Goal: Communication & Community: Answer question/provide support

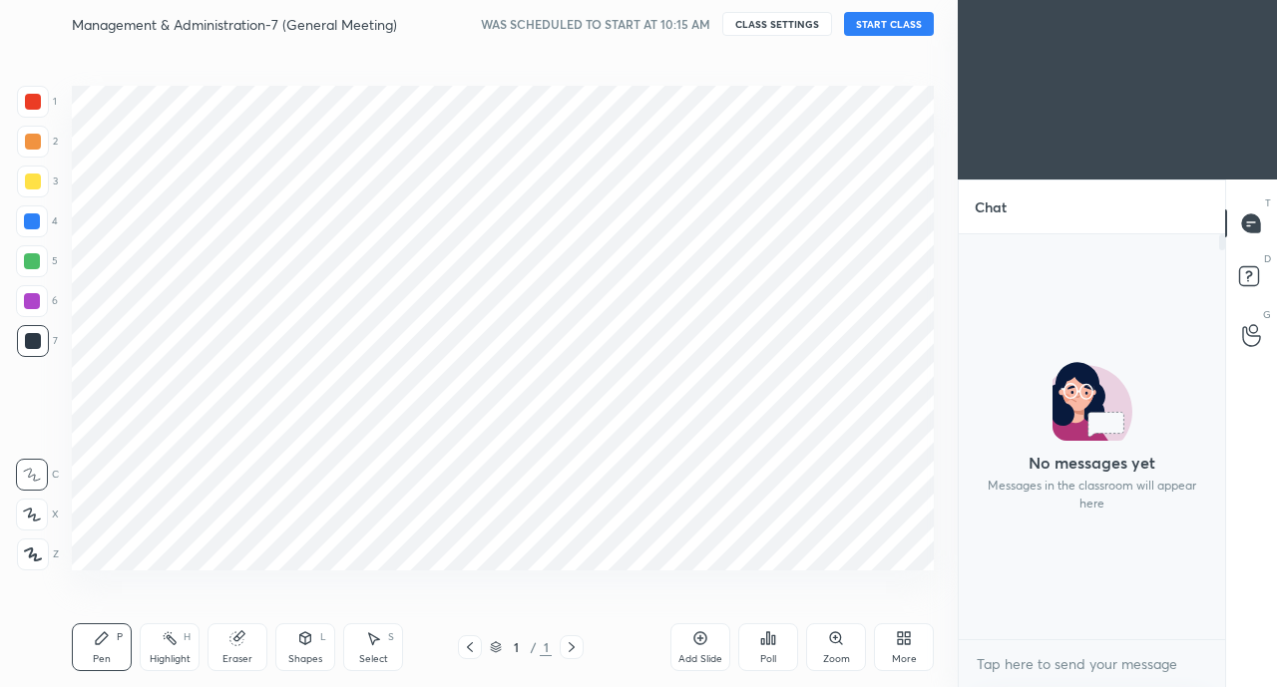
click at [884, 27] on button "START CLASS" at bounding box center [889, 24] width 90 height 24
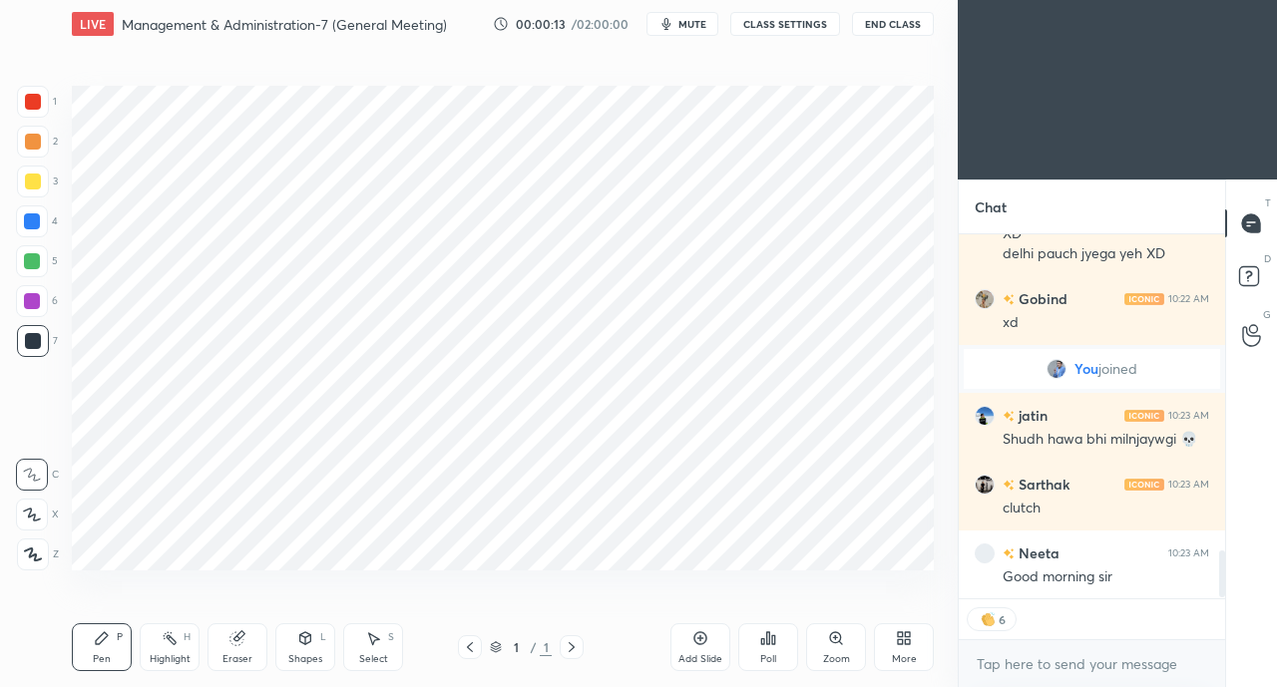
scroll to position [2476, 0]
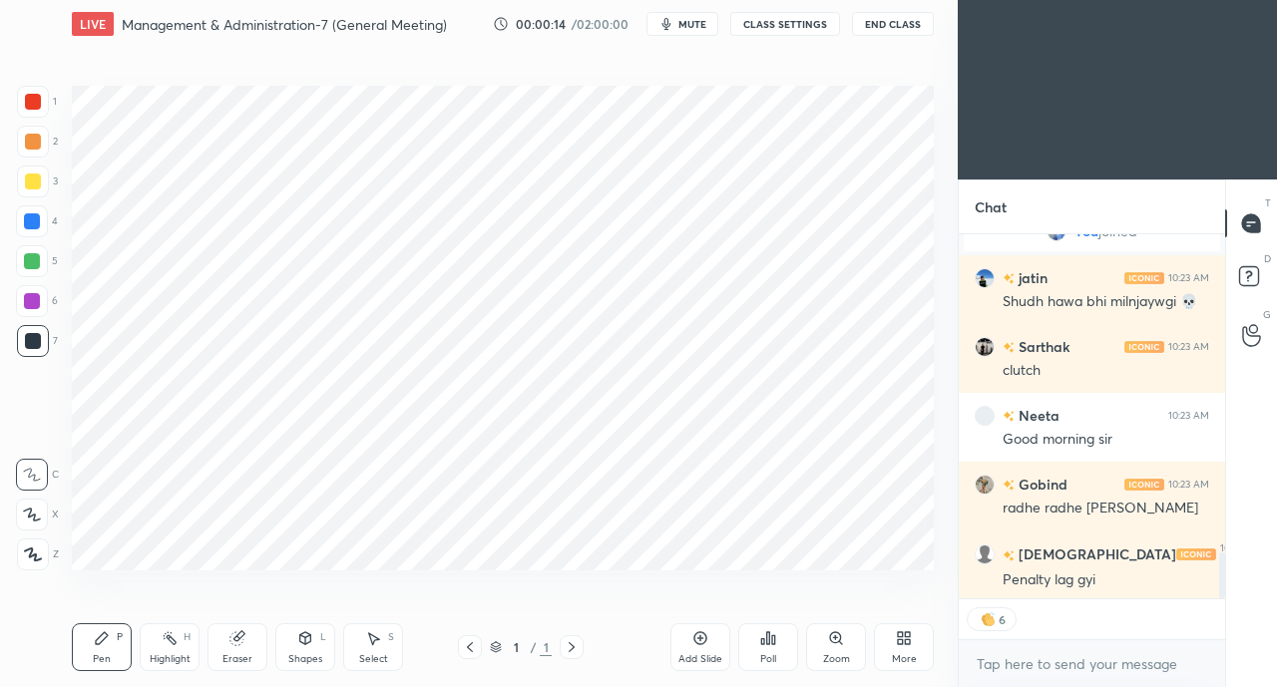
click at [898, 658] on div "More" at bounding box center [904, 660] width 25 height 10
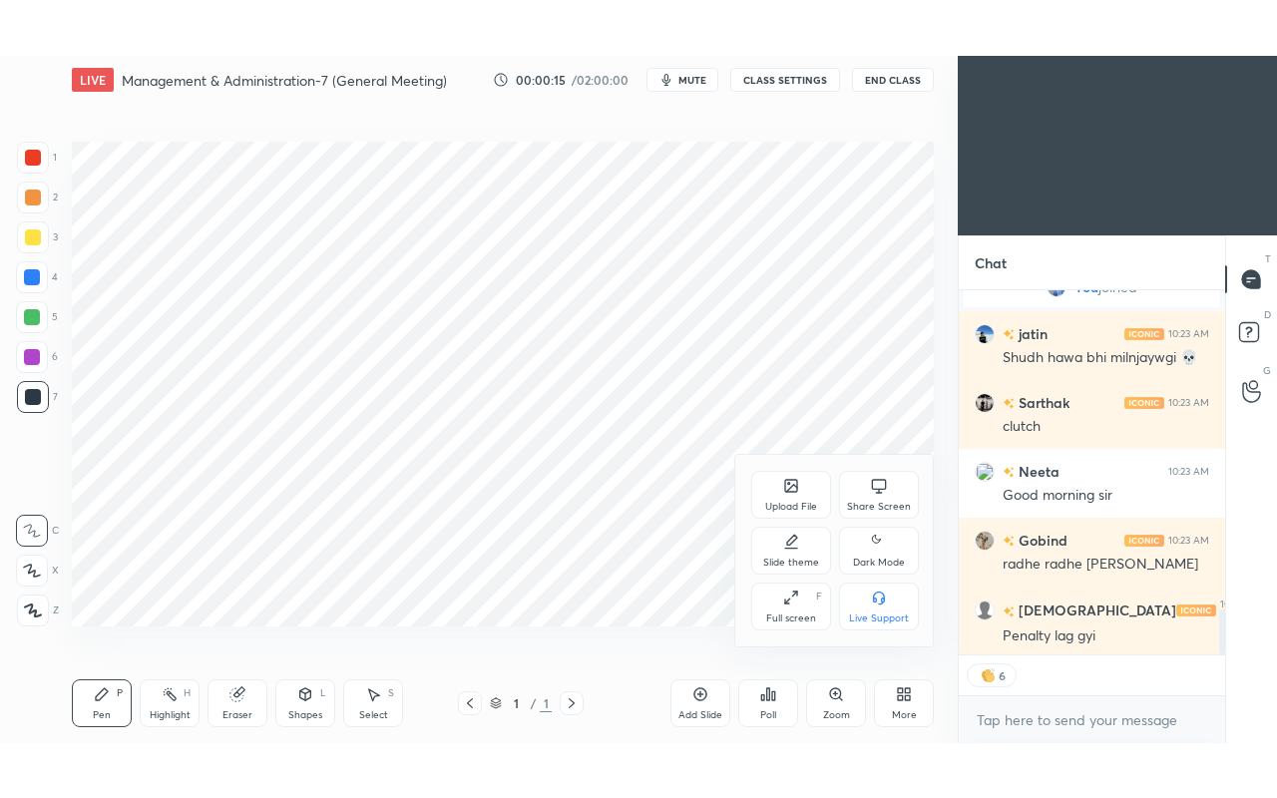
scroll to position [2614, 0]
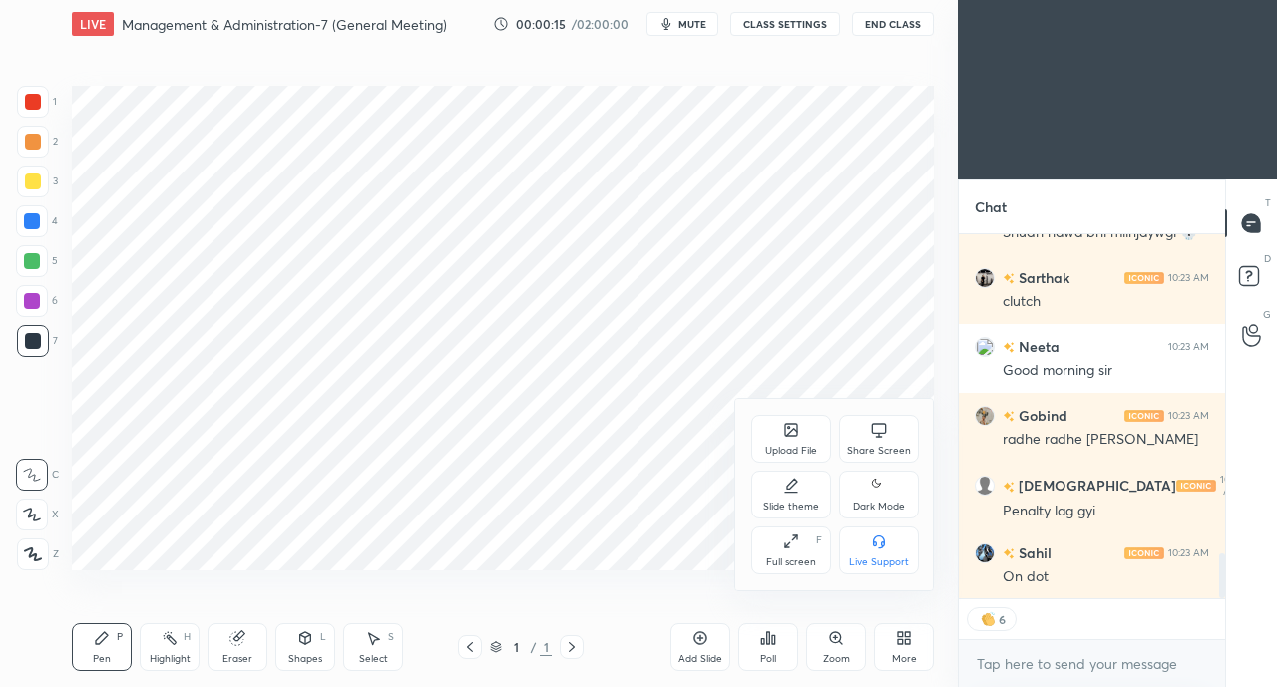
click at [781, 539] on div "Full screen F" at bounding box center [791, 551] width 80 height 48
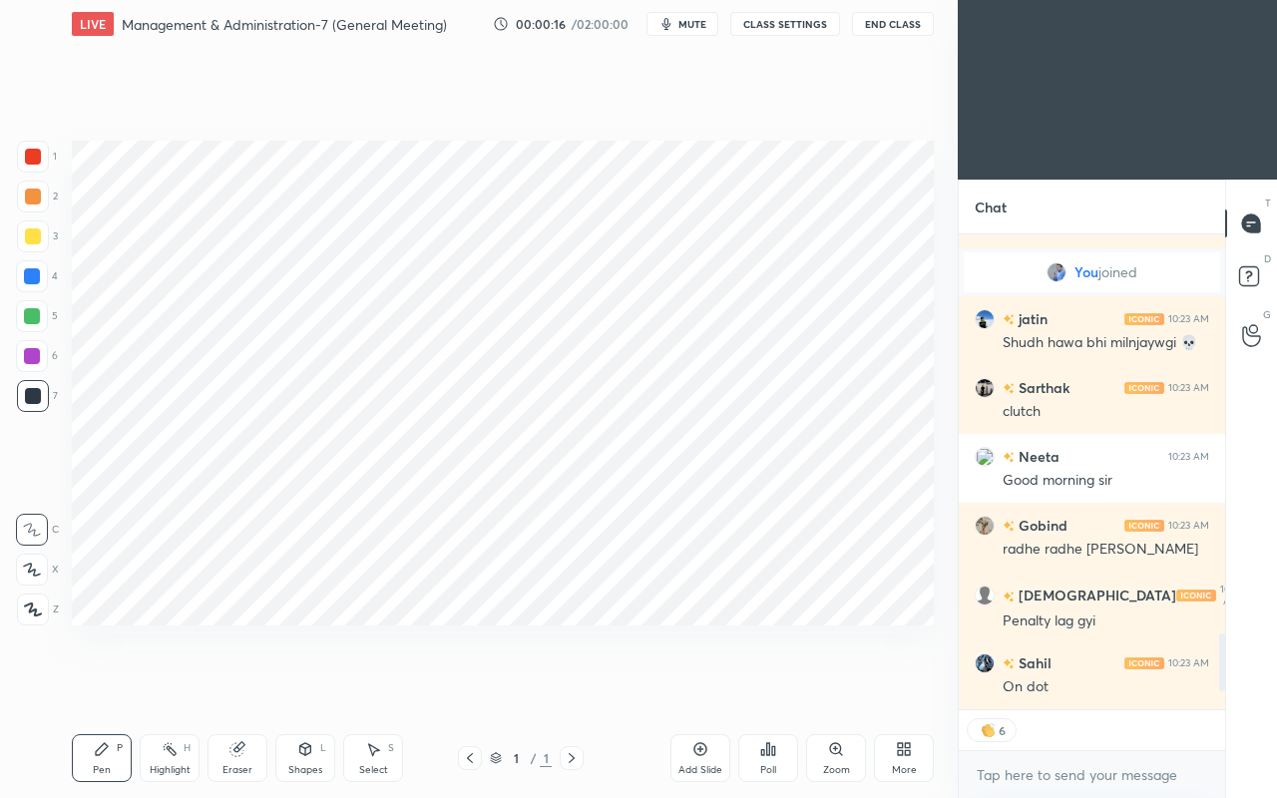
scroll to position [2573, 0]
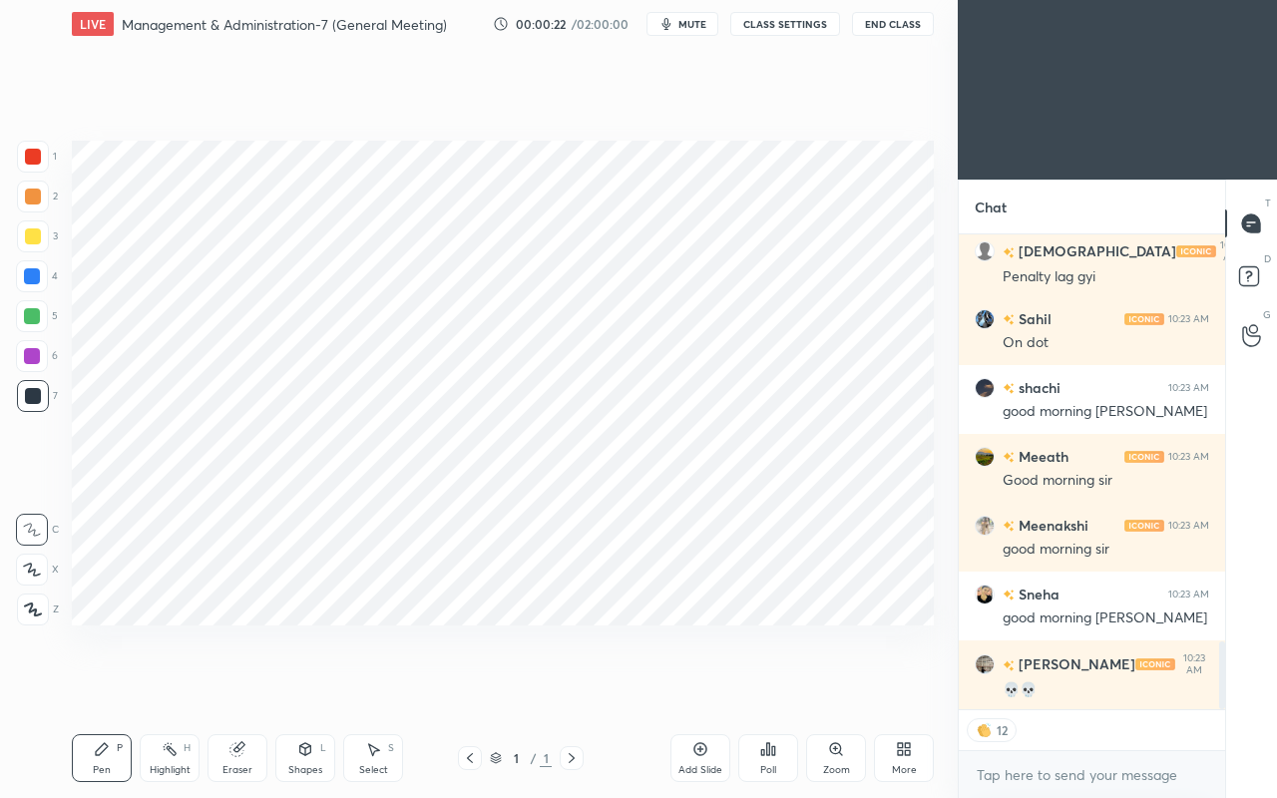
click at [690, 686] on div "Add Slide" at bounding box center [700, 758] width 60 height 48
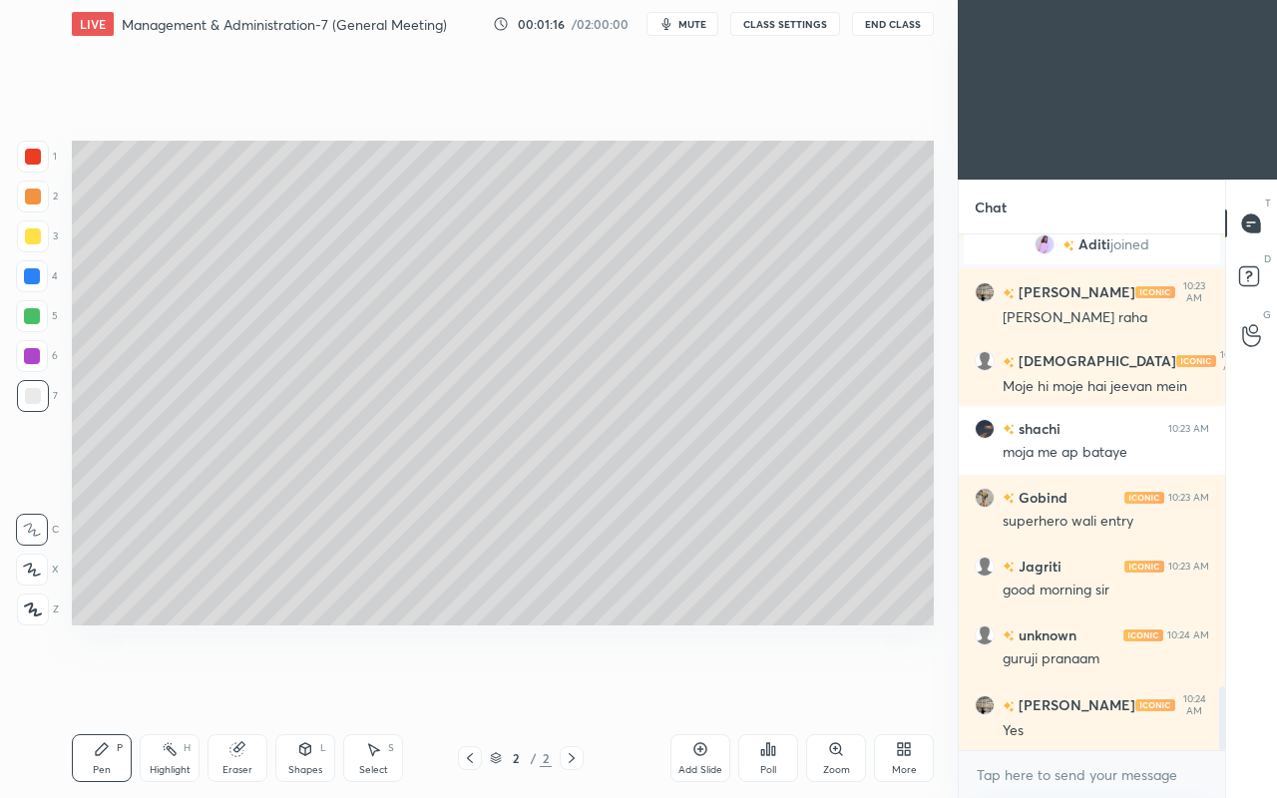
click at [892, 686] on div "More" at bounding box center [904, 758] width 60 height 48
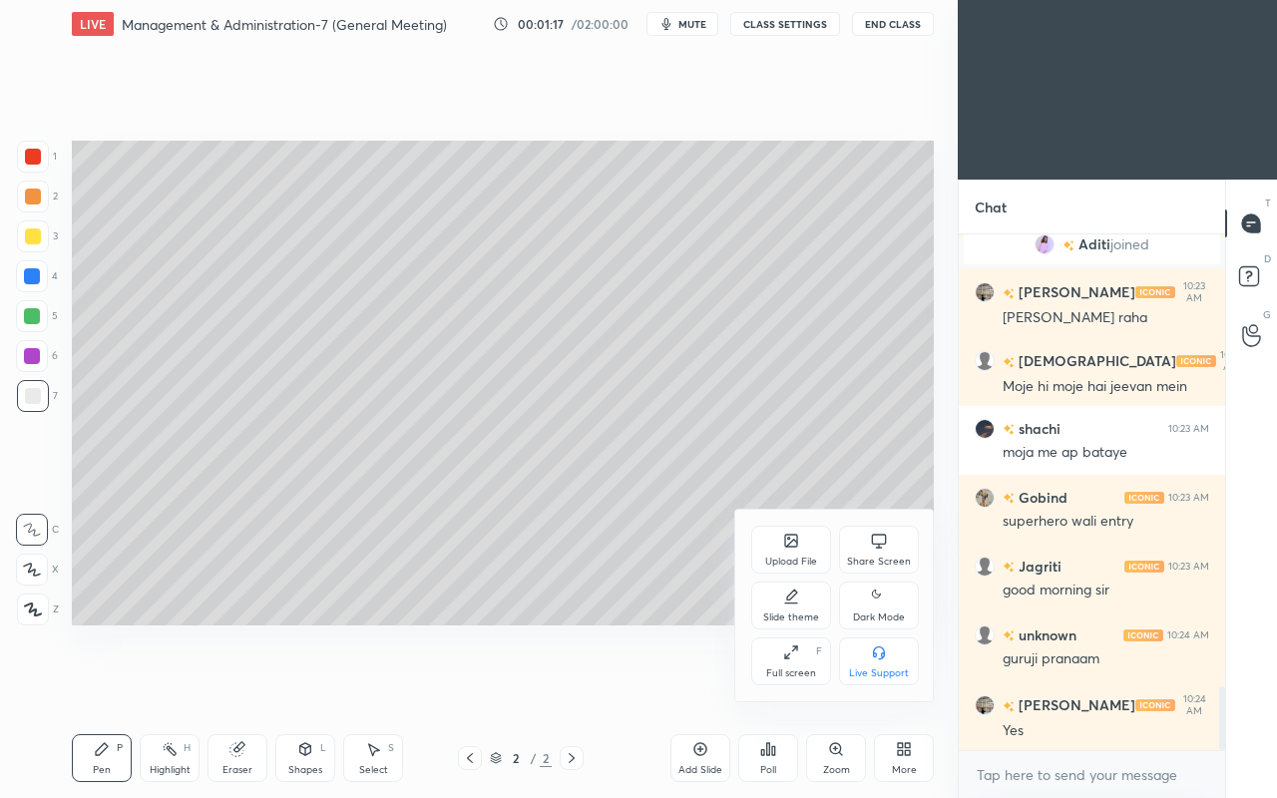
scroll to position [3702, 0]
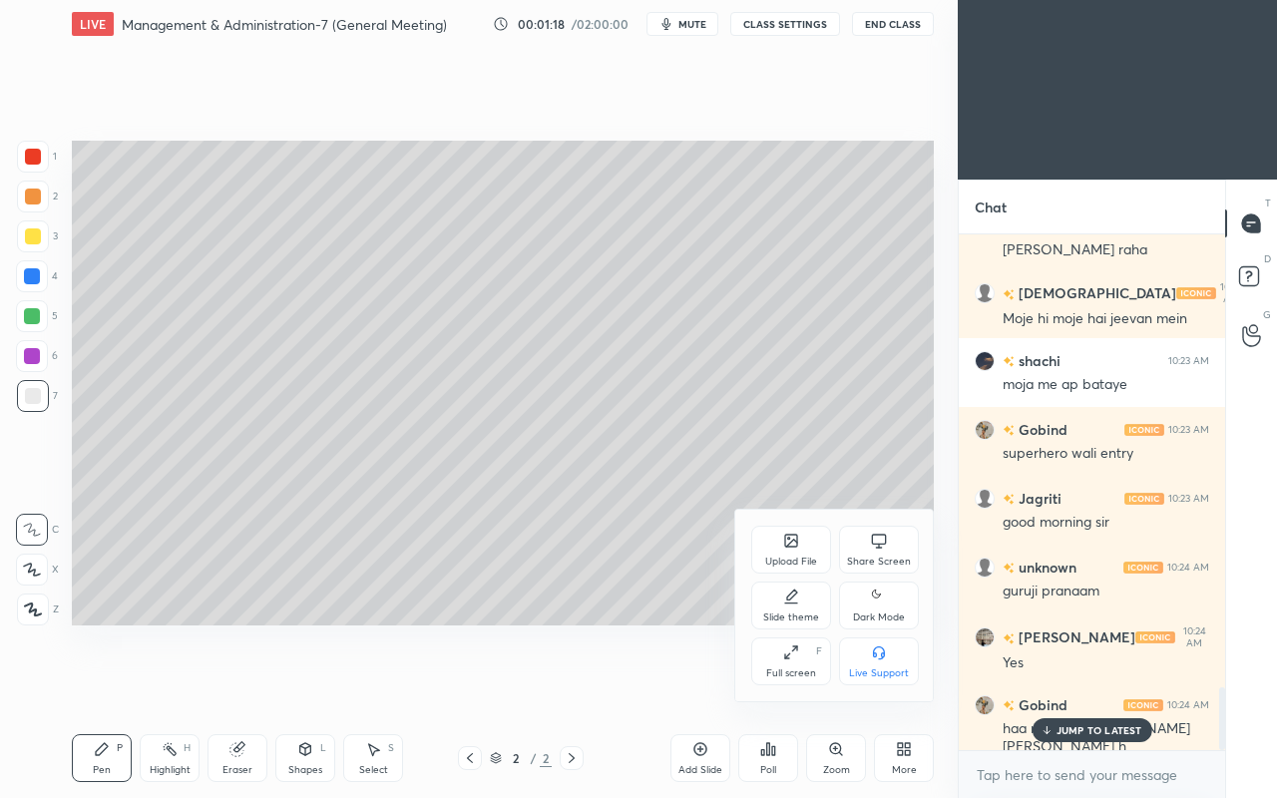
click at [786, 536] on icon at bounding box center [791, 541] width 12 height 12
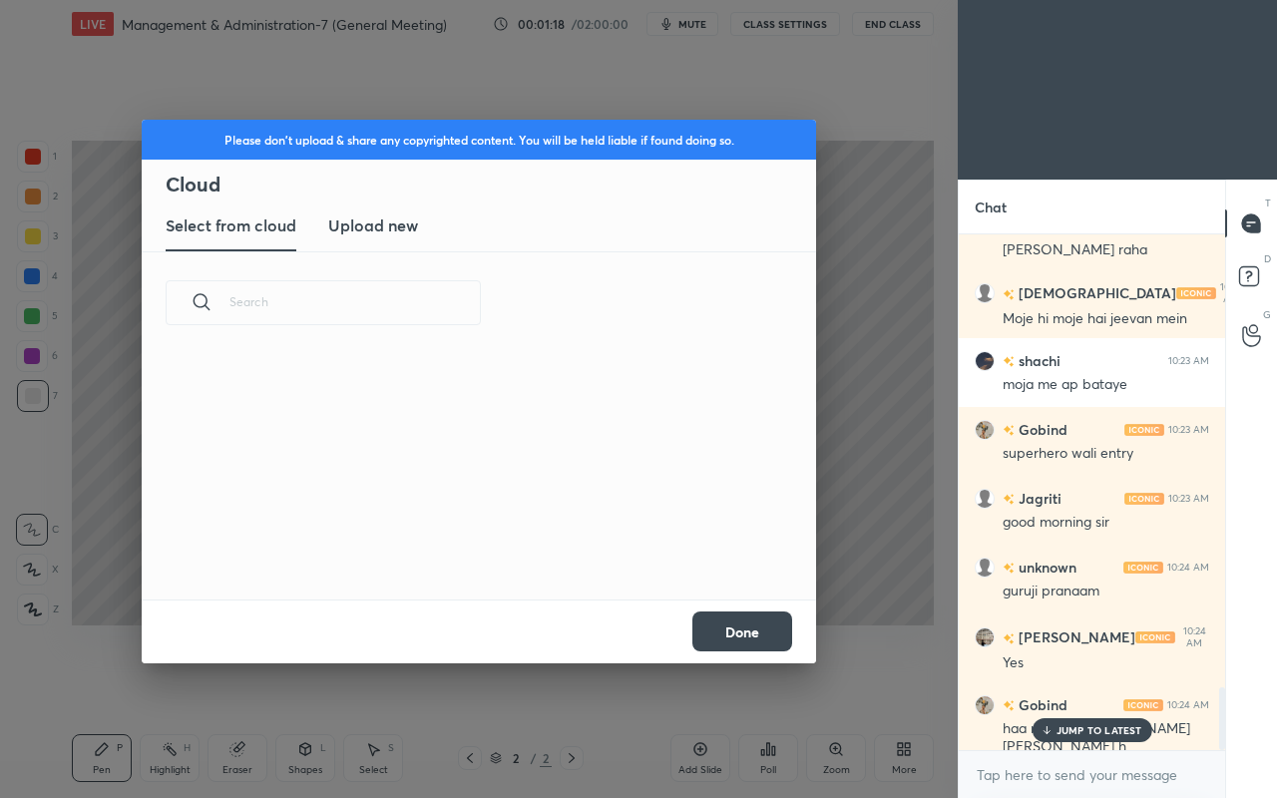
scroll to position [3789, 0]
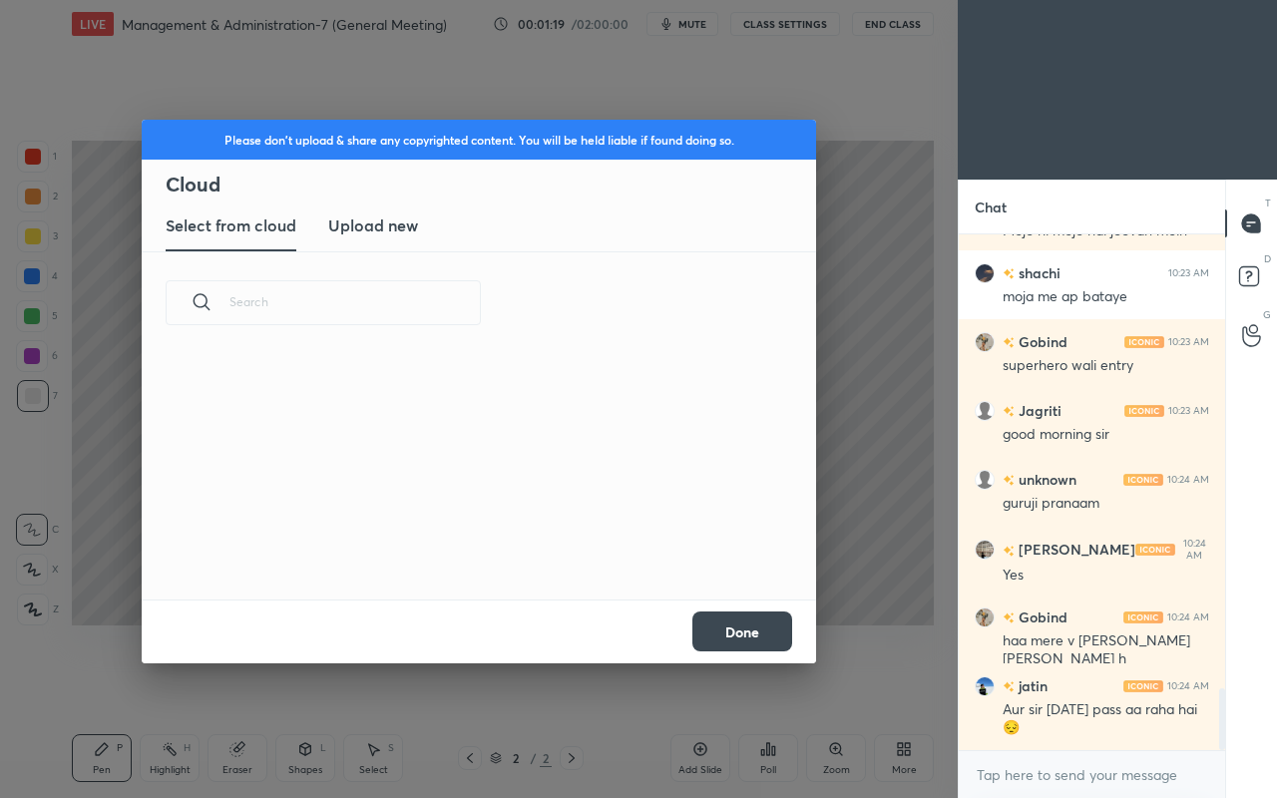
click at [395, 235] on h3 "Upload new" at bounding box center [373, 226] width 90 height 24
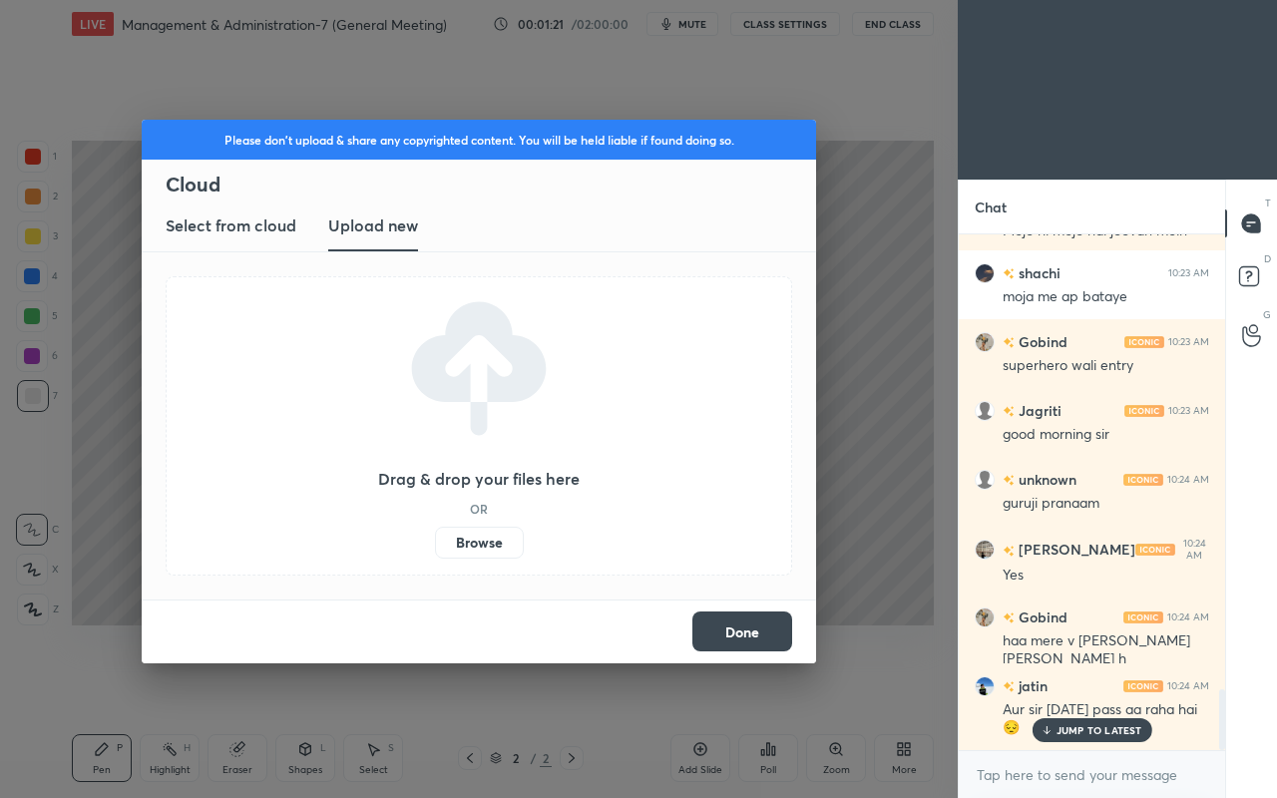
click at [481, 539] on label "Browse" at bounding box center [479, 543] width 89 height 32
click at [435, 539] on input "Browse" at bounding box center [435, 543] width 0 height 32
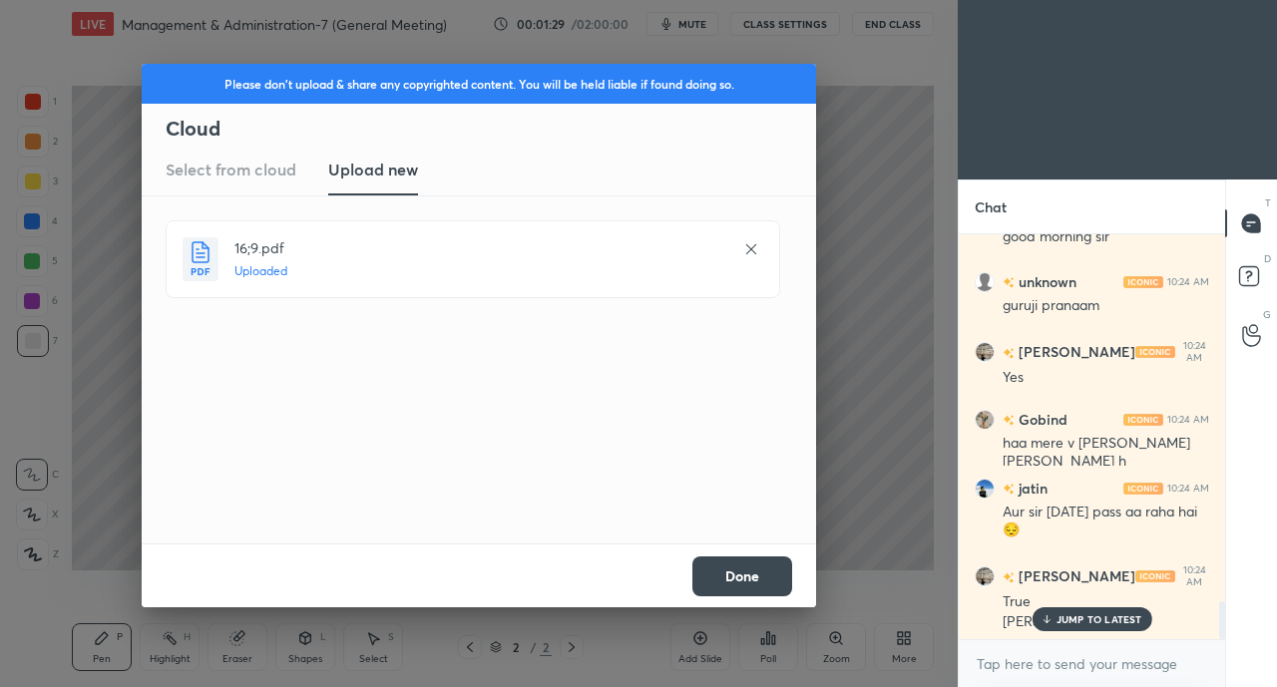
click at [742, 577] on button "Done" at bounding box center [742, 577] width 100 height 40
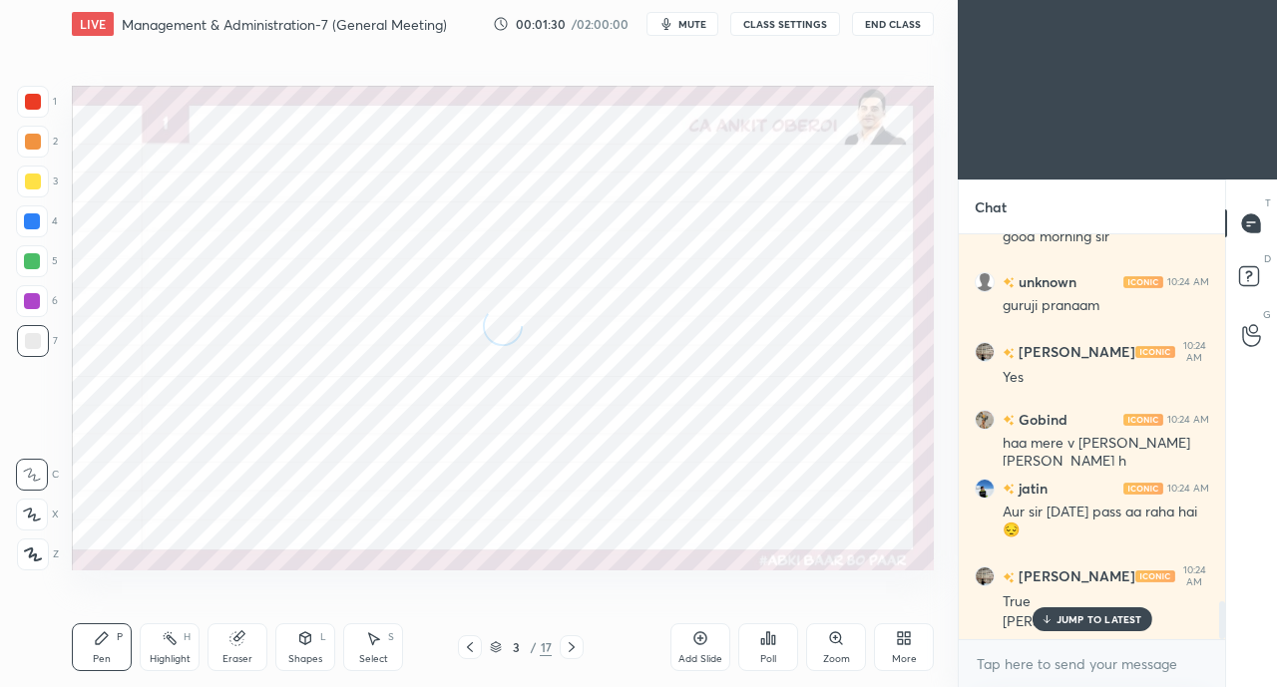
click at [1070, 614] on p "JUMP TO LATEST" at bounding box center [1100, 620] width 86 height 12
click at [910, 635] on icon at bounding box center [904, 639] width 16 height 16
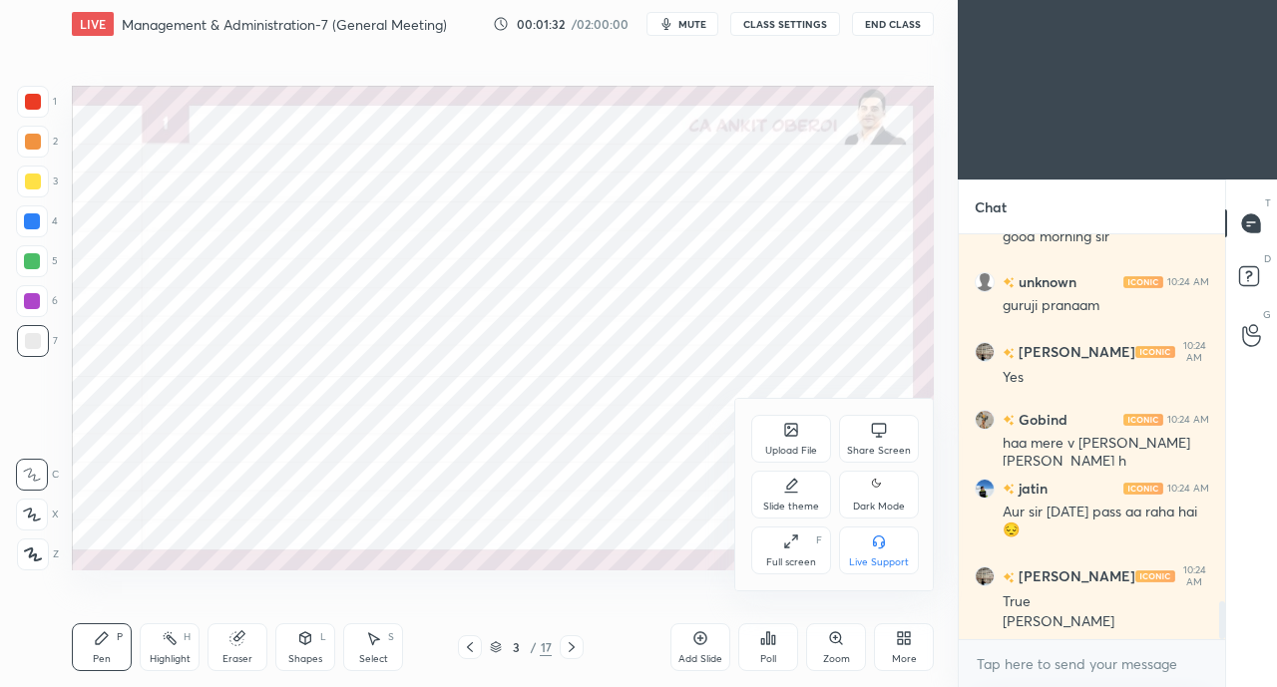
click at [783, 548] on icon at bounding box center [791, 542] width 16 height 16
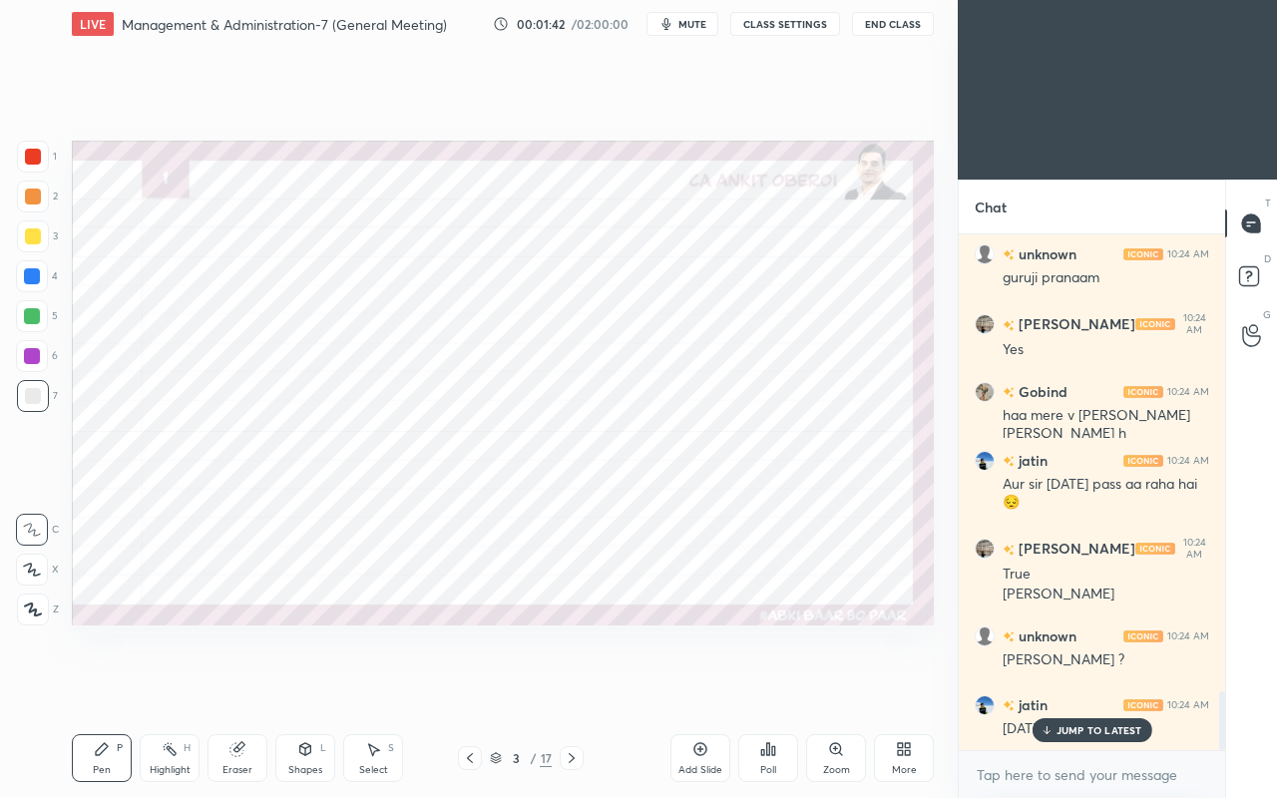
click at [1084, 686] on p "JUMP TO LATEST" at bounding box center [1100, 730] width 86 height 12
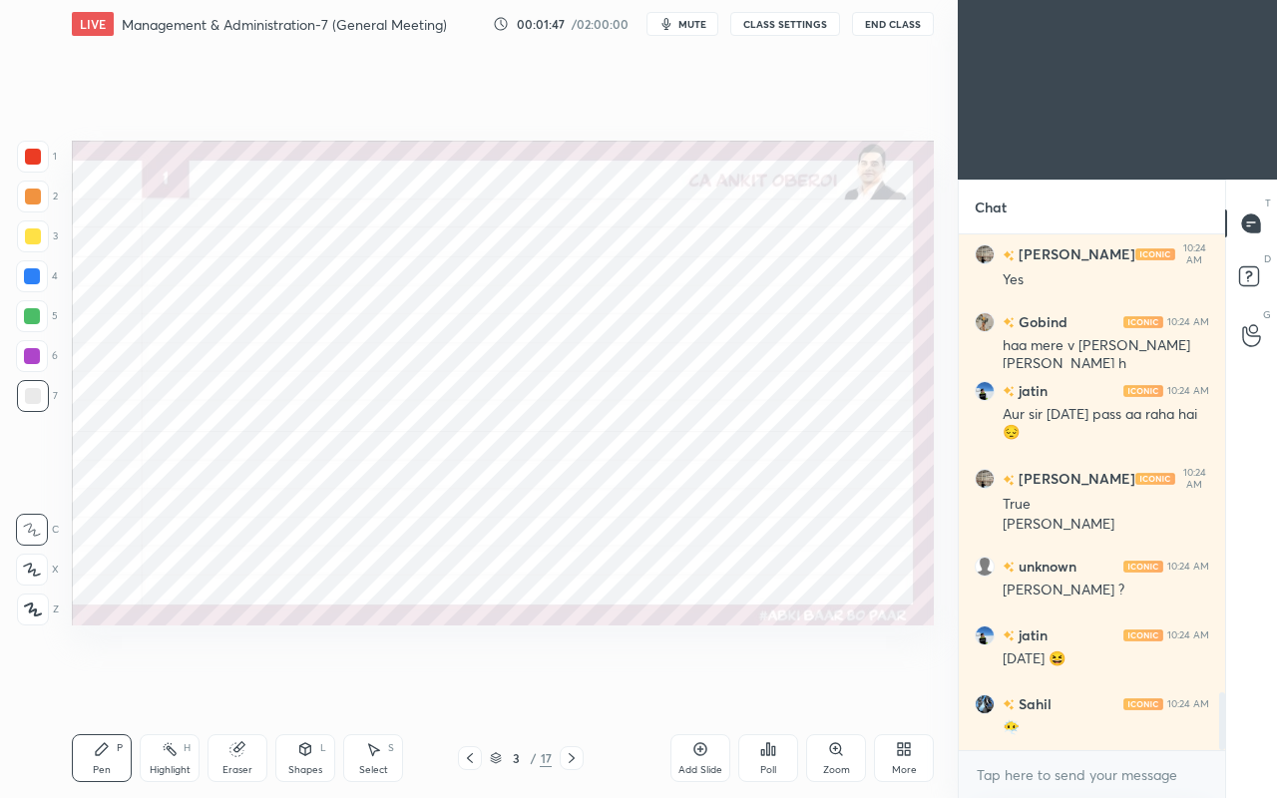
click at [37, 280] on div at bounding box center [32, 276] width 16 height 16
click at [34, 277] on div at bounding box center [32, 276] width 16 height 16
click at [32, 571] on icon at bounding box center [32, 570] width 16 height 12
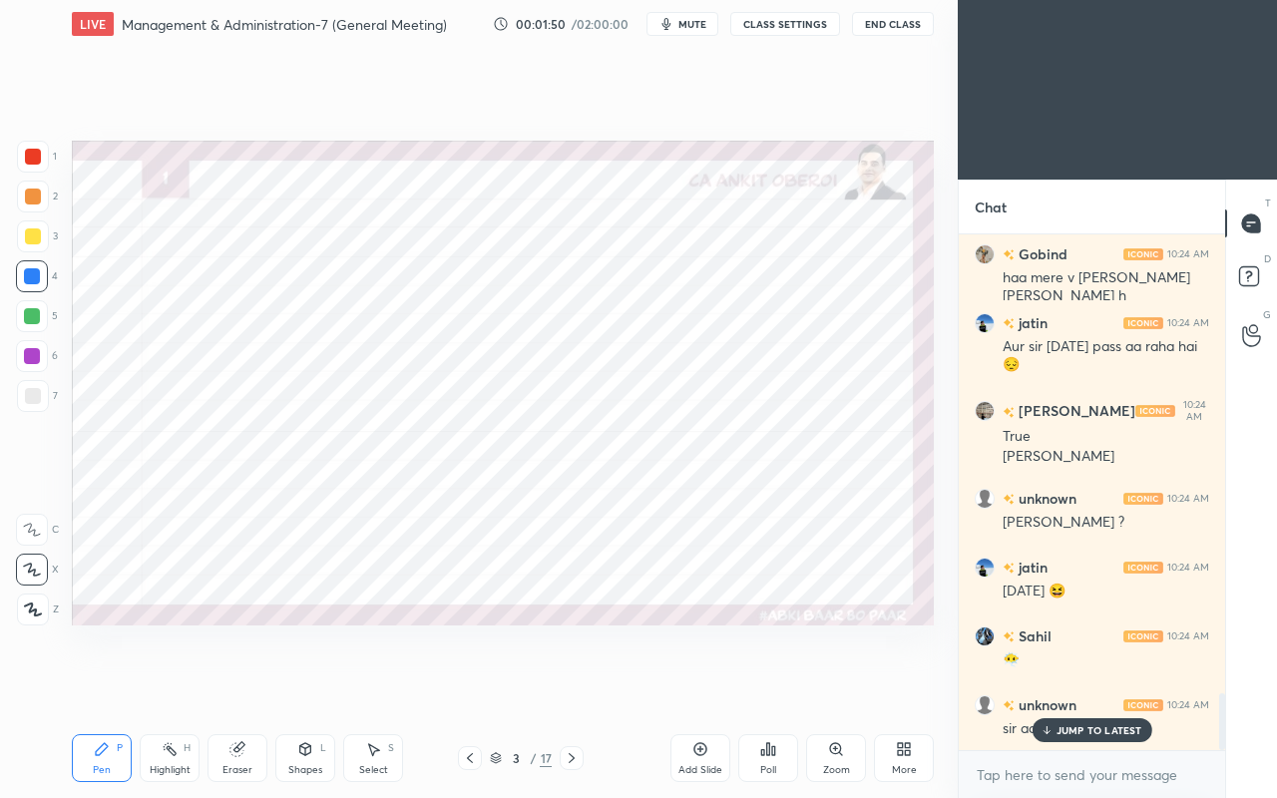
click at [1064, 686] on p "JUMP TO LATEST" at bounding box center [1100, 730] width 86 height 12
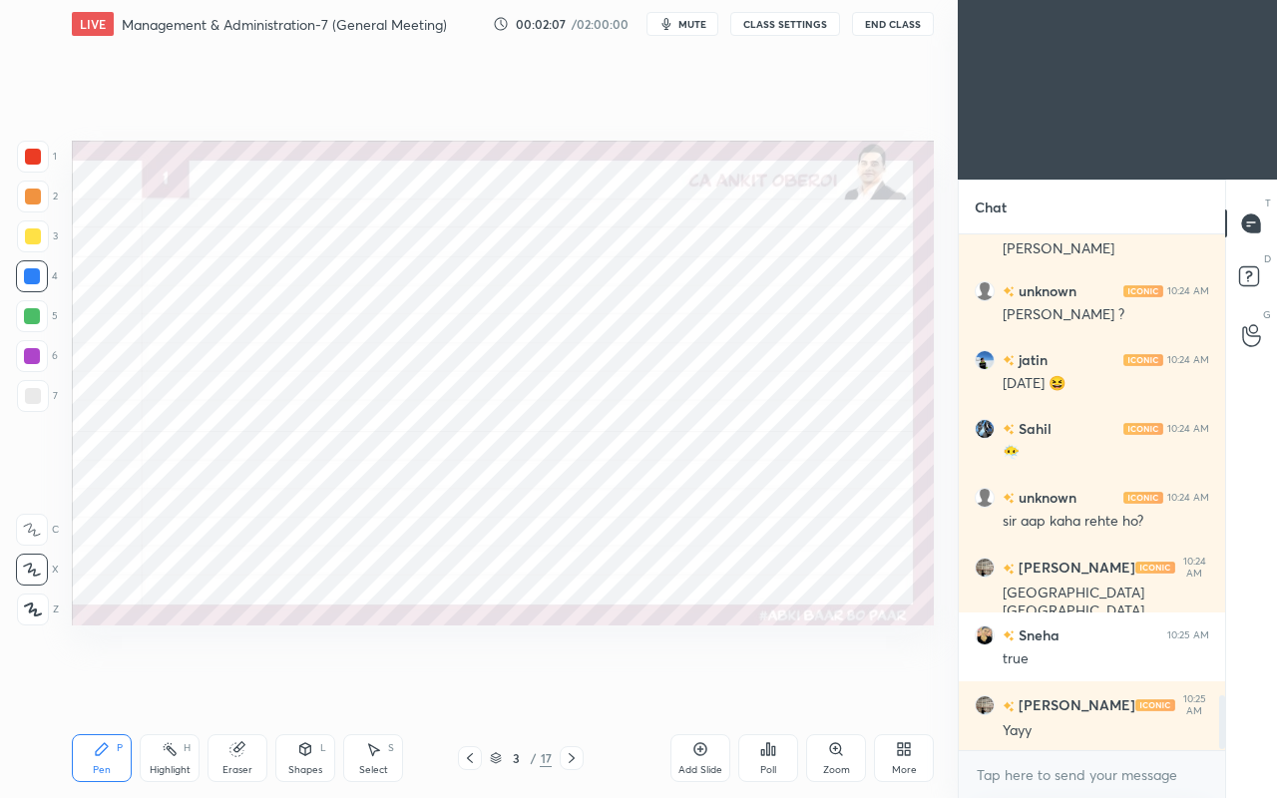
scroll to position [4428, 0]
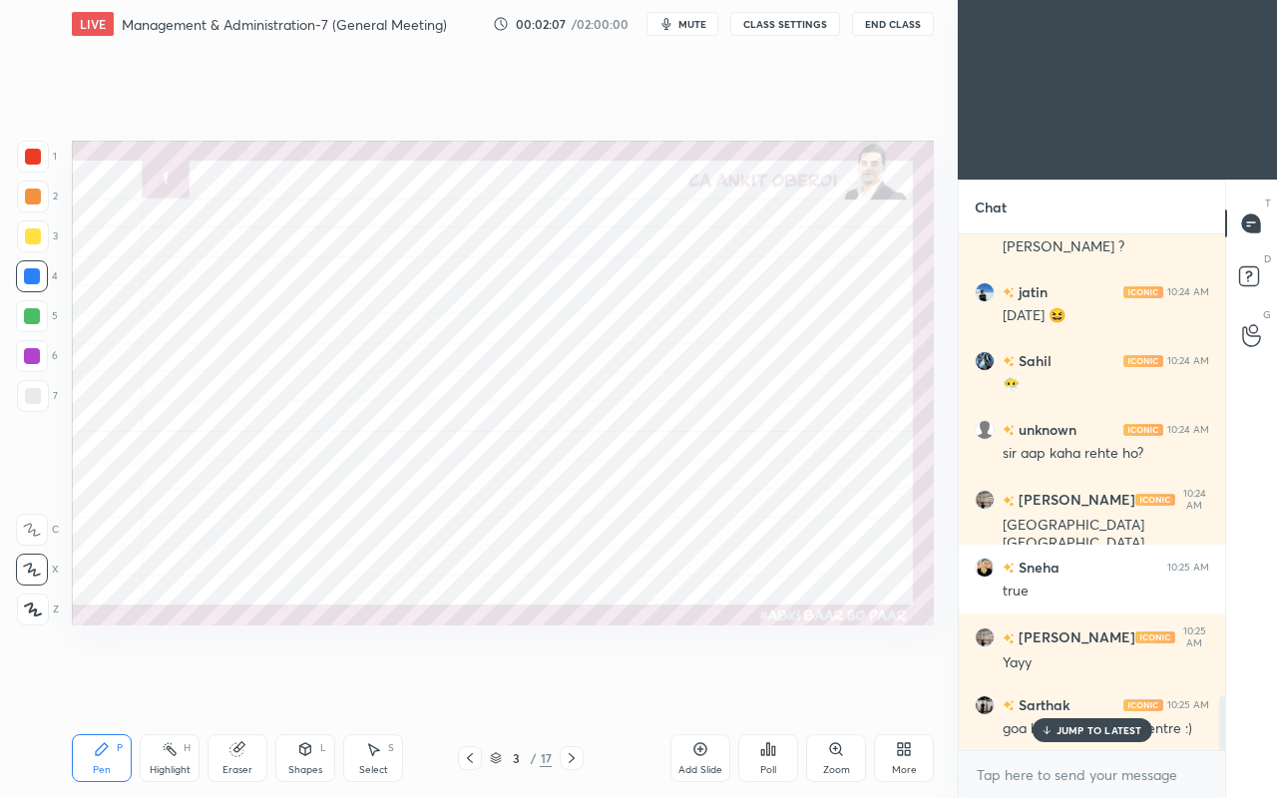
click at [34, 160] on div at bounding box center [33, 157] width 16 height 16
click at [1062, 686] on div "goa bhr denge exam centre :)" at bounding box center [1106, 727] width 207 height 24
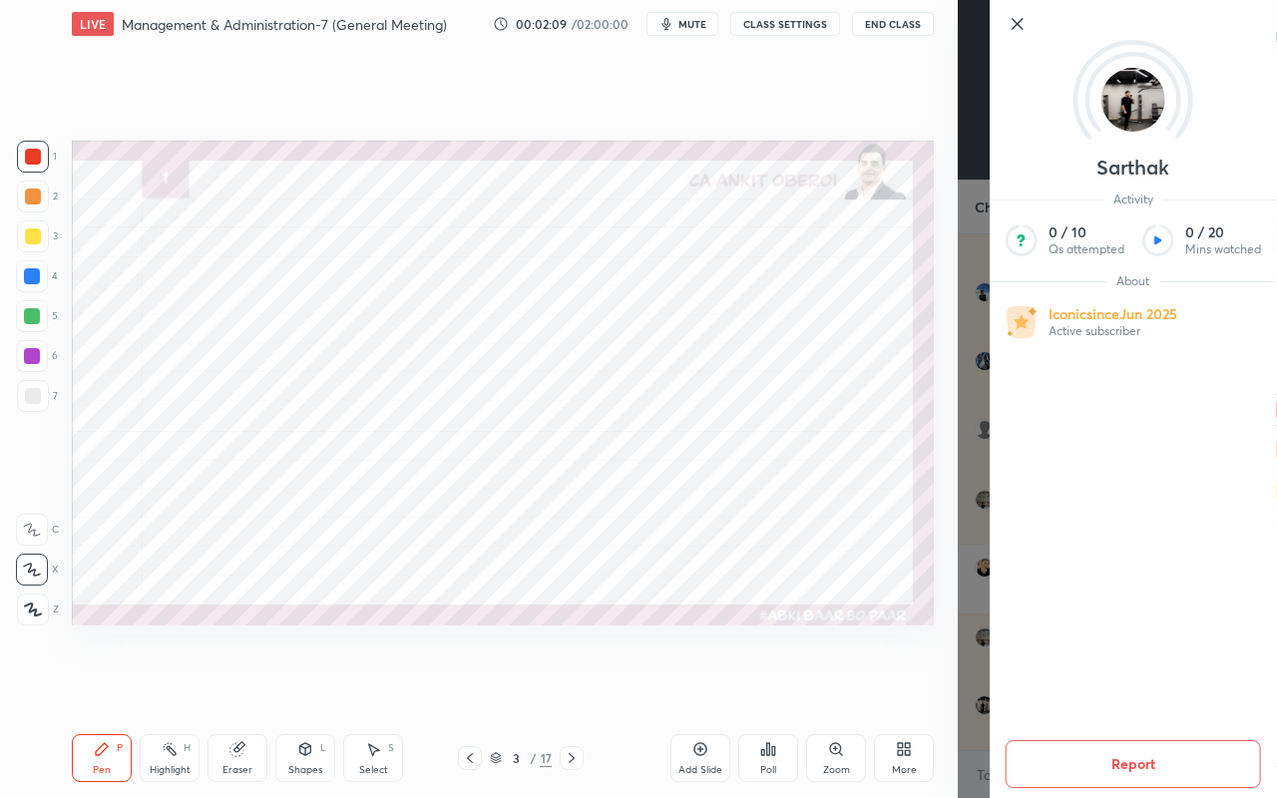
click at [807, 683] on div "Setting up your live class Poll for secs No correct answer Start poll" at bounding box center [503, 383] width 878 height 670
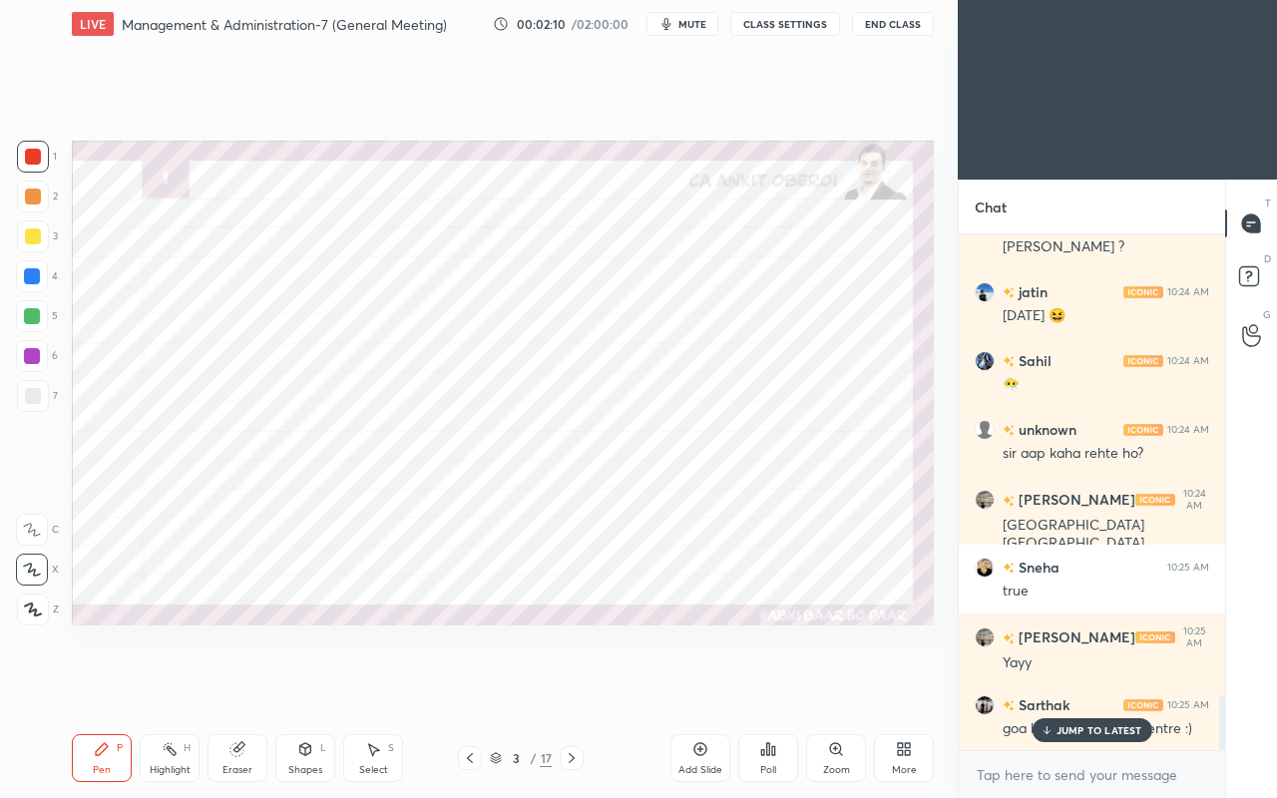
click at [1066, 686] on p "JUMP TO LATEST" at bounding box center [1100, 730] width 86 height 12
click at [237, 686] on icon at bounding box center [236, 749] width 13 height 13
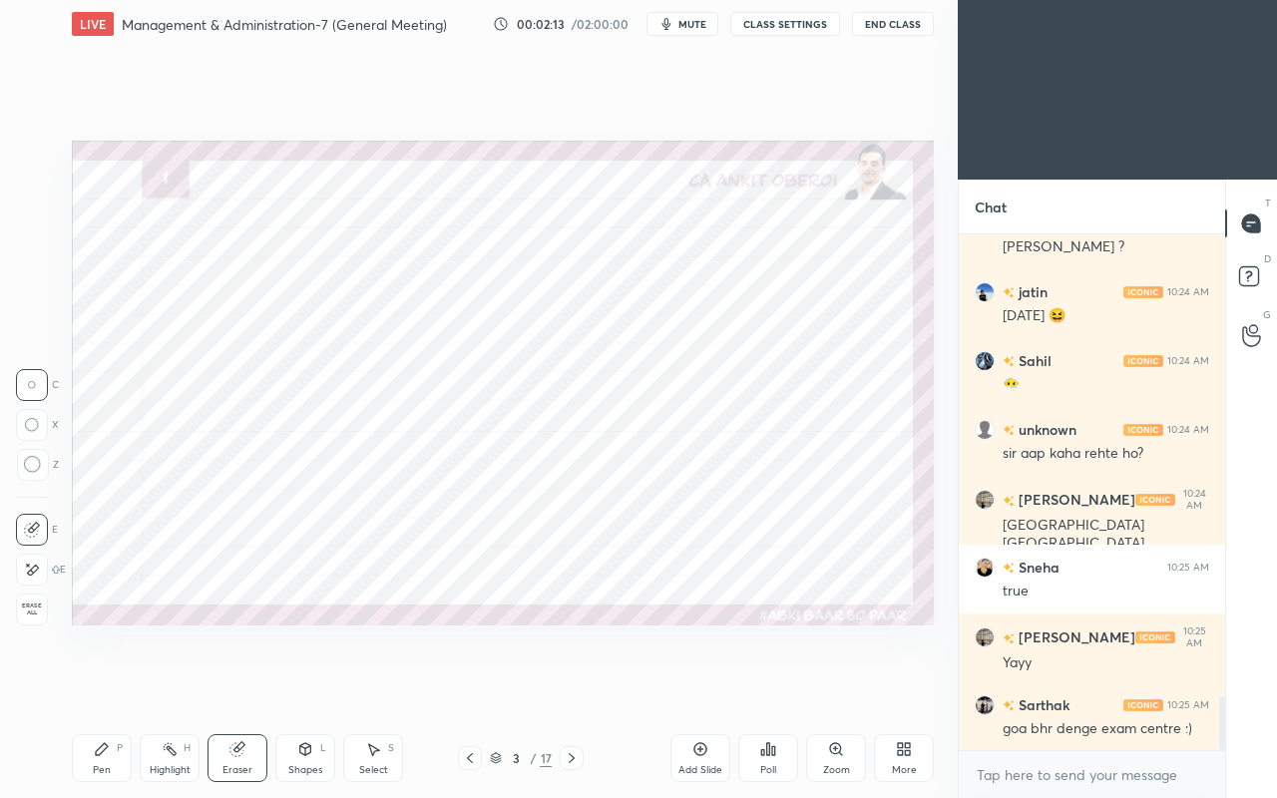
click at [116, 686] on div "Pen P" at bounding box center [102, 758] width 60 height 48
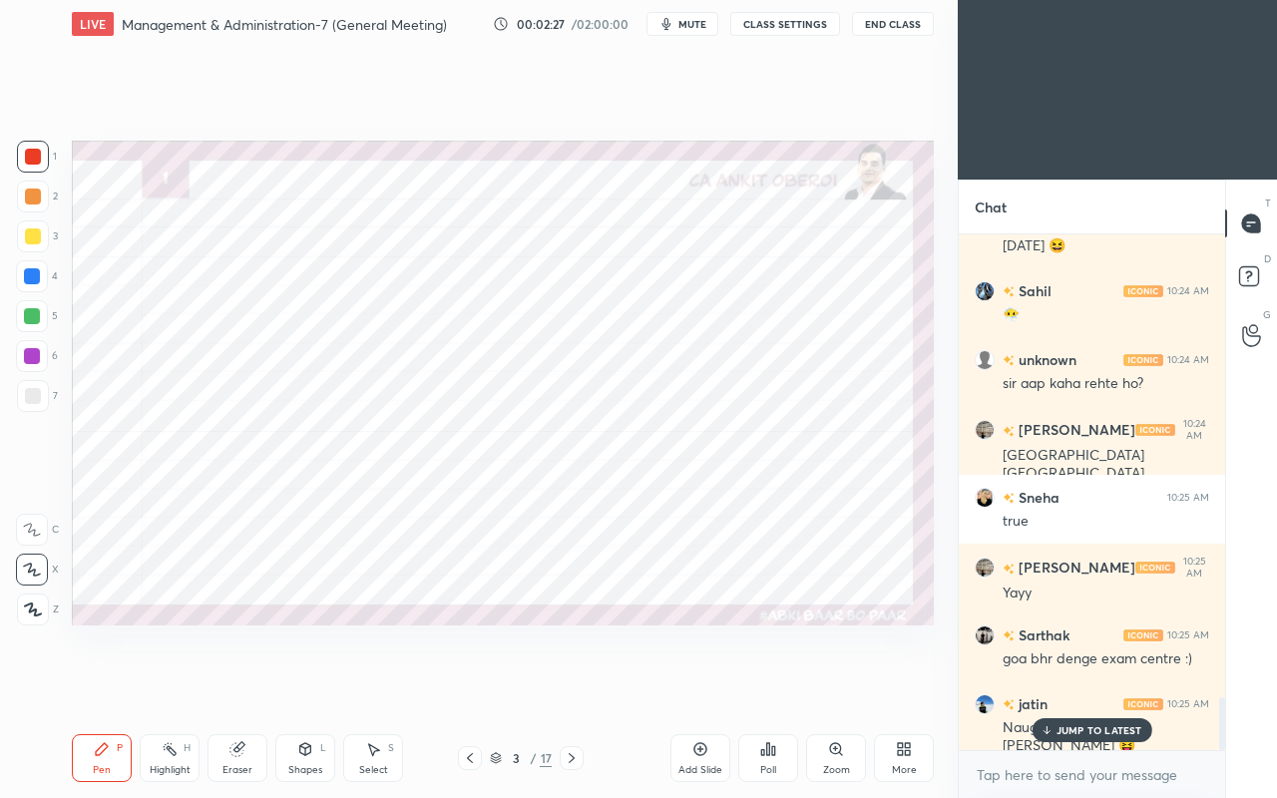
scroll to position [4566, 0]
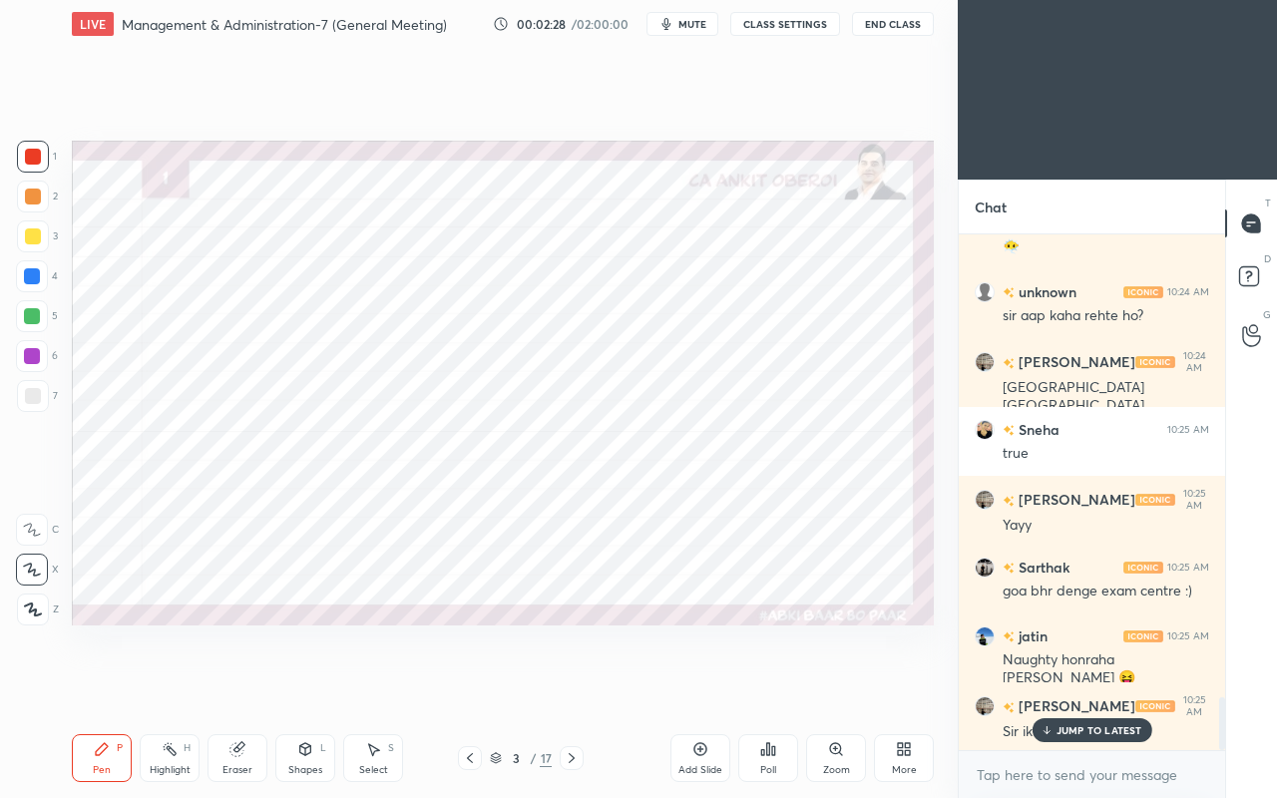
click at [1094, 686] on p "JUMP TO LATEST" at bounding box center [1100, 730] width 86 height 12
click at [32, 273] on div at bounding box center [32, 276] width 16 height 16
click at [34, 304] on div at bounding box center [32, 316] width 32 height 32
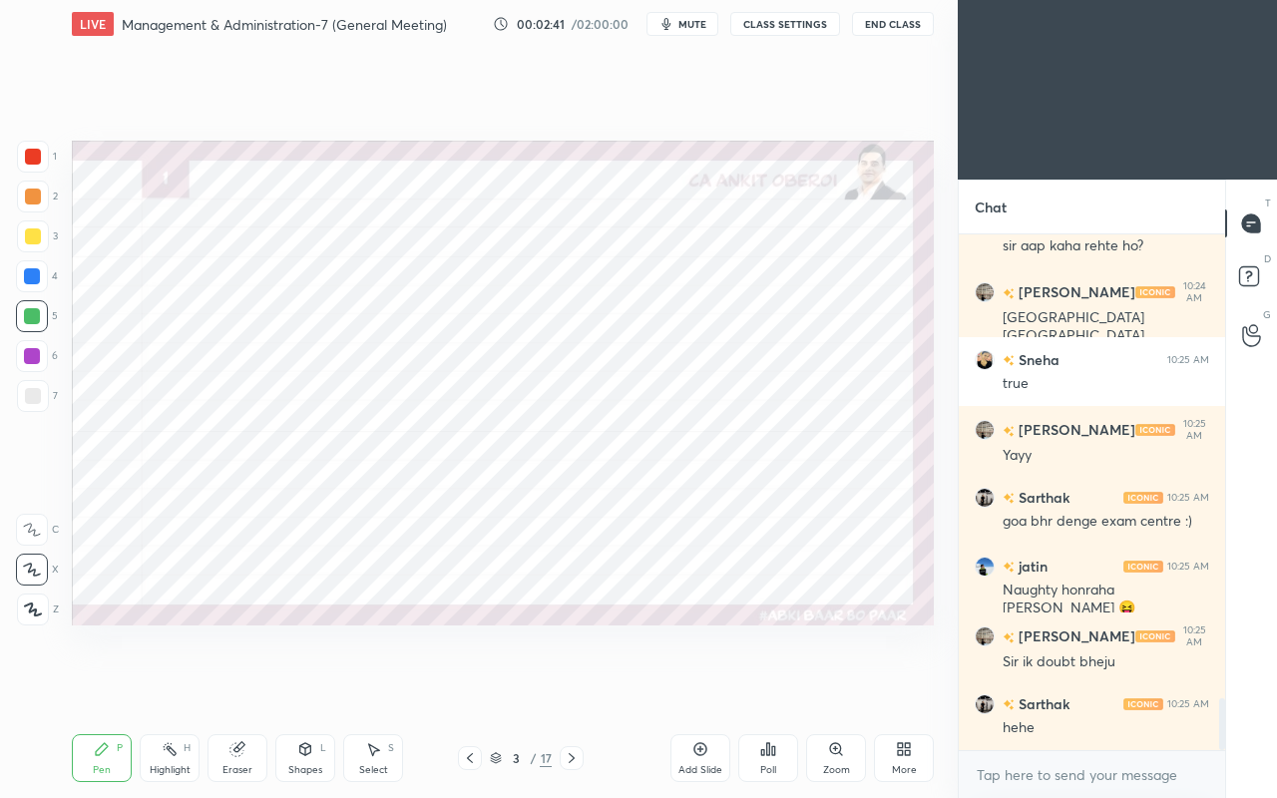
click at [236, 686] on div "Eraser" at bounding box center [238, 758] width 60 height 48
click at [99, 686] on icon at bounding box center [102, 749] width 12 height 12
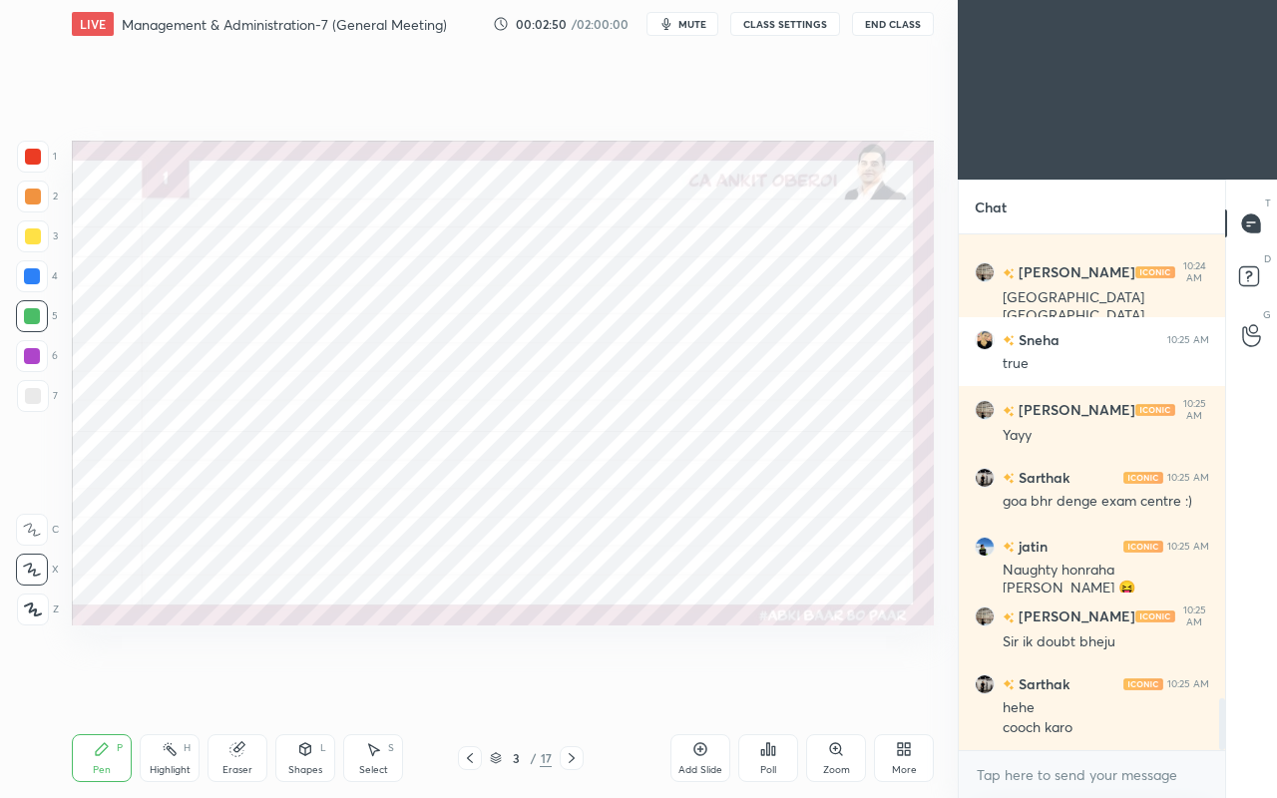
click at [240, 686] on icon at bounding box center [236, 749] width 13 height 13
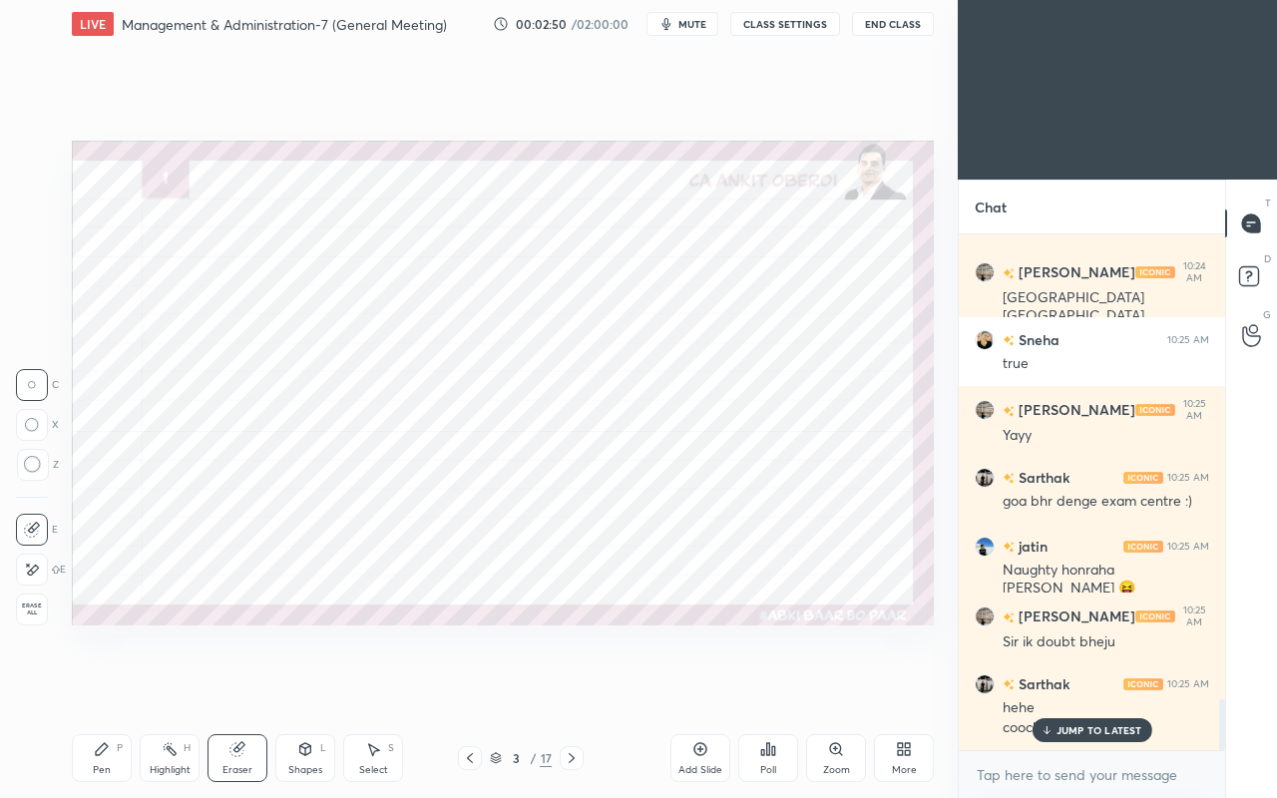
scroll to position [4723, 0]
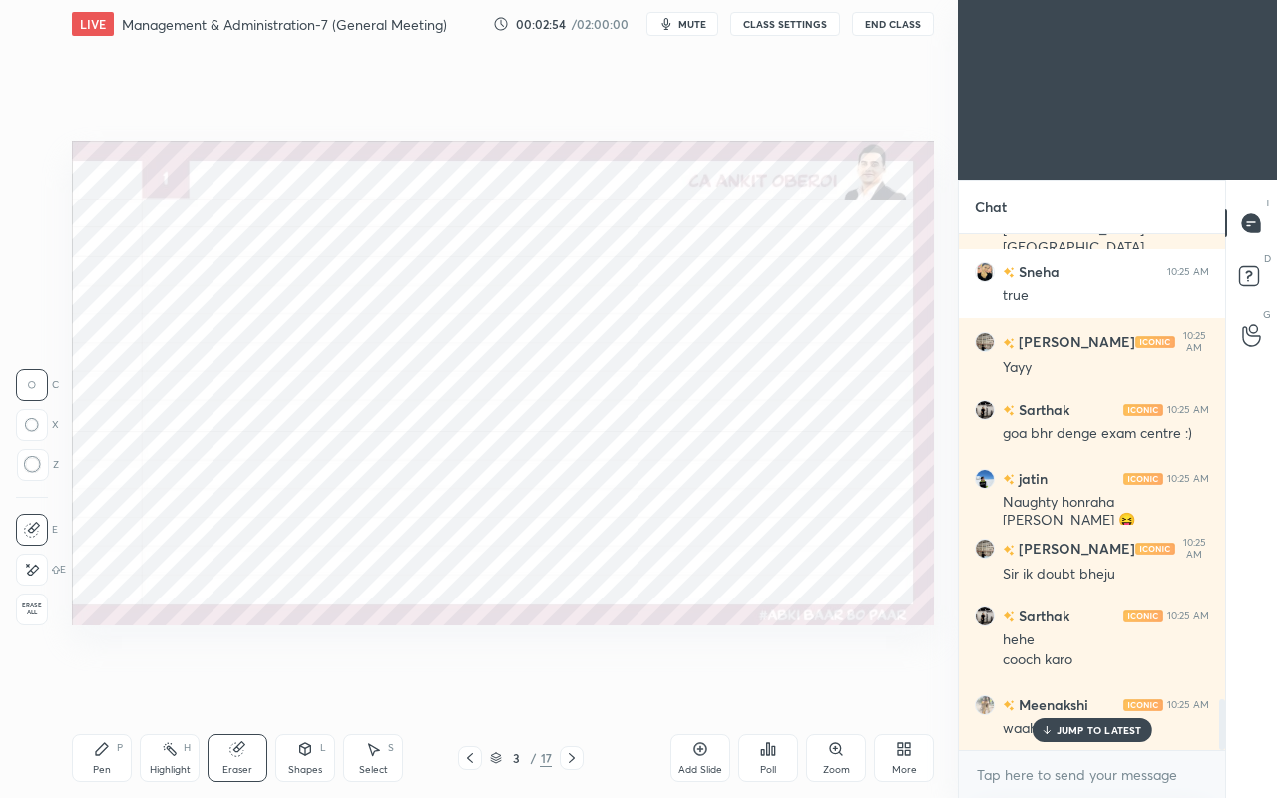
click at [97, 686] on icon at bounding box center [102, 749] width 16 height 16
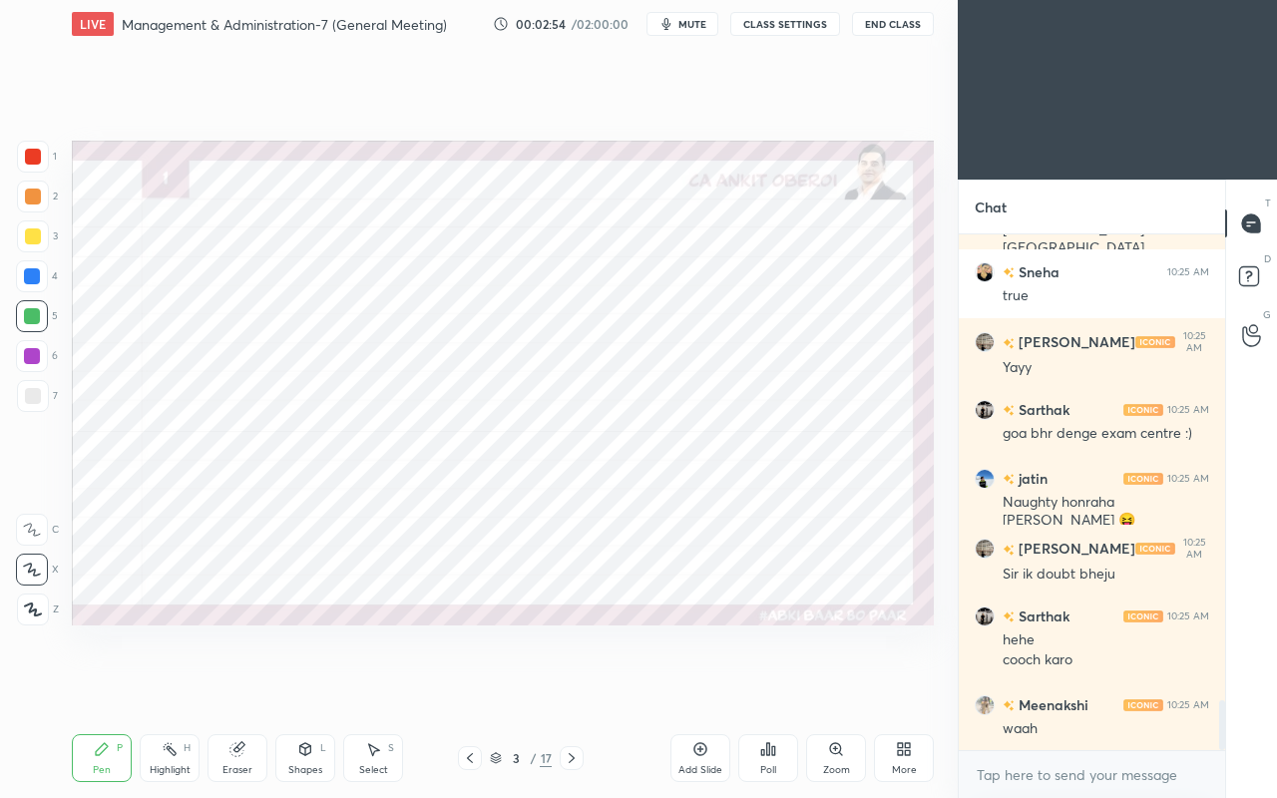
scroll to position [4793, 0]
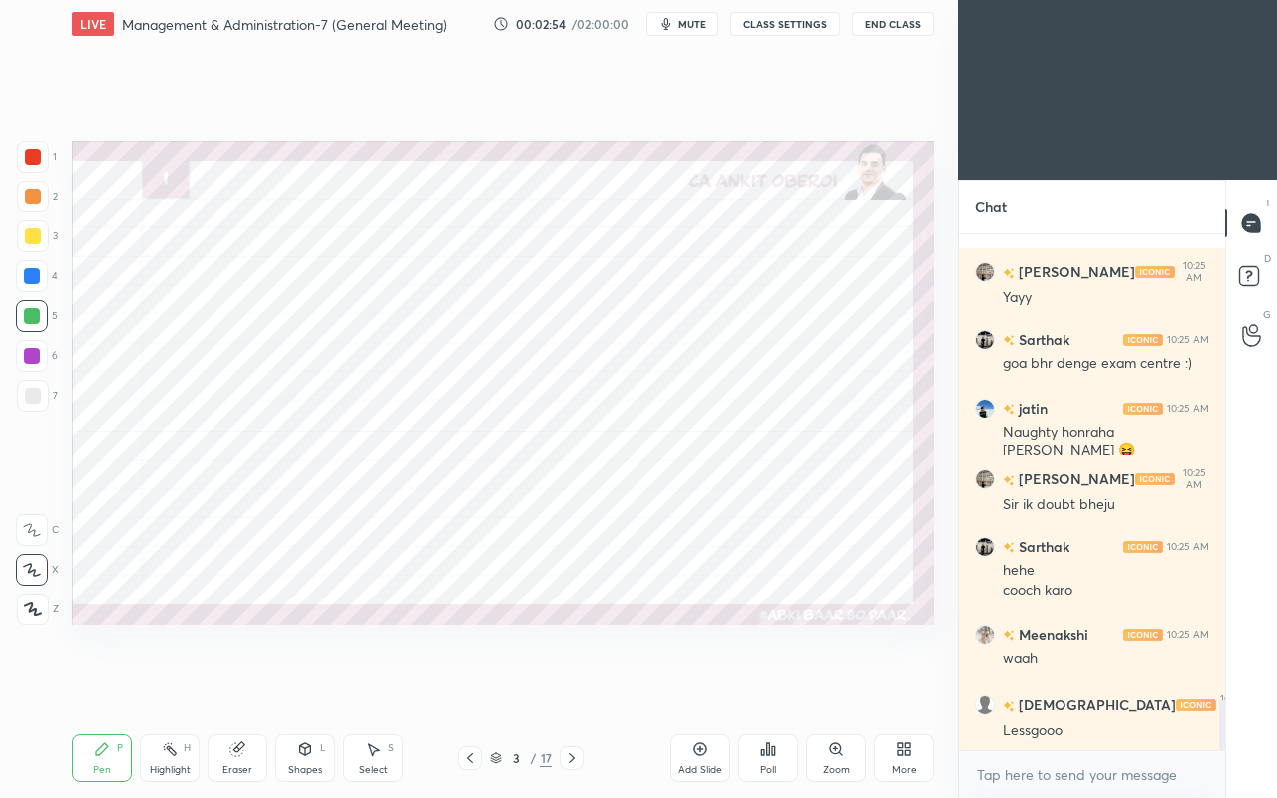
click at [34, 268] on div at bounding box center [32, 276] width 16 height 16
click at [34, 159] on div at bounding box center [33, 157] width 16 height 16
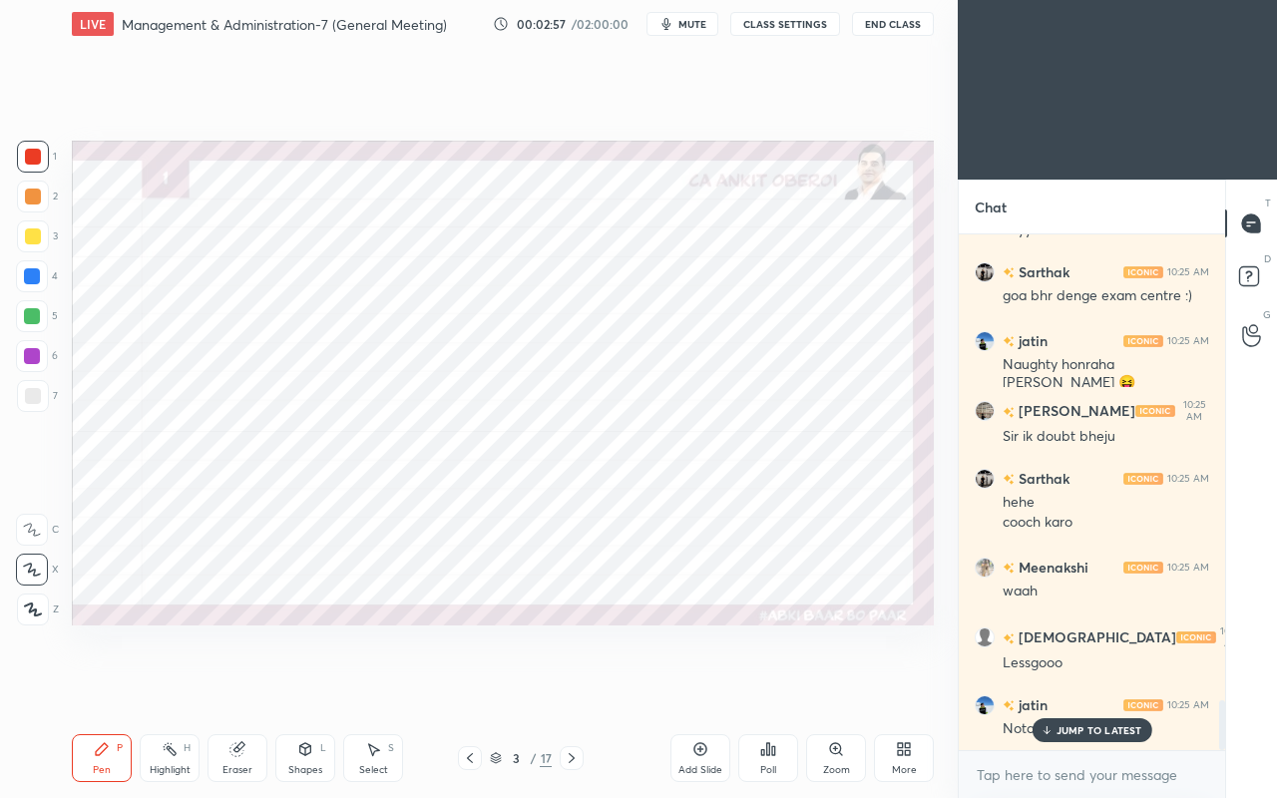
scroll to position [4949, 0]
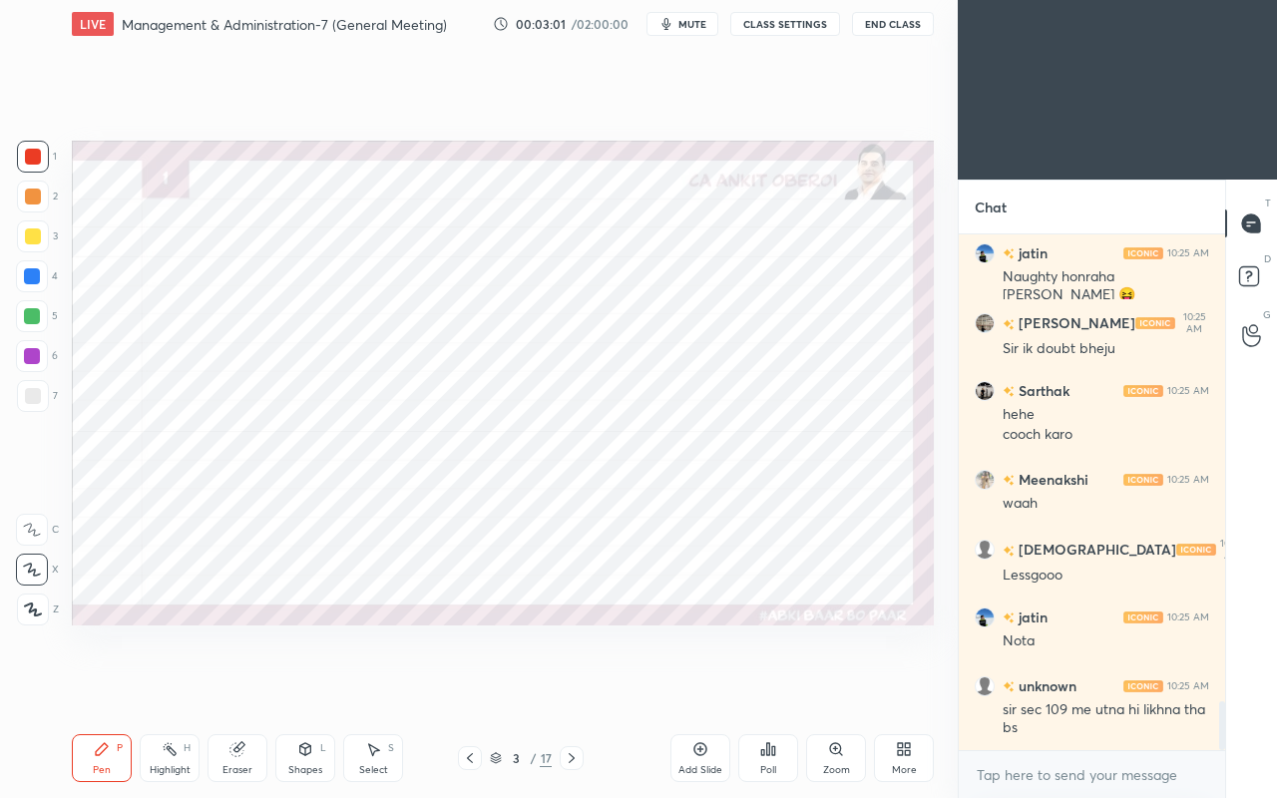
click at [313, 686] on div "Shapes L" at bounding box center [305, 758] width 60 height 48
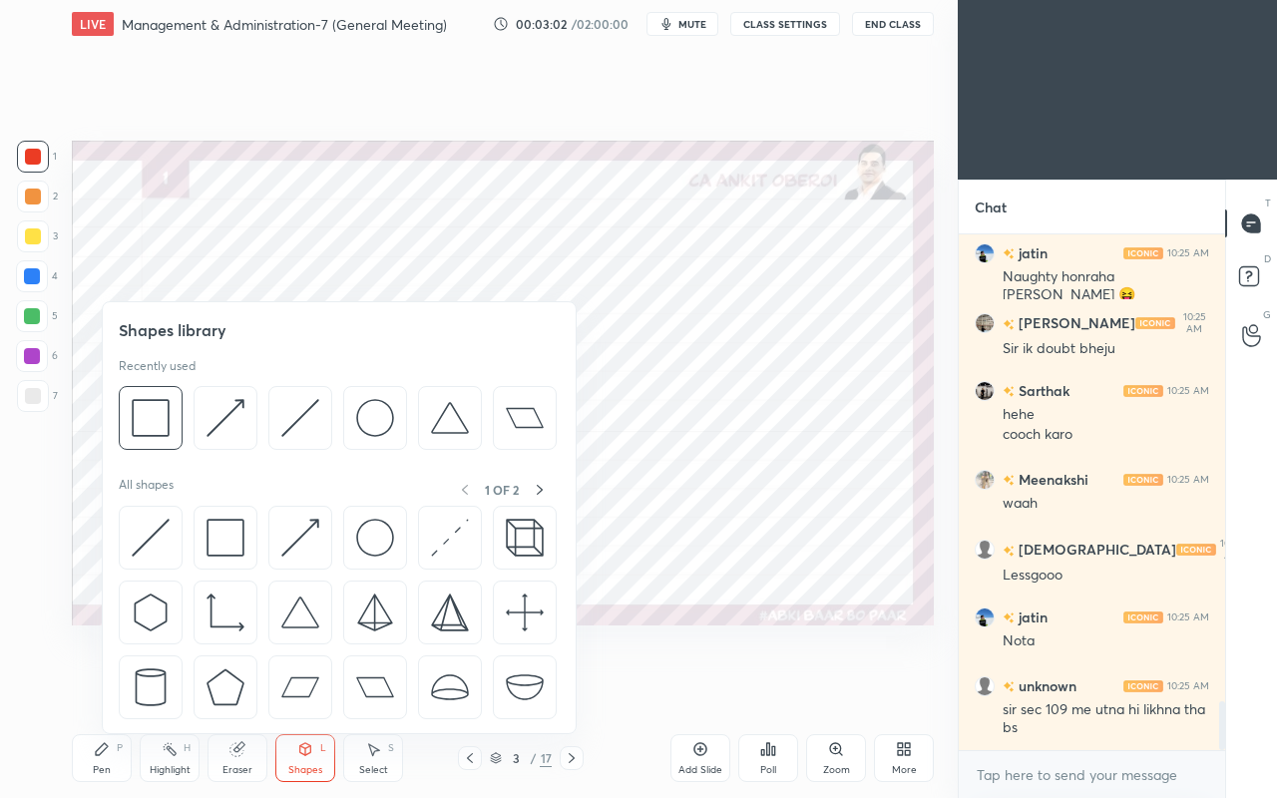
click at [149, 533] on img at bounding box center [151, 538] width 38 height 38
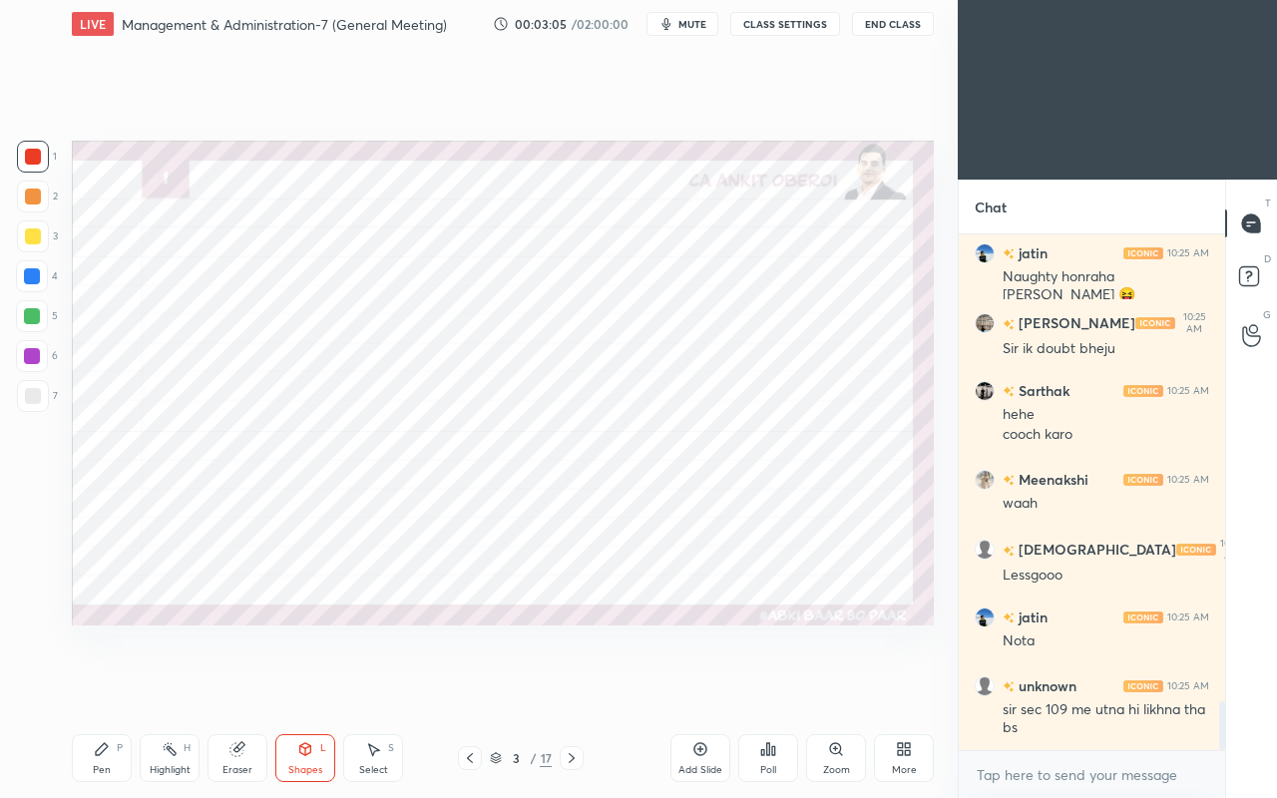
click at [229, 686] on icon at bounding box center [237, 749] width 16 height 16
click at [174, 686] on div "Highlight H" at bounding box center [170, 758] width 60 height 48
click at [231, 686] on div "Eraser" at bounding box center [238, 758] width 60 height 48
click at [30, 573] on icon at bounding box center [32, 570] width 16 height 17
click at [102, 686] on div "Pen" at bounding box center [102, 770] width 18 height 10
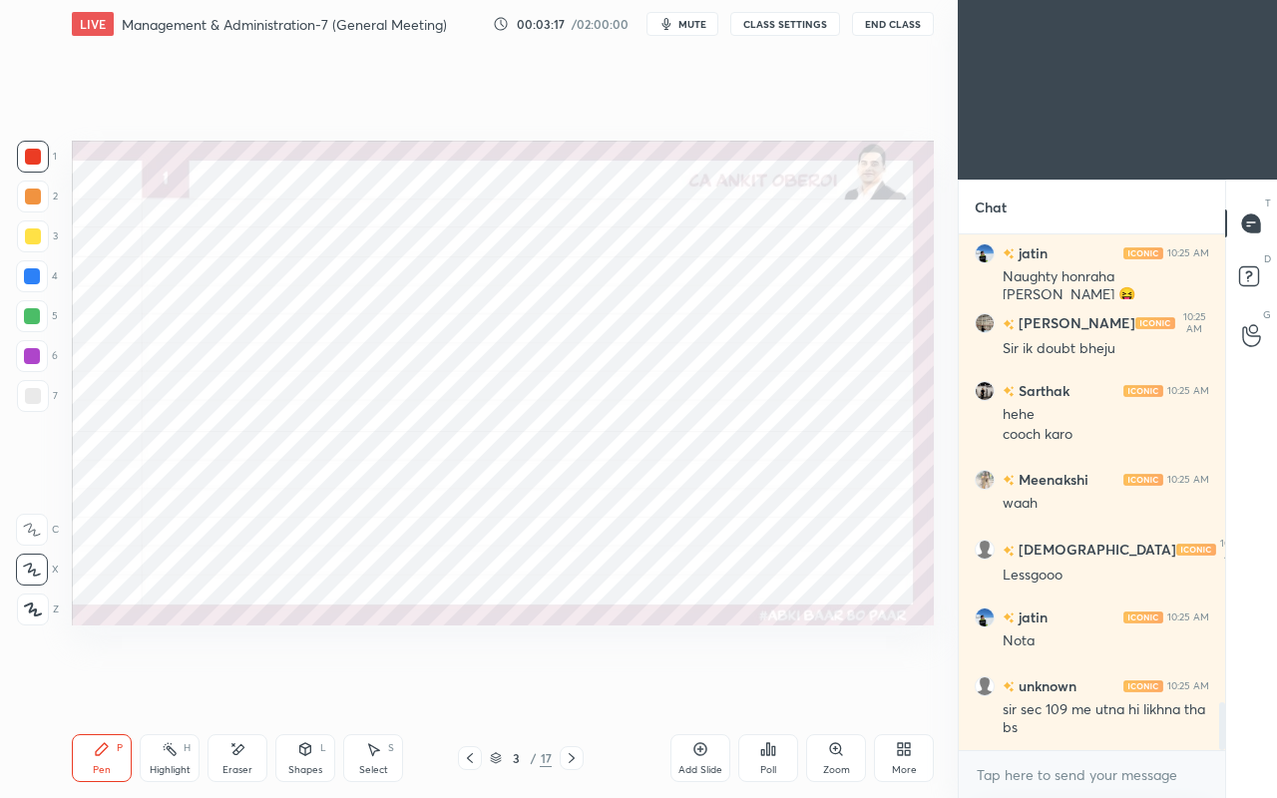
scroll to position [4997, 0]
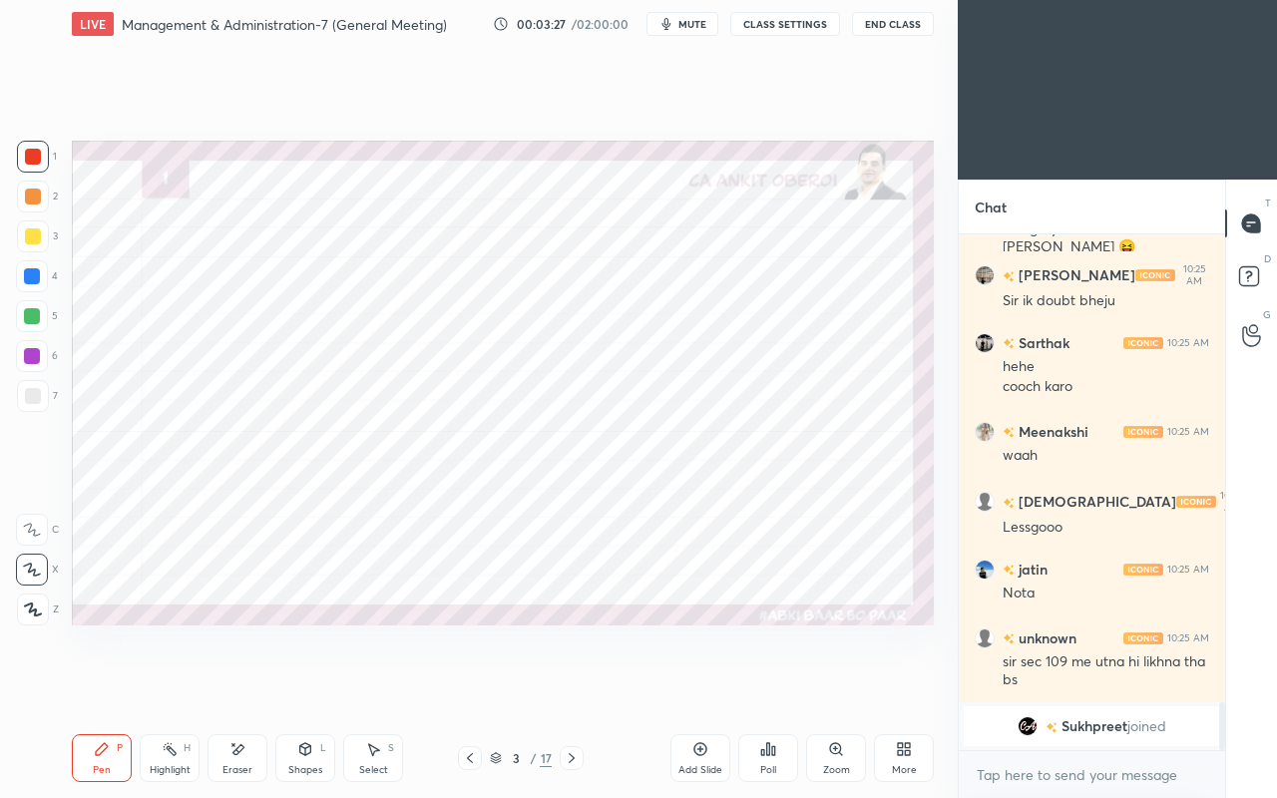
click at [302, 686] on icon at bounding box center [305, 749] width 11 height 12
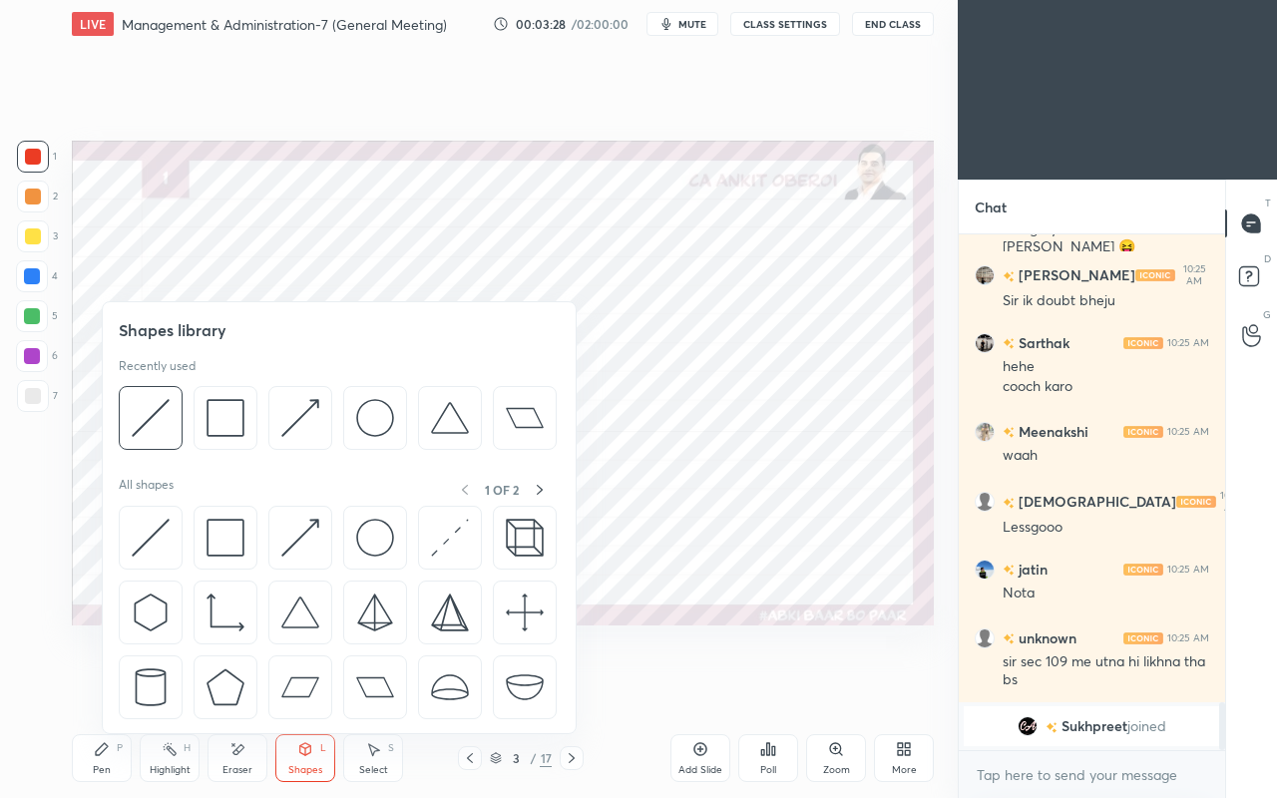
click at [137, 531] on img at bounding box center [151, 538] width 38 height 38
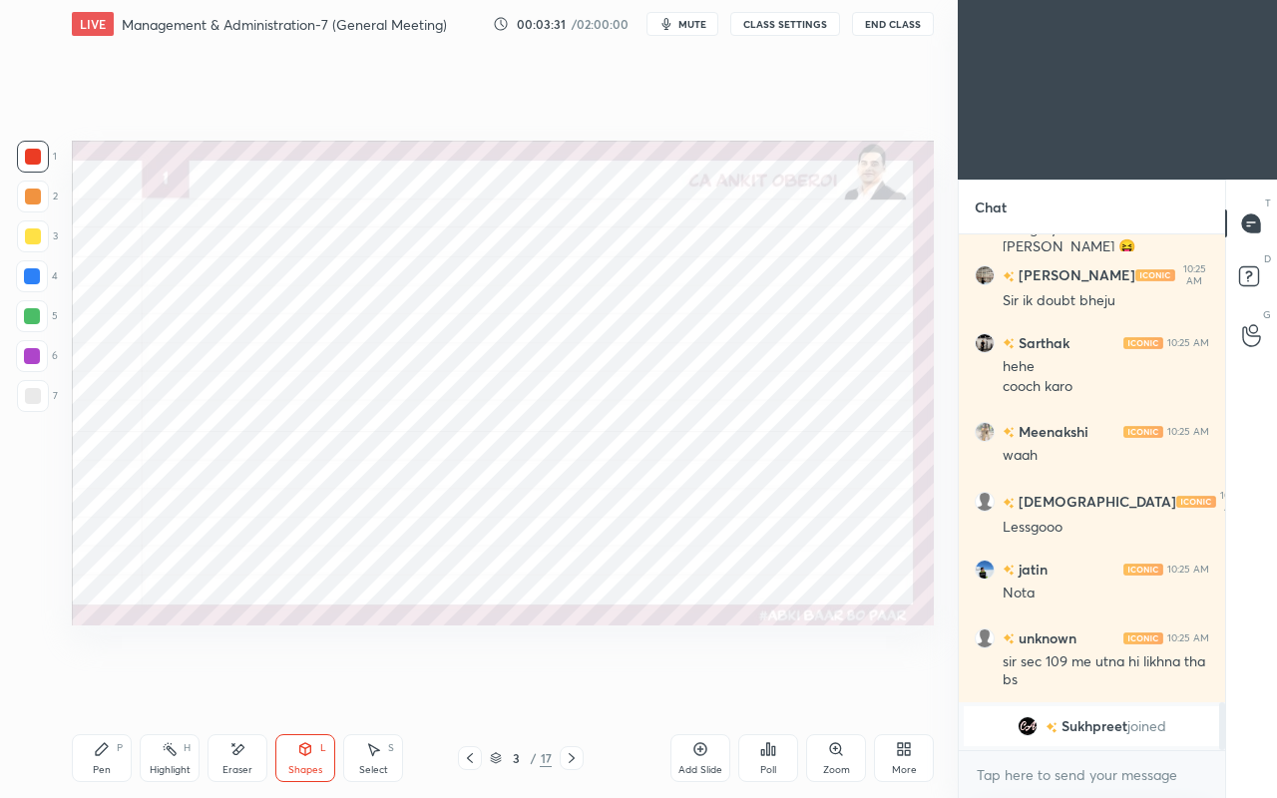
click at [107, 686] on icon at bounding box center [102, 749] width 16 height 16
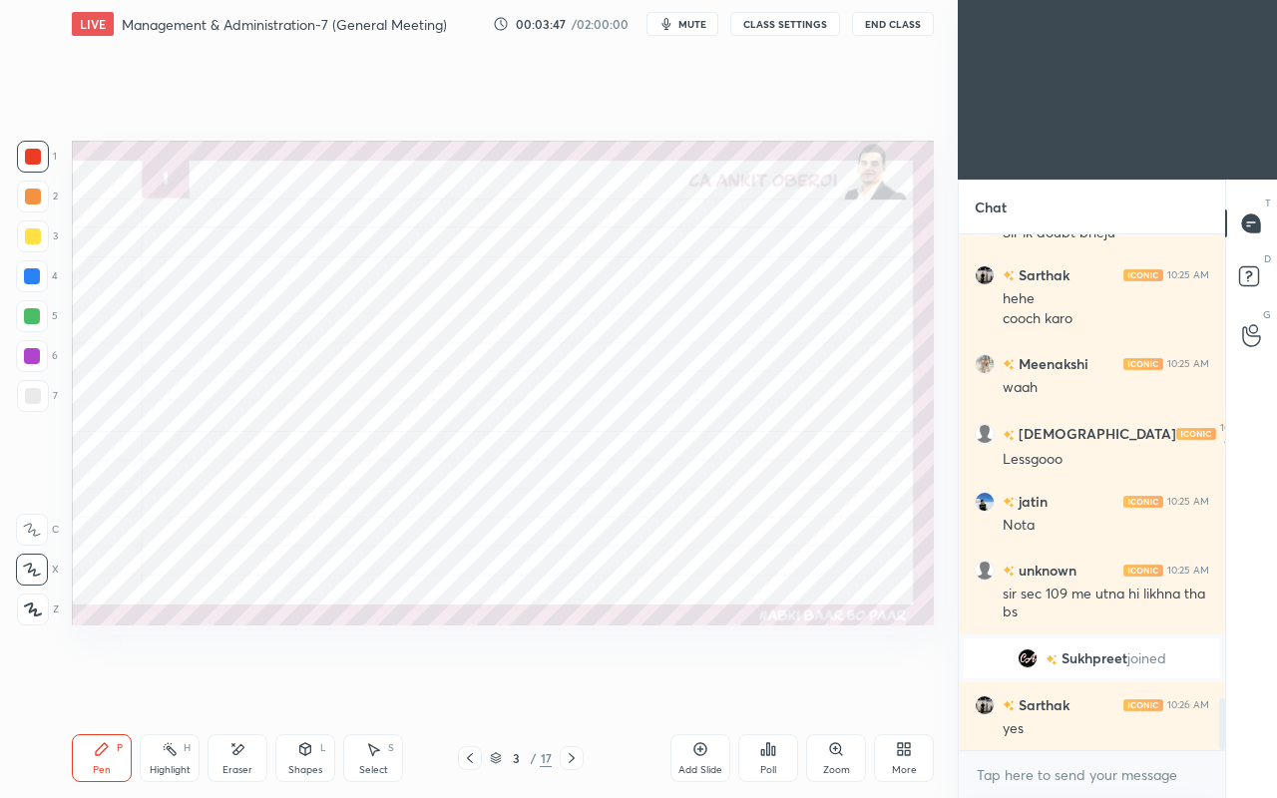
click at [294, 686] on div "Shapes L" at bounding box center [305, 758] width 60 height 48
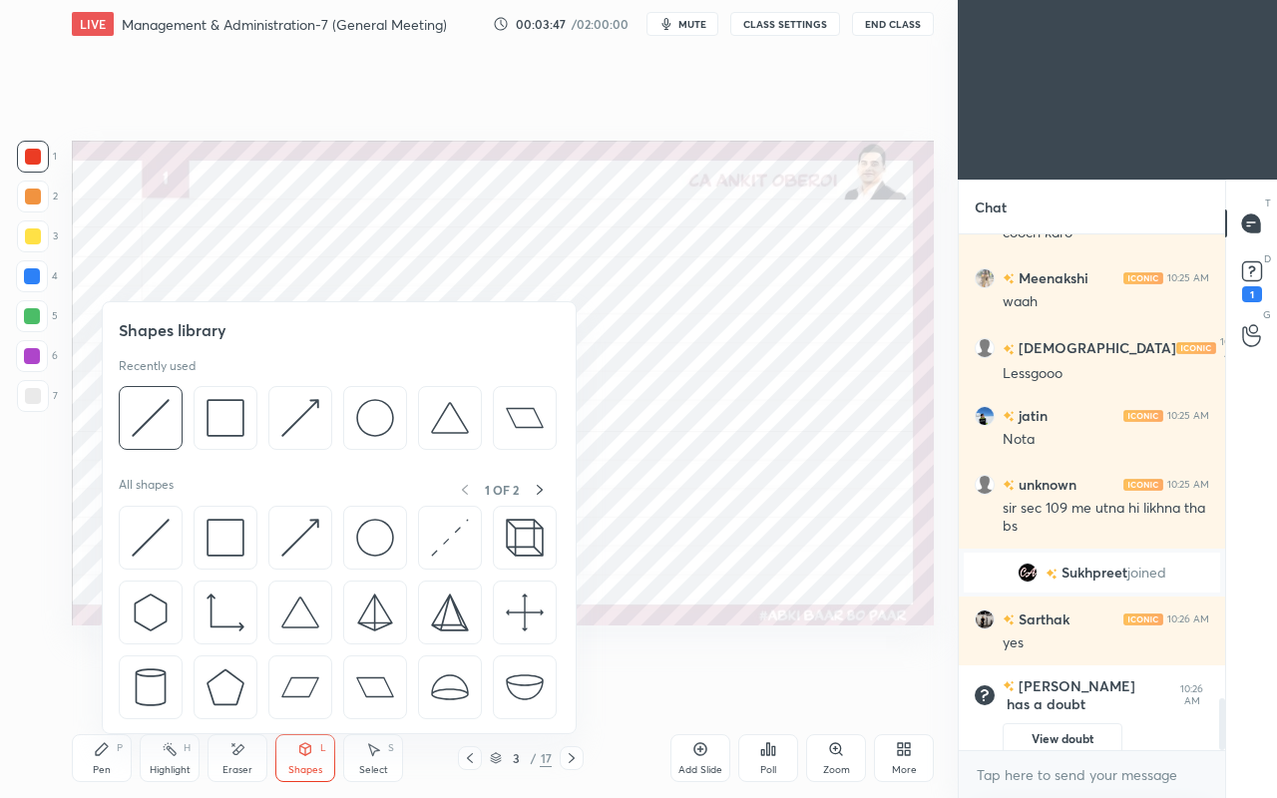
click at [151, 539] on img at bounding box center [151, 538] width 38 height 38
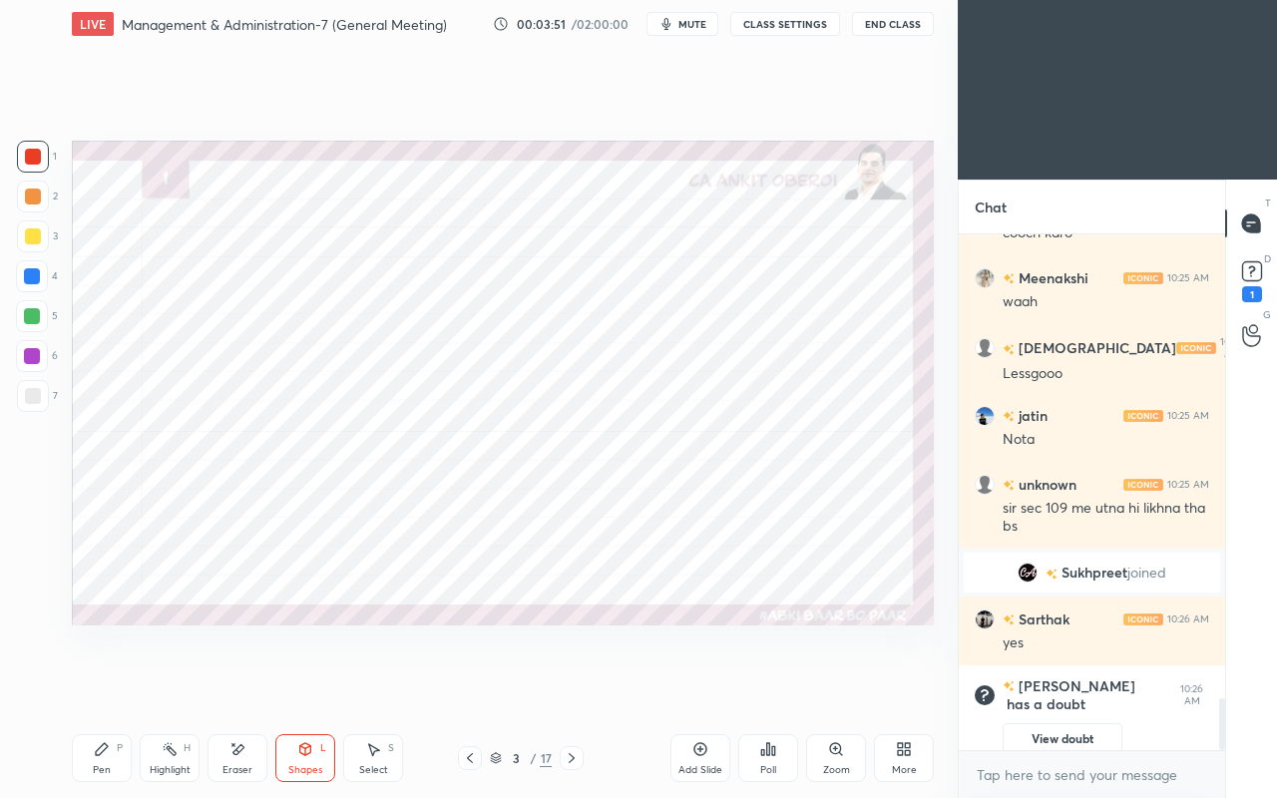
click at [100, 686] on div "Pen" at bounding box center [102, 770] width 18 height 10
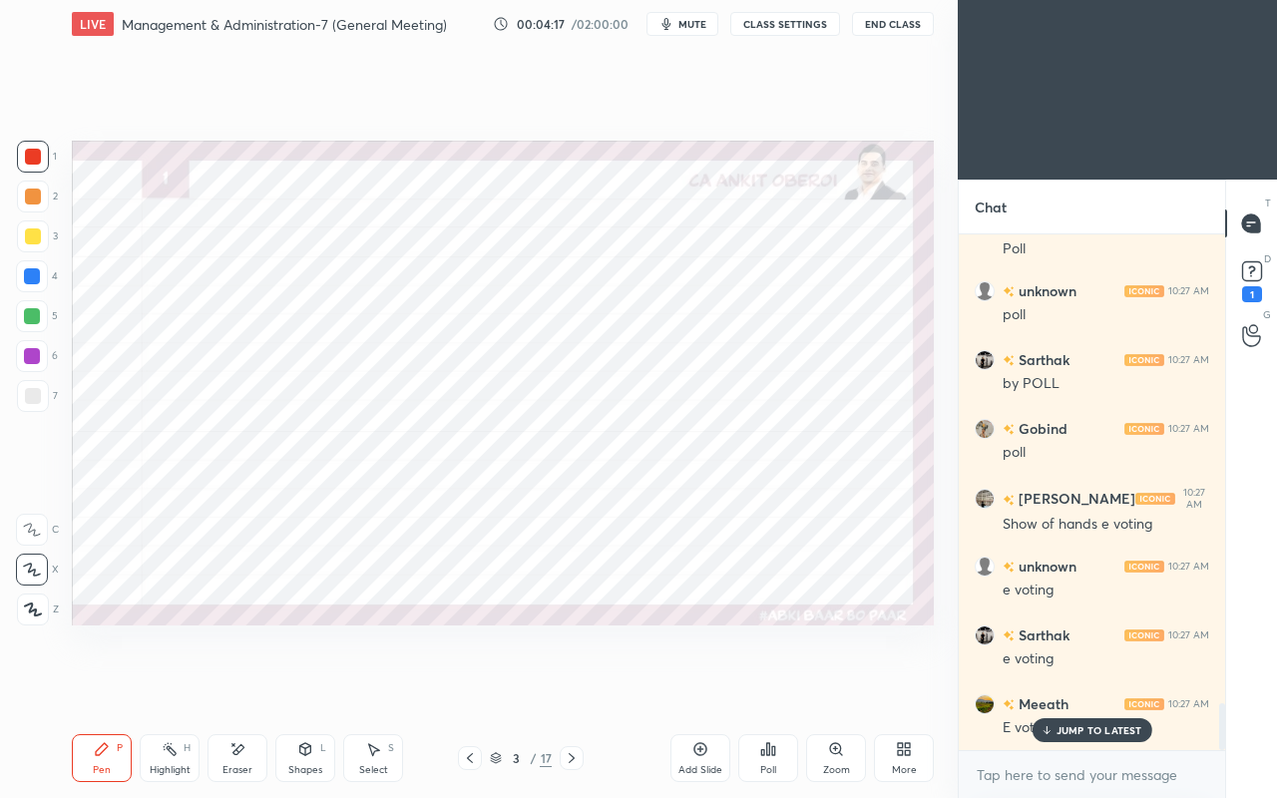
scroll to position [5148, 0]
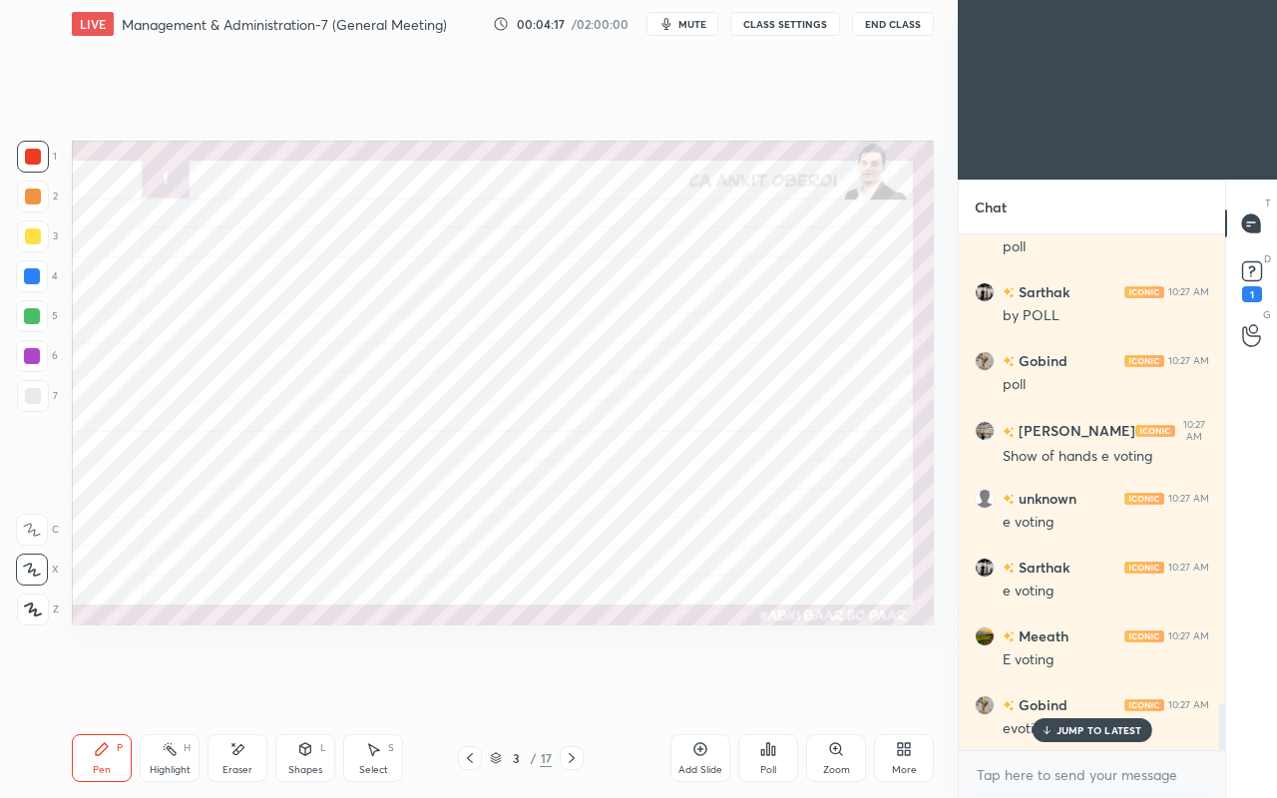
click at [1250, 288] on div "1" at bounding box center [1252, 294] width 20 height 16
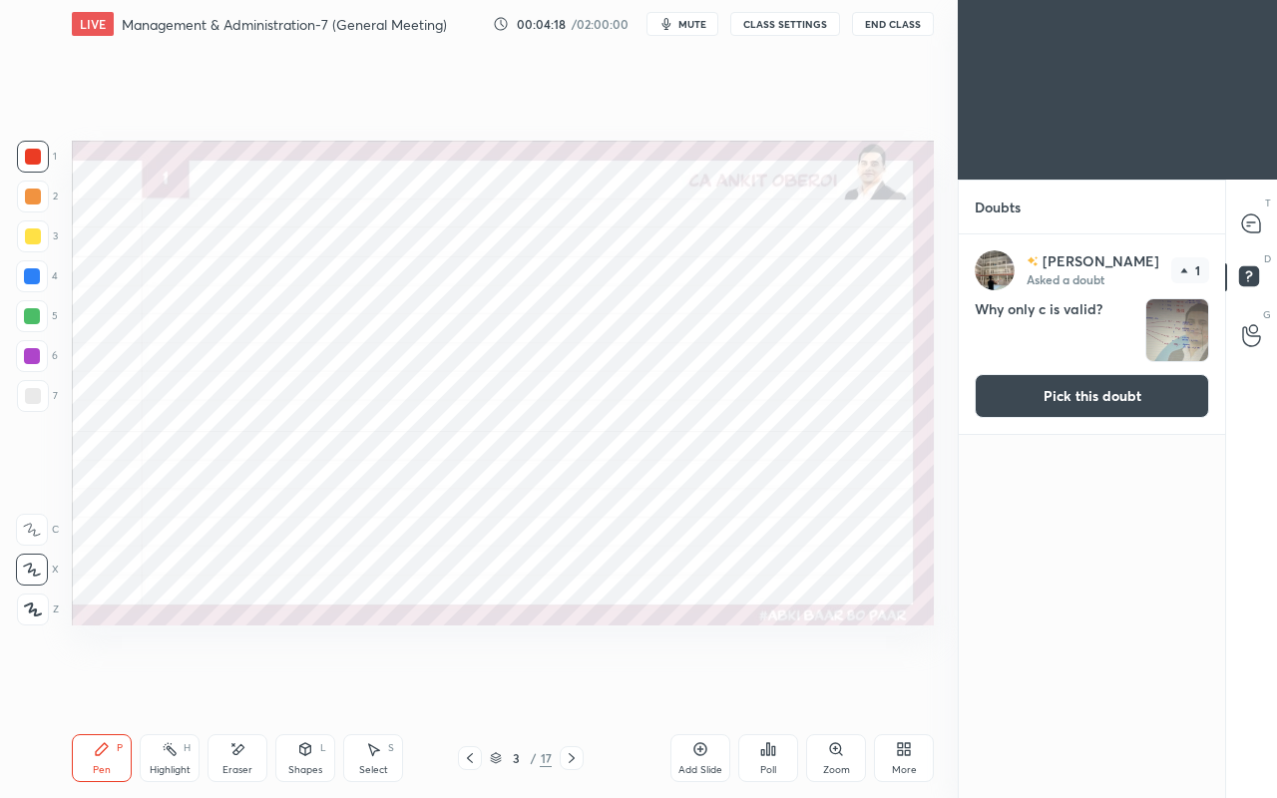
click at [1105, 409] on button "Pick this doubt" at bounding box center [1092, 396] width 234 height 44
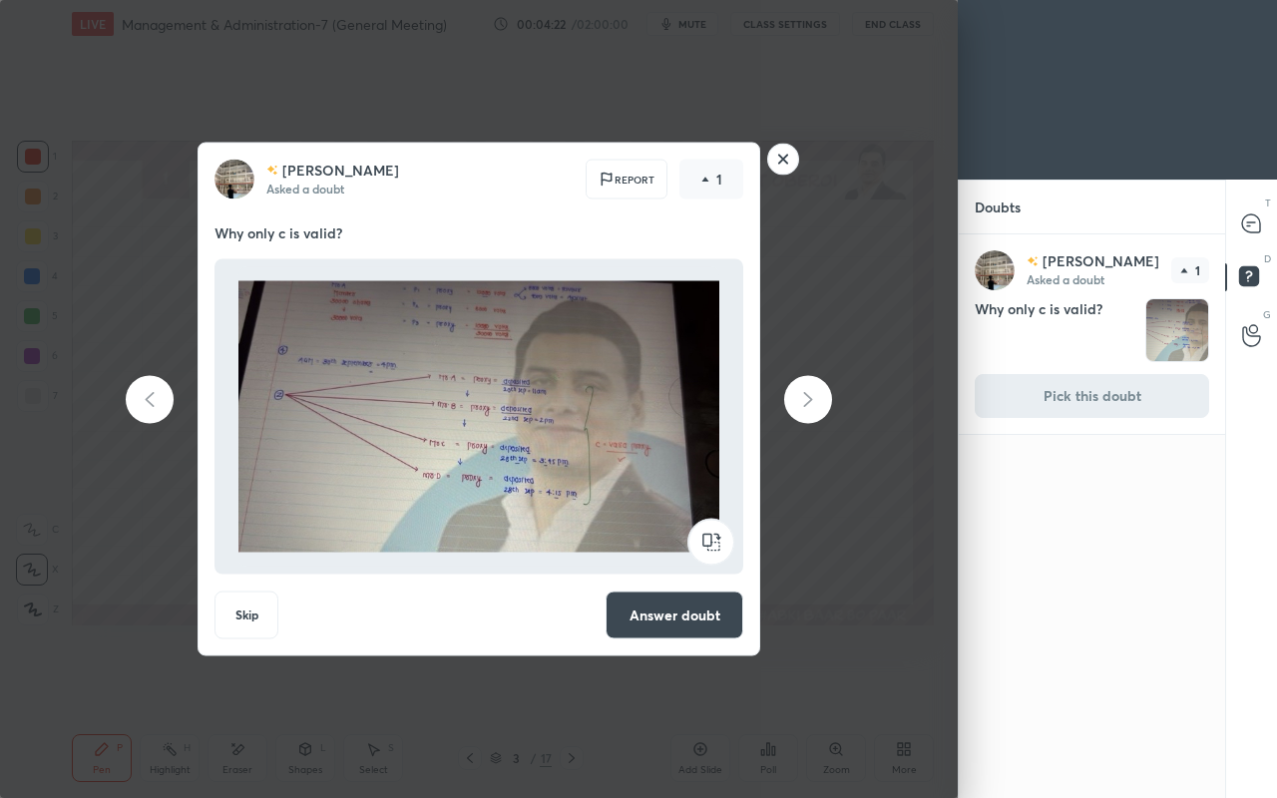
click at [783, 159] on rect at bounding box center [783, 159] width 31 height 31
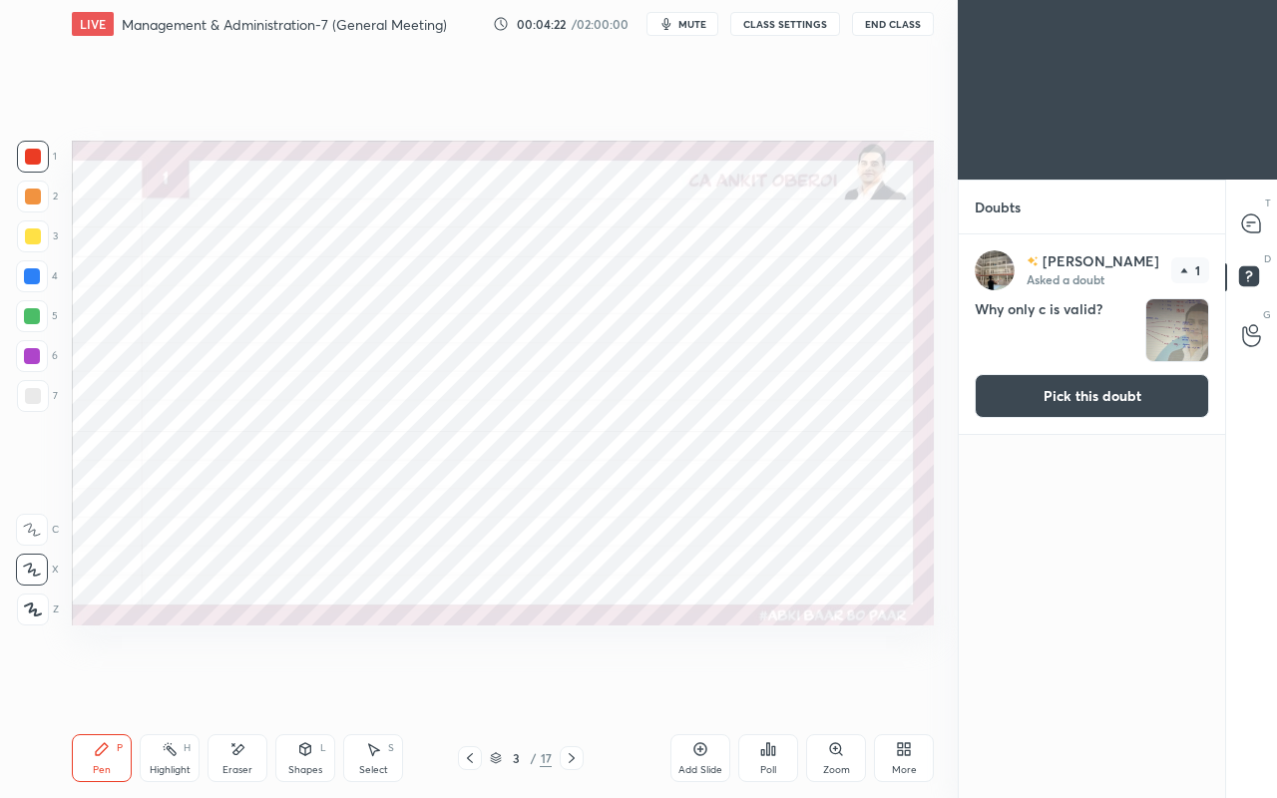
click at [1250, 222] on icon at bounding box center [1251, 222] width 8 height 0
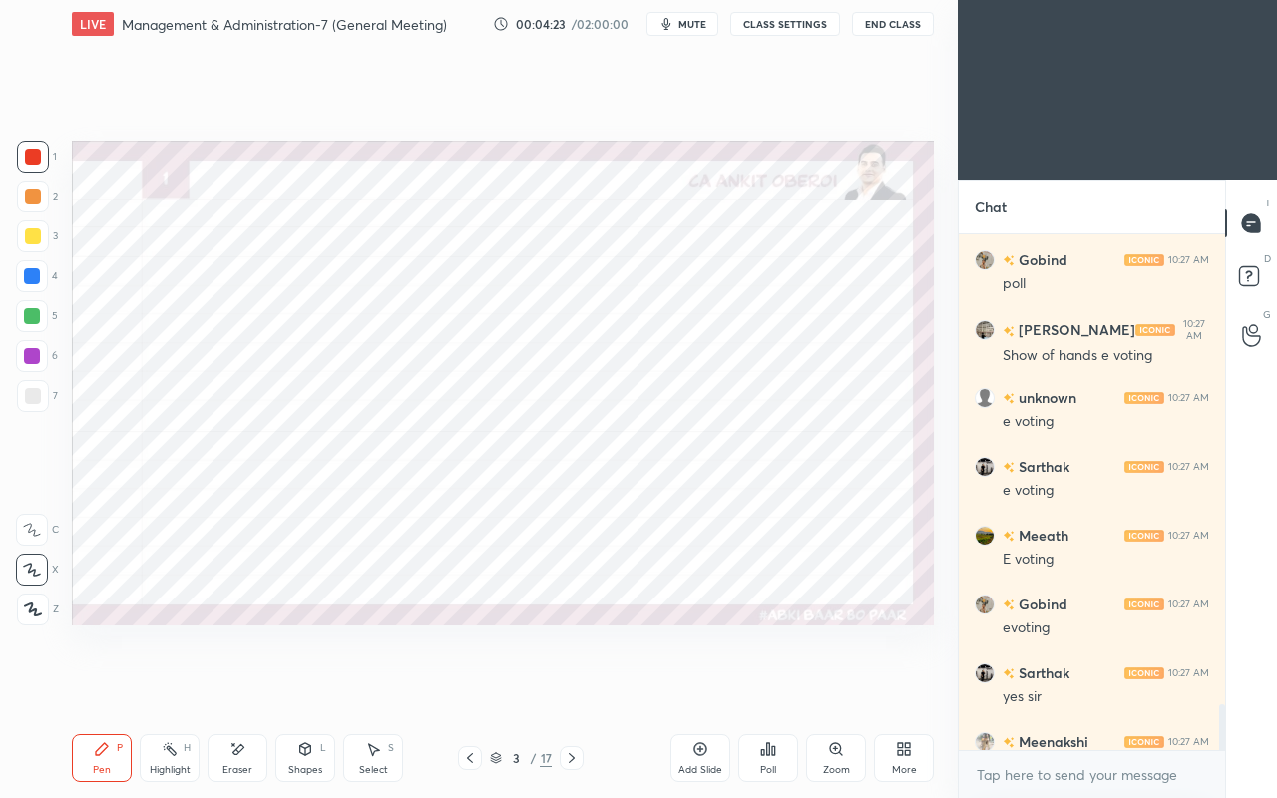
scroll to position [5645, 0]
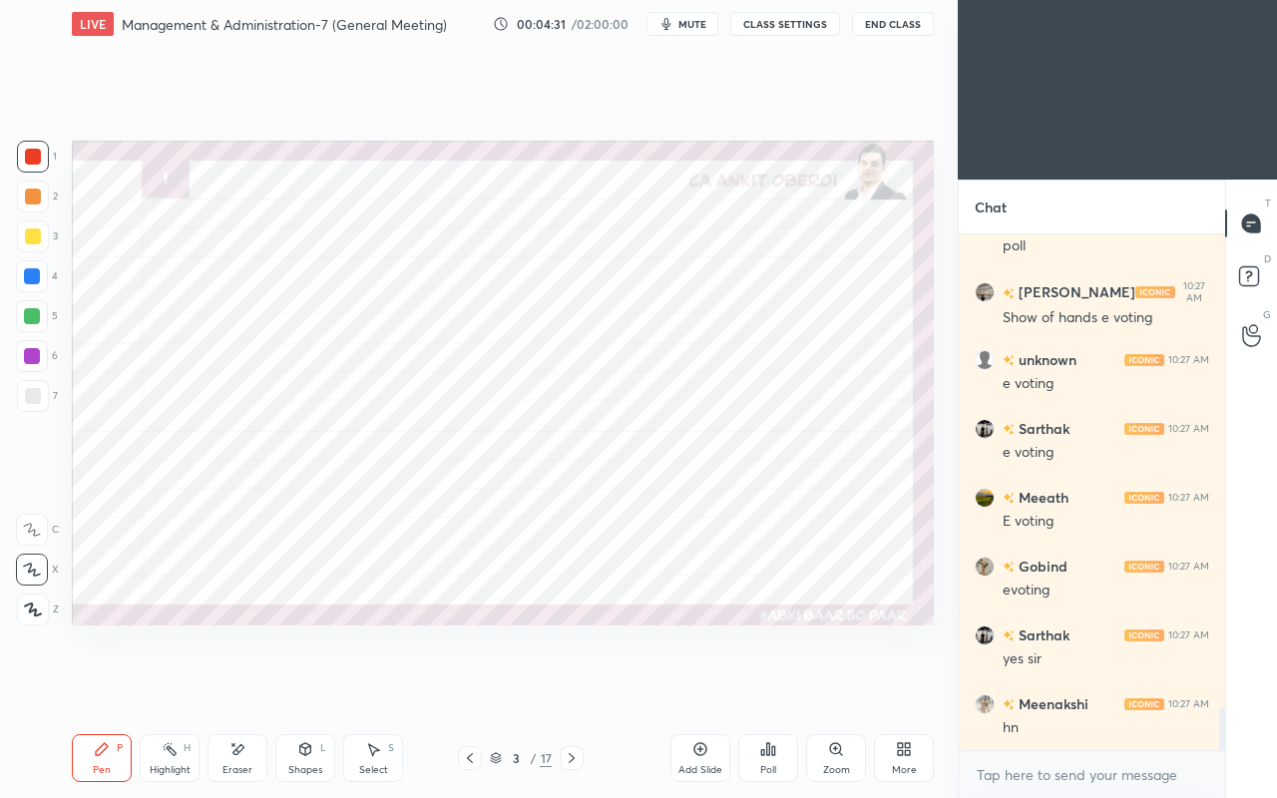
click at [35, 280] on div at bounding box center [32, 276] width 16 height 16
click at [232, 686] on icon at bounding box center [237, 749] width 16 height 17
click at [108, 686] on div "Pen P" at bounding box center [102, 758] width 60 height 48
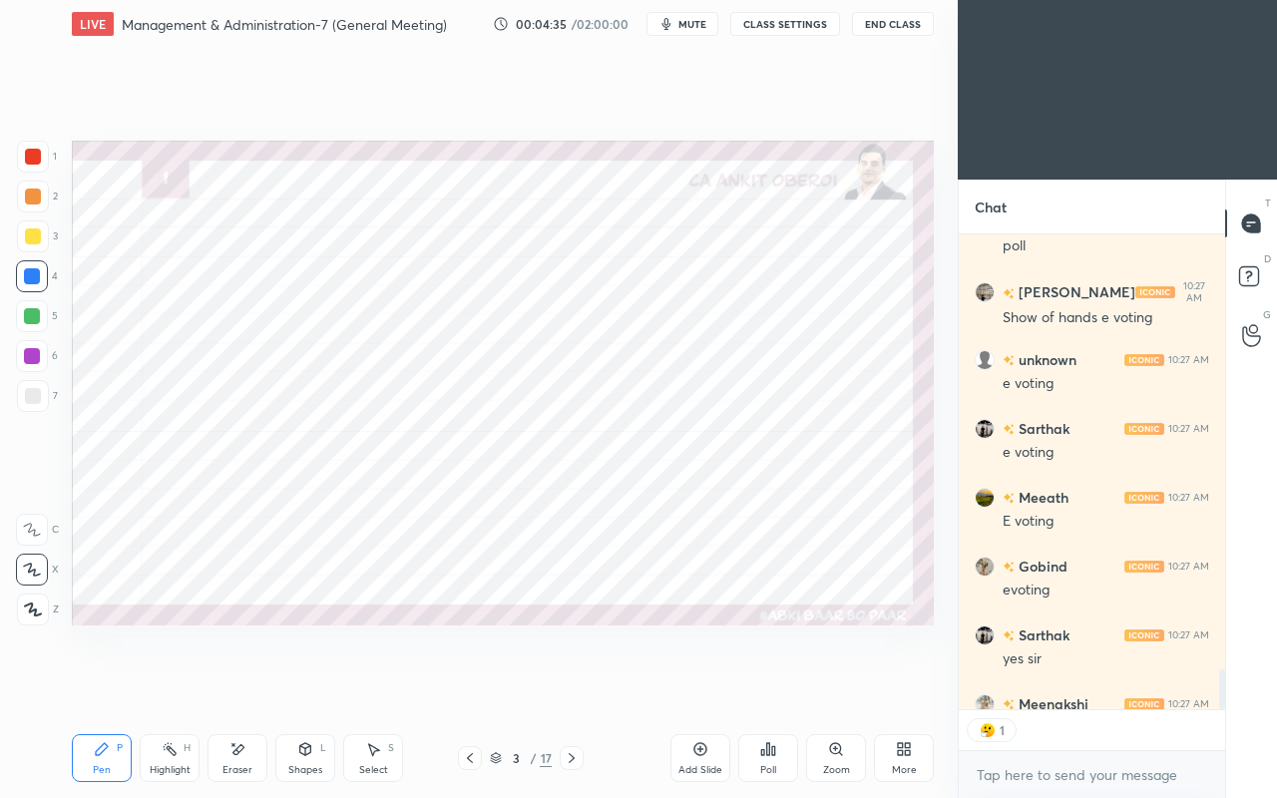
scroll to position [6, 6]
click at [777, 28] on button "CLASS SETTINGS" at bounding box center [785, 24] width 110 height 24
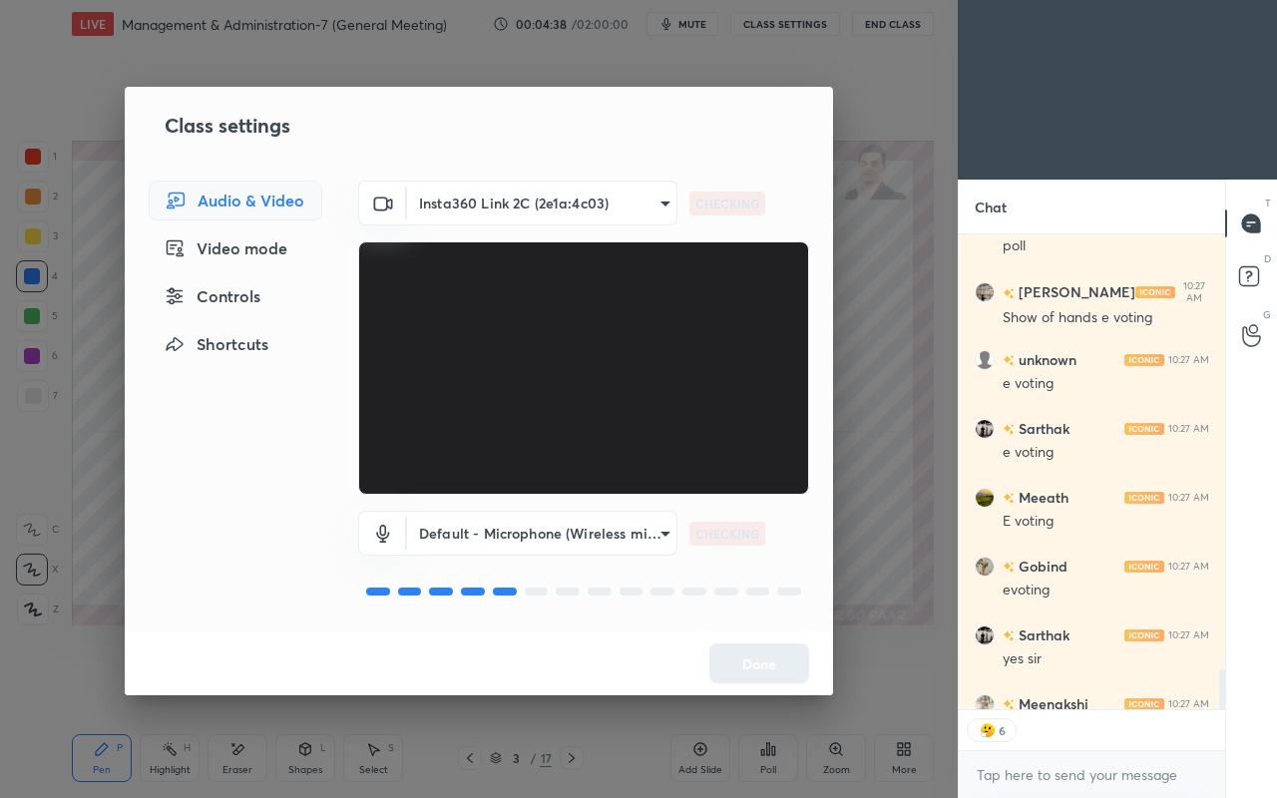
click at [277, 291] on div "Controls" at bounding box center [236, 296] width 174 height 40
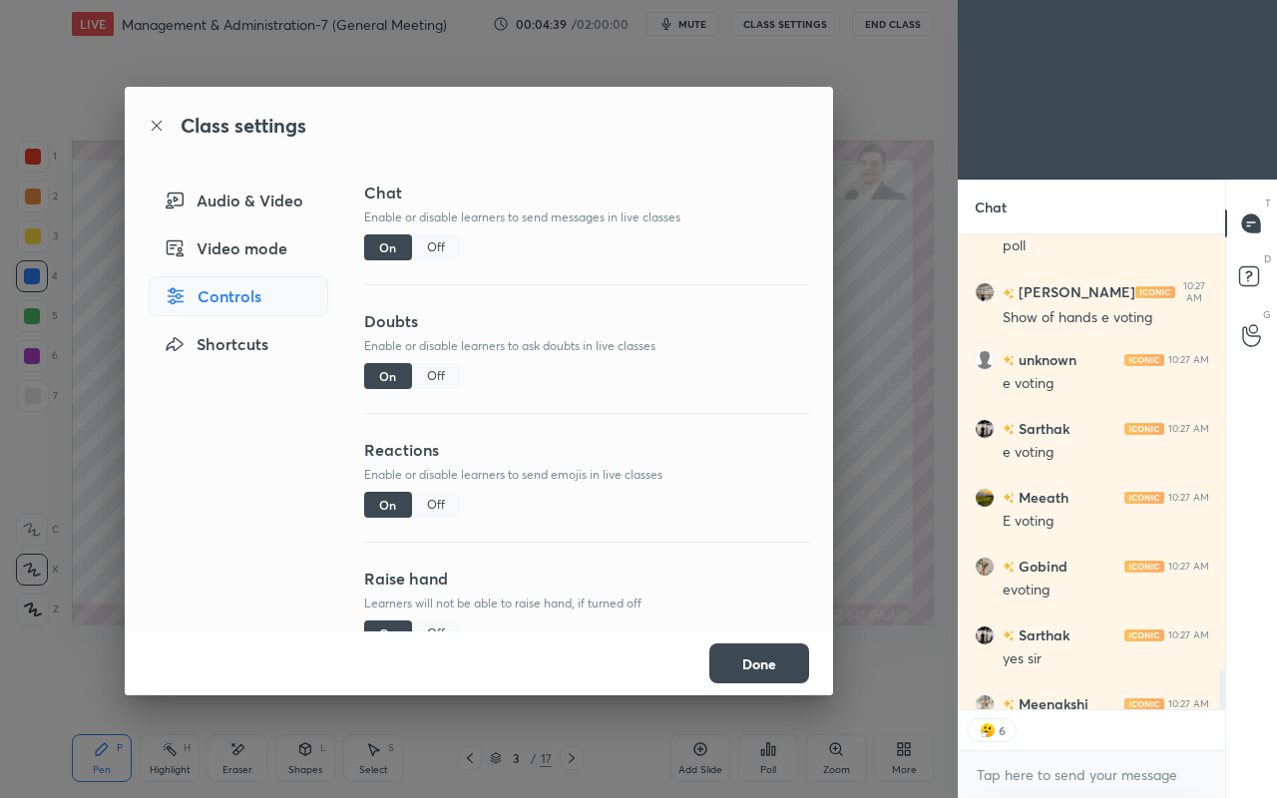
click at [428, 506] on div "Off" at bounding box center [436, 505] width 48 height 26
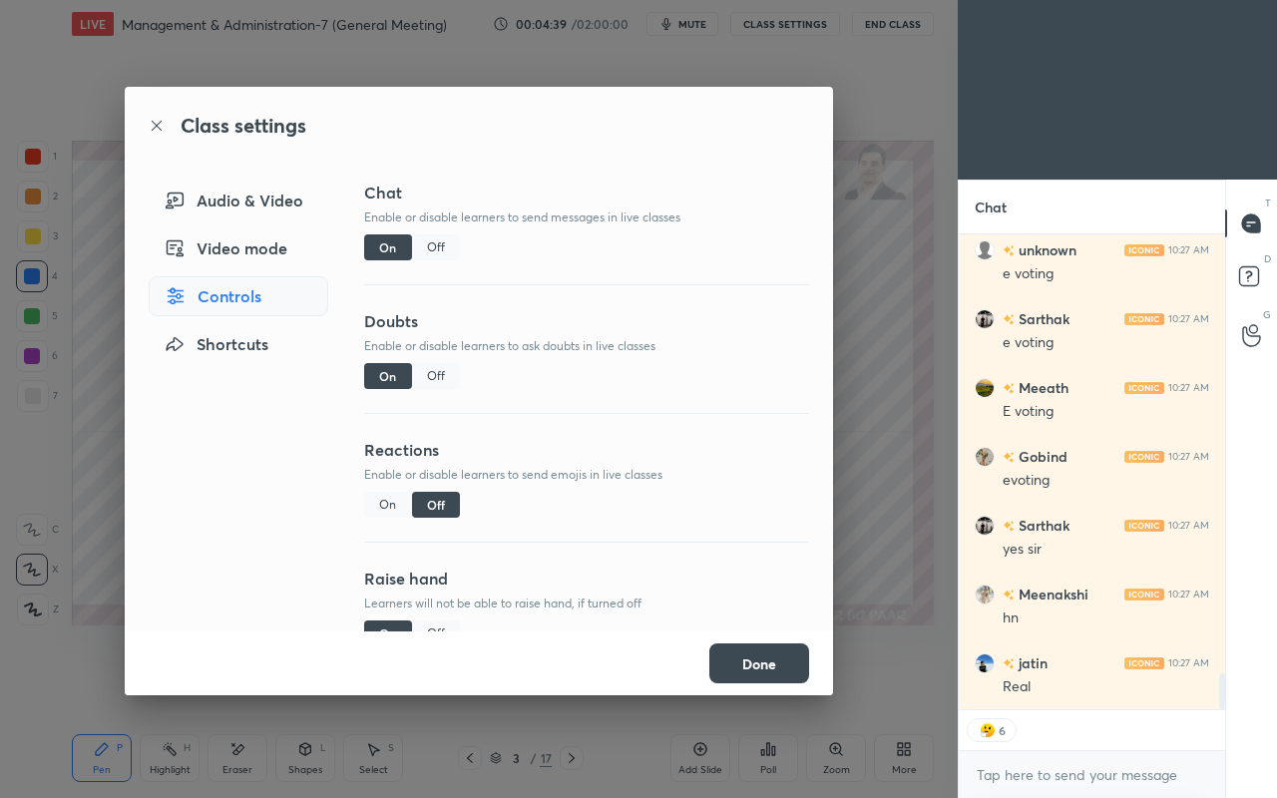
scroll to position [5713, 0]
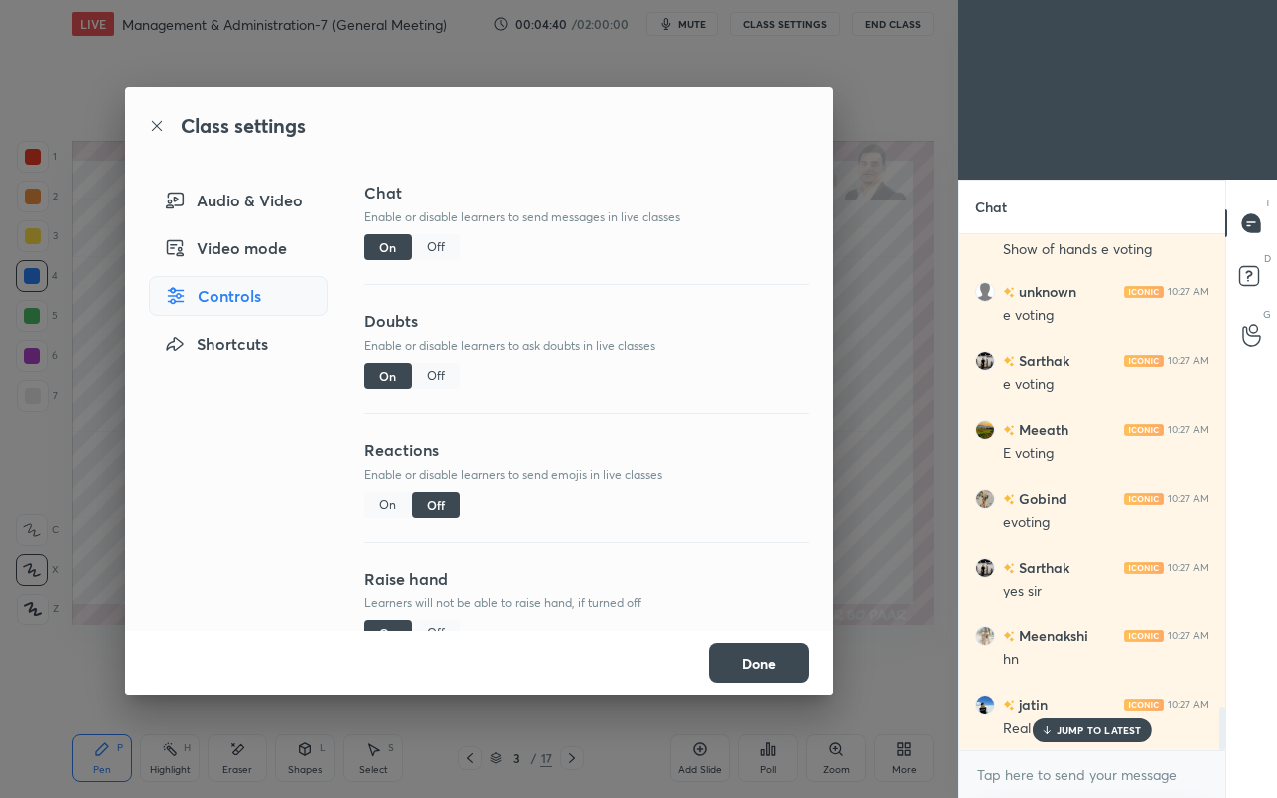
click at [792, 682] on button "Done" at bounding box center [759, 664] width 100 height 40
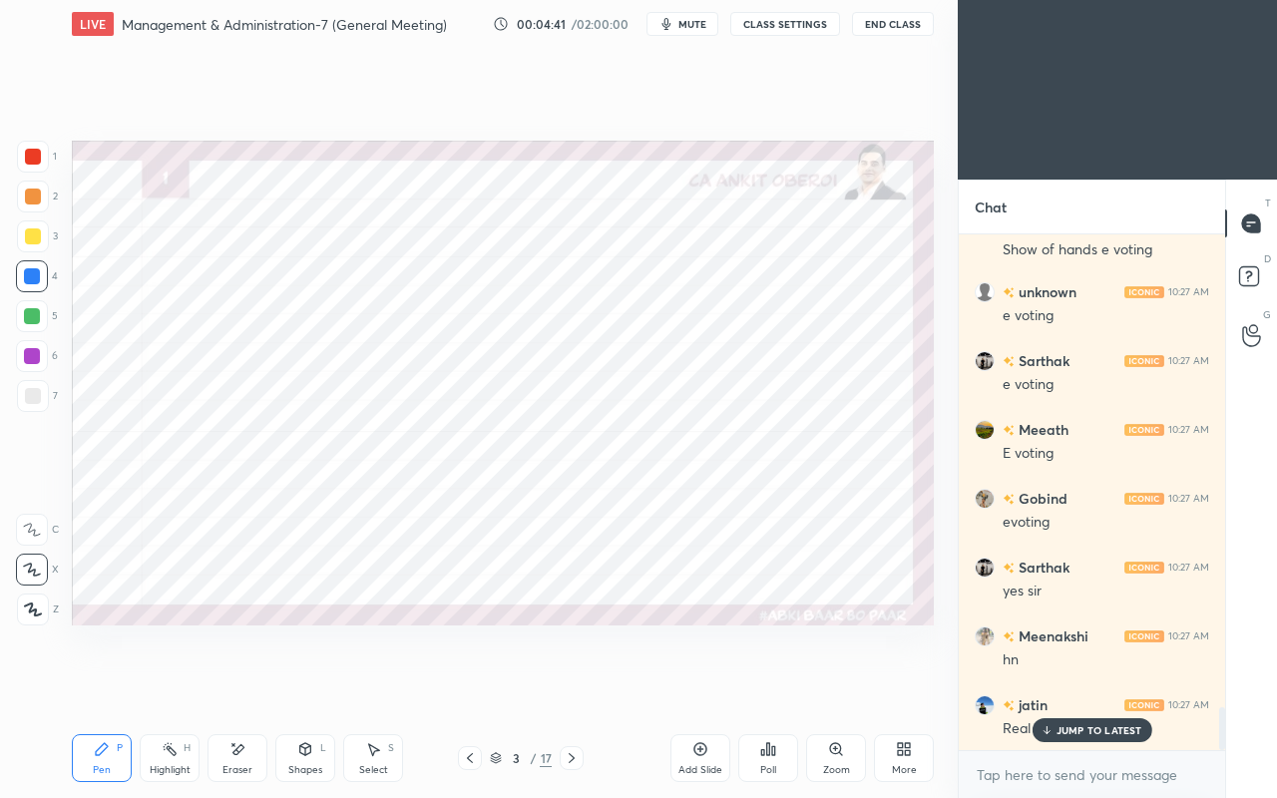
click at [245, 686] on div "Eraser" at bounding box center [238, 758] width 60 height 48
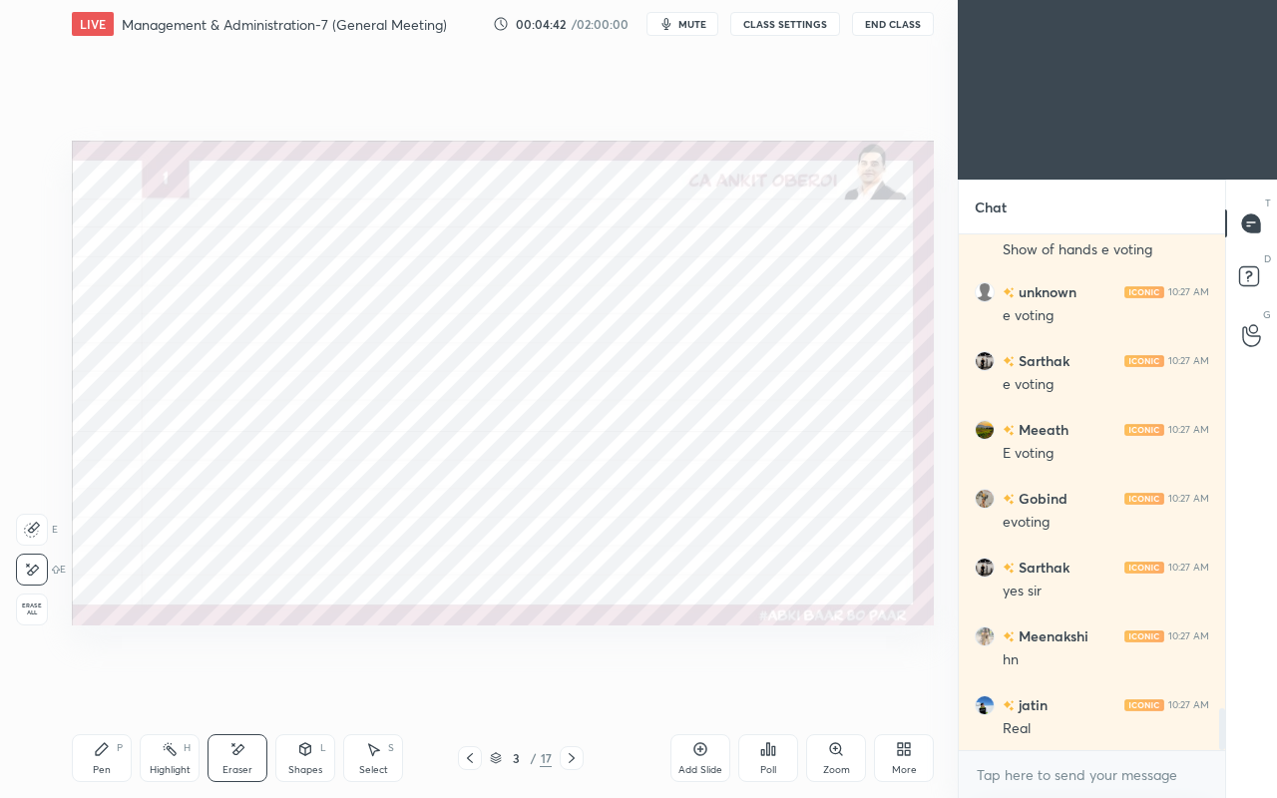
scroll to position [5783, 0]
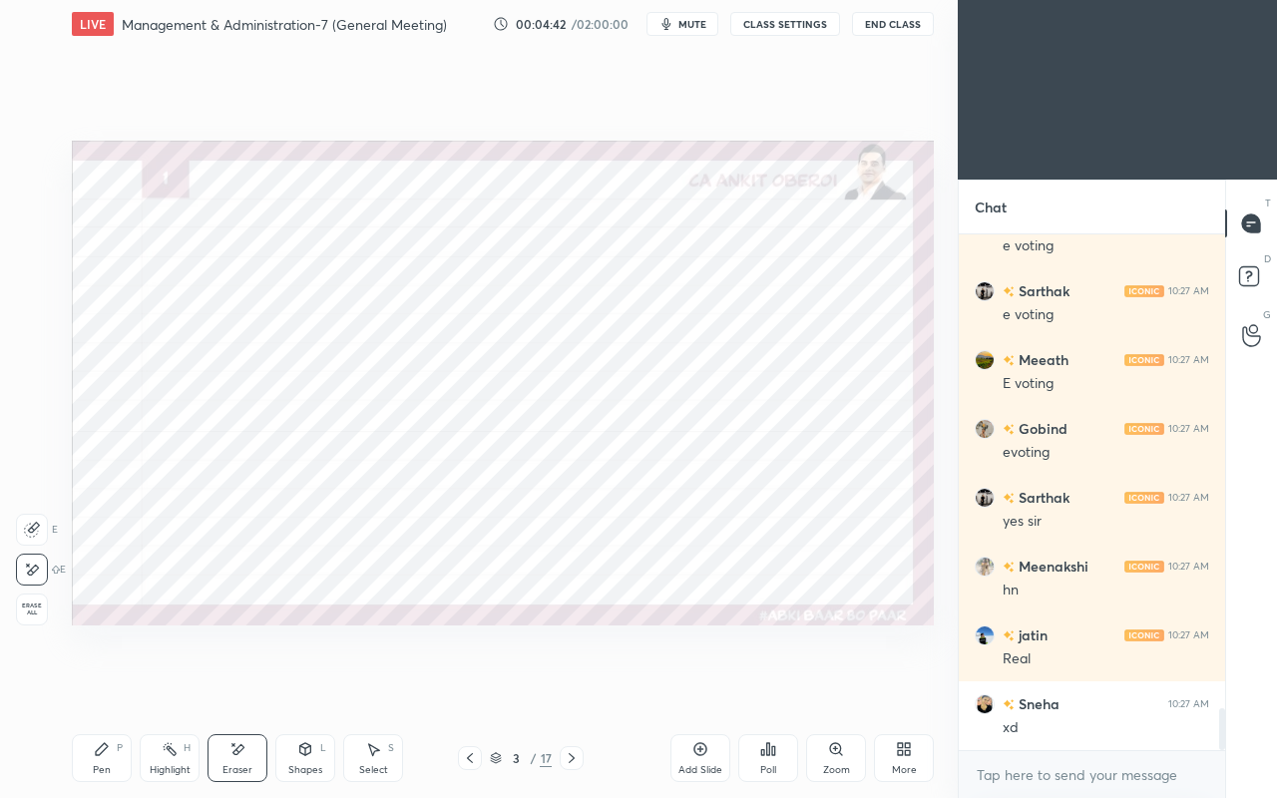
click at [97, 686] on icon at bounding box center [102, 749] width 16 height 16
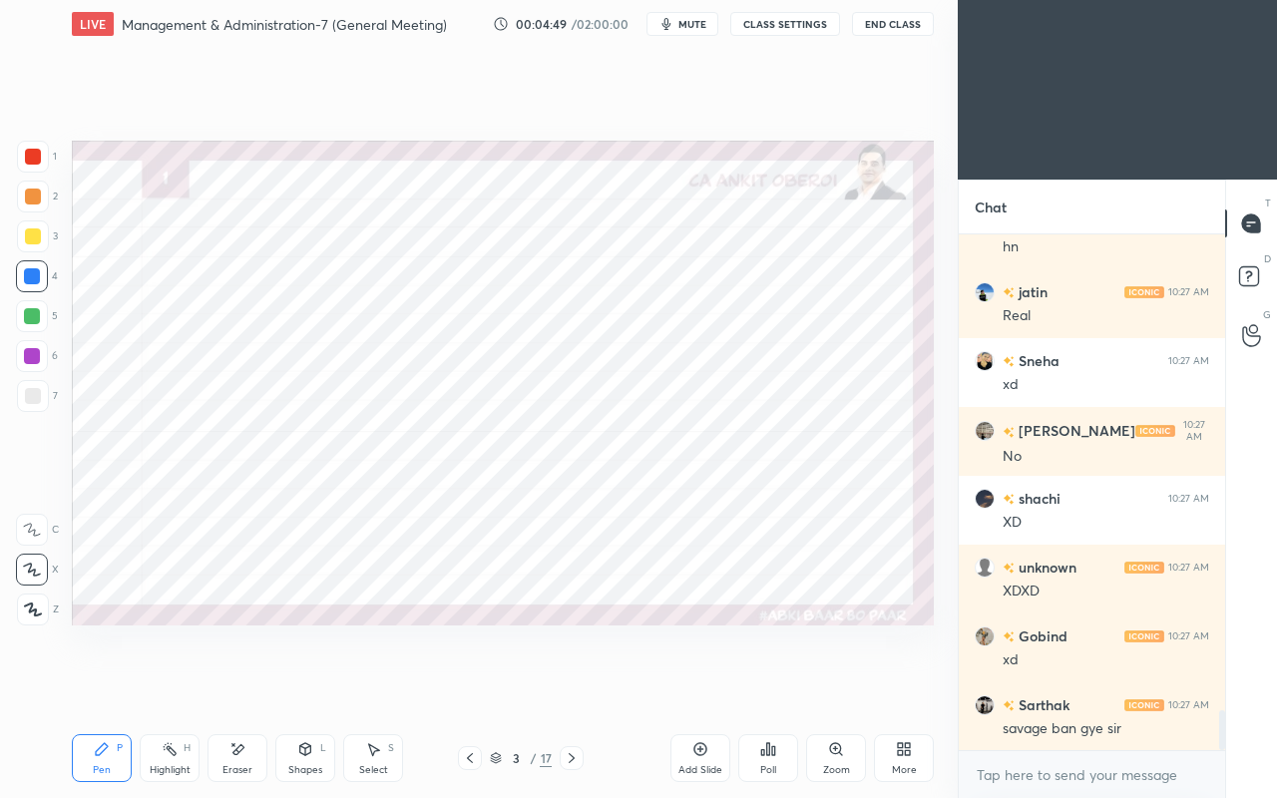
scroll to position [6196, 0]
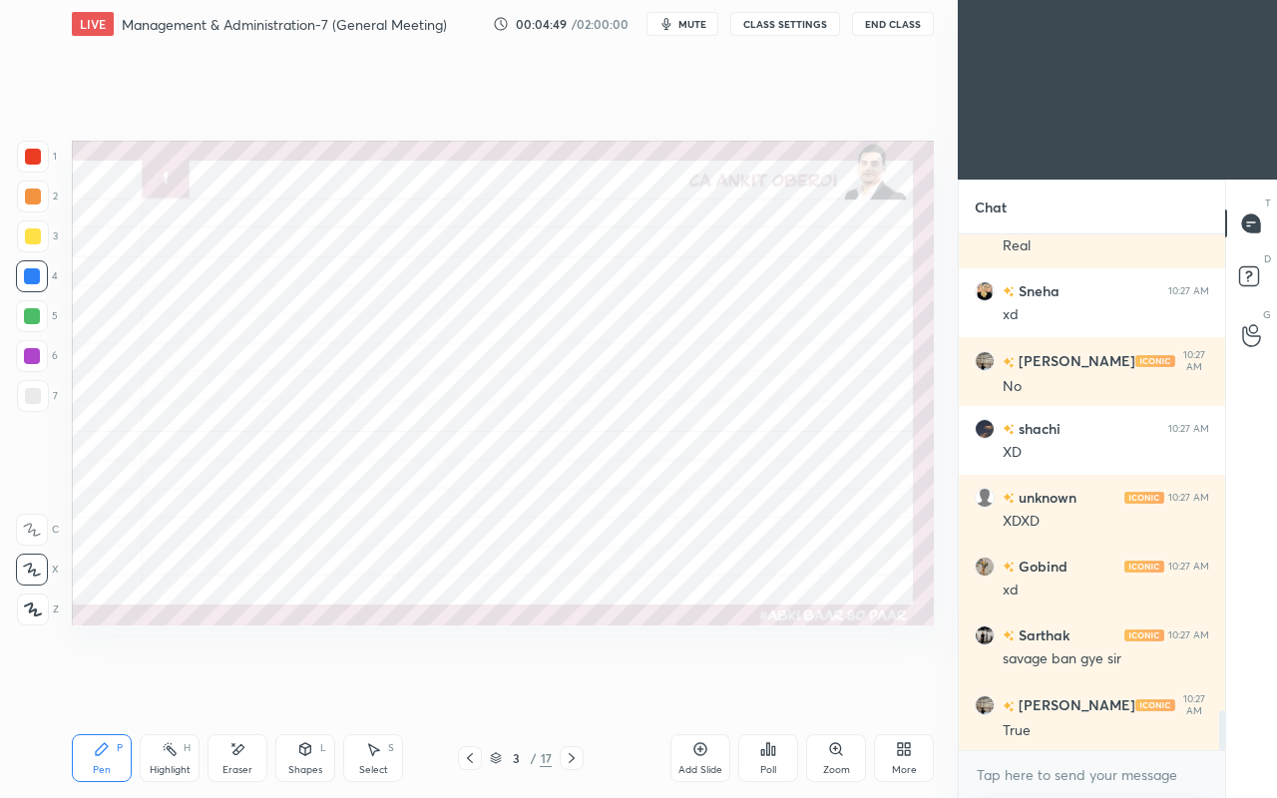
click at [1078, 686] on div "True" at bounding box center [1106, 731] width 207 height 20
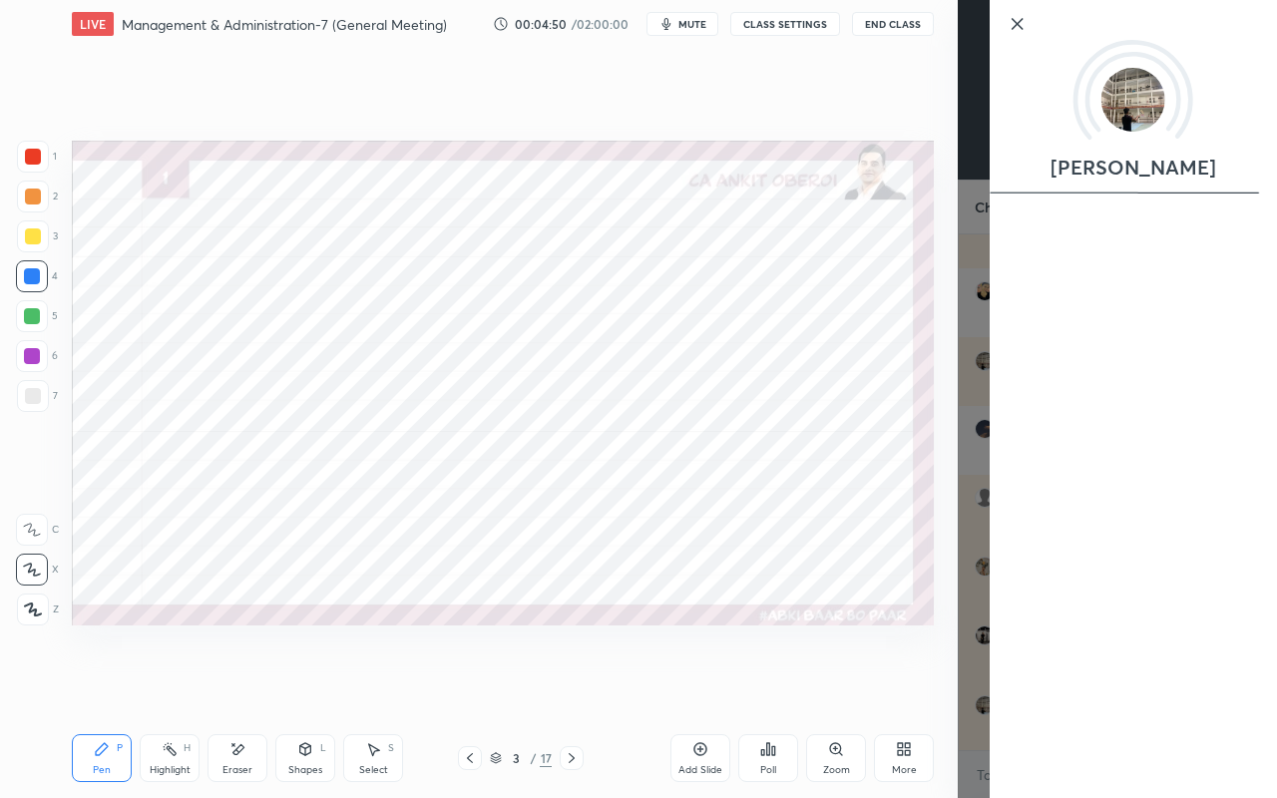
click at [906, 680] on div "Setting up your live class Poll for secs No correct answer Start poll" at bounding box center [503, 383] width 878 height 670
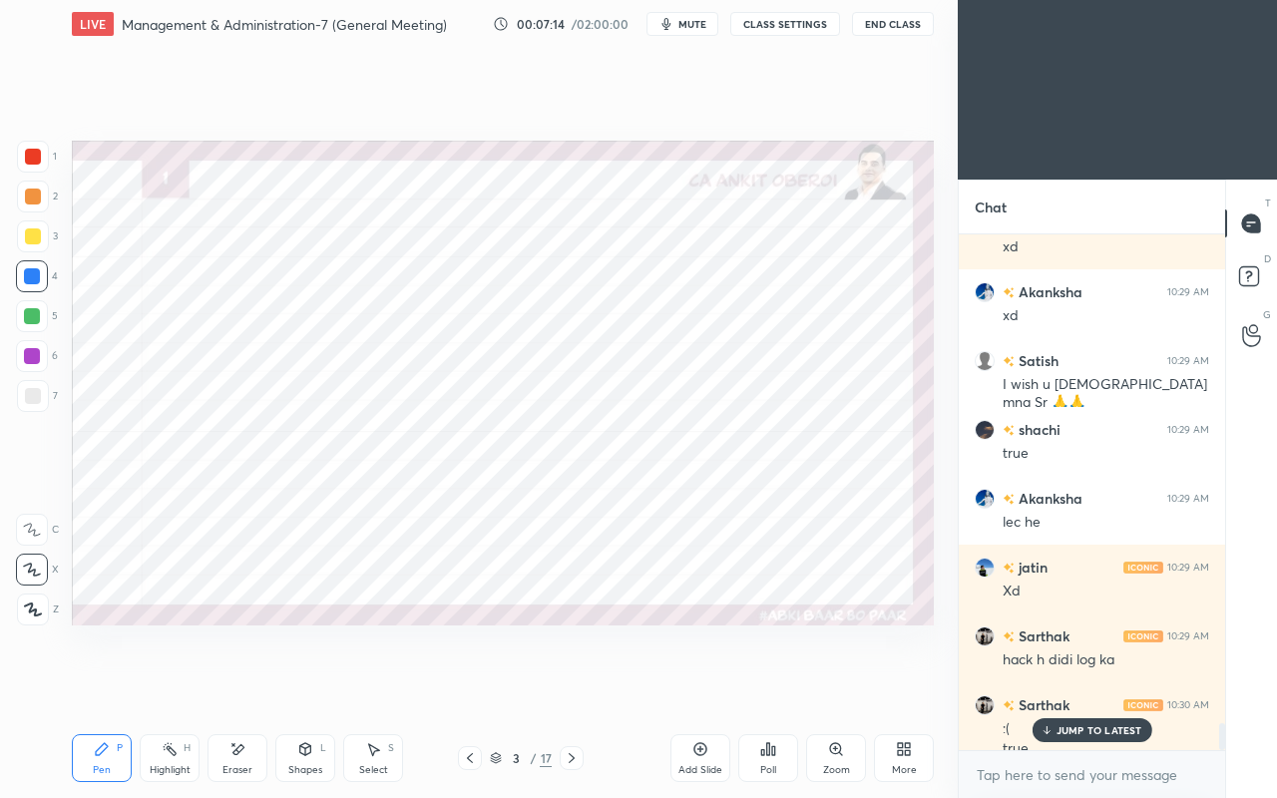
scroll to position [9539, 0]
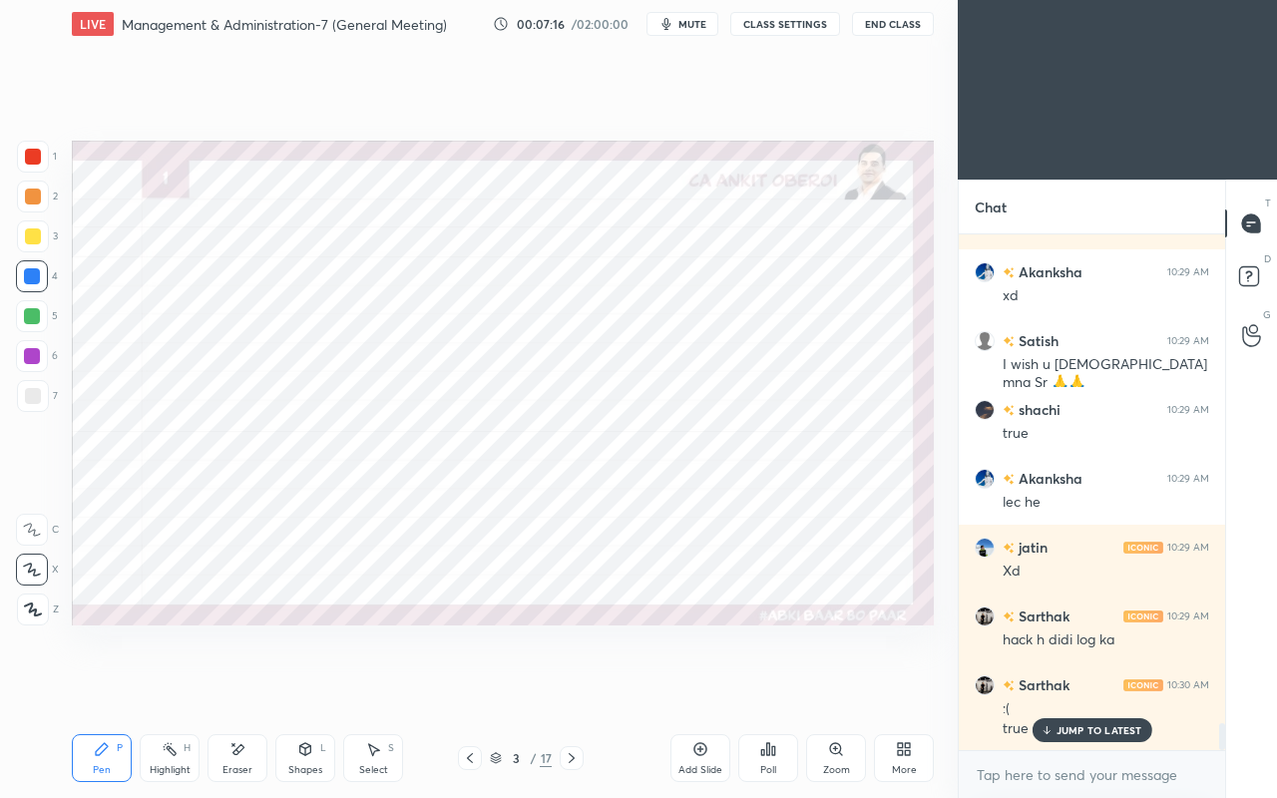
click at [1062, 686] on p "JUMP TO LATEST" at bounding box center [1100, 730] width 86 height 12
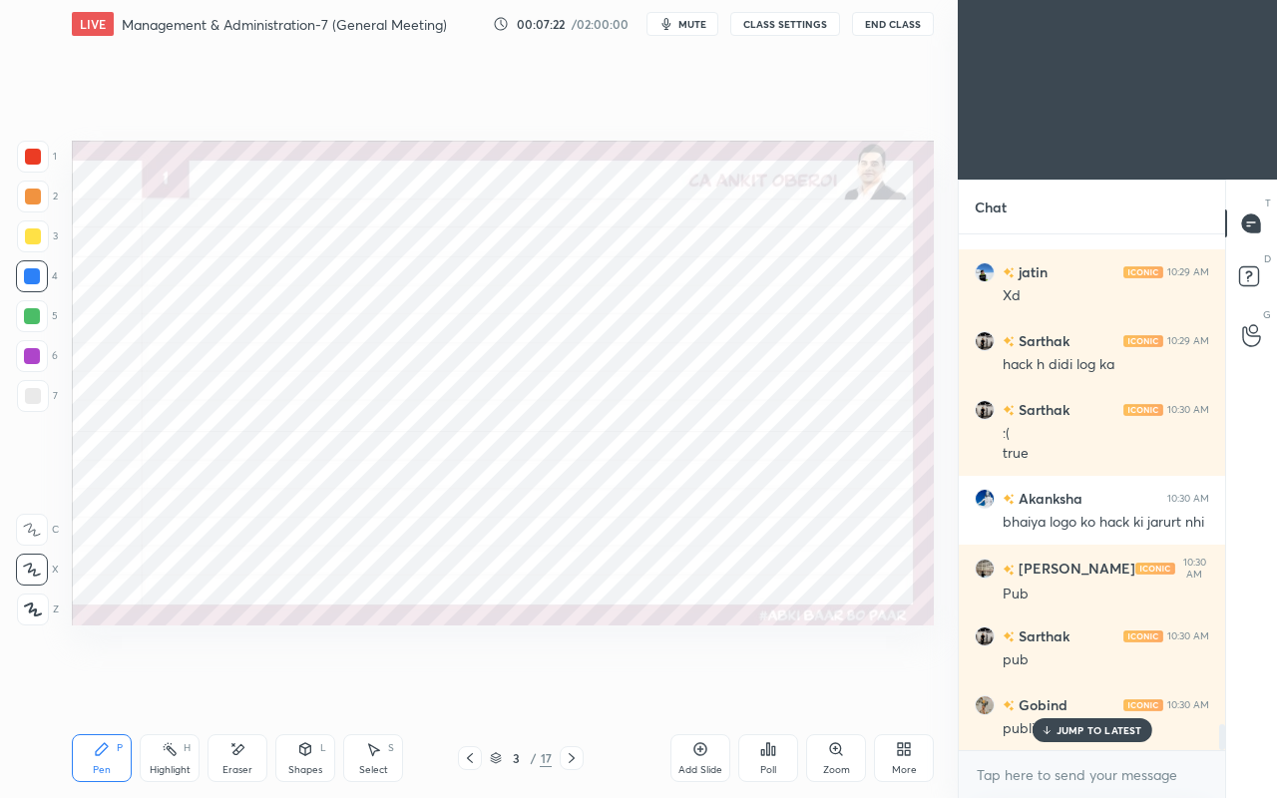
scroll to position [10159, 0]
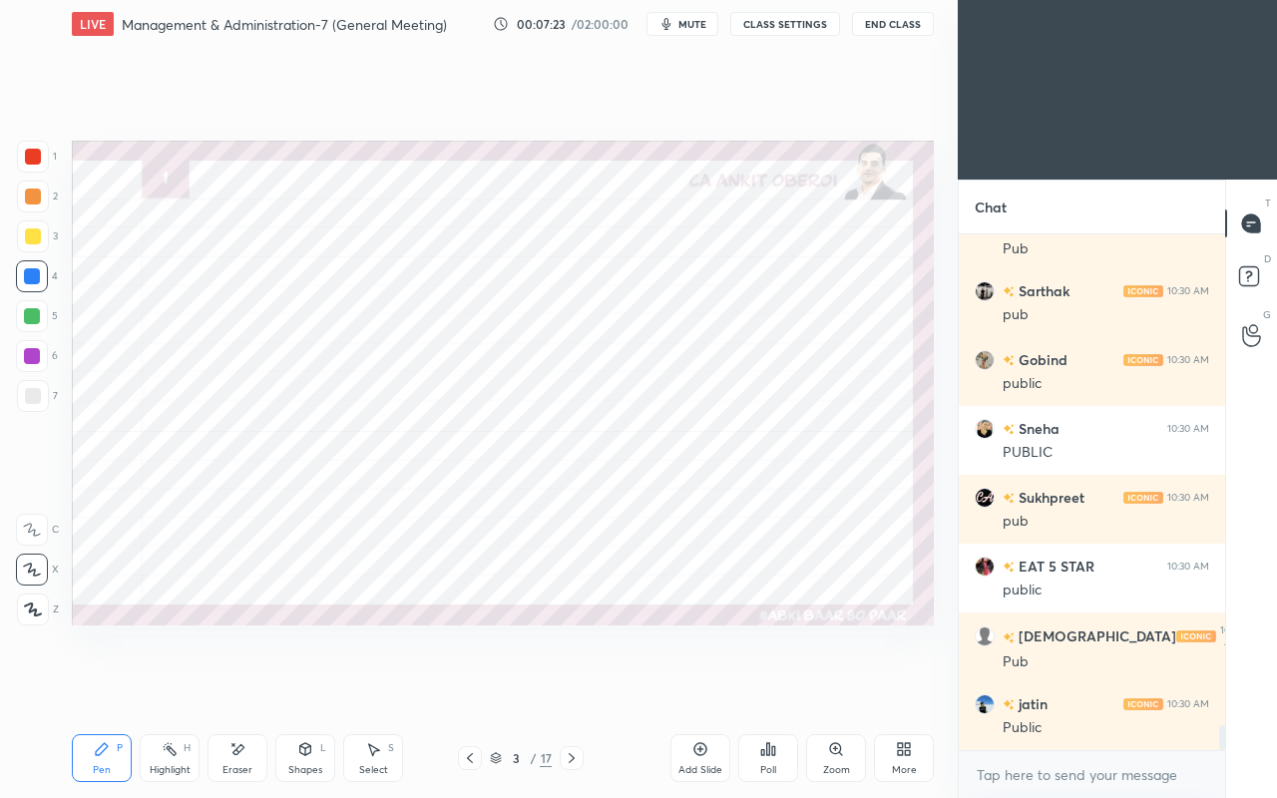
click at [571, 686] on icon at bounding box center [572, 758] width 16 height 16
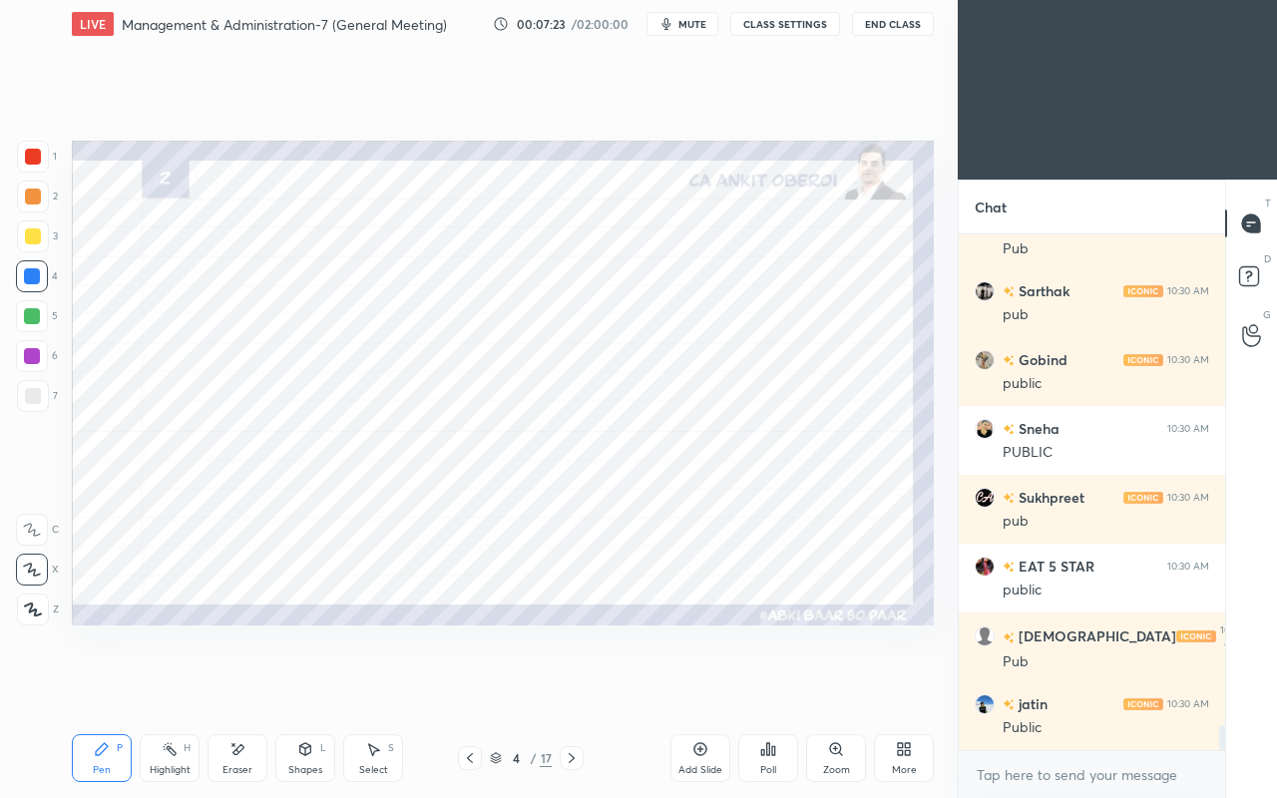
scroll to position [10315, 0]
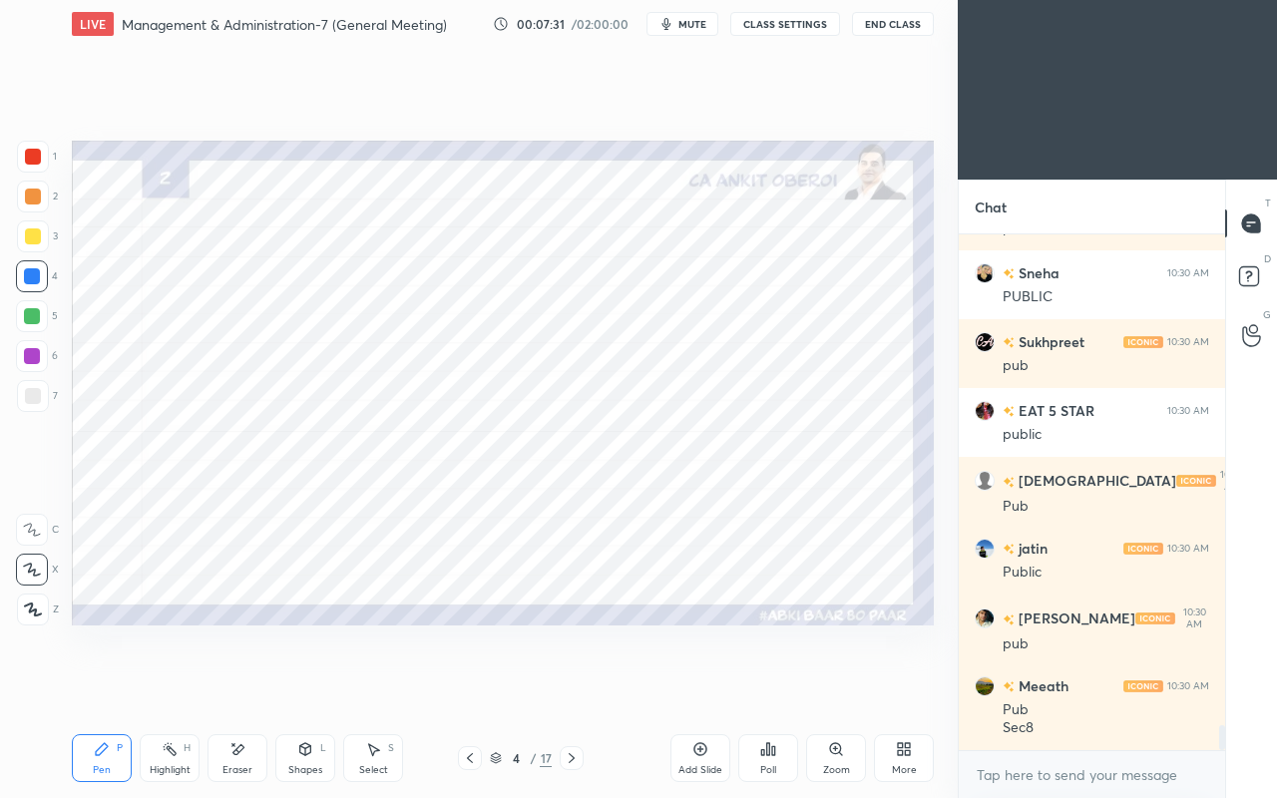
click at [240, 686] on icon at bounding box center [237, 749] width 16 height 17
click at [102, 686] on div "Pen P" at bounding box center [102, 758] width 60 height 48
click at [36, 170] on div at bounding box center [33, 157] width 32 height 32
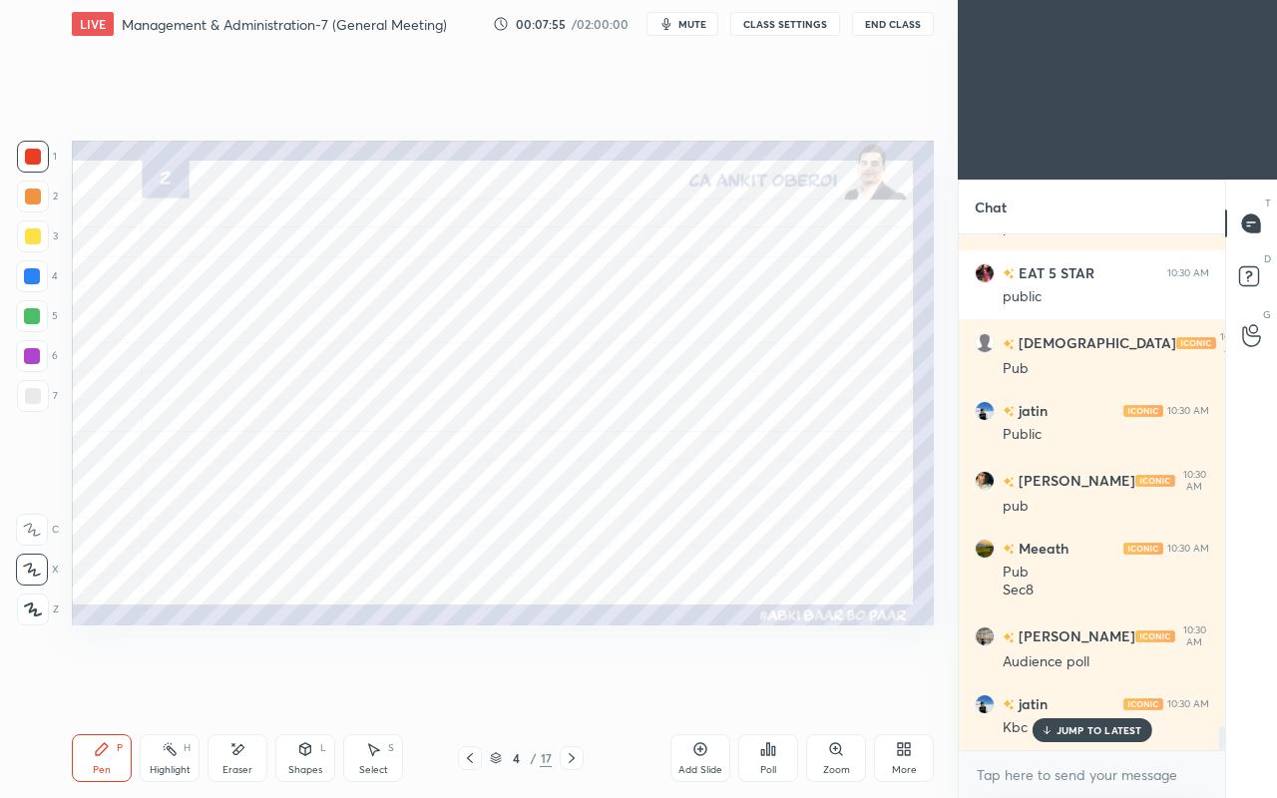
scroll to position [10520, 0]
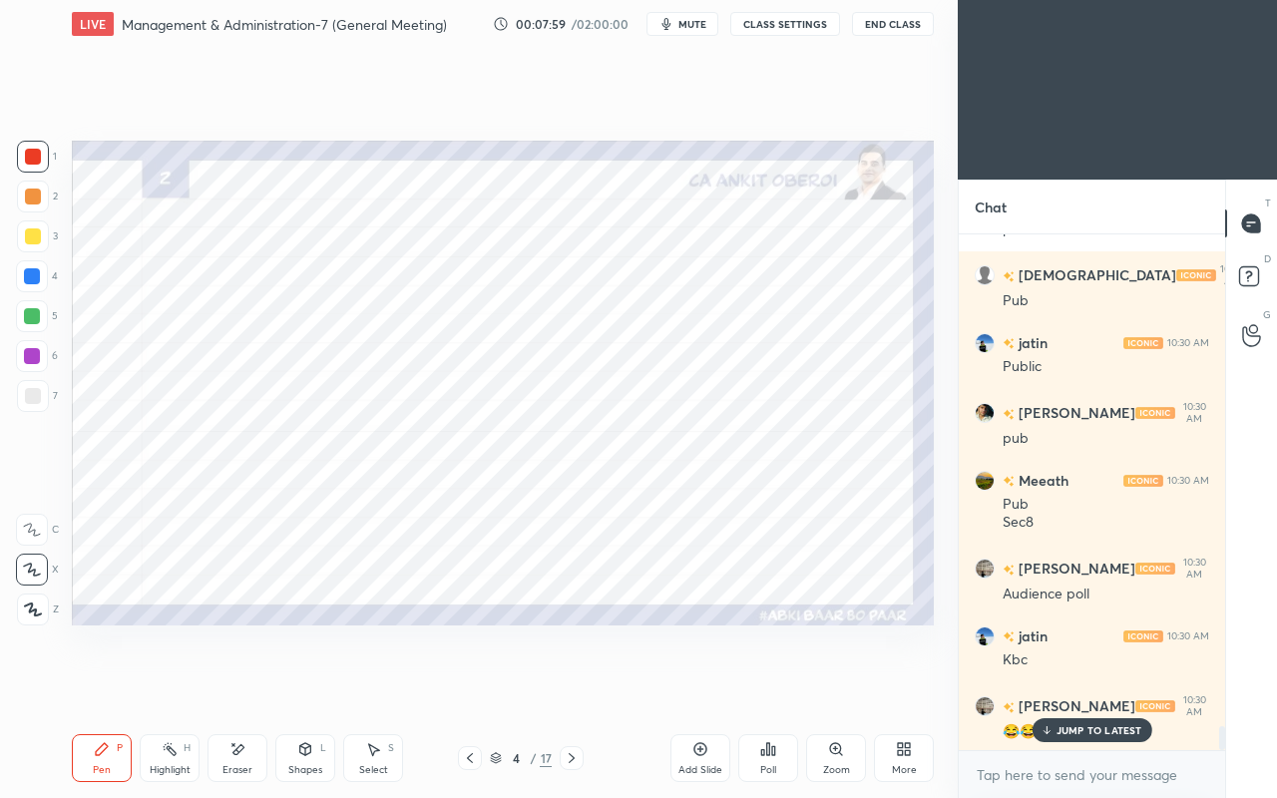
click at [24, 295] on div "4" at bounding box center [37, 280] width 42 height 40
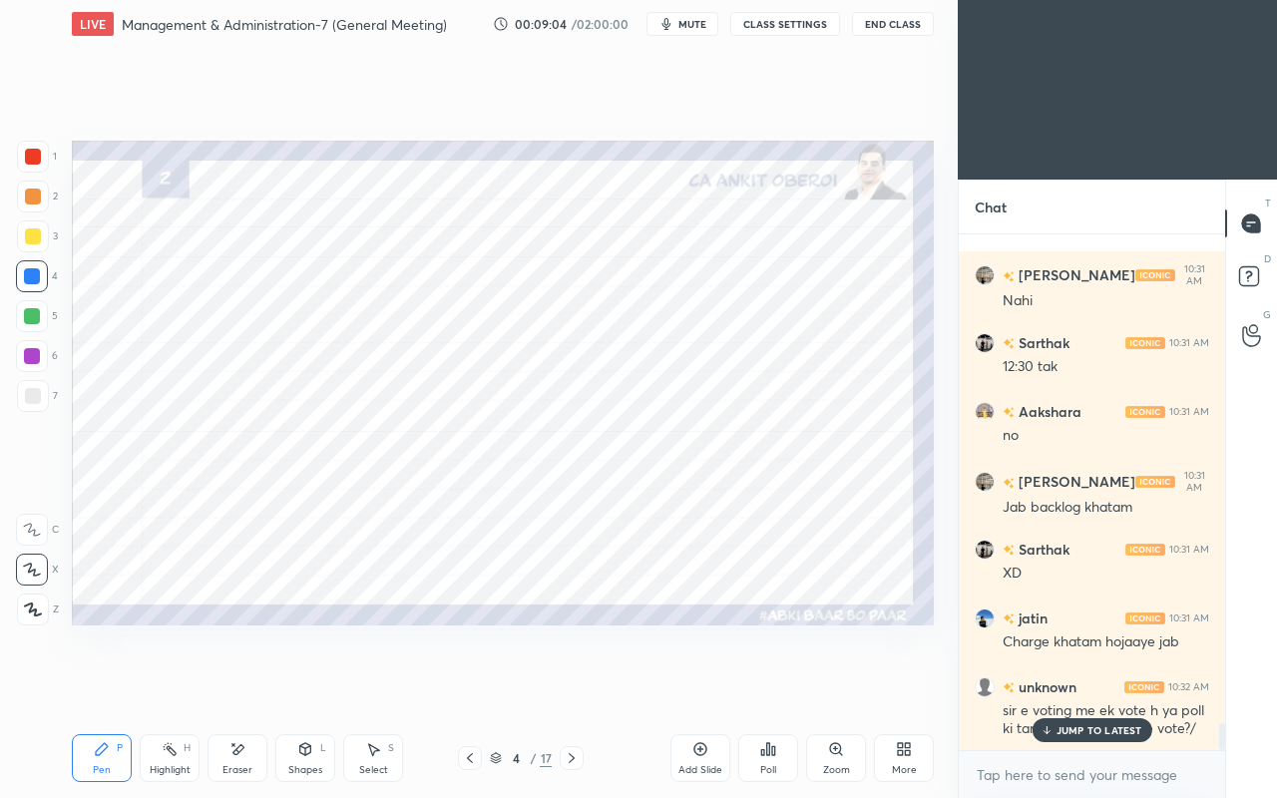
scroll to position [9572, 0]
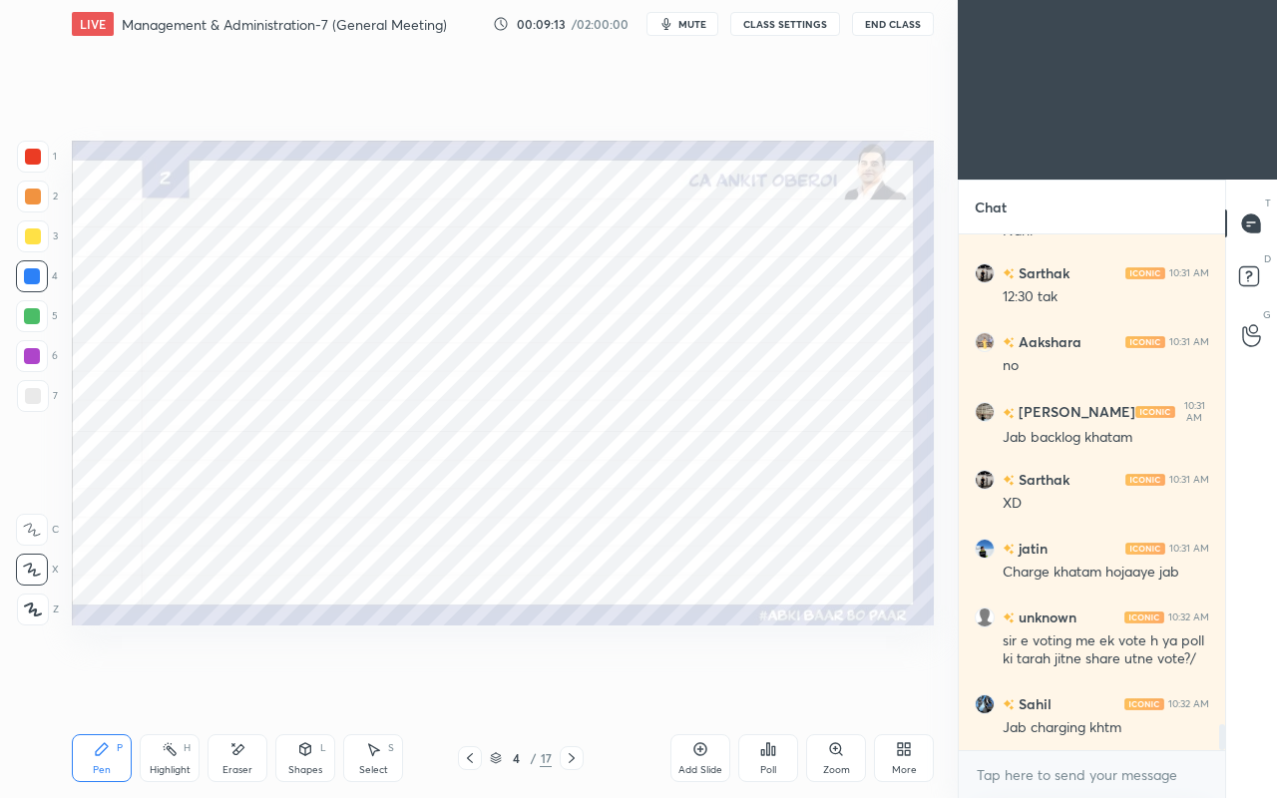
click at [37, 161] on div at bounding box center [33, 157] width 16 height 16
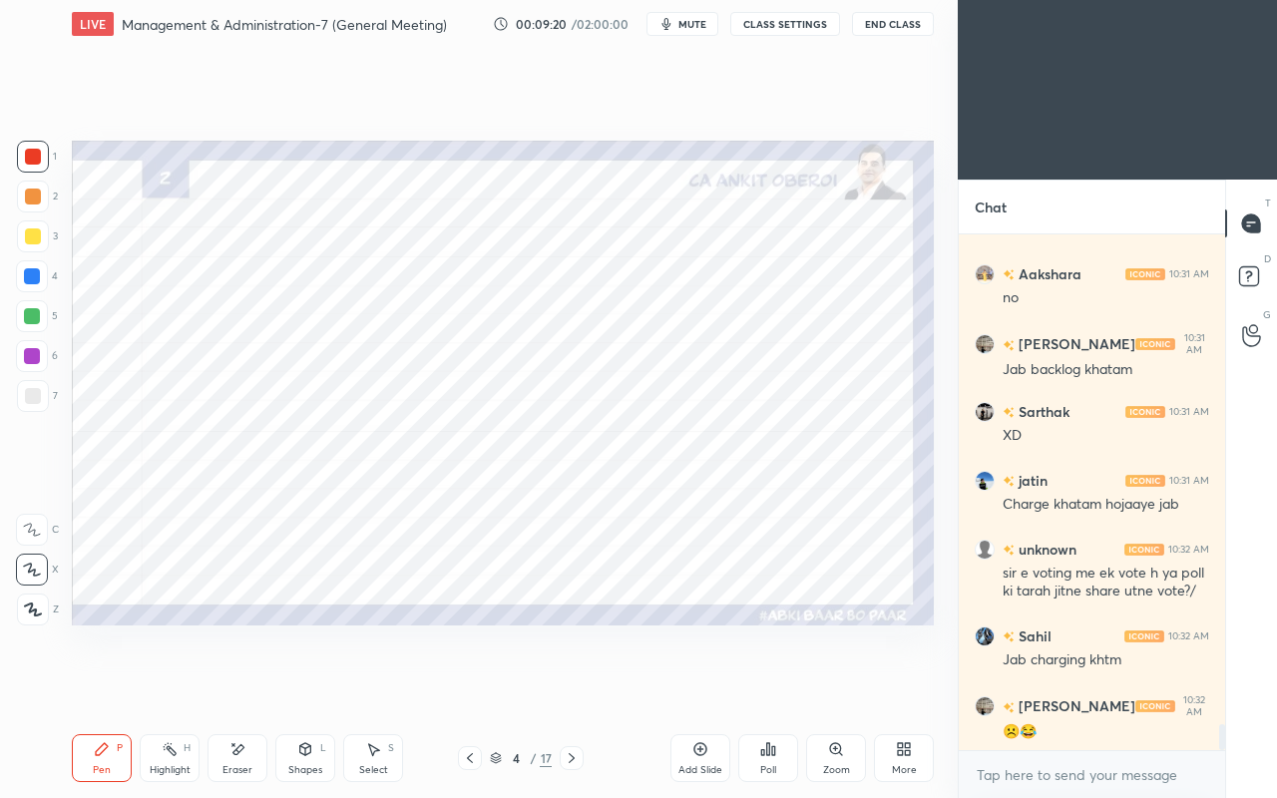
scroll to position [9710, 0]
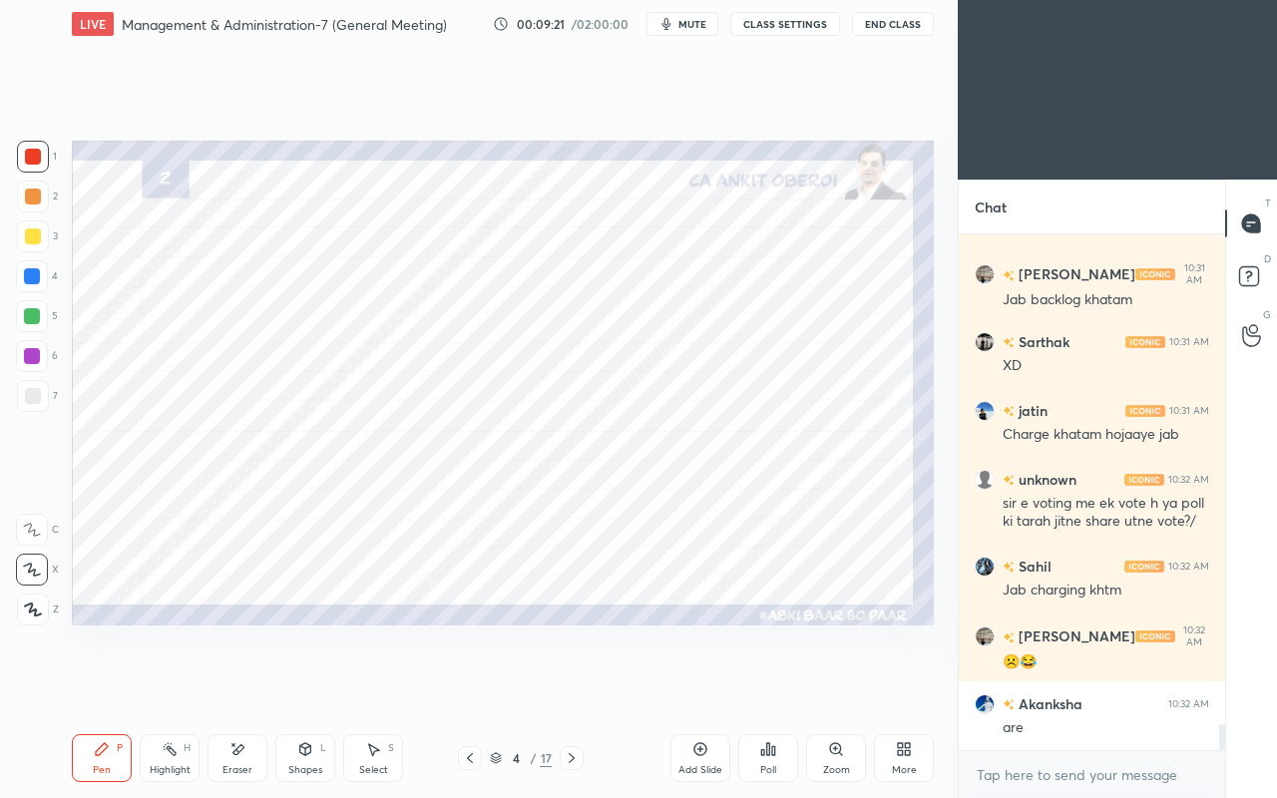
click at [31, 278] on div at bounding box center [32, 276] width 16 height 16
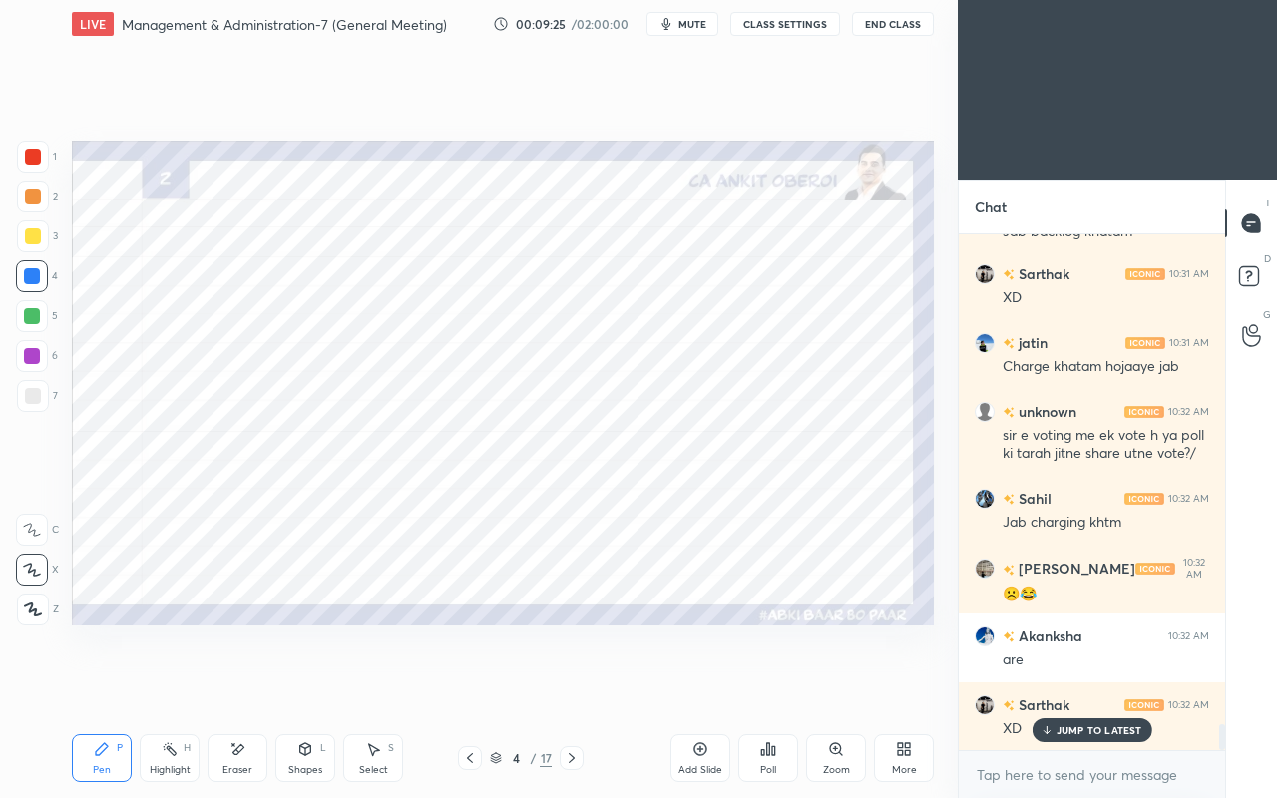
click at [1073, 686] on p "JUMP TO LATEST" at bounding box center [1100, 730] width 86 height 12
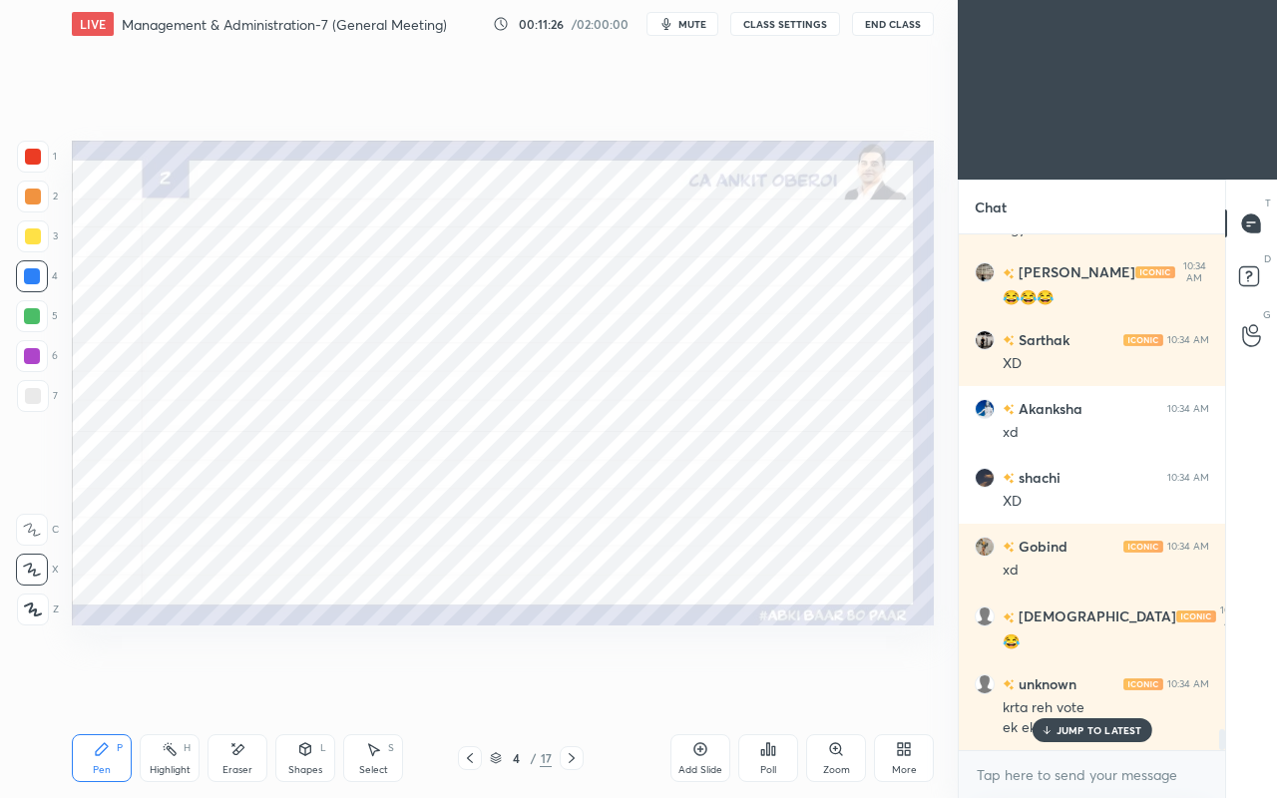
scroll to position [12111, 0]
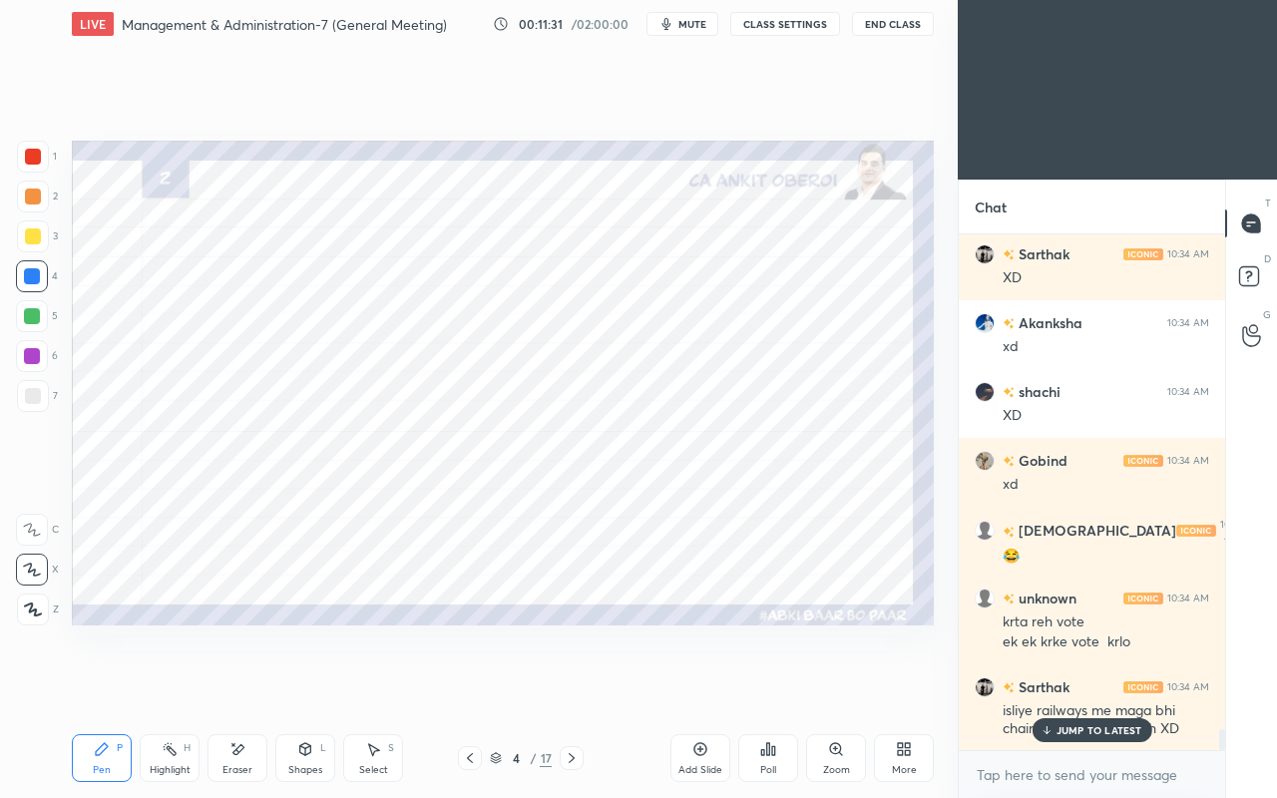
click at [1078, 686] on p "JUMP TO LATEST" at bounding box center [1100, 730] width 86 height 12
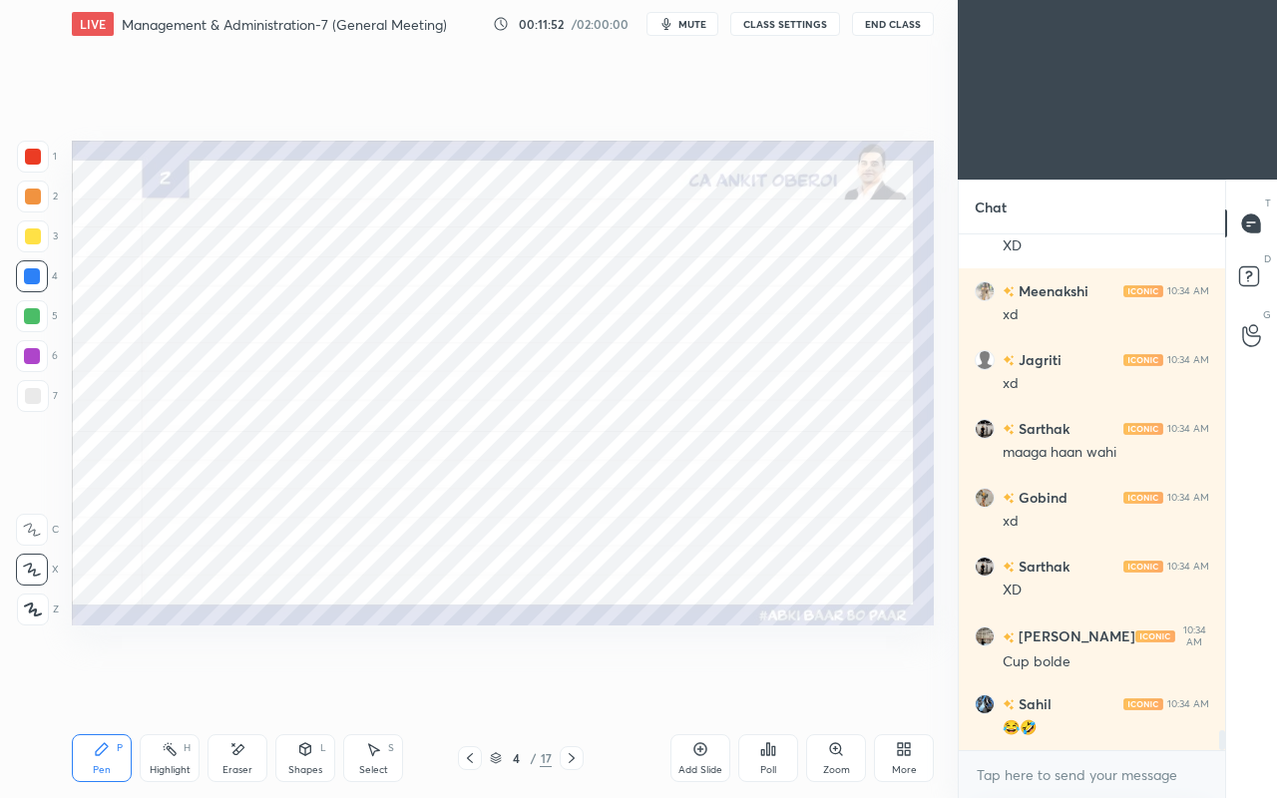
scroll to position [13075, 0]
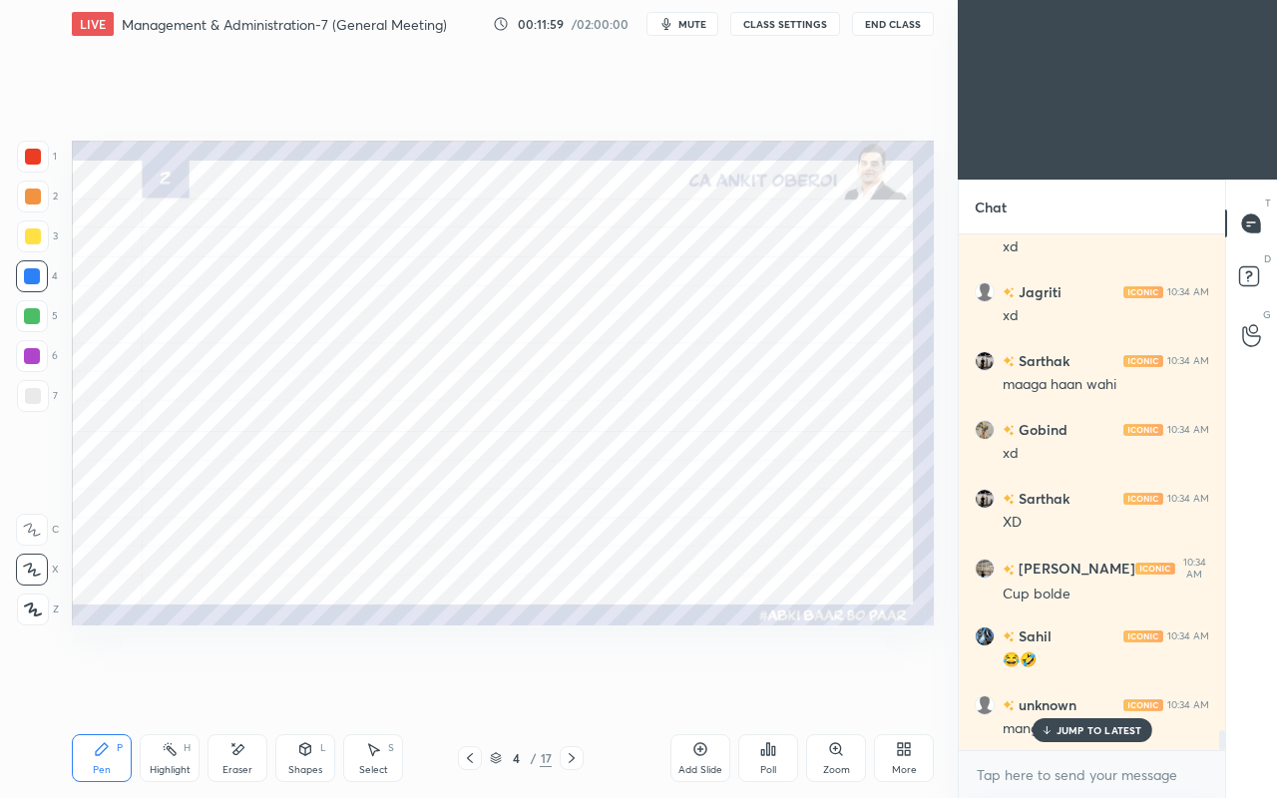
click at [1072, 686] on div "JUMP TO LATEST" at bounding box center [1092, 730] width 120 height 24
click at [32, 325] on div at bounding box center [32, 316] width 32 height 32
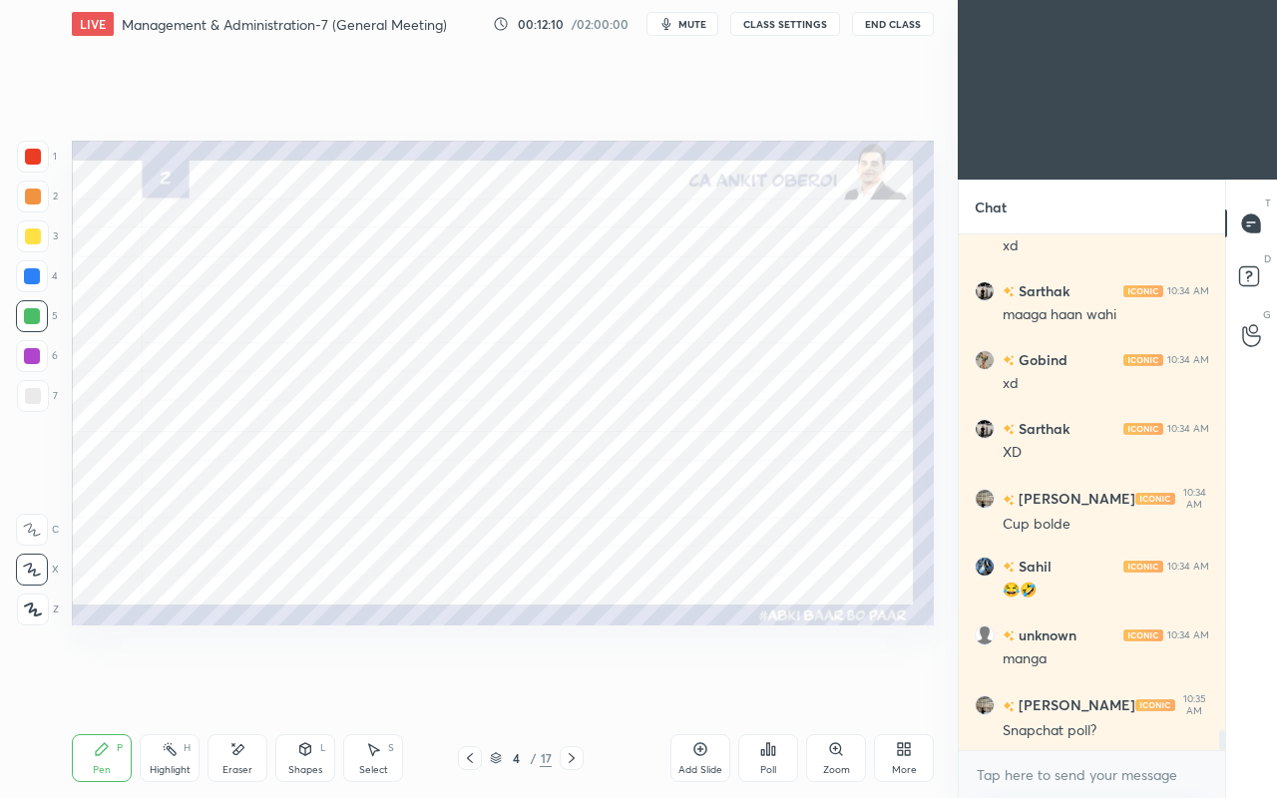
click at [465, 686] on icon at bounding box center [470, 758] width 16 height 16
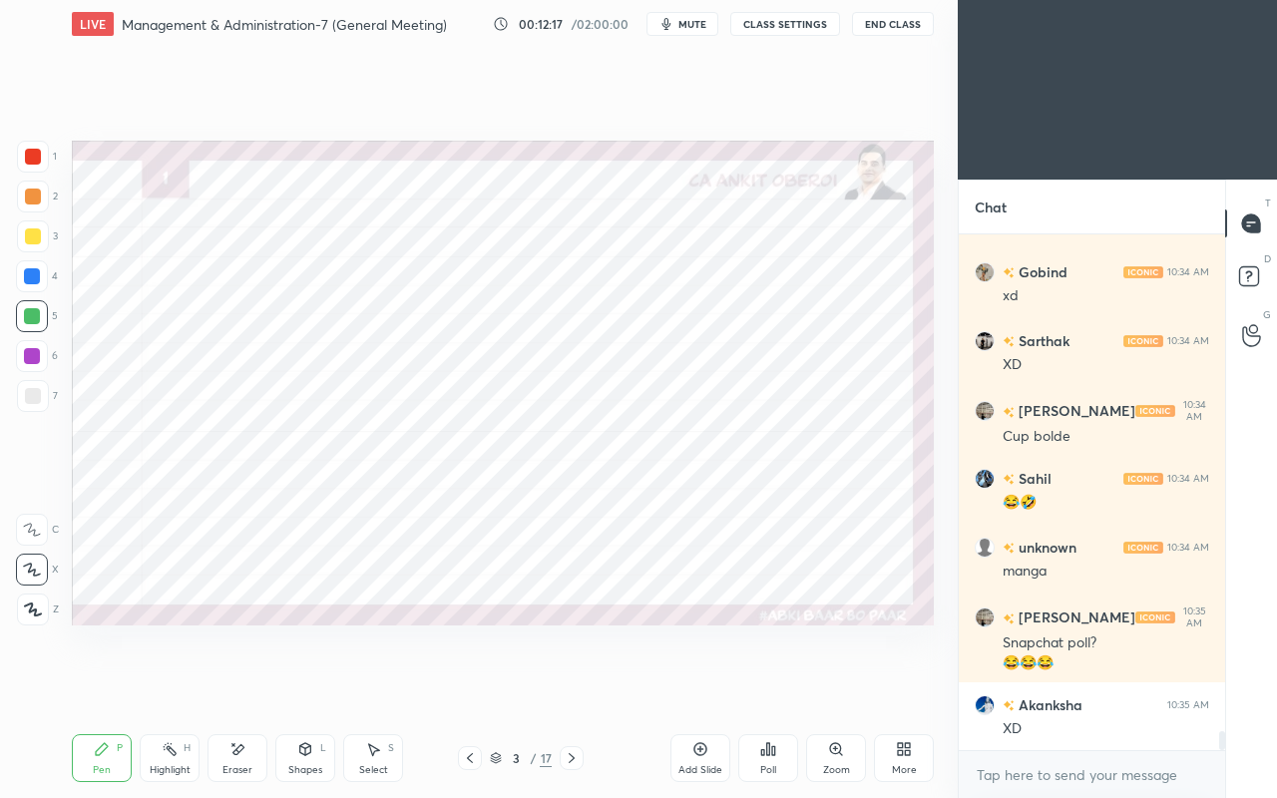
scroll to position [13302, 0]
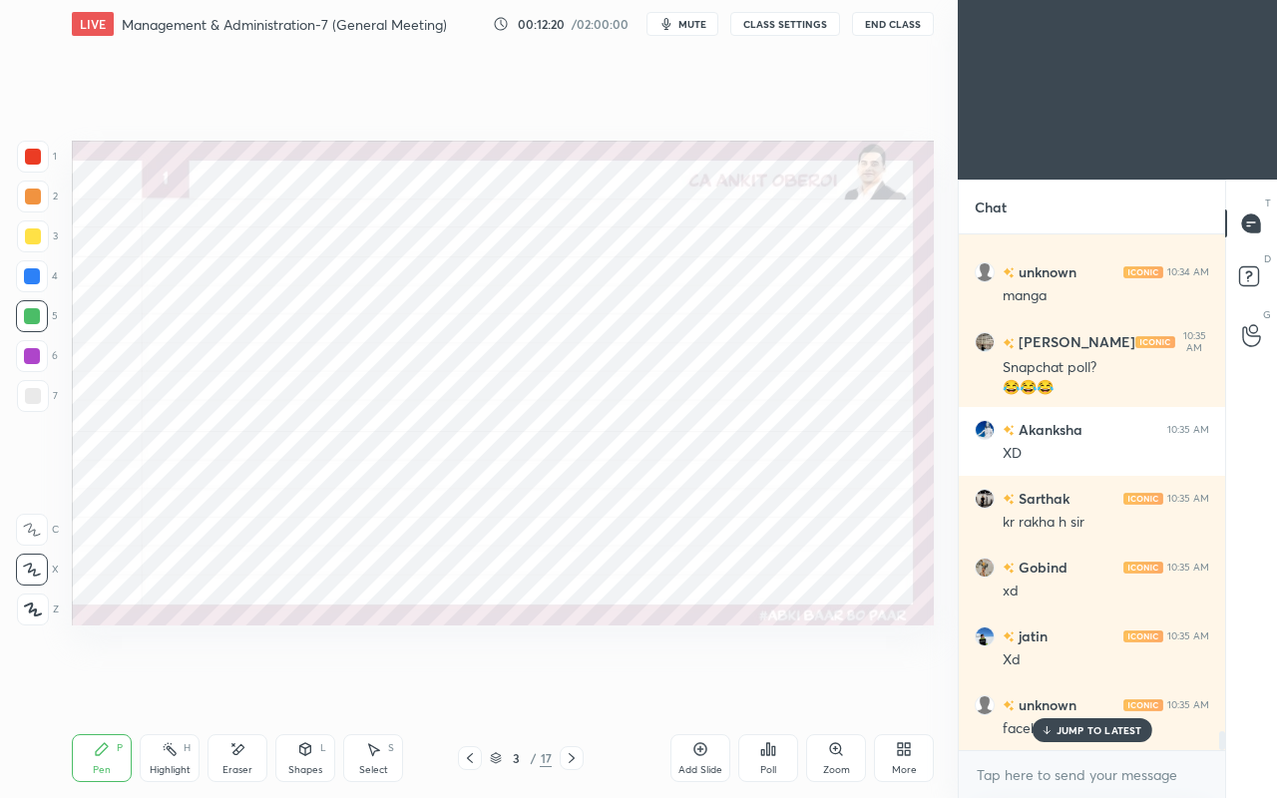
click at [1040, 686] on div "JUMP TO LATEST" at bounding box center [1092, 730] width 120 height 24
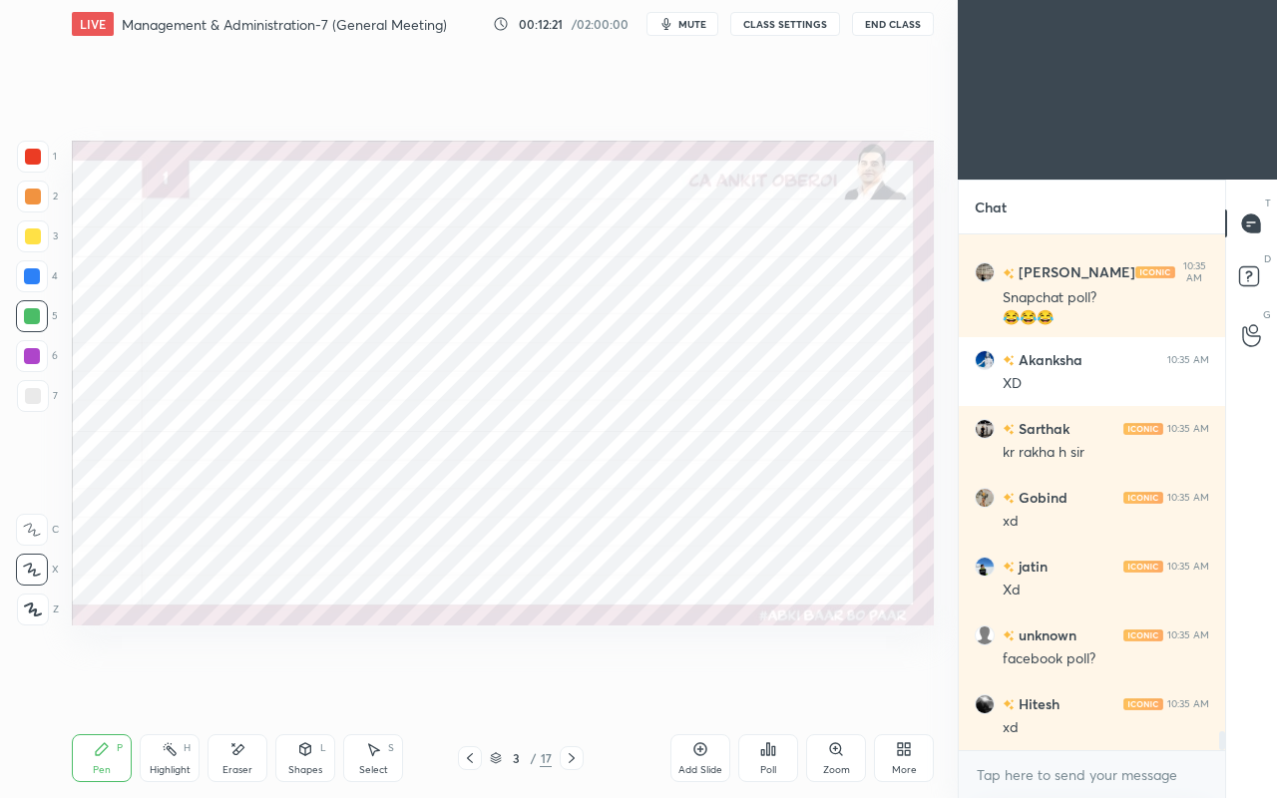
scroll to position [13645, 0]
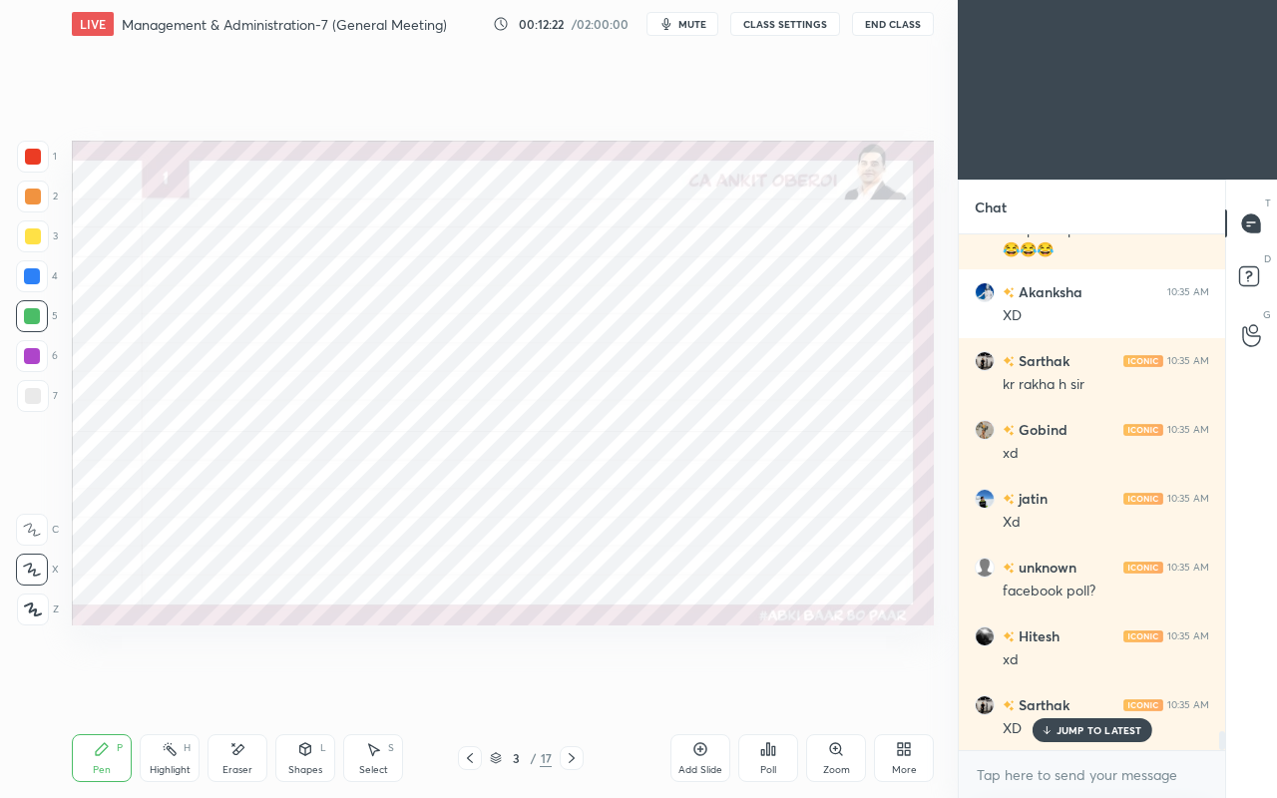
click at [1067, 686] on p "JUMP TO LATEST" at bounding box center [1100, 730] width 86 height 12
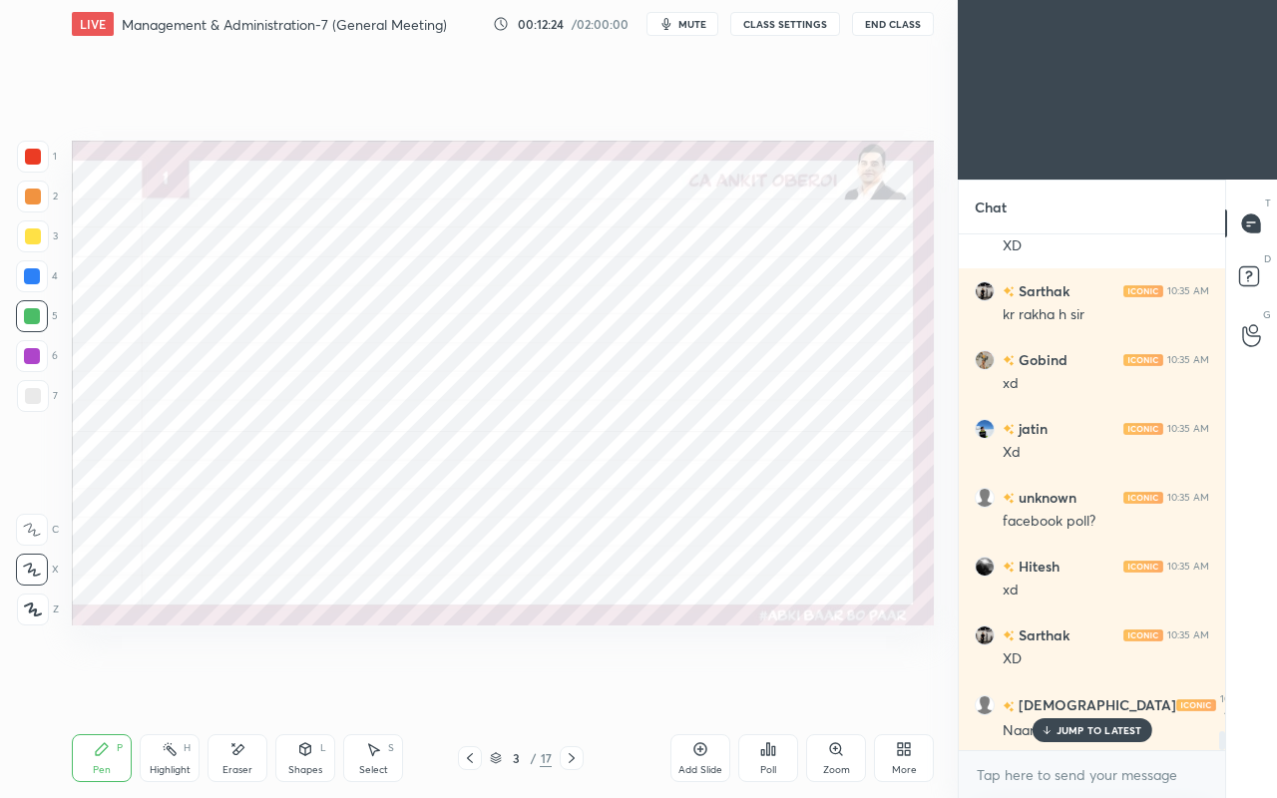
scroll to position [13783, 0]
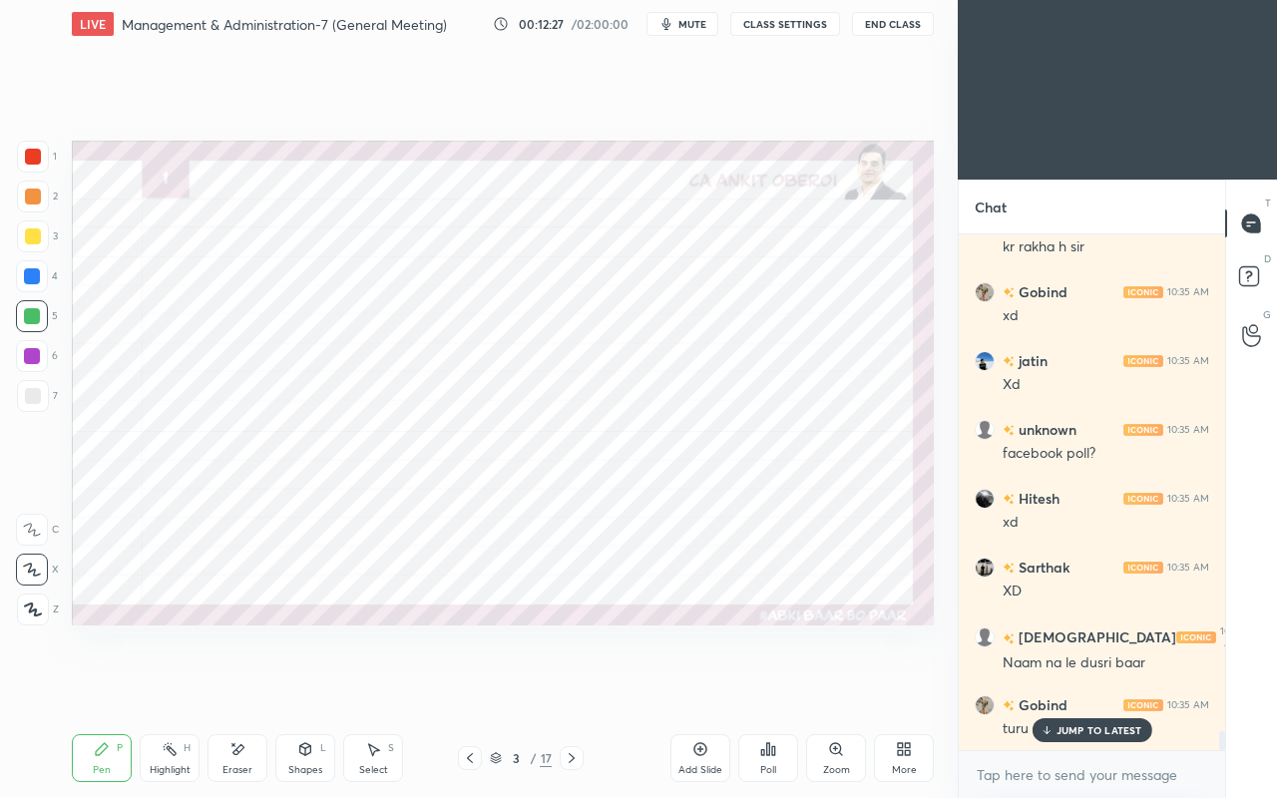
click at [575, 686] on icon at bounding box center [572, 758] width 16 height 16
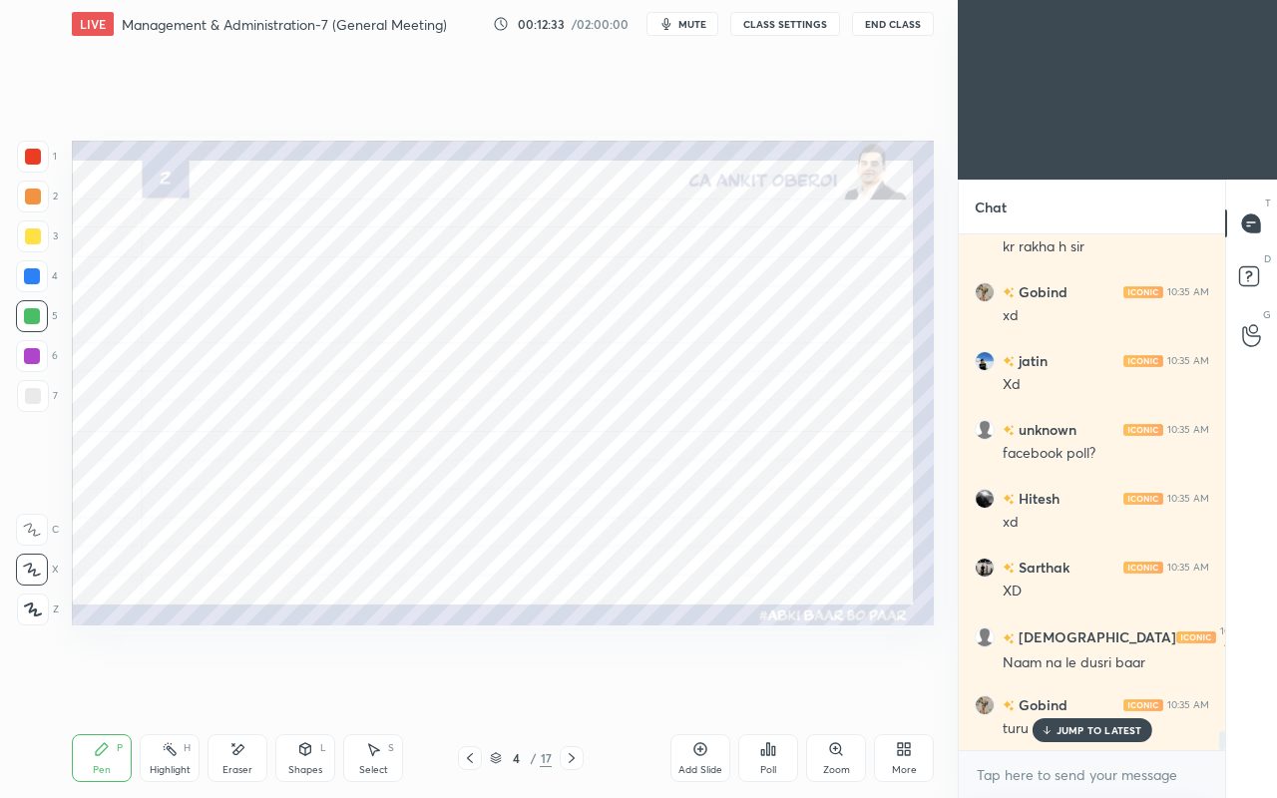
click at [1056, 686] on div "JUMP TO LATEST" at bounding box center [1092, 730] width 120 height 24
click at [465, 686] on icon at bounding box center [470, 758] width 16 height 16
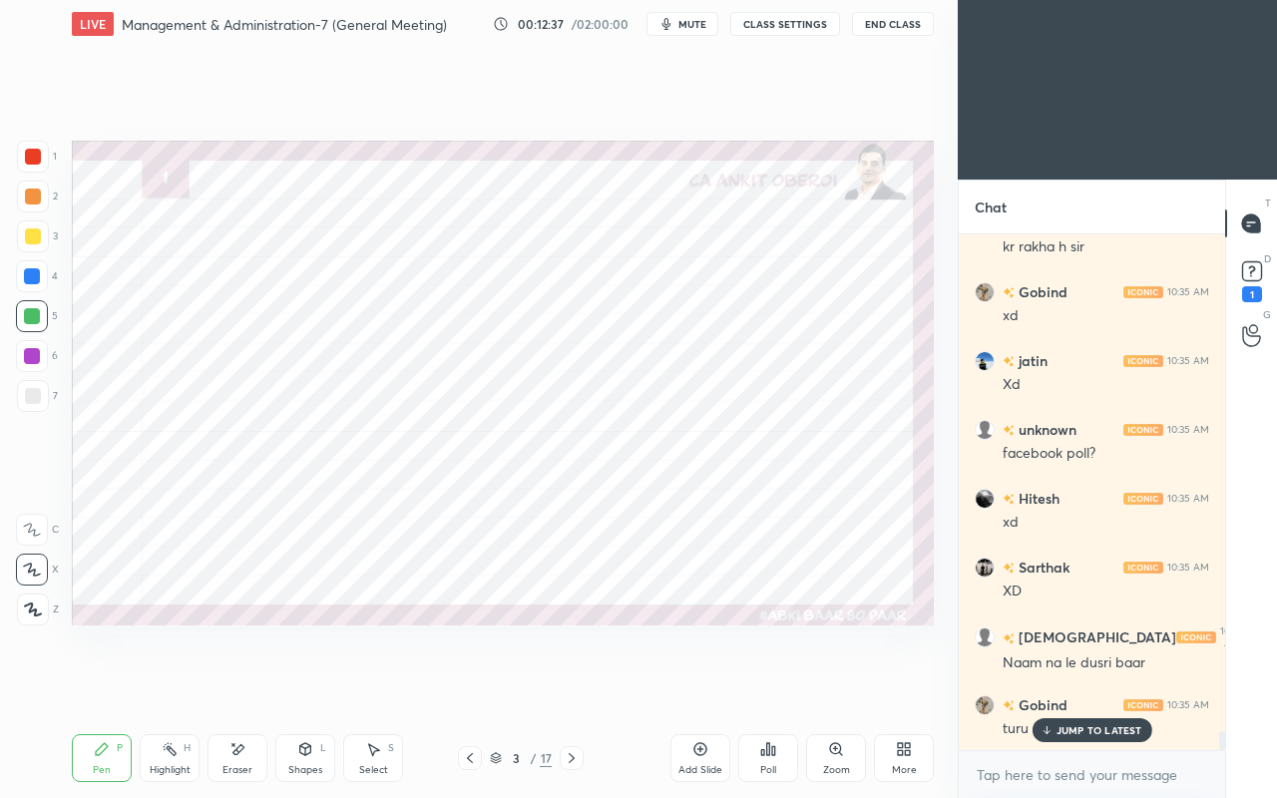
scroll to position [13869, 0]
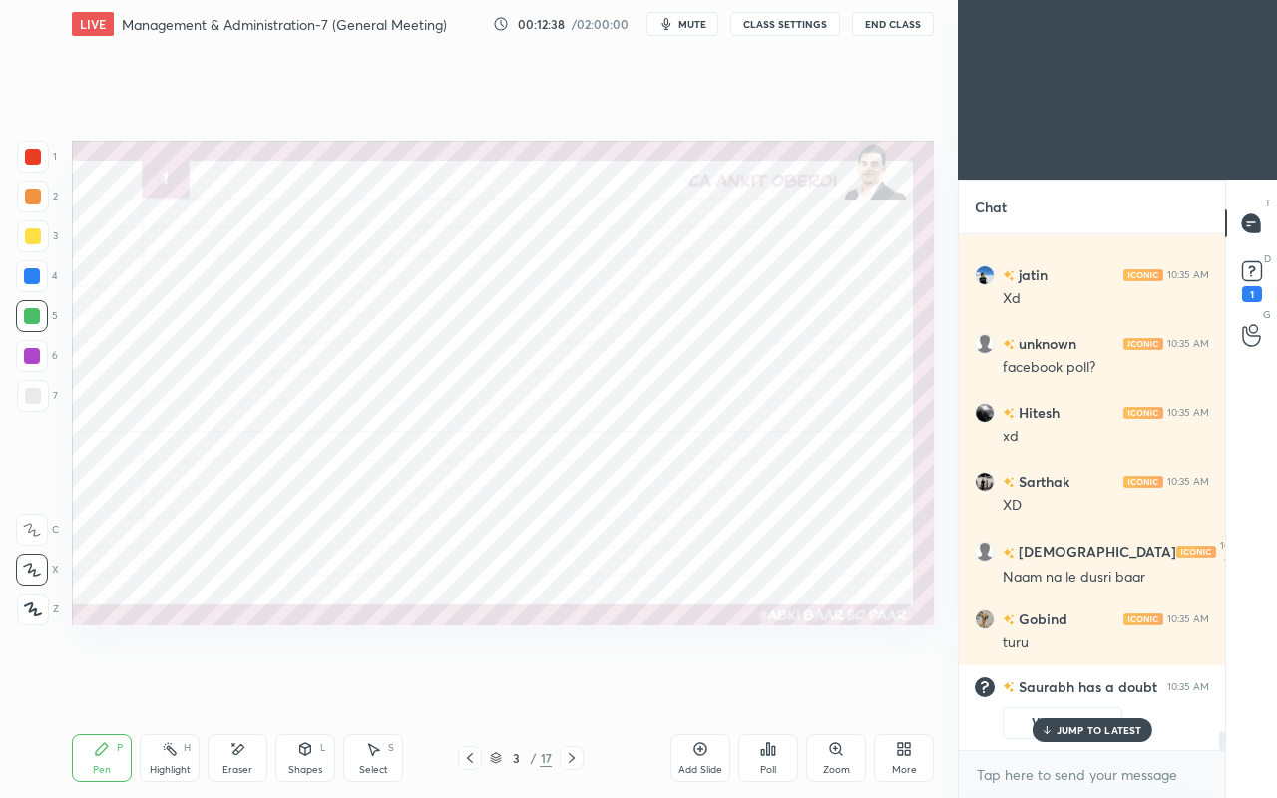
click at [1062, 686] on p "JUMP TO LATEST" at bounding box center [1100, 730] width 86 height 12
click at [1251, 290] on div "1" at bounding box center [1252, 294] width 20 height 16
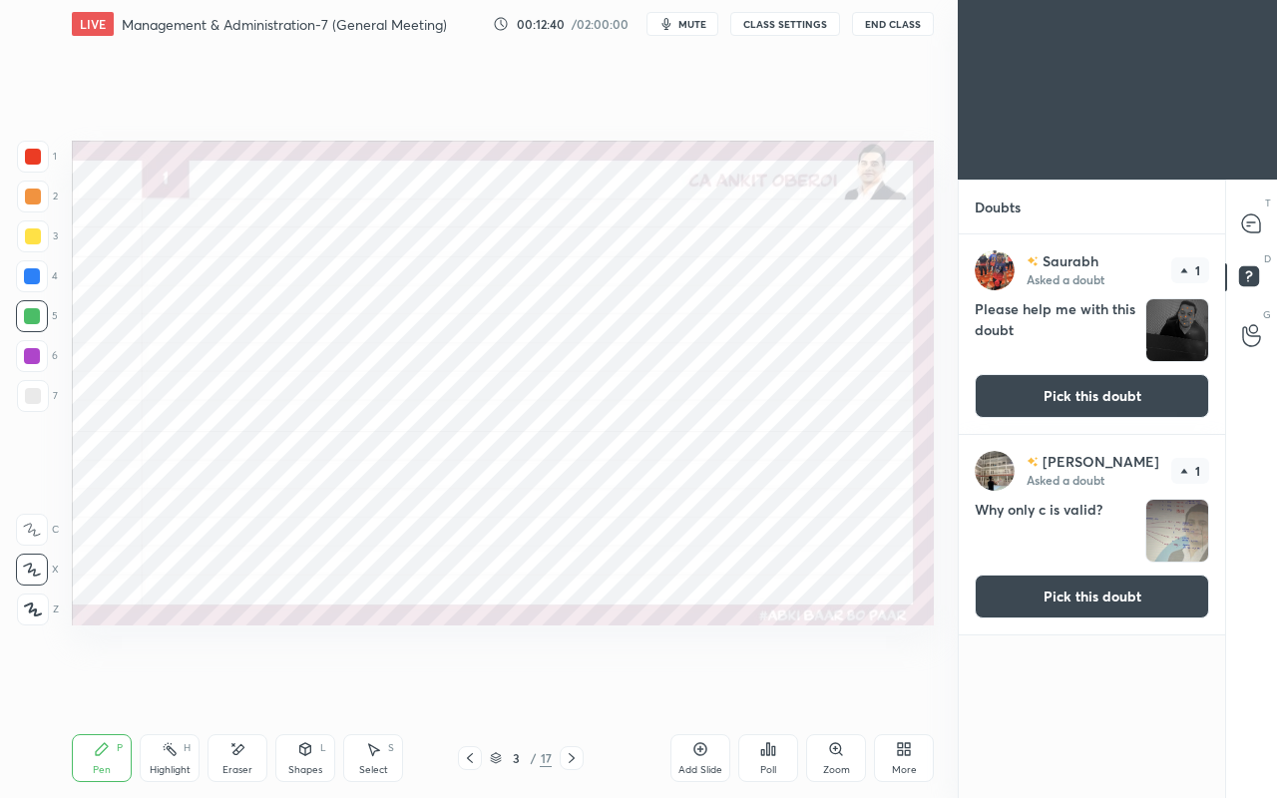
click at [1087, 383] on button "Pick this doubt" at bounding box center [1092, 396] width 234 height 44
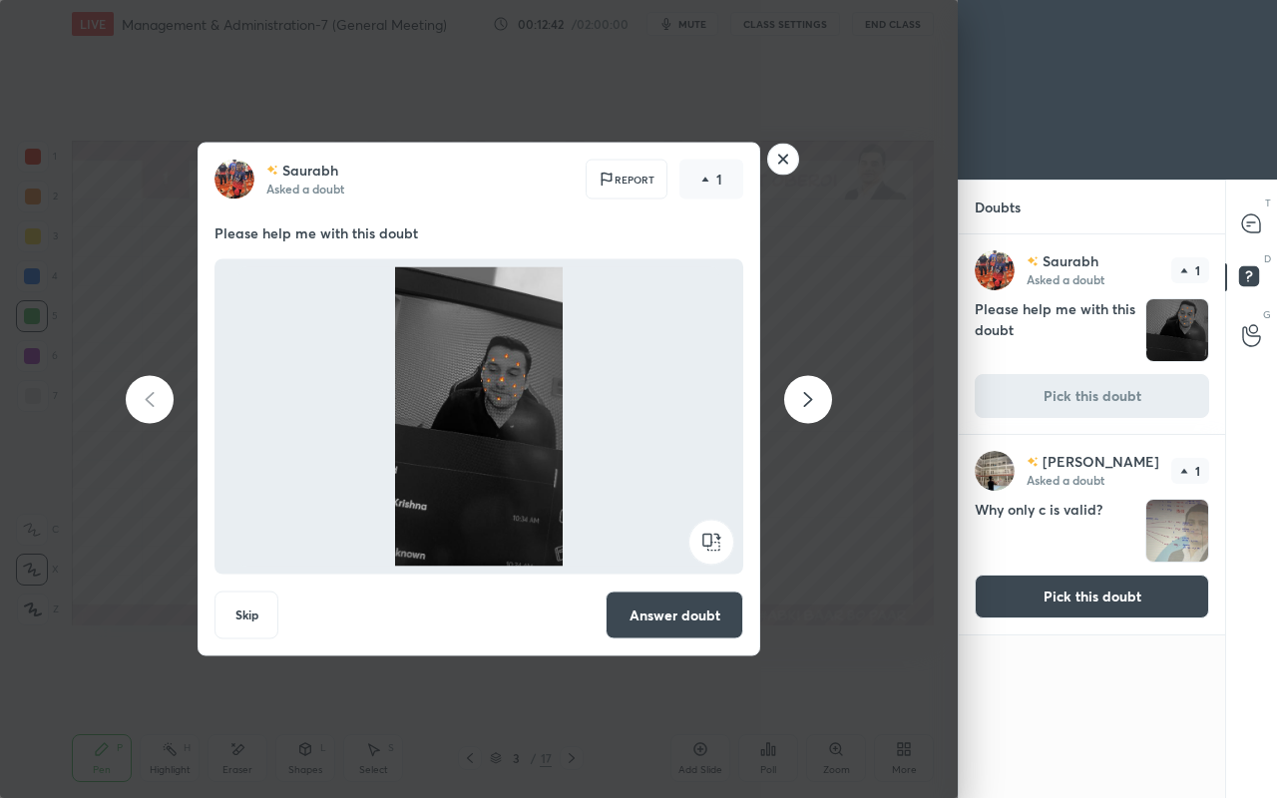
click at [783, 159] on rect at bounding box center [783, 159] width 31 height 31
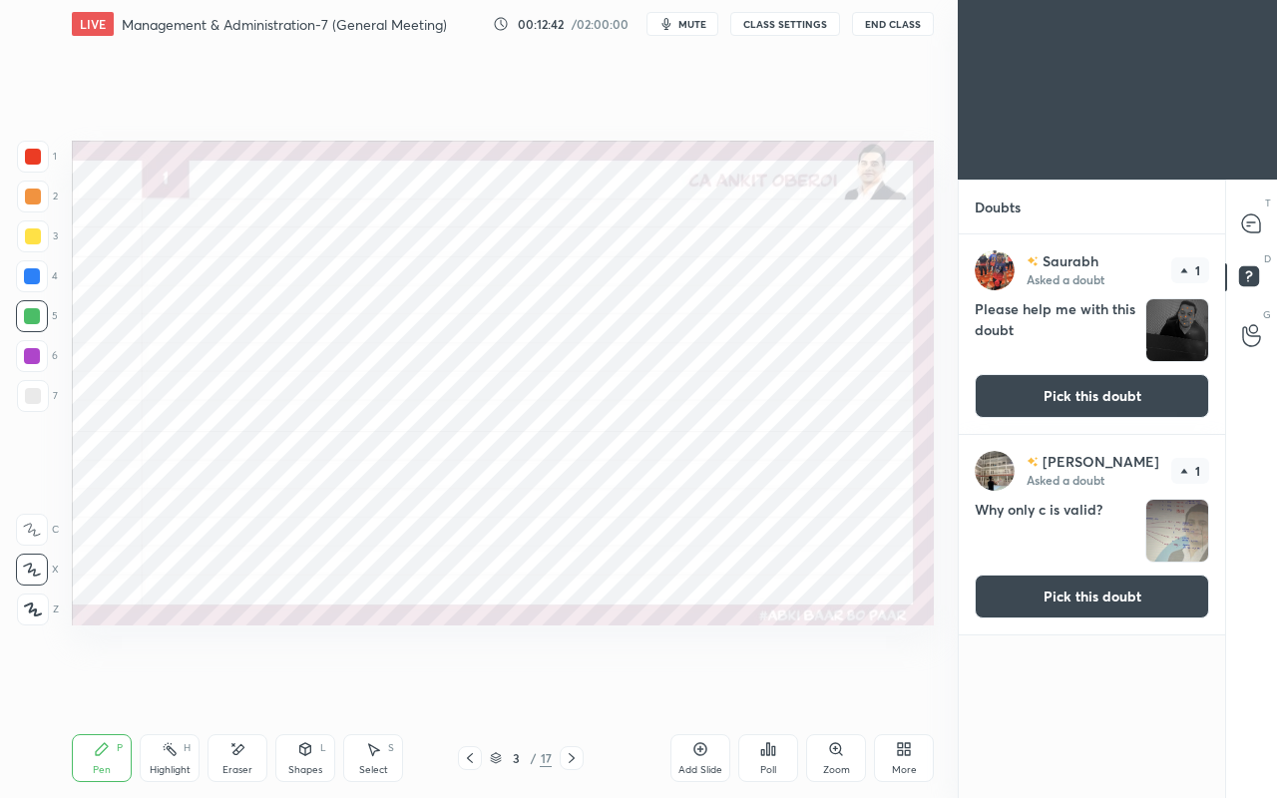
click at [1250, 222] on icon at bounding box center [1251, 222] width 8 height 0
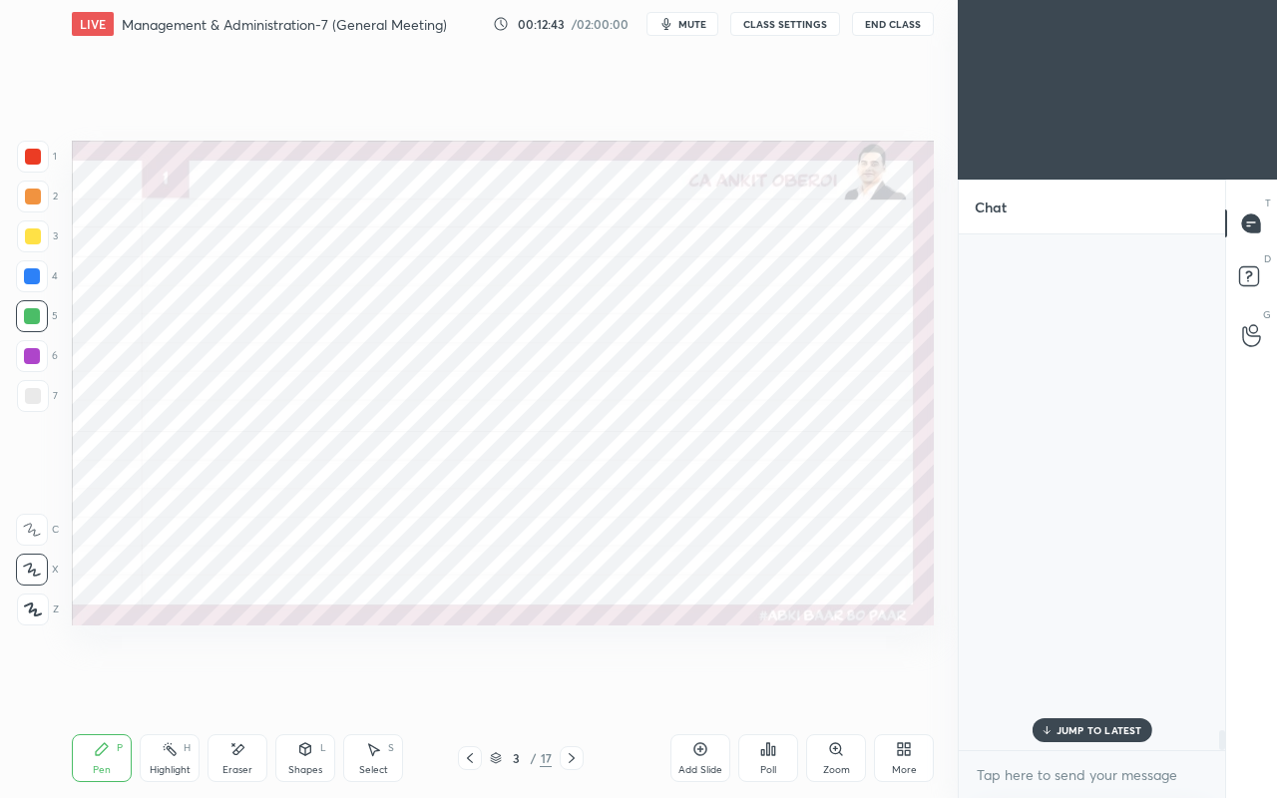
scroll to position [510, 260]
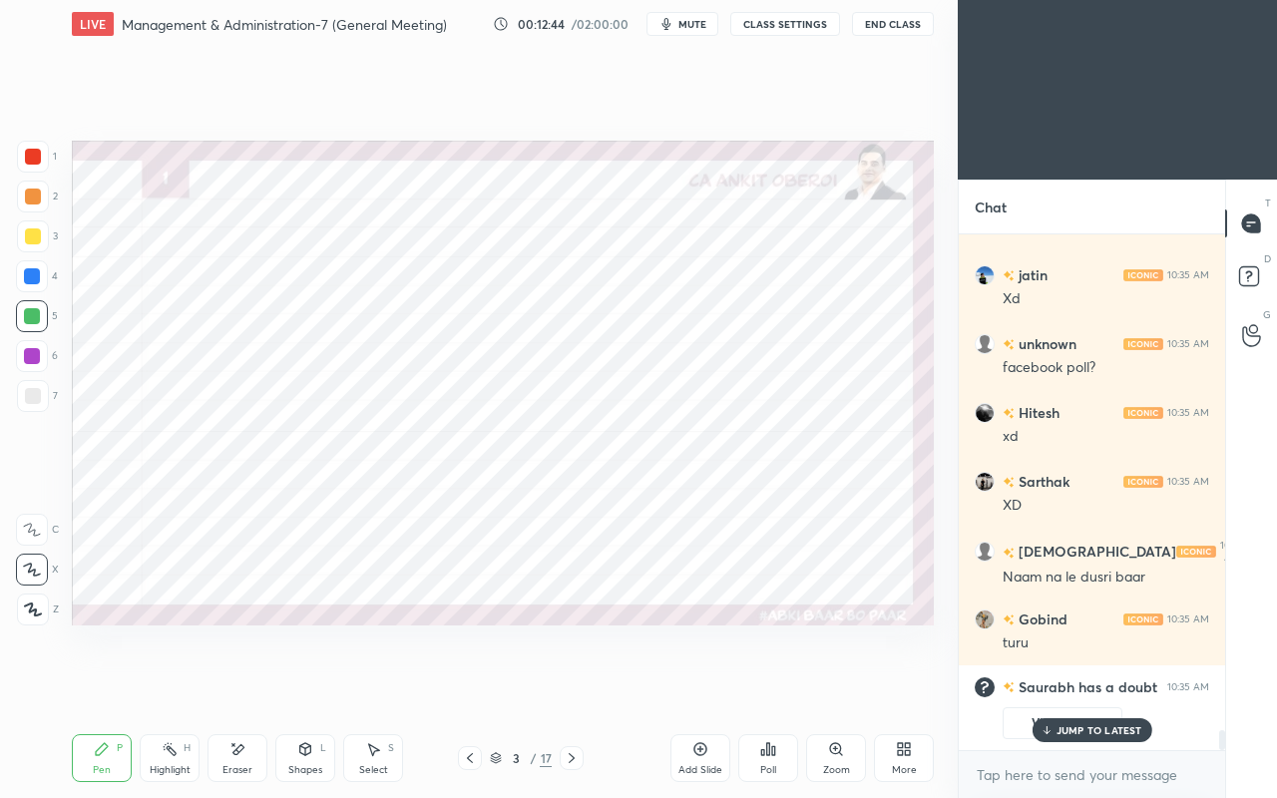
click at [24, 274] on div at bounding box center [32, 276] width 16 height 16
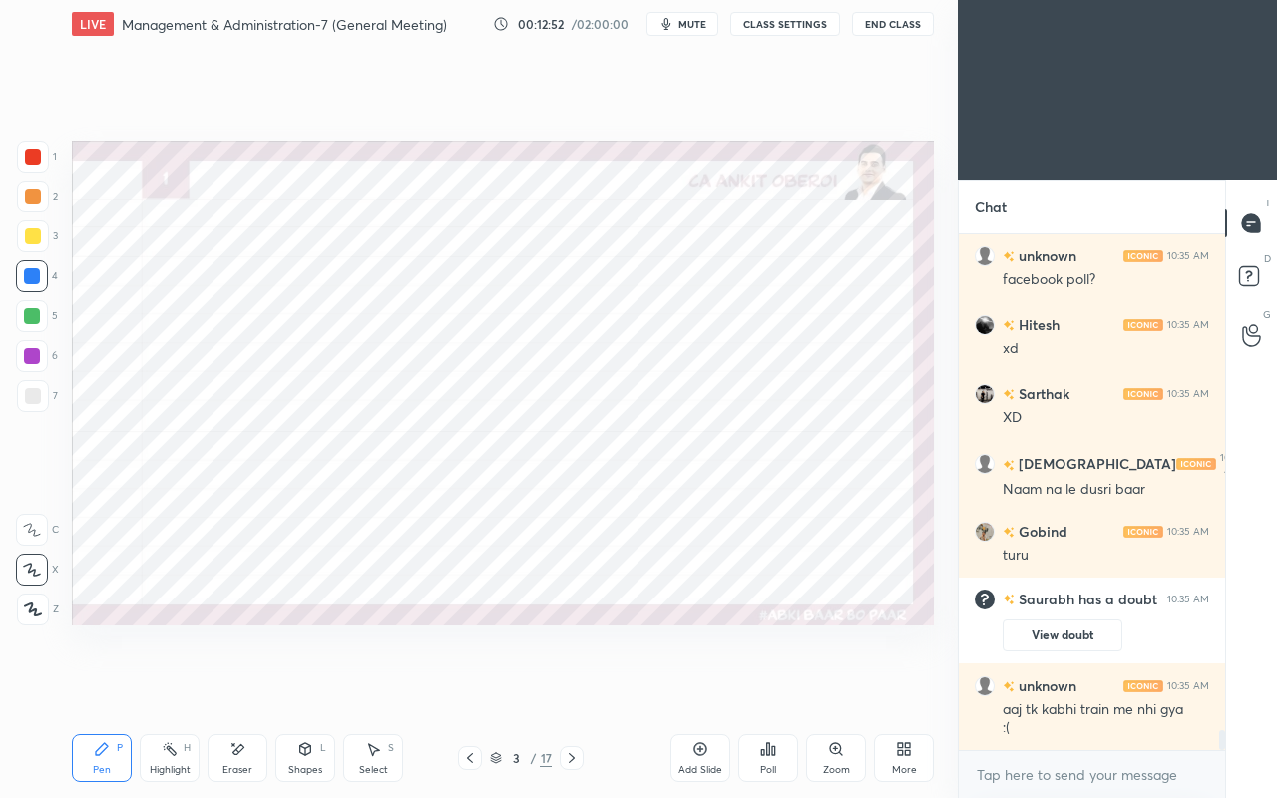
scroll to position [12797, 0]
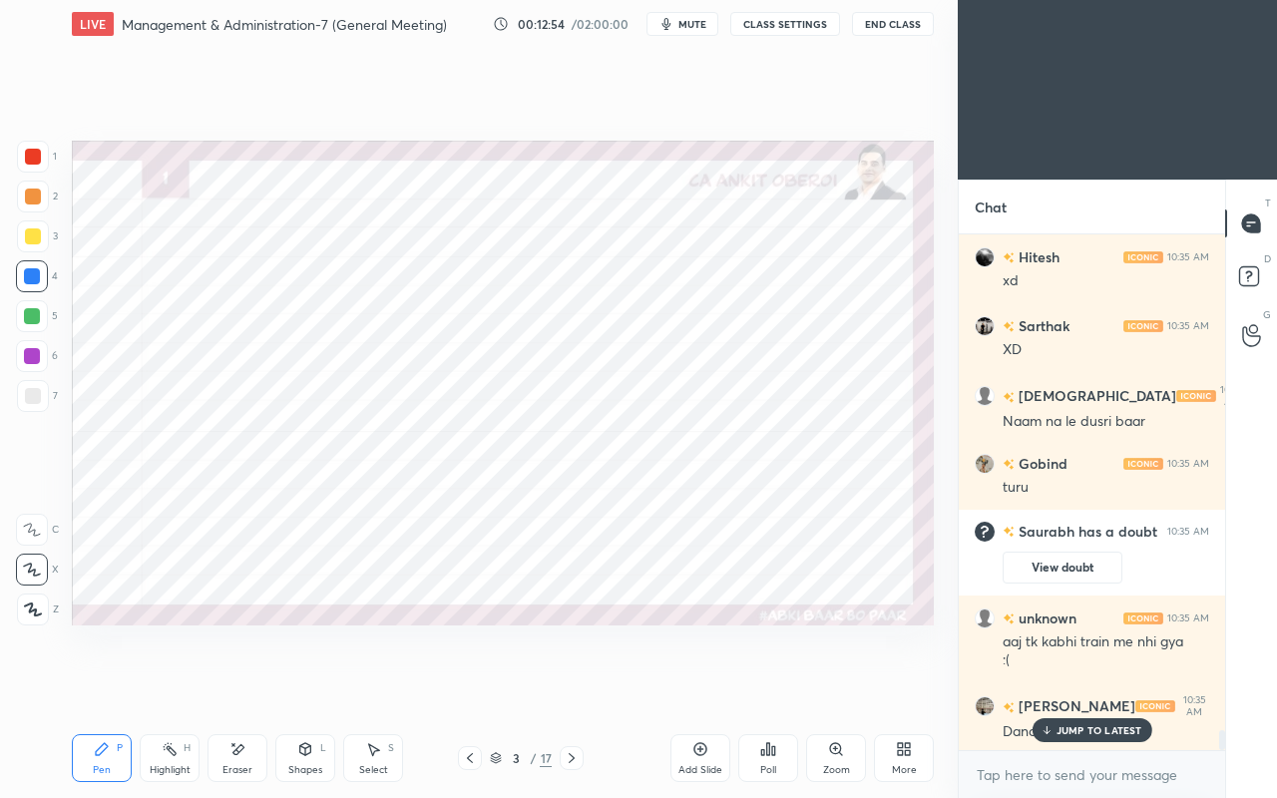
click at [249, 686] on div "Eraser" at bounding box center [238, 758] width 60 height 48
click at [96, 686] on icon at bounding box center [102, 749] width 16 height 16
click at [34, 166] on div at bounding box center [33, 157] width 32 height 32
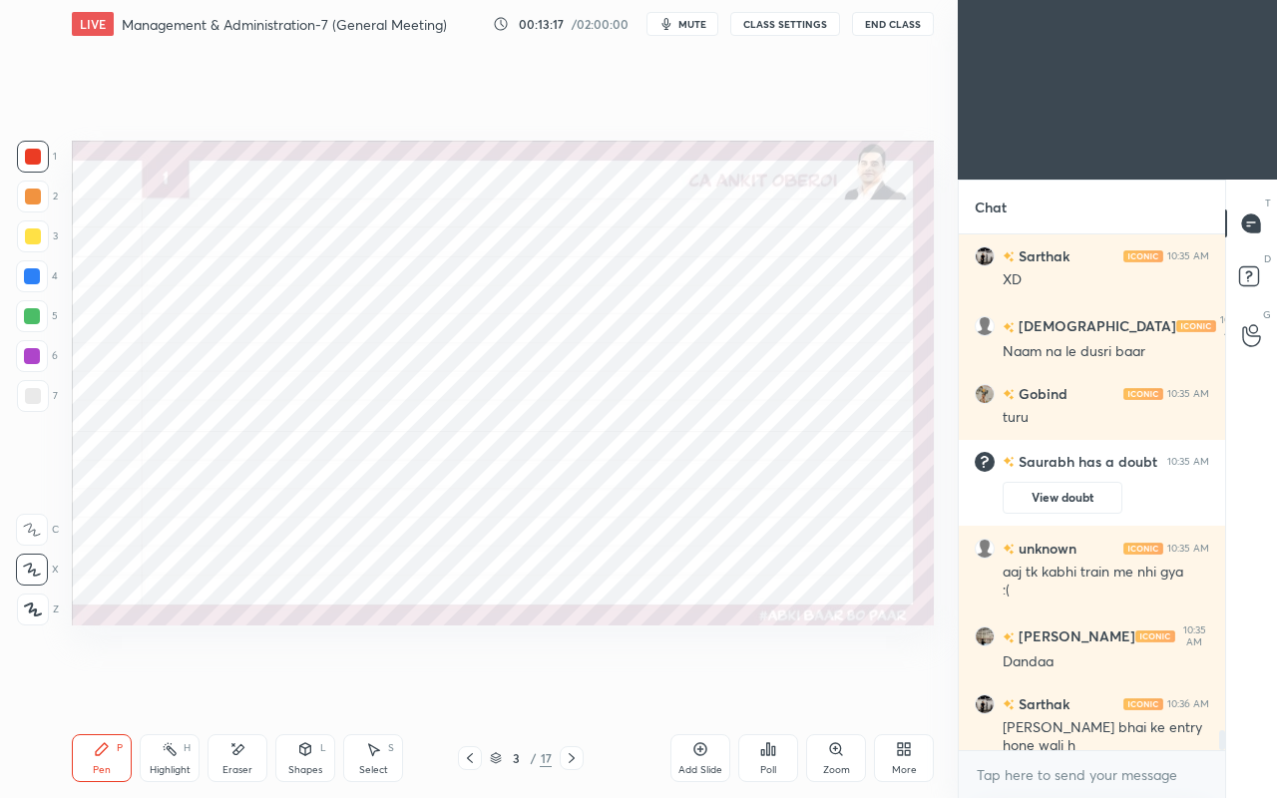
scroll to position [12953, 0]
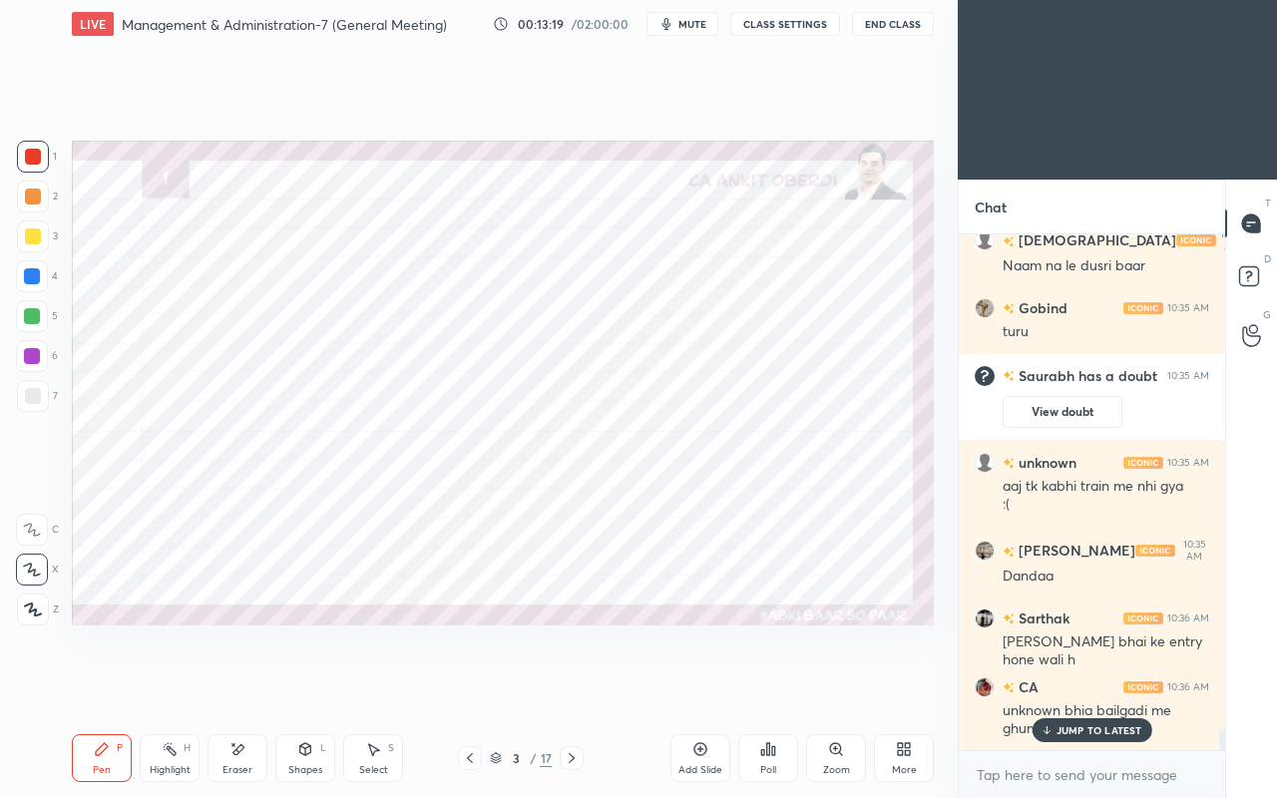
click at [226, 686] on div "Eraser" at bounding box center [238, 758] width 60 height 48
click at [94, 686] on div "Pen P" at bounding box center [102, 758] width 60 height 48
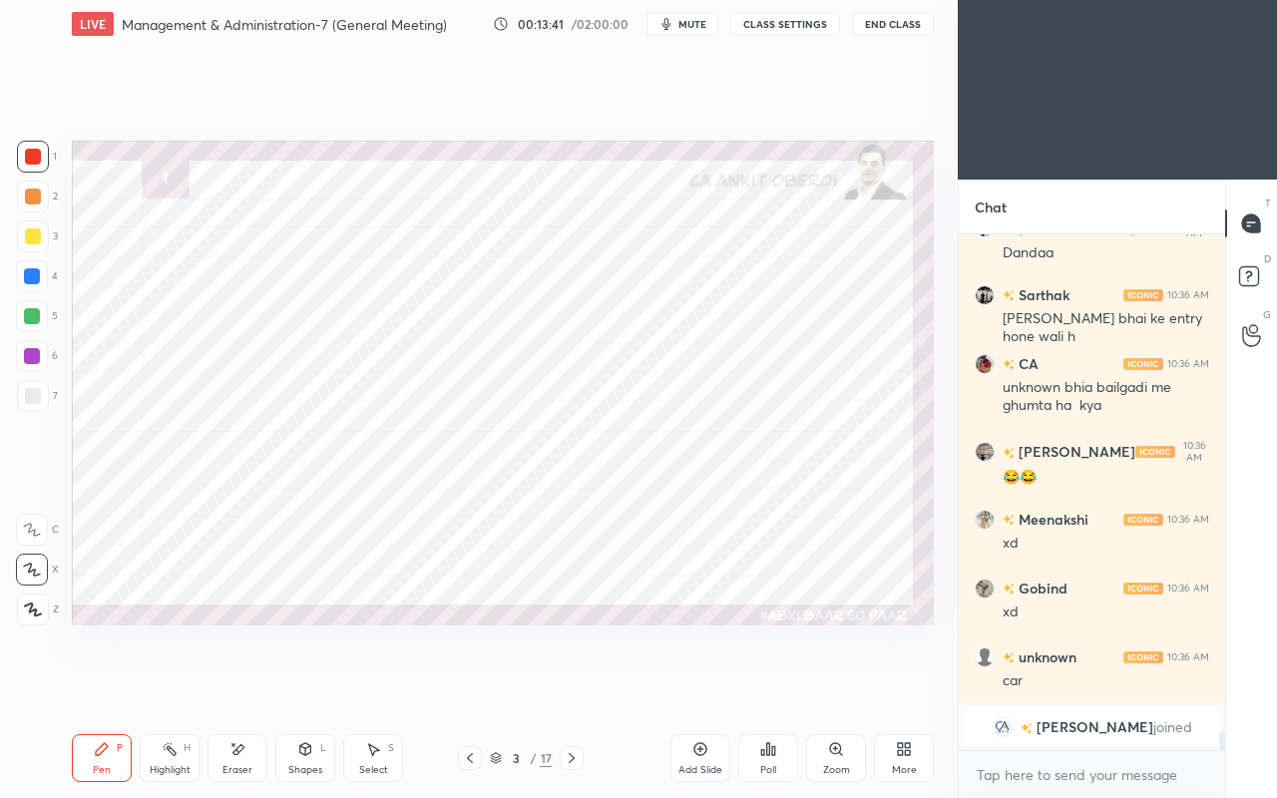
scroll to position [13346, 0]
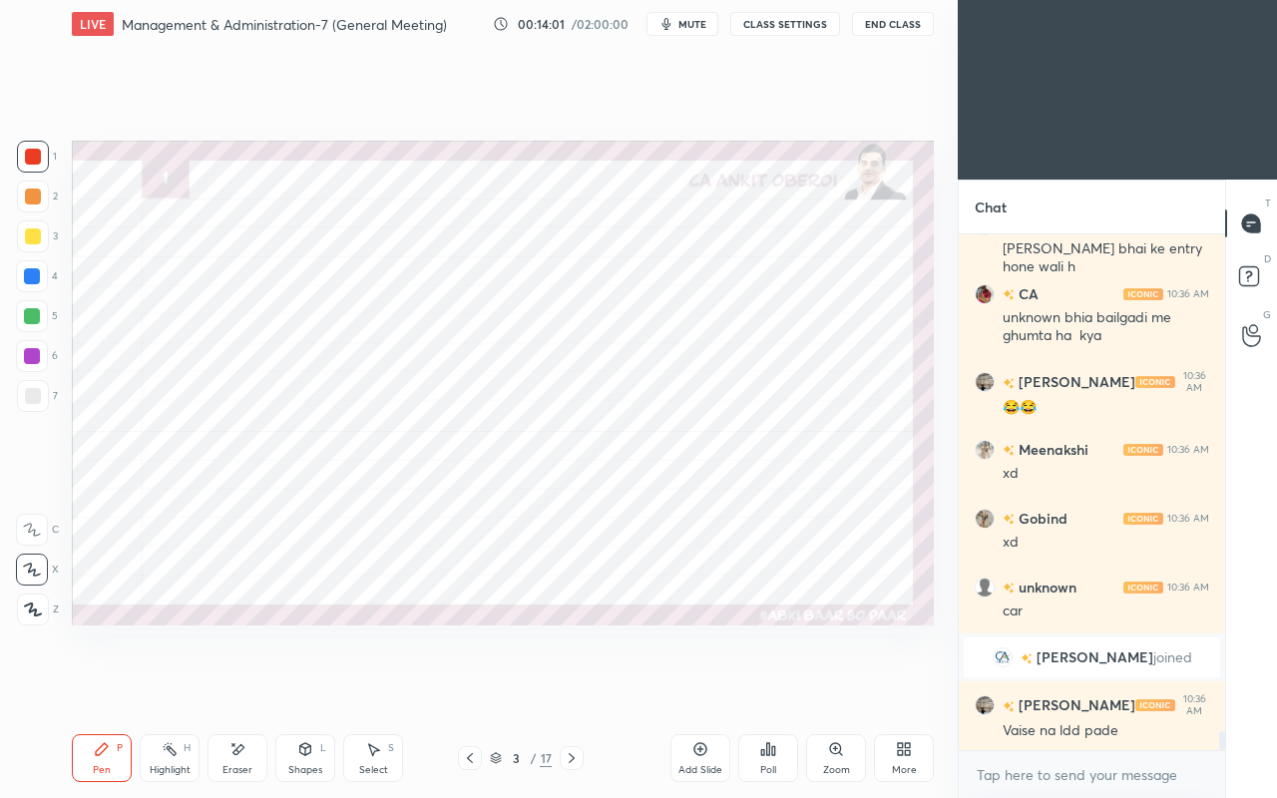
click at [34, 279] on div at bounding box center [32, 276] width 16 height 16
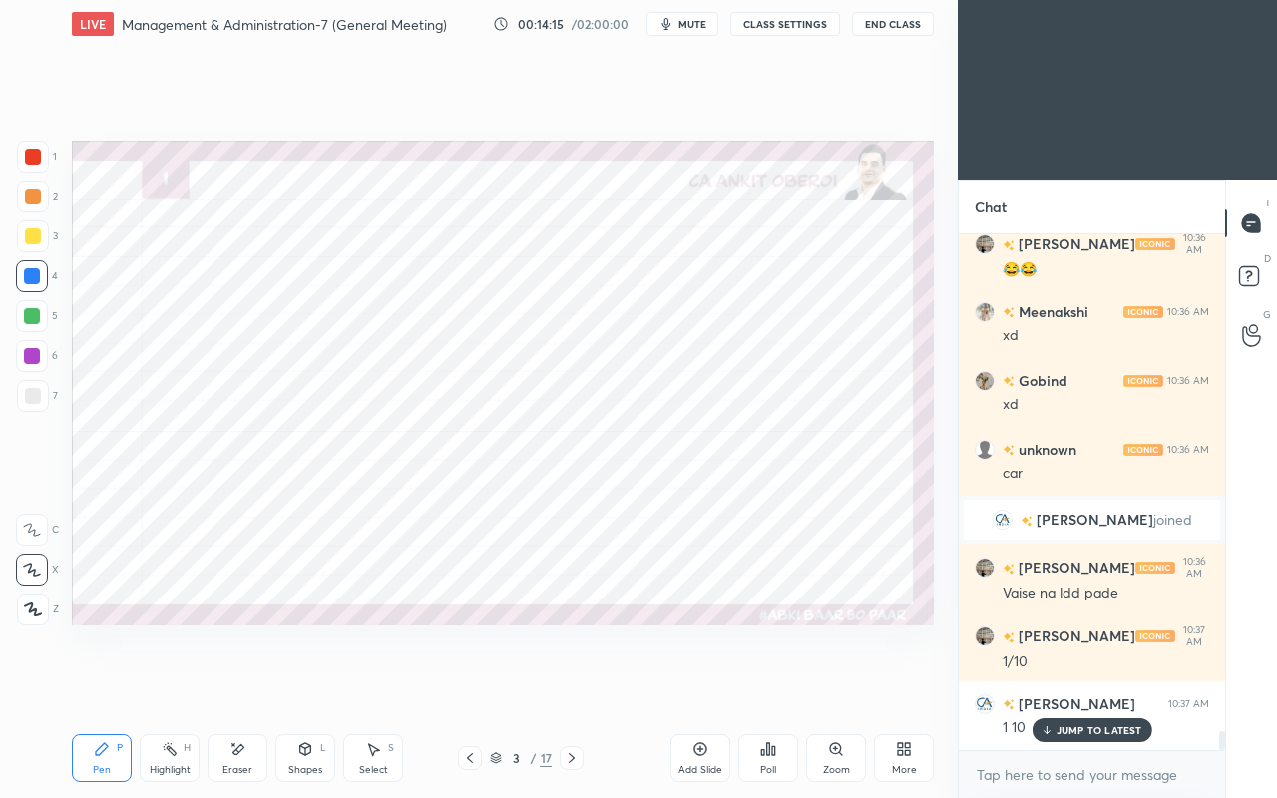
scroll to position [13569, 0]
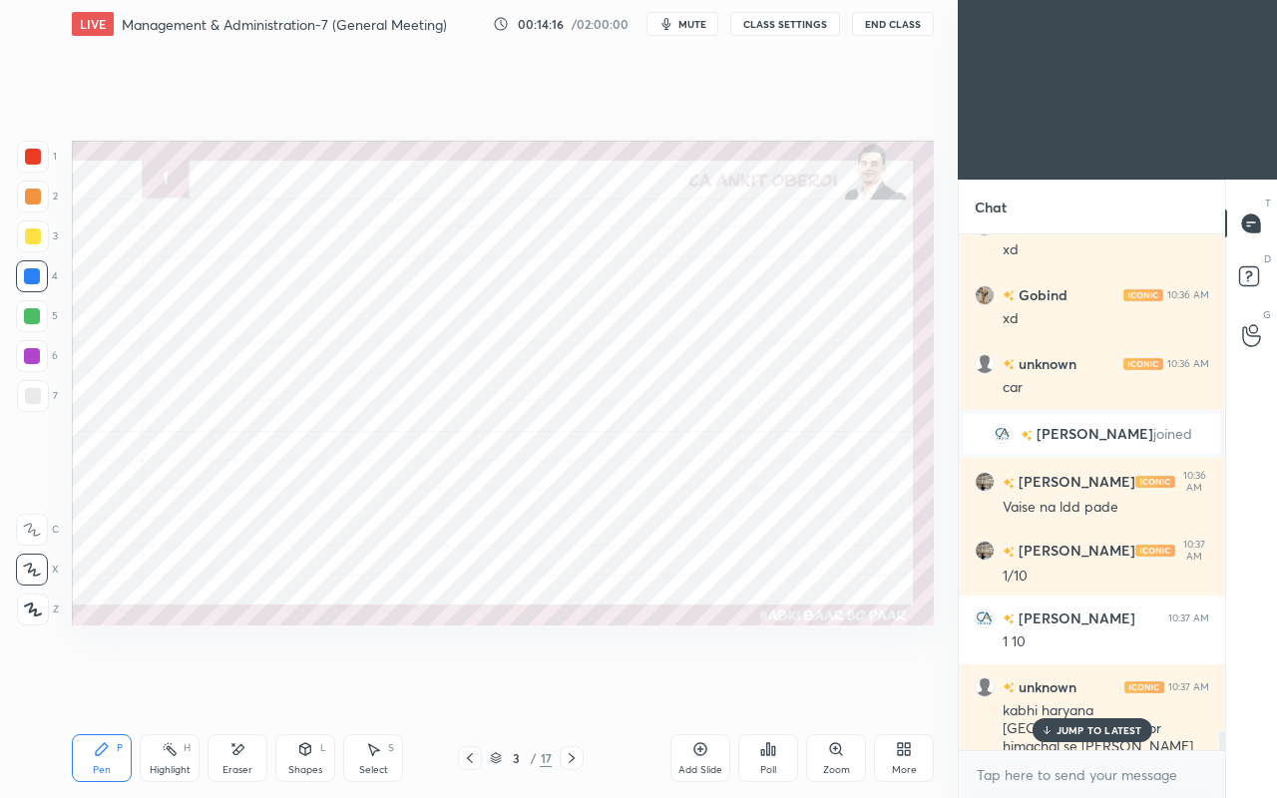
click at [1065, 686] on div "JUMP TO LATEST" at bounding box center [1092, 730] width 120 height 24
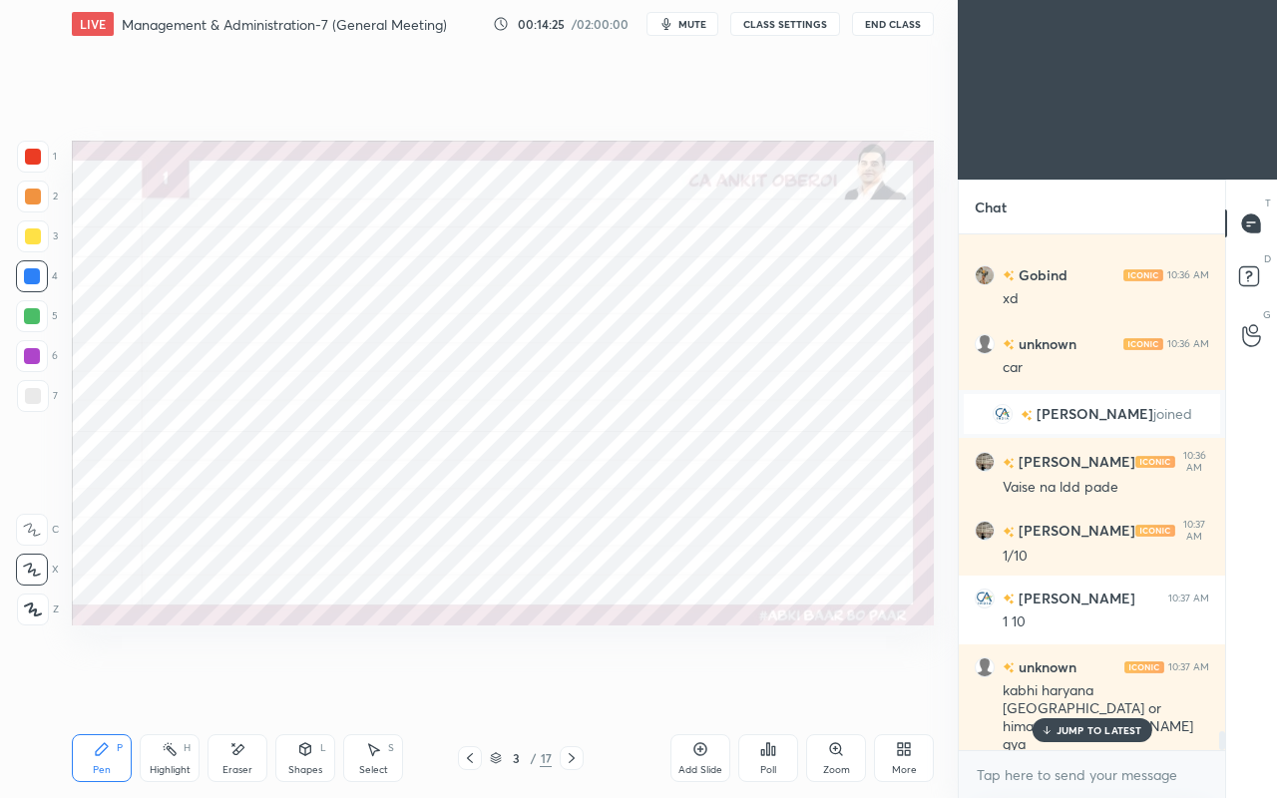
click at [1058, 686] on p "JUMP TO LATEST" at bounding box center [1100, 730] width 86 height 12
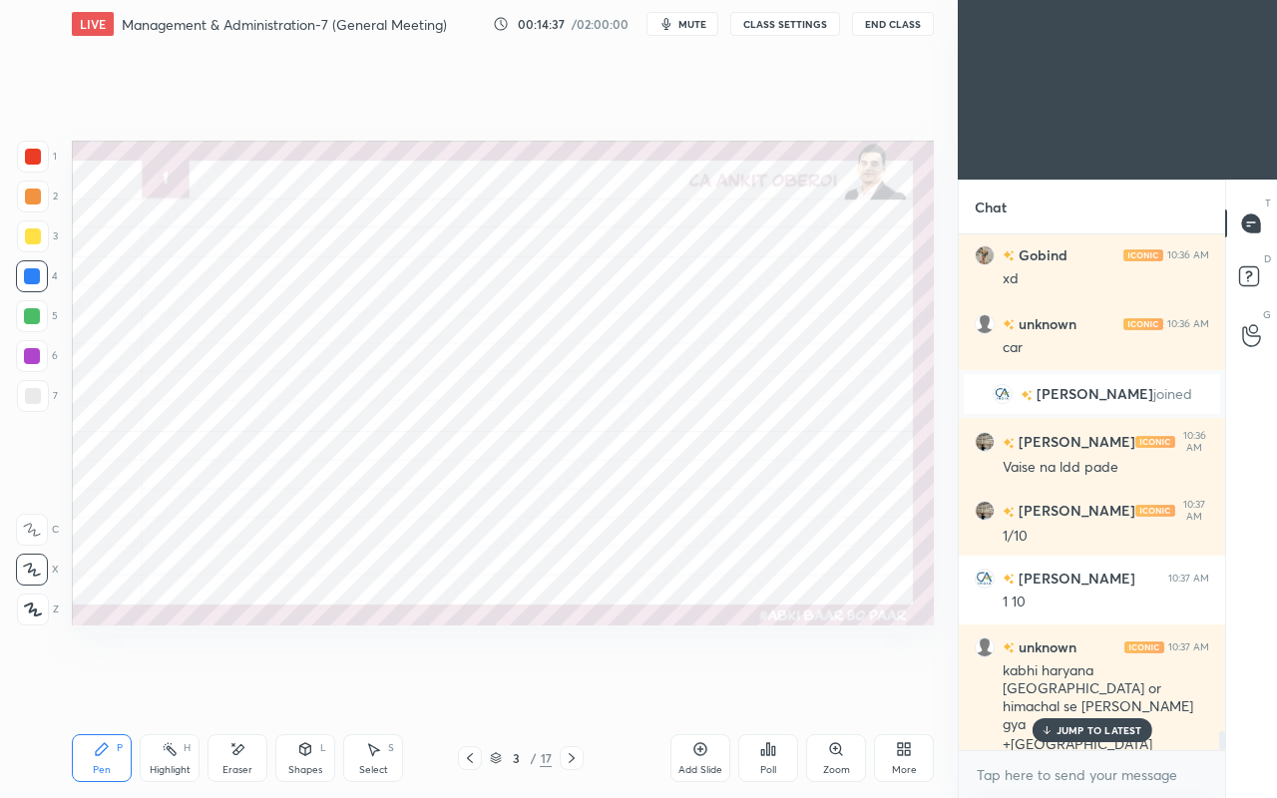
click at [1070, 686] on p "JUMP TO LATEST" at bounding box center [1100, 730] width 86 height 12
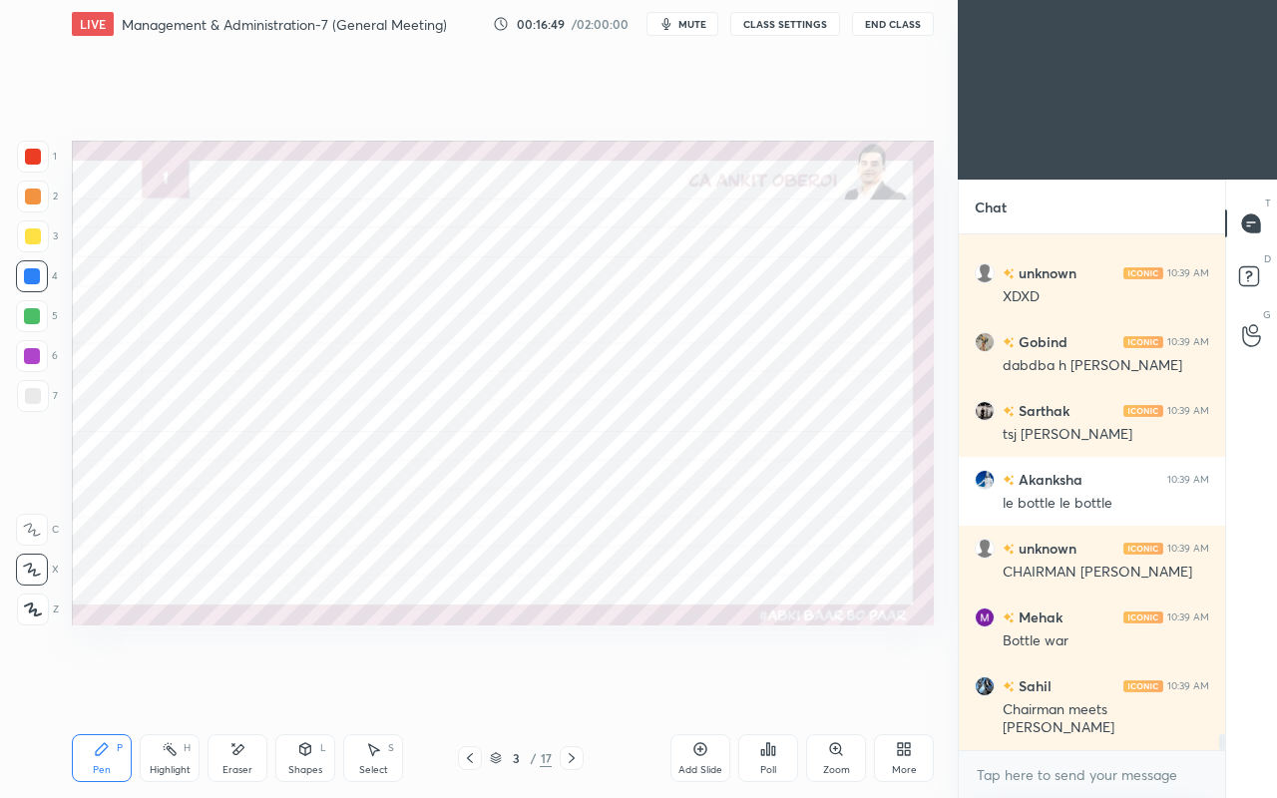
scroll to position [16523, 0]
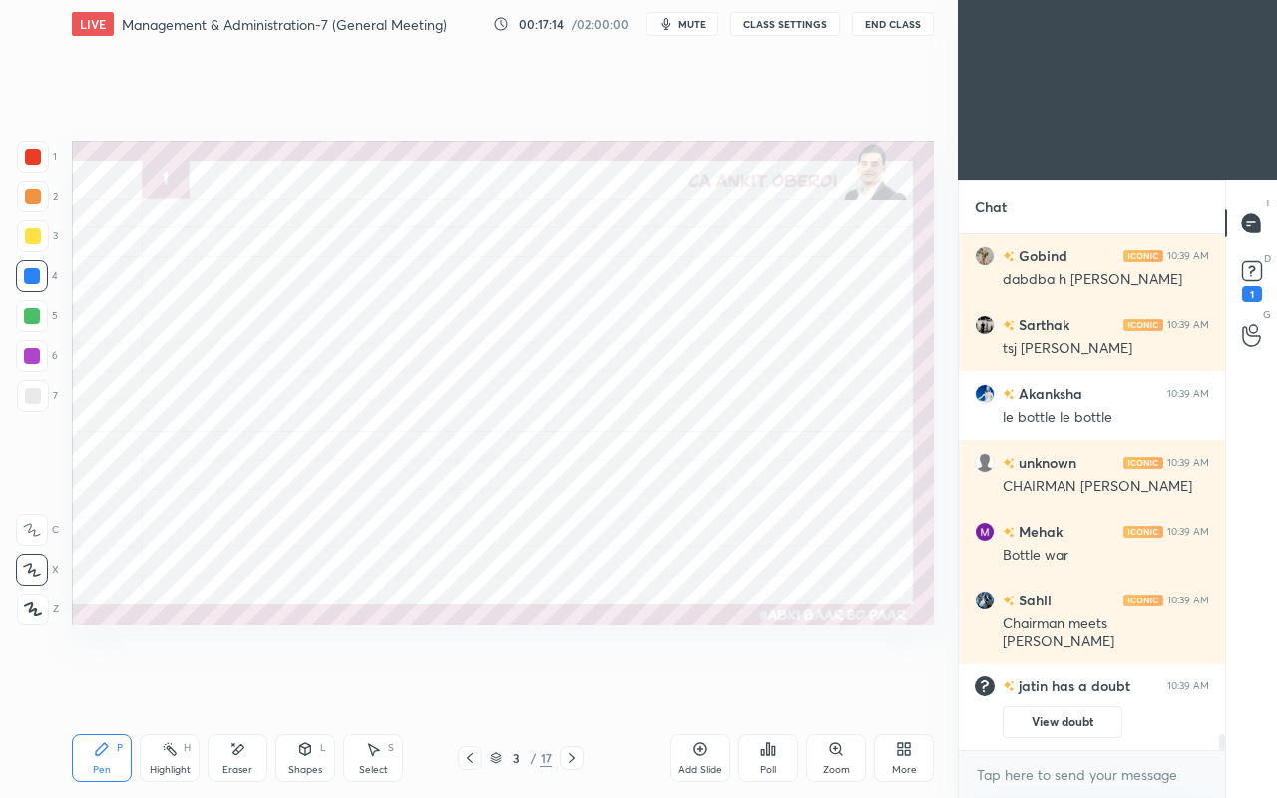
click at [34, 158] on div at bounding box center [33, 157] width 16 height 16
click at [29, 237] on div at bounding box center [33, 236] width 16 height 16
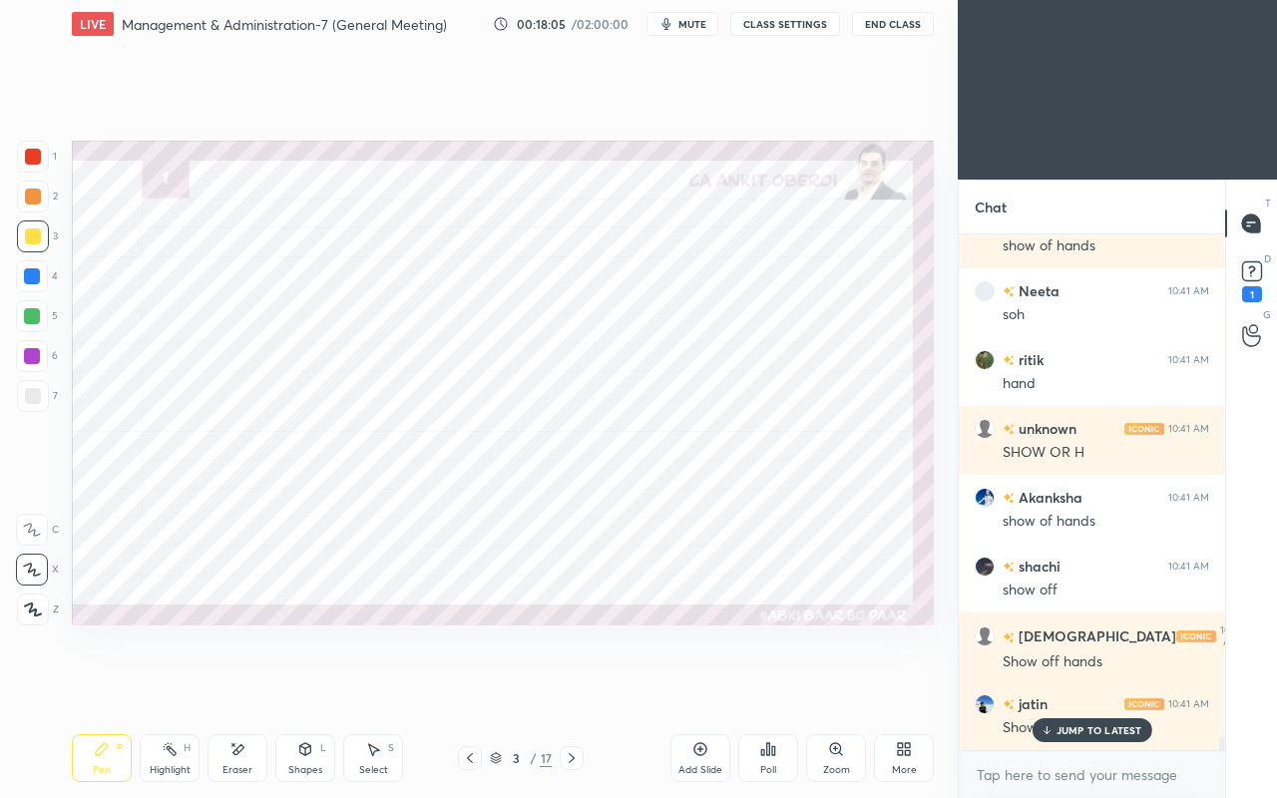
scroll to position [19338, 0]
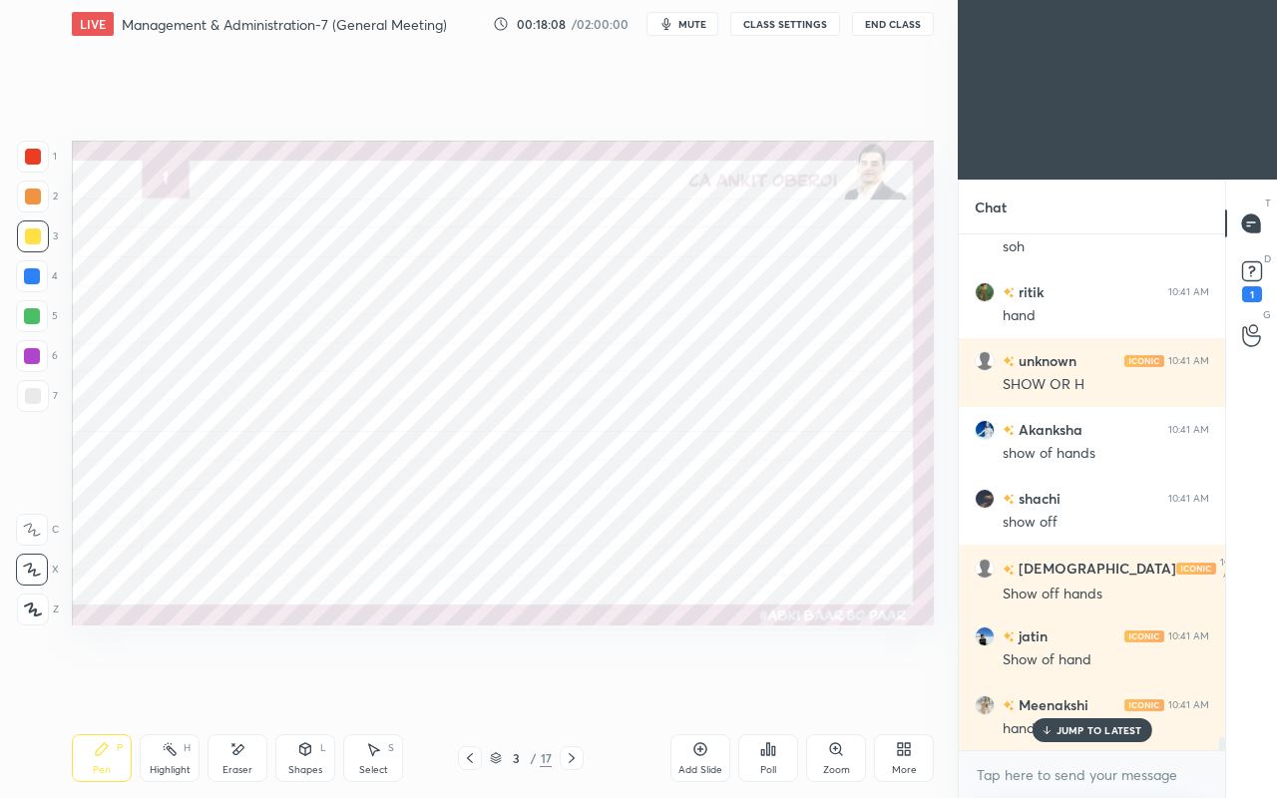
click at [886, 686] on div "More" at bounding box center [904, 758] width 60 height 48
click at [755, 478] on div at bounding box center [638, 399] width 1277 height 798
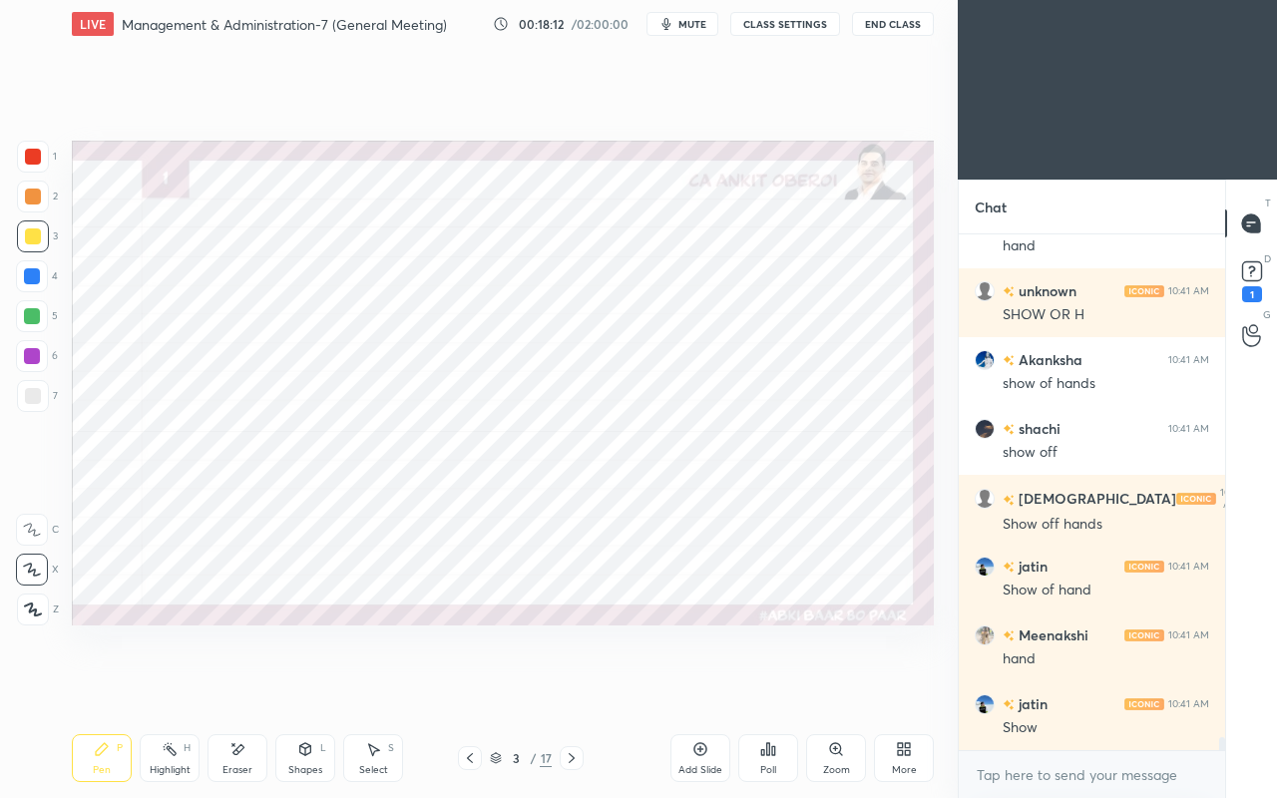
click at [33, 149] on div at bounding box center [33, 157] width 16 height 16
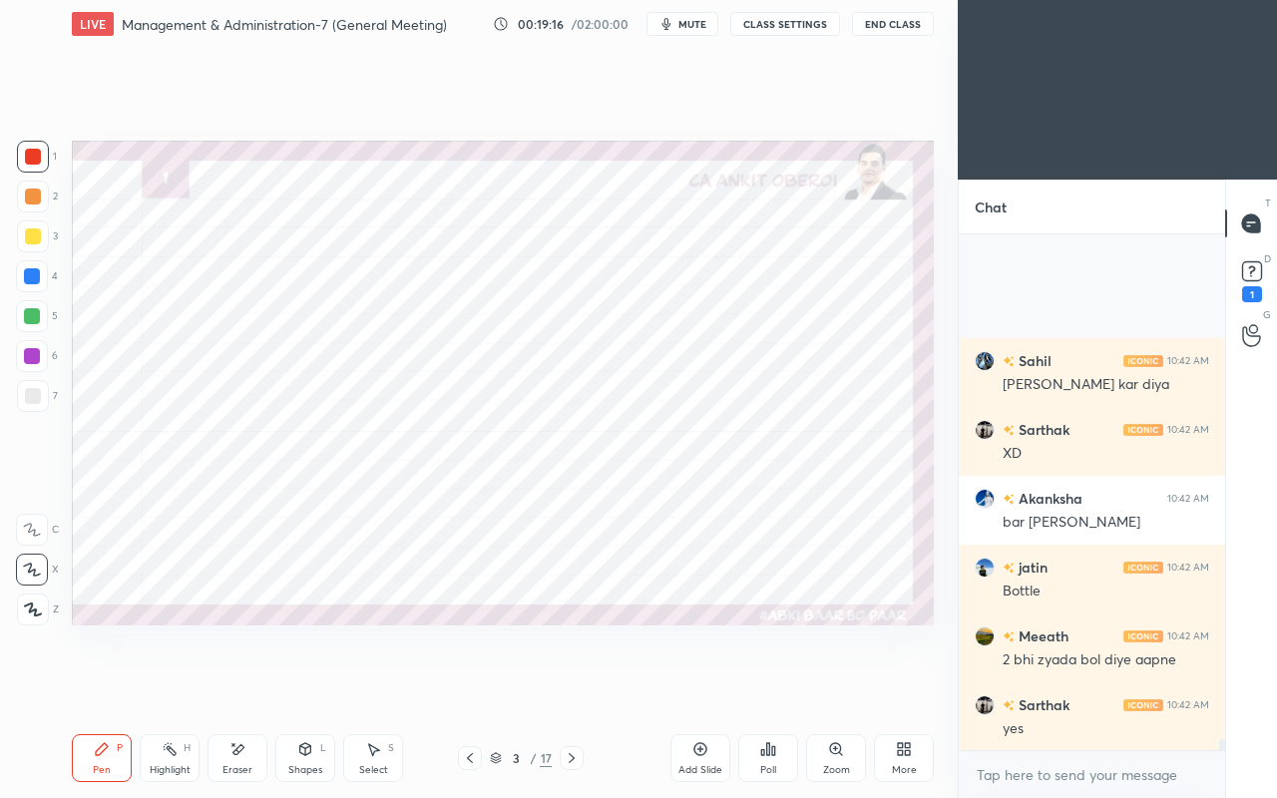
scroll to position [23419, 0]
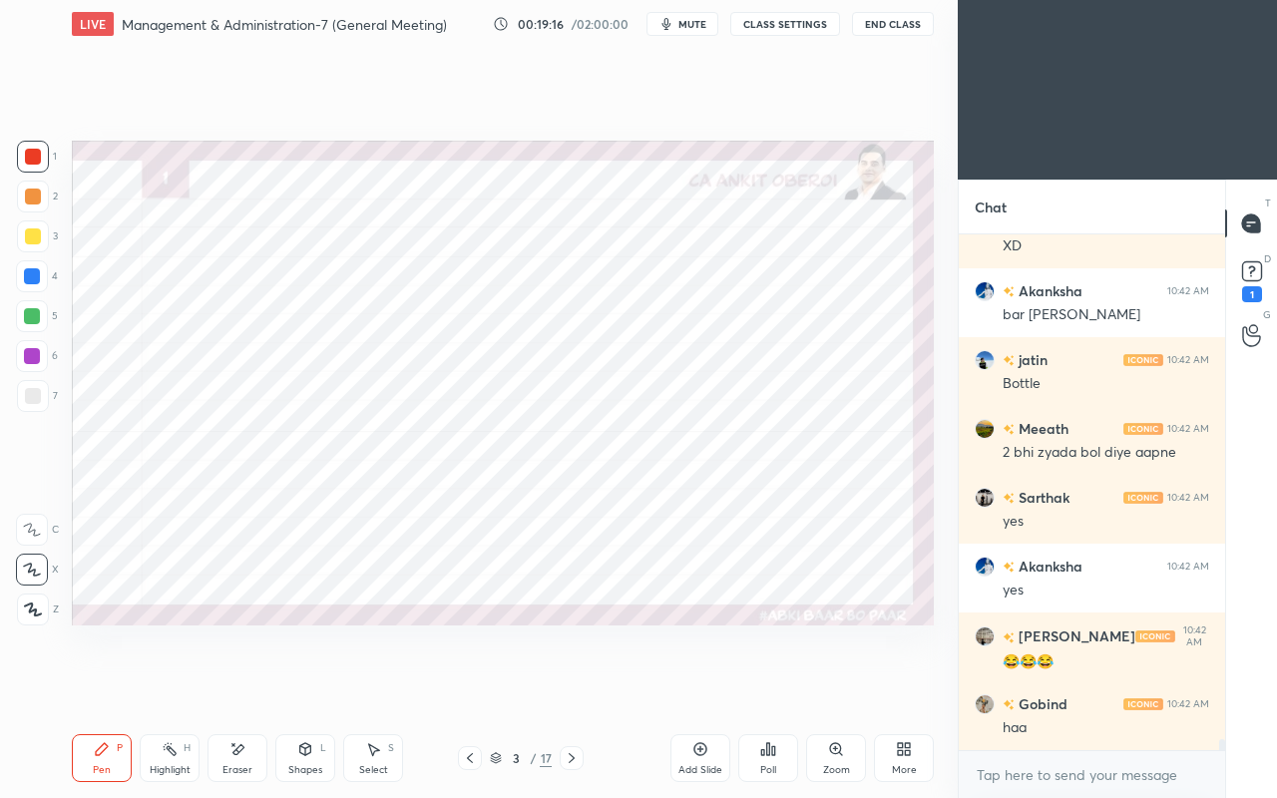
click at [239, 686] on icon at bounding box center [237, 749] width 16 height 17
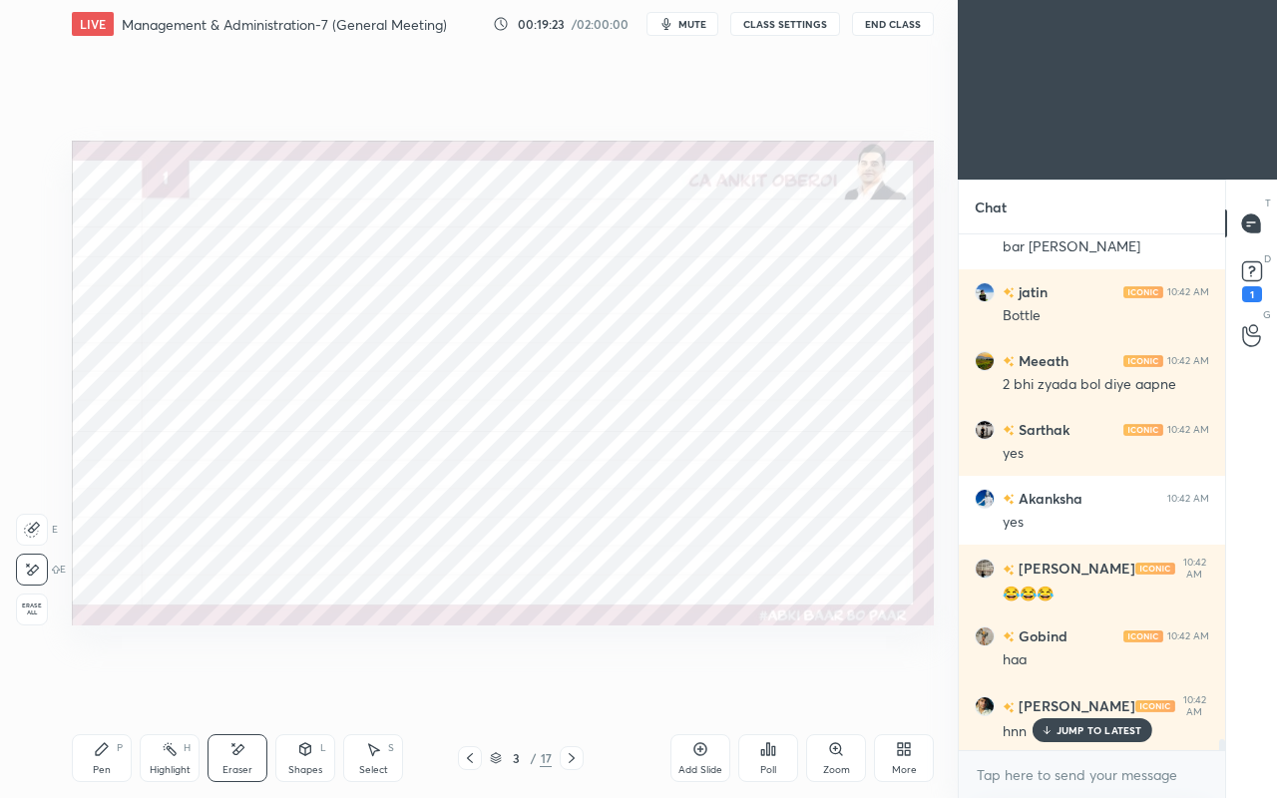
click at [1059, 686] on p "JUMP TO LATEST" at bounding box center [1100, 730] width 86 height 12
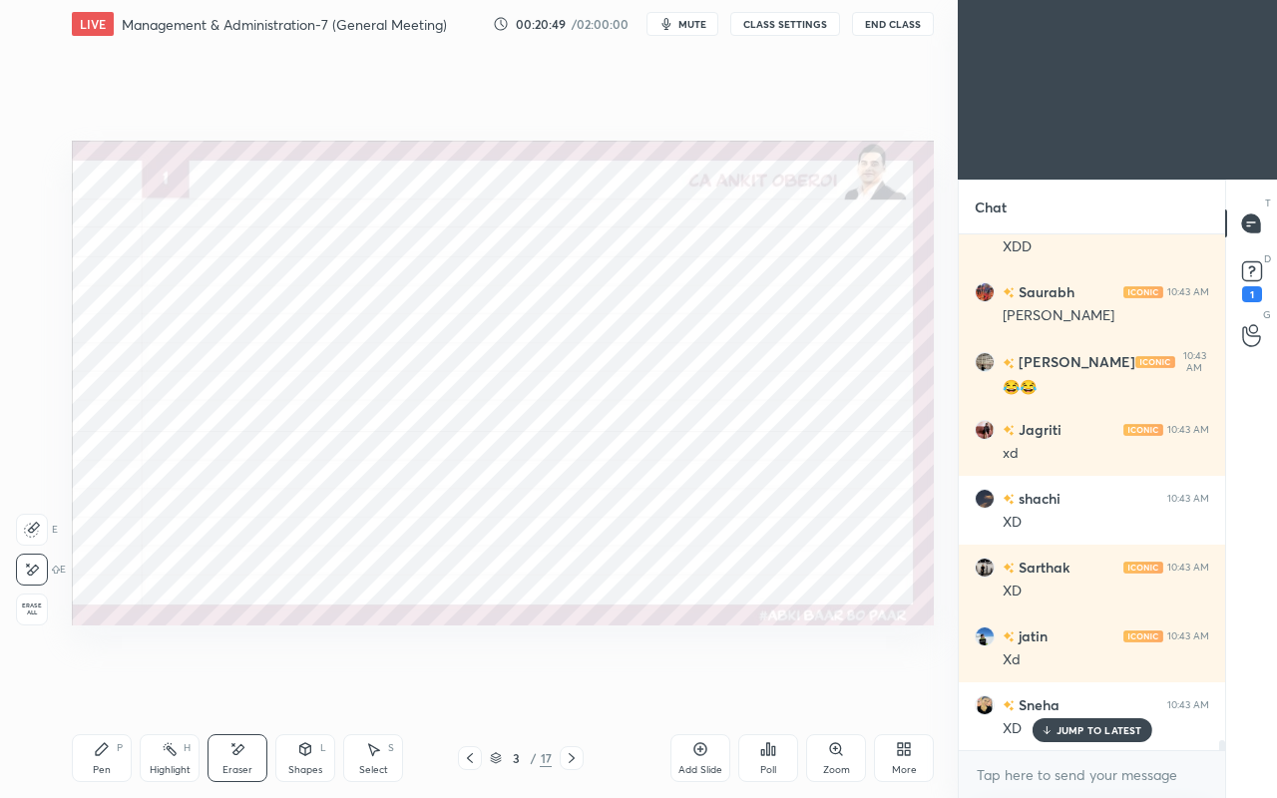
scroll to position [27314, 0]
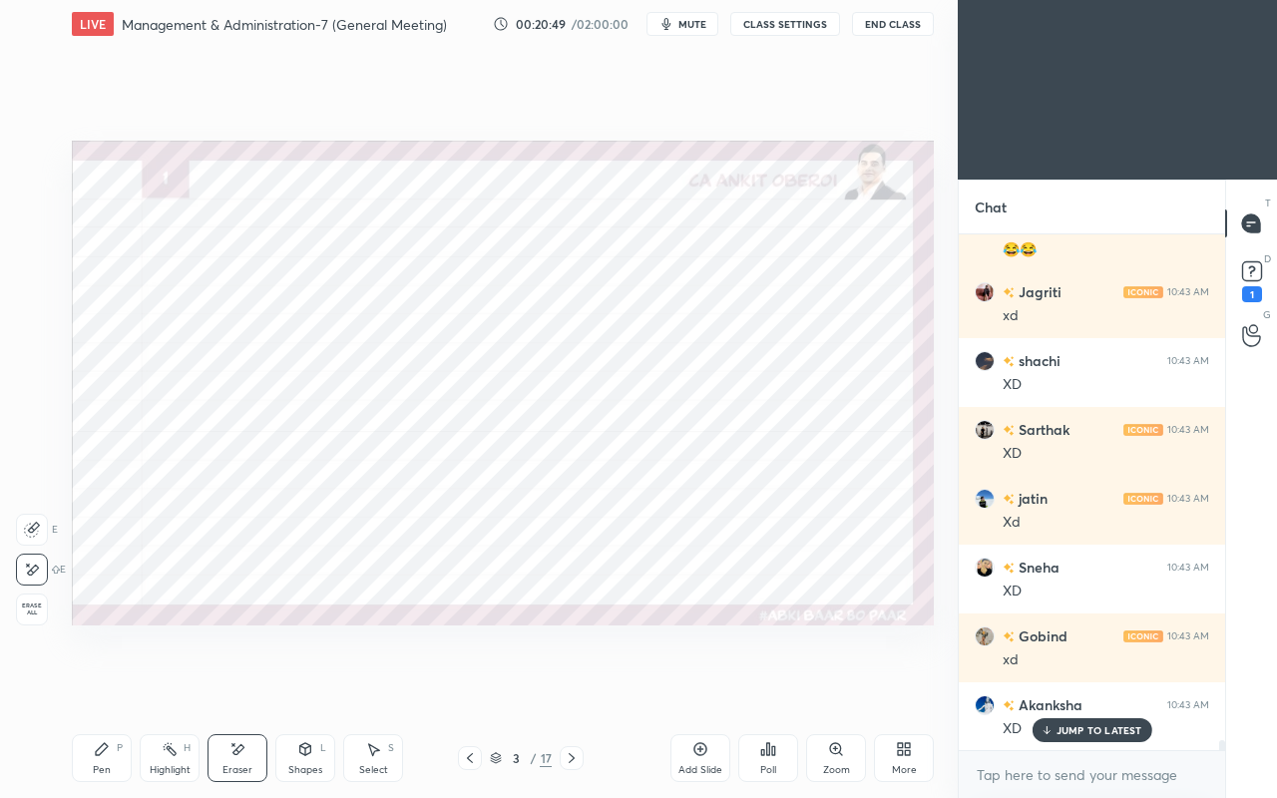
click at [1068, 686] on p "JUMP TO LATEST" at bounding box center [1100, 730] width 86 height 12
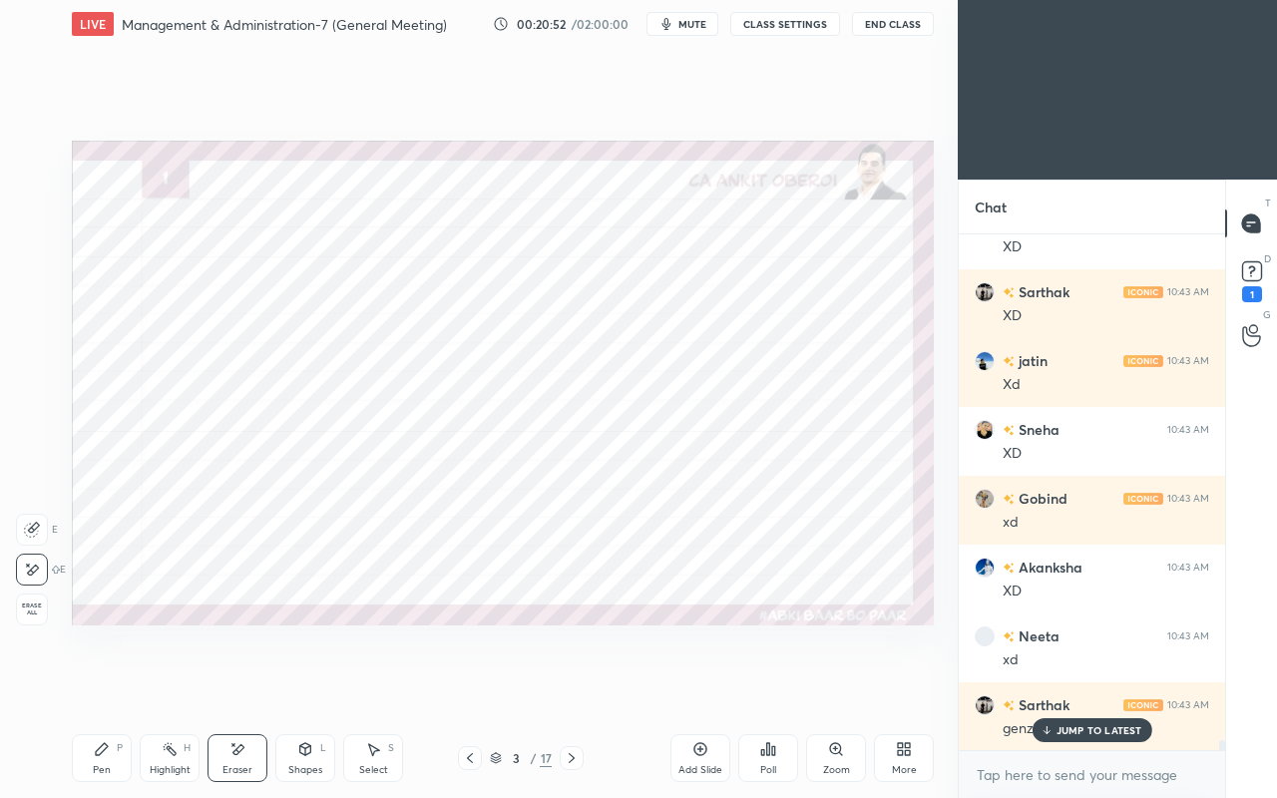
scroll to position [27522, 0]
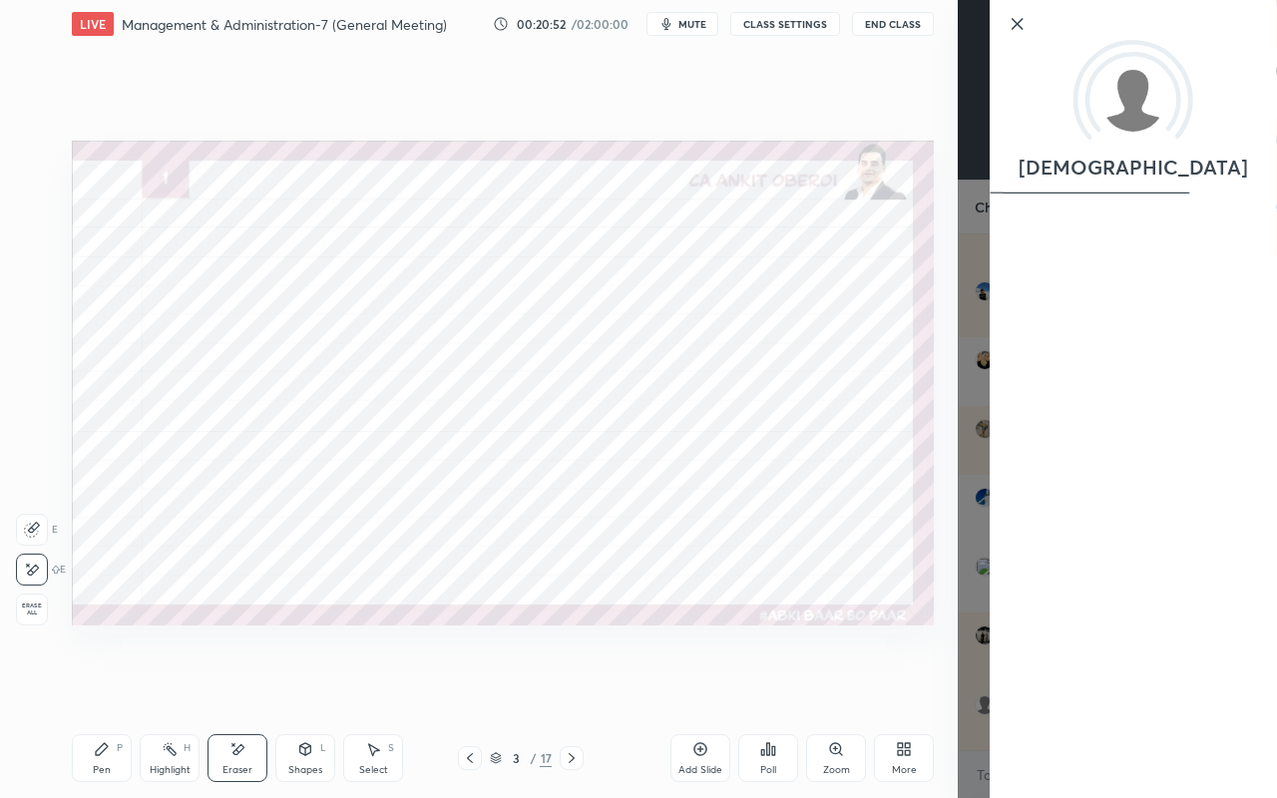
click at [613, 638] on div "Setting up your live class Poll for secs No correct answer Start poll" at bounding box center [503, 383] width 878 height 670
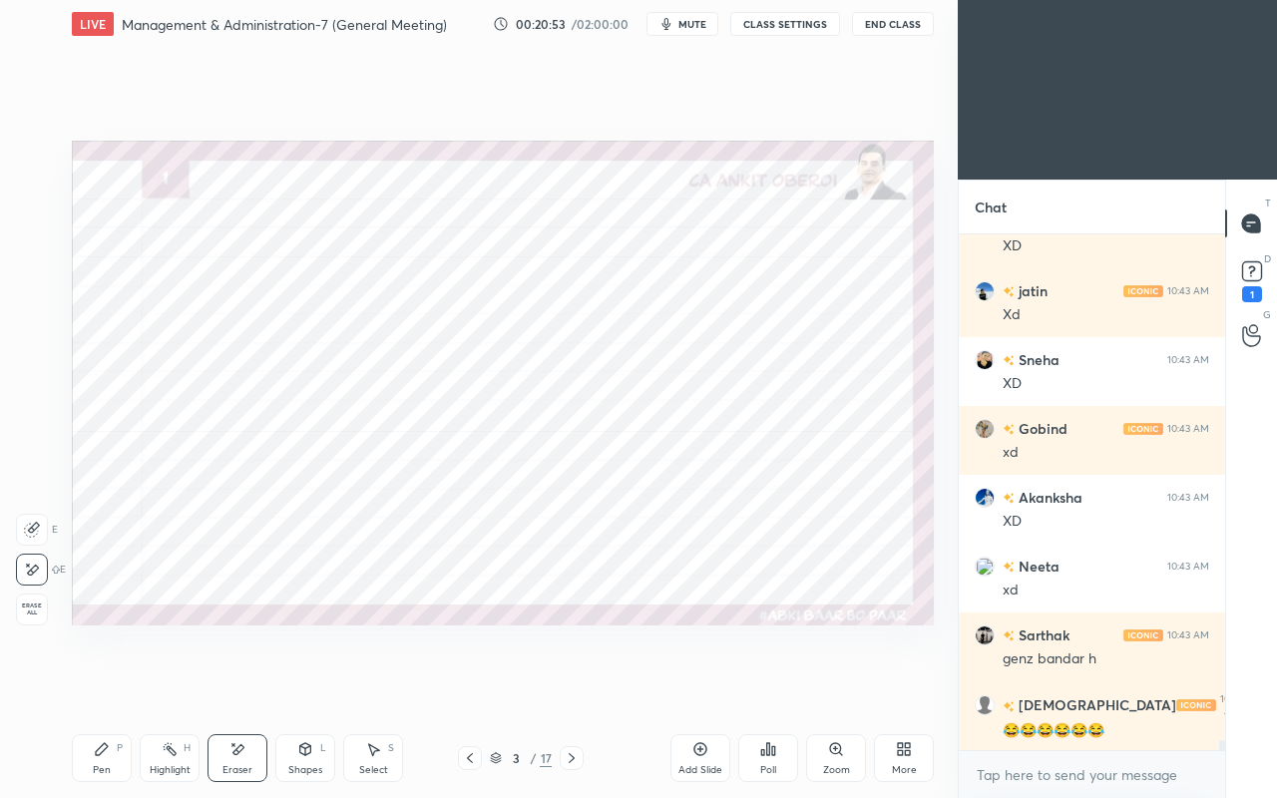
scroll to position [27660, 0]
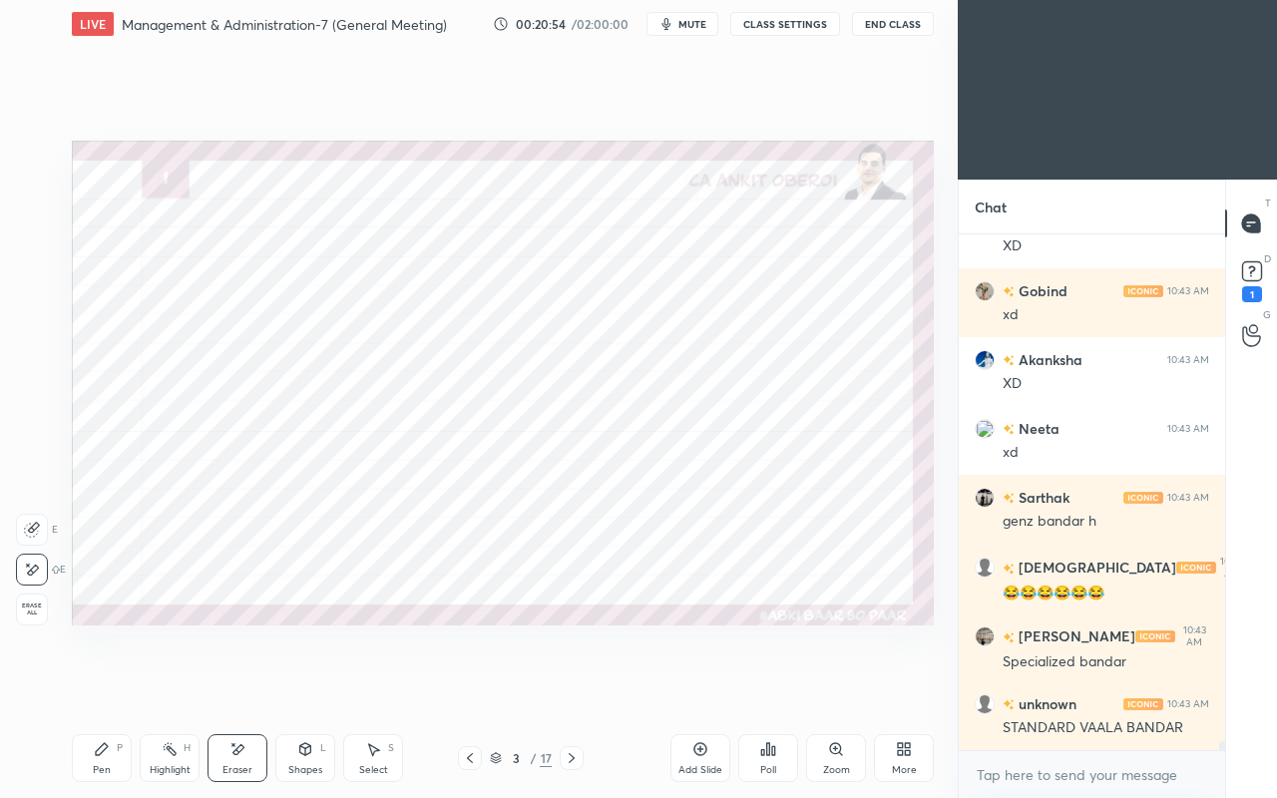
click at [102, 686] on icon at bounding box center [102, 749] width 16 height 16
click at [32, 275] on div at bounding box center [32, 276] width 16 height 16
click at [231, 686] on icon at bounding box center [237, 749] width 16 height 17
click at [301, 686] on div "Shapes L" at bounding box center [305, 758] width 60 height 48
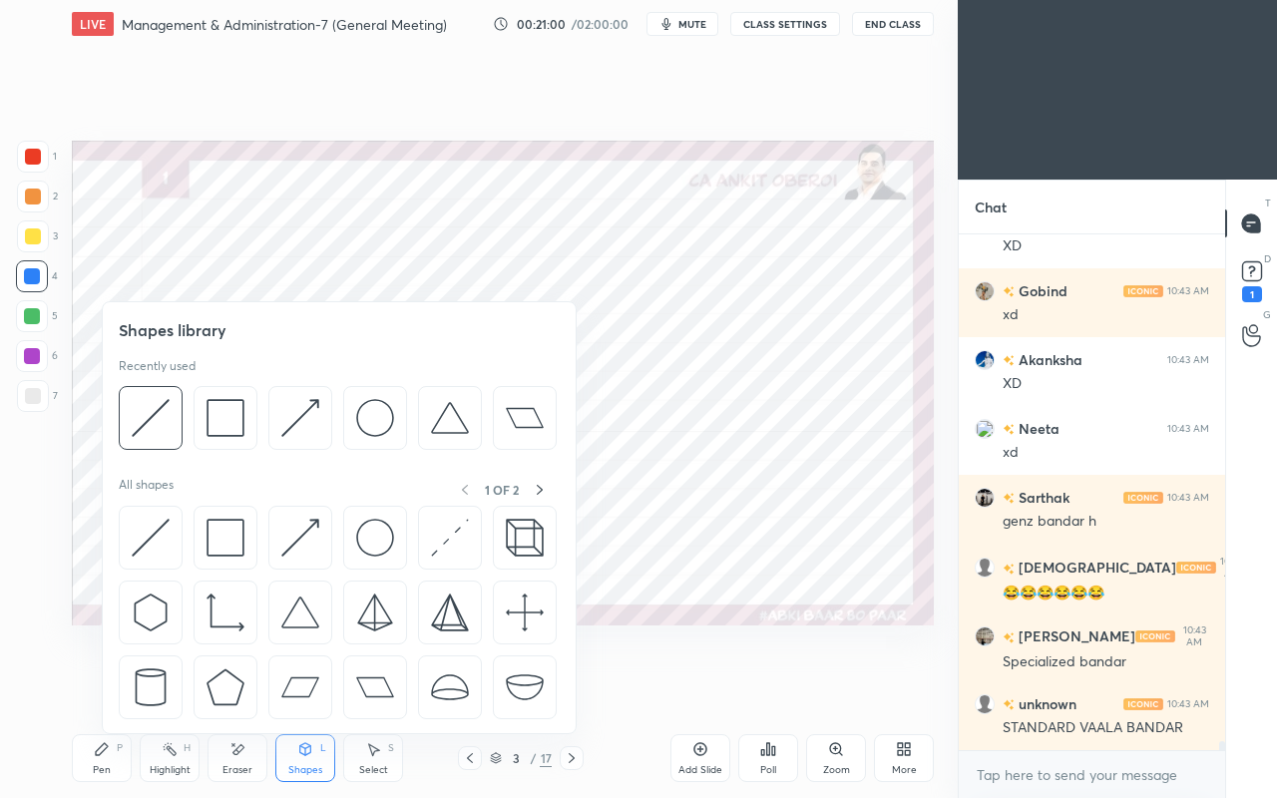
click at [139, 531] on img at bounding box center [151, 538] width 38 height 38
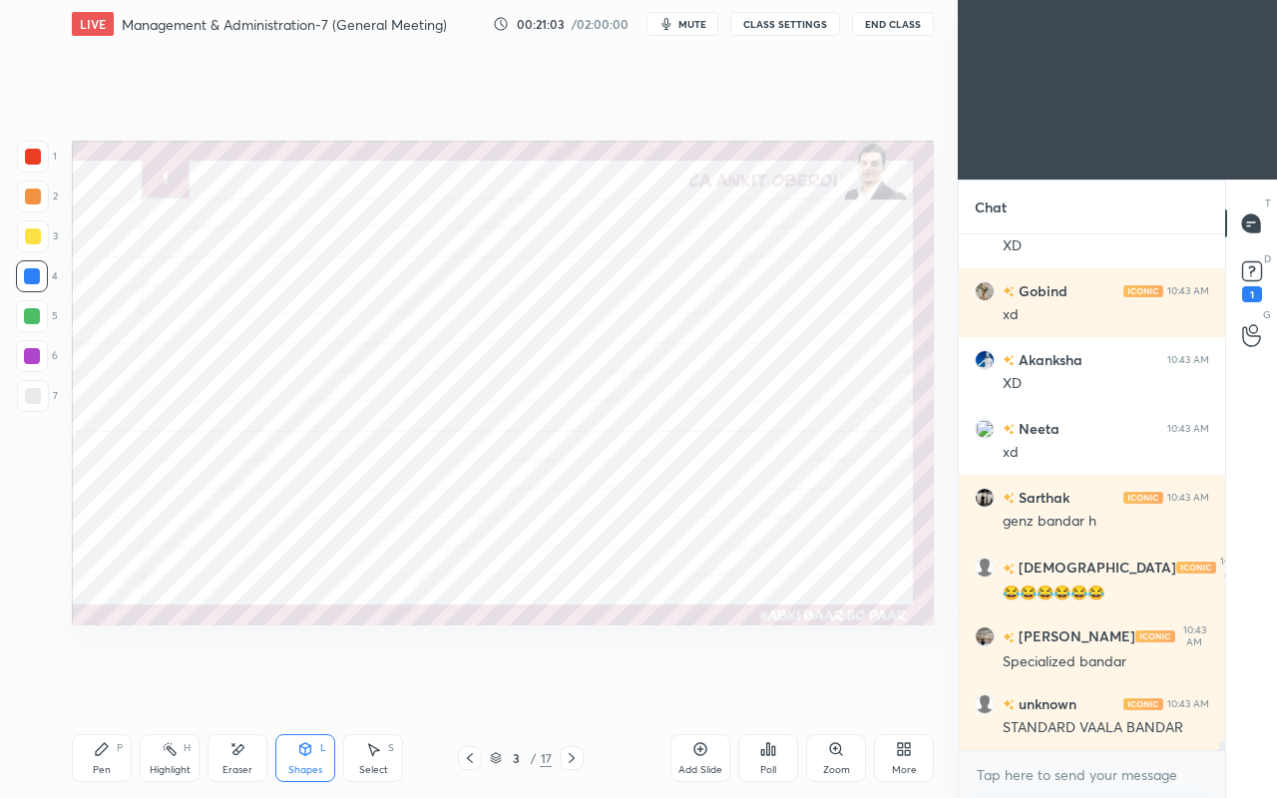
click at [100, 686] on div "Pen" at bounding box center [102, 770] width 18 height 10
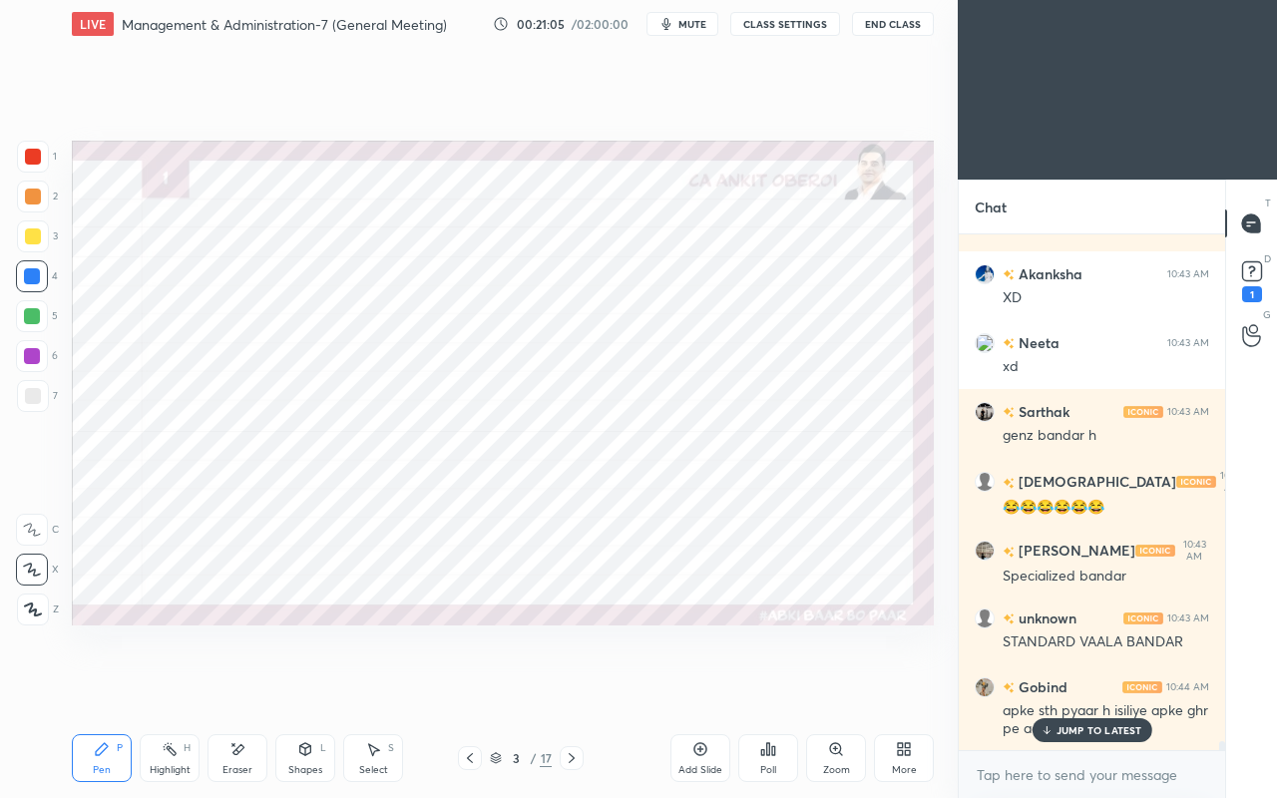
click at [1059, 686] on p "JUMP TO LATEST" at bounding box center [1100, 730] width 86 height 12
click at [235, 686] on icon at bounding box center [238, 749] width 11 height 10
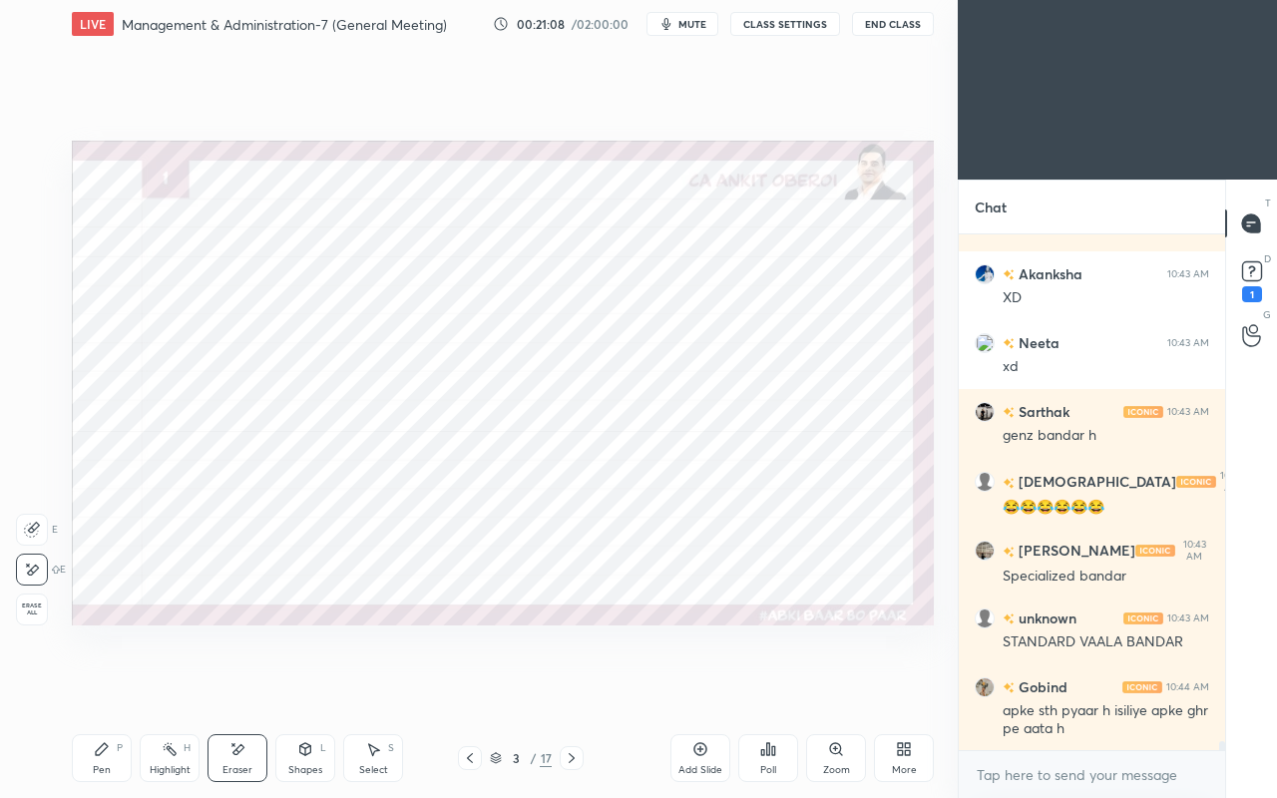
scroll to position [27815, 0]
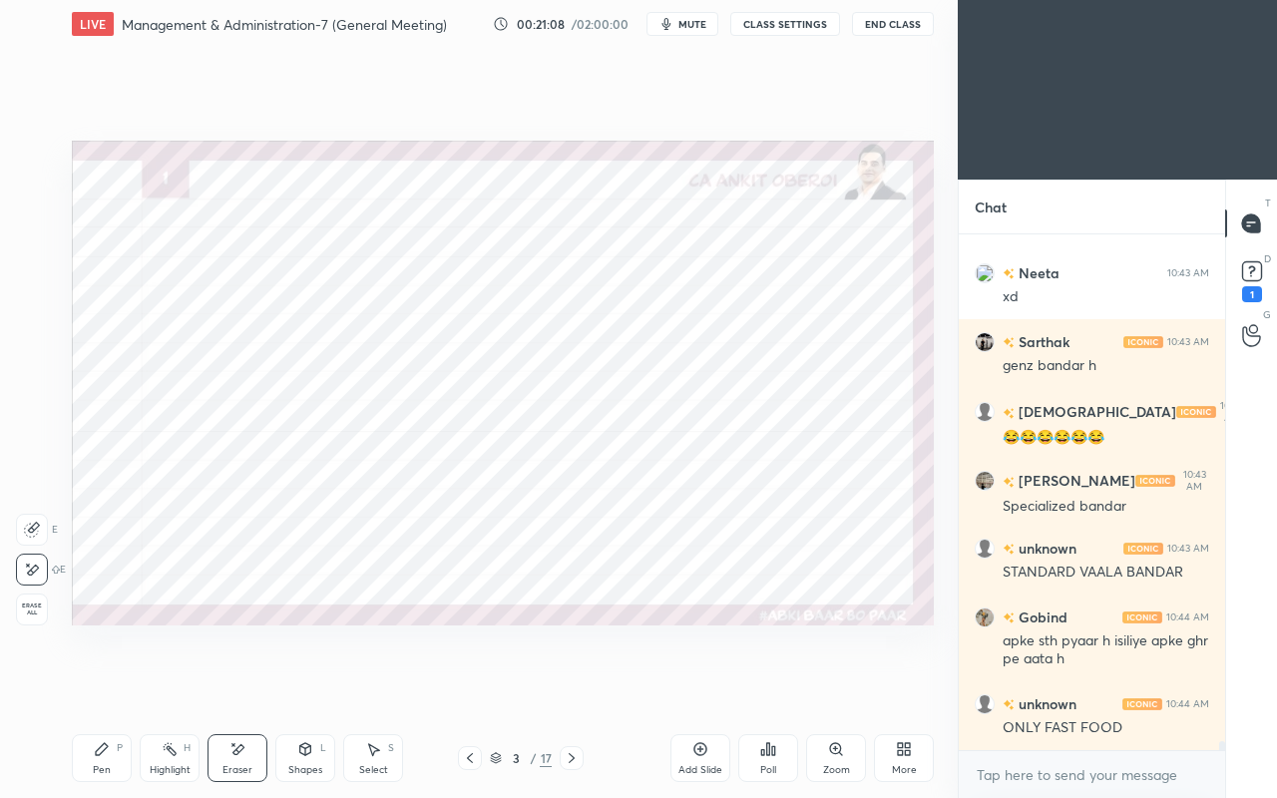
click at [98, 686] on div "Pen P" at bounding box center [102, 758] width 60 height 48
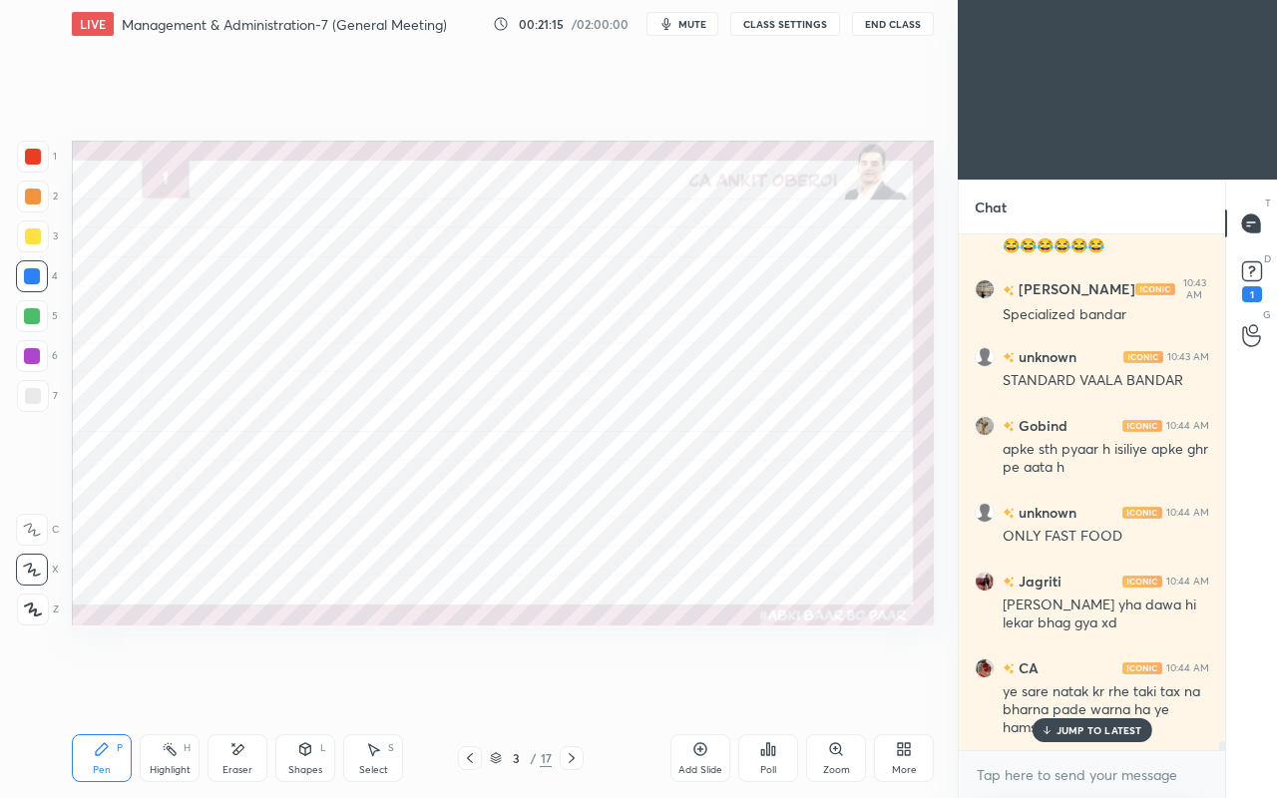
scroll to position [28093, 0]
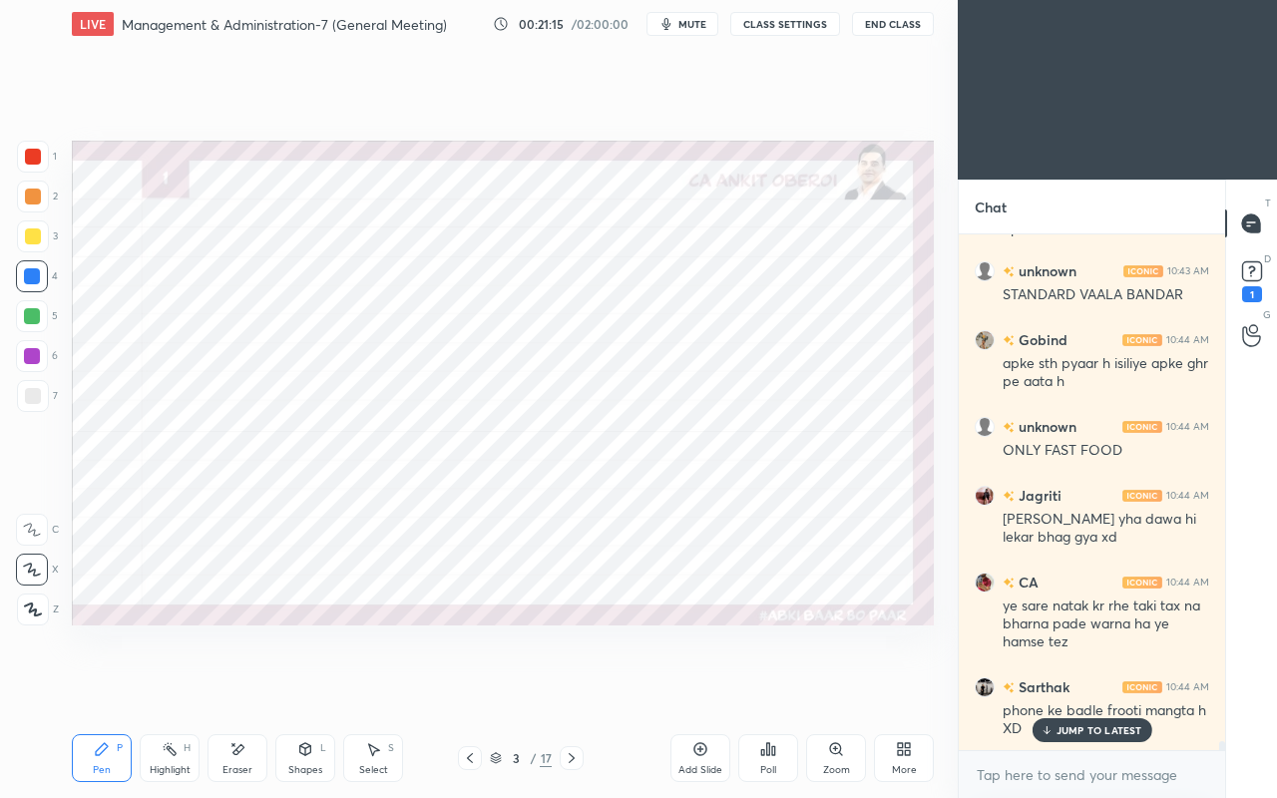
click at [1084, 686] on p "JUMP TO LATEST" at bounding box center [1100, 730] width 86 height 12
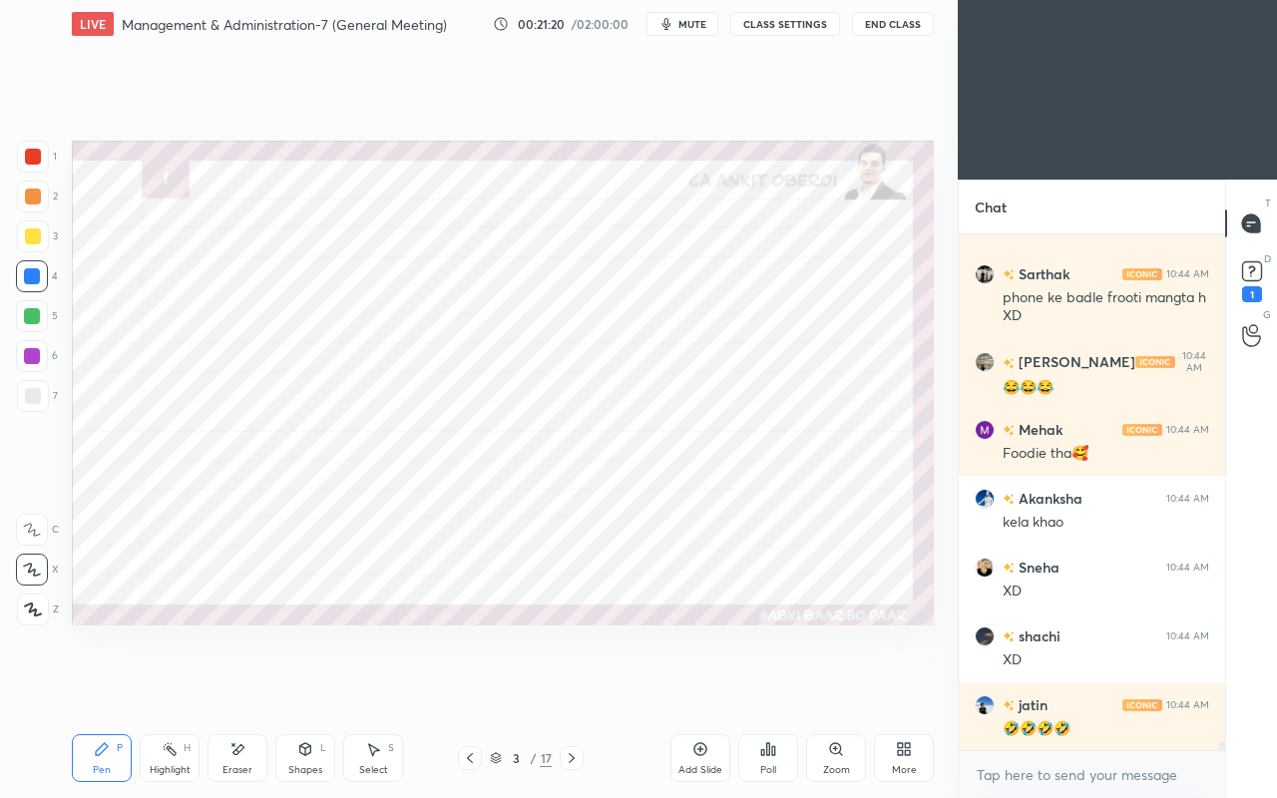
scroll to position [28576, 0]
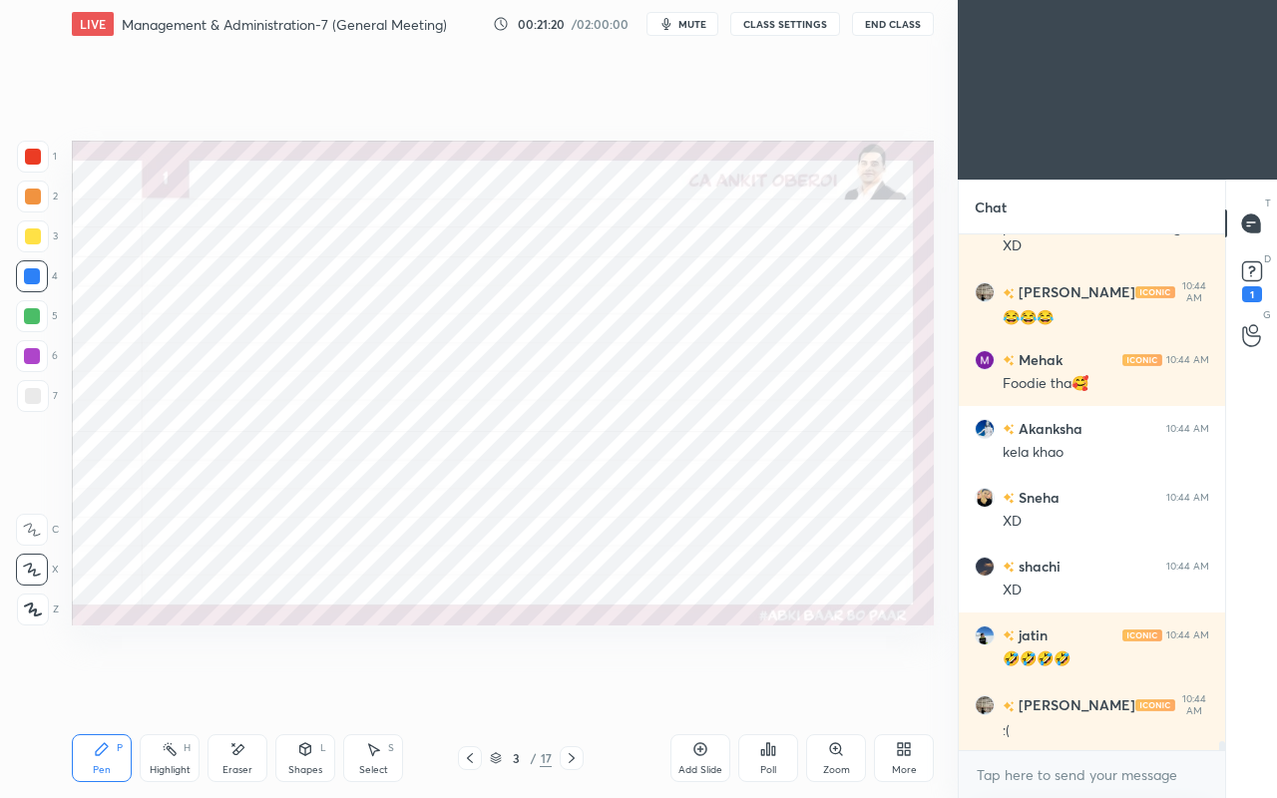
click at [1051, 686] on div ":(" at bounding box center [1106, 731] width 207 height 20
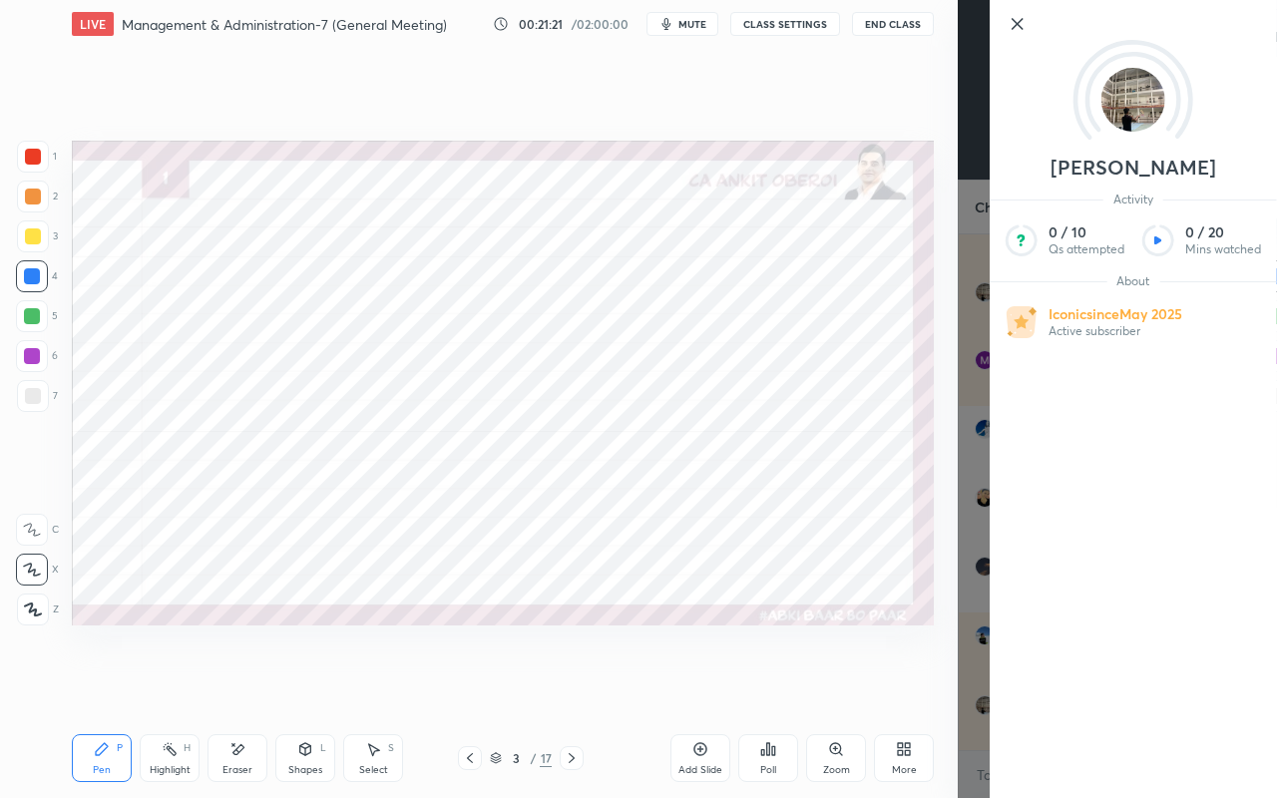
click at [853, 671] on div "Setting up your live class Poll for secs No correct answer Start poll" at bounding box center [503, 383] width 878 height 670
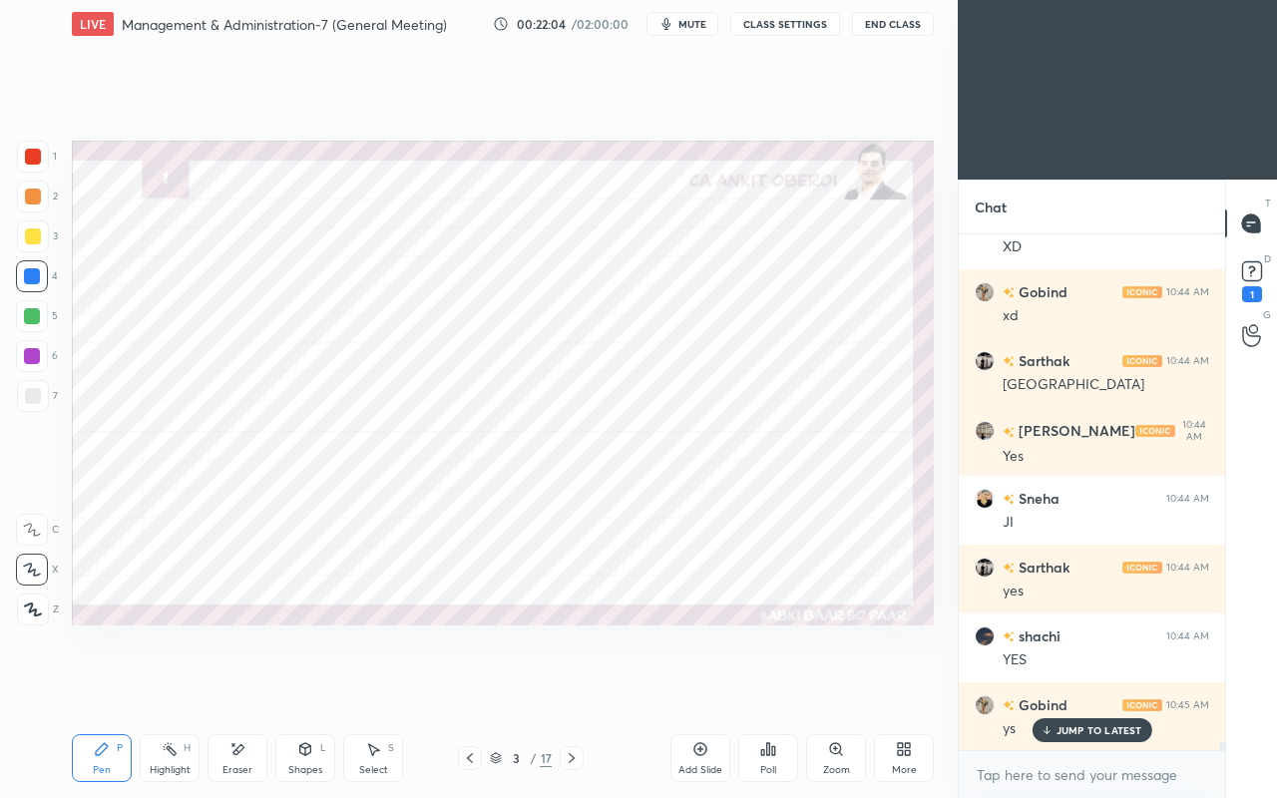
scroll to position [29402, 0]
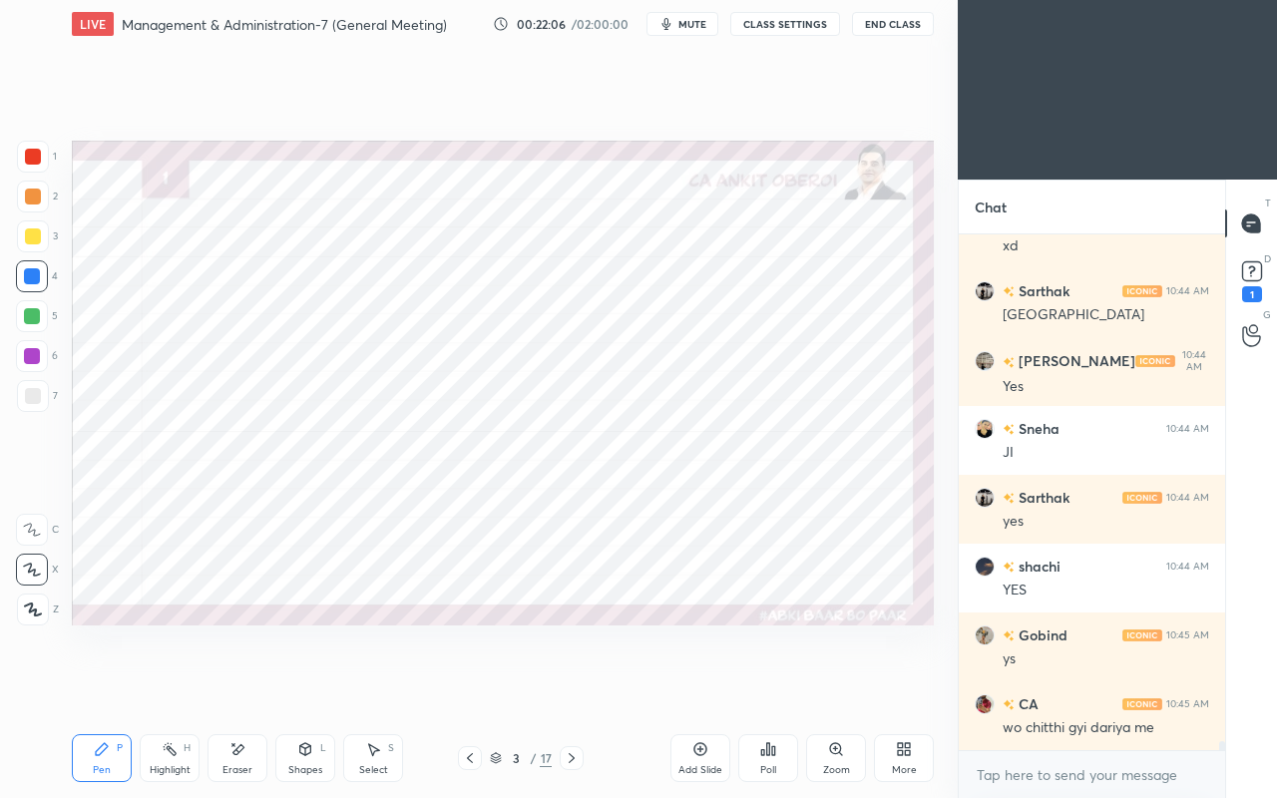
click at [34, 158] on div at bounding box center [33, 157] width 16 height 16
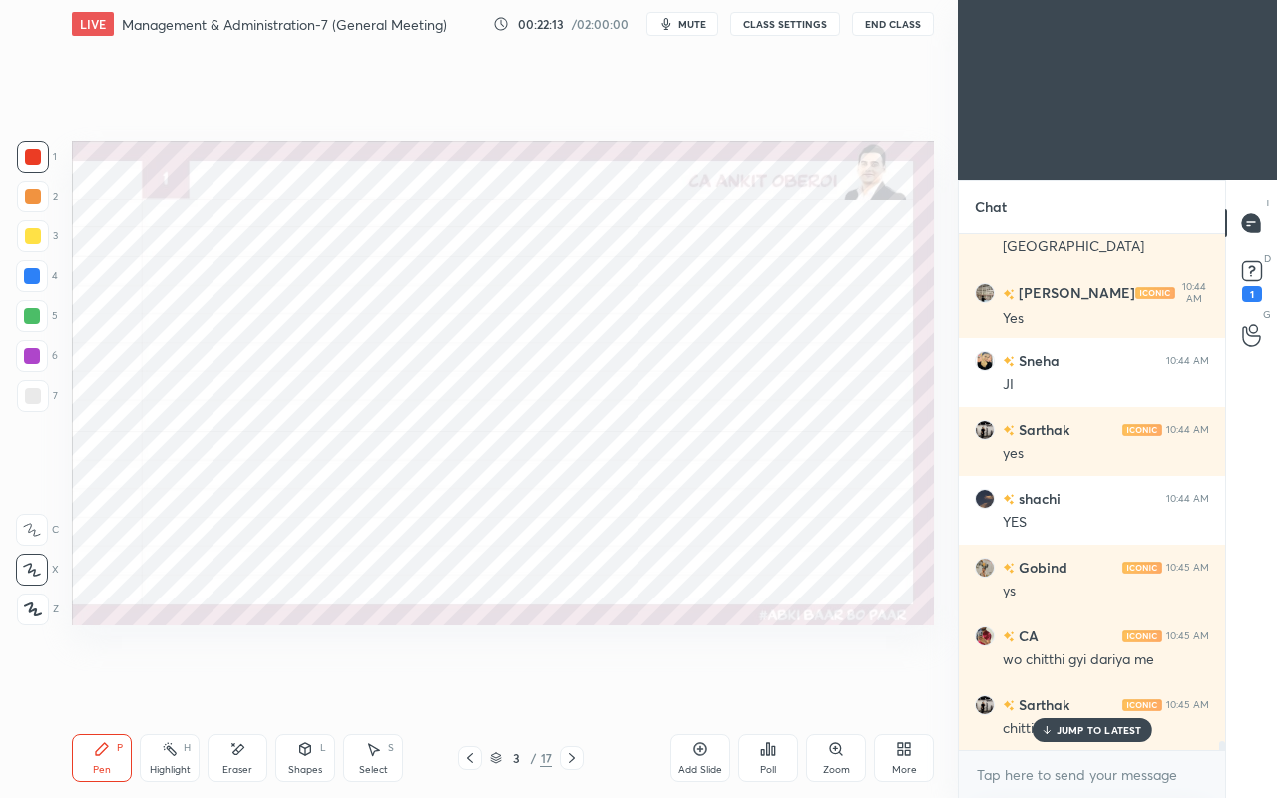
click at [236, 686] on div "Eraser" at bounding box center [238, 758] width 60 height 48
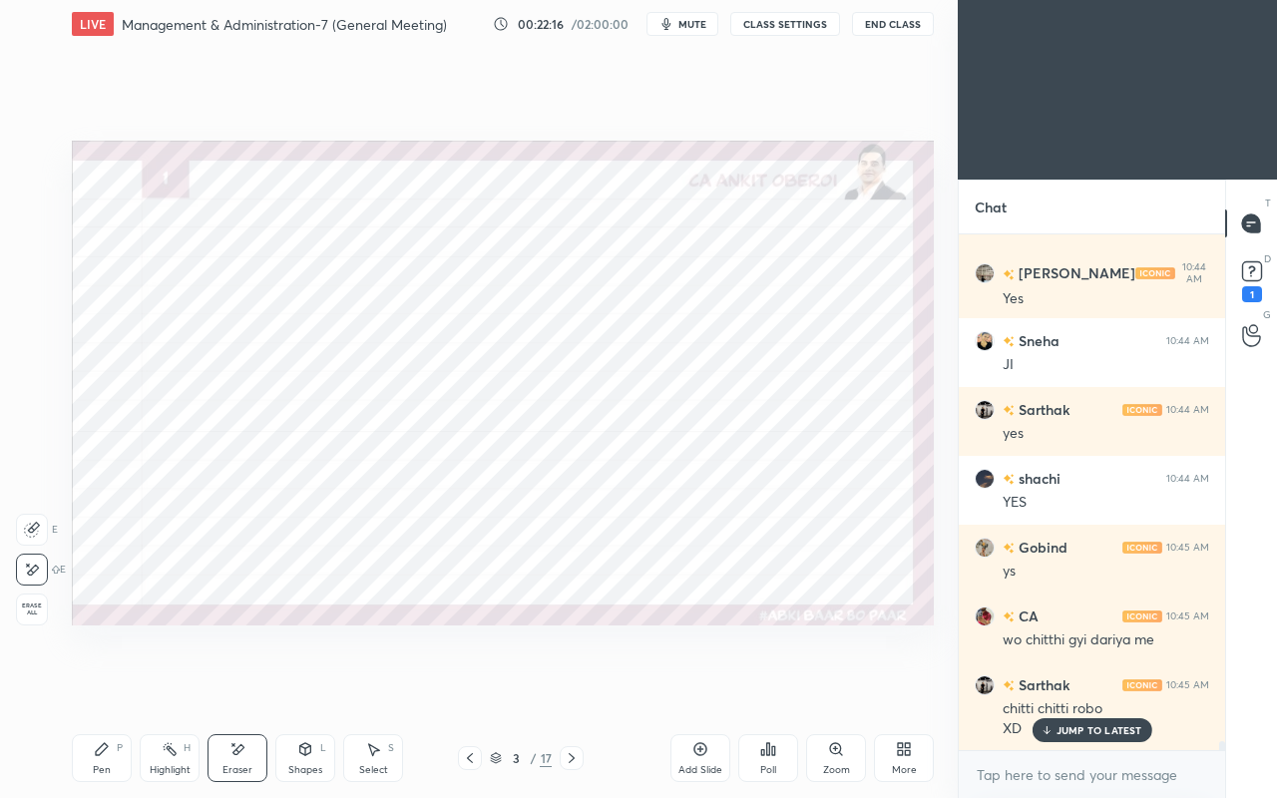
scroll to position [29510, 0]
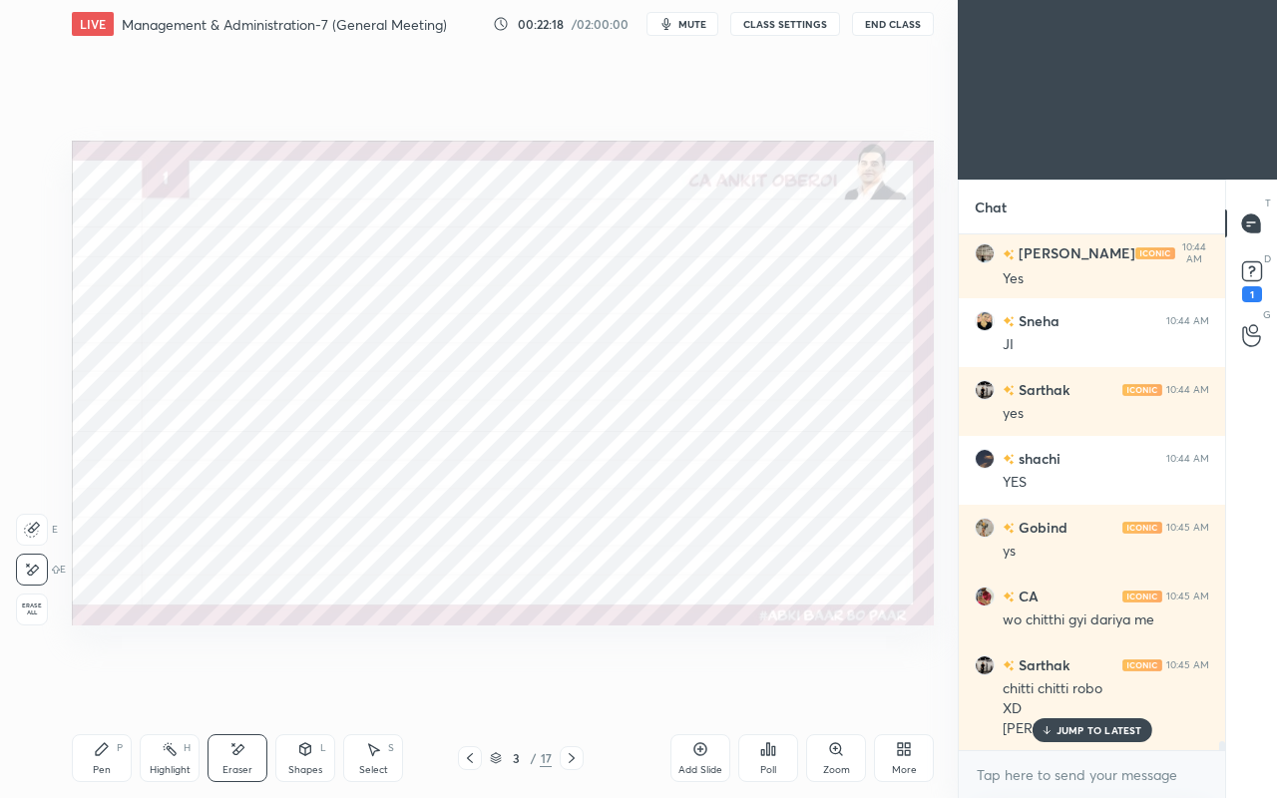
click at [97, 686] on div "Pen" at bounding box center [102, 770] width 18 height 10
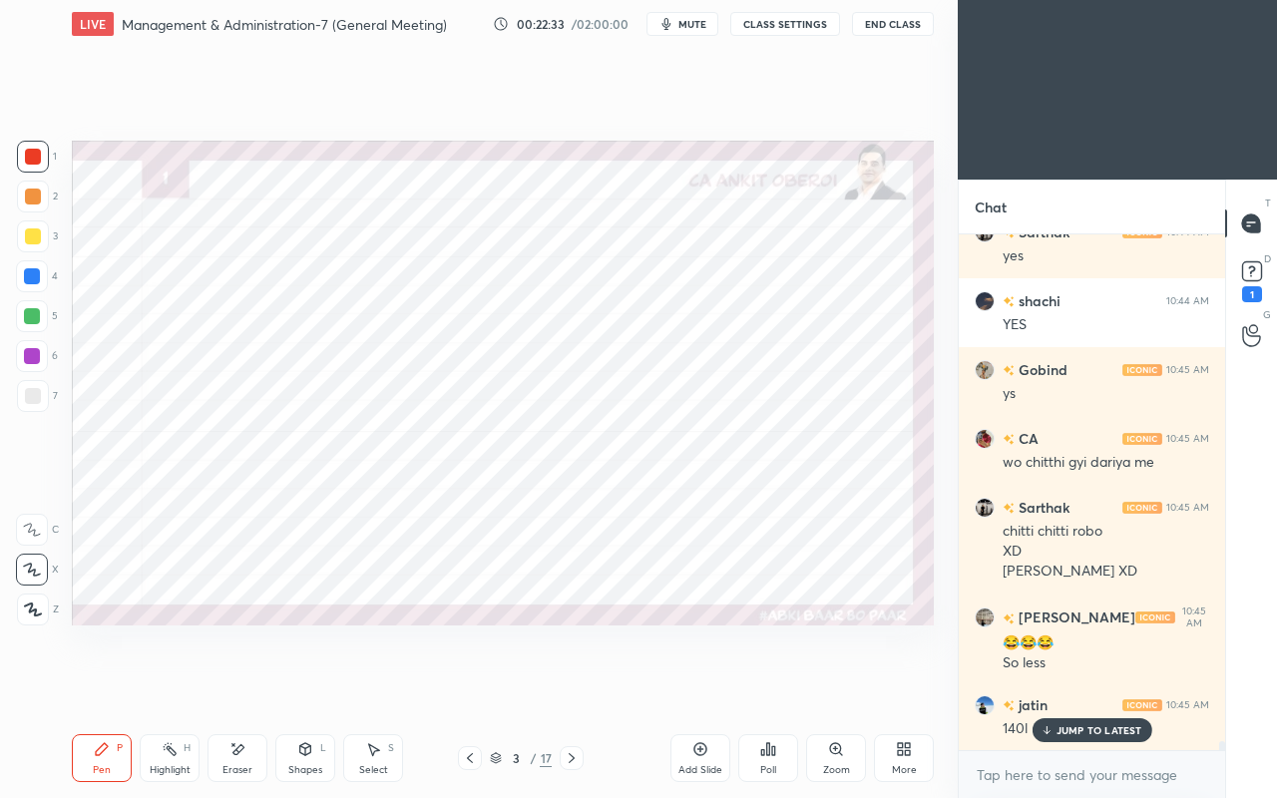
scroll to position [29737, 0]
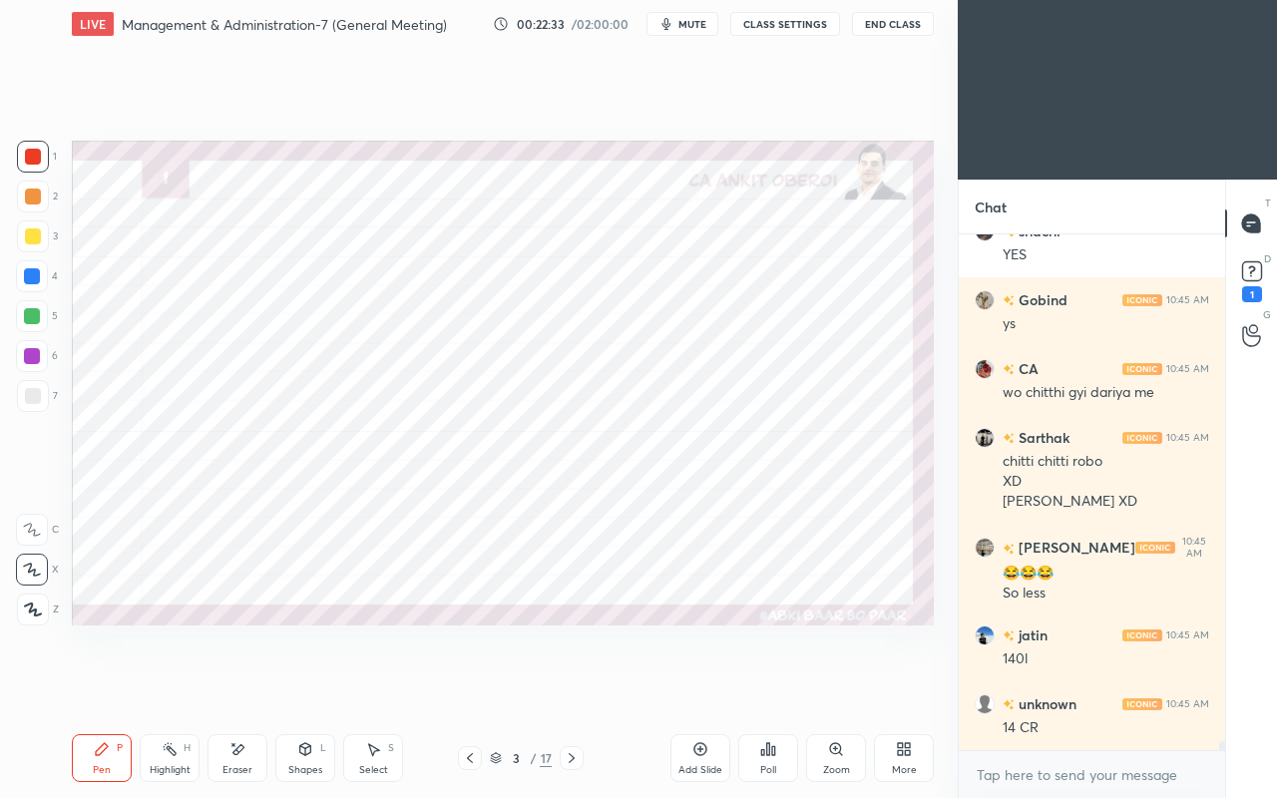
click at [249, 686] on div "Eraser" at bounding box center [237, 770] width 30 height 10
click at [108, 686] on div "Pen P" at bounding box center [102, 758] width 60 height 48
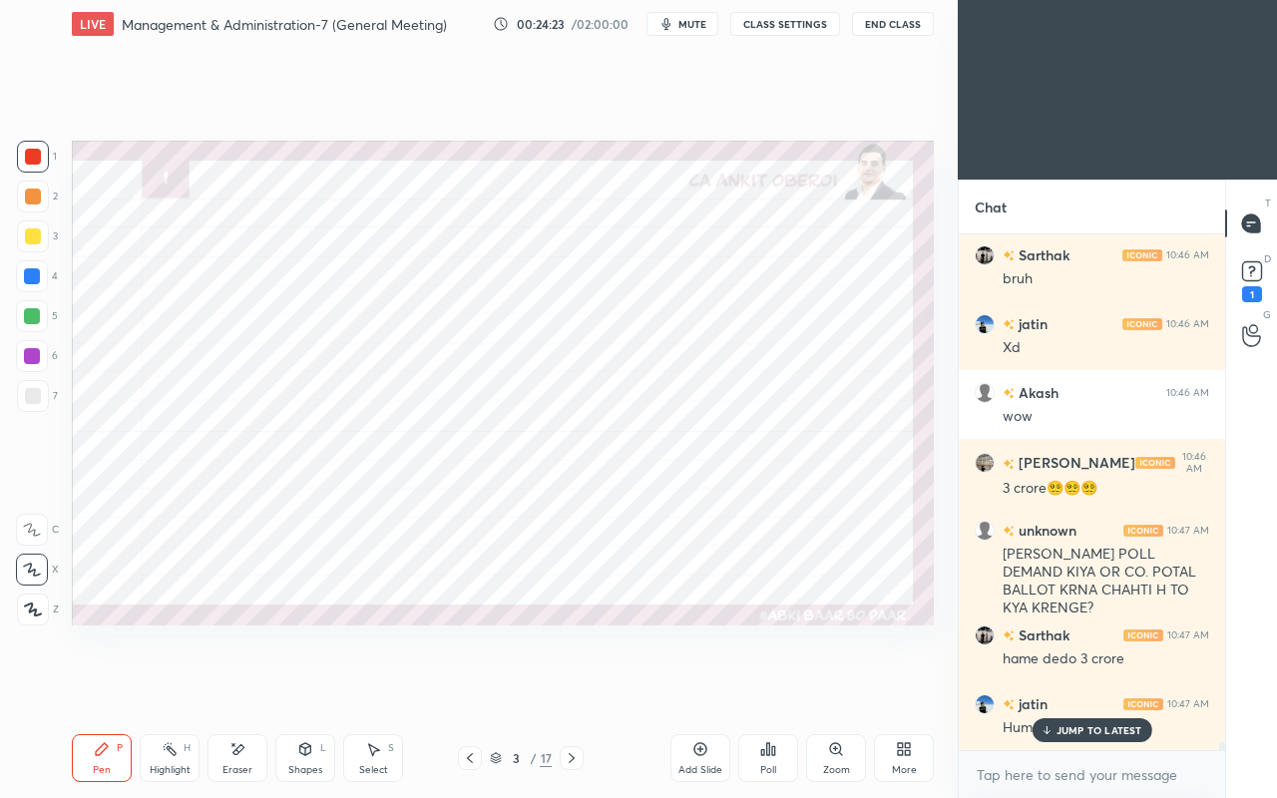
scroll to position [30962, 0]
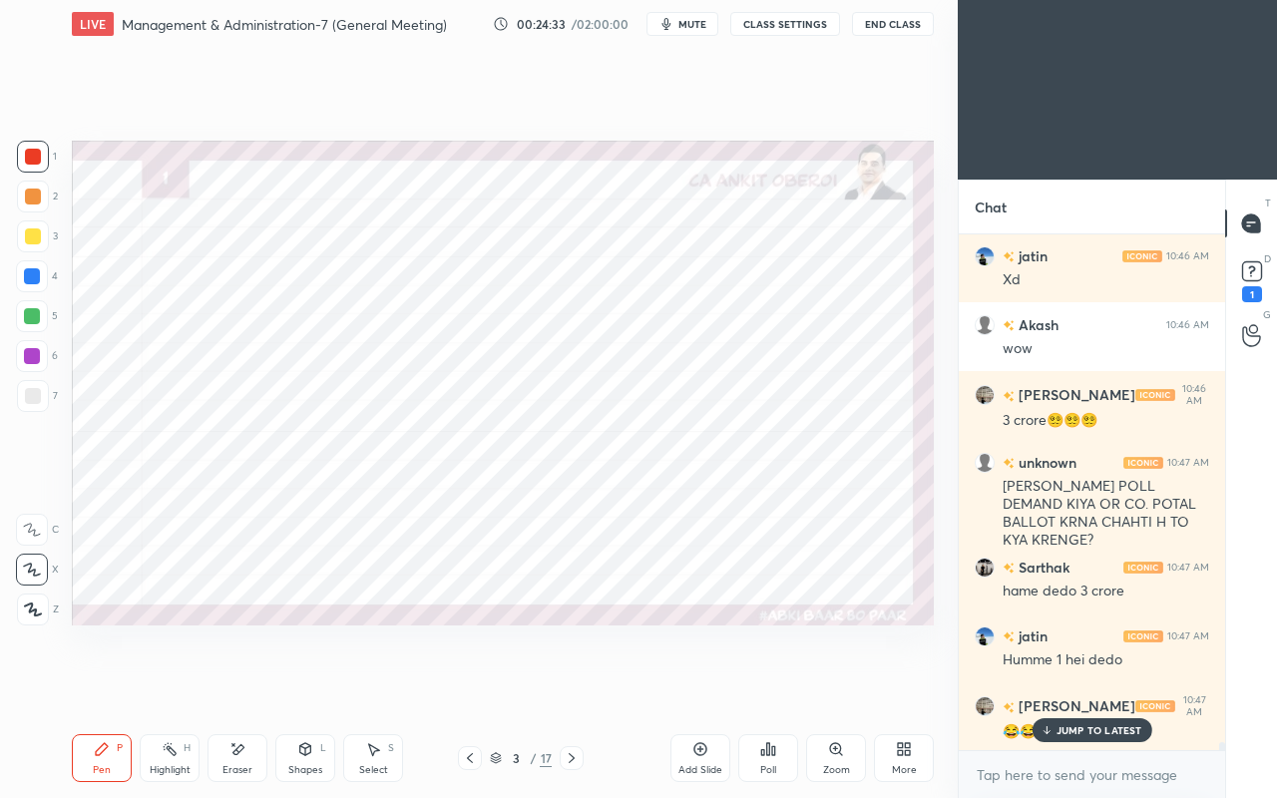
click at [249, 686] on div "Eraser" at bounding box center [238, 758] width 60 height 48
click at [1055, 686] on div "JUMP TO LATEST" at bounding box center [1092, 730] width 120 height 24
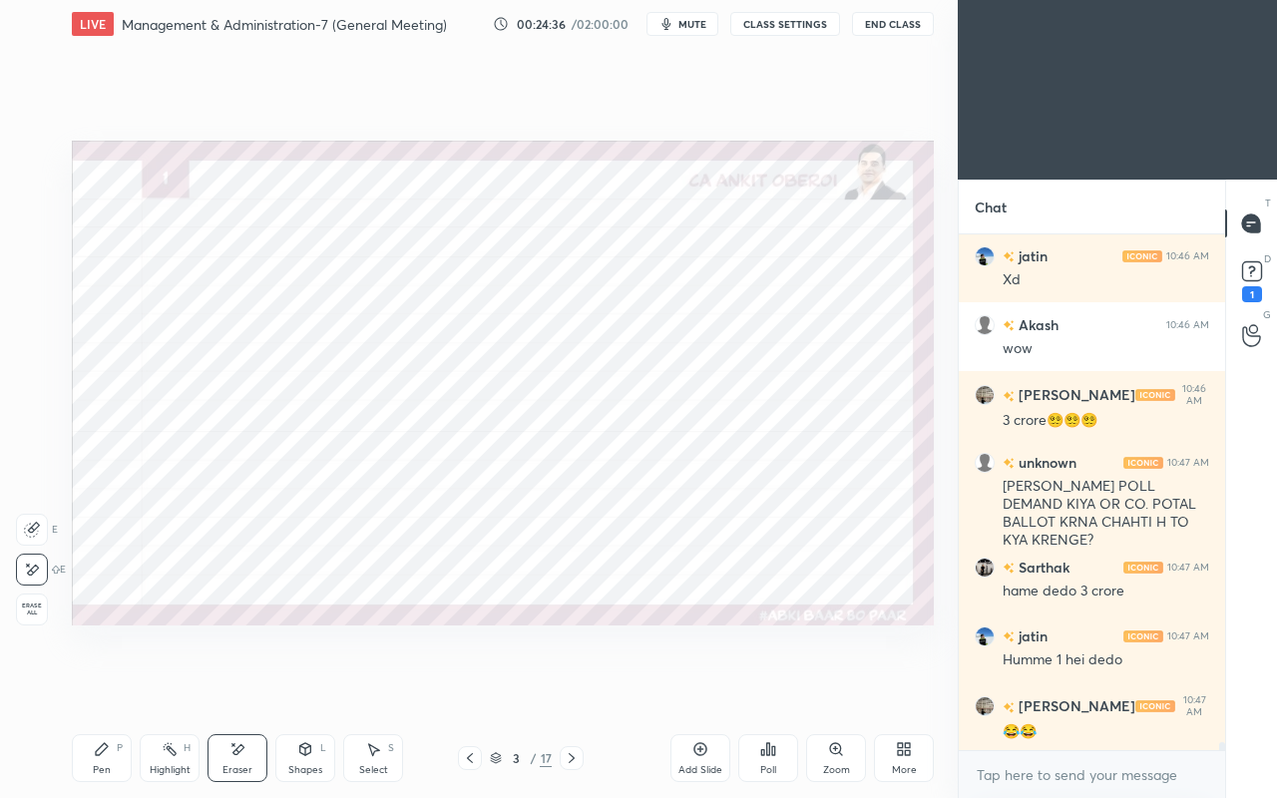
click at [121, 686] on div "Pen P" at bounding box center [102, 758] width 60 height 48
click at [35, 276] on div at bounding box center [32, 276] width 16 height 16
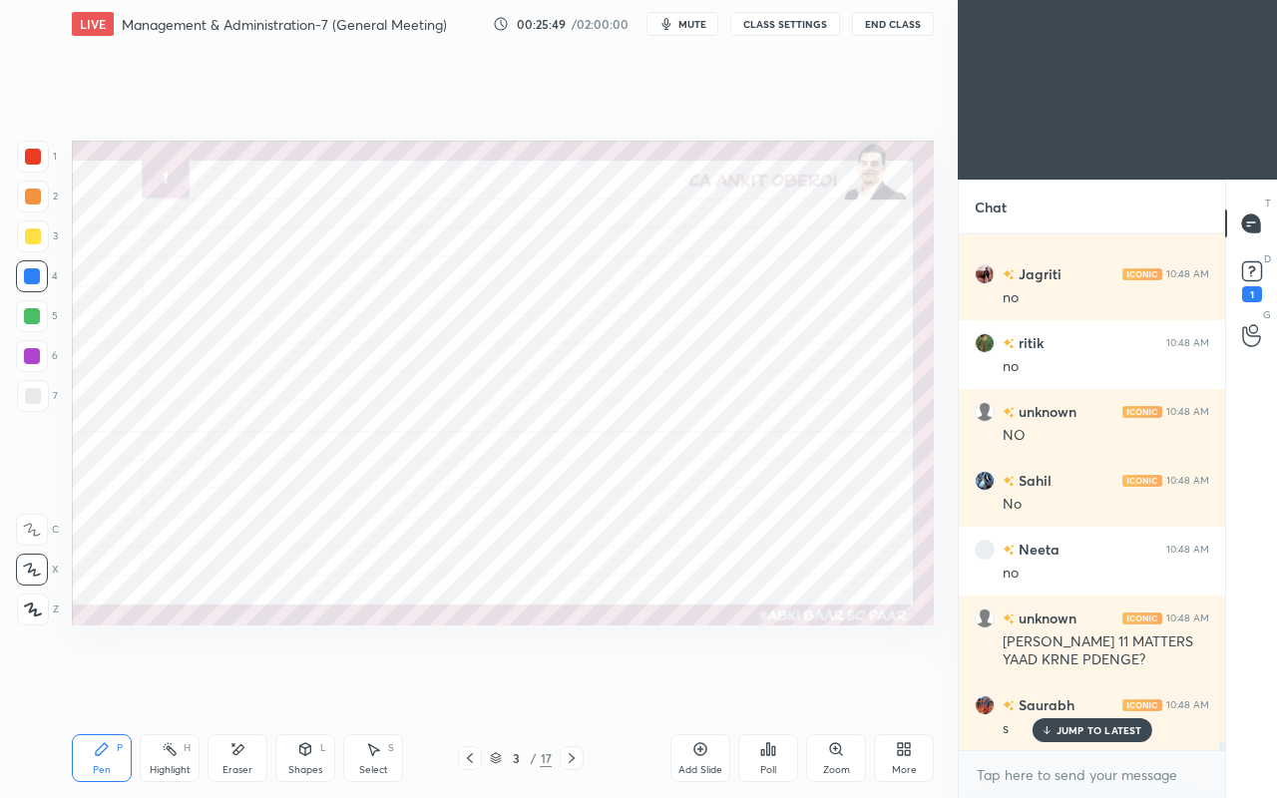
scroll to position [32702, 0]
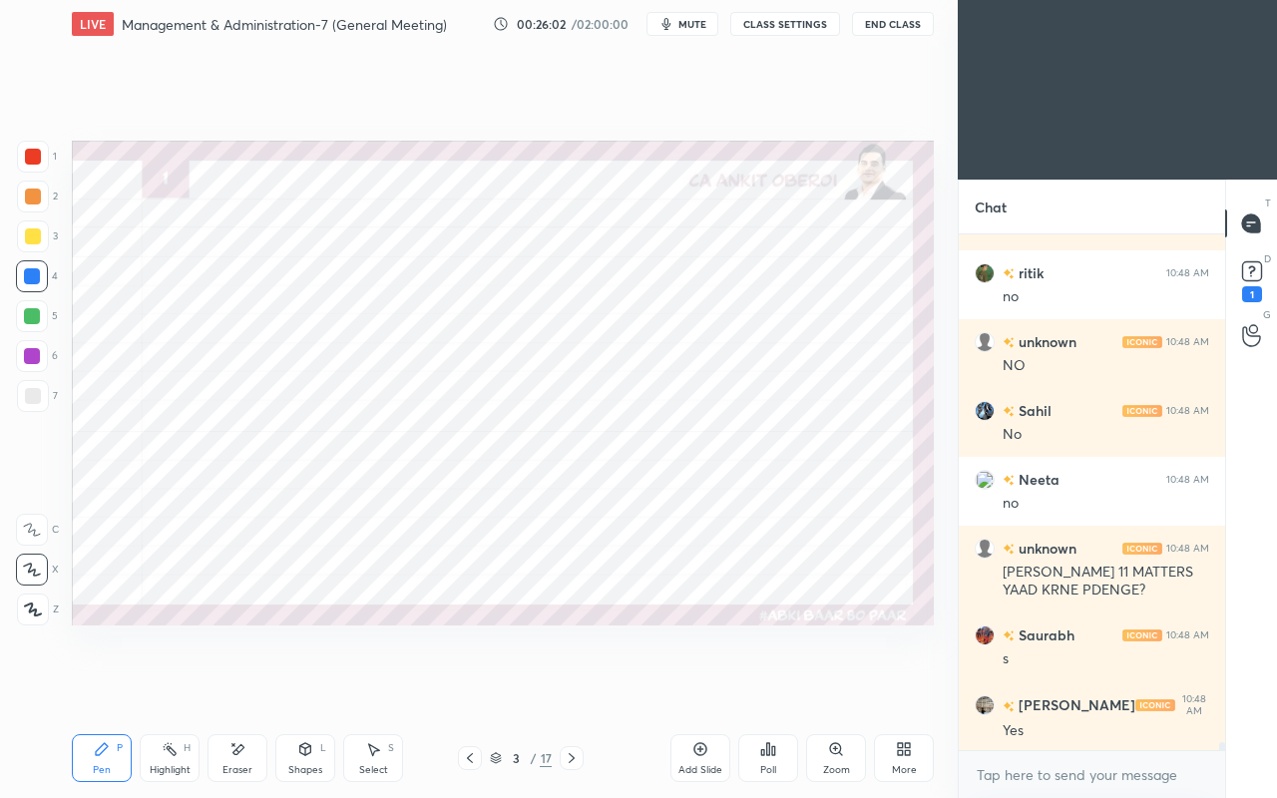
click at [34, 157] on div at bounding box center [33, 157] width 16 height 16
click at [238, 686] on div "Eraser" at bounding box center [238, 758] width 60 height 48
click at [94, 686] on icon at bounding box center [102, 749] width 16 height 16
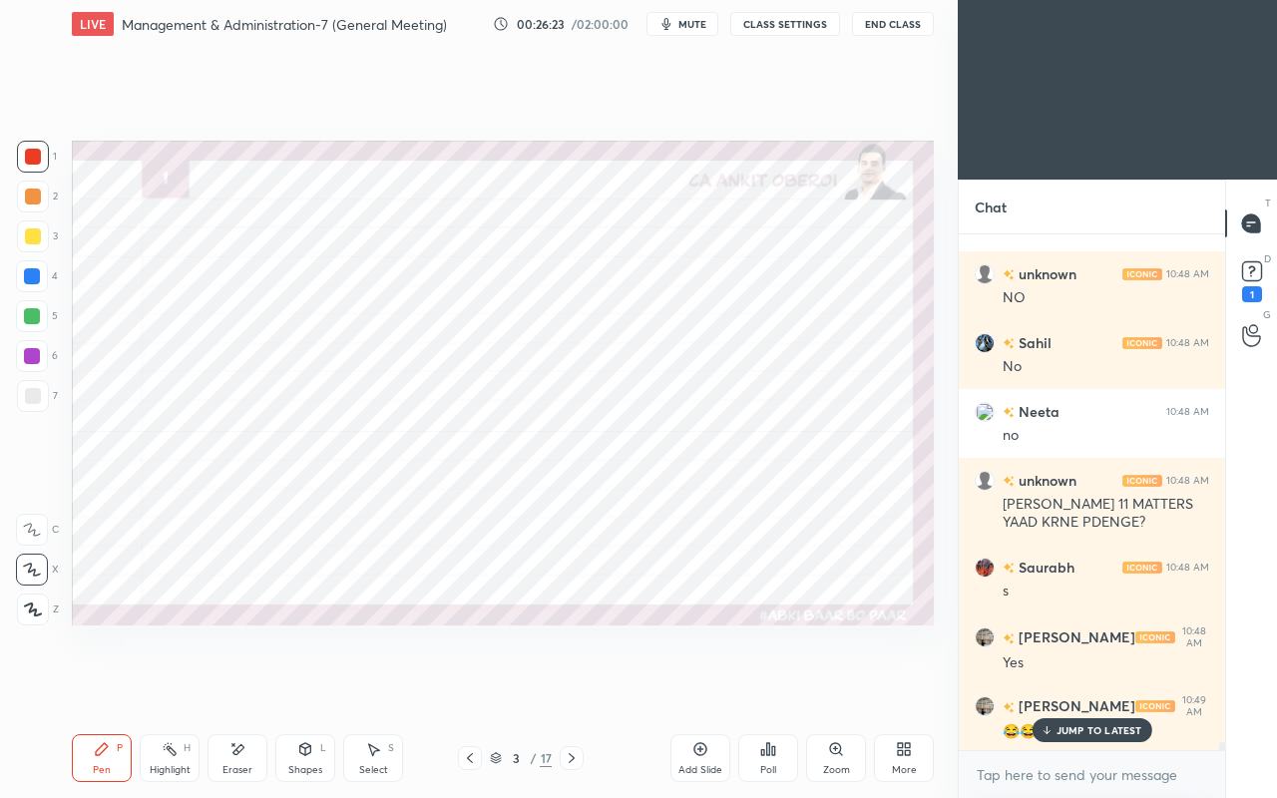
scroll to position [32840, 0]
click at [248, 686] on div "Eraser" at bounding box center [238, 758] width 60 height 48
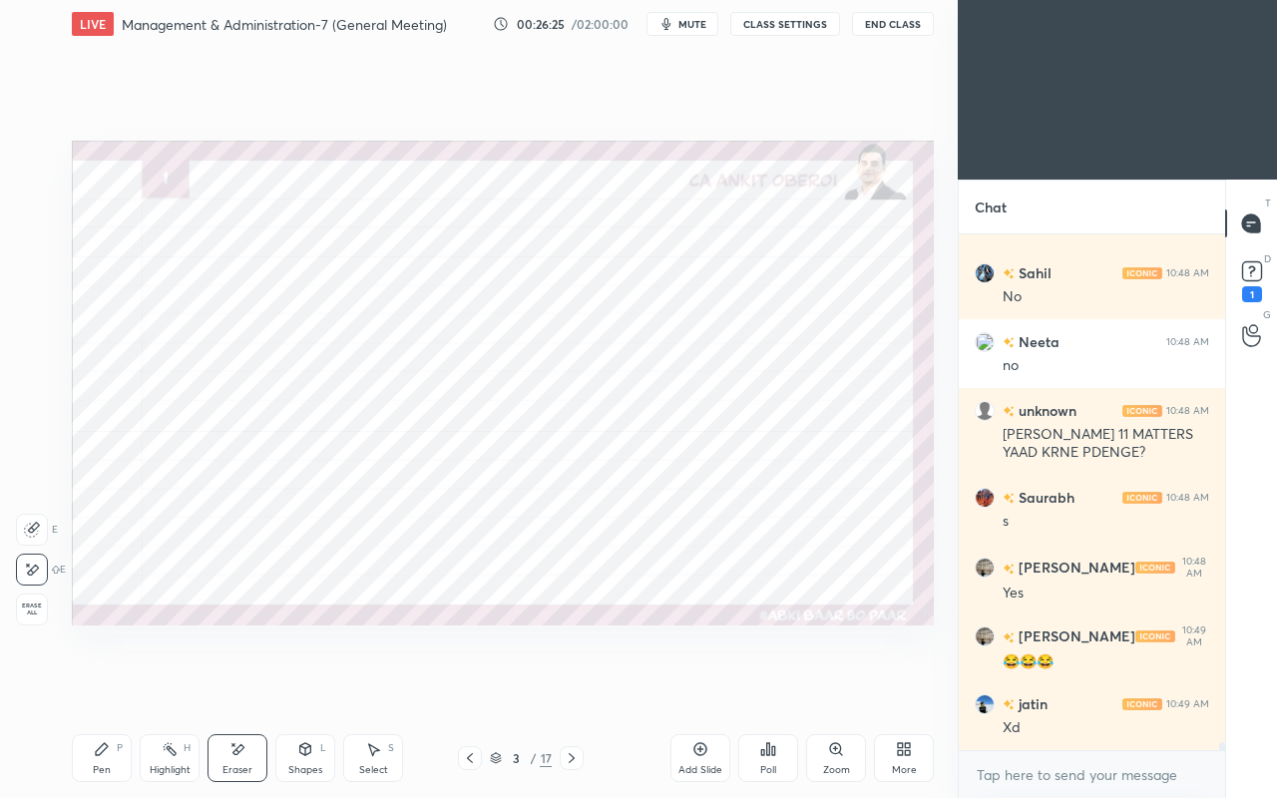
click at [93, 686] on div "Pen P" at bounding box center [102, 758] width 60 height 48
click at [28, 273] on div at bounding box center [32, 276] width 16 height 16
click at [30, 355] on div at bounding box center [32, 356] width 16 height 16
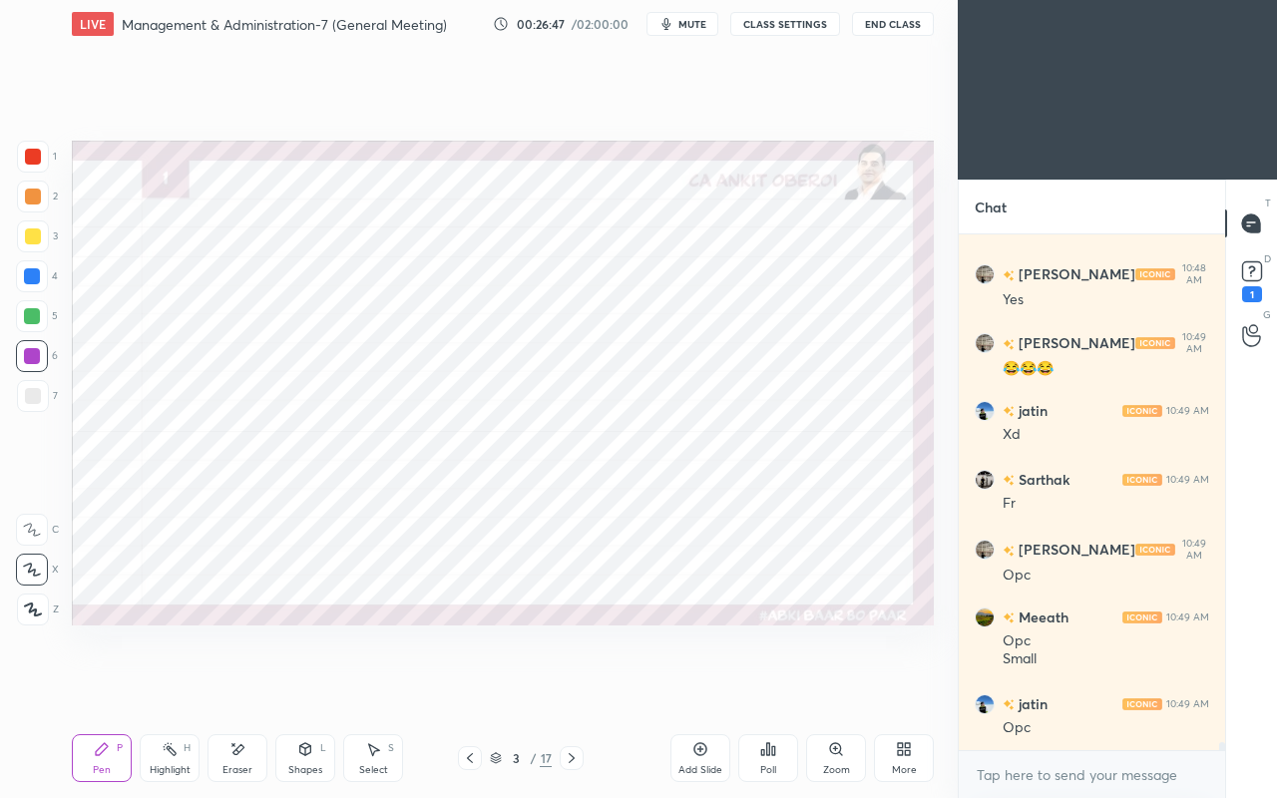
scroll to position [33201, 0]
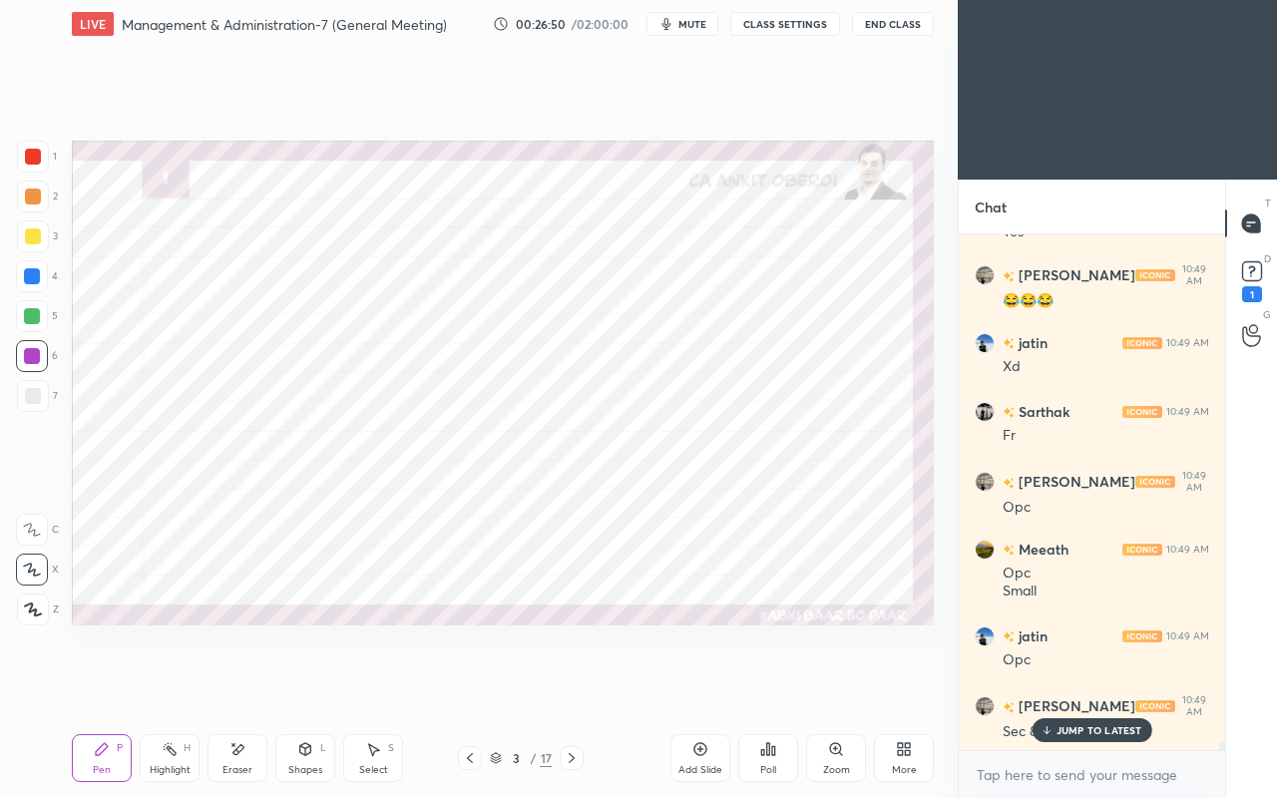
click at [1074, 686] on p "JUMP TO LATEST" at bounding box center [1100, 730] width 86 height 12
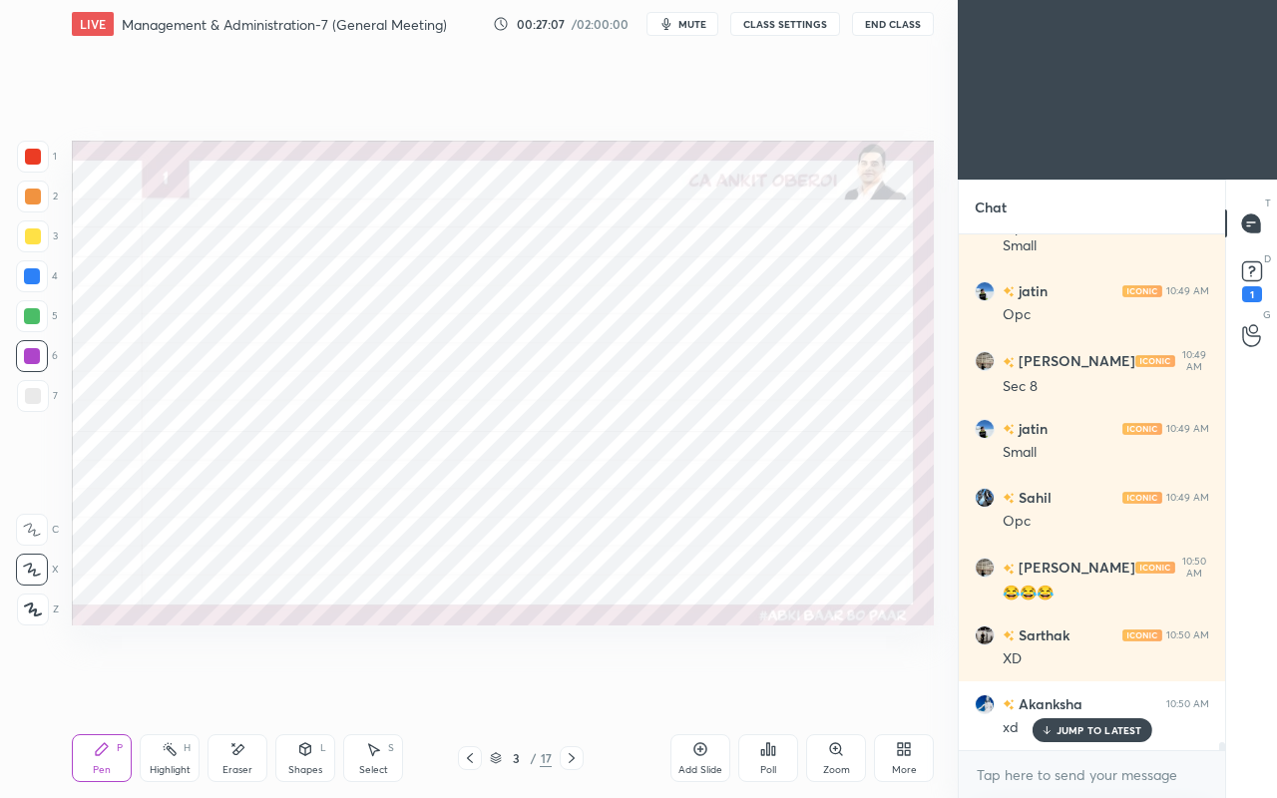
scroll to position [33614, 0]
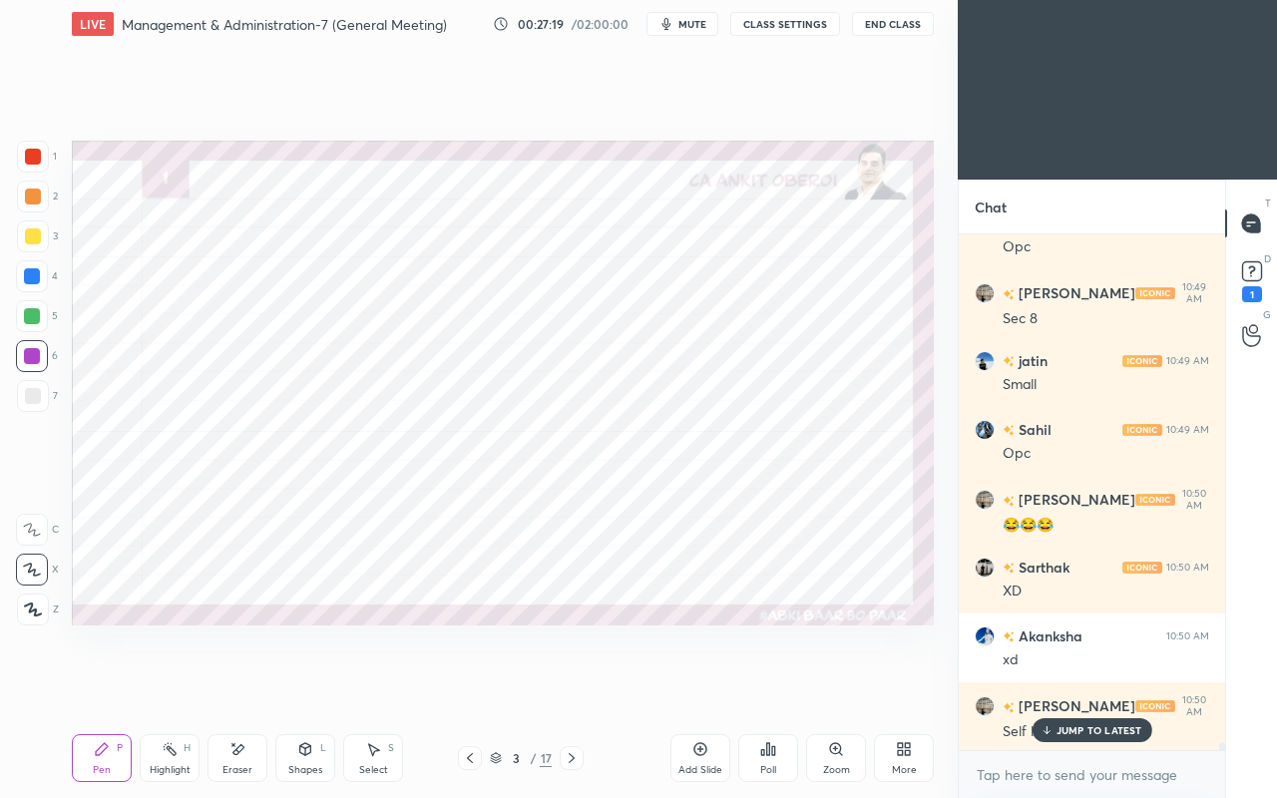
click at [1062, 686] on p "JUMP TO LATEST" at bounding box center [1100, 730] width 86 height 12
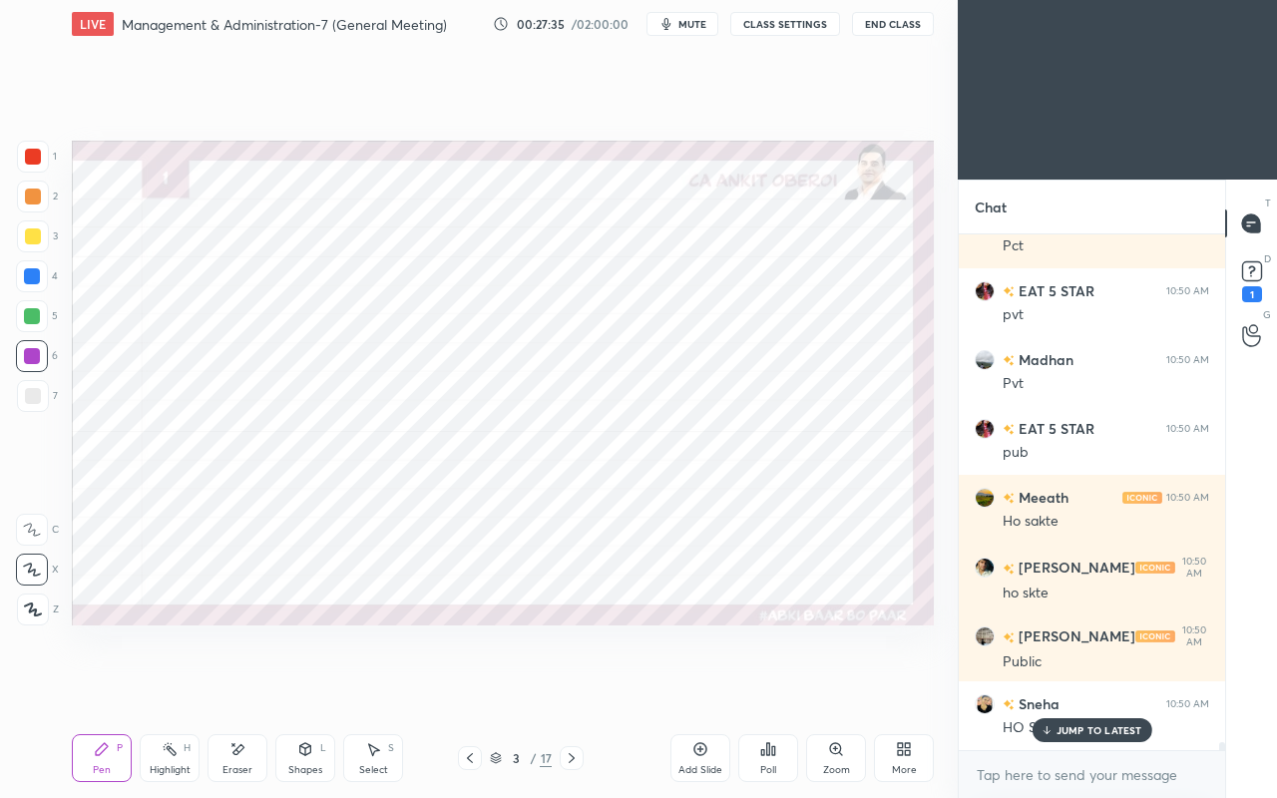
scroll to position [34854, 0]
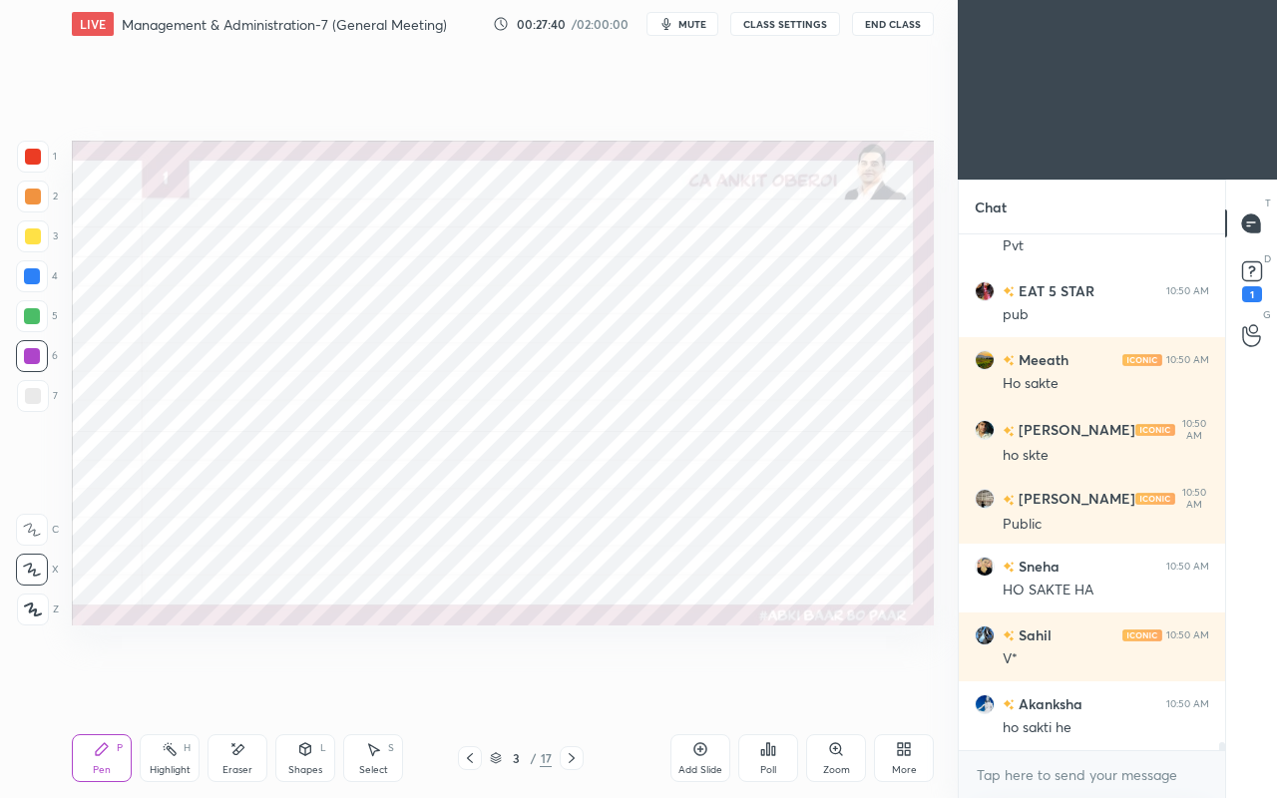
click at [32, 158] on div at bounding box center [33, 157] width 16 height 16
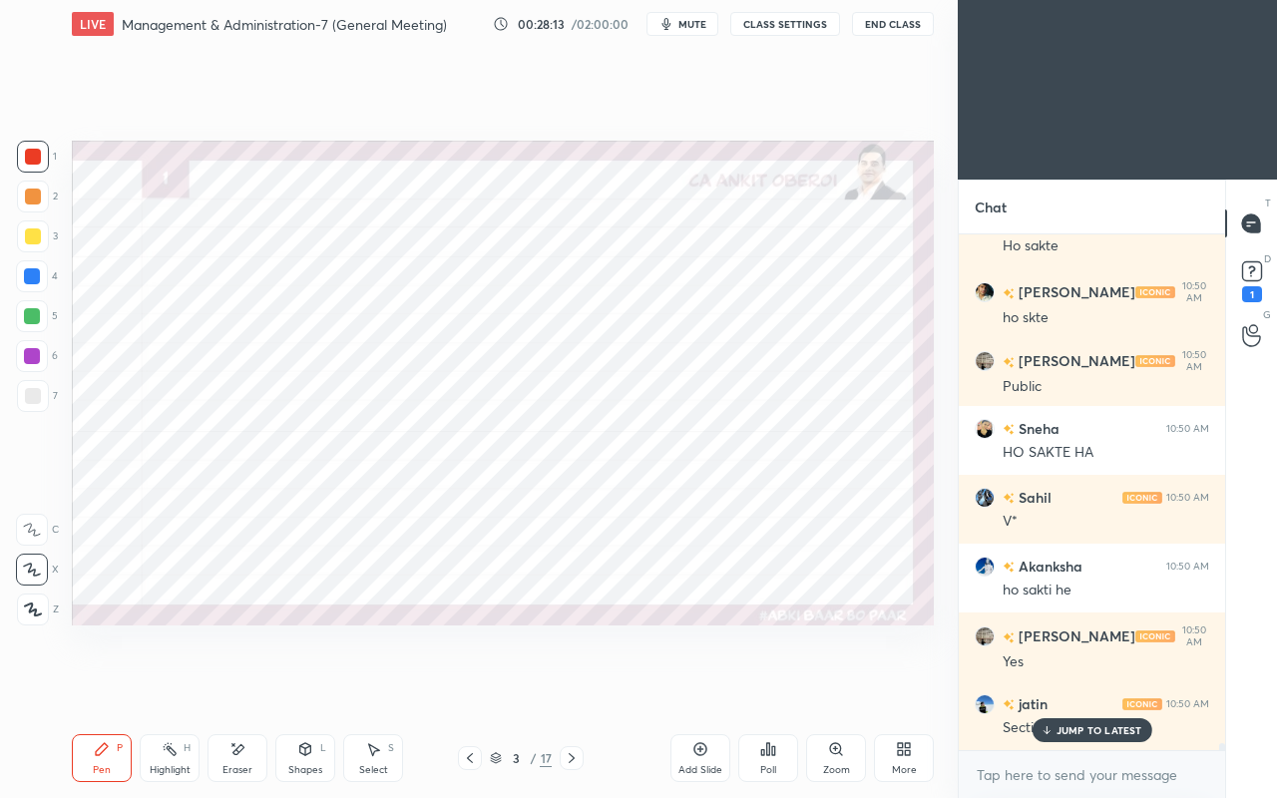
scroll to position [35129, 0]
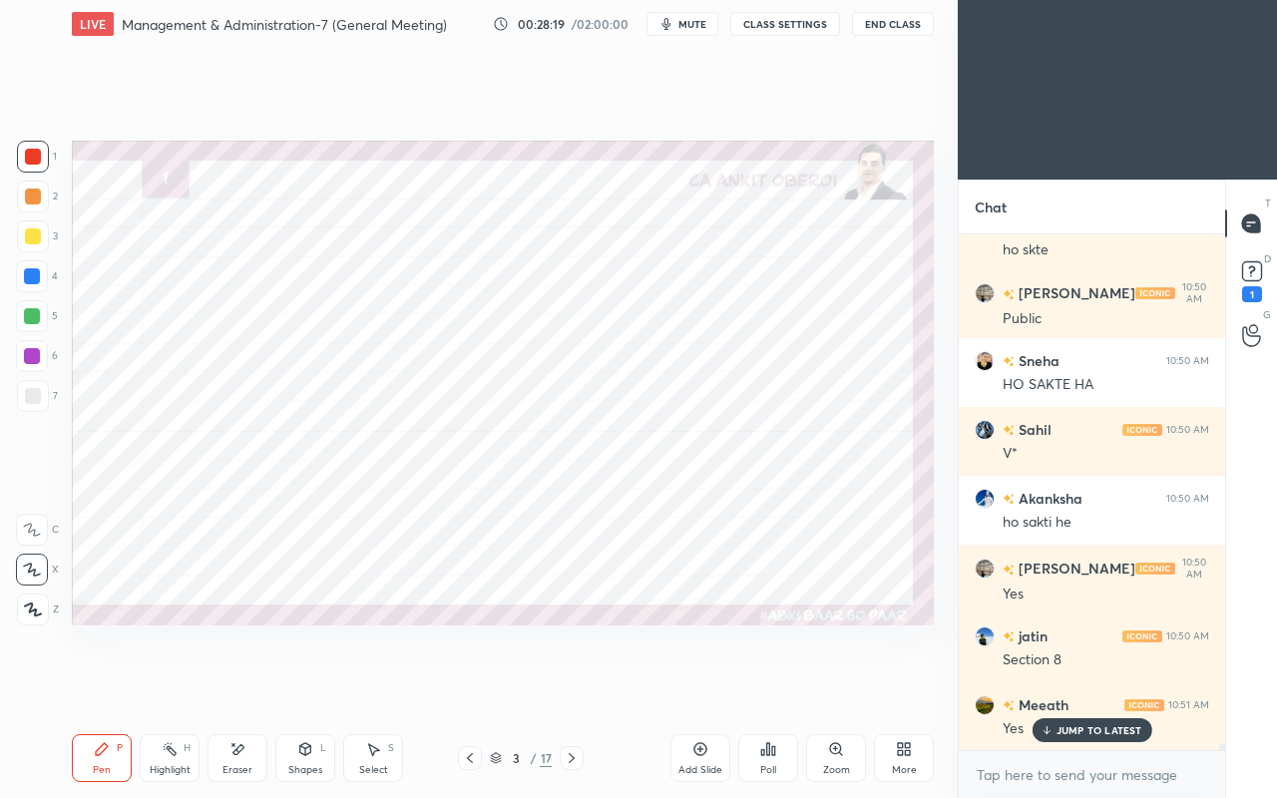
click at [574, 686] on icon at bounding box center [572, 758] width 6 height 10
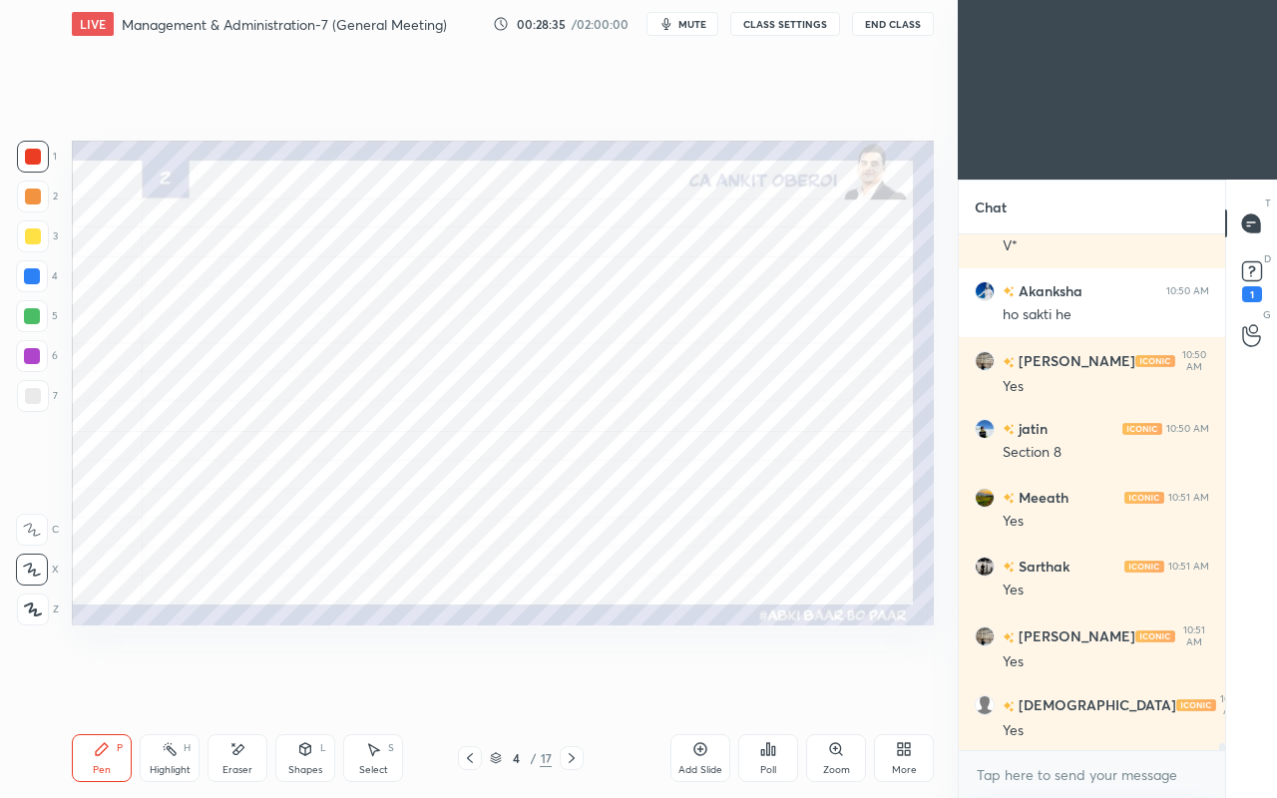
scroll to position [35404, 0]
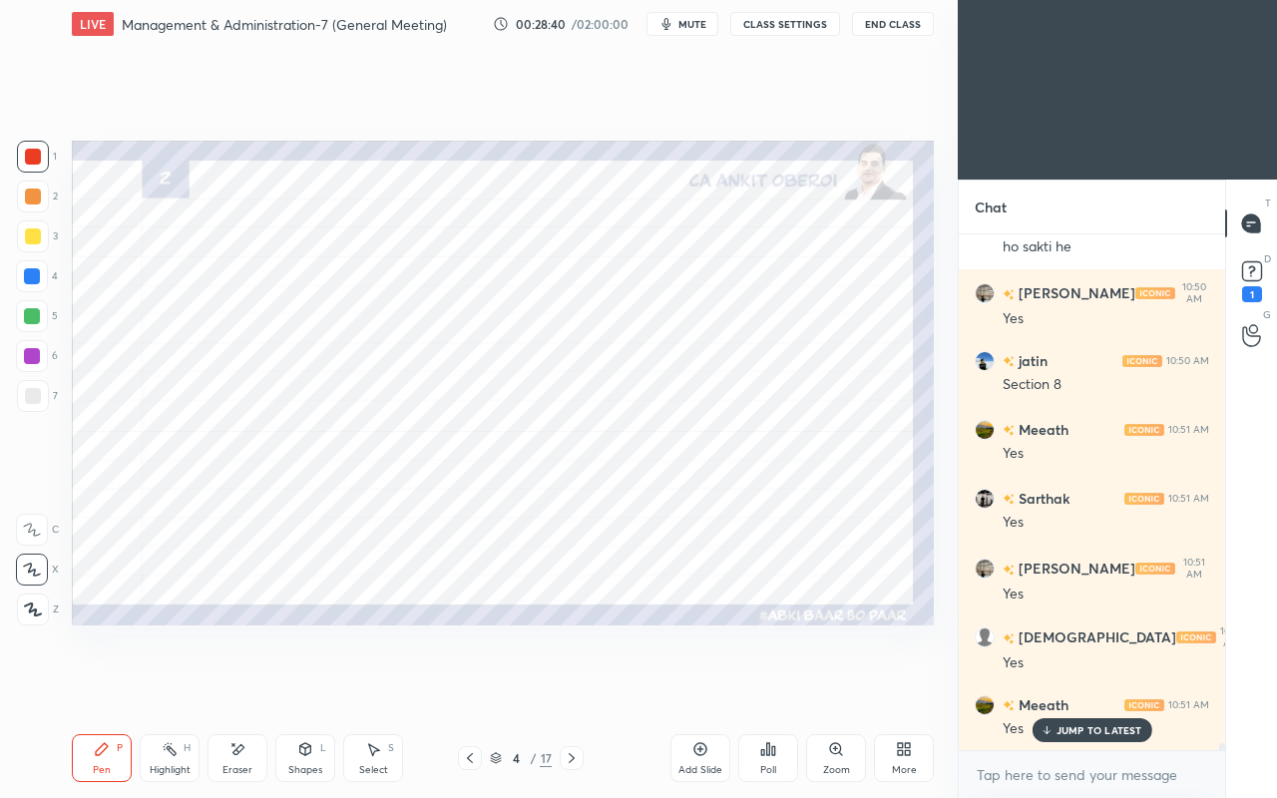
click at [469, 686] on icon at bounding box center [470, 758] width 16 height 16
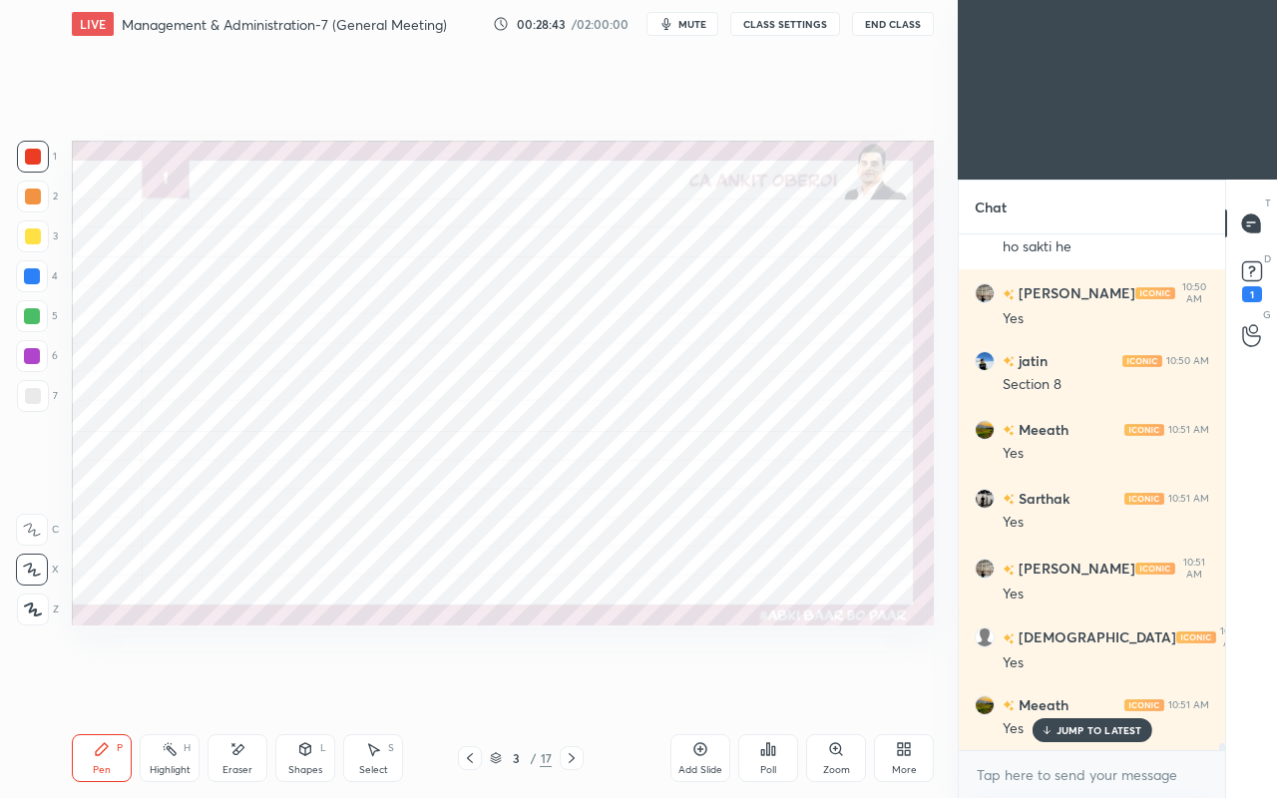
click at [569, 686] on icon at bounding box center [572, 758] width 16 height 16
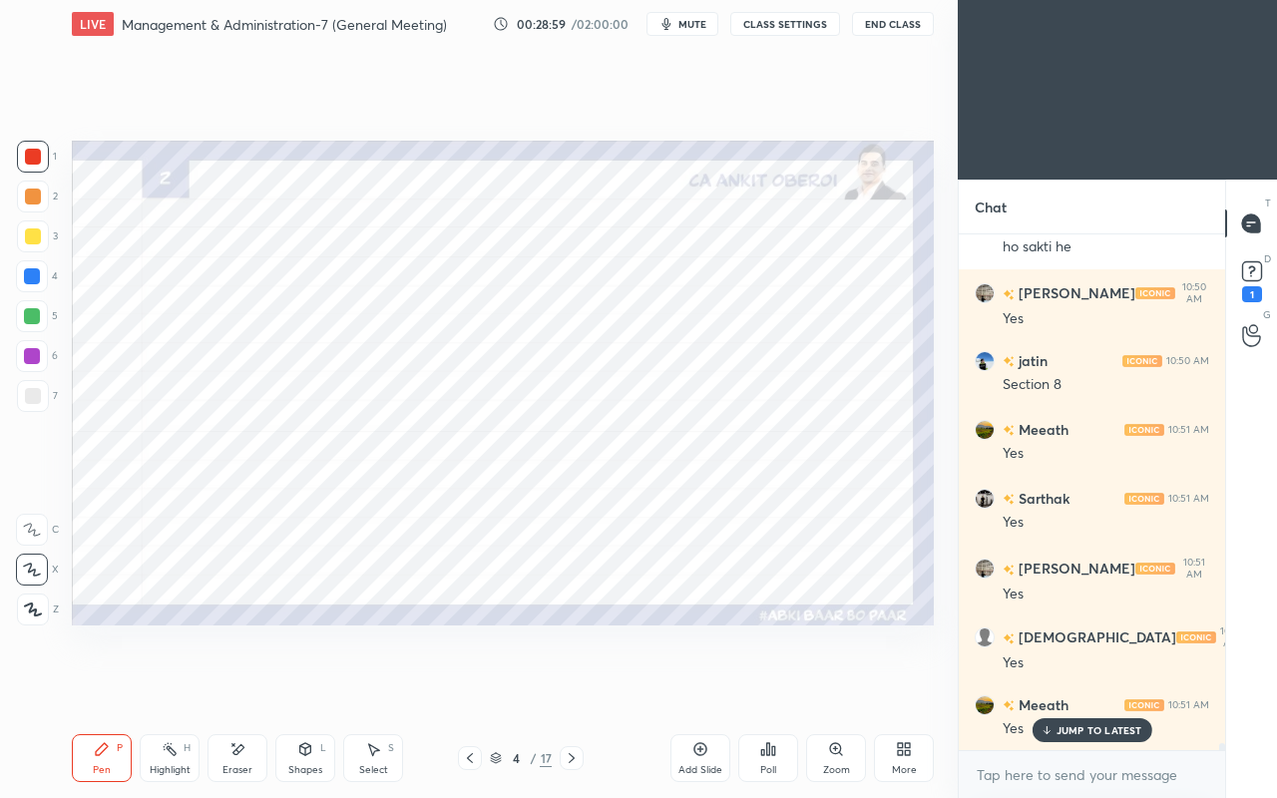
click at [28, 278] on div at bounding box center [32, 276] width 16 height 16
click at [279, 686] on div "Shapes L" at bounding box center [305, 758] width 60 height 48
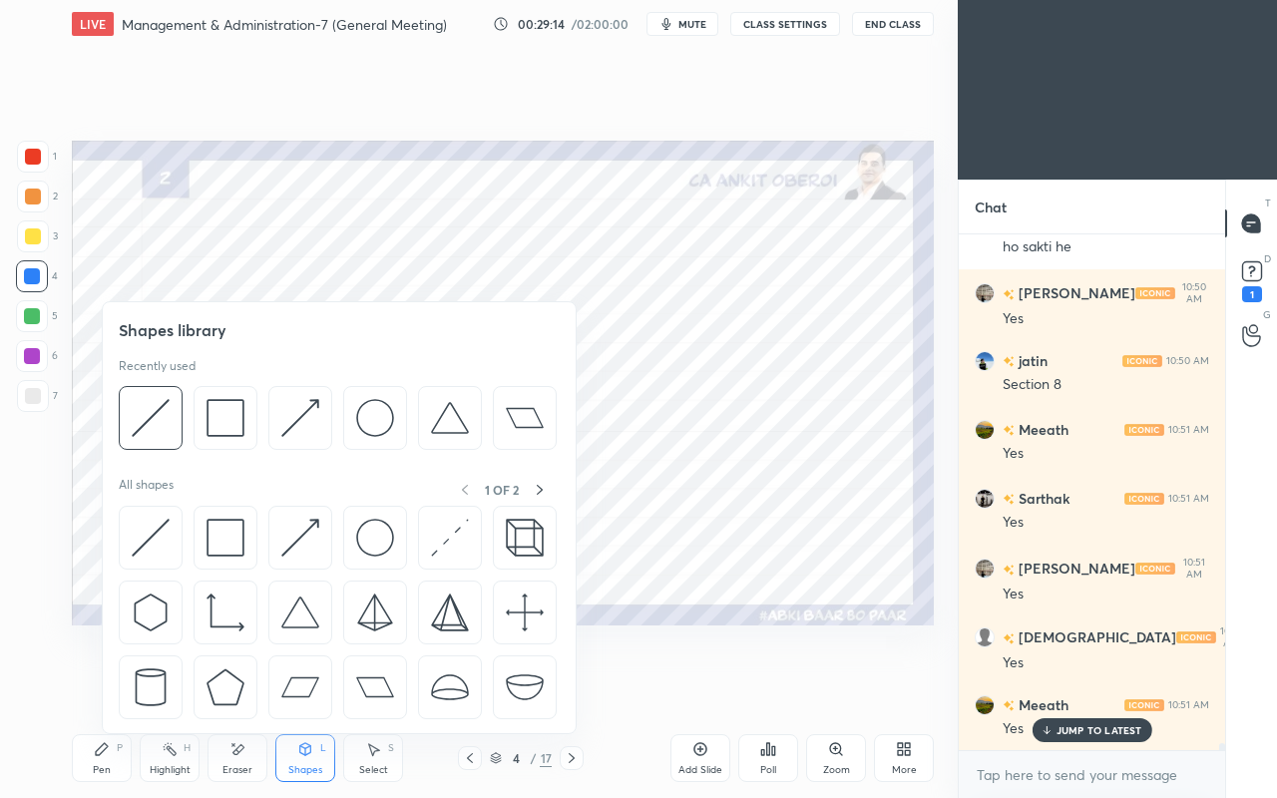
click at [235, 686] on div "Eraser" at bounding box center [238, 758] width 60 height 48
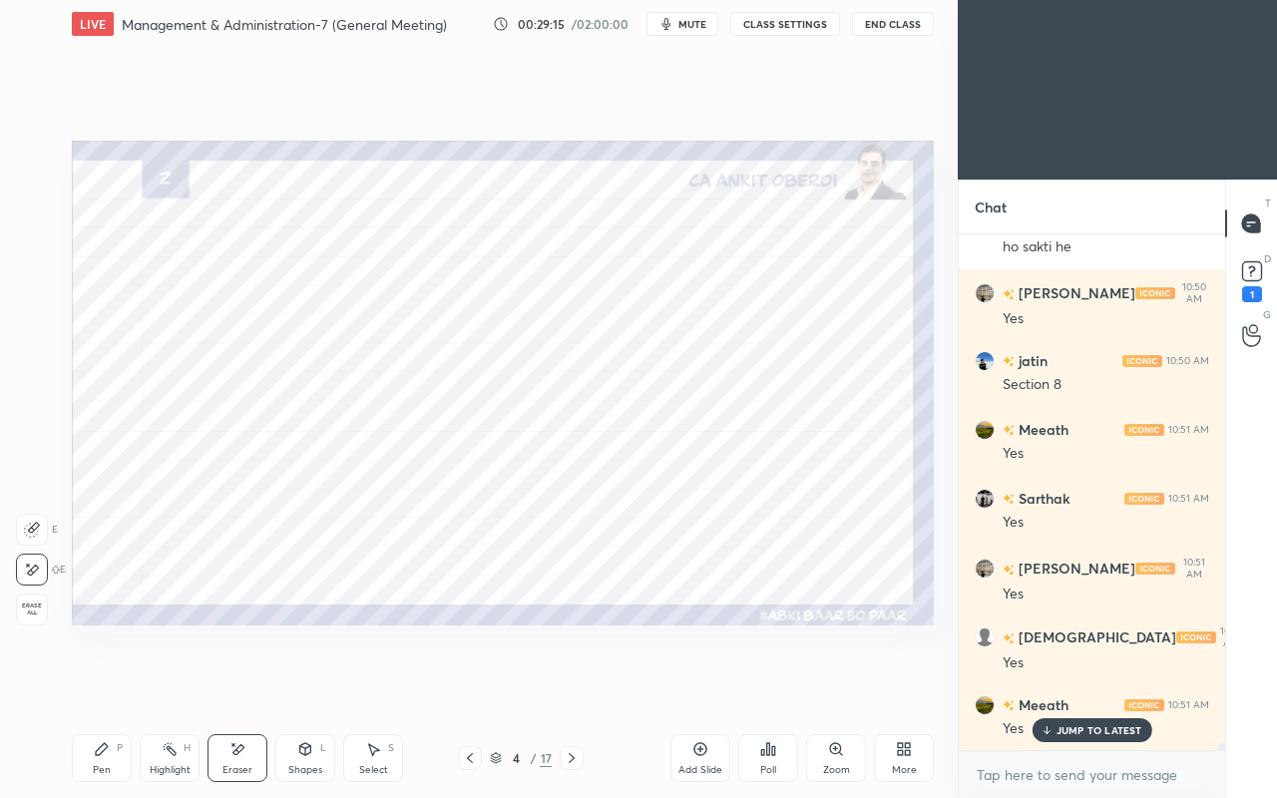
click at [104, 686] on div "Pen P" at bounding box center [102, 758] width 60 height 48
click at [234, 686] on div "Eraser" at bounding box center [237, 770] width 30 height 10
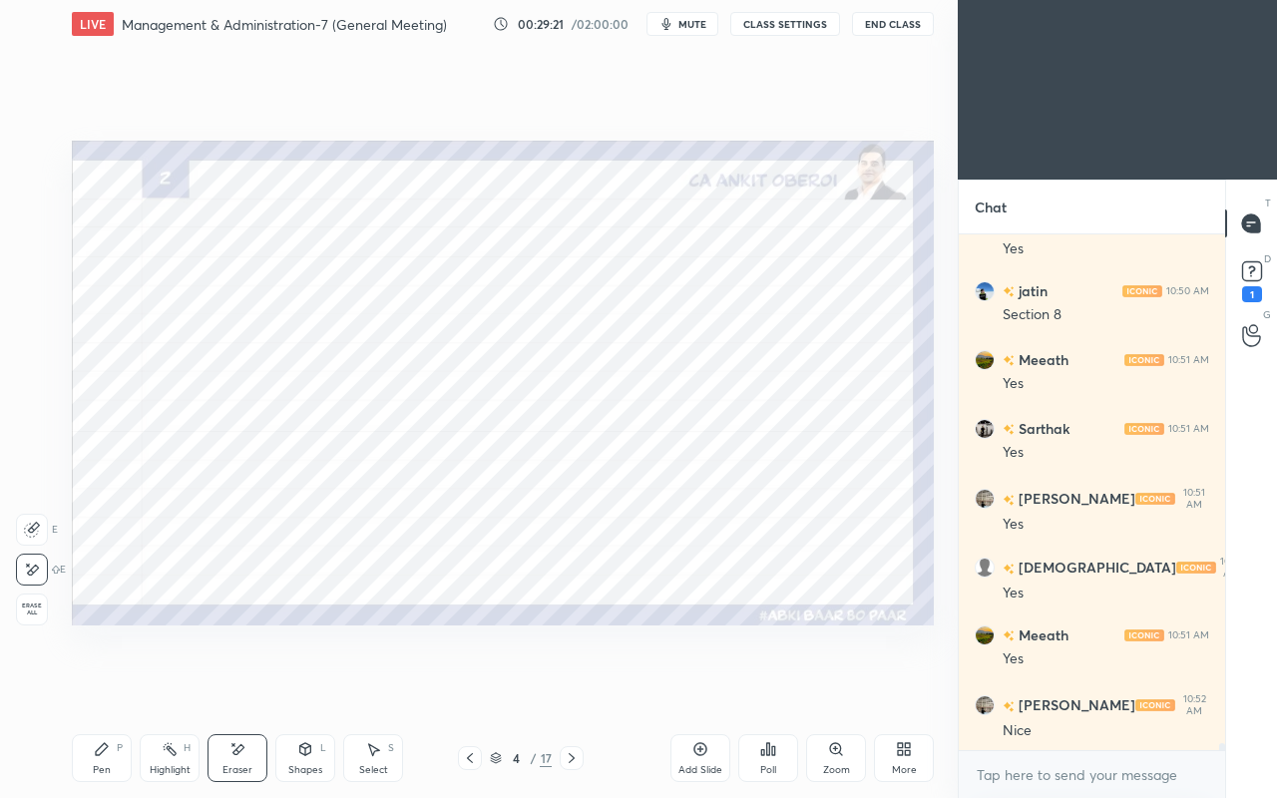
click at [103, 686] on icon at bounding box center [102, 749] width 12 height 12
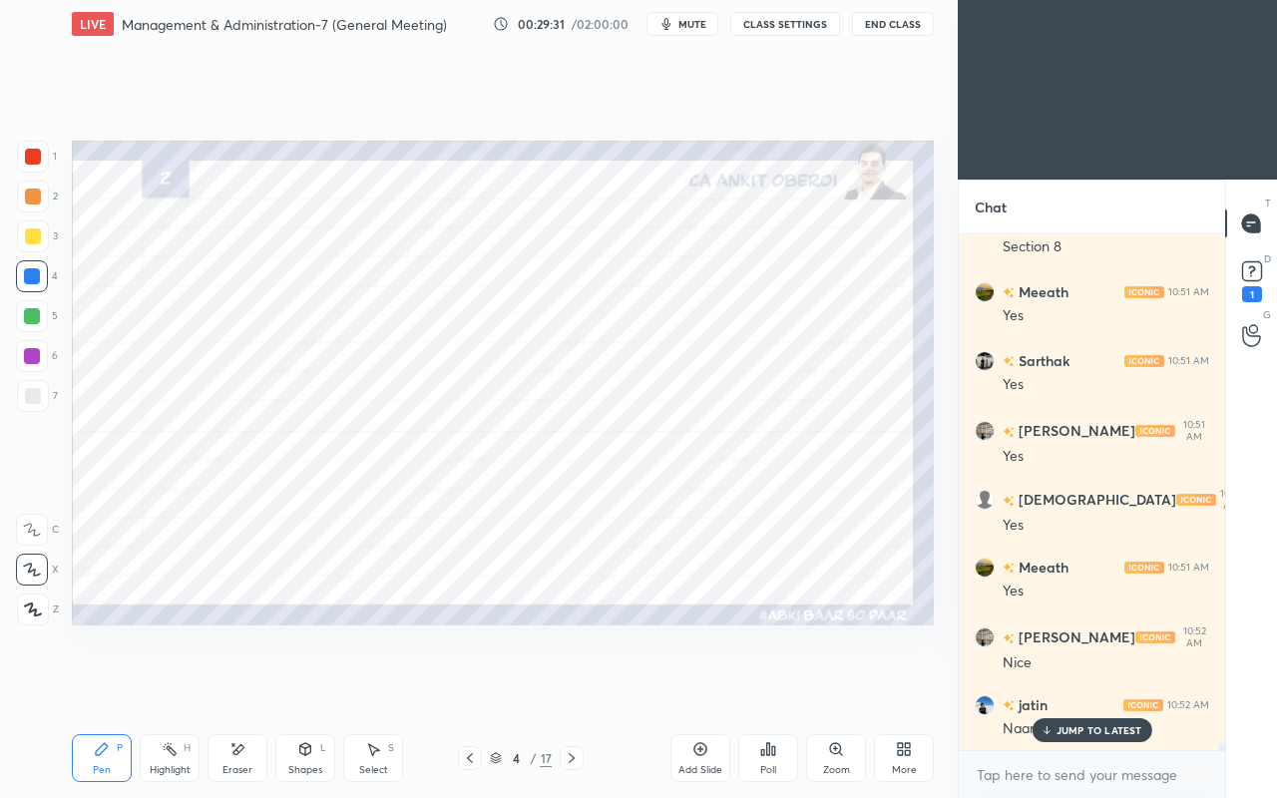
click at [36, 159] on div at bounding box center [33, 157] width 16 height 16
click at [703, 21] on span "mute" at bounding box center [692, 24] width 28 height 14
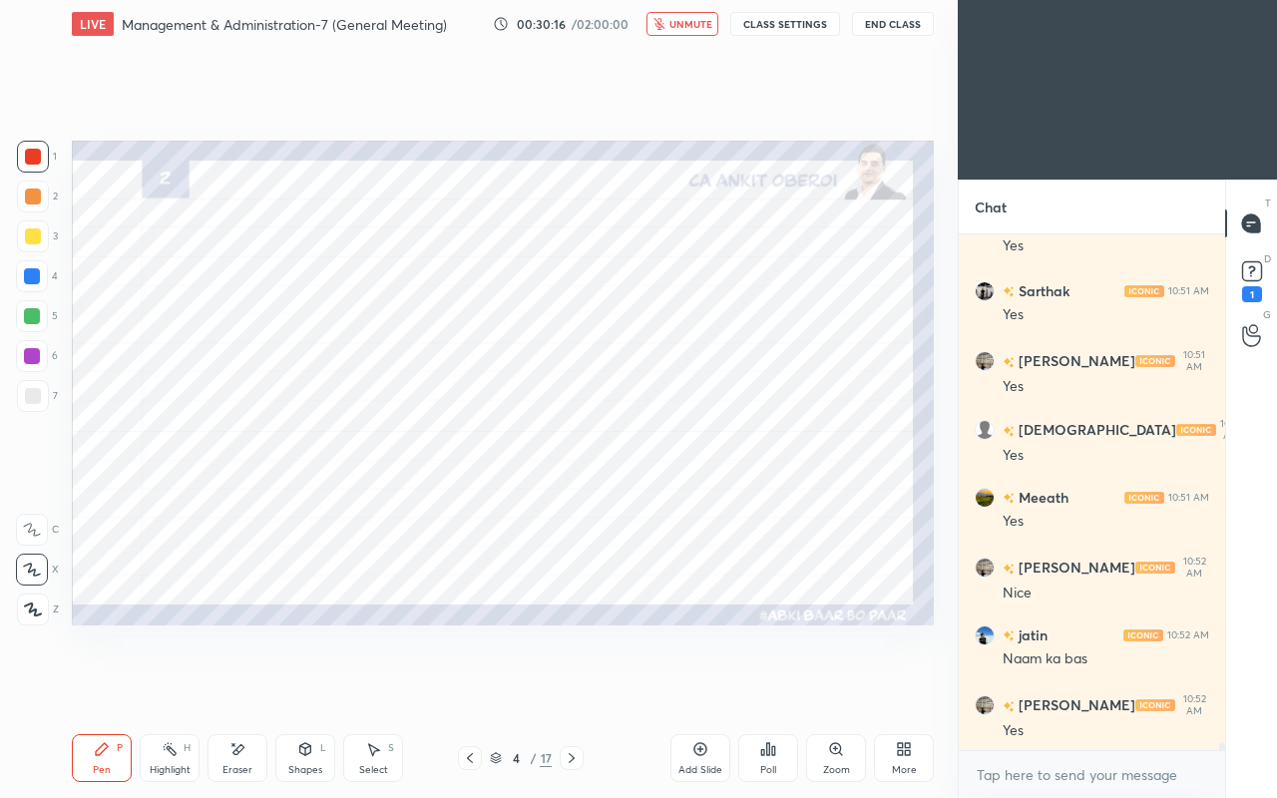
click at [682, 16] on button "unmute" at bounding box center [683, 24] width 72 height 24
click at [473, 686] on icon at bounding box center [470, 758] width 16 height 16
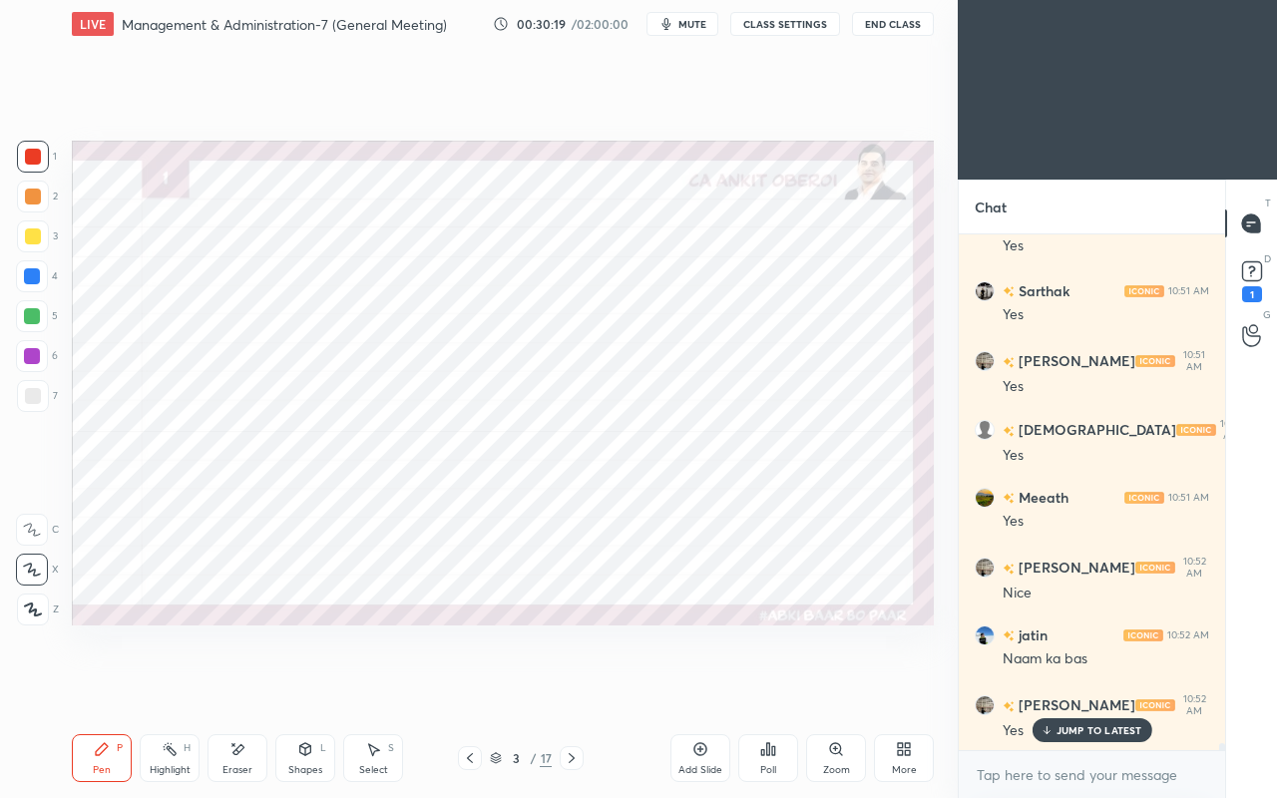
scroll to position [35716, 0]
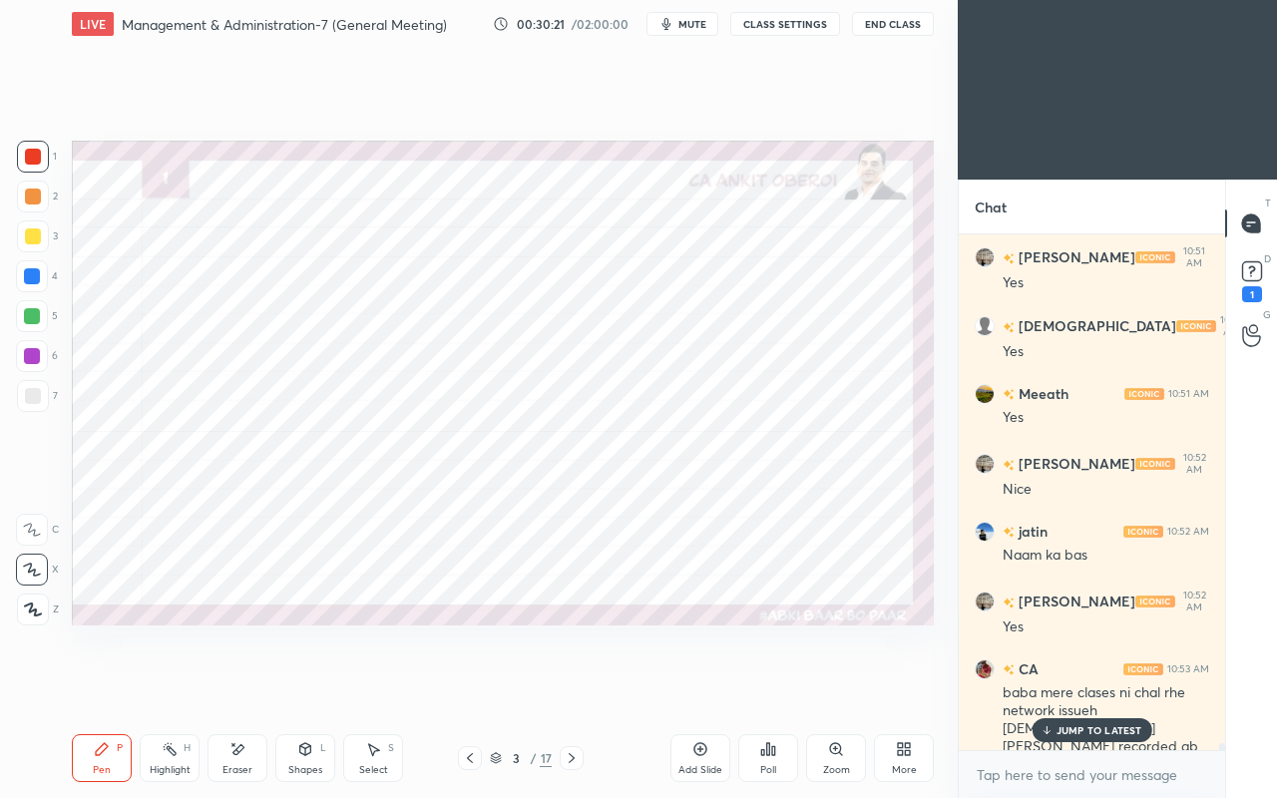
click at [1076, 686] on p "JUMP TO LATEST" at bounding box center [1100, 730] width 86 height 12
click at [32, 278] on div at bounding box center [32, 276] width 16 height 16
click at [31, 312] on div at bounding box center [32, 316] width 16 height 16
click at [234, 686] on div "Eraser" at bounding box center [238, 758] width 60 height 48
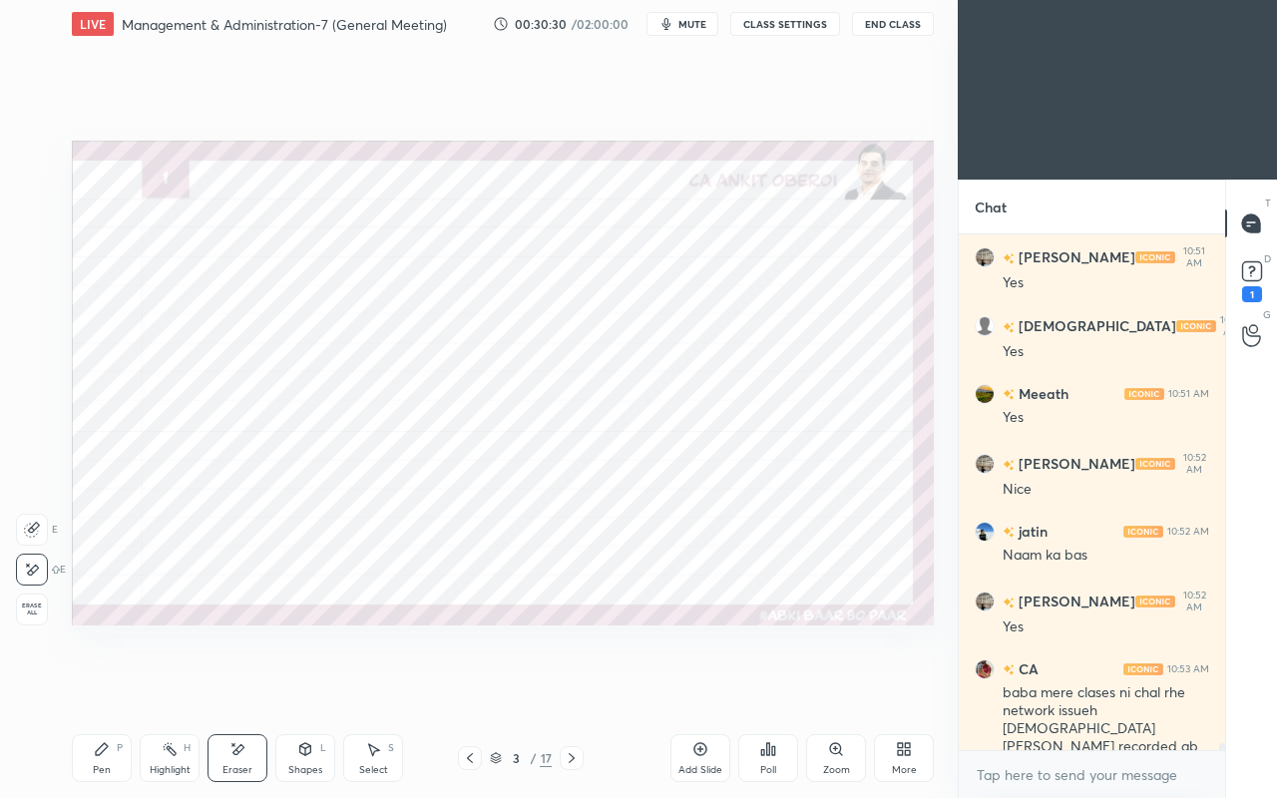
click at [105, 686] on div "Pen" at bounding box center [102, 770] width 18 height 10
click at [34, 610] on icon at bounding box center [33, 610] width 16 height 12
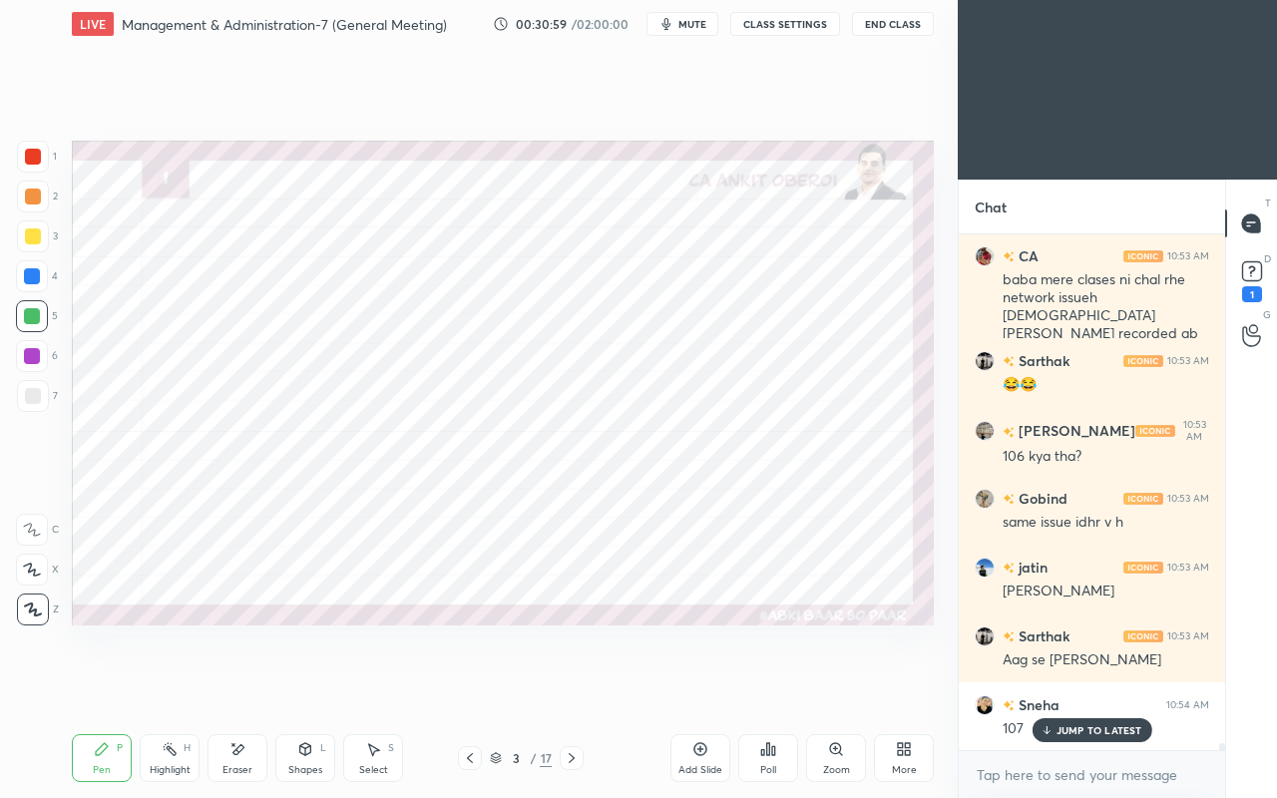
scroll to position [36198, 0]
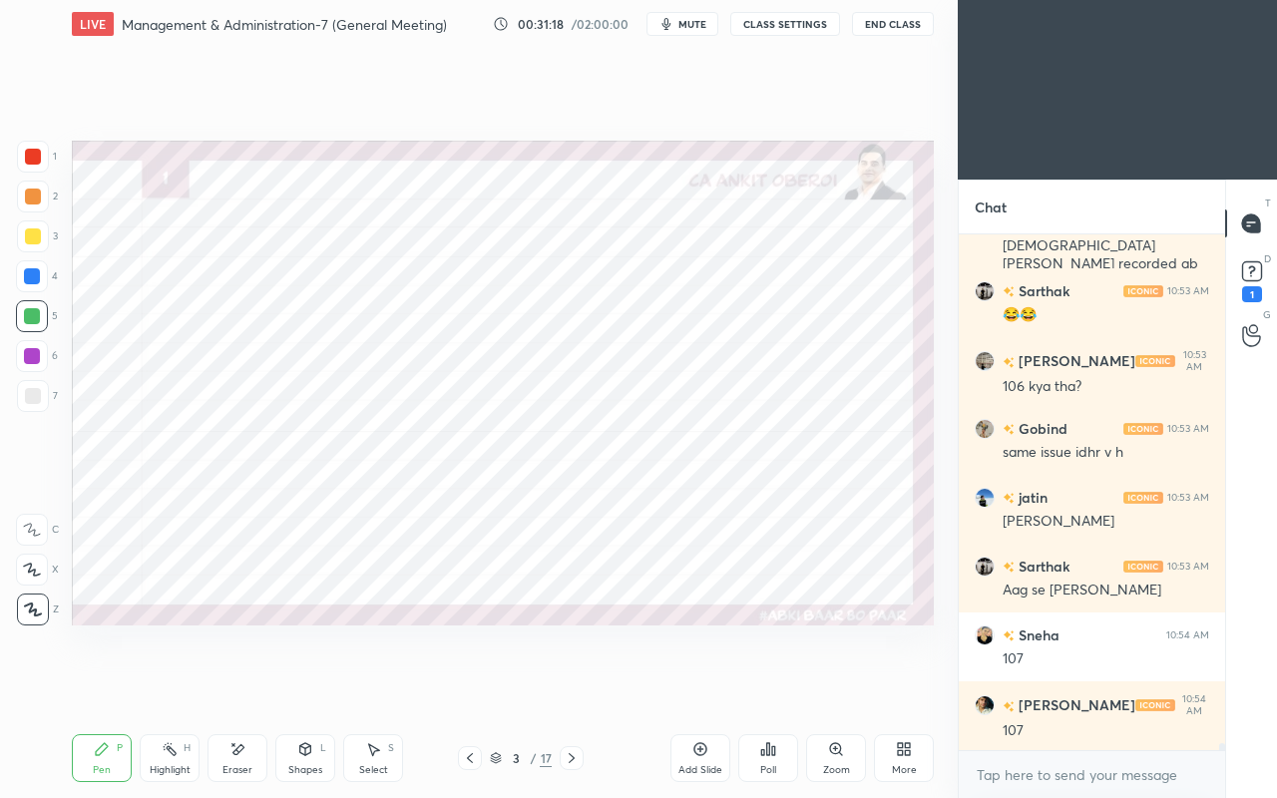
click at [569, 686] on icon at bounding box center [572, 758] width 16 height 16
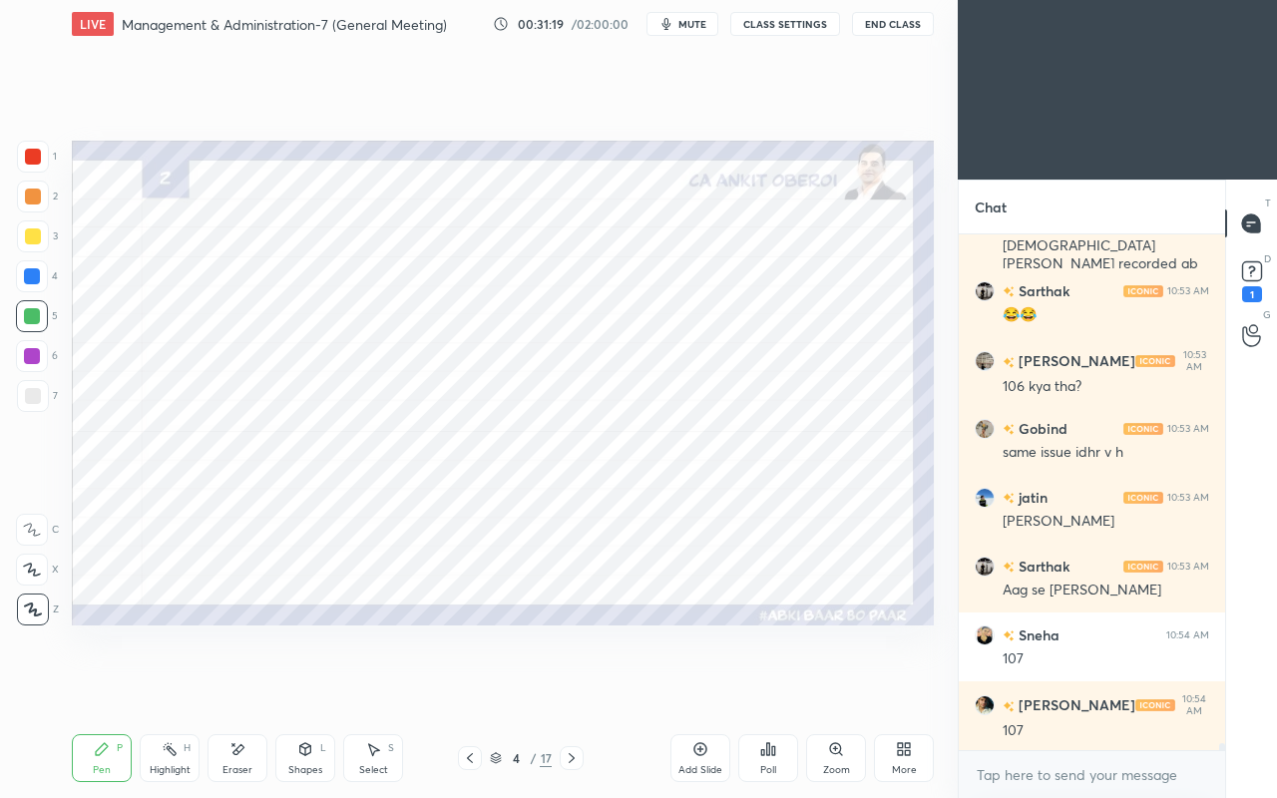
click at [577, 686] on icon at bounding box center [572, 758] width 16 height 16
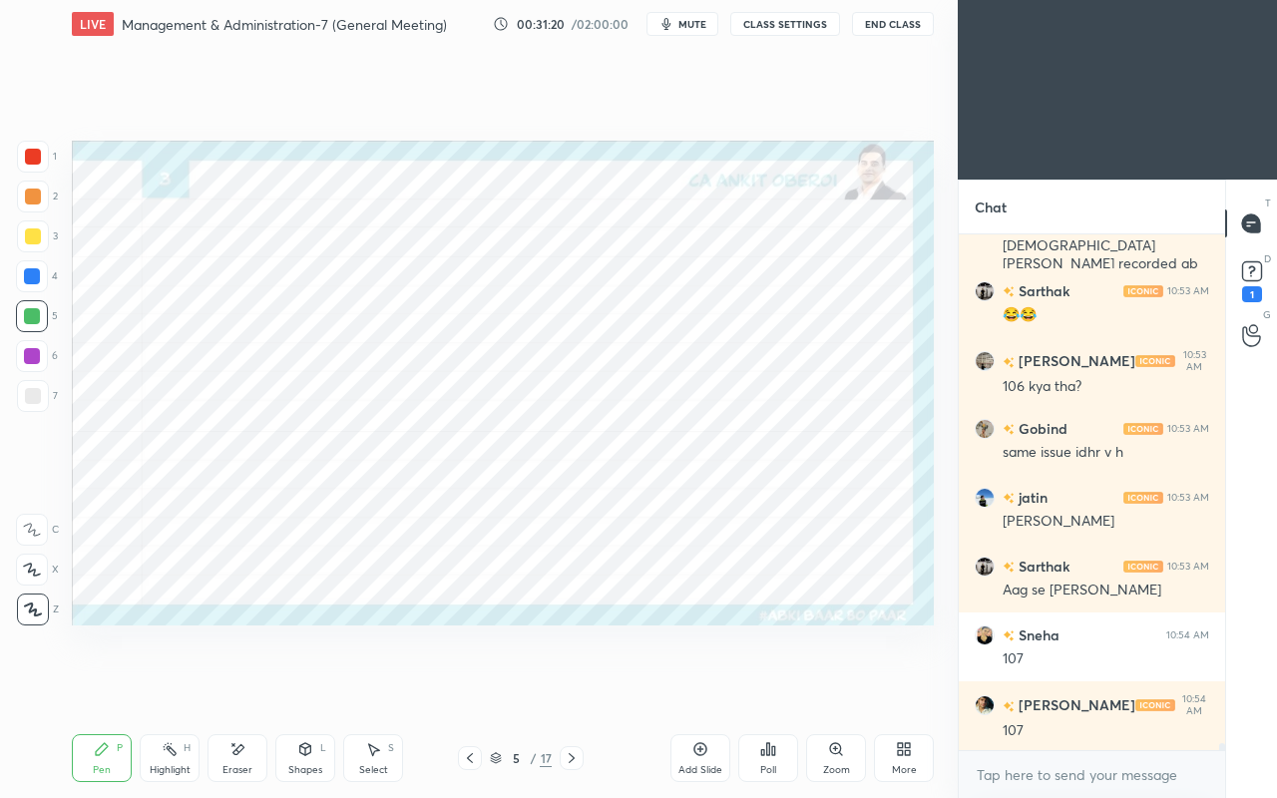
click at [42, 172] on div at bounding box center [33, 157] width 32 height 32
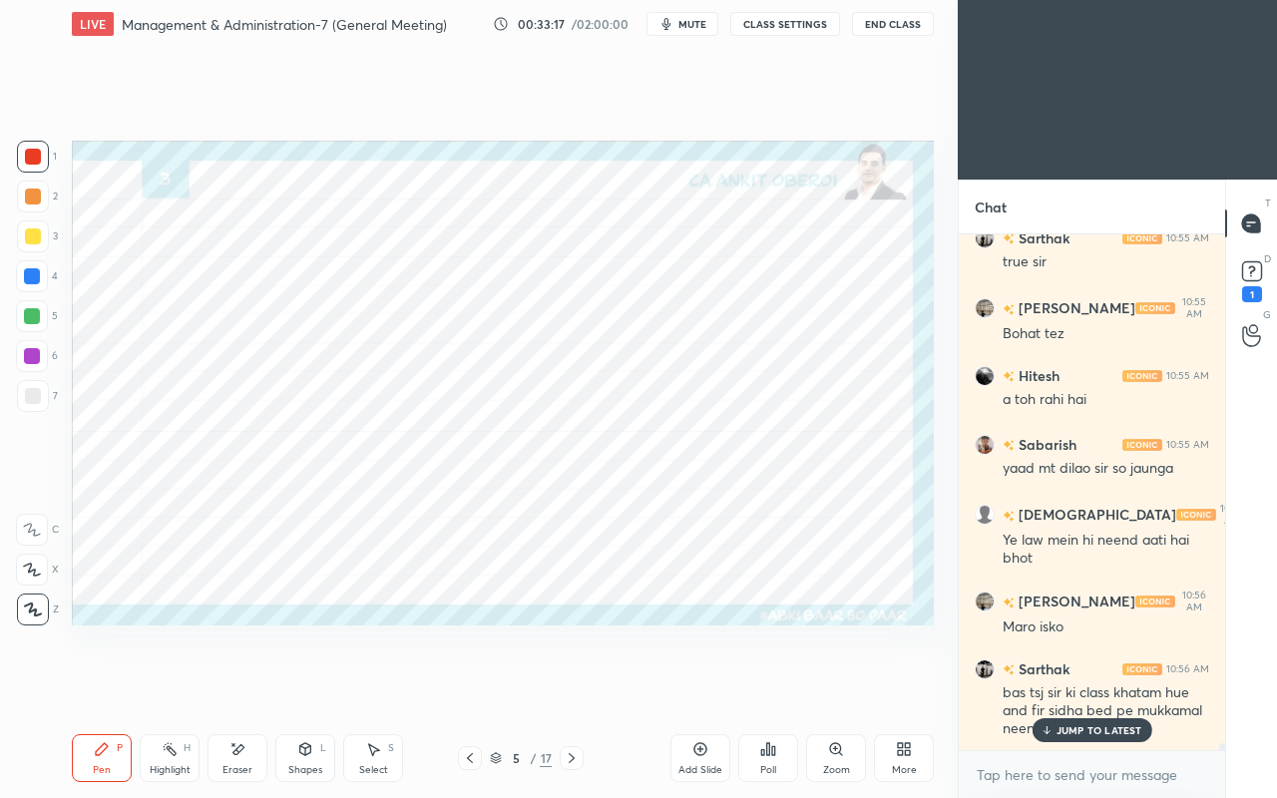
scroll to position [37767, 0]
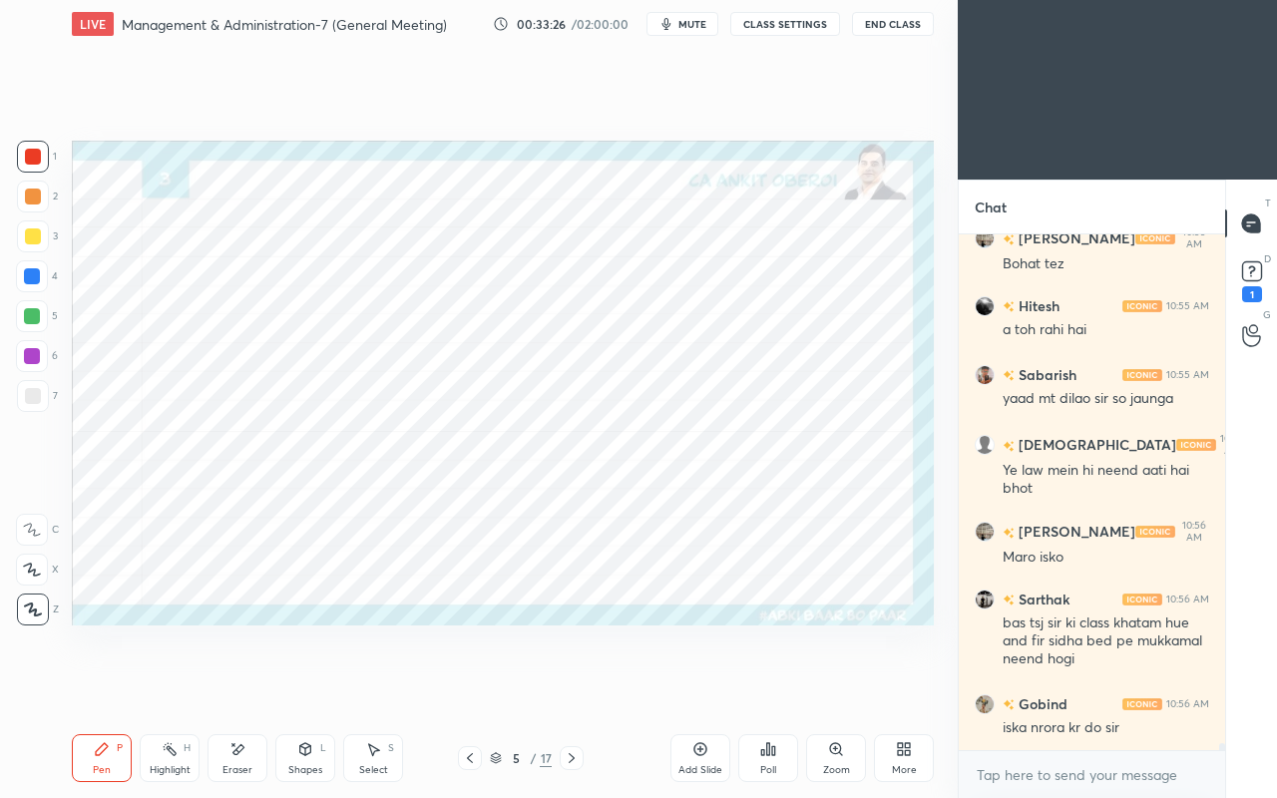
click at [579, 686] on icon at bounding box center [572, 758] width 16 height 16
click at [577, 686] on icon at bounding box center [572, 758] width 16 height 16
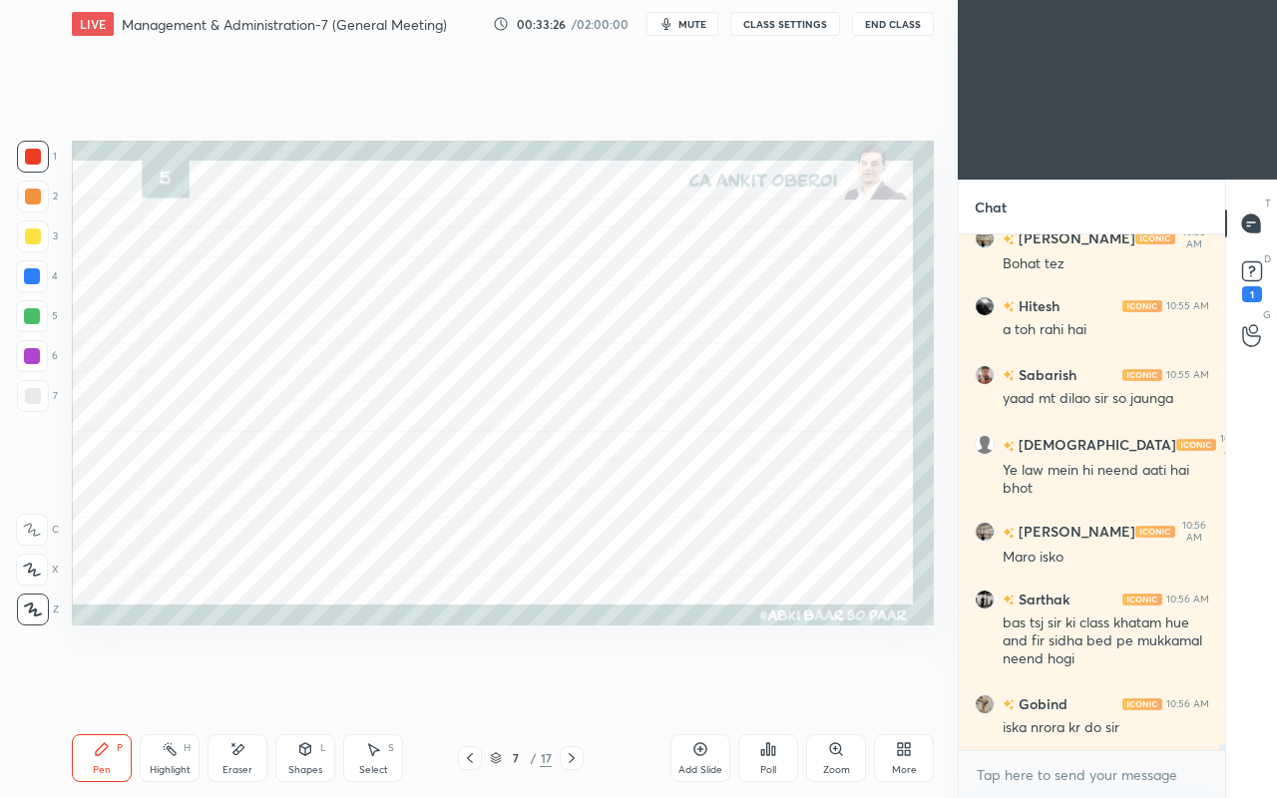
click at [578, 686] on icon at bounding box center [572, 758] width 16 height 16
click at [579, 686] on icon at bounding box center [572, 758] width 16 height 16
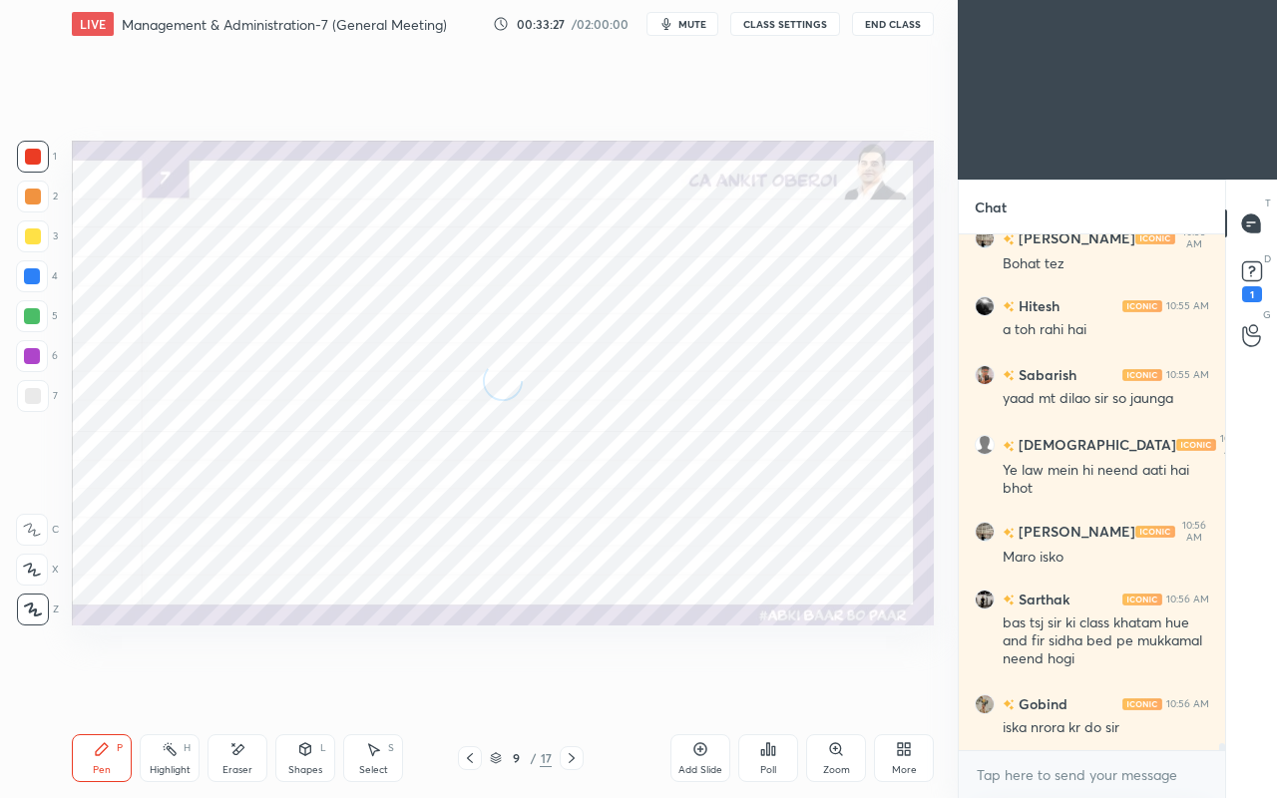
click at [580, 686] on div at bounding box center [572, 758] width 24 height 24
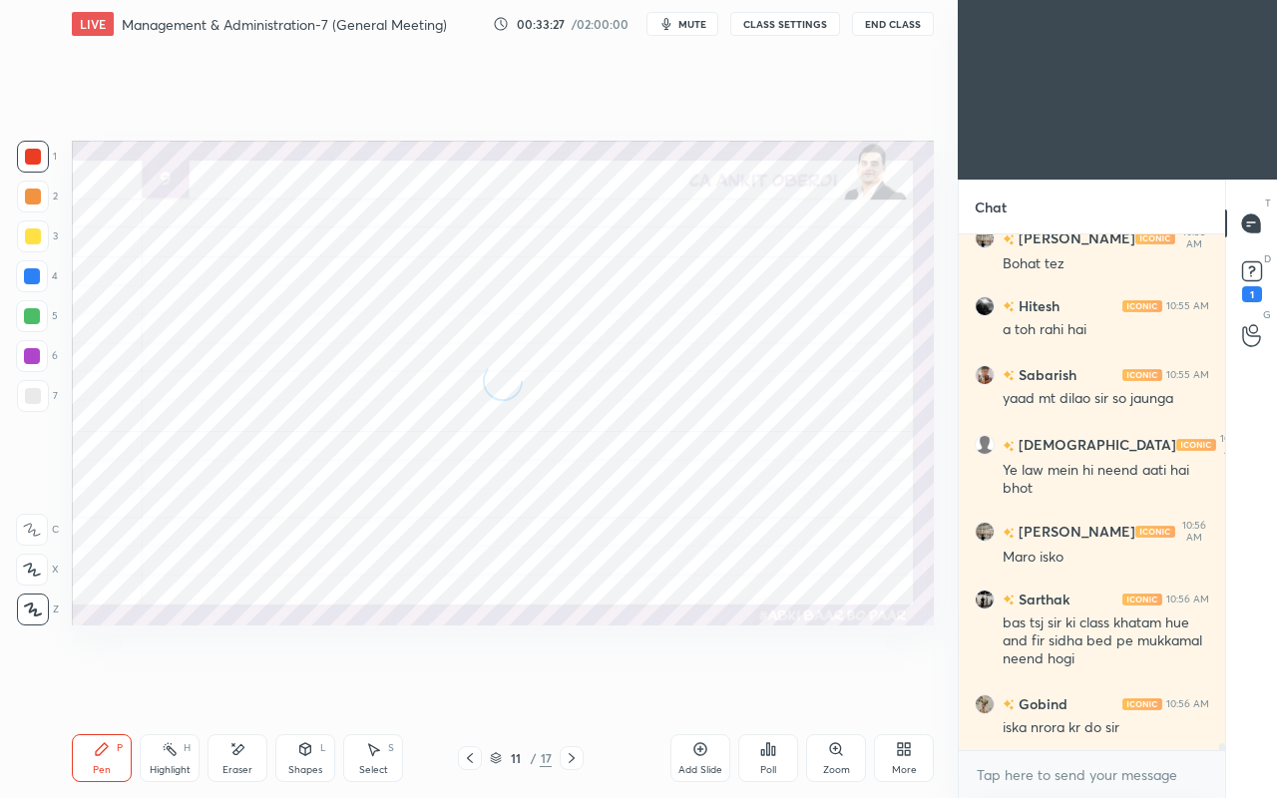
click at [578, 686] on icon at bounding box center [572, 758] width 16 height 16
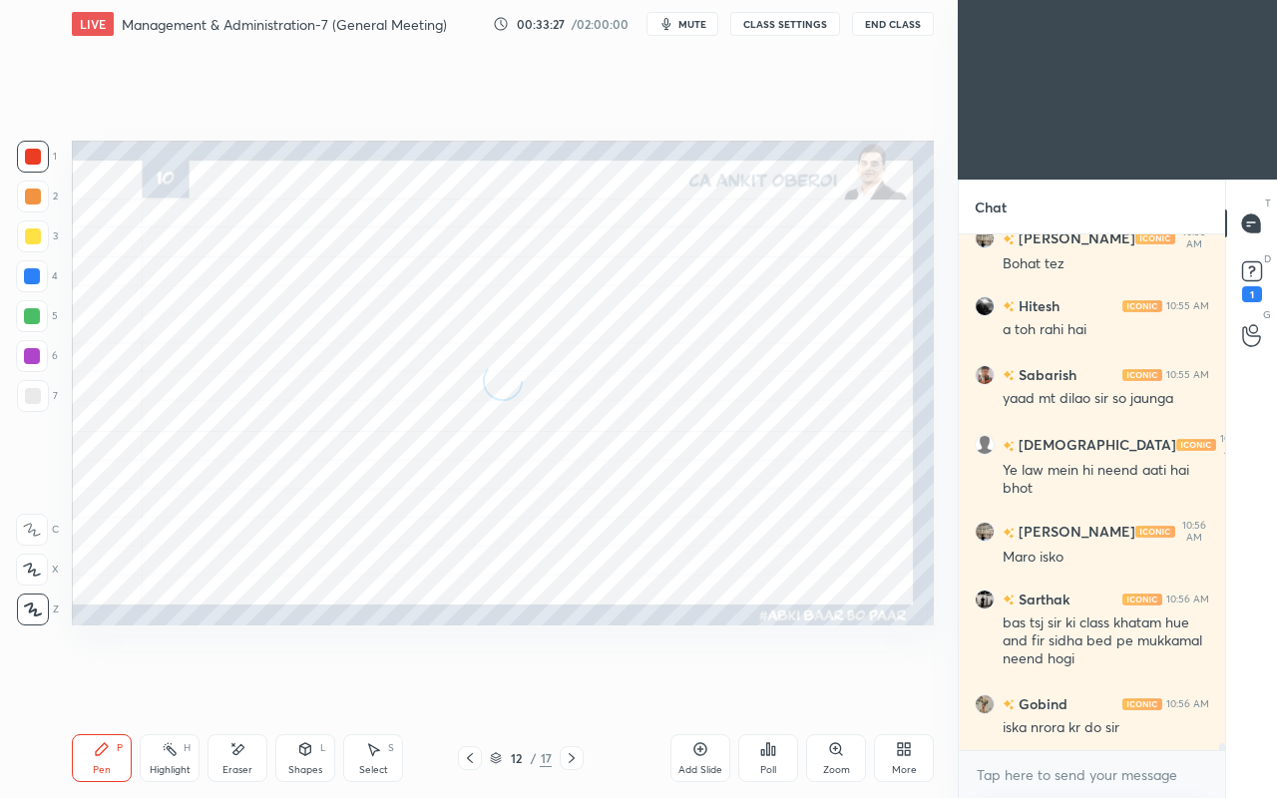
click at [579, 686] on icon at bounding box center [572, 758] width 16 height 16
click at [578, 686] on icon at bounding box center [572, 758] width 16 height 16
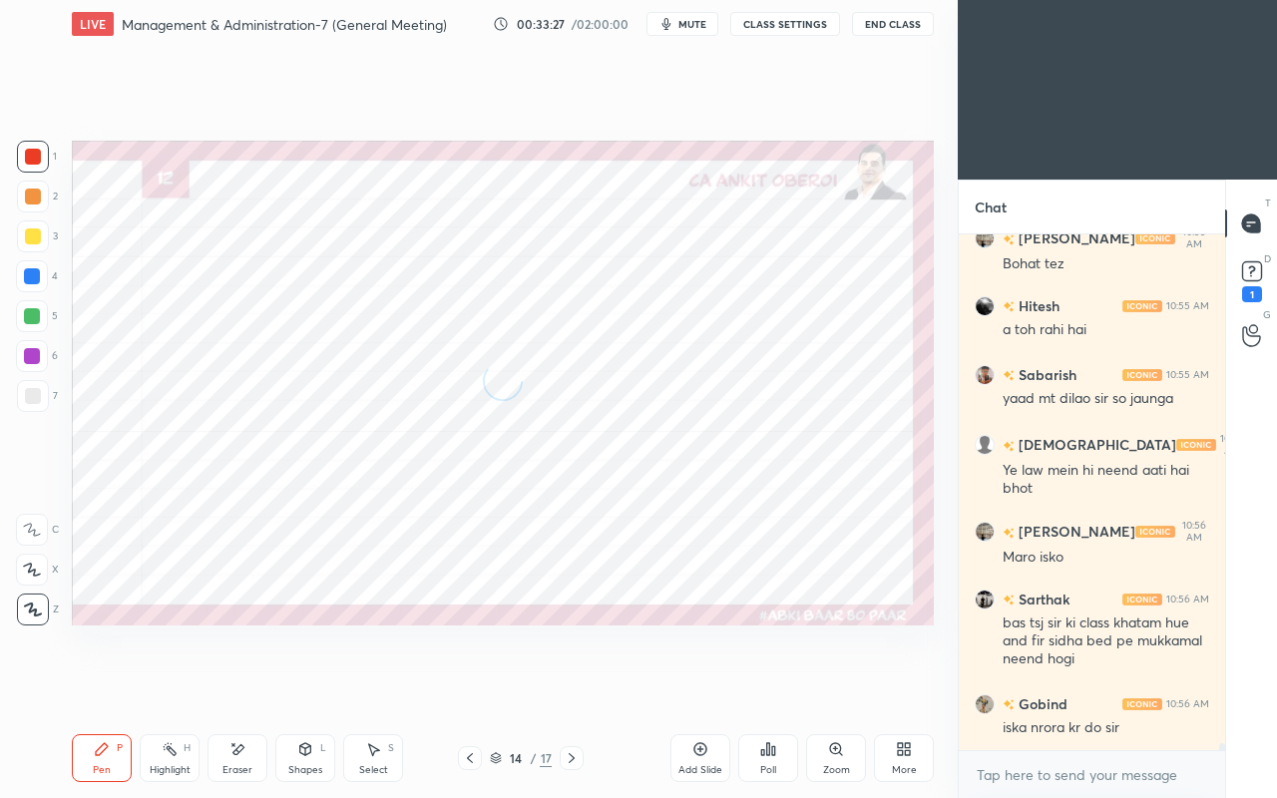
click at [579, 686] on icon at bounding box center [572, 758] width 16 height 16
click at [571, 686] on icon at bounding box center [572, 758] width 16 height 16
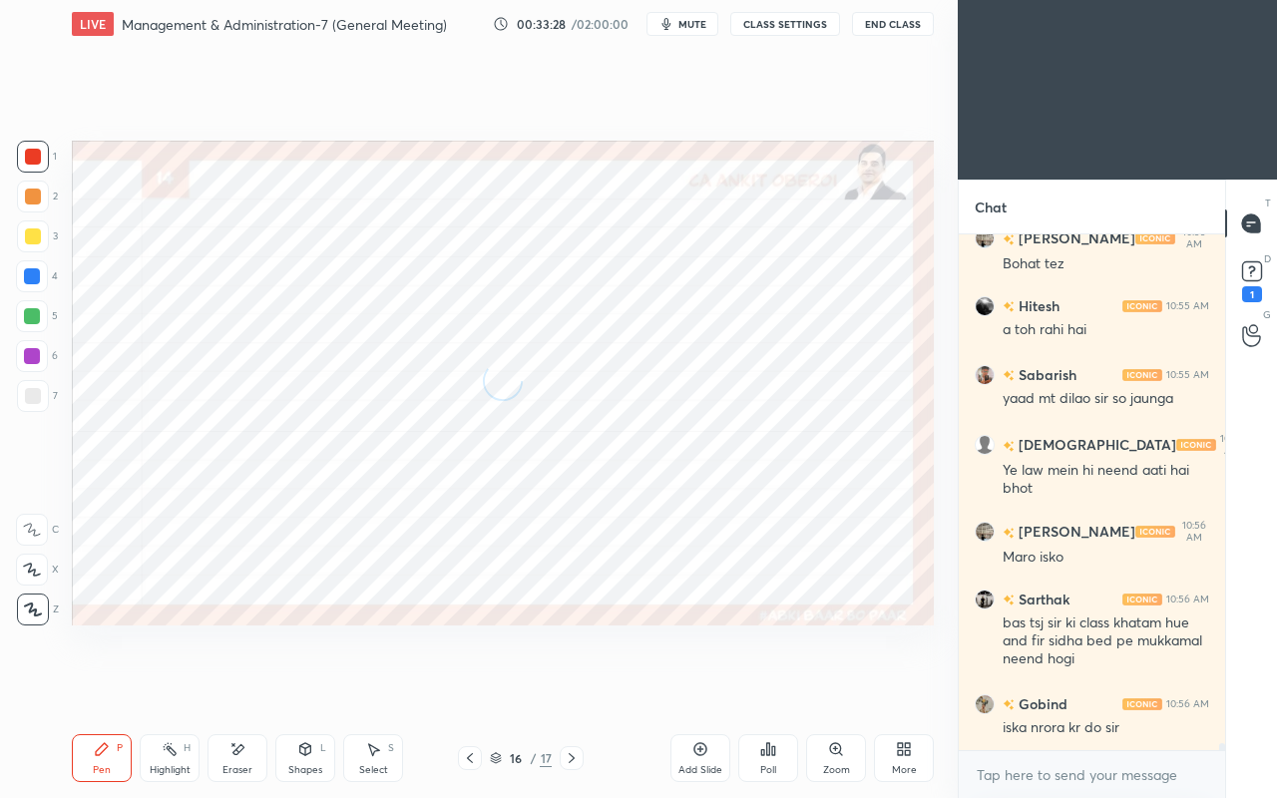
click at [577, 686] on icon at bounding box center [572, 758] width 16 height 16
click at [571, 686] on icon at bounding box center [572, 758] width 16 height 16
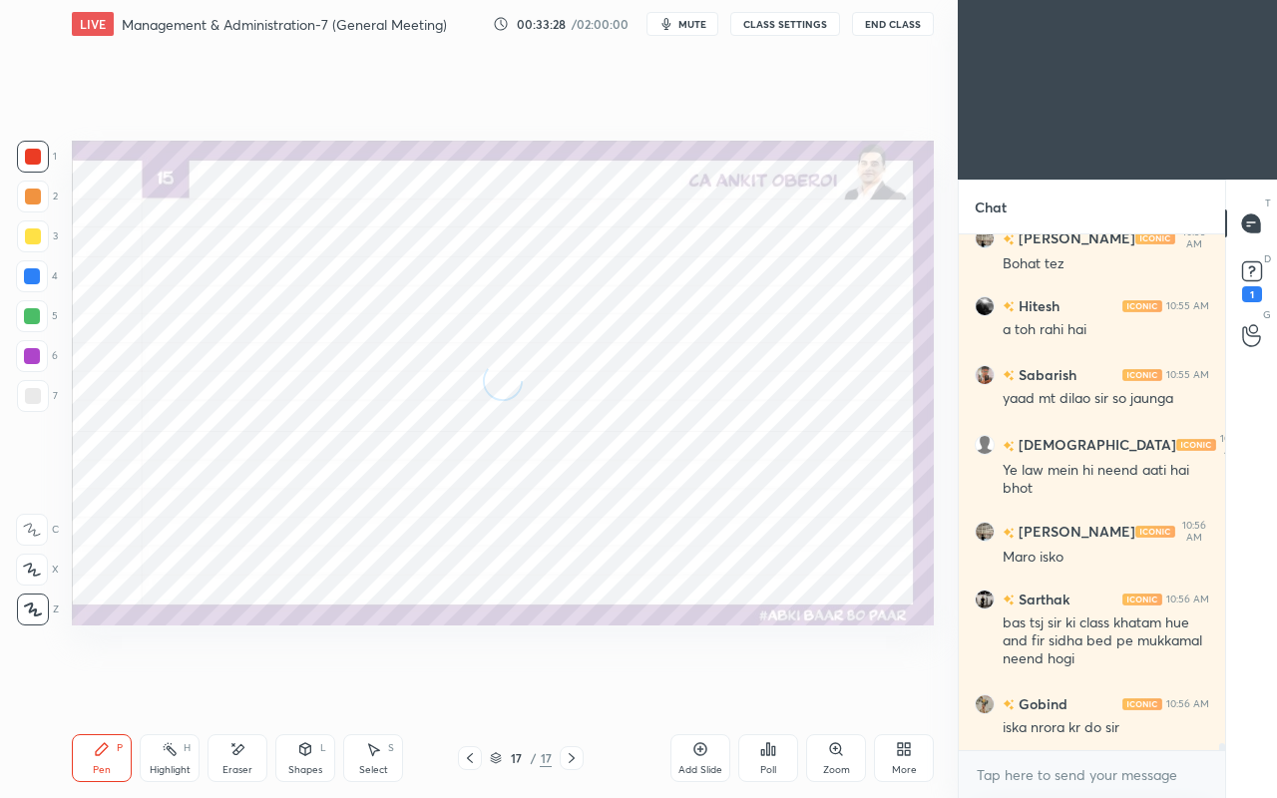
click at [572, 686] on icon at bounding box center [572, 758] width 16 height 16
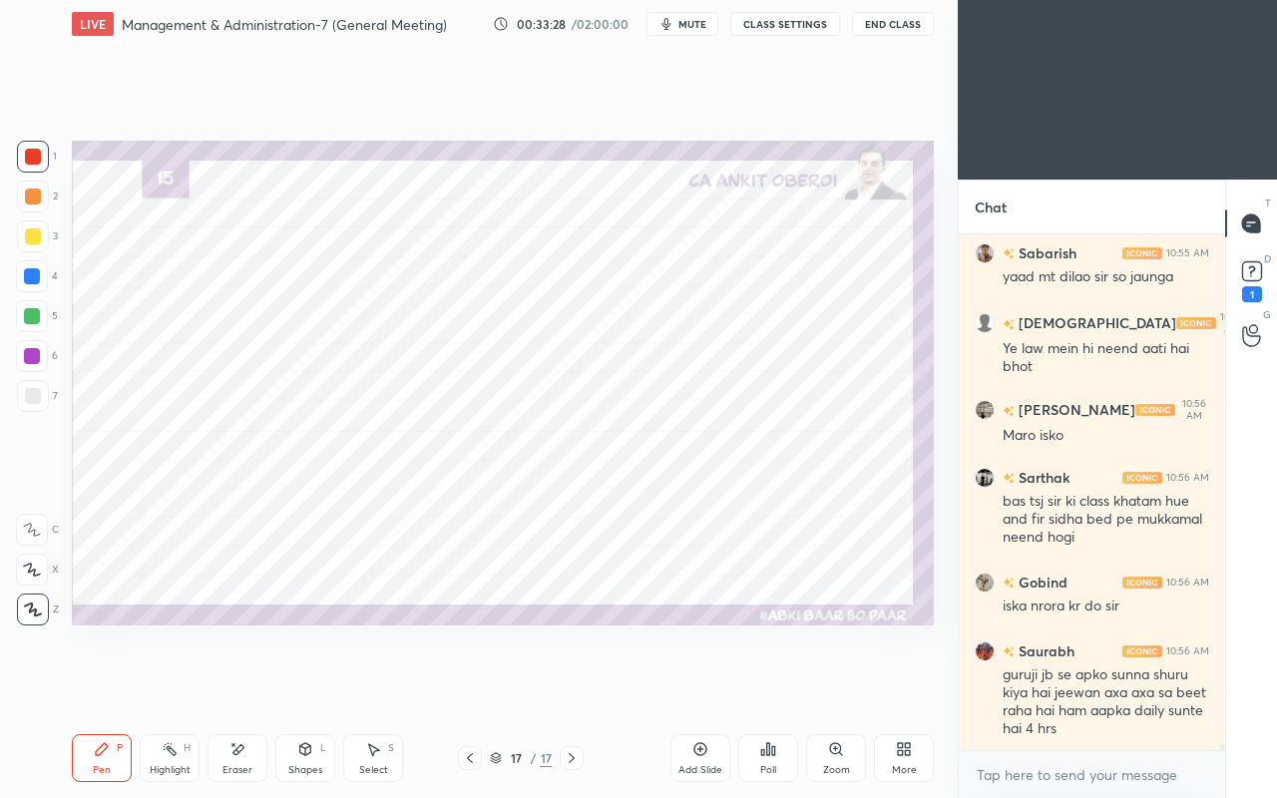
click at [576, 686] on icon at bounding box center [572, 758] width 16 height 16
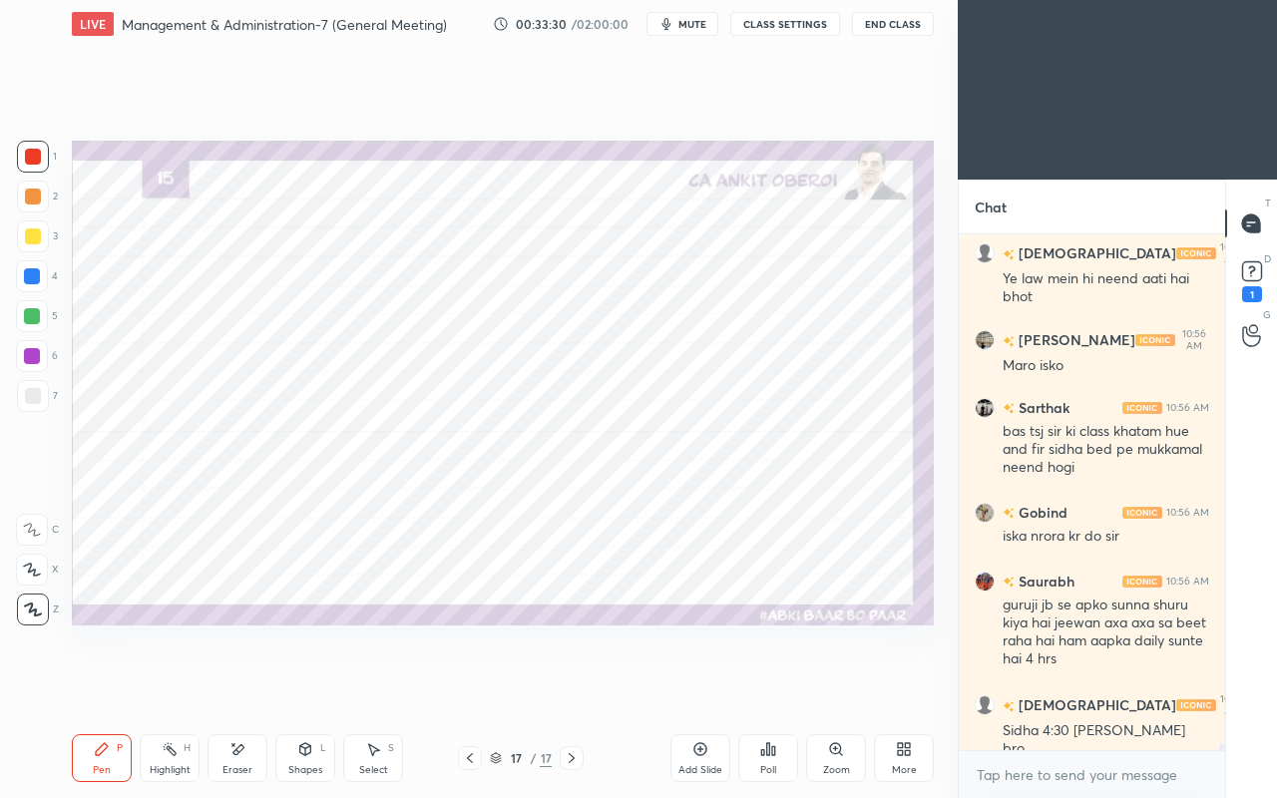
click at [573, 686] on icon at bounding box center [572, 758] width 6 height 10
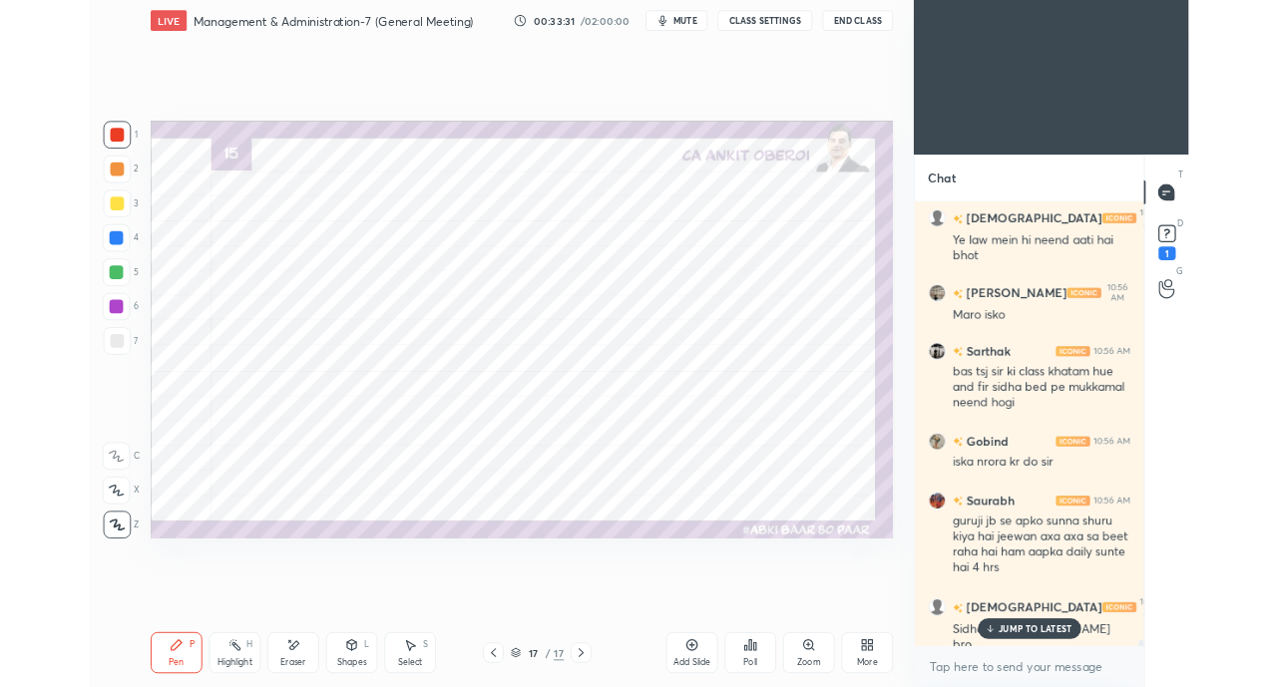
scroll to position [38026, 0]
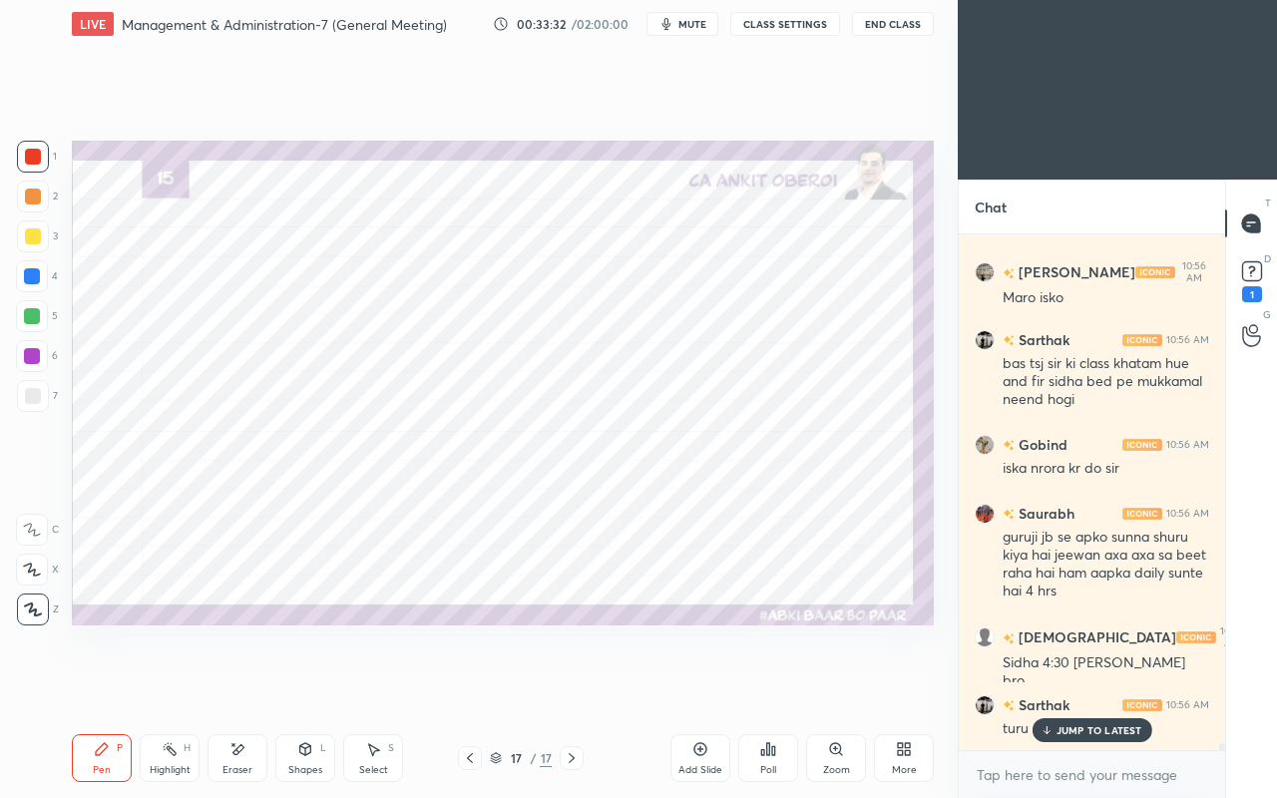
click at [905, 686] on icon at bounding box center [907, 745] width 5 height 5
click at [778, 557] on div "Upload File" at bounding box center [791, 562] width 52 height 10
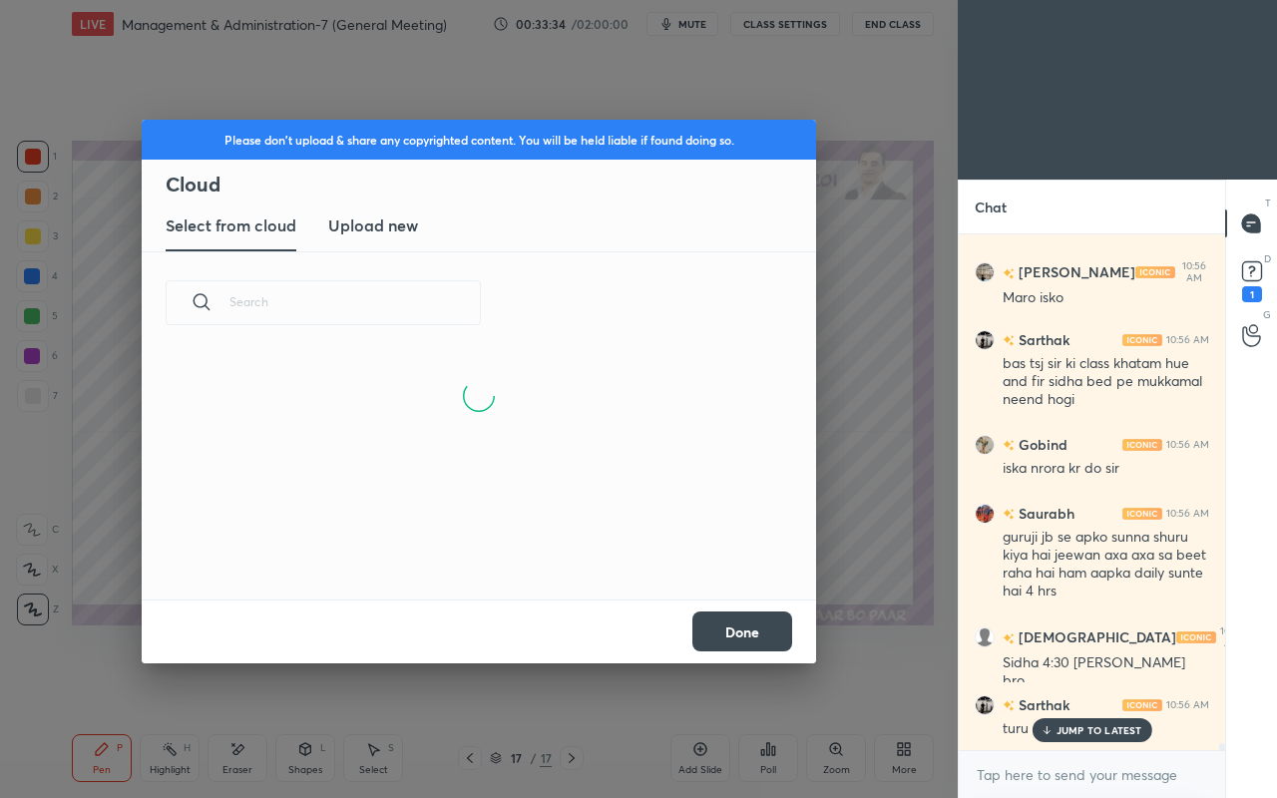
click at [372, 245] on new "Upload new" at bounding box center [373, 227] width 90 height 50
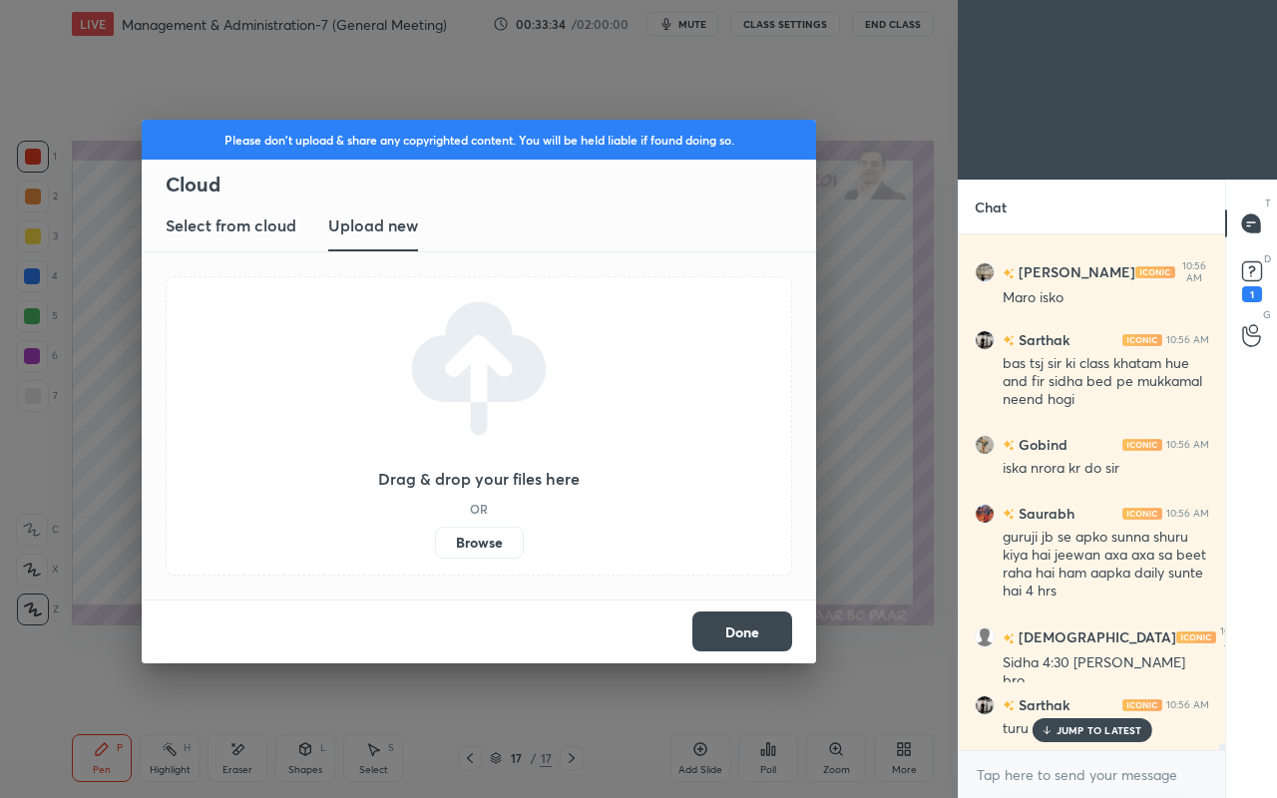
click at [478, 545] on label "Browse" at bounding box center [479, 543] width 89 height 32
click at [435, 545] on input "Browse" at bounding box center [435, 543] width 0 height 32
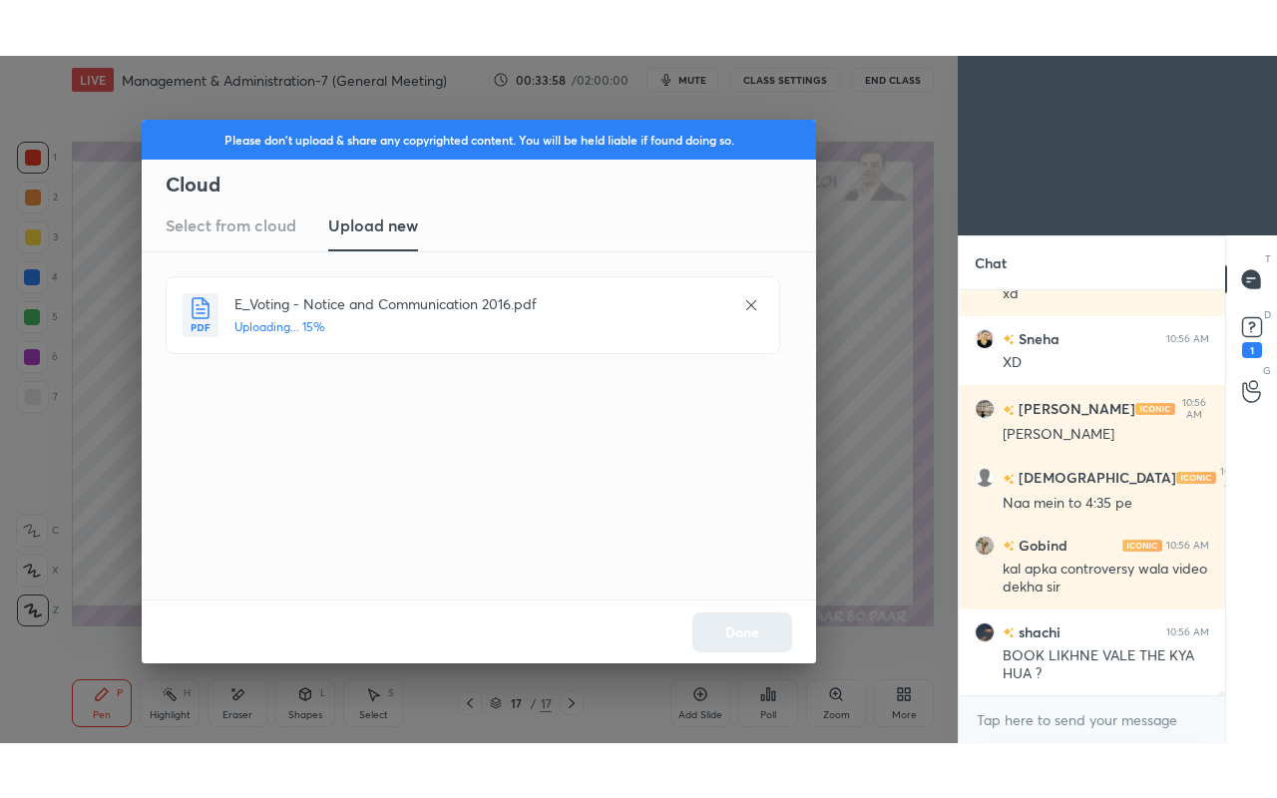
scroll to position [38930, 0]
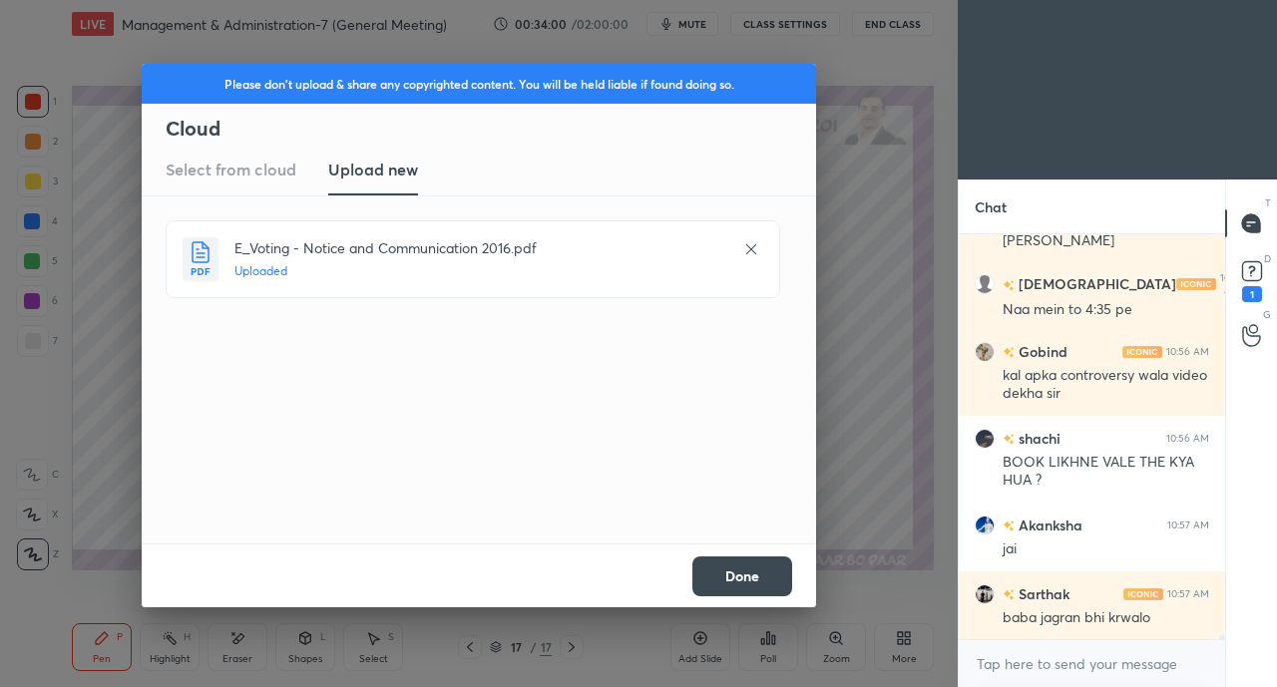
click at [743, 571] on button "Done" at bounding box center [742, 577] width 100 height 40
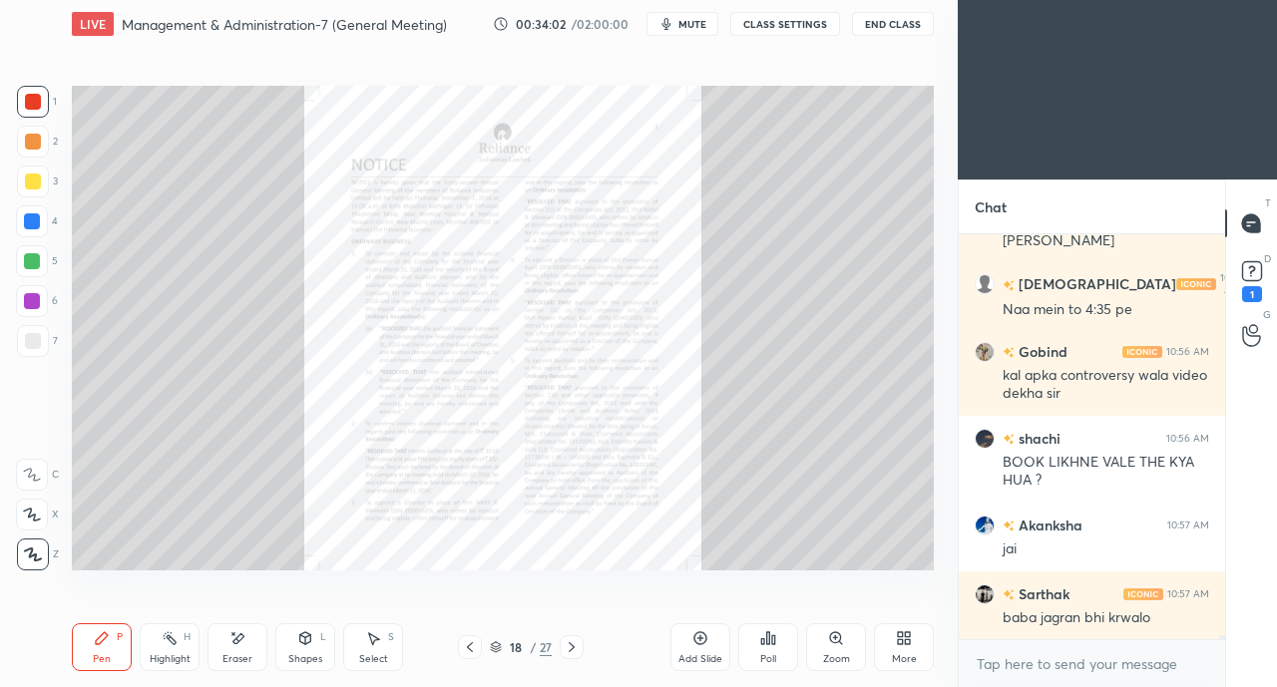
click at [907, 635] on icon at bounding box center [907, 635] width 5 height 5
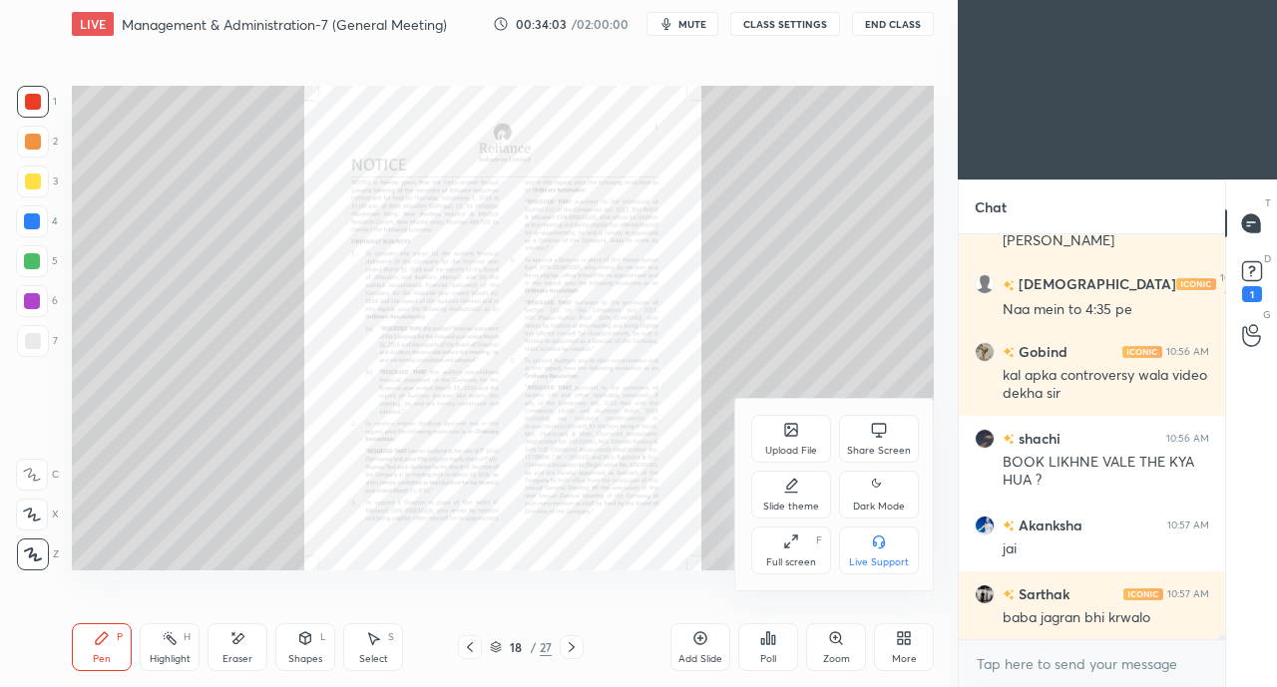
click at [777, 555] on div "Full screen F" at bounding box center [791, 551] width 80 height 48
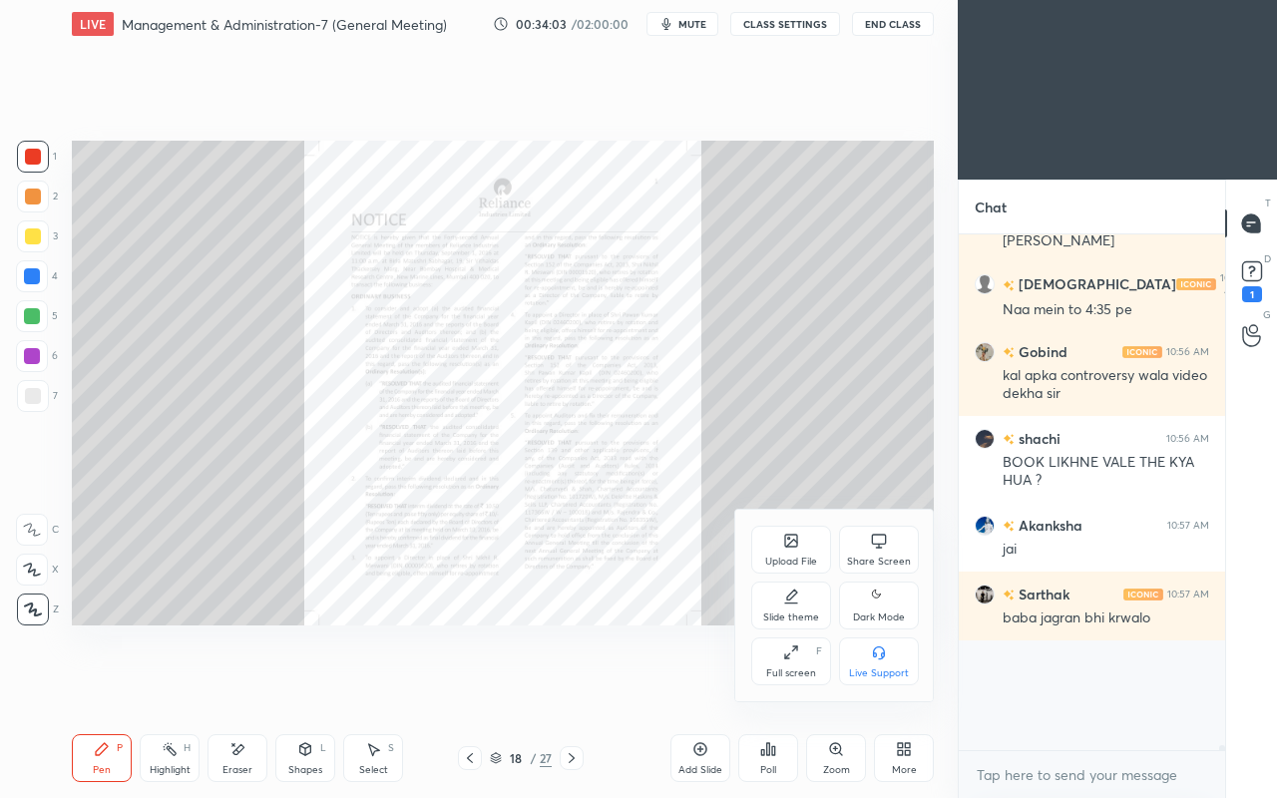
scroll to position [38821, 0]
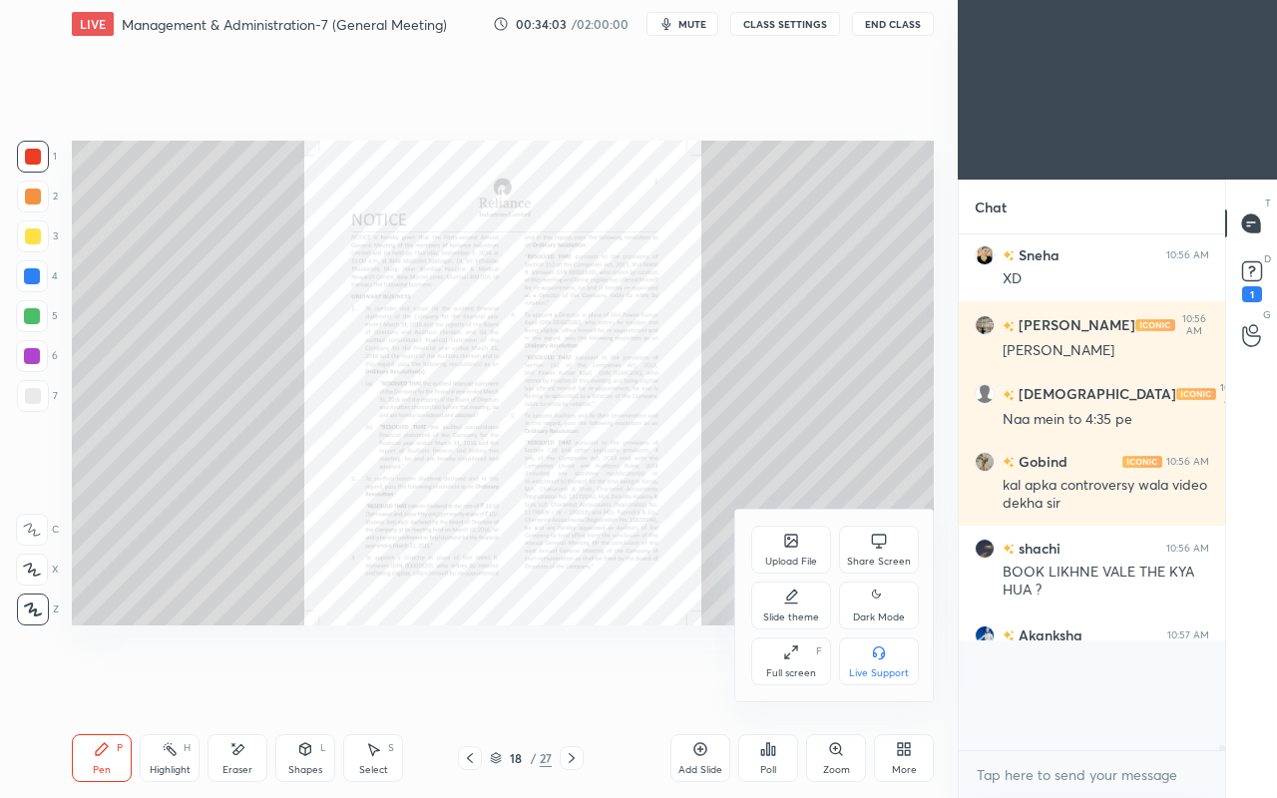
type textarea "x"
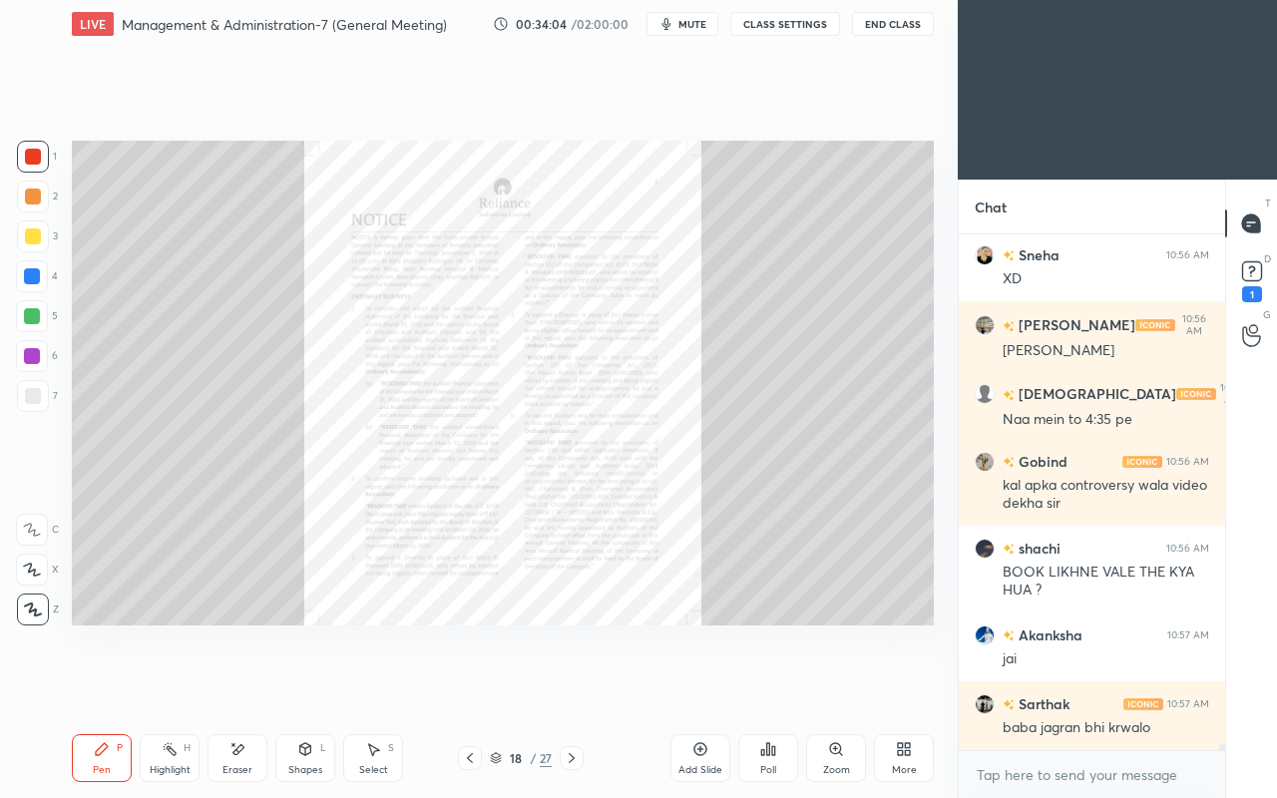
click at [773, 686] on icon at bounding box center [773, 750] width 3 height 9
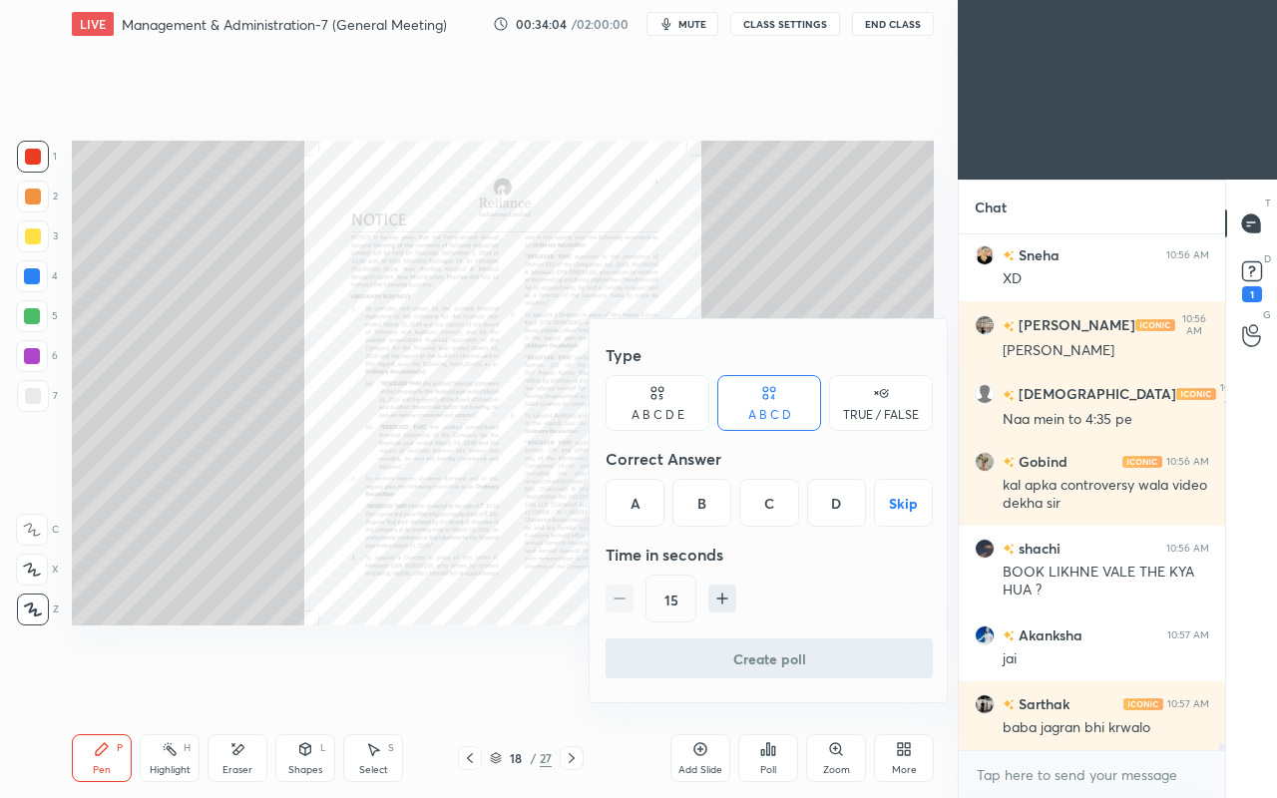
click at [825, 686] on div at bounding box center [638, 399] width 1277 height 798
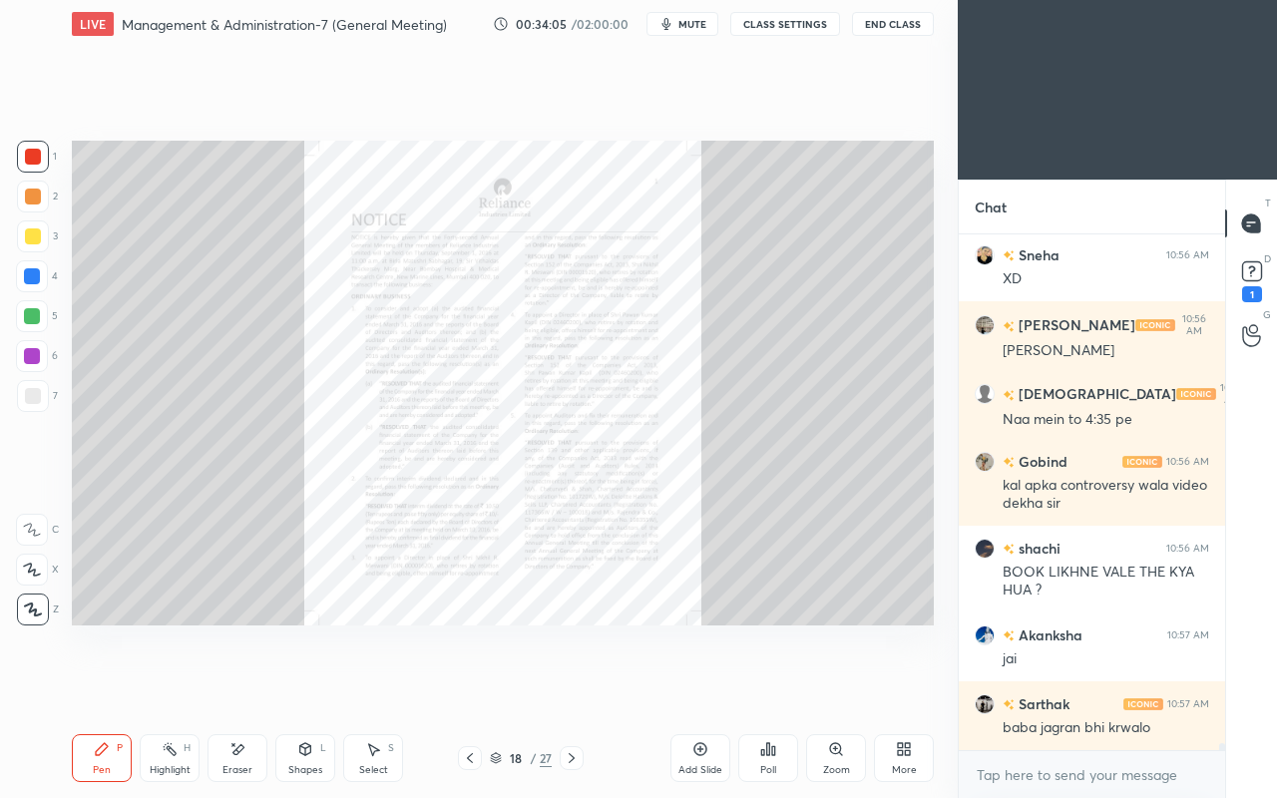
click at [834, 686] on div "Type A B C D E A B C D TRUE / FALSE Correct Answer A B C D Skip Time in seconds…" at bounding box center [638, 399] width 1277 height 798
click at [836, 686] on div "Type A B C D E A B C D TRUE / FALSE Correct Answer A B C D Skip Time in seconds…" at bounding box center [638, 399] width 1277 height 798
click at [851, 686] on div "Zoom" at bounding box center [836, 758] width 60 height 48
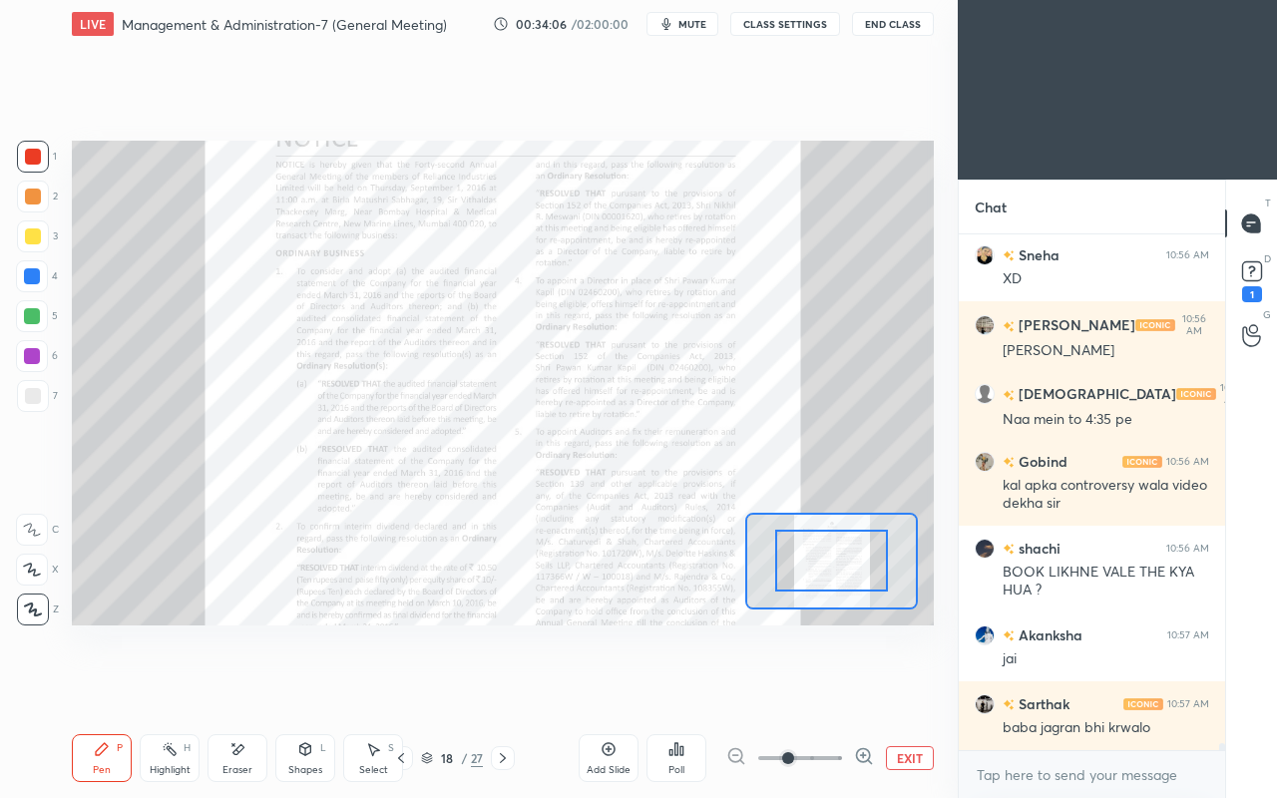
click at [857, 686] on icon at bounding box center [863, 755] width 13 height 13
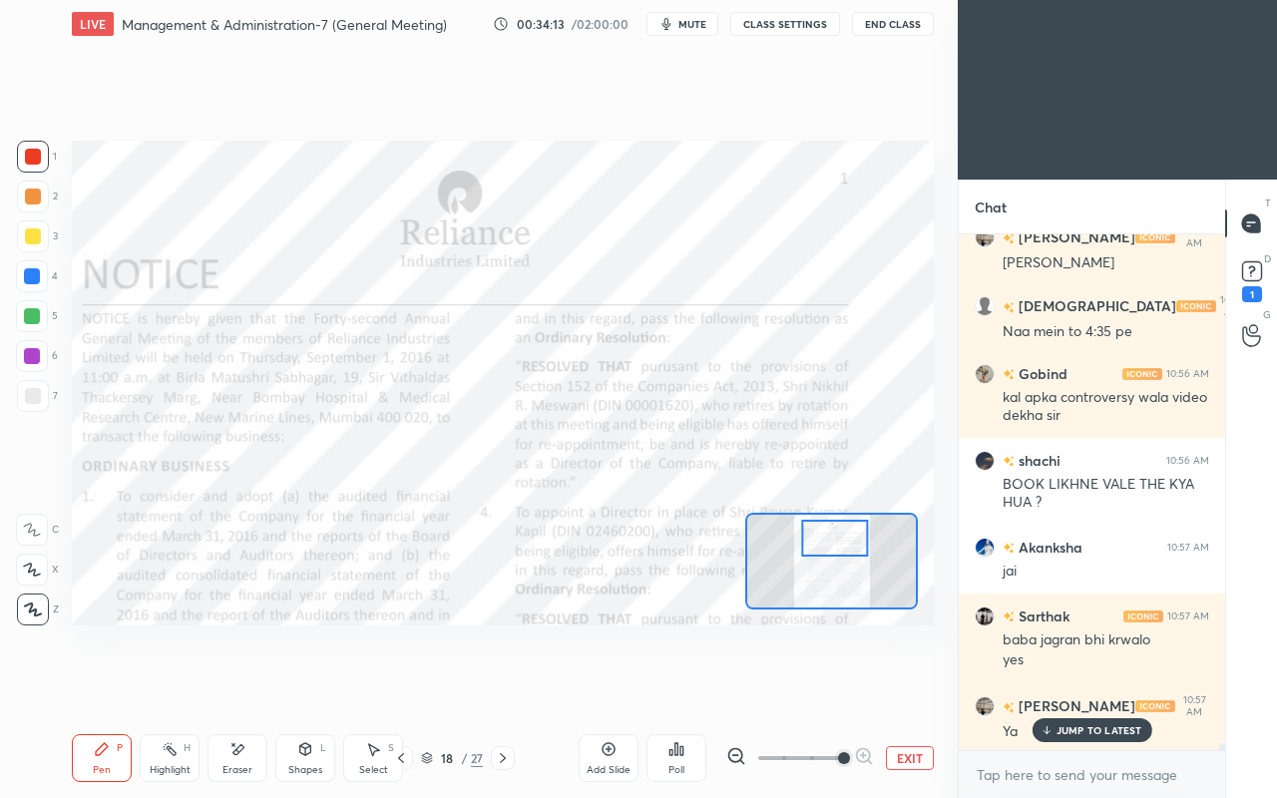
scroll to position [38978, 0]
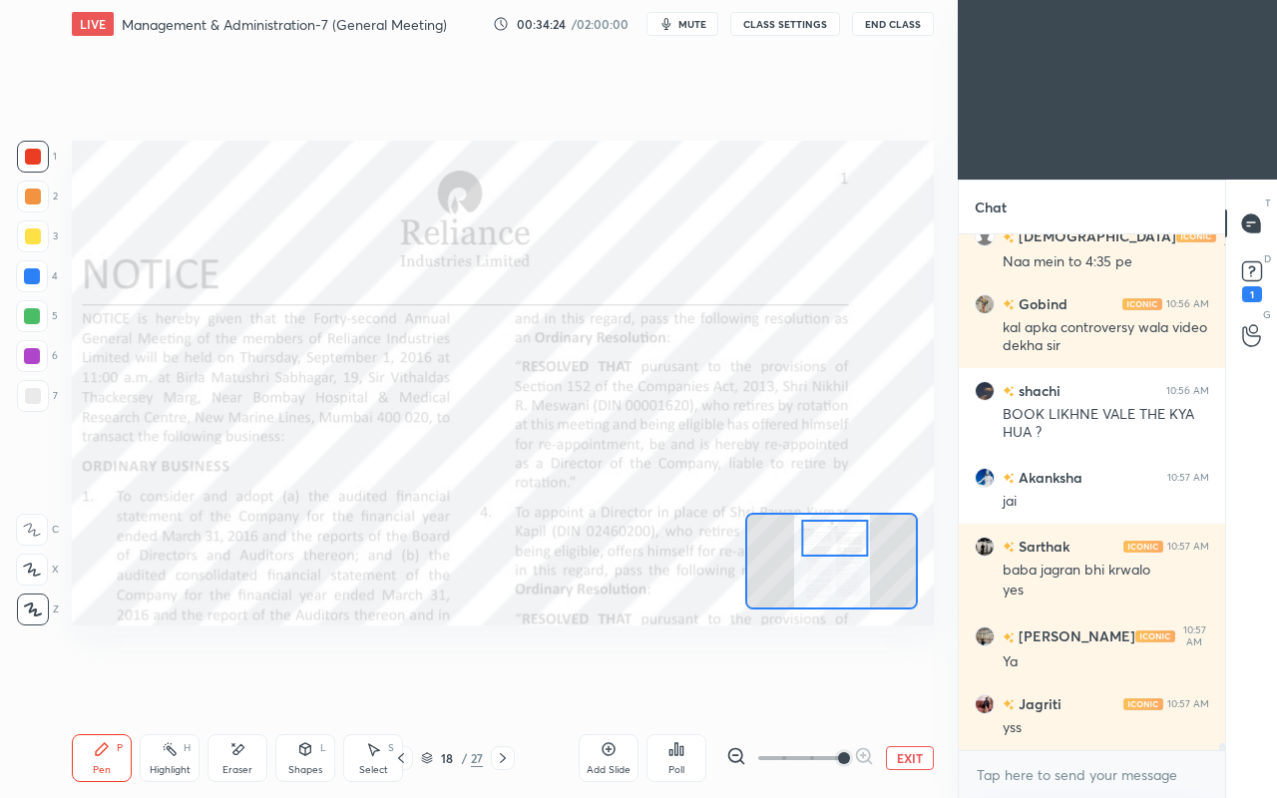
click at [30, 160] on div at bounding box center [33, 157] width 16 height 16
click at [32, 514] on div at bounding box center [32, 530] width 32 height 32
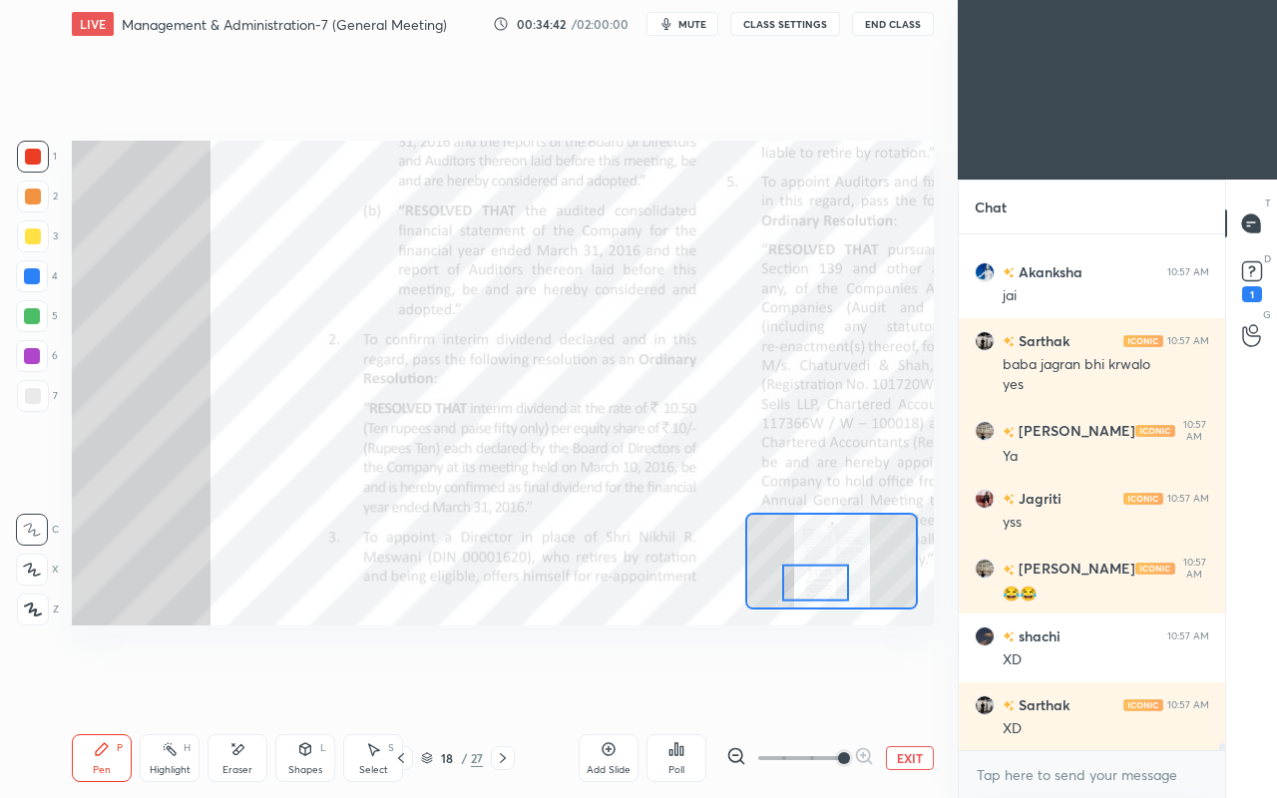
scroll to position [39254, 0]
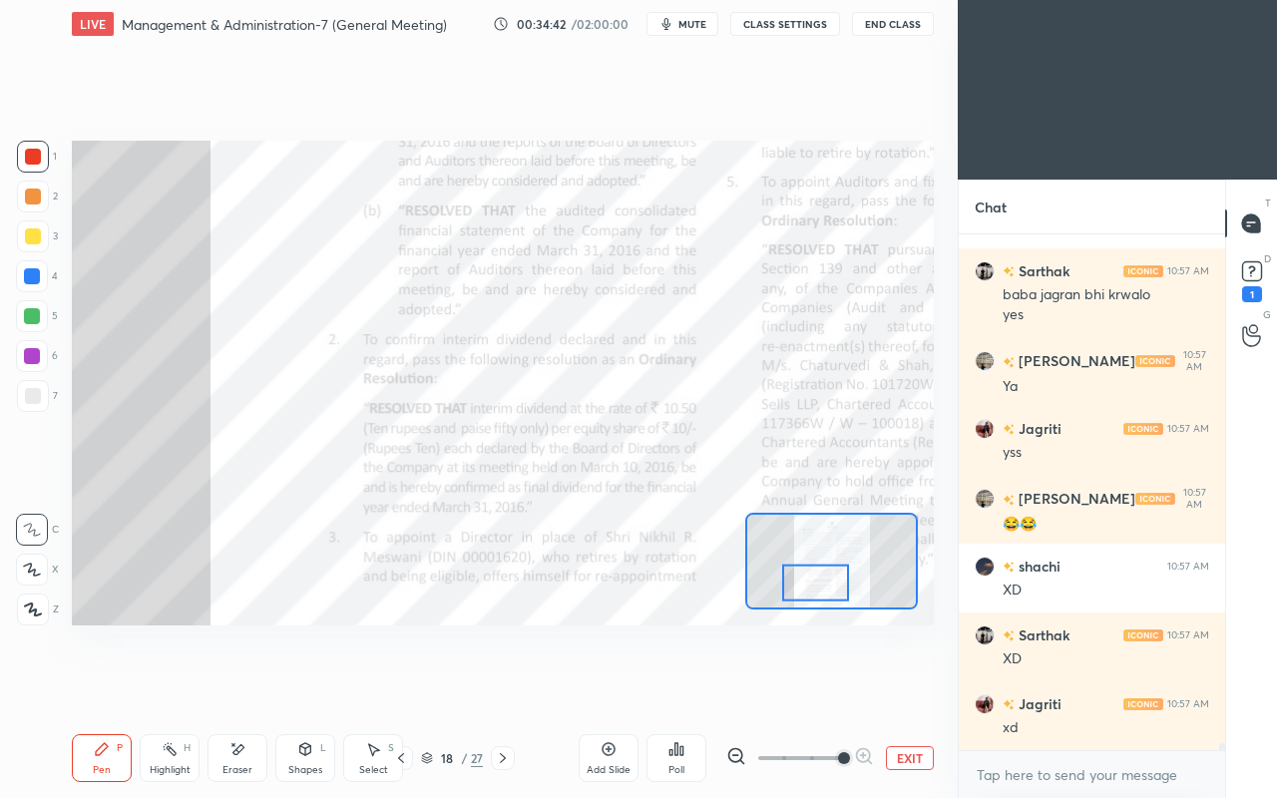
click at [503, 686] on icon at bounding box center [503, 758] width 16 height 16
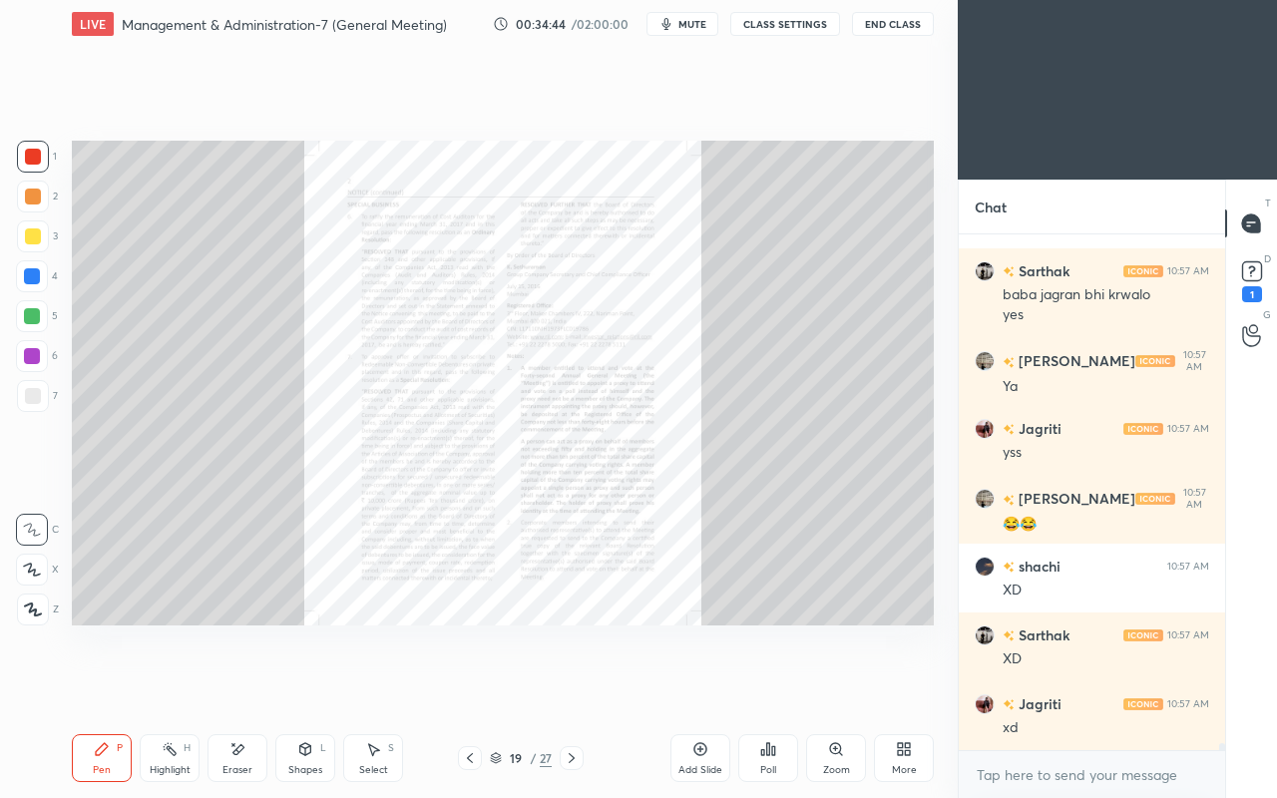
click at [836, 686] on icon at bounding box center [835, 748] width 11 height 11
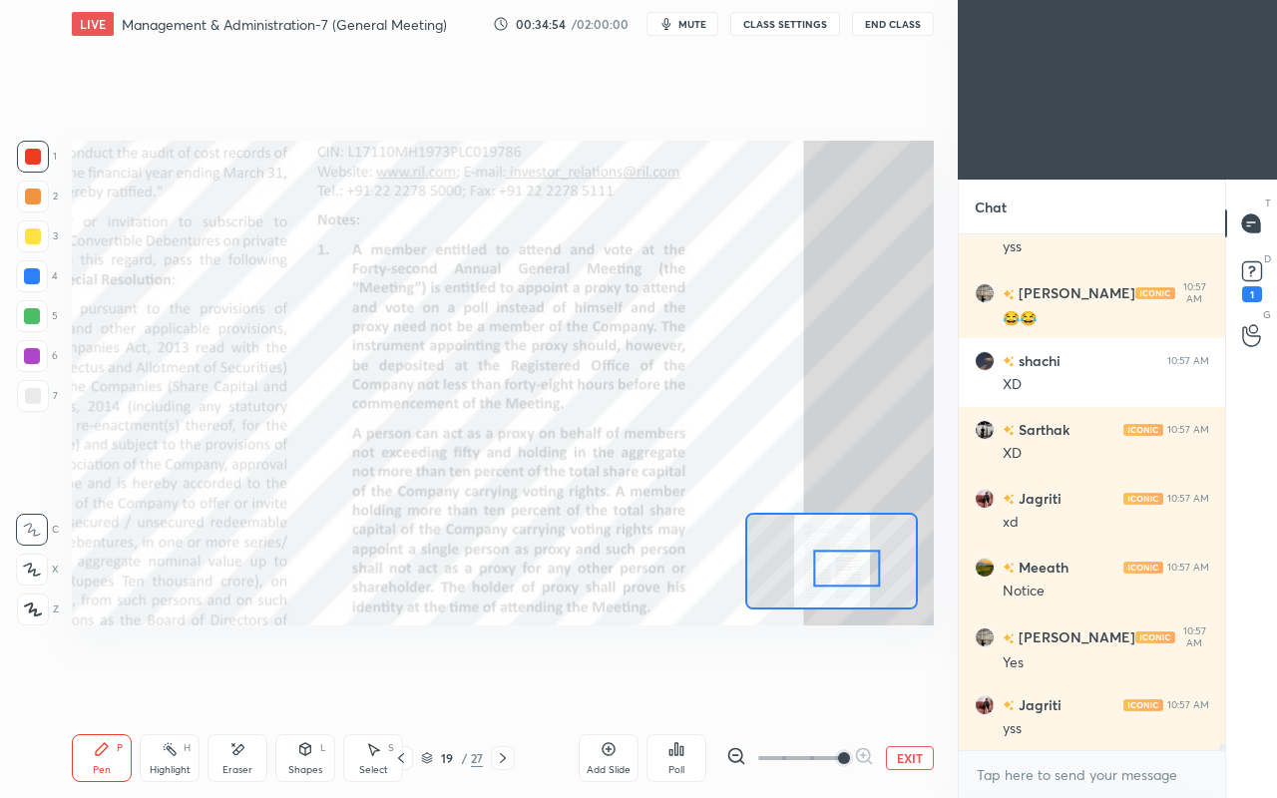
scroll to position [39529, 0]
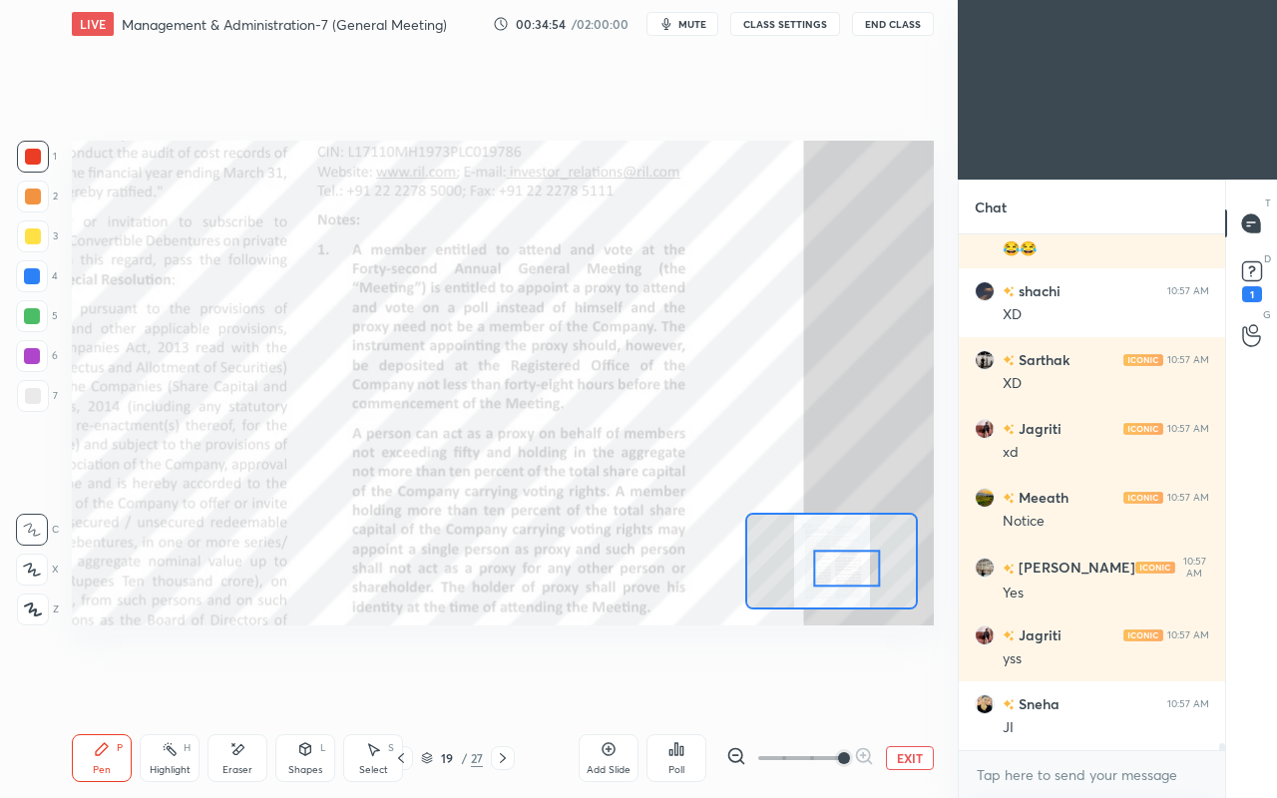
click at [505, 686] on icon at bounding box center [503, 758] width 16 height 16
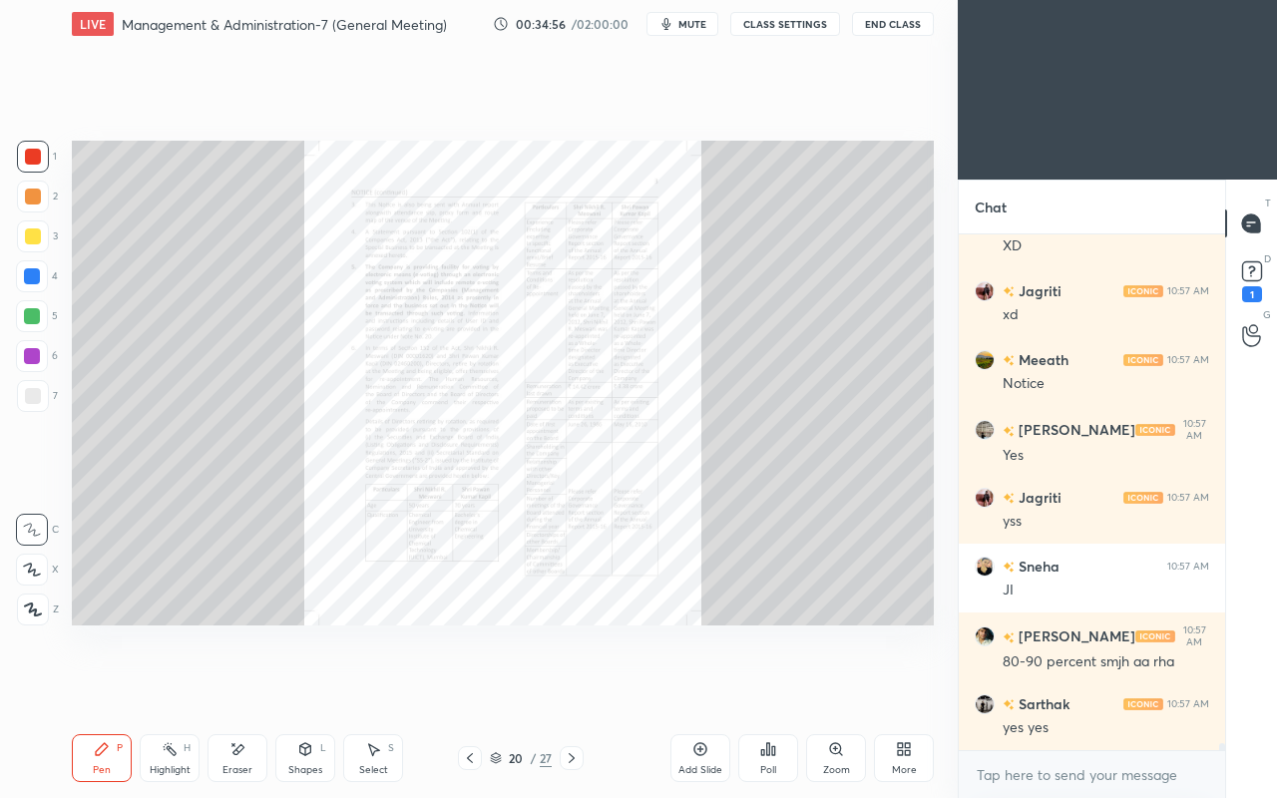
scroll to position [39735, 0]
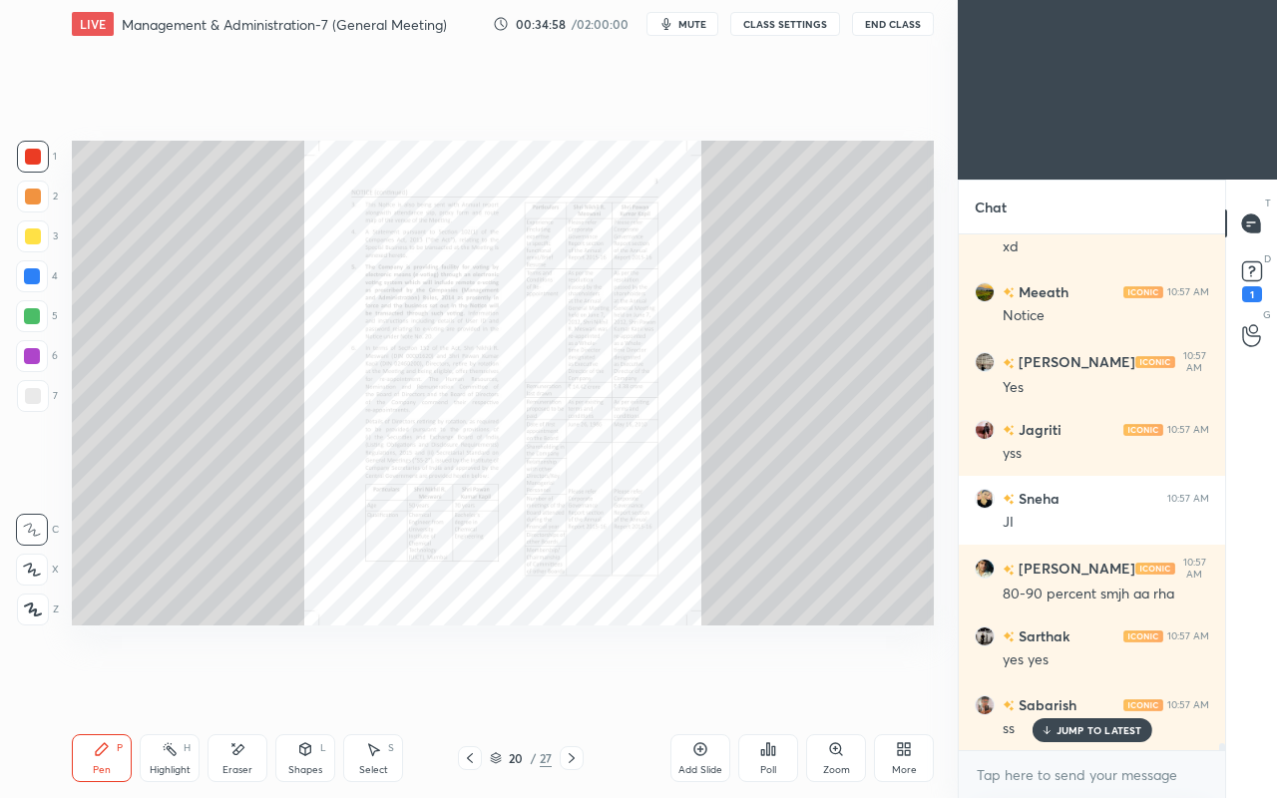
click at [830, 686] on icon at bounding box center [836, 749] width 16 height 16
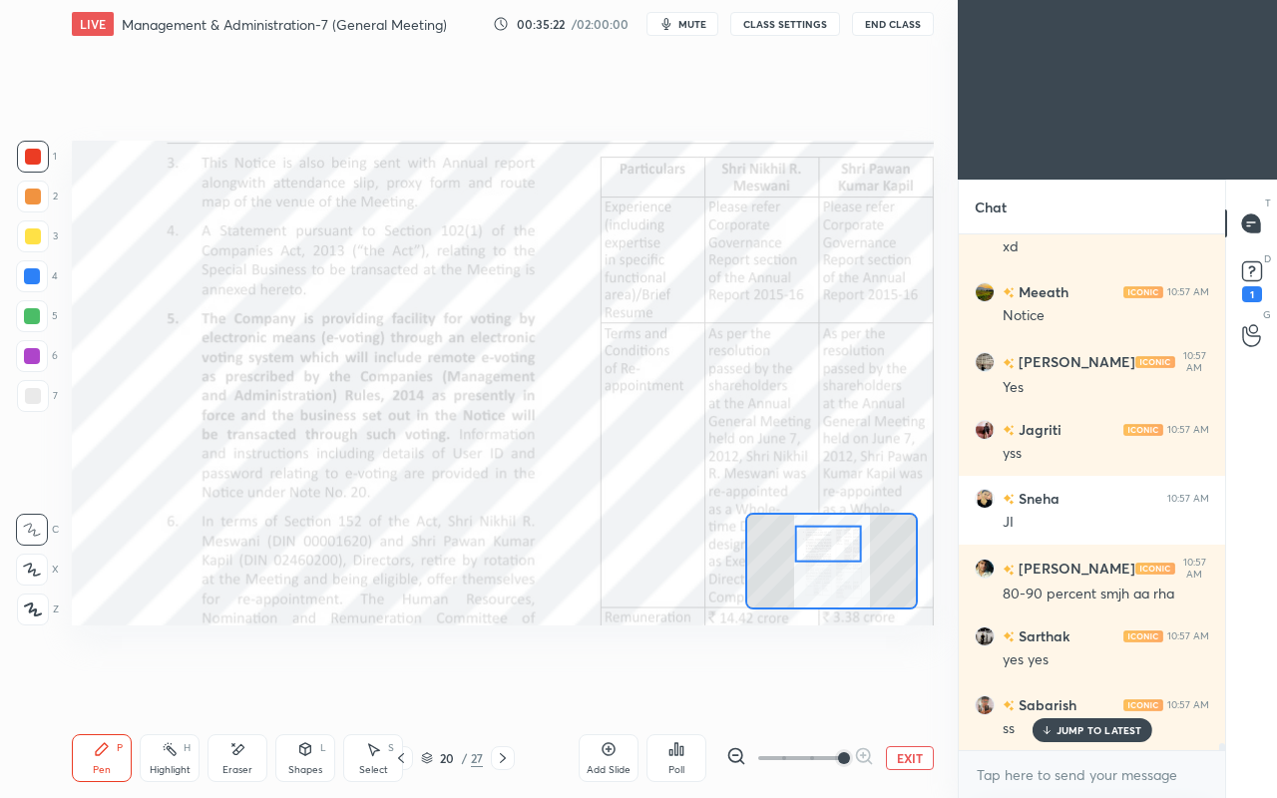
click at [507, 686] on icon at bounding box center [503, 758] width 16 height 16
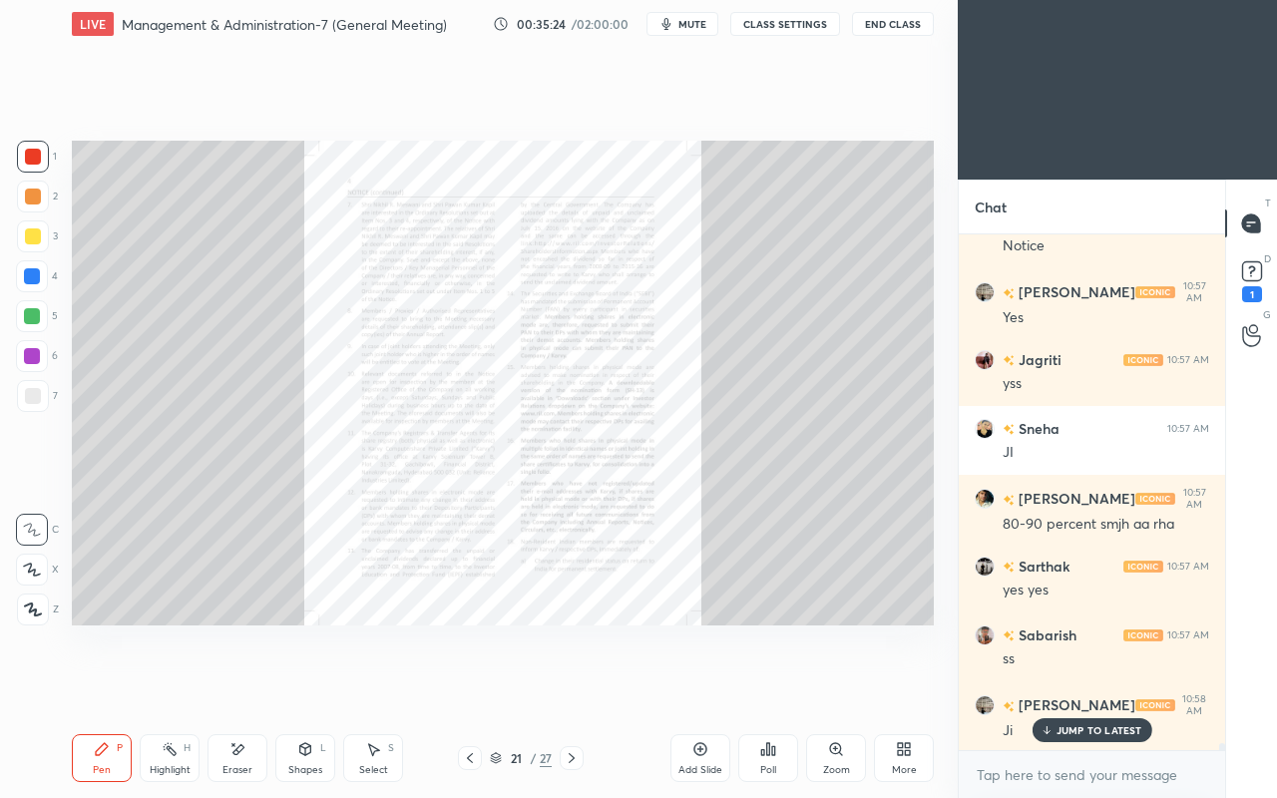
scroll to position [39872, 0]
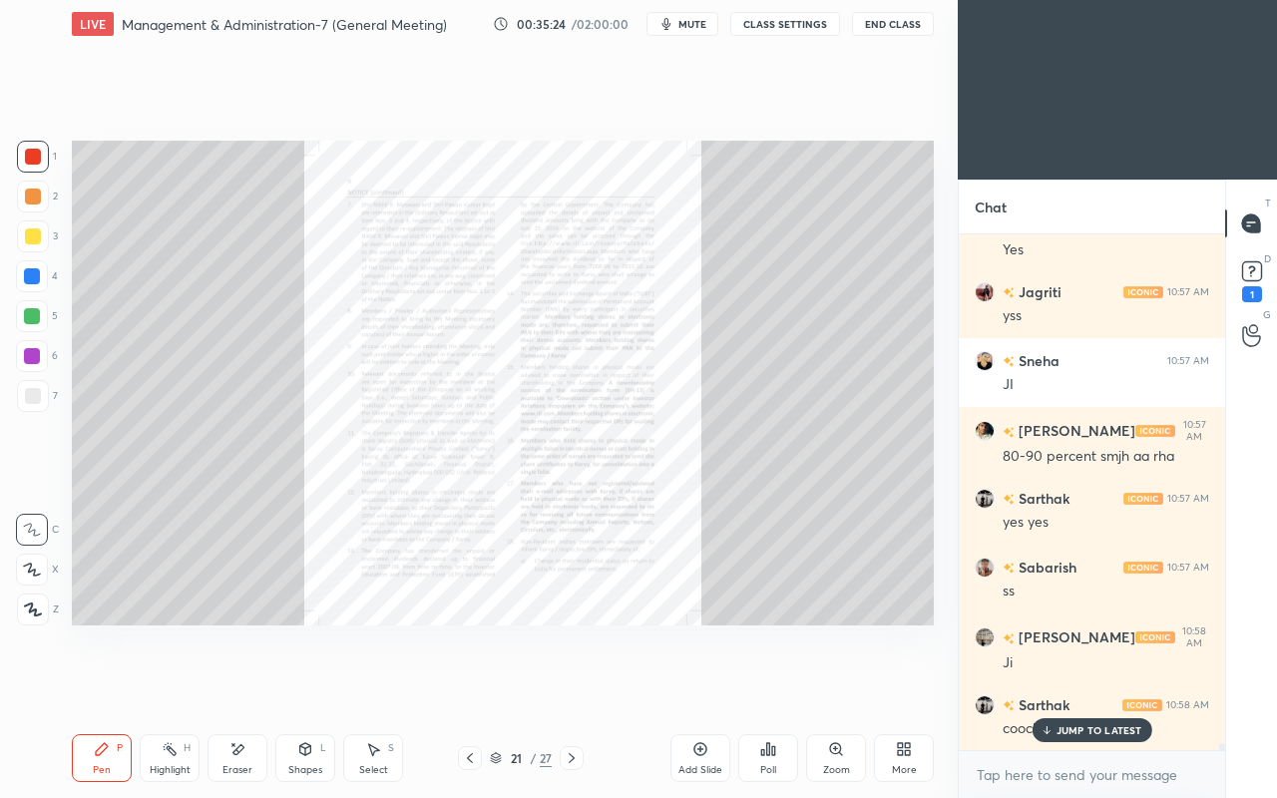
click at [571, 686] on icon at bounding box center [572, 758] width 6 height 10
click at [840, 686] on icon at bounding box center [840, 753] width 3 height 3
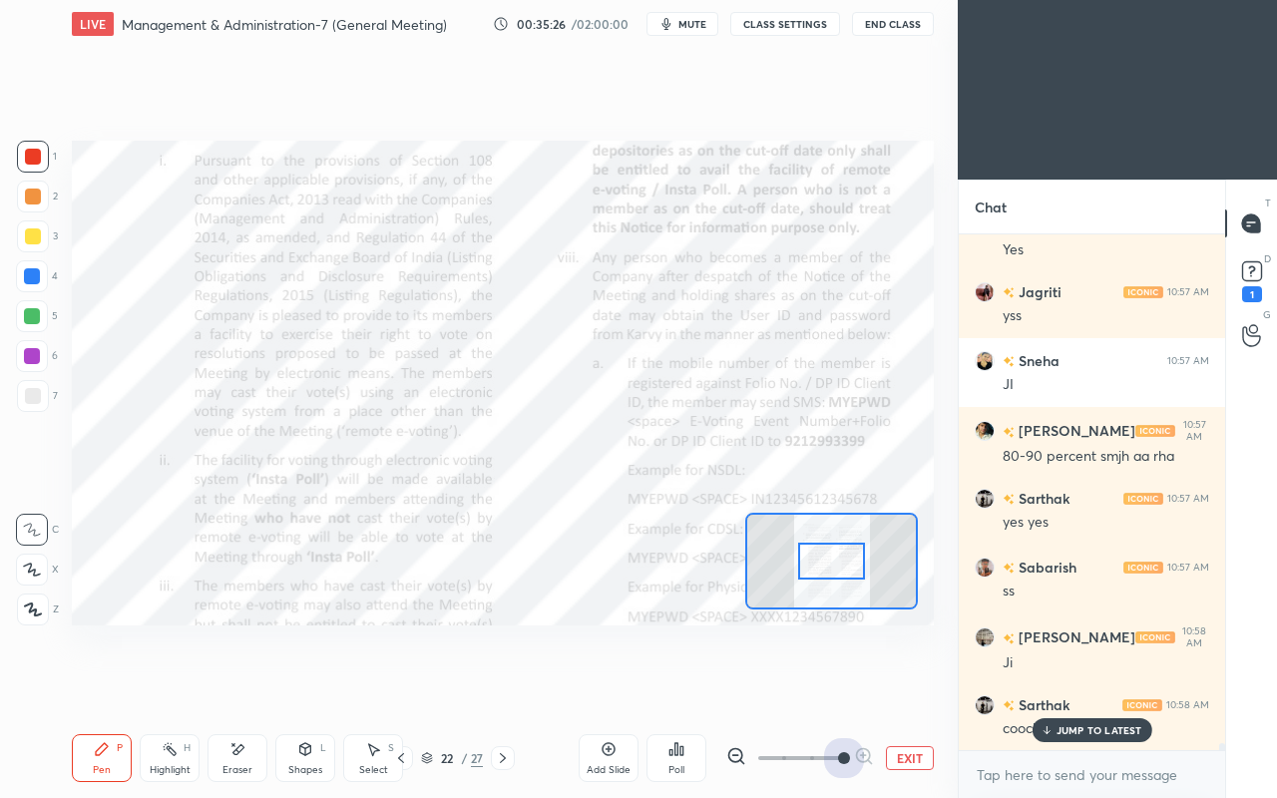
click at [846, 686] on span at bounding box center [844, 758] width 12 height 12
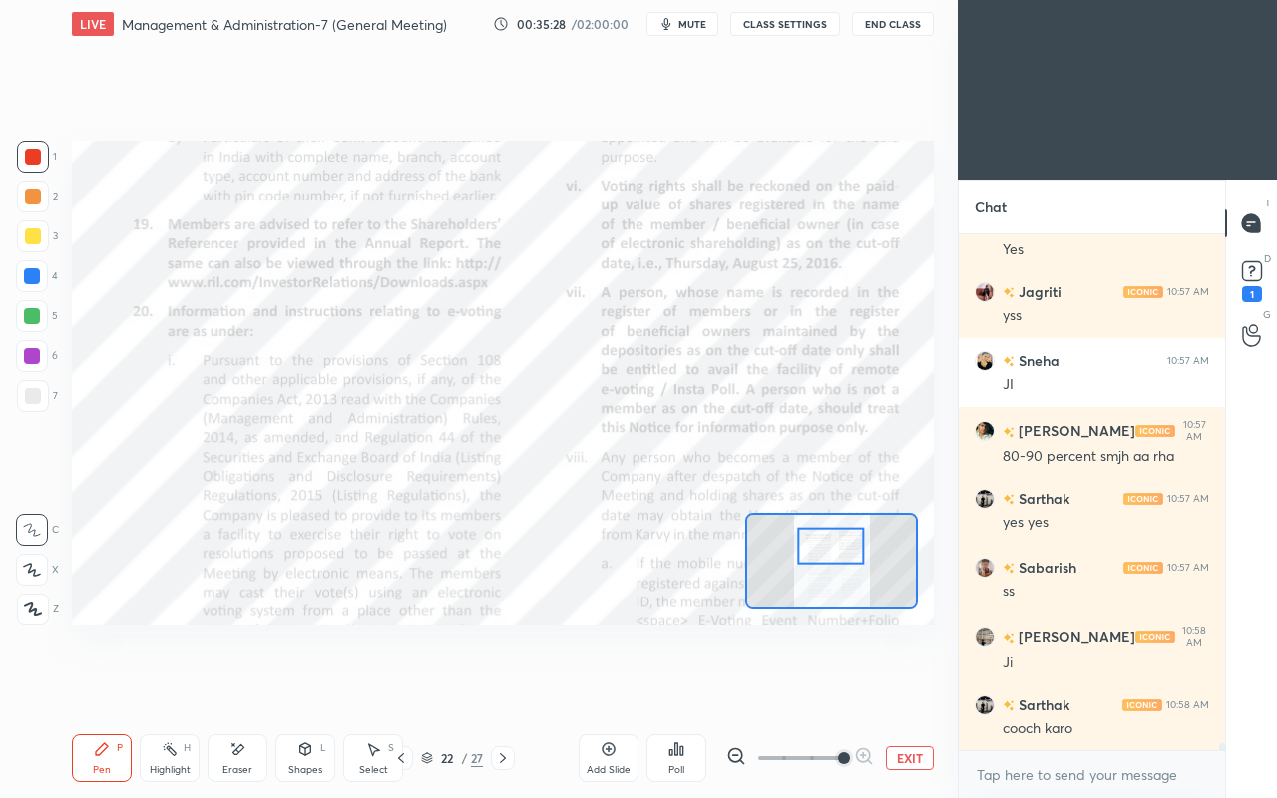
scroll to position [39920, 0]
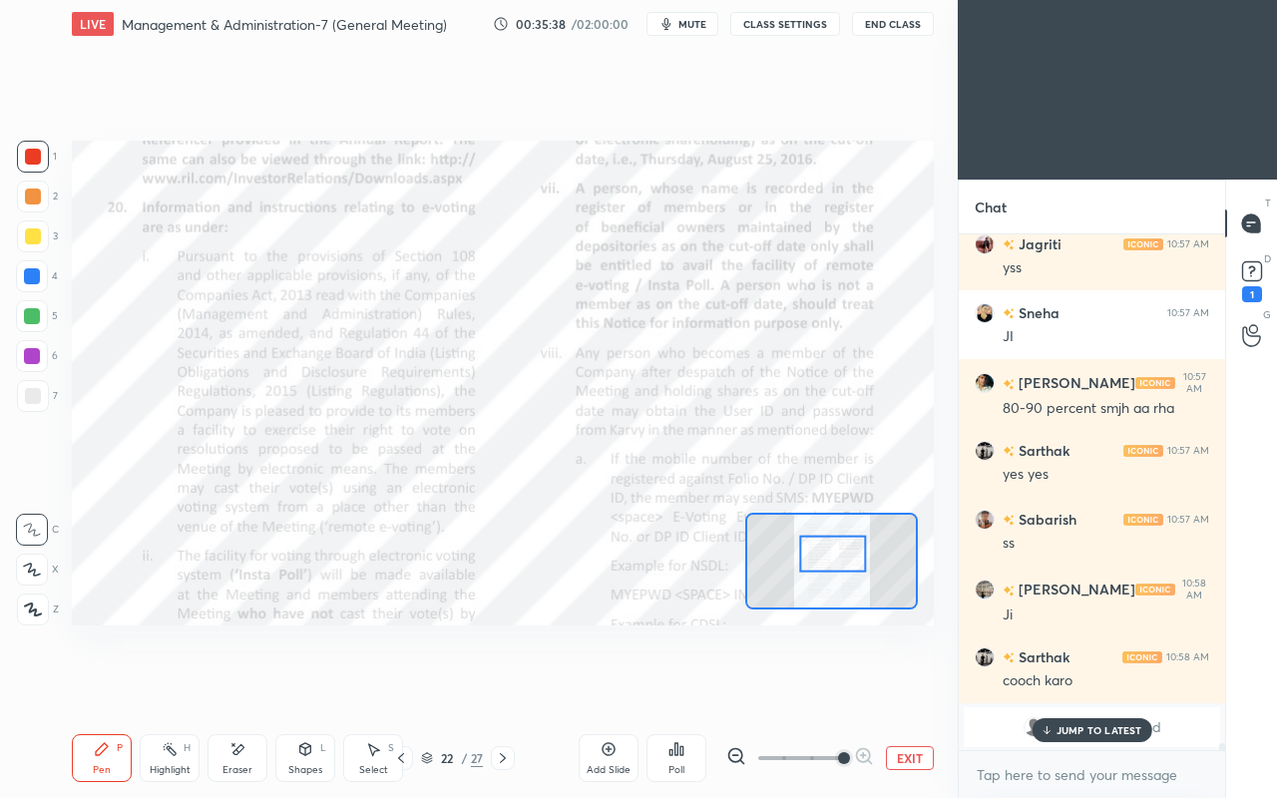
click at [30, 281] on div at bounding box center [32, 276] width 16 height 16
click at [37, 166] on div at bounding box center [33, 157] width 32 height 32
click at [1074, 686] on p "JUMP TO LATEST" at bounding box center [1100, 730] width 86 height 12
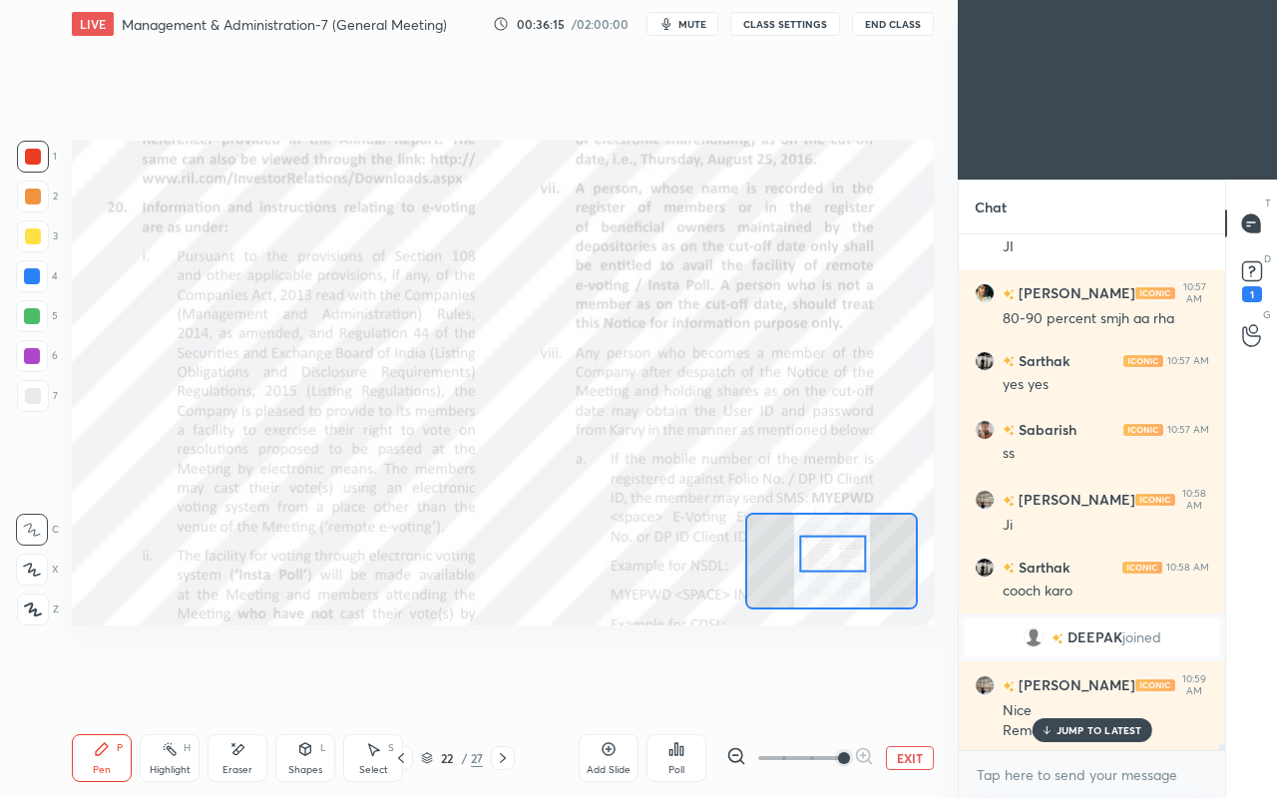
scroll to position [40078, 0]
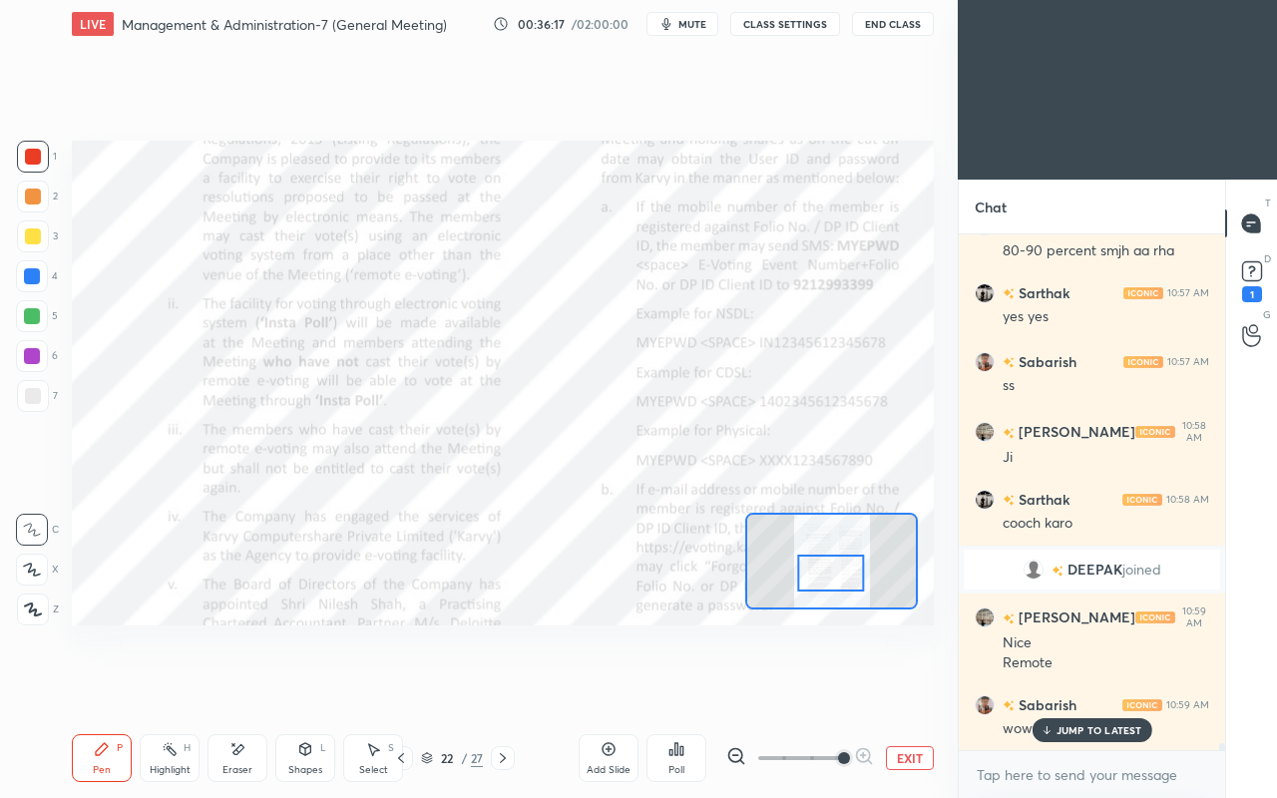
click at [1057, 686] on div "JUMP TO LATEST" at bounding box center [1092, 730] width 120 height 24
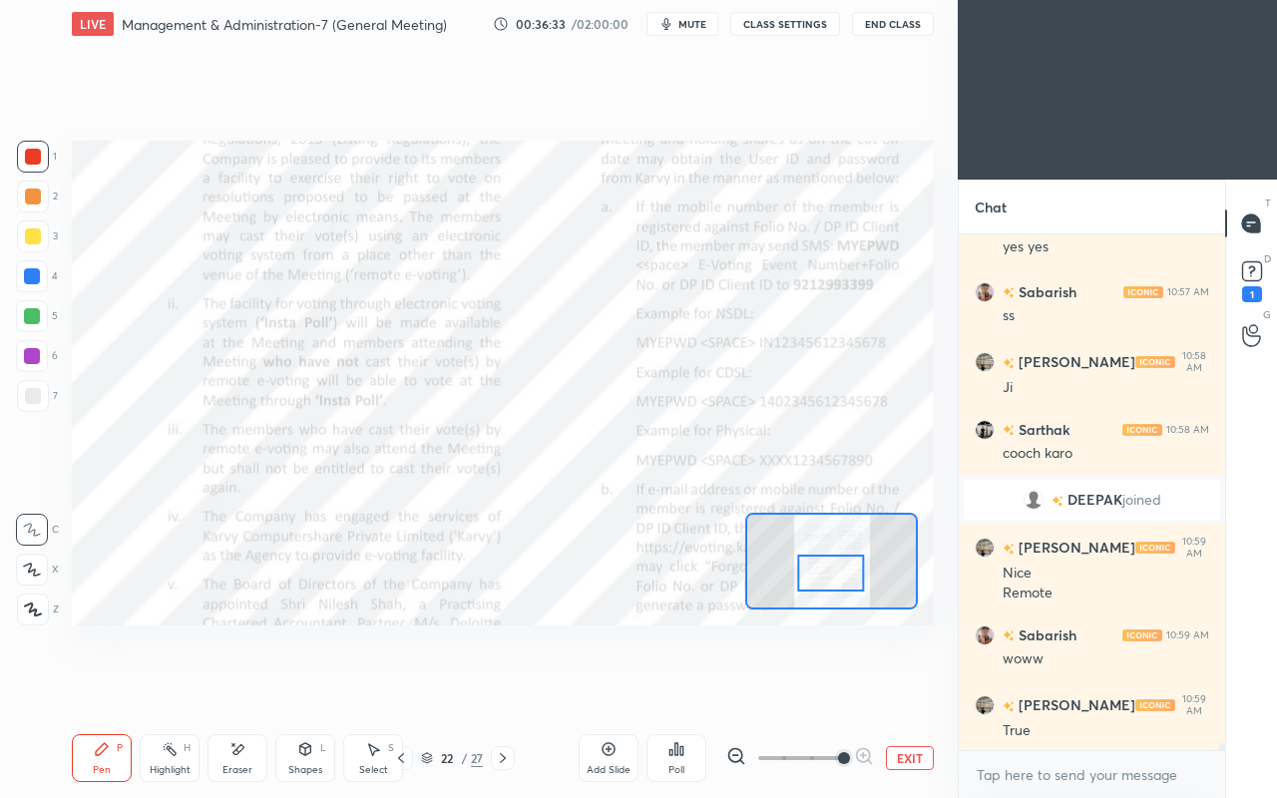
click at [1068, 635] on h6 "Sabarish" at bounding box center [1046, 635] width 62 height 21
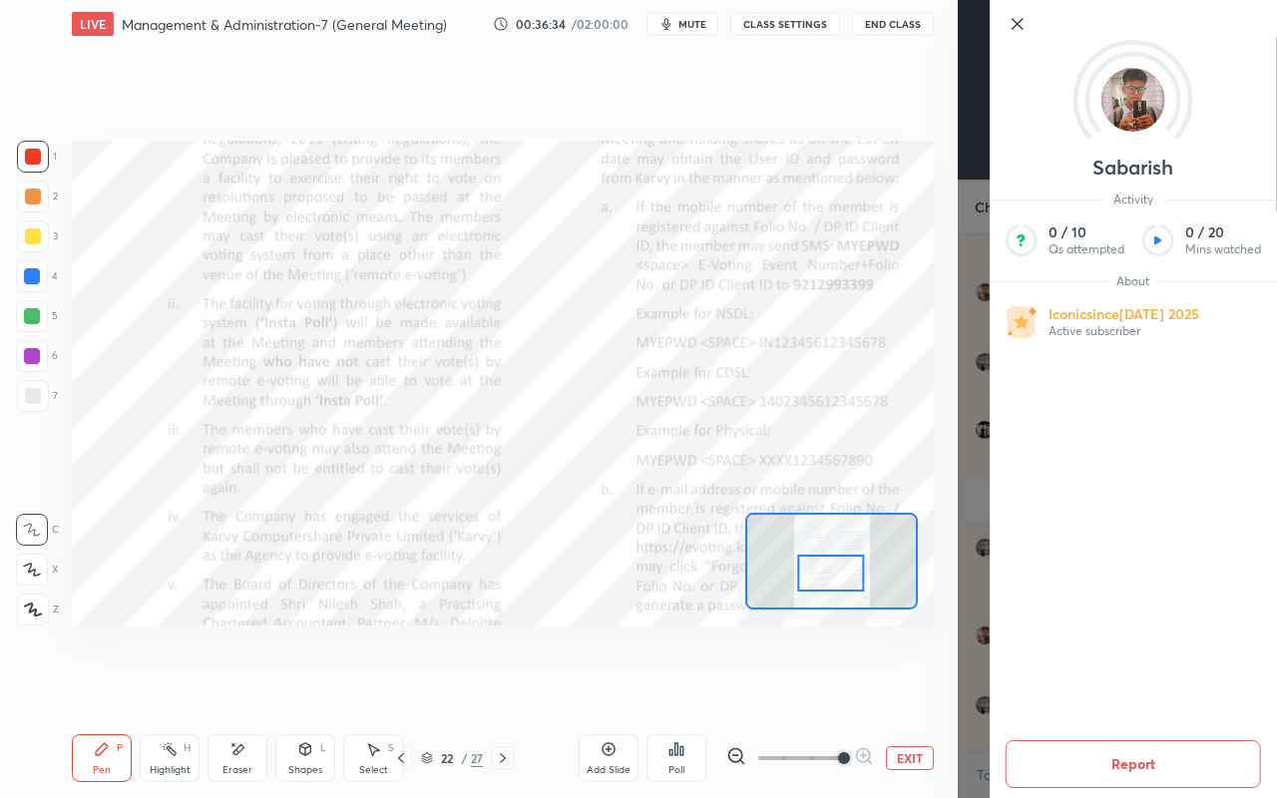
click at [1023, 24] on icon at bounding box center [1018, 24] width 24 height 24
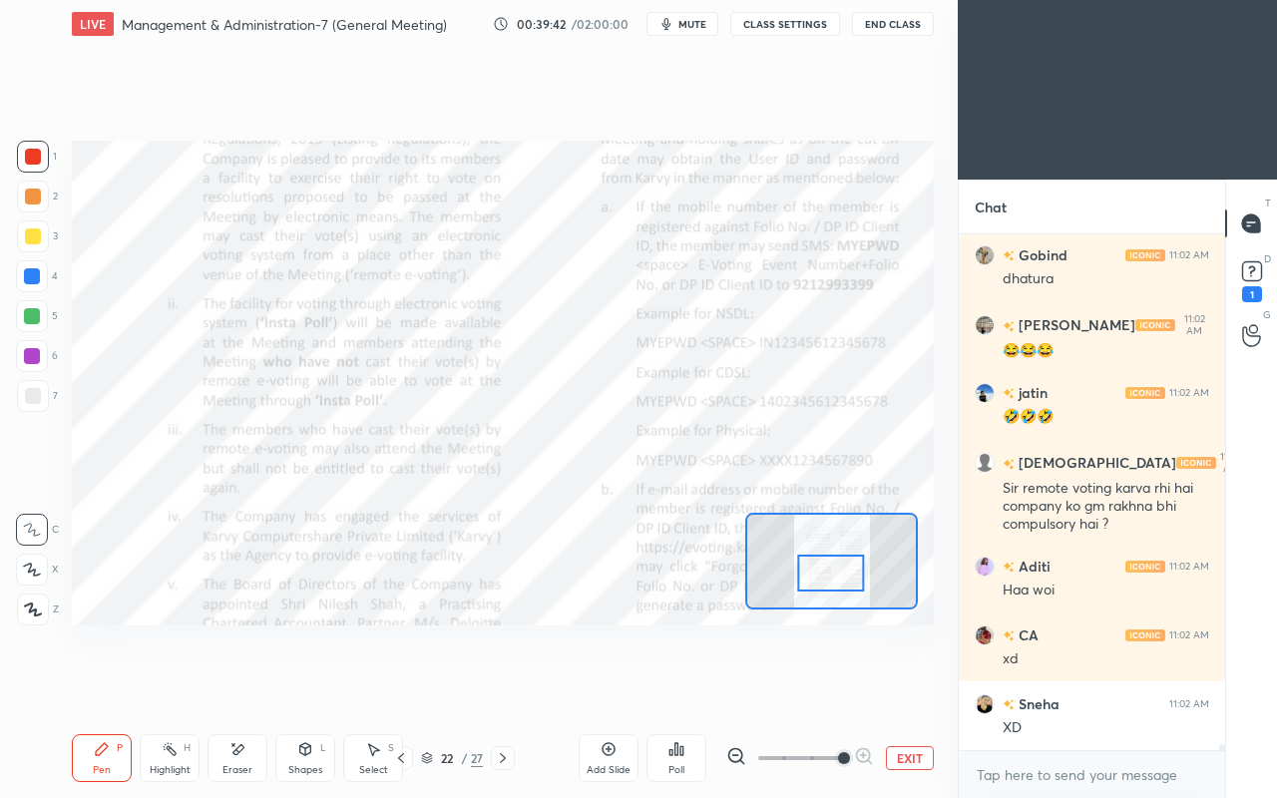
scroll to position [44789, 0]
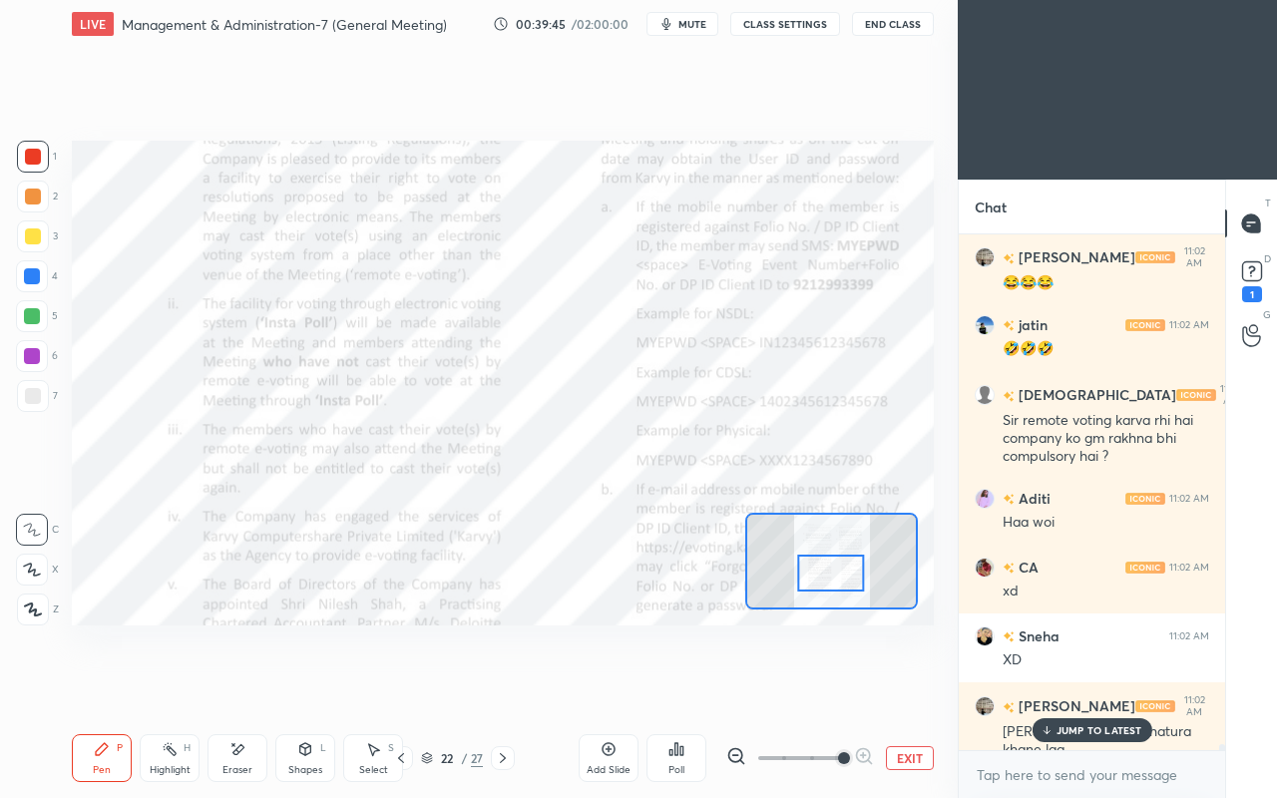
click at [1090, 686] on p "JUMP TO LATEST" at bounding box center [1100, 730] width 86 height 12
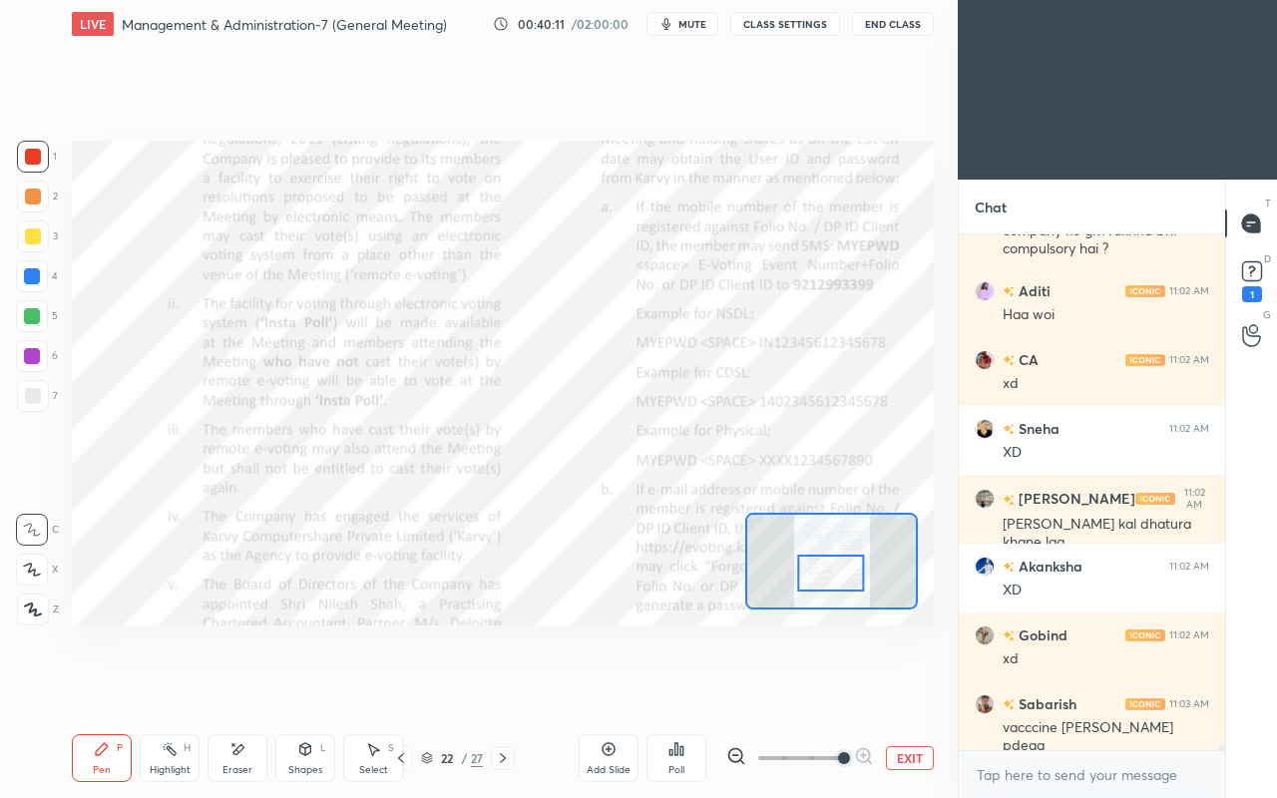
scroll to position [45065, 0]
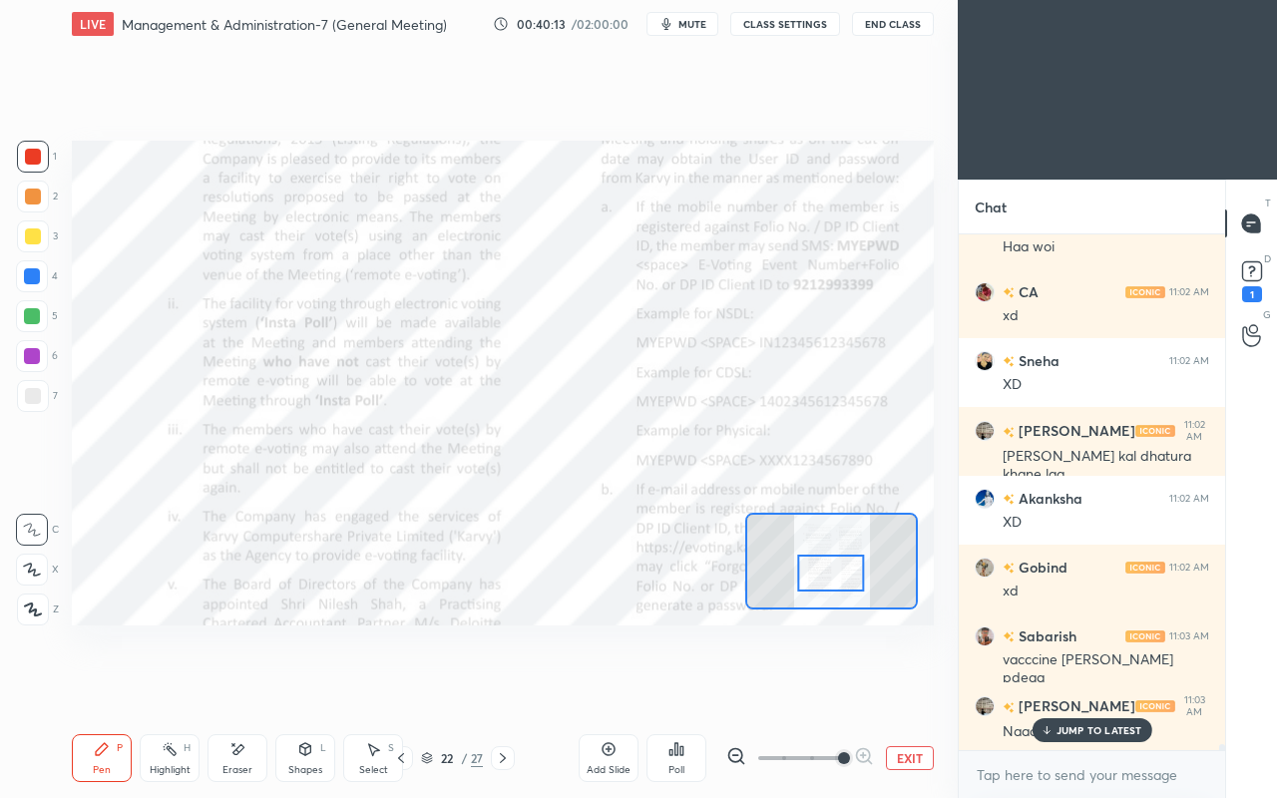
click at [1072, 686] on p "JUMP TO LATEST" at bounding box center [1100, 730] width 86 height 12
click at [890, 686] on button "EXIT" at bounding box center [910, 758] width 48 height 24
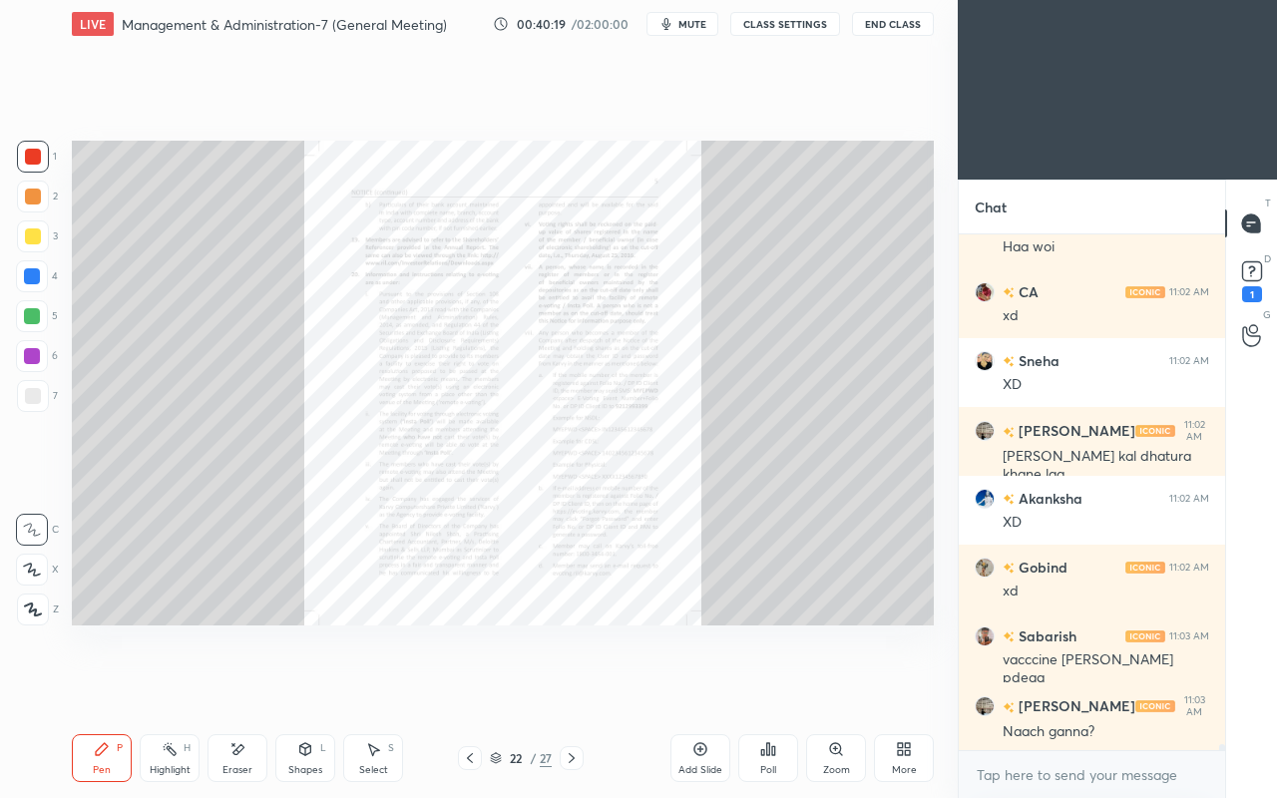
scroll to position [45152, 0]
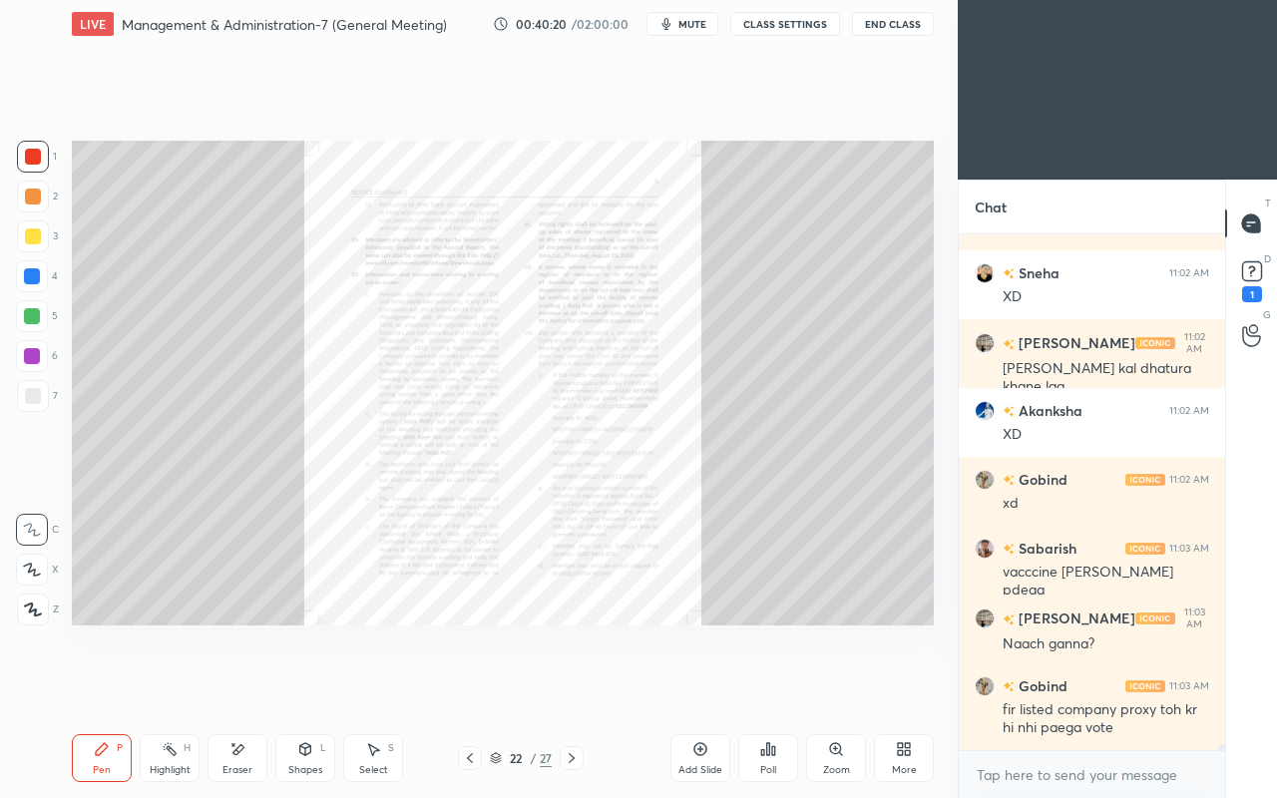
click at [830, 686] on icon at bounding box center [836, 749] width 16 height 16
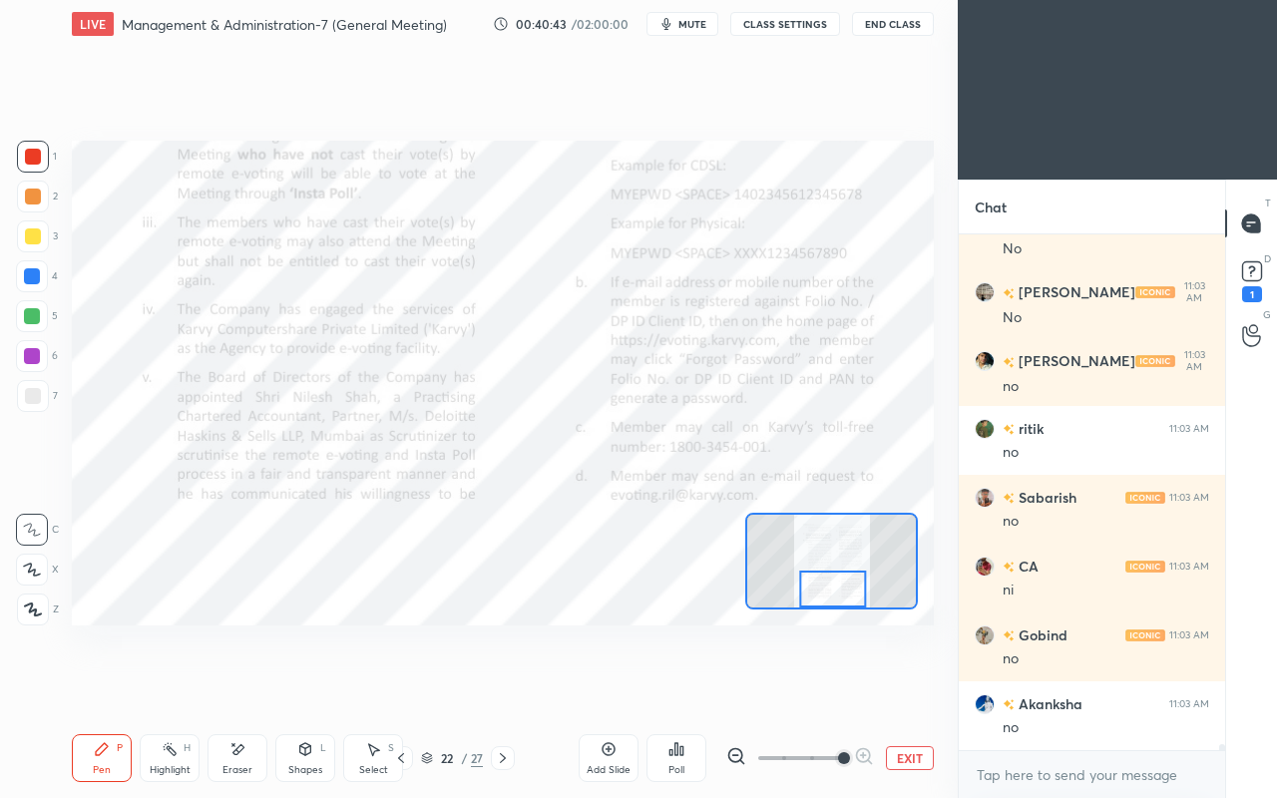
scroll to position [45807, 0]
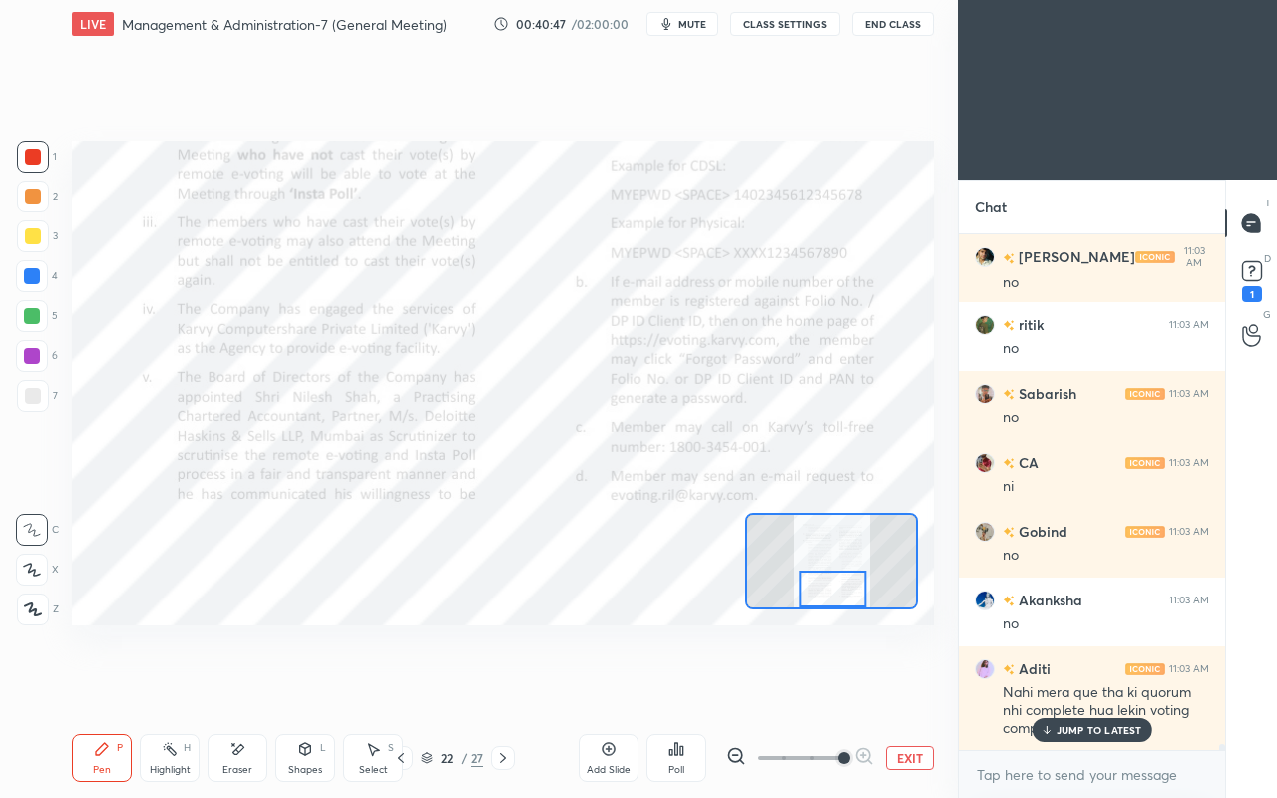
click at [1069, 686] on p "JUMP TO LATEST" at bounding box center [1100, 730] width 86 height 12
click at [457, 686] on div "Pen P Highlight H Eraser Shapes L Select S 22 / 27 Add Slide Poll EXIT" at bounding box center [503, 758] width 862 height 80
click at [531, 686] on div "Pen P Highlight H Eraser Shapes L Select S 22 / 27 Add Slide Poll EXIT" at bounding box center [503, 758] width 862 height 80
click at [581, 686] on div "Add Slide" at bounding box center [609, 758] width 60 height 48
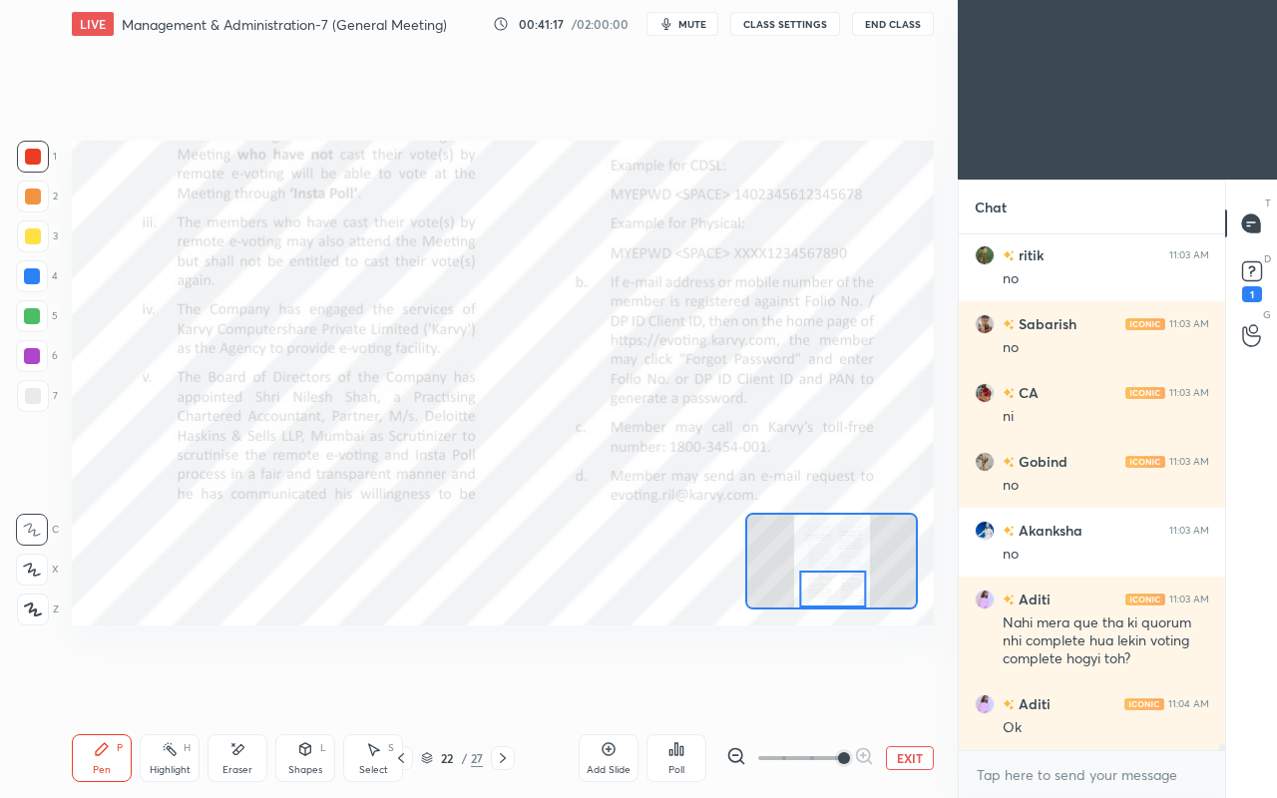
scroll to position [45945, 0]
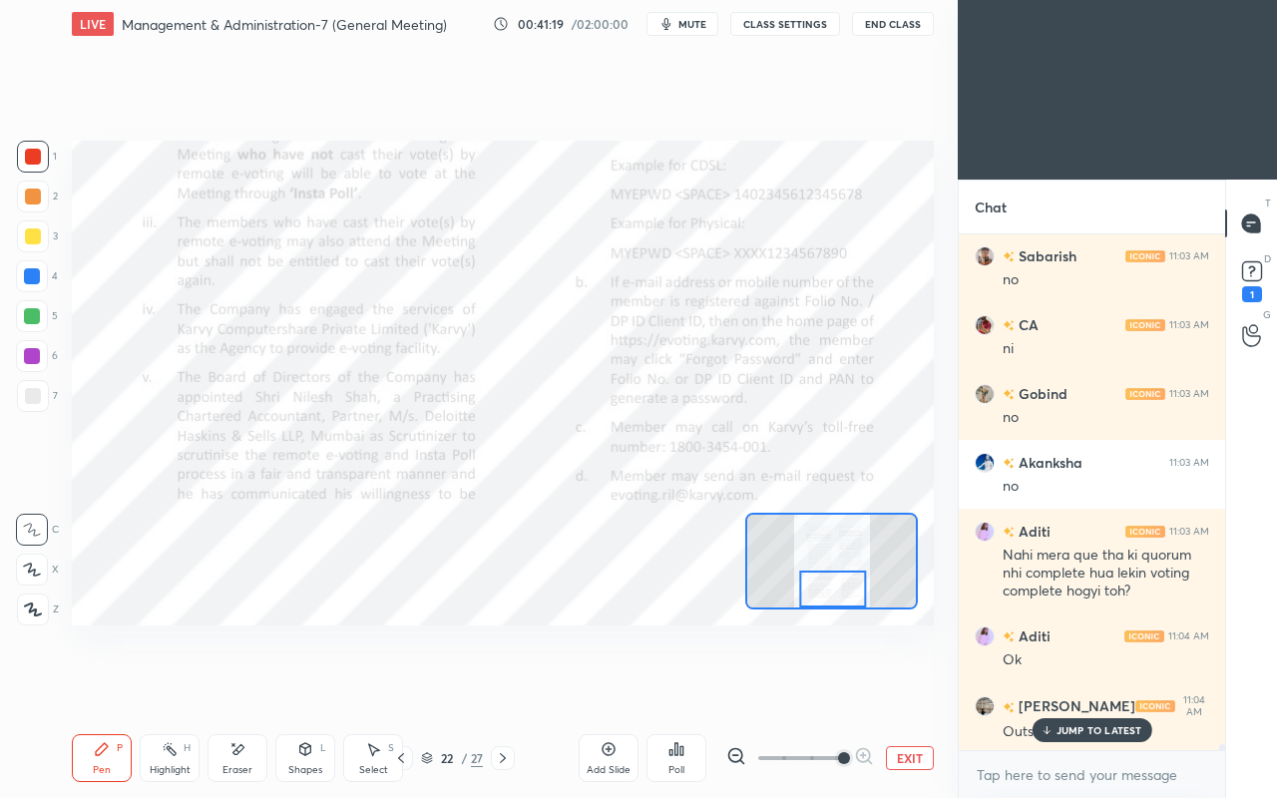
click at [1062, 686] on p "JUMP TO LATEST" at bounding box center [1100, 730] width 86 height 12
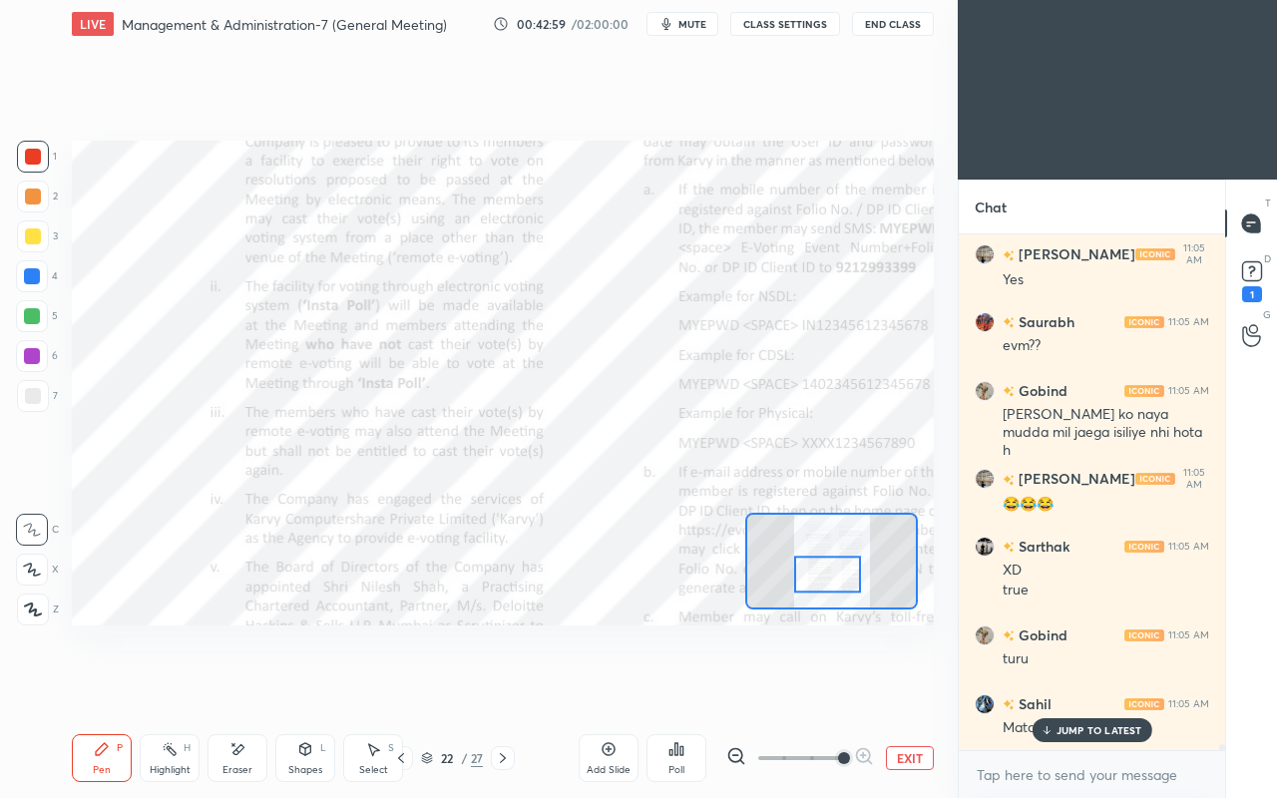
scroll to position [47122, 0]
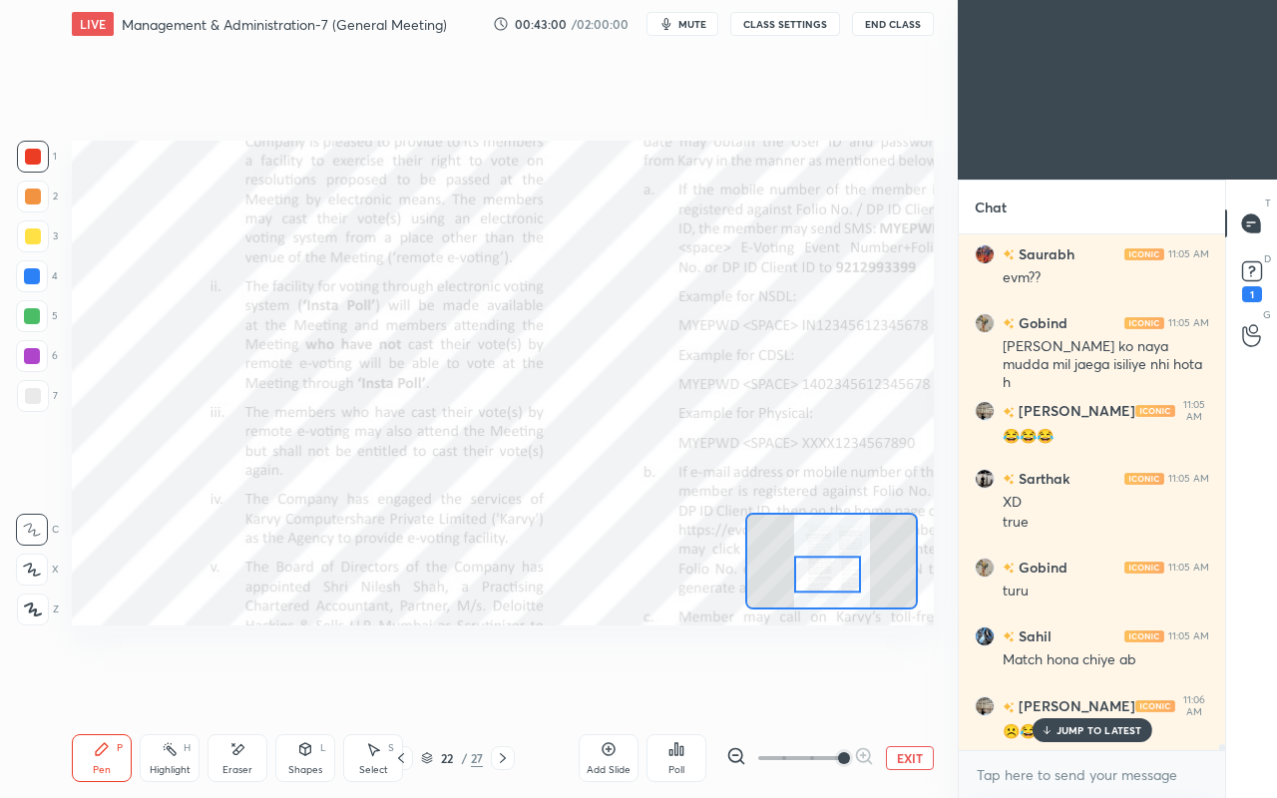
click at [1035, 686] on div "JUMP TO LATEST" at bounding box center [1092, 730] width 120 height 24
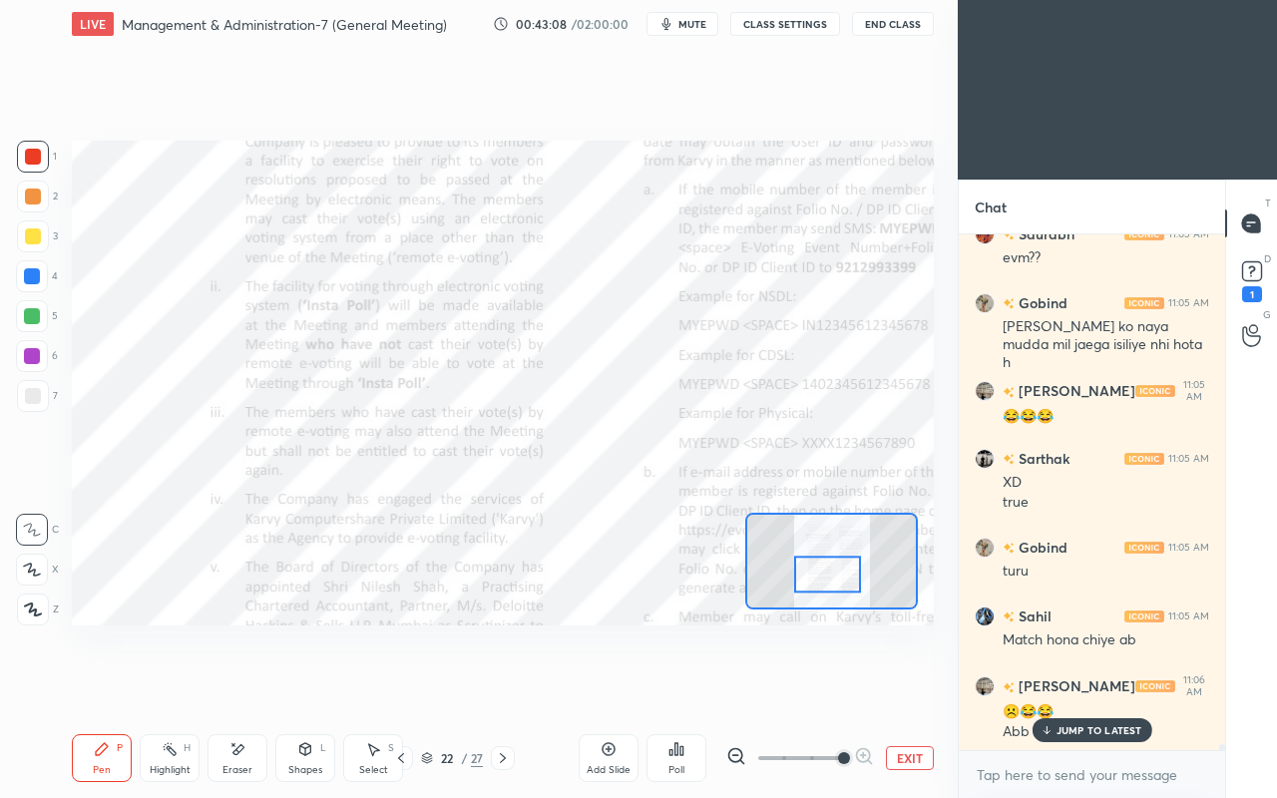
click at [1060, 686] on div "JUMP TO LATEST" at bounding box center [1092, 730] width 120 height 24
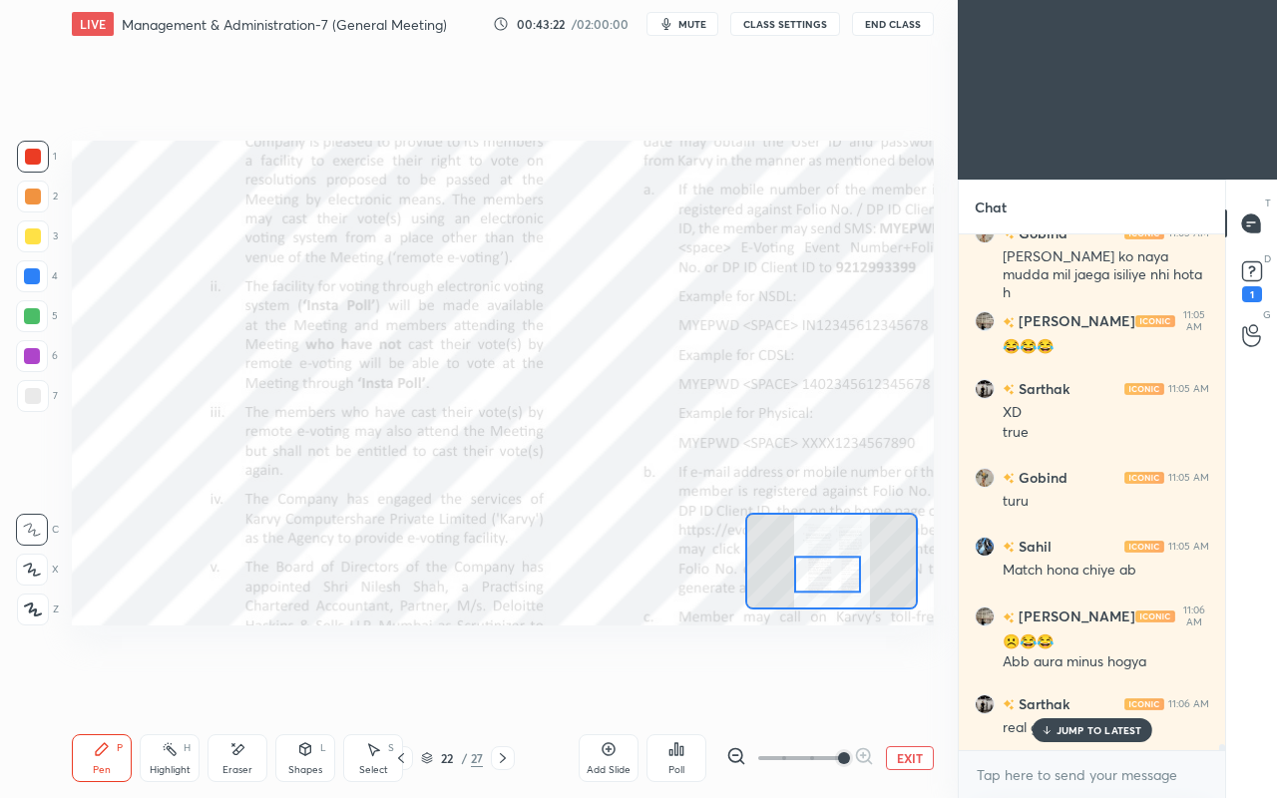
scroll to position [47280, 0]
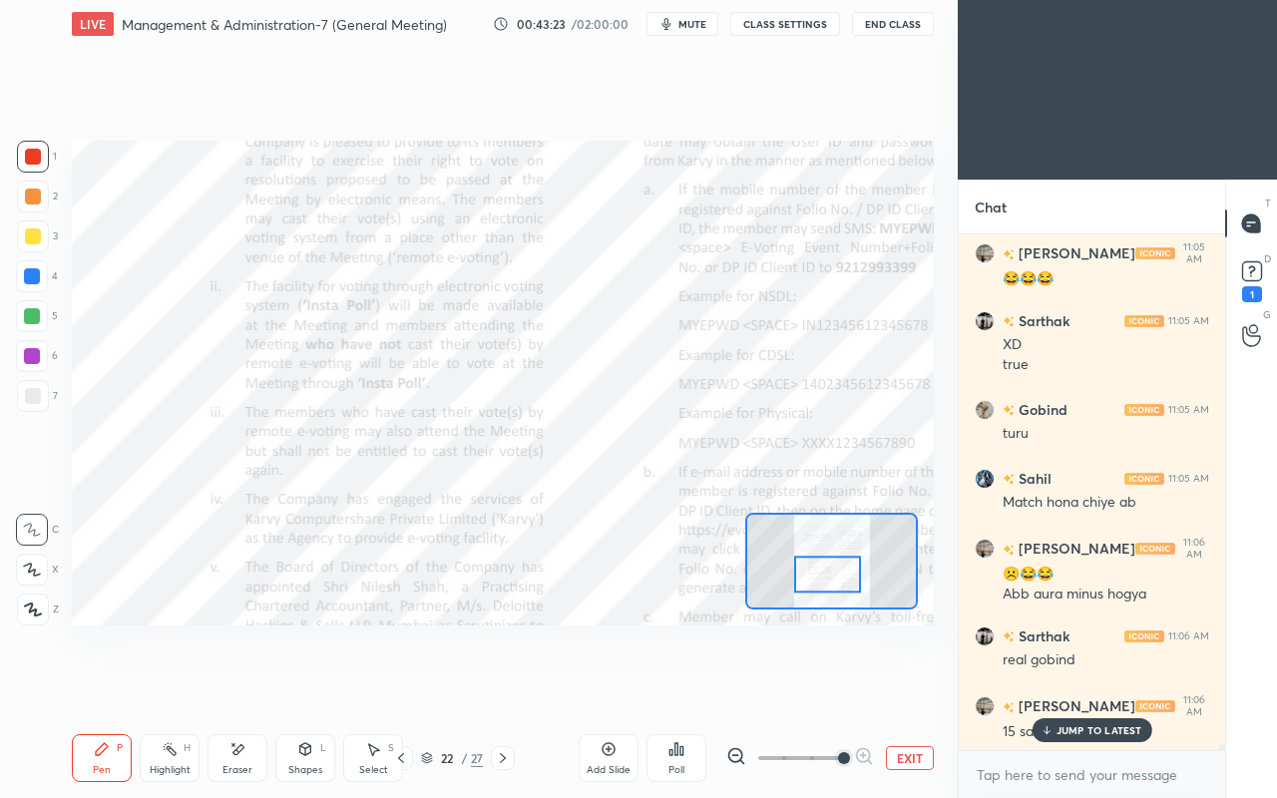
click at [1064, 686] on div "JUMP TO LATEST" at bounding box center [1092, 730] width 120 height 24
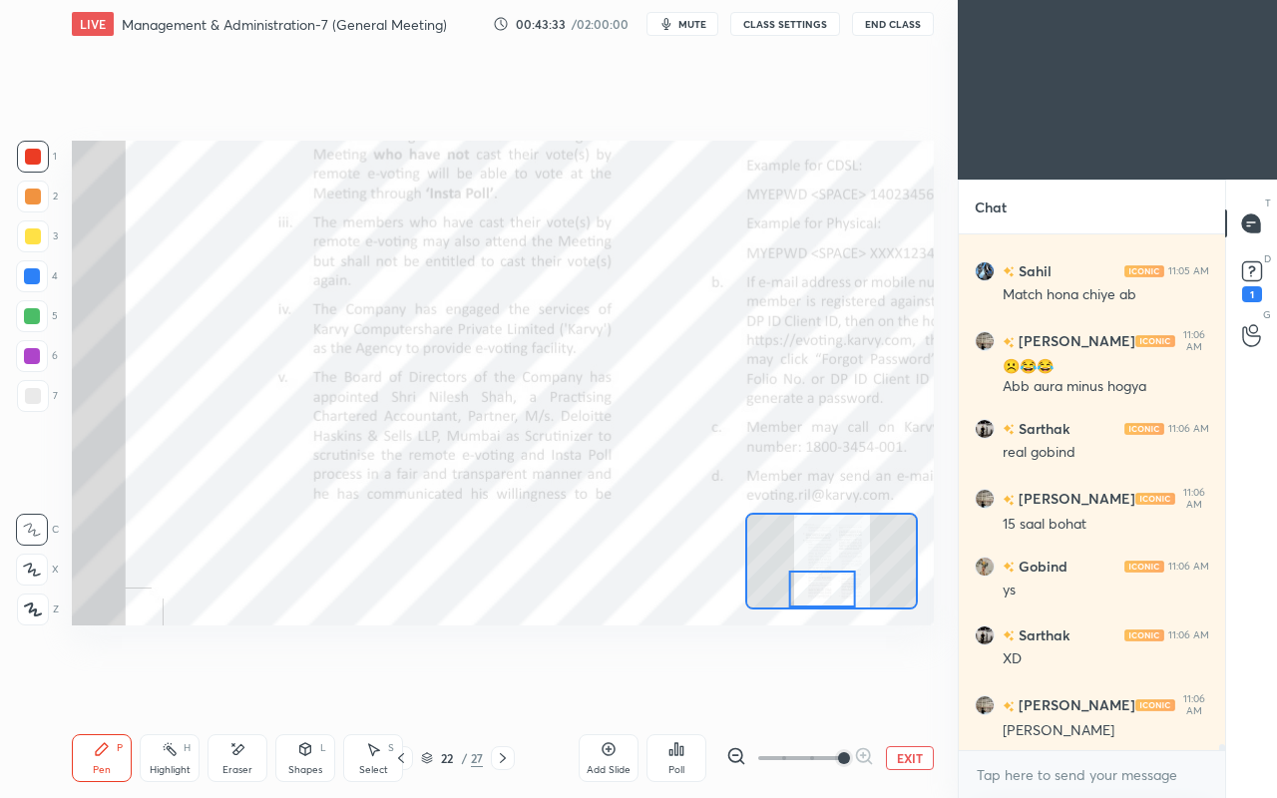
scroll to position [47555, 0]
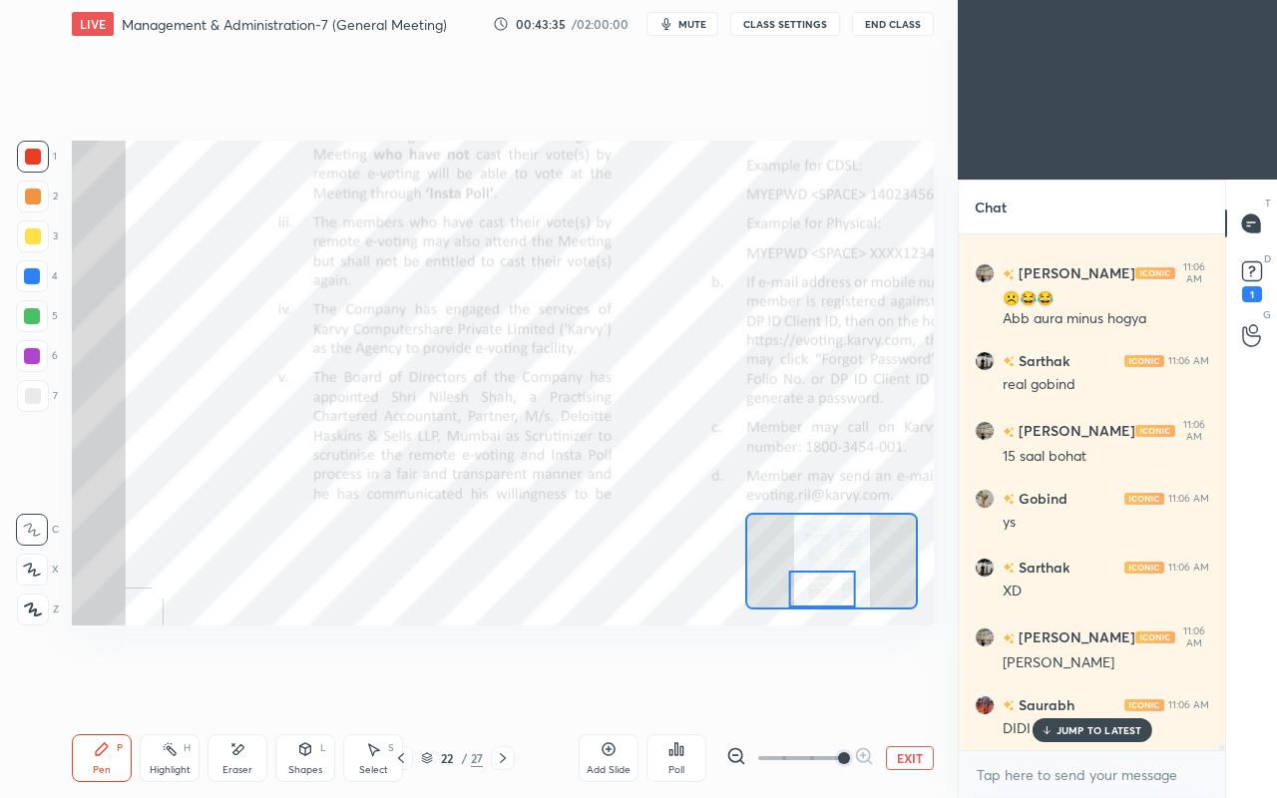
click at [1059, 686] on div "JUMP TO LATEST" at bounding box center [1092, 730] width 120 height 24
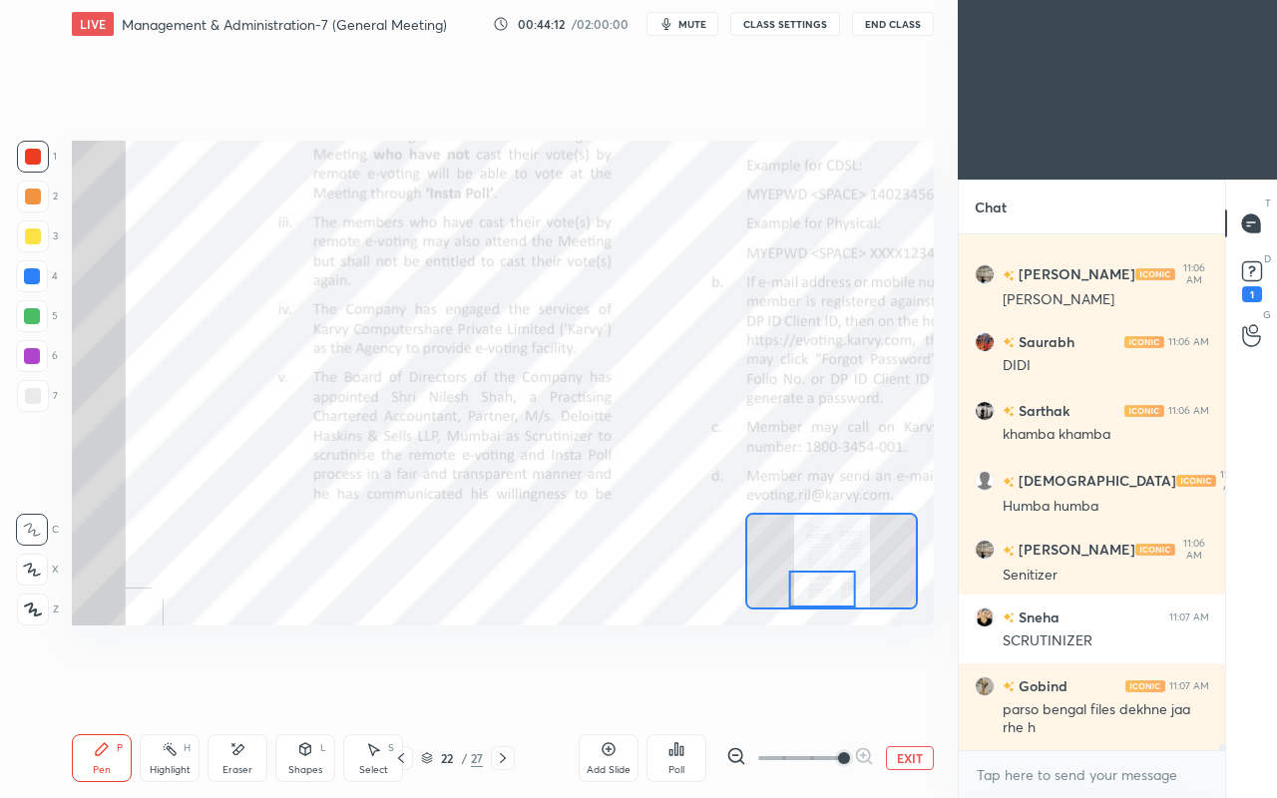
scroll to position [47986, 0]
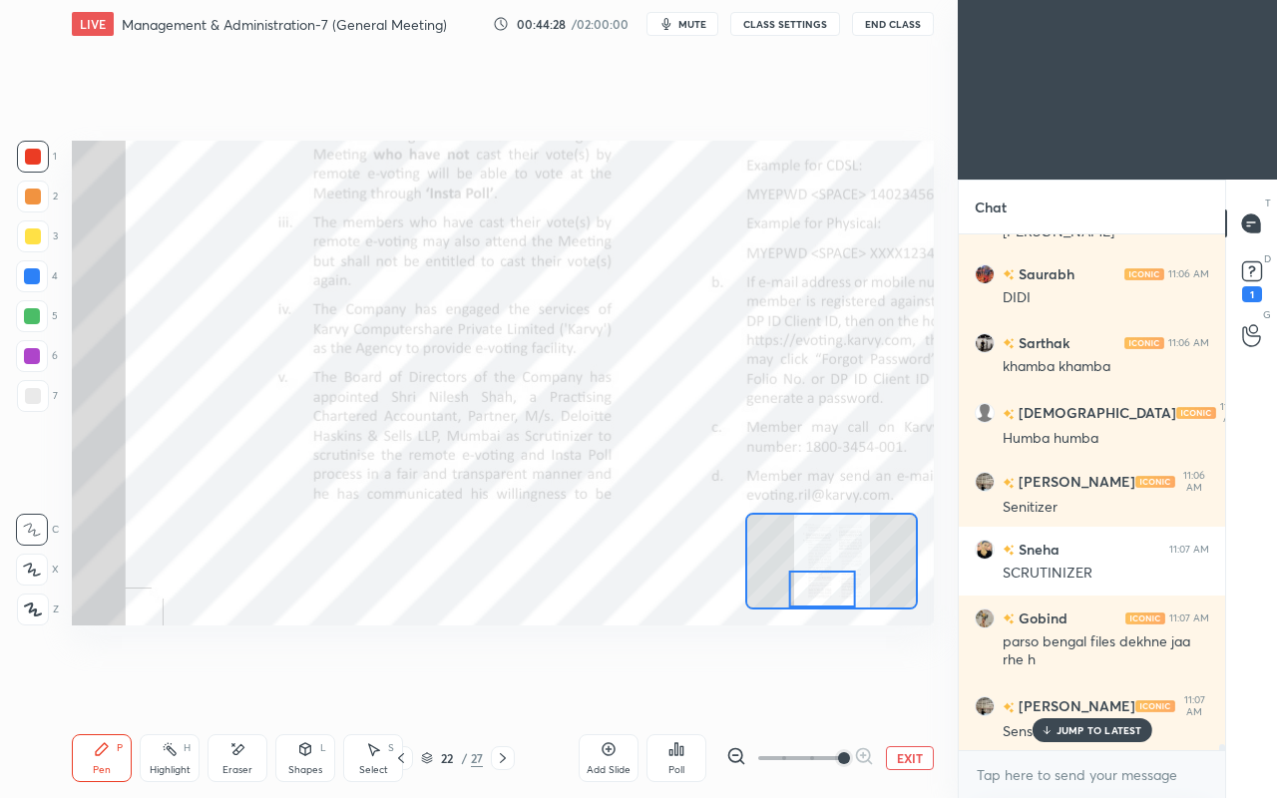
click at [1053, 686] on icon at bounding box center [1046, 730] width 13 height 12
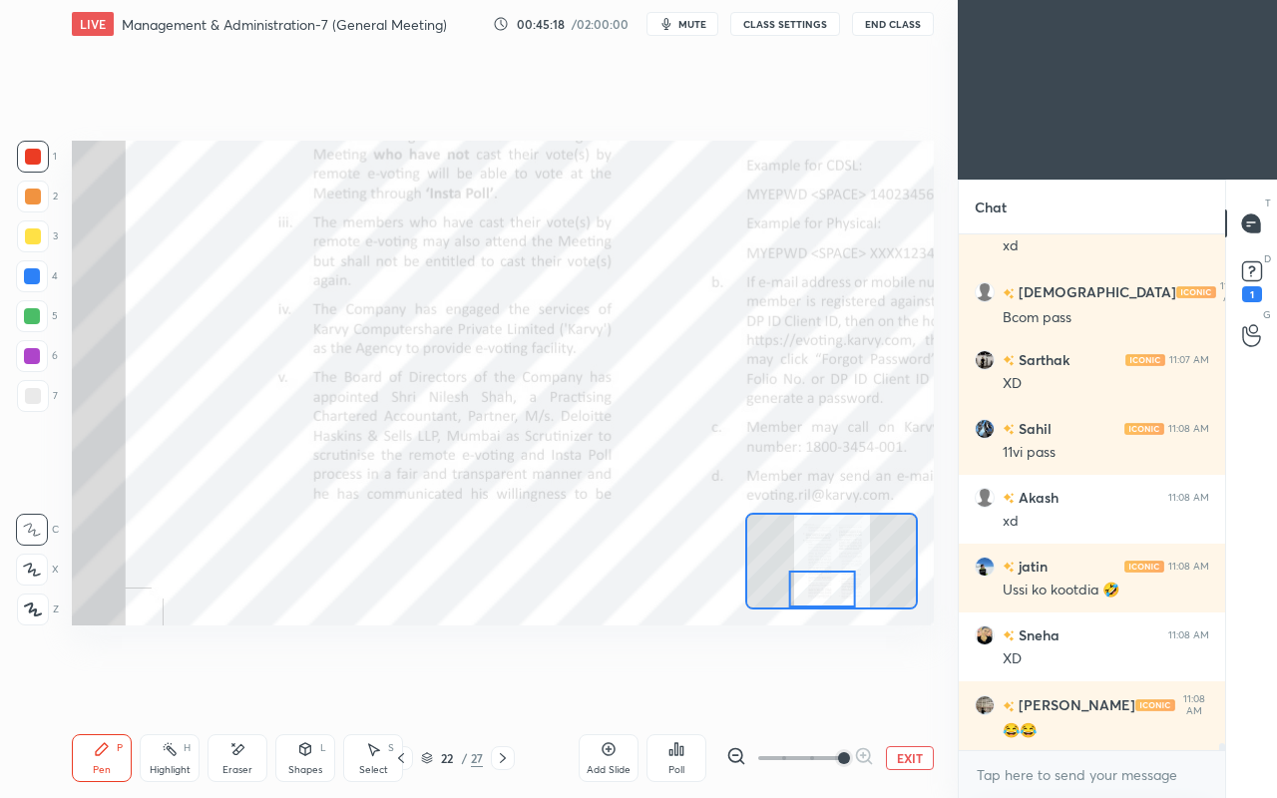
scroll to position [39525, 0]
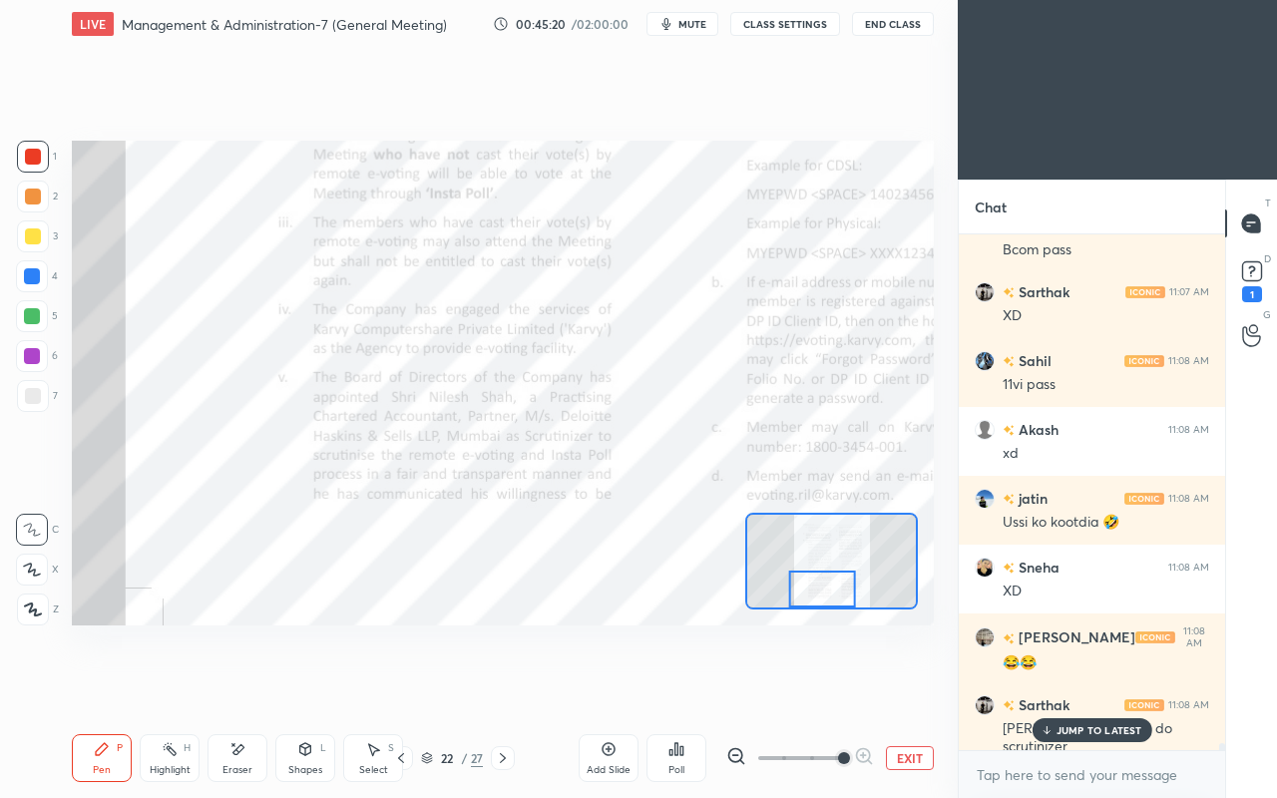
click at [1090, 686] on p "JUMP TO LATEST" at bounding box center [1100, 730] width 86 height 12
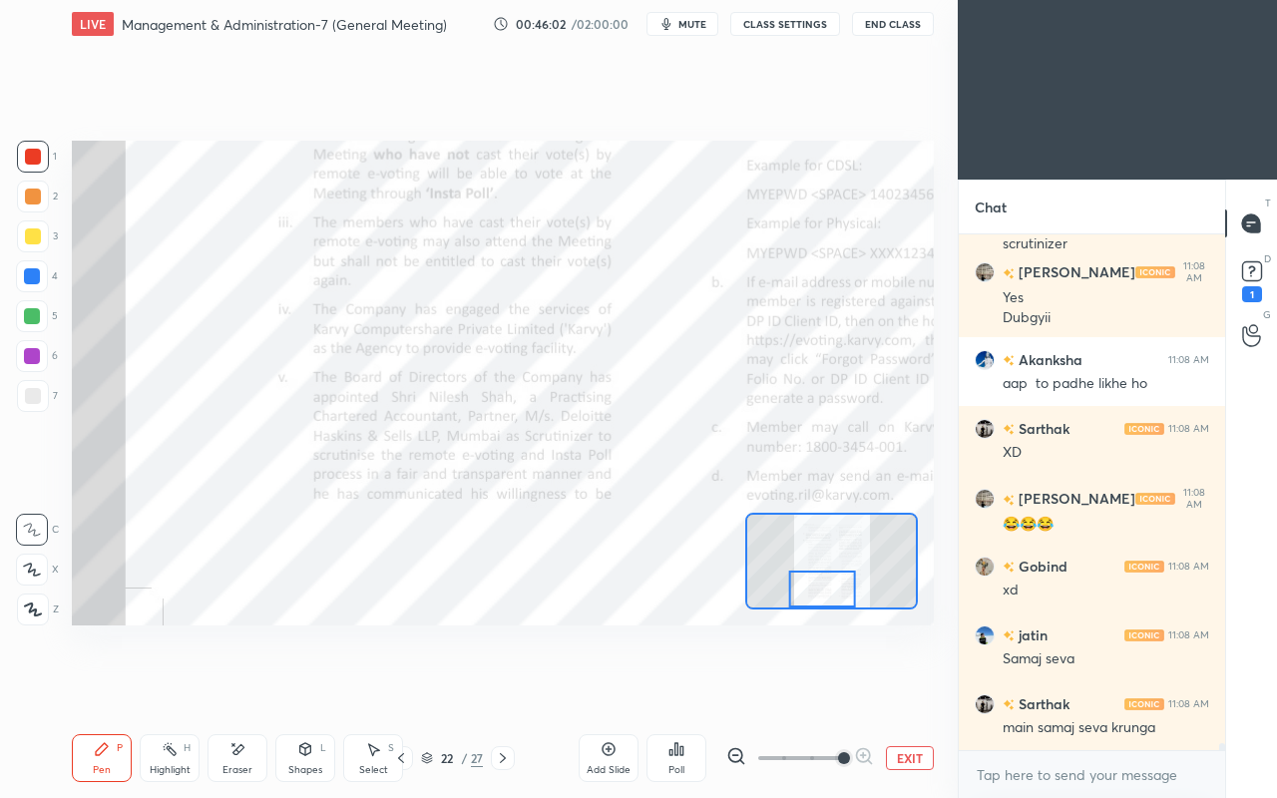
scroll to position [40096, 0]
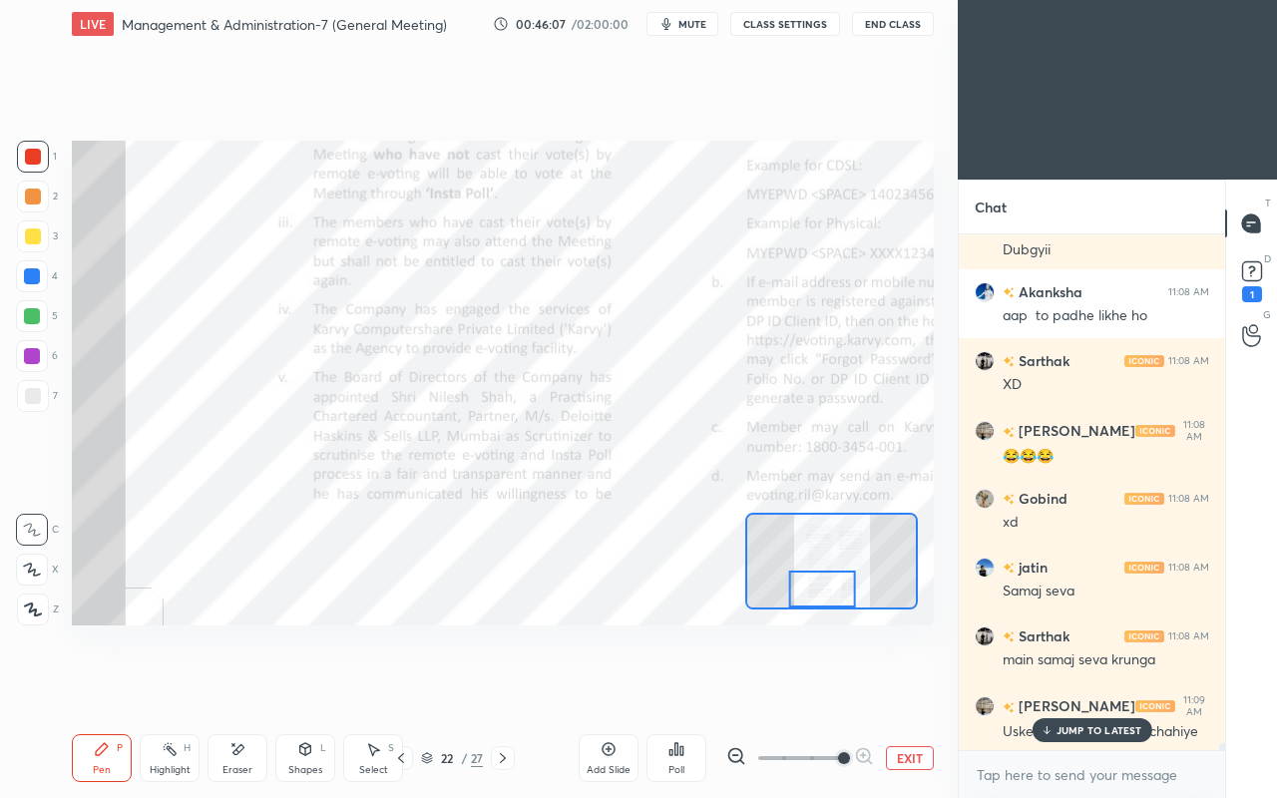
click at [634, 682] on div "Setting up your live class Poll for secs No correct answer Start poll" at bounding box center [503, 383] width 878 height 670
click at [1059, 686] on p "JUMP TO LATEST" at bounding box center [1100, 730] width 86 height 12
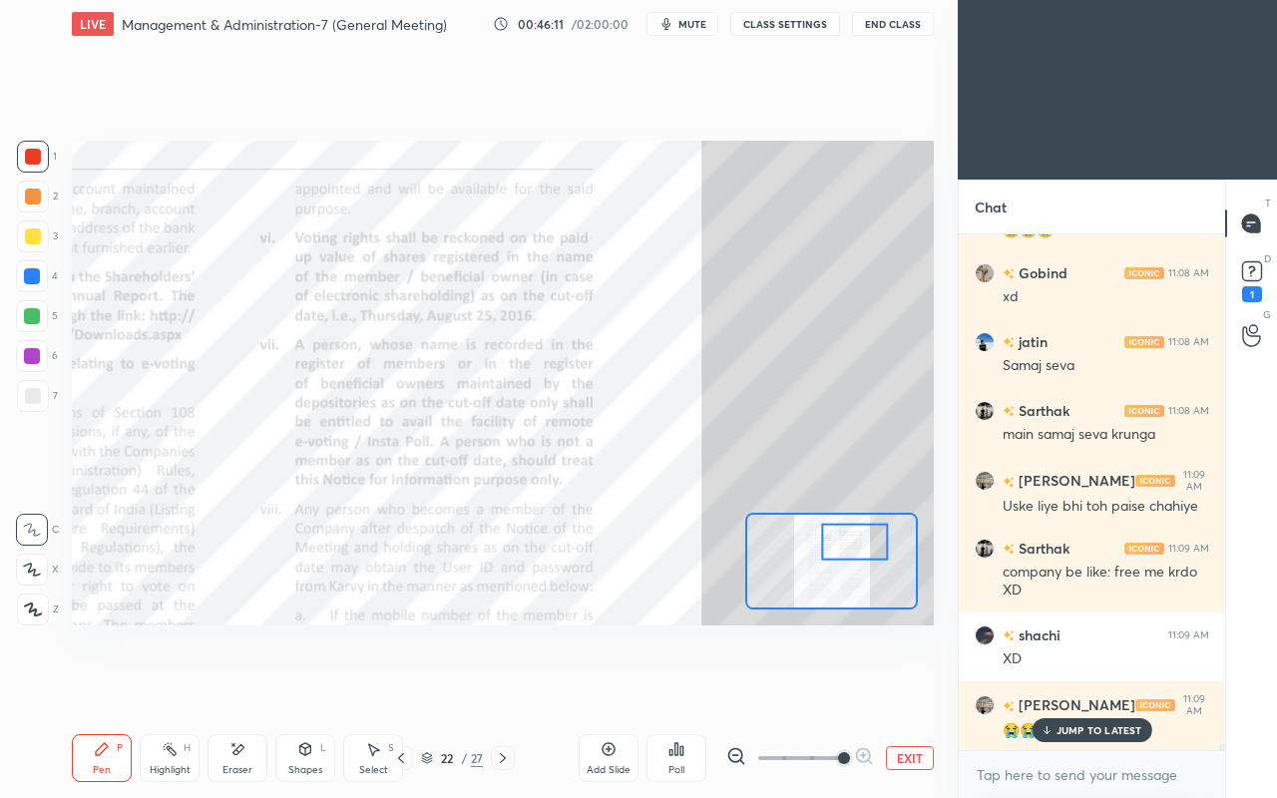
scroll to position [40389, 0]
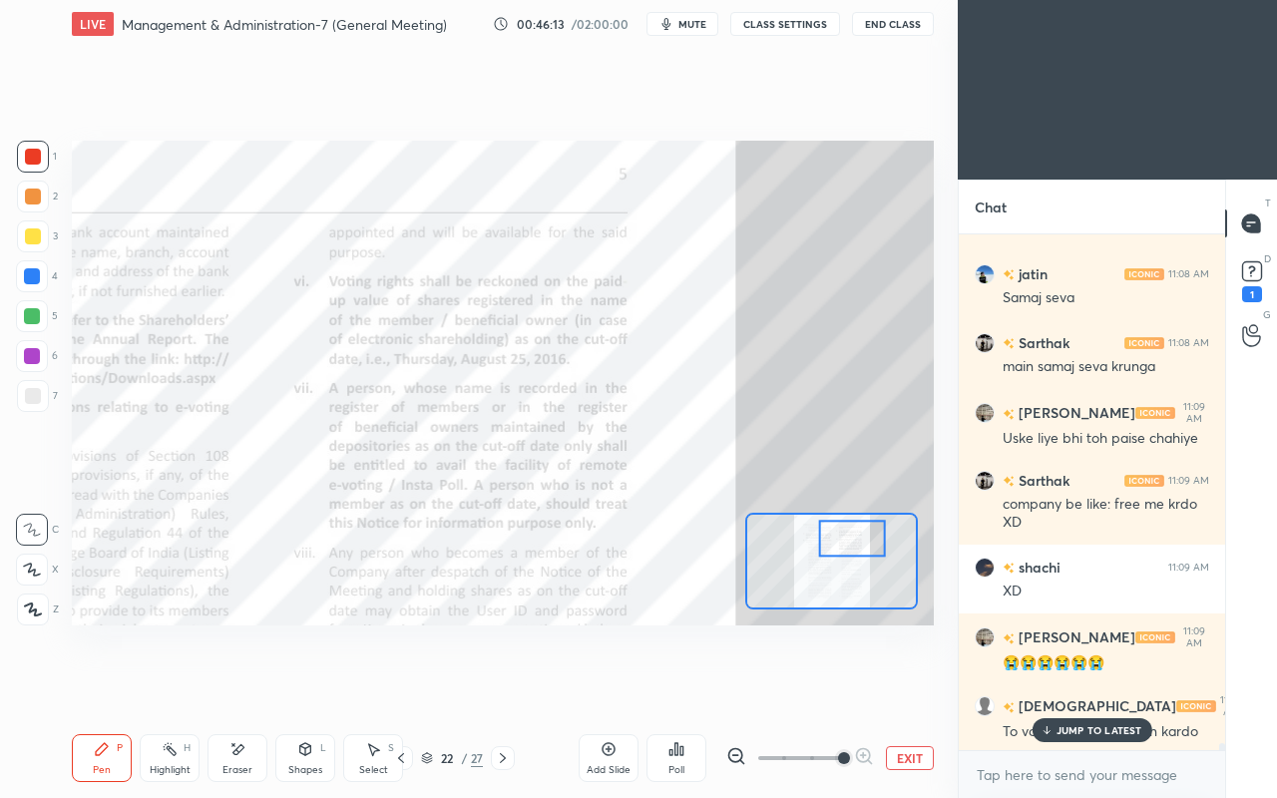
click at [1060, 686] on p "JUMP TO LATEST" at bounding box center [1100, 730] width 86 height 12
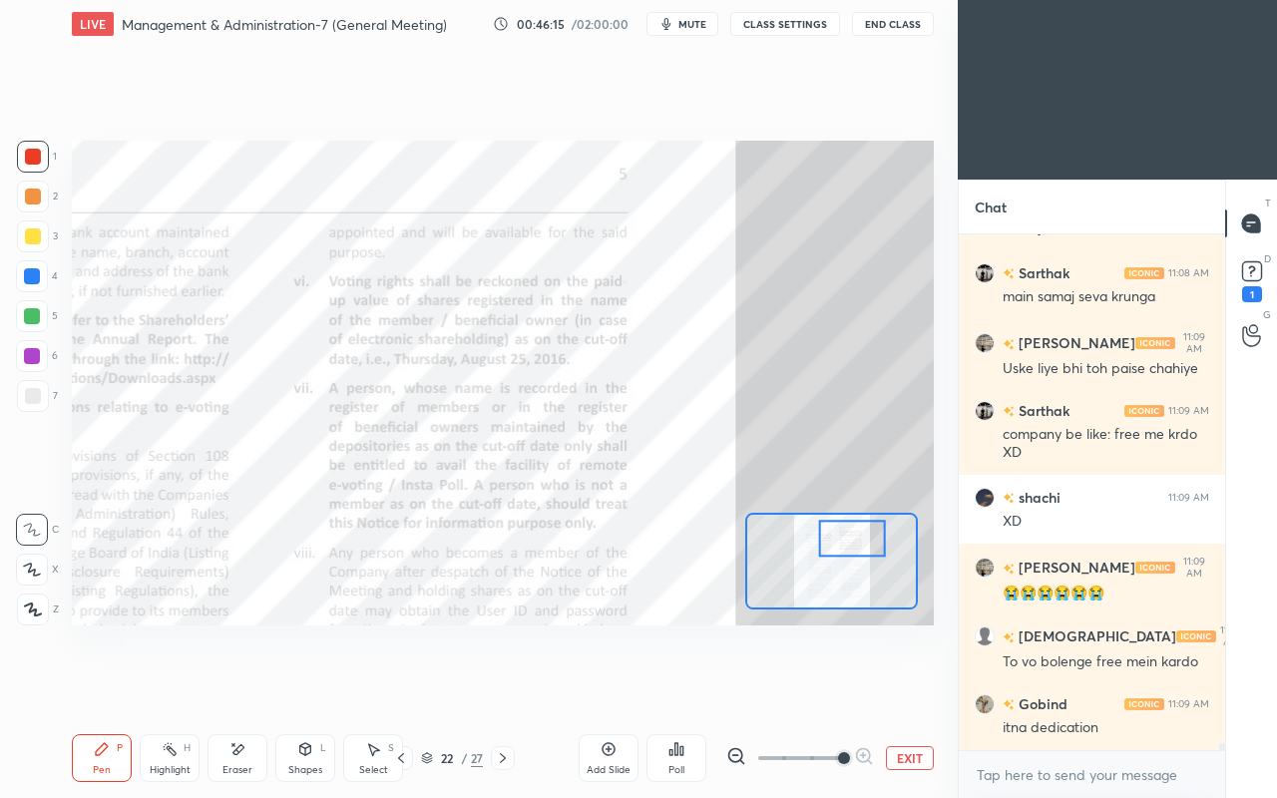
click at [507, 686] on icon at bounding box center [503, 758] width 16 height 16
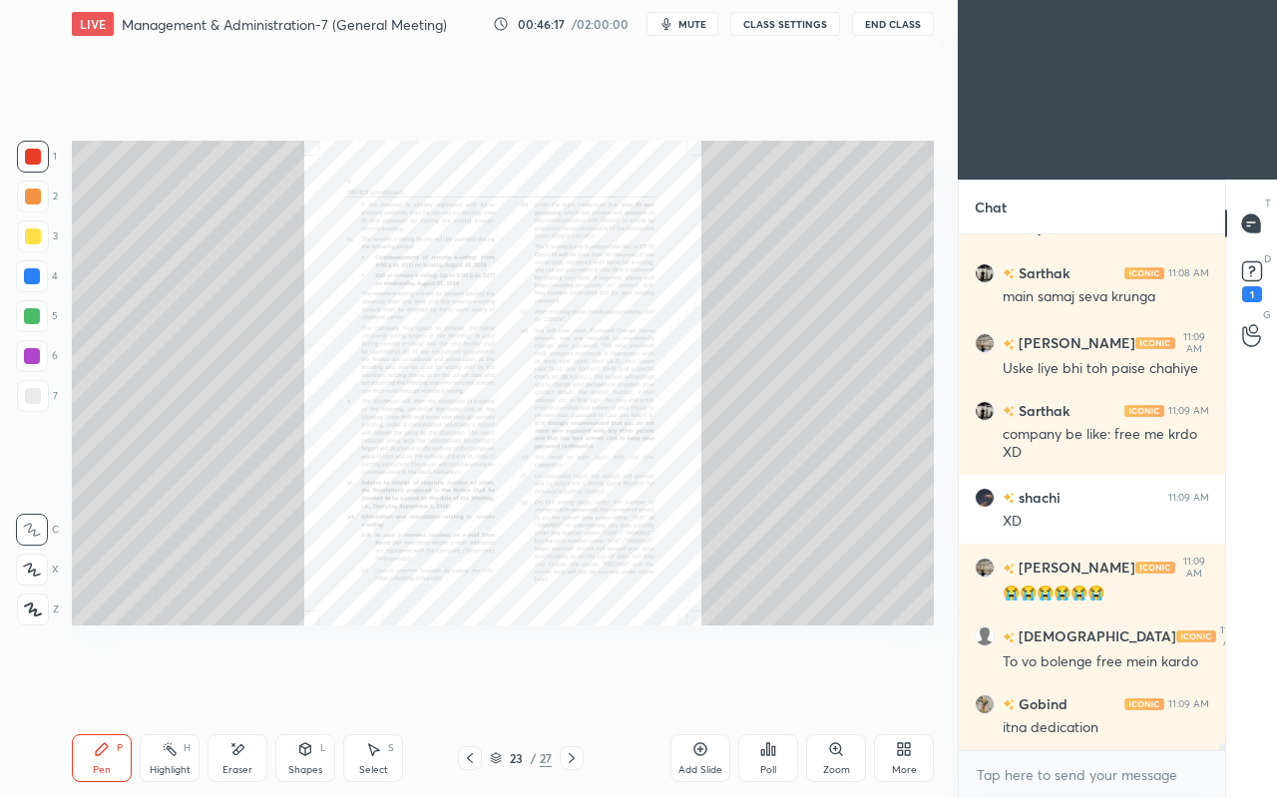
click at [467, 686] on icon at bounding box center [470, 758] width 16 height 16
click at [469, 686] on icon at bounding box center [470, 758] width 16 height 16
click at [471, 686] on icon at bounding box center [470, 758] width 6 height 10
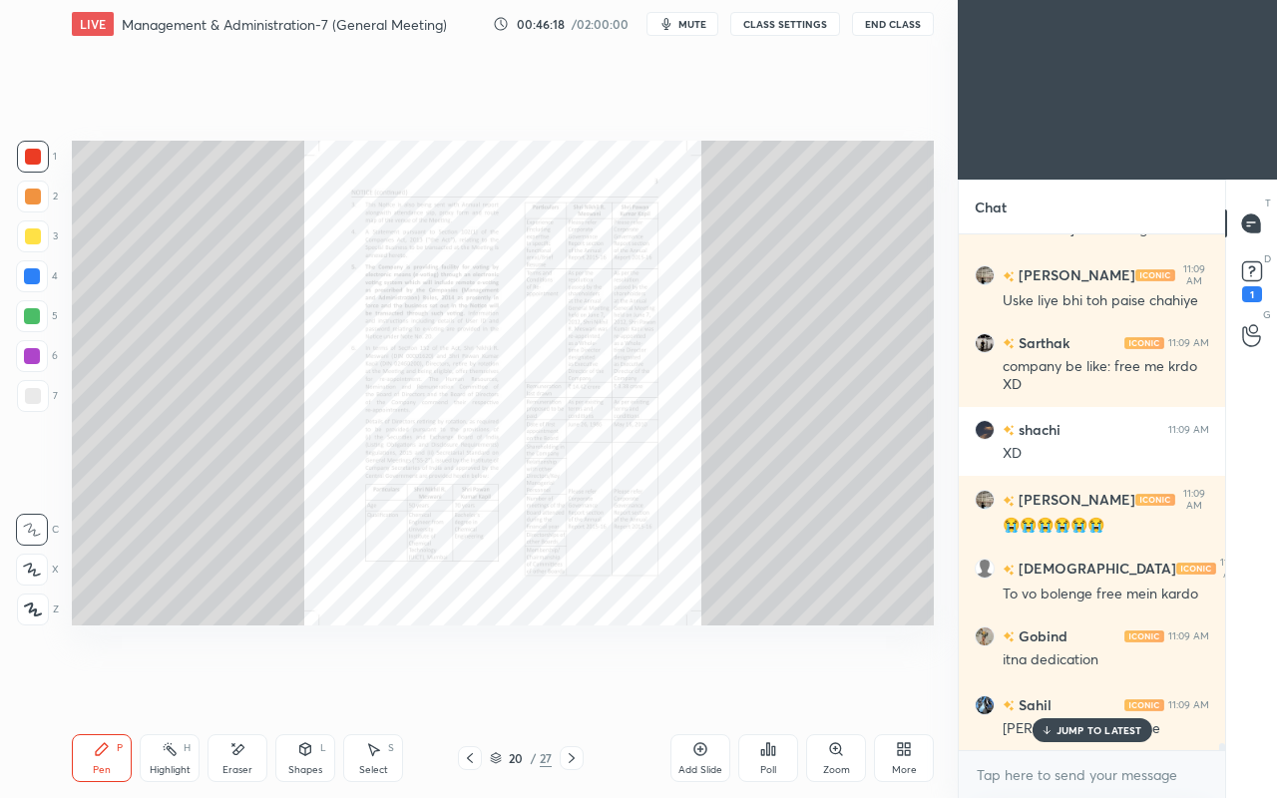
click at [465, 686] on icon at bounding box center [470, 758] width 16 height 16
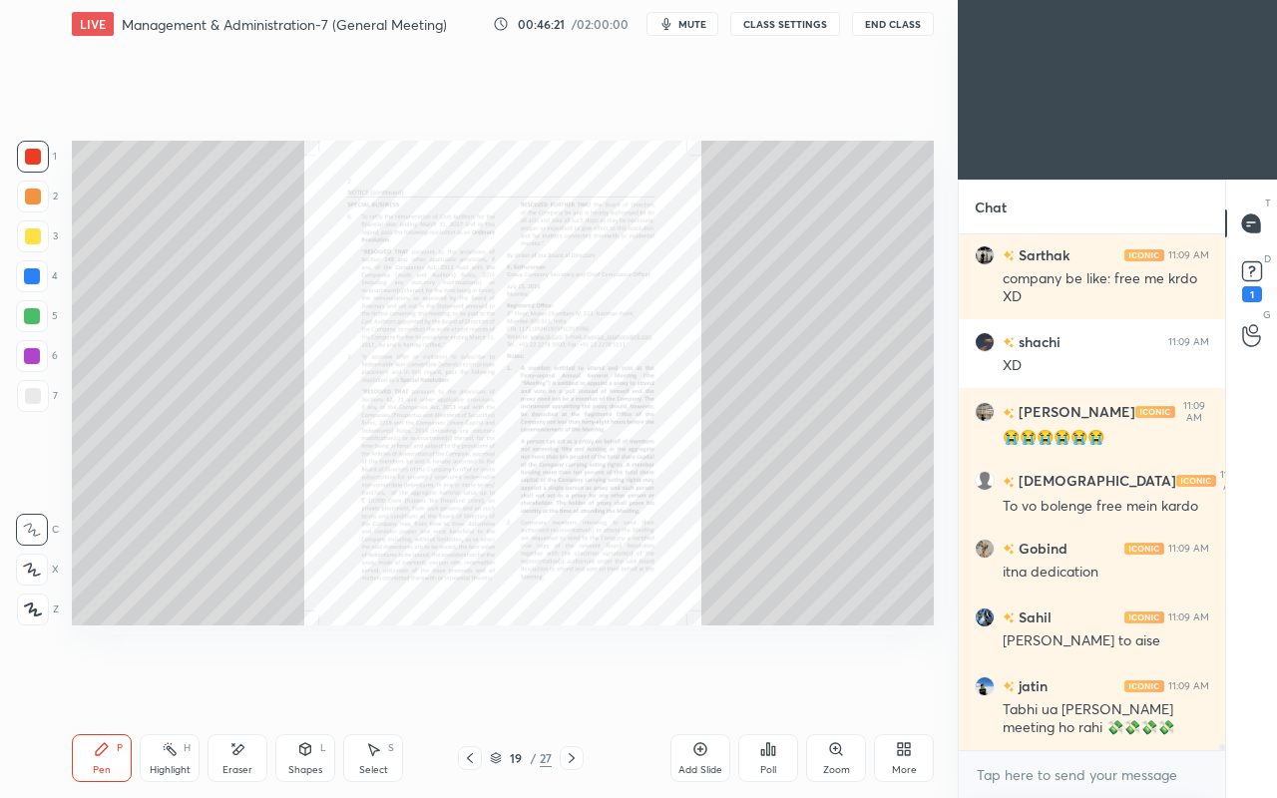
click at [465, 686] on icon at bounding box center [470, 758] width 16 height 16
click at [824, 686] on div "Zoom" at bounding box center [836, 758] width 60 height 48
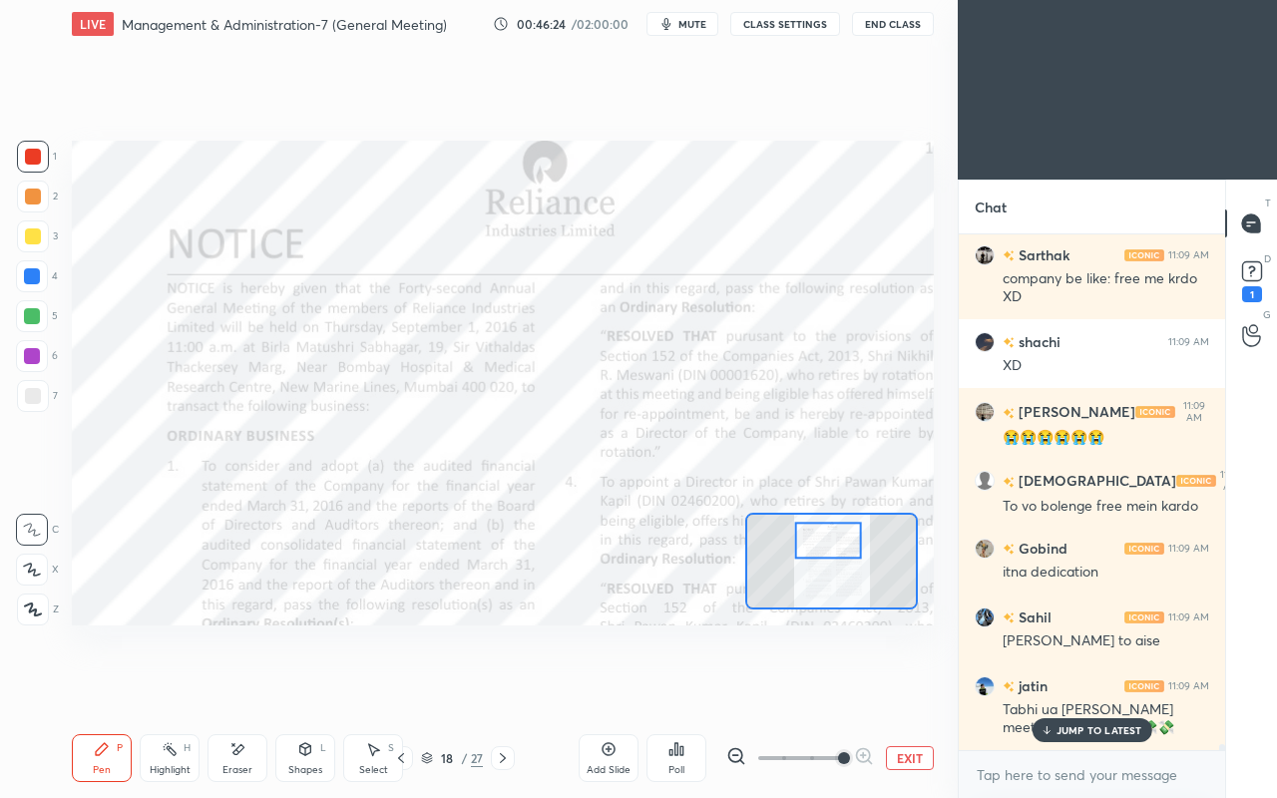
scroll to position [40682, 0]
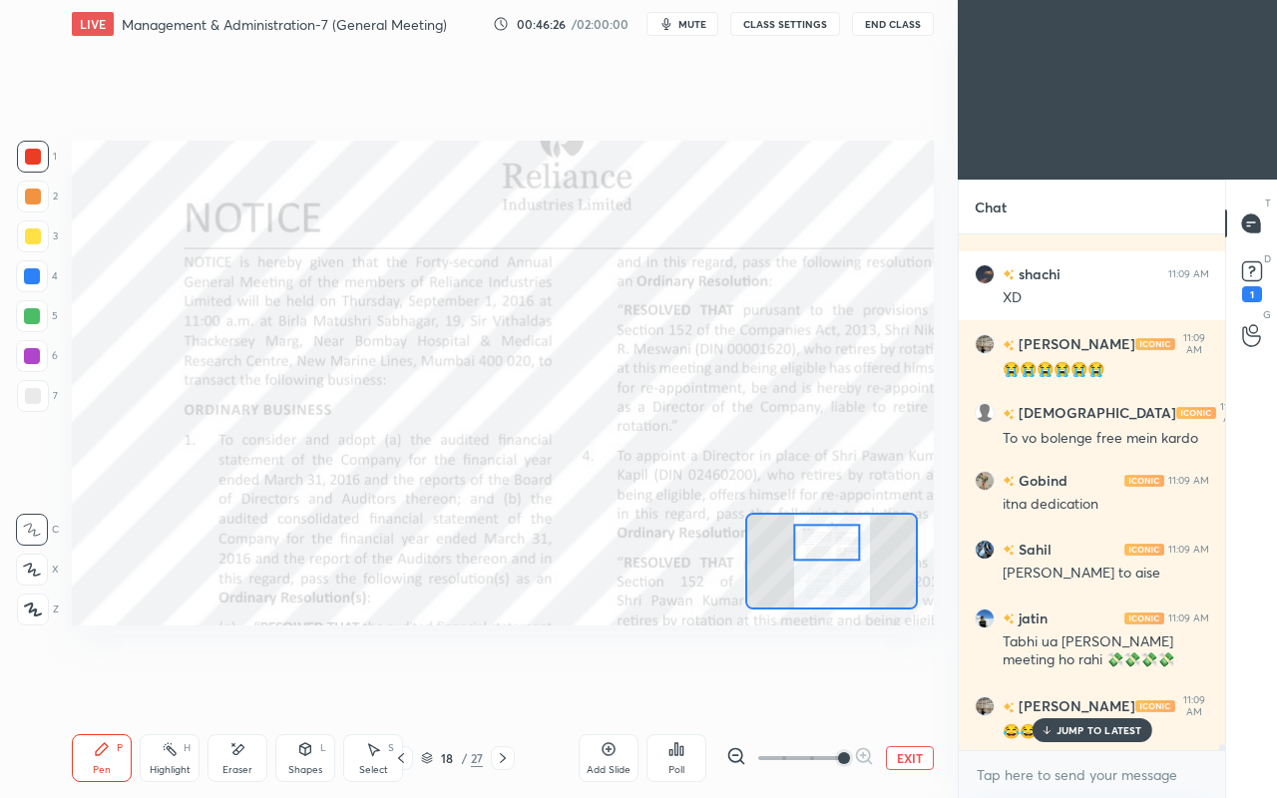
click at [1082, 686] on p "JUMP TO LATEST" at bounding box center [1100, 730] width 86 height 12
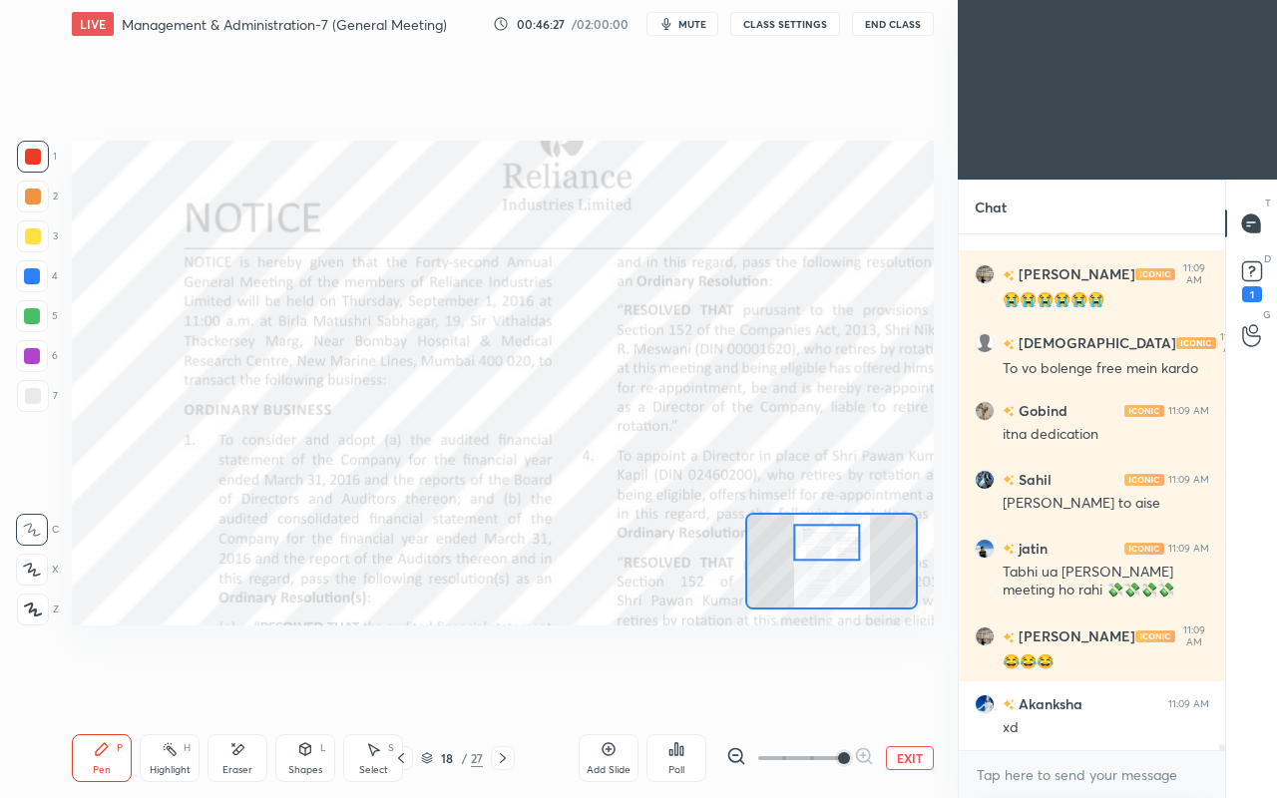
click at [35, 272] on div at bounding box center [32, 276] width 16 height 16
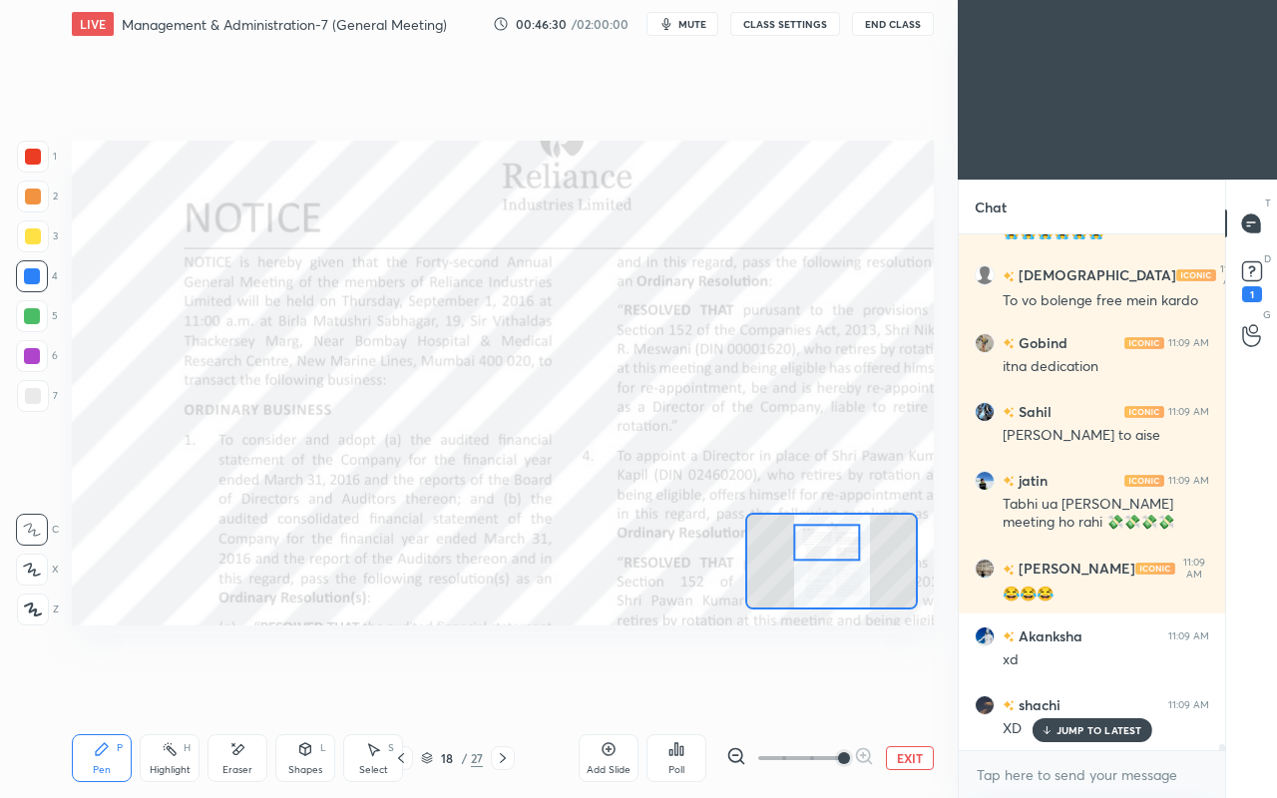
scroll to position [40890, 0]
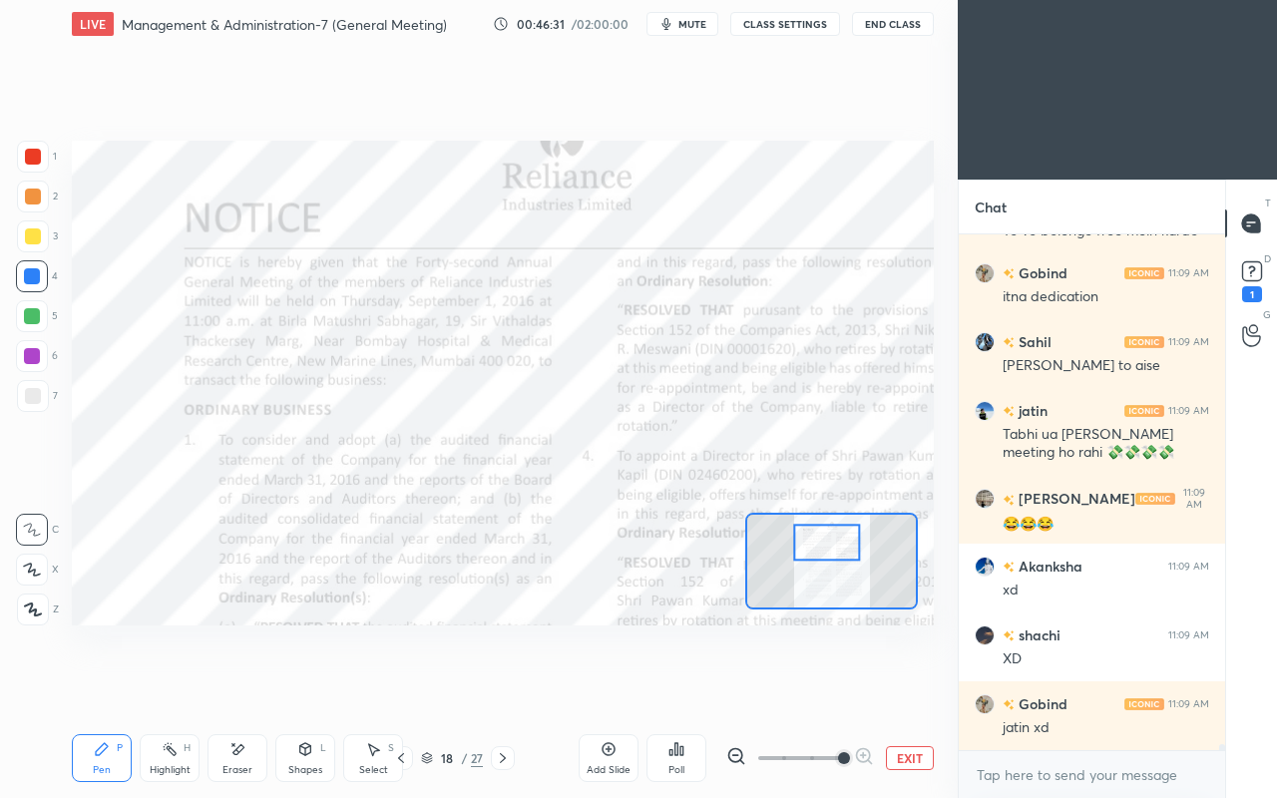
click at [227, 686] on div "Eraser" at bounding box center [238, 758] width 60 height 48
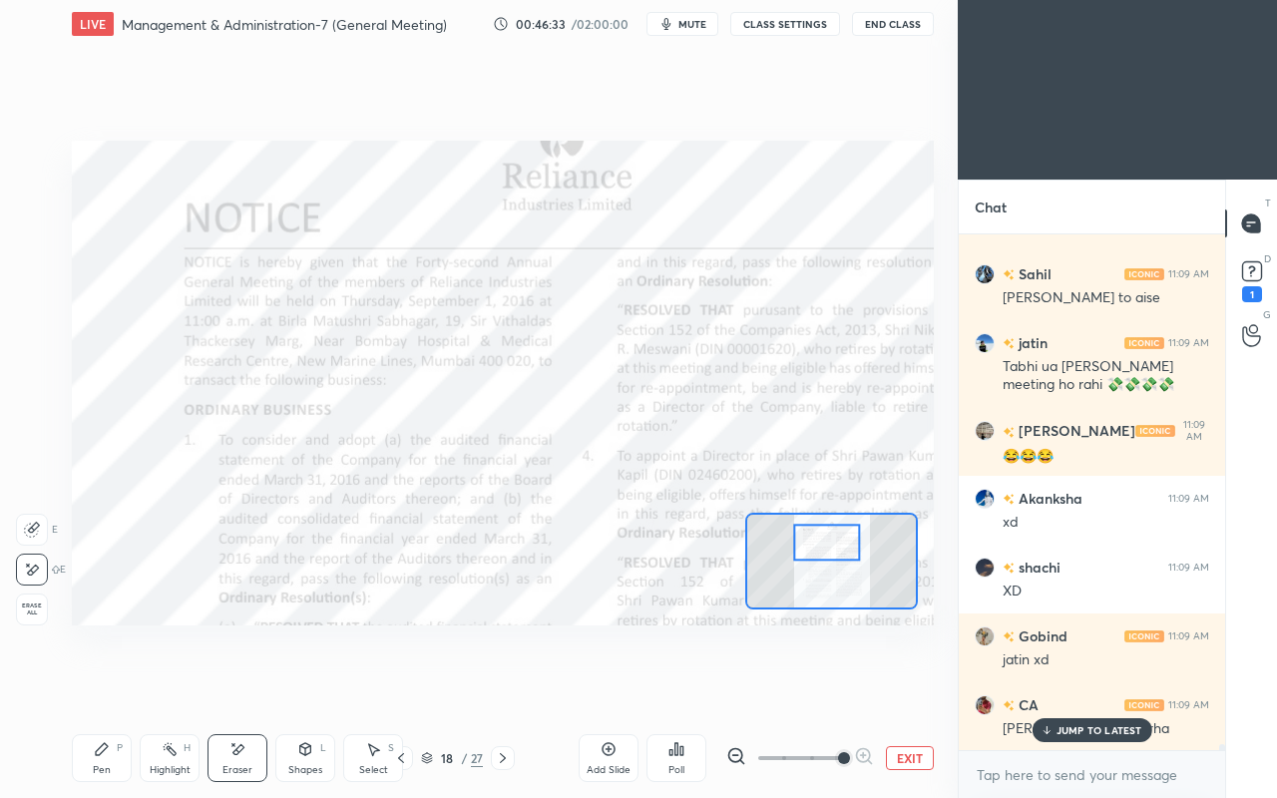
click at [99, 686] on div "Pen P" at bounding box center [102, 758] width 60 height 48
click at [40, 160] on div at bounding box center [33, 157] width 16 height 16
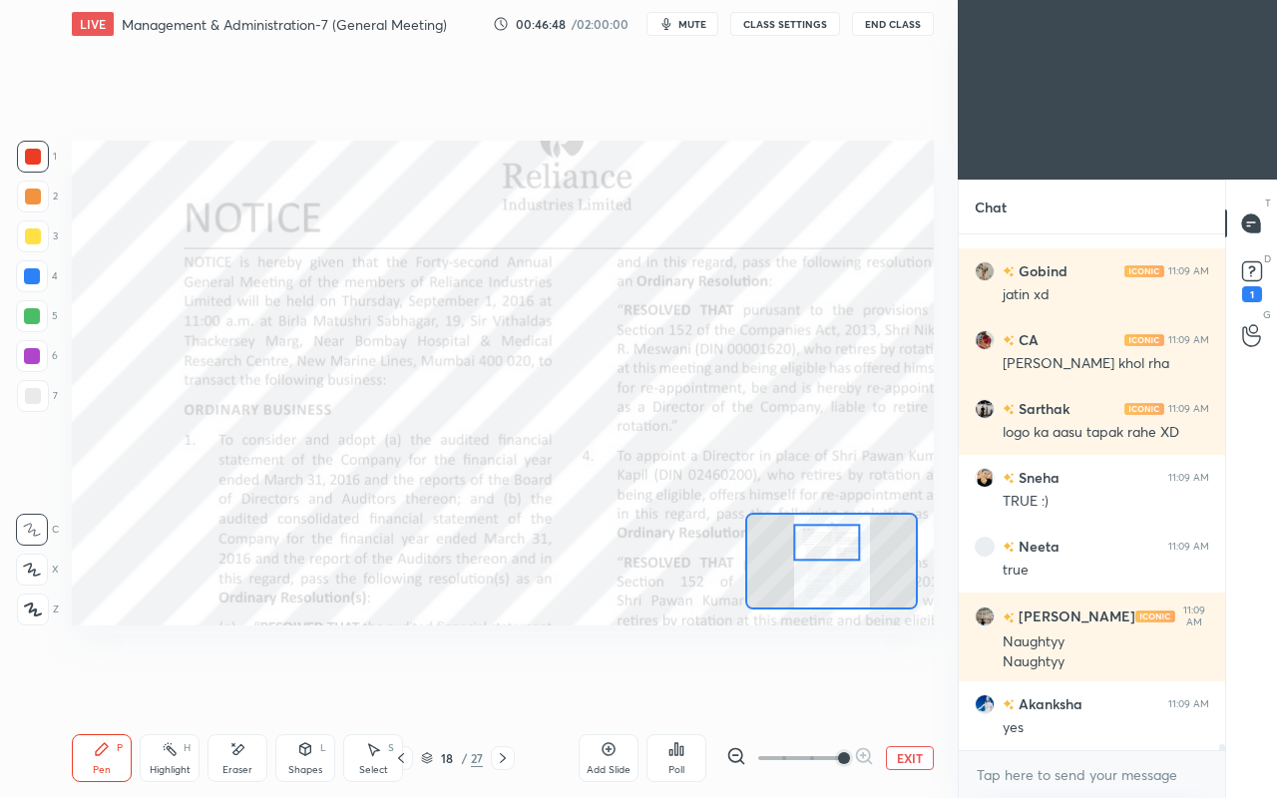
scroll to position [41391, 0]
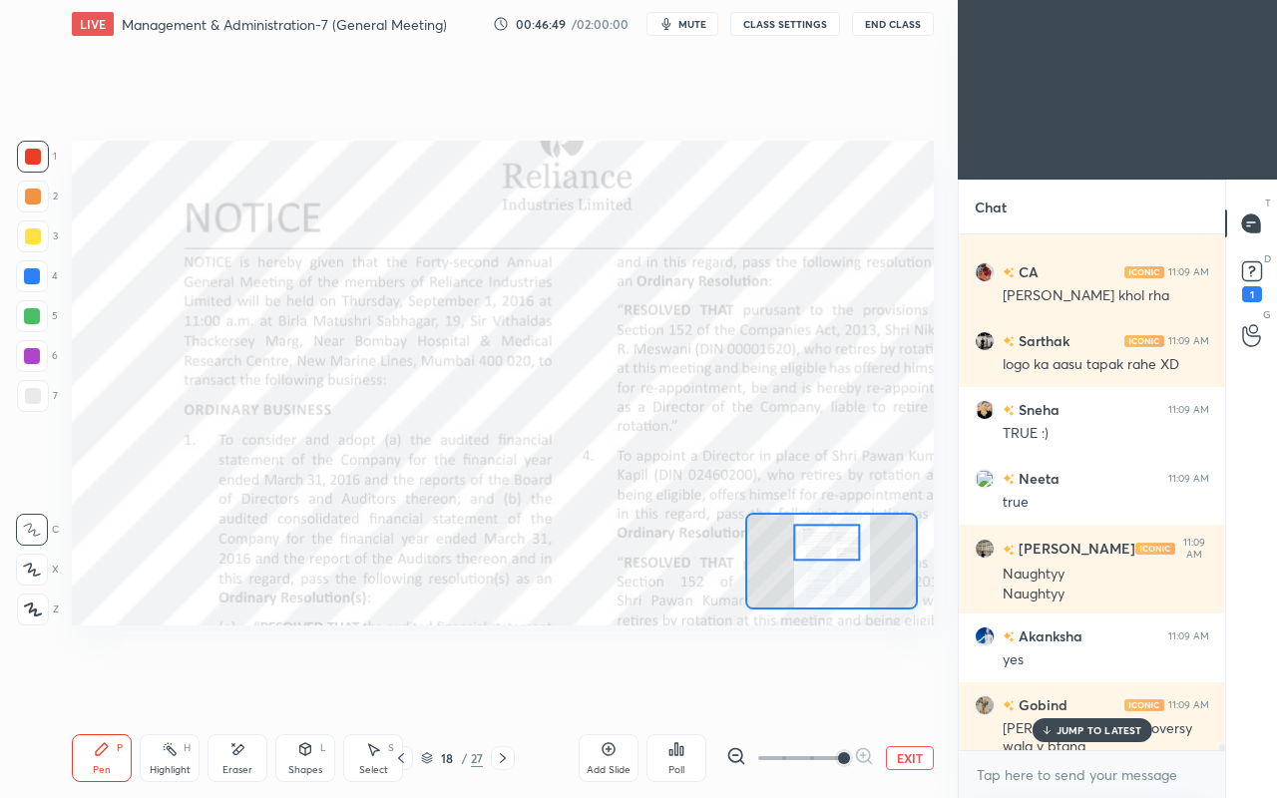
click at [1069, 686] on p "JUMP TO LATEST" at bounding box center [1100, 730] width 86 height 12
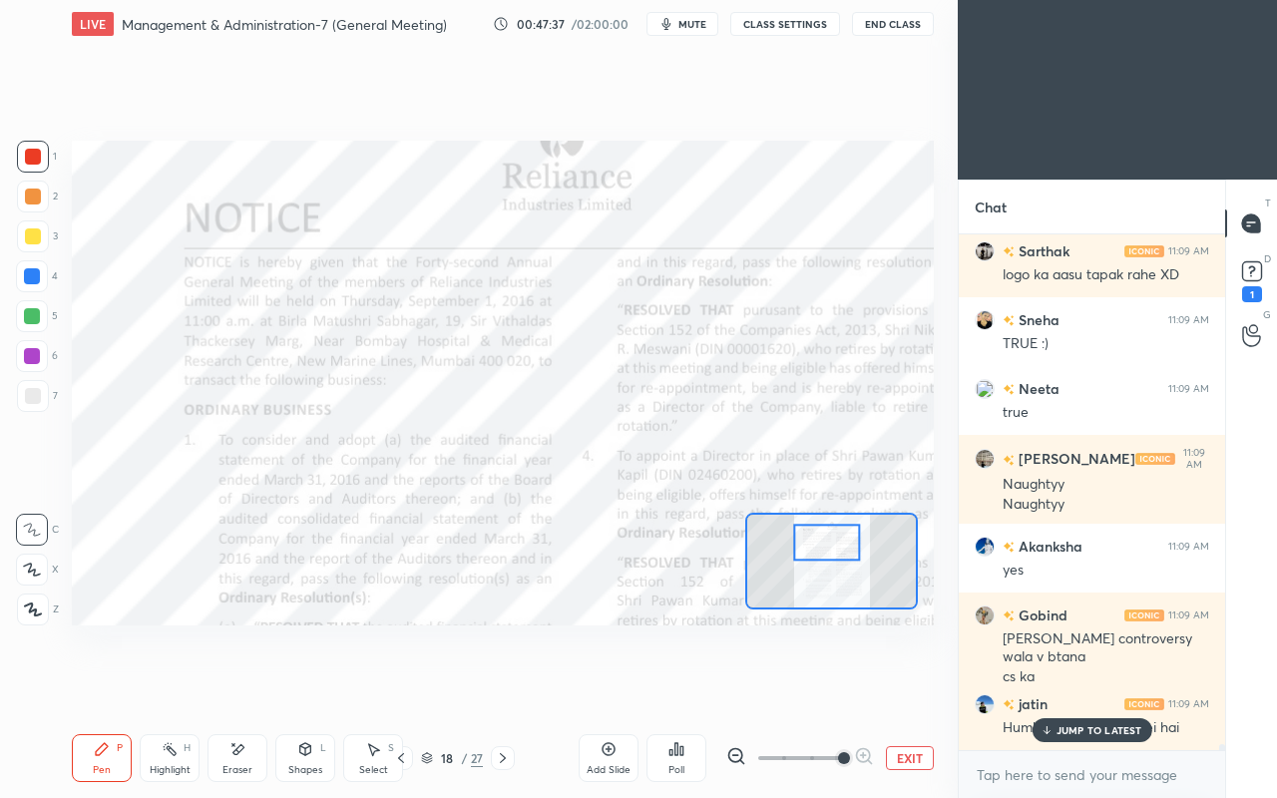
scroll to position [41548, 0]
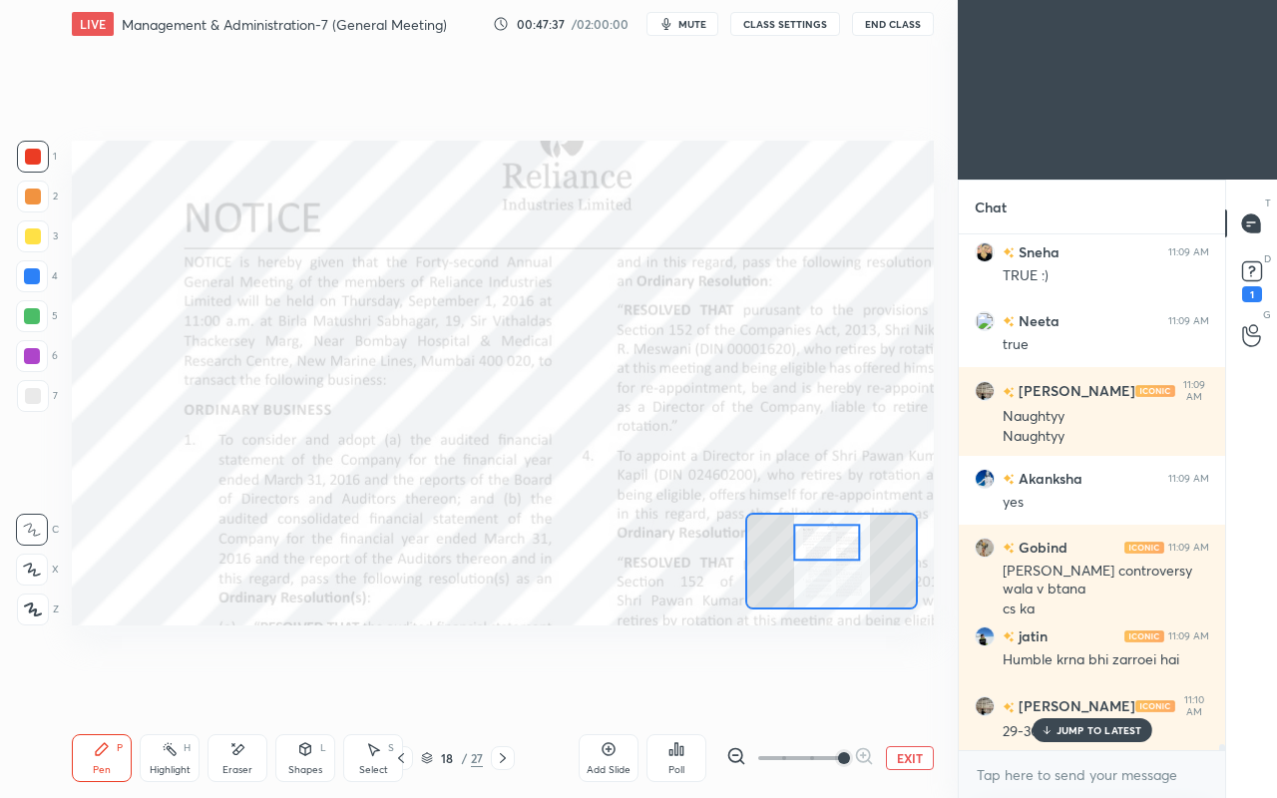
click at [234, 686] on icon at bounding box center [237, 749] width 16 height 17
click at [101, 686] on div "Pen P" at bounding box center [102, 758] width 60 height 48
click at [1071, 686] on p "JUMP TO LATEST" at bounding box center [1100, 730] width 86 height 12
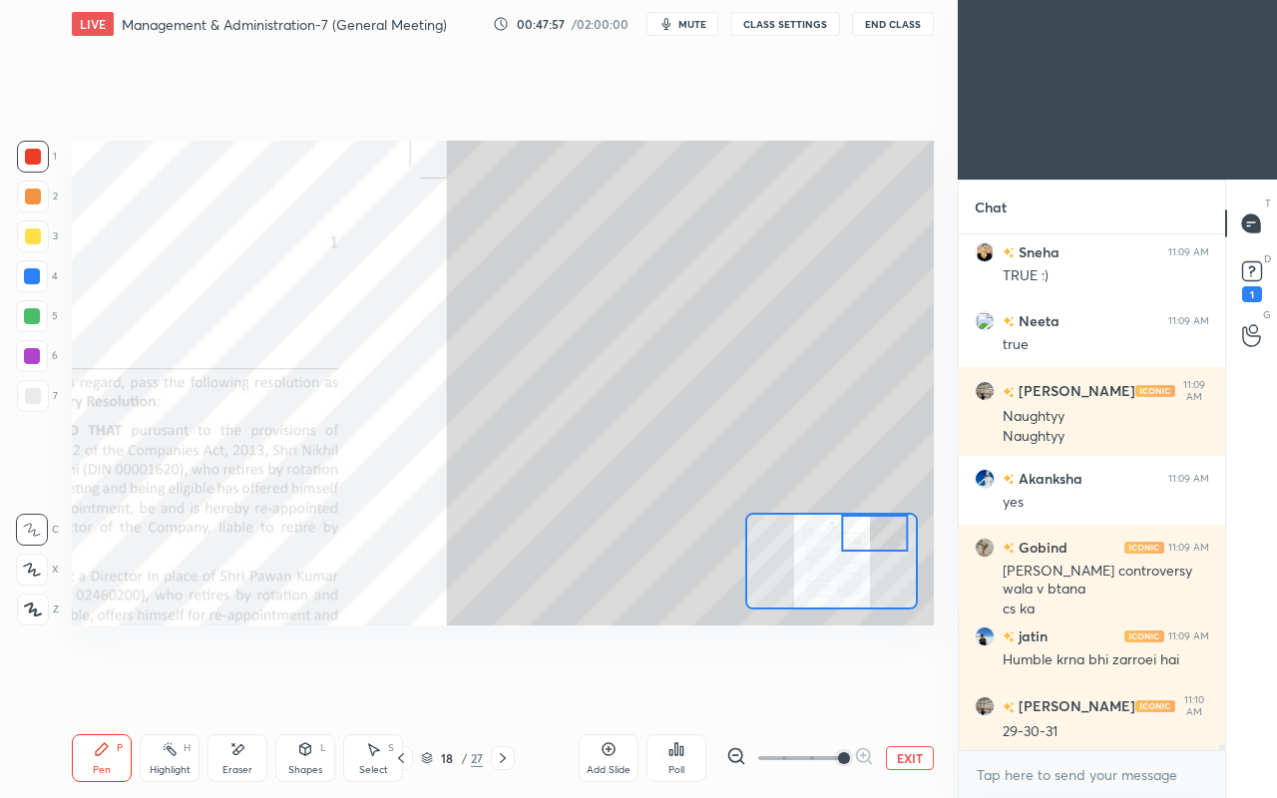
scroll to position [41618, 0]
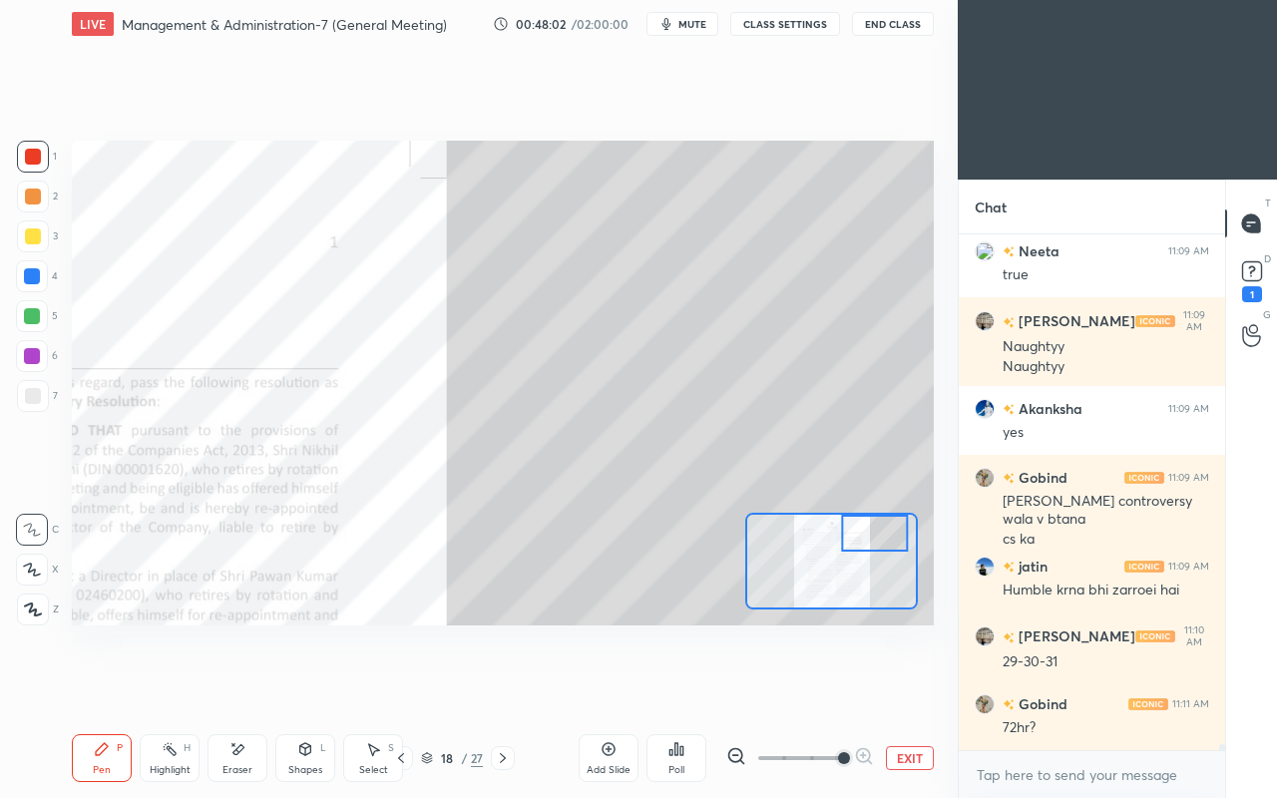
click at [26, 268] on div at bounding box center [32, 276] width 16 height 16
click at [28, 244] on div at bounding box center [33, 237] width 32 height 32
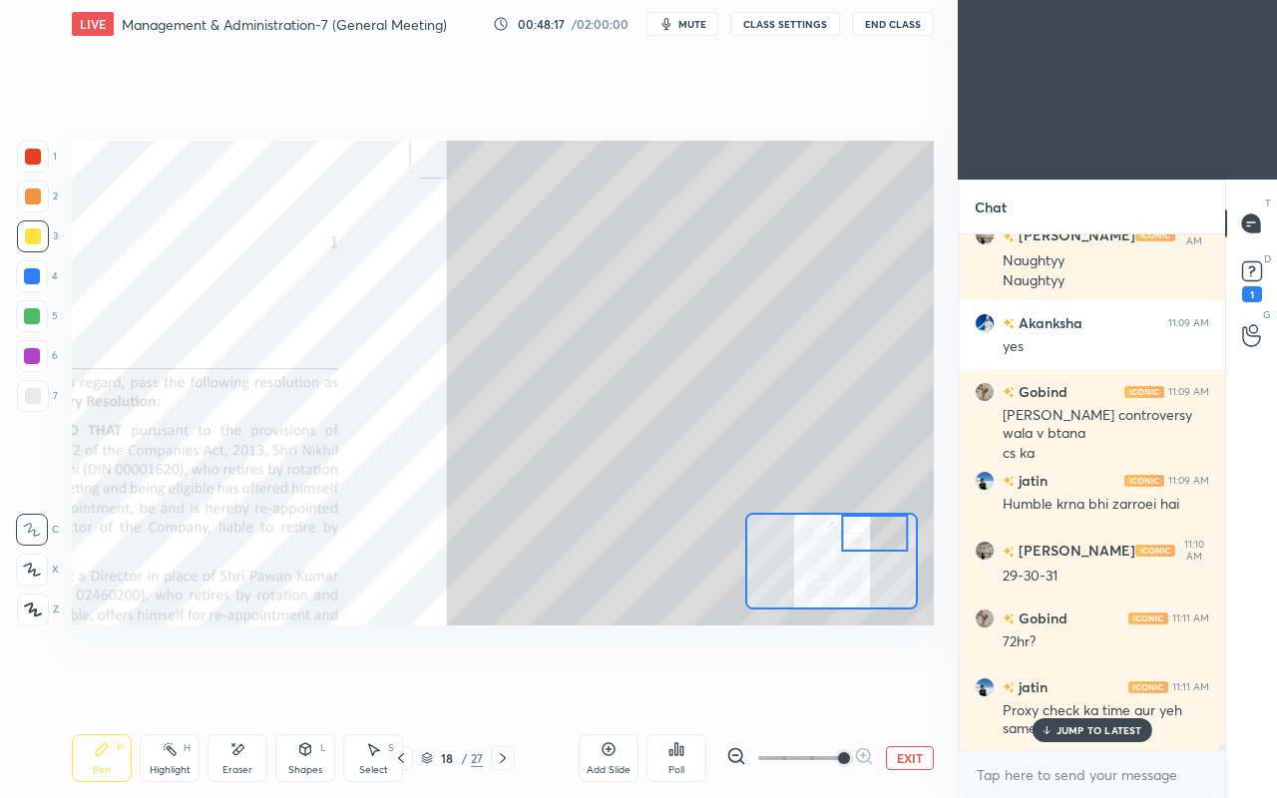
click at [508, 686] on icon at bounding box center [503, 758] width 16 height 16
click at [483, 686] on div "18 / 27" at bounding box center [452, 758] width 62 height 18
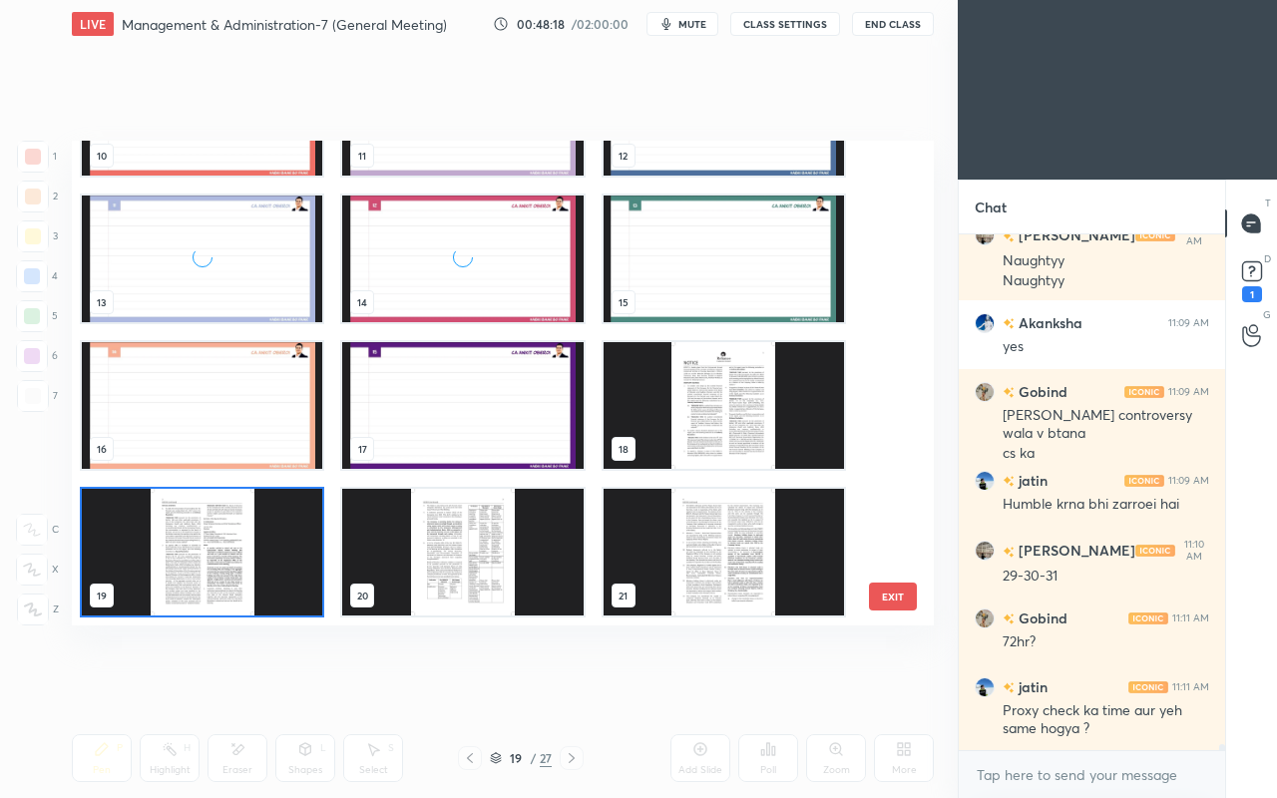
scroll to position [41774, 0]
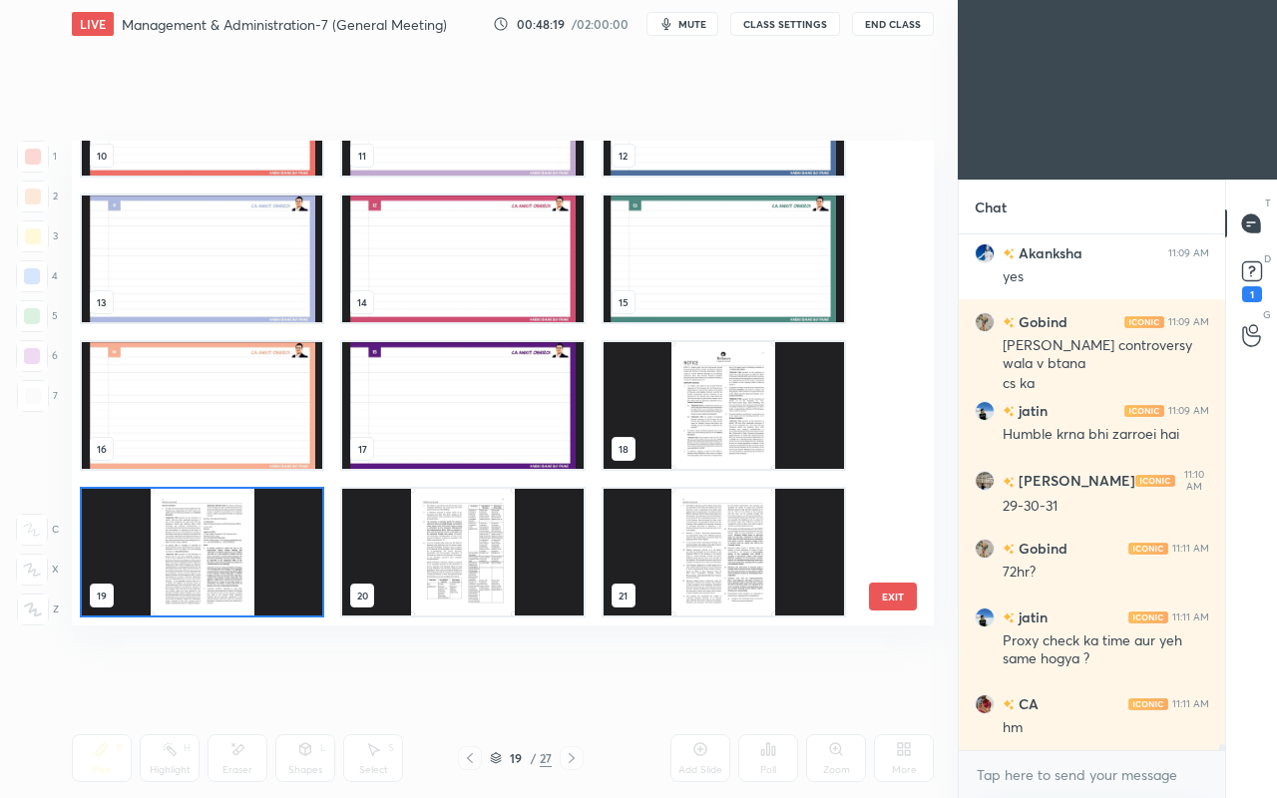
click at [431, 563] on img "grid" at bounding box center [462, 552] width 240 height 127
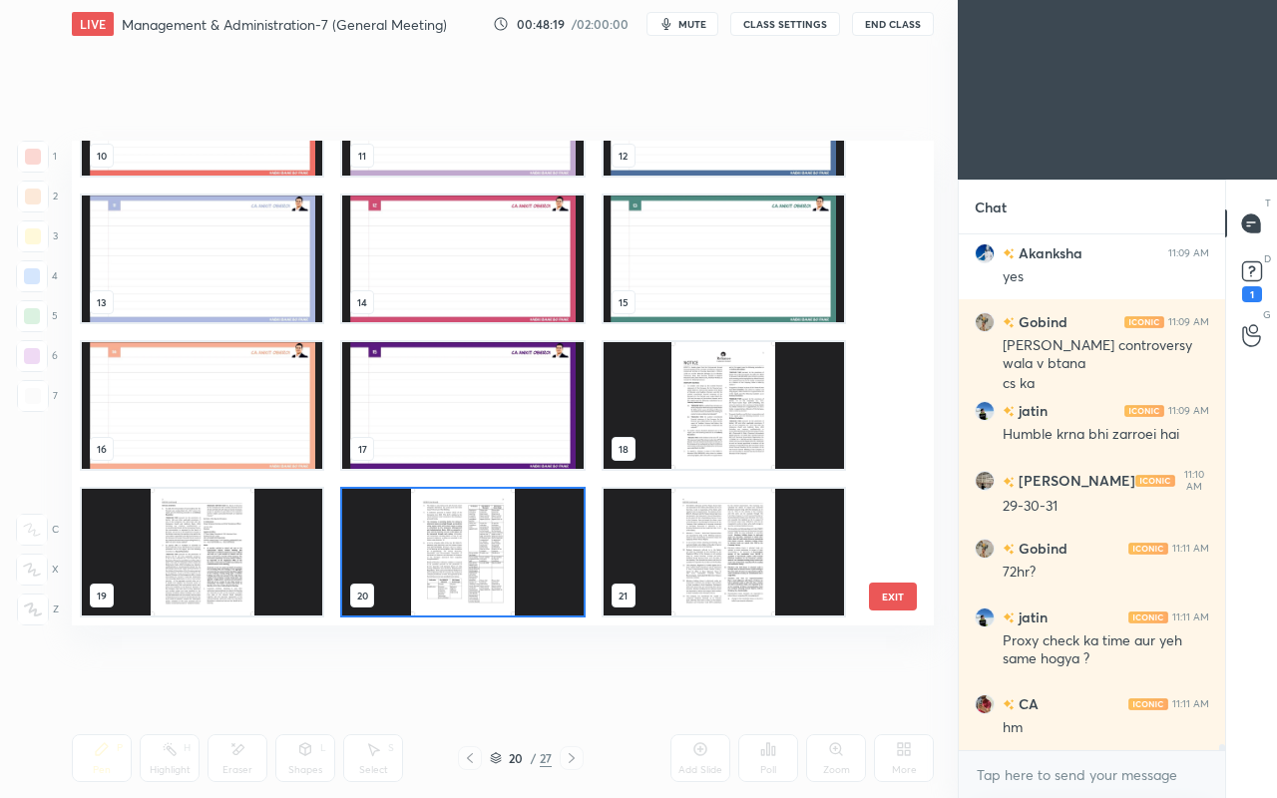
click at [433, 563] on img "grid" at bounding box center [462, 552] width 240 height 127
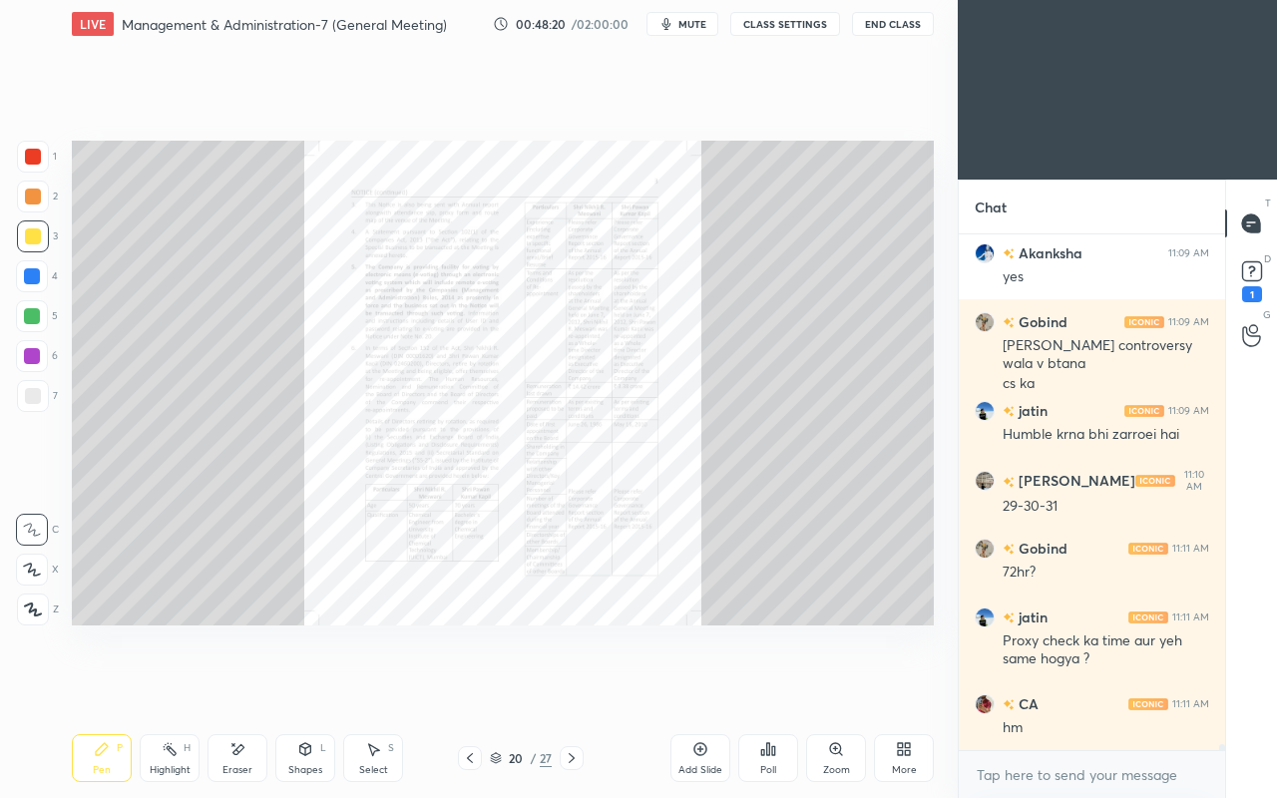
click at [571, 686] on div "Pen P Highlight H Eraser Shapes L Select S 20 / 27 Add Slide Poll Zoom More" at bounding box center [503, 758] width 862 height 80
click at [573, 686] on icon at bounding box center [572, 758] width 16 height 16
click at [571, 686] on icon at bounding box center [572, 758] width 6 height 10
click at [571, 686] on icon at bounding box center [572, 758] width 16 height 16
click at [841, 686] on div "Zoom" at bounding box center [836, 758] width 60 height 48
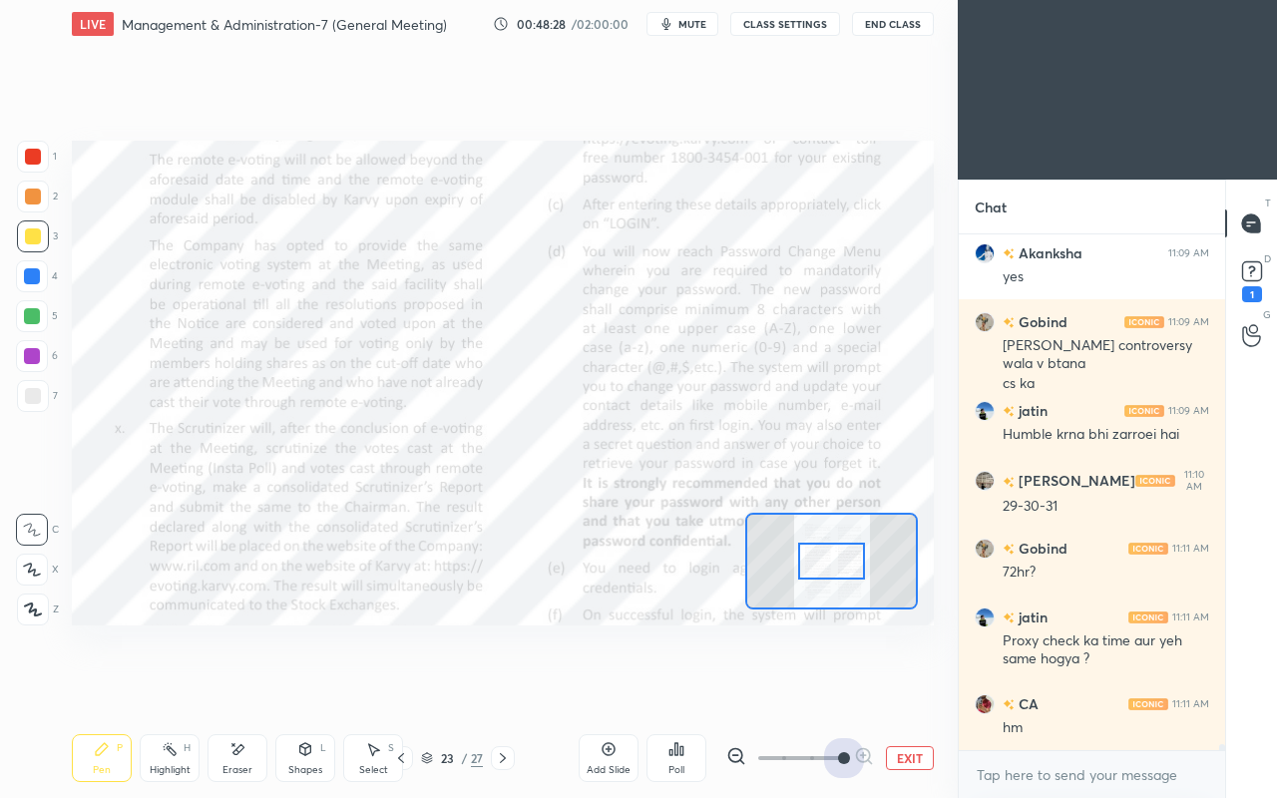
click at [850, 686] on span at bounding box center [844, 758] width 12 height 12
click at [21, 174] on div "1" at bounding box center [37, 161] width 40 height 40
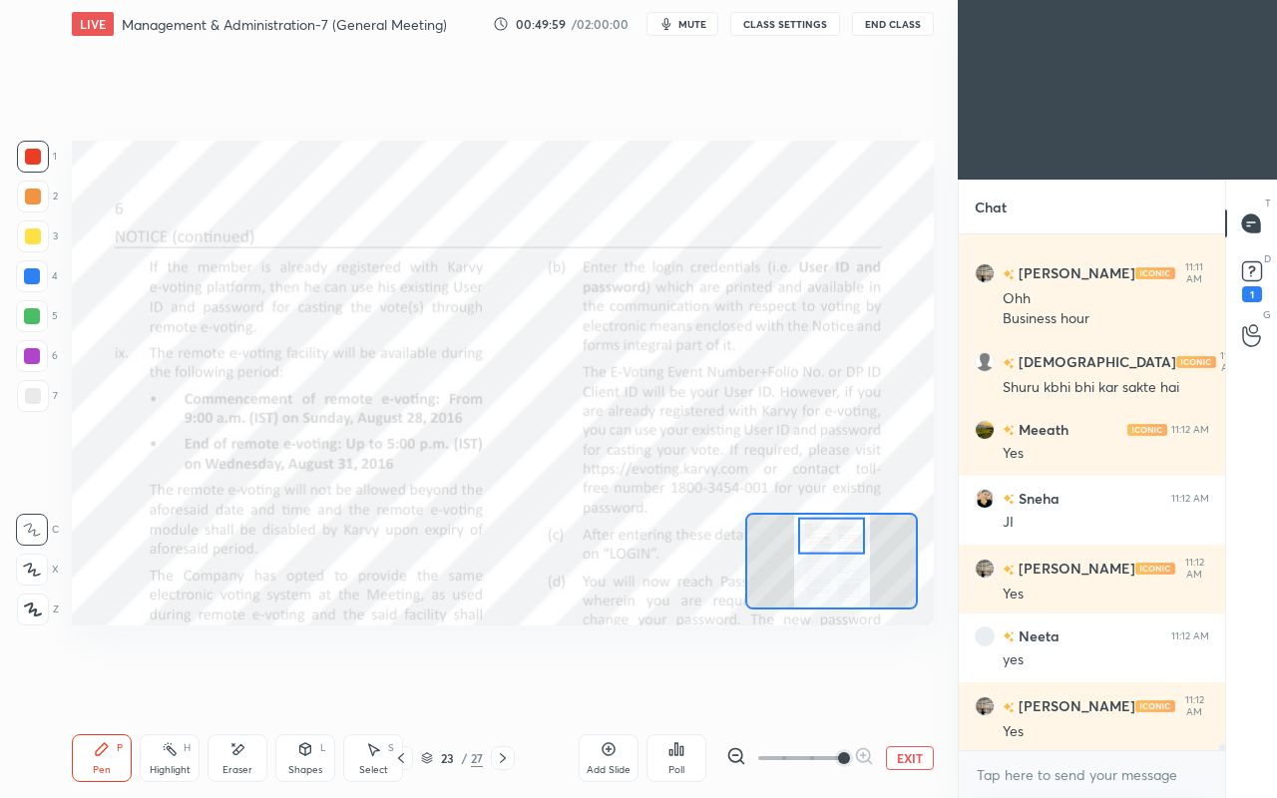
scroll to position [42345, 0]
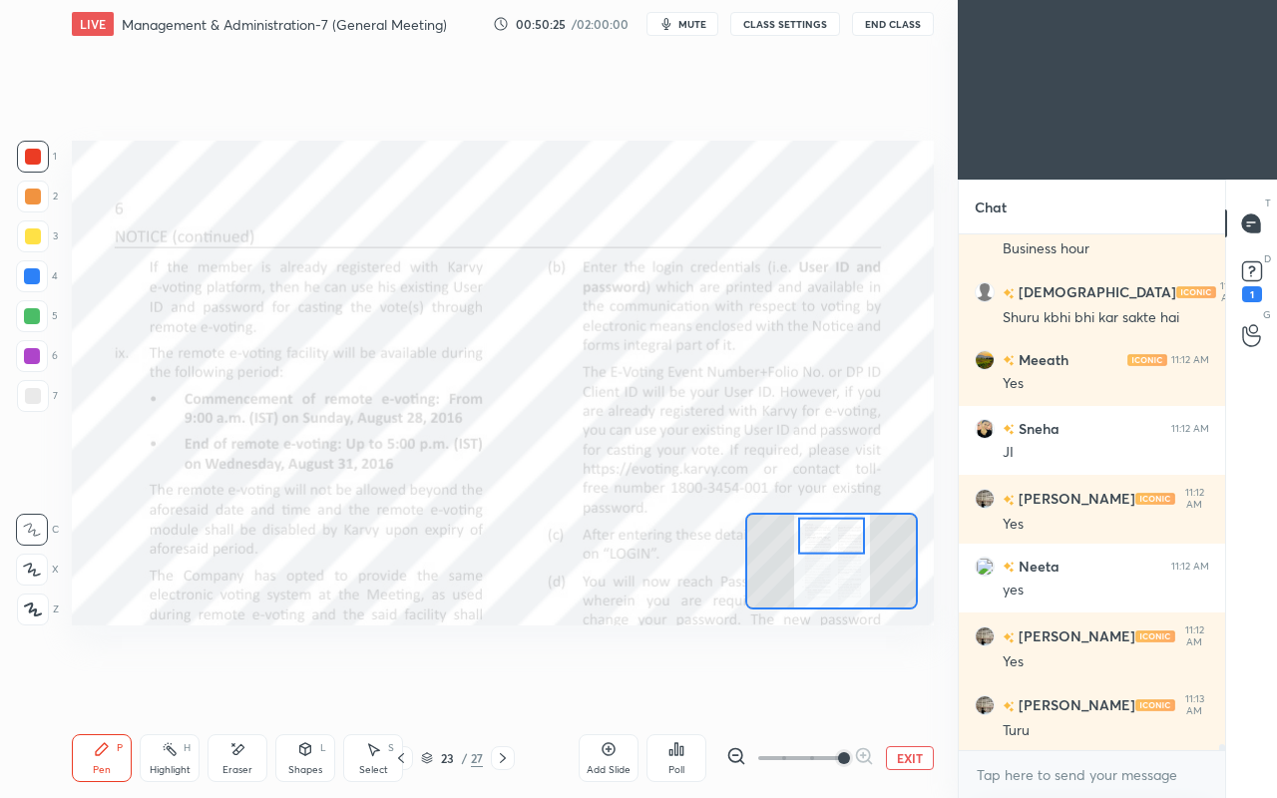
click at [828, 686] on div "Add Slide Poll EXIT" at bounding box center [756, 758] width 355 height 112
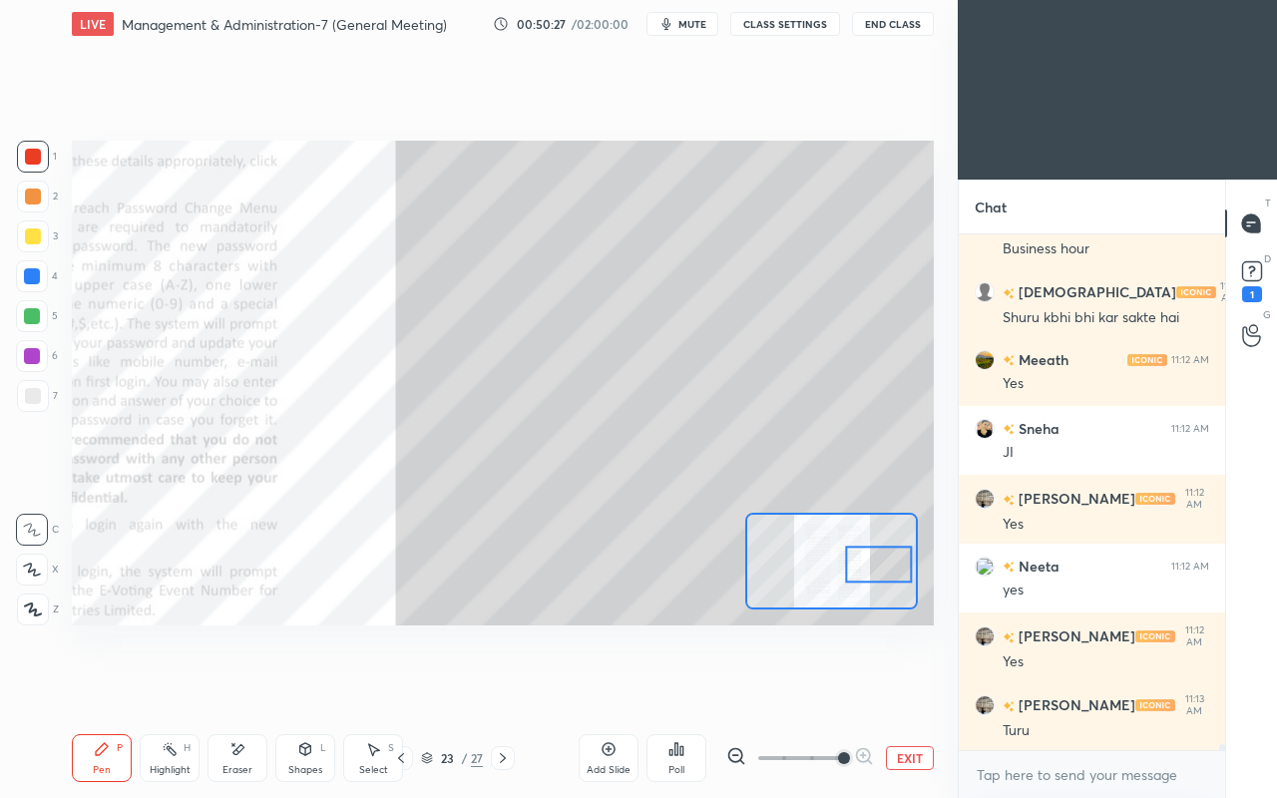
click at [31, 243] on div at bounding box center [33, 236] width 16 height 16
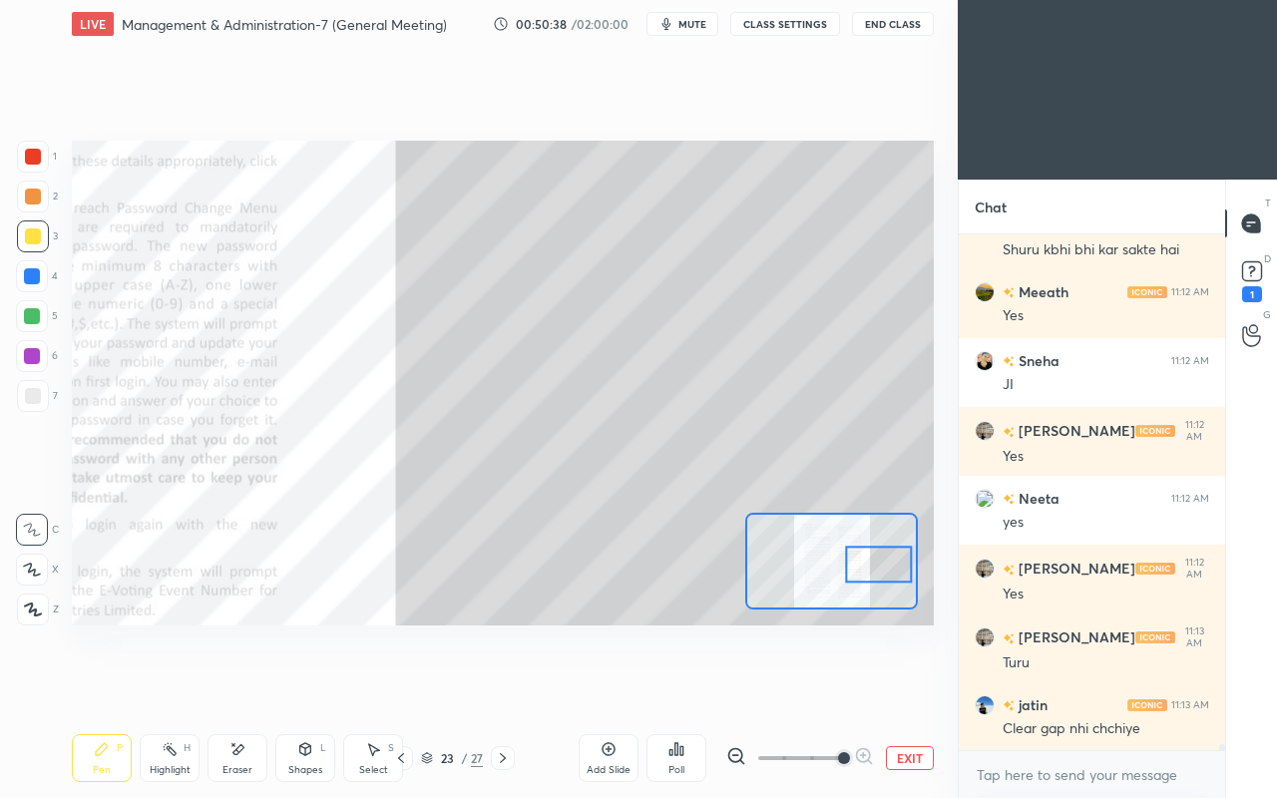
click at [40, 160] on div at bounding box center [33, 157] width 16 height 16
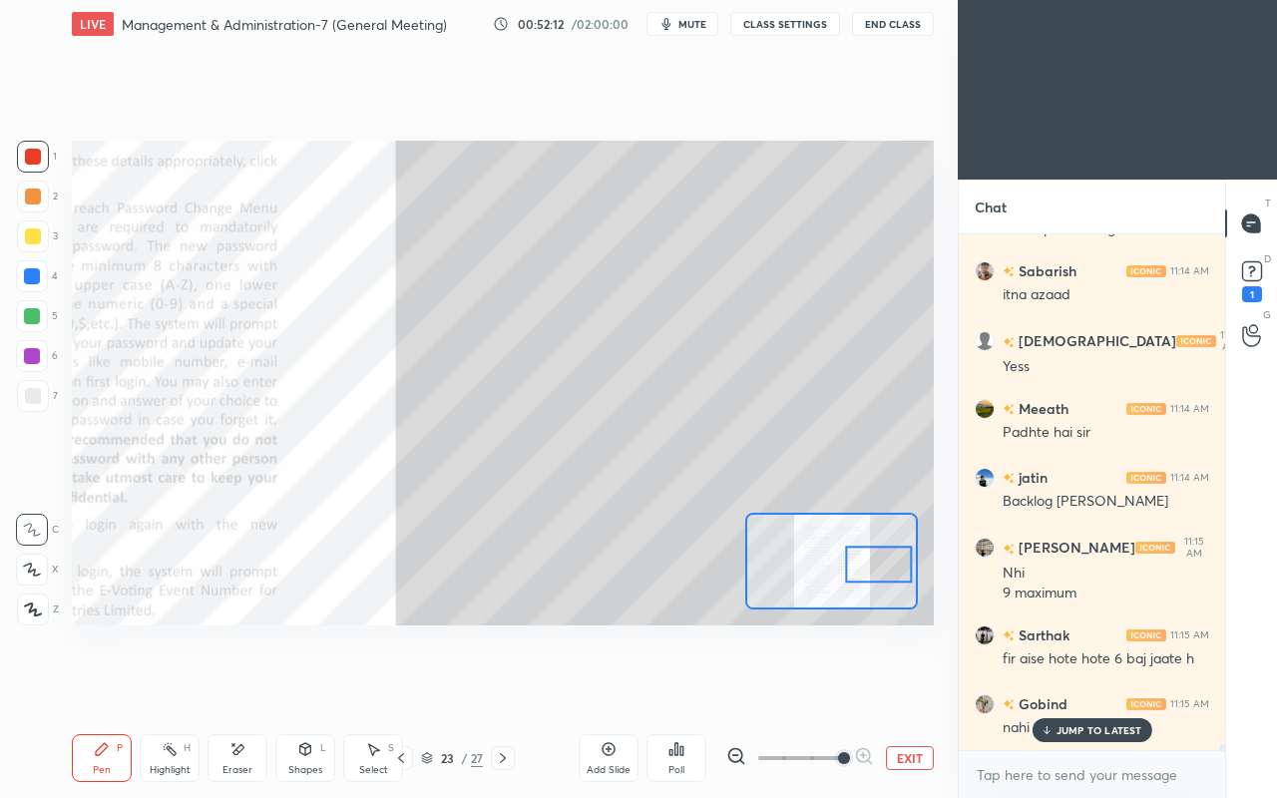
scroll to position [43480, 0]
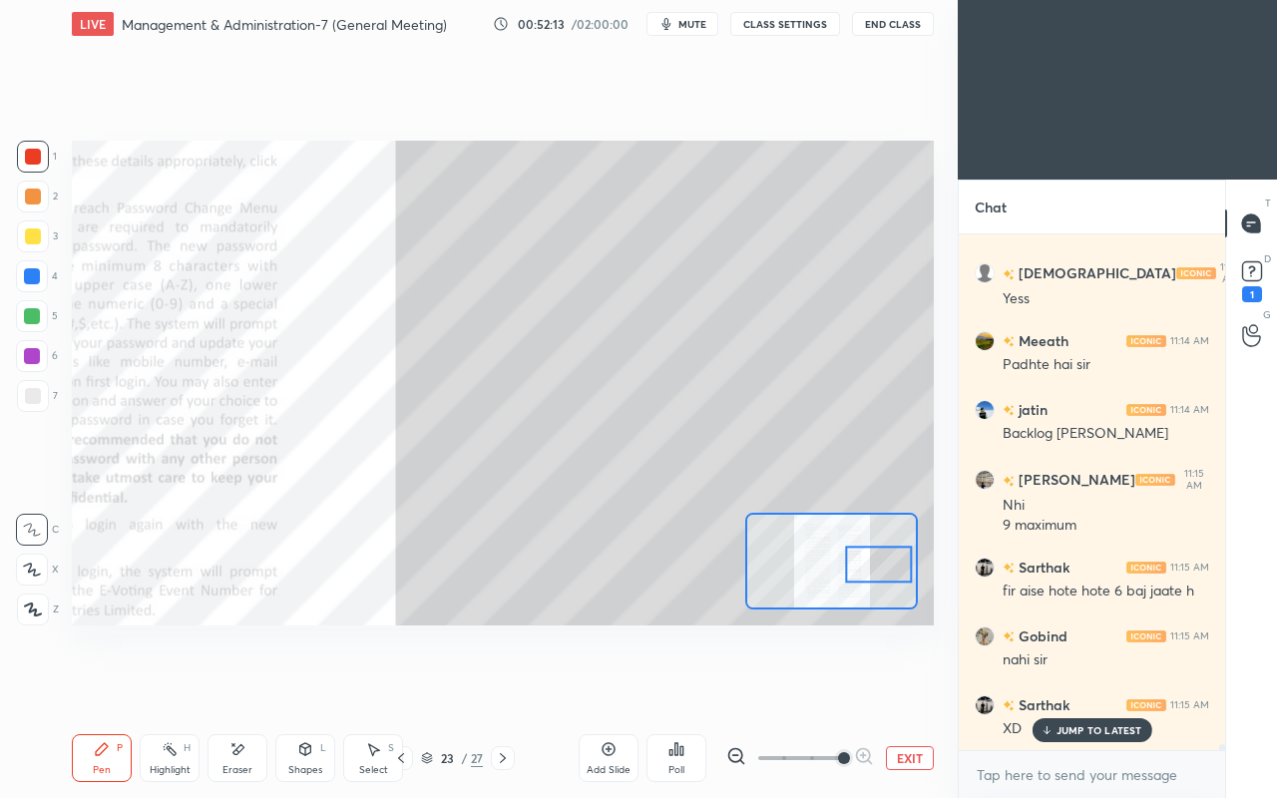
click at [409, 686] on div at bounding box center [401, 758] width 24 height 24
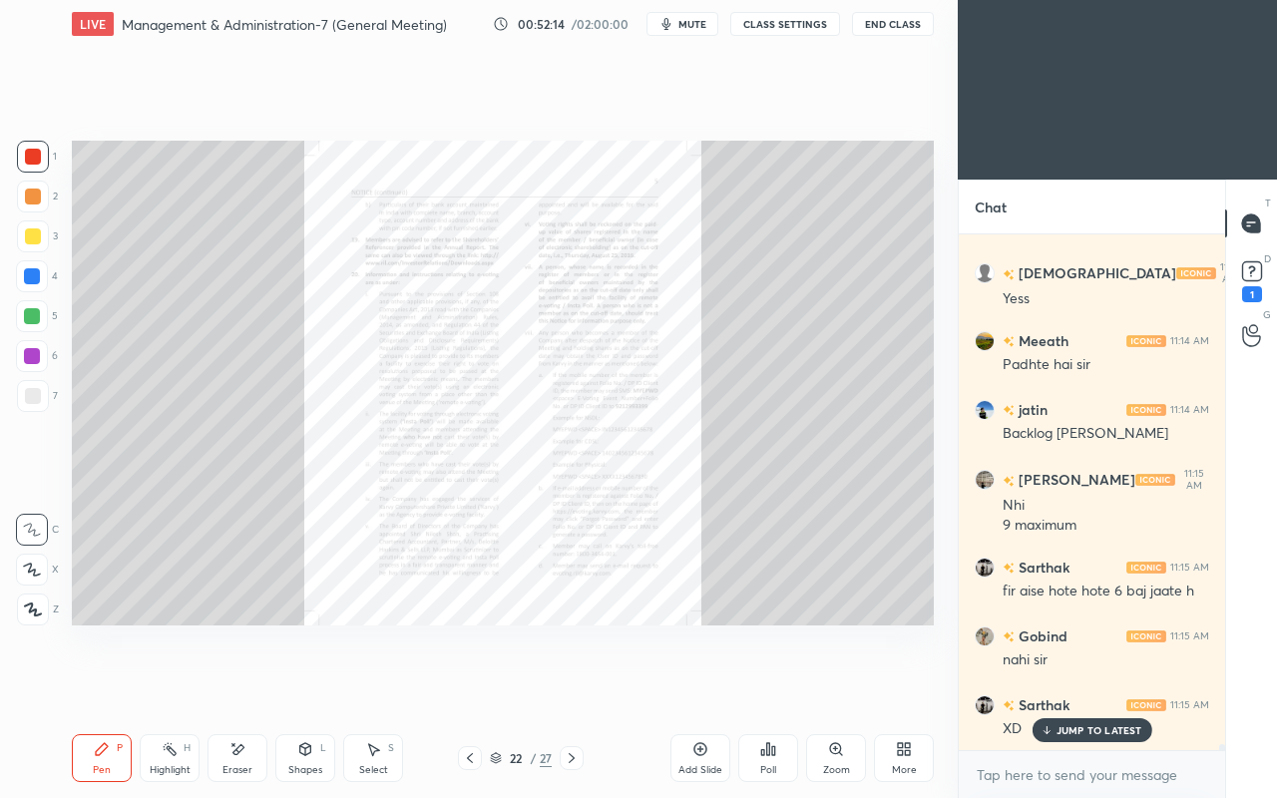
click at [474, 686] on icon at bounding box center [470, 758] width 16 height 16
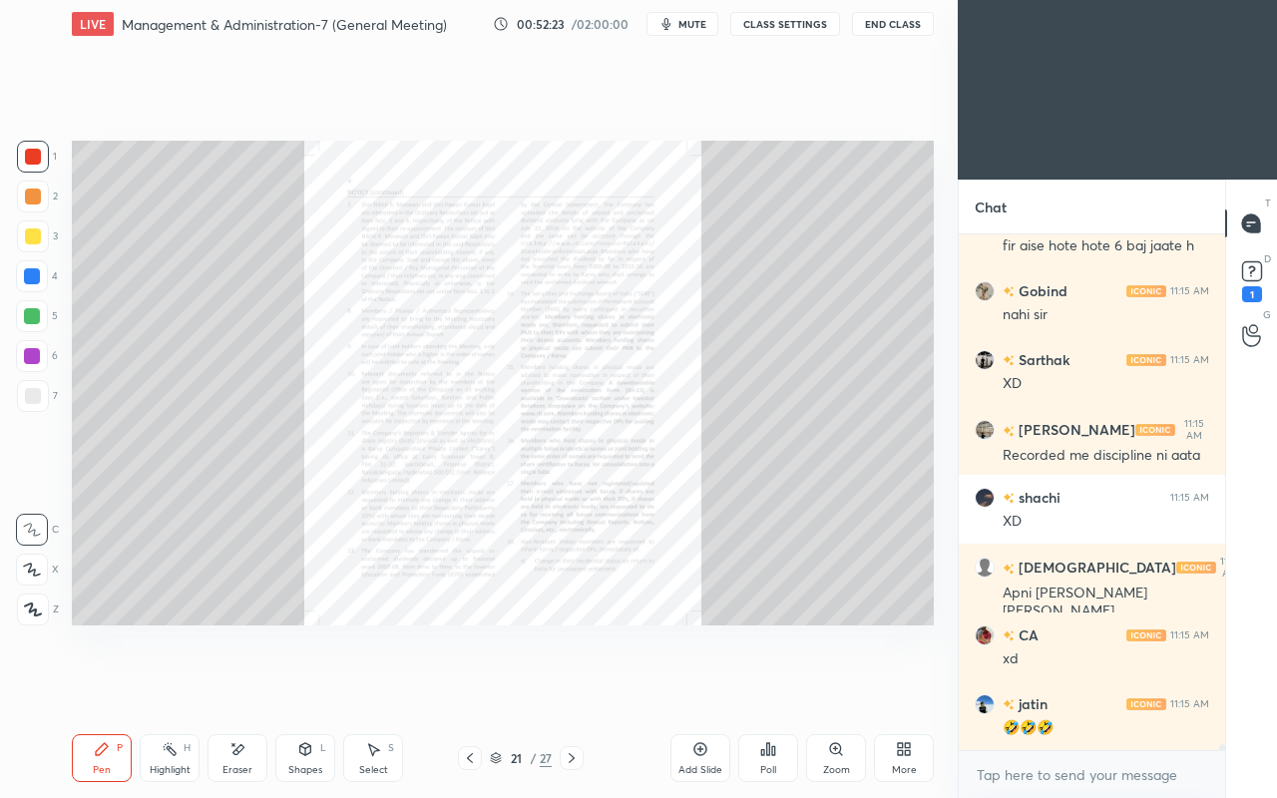
scroll to position [43893, 0]
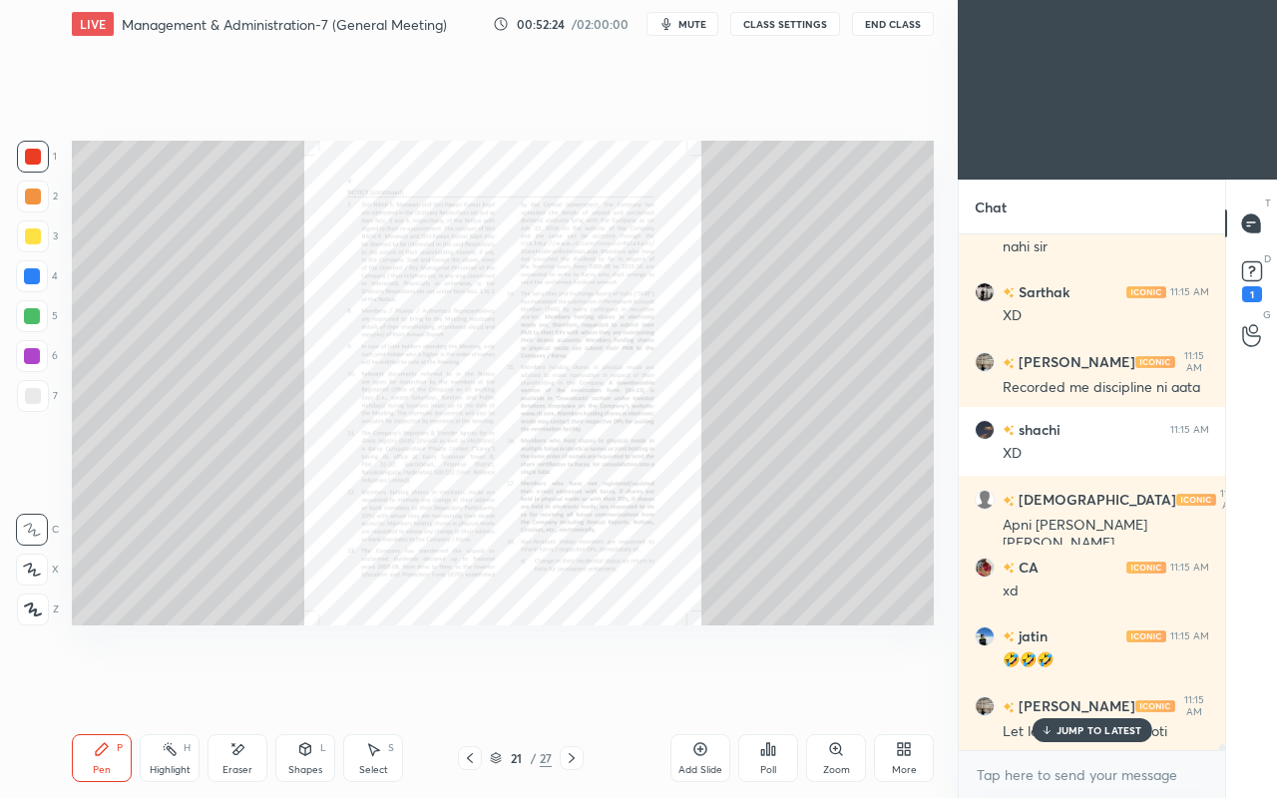
click at [468, 686] on icon at bounding box center [470, 758] width 16 height 16
click at [471, 686] on icon at bounding box center [470, 758] width 16 height 16
click at [468, 686] on icon at bounding box center [470, 758] width 16 height 16
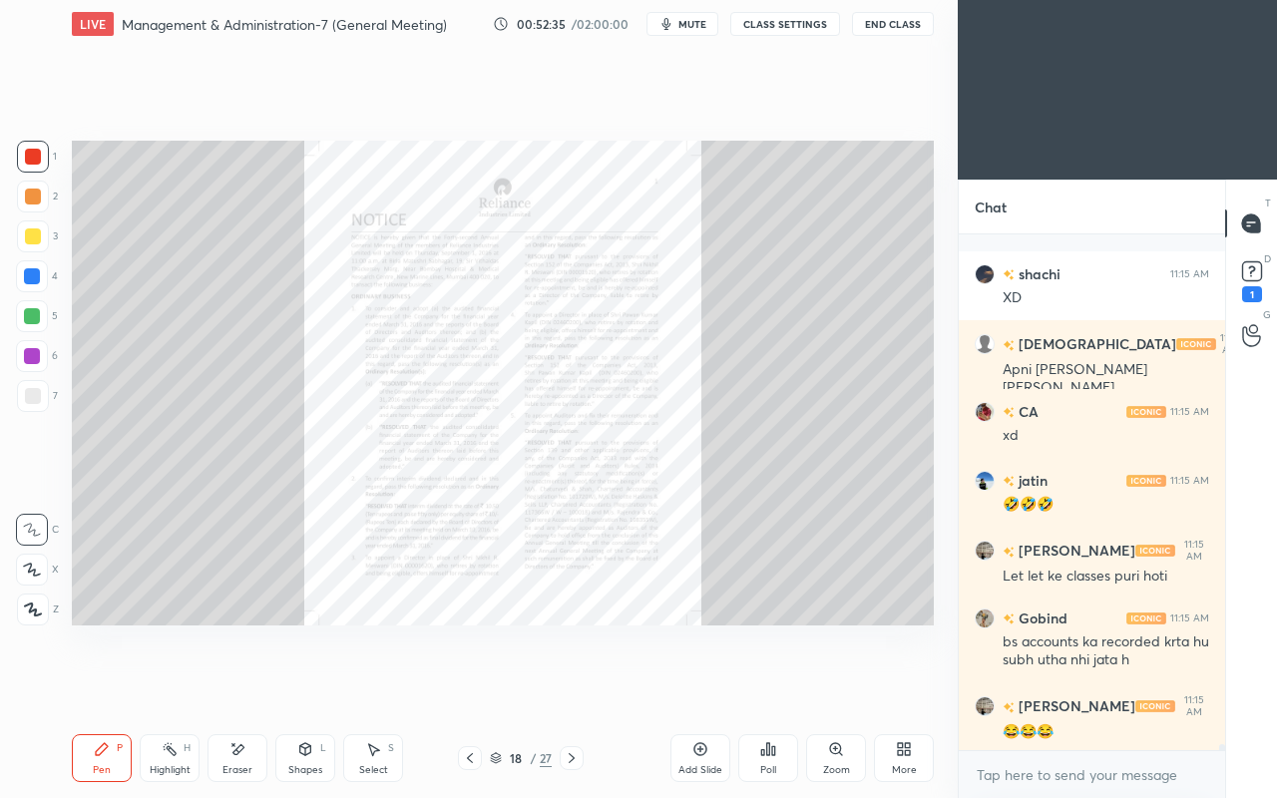
scroll to position [44137, 0]
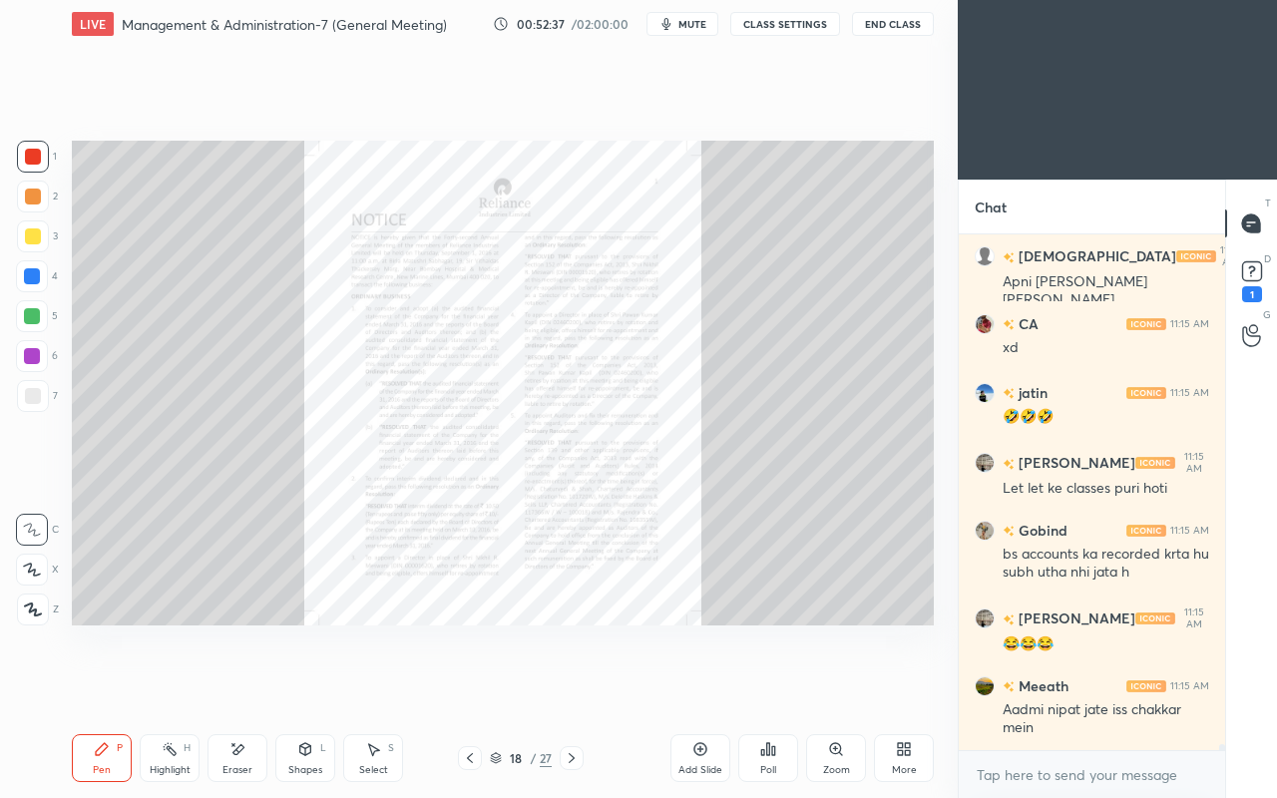
click at [471, 686] on icon at bounding box center [470, 758] width 16 height 16
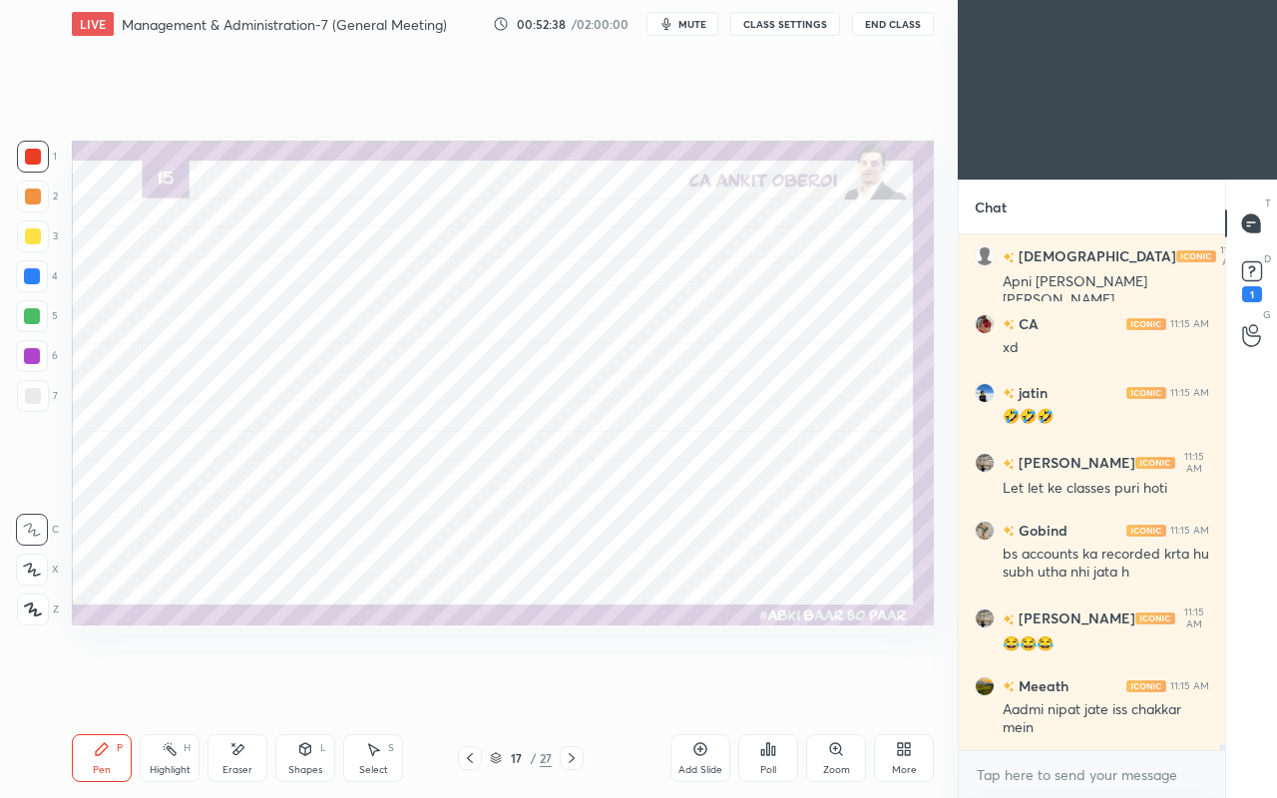
click at [474, 686] on icon at bounding box center [470, 758] width 16 height 16
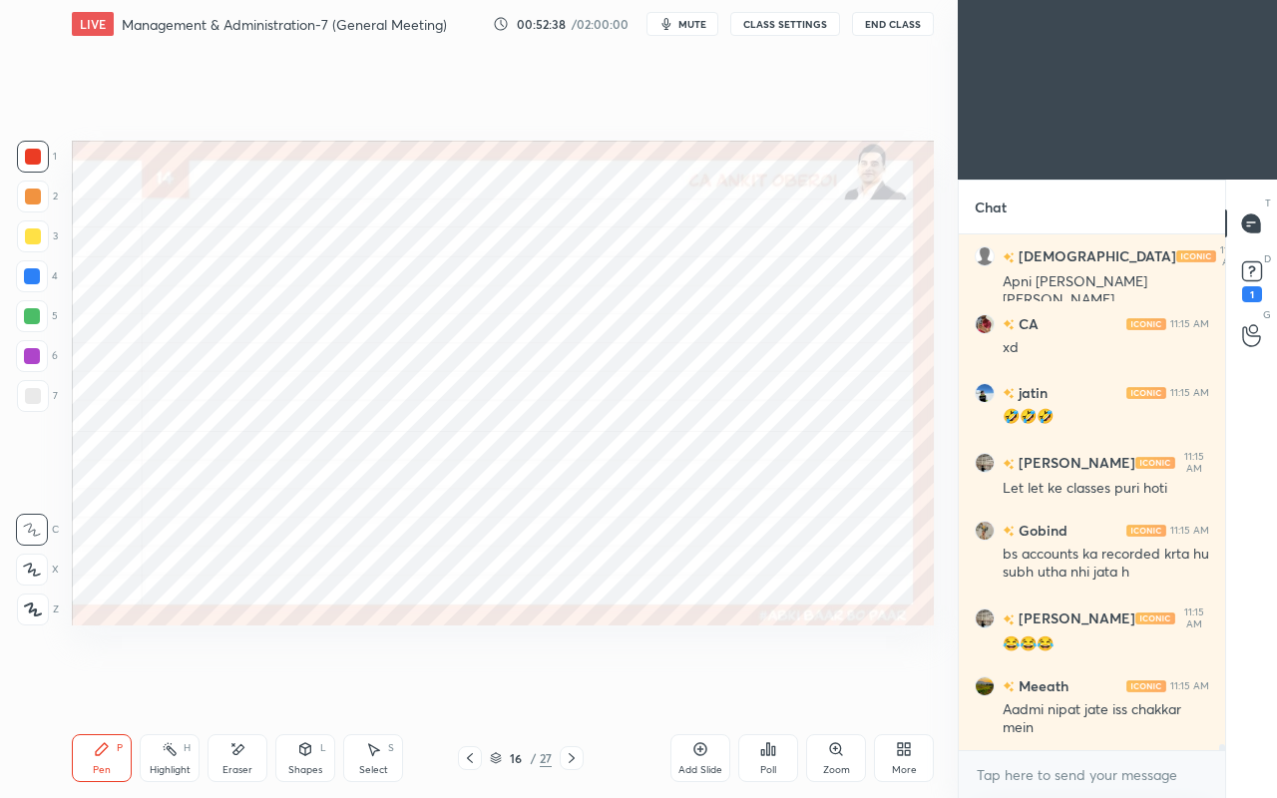
click at [475, 686] on icon at bounding box center [470, 758] width 16 height 16
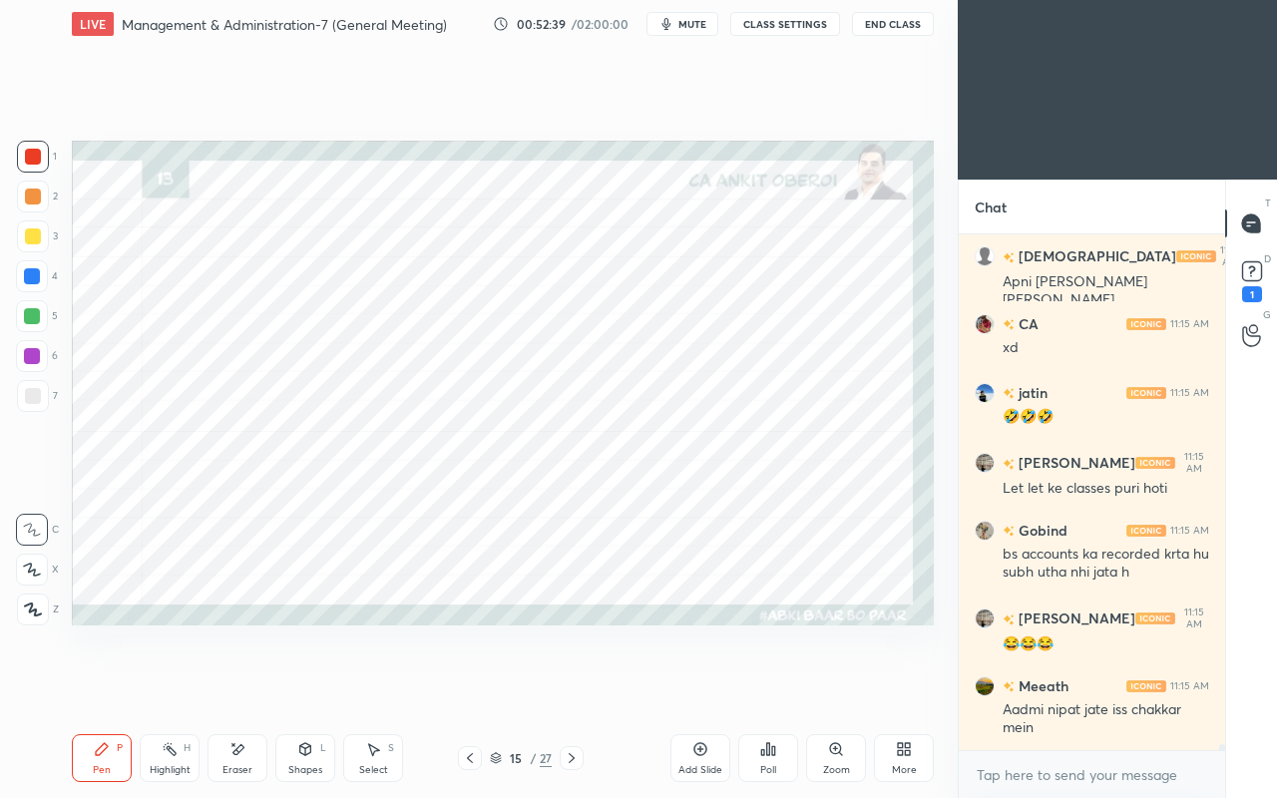
click at [470, 686] on icon at bounding box center [470, 758] width 6 height 10
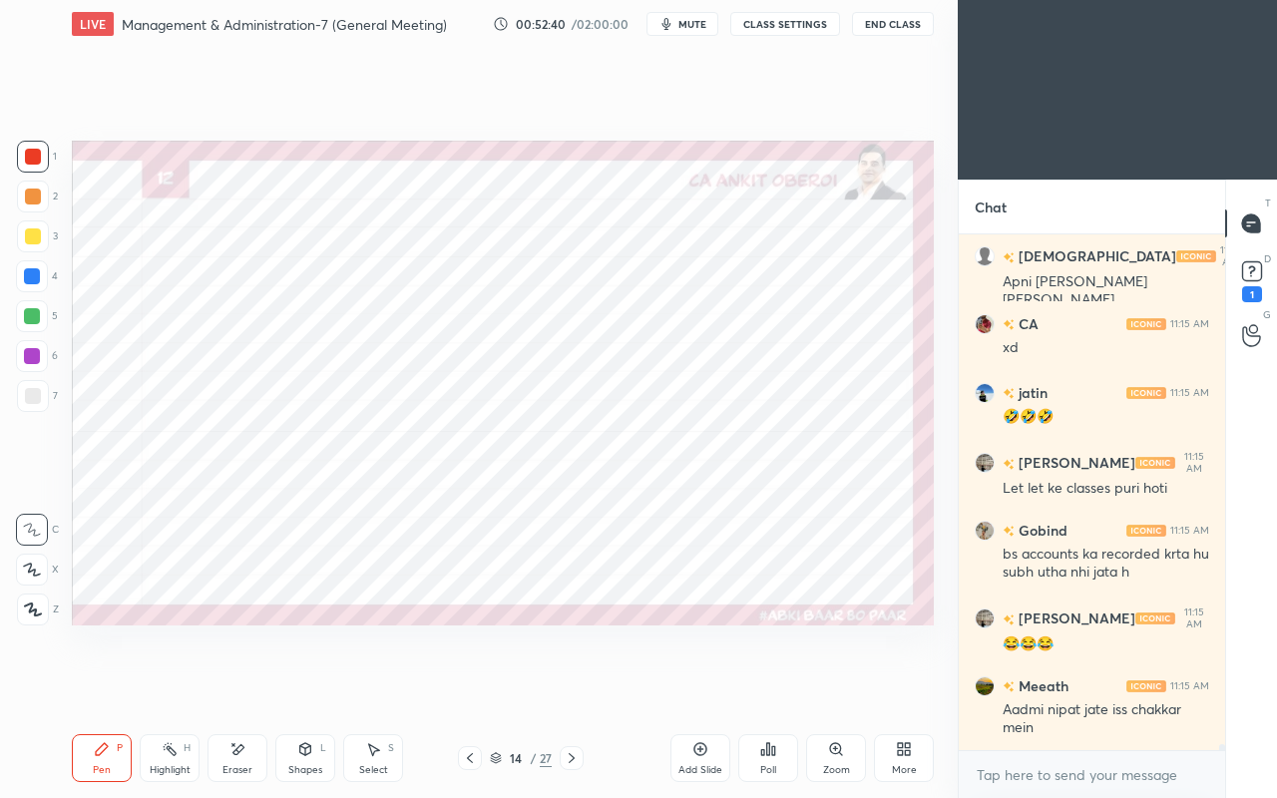
click at [475, 686] on icon at bounding box center [470, 758] width 16 height 16
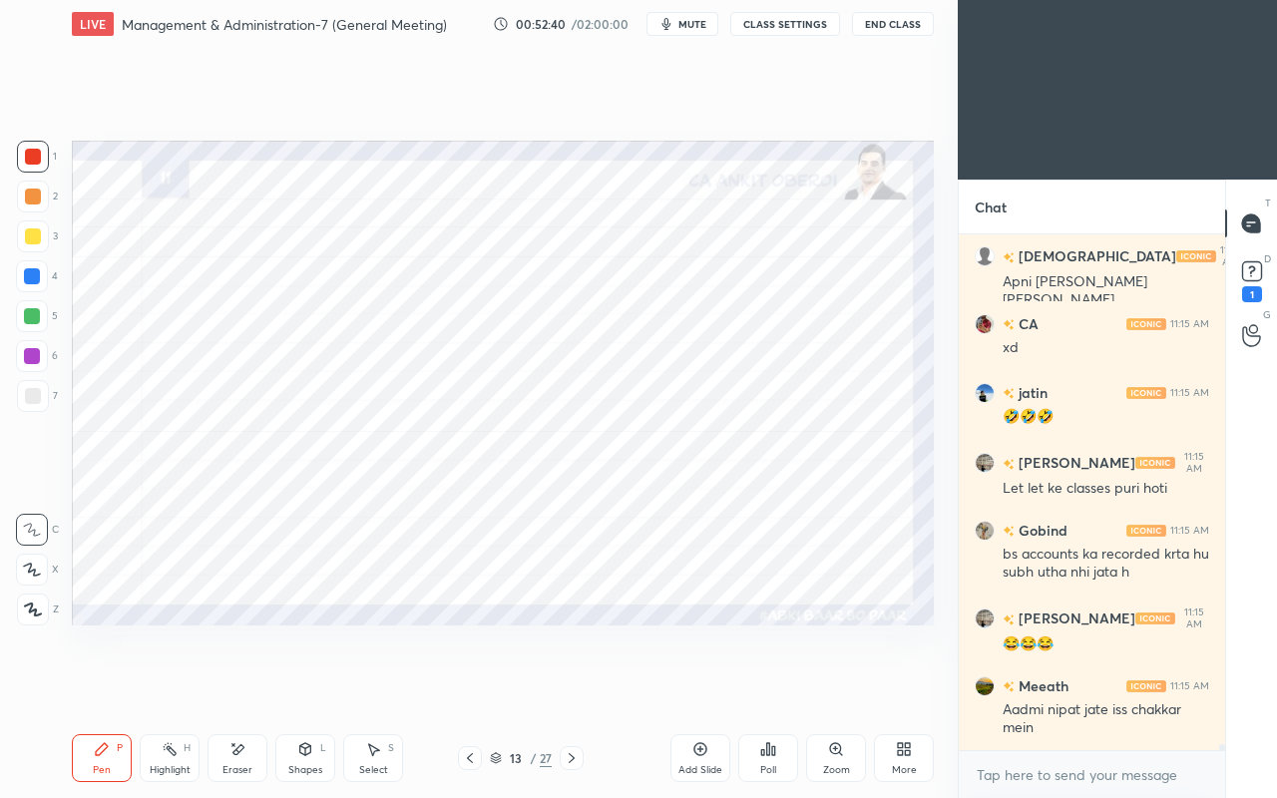
click at [473, 686] on icon at bounding box center [470, 758] width 16 height 16
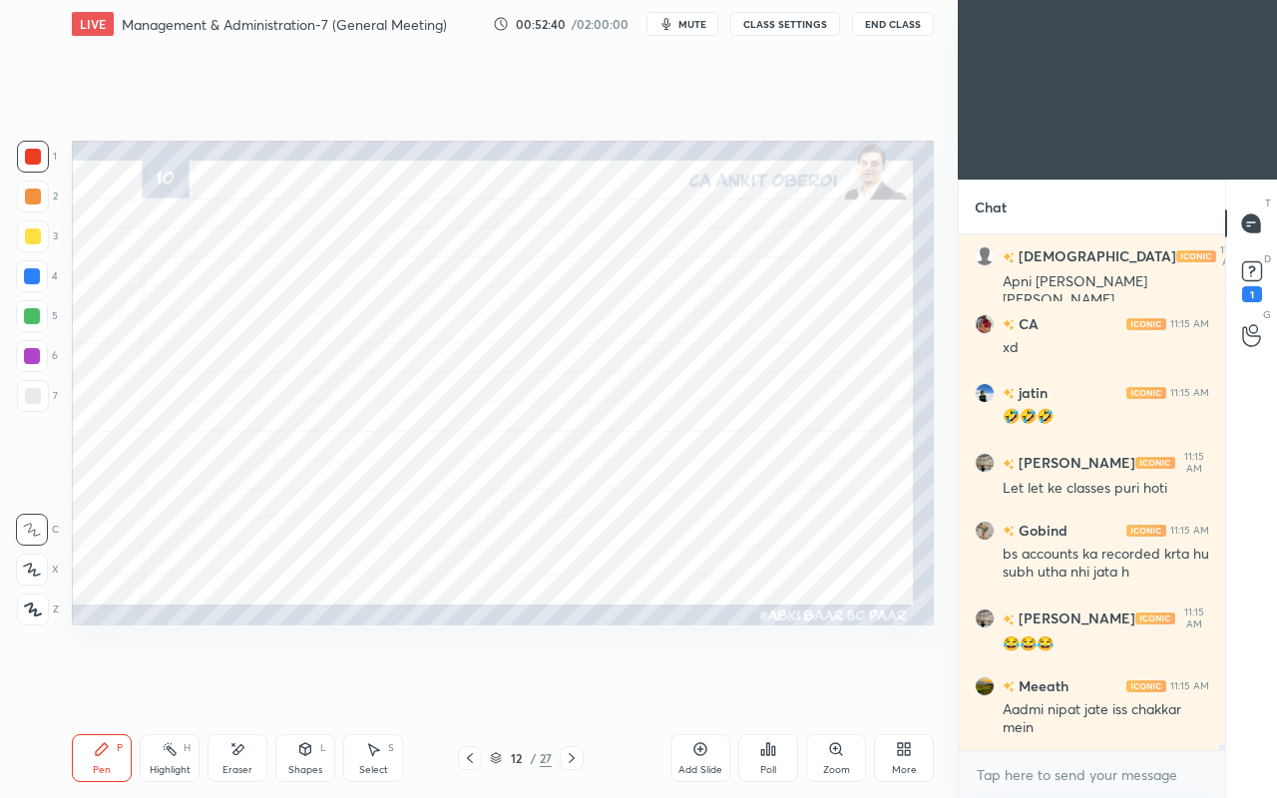
scroll to position [44204, 0]
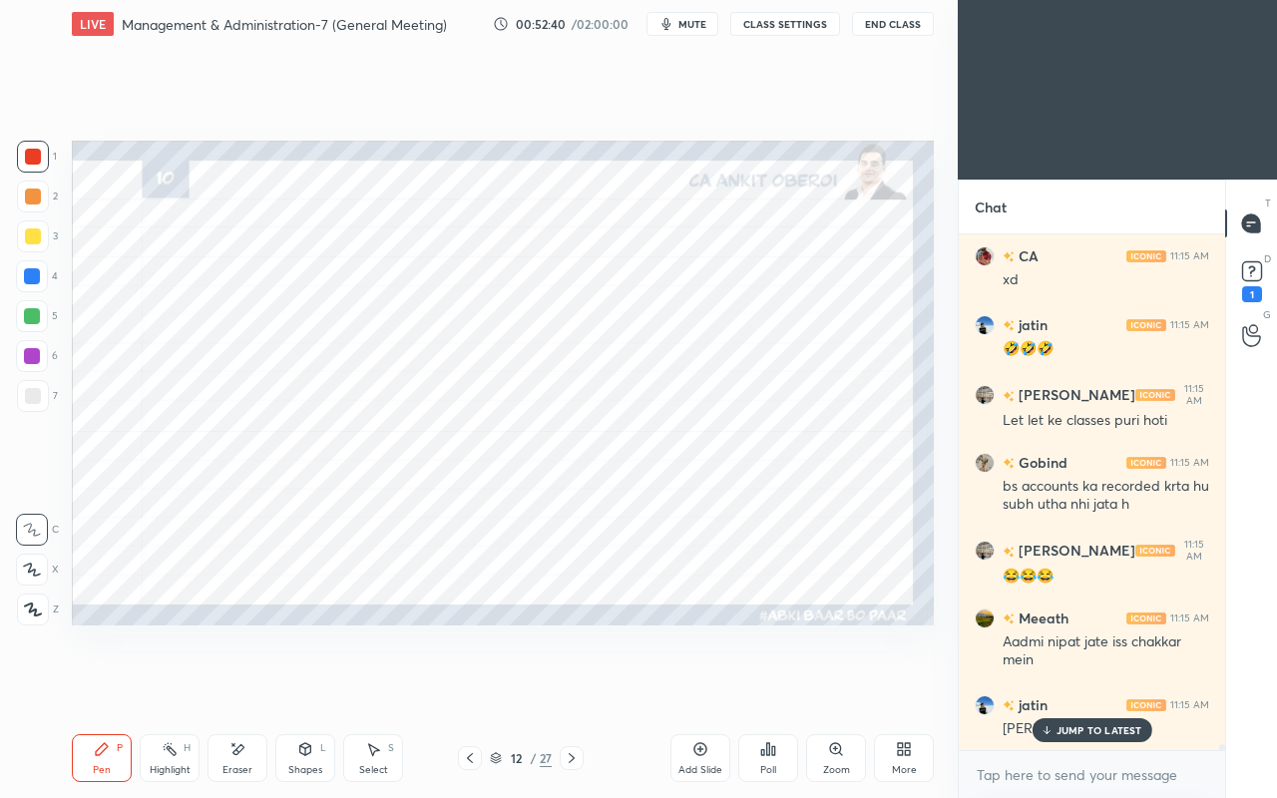
click at [476, 686] on icon at bounding box center [470, 758] width 16 height 16
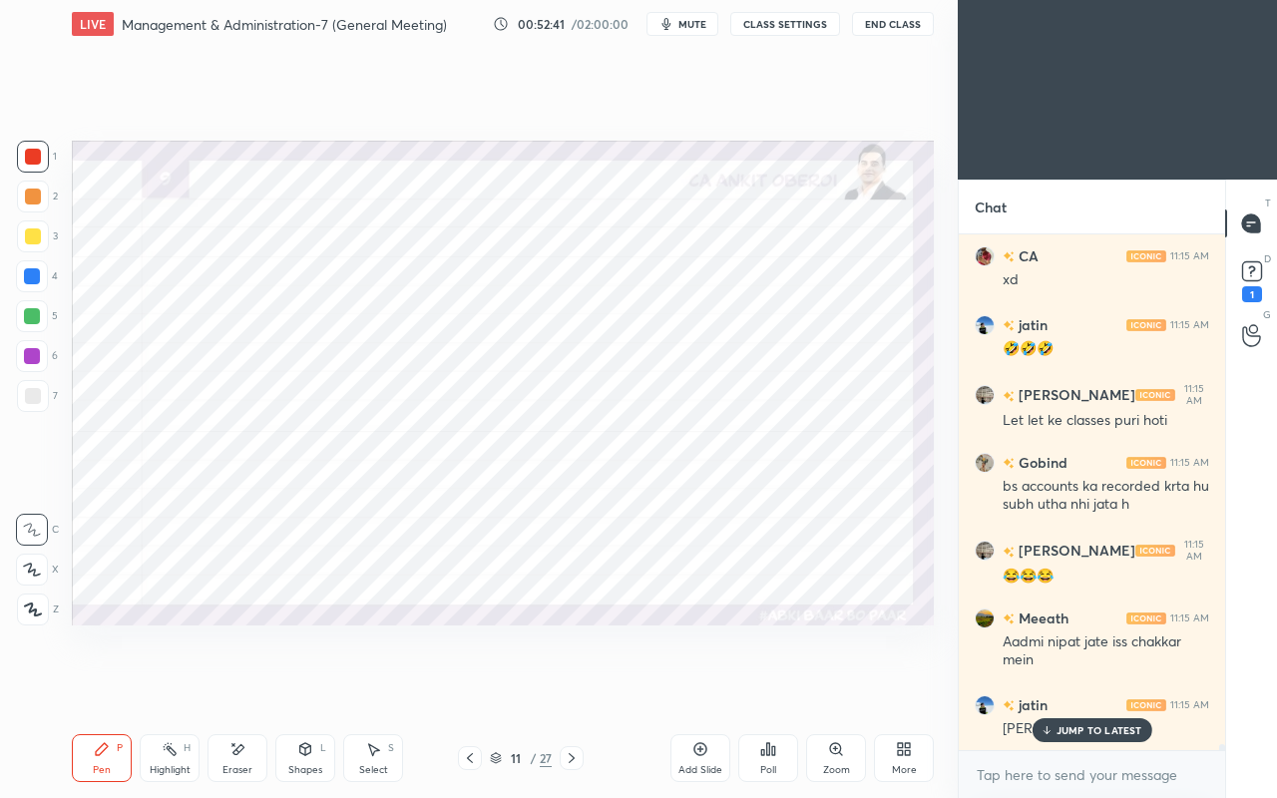
click at [477, 686] on icon at bounding box center [470, 758] width 16 height 16
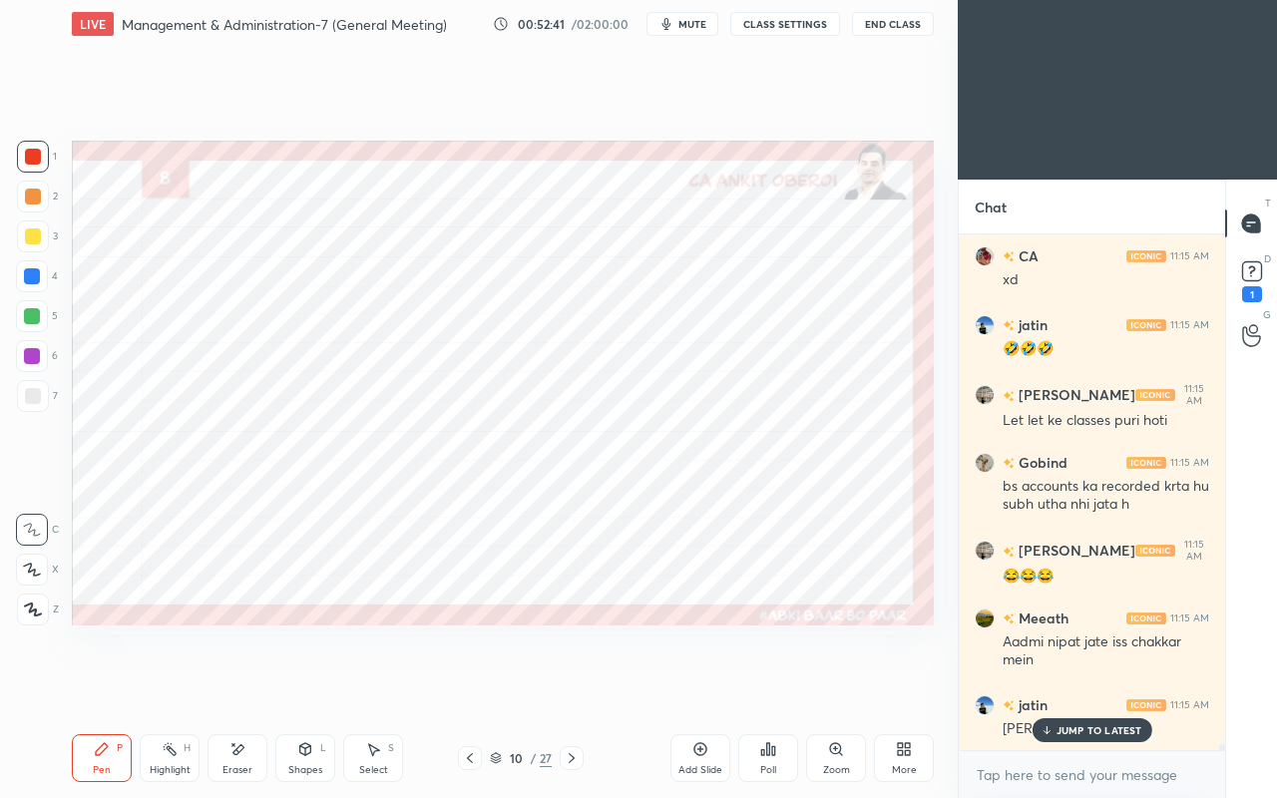
click at [1058, 686] on p "JUMP TO LATEST" at bounding box center [1100, 730] width 86 height 12
click at [460, 686] on div at bounding box center [470, 758] width 24 height 24
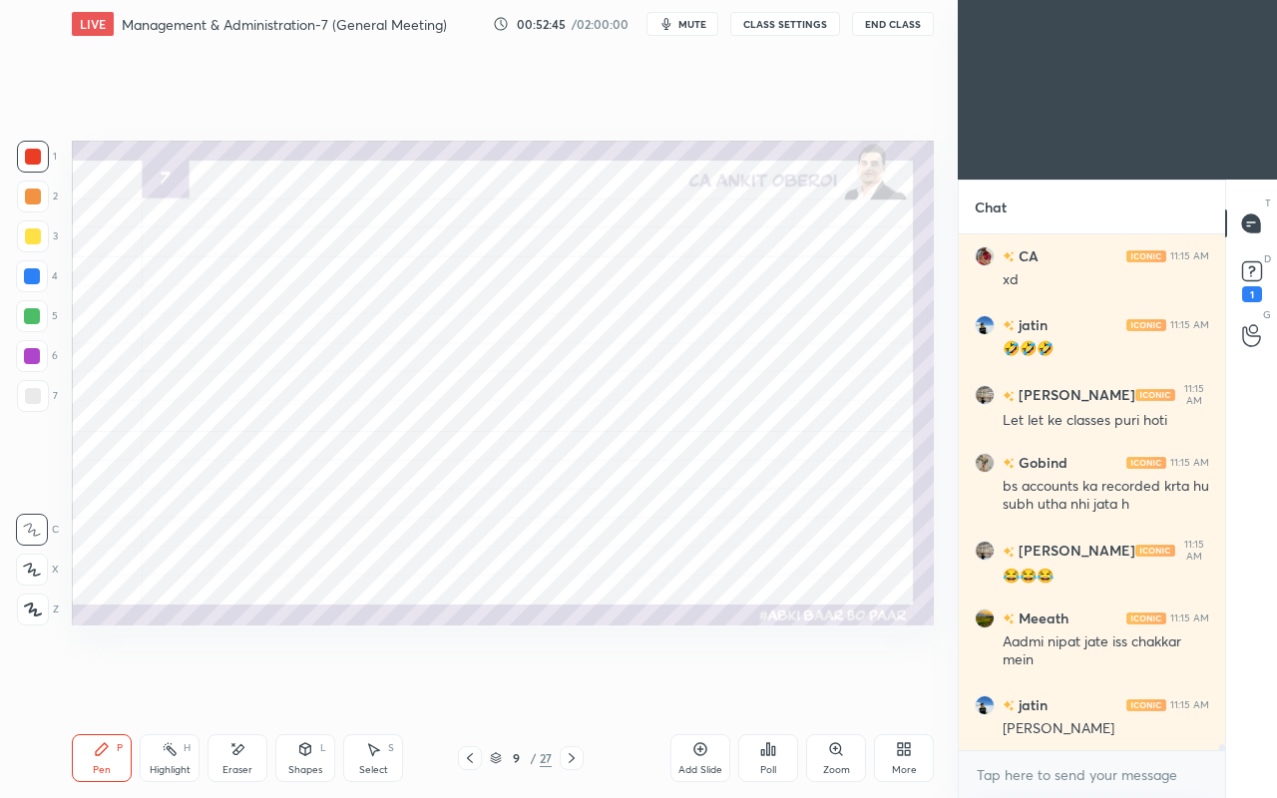
click at [464, 686] on icon at bounding box center [470, 758] width 16 height 16
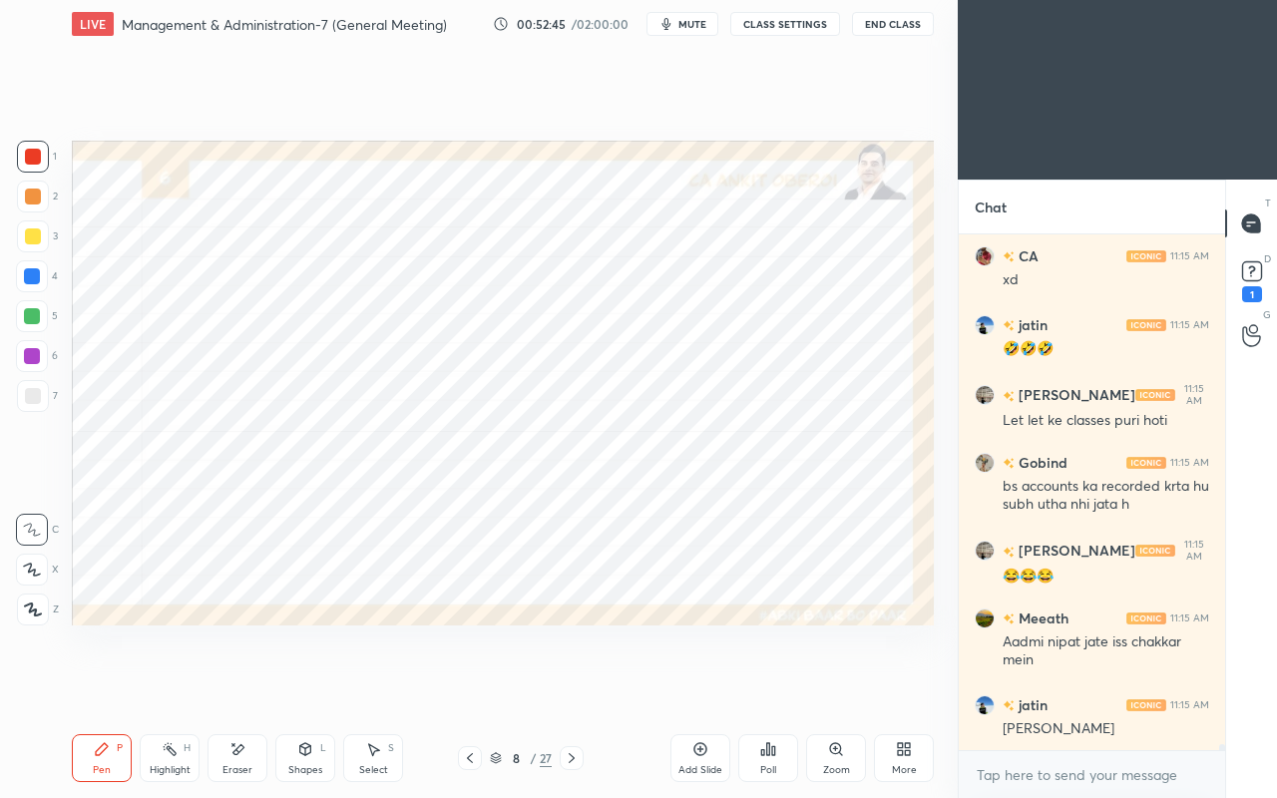
click at [469, 686] on icon at bounding box center [470, 758] width 16 height 16
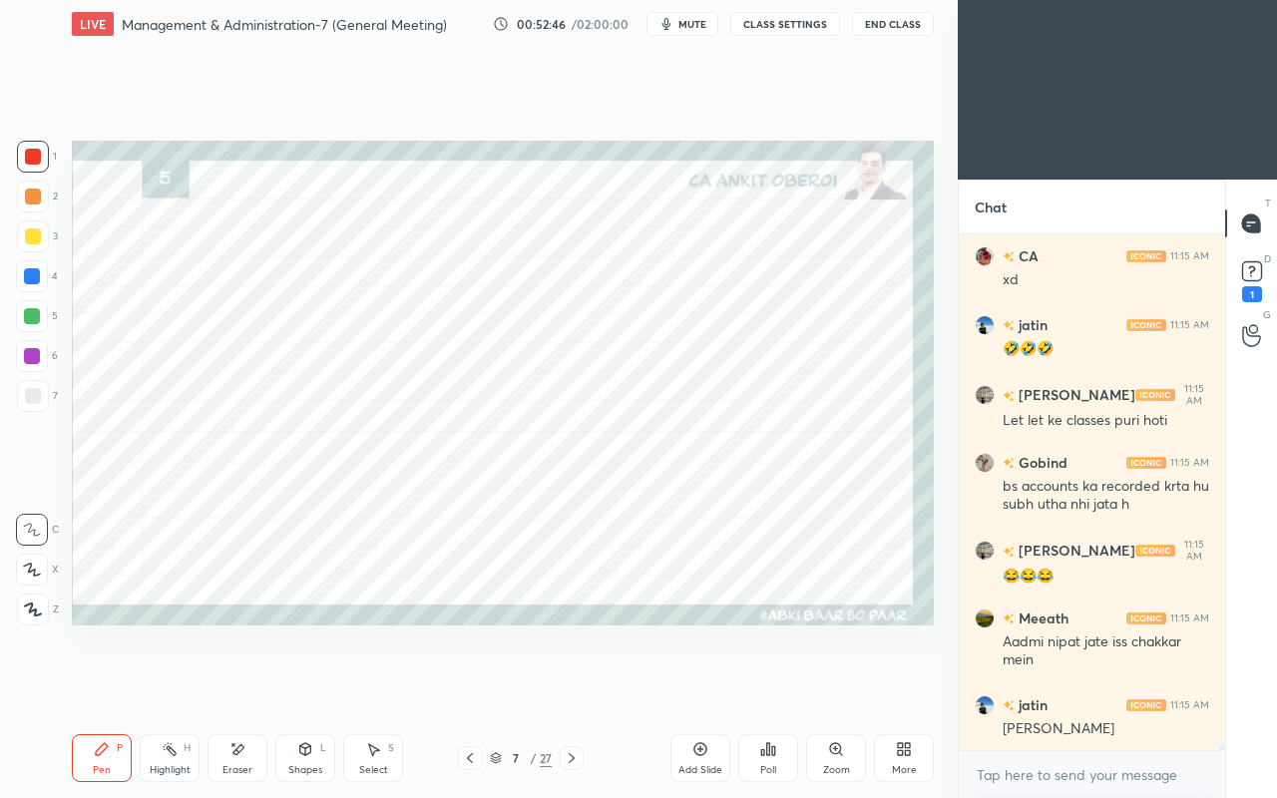
click at [471, 686] on icon at bounding box center [470, 758] width 16 height 16
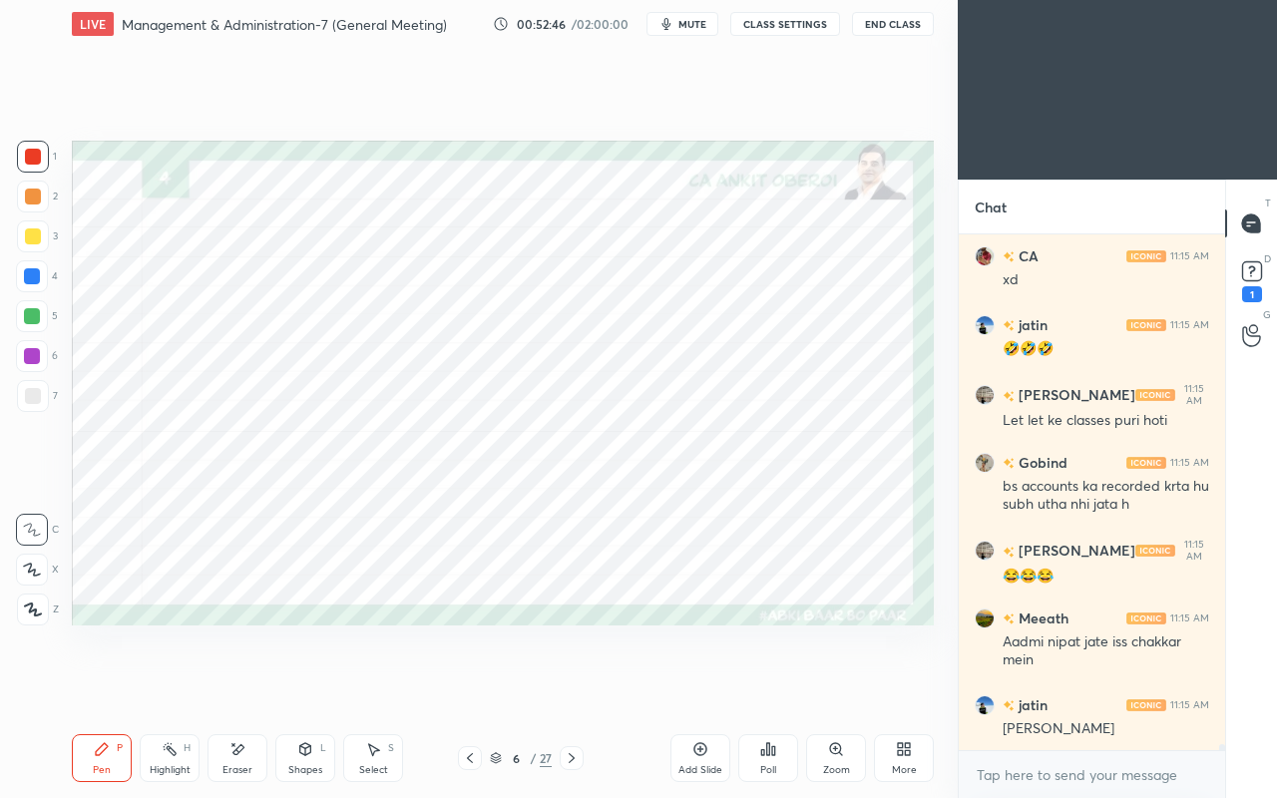
click at [471, 686] on icon at bounding box center [470, 758] width 6 height 10
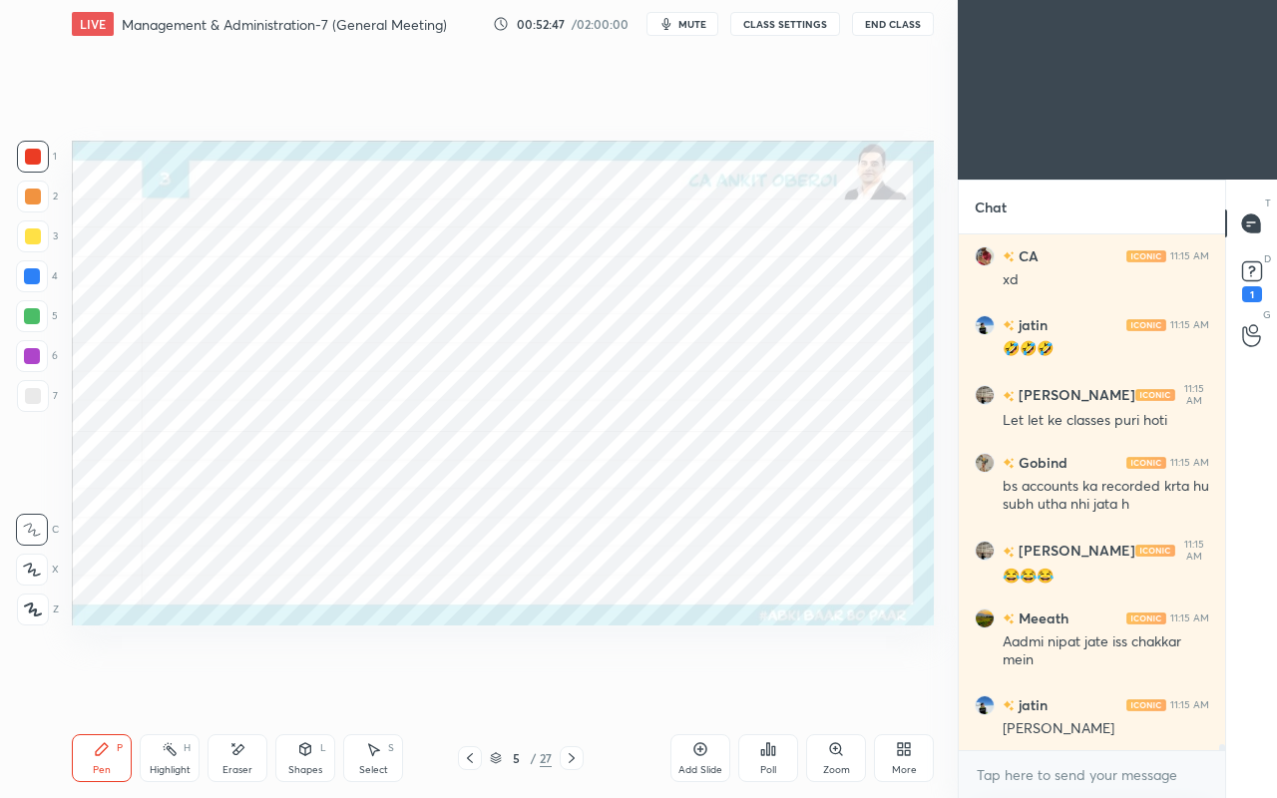
click at [473, 686] on icon at bounding box center [470, 758] width 16 height 16
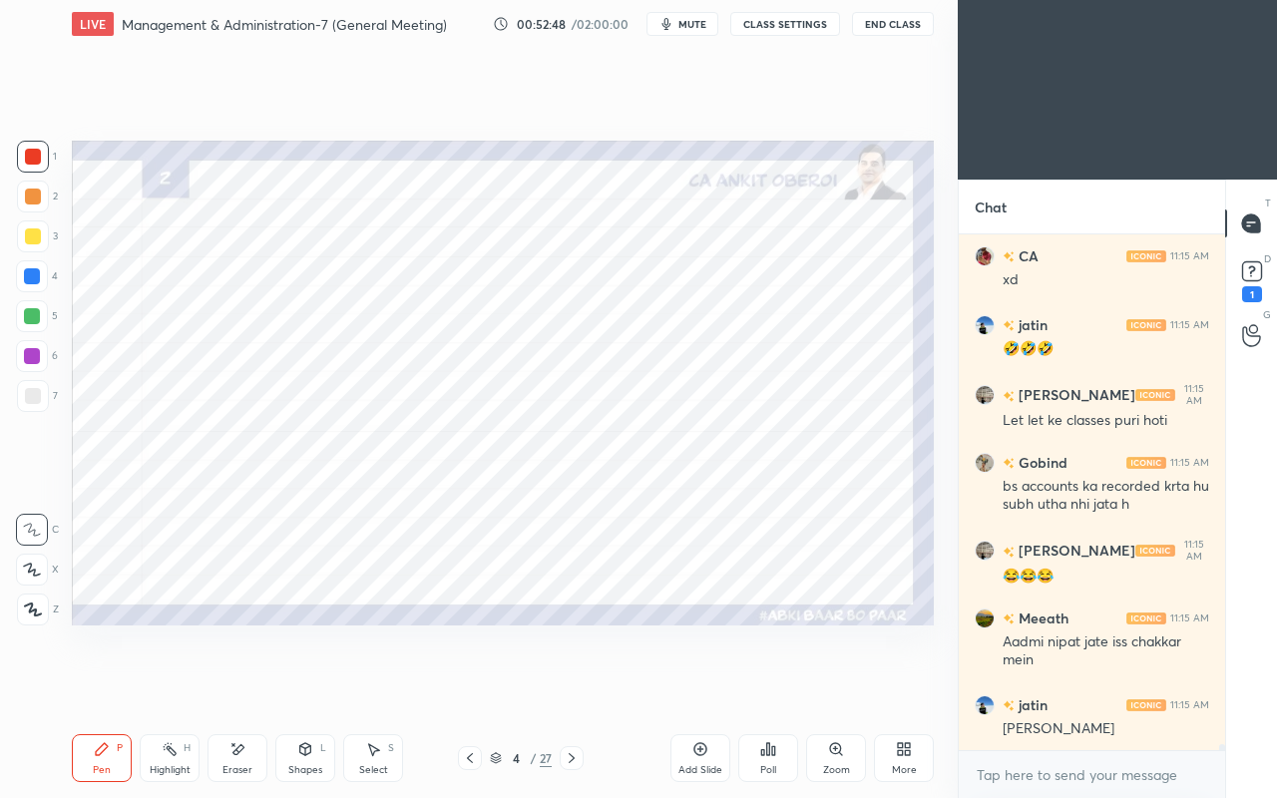
click at [579, 686] on icon at bounding box center [572, 758] width 16 height 16
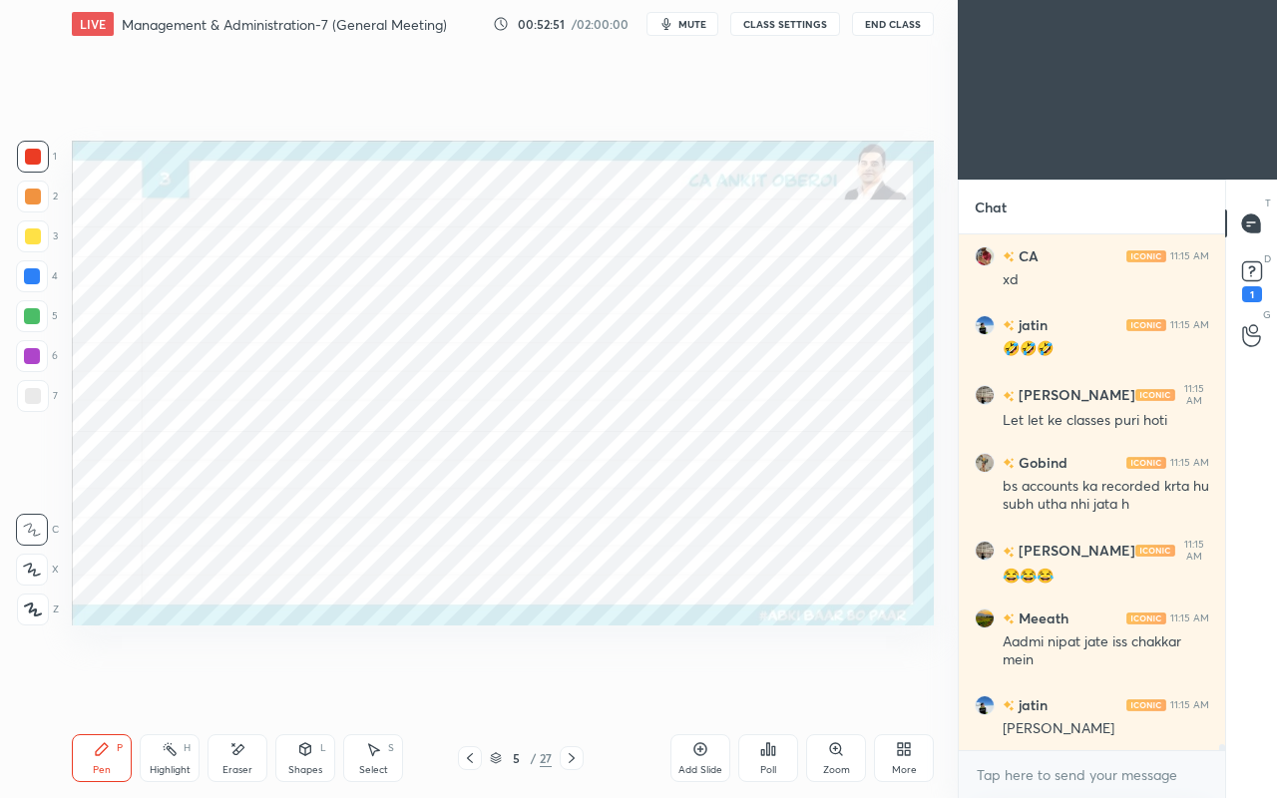
click at [573, 686] on icon at bounding box center [572, 758] width 16 height 16
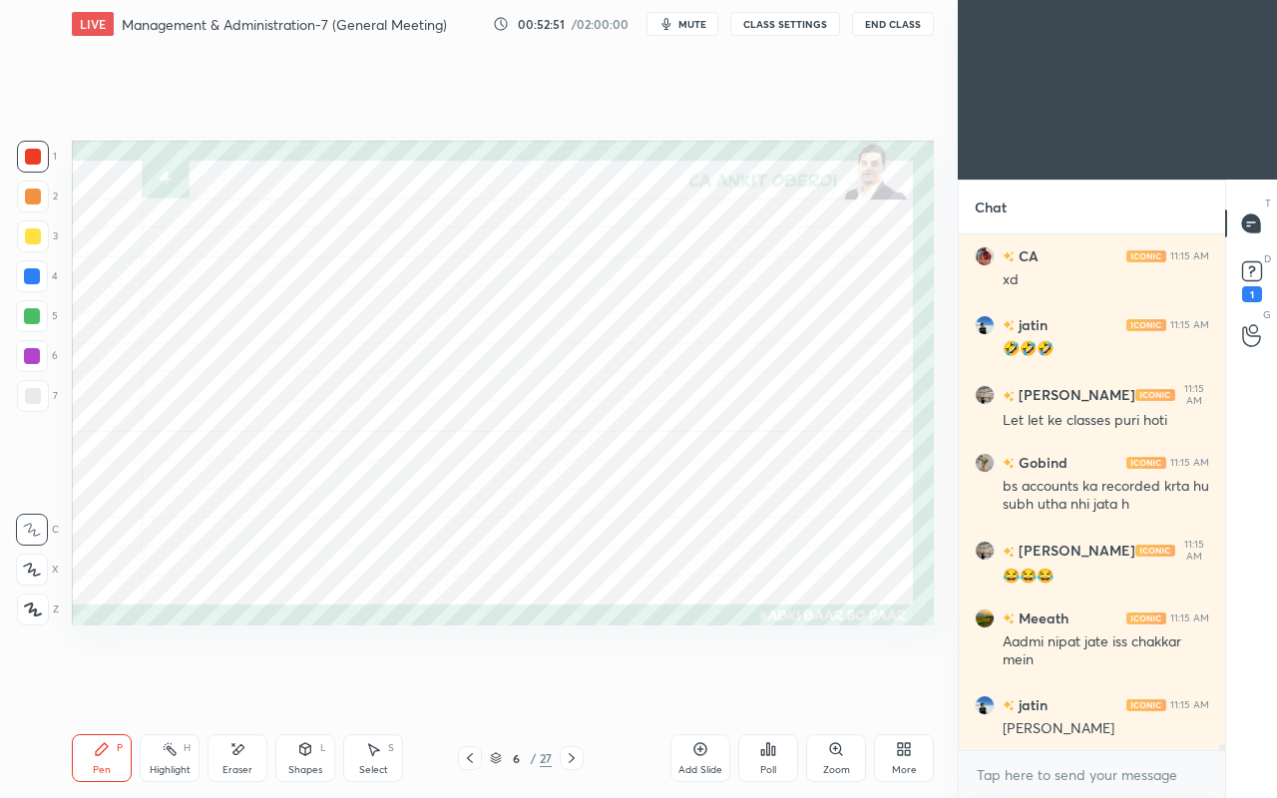
click at [576, 686] on icon at bounding box center [572, 758] width 16 height 16
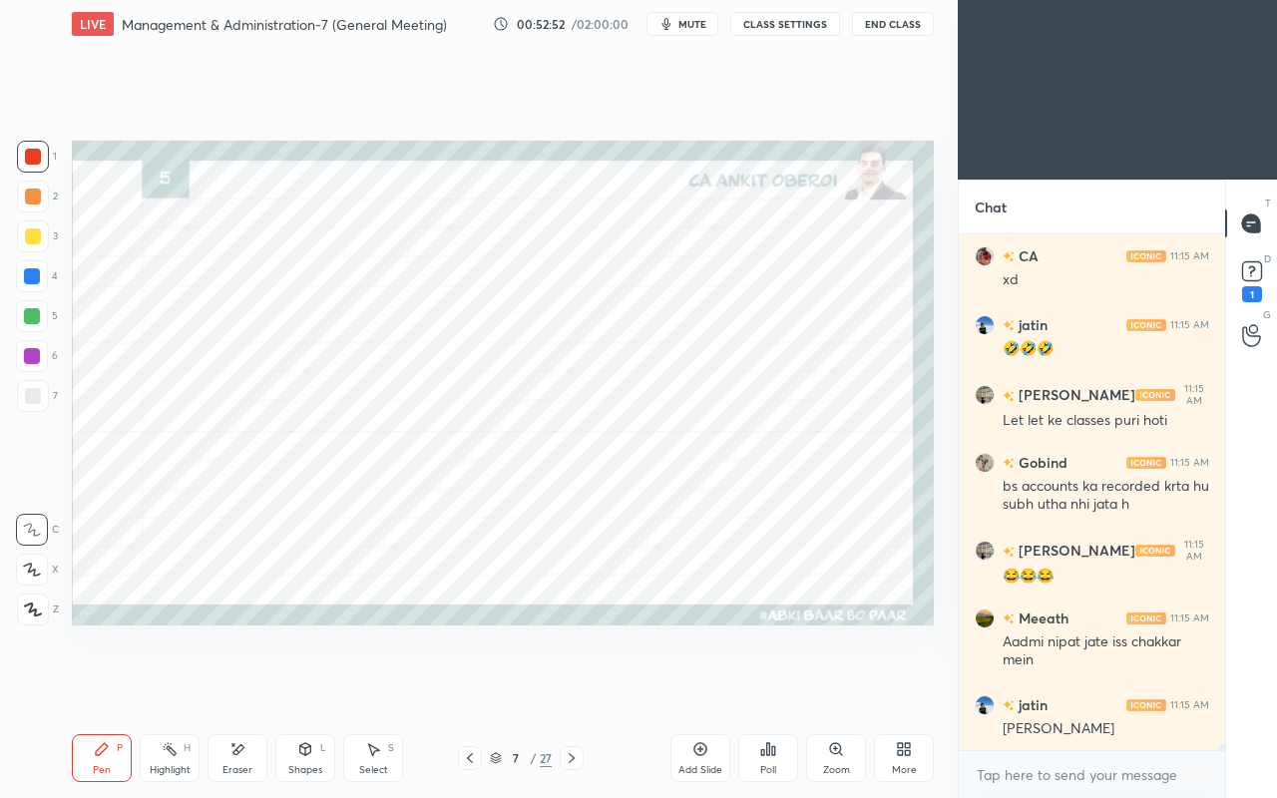
click at [577, 686] on icon at bounding box center [572, 758] width 16 height 16
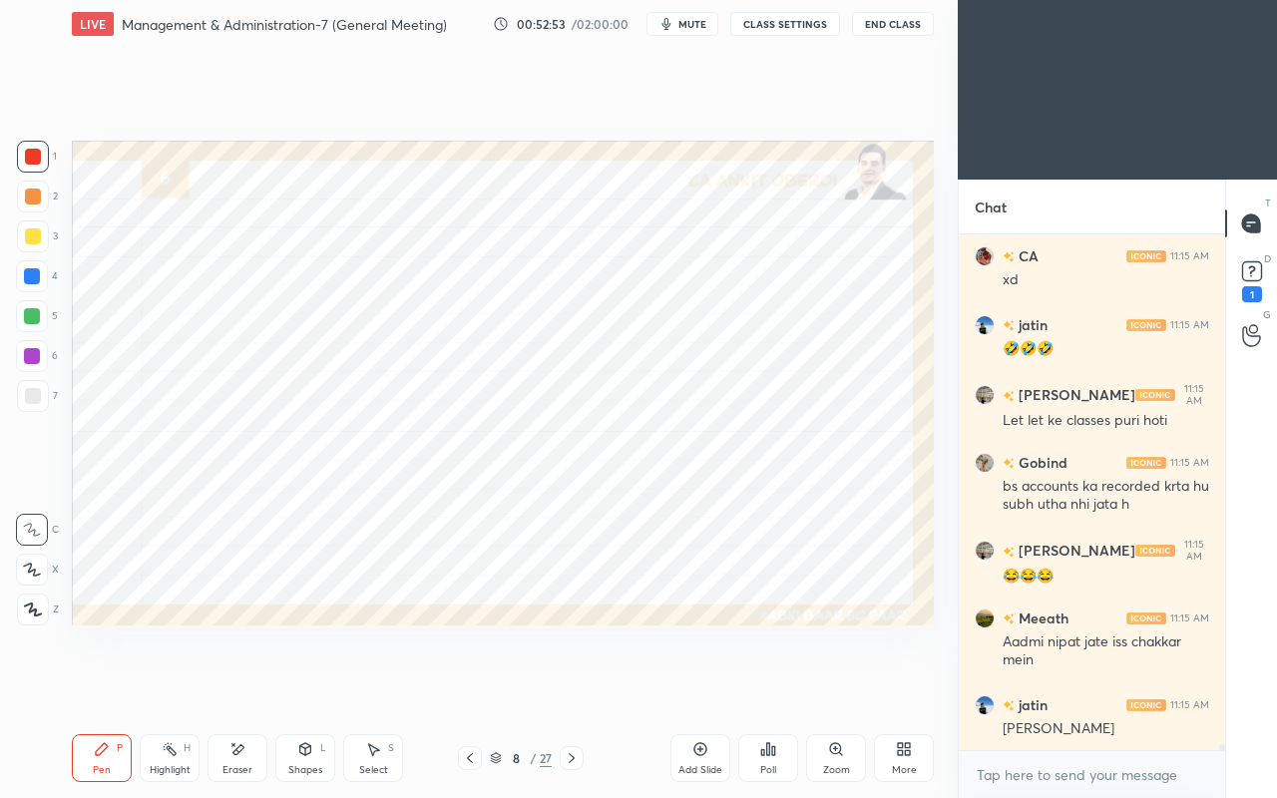
click at [581, 686] on div at bounding box center [572, 758] width 24 height 24
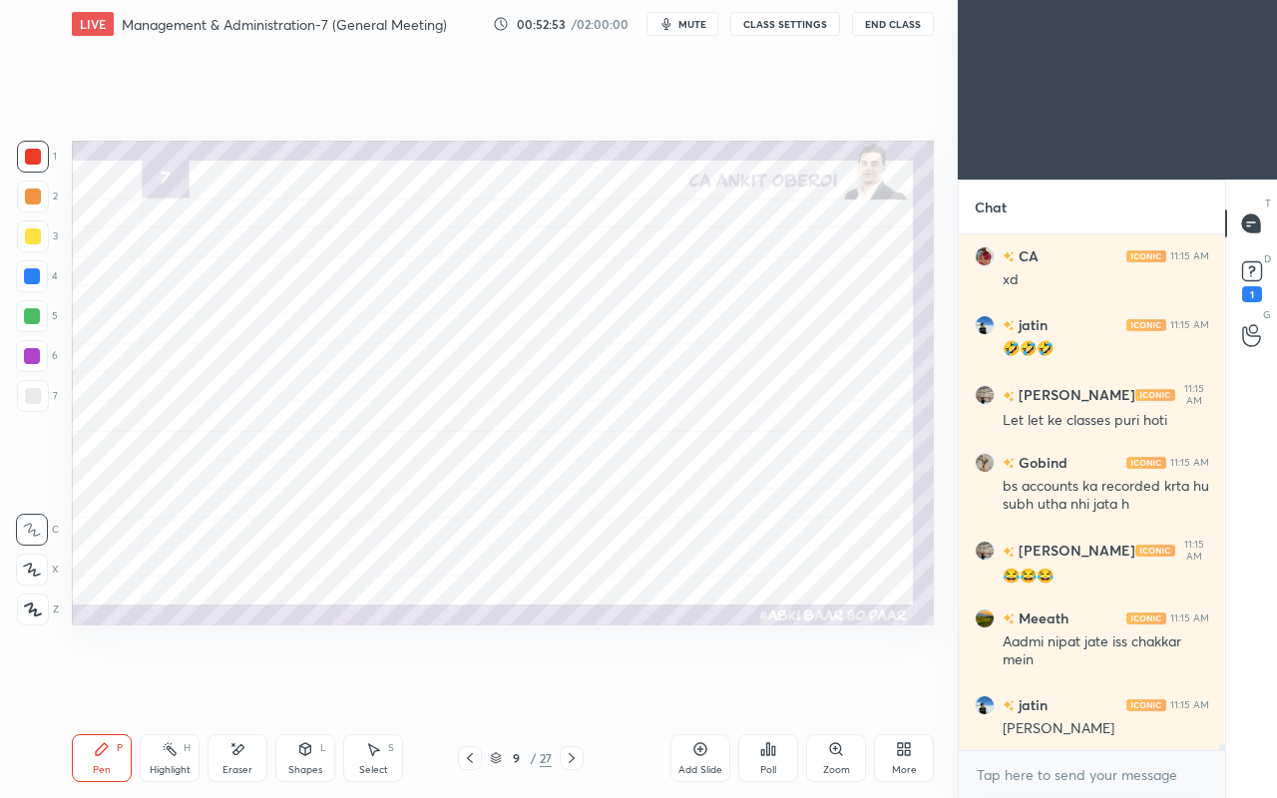
click at [577, 686] on icon at bounding box center [572, 758] width 16 height 16
click at [581, 686] on div at bounding box center [572, 758] width 24 height 24
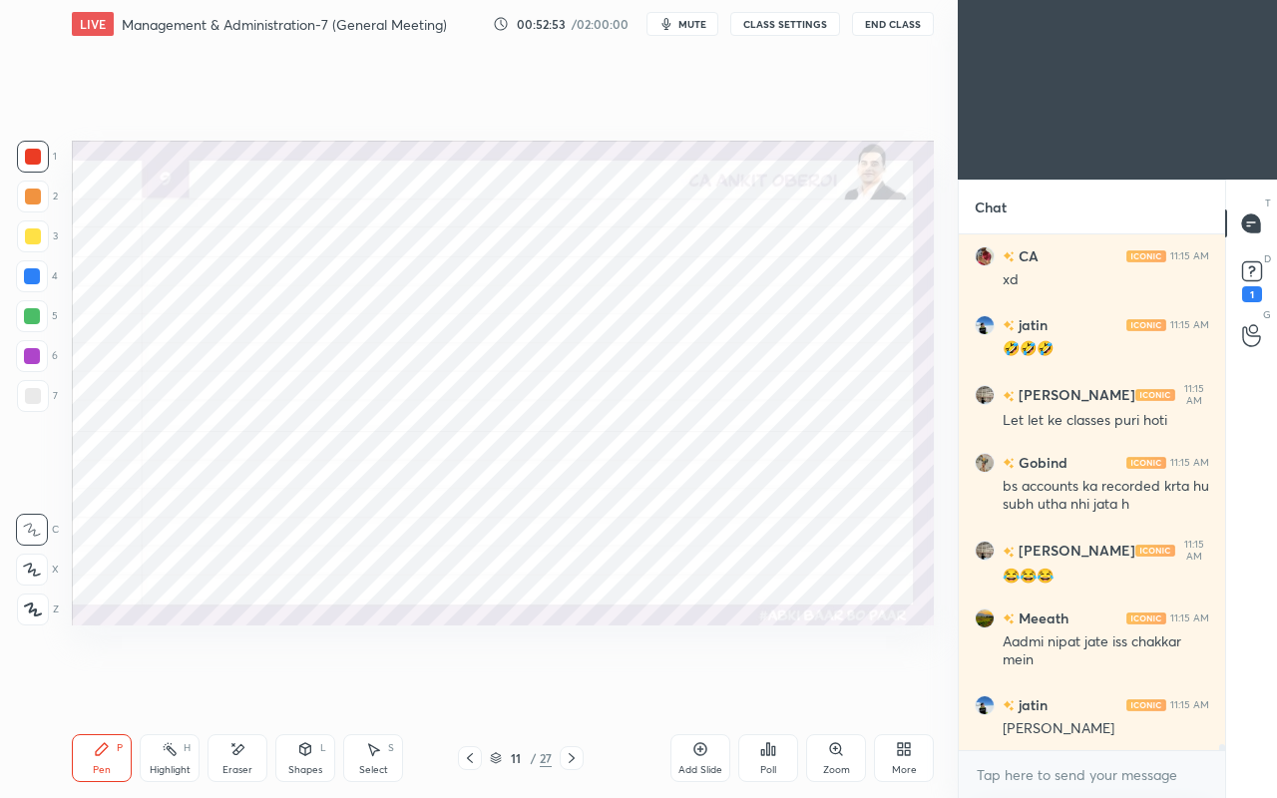
click at [581, 686] on div at bounding box center [572, 758] width 24 height 24
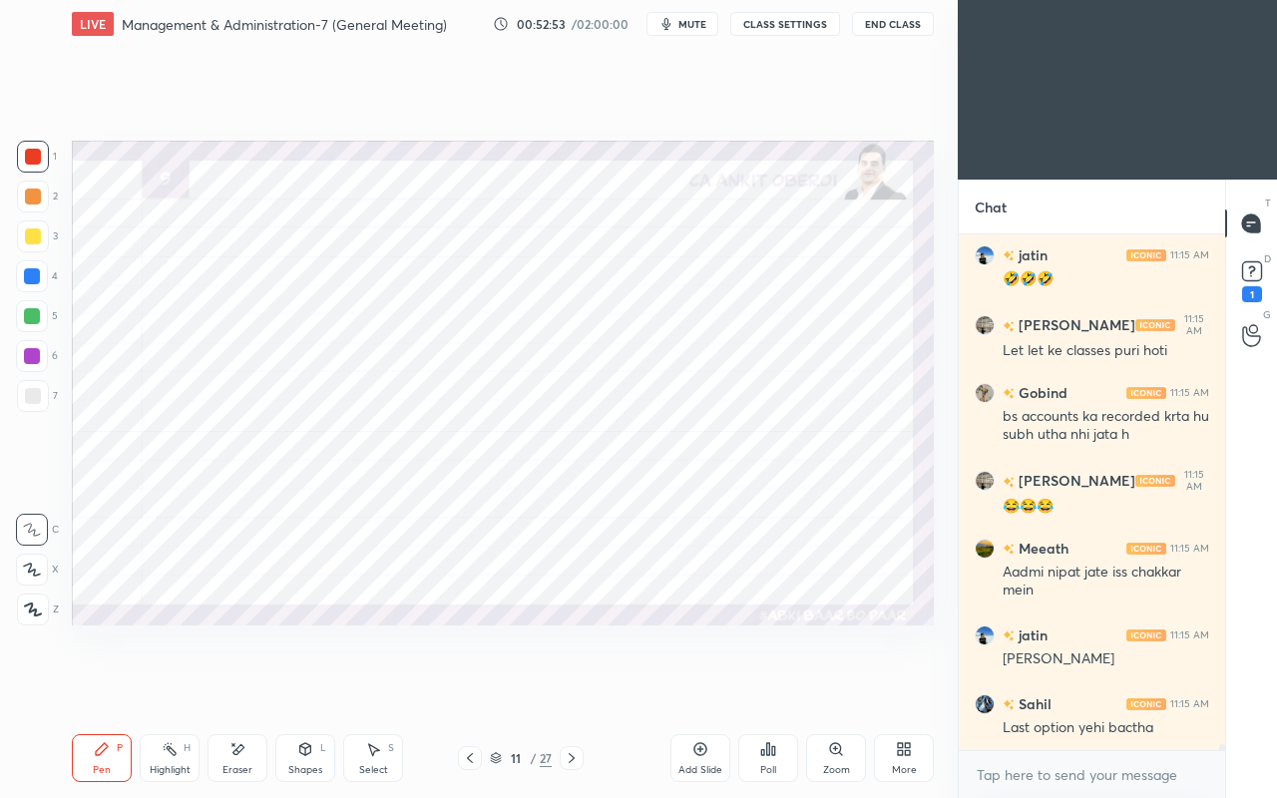
click at [581, 686] on div at bounding box center [572, 758] width 24 height 24
click at [580, 686] on div at bounding box center [572, 758] width 24 height 24
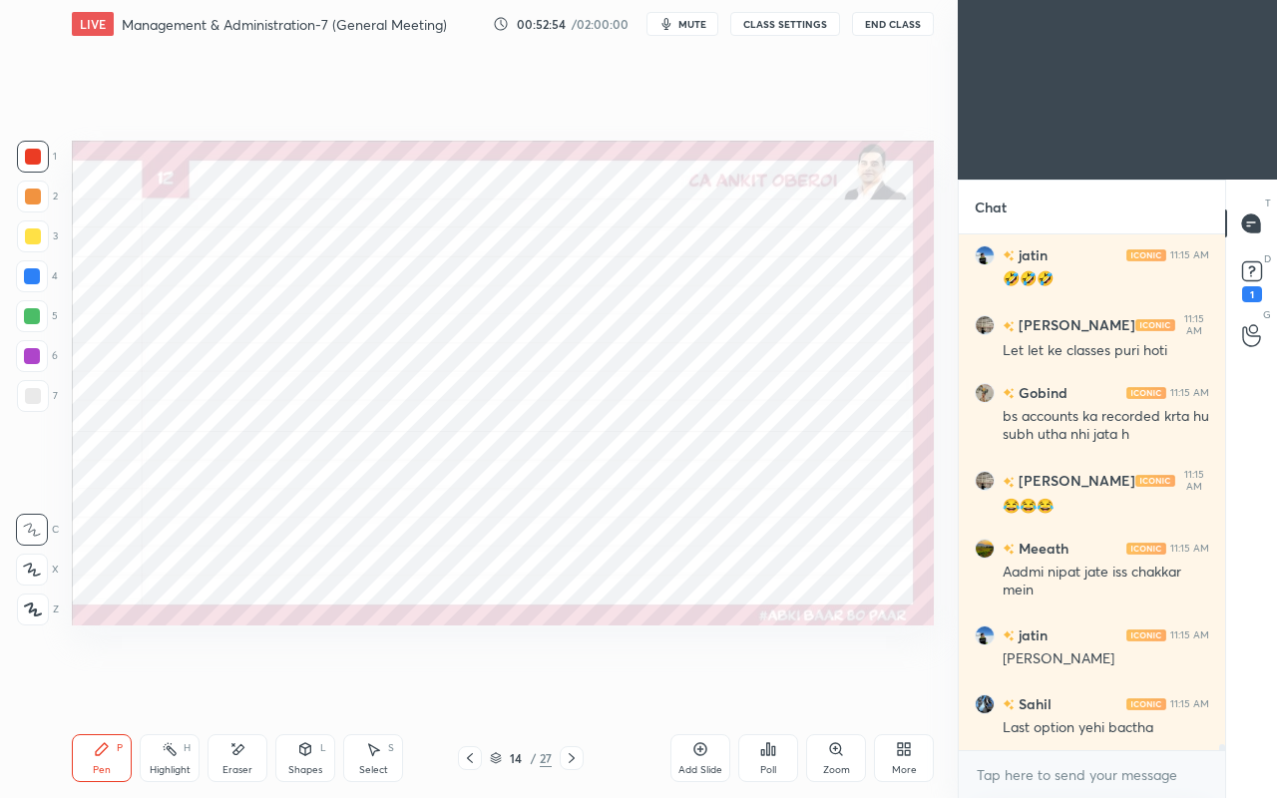
click at [581, 686] on div at bounding box center [572, 758] width 24 height 24
click at [583, 686] on div at bounding box center [572, 758] width 24 height 24
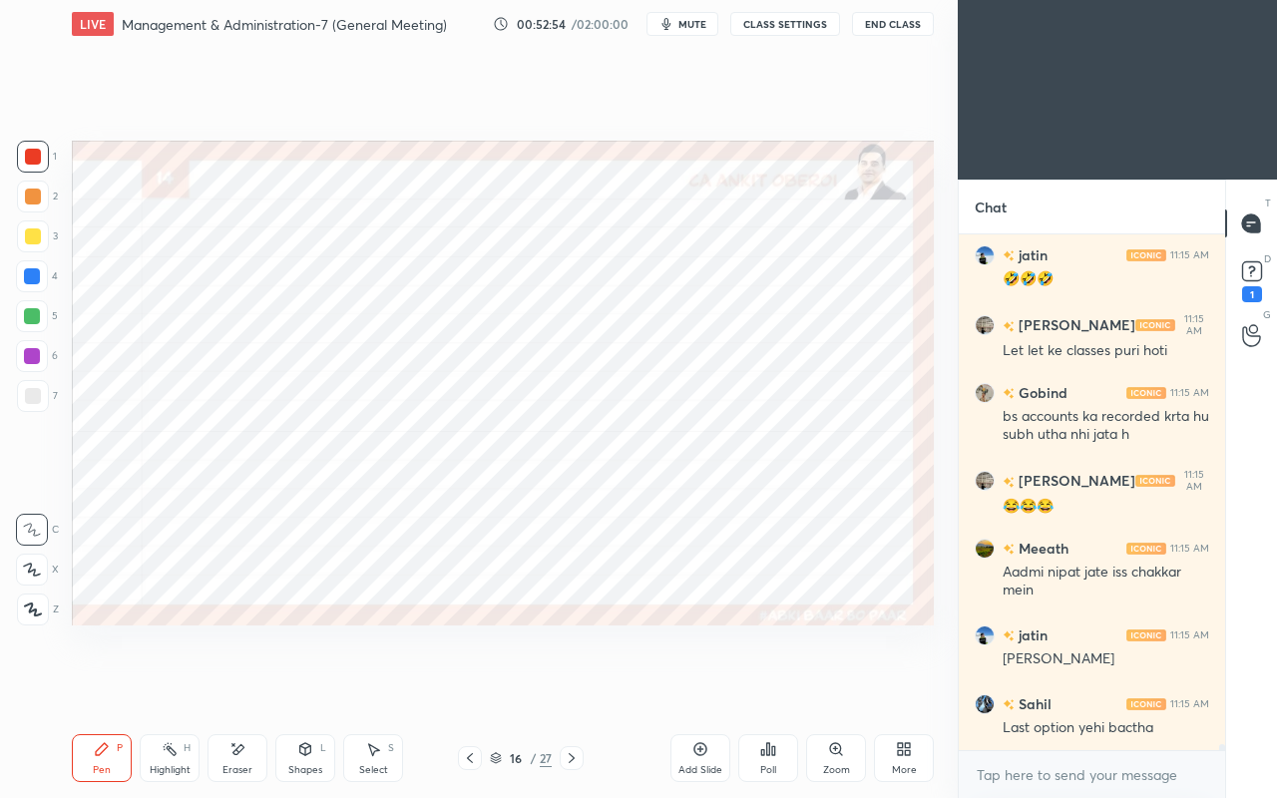
click at [583, 686] on div at bounding box center [572, 758] width 24 height 24
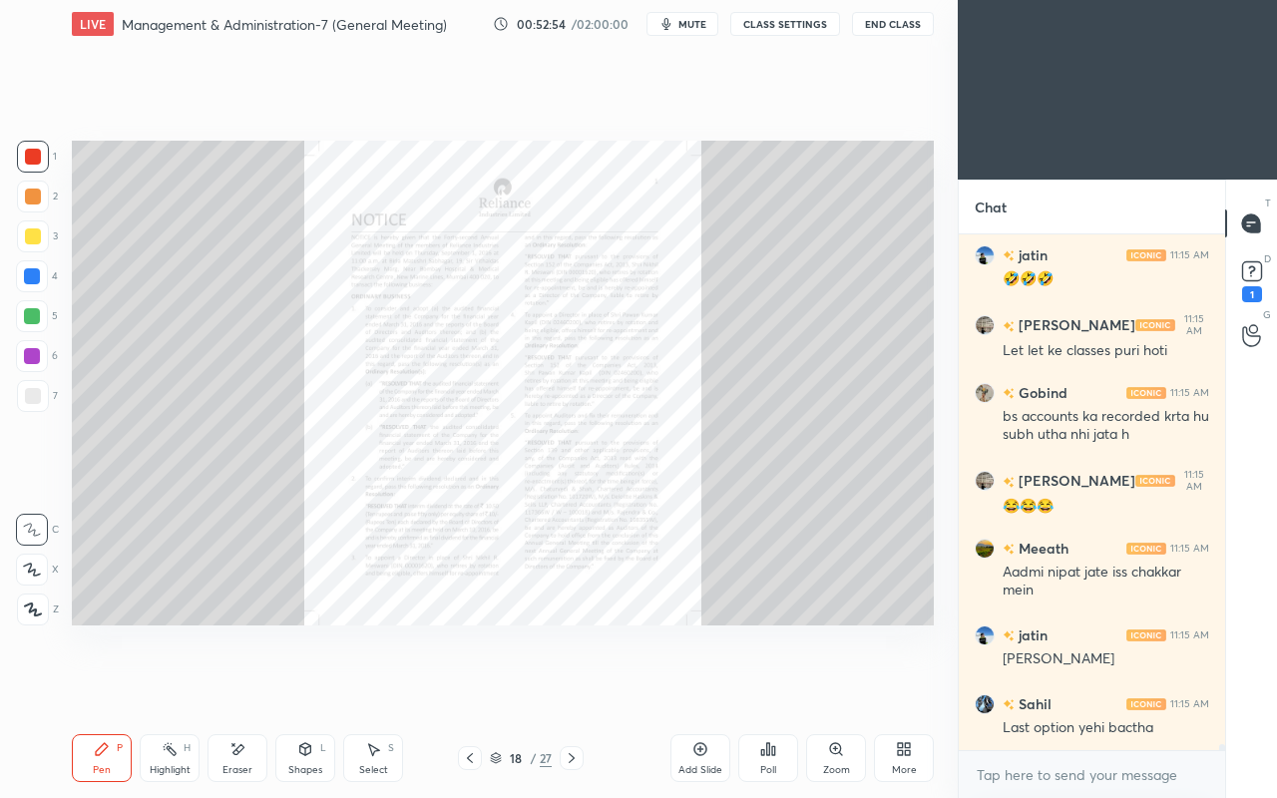
click at [584, 686] on div "18 / 27" at bounding box center [520, 758] width 299 height 24
click at [581, 686] on div at bounding box center [572, 758] width 24 height 24
click at [579, 686] on icon at bounding box center [572, 758] width 16 height 16
click at [581, 686] on div at bounding box center [572, 758] width 24 height 24
click at [577, 686] on icon at bounding box center [572, 758] width 16 height 16
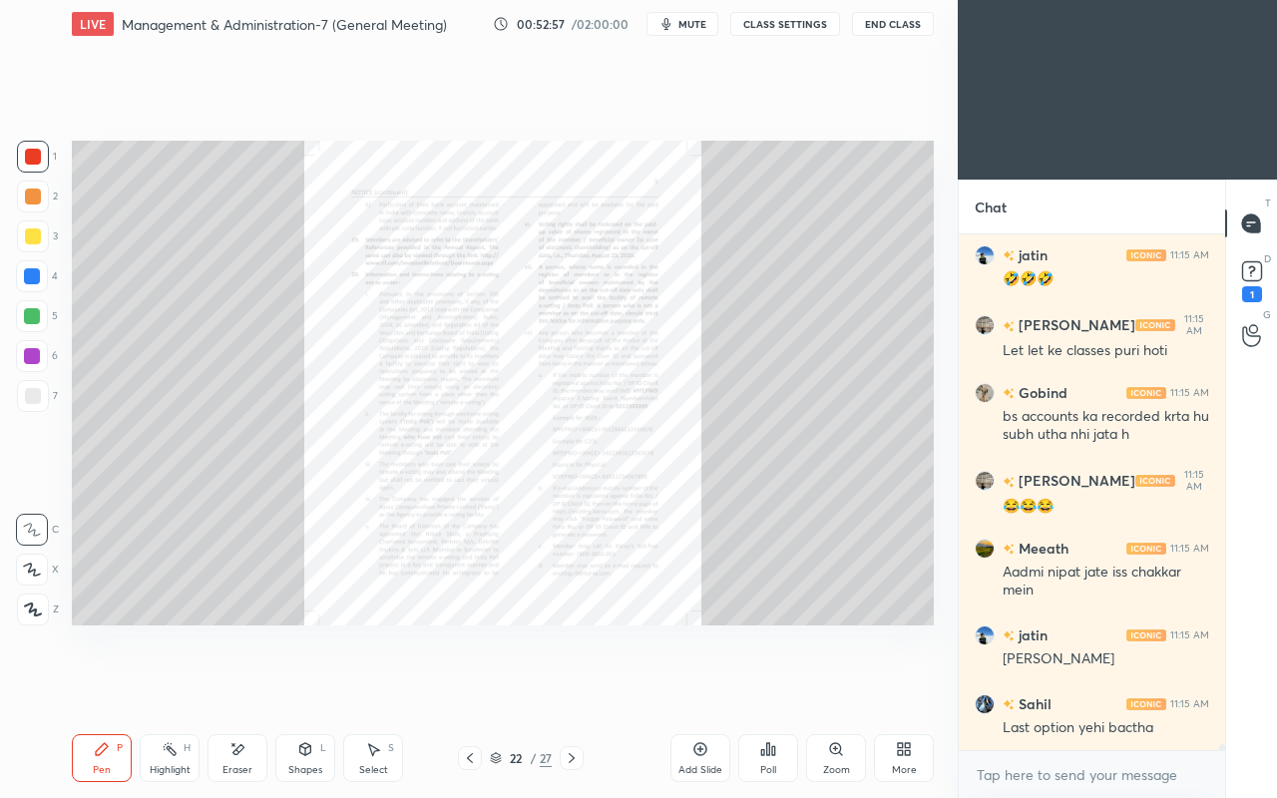
click at [834, 686] on icon at bounding box center [835, 748] width 11 height 11
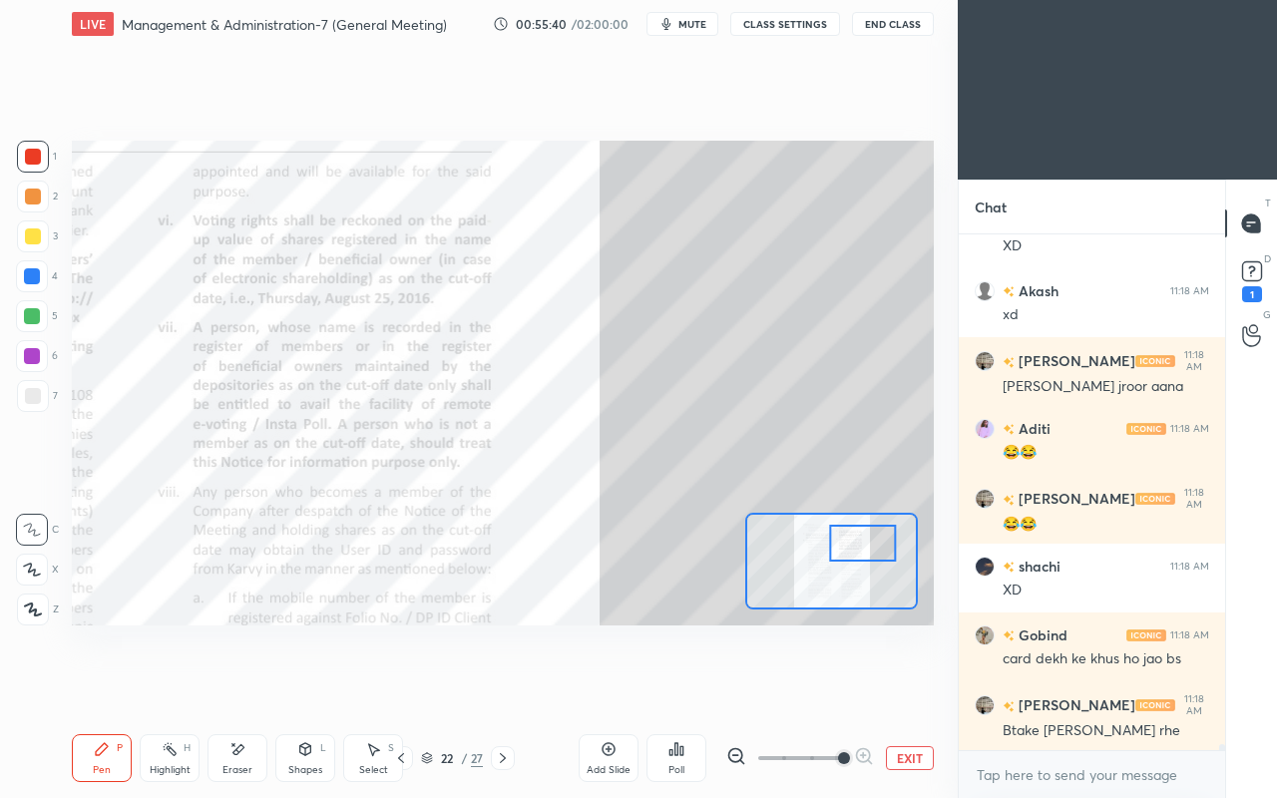
scroll to position [45065, 0]
click at [851, 544] on div at bounding box center [863, 543] width 68 height 37
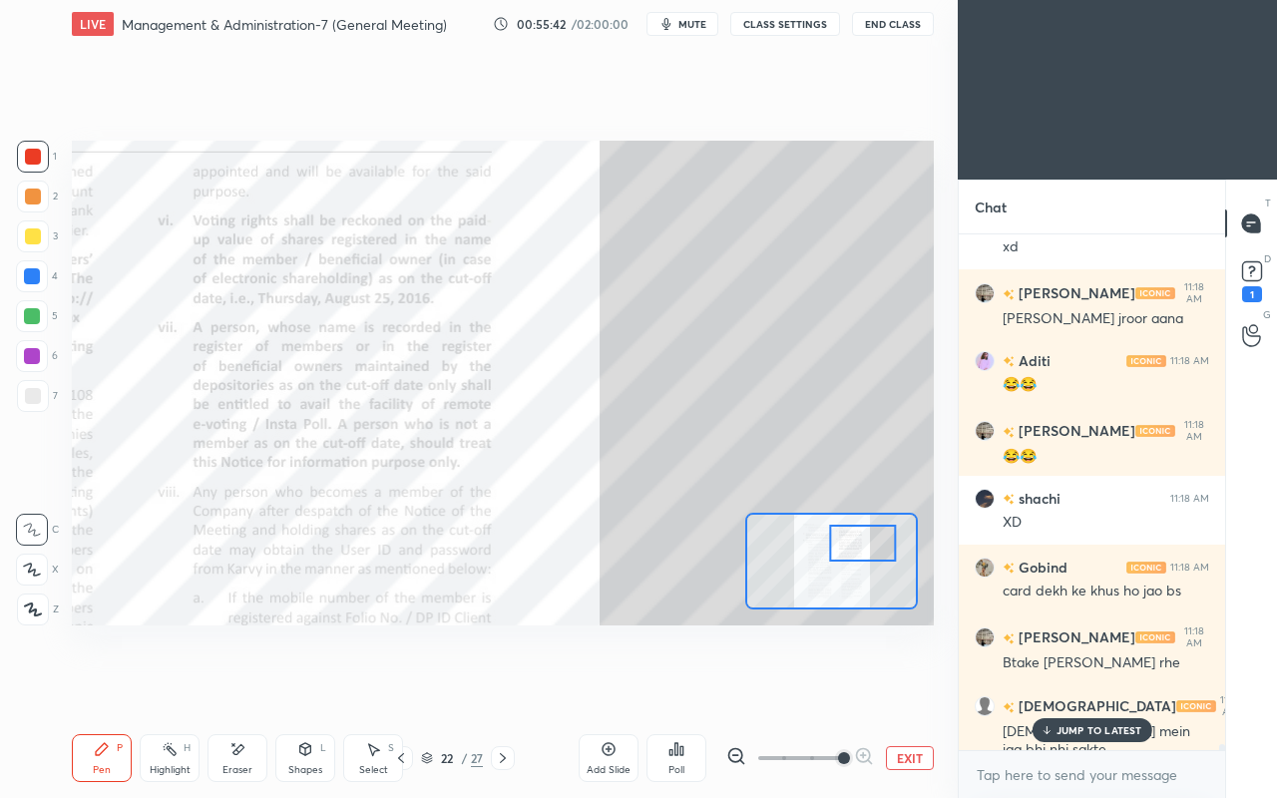
click at [1064, 686] on p "JUMP TO LATEST" at bounding box center [1100, 730] width 86 height 12
click at [843, 544] on div at bounding box center [863, 543] width 68 height 37
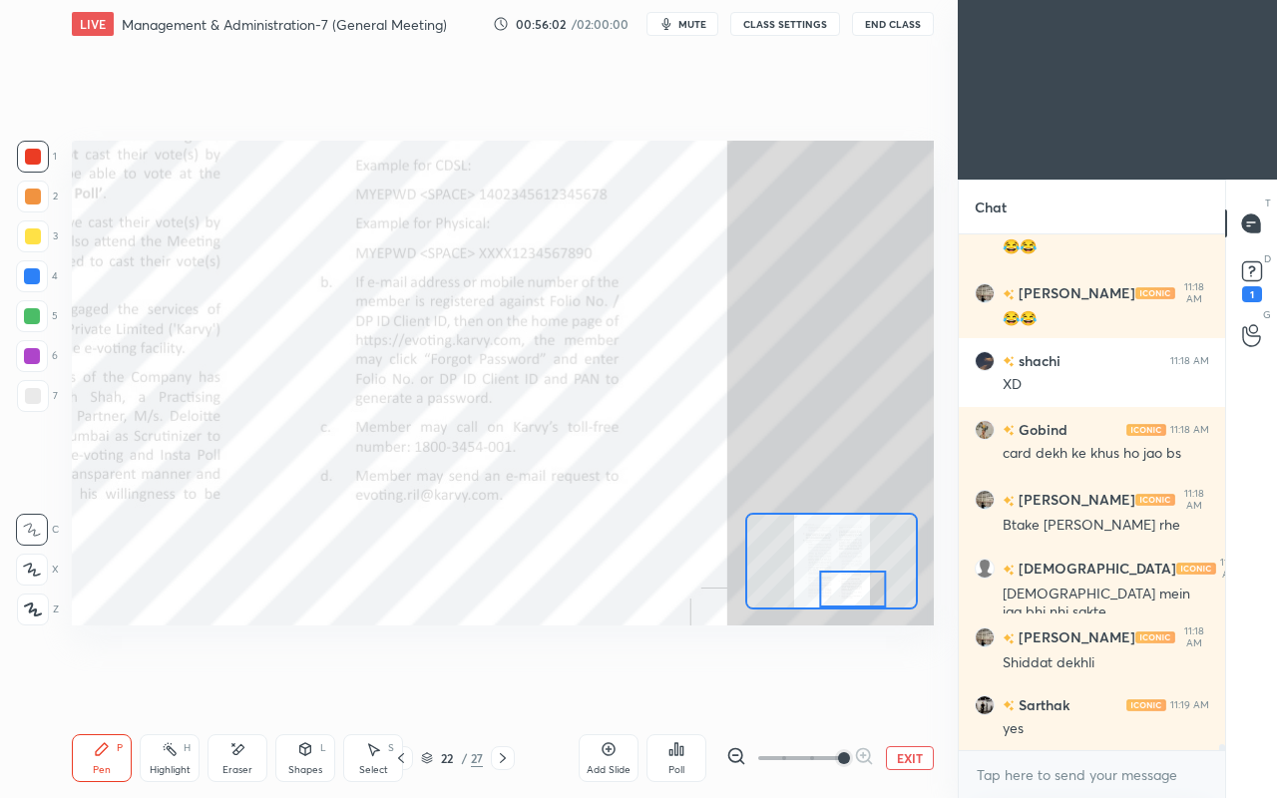
scroll to position [45272, 0]
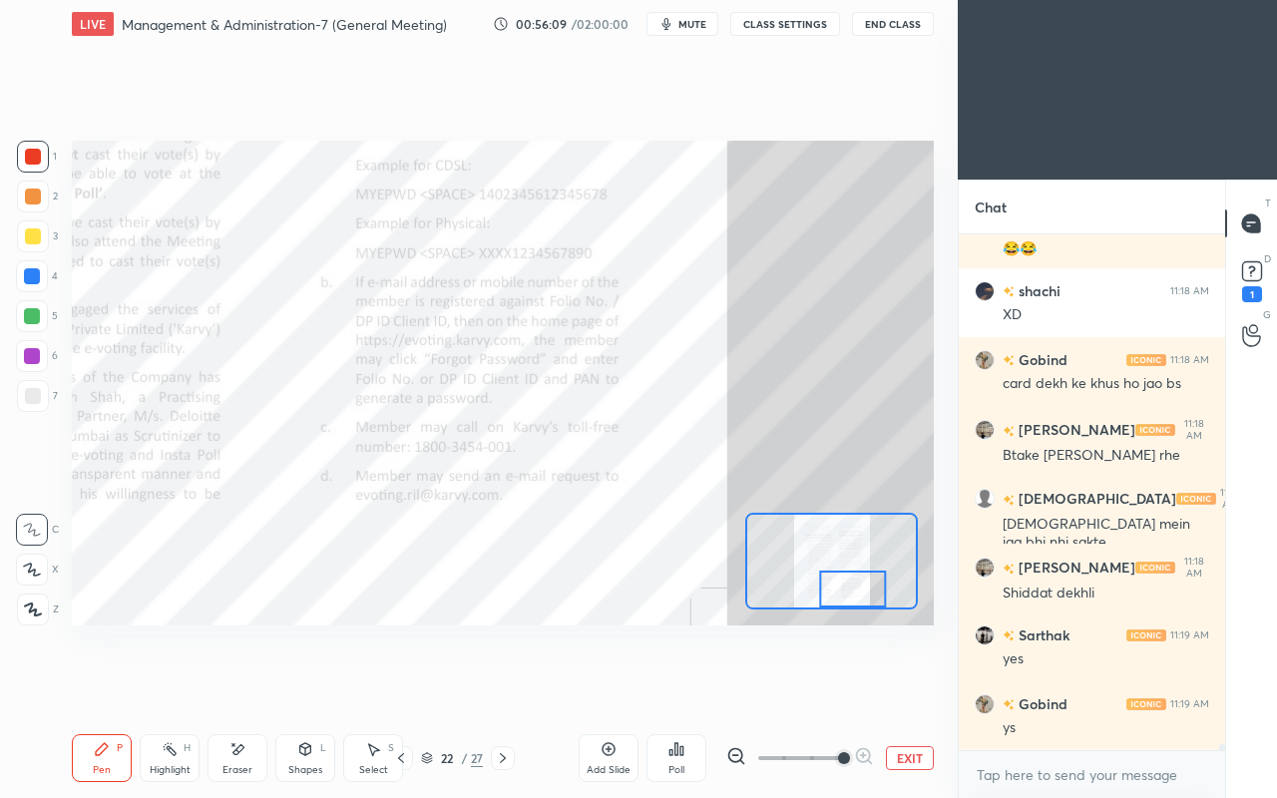
click at [500, 686] on icon at bounding box center [503, 758] width 6 height 10
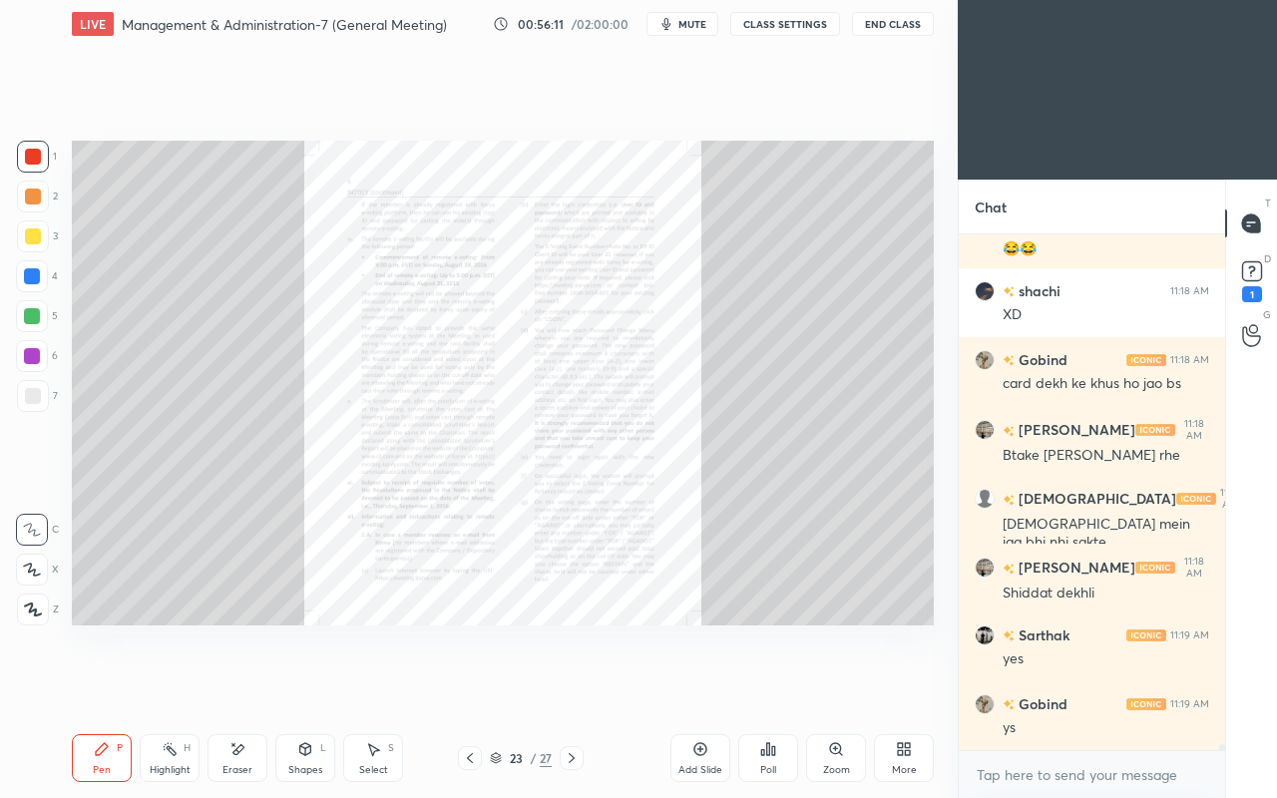
click at [840, 686] on icon at bounding box center [835, 748] width 11 height 11
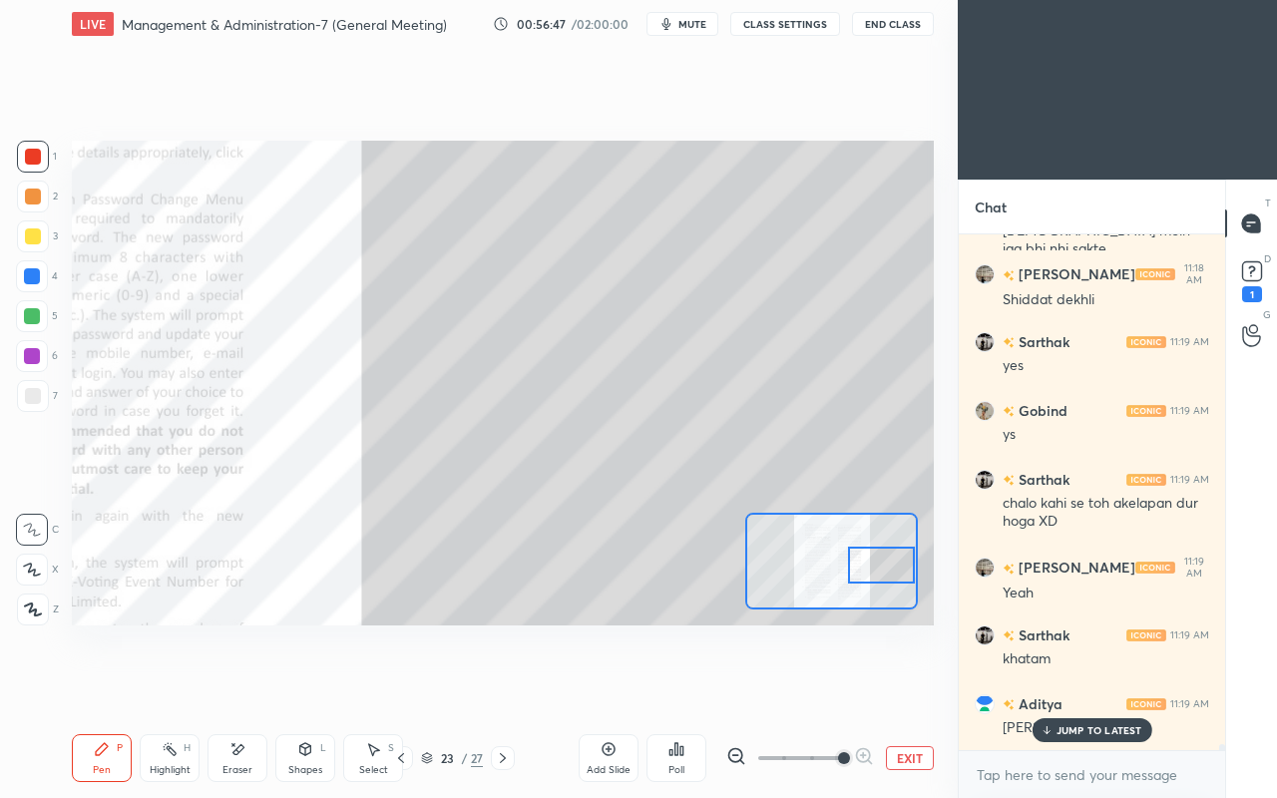
scroll to position [45651, 0]
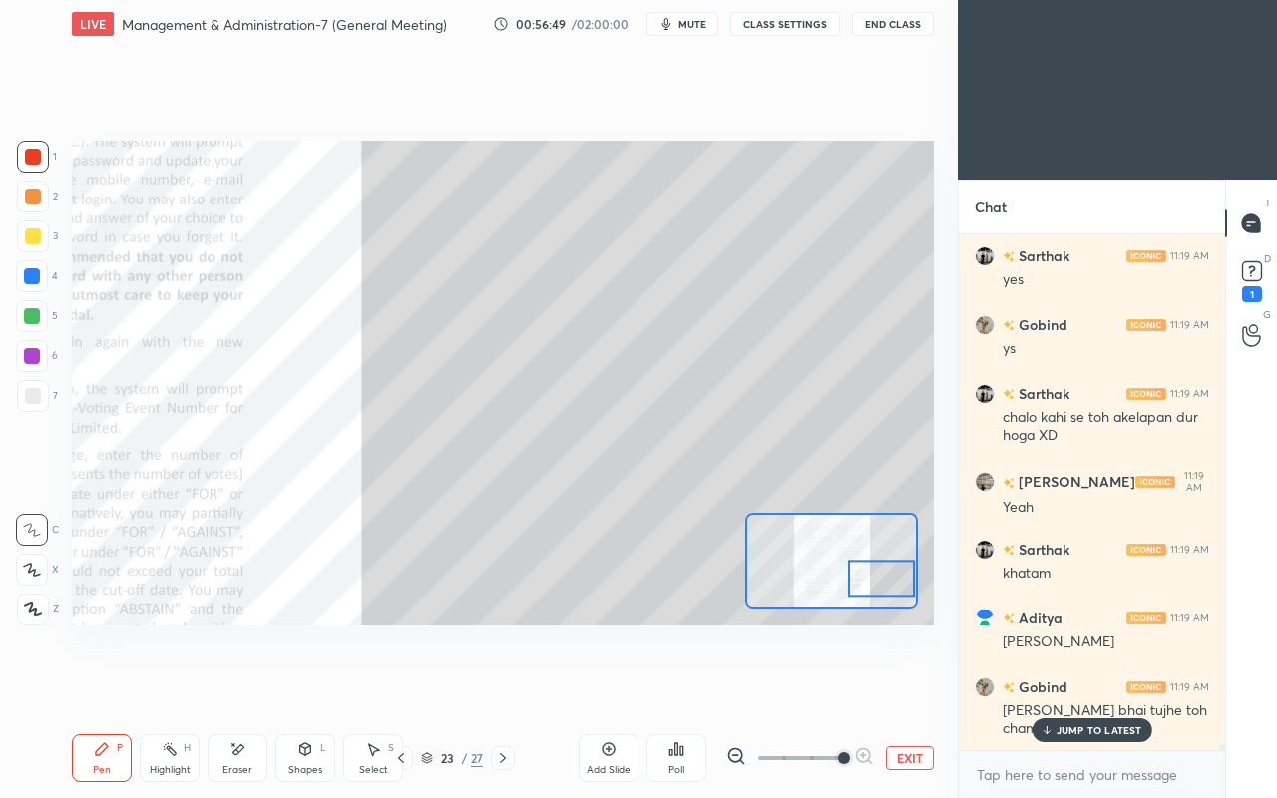
click at [30, 242] on div at bounding box center [33, 236] width 16 height 16
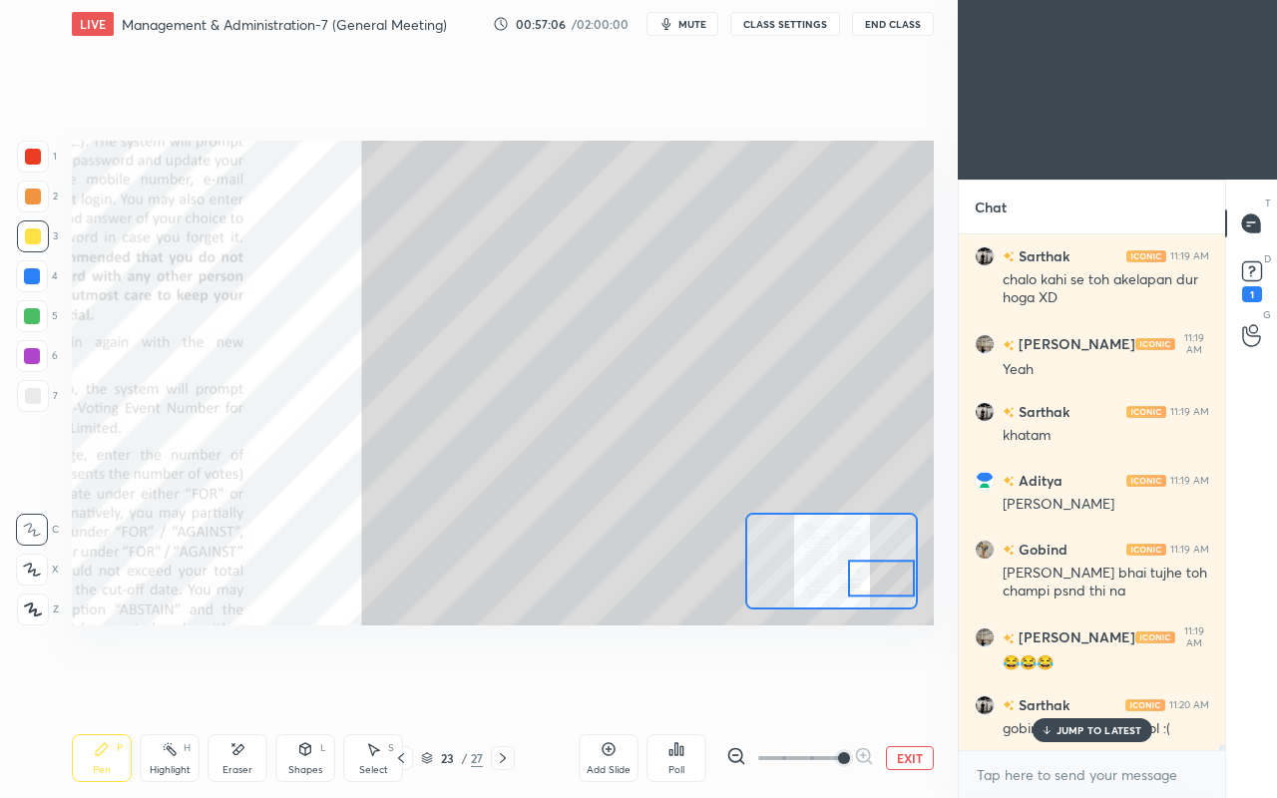
scroll to position [45859, 0]
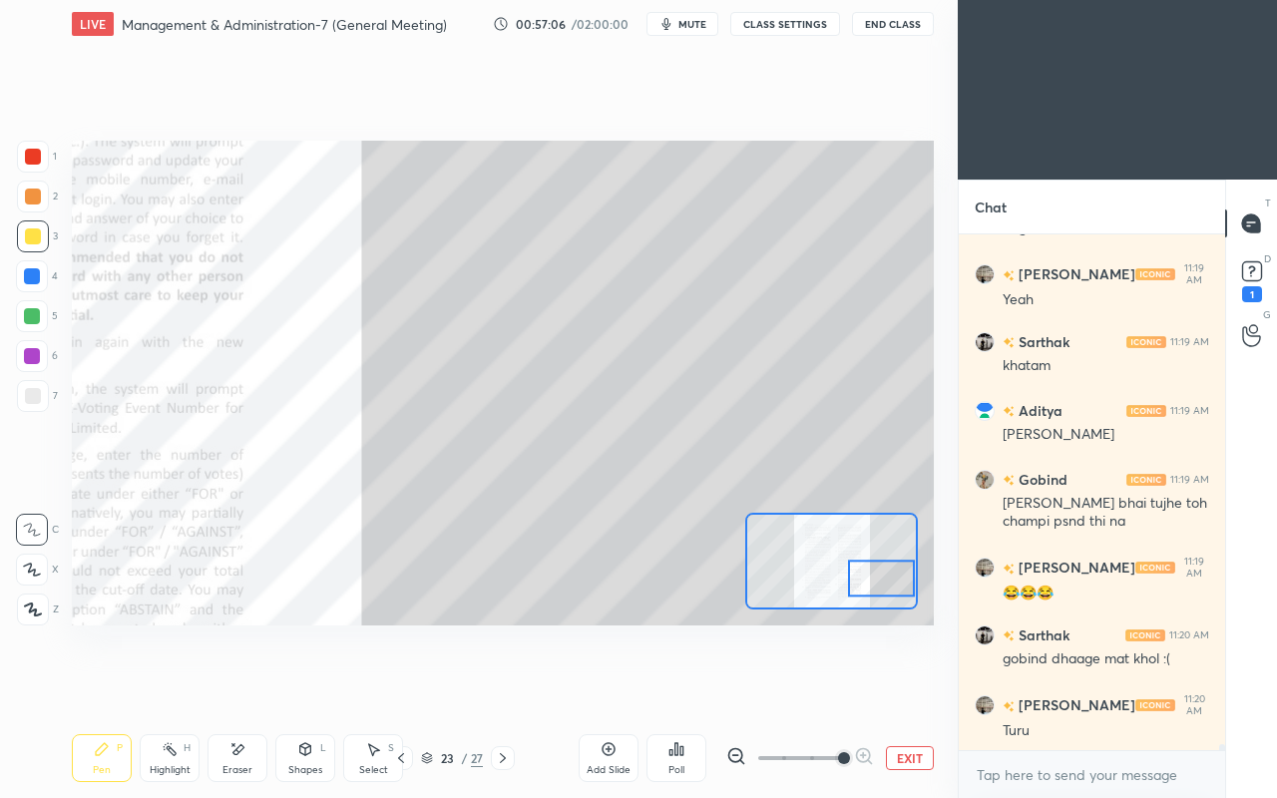
click at [1048, 686] on div "Turu" at bounding box center [1106, 731] width 207 height 20
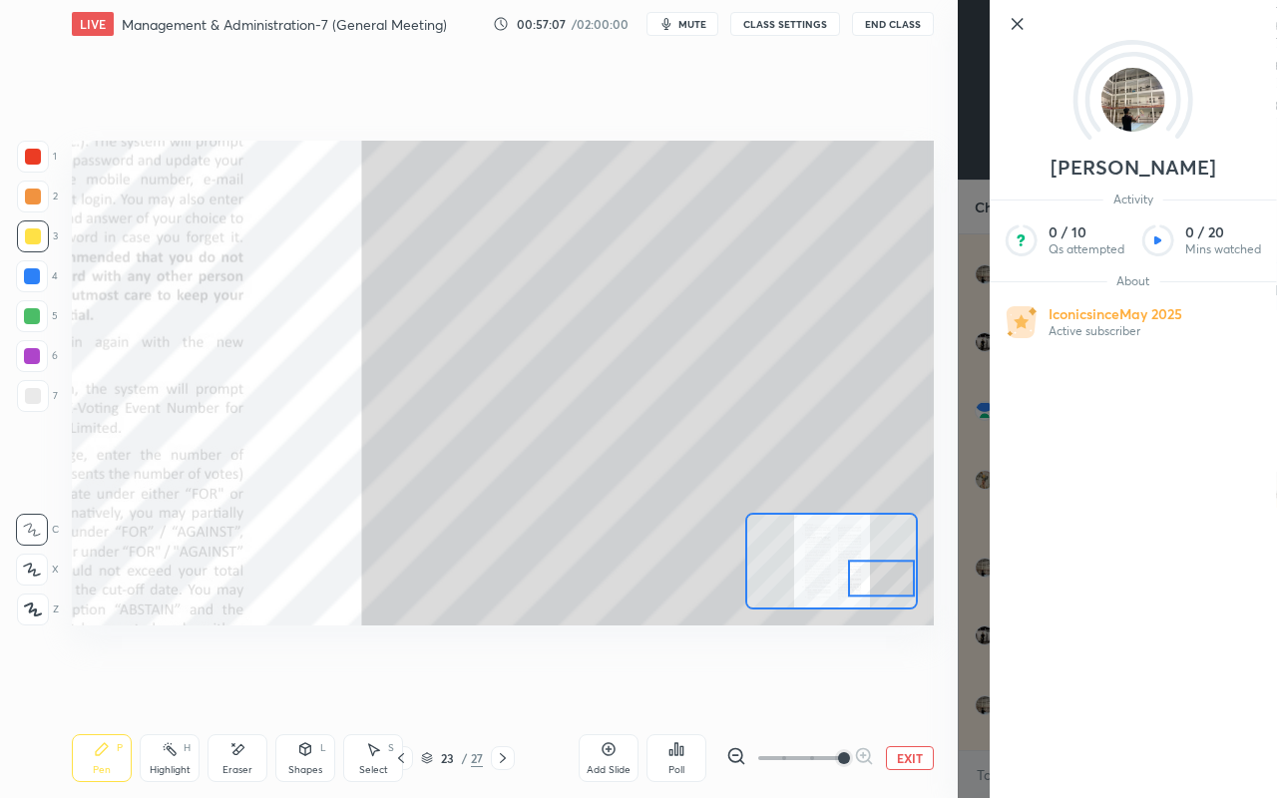
click at [851, 672] on div "Setting up your live class Poll for secs No correct answer Start poll" at bounding box center [503, 383] width 878 height 670
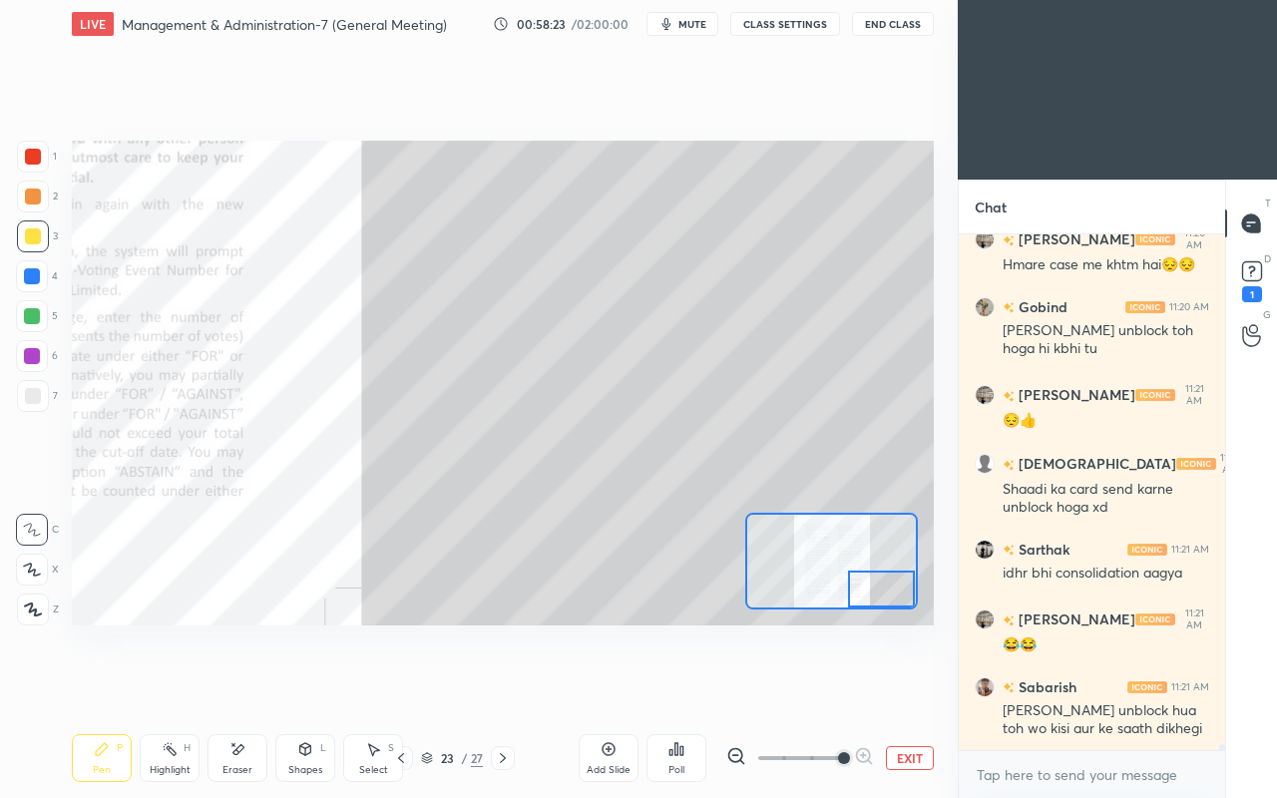
scroll to position [47152, 0]
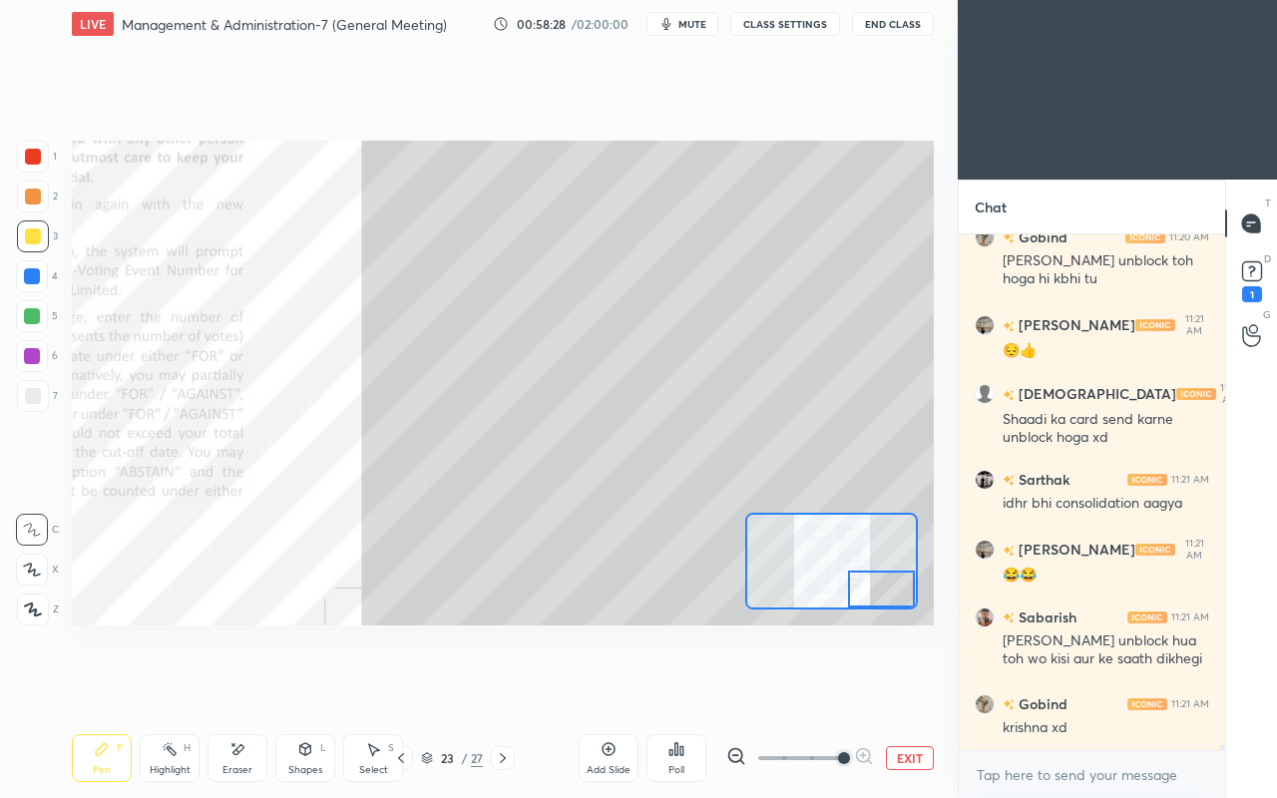
click at [780, 26] on button "CLASS SETTINGS" at bounding box center [785, 24] width 110 height 24
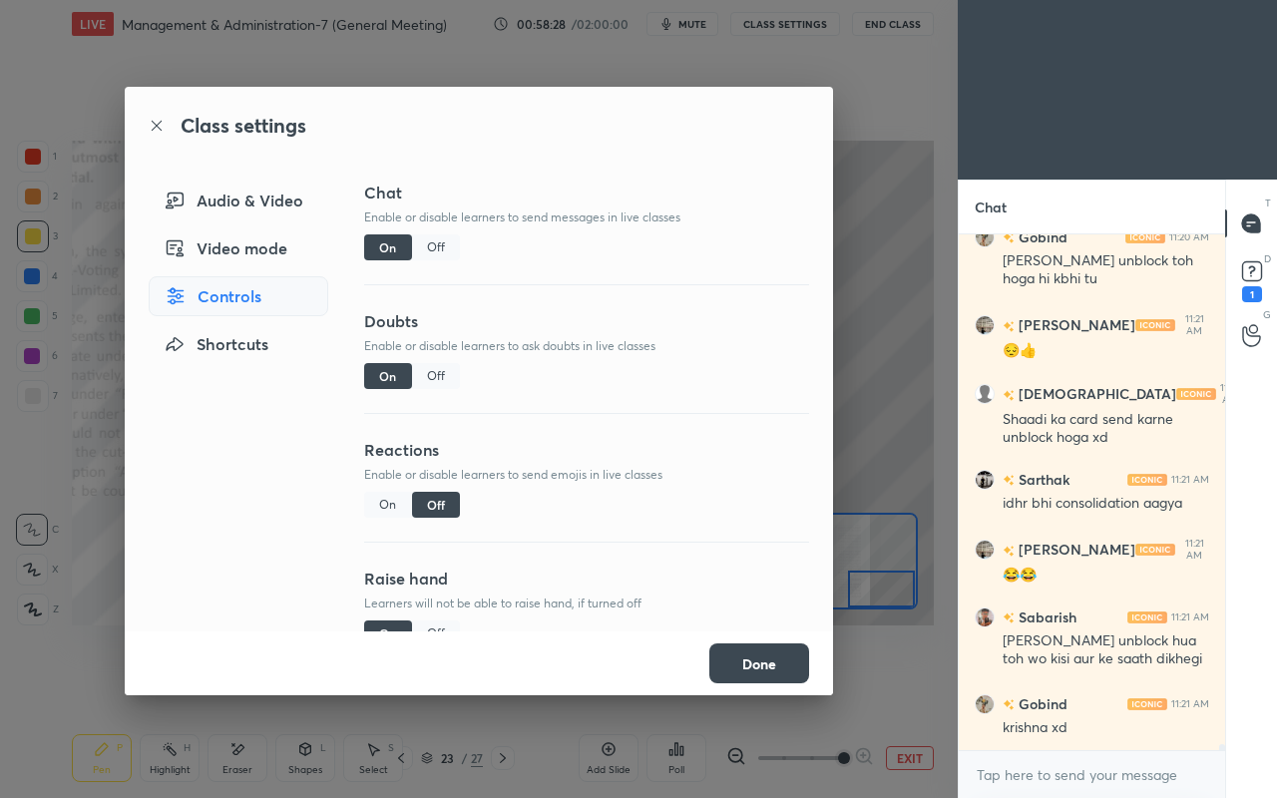
click at [430, 243] on div "Off" at bounding box center [436, 247] width 48 height 26
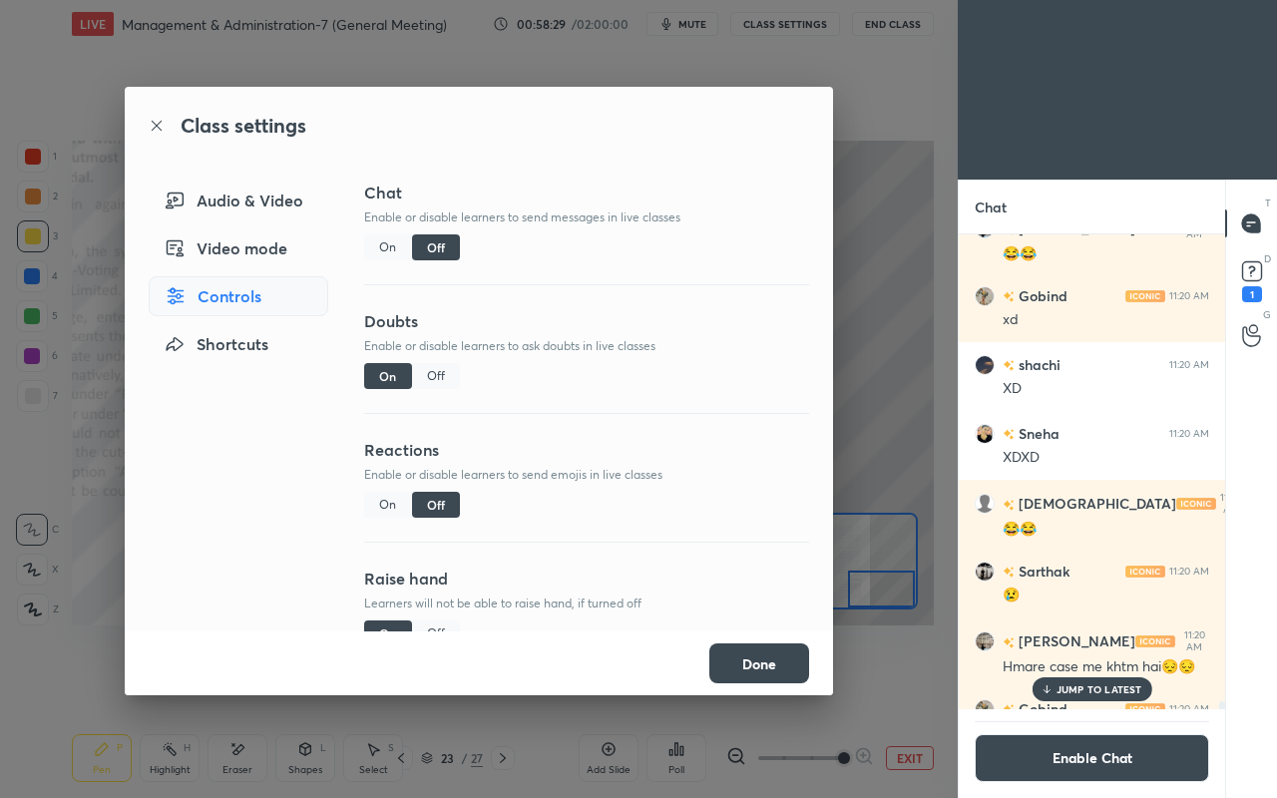
click at [435, 369] on div "Off" at bounding box center [436, 376] width 48 height 26
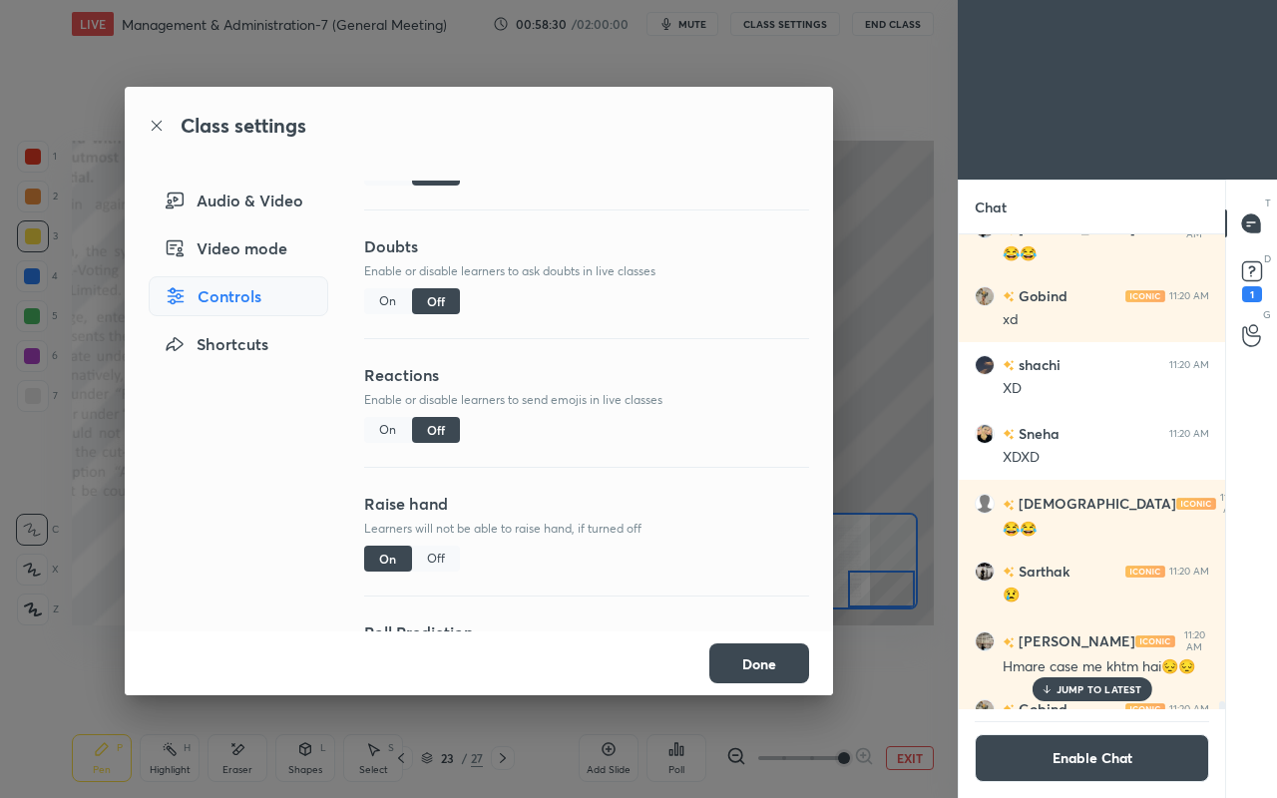
scroll to position [80, 0]
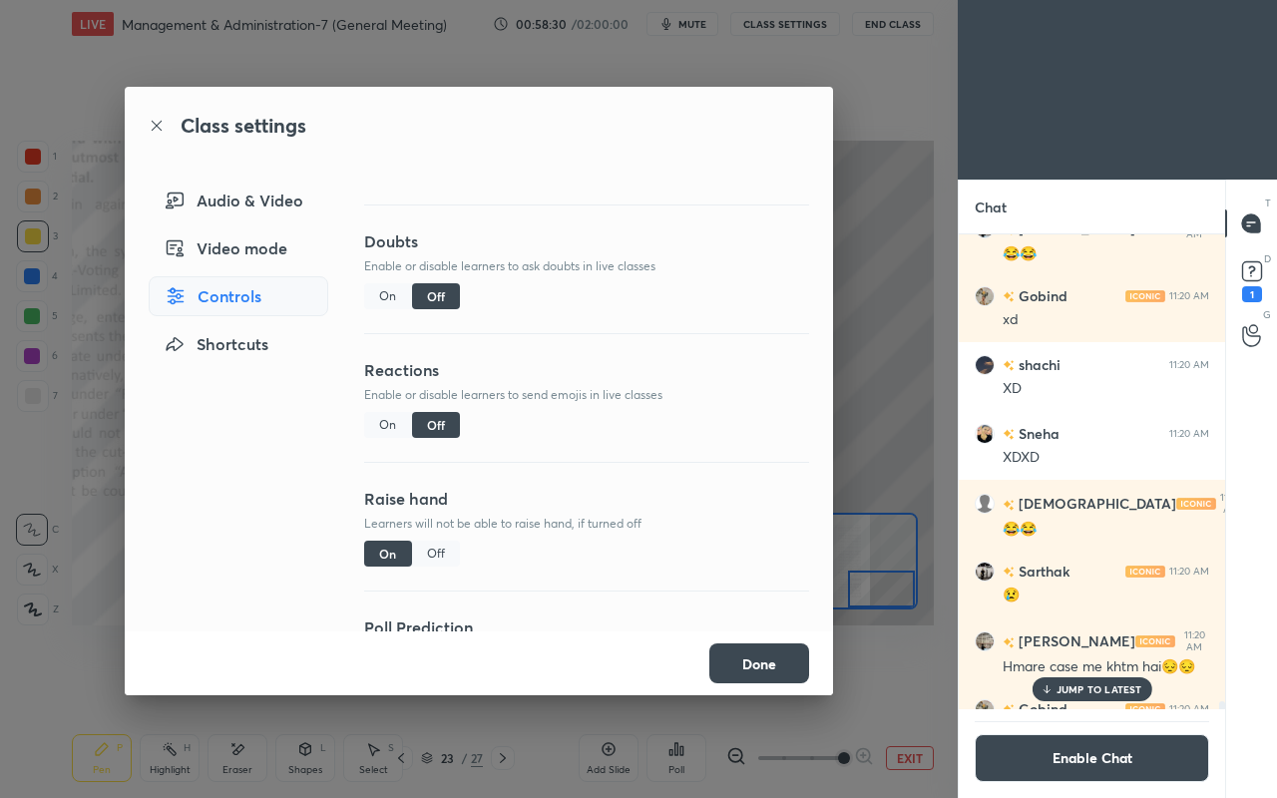
click at [433, 550] on div "Off" at bounding box center [436, 554] width 48 height 26
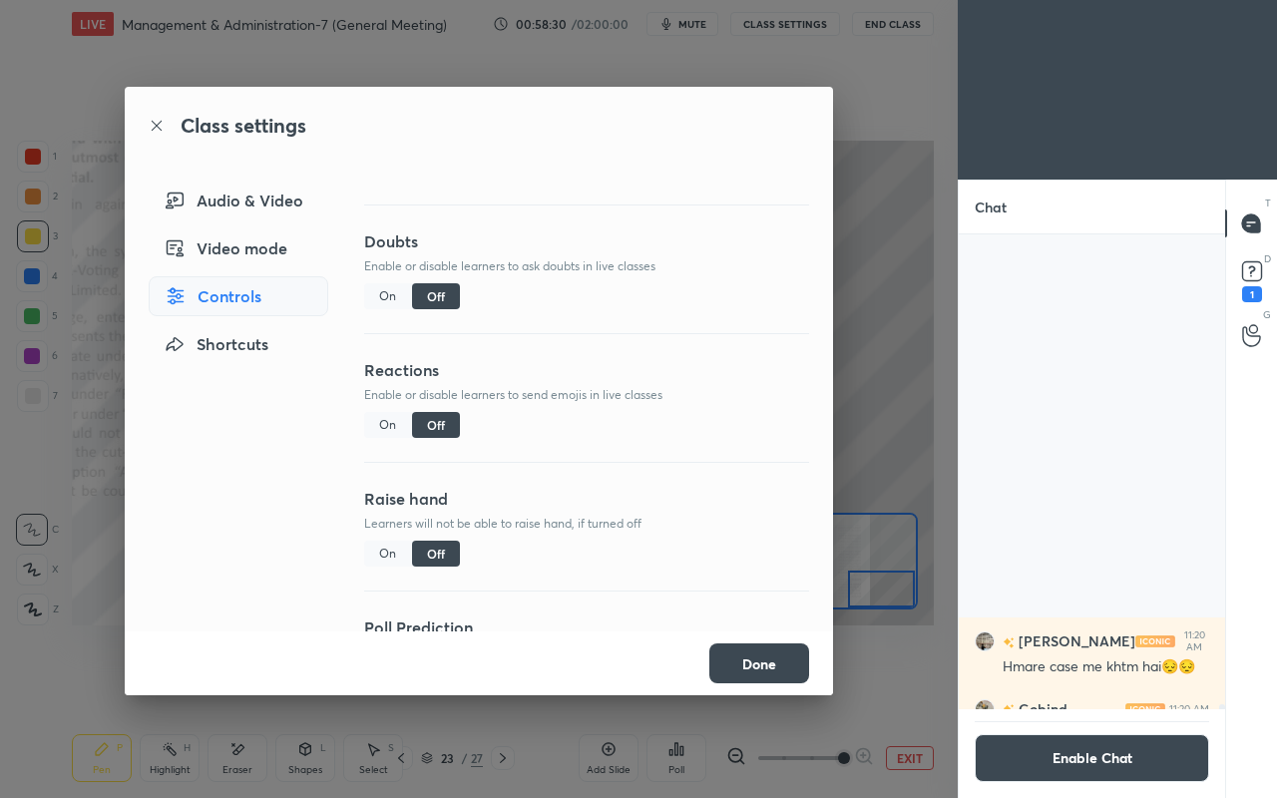
scroll to position [46348, 0]
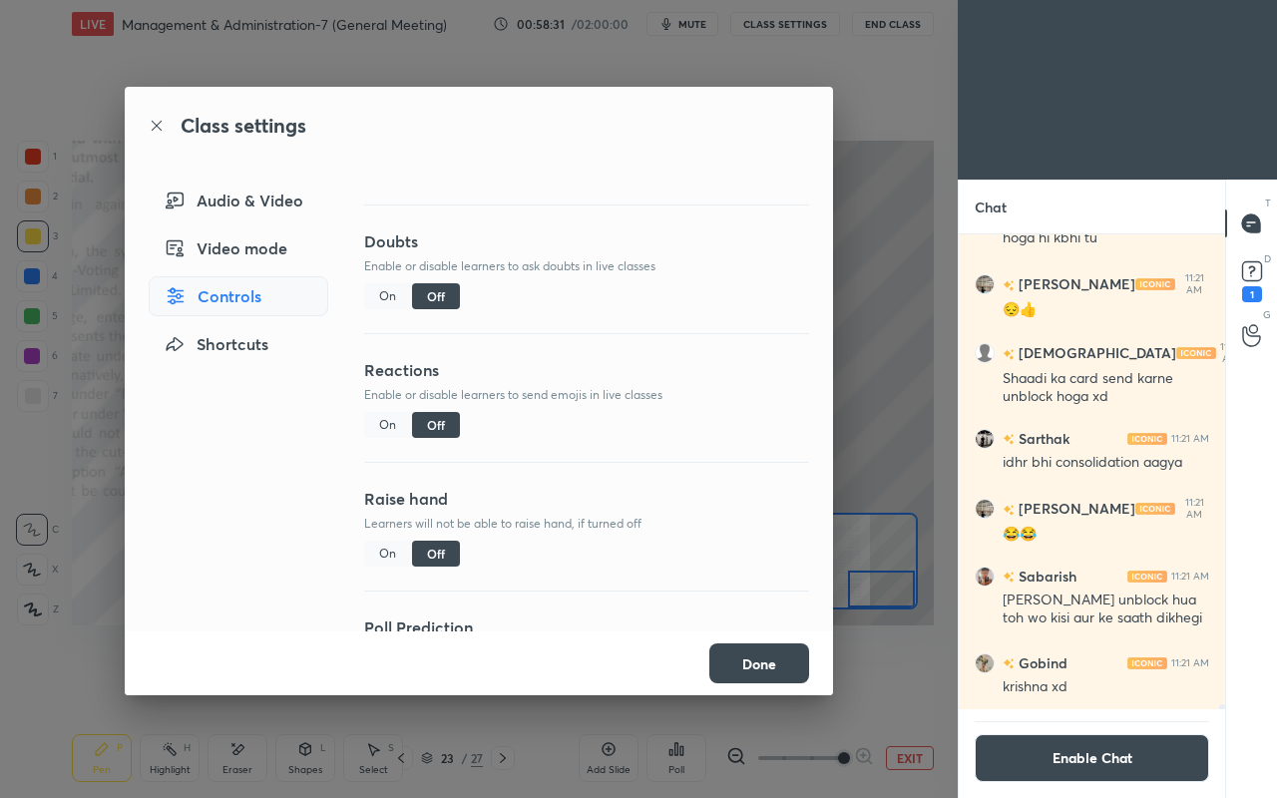
click at [740, 669] on button "Done" at bounding box center [759, 664] width 100 height 40
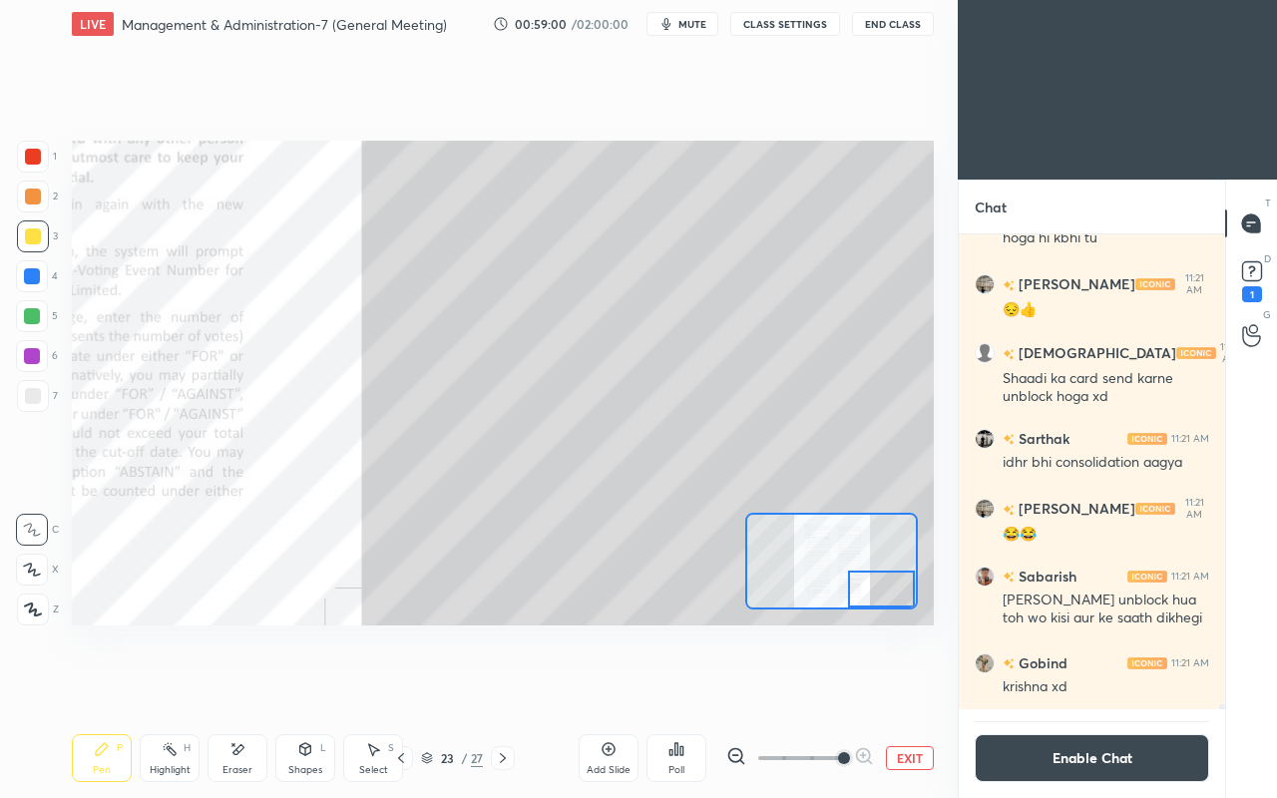
click at [237, 686] on icon at bounding box center [237, 749] width 16 height 17
click at [115, 686] on div "Pen P" at bounding box center [102, 758] width 60 height 48
click at [506, 686] on icon at bounding box center [503, 758] width 16 height 16
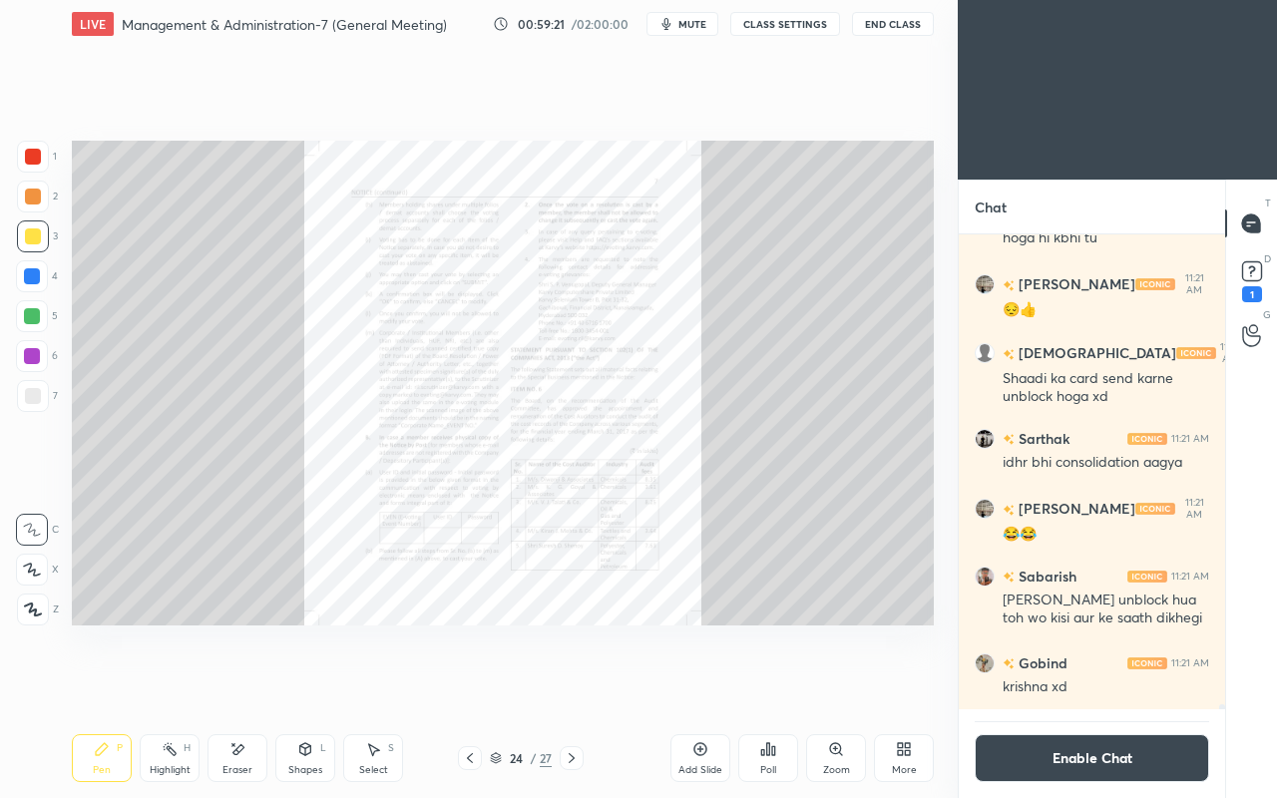
click at [466, 686] on icon at bounding box center [470, 758] width 16 height 16
click at [365, 686] on div "Select S" at bounding box center [373, 758] width 60 height 48
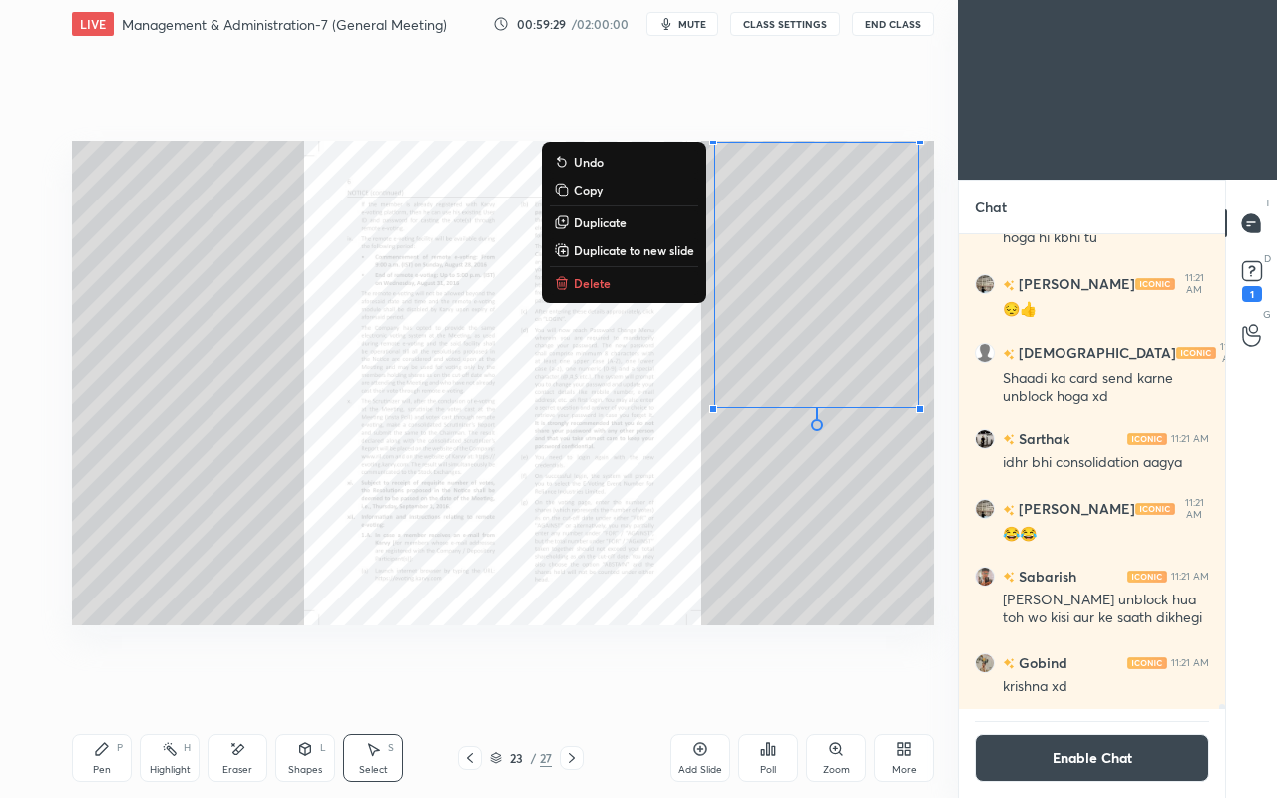
click at [830, 533] on div "0 ° Undo Copy Duplicate Duplicate to new slide Delete" at bounding box center [503, 383] width 862 height 485
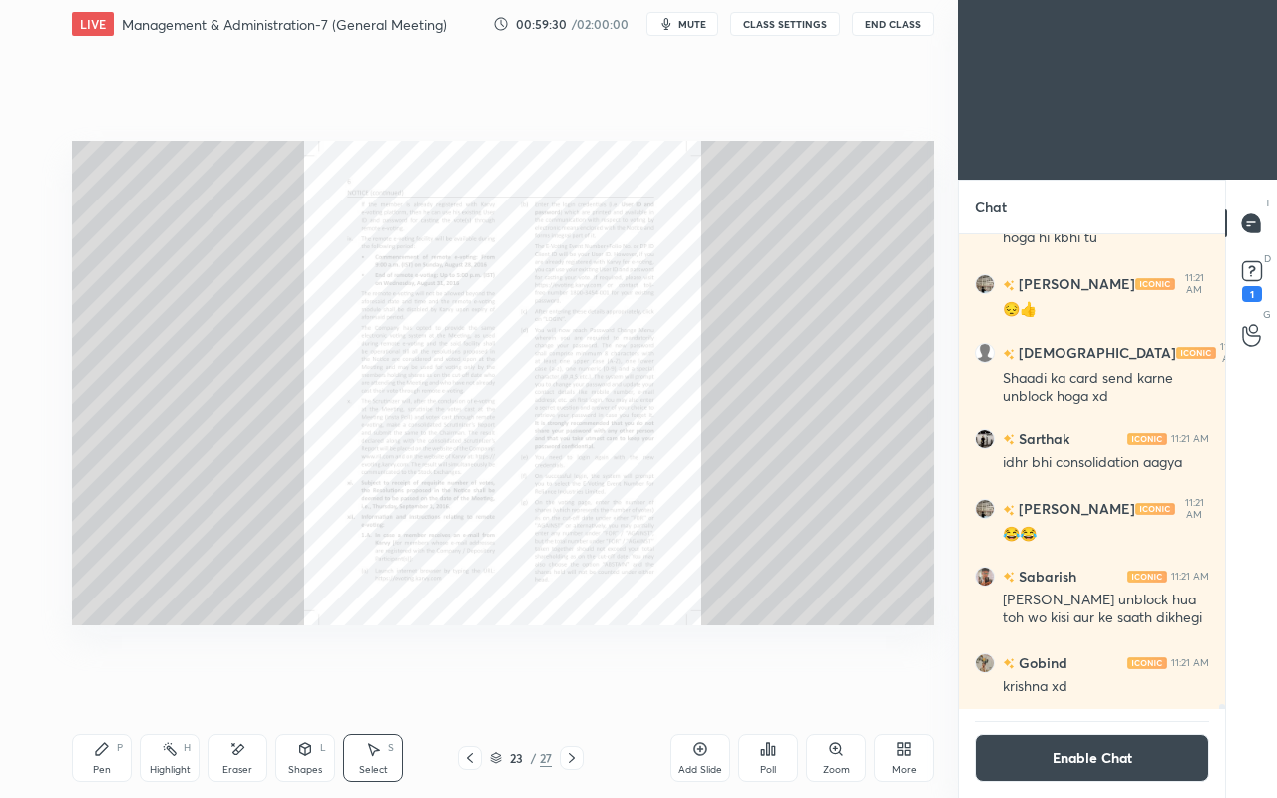
click at [838, 686] on div "Zoom" at bounding box center [836, 758] width 60 height 48
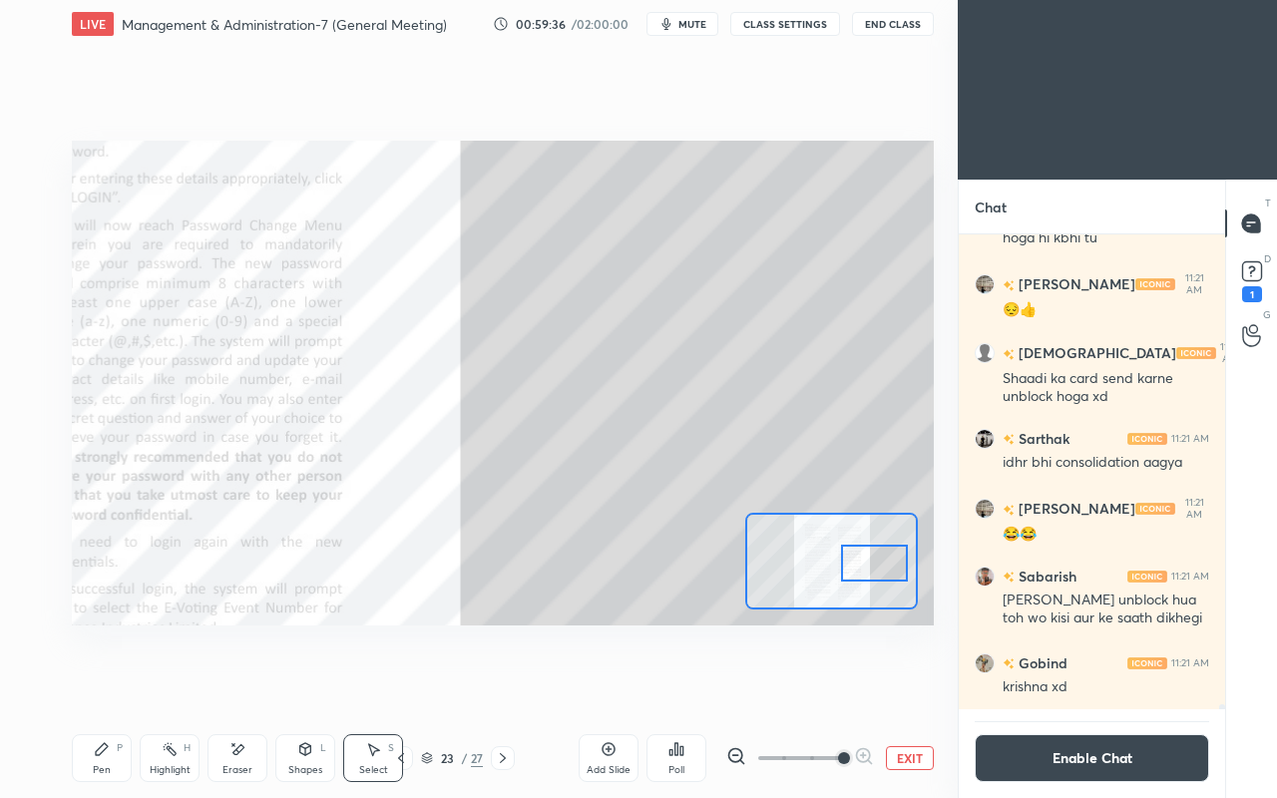
click at [108, 686] on icon at bounding box center [102, 749] width 16 height 16
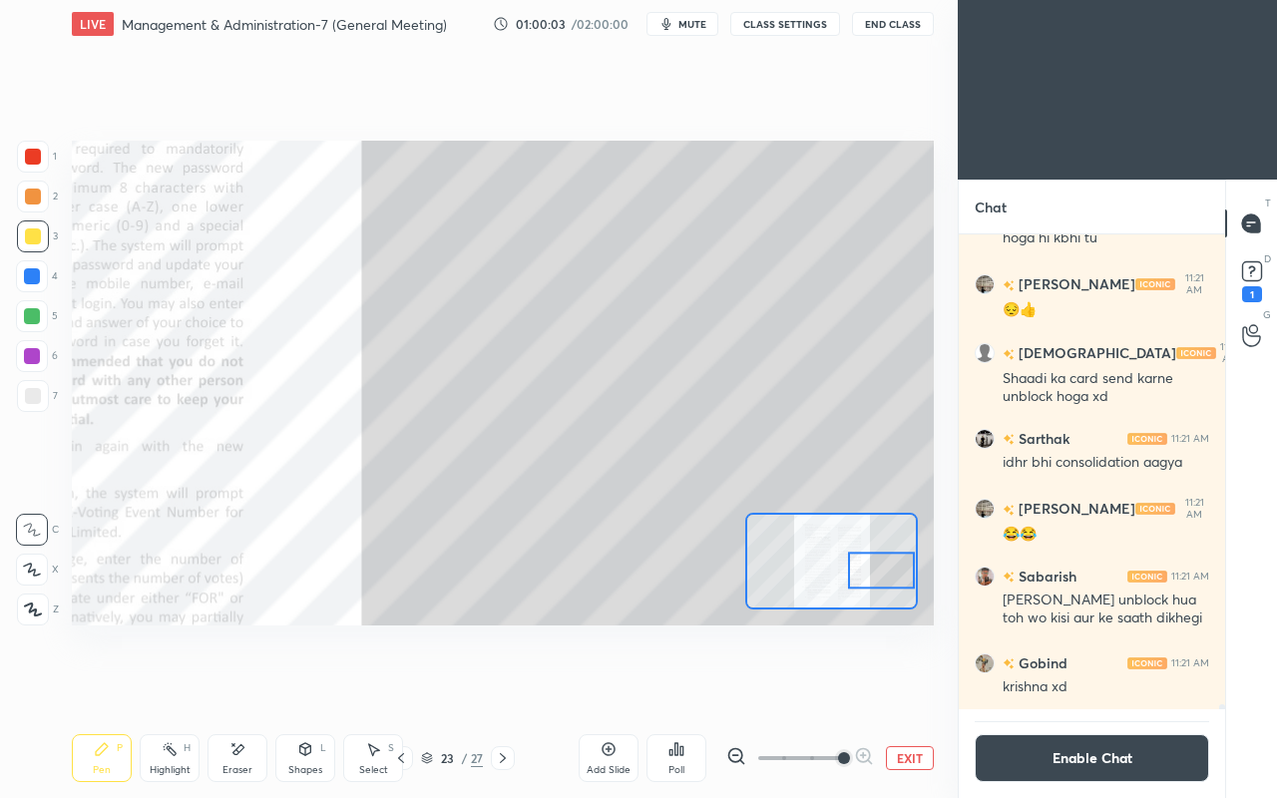
click at [25, 403] on div at bounding box center [33, 396] width 32 height 32
click at [34, 273] on div at bounding box center [32, 276] width 16 height 16
click at [1102, 686] on button "Enable Chat" at bounding box center [1092, 758] width 234 height 48
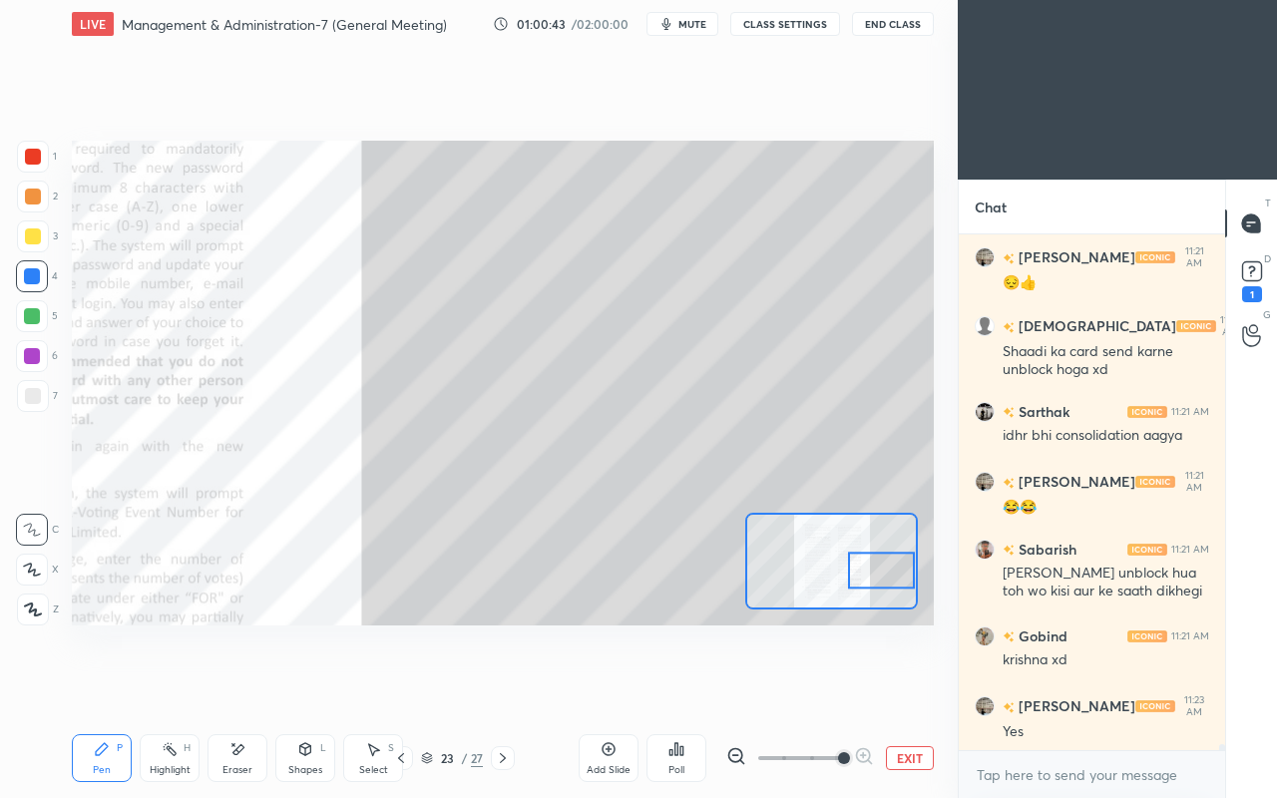
scroll to position [46493, 0]
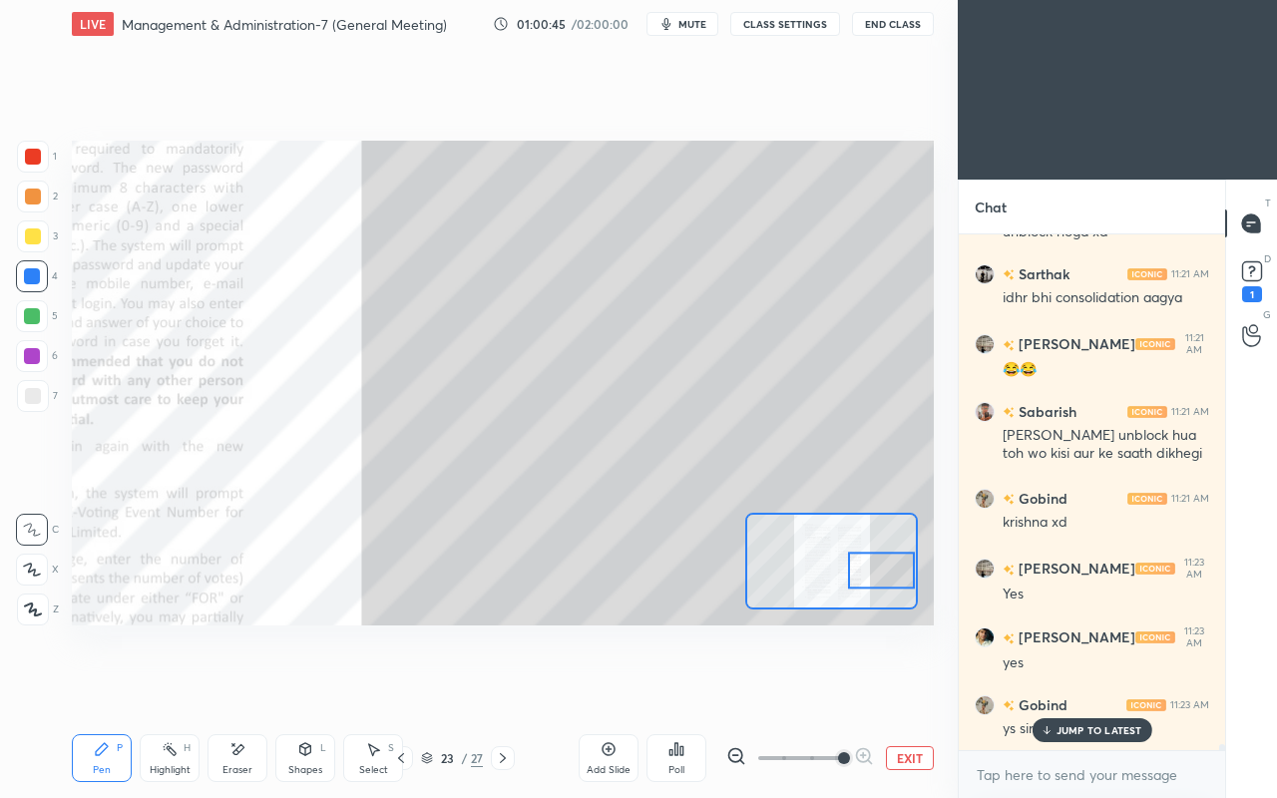
click at [1060, 686] on p "JUMP TO LATEST" at bounding box center [1100, 730] width 86 height 12
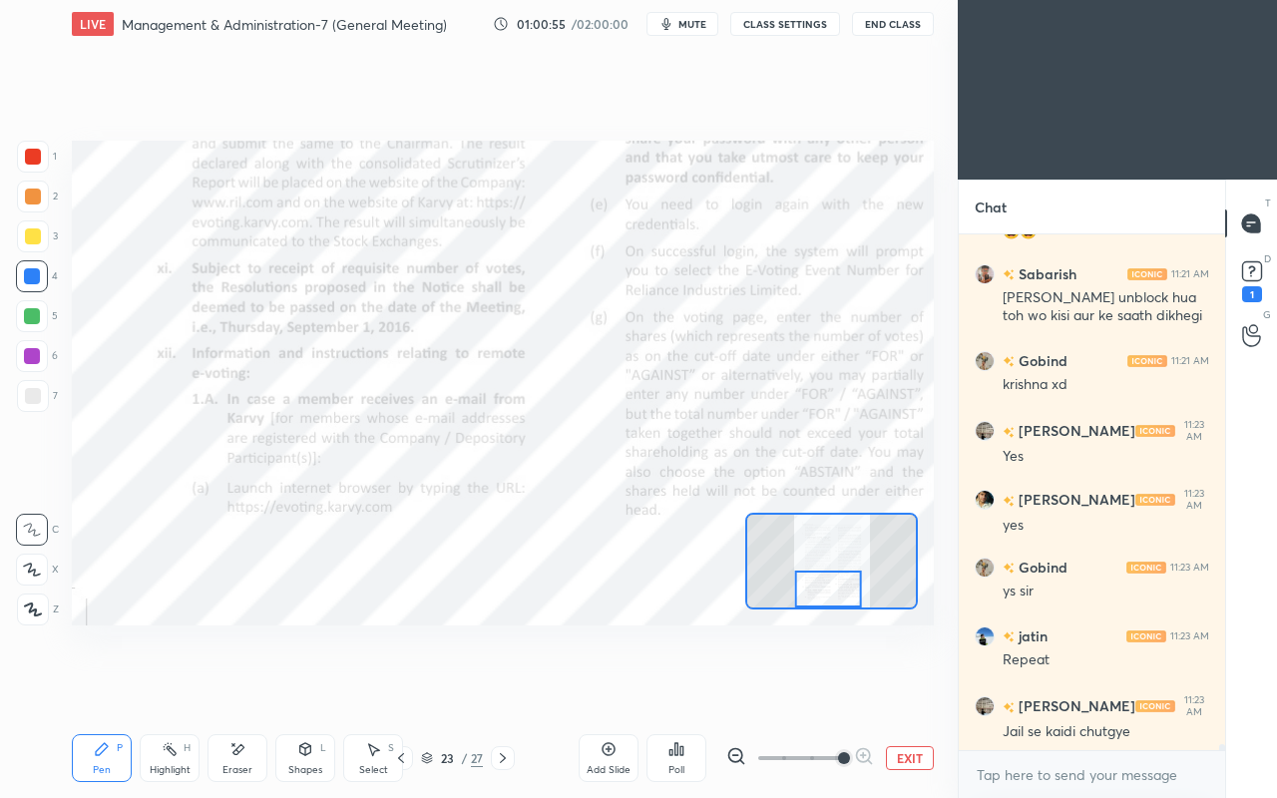
scroll to position [46701, 0]
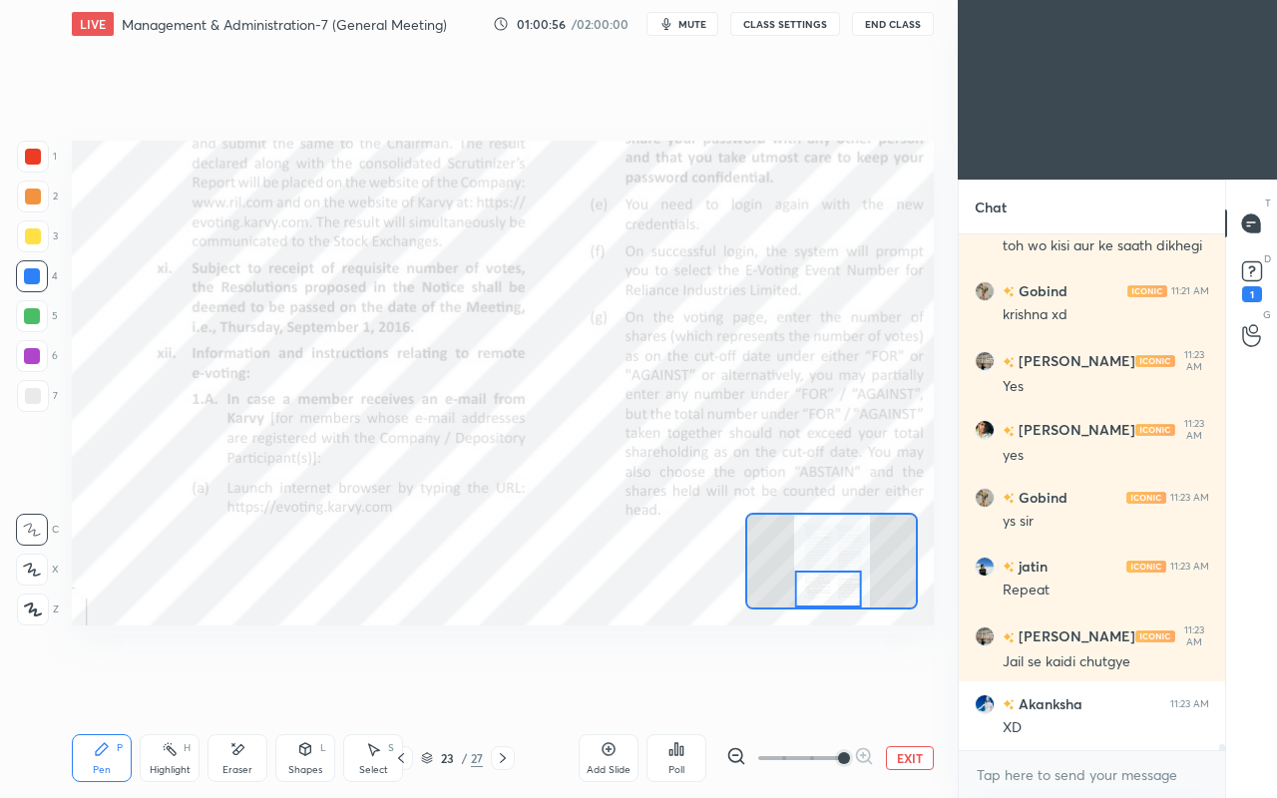
click at [33, 154] on div at bounding box center [33, 157] width 16 height 16
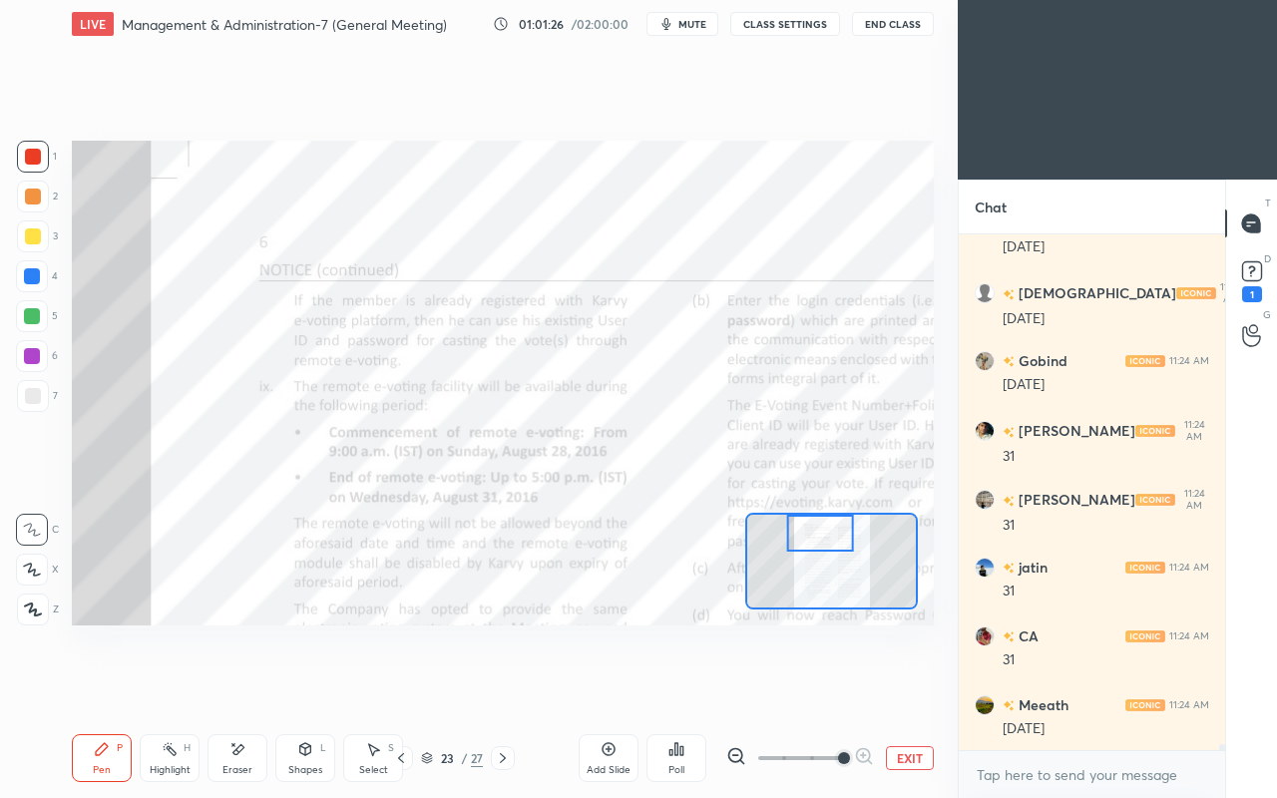
scroll to position [48026, 0]
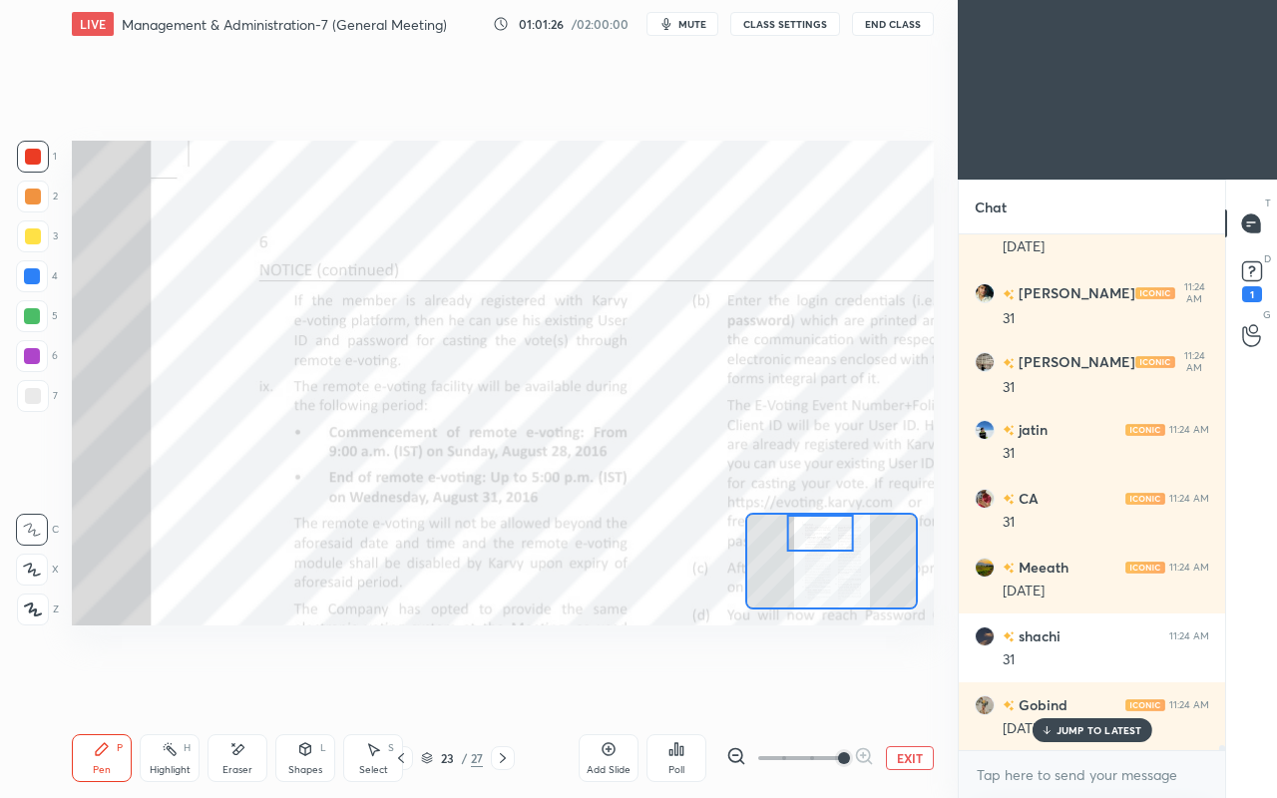
click at [35, 277] on div at bounding box center [32, 276] width 16 height 16
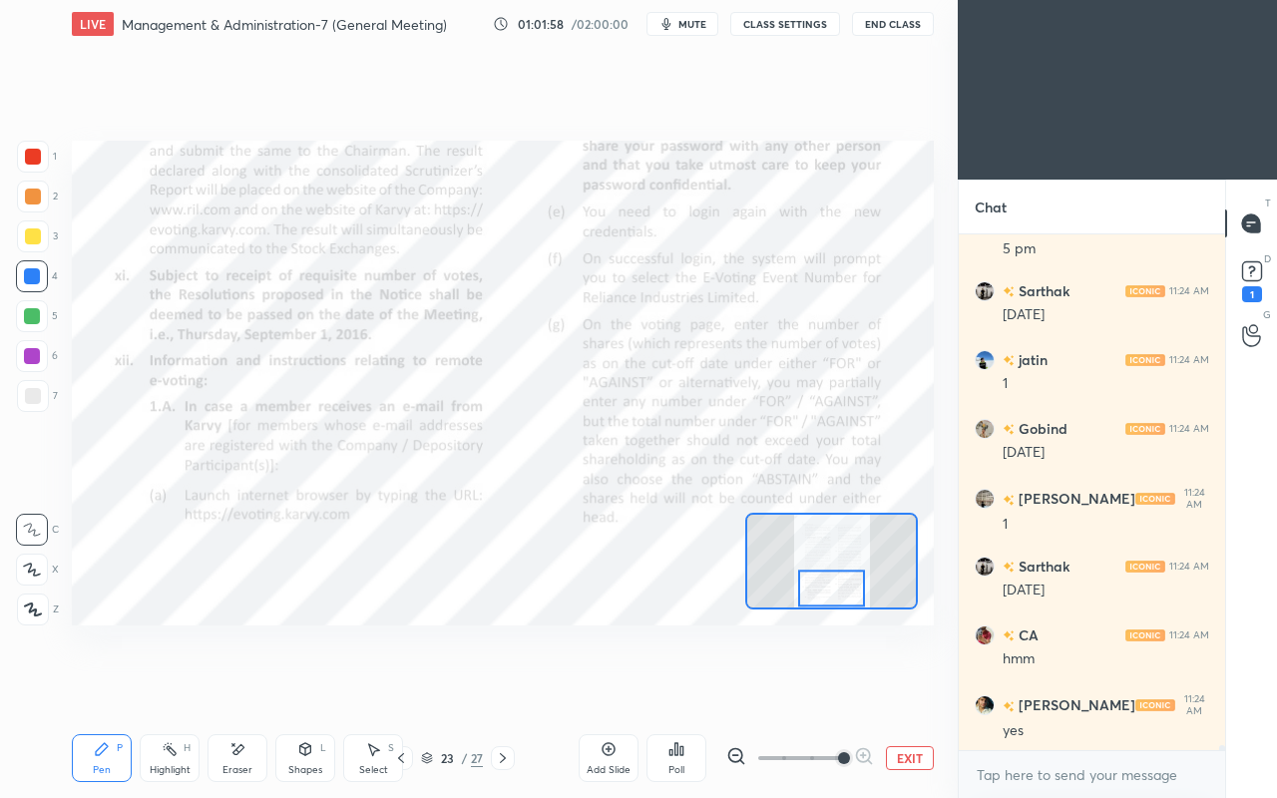
scroll to position [48714, 0]
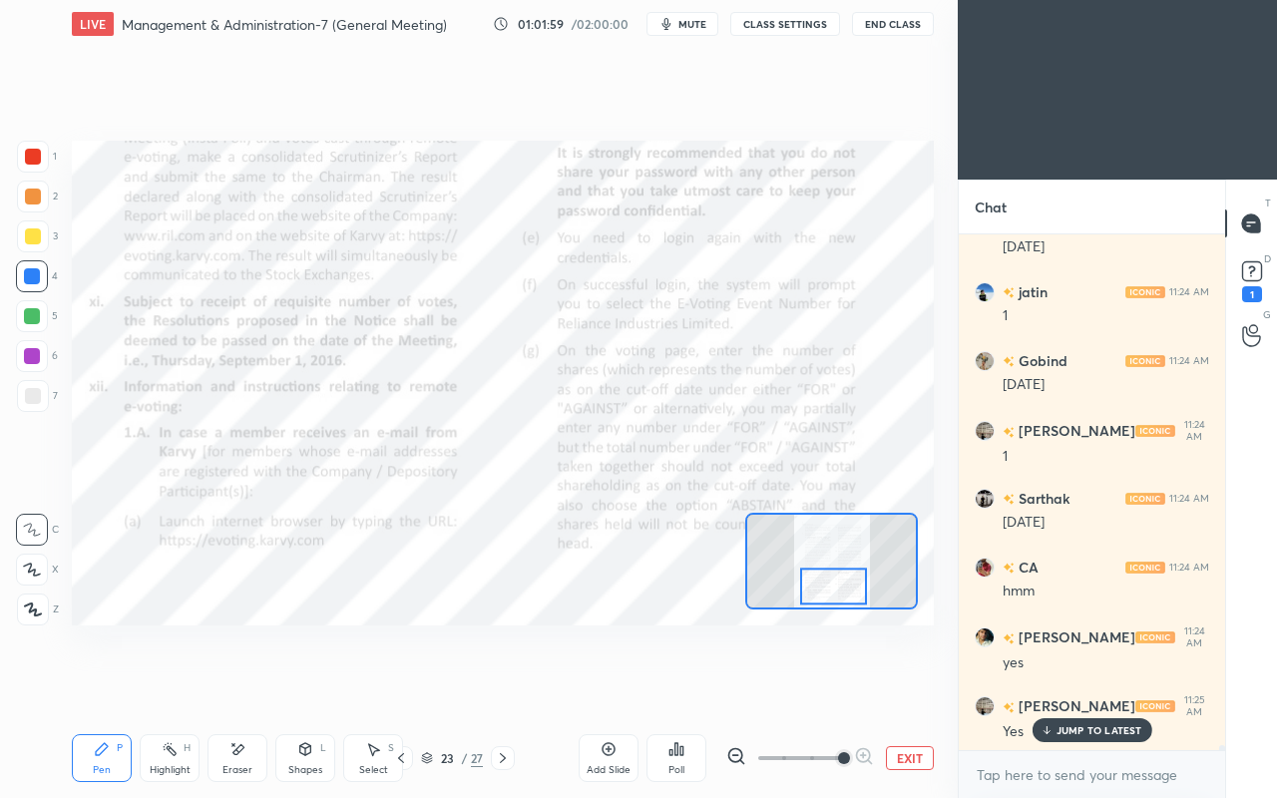
click at [830, 645] on div "Setting up your live class Poll for secs No correct answer Start poll" at bounding box center [503, 383] width 878 height 670
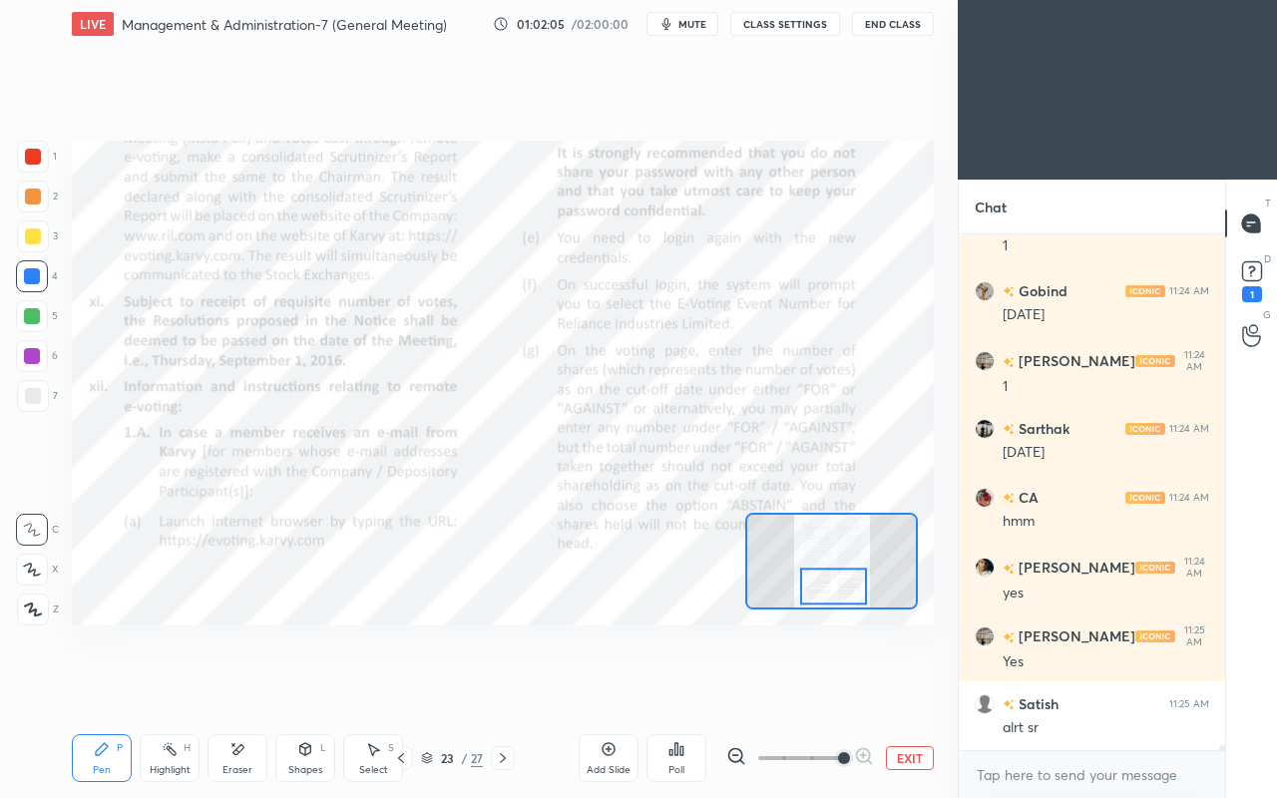
click at [491, 686] on div at bounding box center [503, 758] width 24 height 24
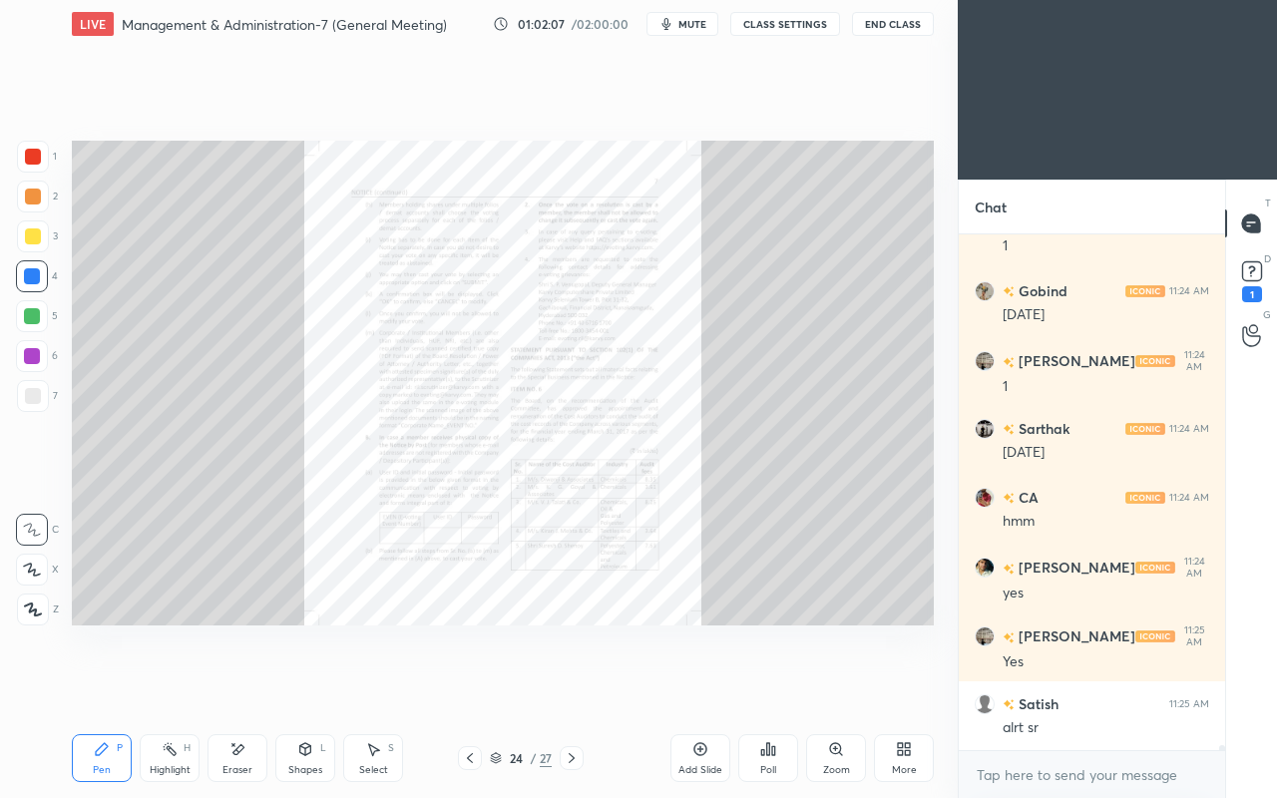
click at [836, 686] on icon at bounding box center [835, 748] width 11 height 11
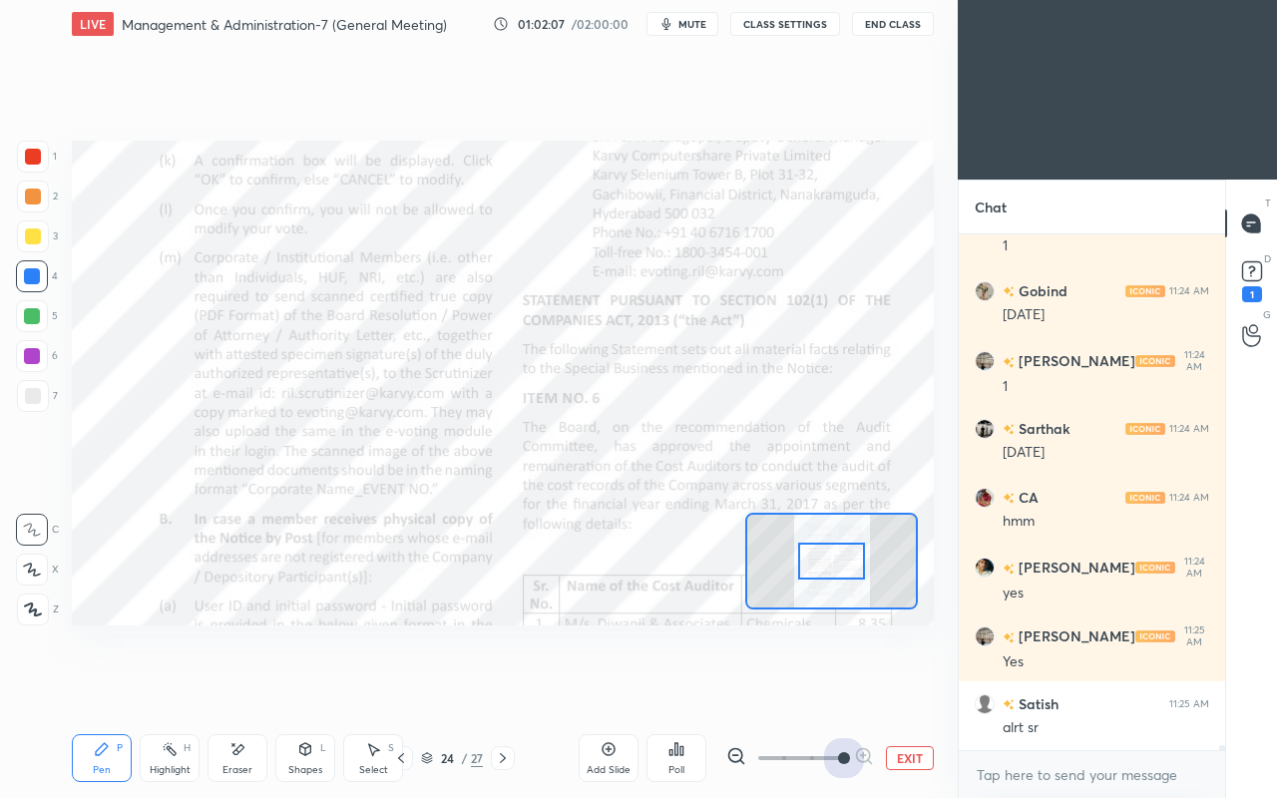
click at [847, 686] on span at bounding box center [844, 758] width 12 height 12
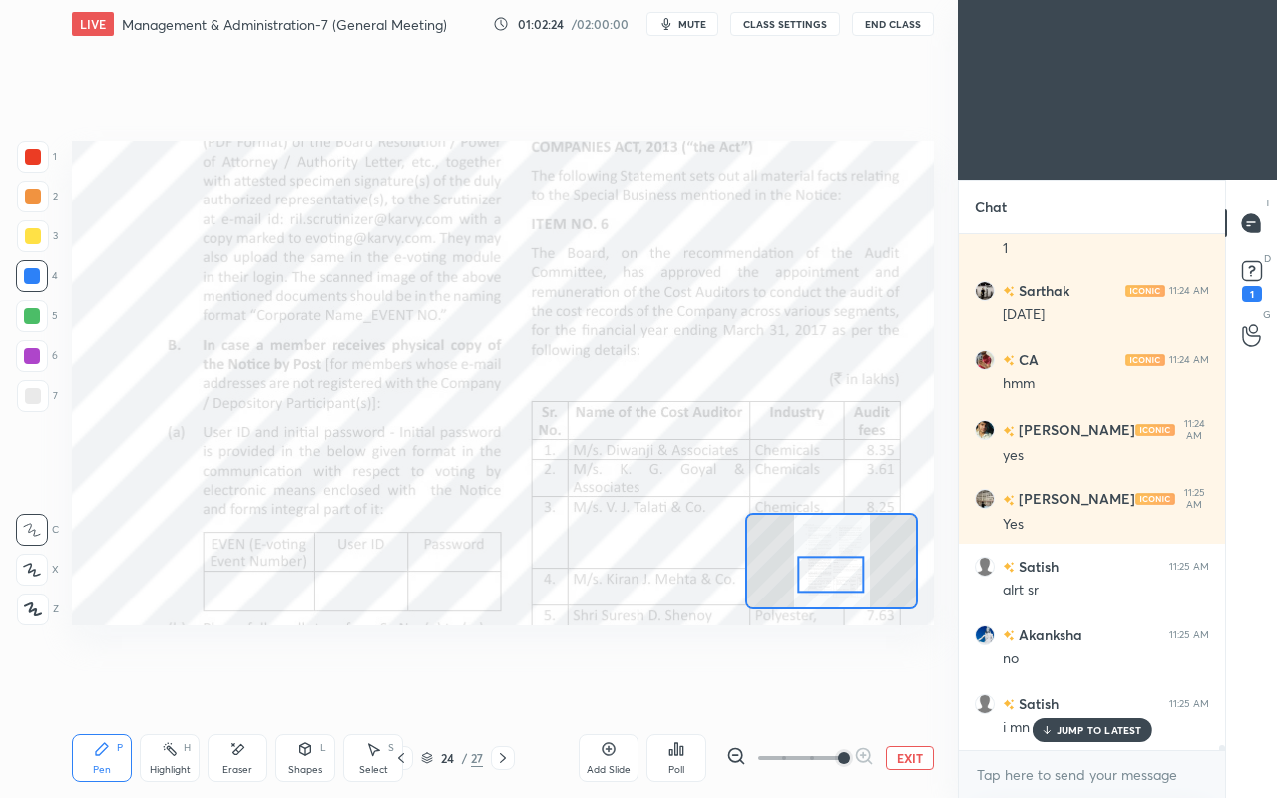
scroll to position [48990, 0]
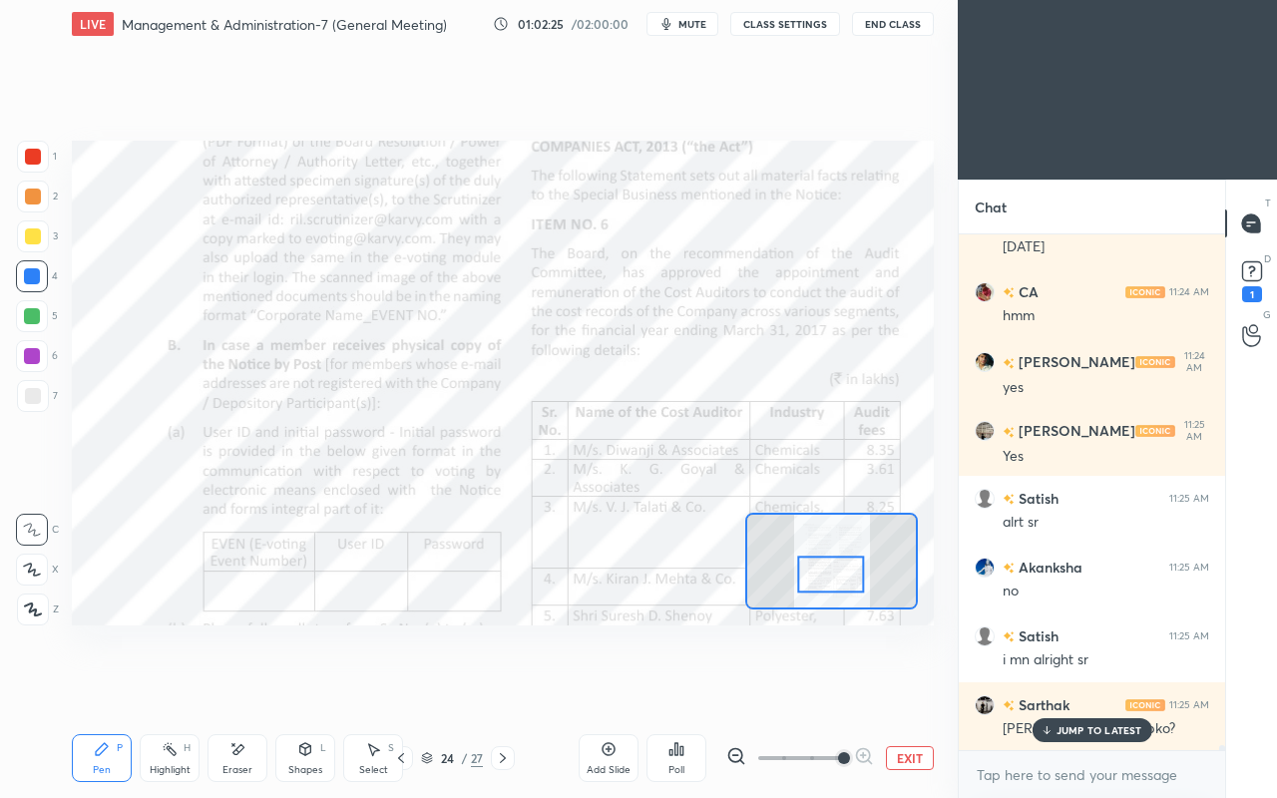
click at [1071, 686] on p "JUMP TO LATEST" at bounding box center [1100, 730] width 86 height 12
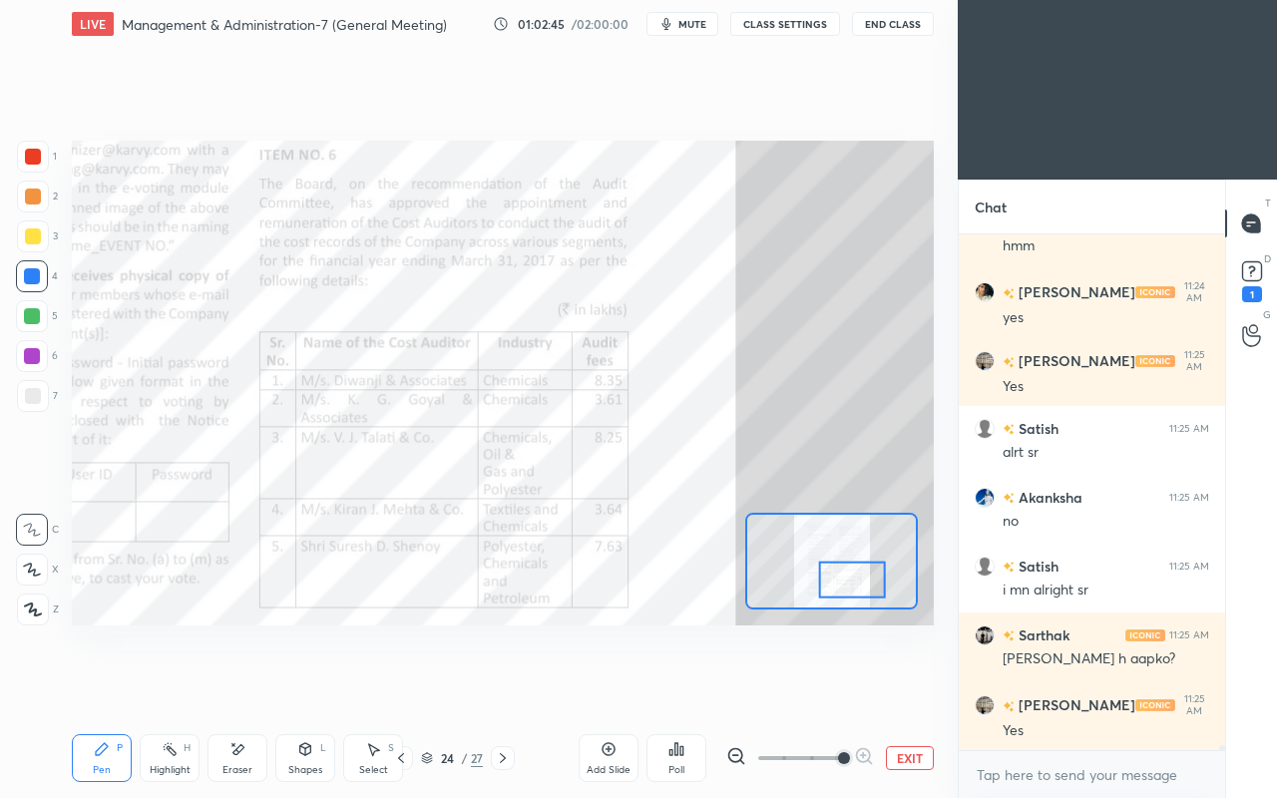
scroll to position [49127, 0]
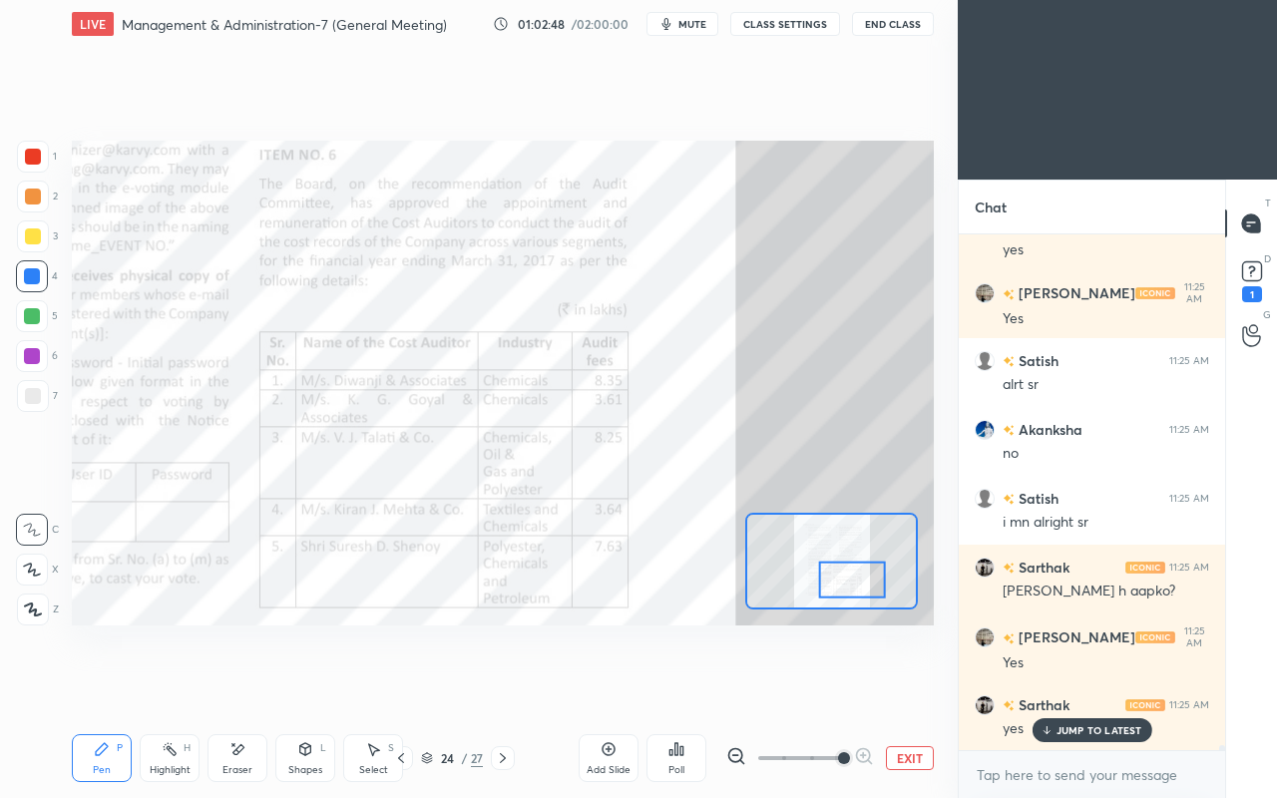
click at [508, 686] on icon at bounding box center [503, 758] width 16 height 16
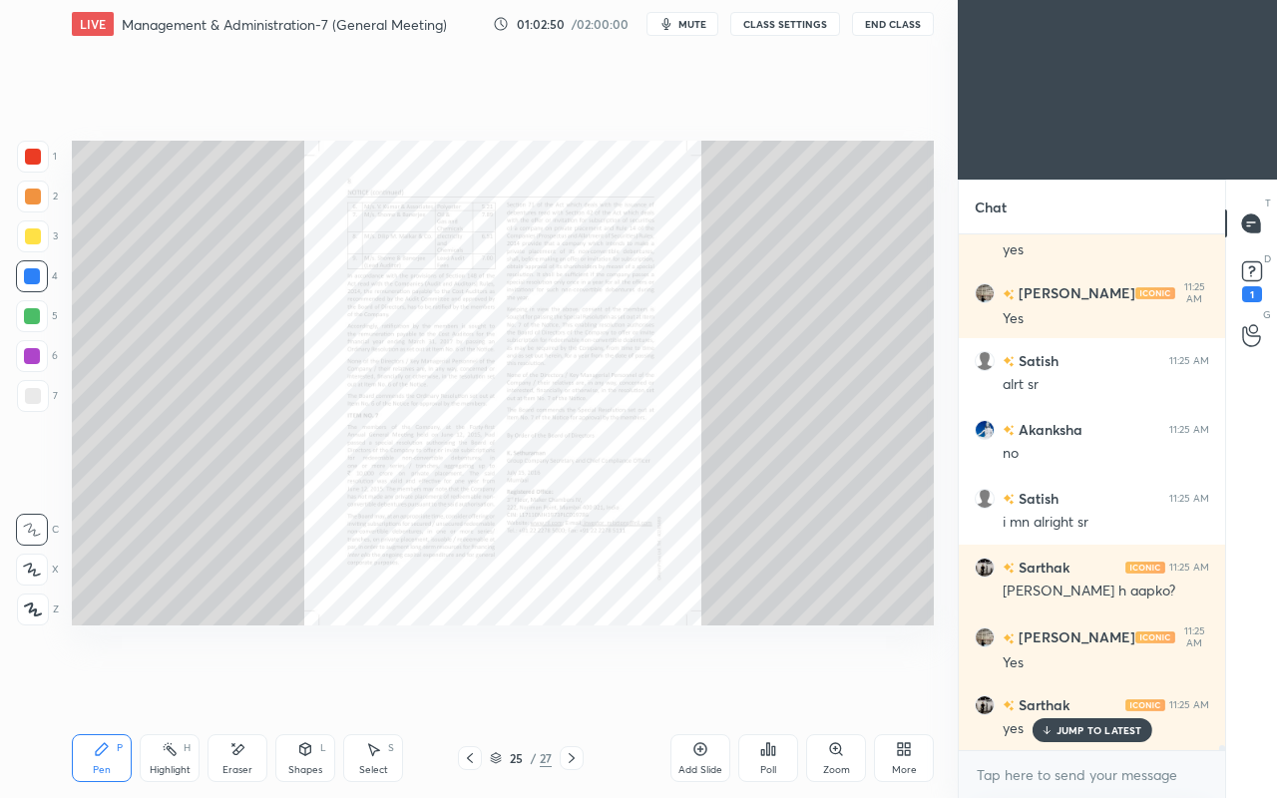
scroll to position [49197, 0]
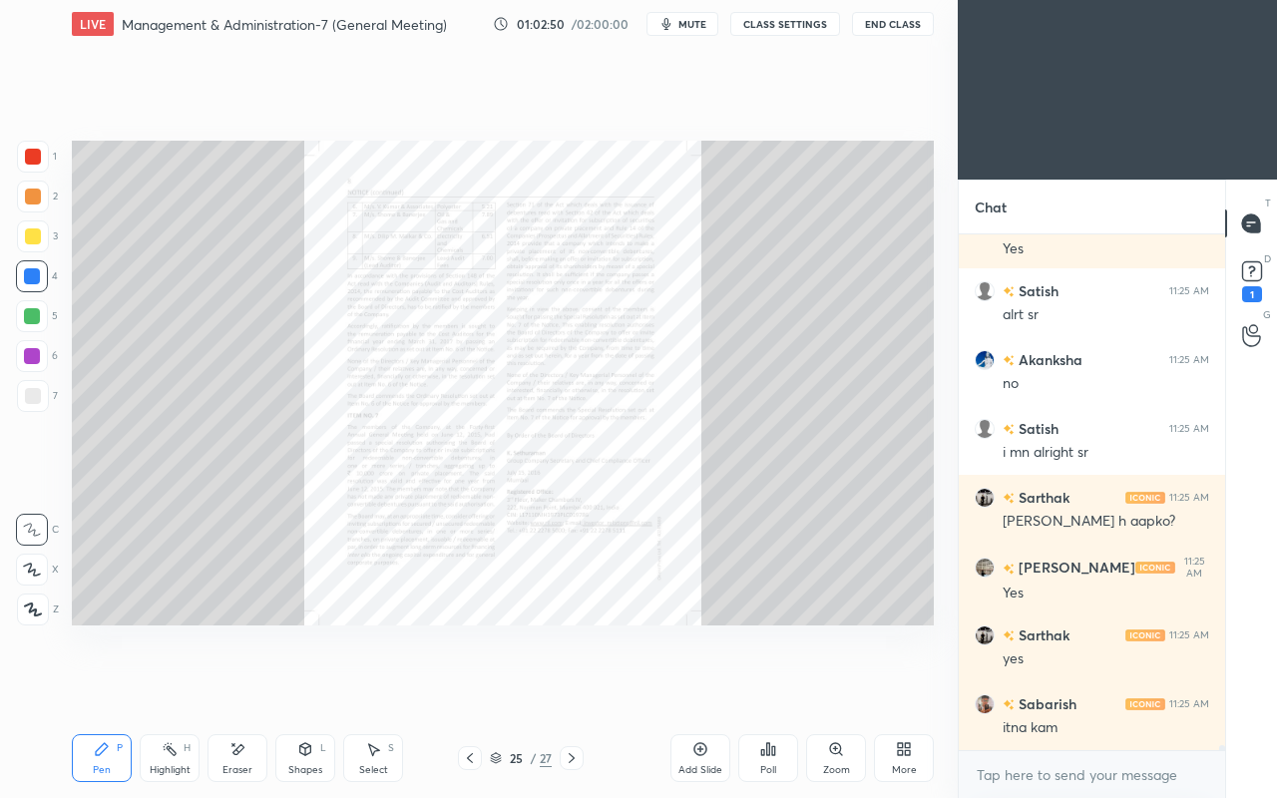
click at [835, 686] on icon at bounding box center [835, 748] width 11 height 11
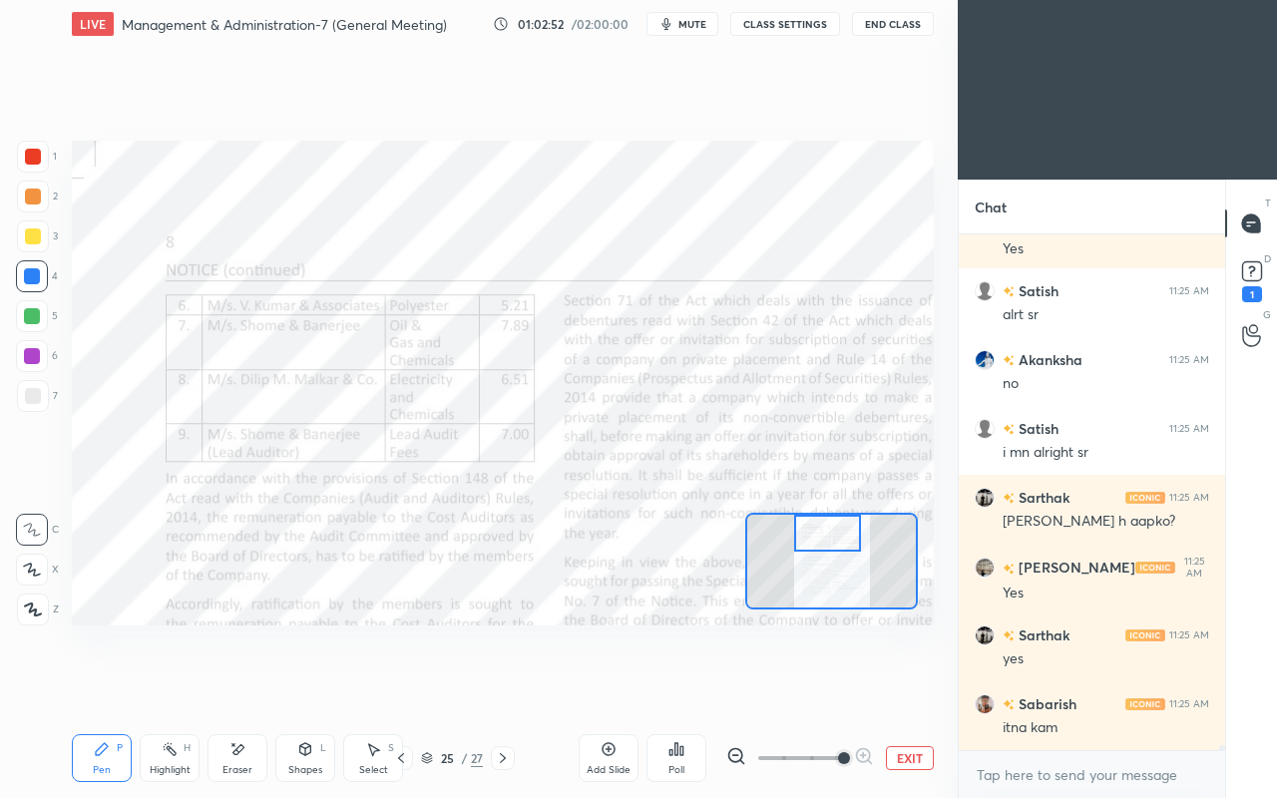
scroll to position [49265, 0]
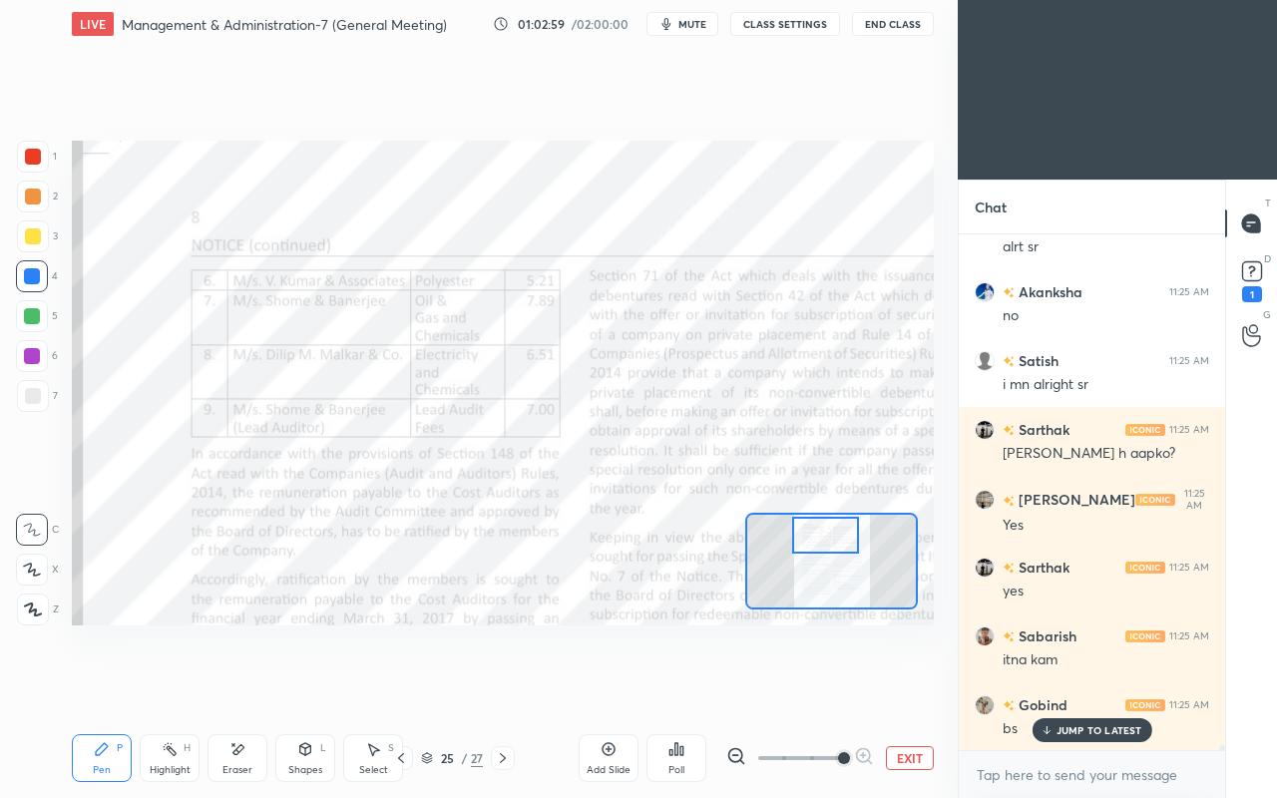
click at [1060, 686] on p "JUMP TO LATEST" at bounding box center [1100, 730] width 86 height 12
click at [829, 527] on div at bounding box center [826, 535] width 68 height 37
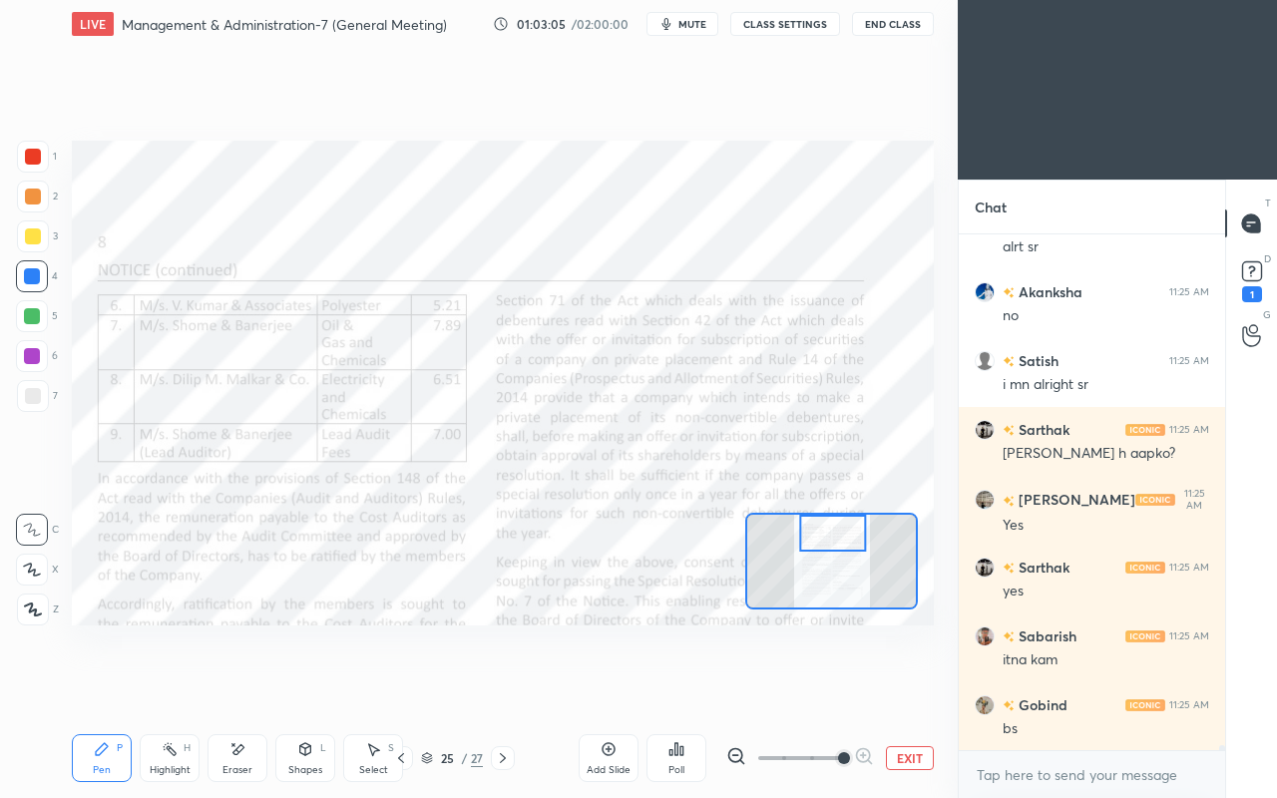
scroll to position [49335, 0]
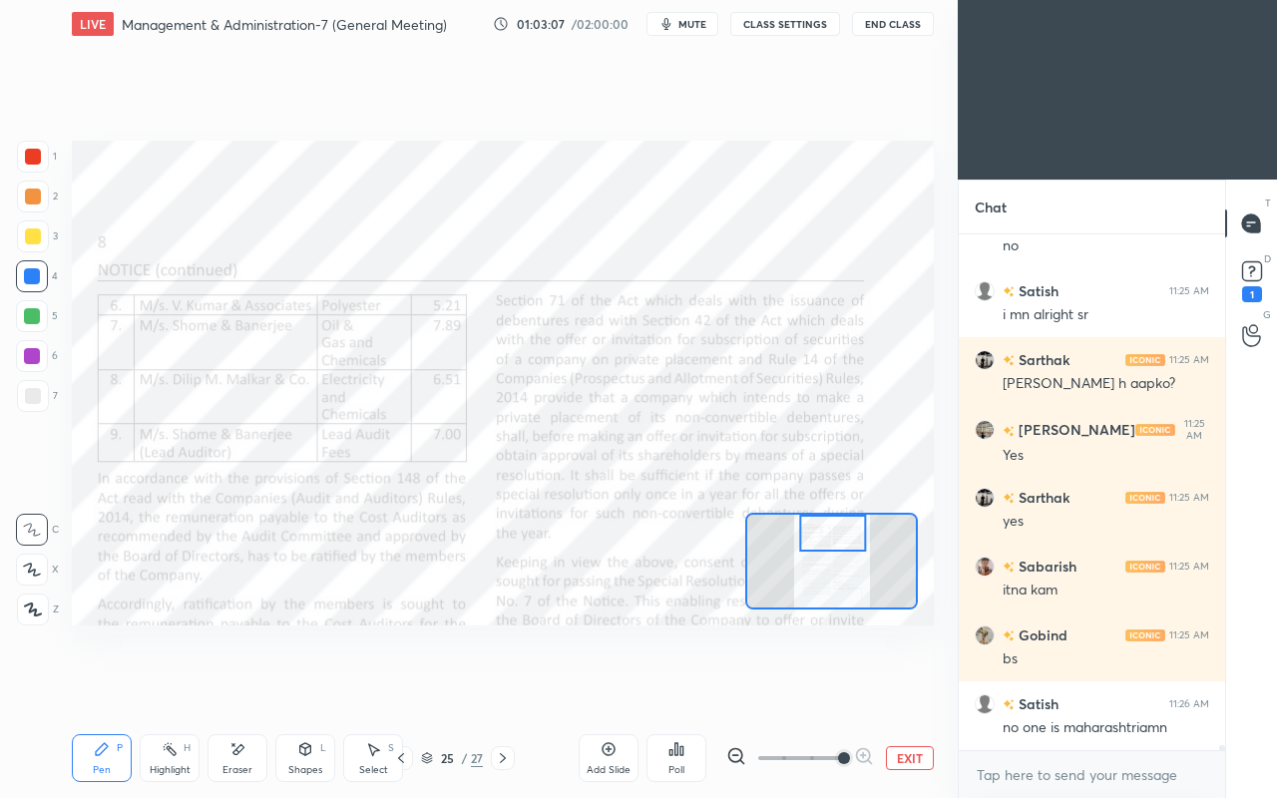
click at [402, 686] on icon at bounding box center [401, 758] width 6 height 10
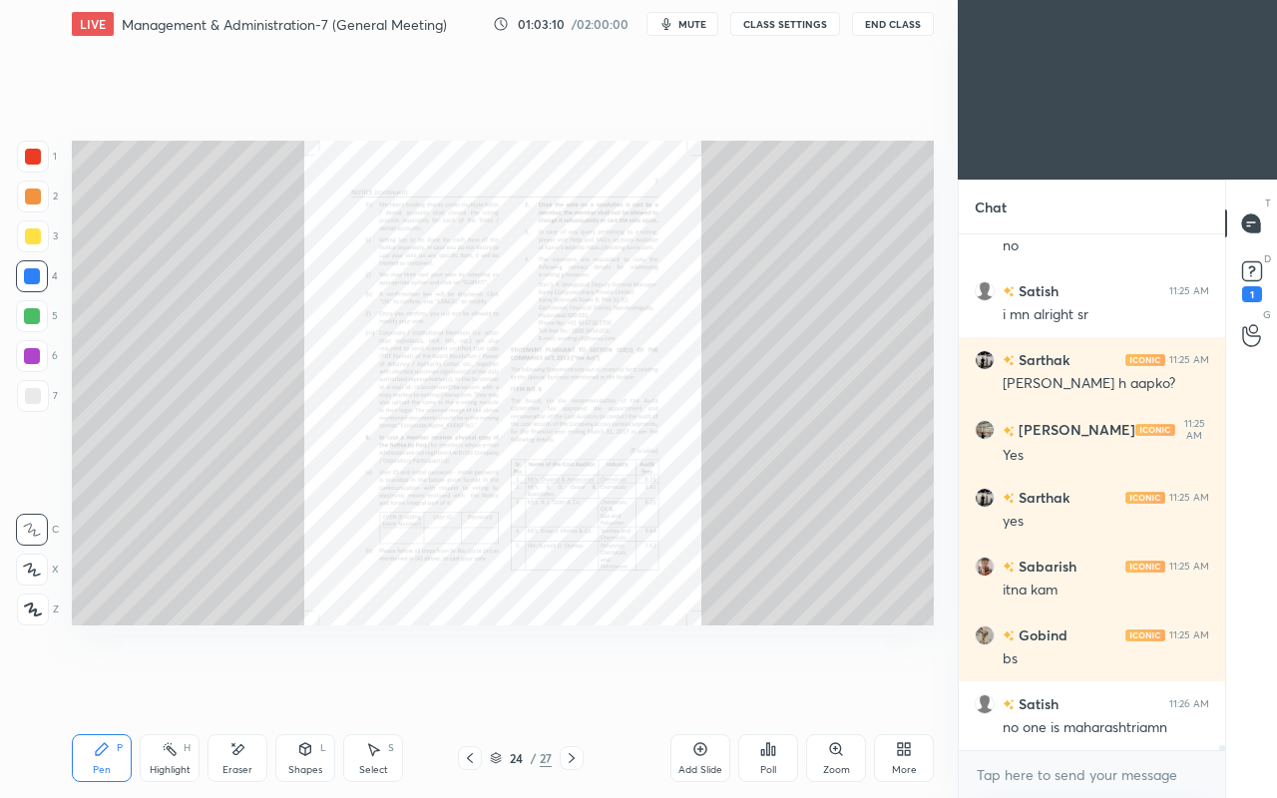
click at [462, 686] on icon at bounding box center [470, 758] width 16 height 16
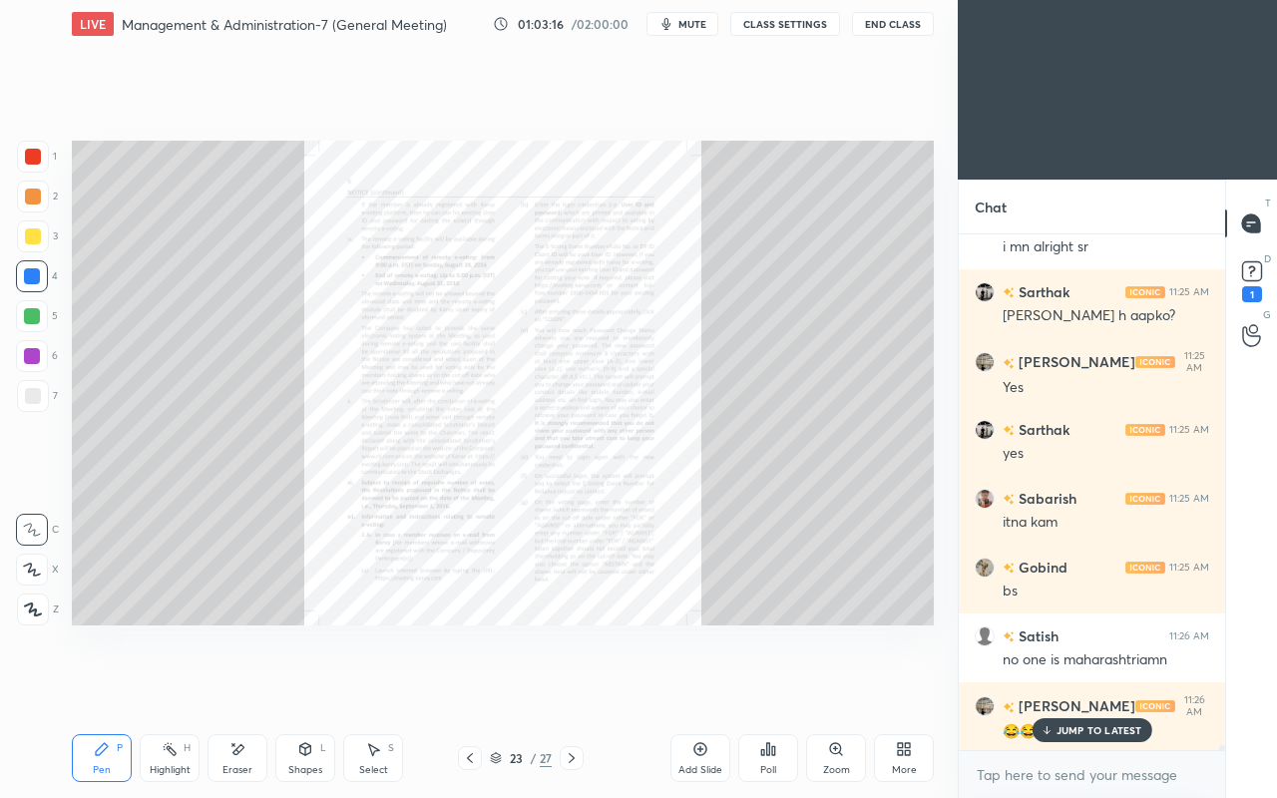
click at [1062, 686] on p "JUMP TO LATEST" at bounding box center [1100, 730] width 86 height 12
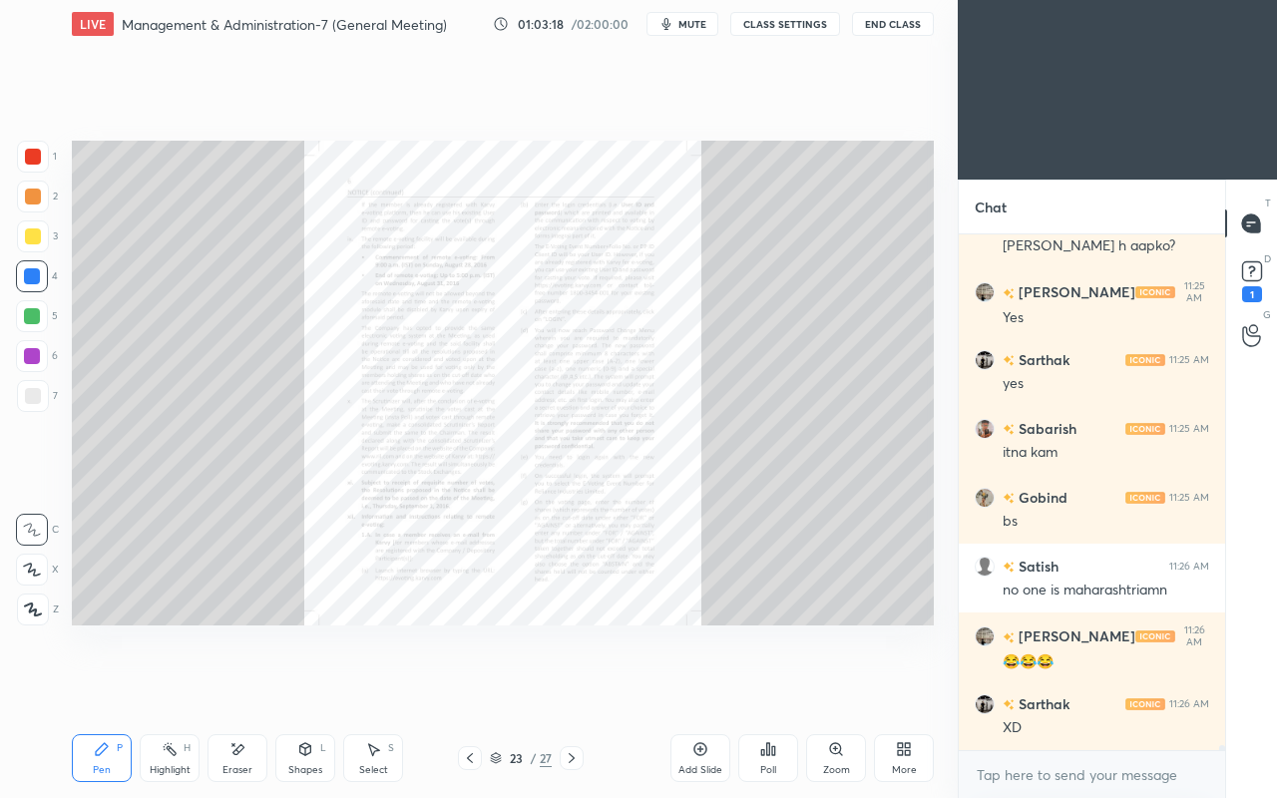
click at [471, 686] on icon at bounding box center [470, 758] width 6 height 10
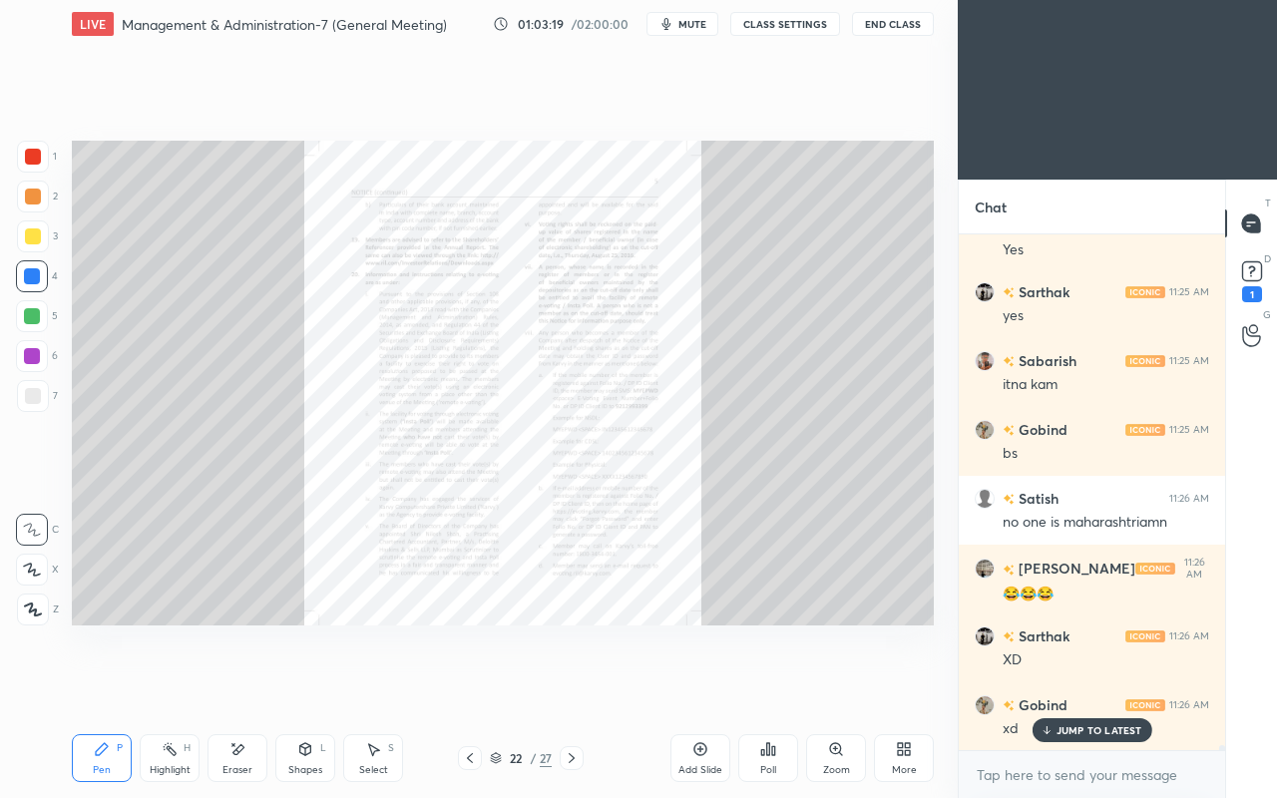
click at [571, 686] on icon at bounding box center [572, 758] width 16 height 16
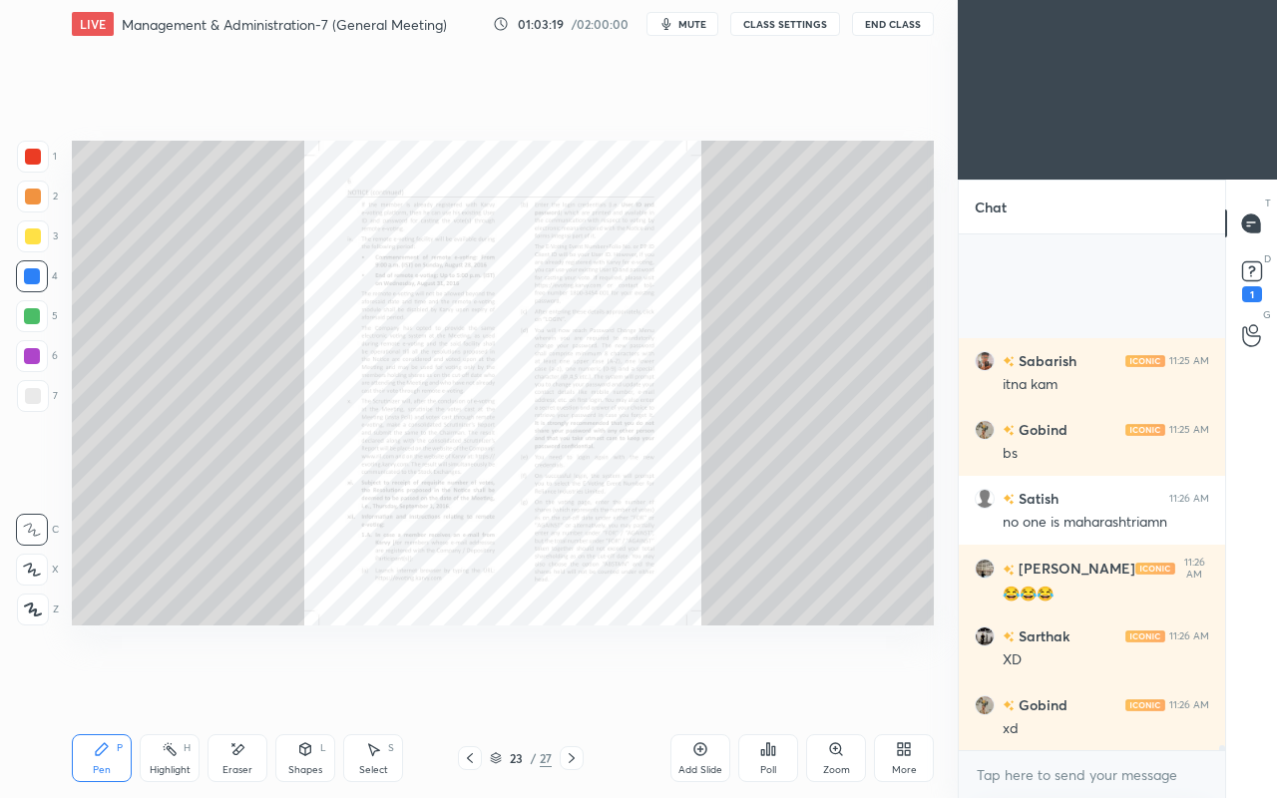
scroll to position [49748, 0]
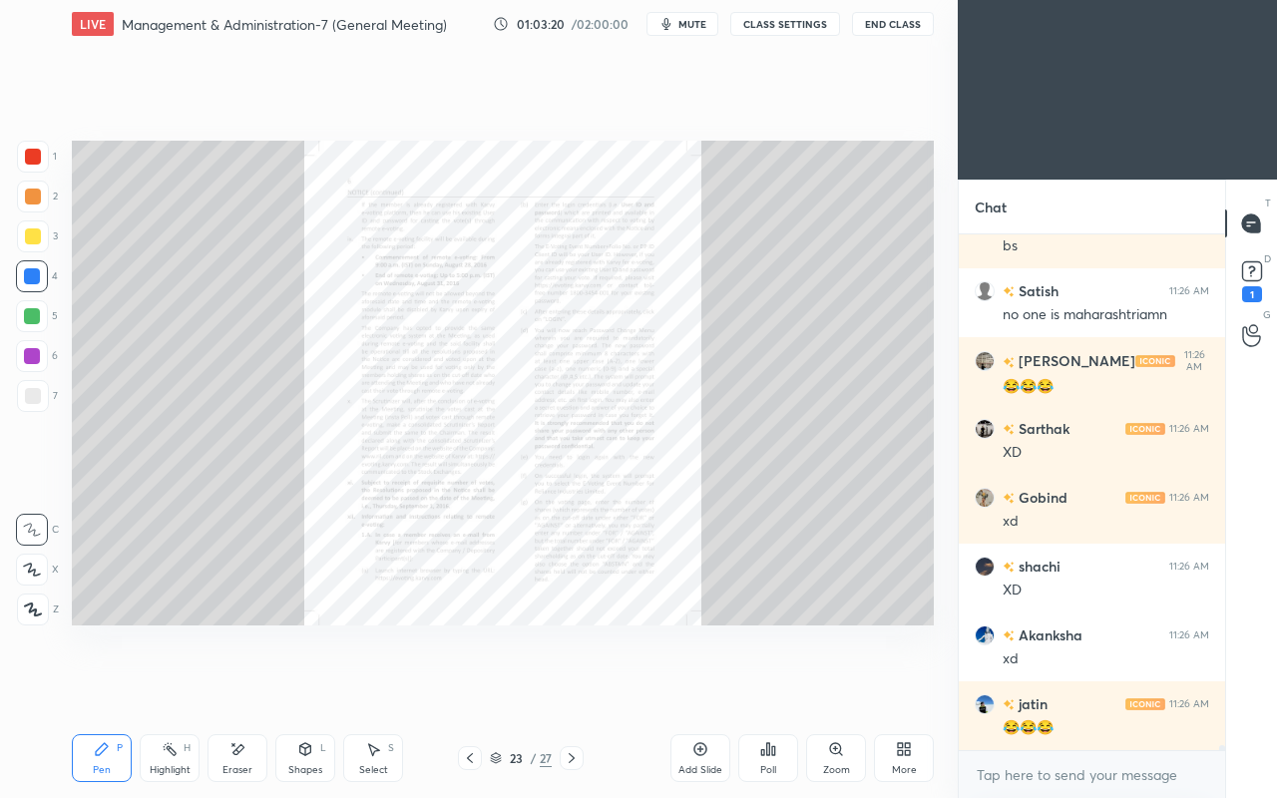
click at [573, 686] on icon at bounding box center [572, 758] width 6 height 10
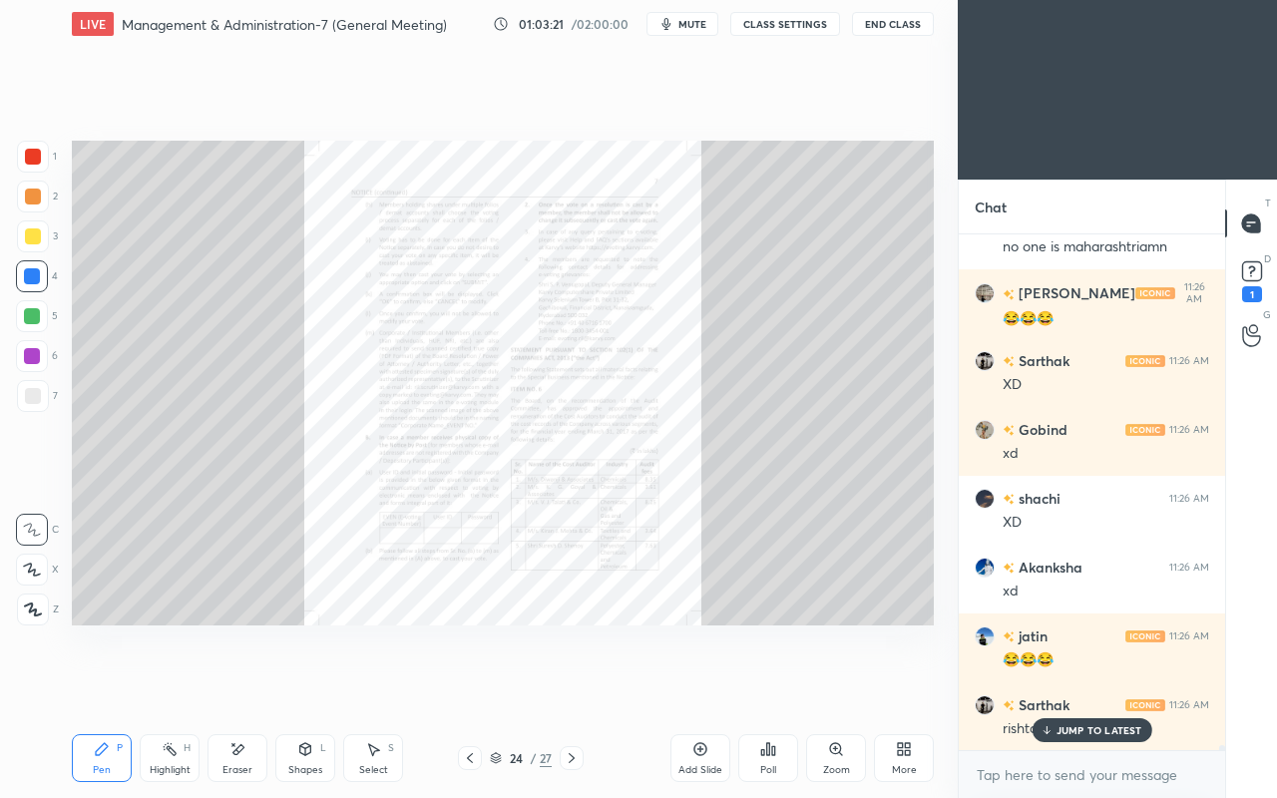
click at [463, 686] on icon at bounding box center [470, 758] width 16 height 16
click at [1054, 686] on div "JUMP TO LATEST" at bounding box center [1092, 730] width 120 height 24
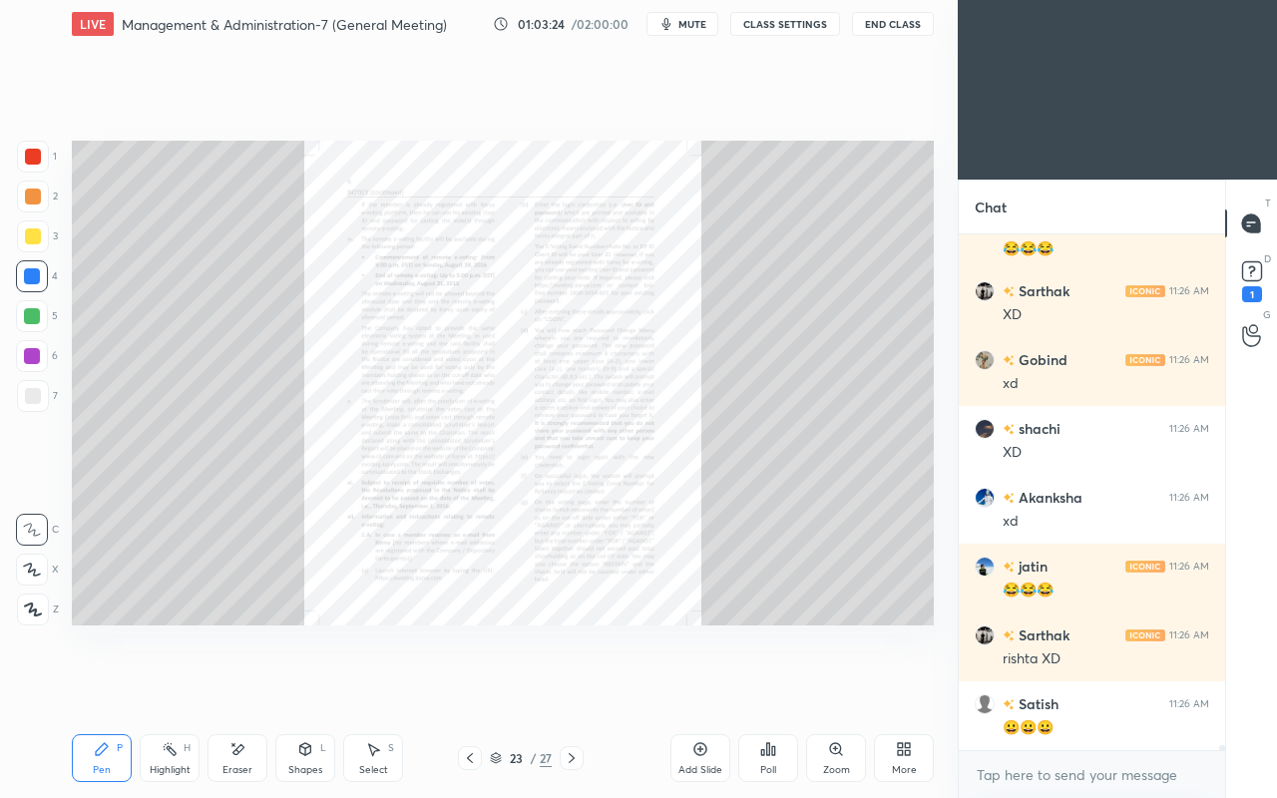
click at [477, 686] on div at bounding box center [470, 758] width 24 height 24
click at [572, 686] on icon at bounding box center [572, 758] width 6 height 10
click at [574, 686] on icon at bounding box center [572, 758] width 16 height 16
click at [577, 686] on icon at bounding box center [572, 758] width 16 height 16
click at [574, 686] on icon at bounding box center [572, 758] width 16 height 16
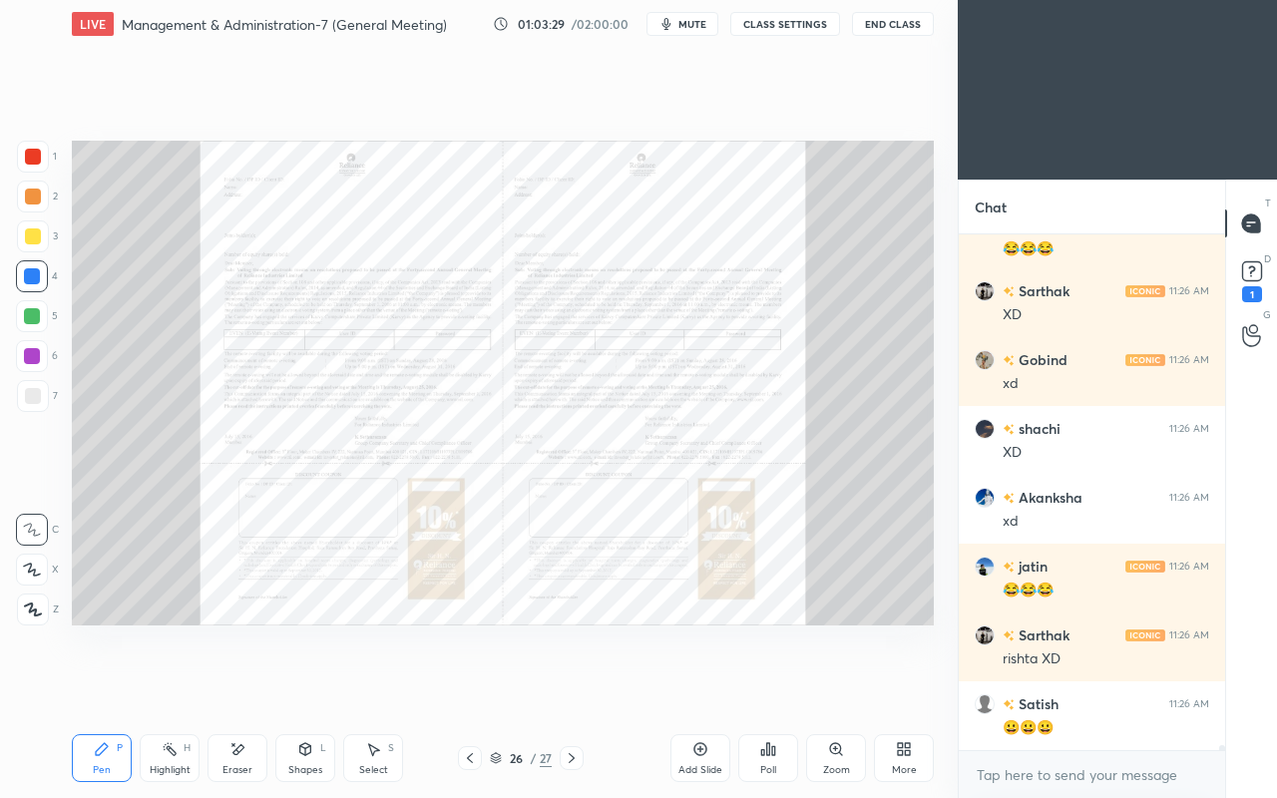
click at [571, 686] on icon at bounding box center [572, 758] width 16 height 16
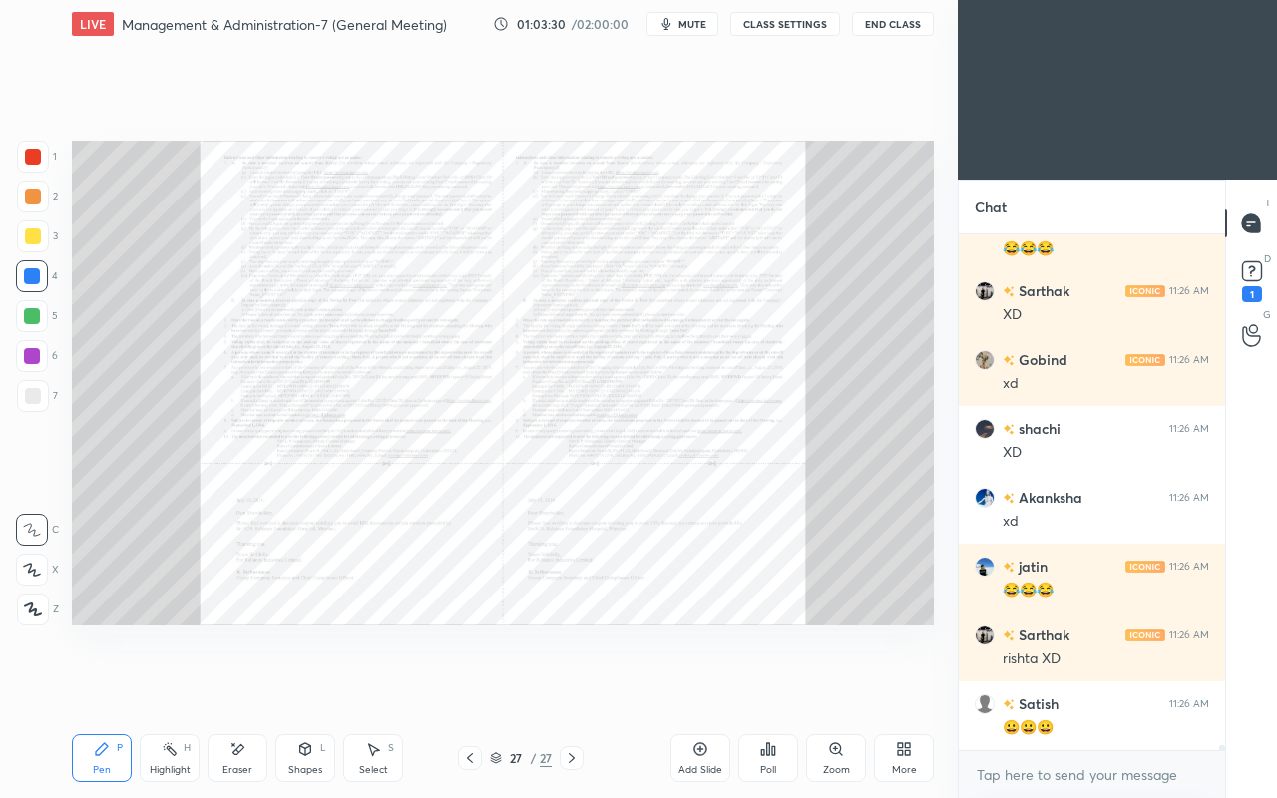
scroll to position [49954, 0]
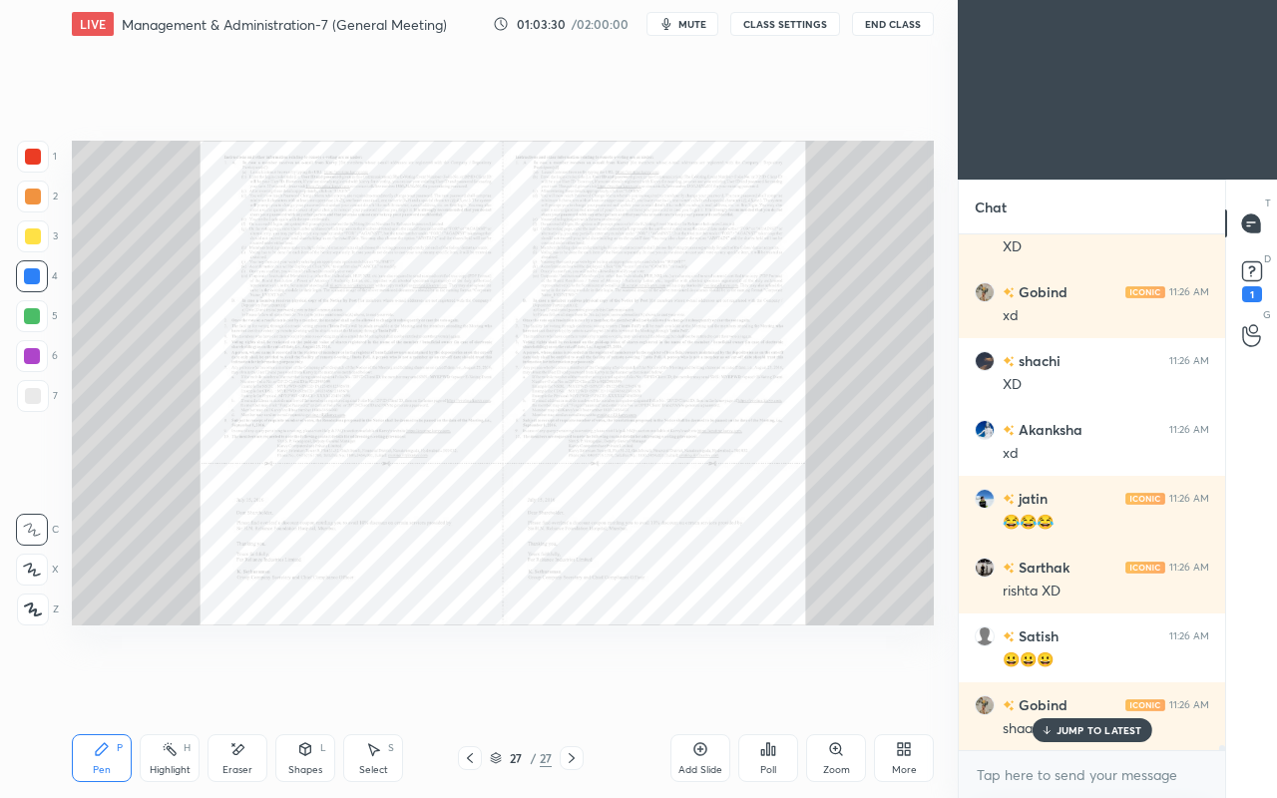
click at [465, 686] on icon at bounding box center [470, 758] width 16 height 16
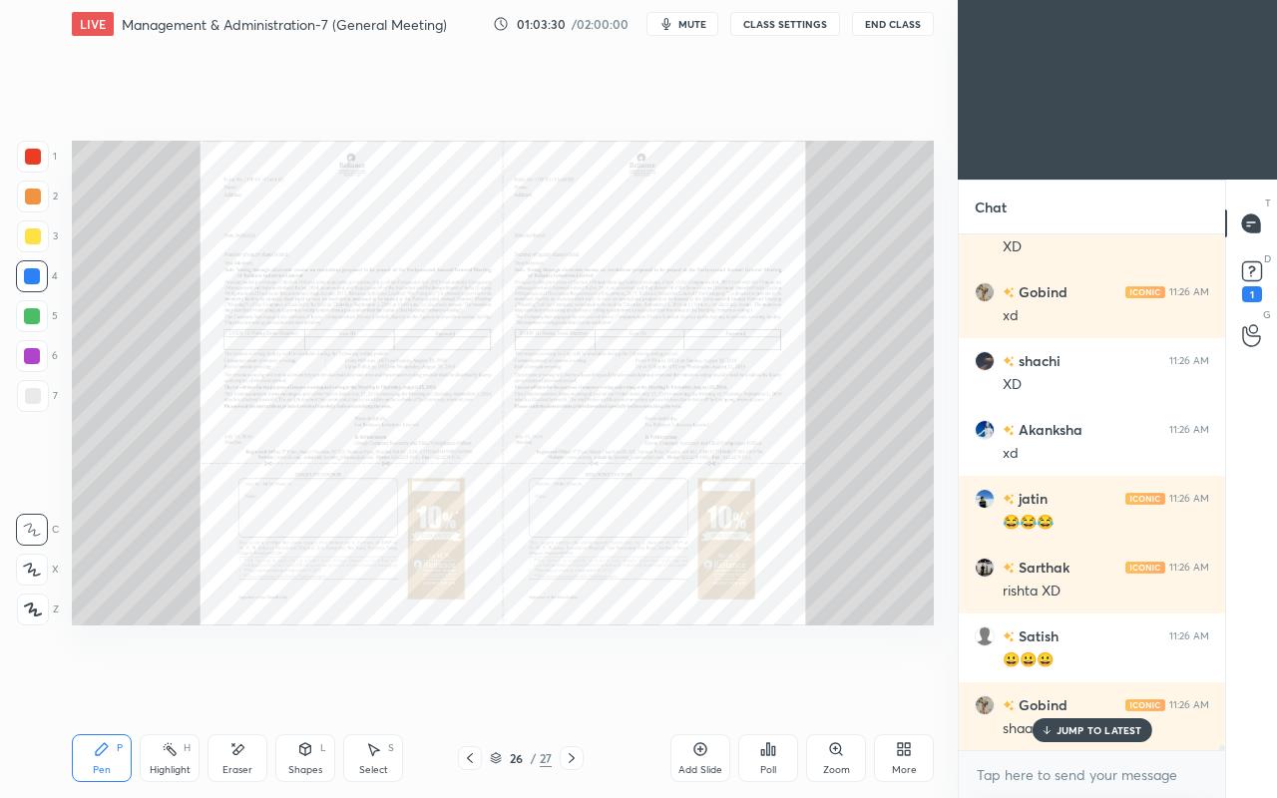
click at [466, 686] on icon at bounding box center [470, 758] width 16 height 16
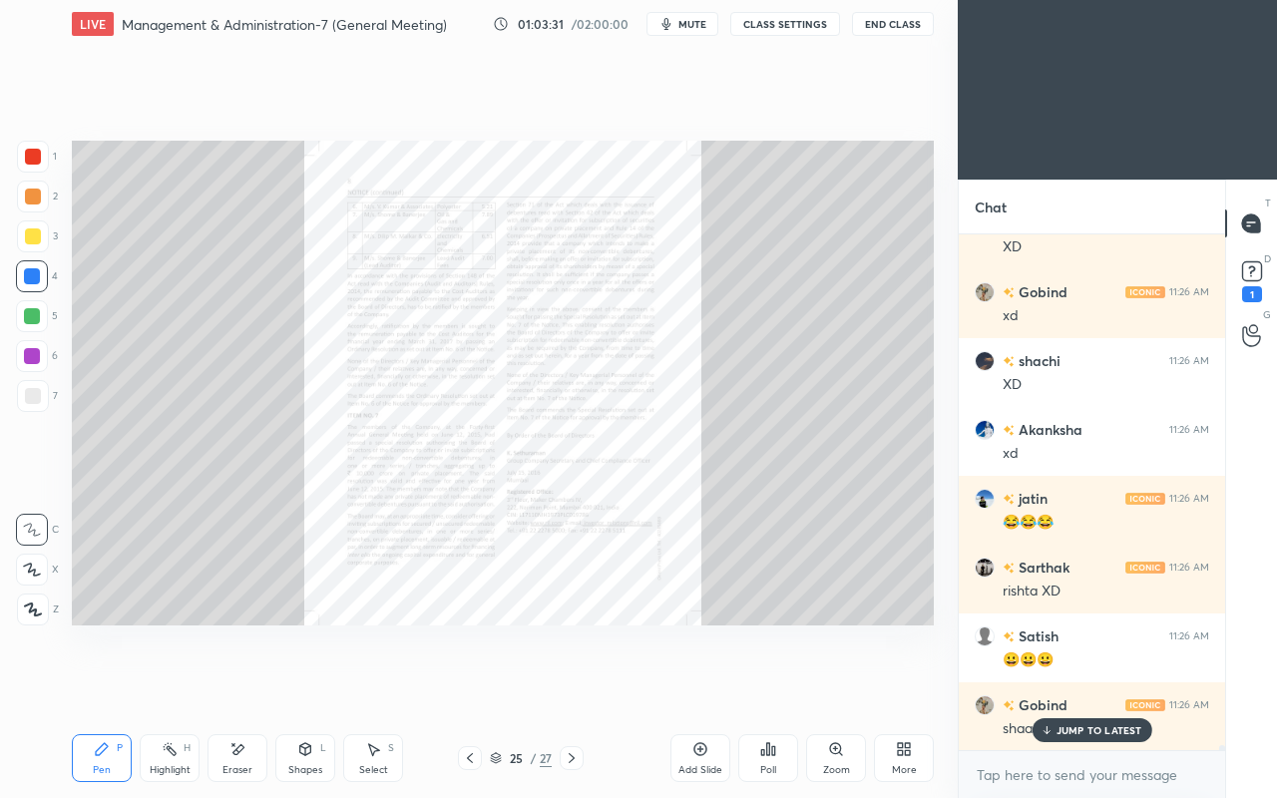
click at [469, 686] on icon at bounding box center [470, 758] width 16 height 16
click at [471, 686] on icon at bounding box center [470, 758] width 16 height 16
click at [473, 686] on icon at bounding box center [470, 758] width 16 height 16
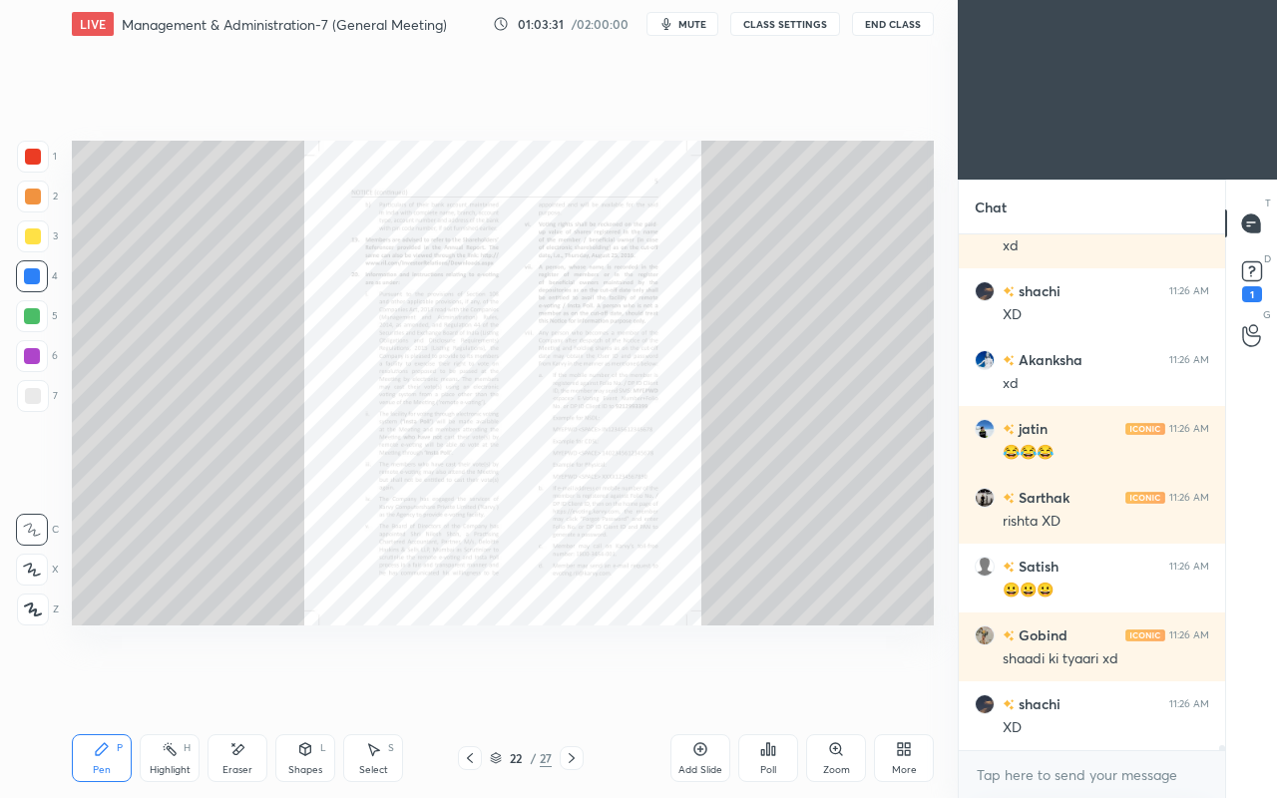
click at [472, 686] on icon at bounding box center [470, 758] width 6 height 10
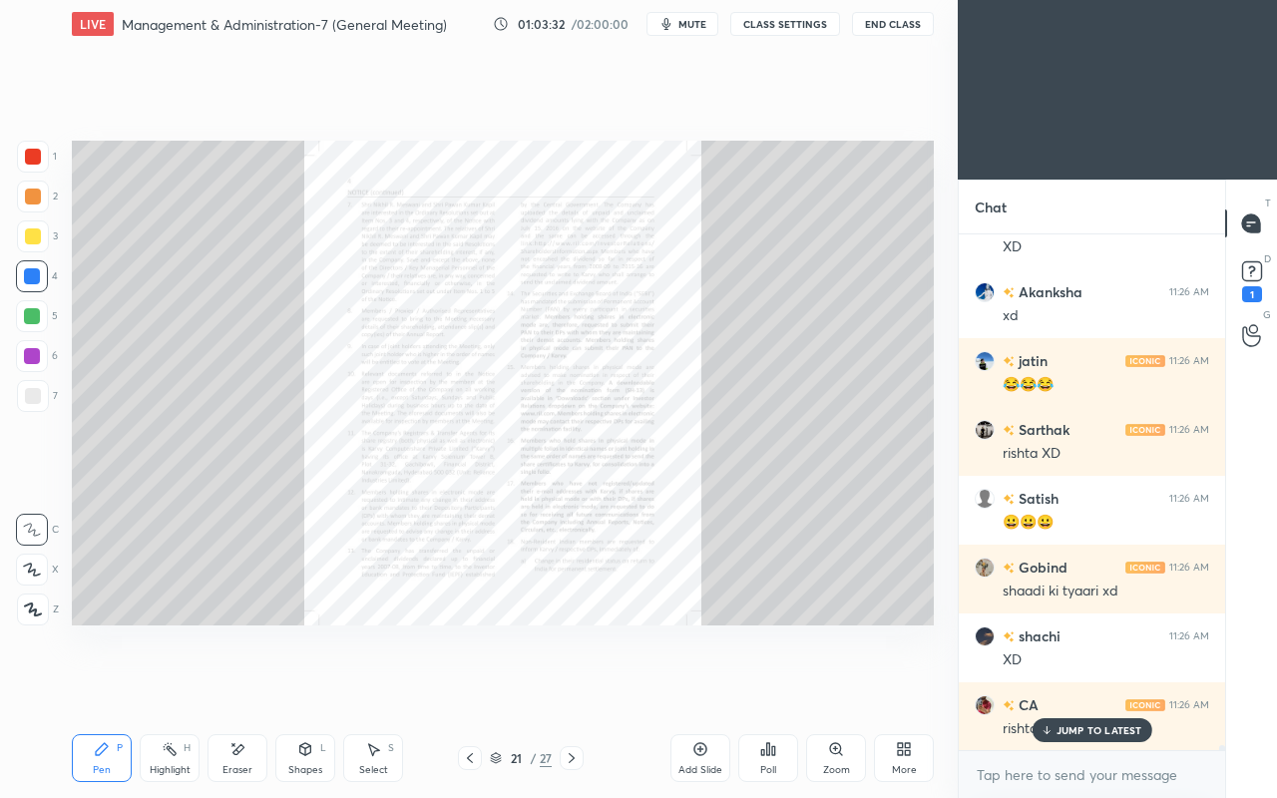
click at [467, 686] on icon at bounding box center [470, 758] width 16 height 16
click at [470, 686] on icon at bounding box center [470, 758] width 16 height 16
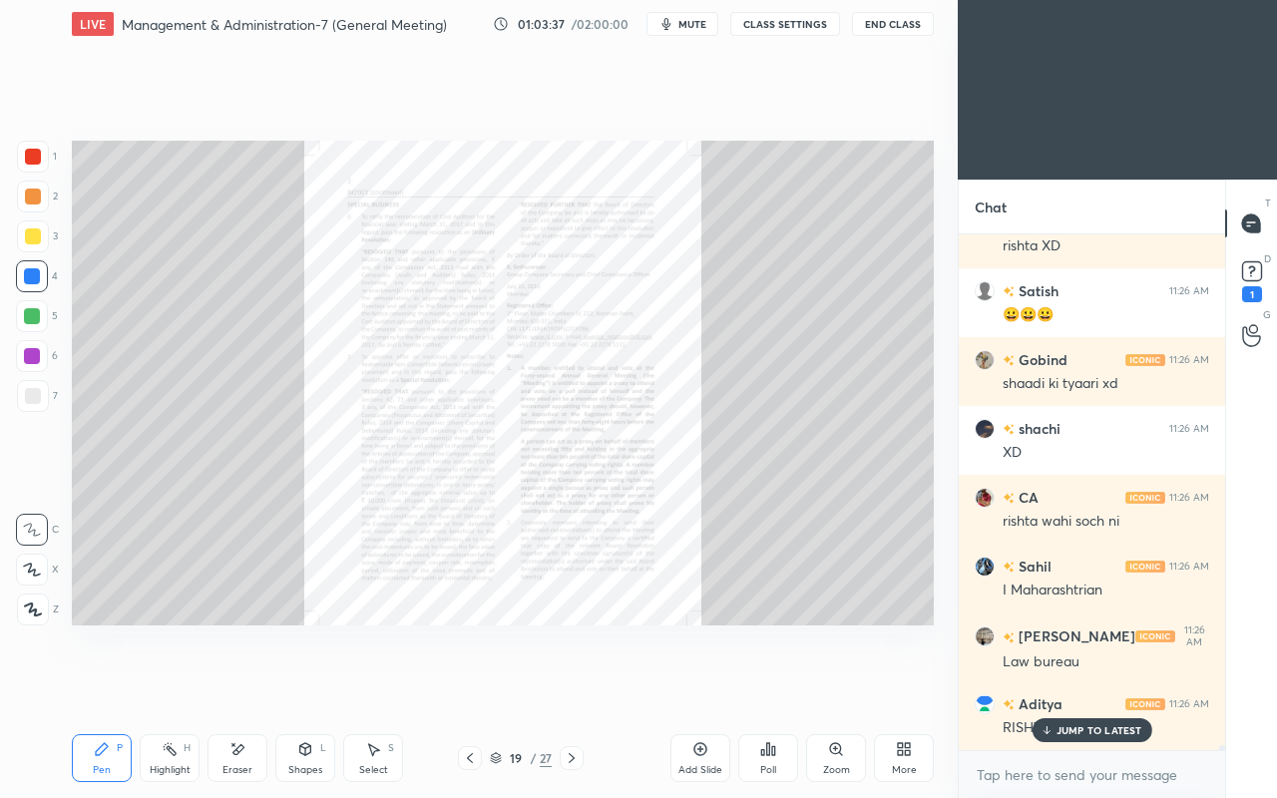
scroll to position [50367, 0]
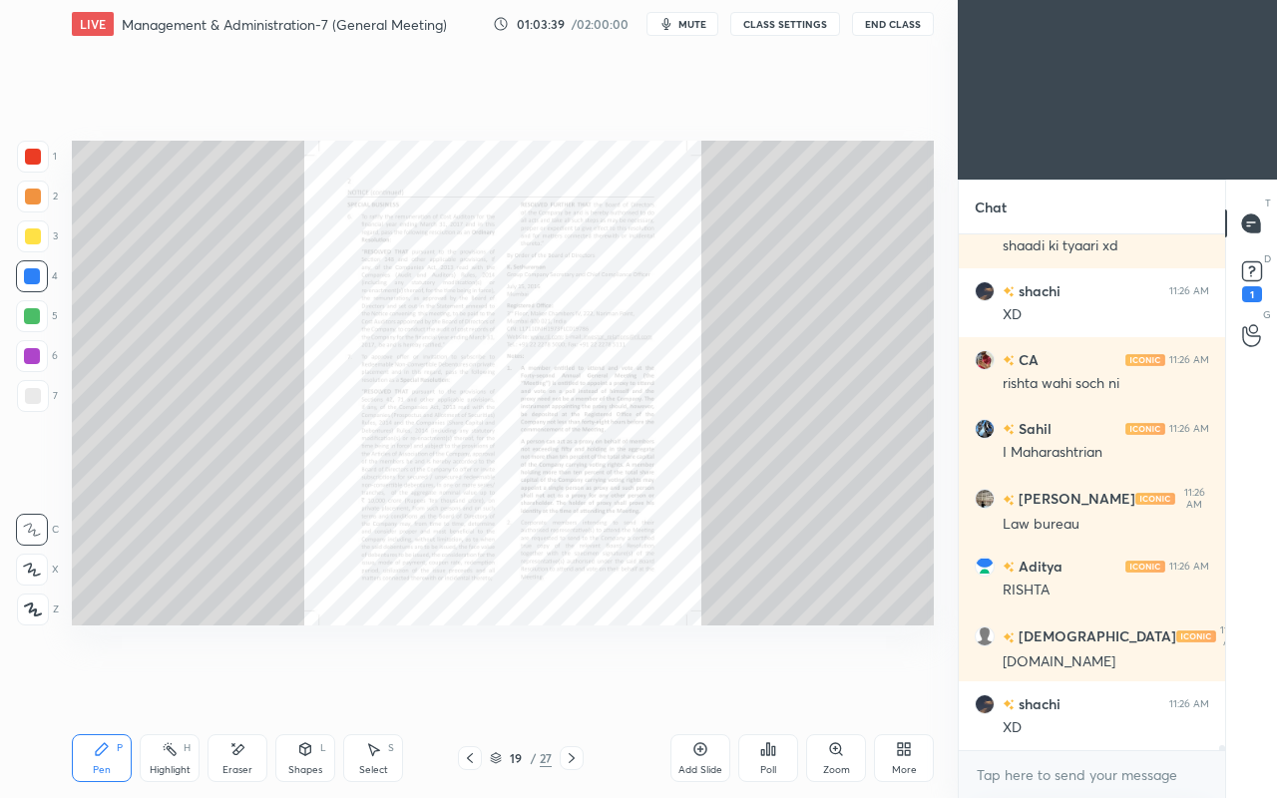
click at [470, 686] on icon at bounding box center [470, 758] width 6 height 10
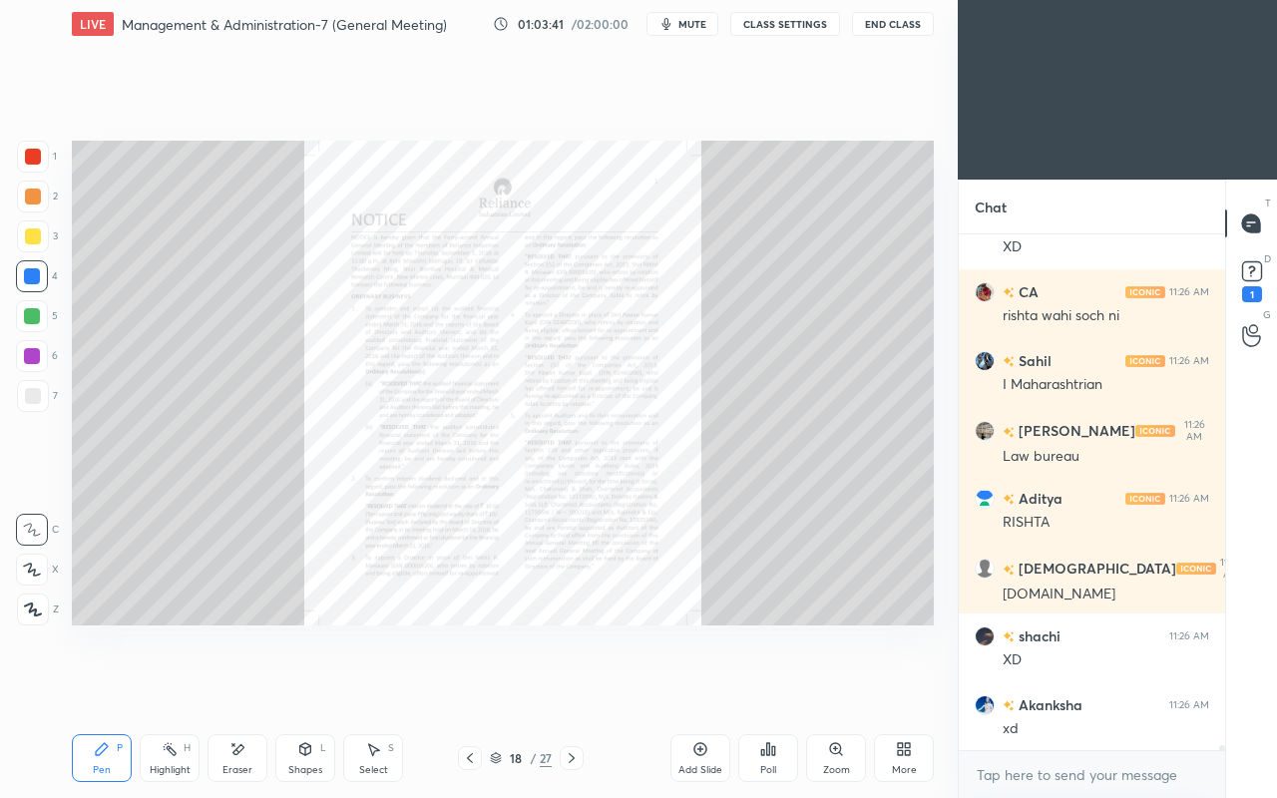
scroll to position [50574, 0]
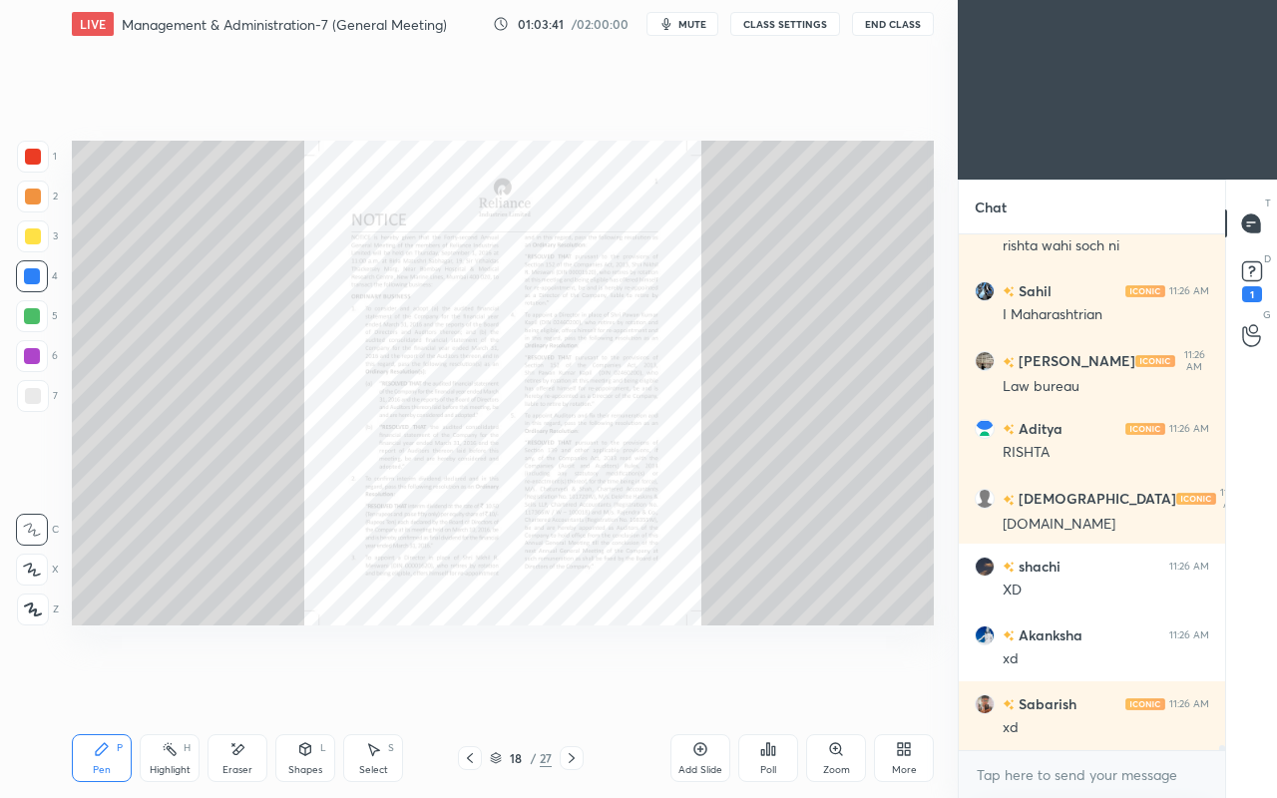
click at [465, 686] on icon at bounding box center [470, 758] width 16 height 16
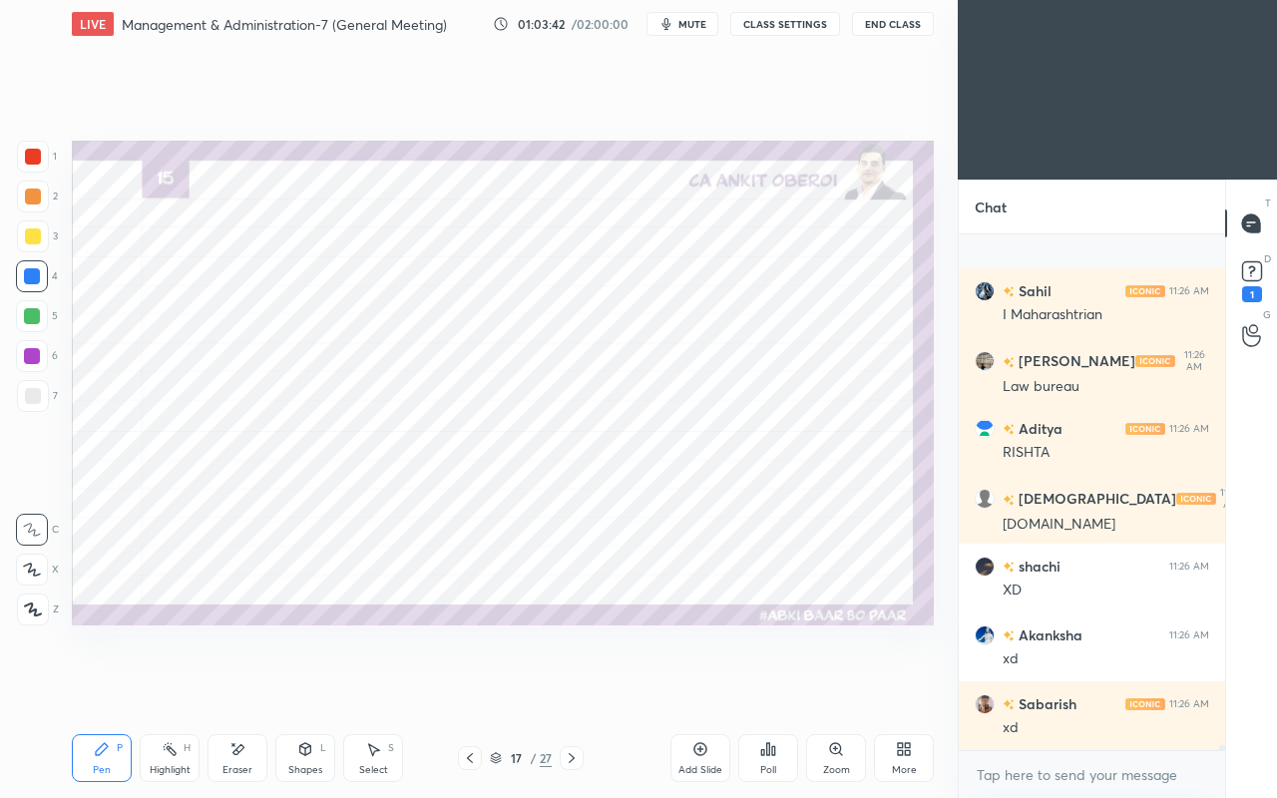
scroll to position [50712, 0]
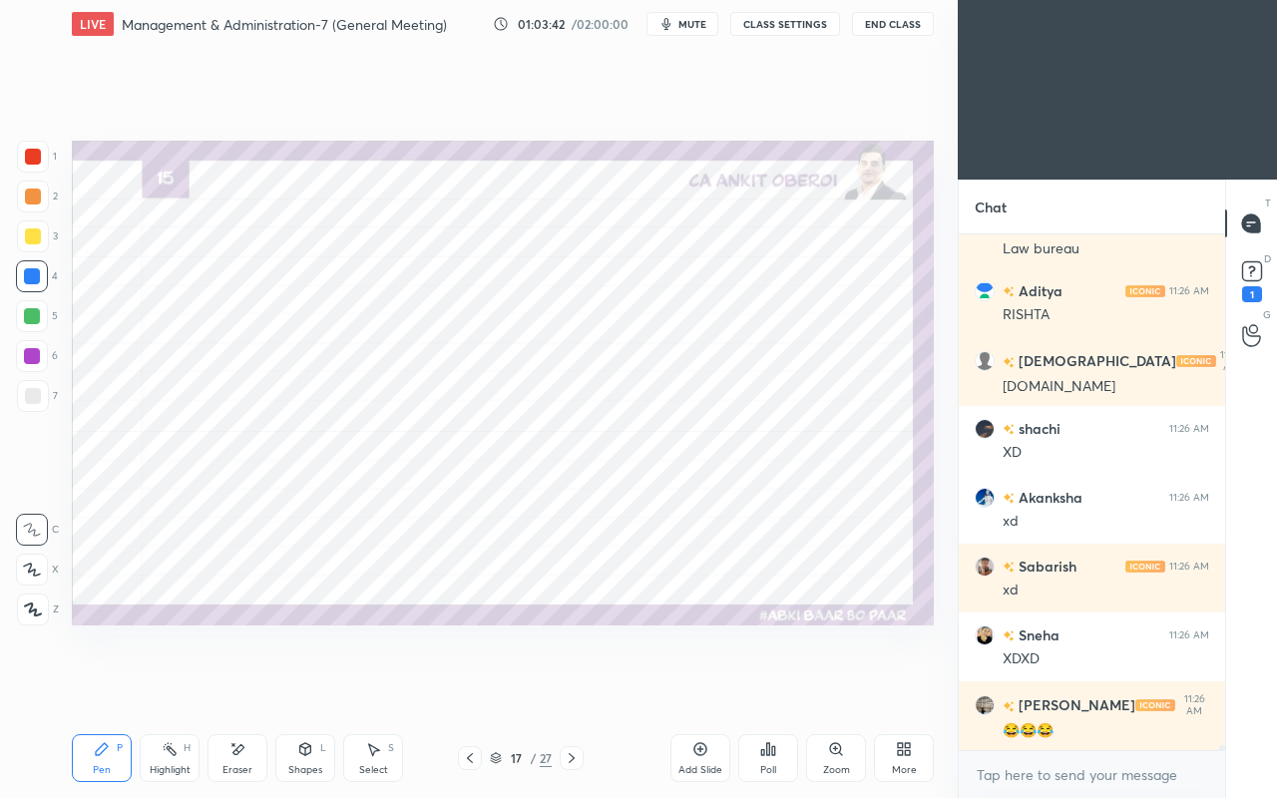
click at [575, 686] on icon at bounding box center [572, 758] width 16 height 16
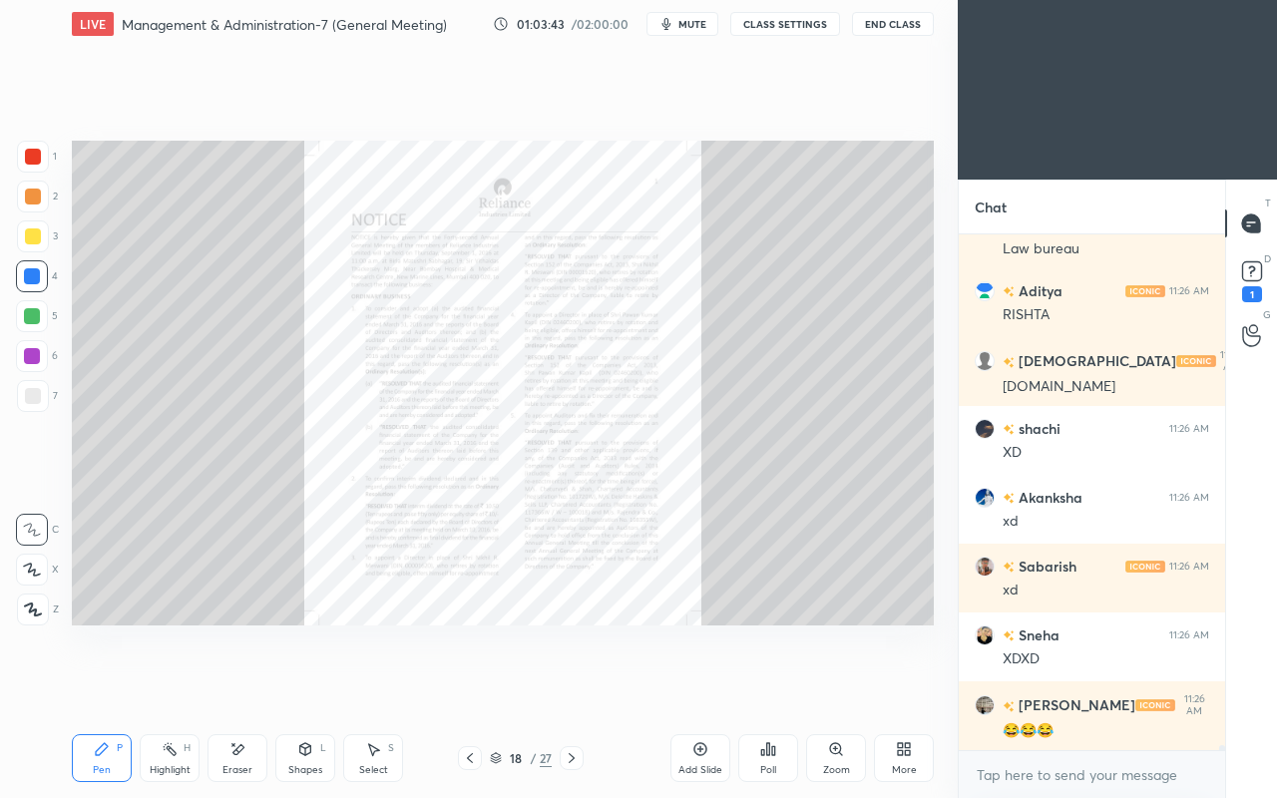
click at [577, 686] on icon at bounding box center [572, 758] width 16 height 16
click at [583, 686] on div at bounding box center [572, 758] width 24 height 24
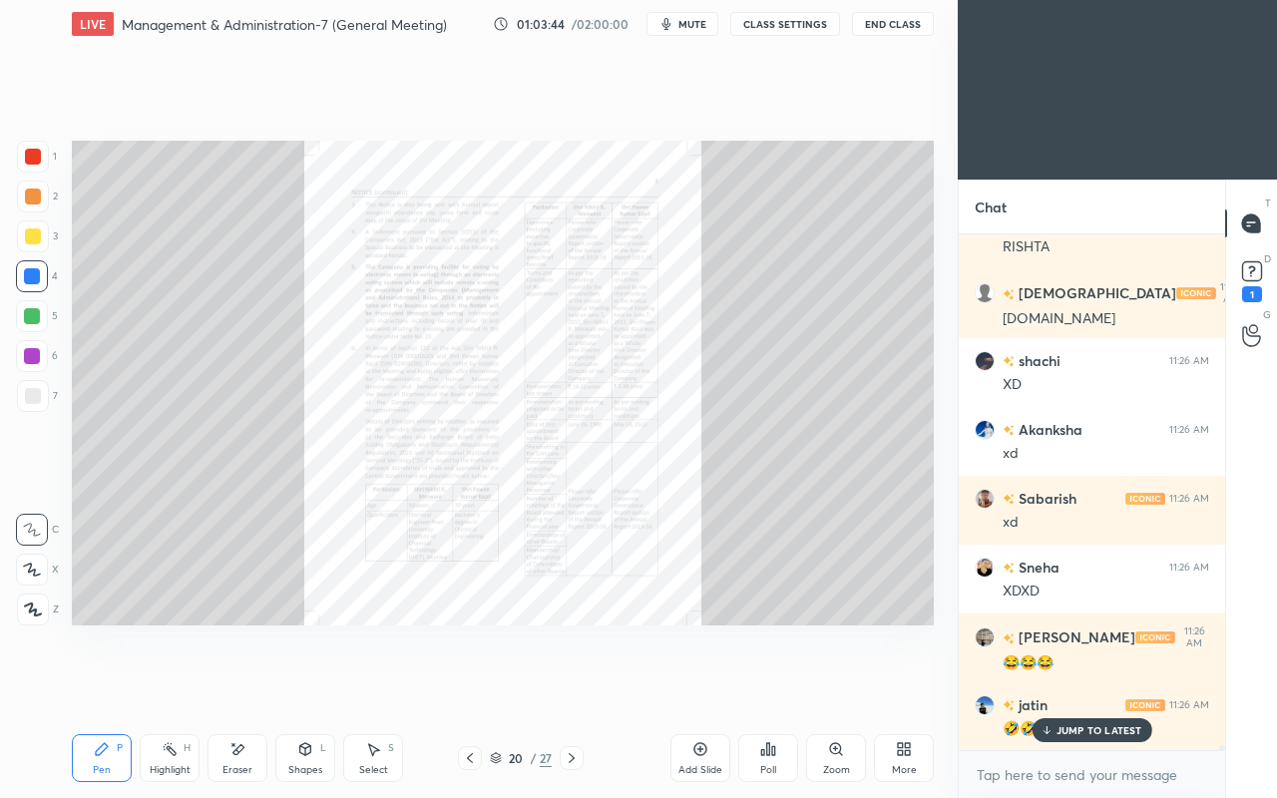
click at [584, 686] on div "Pen P Highlight H Eraser Shapes L Select S 20 / 27 Add Slide Poll Zoom More" at bounding box center [503, 758] width 862 height 80
click at [586, 686] on div "Pen P Highlight H Eraser Shapes L Select S 20 / 27 Add Slide Poll Zoom More" at bounding box center [503, 758] width 862 height 80
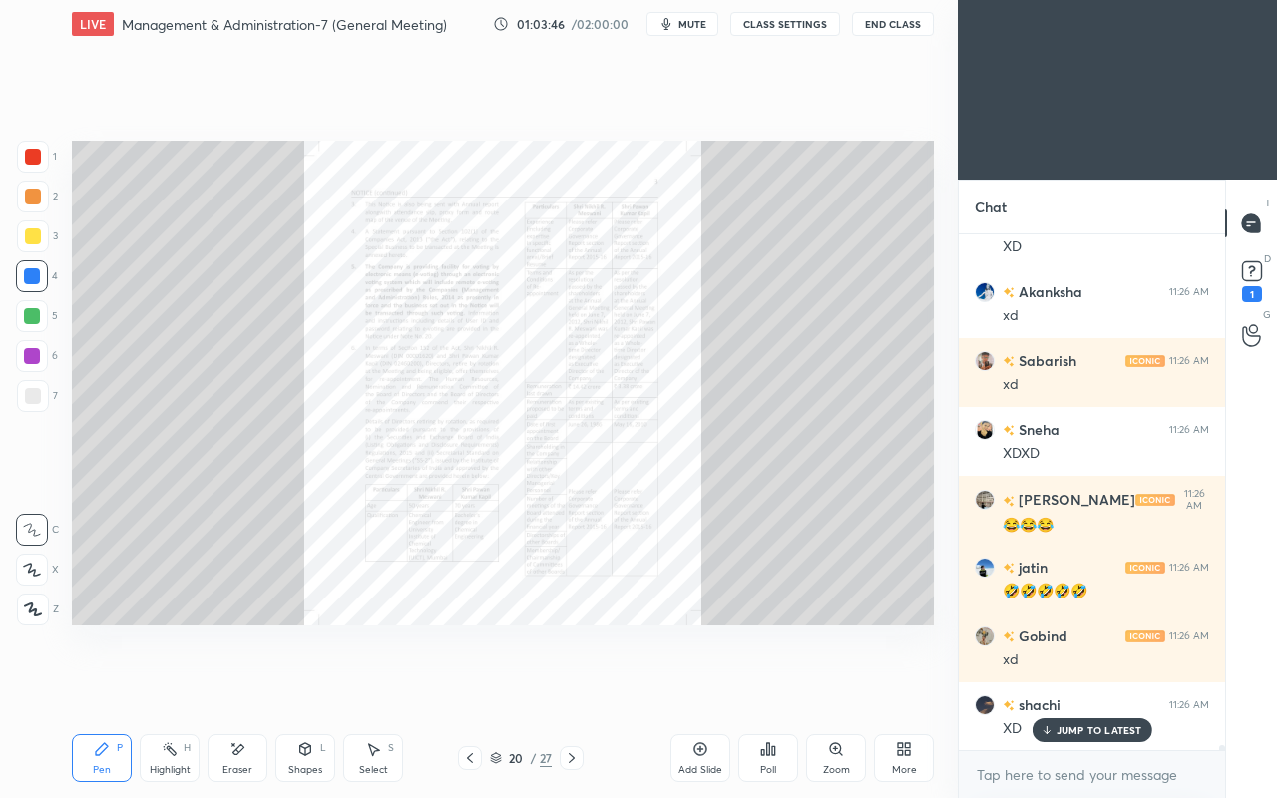
click at [462, 686] on icon at bounding box center [470, 758] width 16 height 16
click at [466, 686] on icon at bounding box center [470, 758] width 16 height 16
click at [471, 686] on icon at bounding box center [470, 758] width 16 height 16
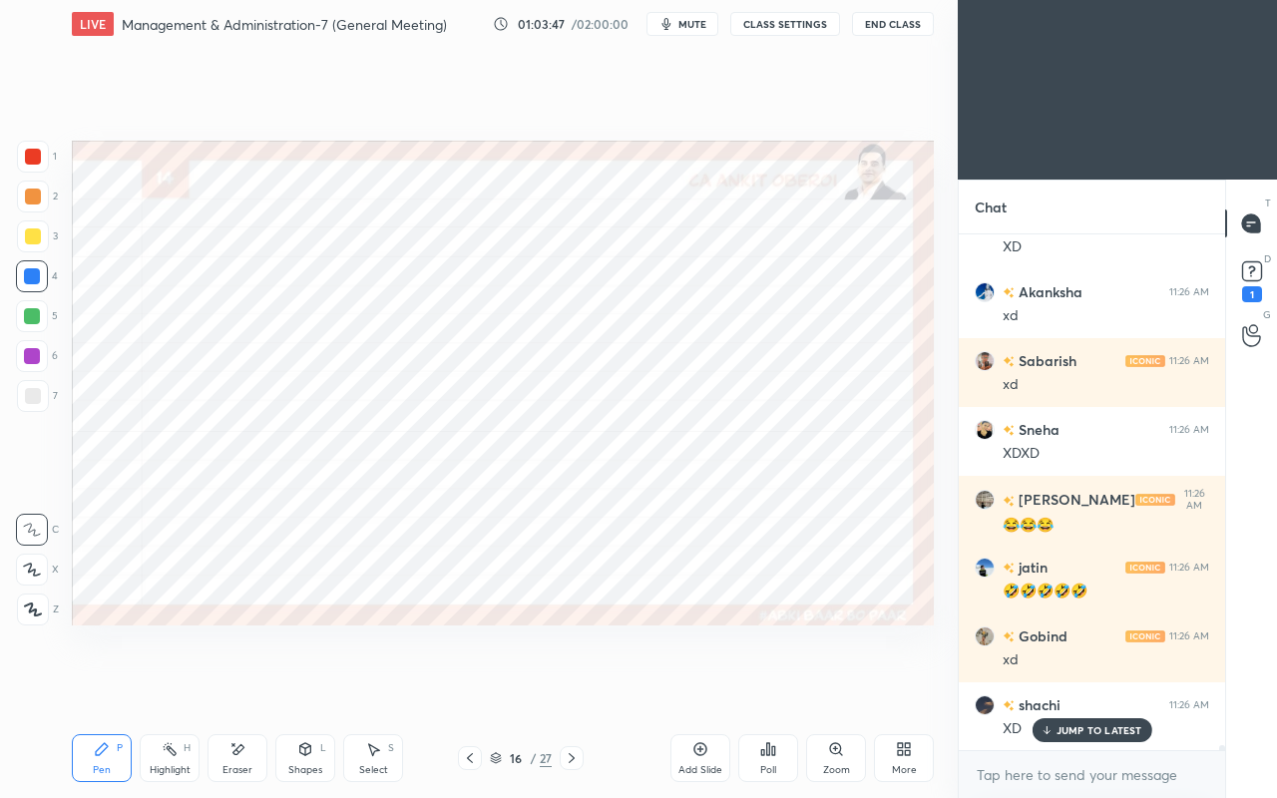
click at [572, 686] on icon at bounding box center [572, 758] width 6 height 10
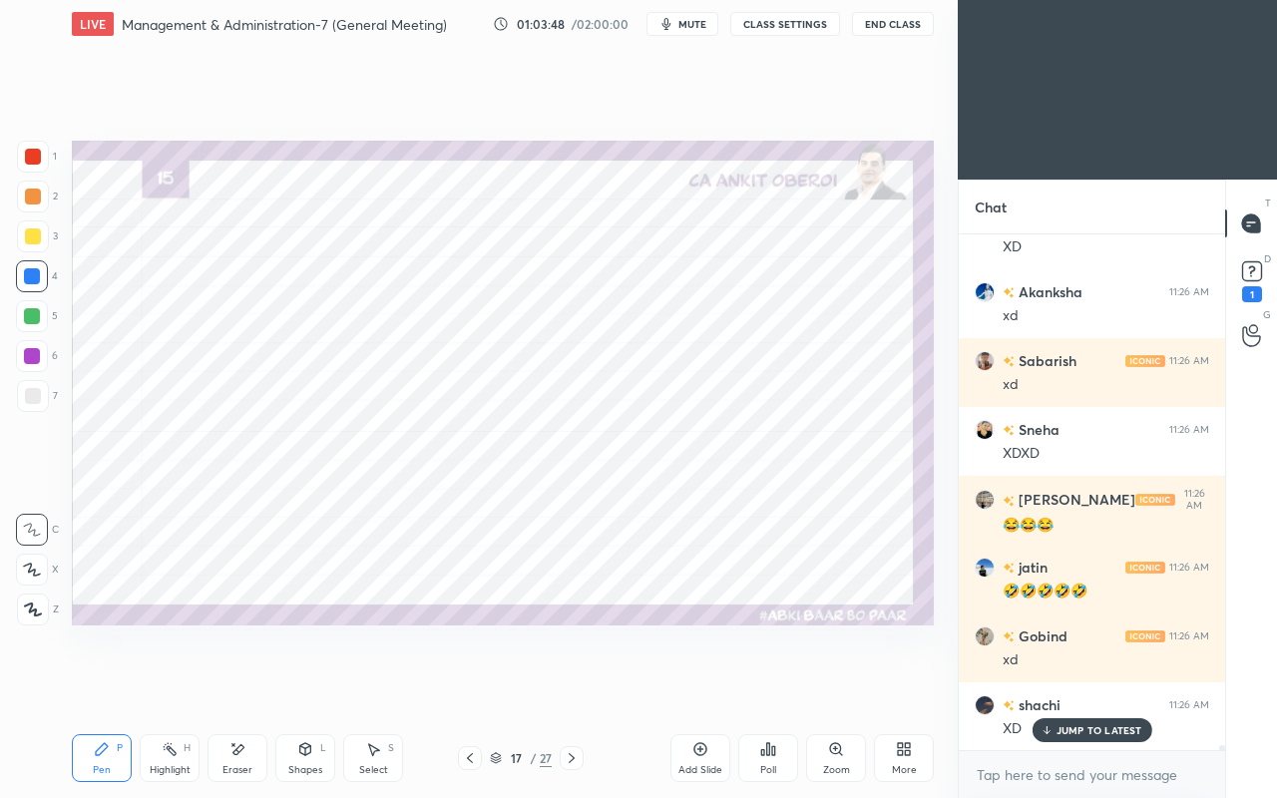
click at [570, 686] on icon at bounding box center [572, 758] width 6 height 10
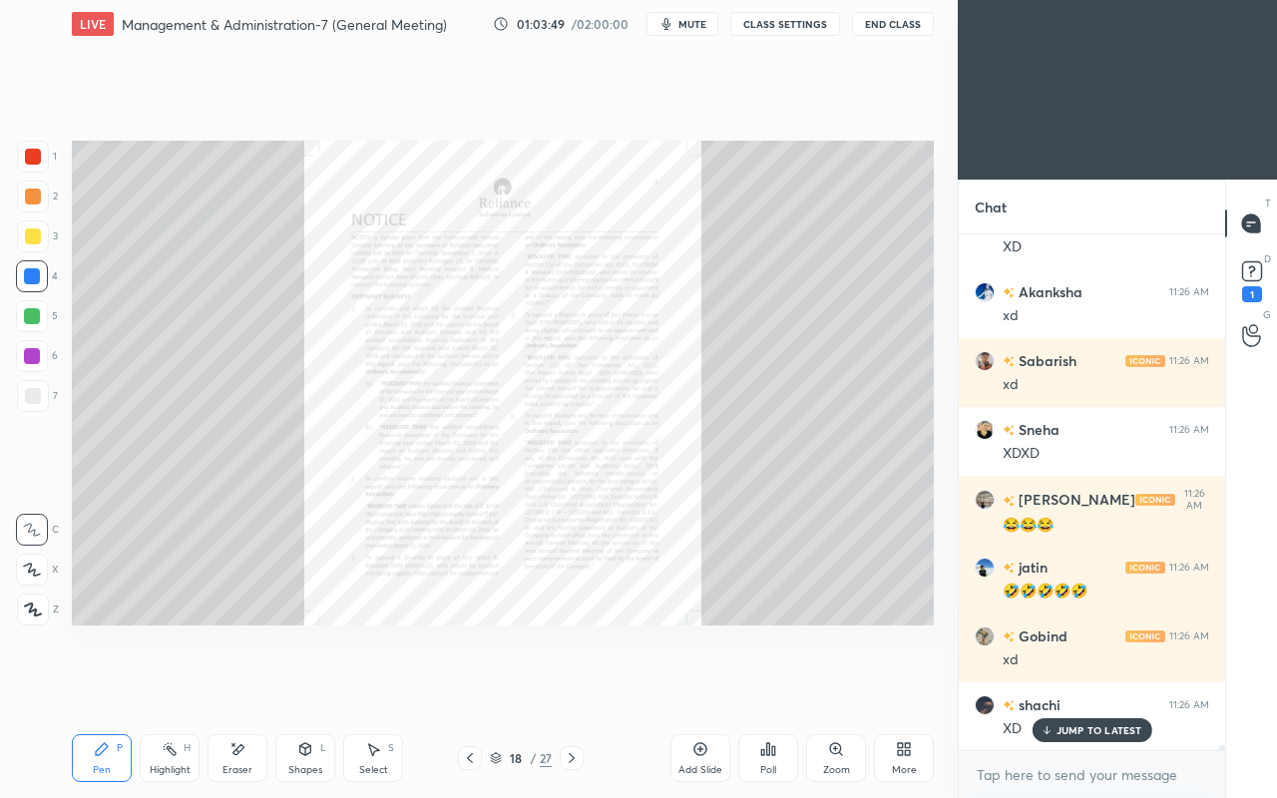
click at [844, 686] on div "Zoom" at bounding box center [836, 758] width 60 height 48
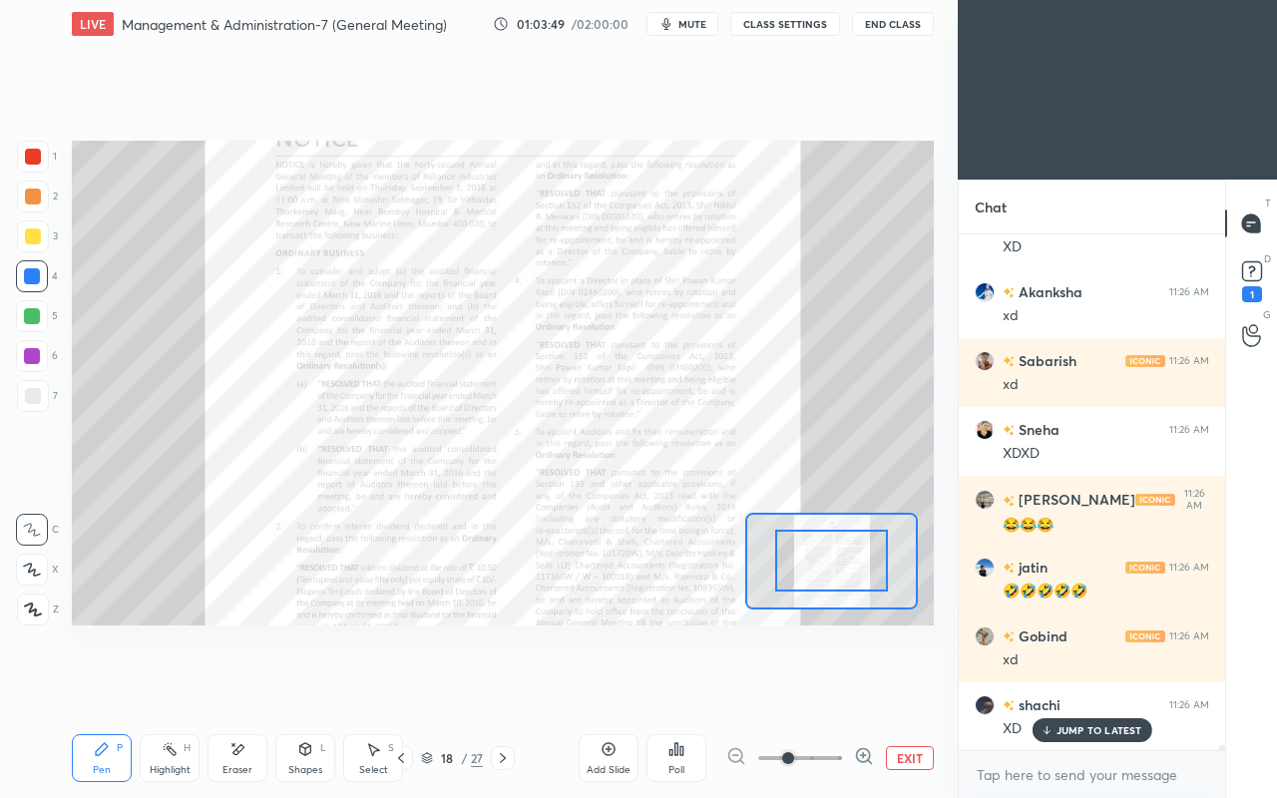
click at [794, 686] on span at bounding box center [788, 758] width 12 height 12
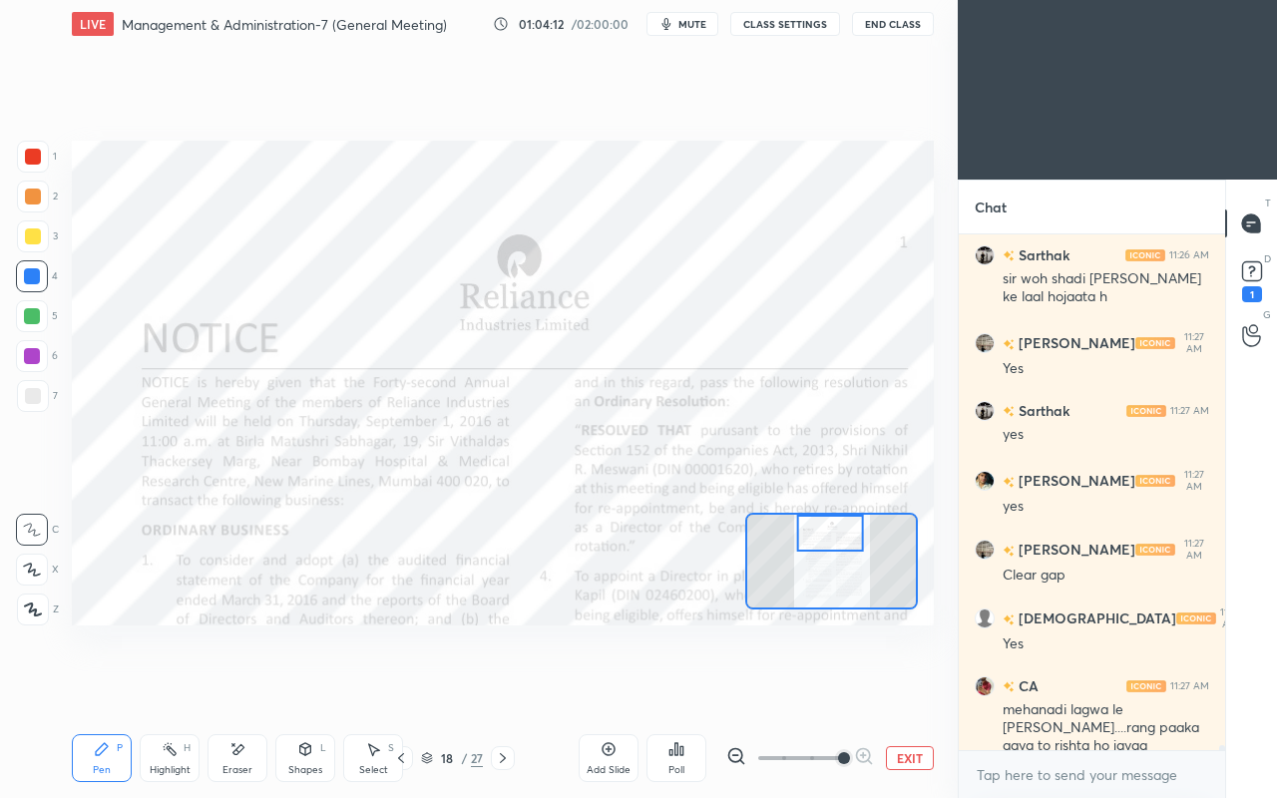
scroll to position [51642, 0]
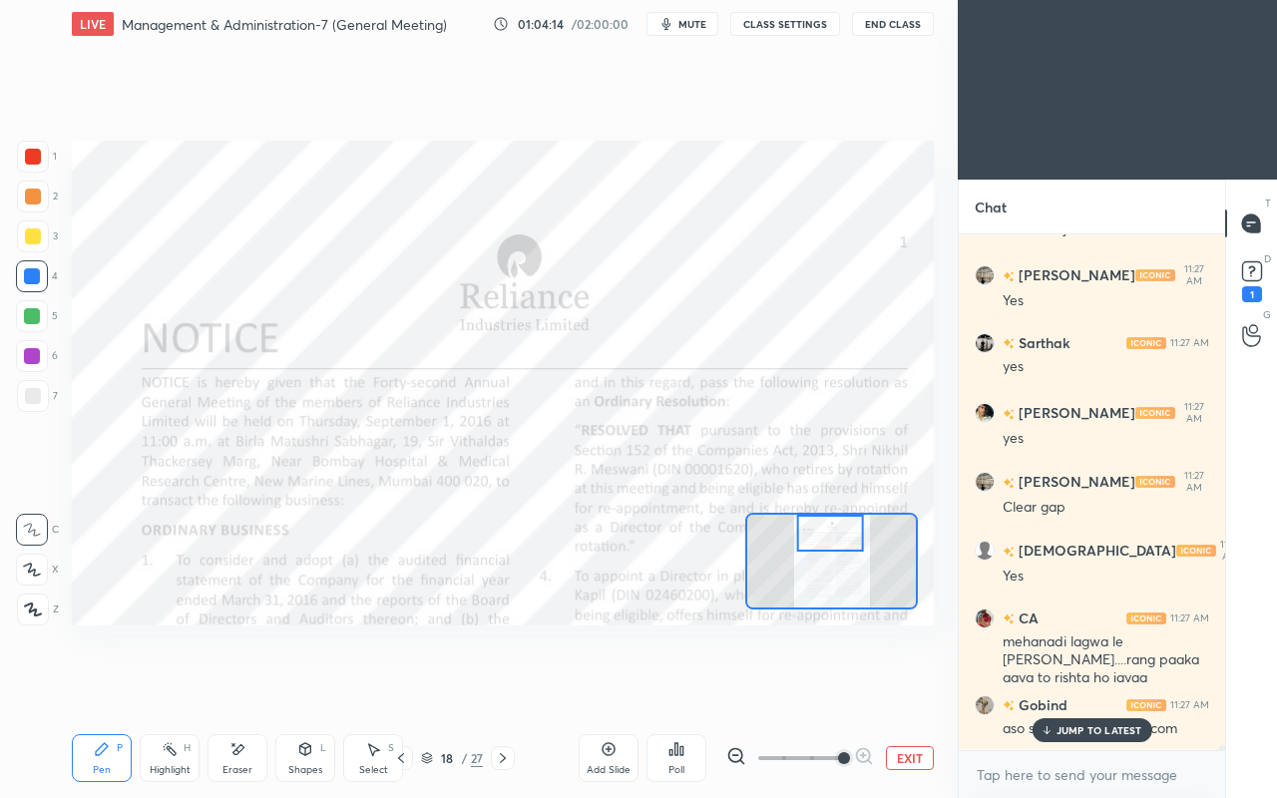
click at [1086, 686] on p "JUMP TO LATEST" at bounding box center [1100, 730] width 86 height 12
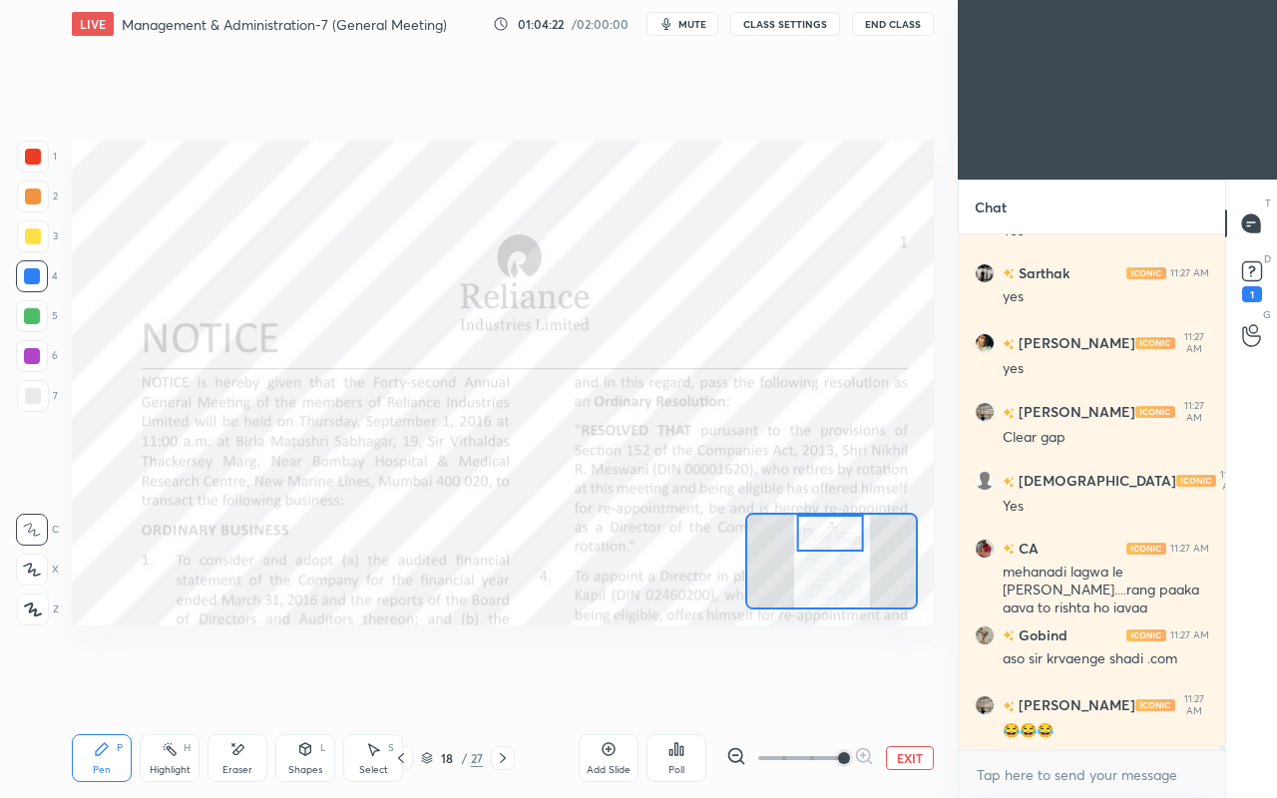
scroll to position [51779, 0]
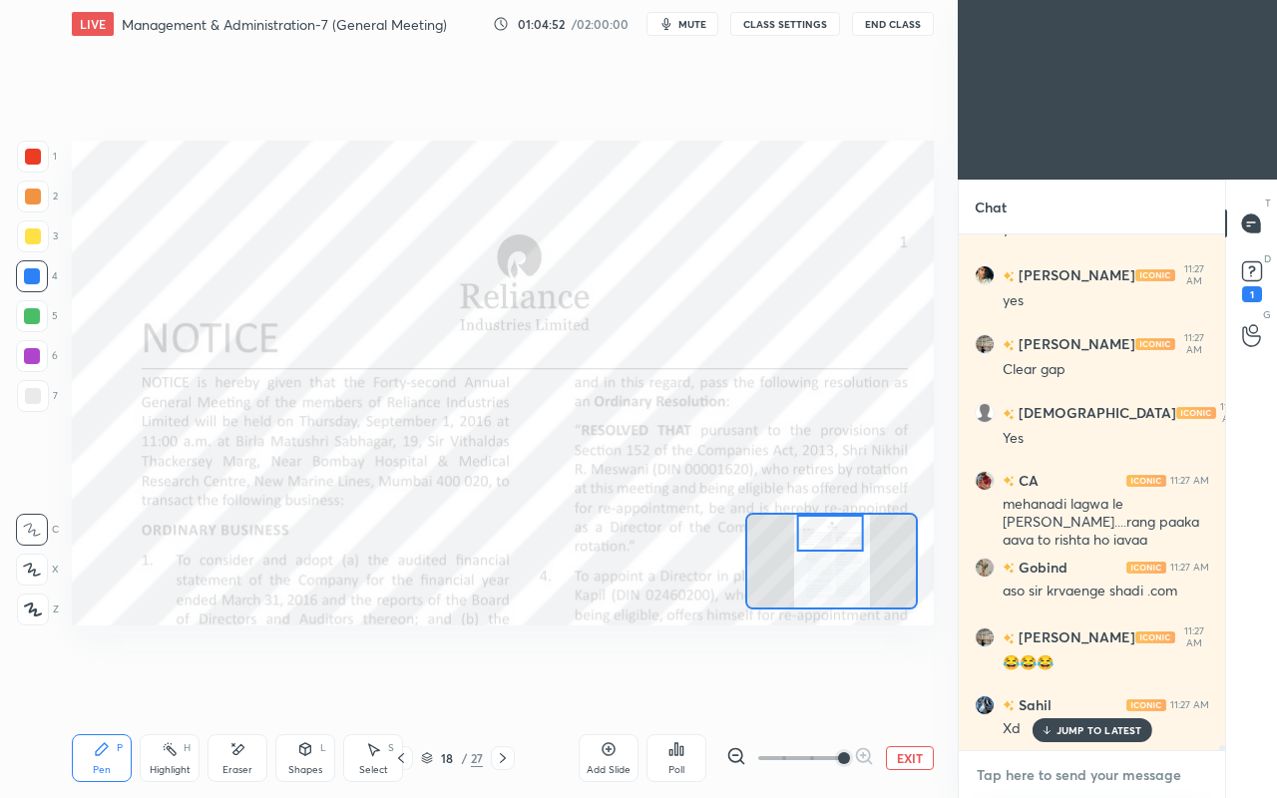
click at [1059, 686] on textarea at bounding box center [1092, 775] width 234 height 32
type textarea "x"
type textarea "M"
type textarea "x"
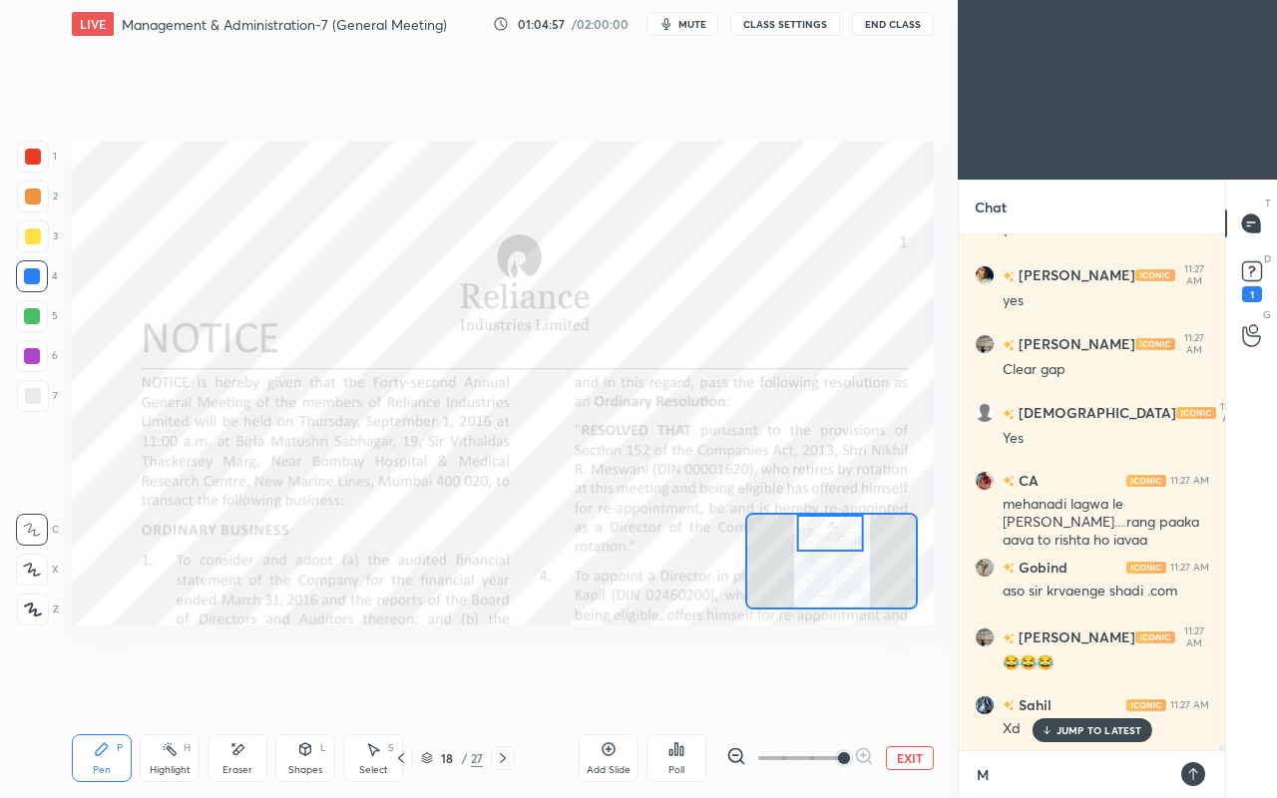
type textarea "Ma"
type textarea "x"
type textarea "Man"
type textarea "x"
type textarea "Mann"
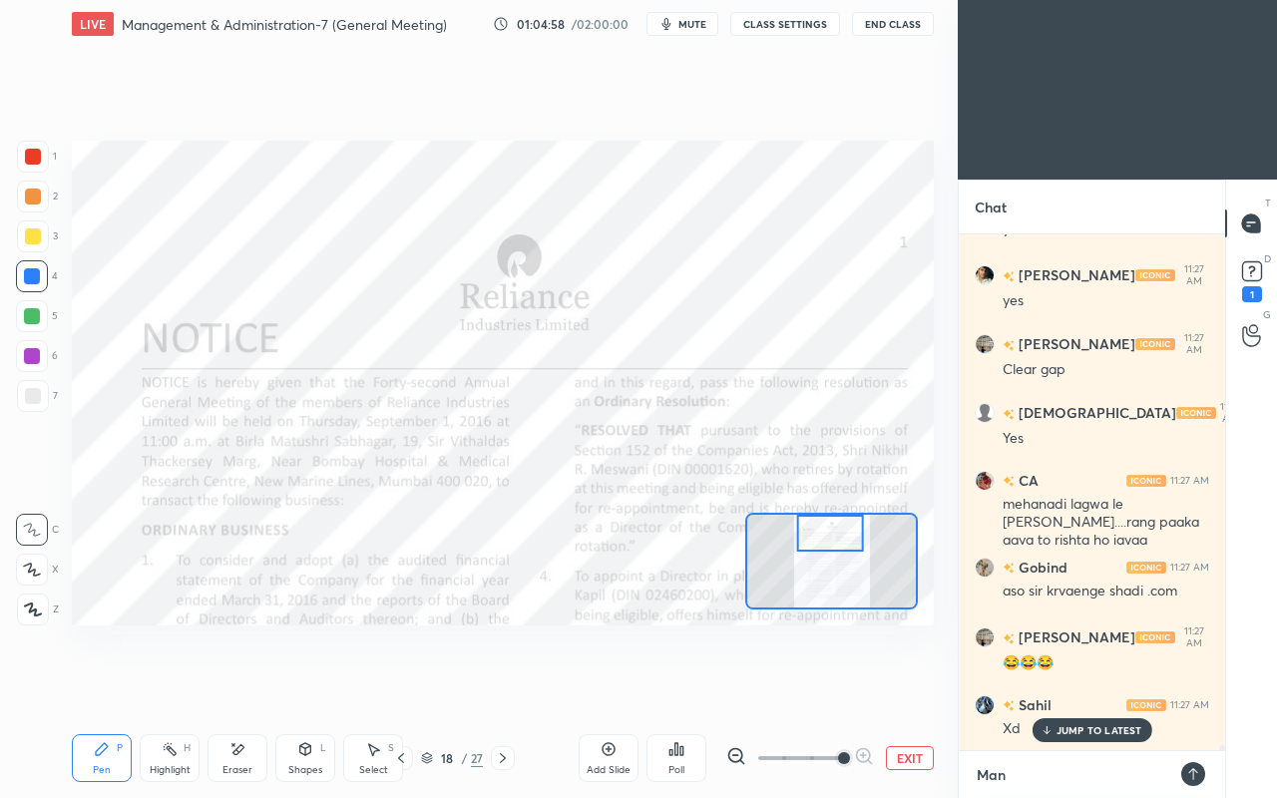
type textarea "x"
type textarea "Manne"
type textarea "x"
type textarea "Manner"
type textarea "x"
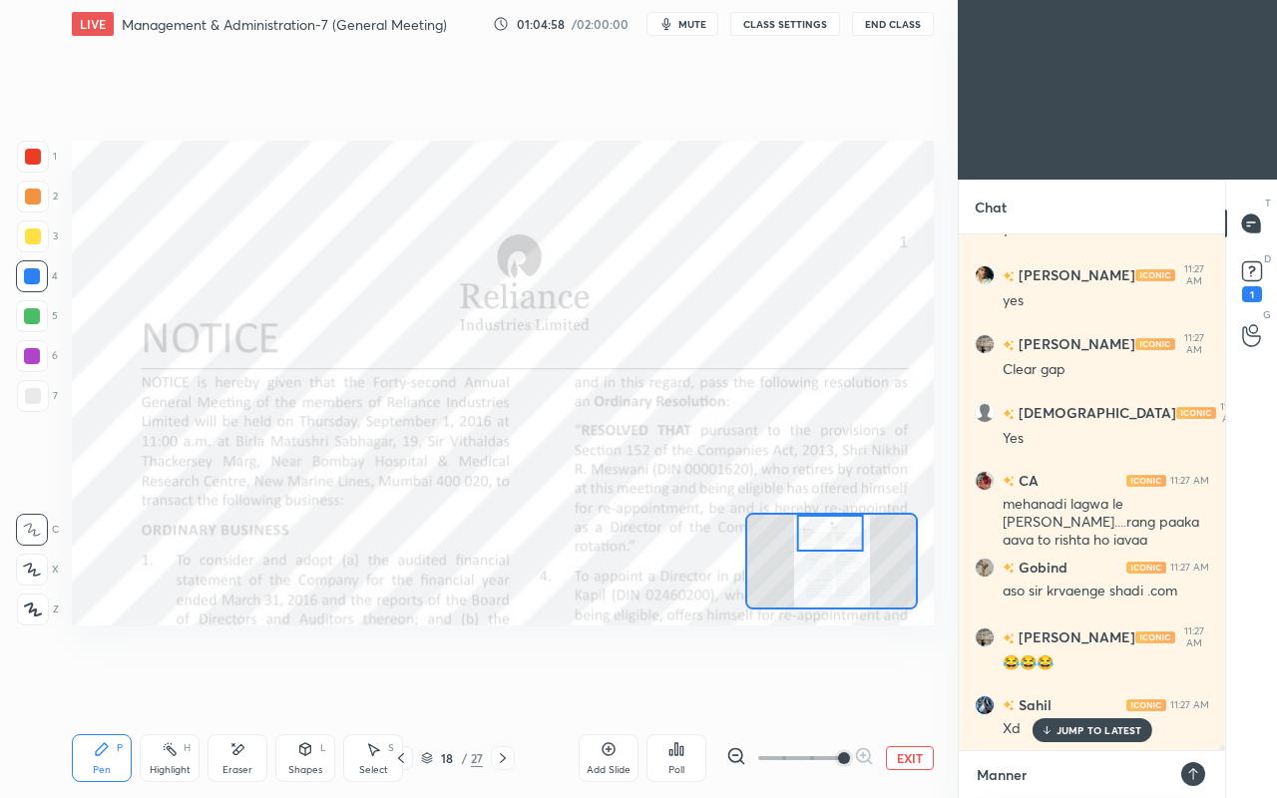
type textarea "Manner"
type textarea "x"
type textarea "Manner o"
type textarea "x"
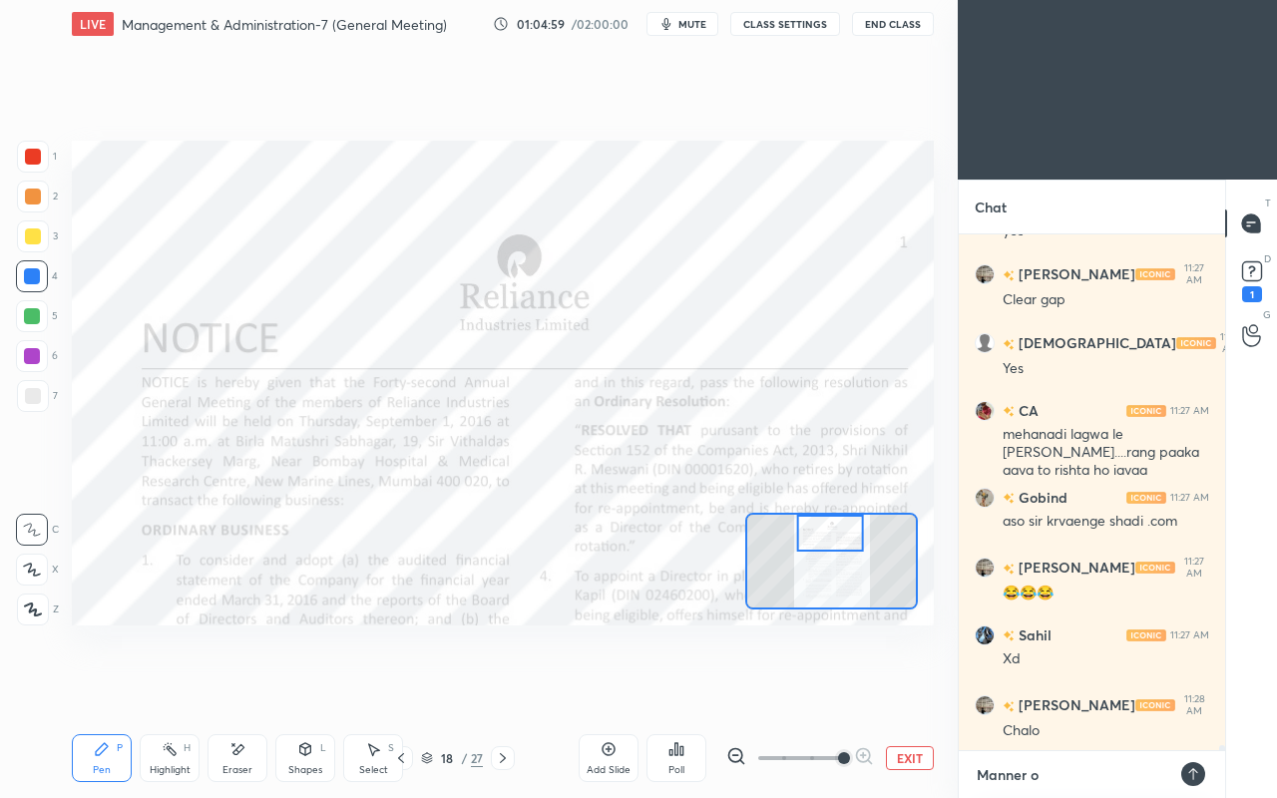
type textarea "Manner of"
type textarea "x"
type textarea "Manner of"
type textarea "x"
type textarea "Manner of e"
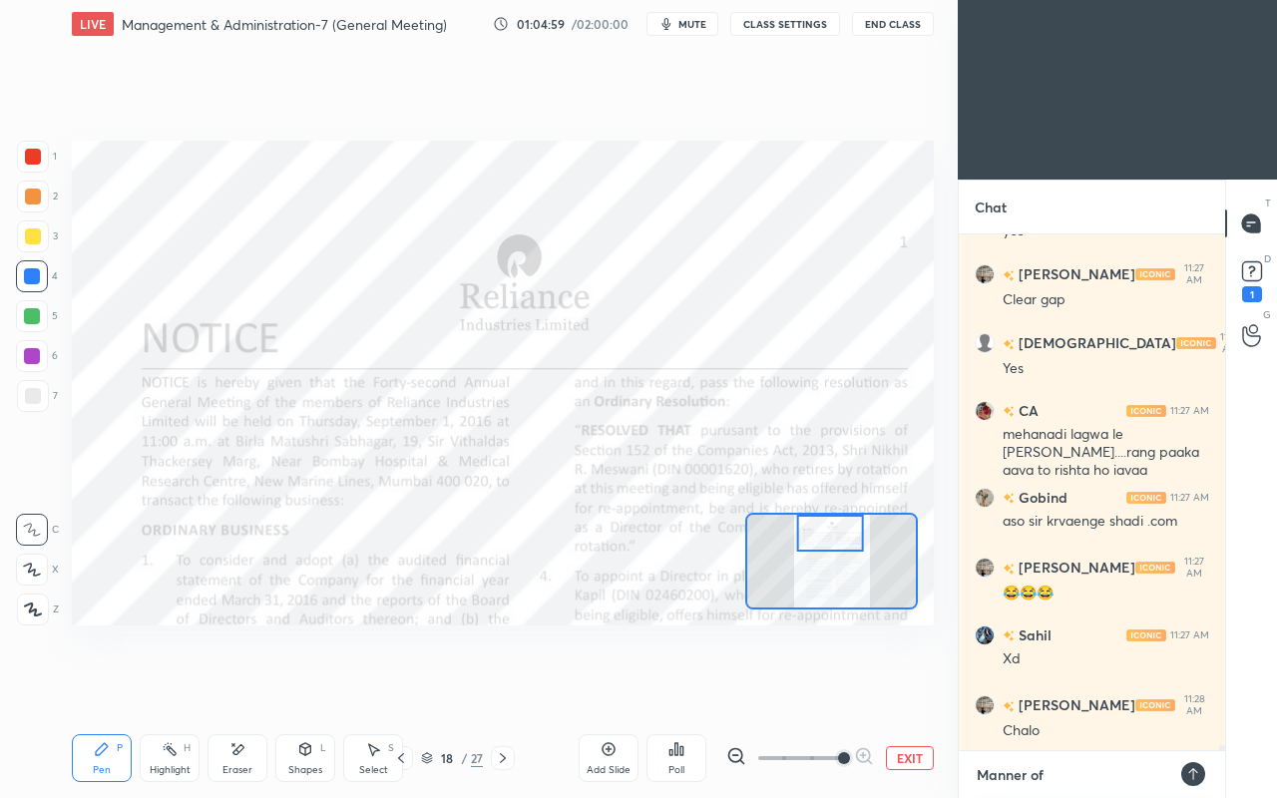
type textarea "x"
type textarea "Manner of ev"
type textarea "x"
type textarea "Manner of evo"
type textarea "x"
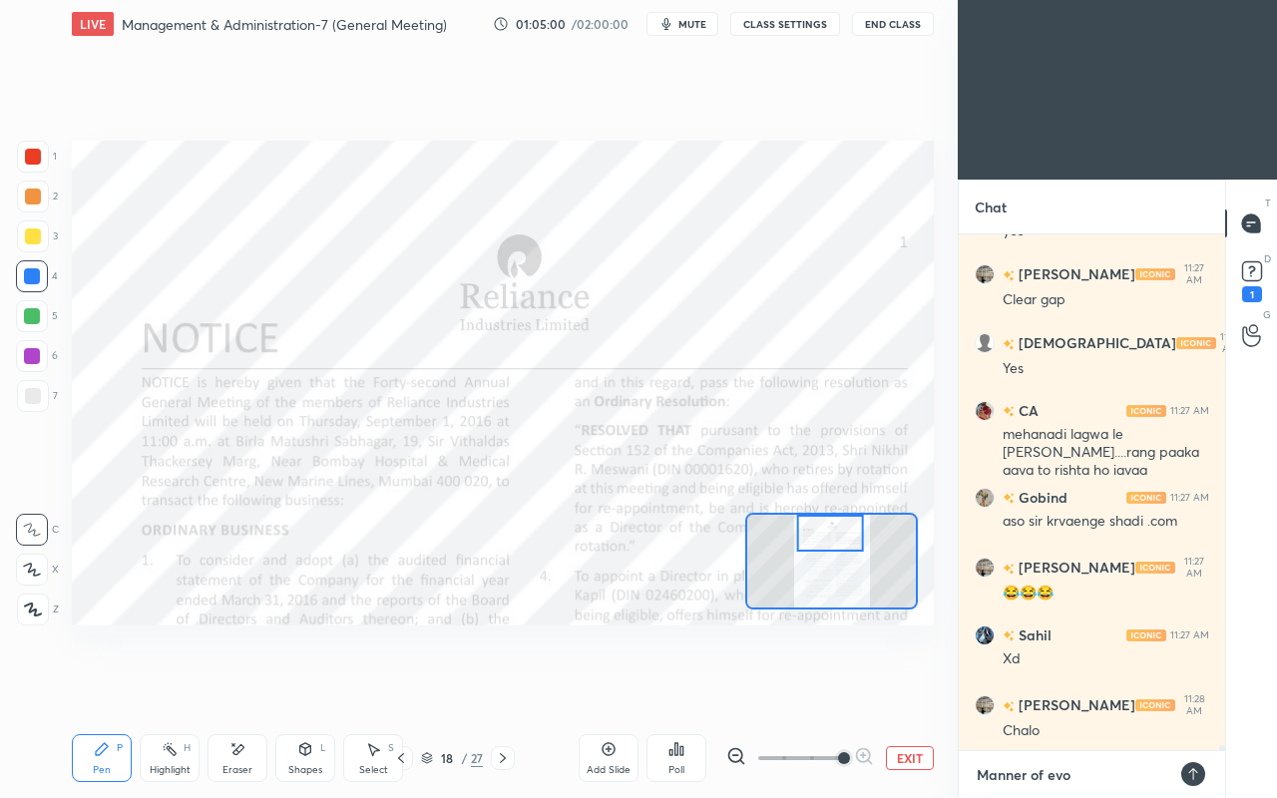
type textarea "Manner of evot"
type textarea "x"
type textarea "Manner of evoti"
type textarea "x"
type textarea "Manner of evotin"
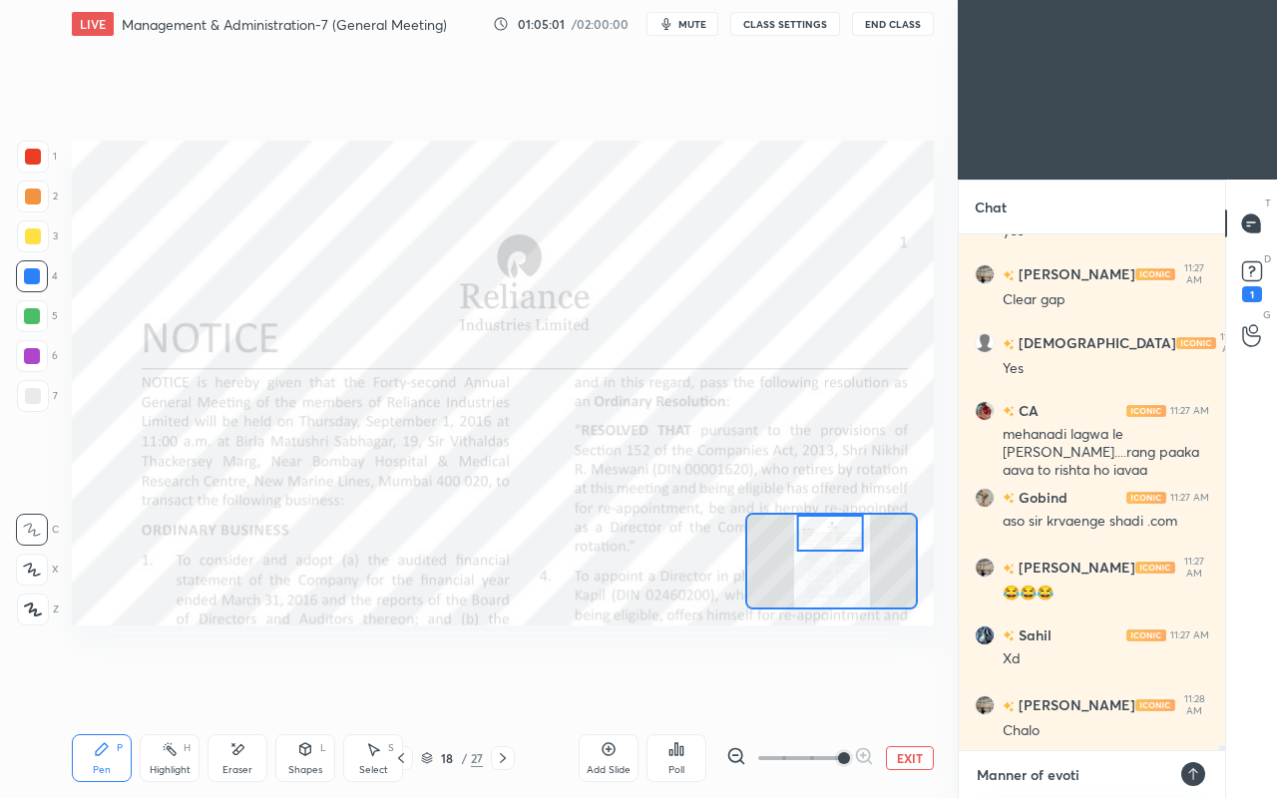
type textarea "x"
type textarea "[PERSON_NAME] of evoting"
type textarea "x"
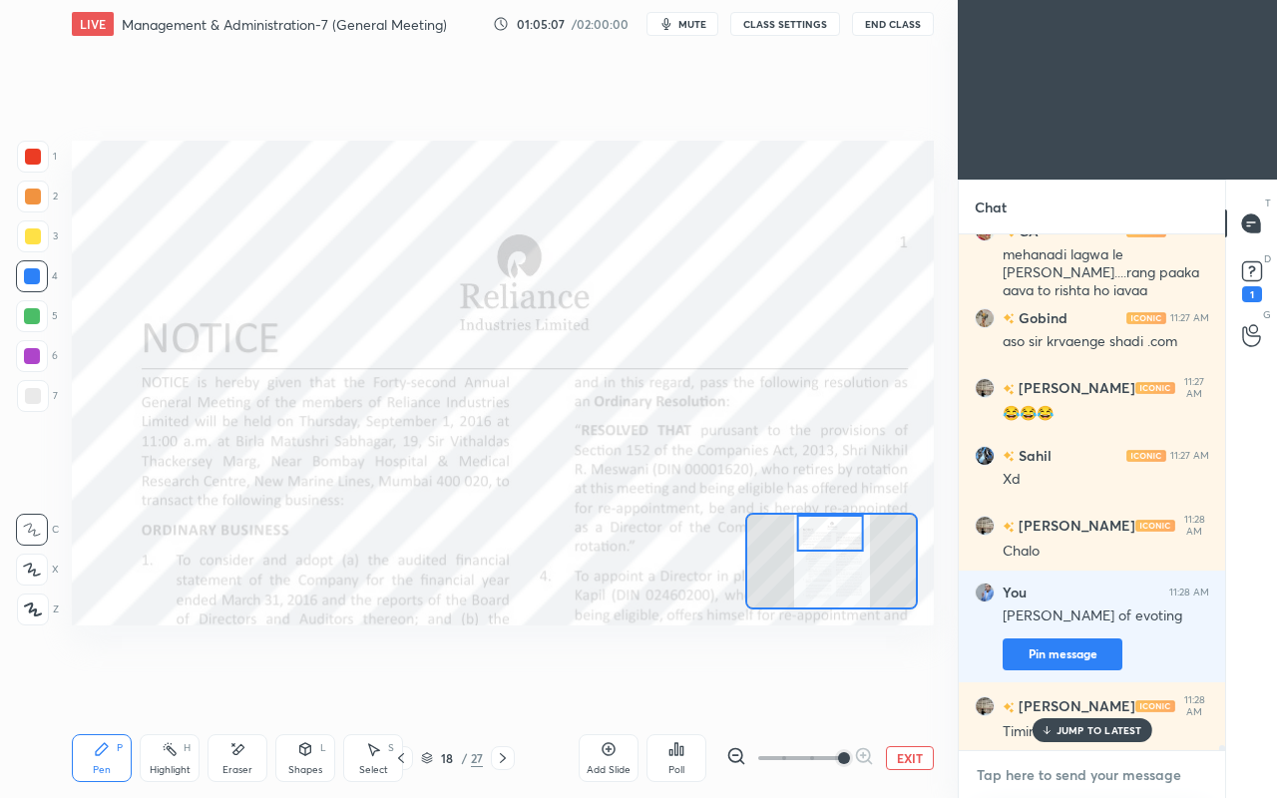
scroll to position [52099, 0]
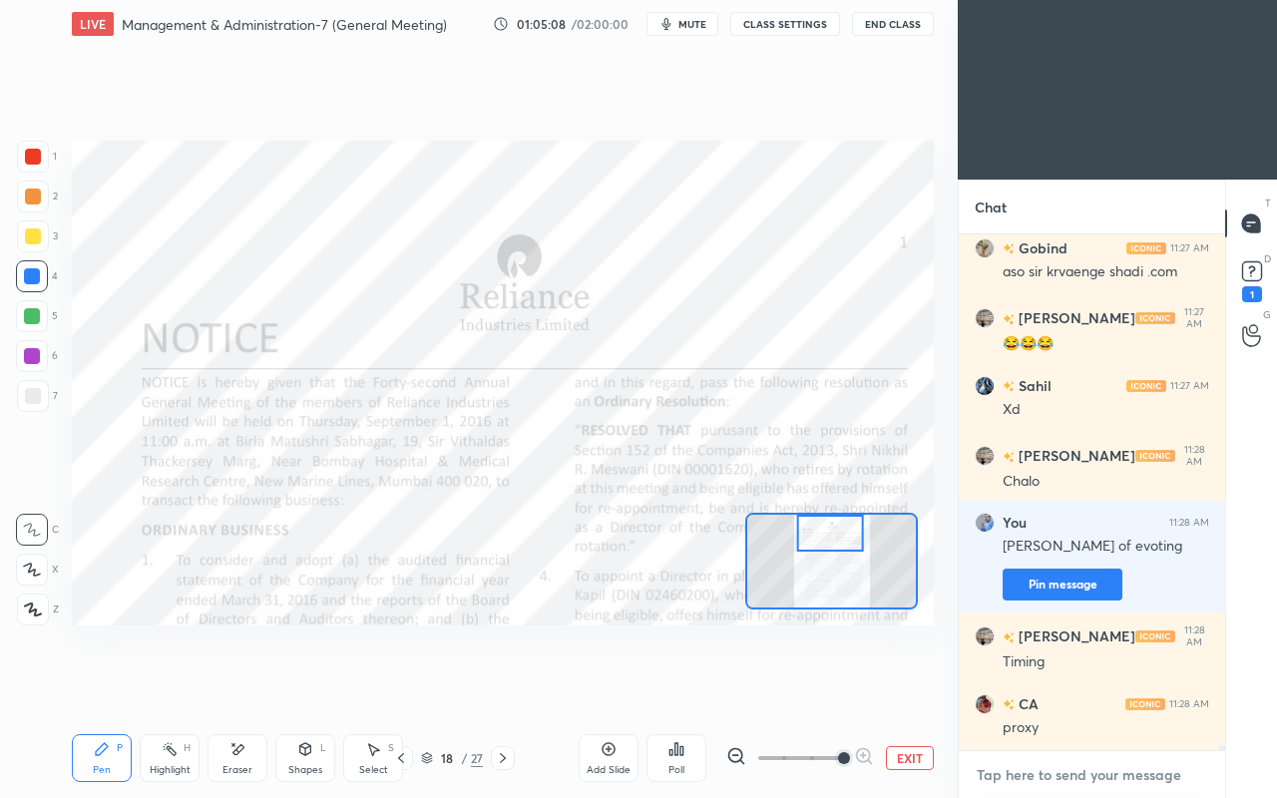
type textarea "D"
type textarea "x"
type textarea "DA"
type textarea "x"
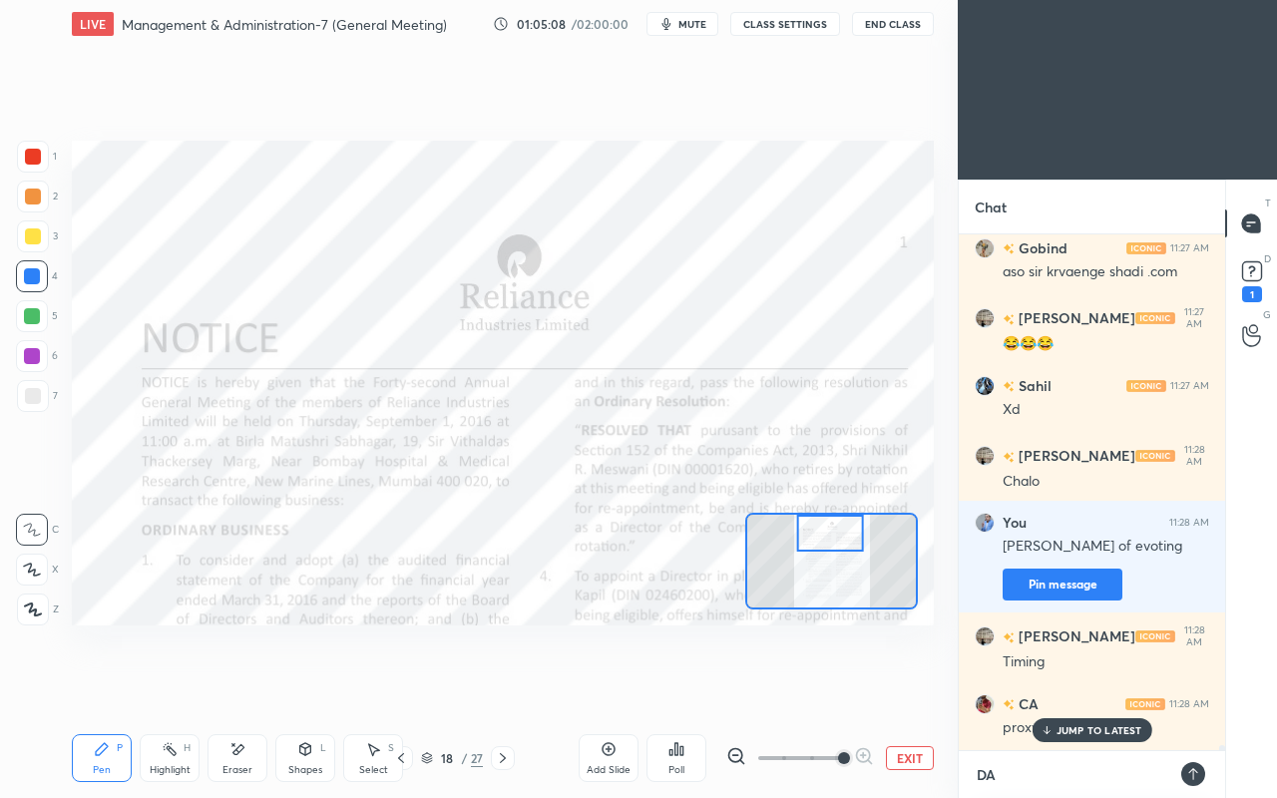
scroll to position [52238, 0]
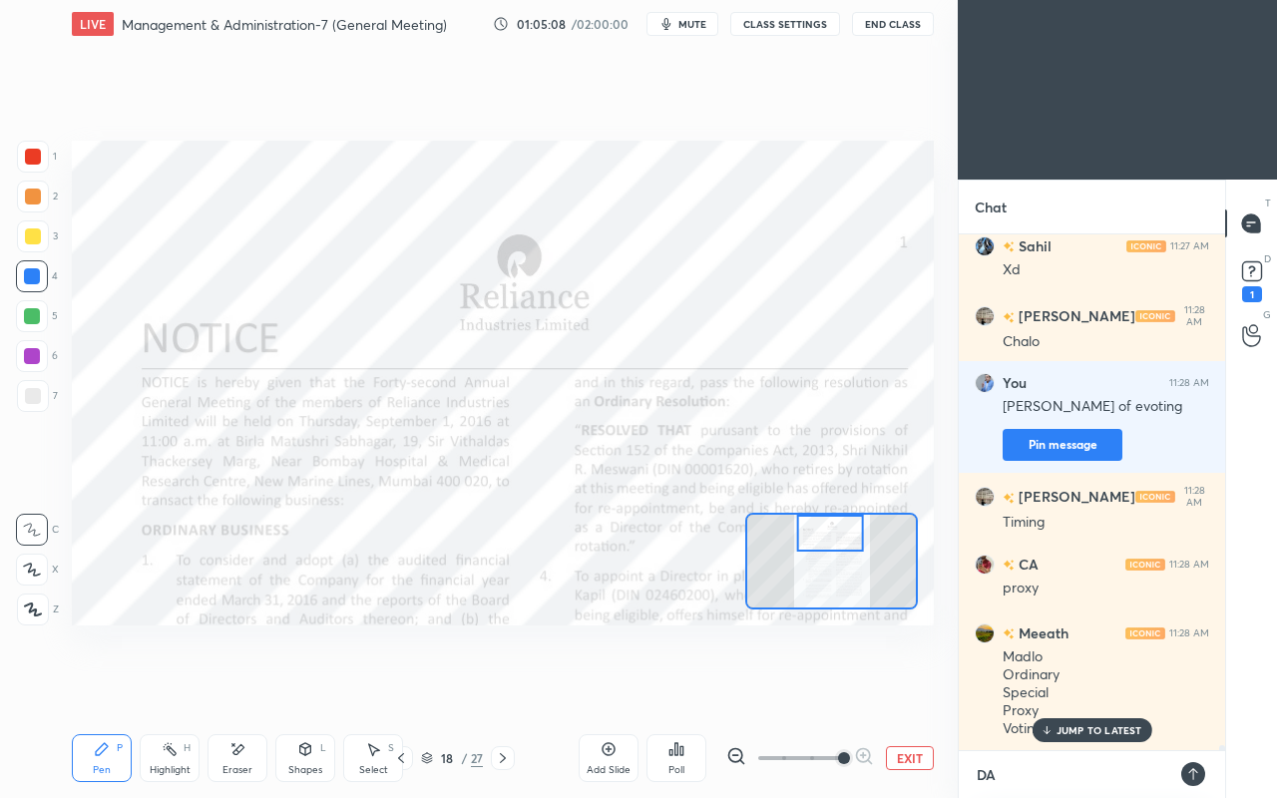
type textarea "DAt"
type textarea "x"
type textarea "DAte"
type textarea "x"
type textarea "DAte"
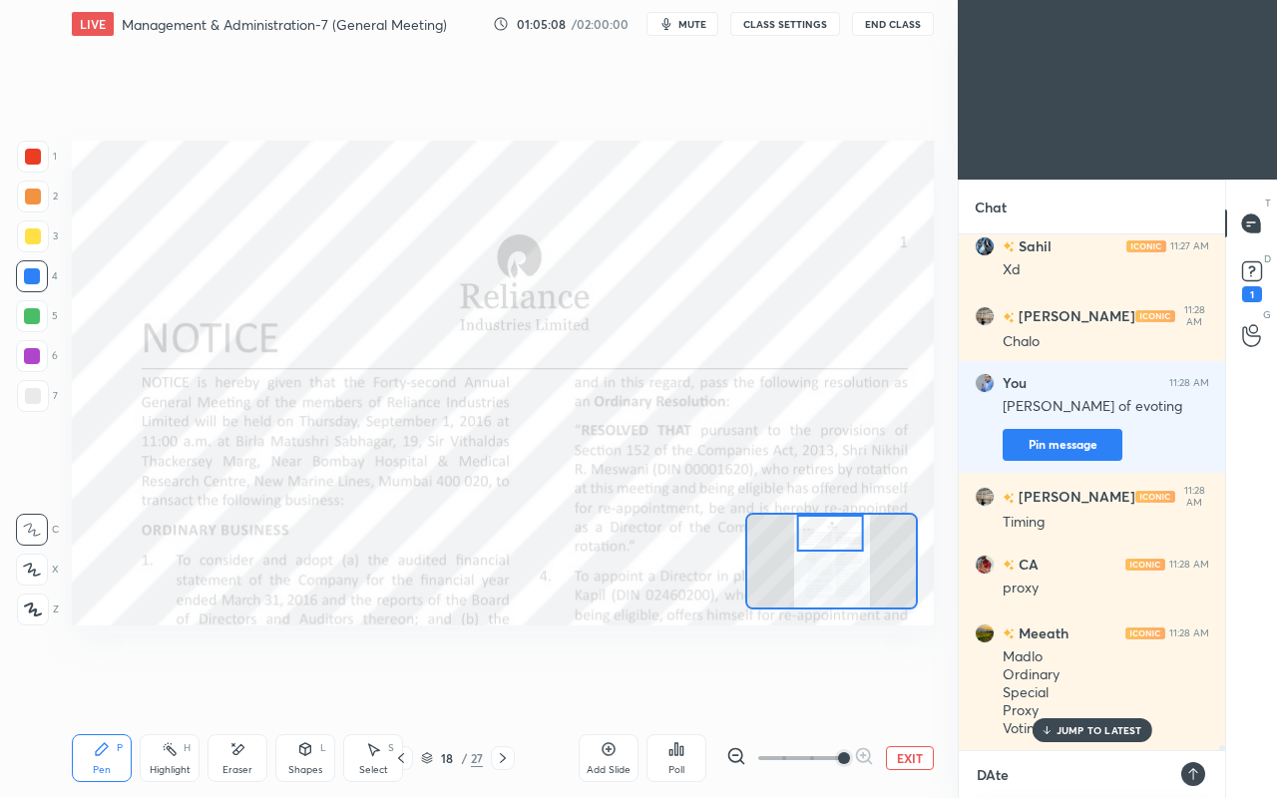
type textarea "x"
type textarea "DAte a"
type textarea "x"
type textarea "DAte an"
type textarea "x"
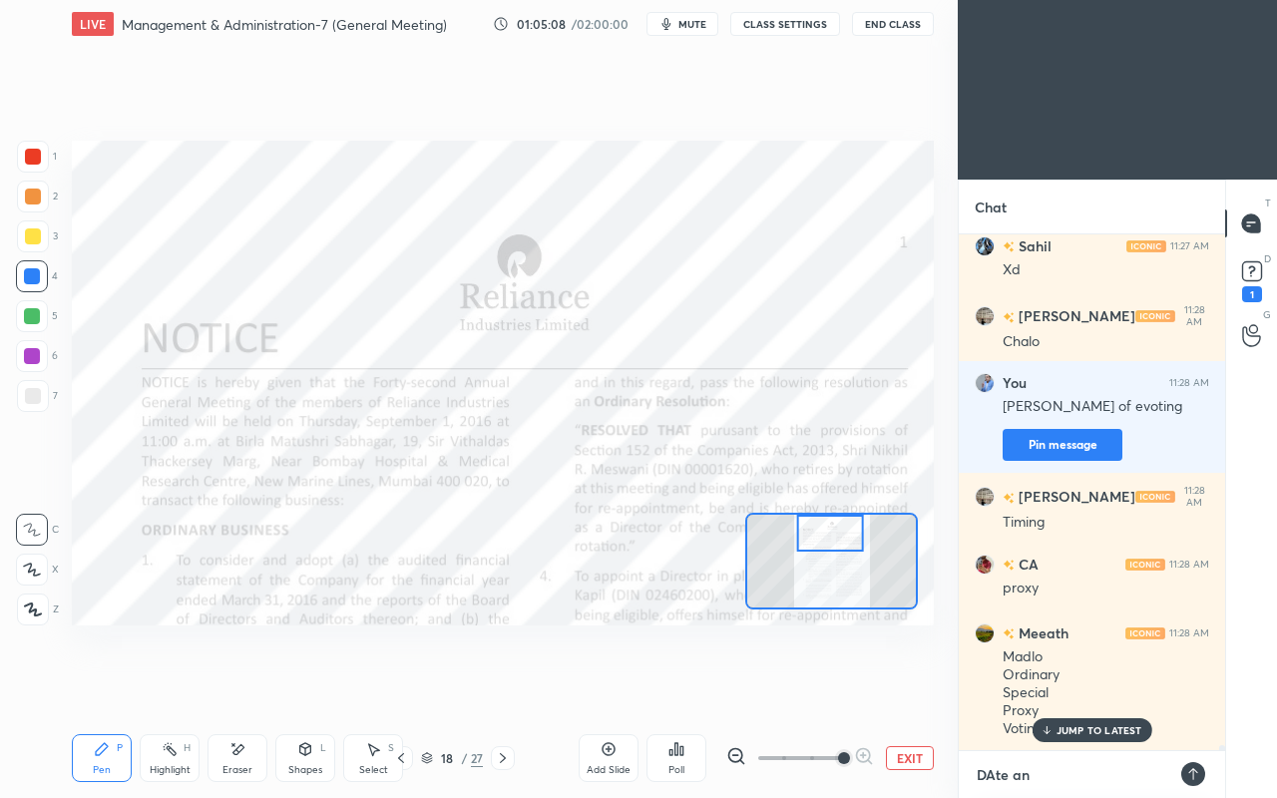
type textarea "DAte and"
type textarea "x"
type textarea "DAte and"
type textarea "x"
type textarea "DAte and t"
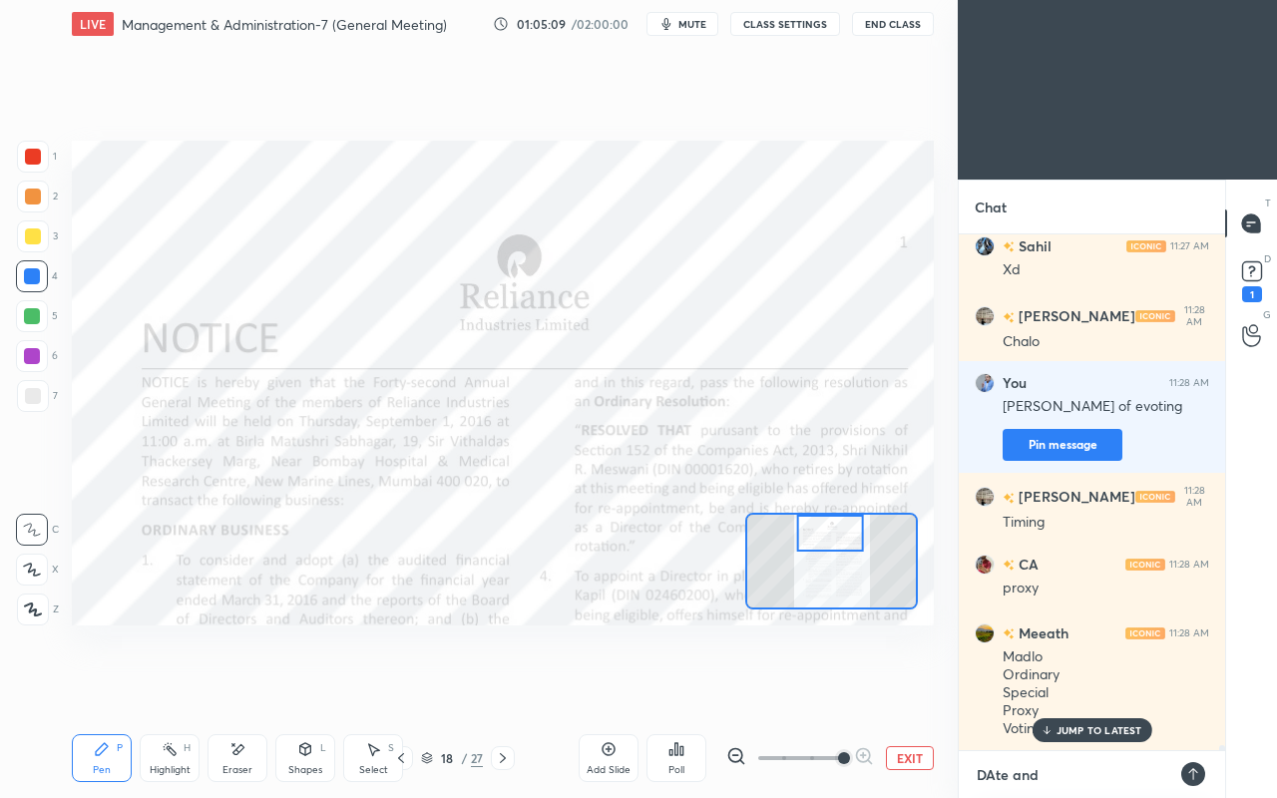
type textarea "x"
type textarea "DAte and ti"
type textarea "x"
type textarea "DAte and [PERSON_NAME]"
type textarea "x"
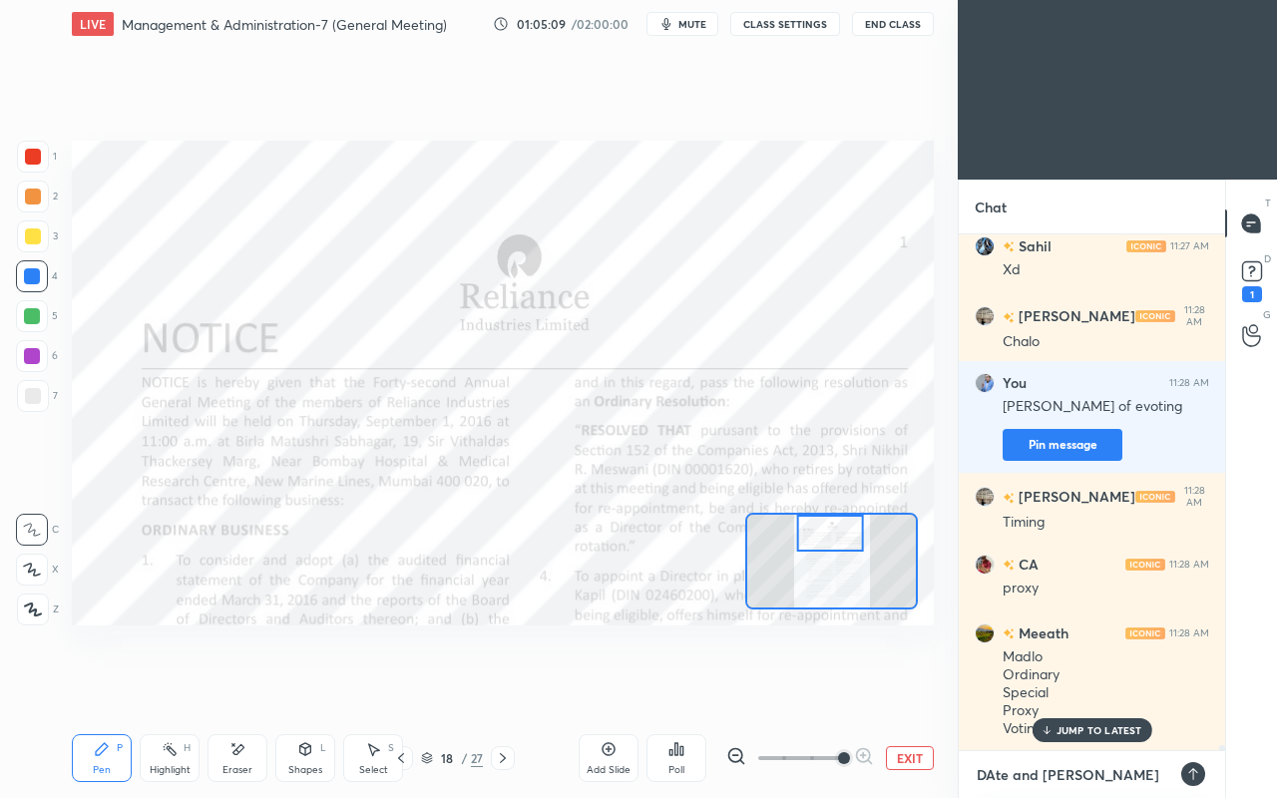
scroll to position [52308, 0]
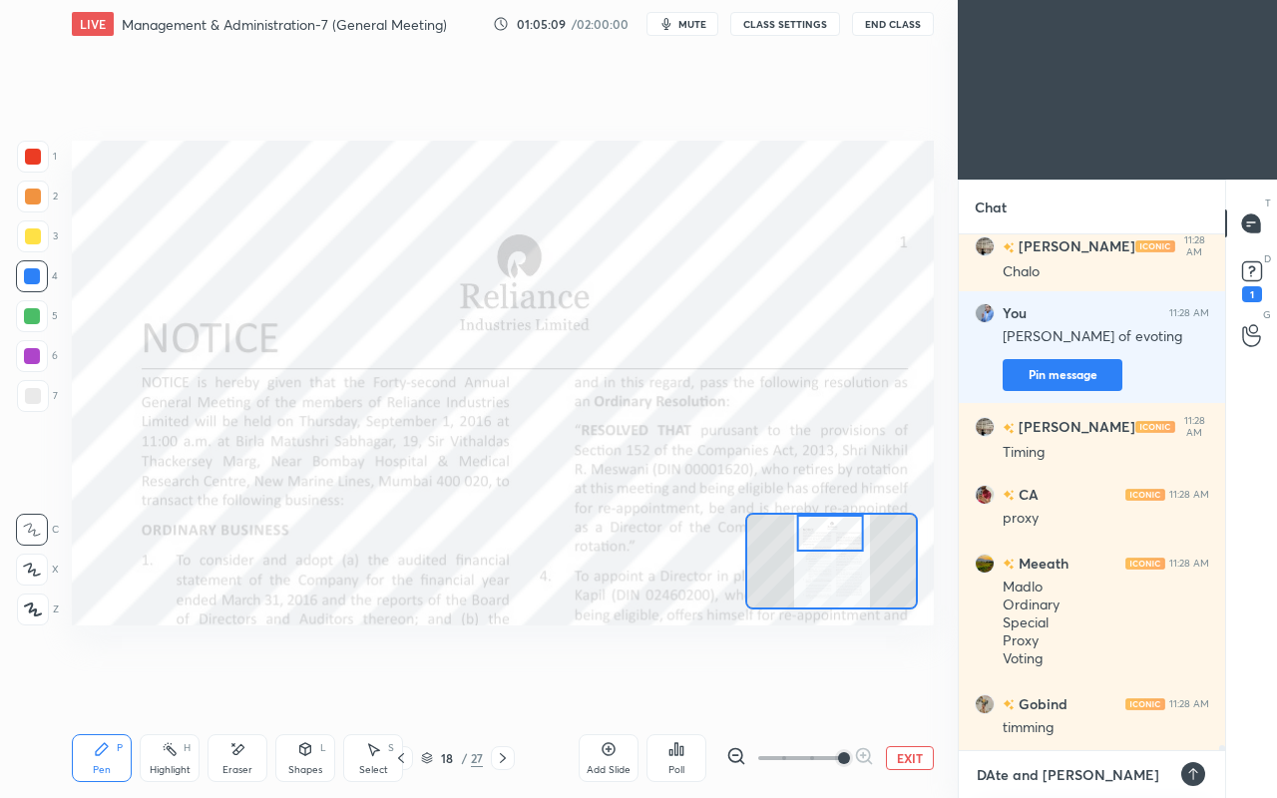
type textarea "DAte and time"
type textarea "x"
type textarea "DAte and time"
type textarea "x"
type textarea "DAte and time o"
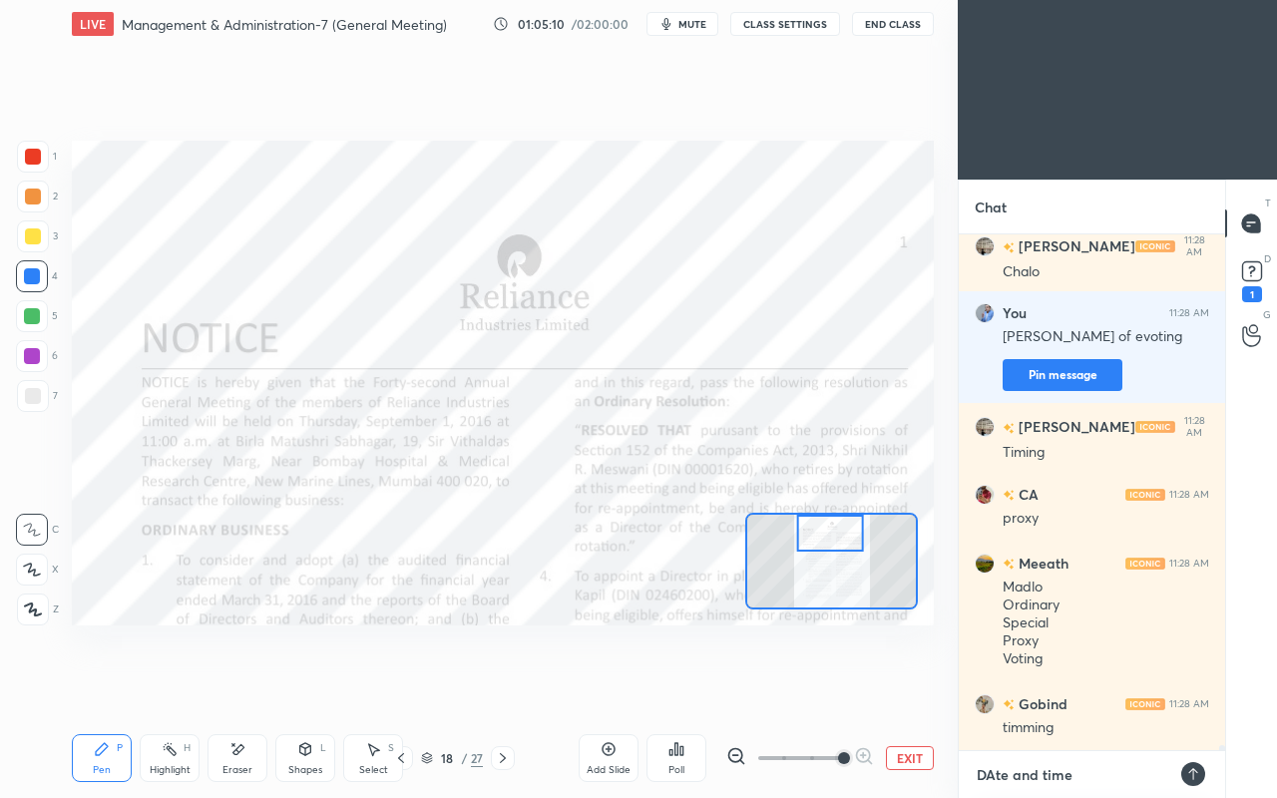
type textarea "x"
type textarea "DAte and time of"
type textarea "x"
type textarea "DAte and time of"
type textarea "x"
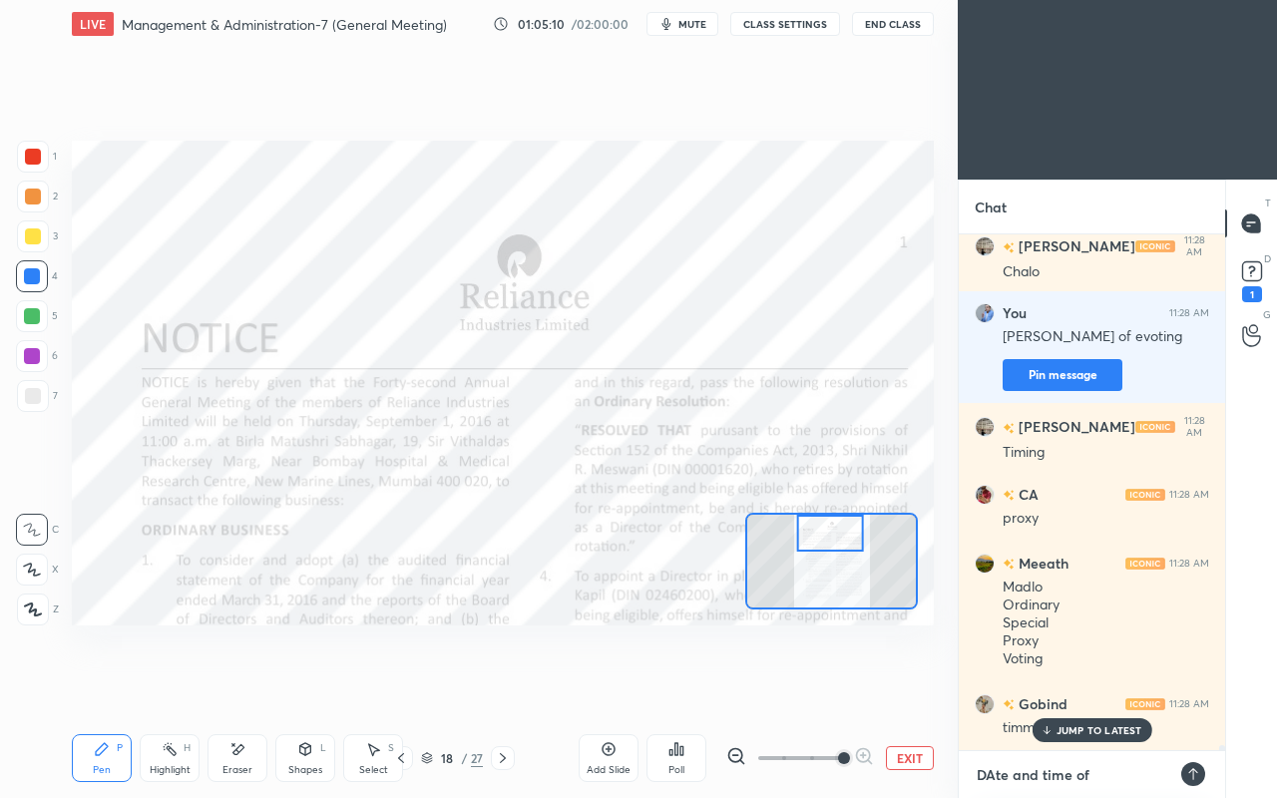
scroll to position [52376, 0]
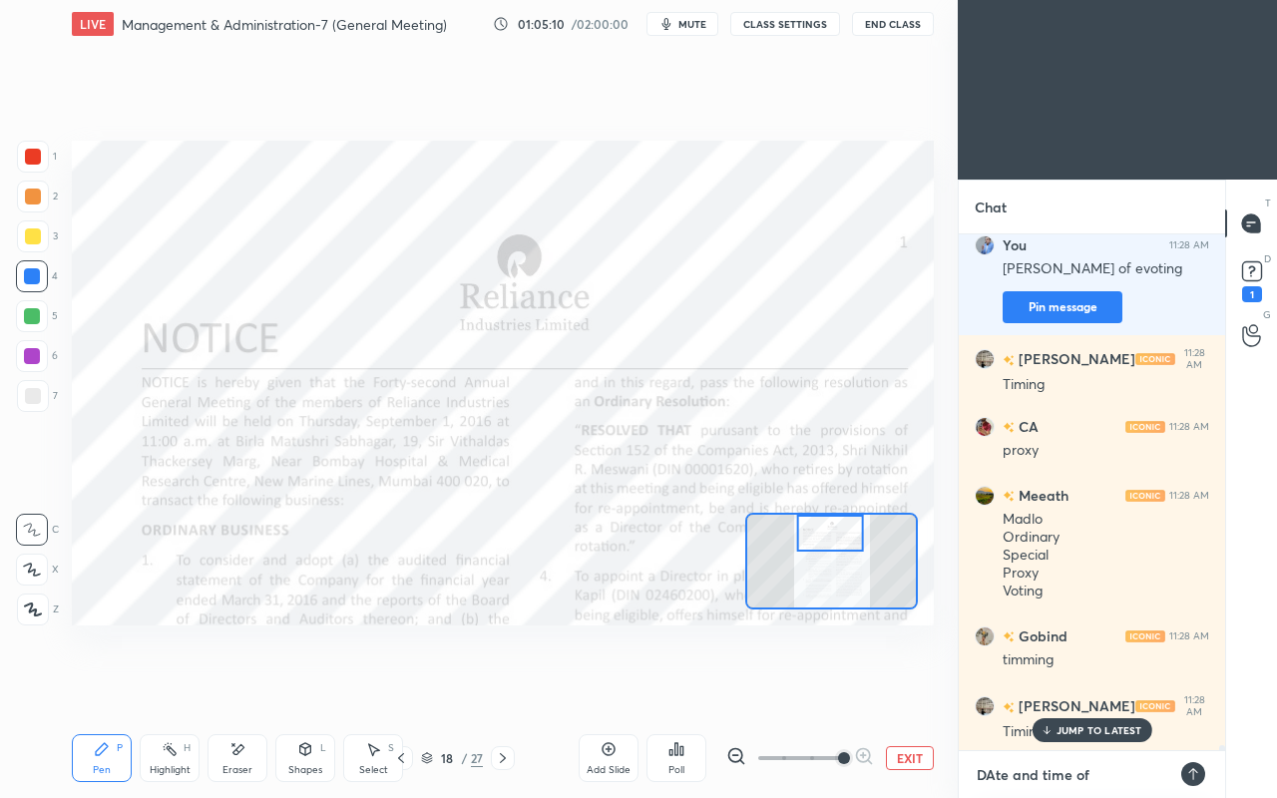
type textarea "DAte and time of c"
type textarea "x"
type textarea "DAte and time of co"
type textarea "x"
type textarea "DAte and time of com"
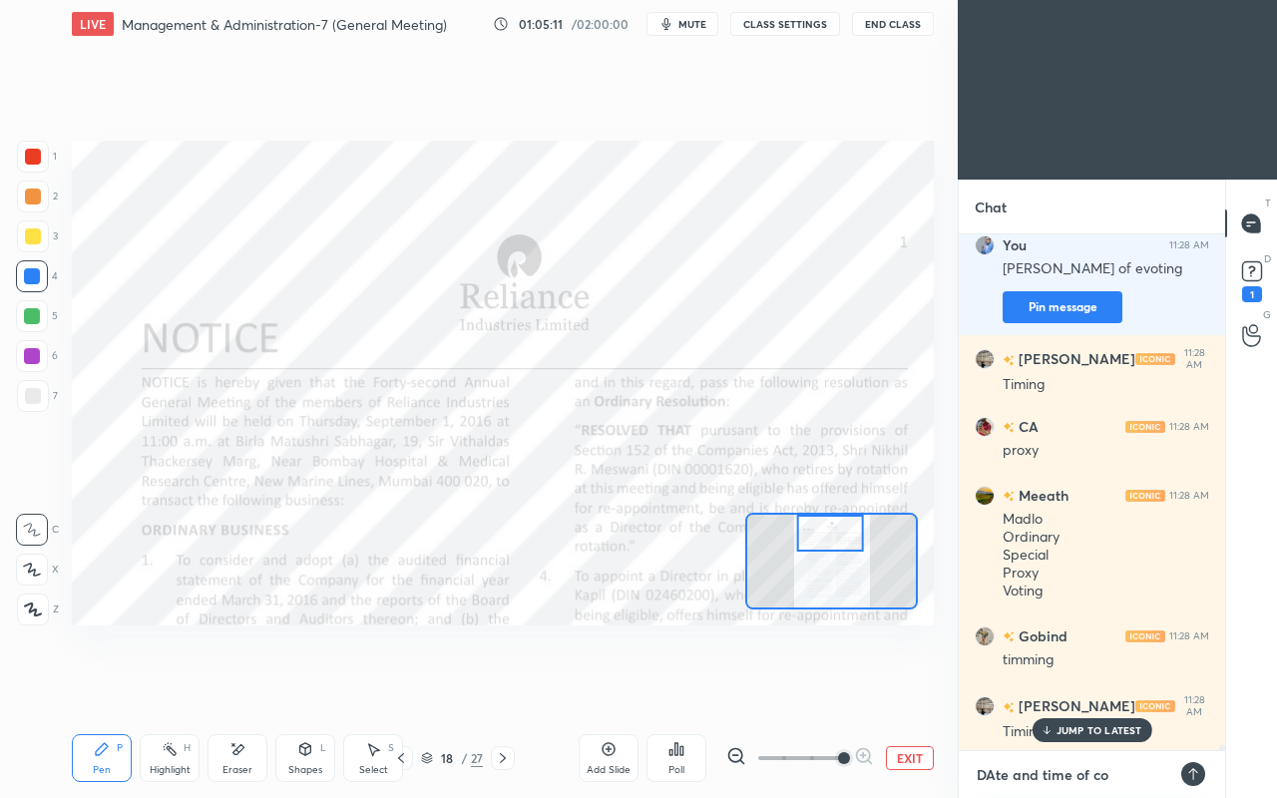
type textarea "x"
type textarea "DAte and time of comm"
type textarea "x"
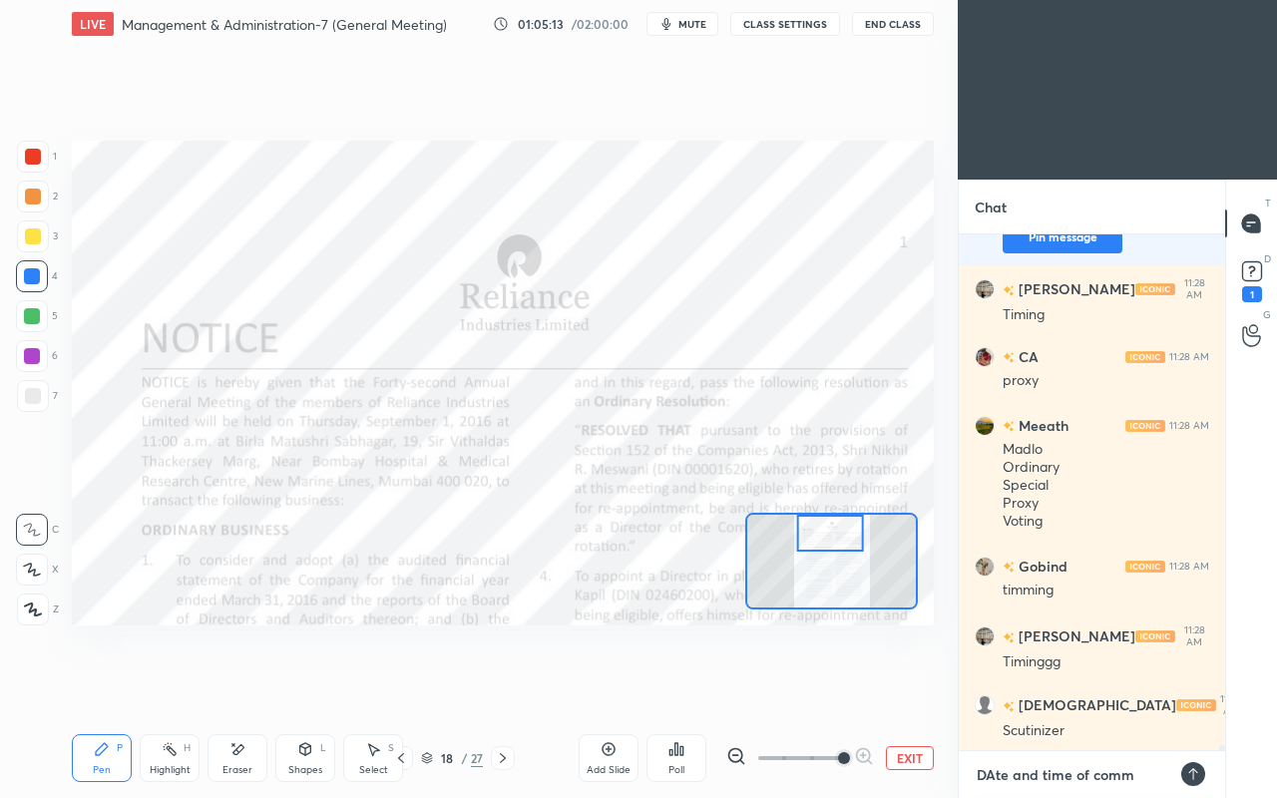
type textarea "DAte and time of comme"
type textarea "x"
type textarea "DAte and time of commen"
type textarea "x"
type textarea "DAte and time of commenc"
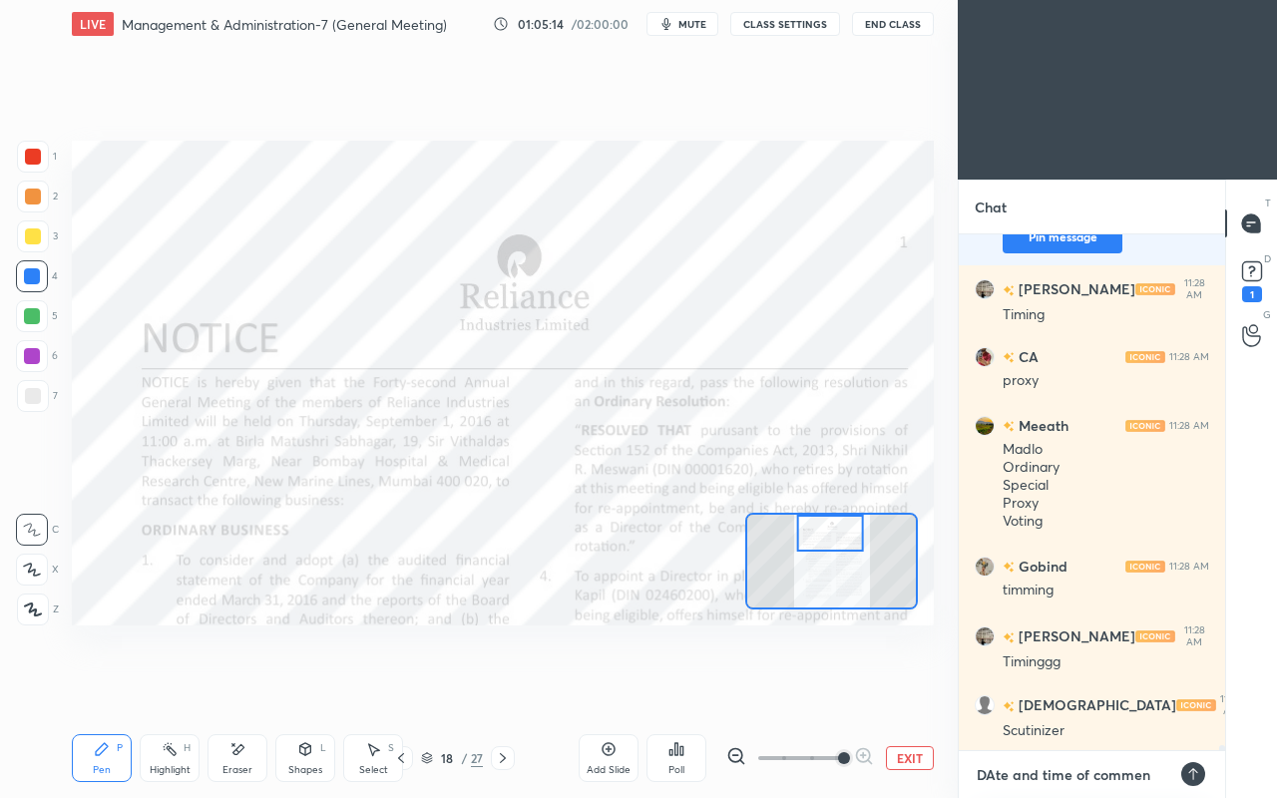
type textarea "x"
type textarea "DAte and time of commence"
type textarea "x"
type textarea "DAte and time of commencem"
type textarea "x"
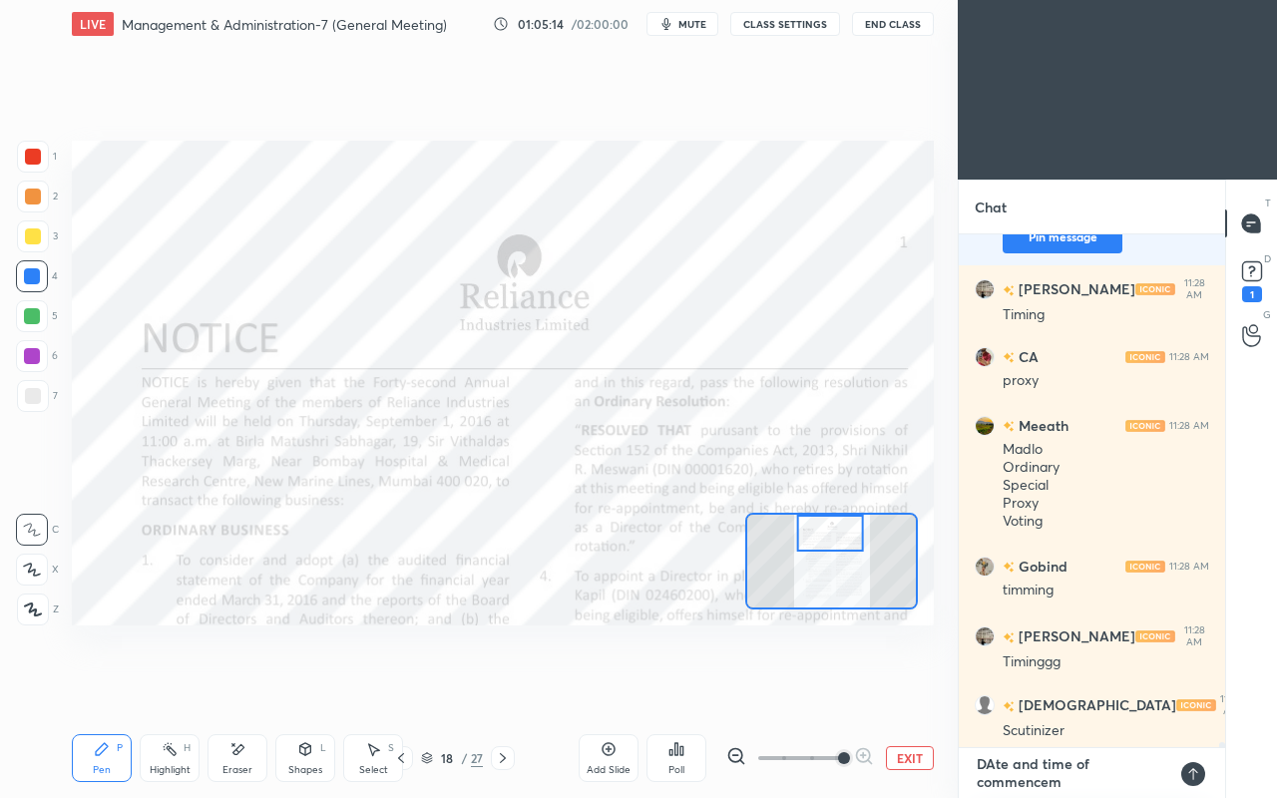
scroll to position [6, 6]
type textarea "DAte and time of commenceme"
type textarea "x"
type textarea "DAte and time of commencemen"
type textarea "x"
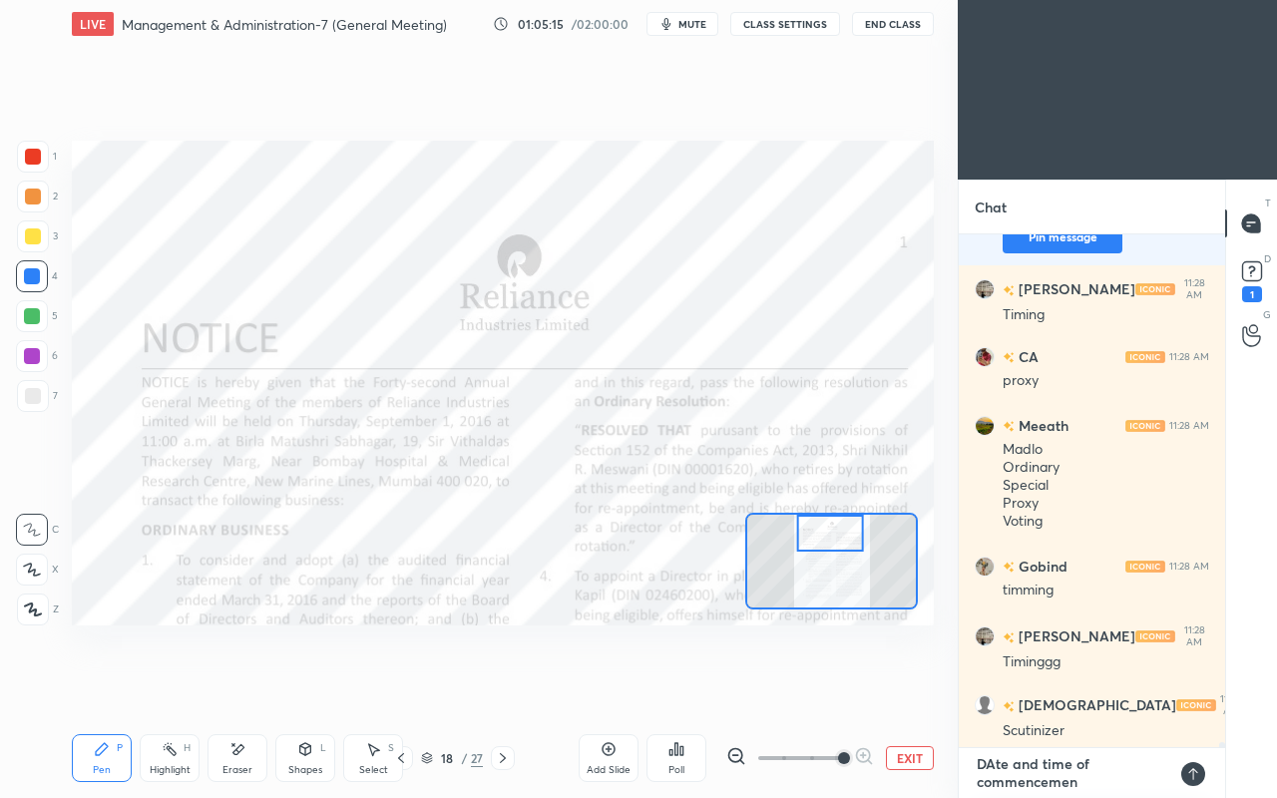
type textarea "DAte and time of commencement"
type textarea "x"
type textarea "DAte and time of commencement"
type textarea "x"
type textarea "DAte and time of commencement o"
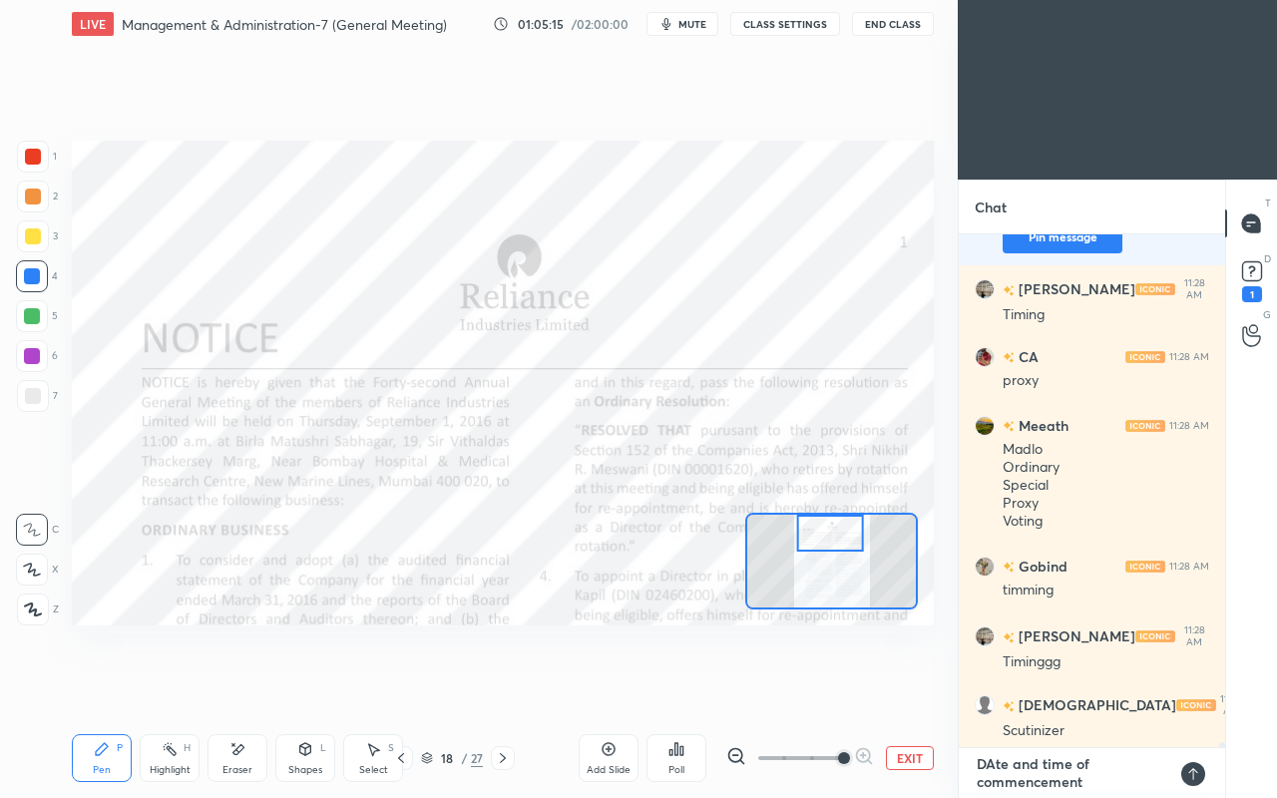
type textarea "x"
type textarea "DAte and time of commencement of"
type textarea "x"
type textarea "DAte and time of commencement of"
type textarea "x"
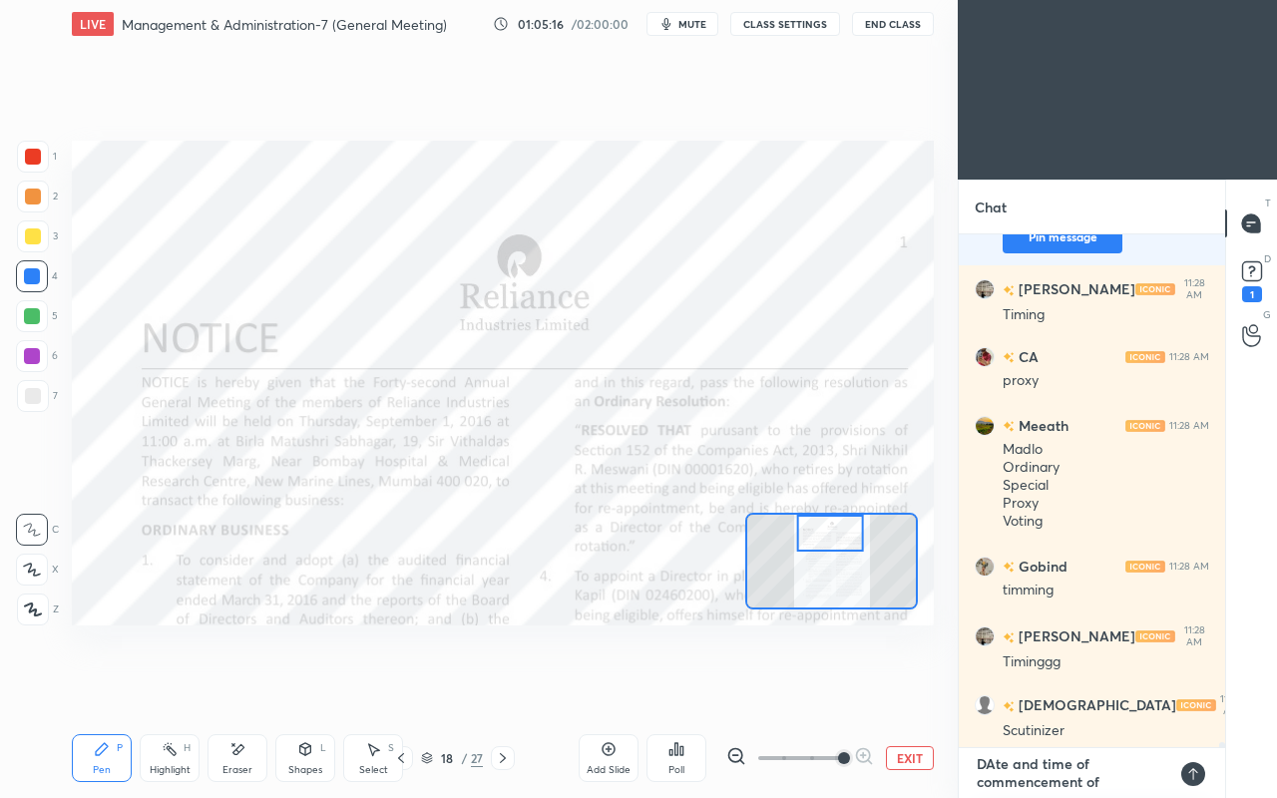
type textarea "DAte and time of commencement of e"
type textarea "x"
type textarea "DAte and time of commencement of ev"
type textarea "x"
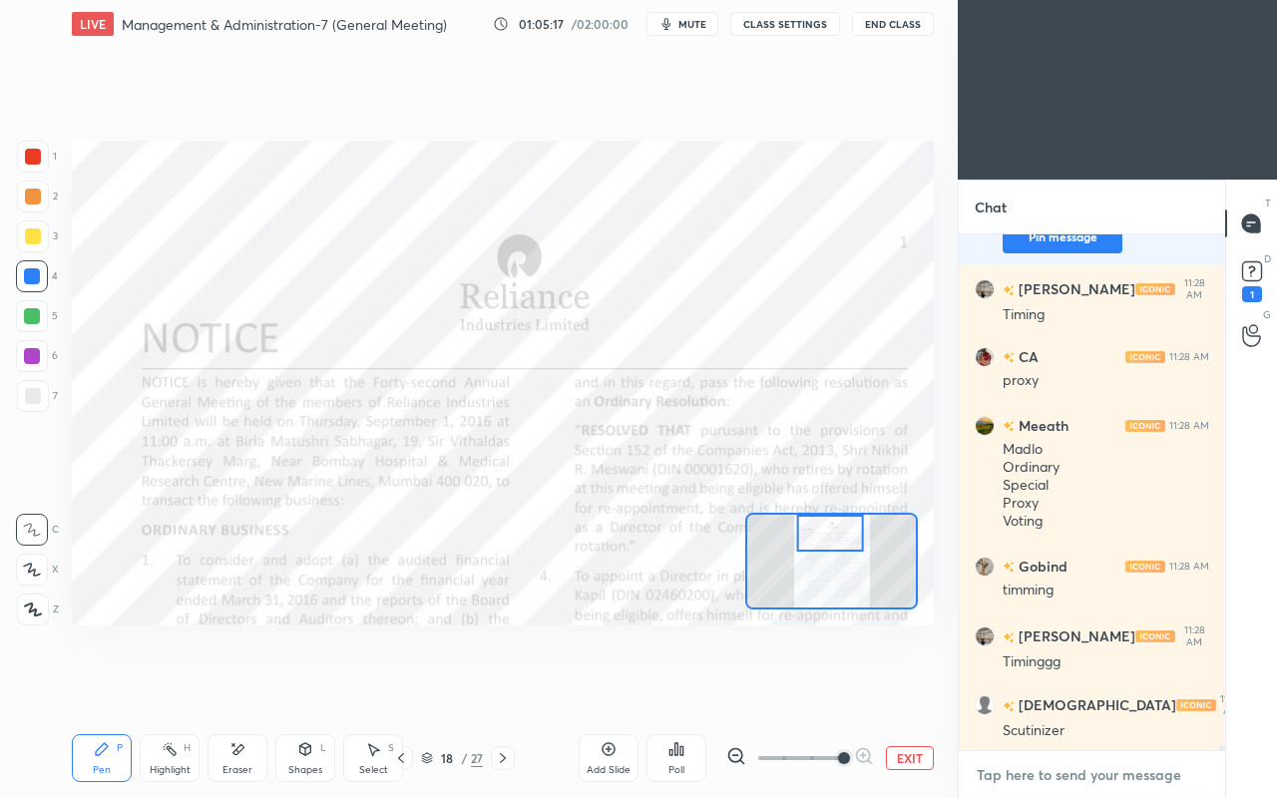
scroll to position [52576, 0]
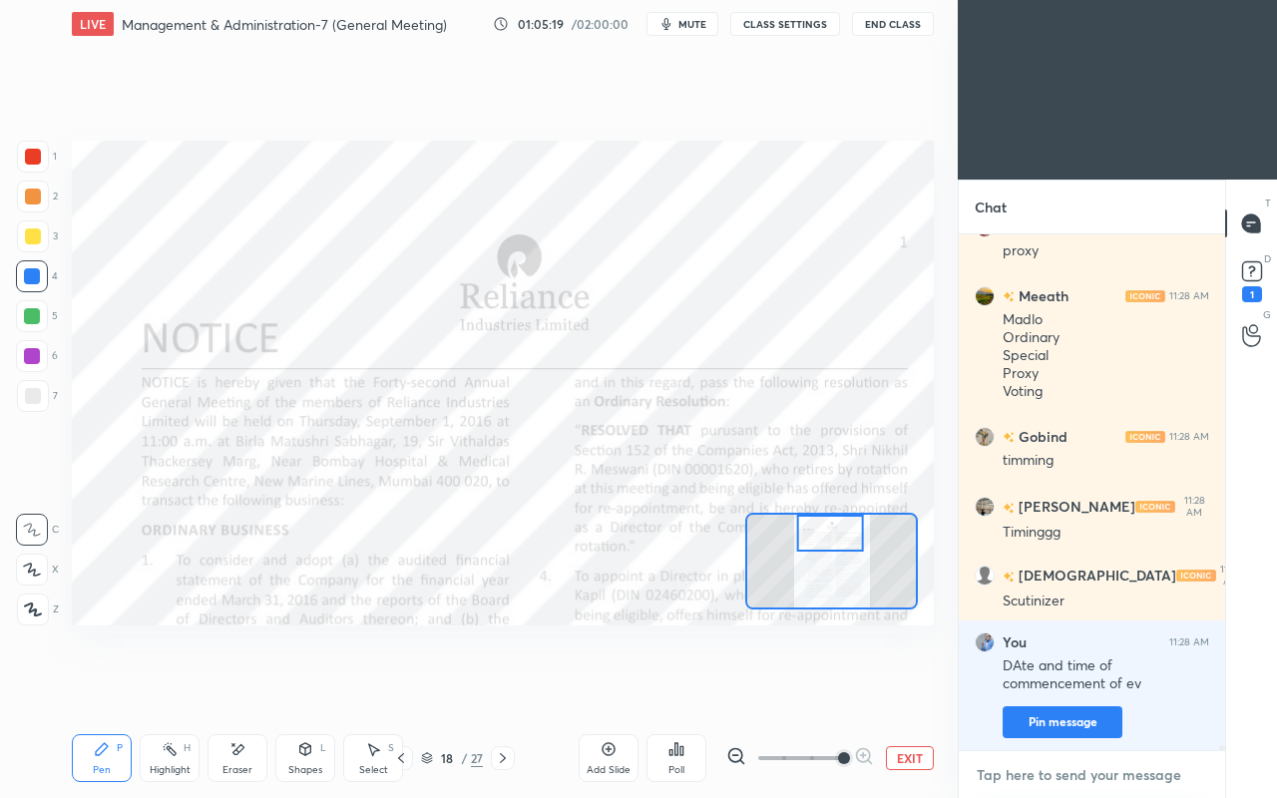
type textarea "d"
type textarea "x"
type textarea "da"
type textarea "x"
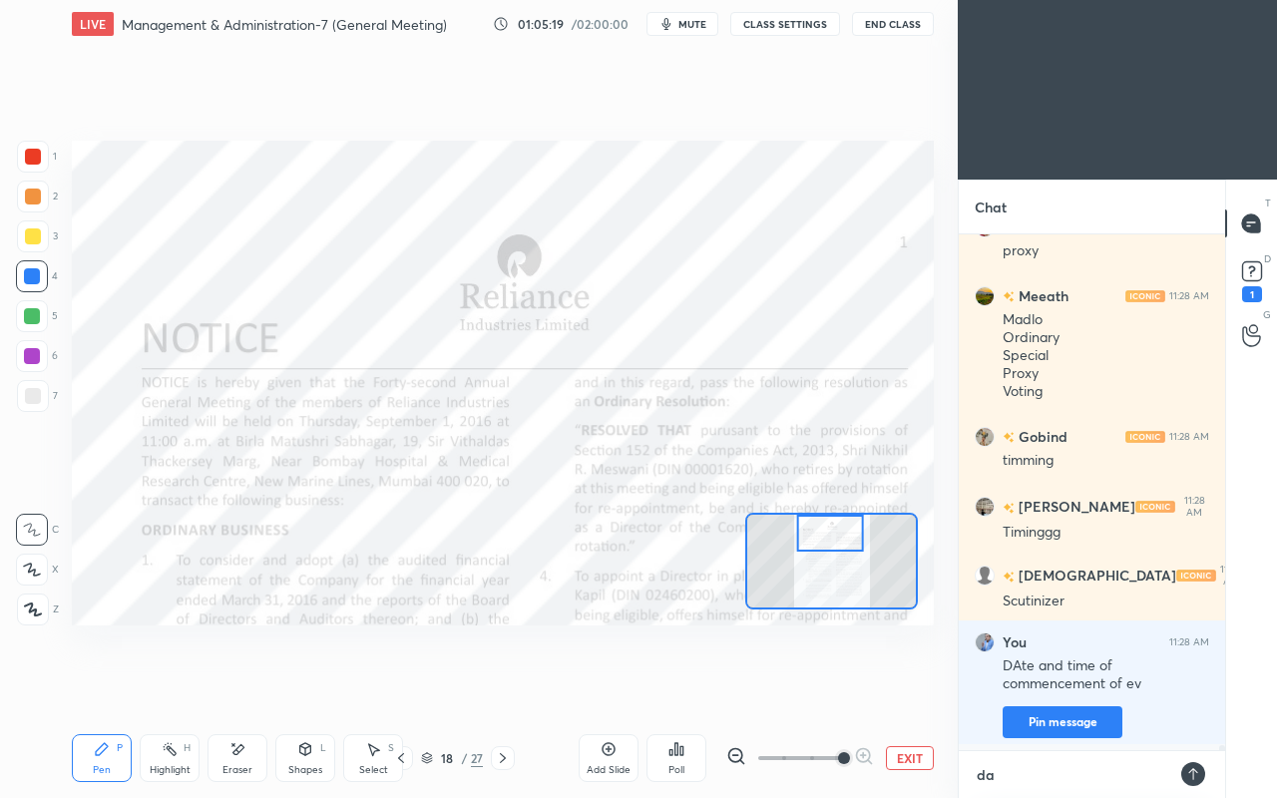
type textarea "dat"
type textarea "x"
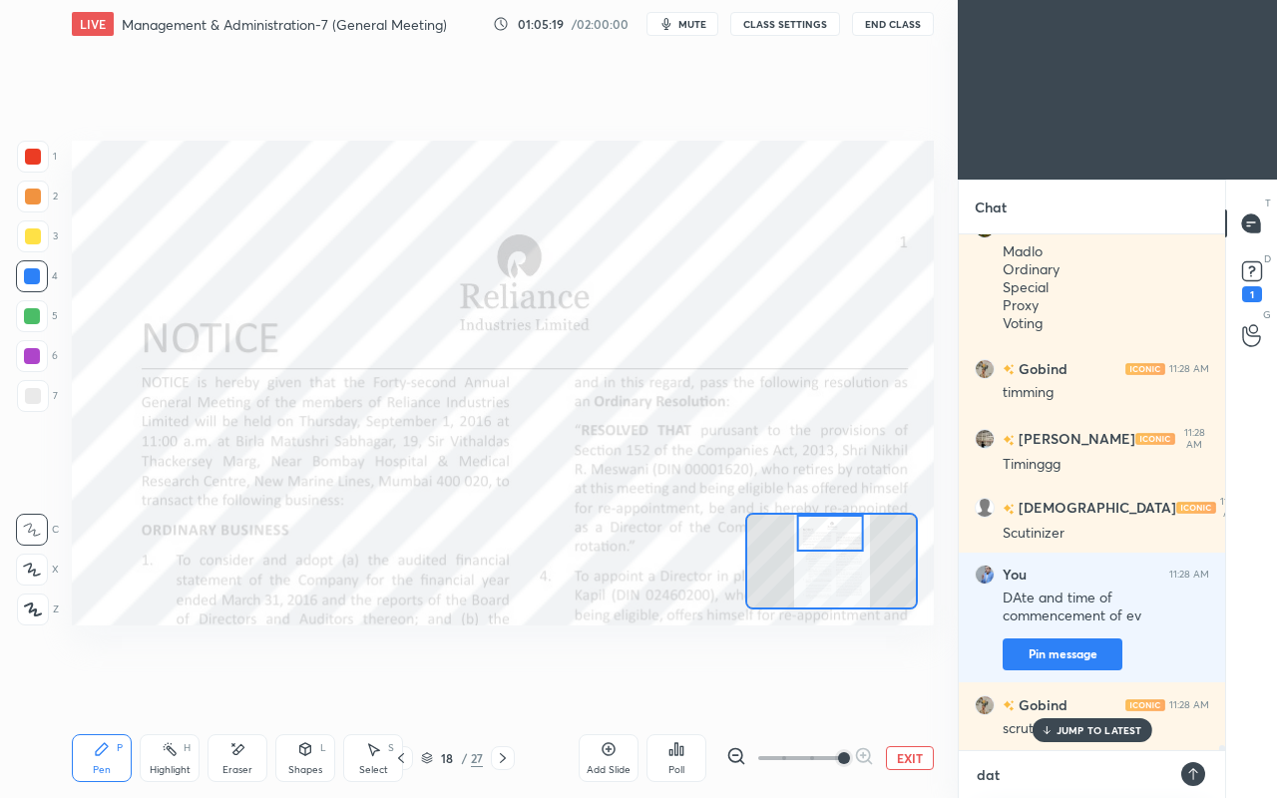
type textarea "date"
type textarea "x"
type textarea "date"
type textarea "x"
type textarea "date n"
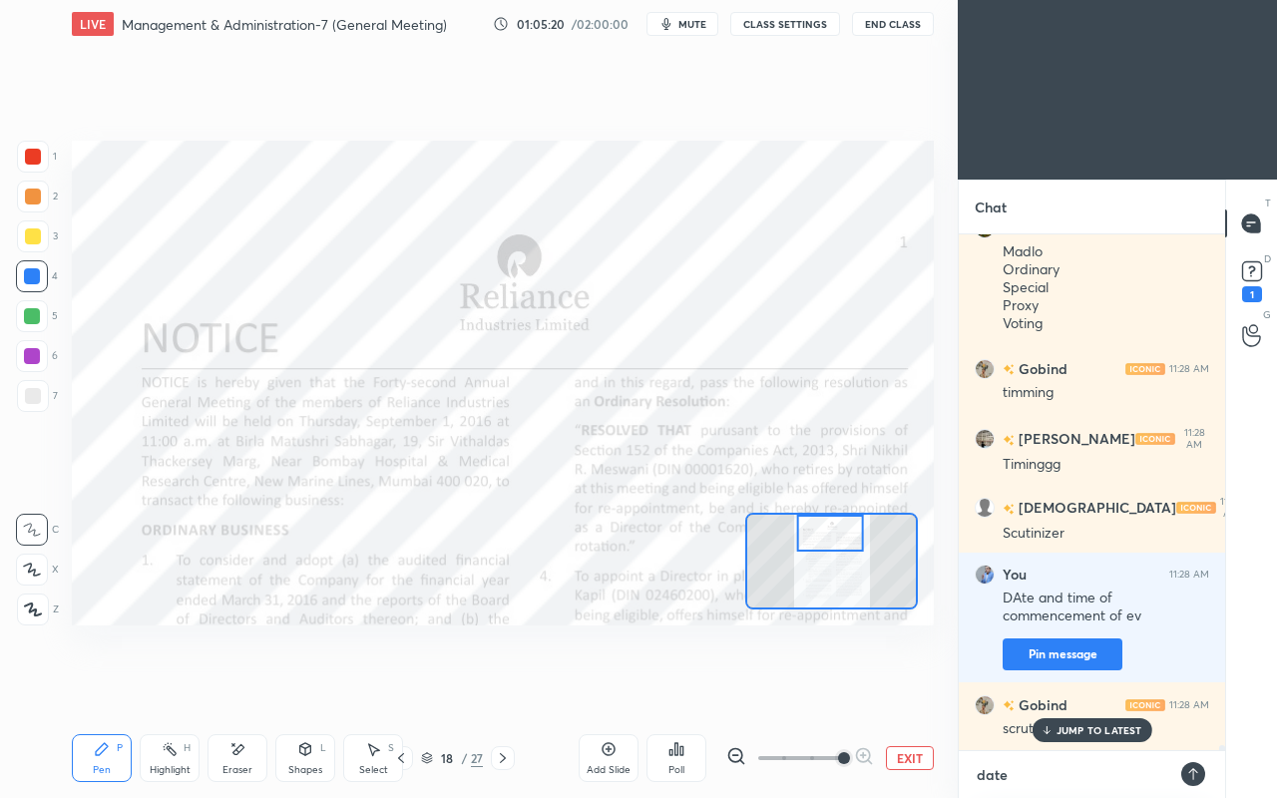
type textarea "x"
type textarea "date na"
type textarea "x"
type textarea "date n"
type textarea "x"
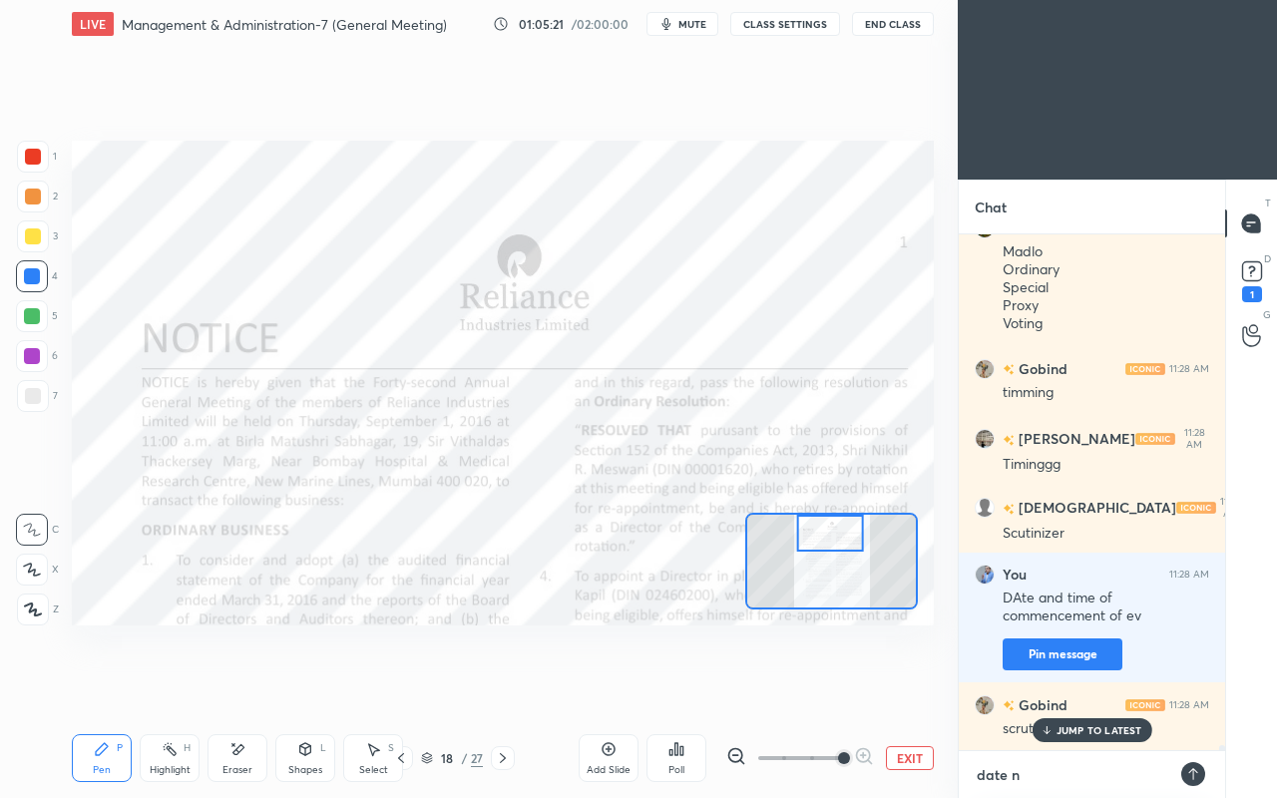
type textarea "date"
type textarea "x"
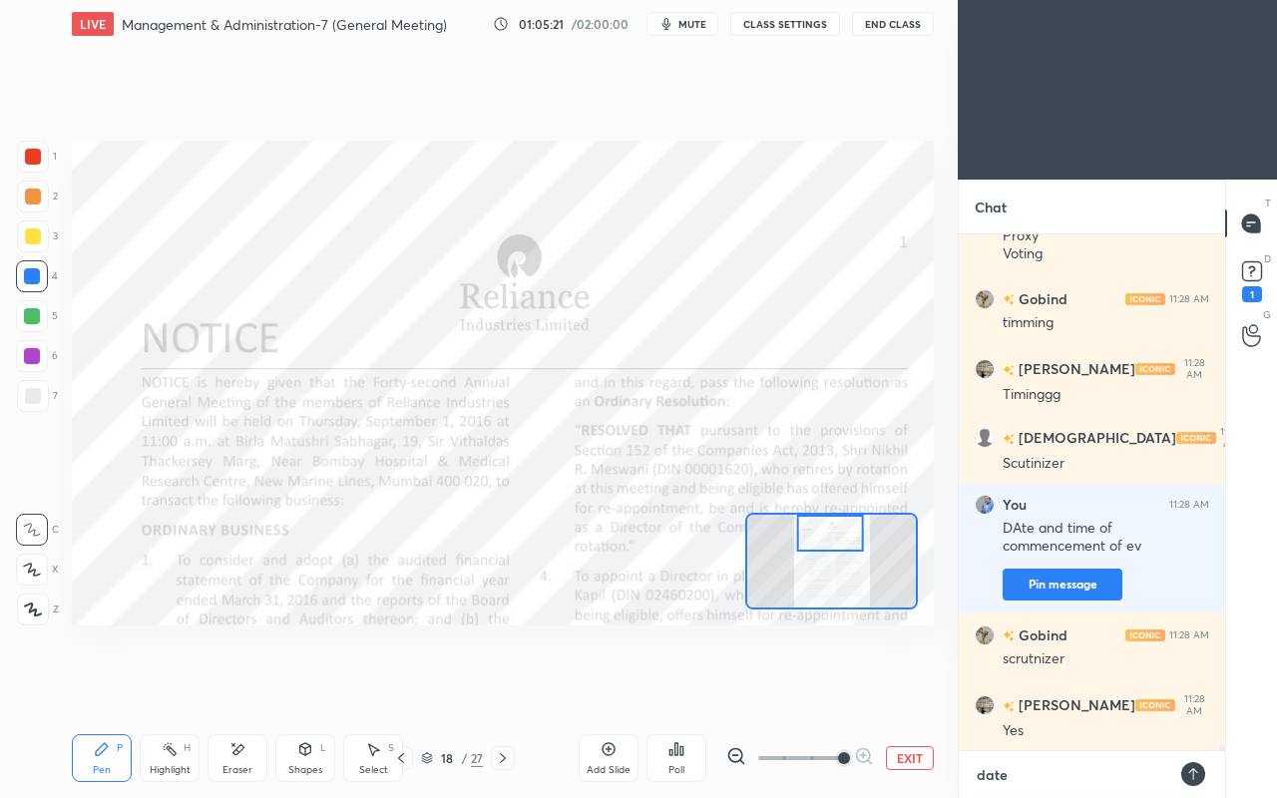
type textarea "date a"
type textarea "x"
type textarea "date an"
type textarea "x"
type textarea "date and"
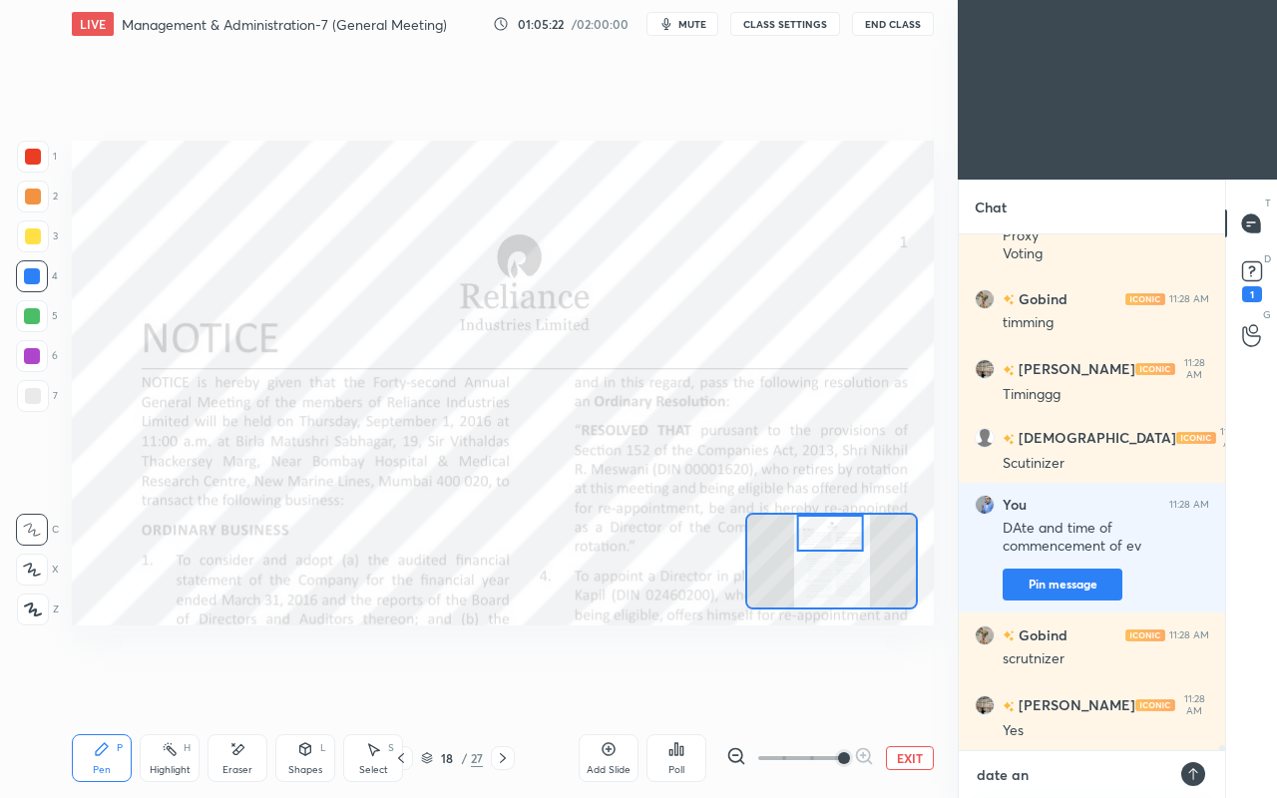
type textarea "x"
type textarea "date and"
type textarea "x"
type textarea "date and t"
type textarea "x"
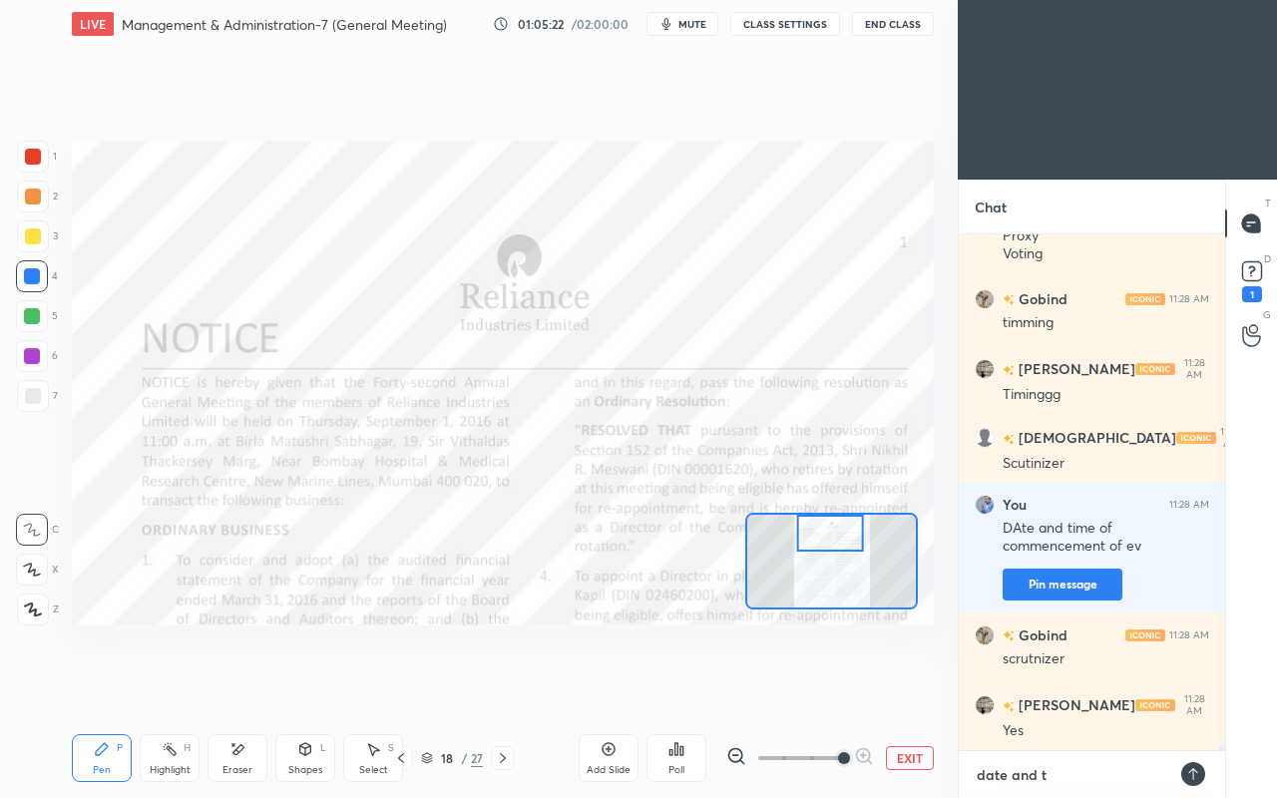
type textarea "date and ti"
type textarea "x"
type textarea "date and [PERSON_NAME]"
type textarea "x"
type textarea "date and time"
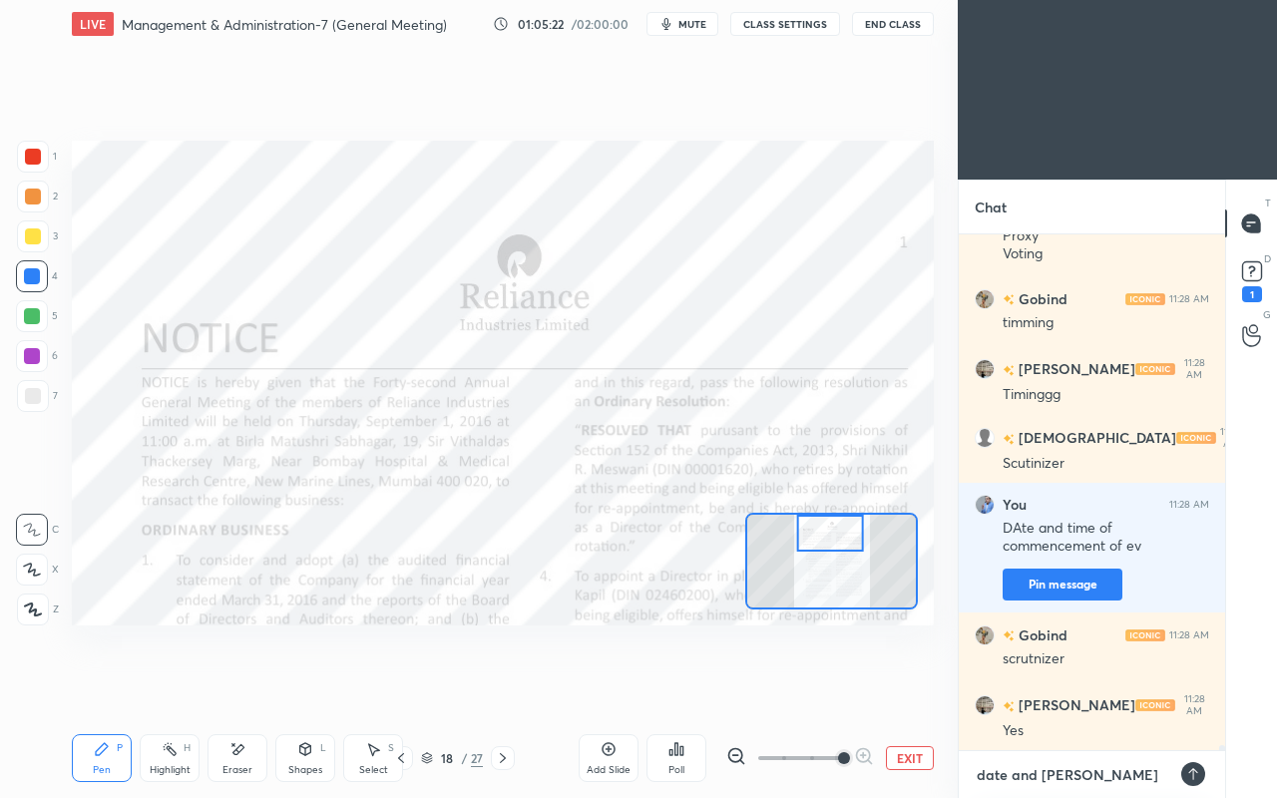
type textarea "x"
type textarea "date and time"
type textarea "x"
type textarea "date and time a"
type textarea "x"
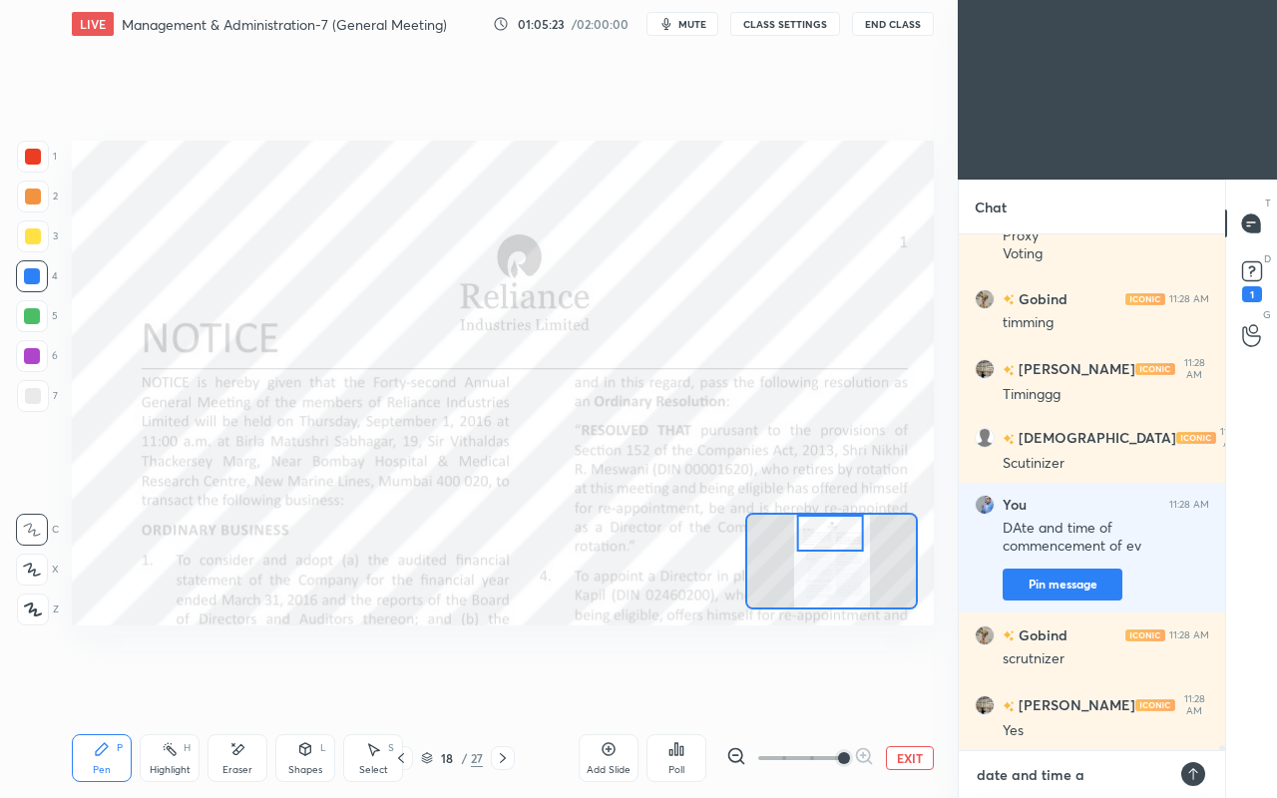
type textarea "date and time"
type textarea "x"
type textarea "date and time o"
type textarea "x"
type textarea "date and time of"
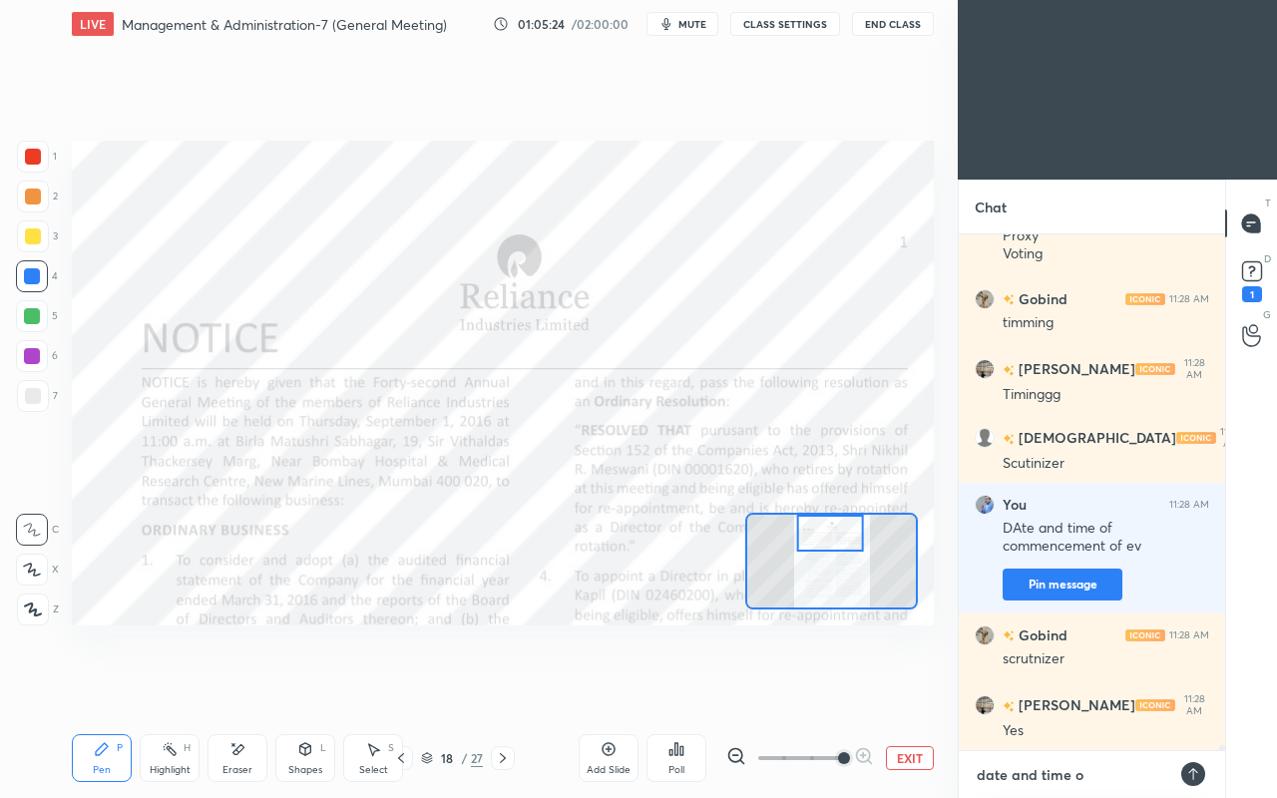
type textarea "x"
type textarea "date and time of"
type textarea "x"
type textarea "date and time of e"
type textarea "x"
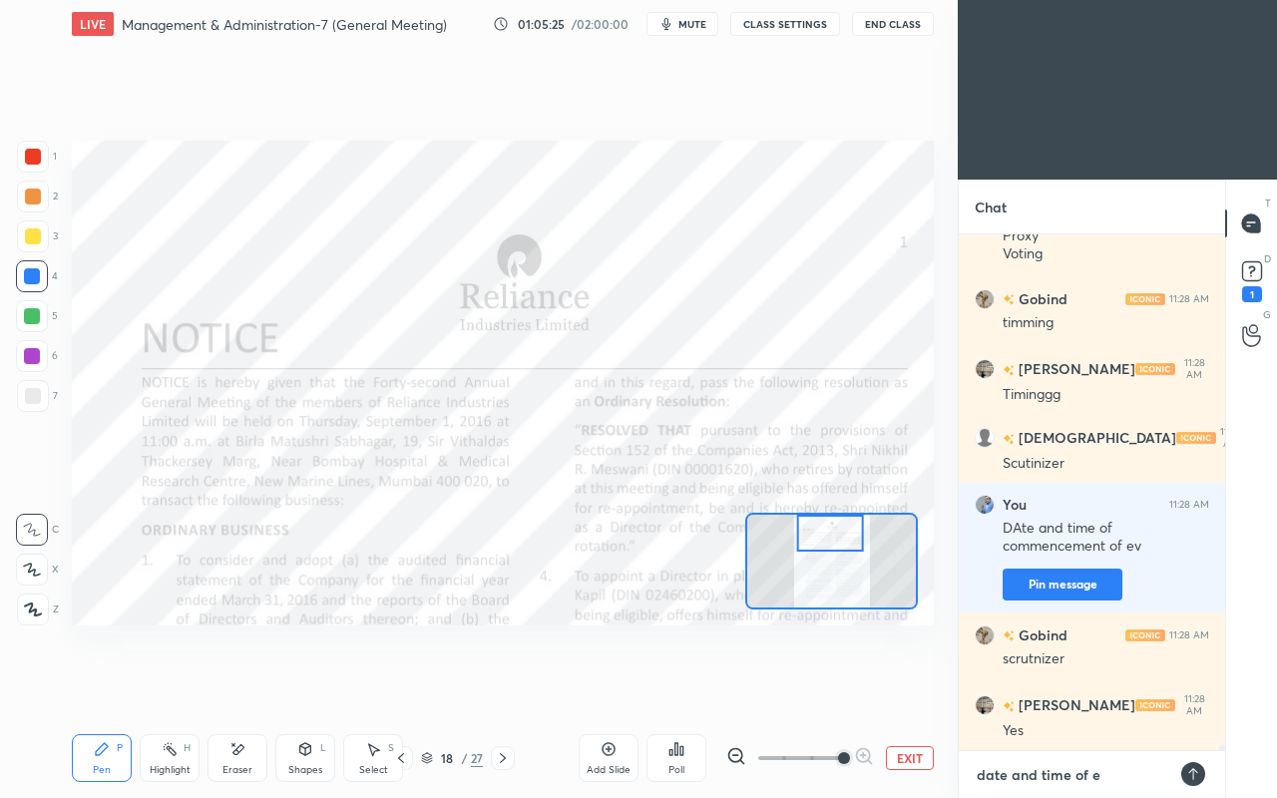
type textarea "date and time of en"
type textarea "x"
type textarea "date and time of end"
type textarea "x"
type textarea "date and time of endi"
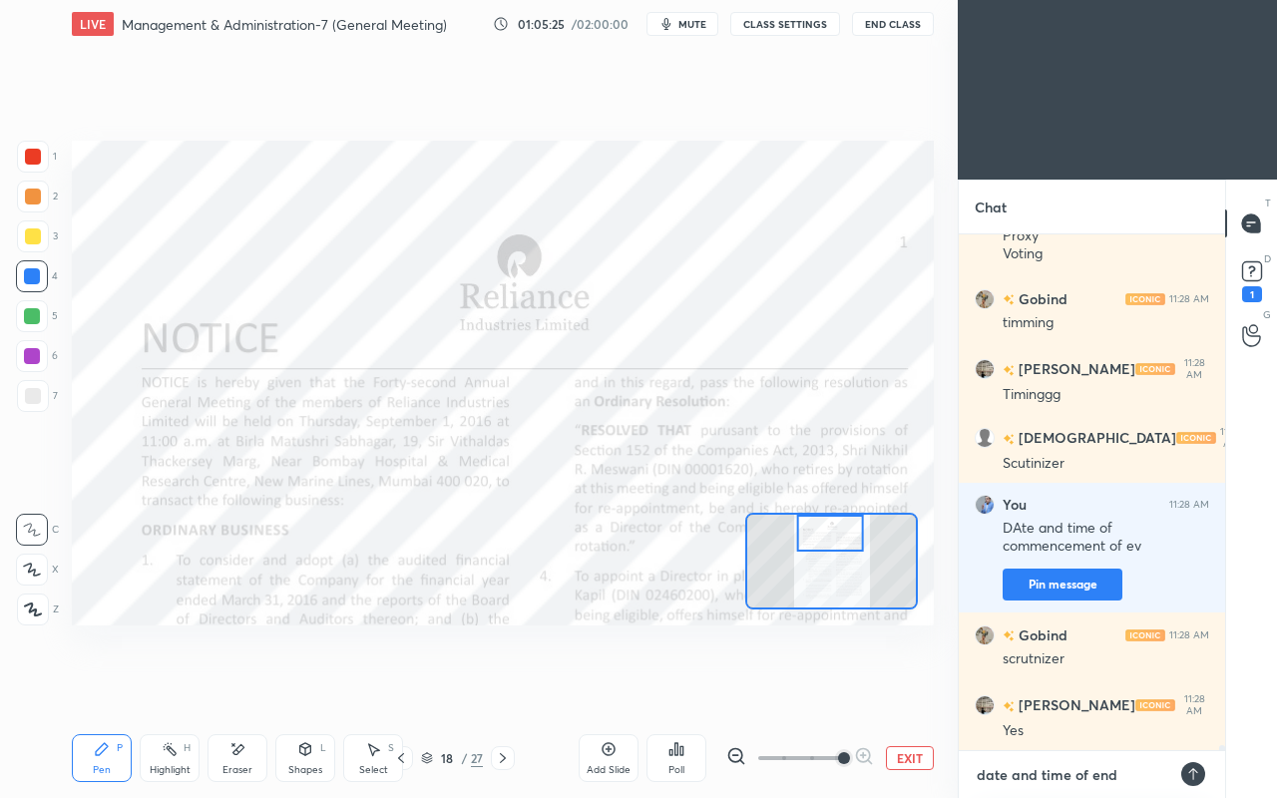
type textarea "x"
type textarea "date and time of endin"
type textarea "x"
type textarea "date and time of ending"
type textarea "x"
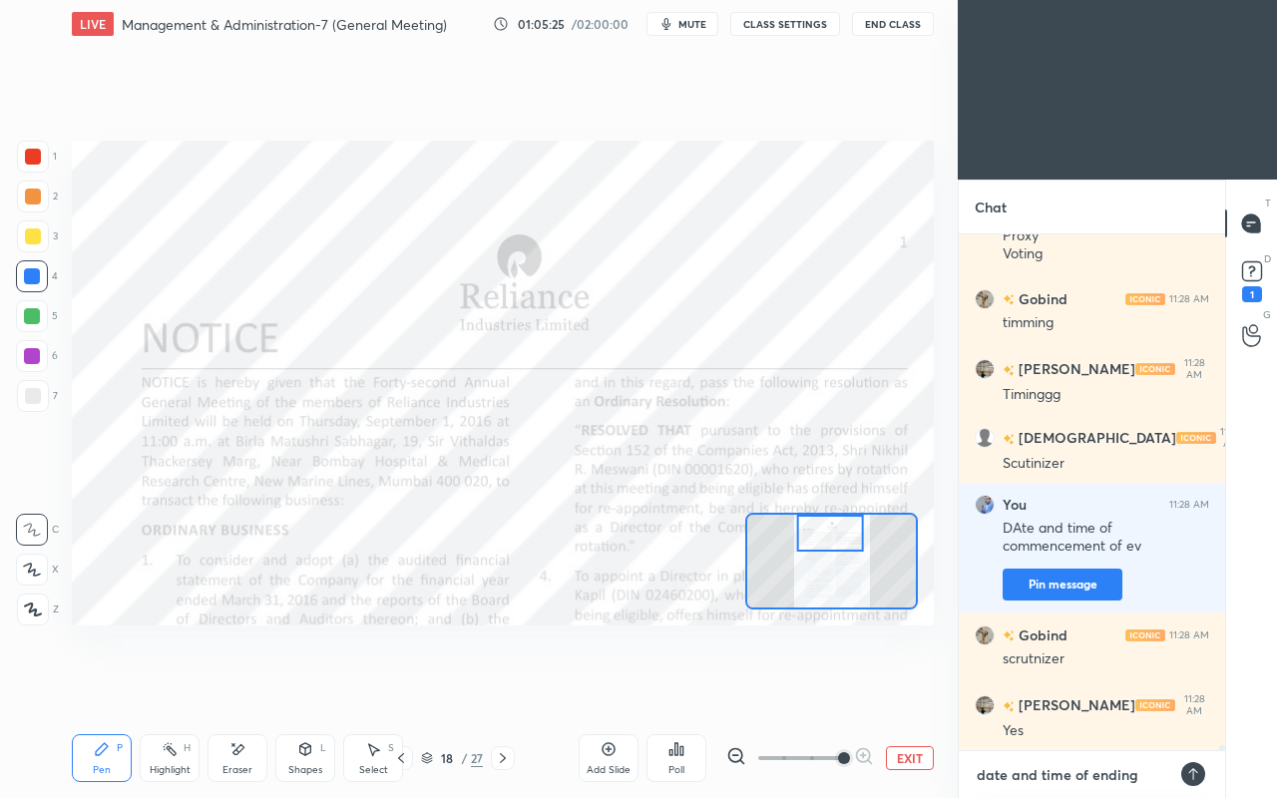
type textarea "date and time of ending"
type textarea "x"
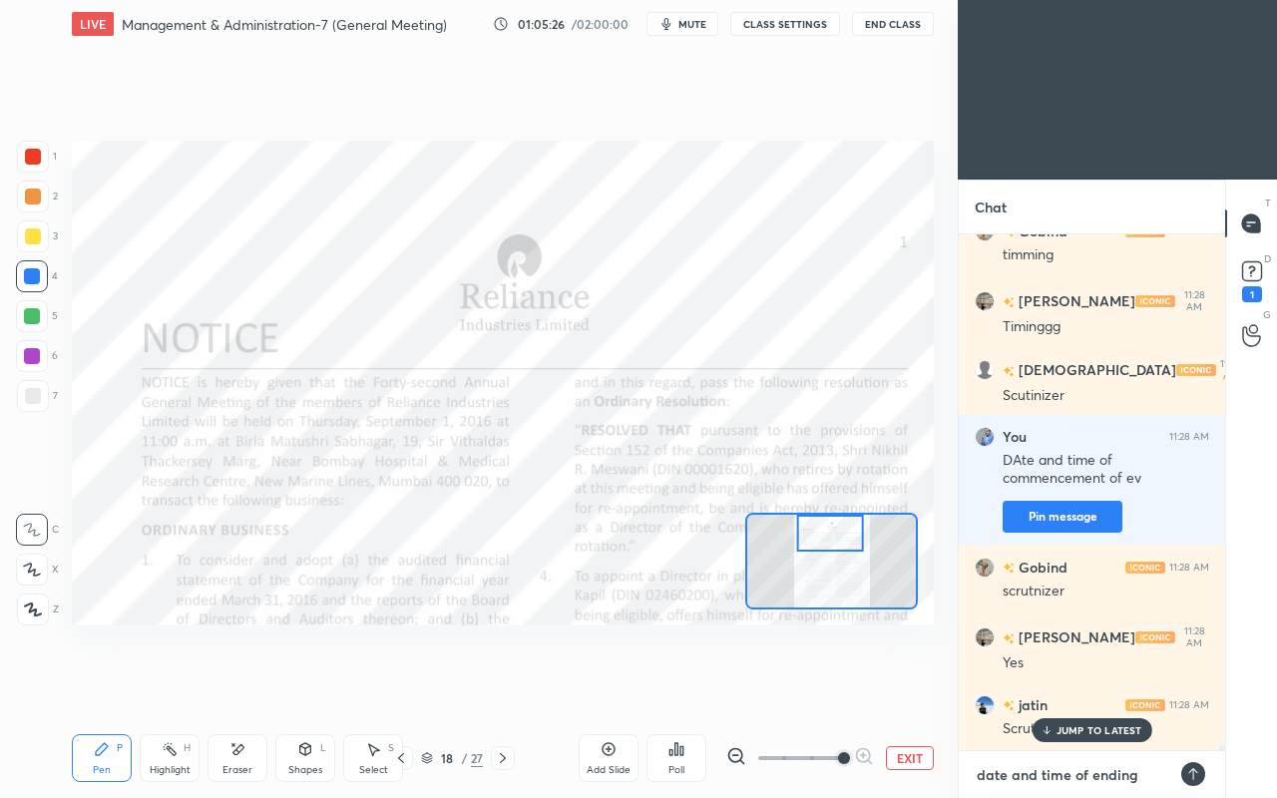
type textarea "date and time of ending o"
type textarea "x"
type textarea "date and time of ending of"
type textarea "x"
type textarea "date and time of ending of"
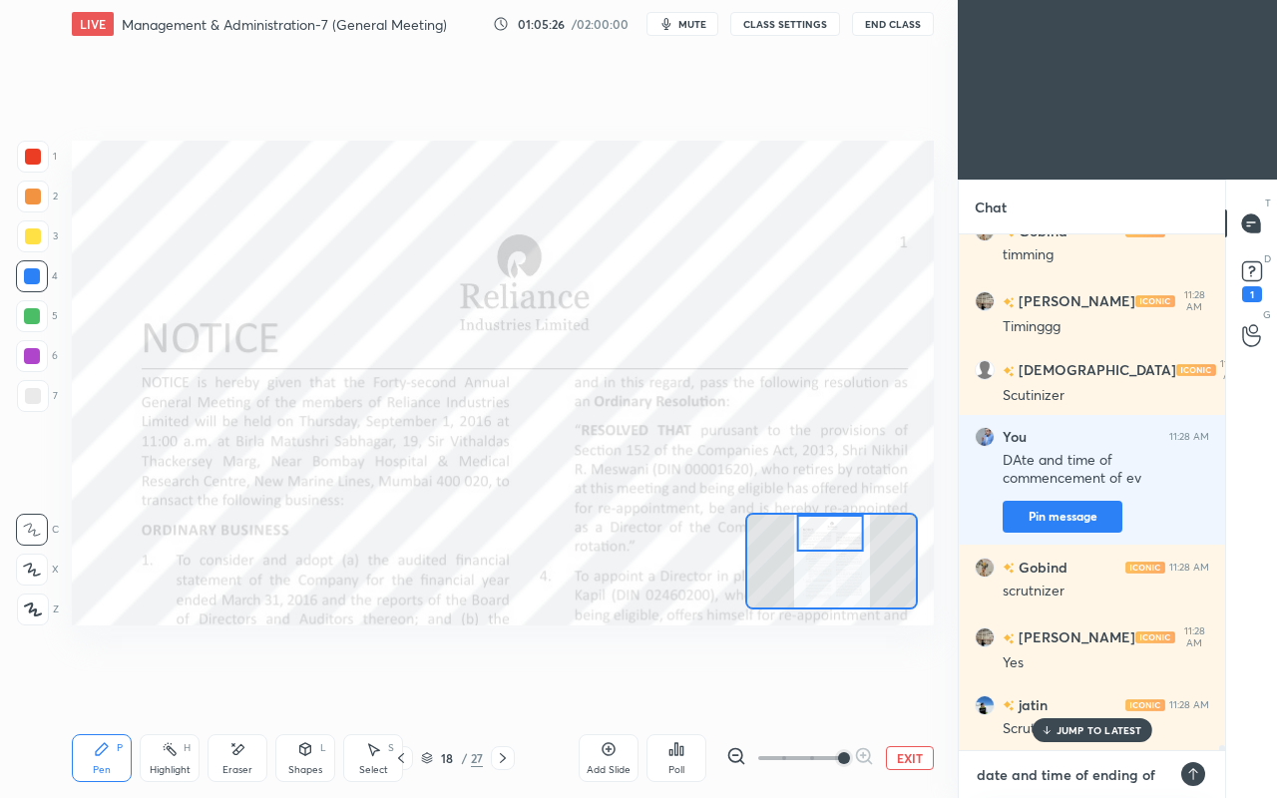
type textarea "x"
type textarea "date and time of ending of e"
type textarea "x"
type textarea "date and time of ending of ev"
type textarea "x"
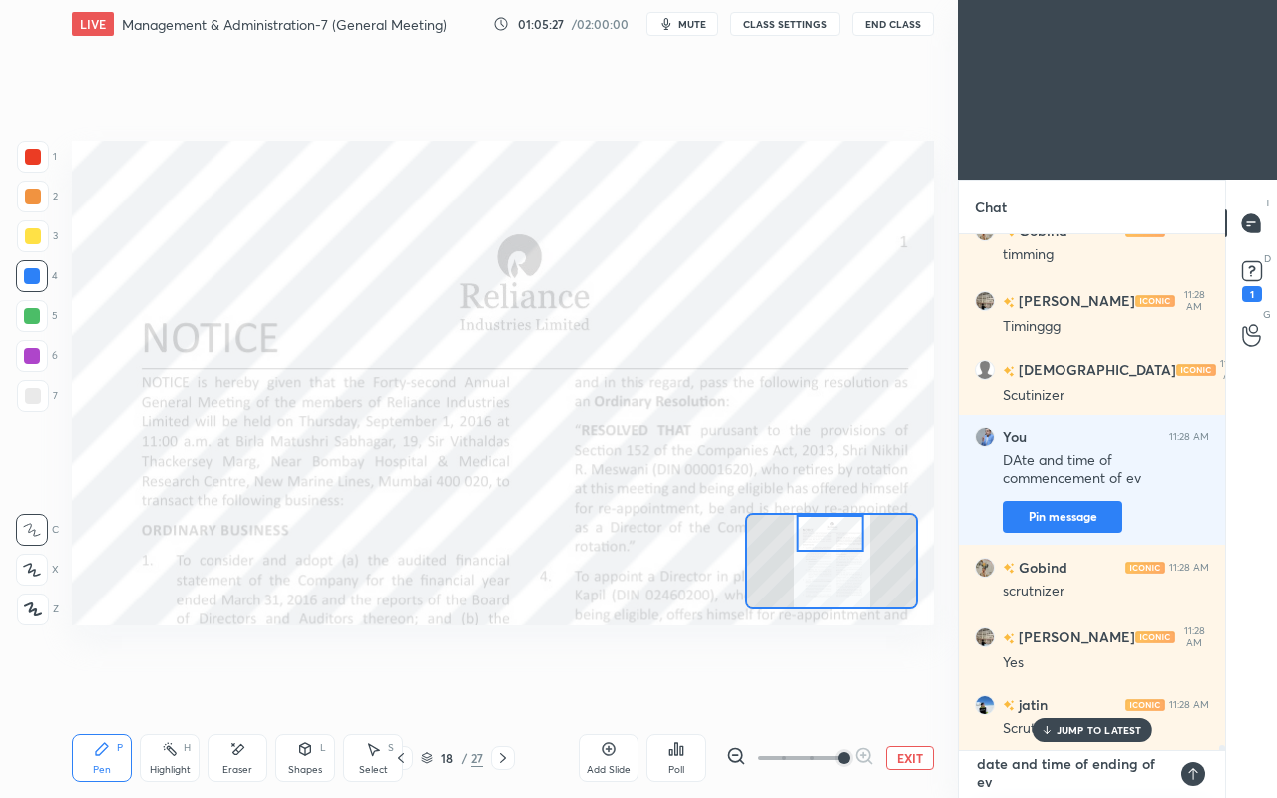
type textarea "x"
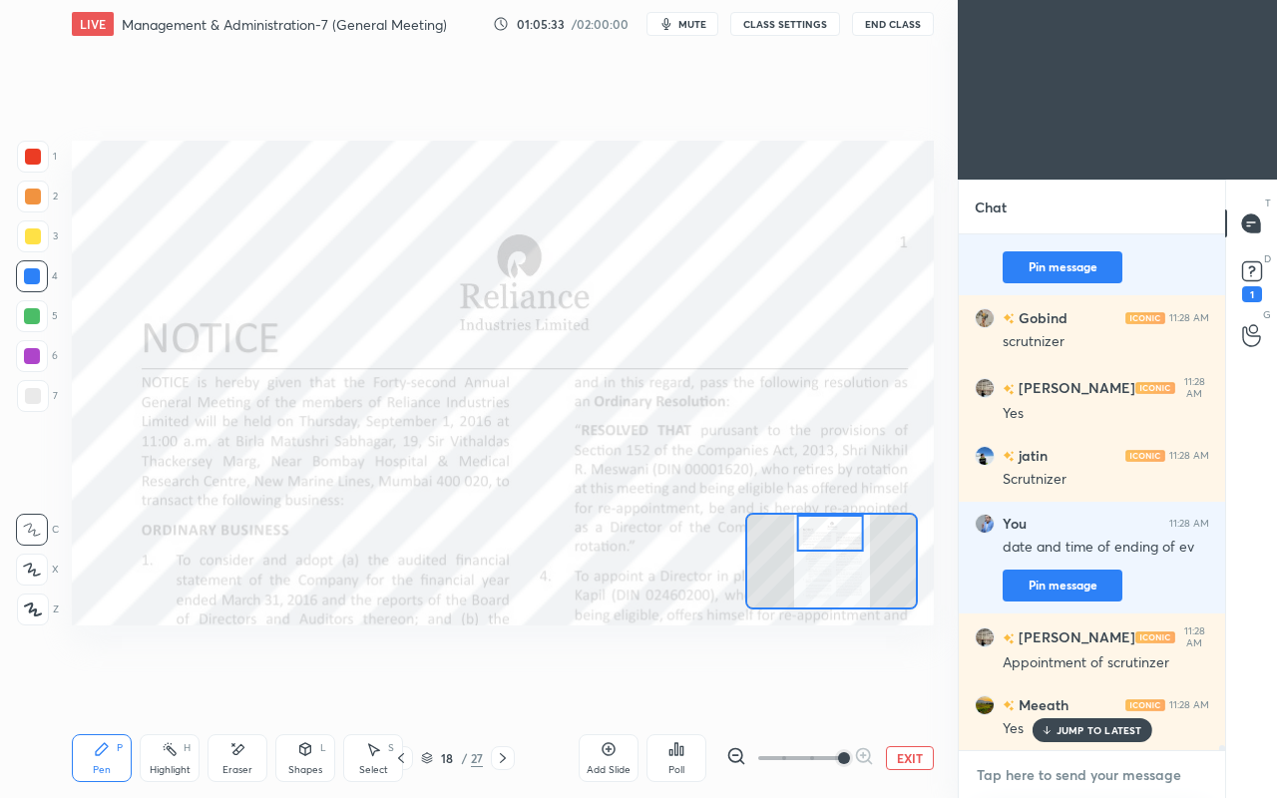
type textarea "m"
type textarea "x"
type textarea "me"
type textarea "x"
type textarea "mem"
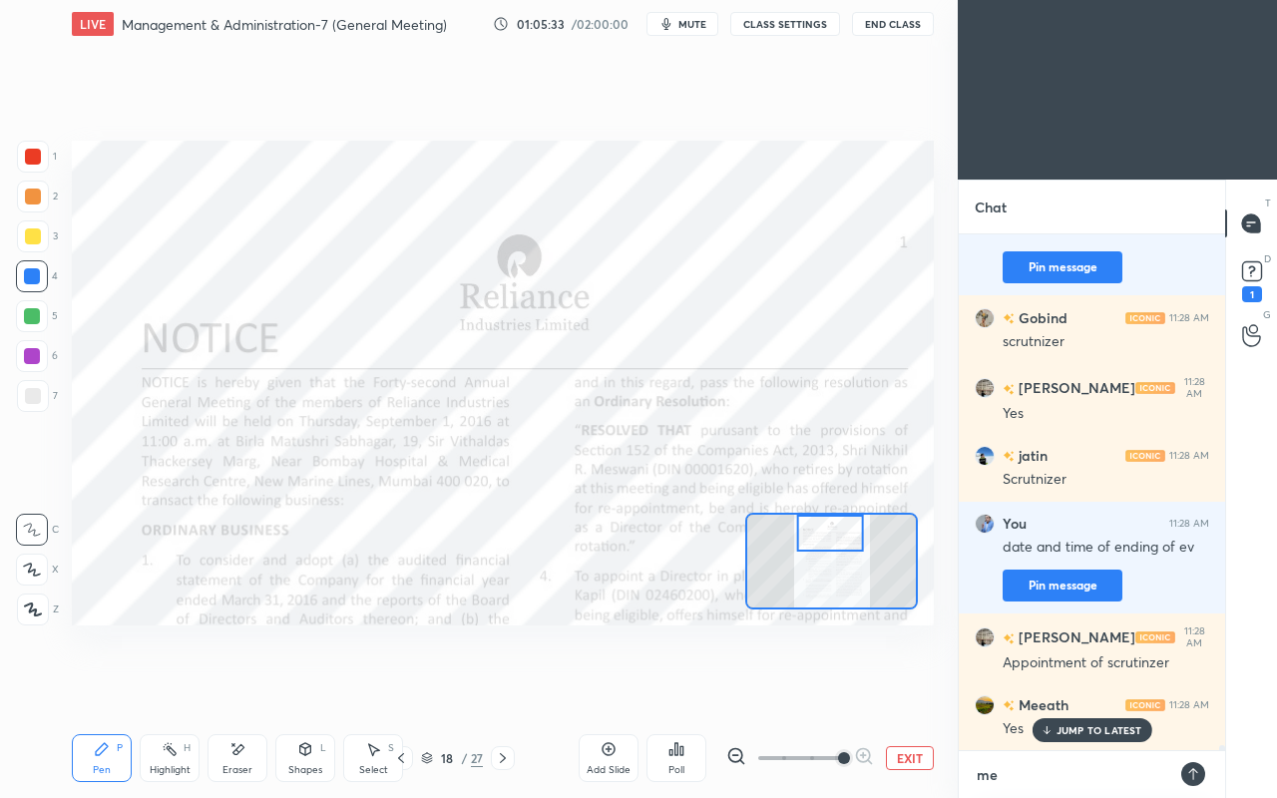
type textarea "x"
type textarea "memb"
type textarea "x"
type textarea "membe"
type textarea "x"
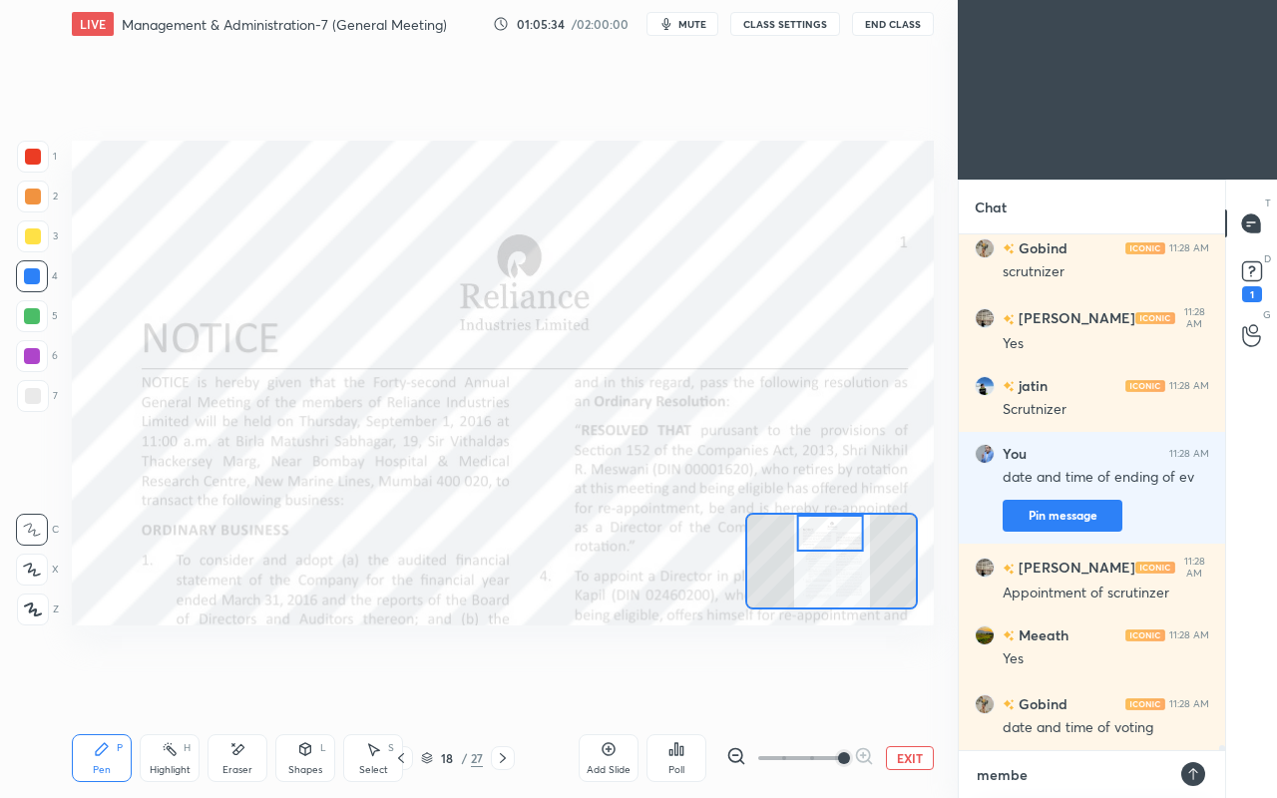
type textarea "member"
type textarea "x"
type textarea "members"
type textarea "x"
type textarea "members"
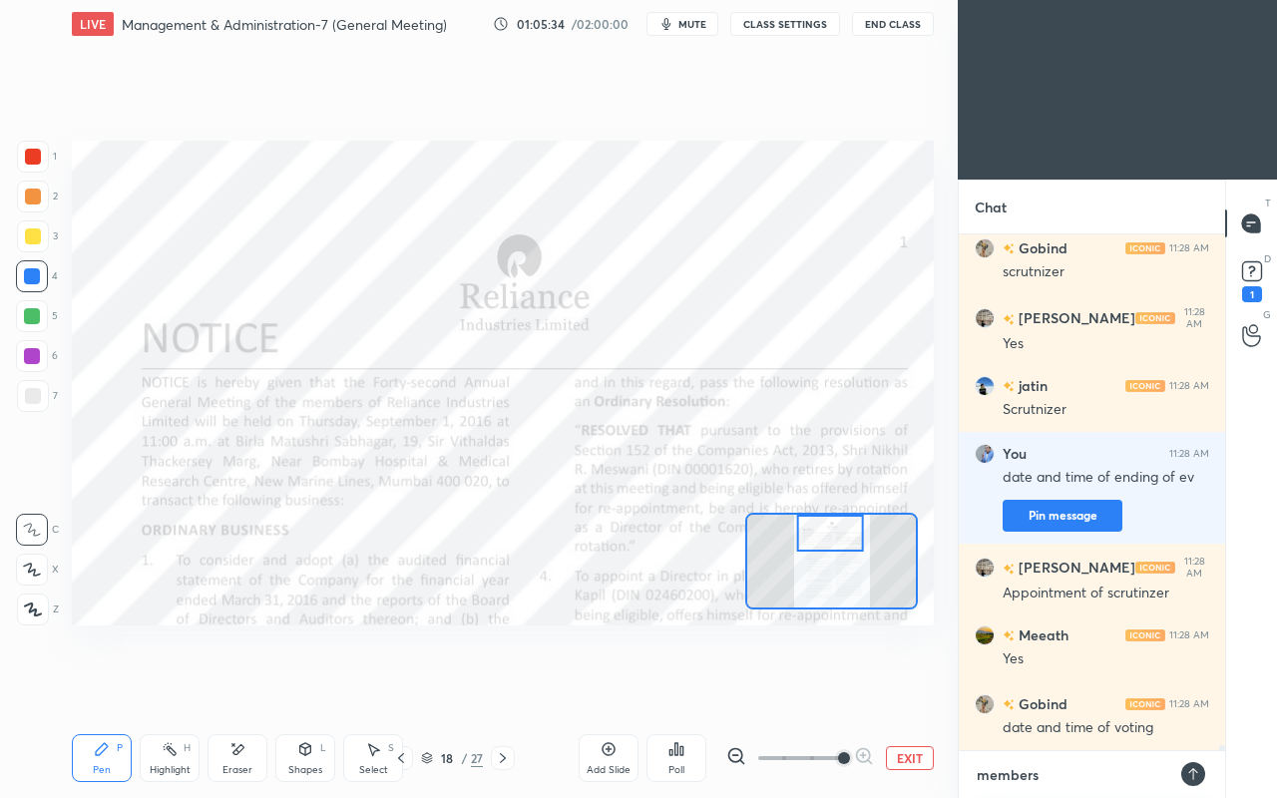
type textarea "x"
type textarea "members w"
type textarea "x"
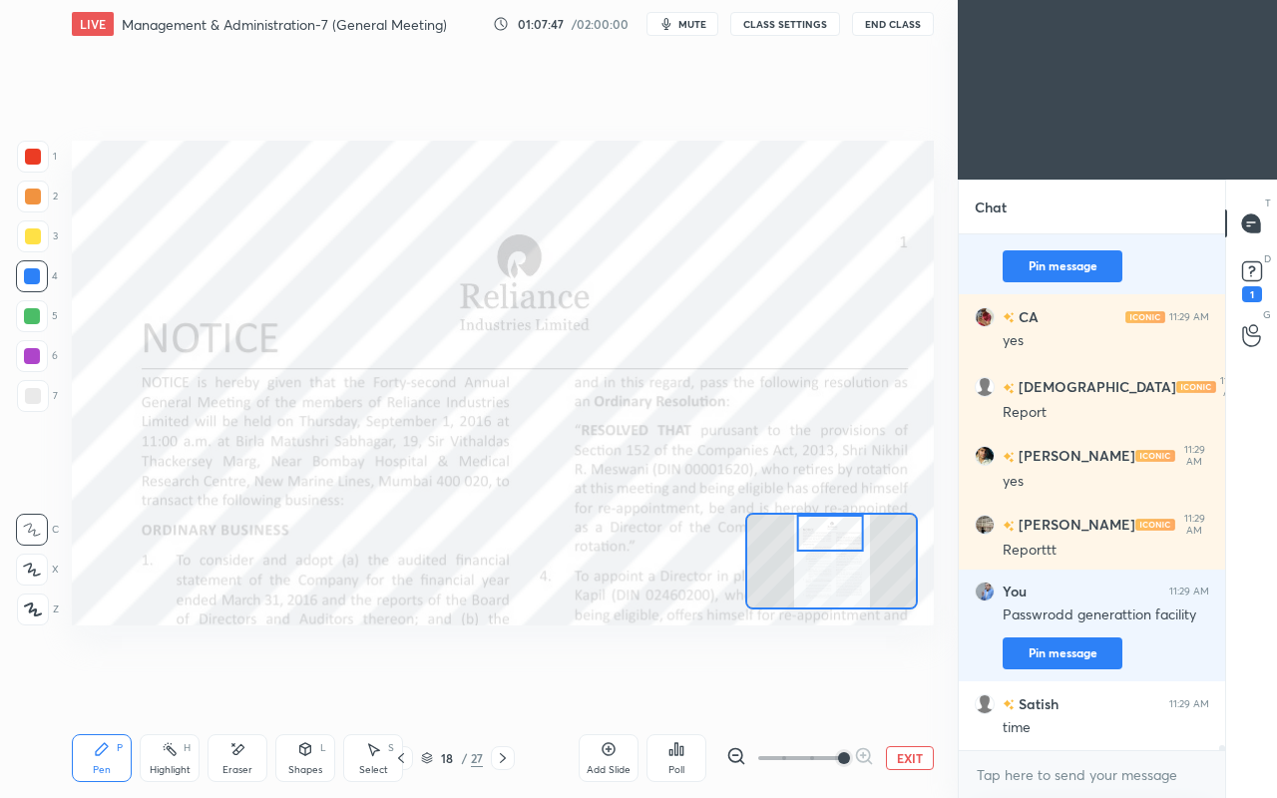
click at [15, 146] on div "1 2 3 4 5 6 7 C X Z E E Erase all H H" at bounding box center [32, 383] width 64 height 485
click at [38, 155] on div at bounding box center [33, 157] width 16 height 16
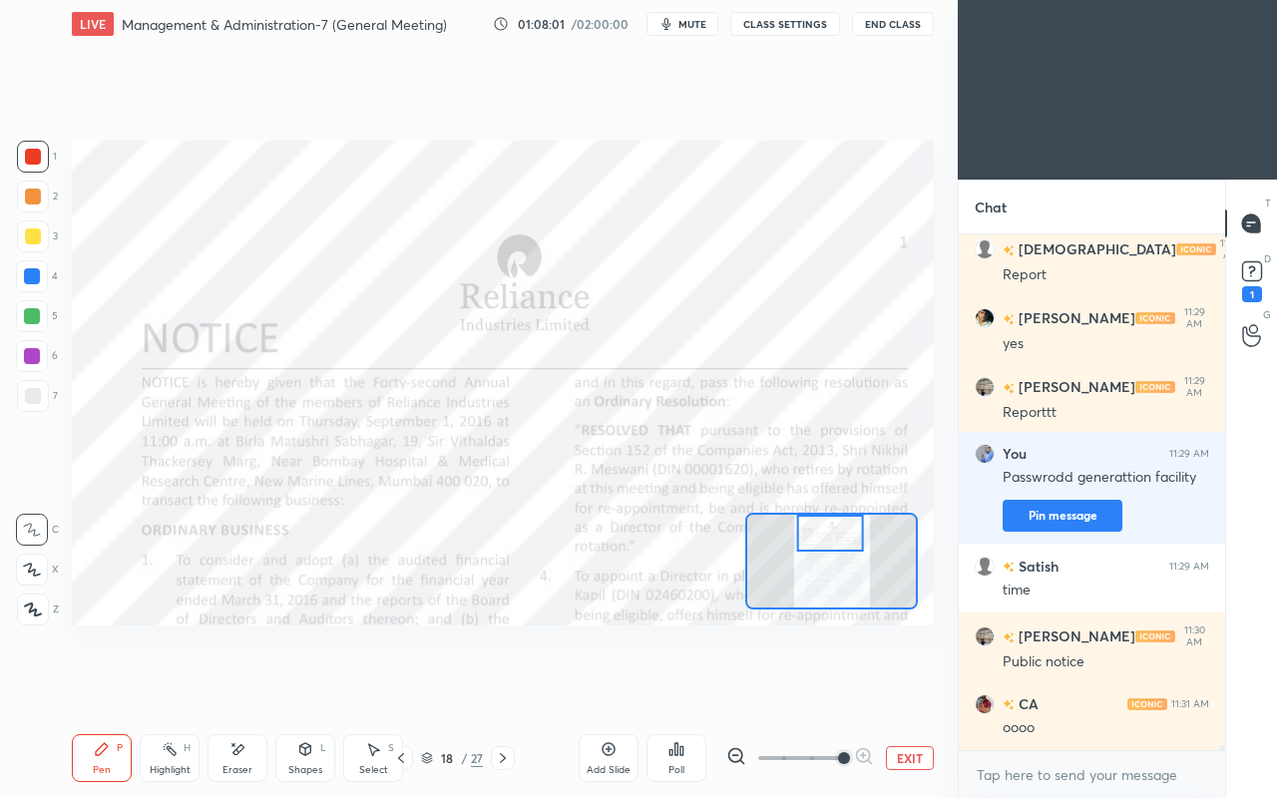
scroll to position [55038, 0]
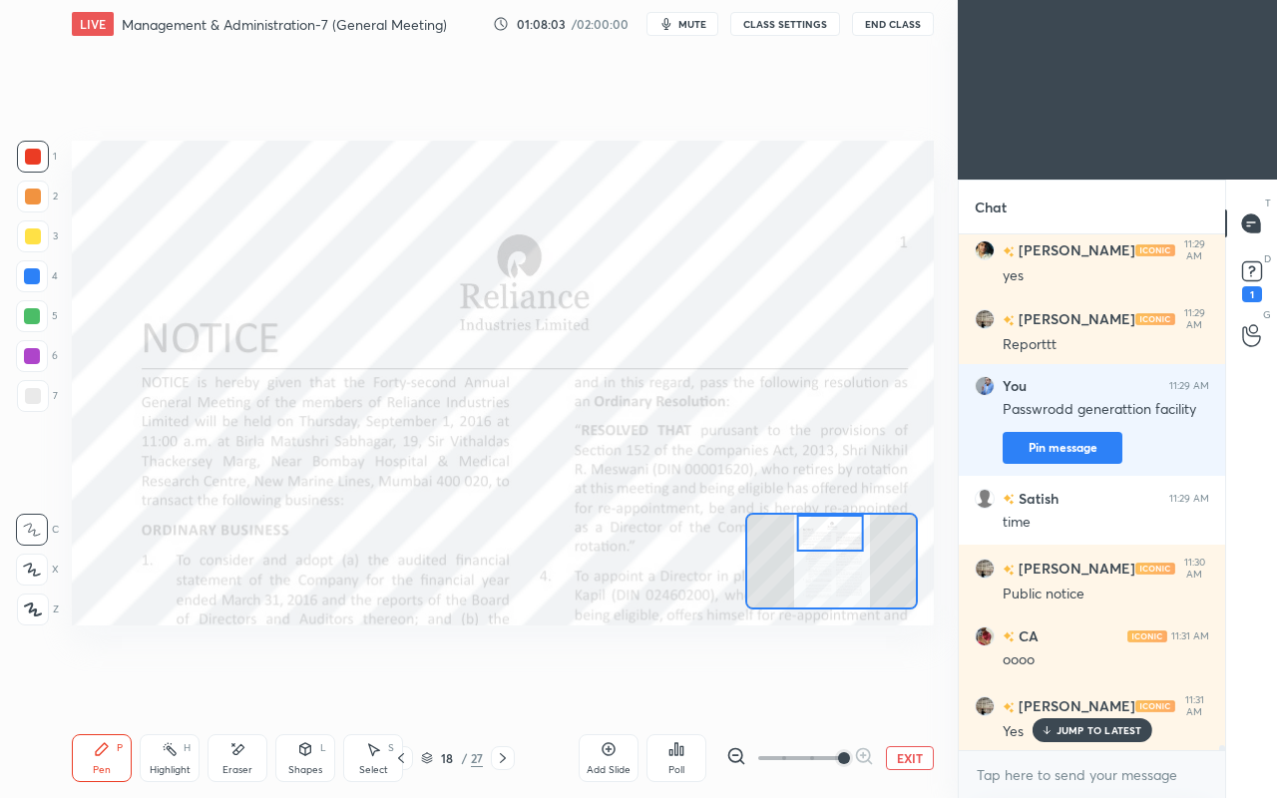
click at [500, 686] on icon at bounding box center [503, 758] width 16 height 16
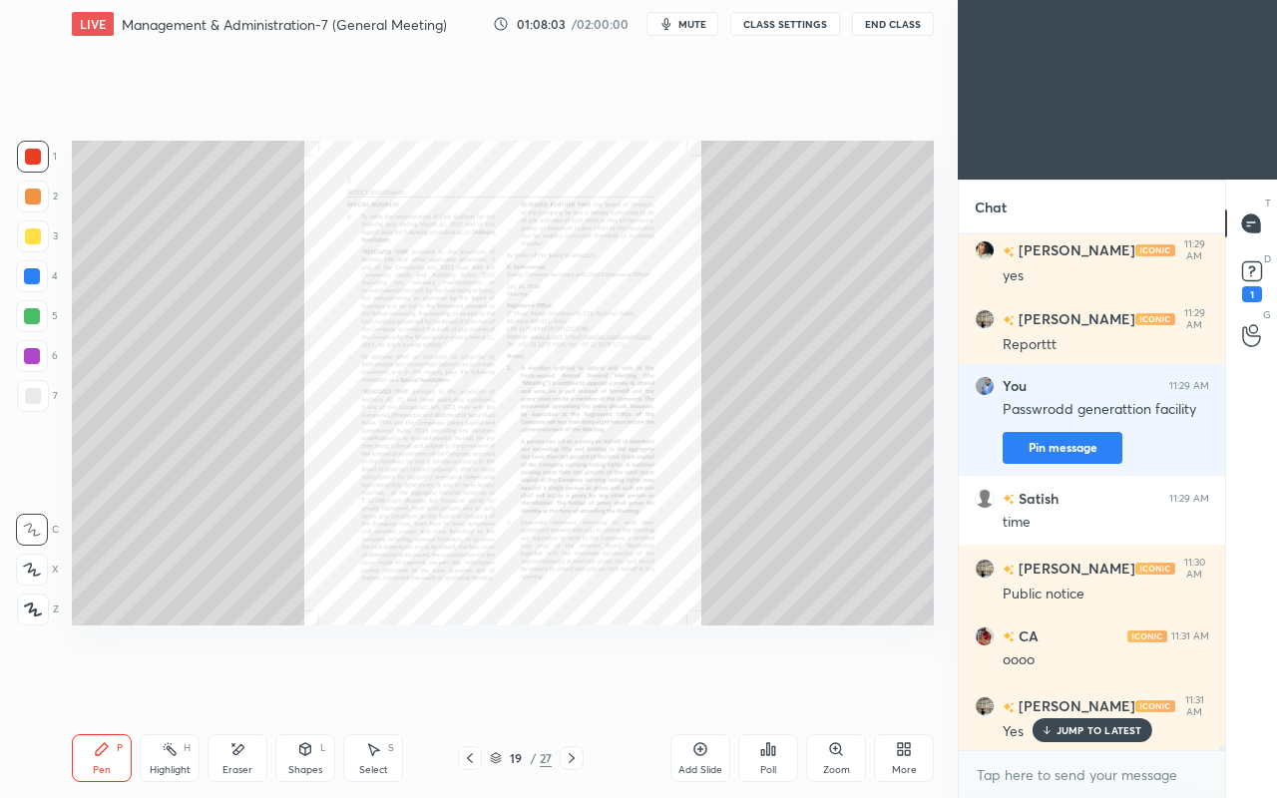
click at [574, 686] on icon at bounding box center [572, 758] width 16 height 16
click at [578, 686] on icon at bounding box center [572, 758] width 16 height 16
click at [579, 686] on icon at bounding box center [572, 758] width 16 height 16
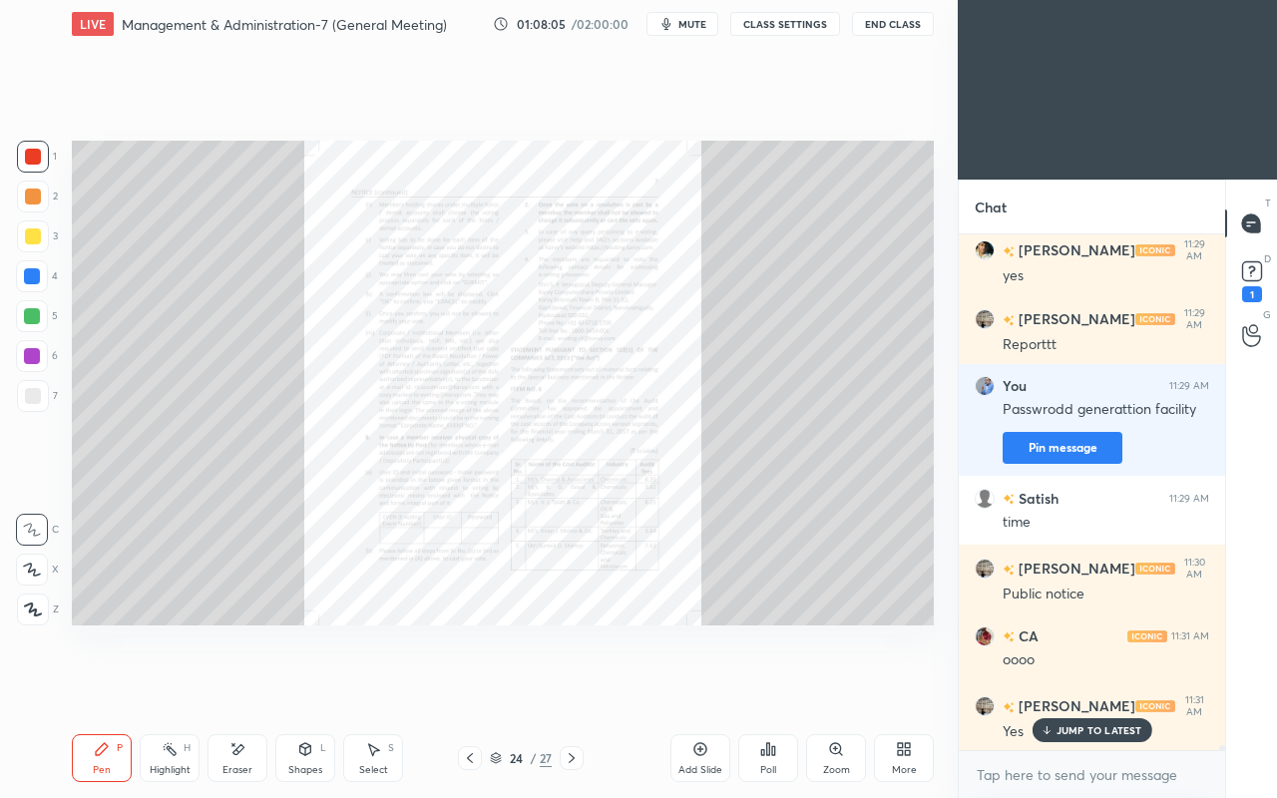
click at [576, 686] on icon at bounding box center [572, 758] width 16 height 16
click at [575, 686] on icon at bounding box center [572, 758] width 16 height 16
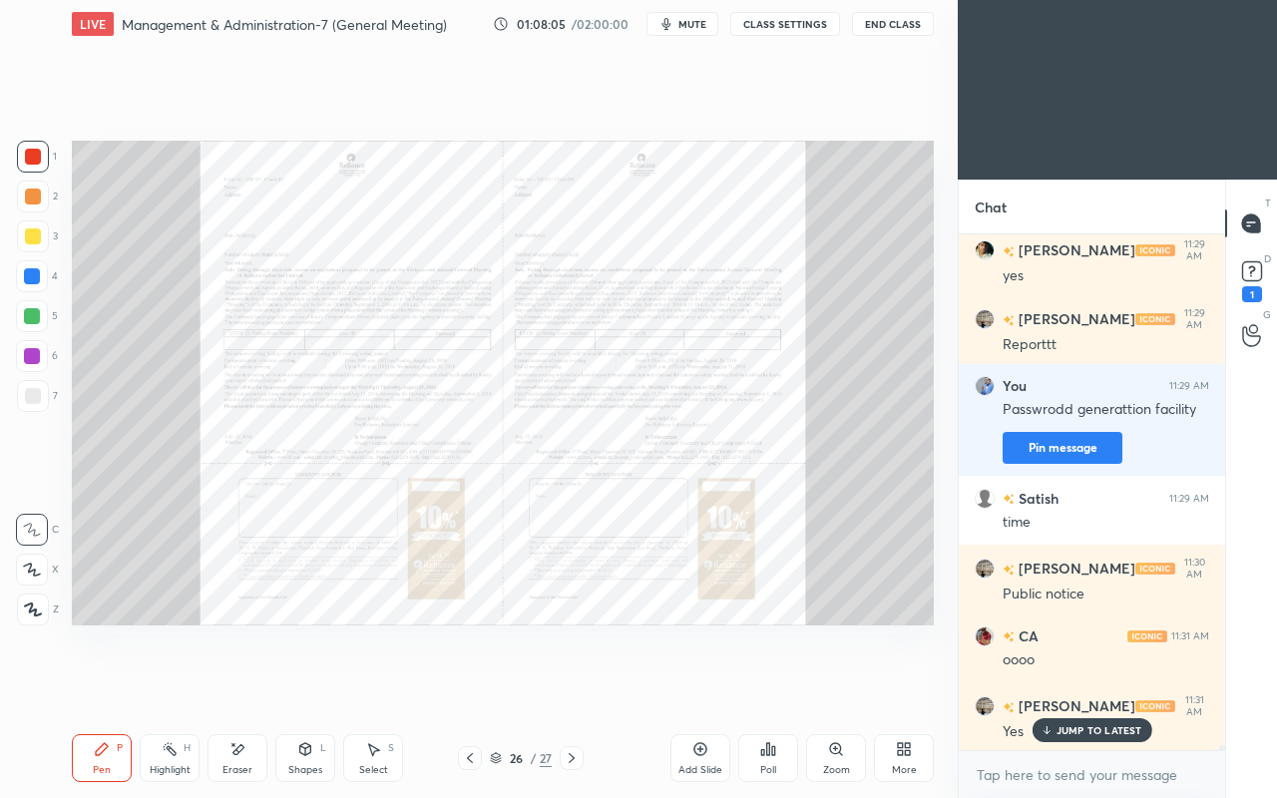
click at [577, 686] on icon at bounding box center [572, 758] width 16 height 16
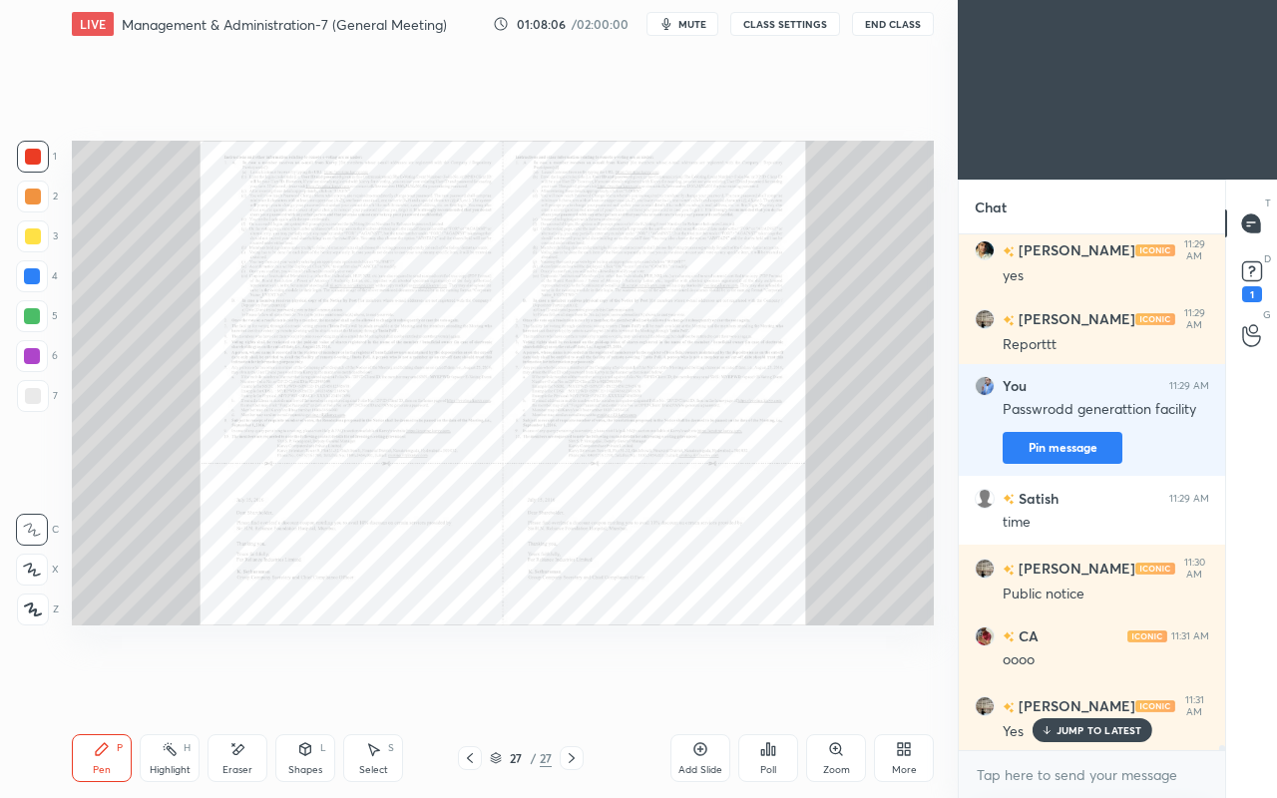
click at [578, 686] on icon at bounding box center [572, 758] width 16 height 16
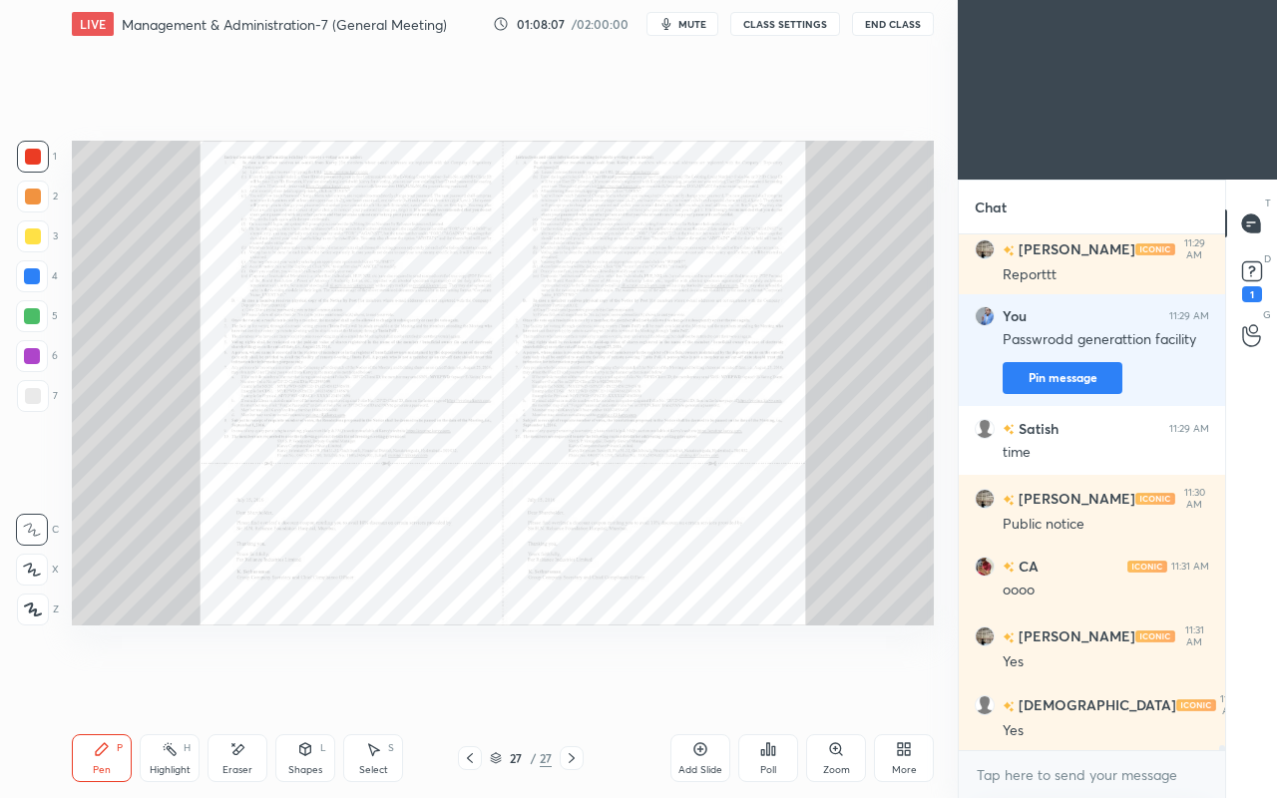
click at [577, 686] on icon at bounding box center [572, 758] width 16 height 16
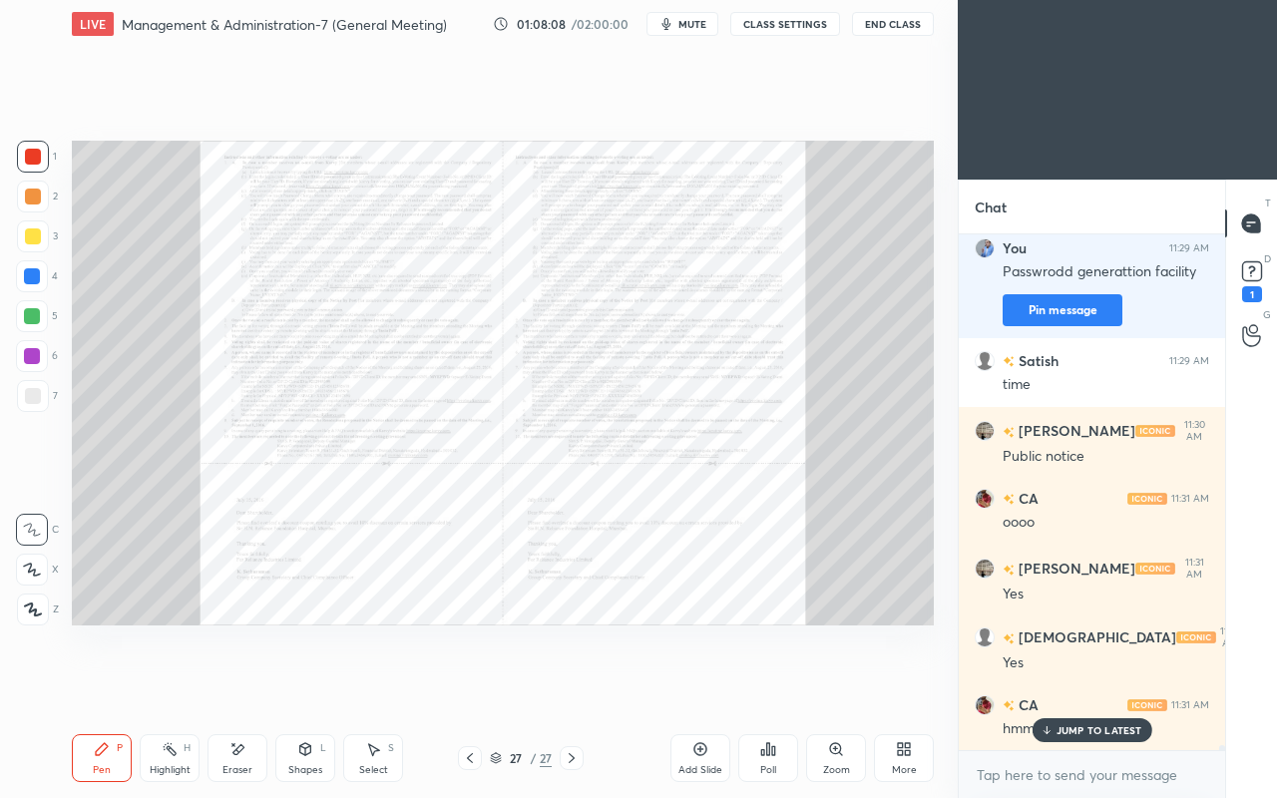
click at [908, 686] on div "More" at bounding box center [904, 758] width 60 height 48
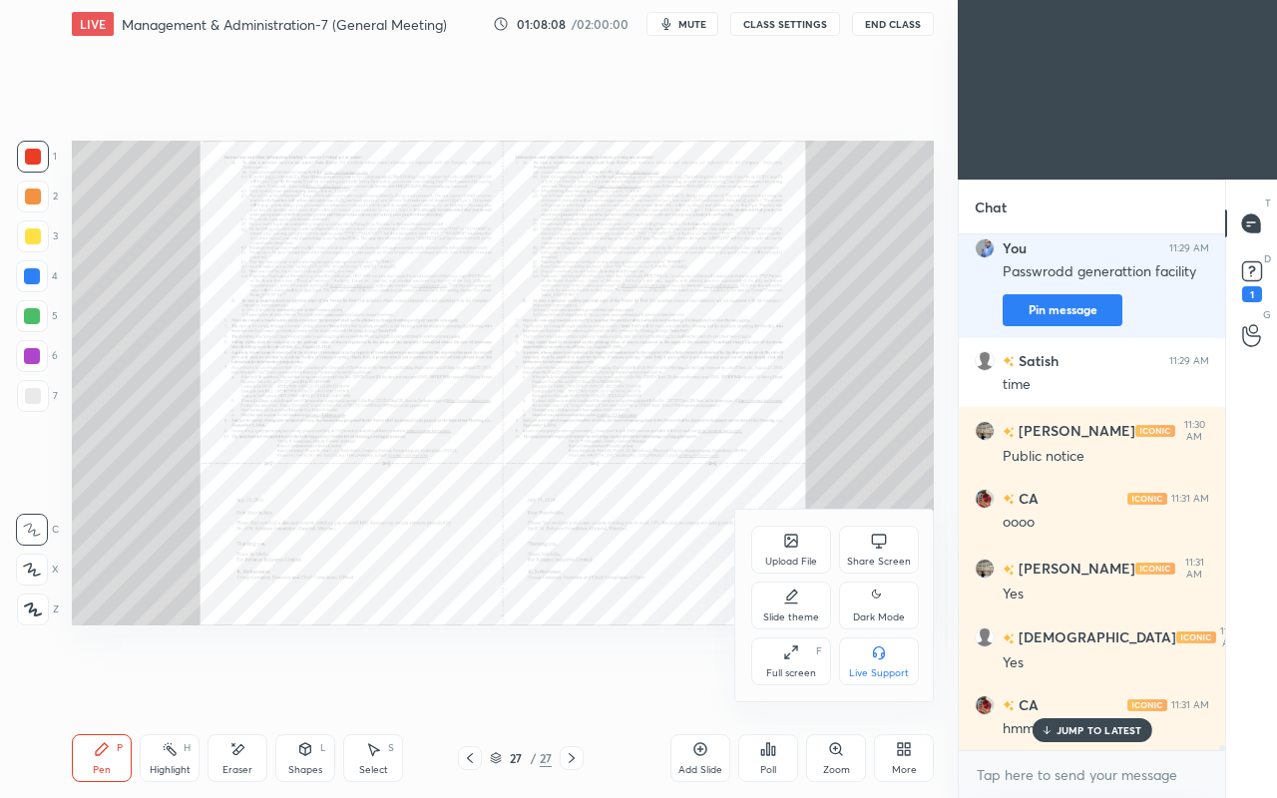
click at [788, 539] on icon at bounding box center [789, 539] width 2 height 2
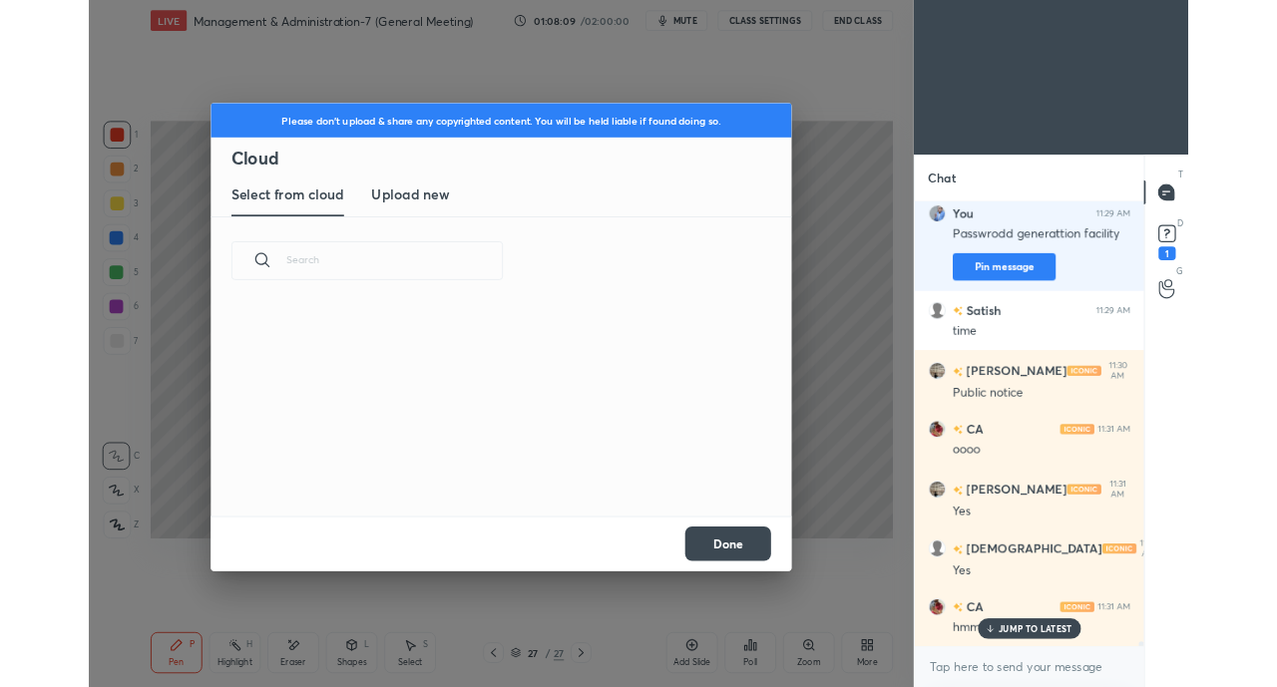
scroll to position [245, 641]
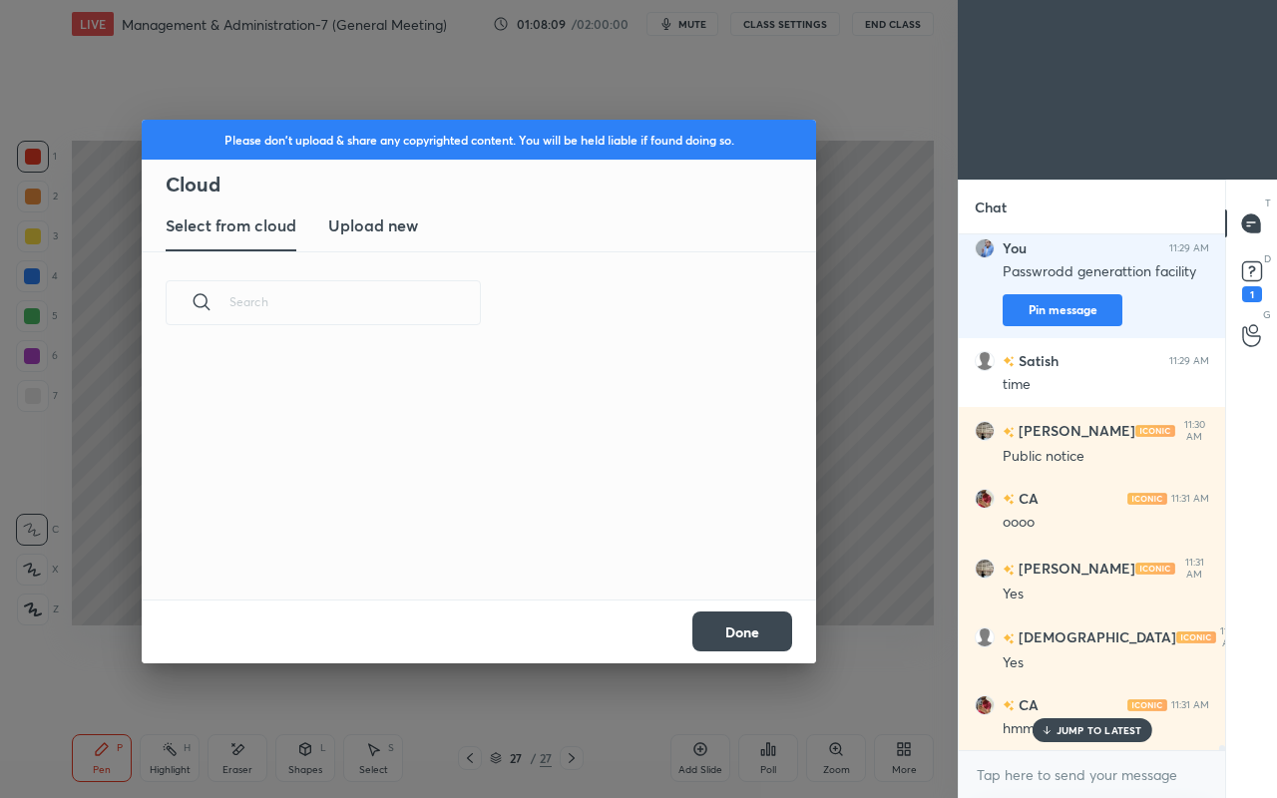
click at [390, 226] on h3 "Upload new" at bounding box center [373, 226] width 90 height 24
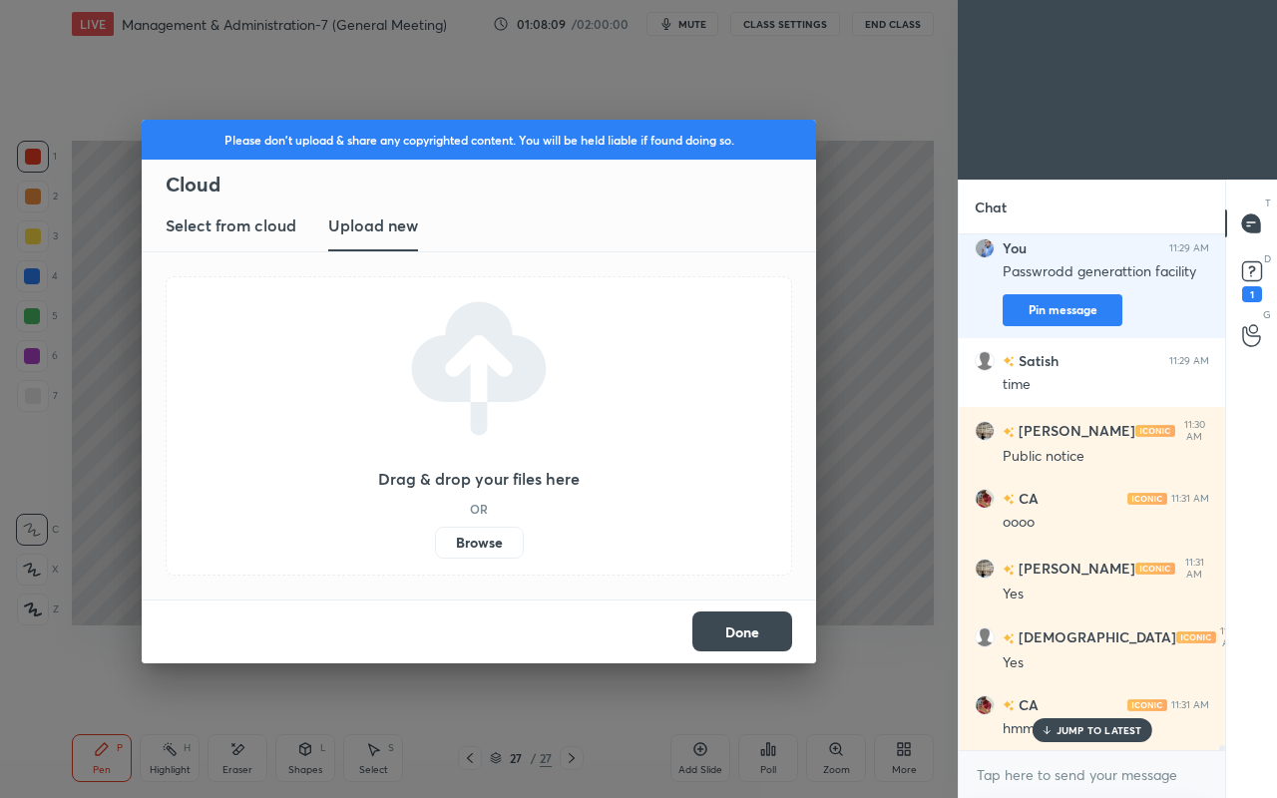
click at [494, 553] on label "Browse" at bounding box center [479, 543] width 89 height 32
click at [435, 553] on input "Browse" at bounding box center [435, 543] width 0 height 32
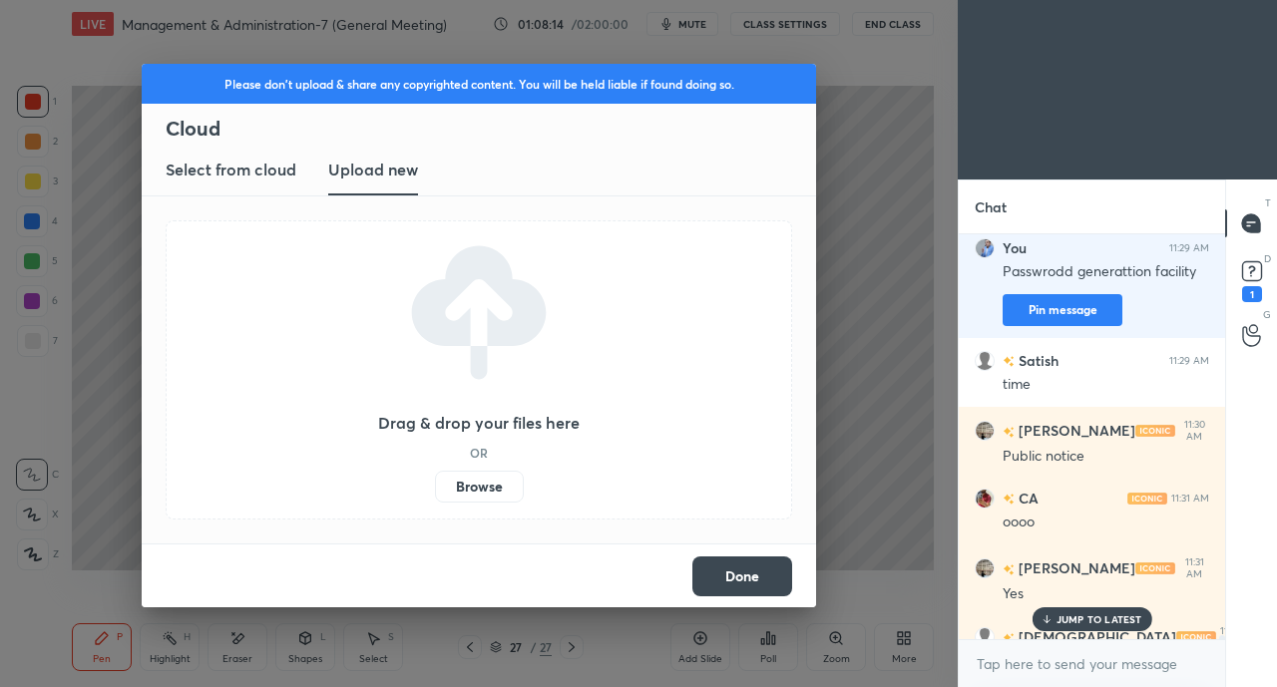
scroll to position [55355, 0]
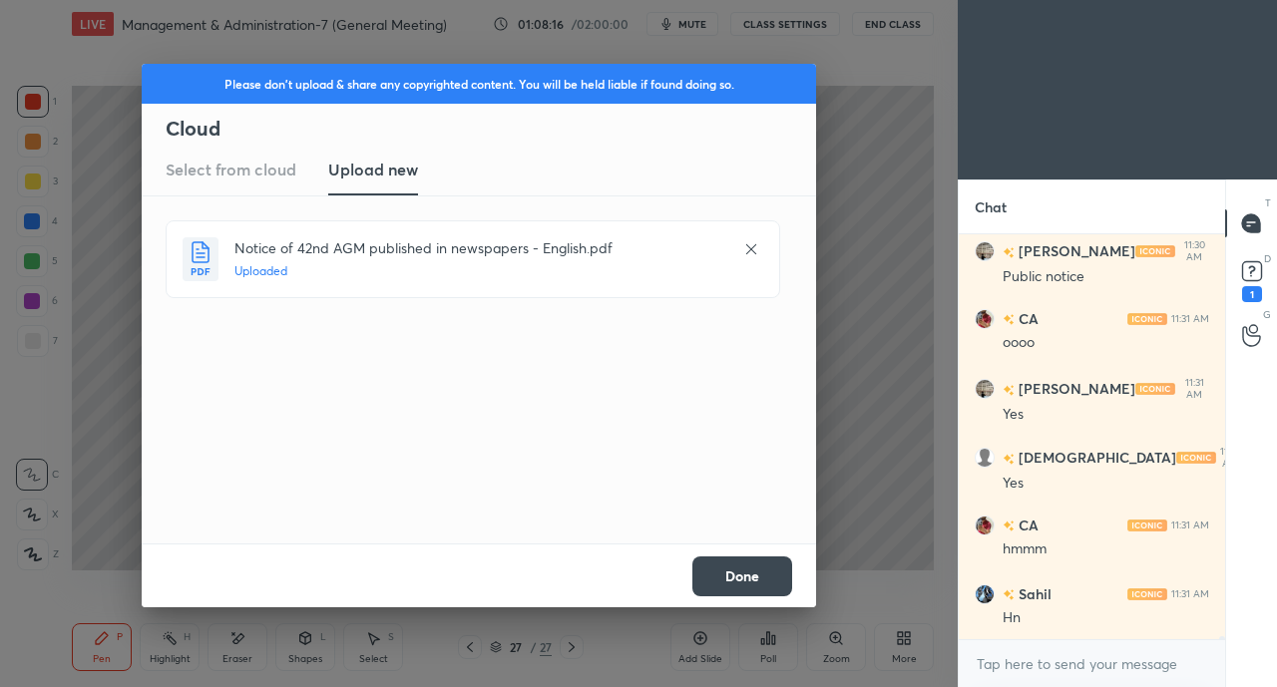
click at [784, 586] on button "Done" at bounding box center [742, 577] width 100 height 40
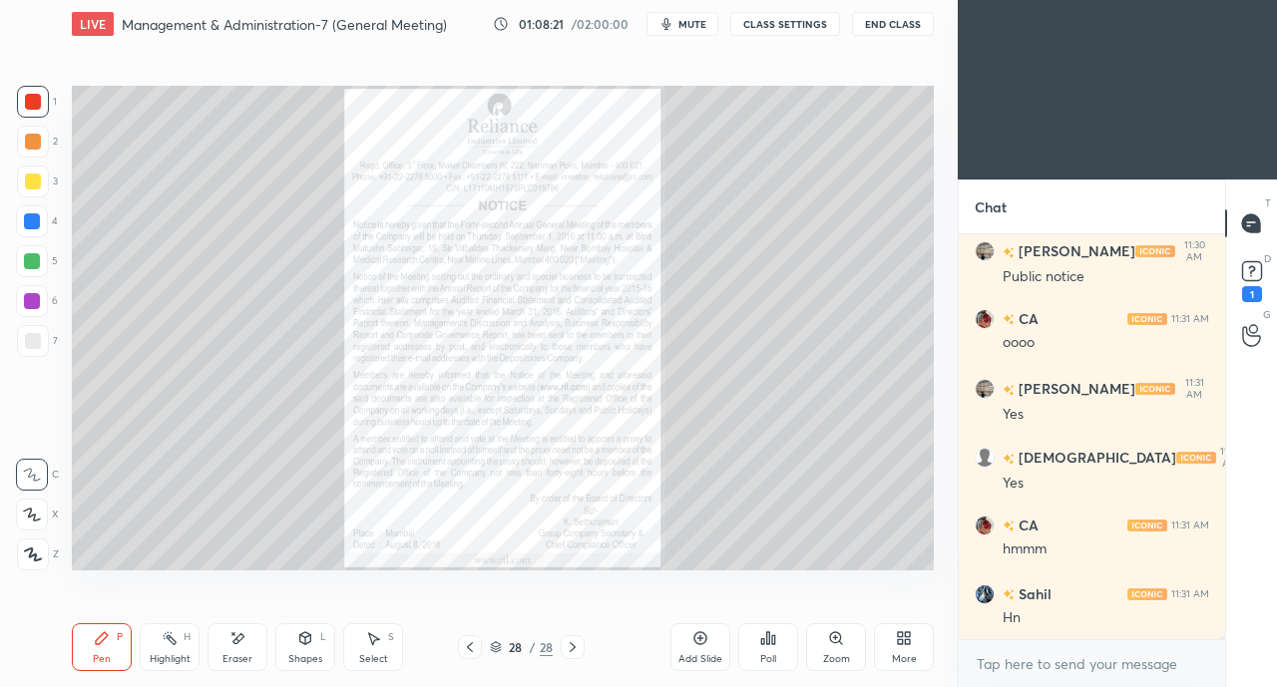
click at [824, 645] on div "Zoom" at bounding box center [836, 648] width 60 height 48
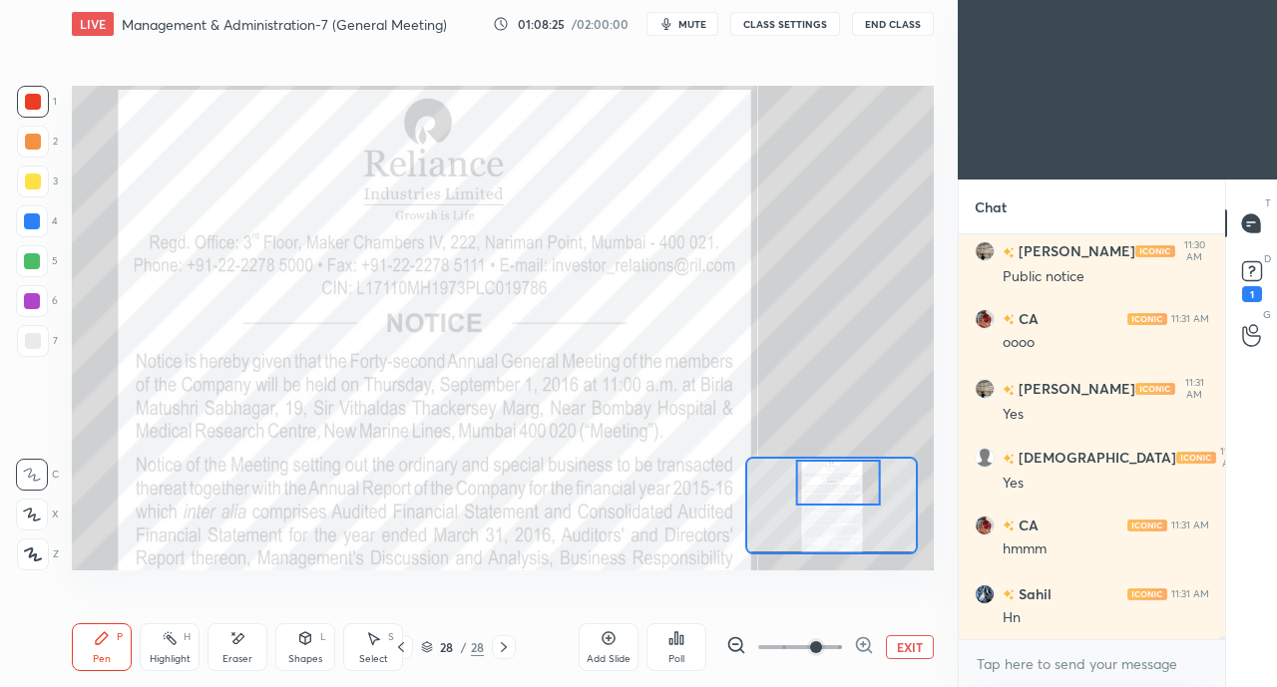
click at [29, 102] on div at bounding box center [33, 102] width 16 height 16
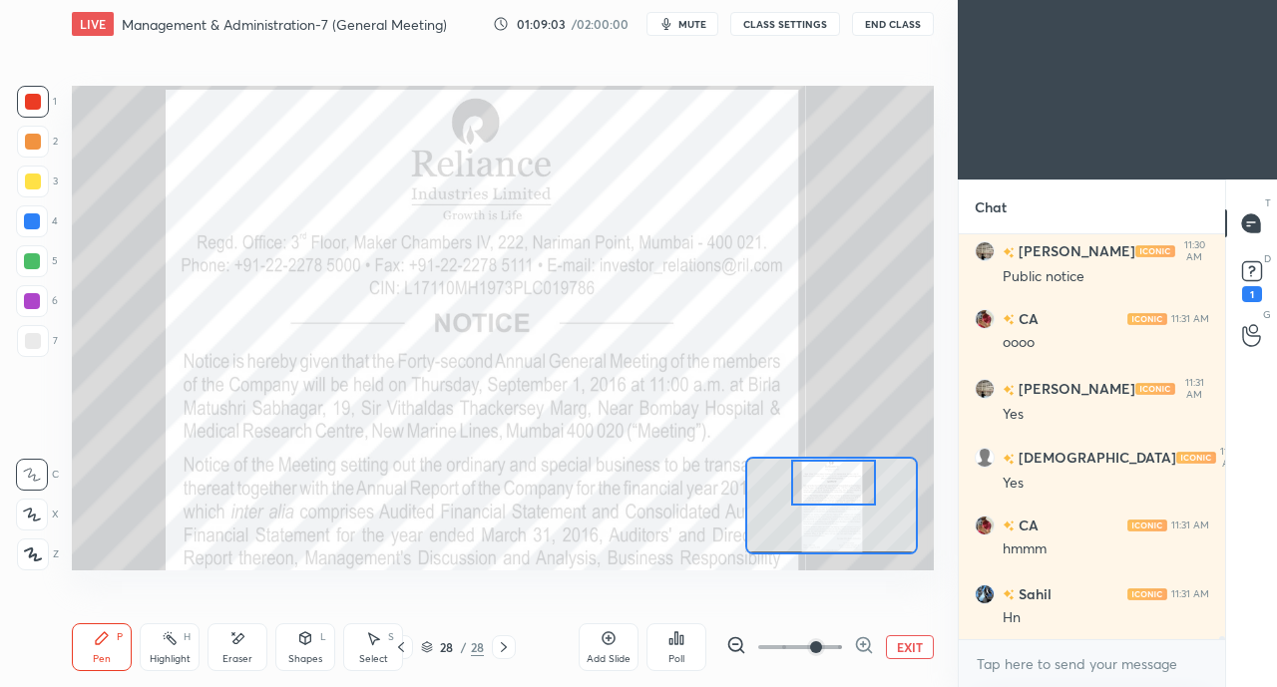
click at [401, 645] on icon at bounding box center [401, 648] width 6 height 10
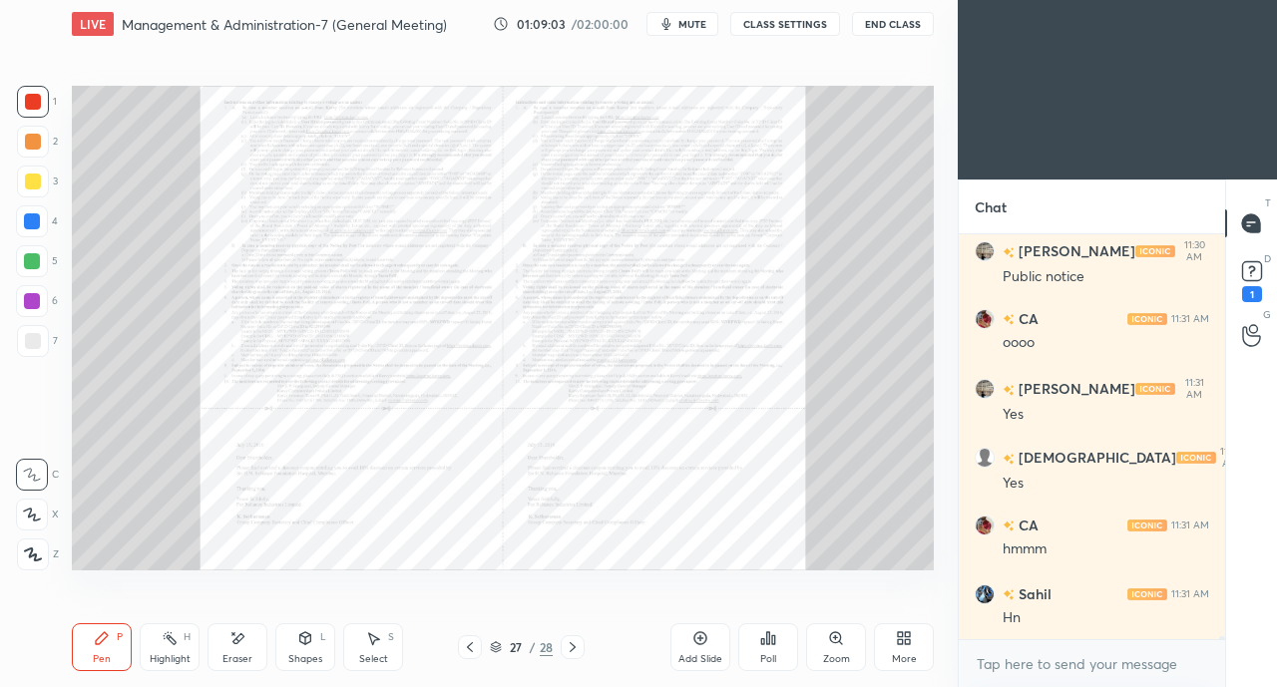
click at [890, 655] on div "More" at bounding box center [904, 648] width 60 height 48
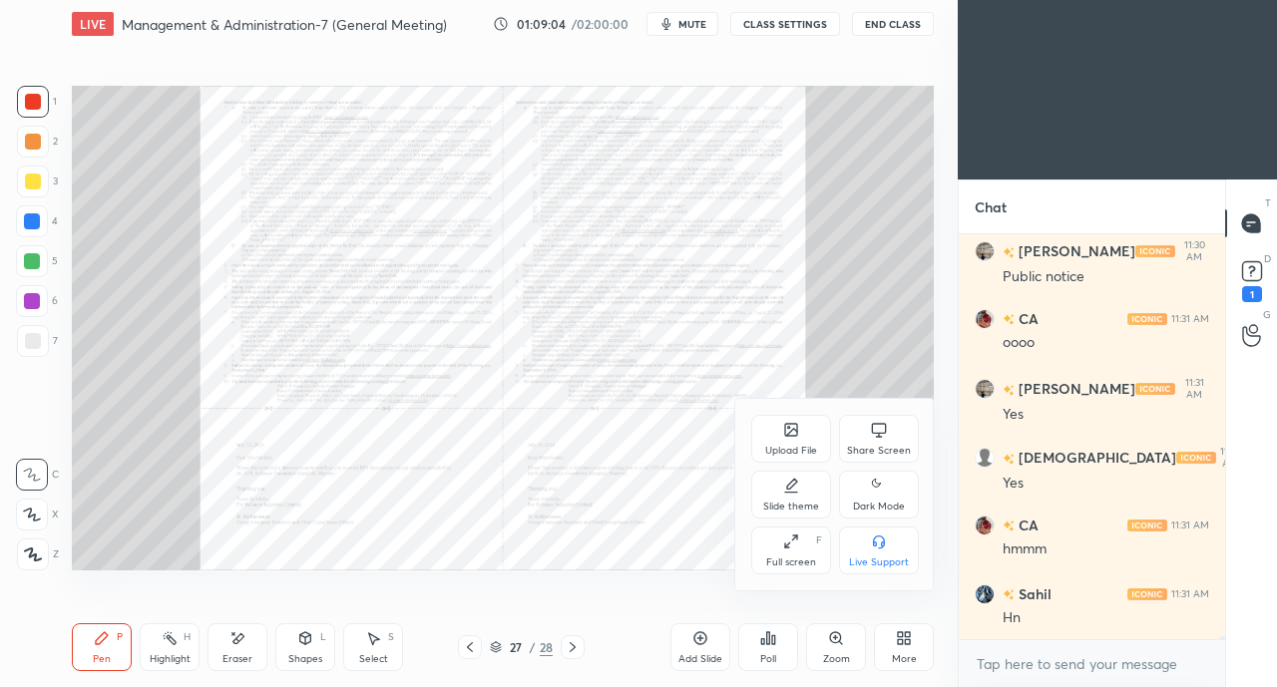
click at [790, 435] on icon at bounding box center [791, 432] width 11 height 7
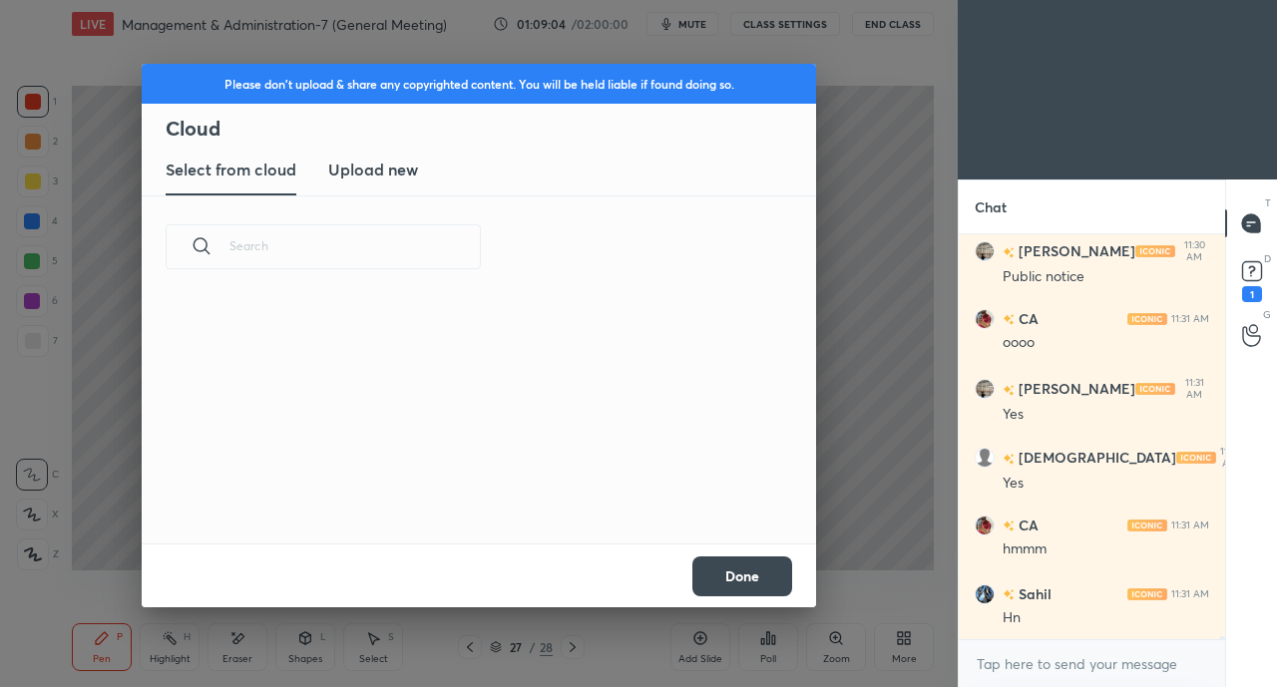
scroll to position [245, 641]
click at [398, 170] on h3 "Upload new" at bounding box center [373, 170] width 90 height 24
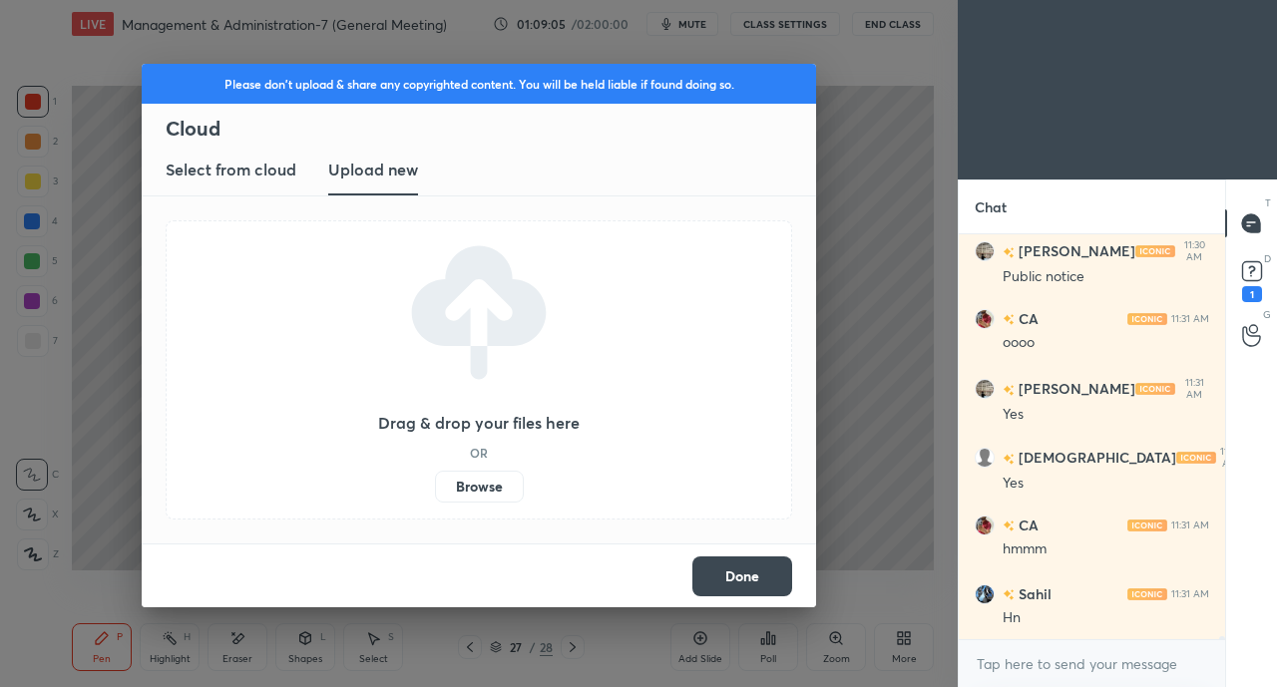
click at [489, 489] on label "Browse" at bounding box center [479, 487] width 89 height 32
click at [435, 489] on input "Browse" at bounding box center [435, 487] width 0 height 32
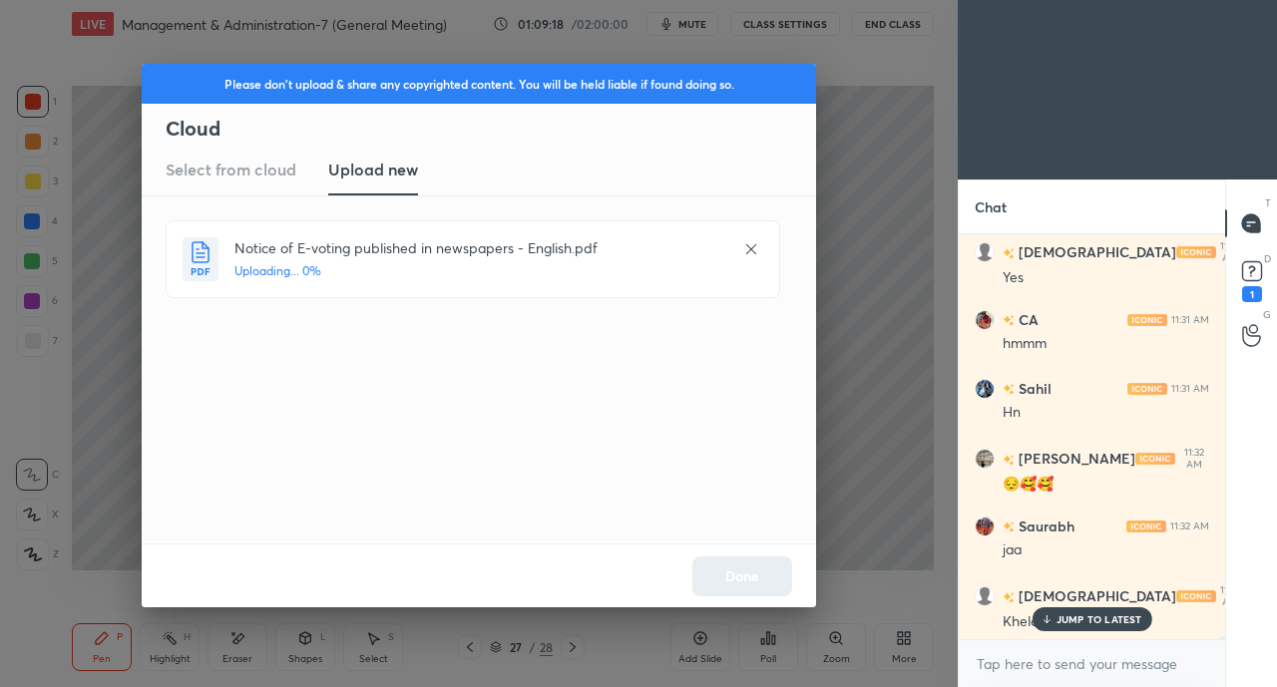
scroll to position [55649, 0]
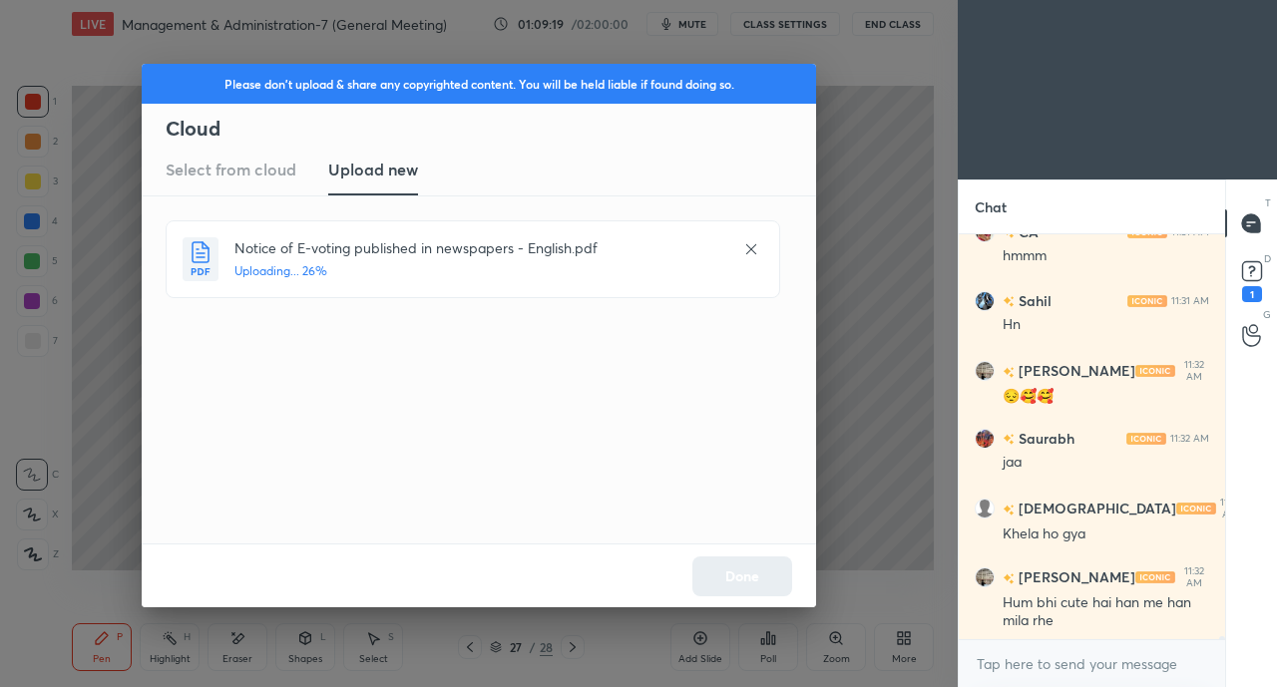
click at [744, 581] on div "Done" at bounding box center [479, 576] width 674 height 64
click at [756, 578] on button "Done" at bounding box center [742, 577] width 100 height 40
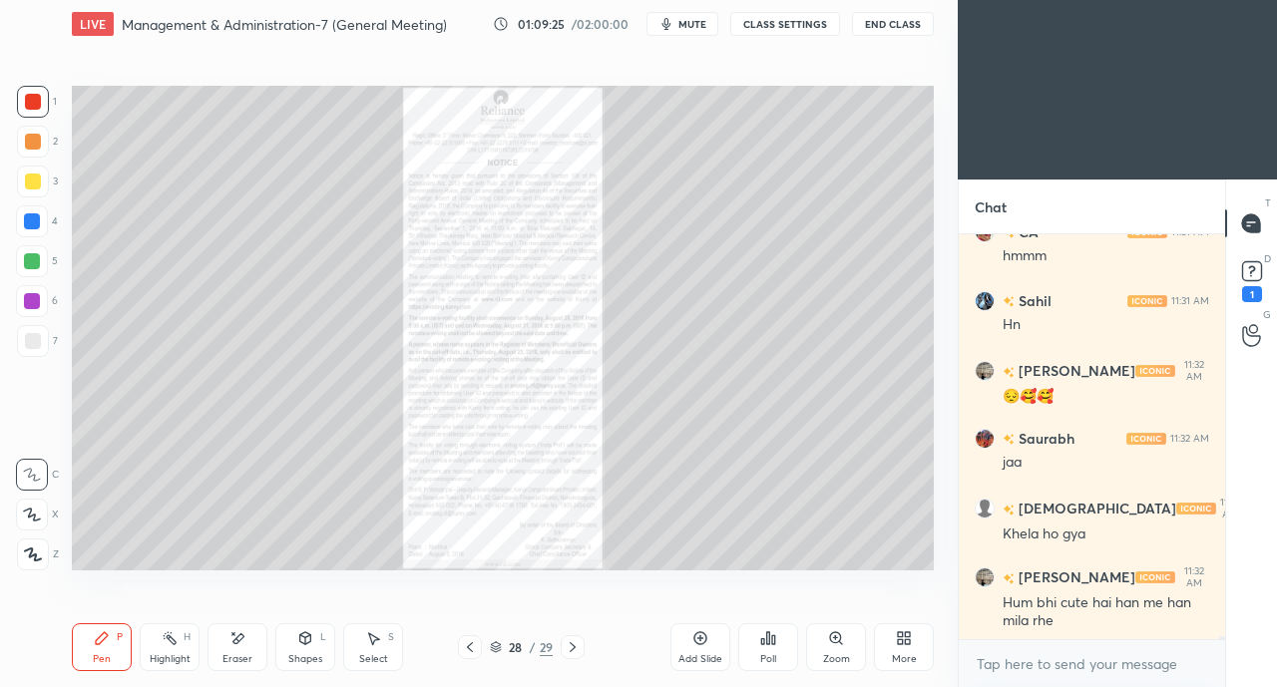
click at [836, 647] on icon at bounding box center [836, 639] width 16 height 16
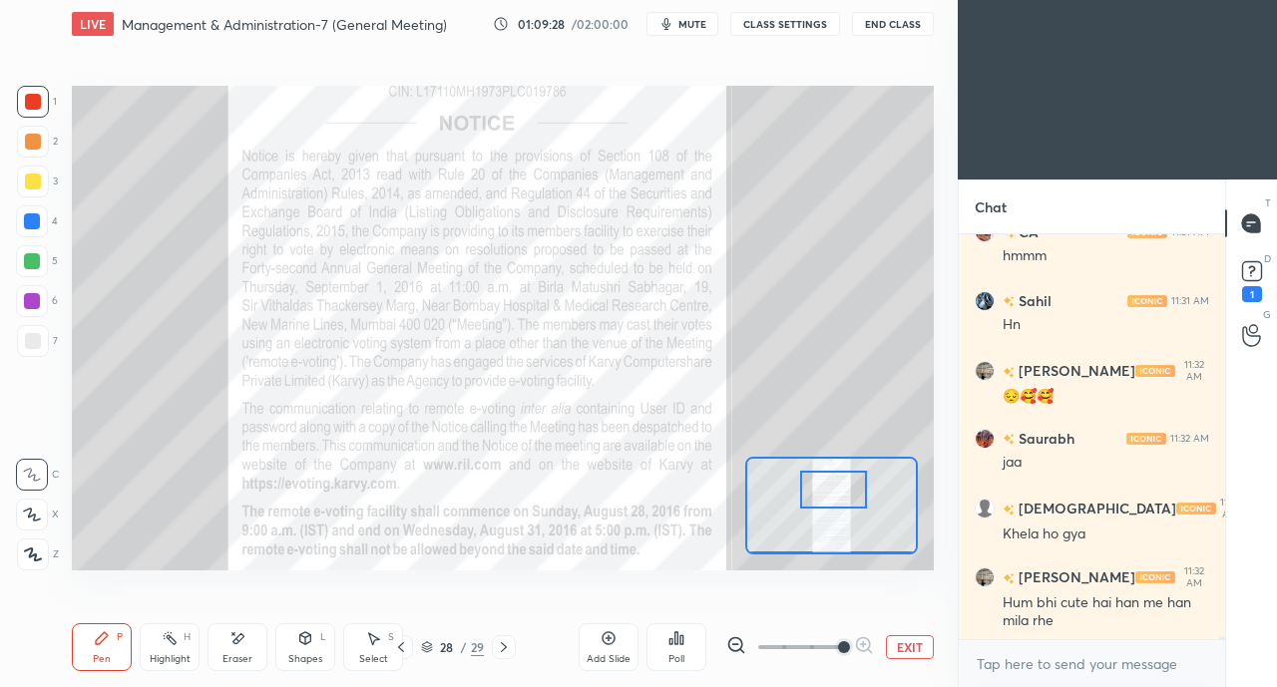
click at [20, 93] on div at bounding box center [33, 102] width 32 height 32
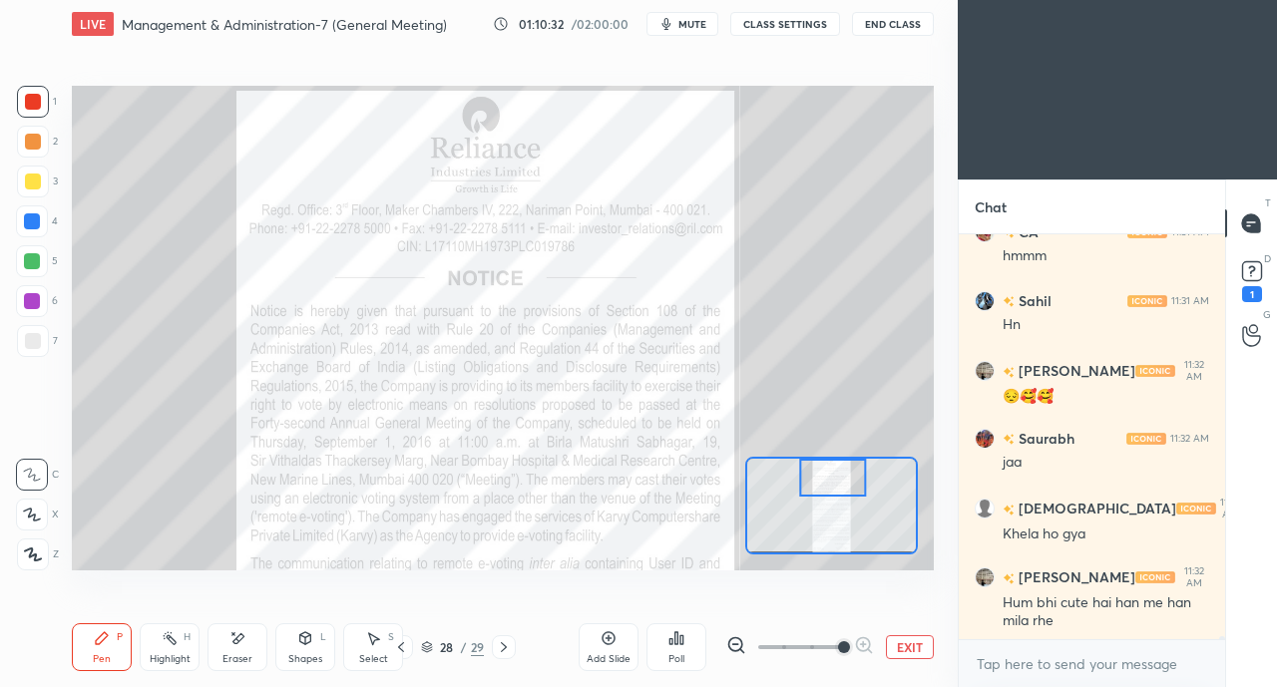
click at [401, 648] on icon at bounding box center [401, 648] width 16 height 16
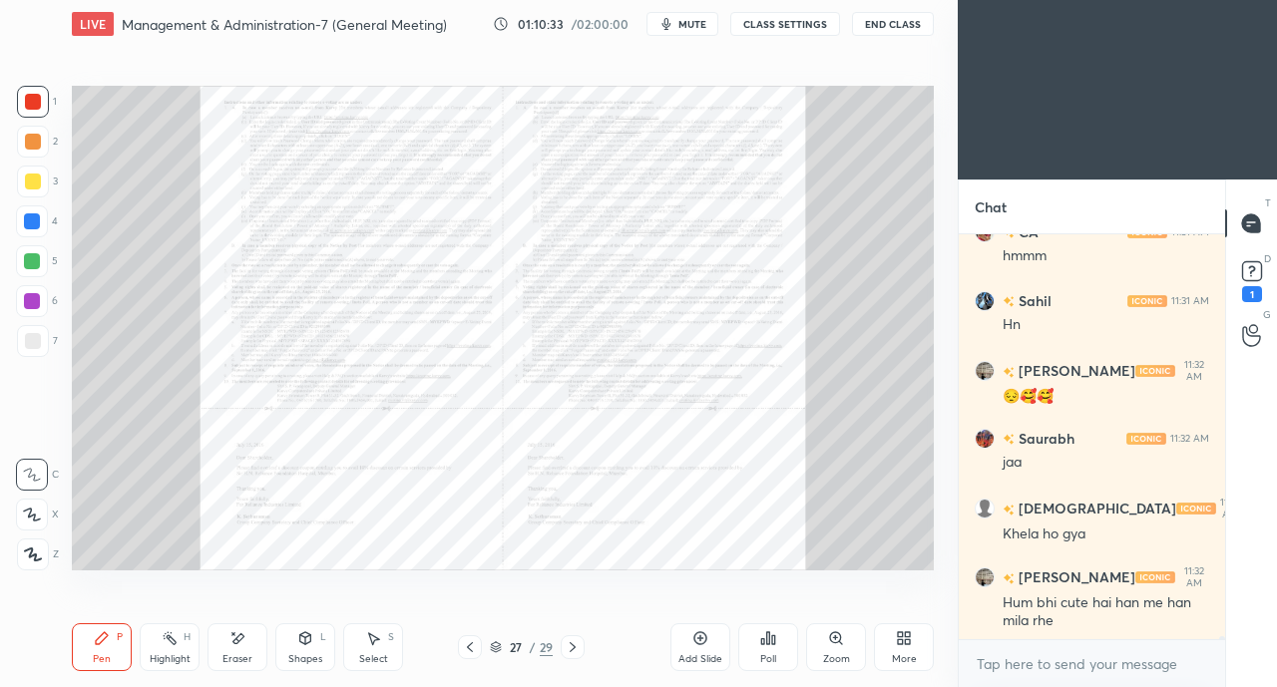
click at [467, 652] on icon at bounding box center [470, 648] width 16 height 16
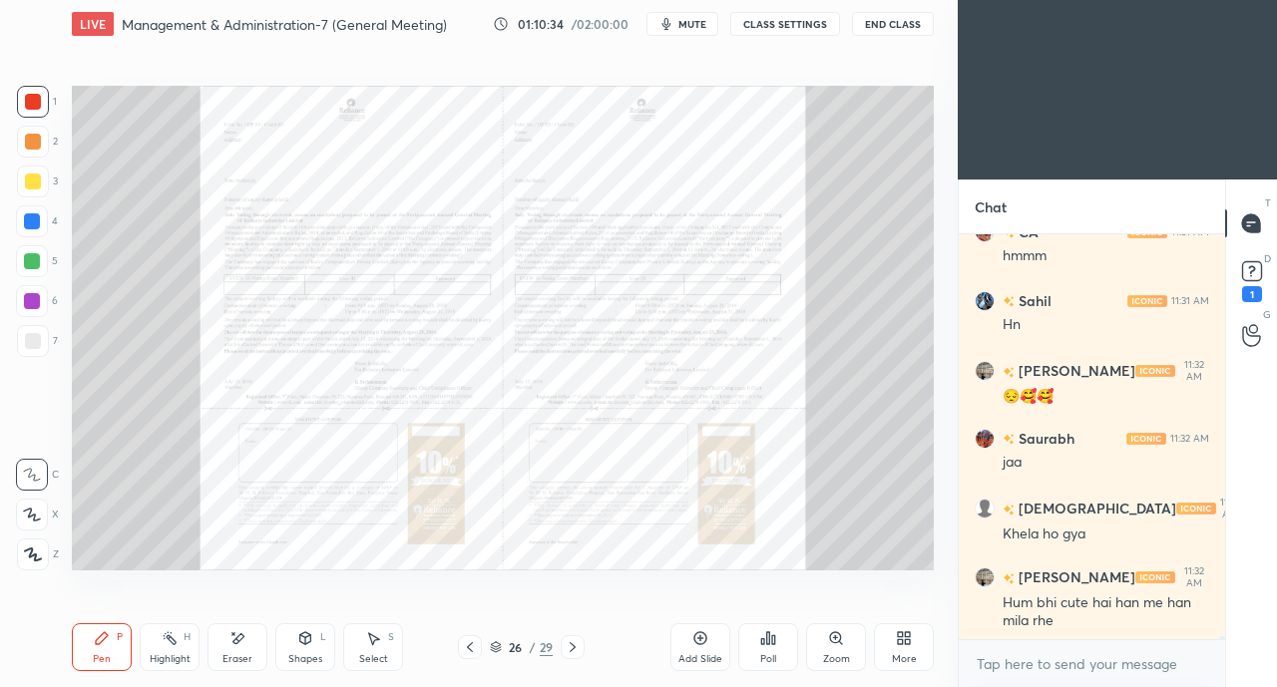
click at [467, 650] on icon at bounding box center [470, 648] width 16 height 16
click at [469, 651] on icon at bounding box center [470, 648] width 6 height 10
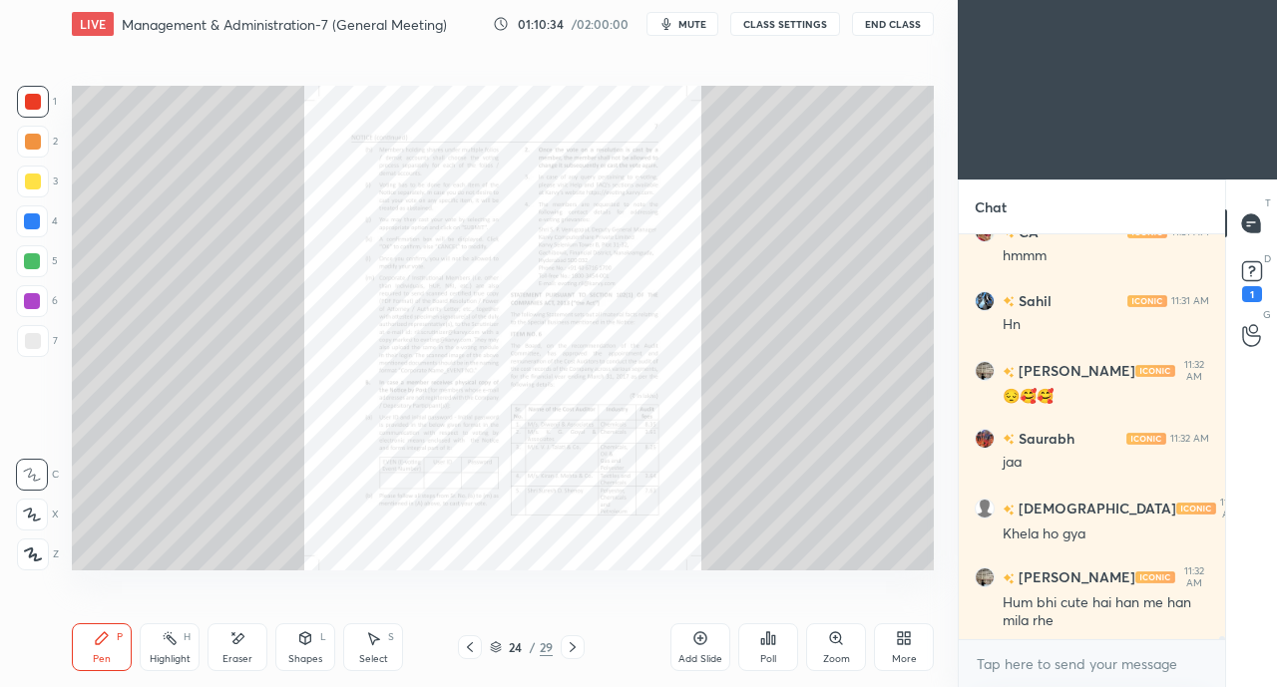
click at [473, 648] on icon at bounding box center [470, 648] width 16 height 16
click at [475, 648] on icon at bounding box center [470, 648] width 16 height 16
click at [471, 647] on icon at bounding box center [470, 648] width 16 height 16
click at [474, 638] on div at bounding box center [470, 648] width 24 height 24
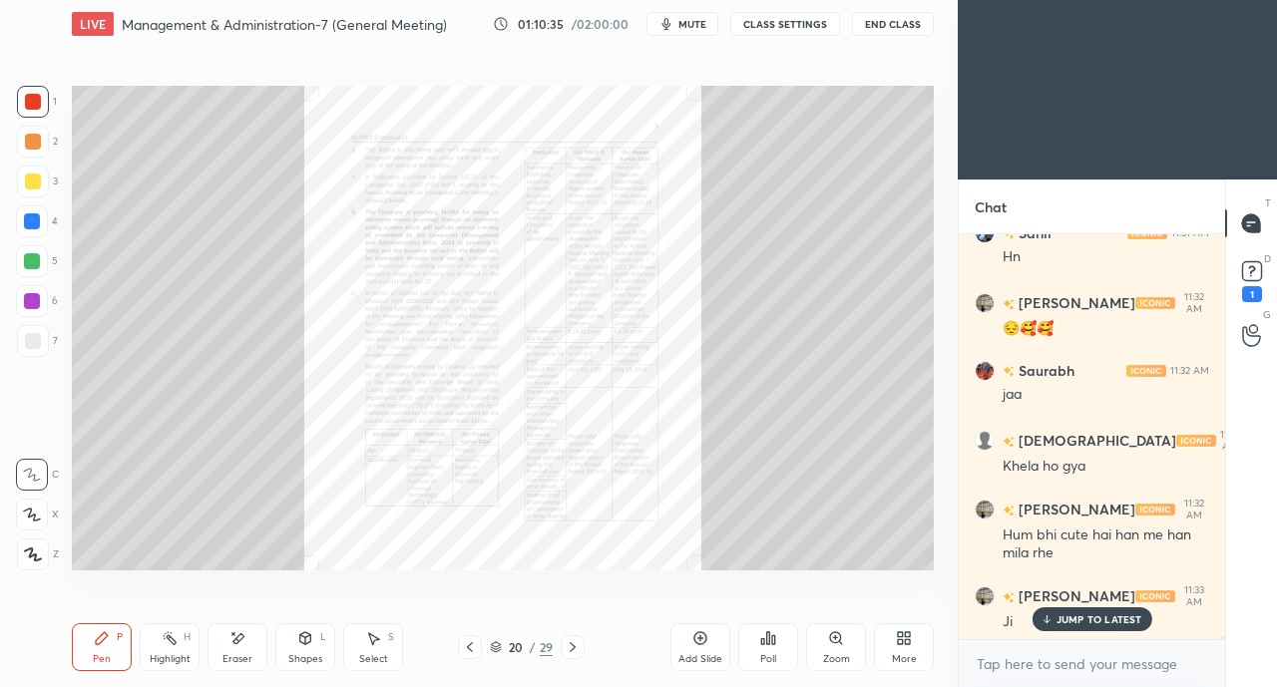
click at [461, 658] on div at bounding box center [470, 648] width 24 height 24
click at [1054, 611] on div "JUMP TO LATEST" at bounding box center [1092, 620] width 120 height 24
click at [470, 650] on icon at bounding box center [470, 648] width 16 height 16
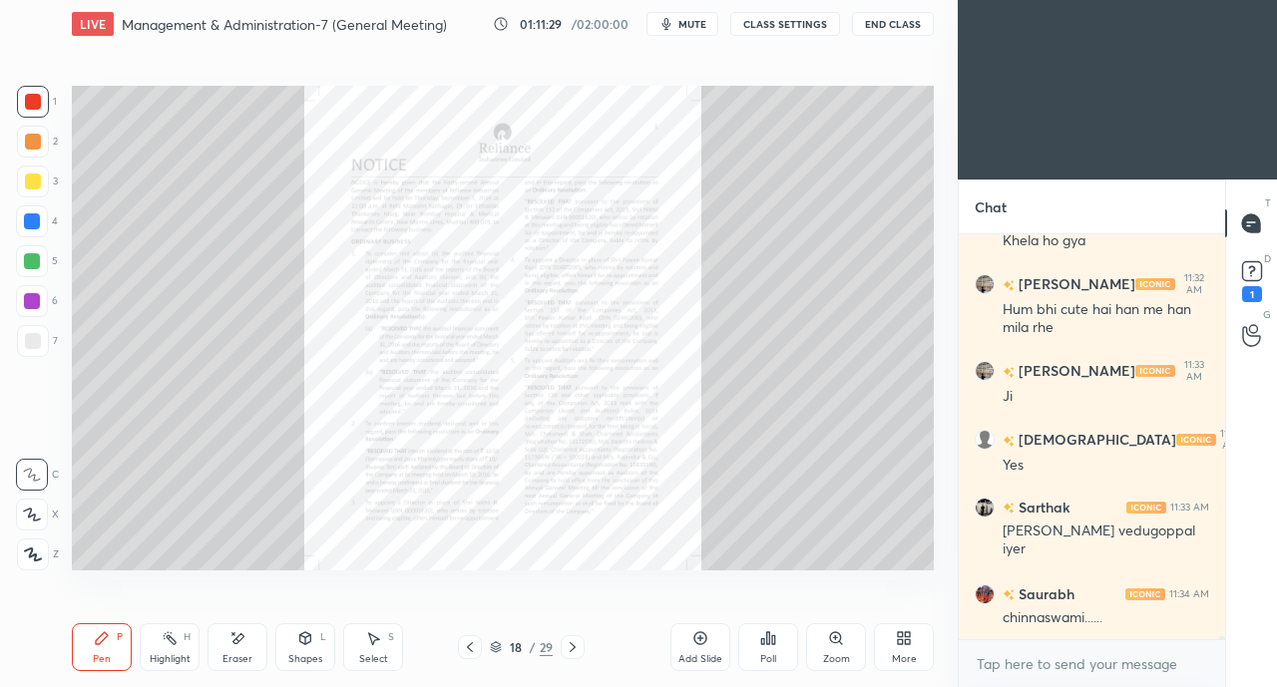
scroll to position [56028, 0]
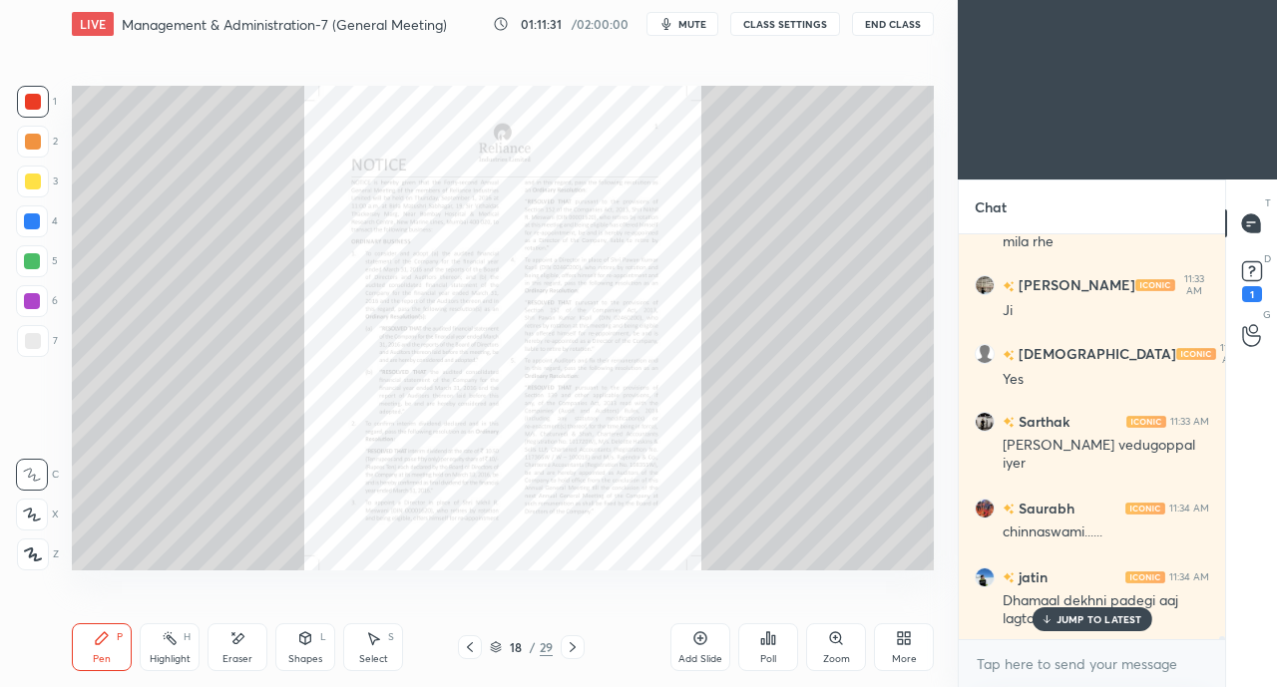
click at [1079, 613] on div "JUMP TO LATEST" at bounding box center [1092, 620] width 120 height 24
click at [930, 658] on div "More" at bounding box center [904, 648] width 60 height 48
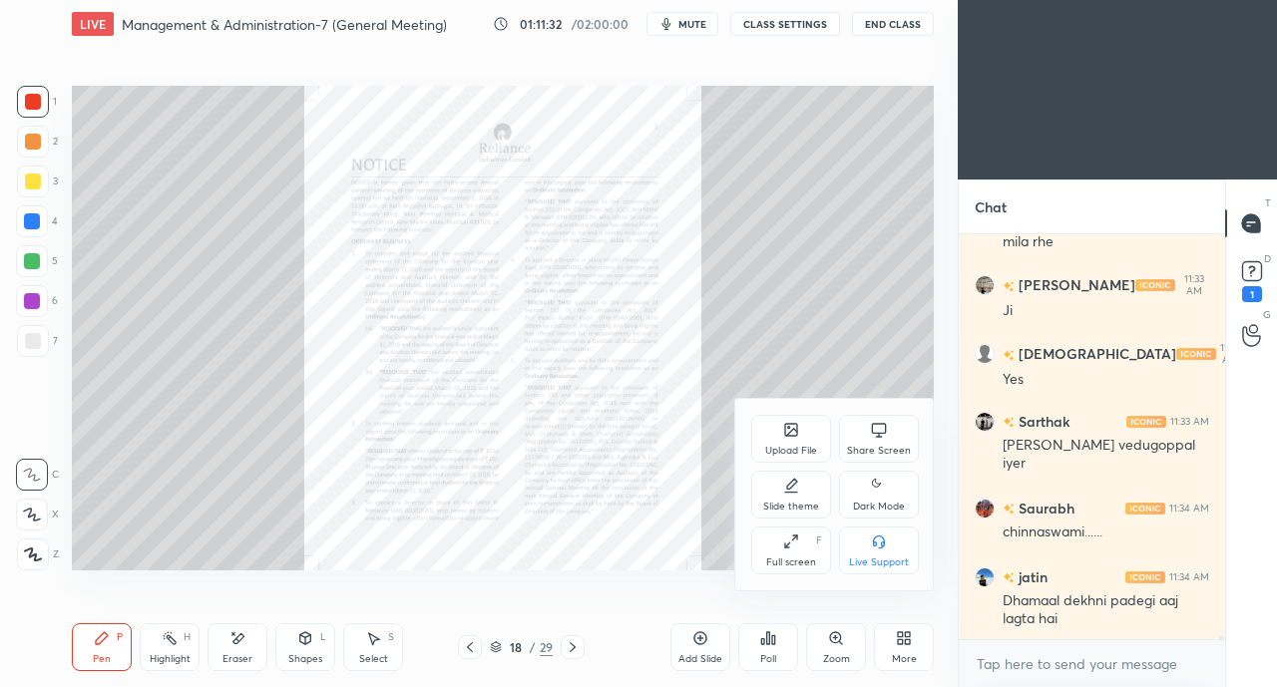
click at [872, 436] on icon at bounding box center [879, 430] width 16 height 16
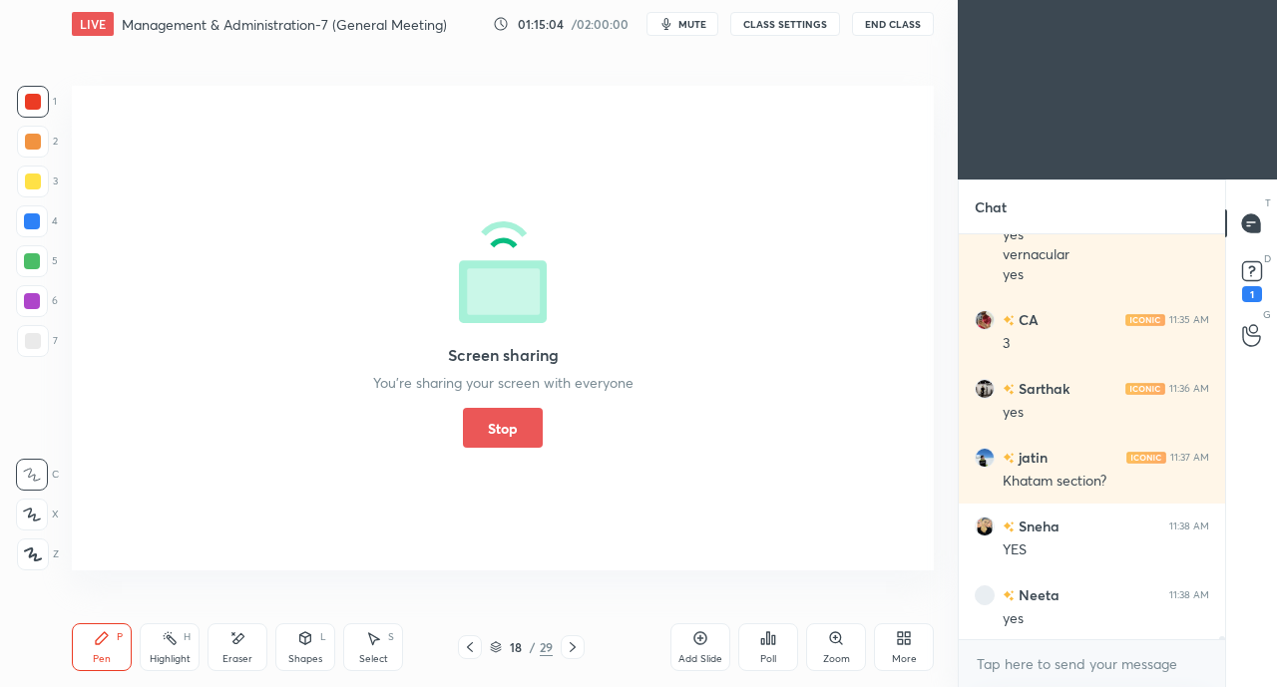
scroll to position [56826, 0]
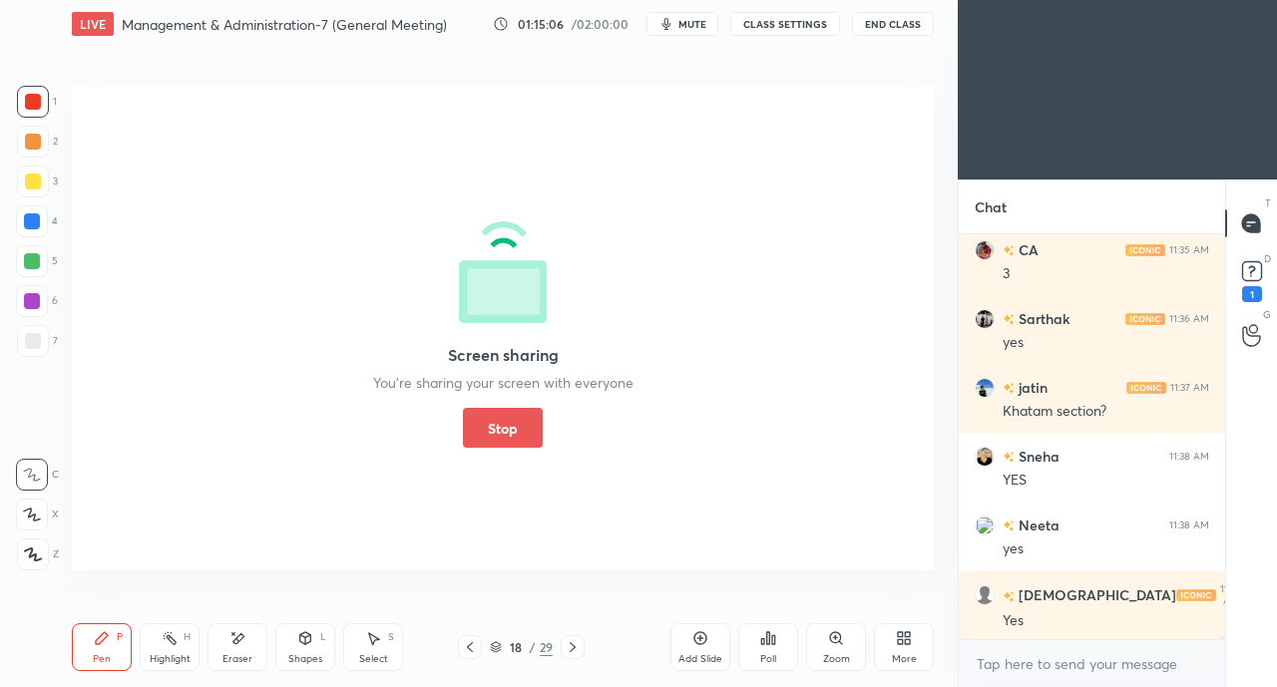
click at [501, 431] on button "Stop" at bounding box center [503, 428] width 80 height 40
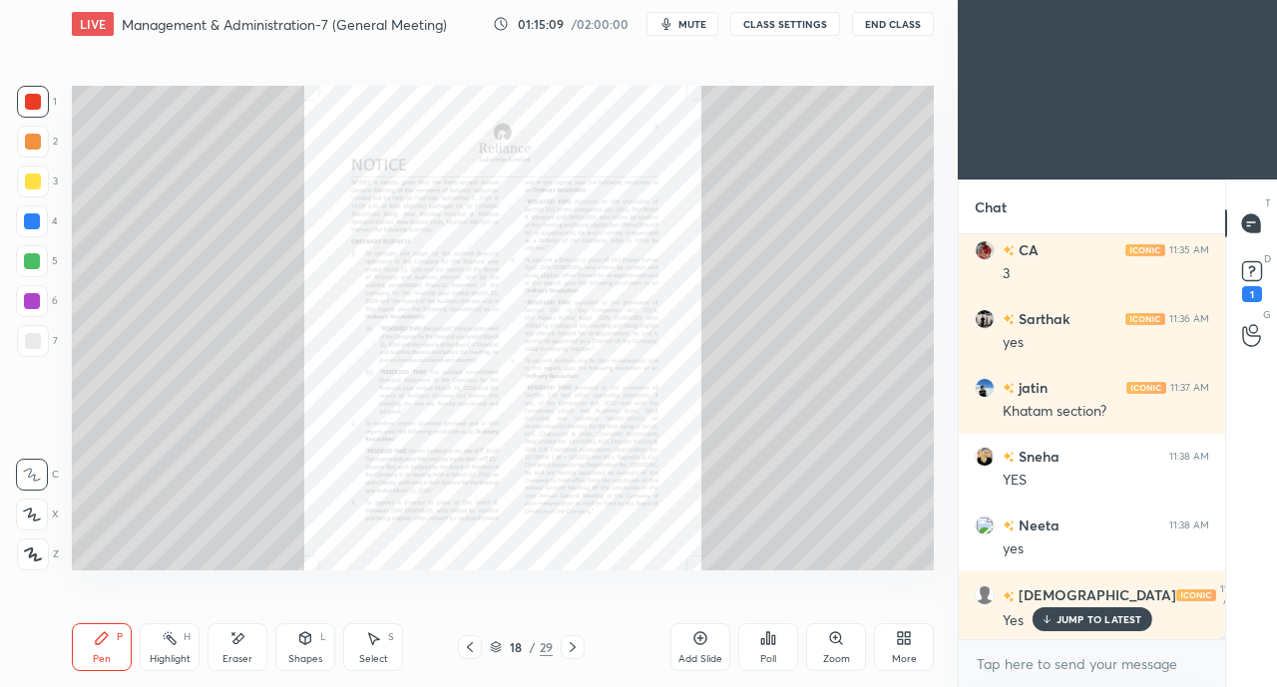
scroll to position [56894, 0]
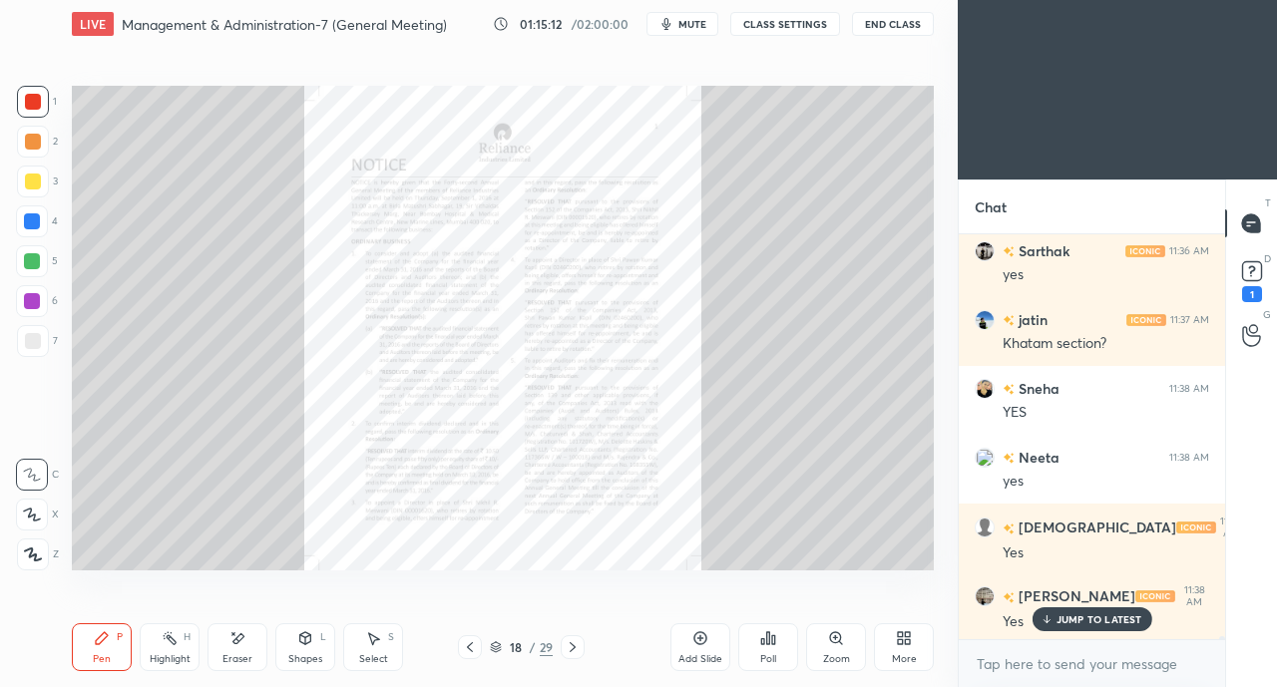
click at [1100, 621] on p "JUMP TO LATEST" at bounding box center [1100, 620] width 86 height 12
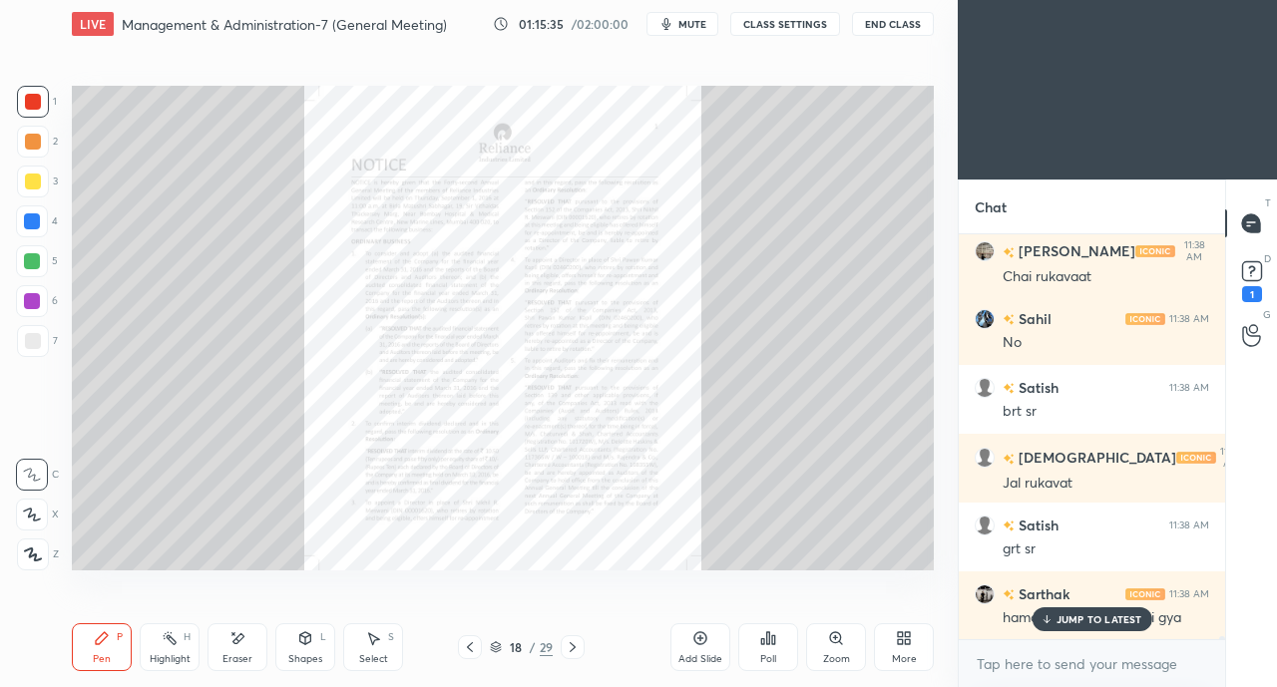
scroll to position [57600, 0]
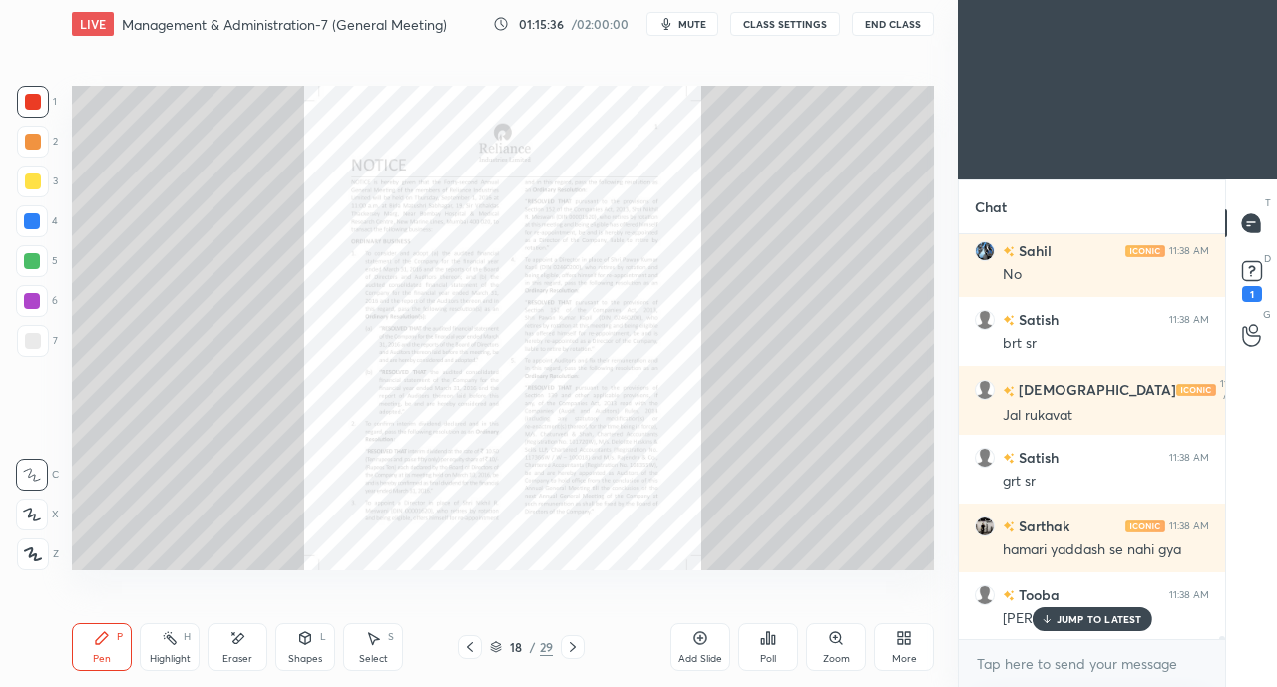
click at [1070, 615] on p "JUMP TO LATEST" at bounding box center [1100, 620] width 86 height 12
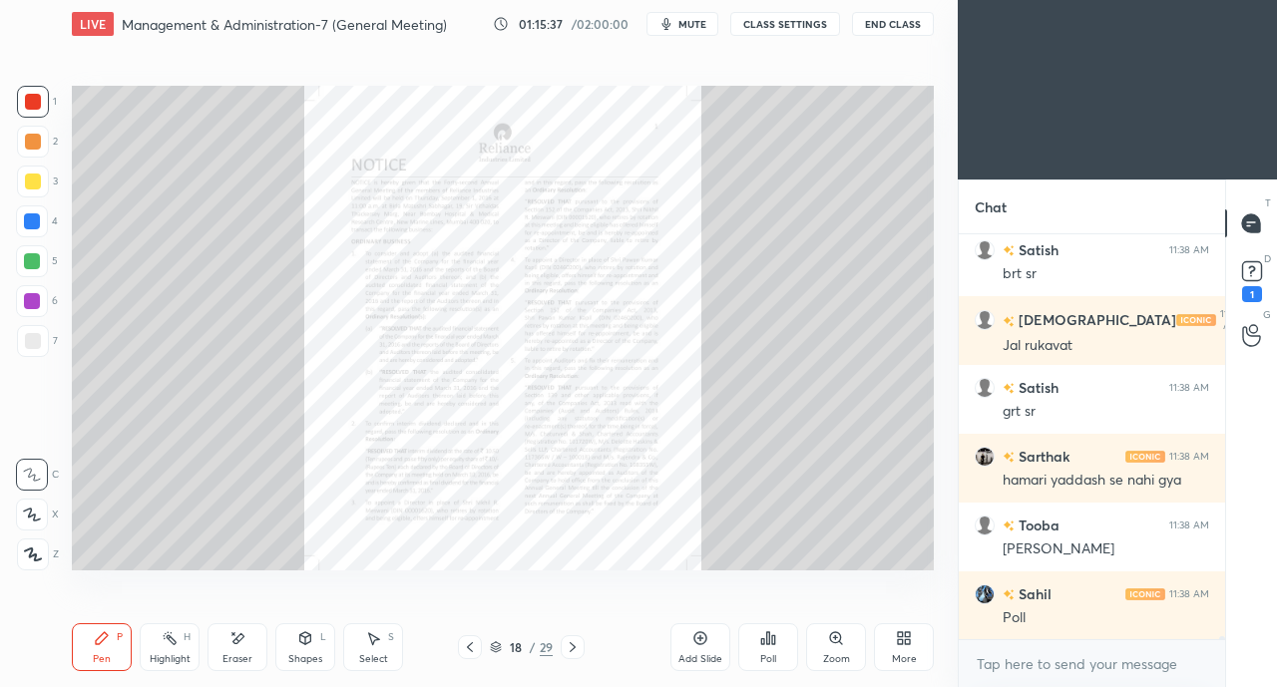
click at [463, 651] on icon at bounding box center [470, 648] width 16 height 16
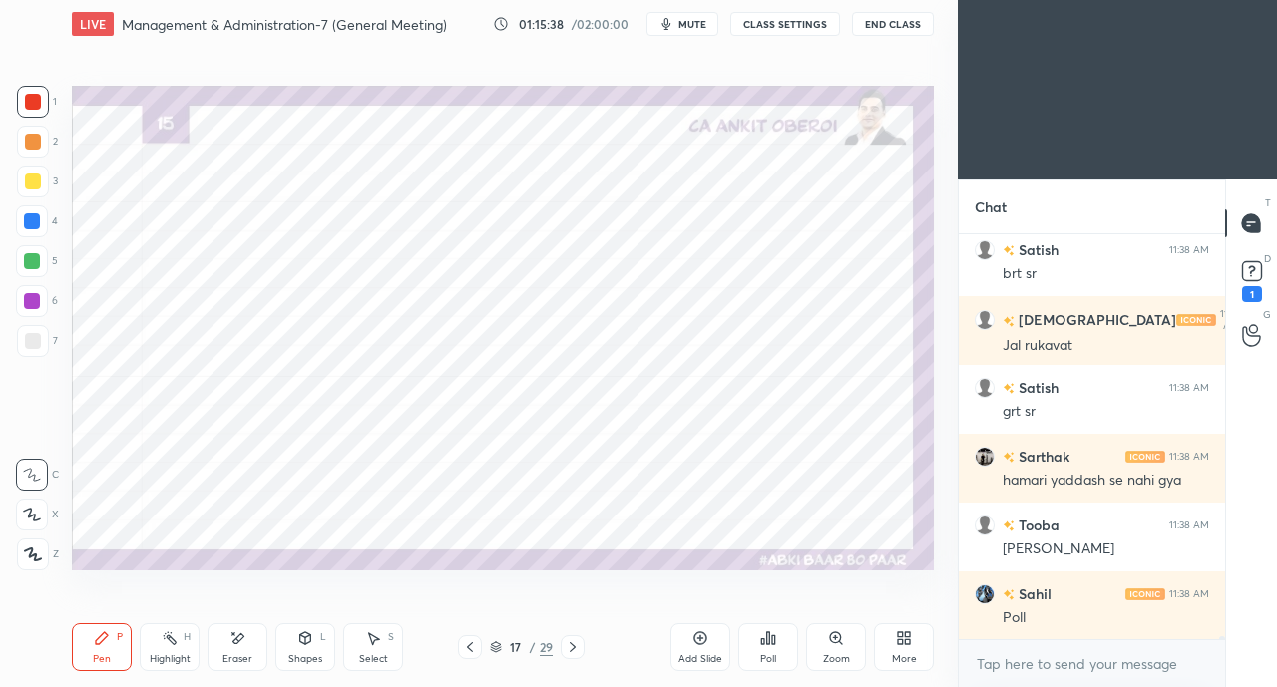
click at [905, 642] on icon at bounding box center [907, 642] width 5 height 5
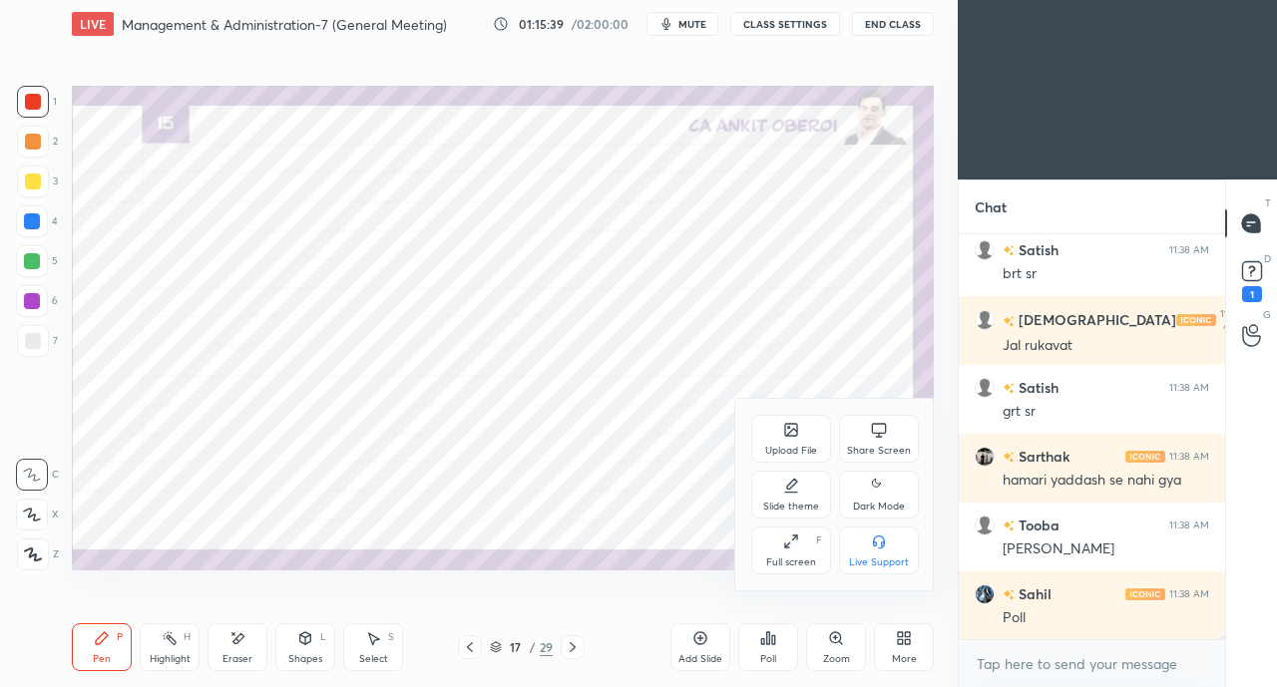
click at [796, 440] on div "Upload File" at bounding box center [791, 439] width 80 height 48
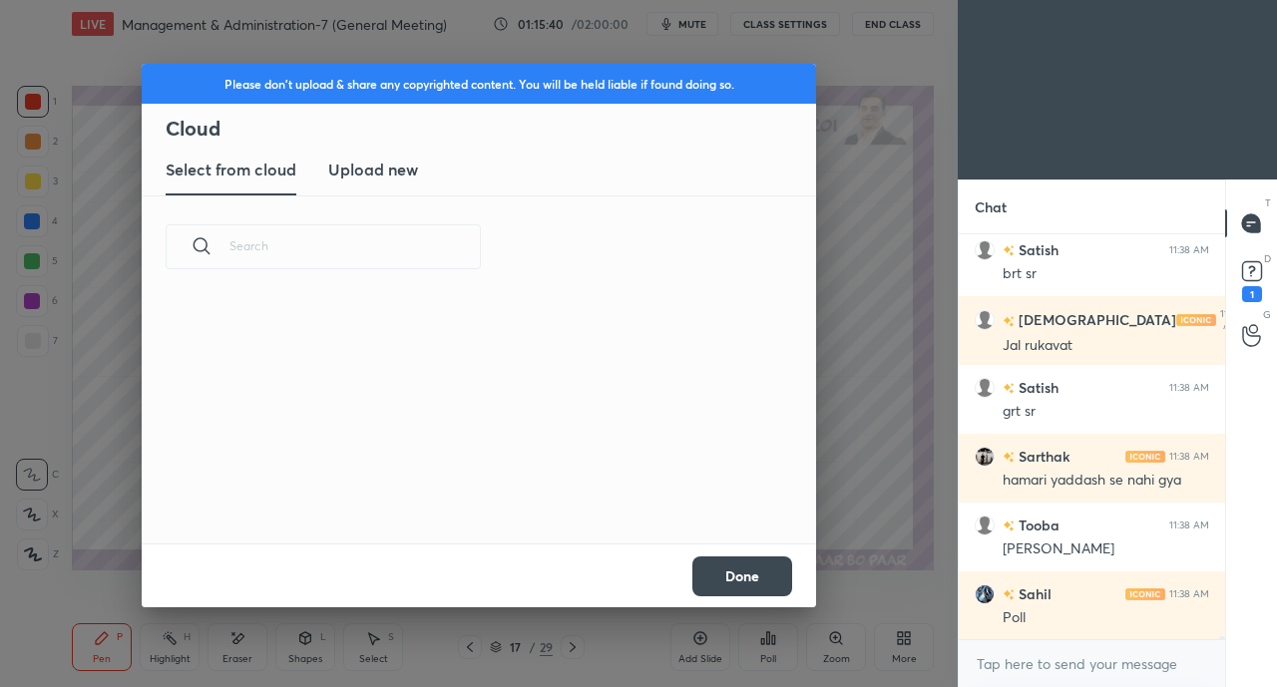
scroll to position [57738, 0]
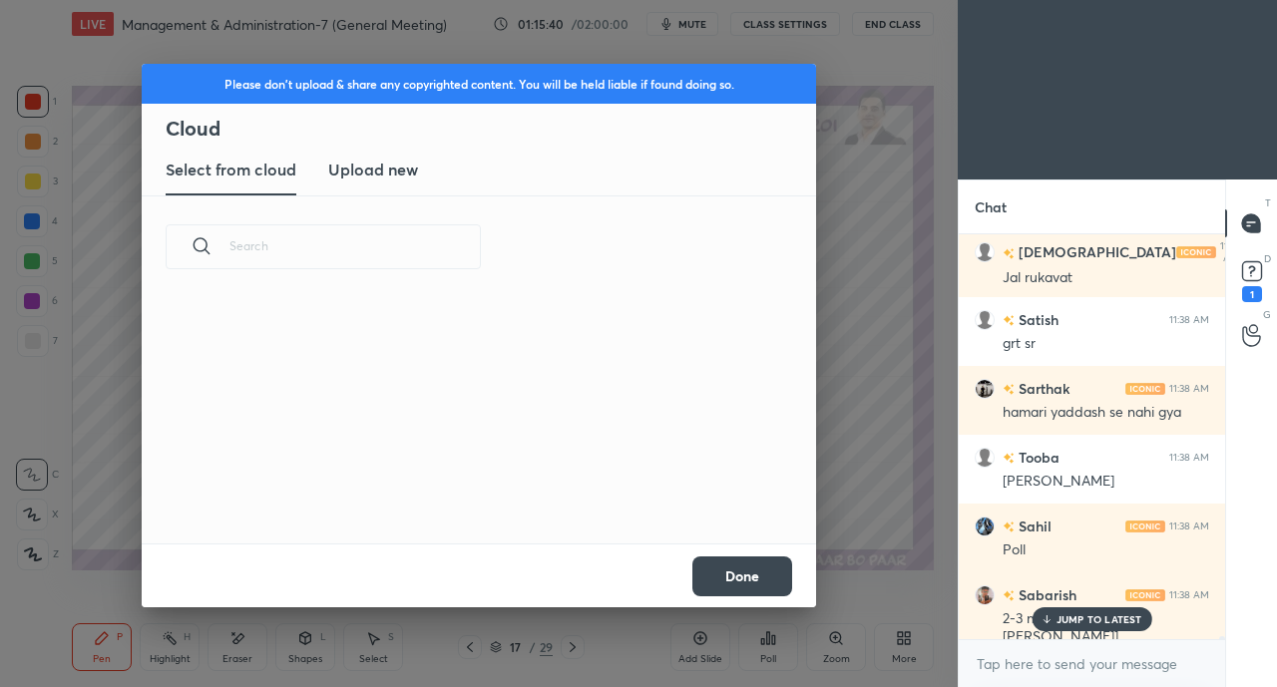
click at [370, 170] on h3 "Upload new" at bounding box center [373, 170] width 90 height 24
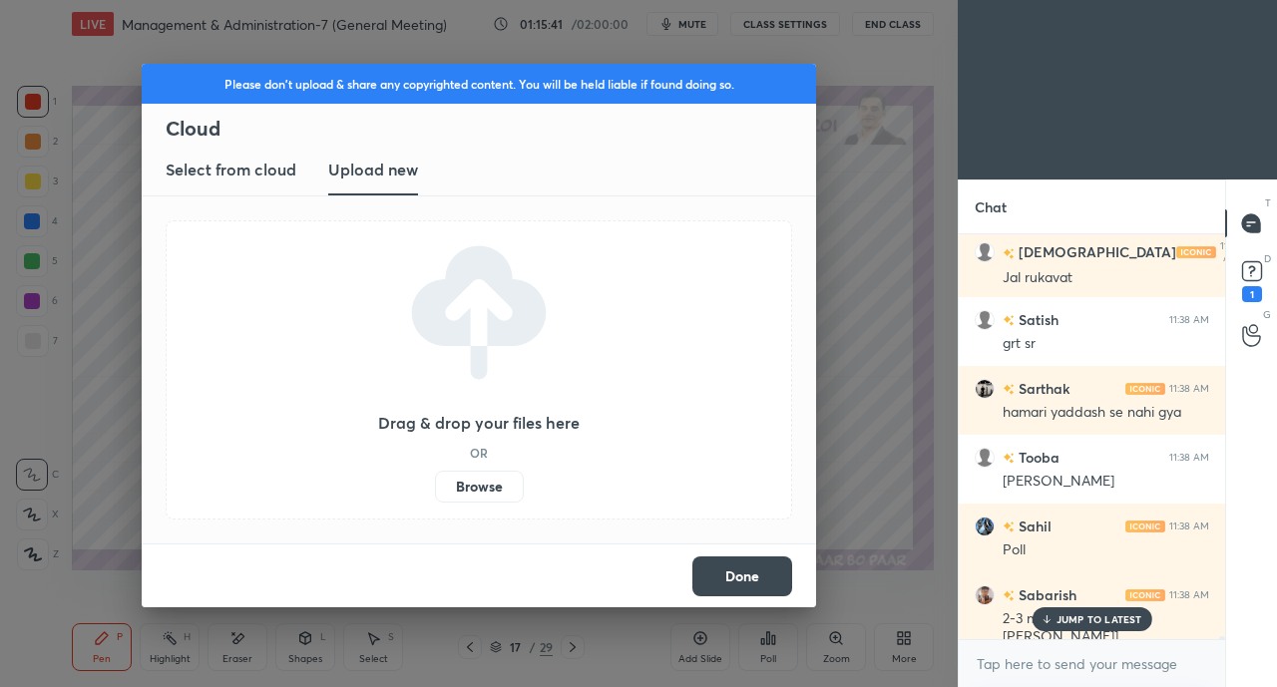
click at [465, 485] on label "Browse" at bounding box center [479, 487] width 89 height 32
click at [435, 485] on input "Browse" at bounding box center [435, 487] width 0 height 32
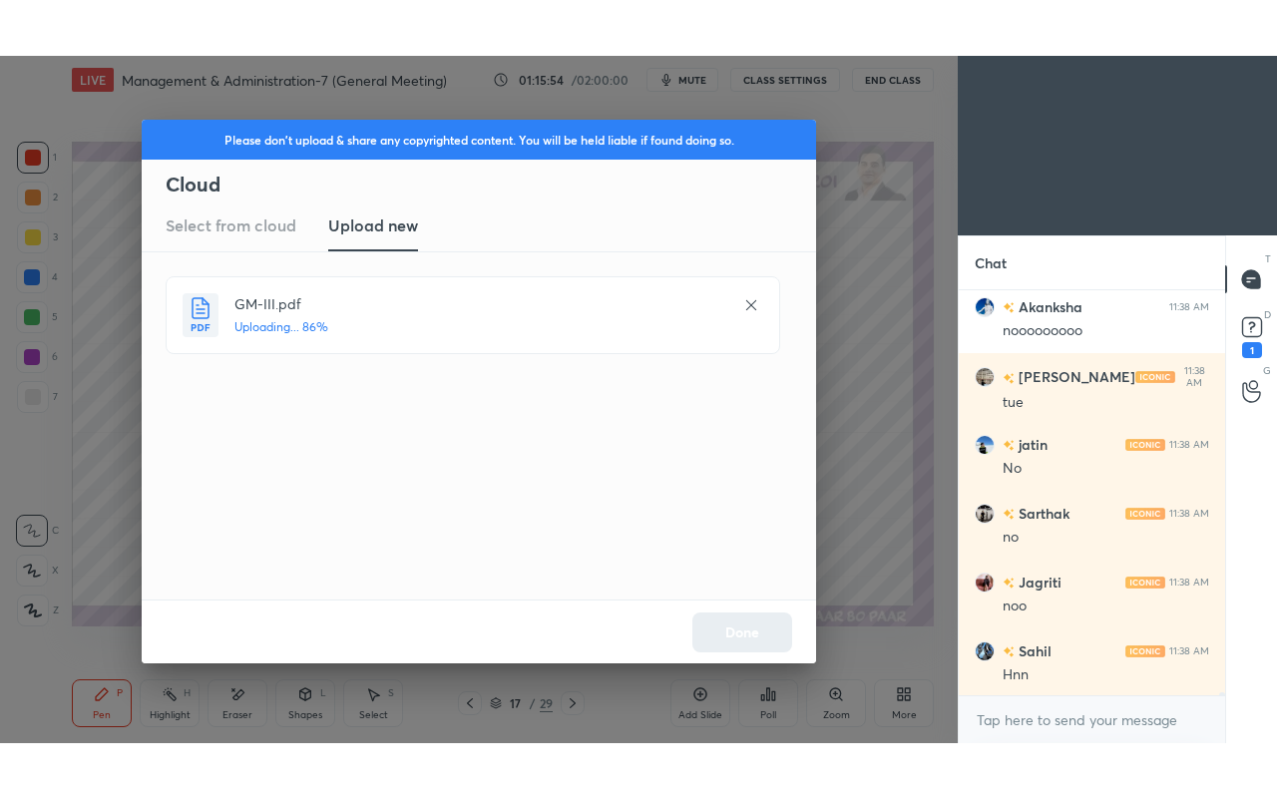
scroll to position [58496, 0]
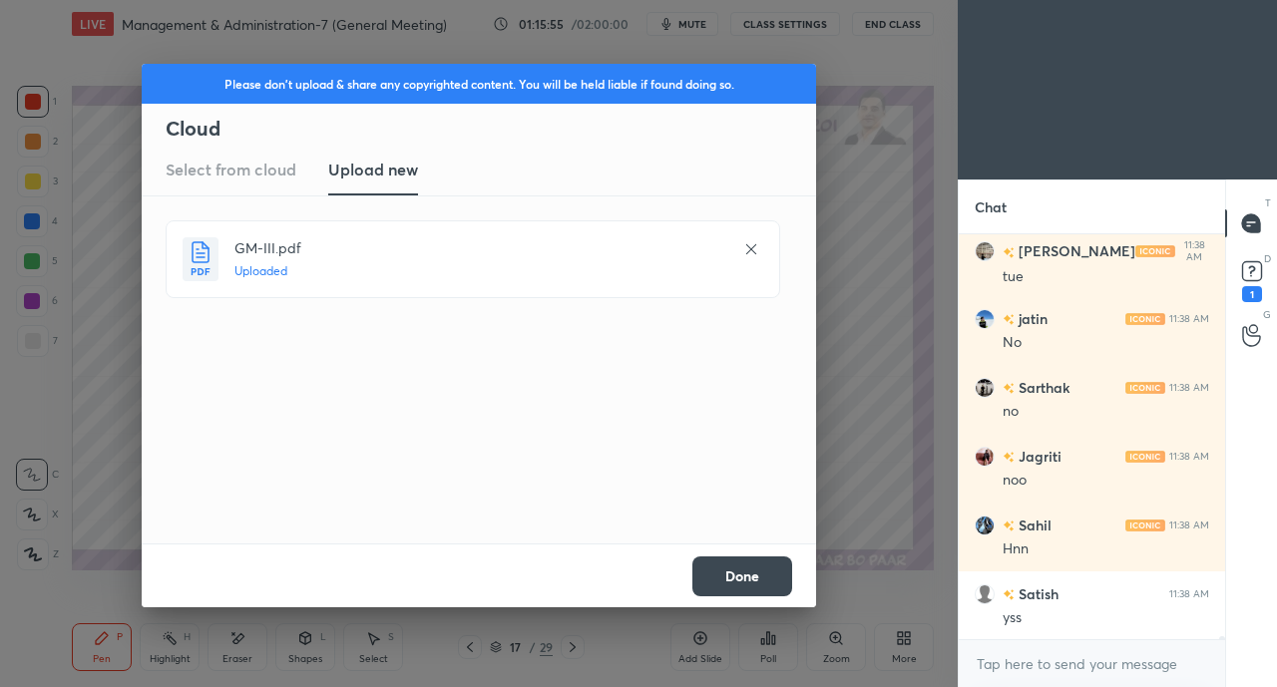
click at [760, 591] on button "Done" at bounding box center [742, 577] width 100 height 40
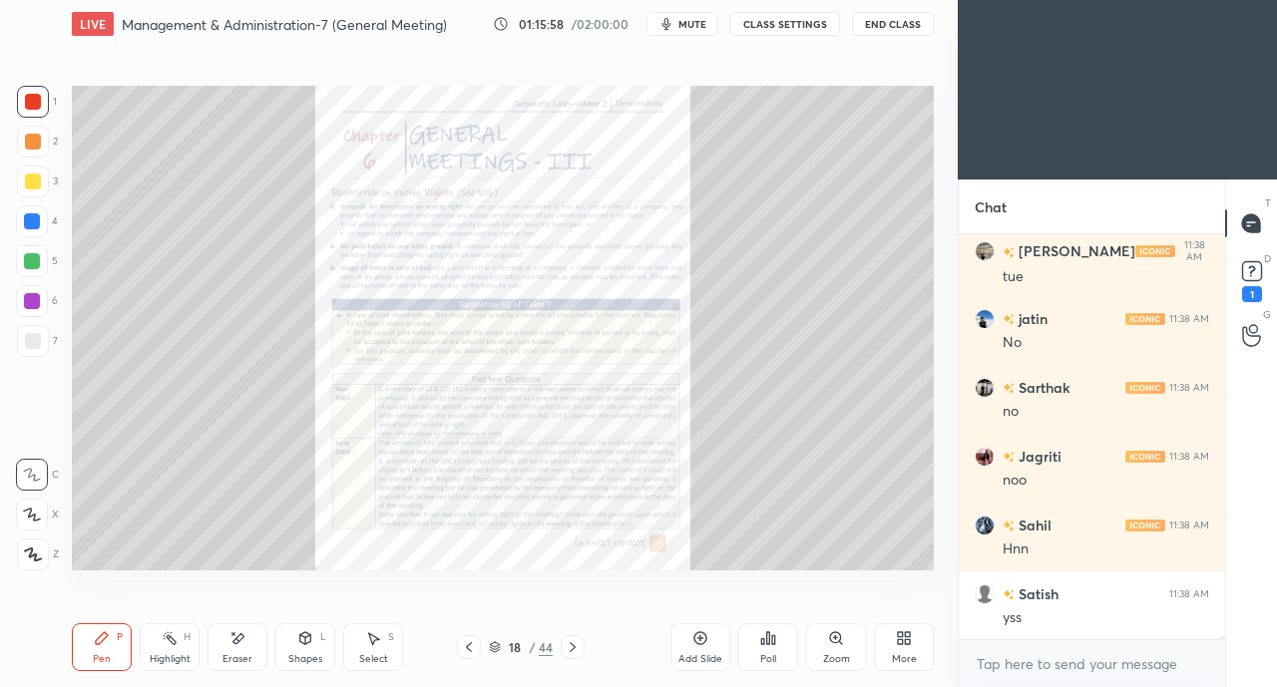
click at [901, 644] on icon at bounding box center [900, 642] width 5 height 5
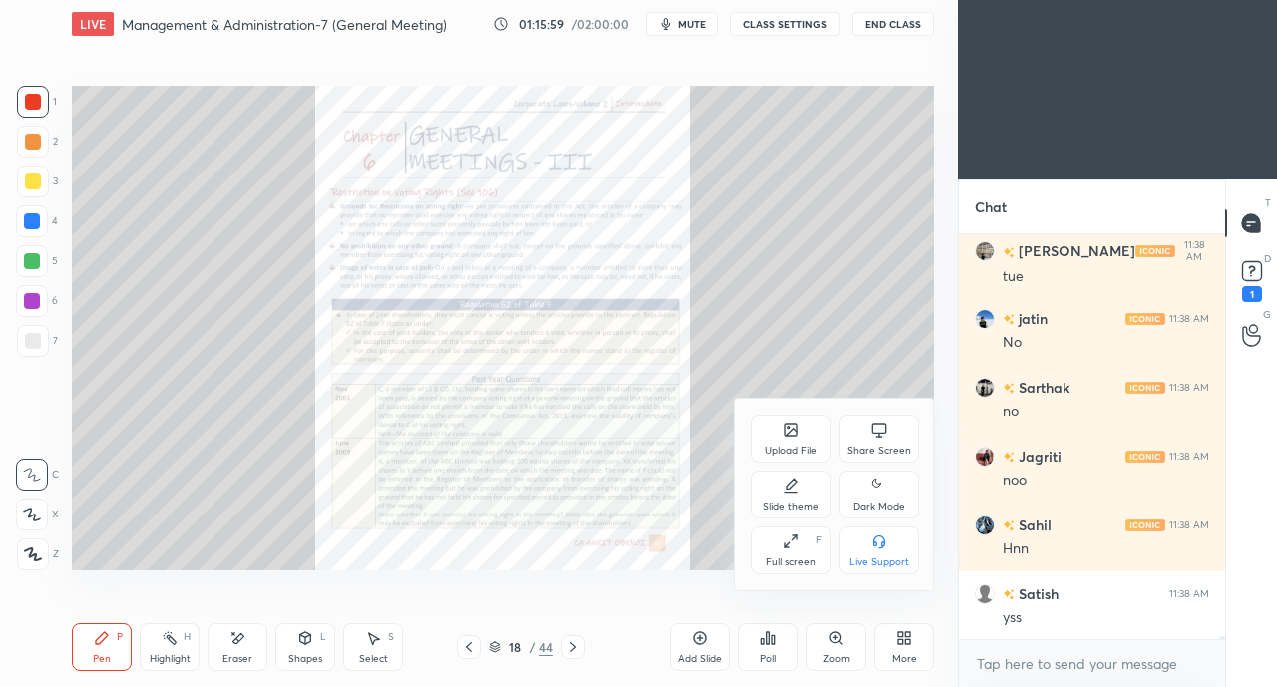
click at [801, 538] on div "Full screen F" at bounding box center [791, 551] width 80 height 48
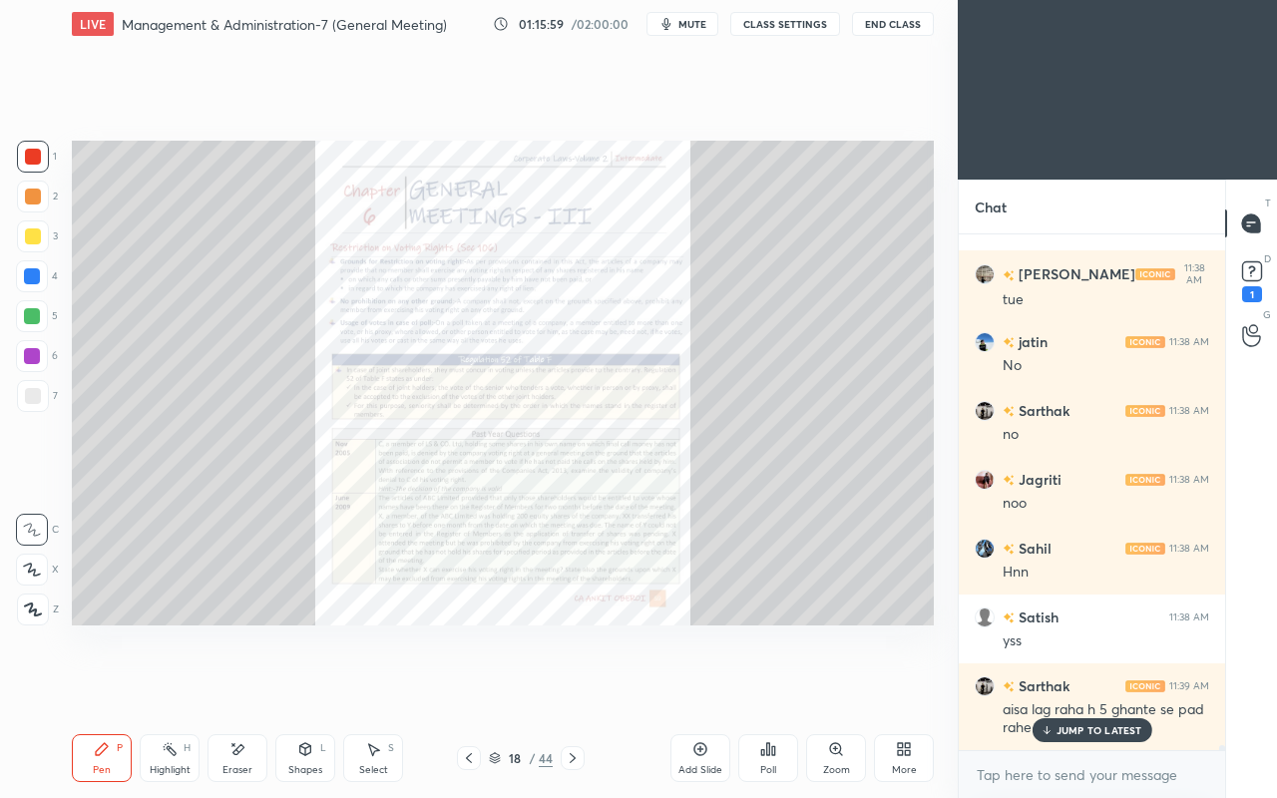
scroll to position [58472, 0]
click at [429, 650] on div "Setting up your live class Poll for secs No correct answer Start poll" at bounding box center [503, 383] width 878 height 670
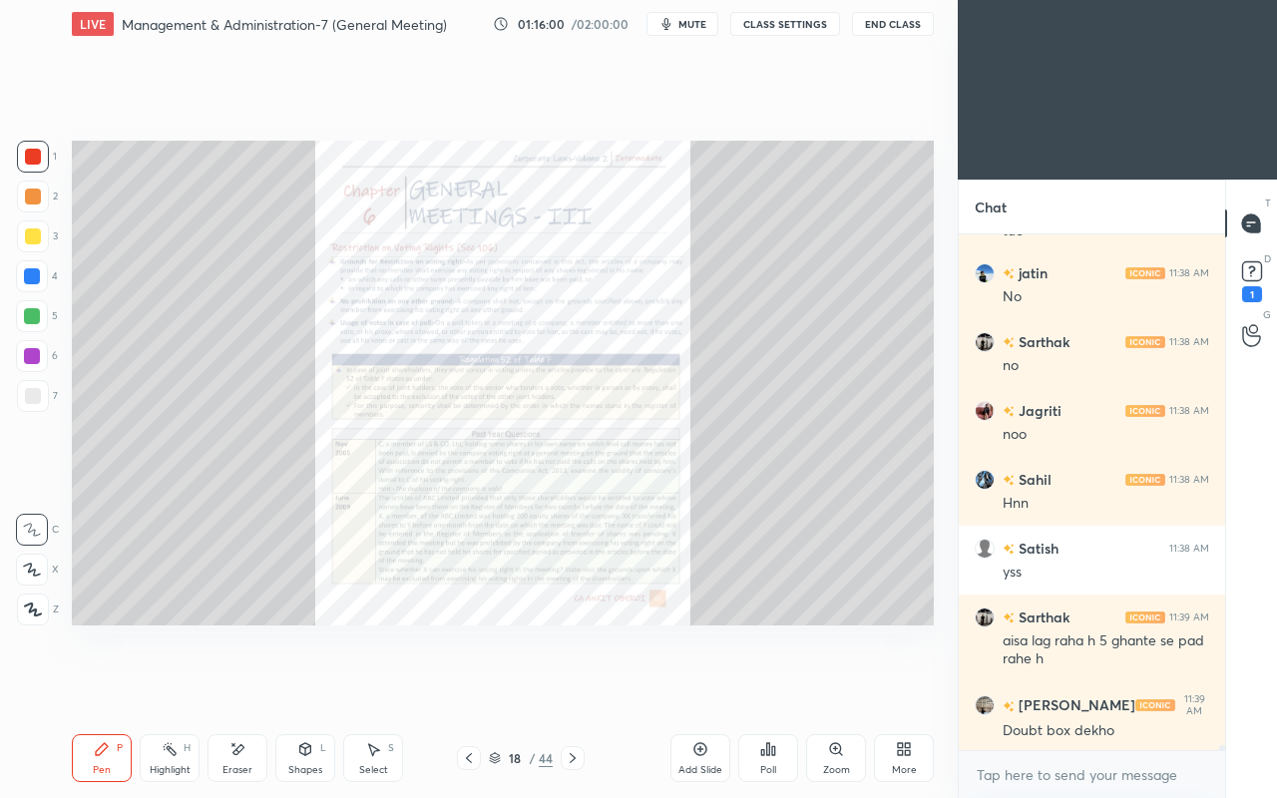
click at [834, 686] on icon at bounding box center [836, 749] width 16 height 16
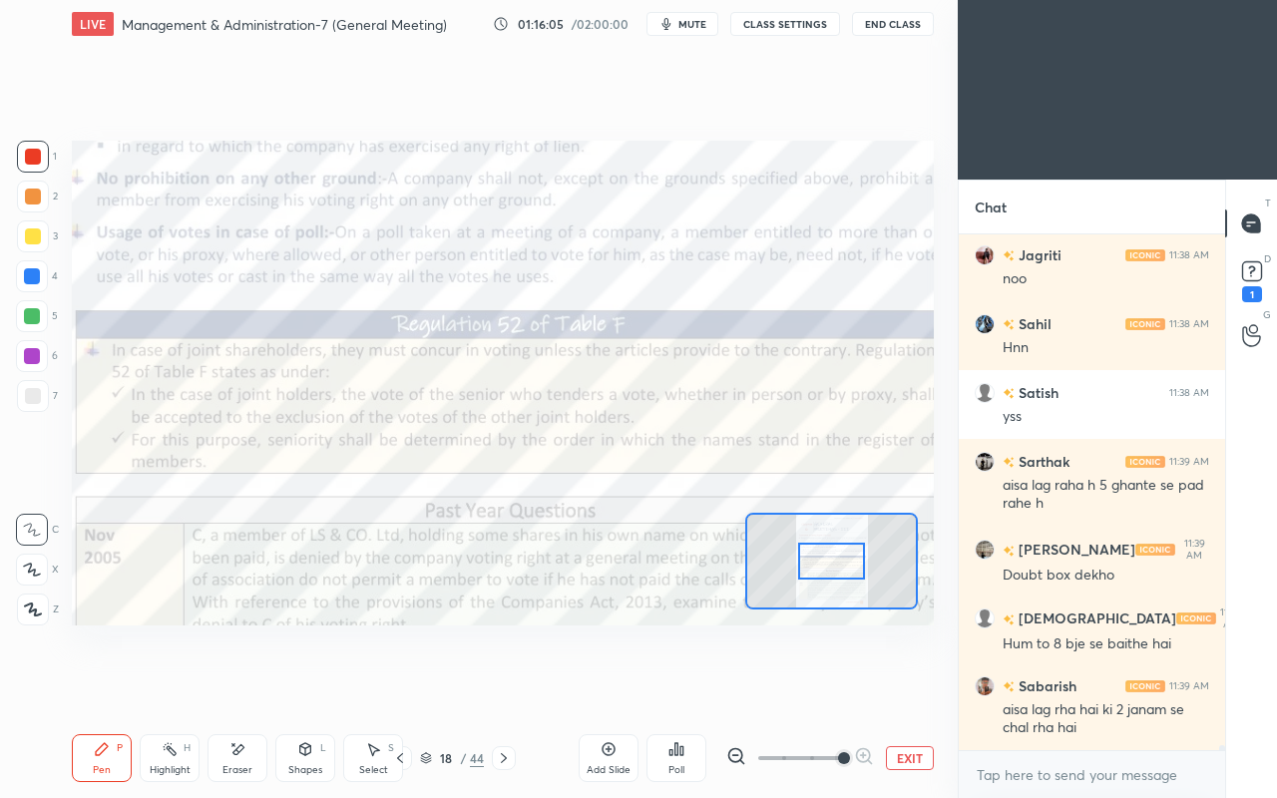
click at [40, 157] on div at bounding box center [33, 157] width 16 height 16
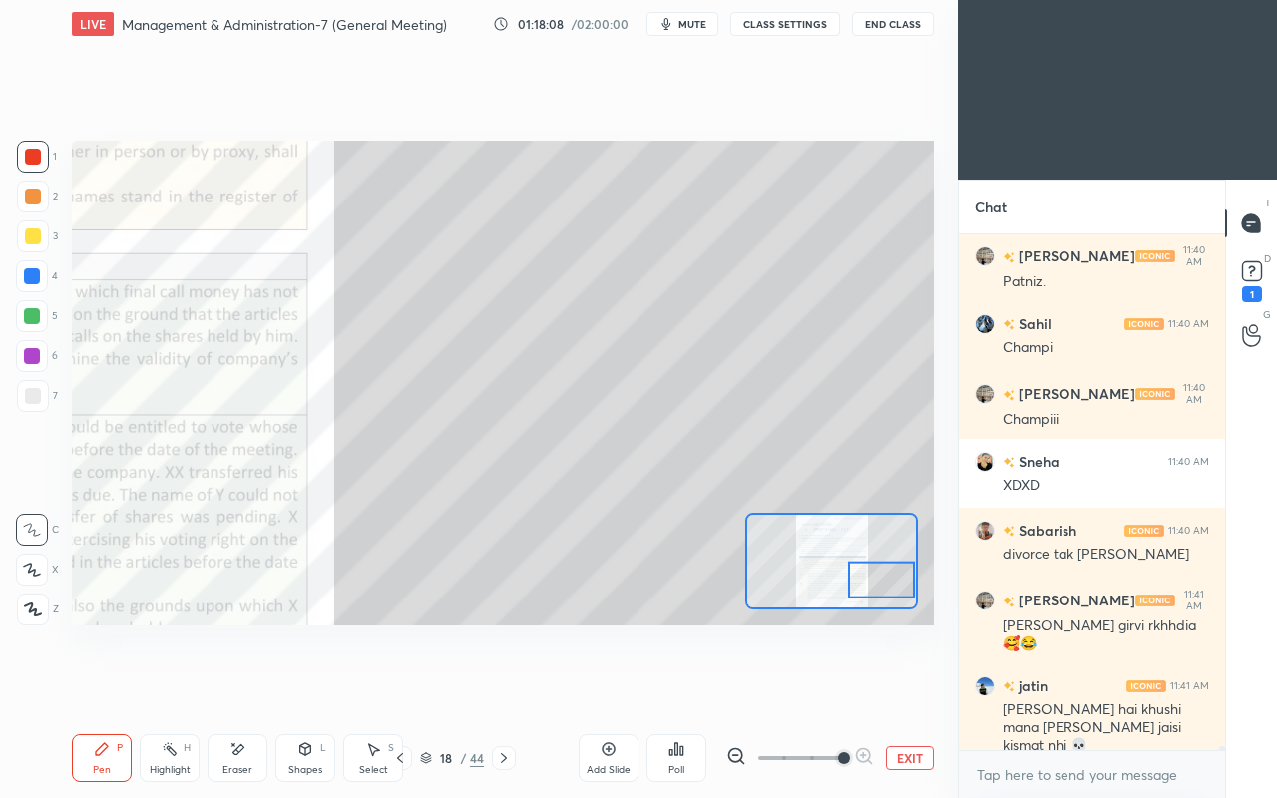
scroll to position [61474, 0]
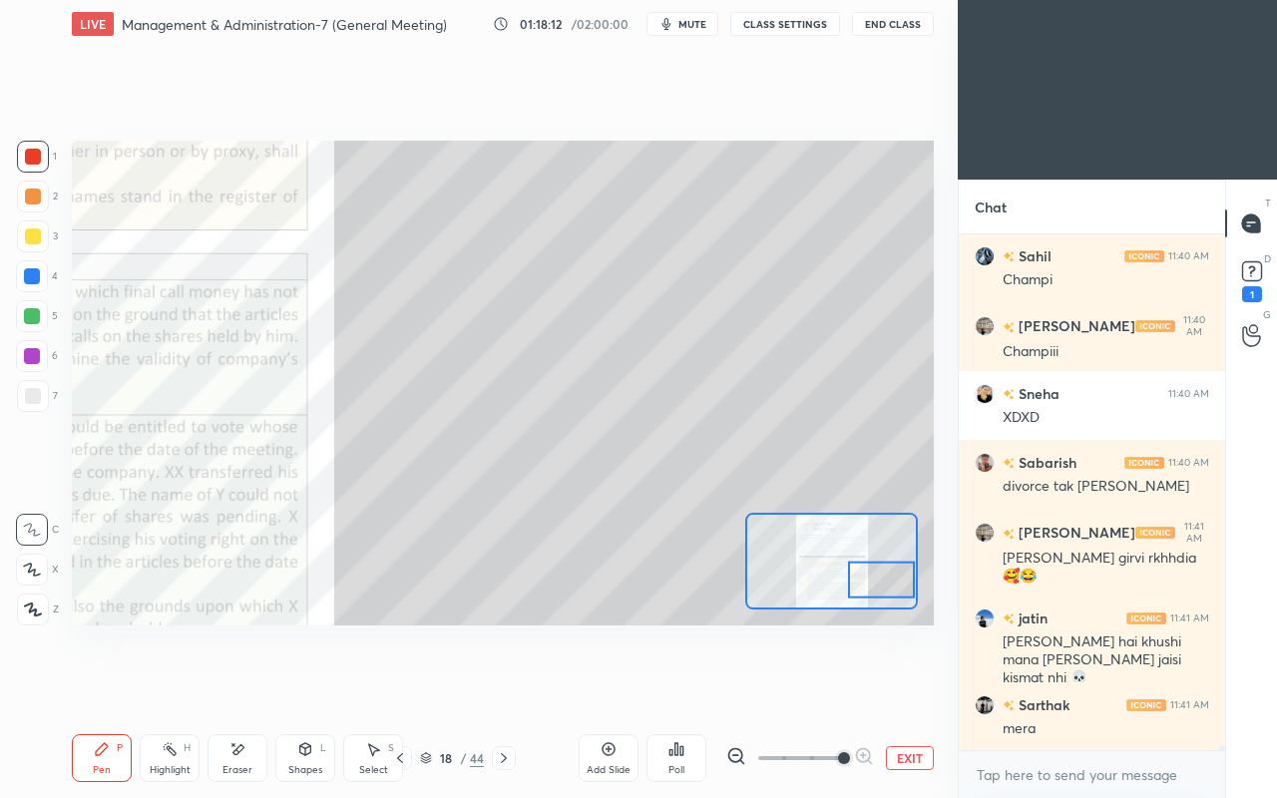
click at [37, 237] on div at bounding box center [33, 236] width 16 height 16
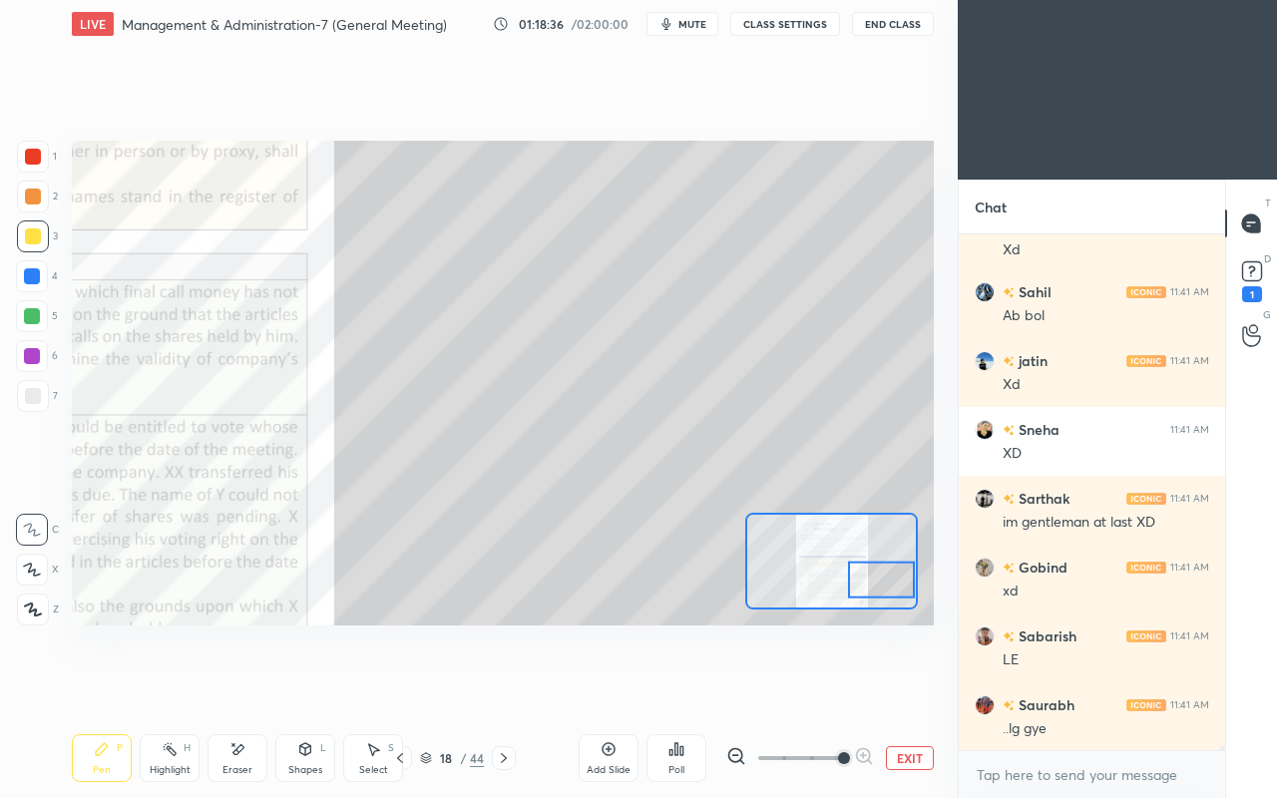
scroll to position [62252, 0]
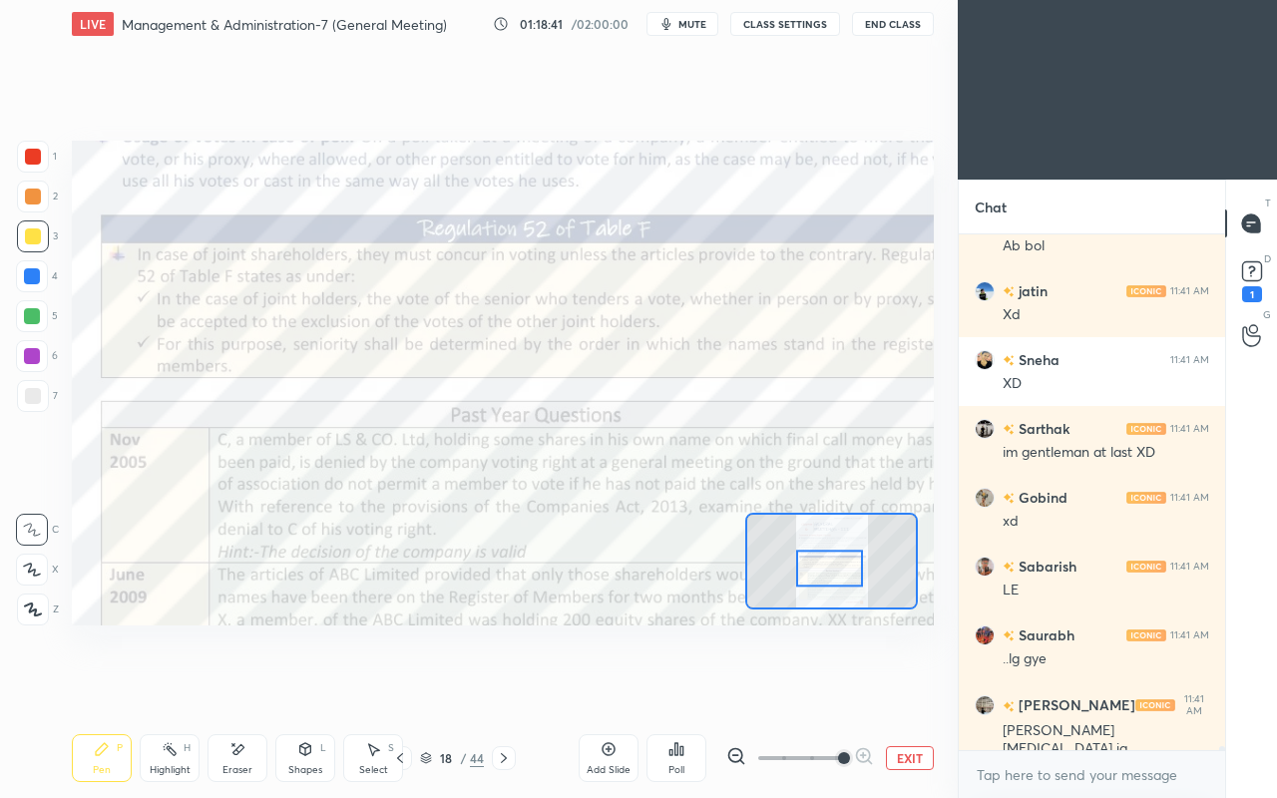
click at [36, 158] on div at bounding box center [33, 157] width 16 height 16
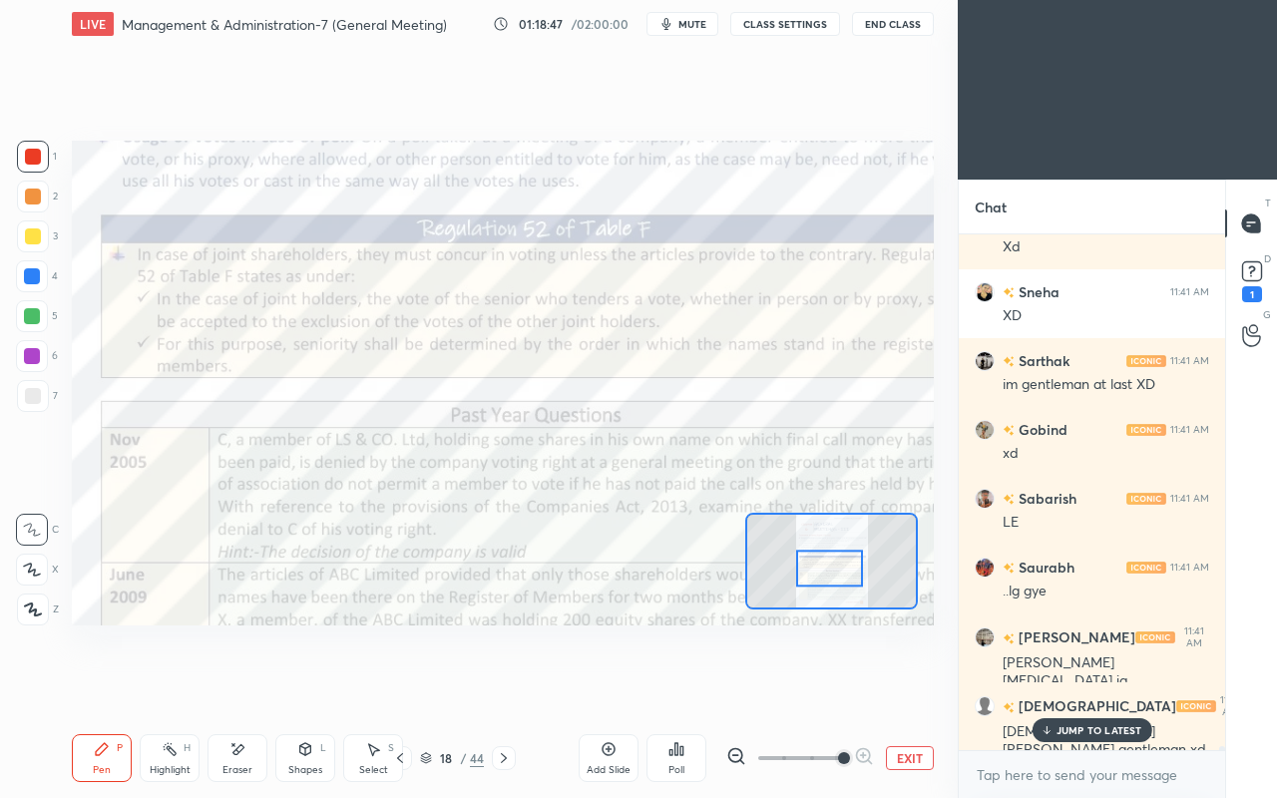
scroll to position [62389, 0]
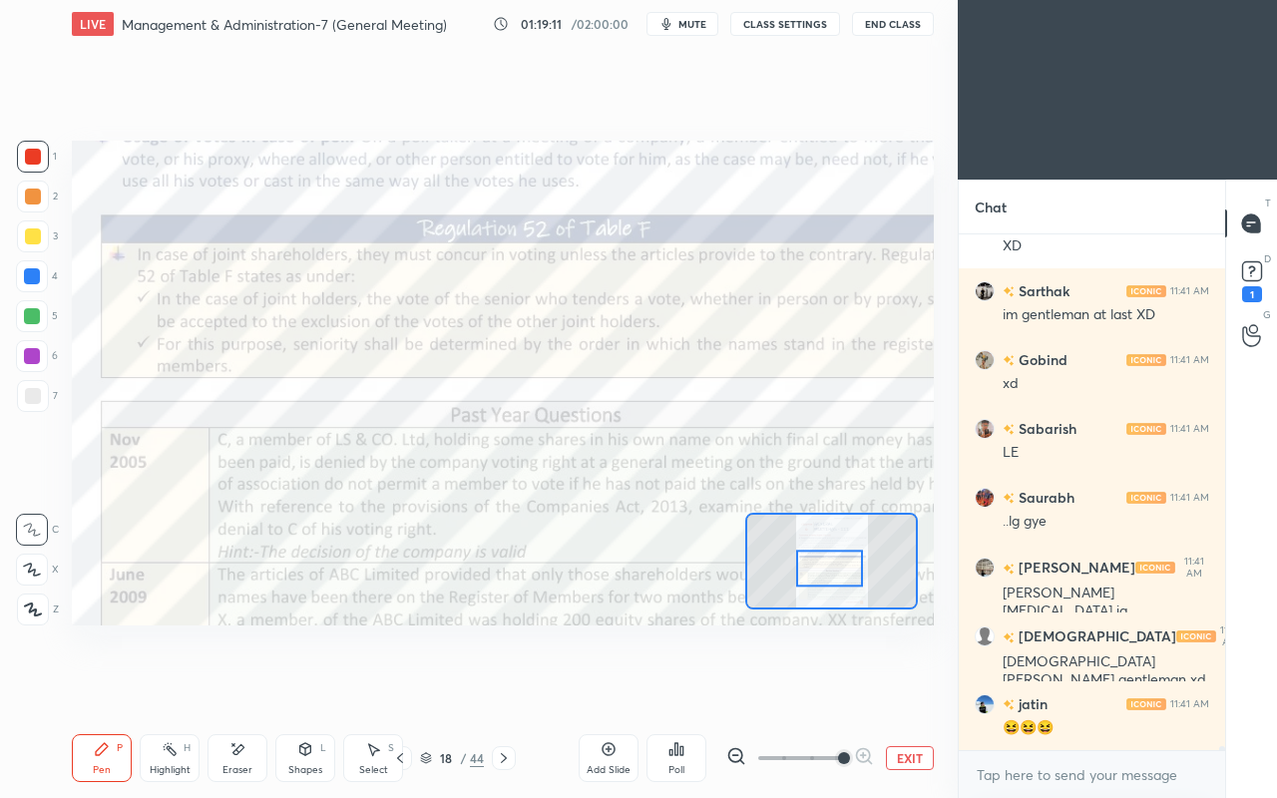
click at [507, 686] on icon at bounding box center [504, 758] width 16 height 16
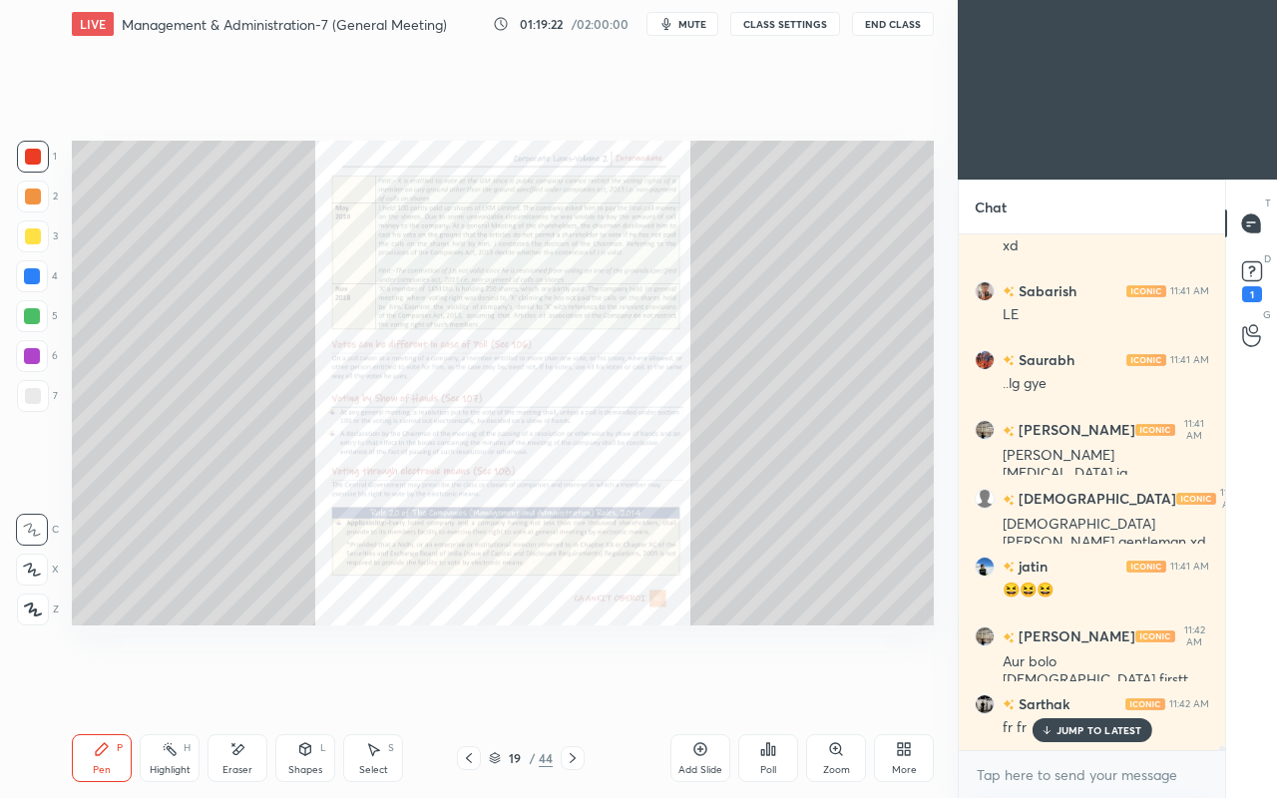
scroll to position [62613, 0]
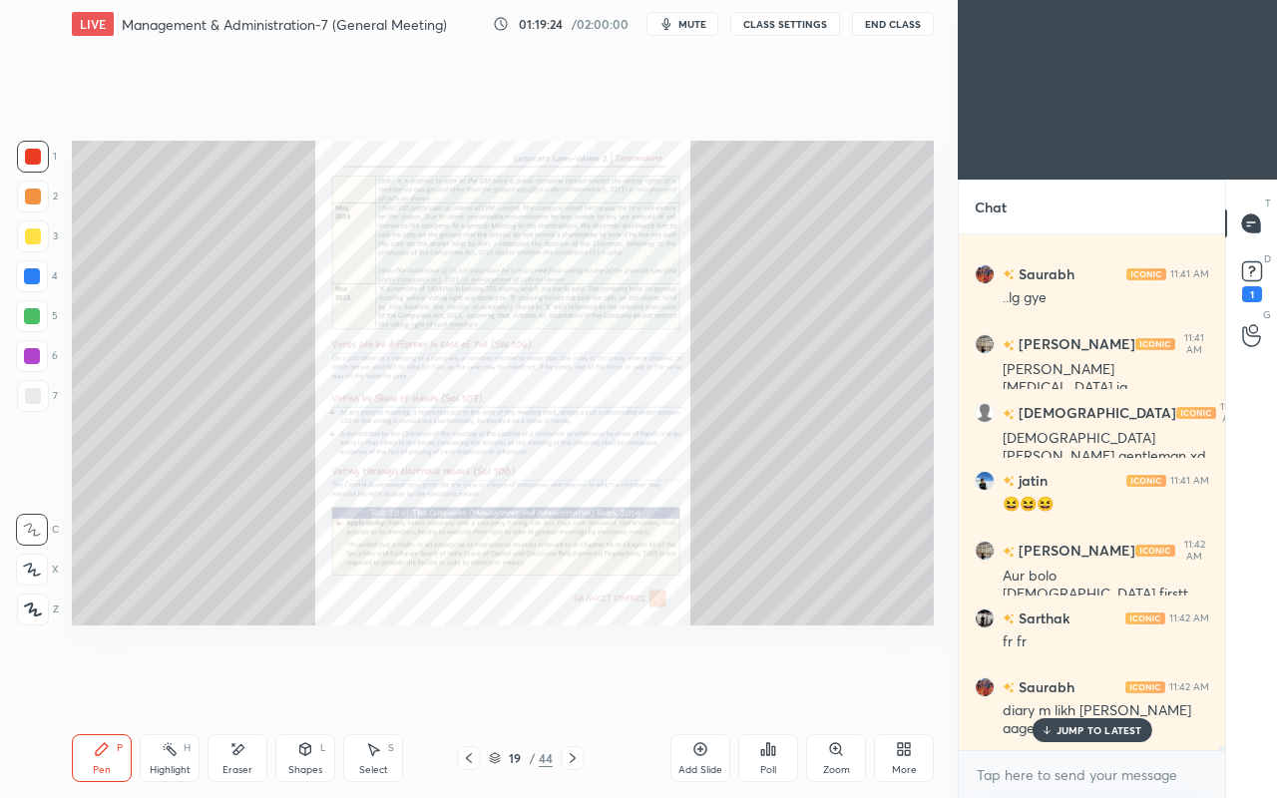
click at [1090, 686] on div "Saurabh 11:42 AM diary m likh [PERSON_NAME] aage kaam aayega" at bounding box center [1092, 708] width 266 height 87
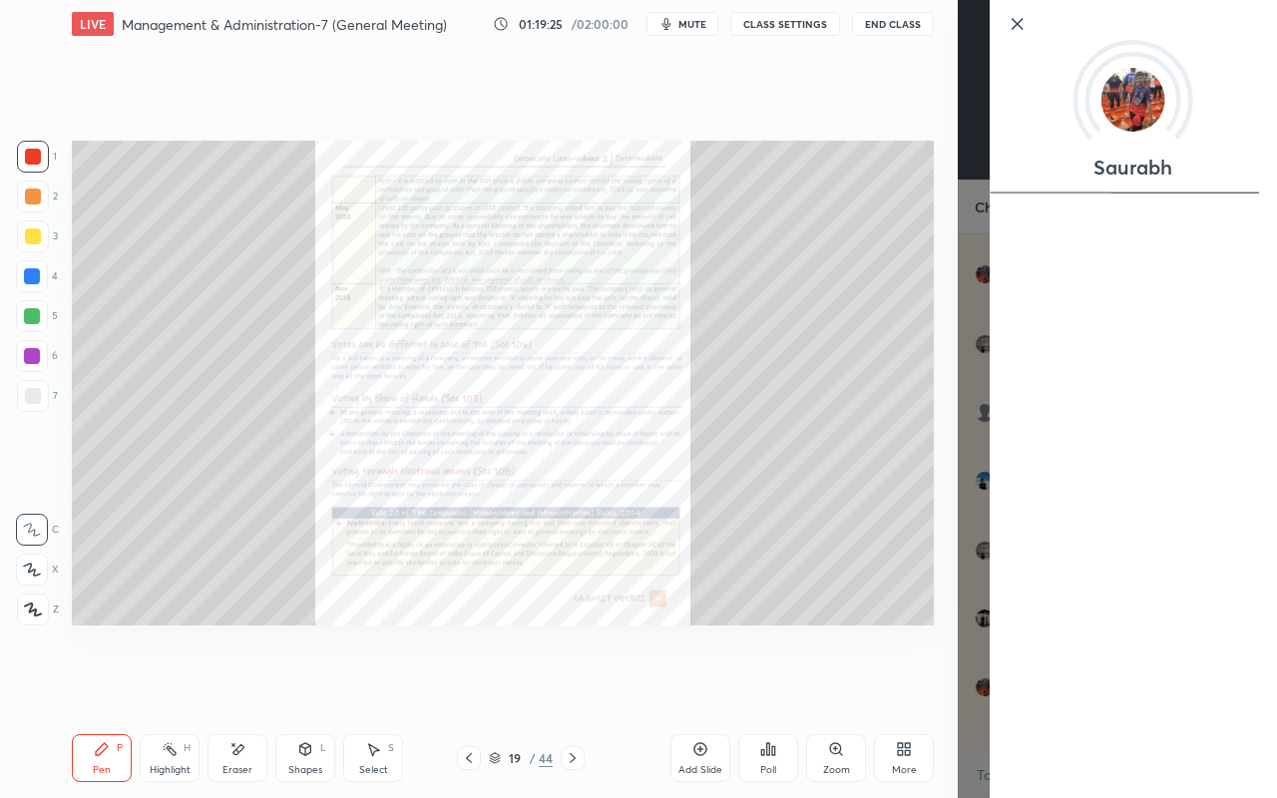
click at [837, 639] on div "Setting up your live class Poll for secs No correct answer Start poll" at bounding box center [503, 383] width 878 height 670
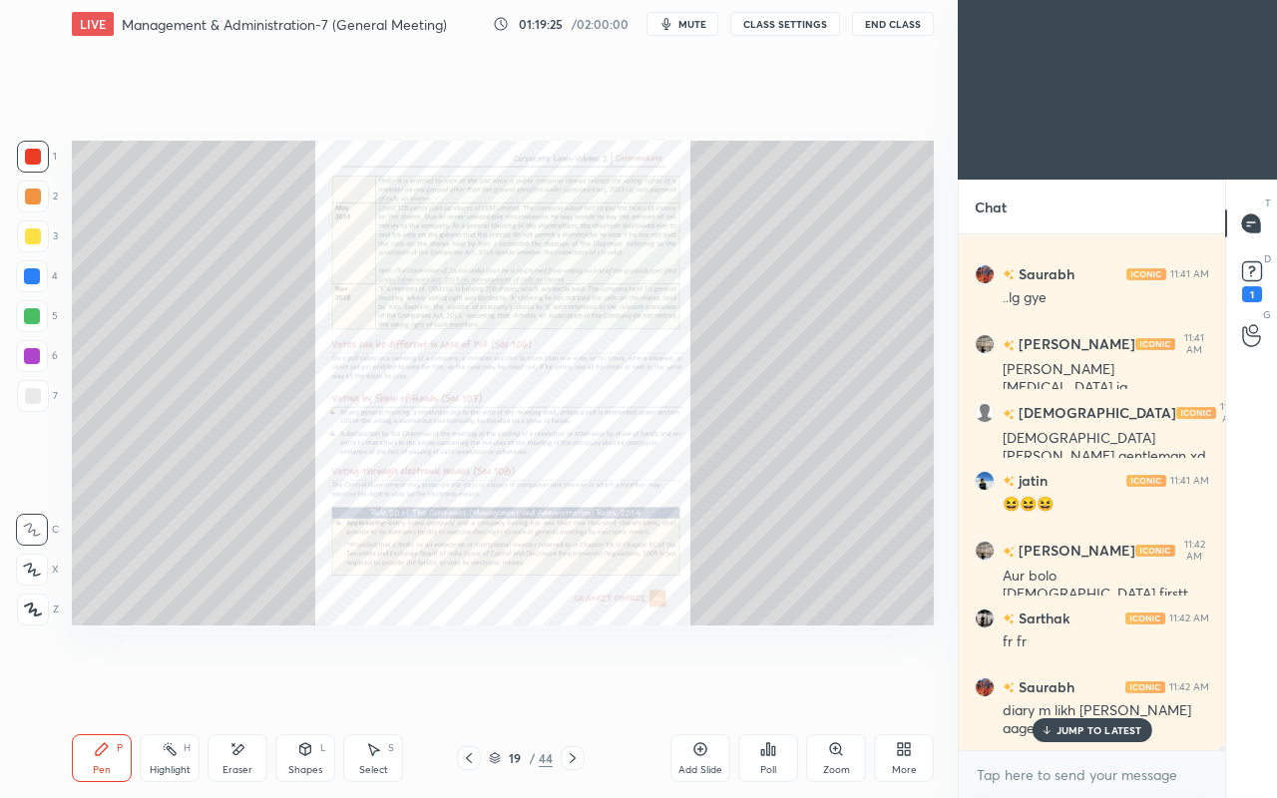
click at [1108, 686] on p "JUMP TO LATEST" at bounding box center [1100, 730] width 86 height 12
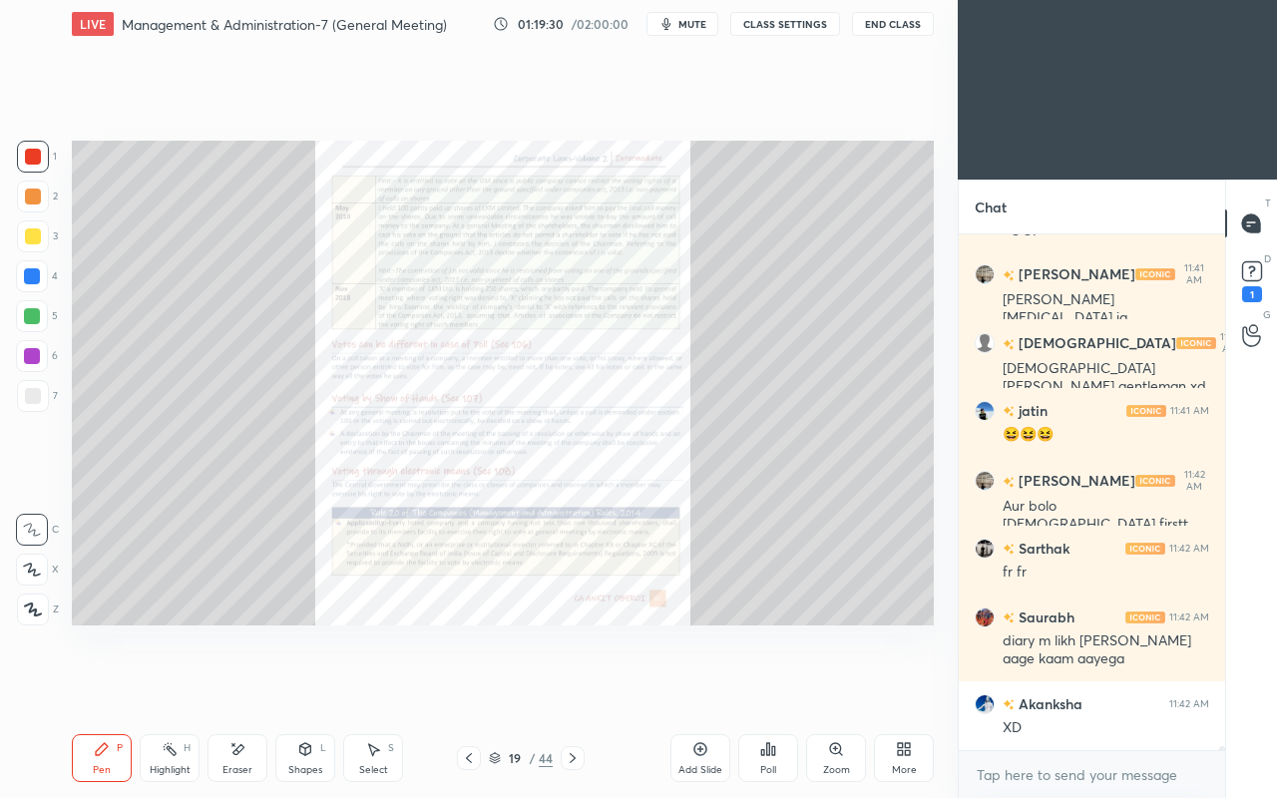
scroll to position [62751, 0]
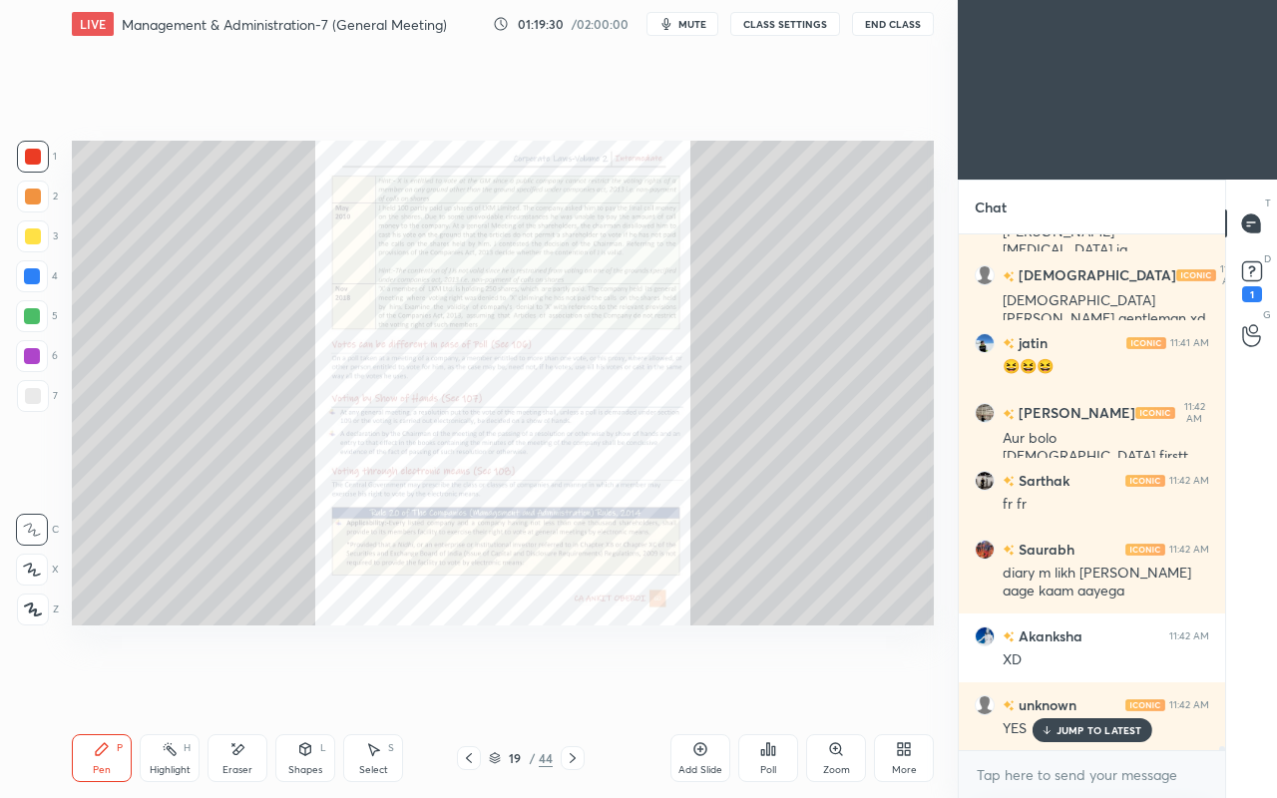
click at [469, 686] on icon at bounding box center [469, 758] width 16 height 16
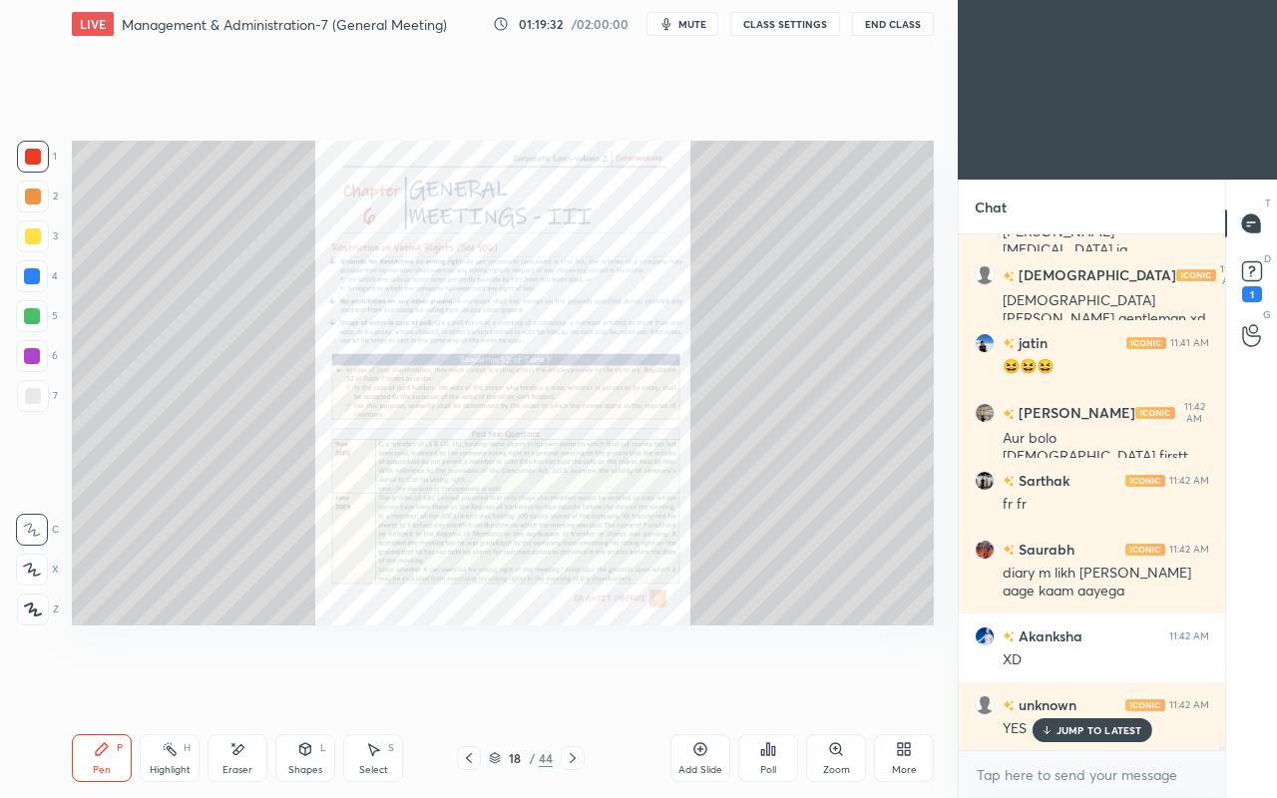
click at [1043, 686] on icon at bounding box center [1046, 730] width 13 height 12
click at [576, 686] on div at bounding box center [573, 758] width 24 height 24
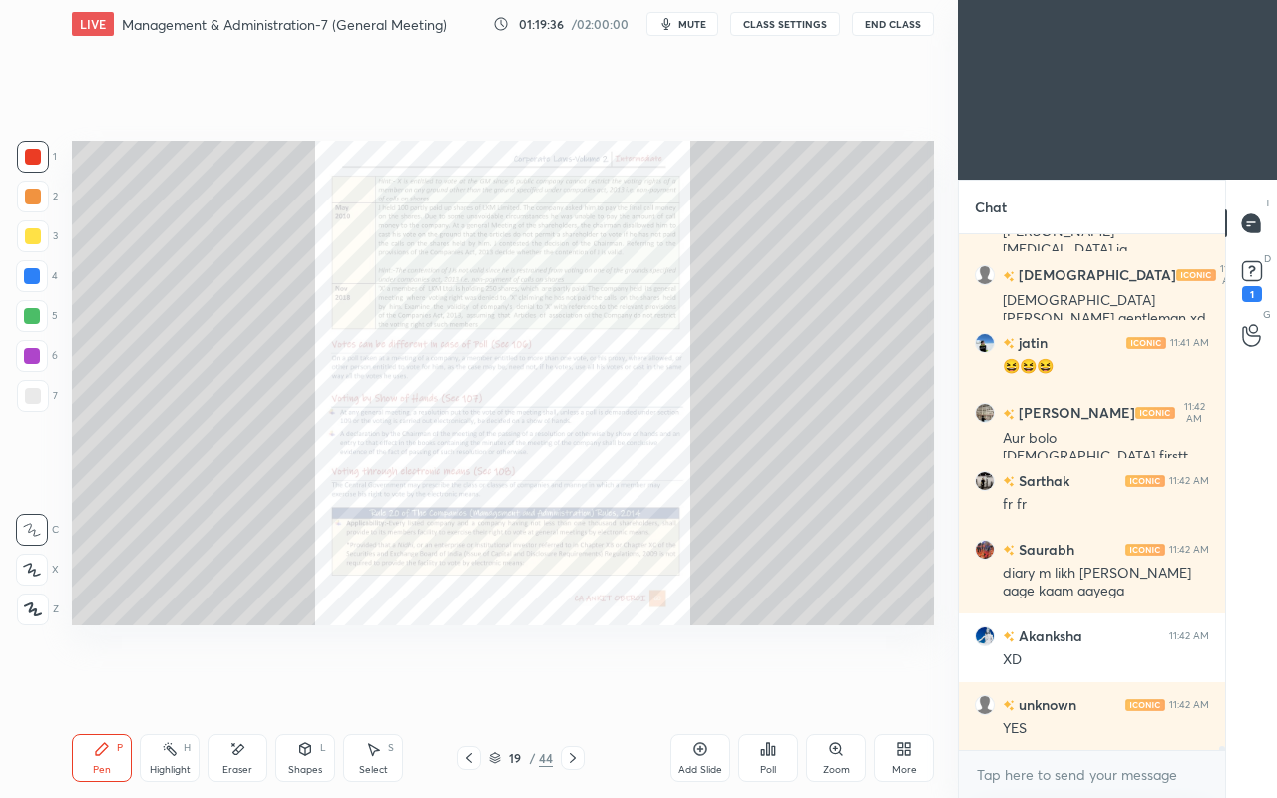
click at [577, 686] on icon at bounding box center [573, 758] width 16 height 16
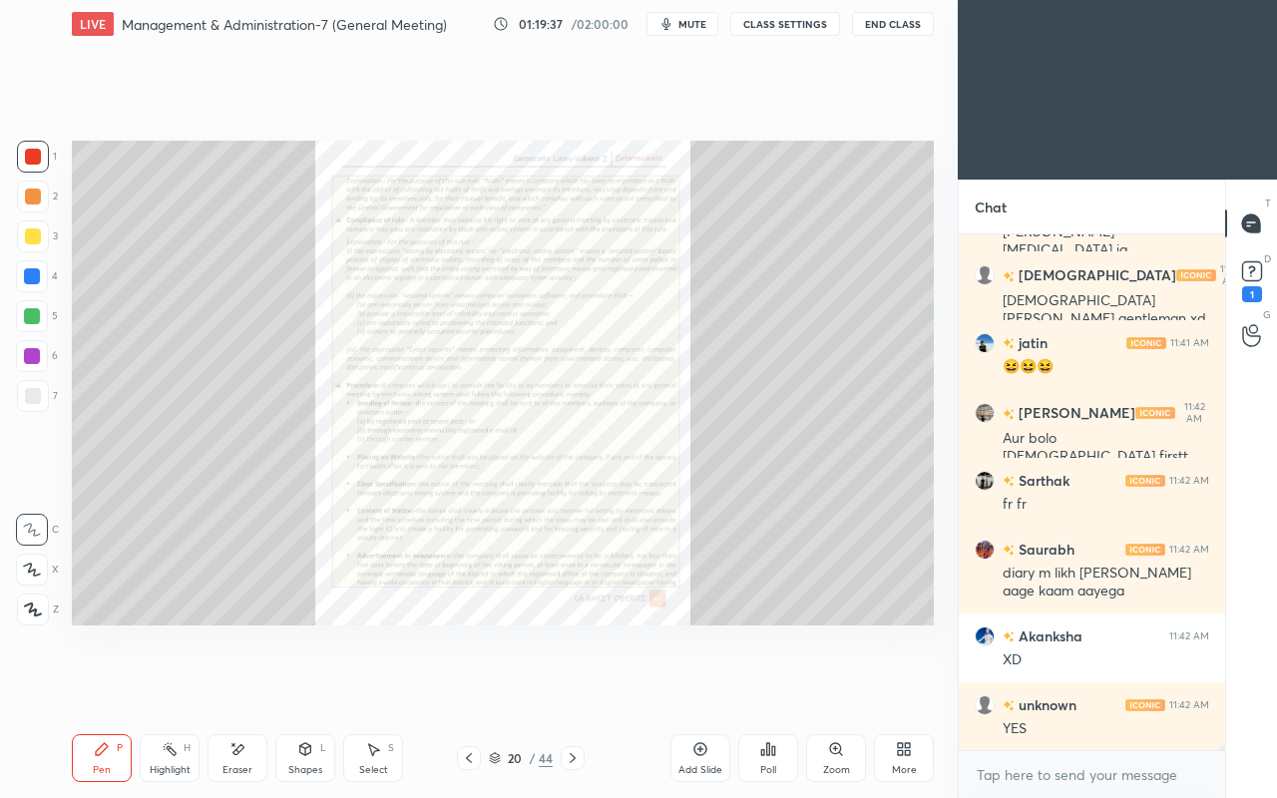
click at [472, 686] on icon at bounding box center [469, 758] width 16 height 16
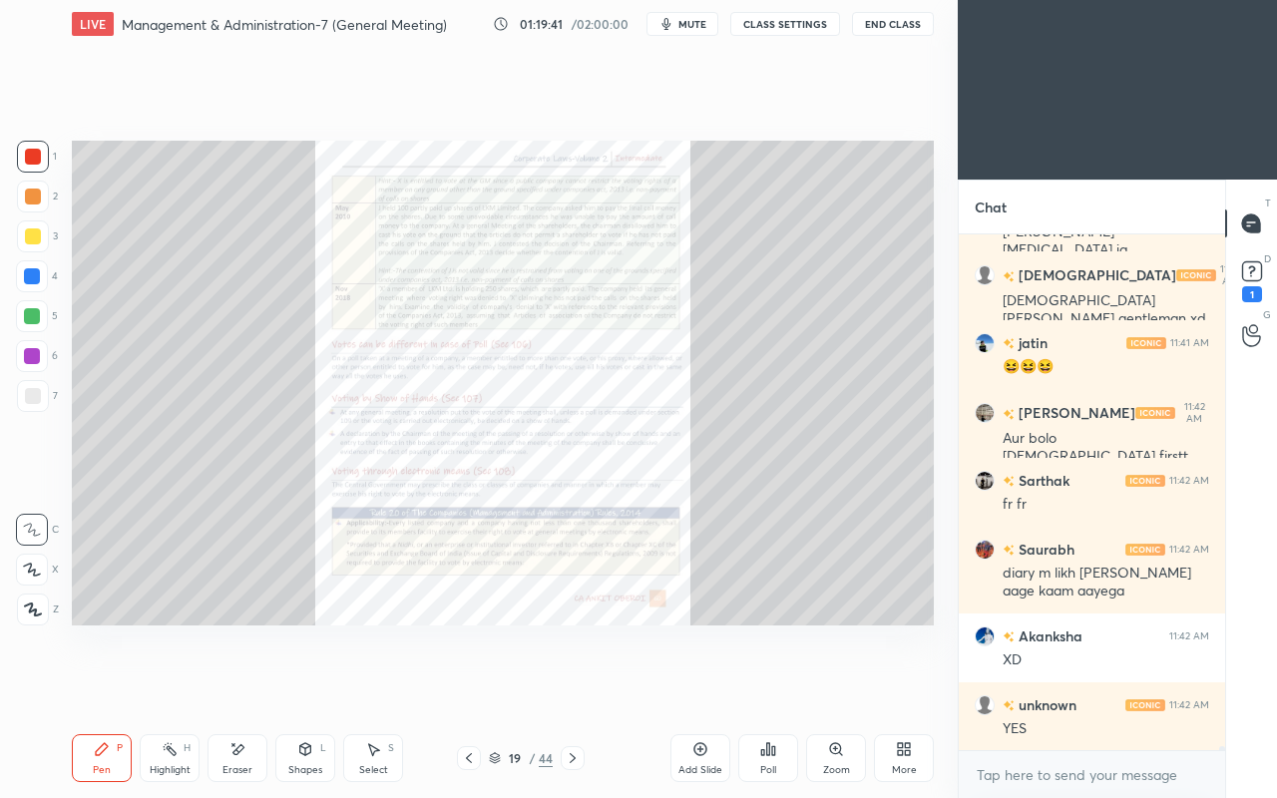
click at [576, 686] on icon at bounding box center [573, 758] width 16 height 16
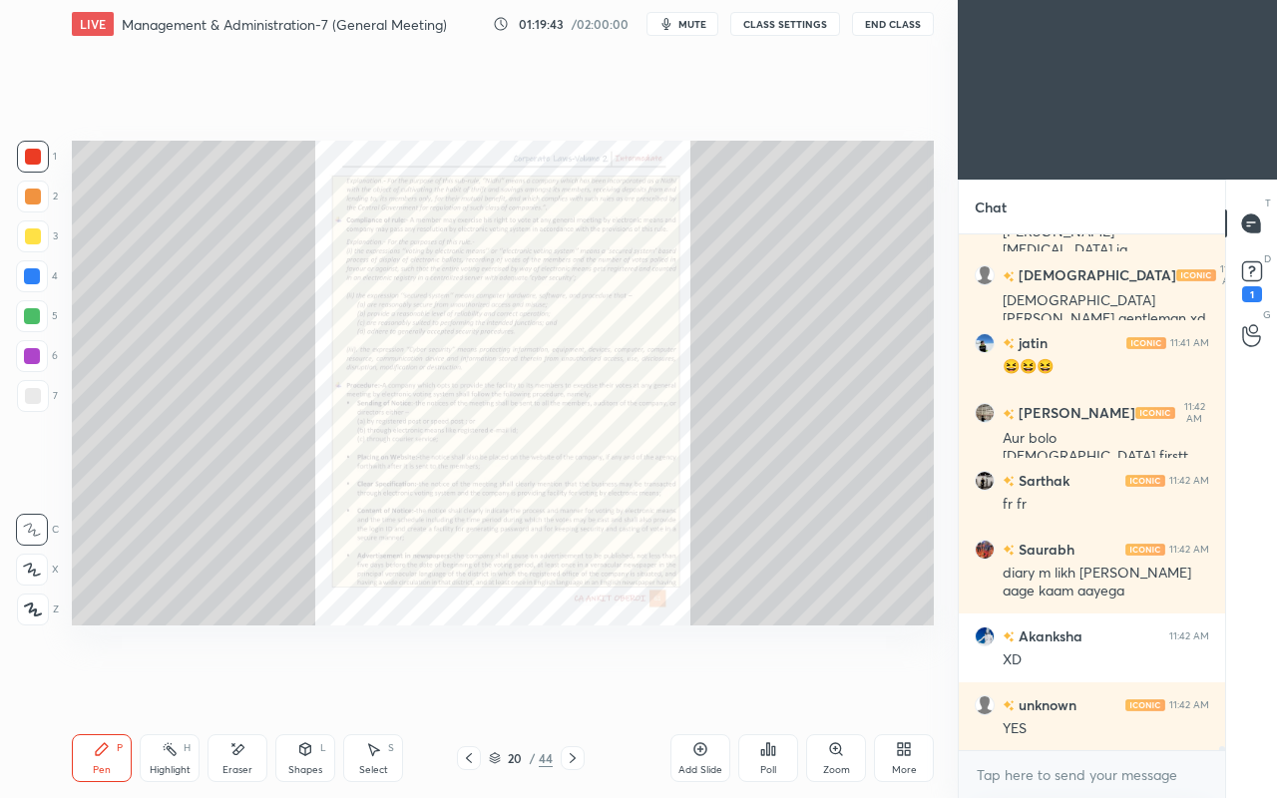
scroll to position [62838, 0]
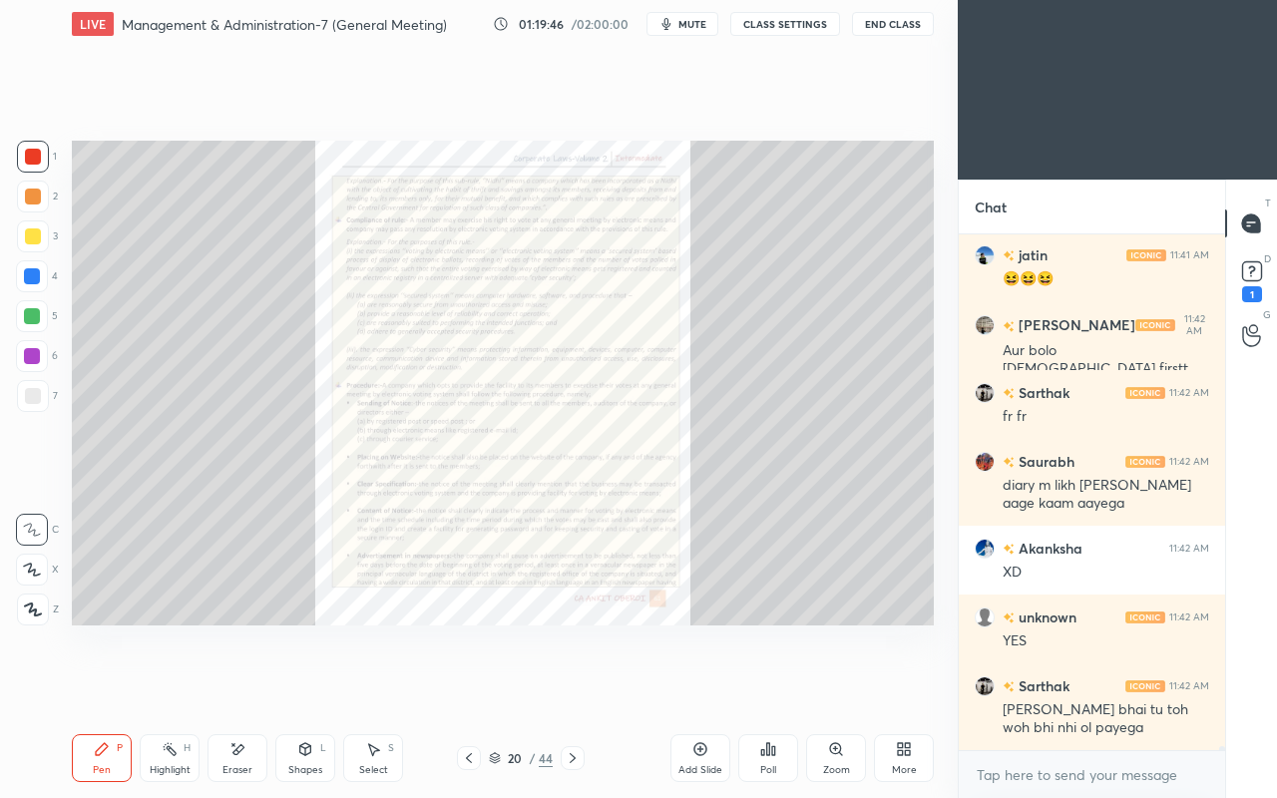
click at [580, 686] on icon at bounding box center [573, 758] width 16 height 16
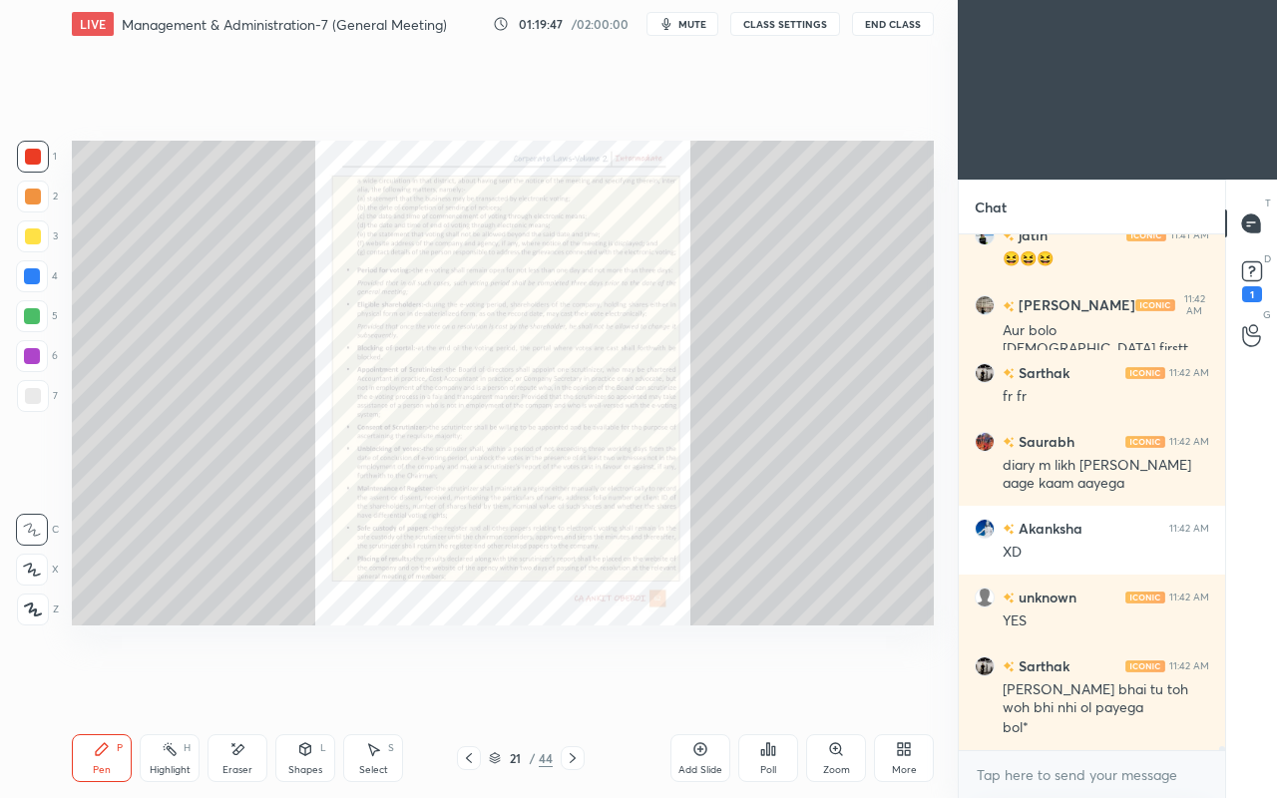
click at [579, 686] on icon at bounding box center [573, 758] width 16 height 16
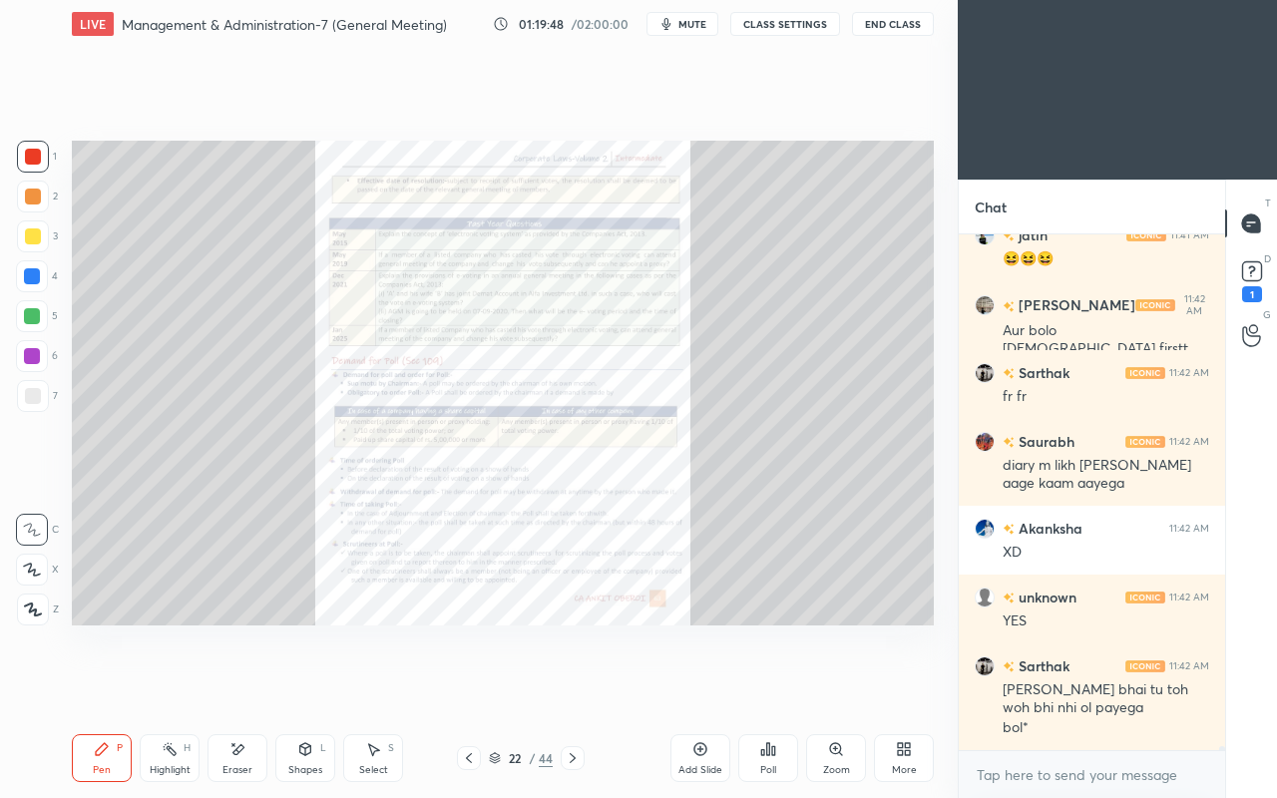
click at [824, 686] on div "Zoom" at bounding box center [836, 758] width 60 height 48
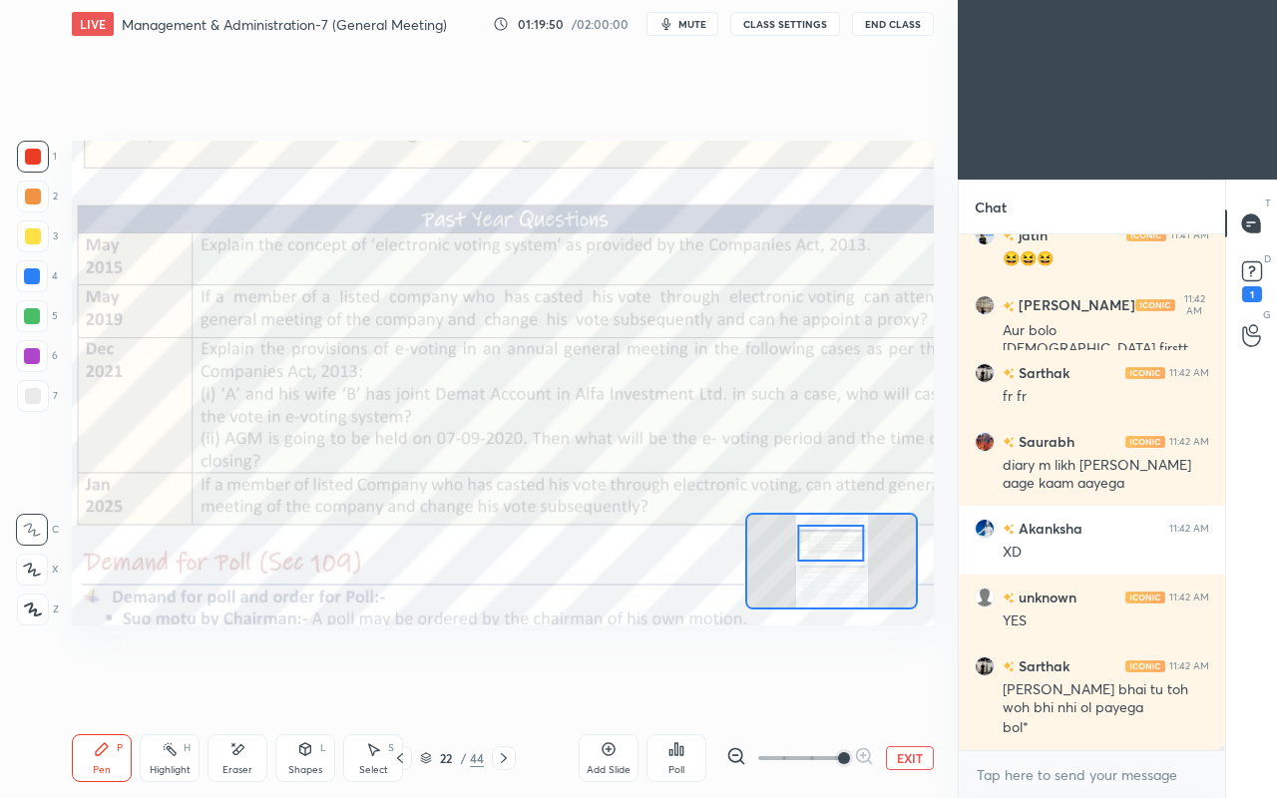
scroll to position [62926, 0]
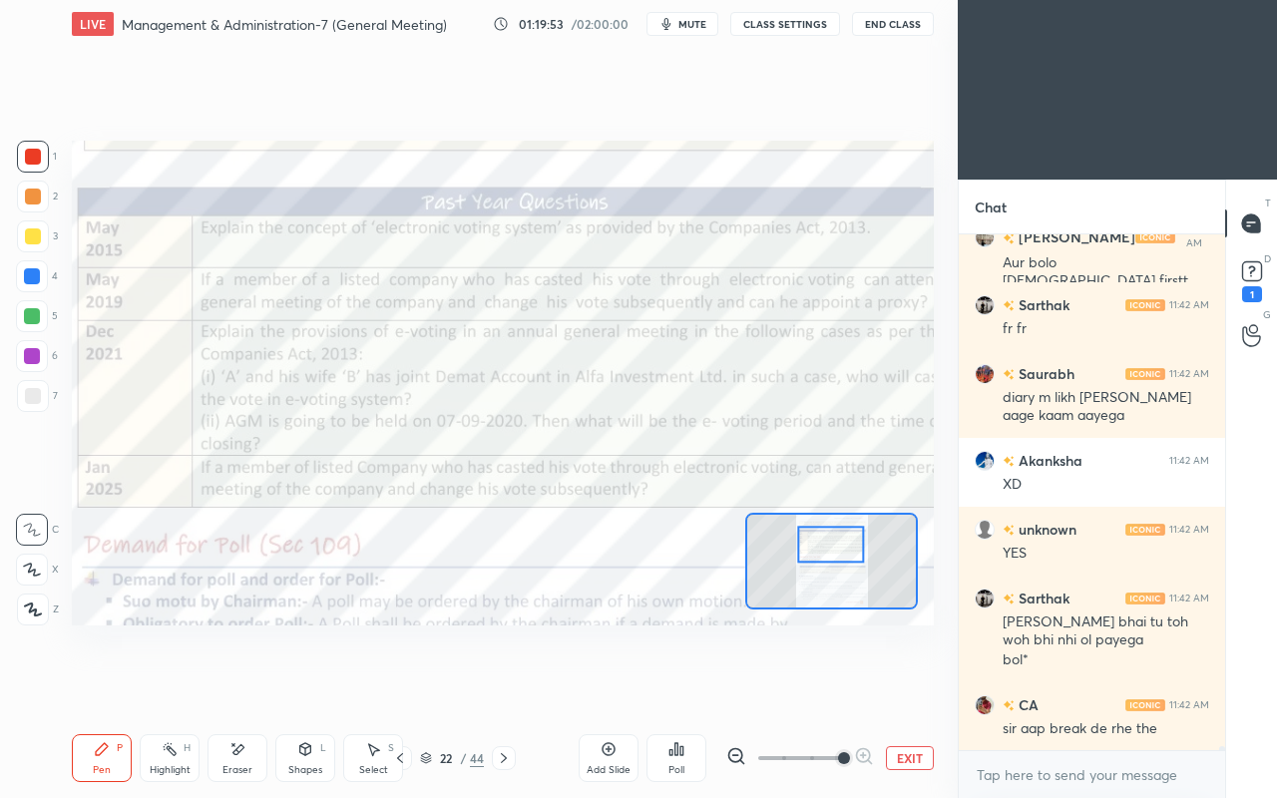
click at [36, 160] on div at bounding box center [33, 157] width 16 height 16
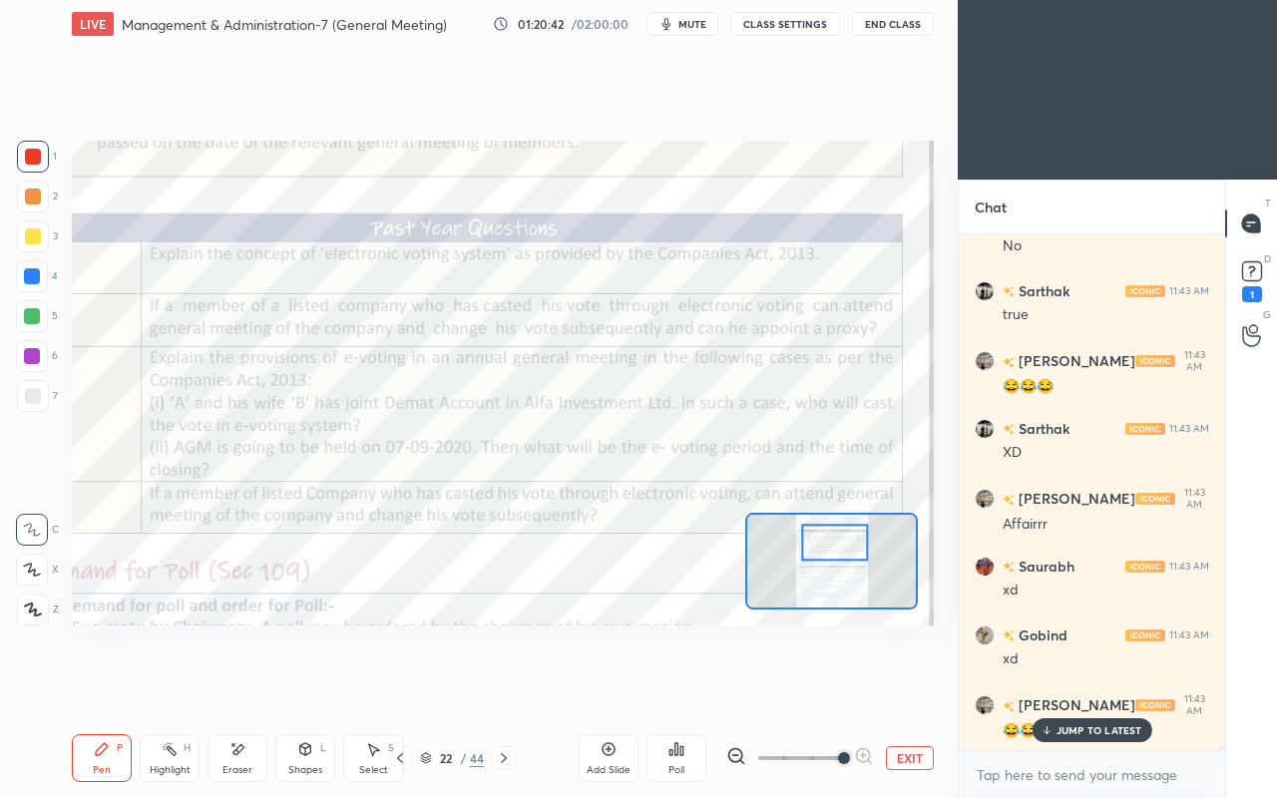
scroll to position [65716, 0]
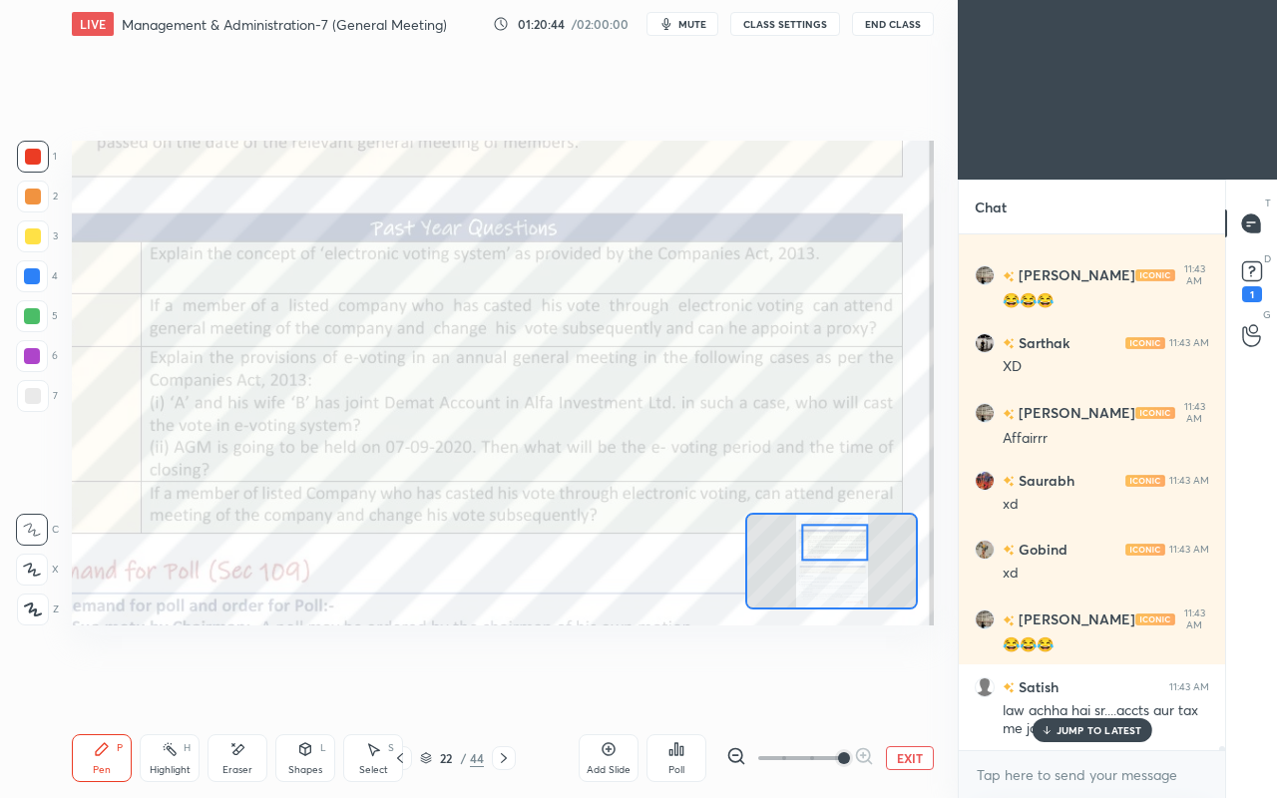
click at [1068, 686] on p "JUMP TO LATEST" at bounding box center [1100, 730] width 86 height 12
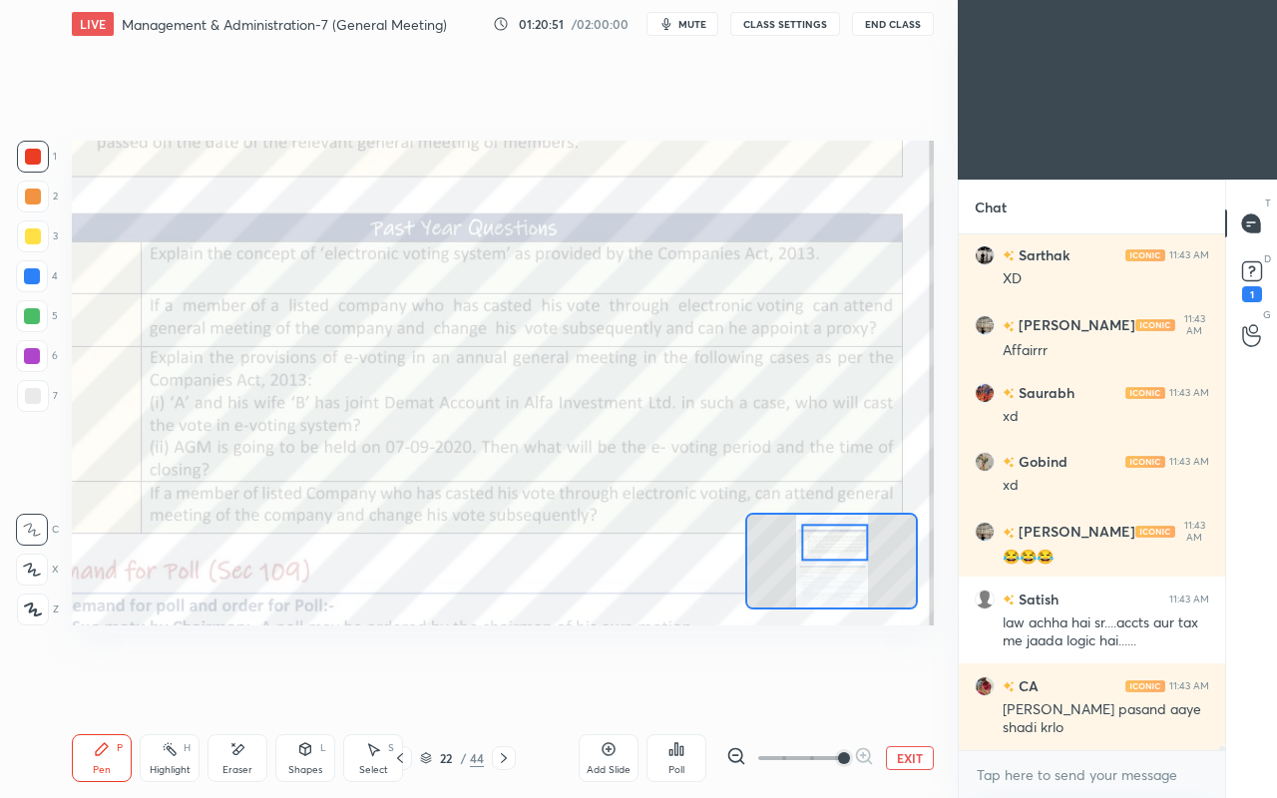
click at [227, 686] on div "Eraser" at bounding box center [238, 758] width 60 height 48
click at [98, 686] on div "Pen" at bounding box center [102, 770] width 18 height 10
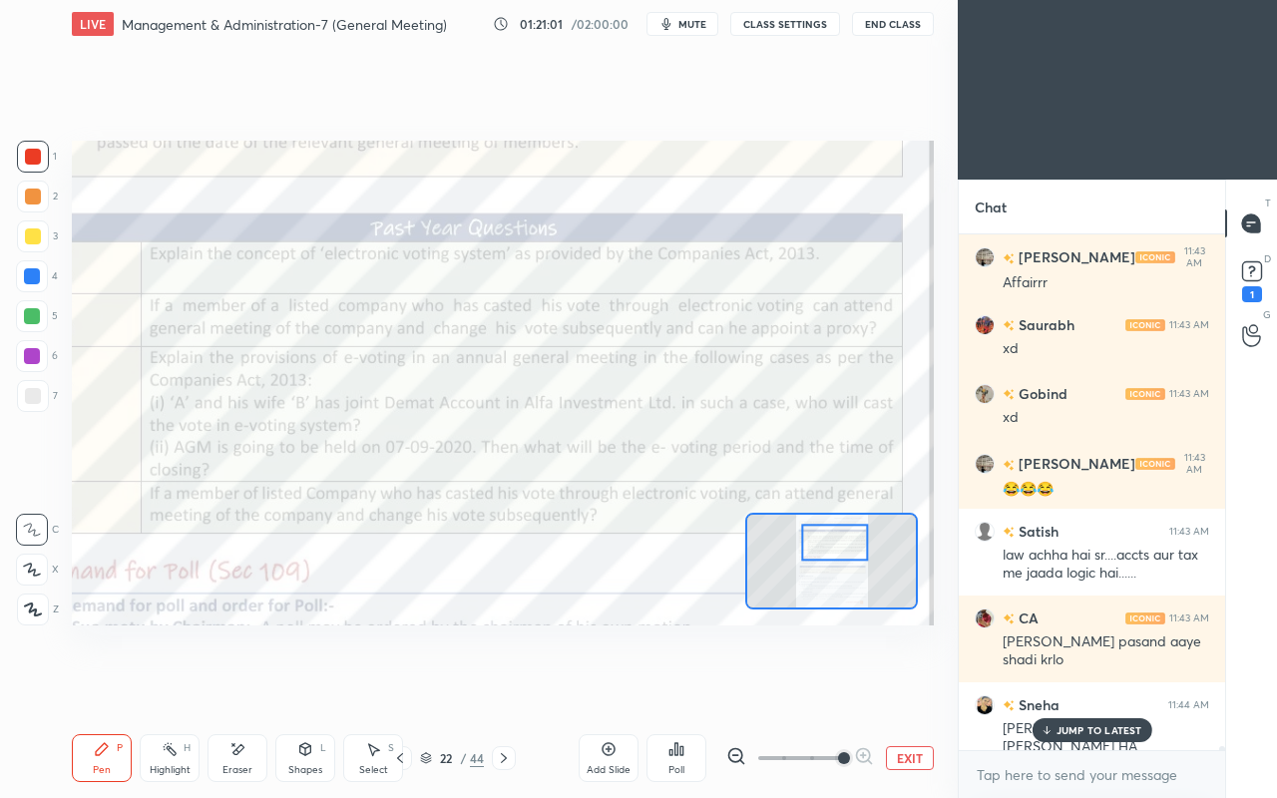
click at [1049, 686] on icon at bounding box center [1046, 730] width 13 height 12
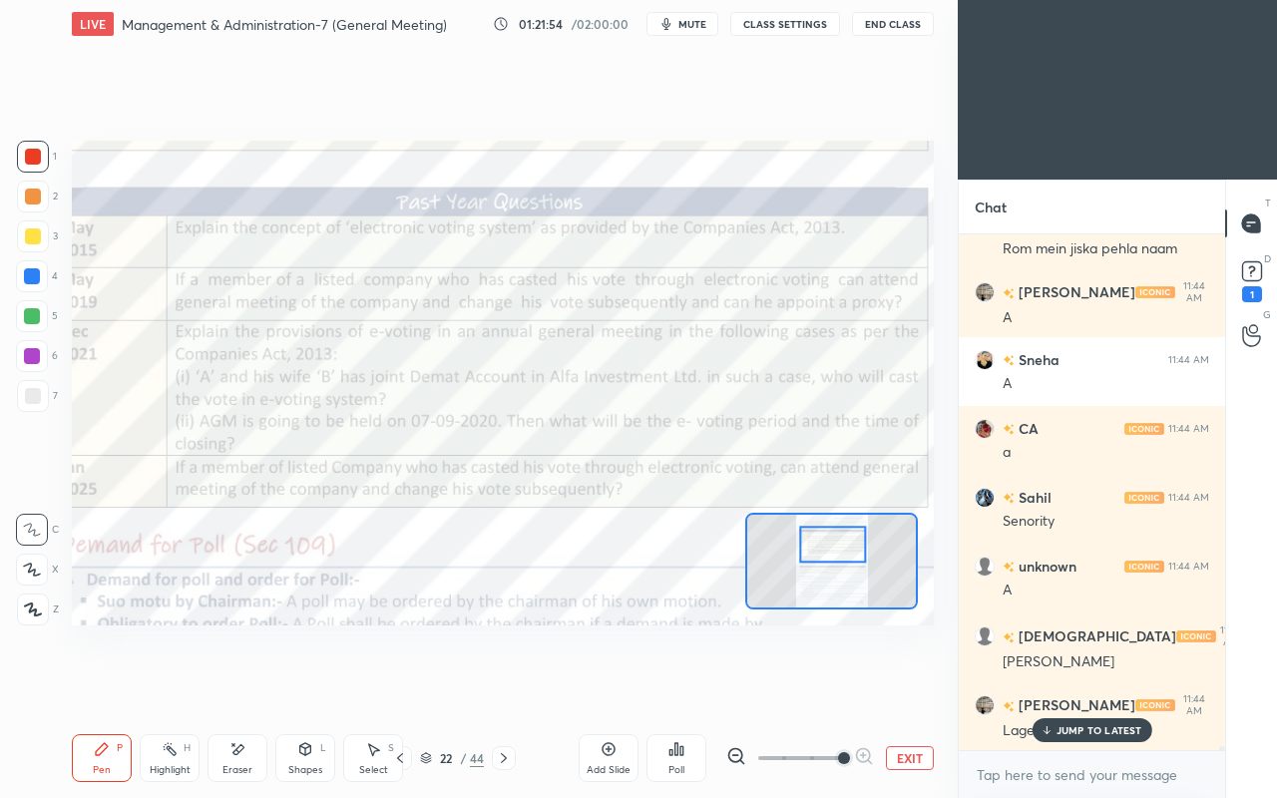
scroll to position [66835, 0]
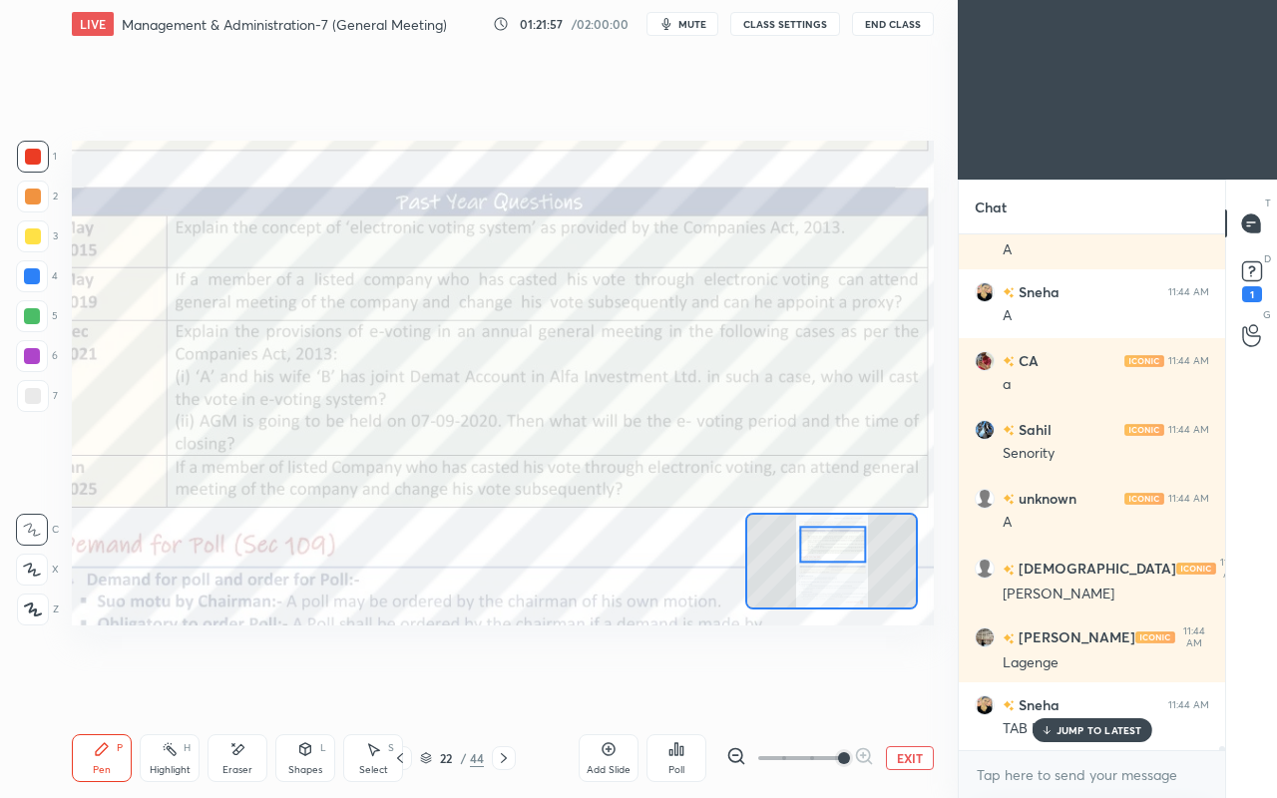
click at [1054, 686] on div "JUMP TO LATEST" at bounding box center [1092, 730] width 120 height 24
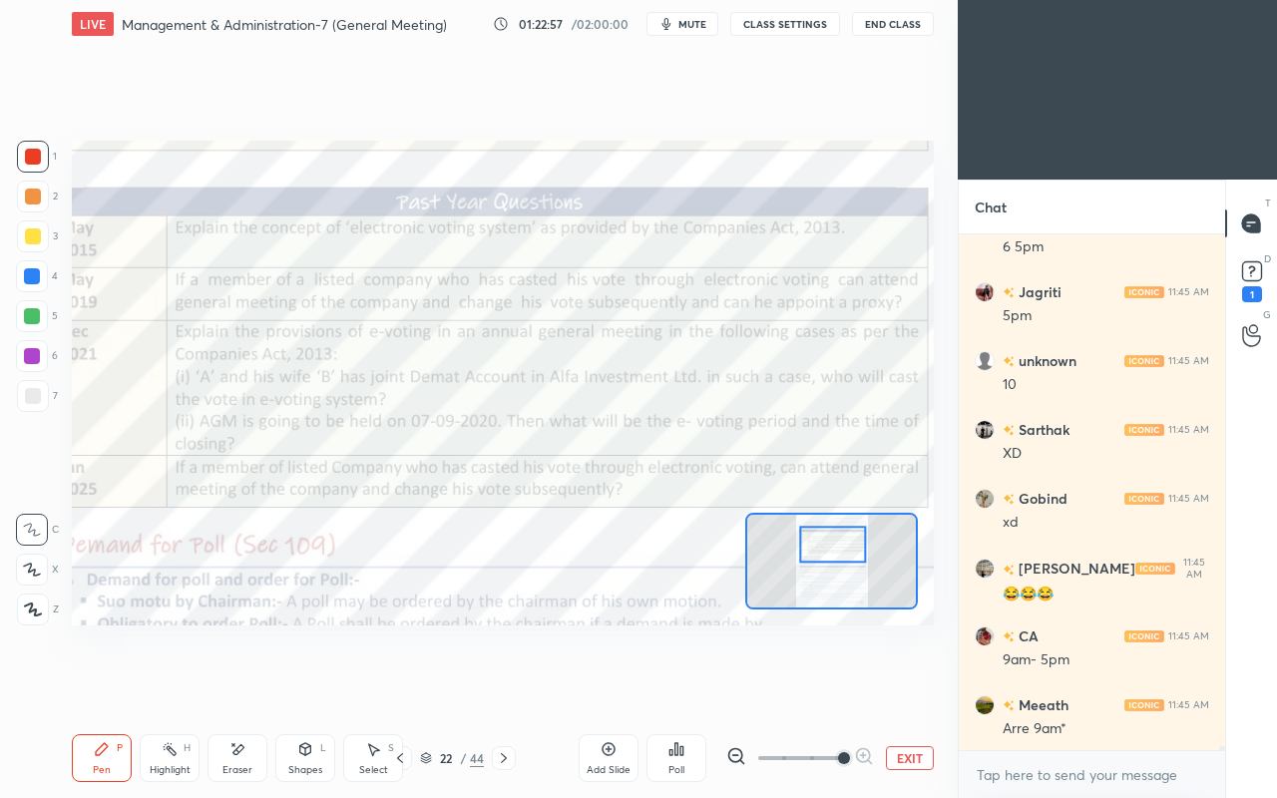
scroll to position [69731, 0]
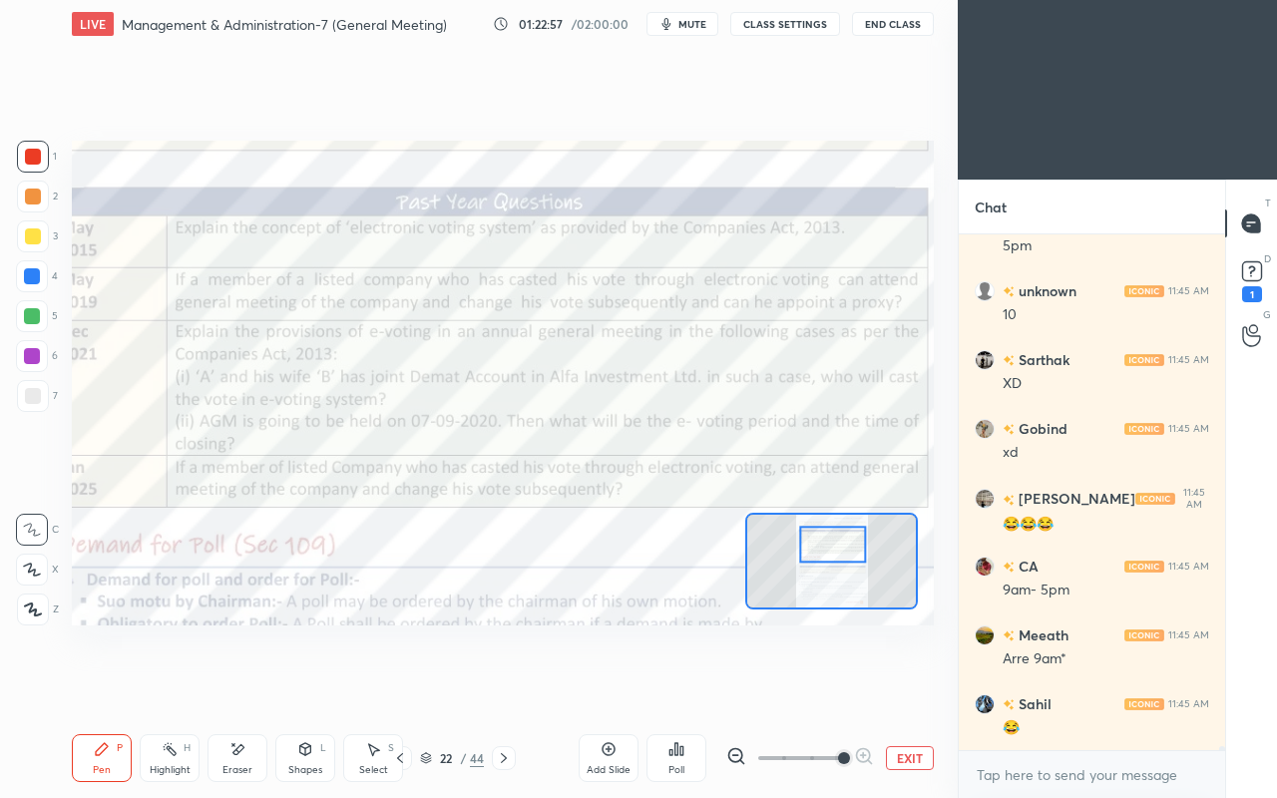
click at [1054, 686] on div "😂" at bounding box center [1106, 728] width 207 height 20
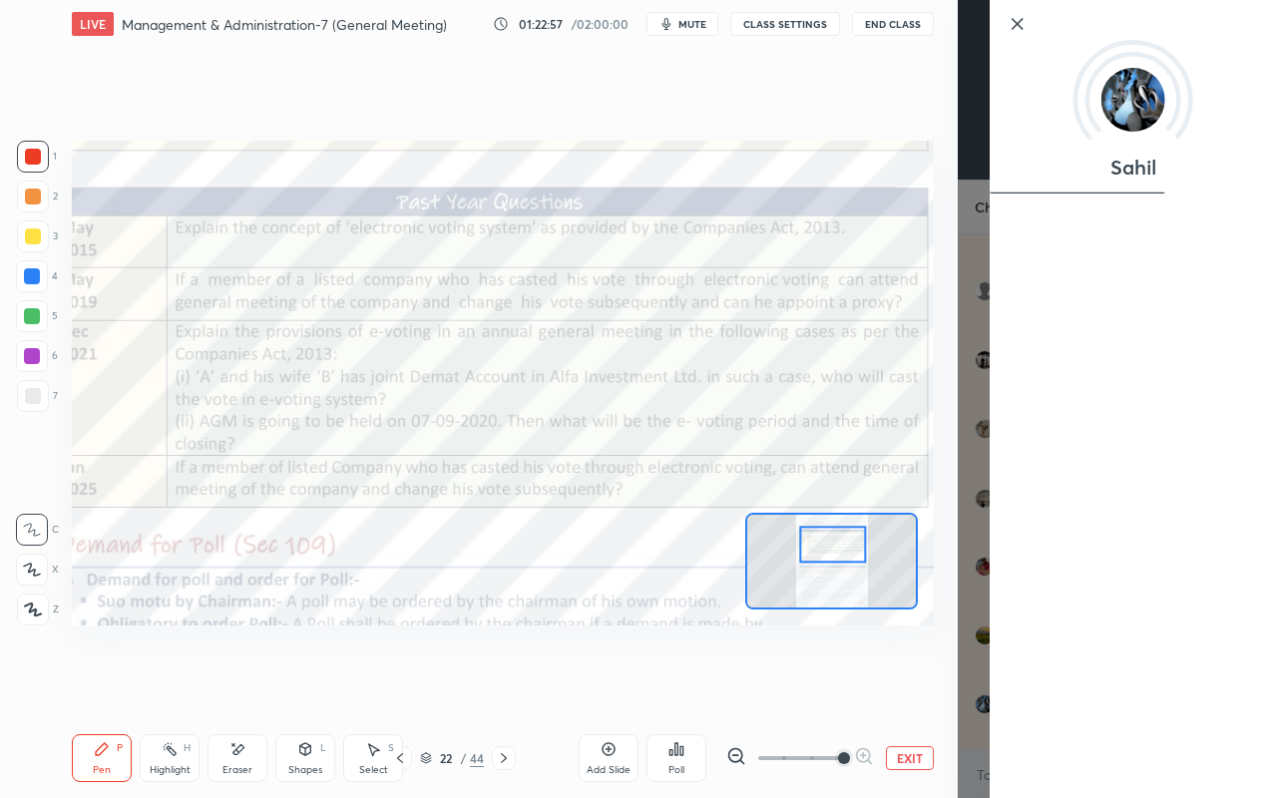
click at [831, 666] on div "Setting up your live class Poll for secs No correct answer Start poll" at bounding box center [503, 383] width 878 height 670
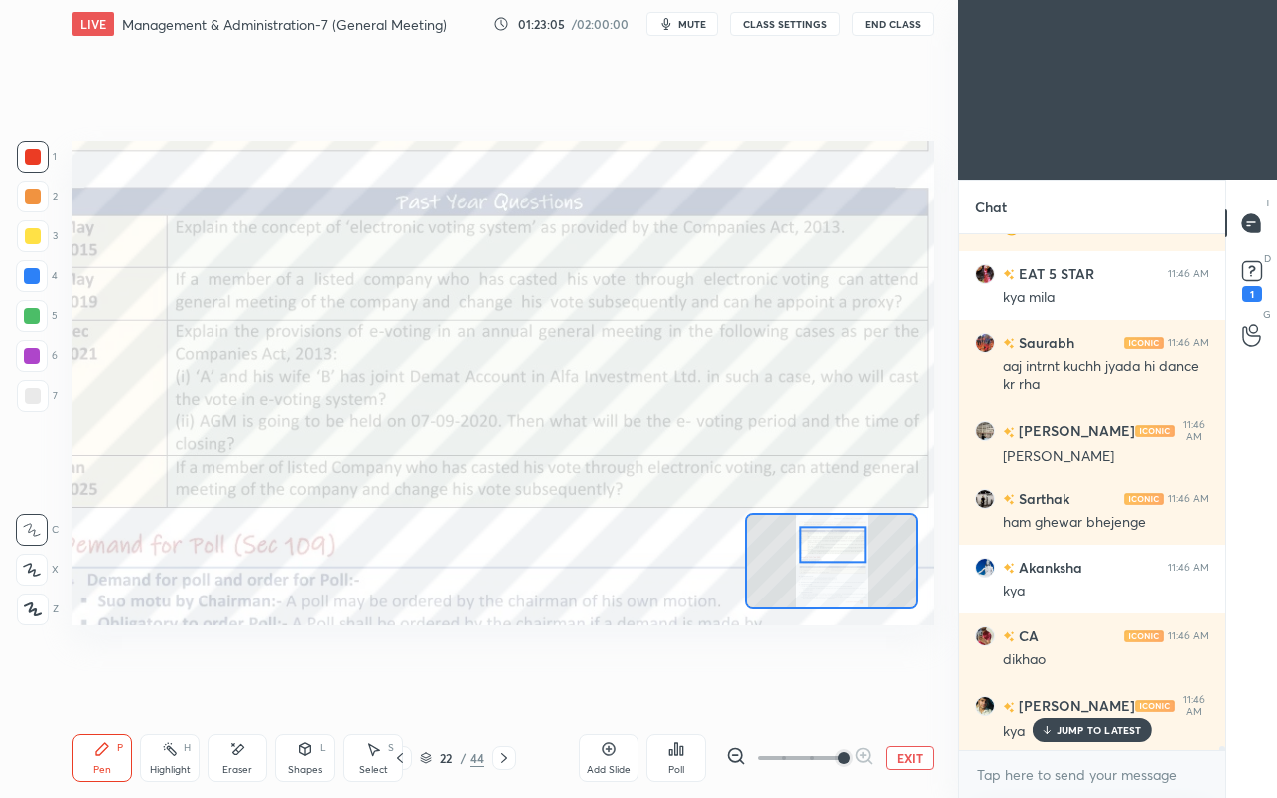
scroll to position [70368, 0]
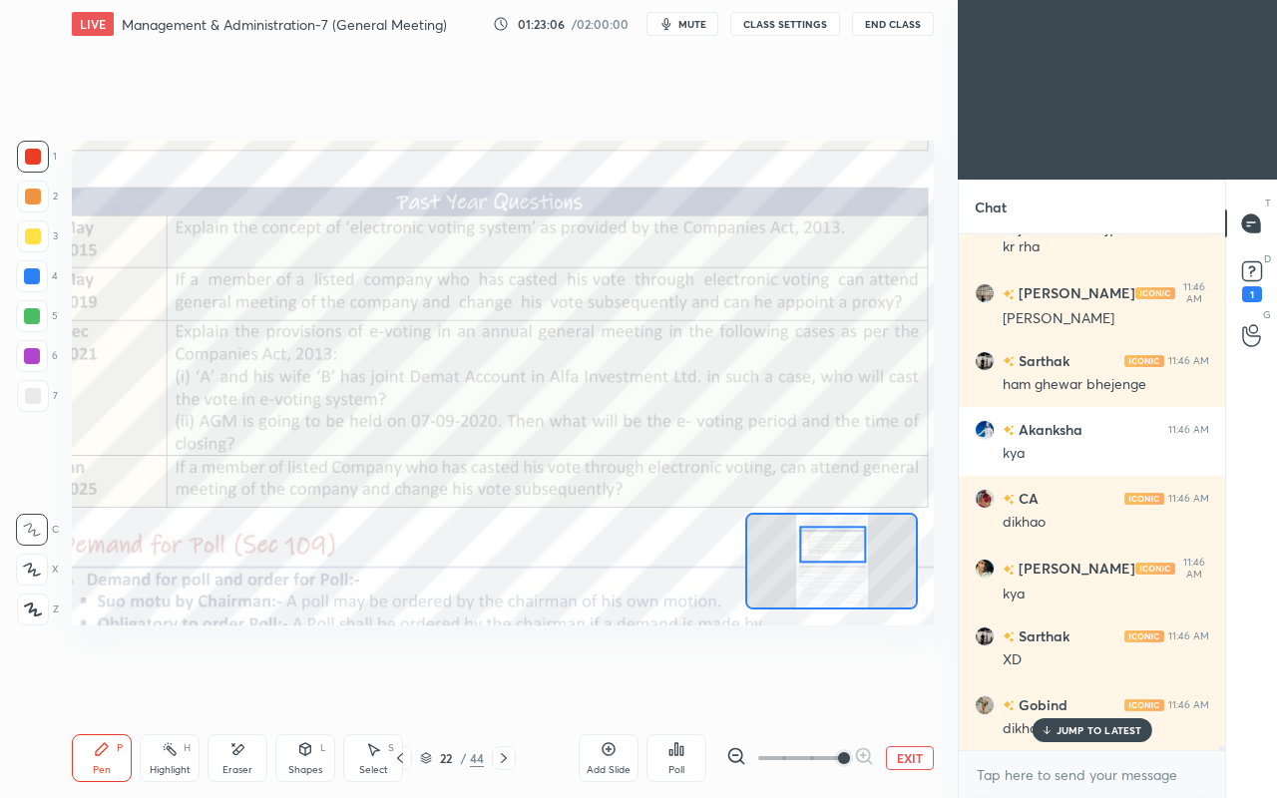
click at [1060, 686] on p "JUMP TO LATEST" at bounding box center [1100, 730] width 86 height 12
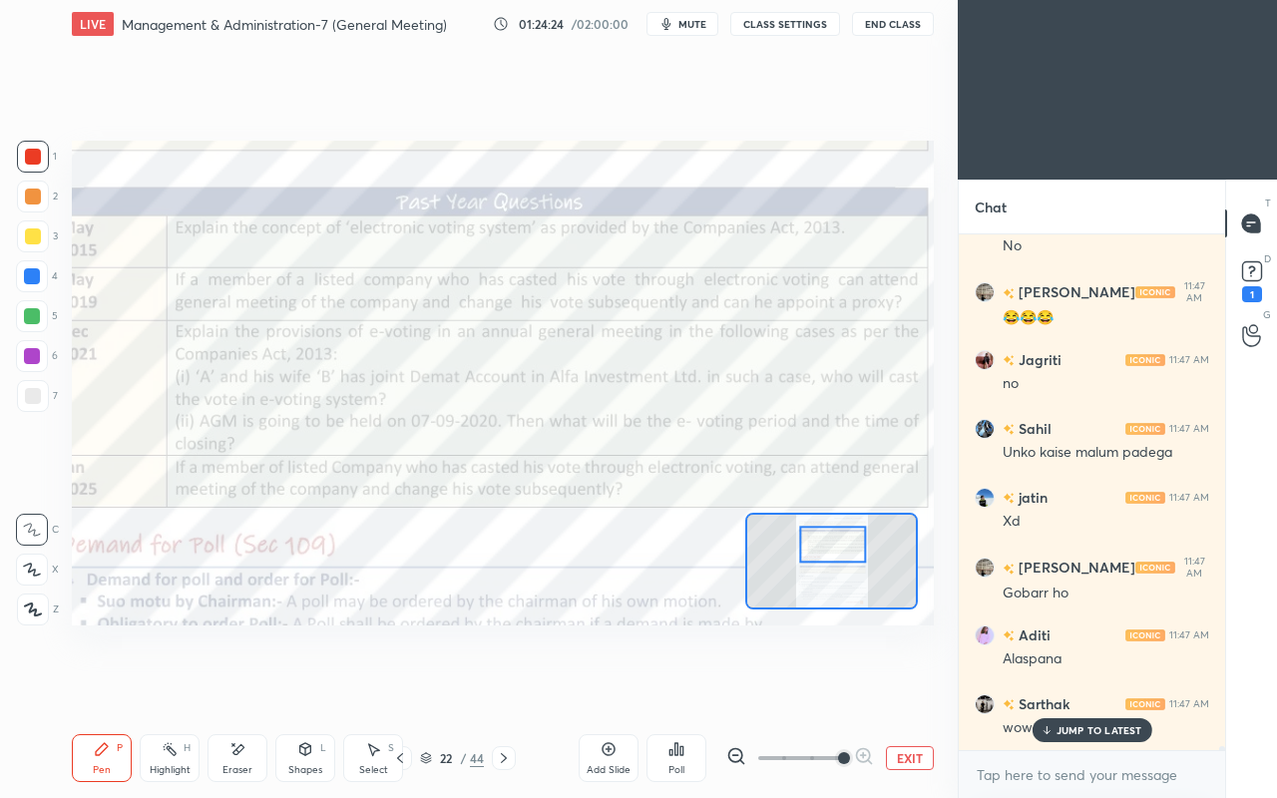
scroll to position [73746, 0]
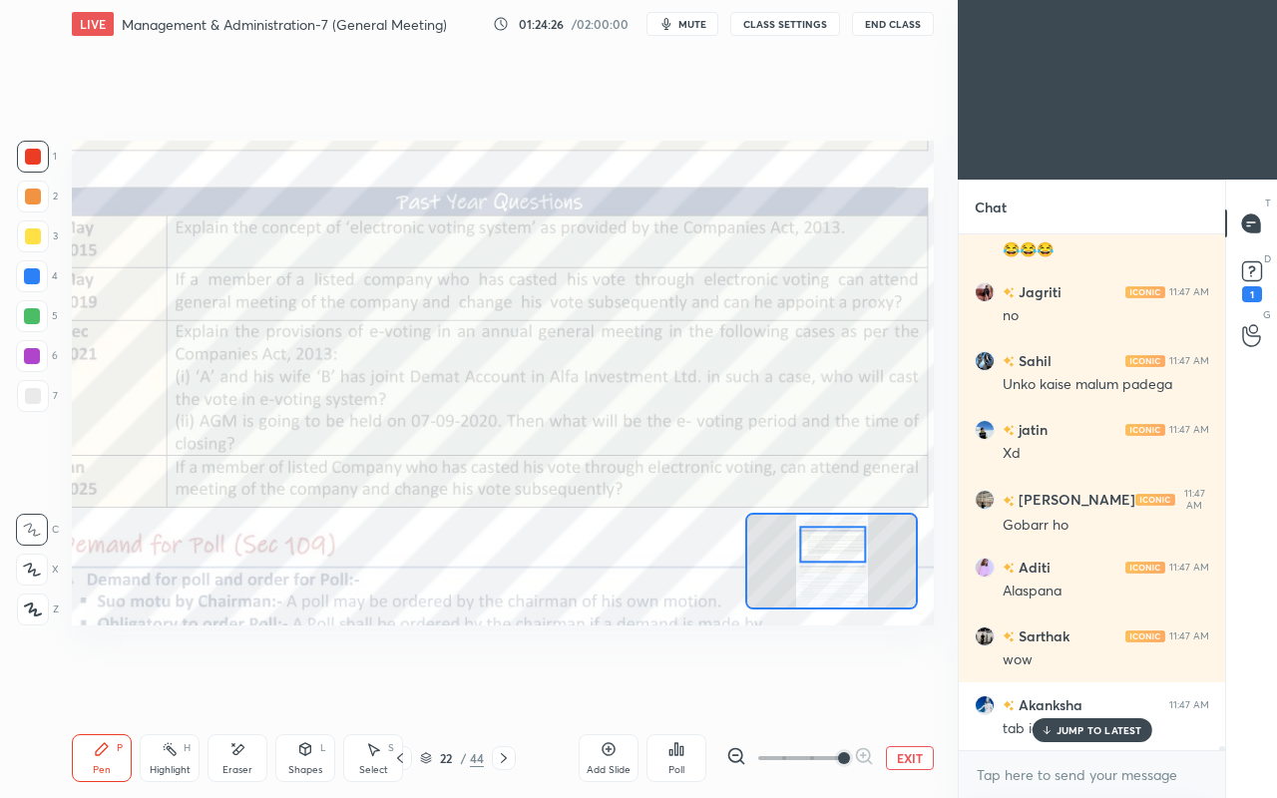
click at [1074, 686] on div "JUMP TO LATEST" at bounding box center [1092, 730] width 120 height 24
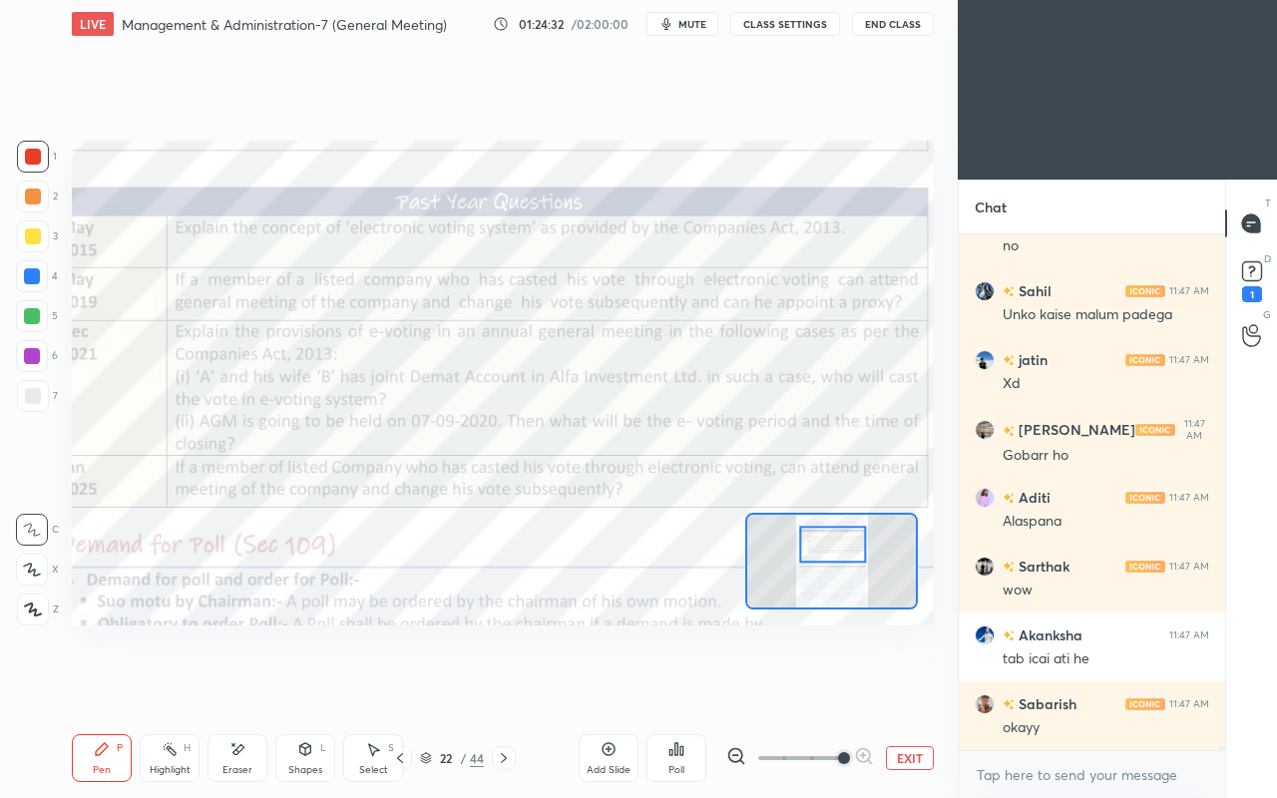
click at [900, 686] on button "EXIT" at bounding box center [910, 758] width 48 height 24
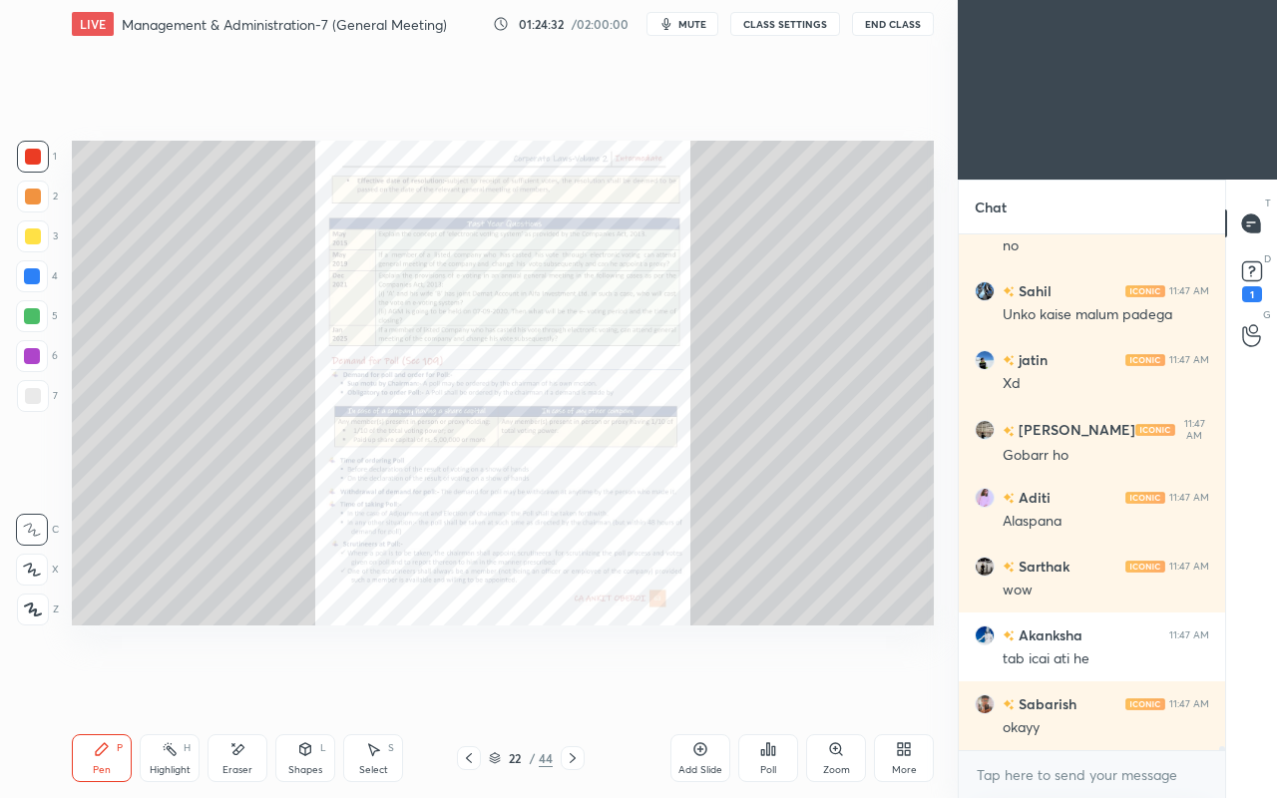
click at [906, 686] on icon at bounding box center [907, 752] width 5 height 5
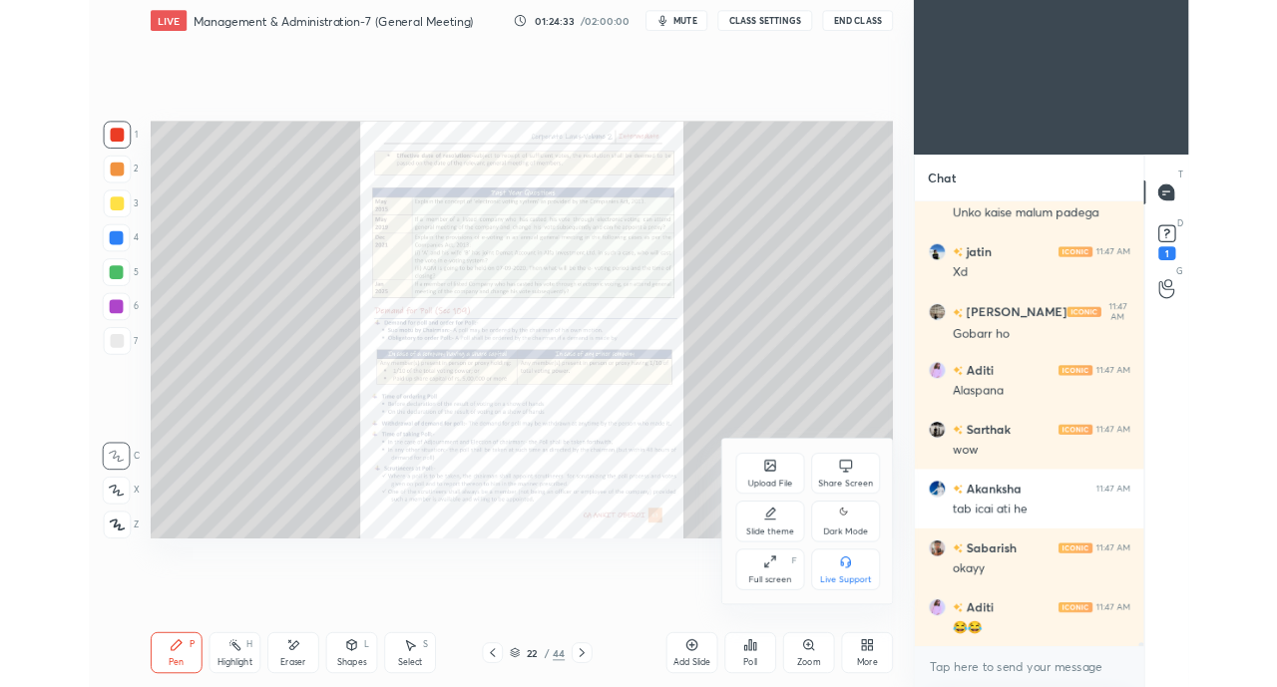
scroll to position [73953, 0]
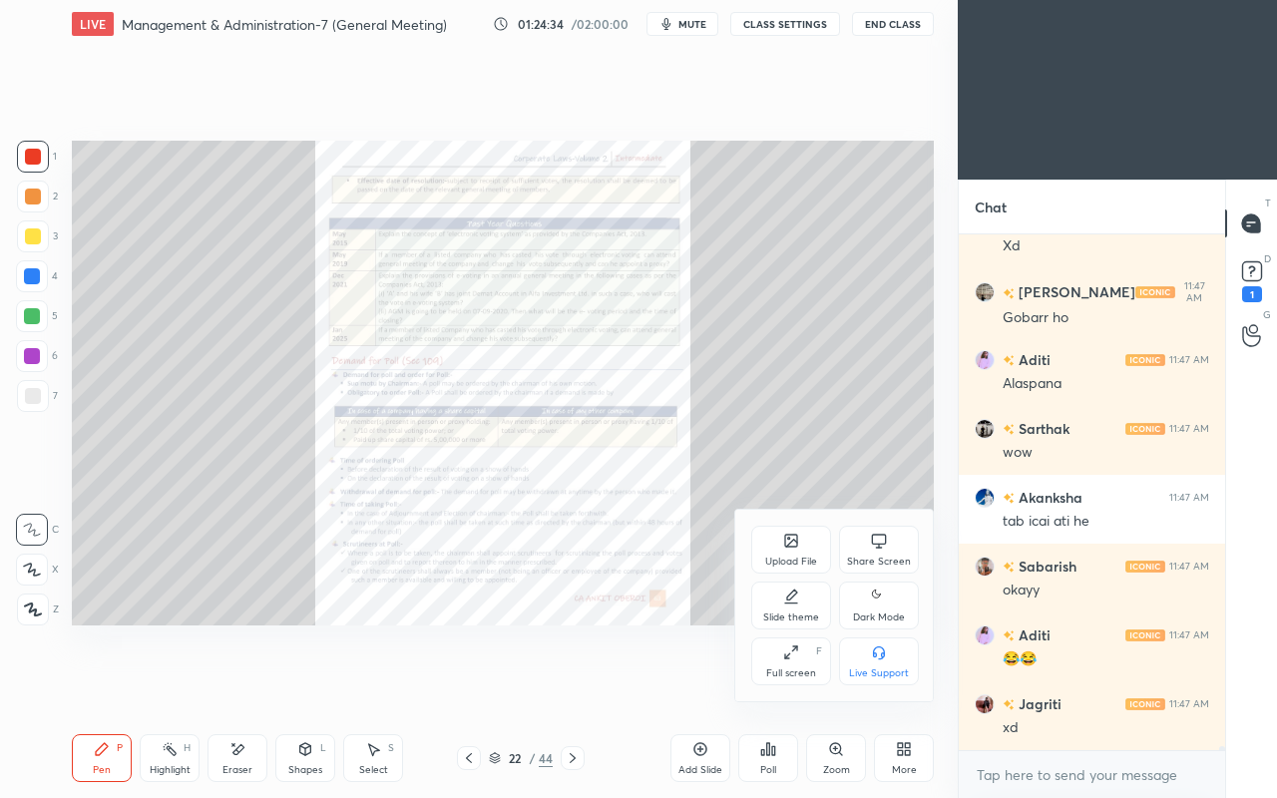
click at [889, 557] on div "Share Screen" at bounding box center [879, 562] width 64 height 10
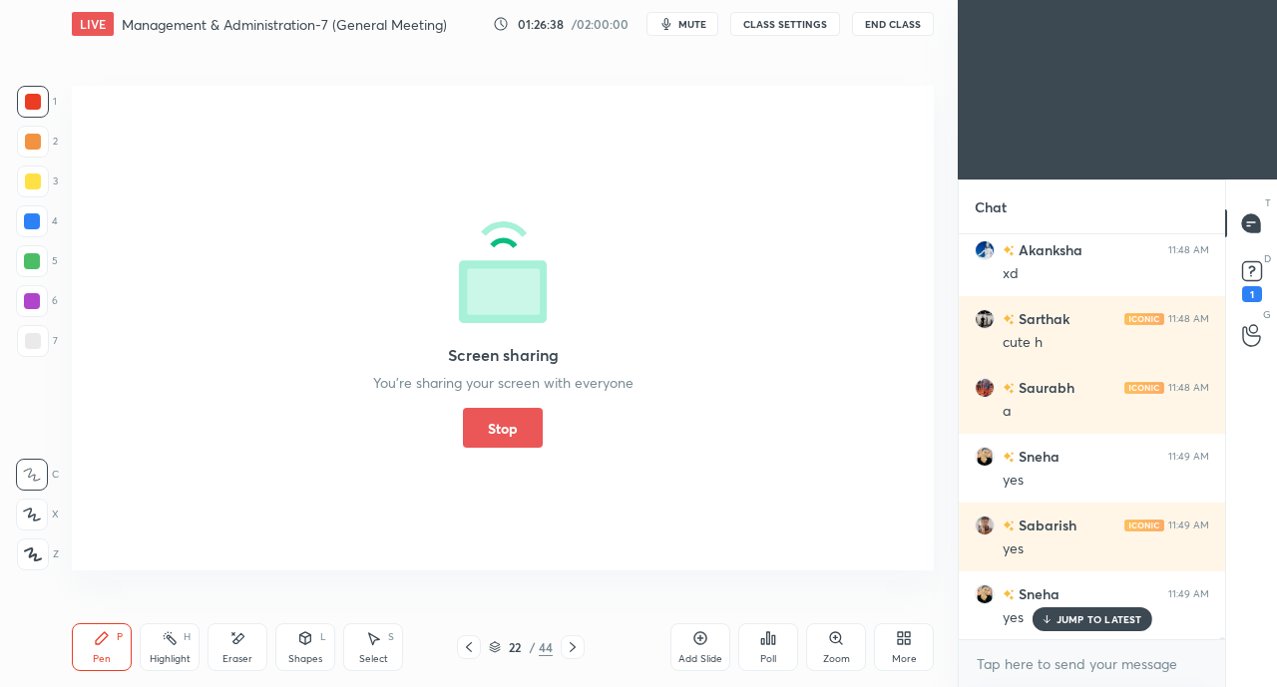
scroll to position [74682, 0]
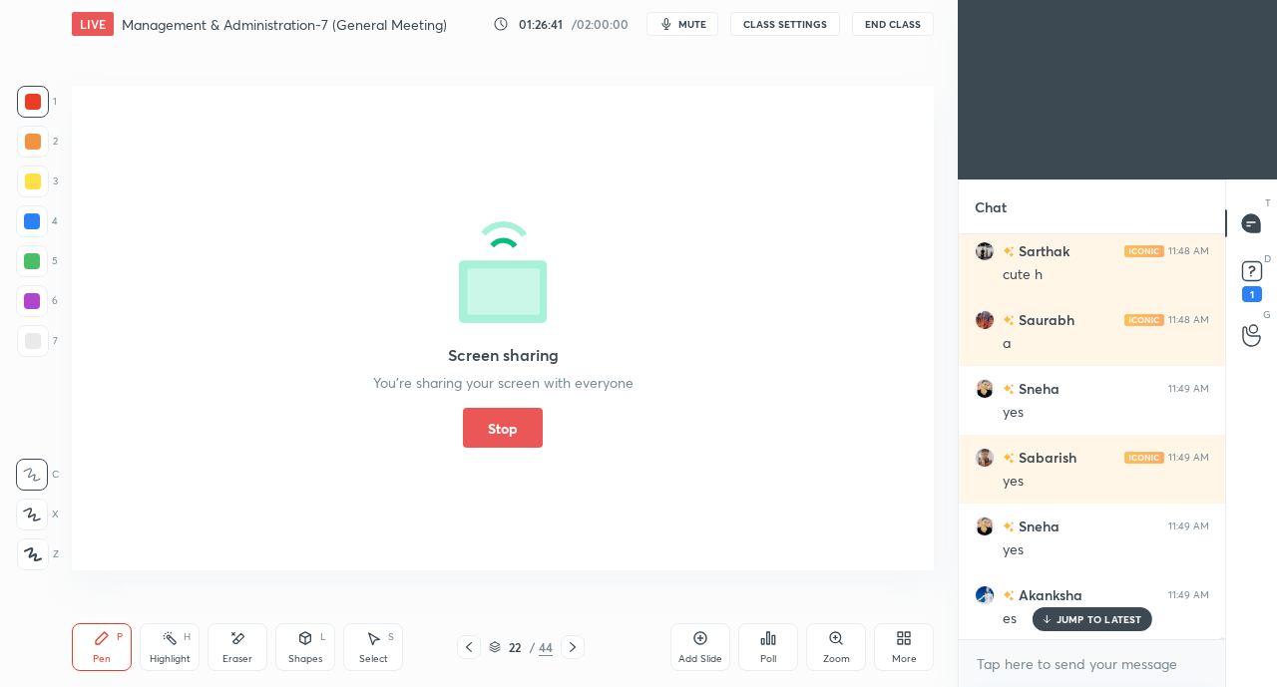
click at [529, 422] on button "Stop" at bounding box center [503, 428] width 80 height 40
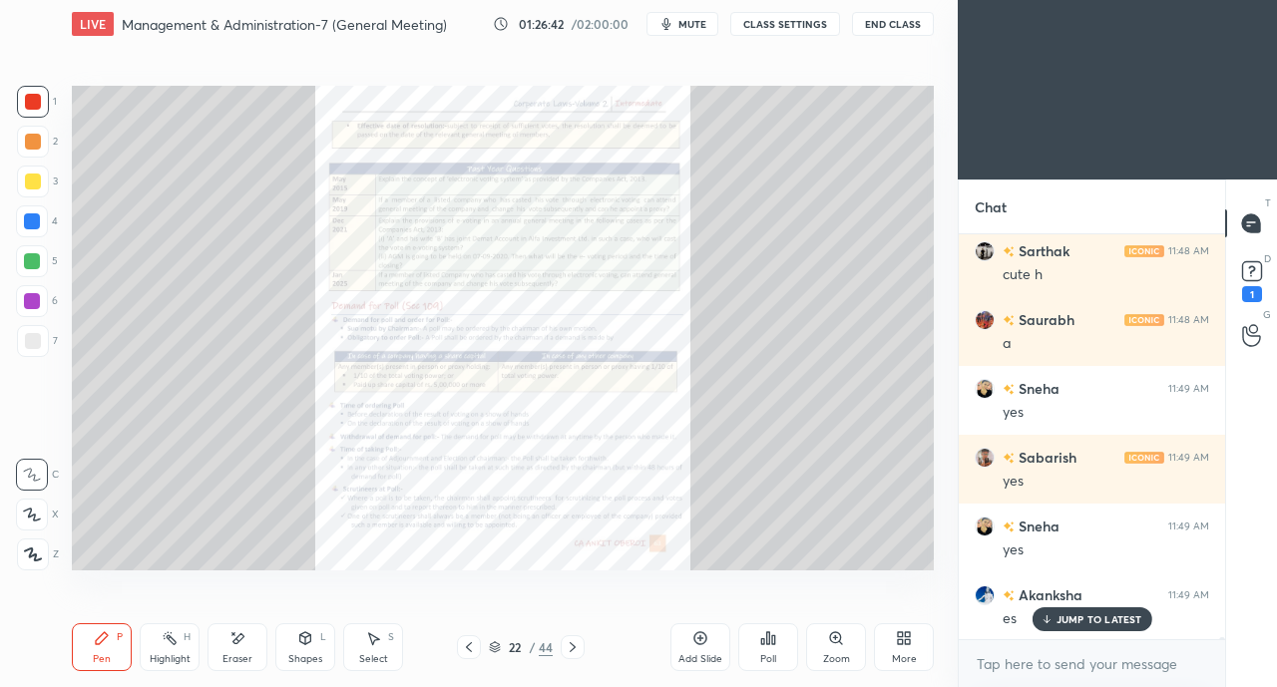
click at [1050, 617] on icon at bounding box center [1046, 620] width 13 height 12
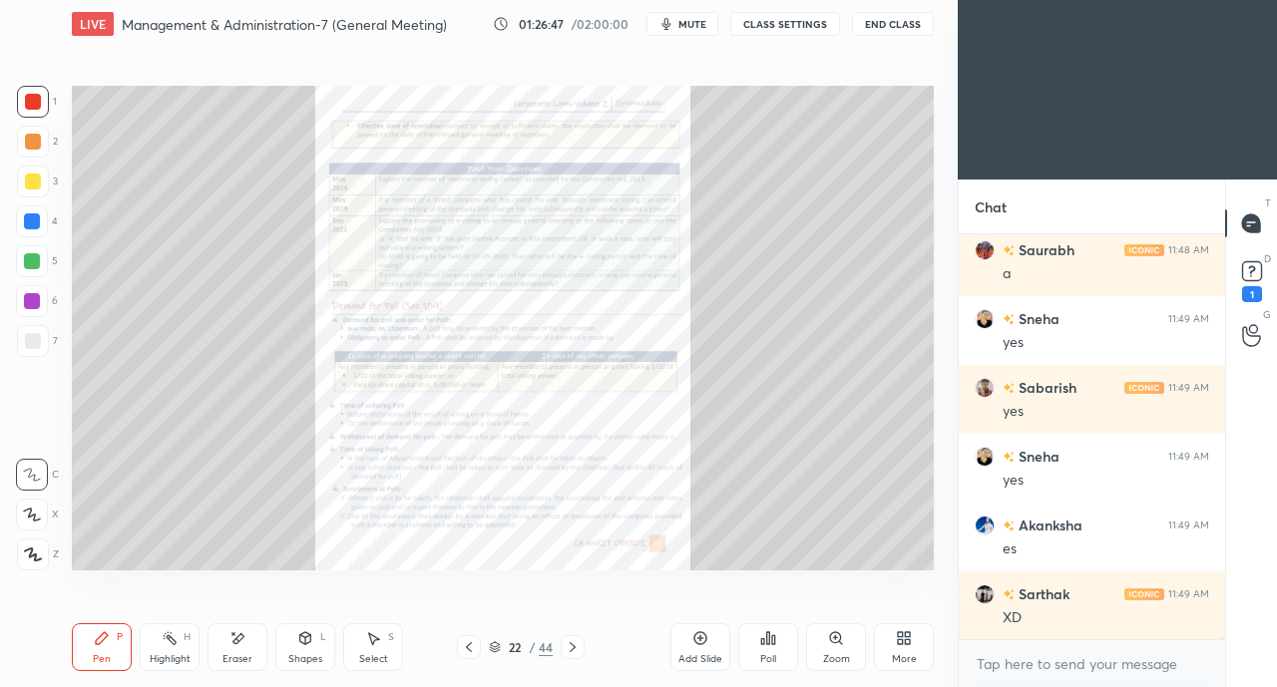
click at [832, 650] on div "Zoom" at bounding box center [836, 648] width 60 height 48
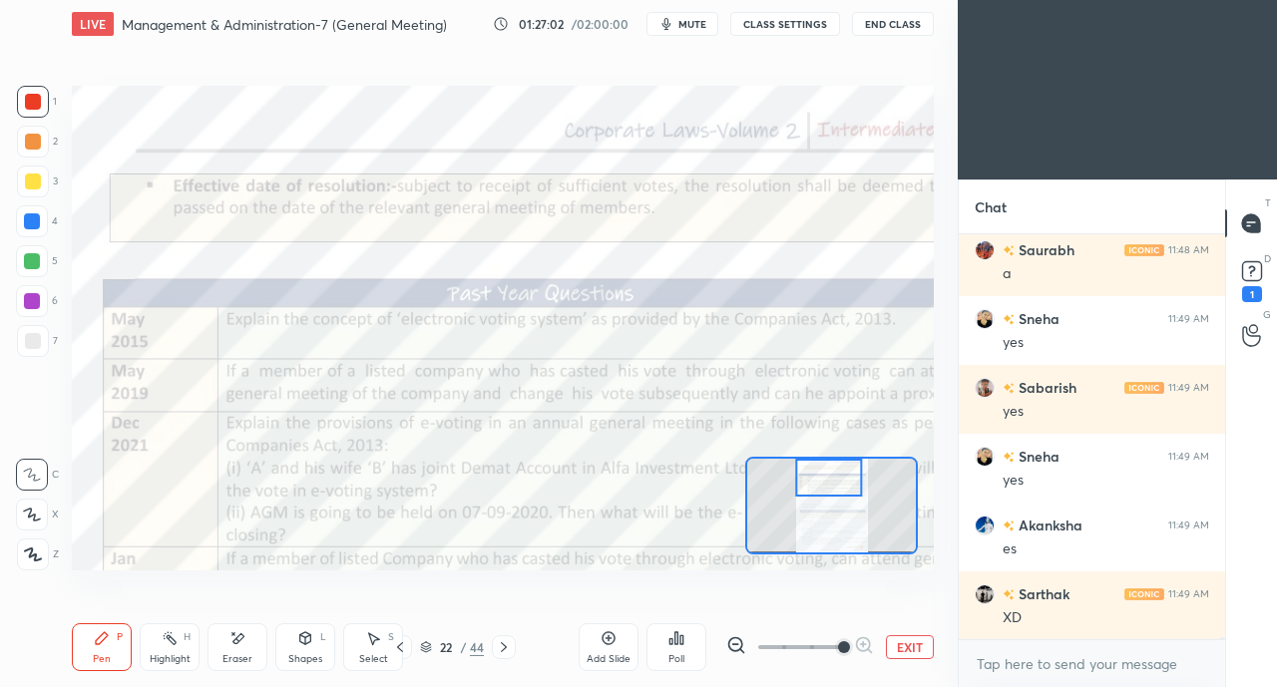
click at [405, 648] on icon at bounding box center [400, 648] width 16 height 16
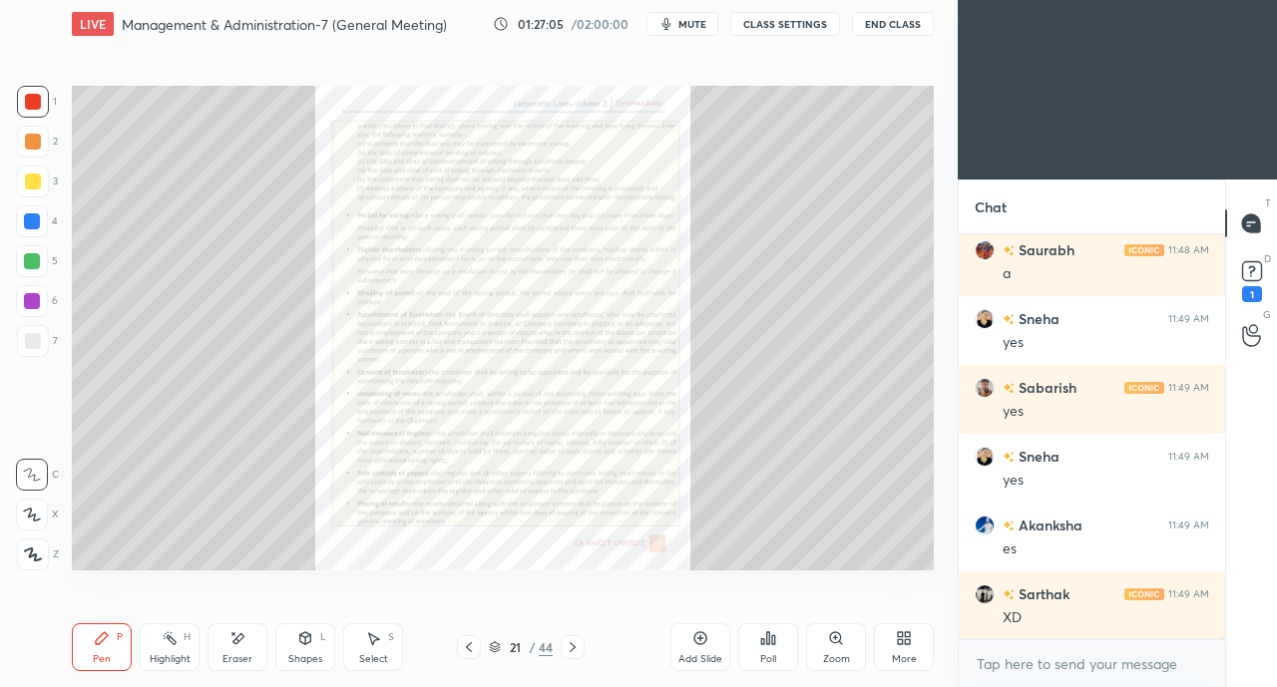
click at [463, 646] on icon at bounding box center [469, 648] width 16 height 16
click at [468, 650] on icon at bounding box center [469, 648] width 6 height 10
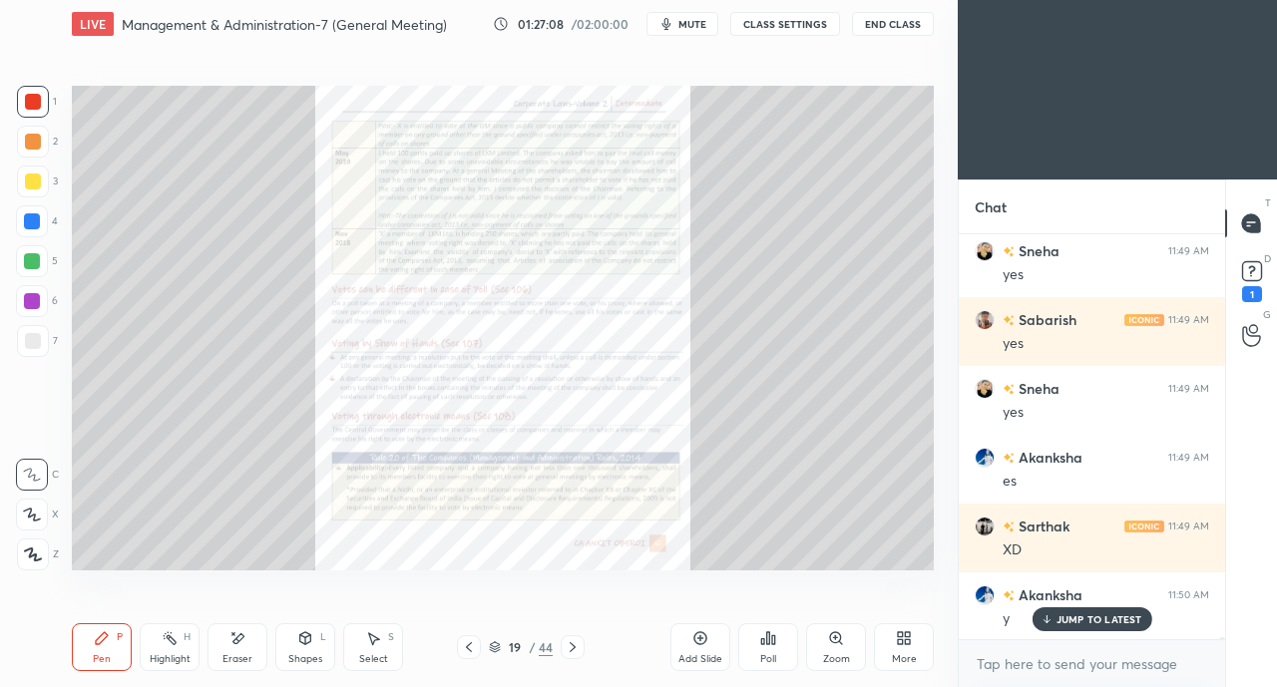
click at [833, 649] on div "Zoom" at bounding box center [836, 648] width 60 height 48
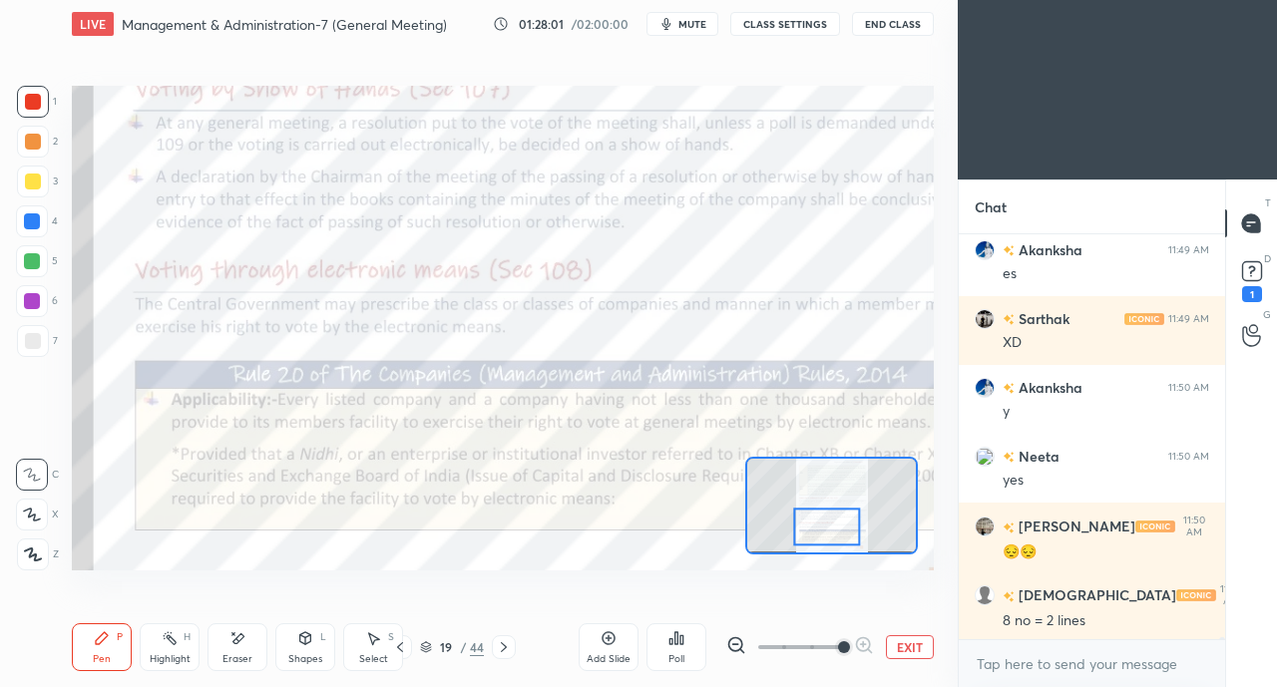
scroll to position [75095, 0]
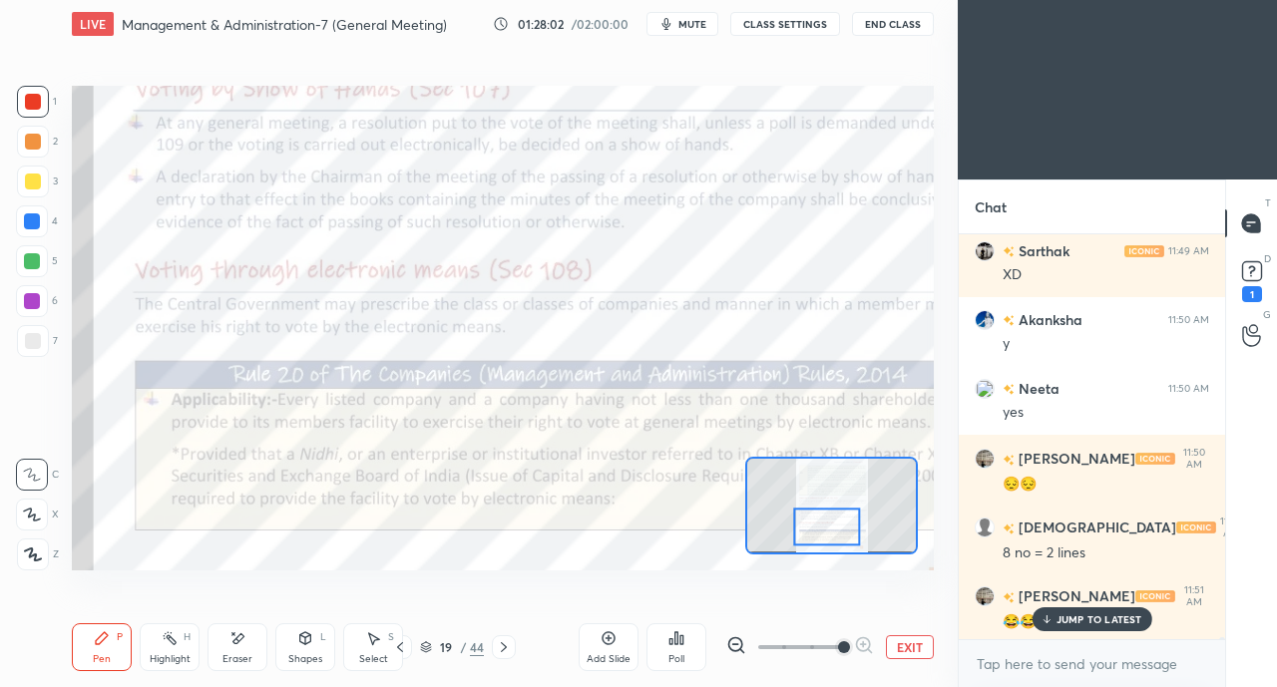
click at [510, 646] on icon at bounding box center [504, 648] width 16 height 16
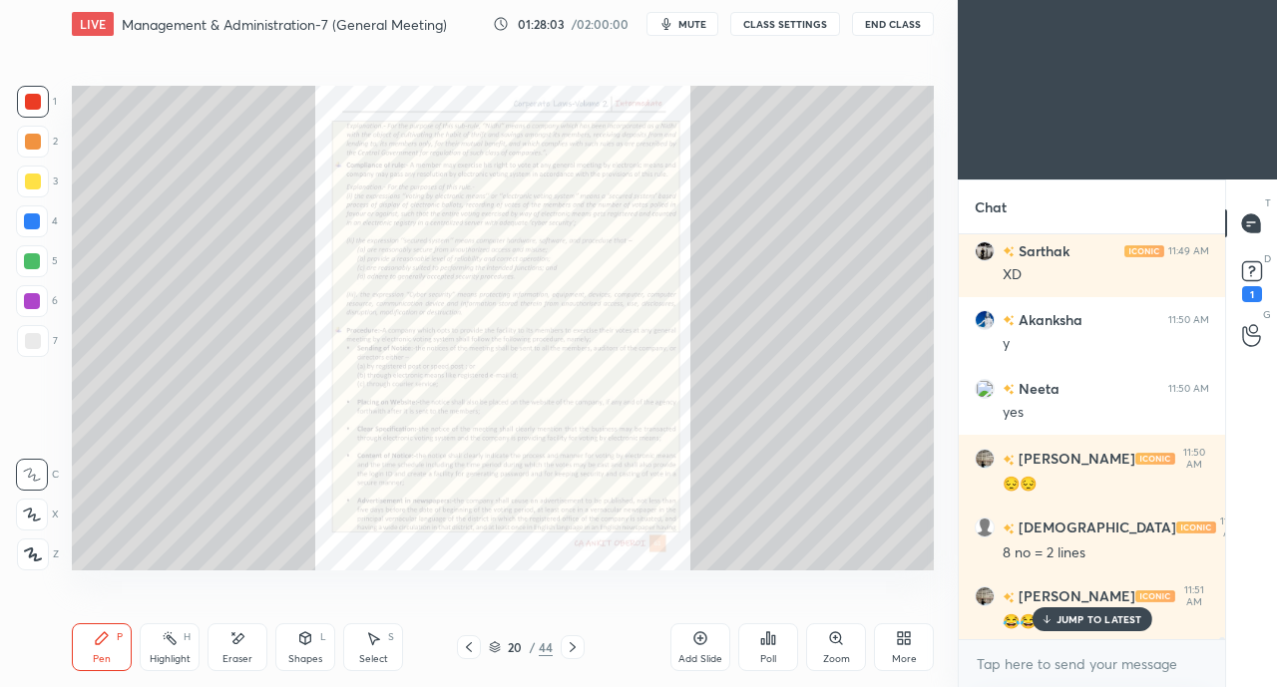
click at [573, 648] on icon at bounding box center [573, 648] width 16 height 16
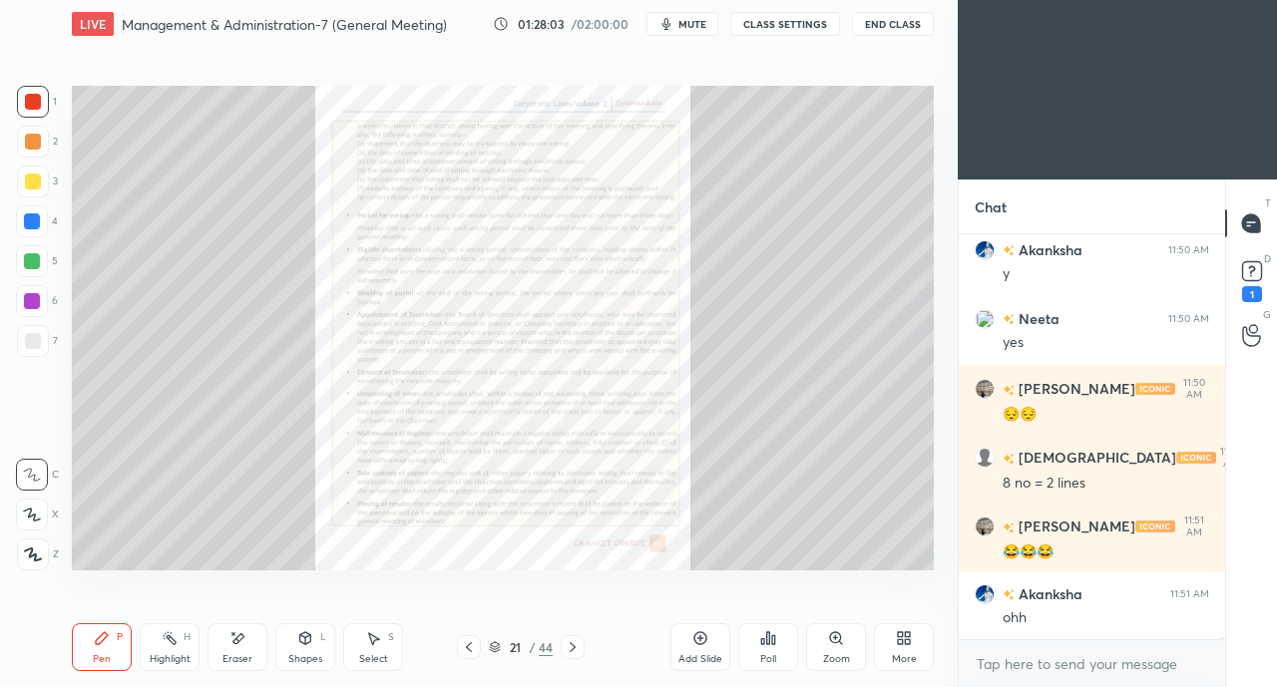
click at [578, 649] on icon at bounding box center [573, 648] width 16 height 16
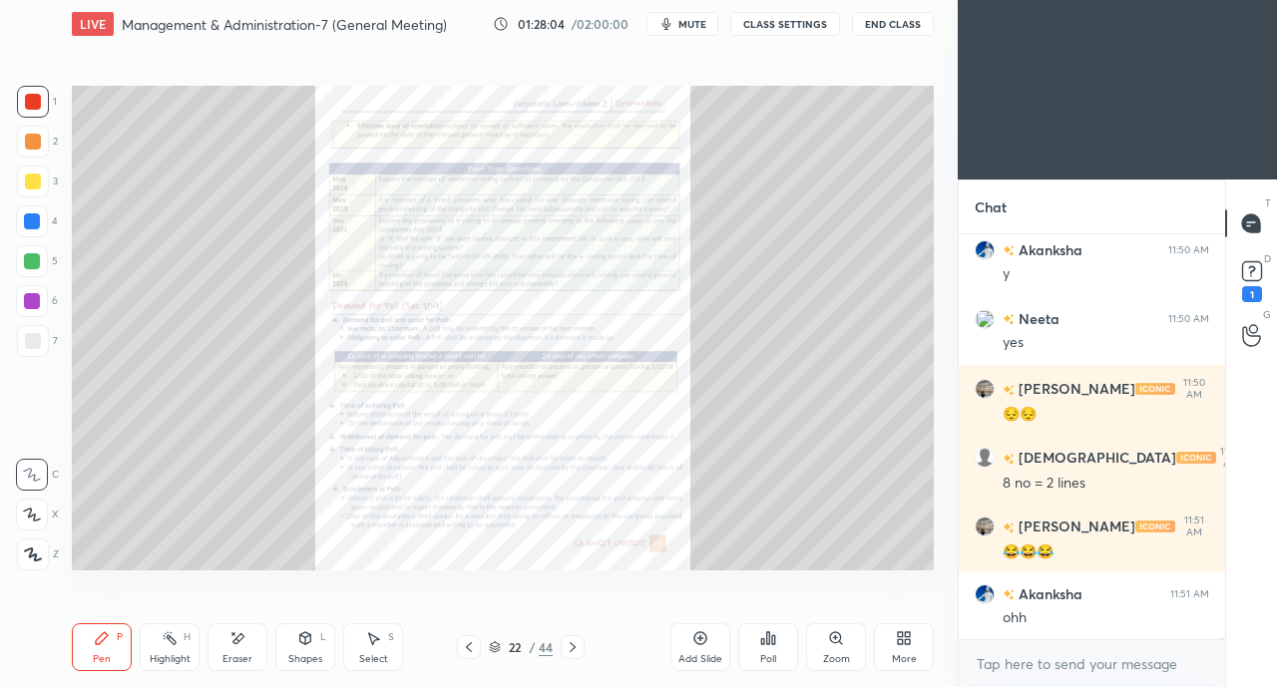
scroll to position [75233, 0]
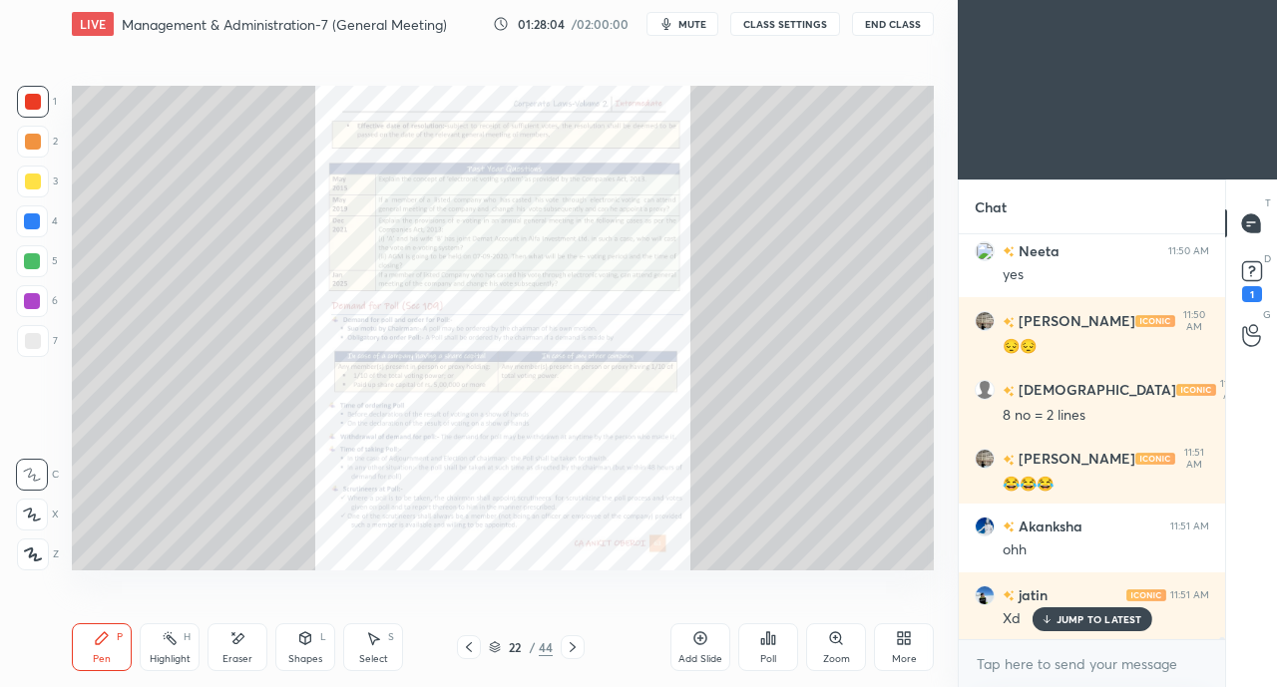
click at [832, 665] on div "Zoom" at bounding box center [836, 660] width 27 height 10
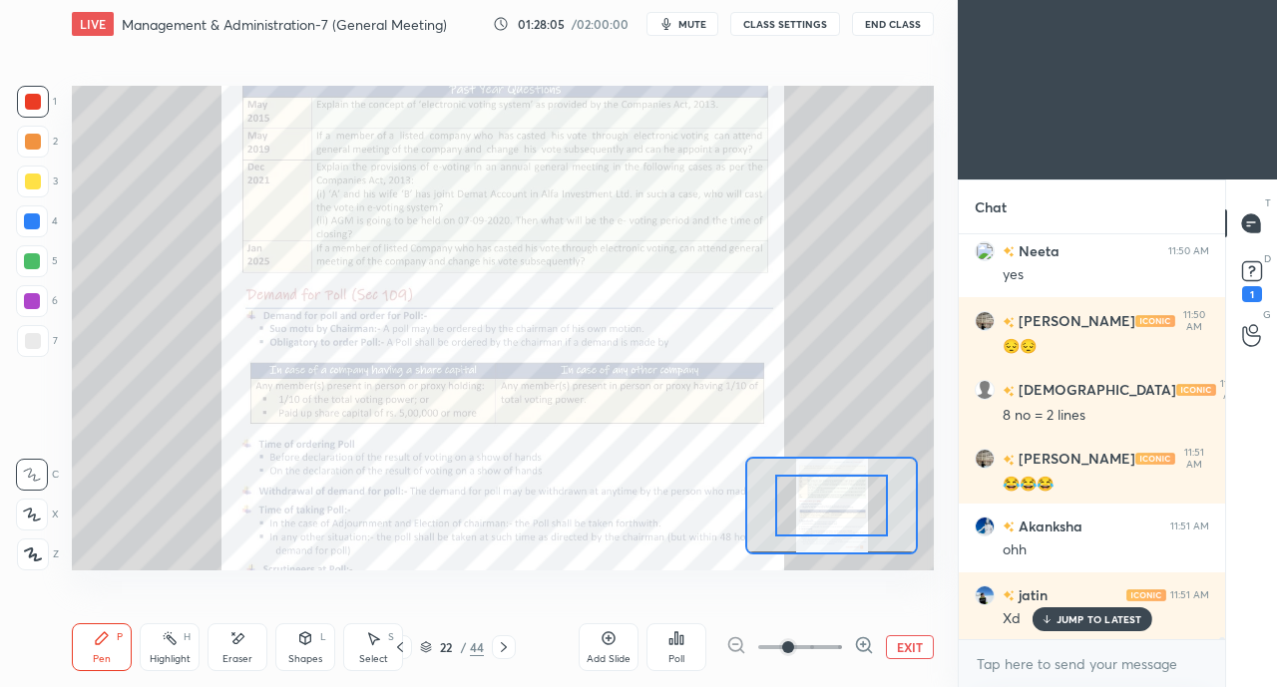
click at [832, 663] on span at bounding box center [800, 648] width 84 height 44
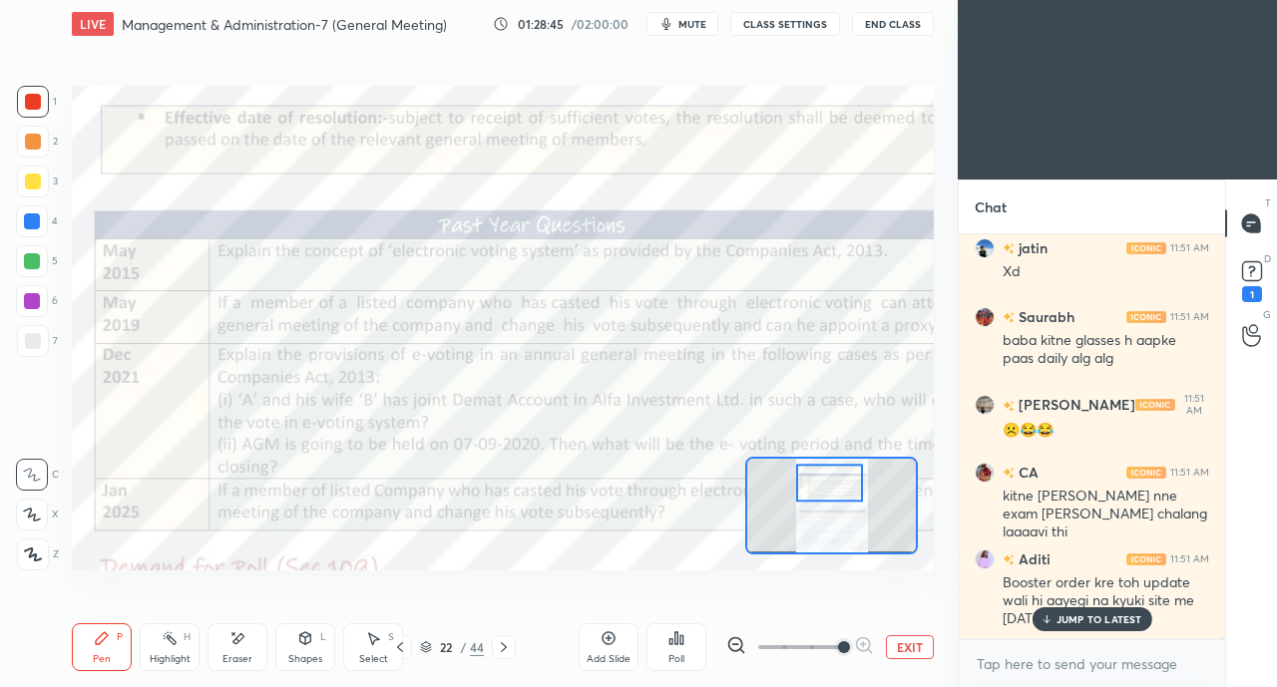
scroll to position [75650, 0]
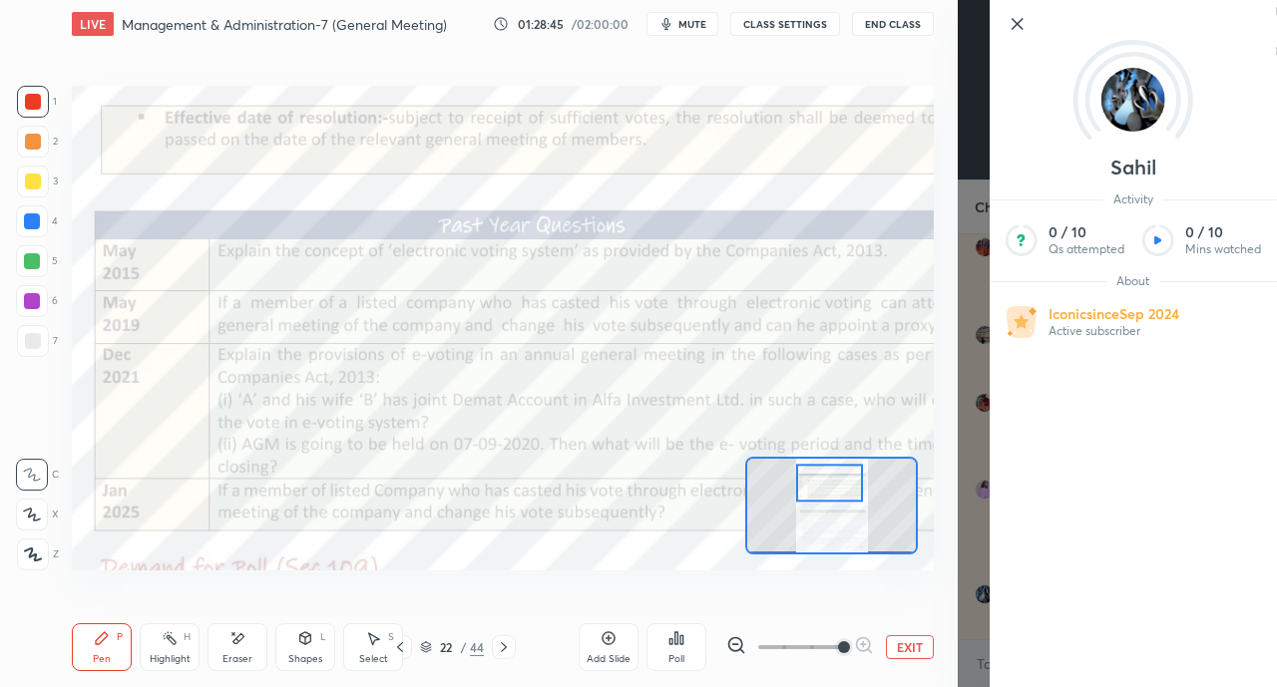
click at [937, 592] on div "Setting up your live class Poll for secs No correct answer Start poll" at bounding box center [503, 328] width 878 height 560
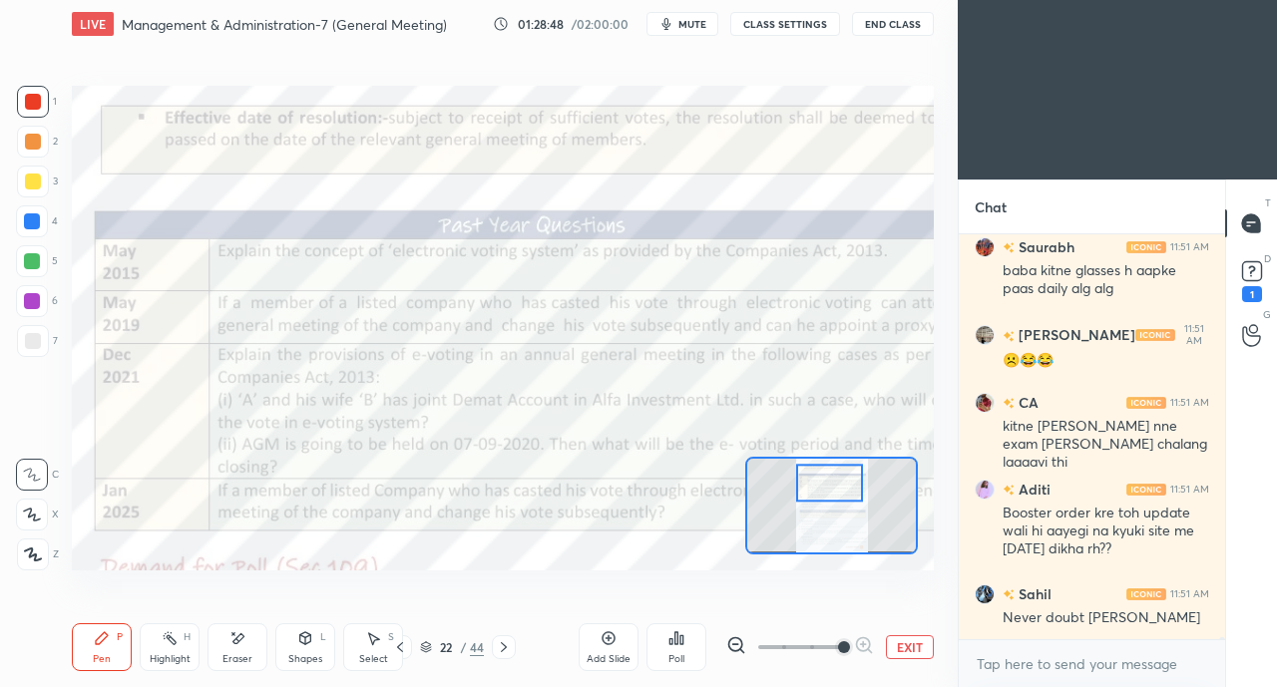
scroll to position [75717, 0]
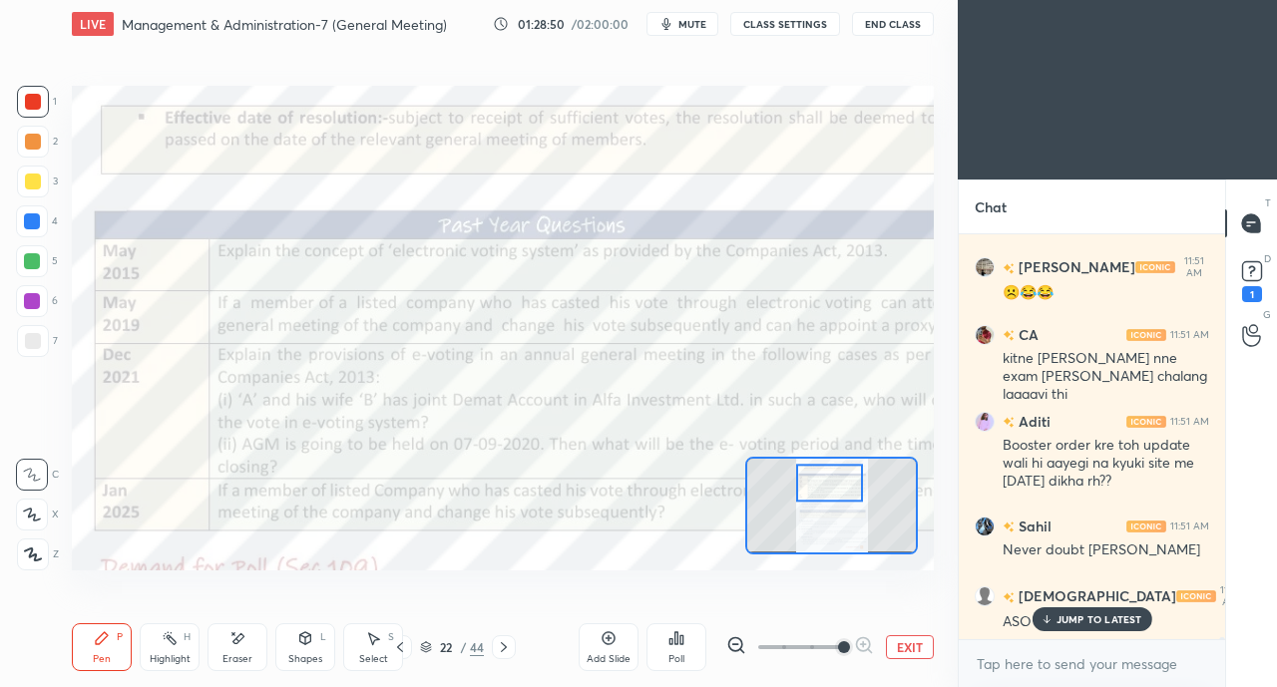
click at [1075, 622] on p "JUMP TO LATEST" at bounding box center [1100, 620] width 86 height 12
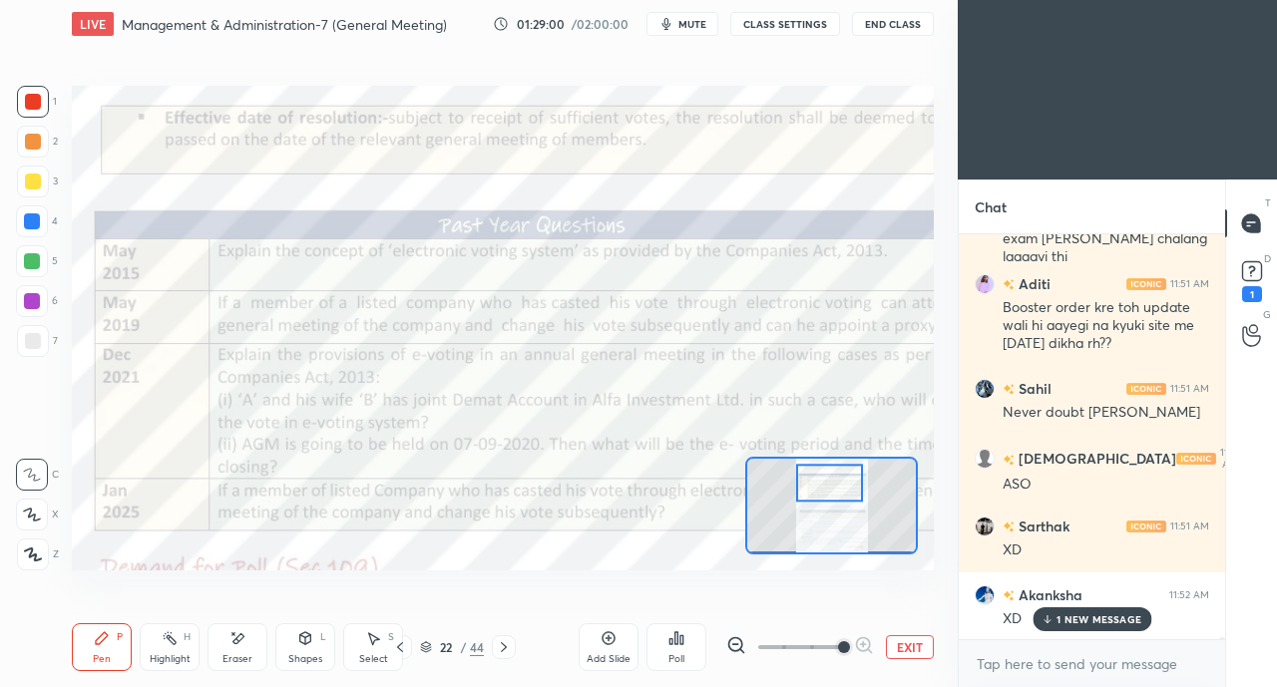
scroll to position [75925, 0]
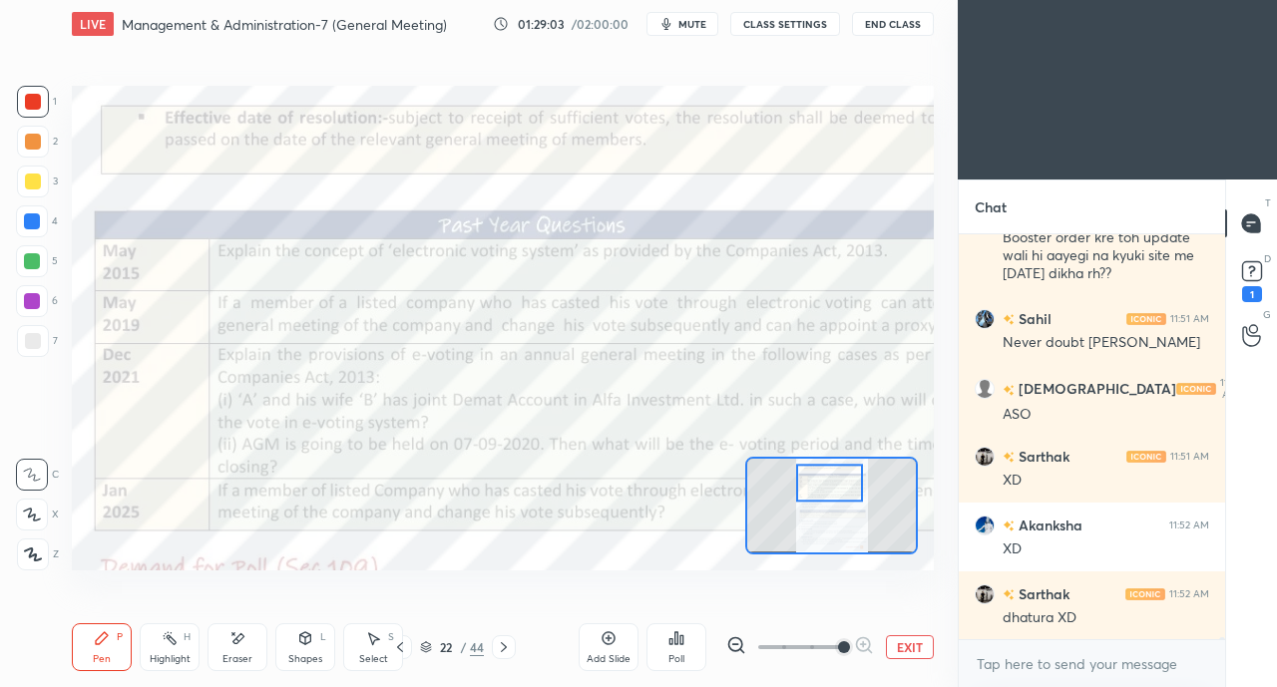
click at [682, 28] on span "mute" at bounding box center [692, 24] width 28 height 14
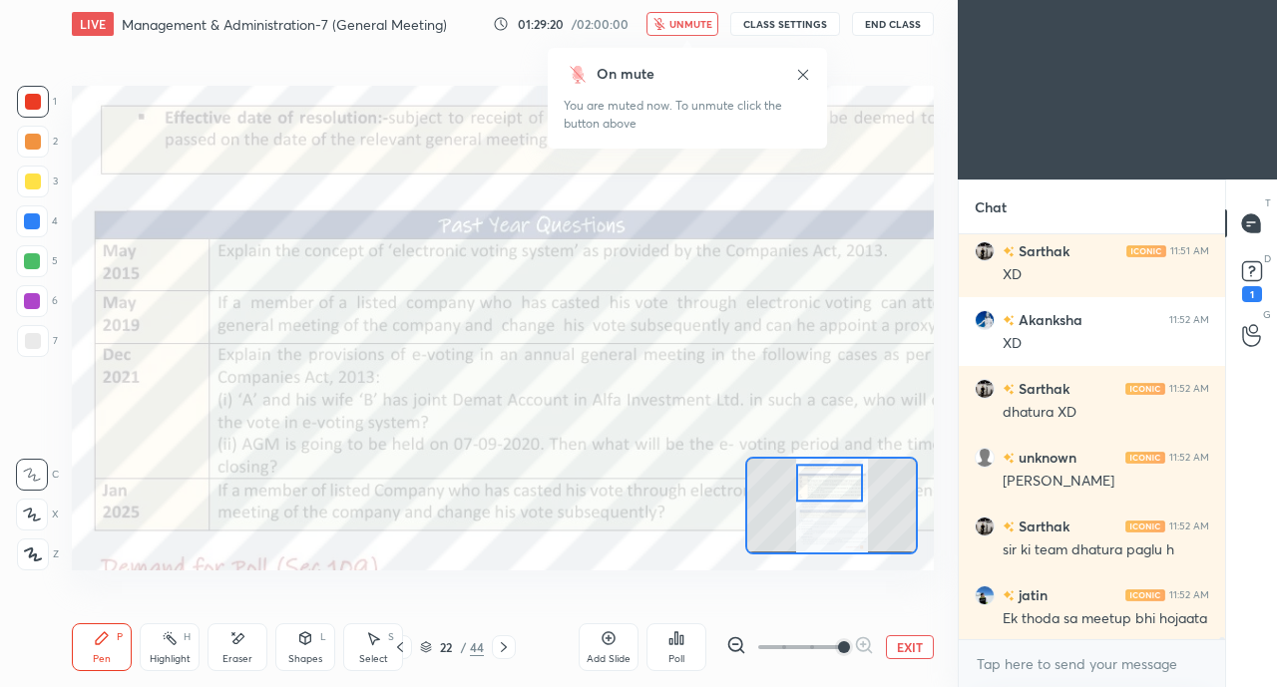
scroll to position [76200, 0]
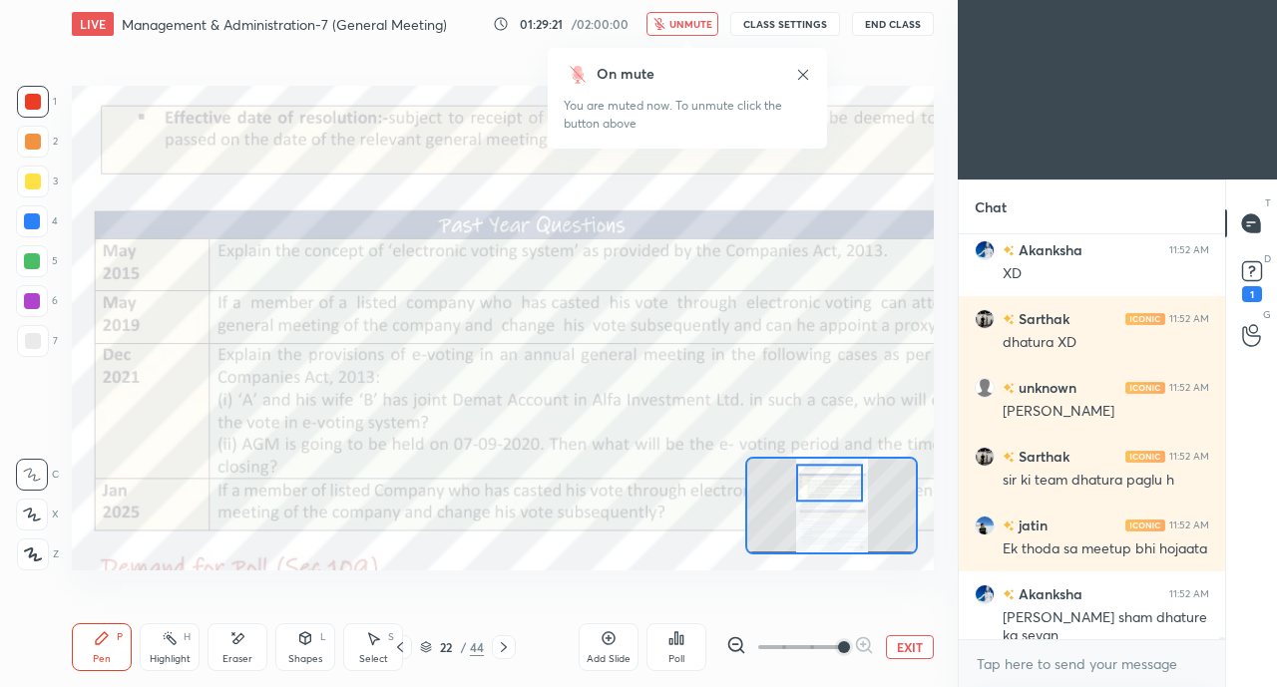
click at [686, 22] on span "unmute" at bounding box center [690, 24] width 43 height 14
click at [508, 646] on icon at bounding box center [504, 648] width 16 height 16
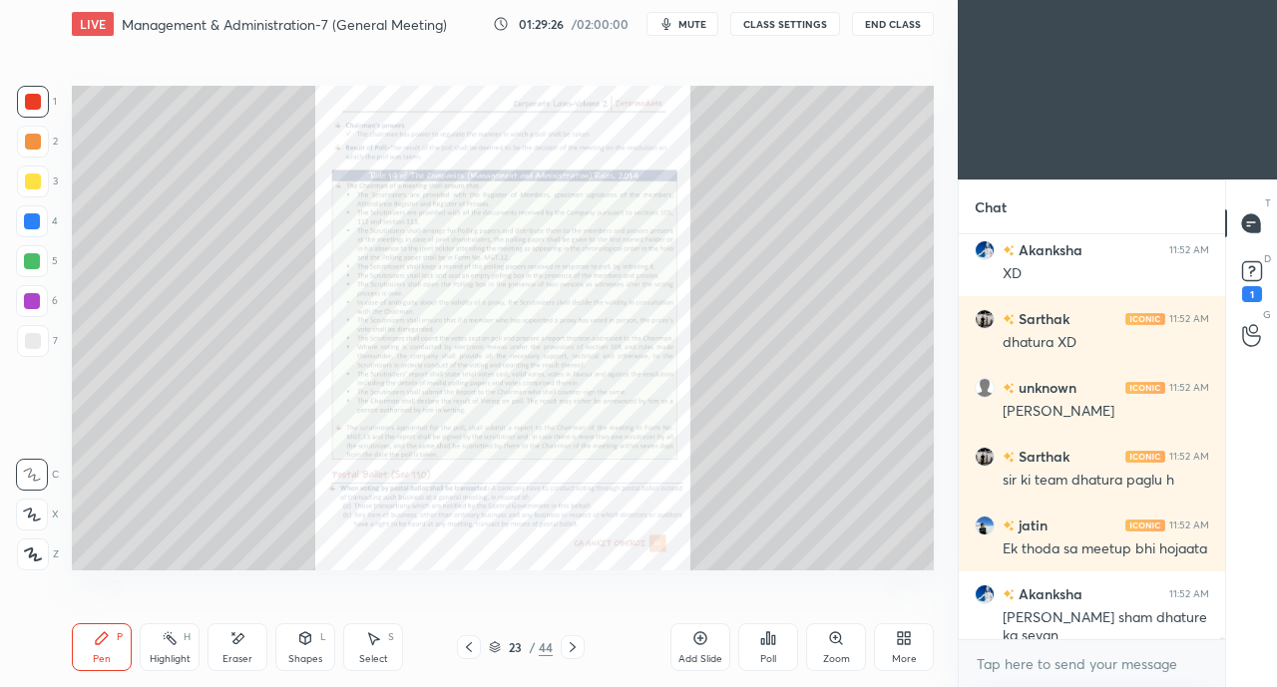
click at [464, 644] on icon at bounding box center [469, 648] width 16 height 16
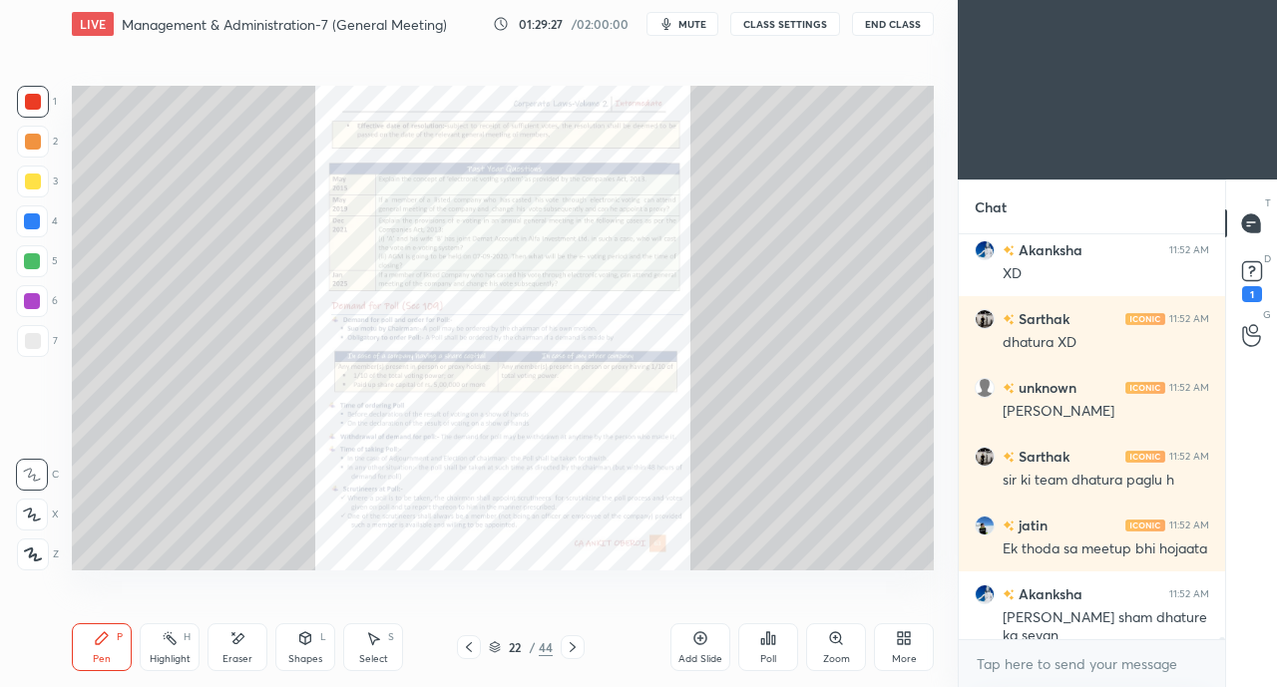
click at [465, 651] on icon at bounding box center [469, 648] width 16 height 16
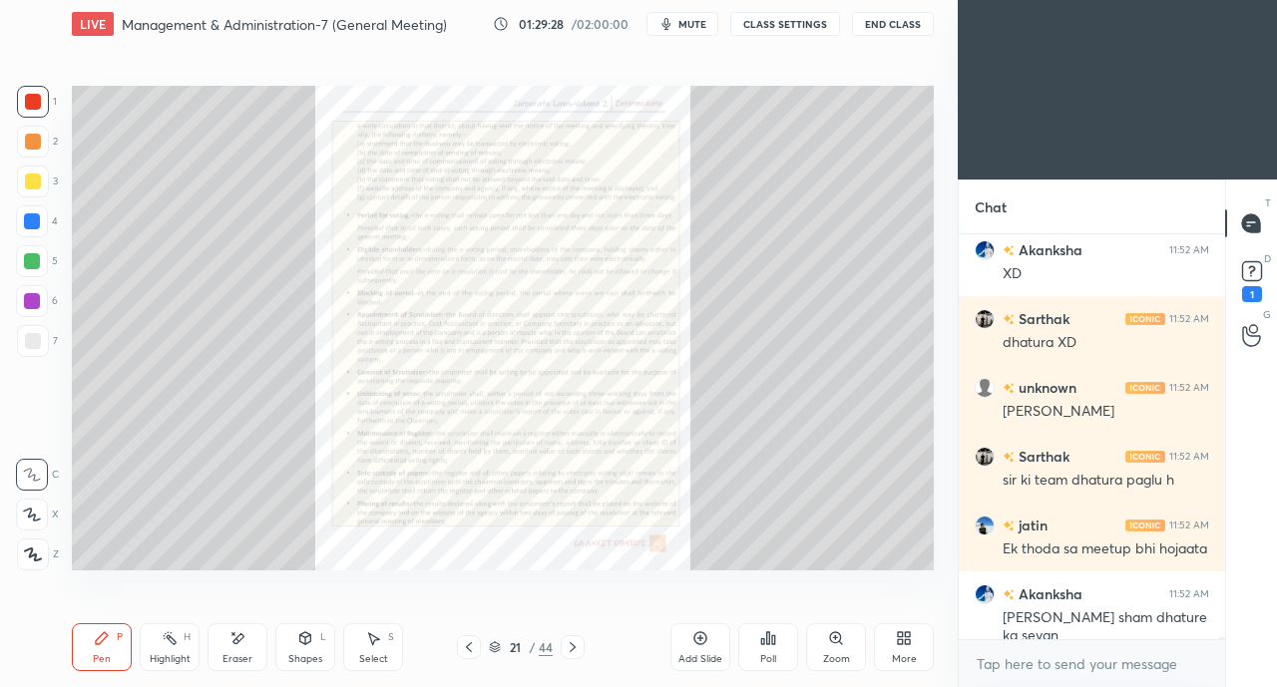
click at [466, 654] on icon at bounding box center [469, 648] width 16 height 16
click at [467, 656] on icon at bounding box center [469, 648] width 16 height 16
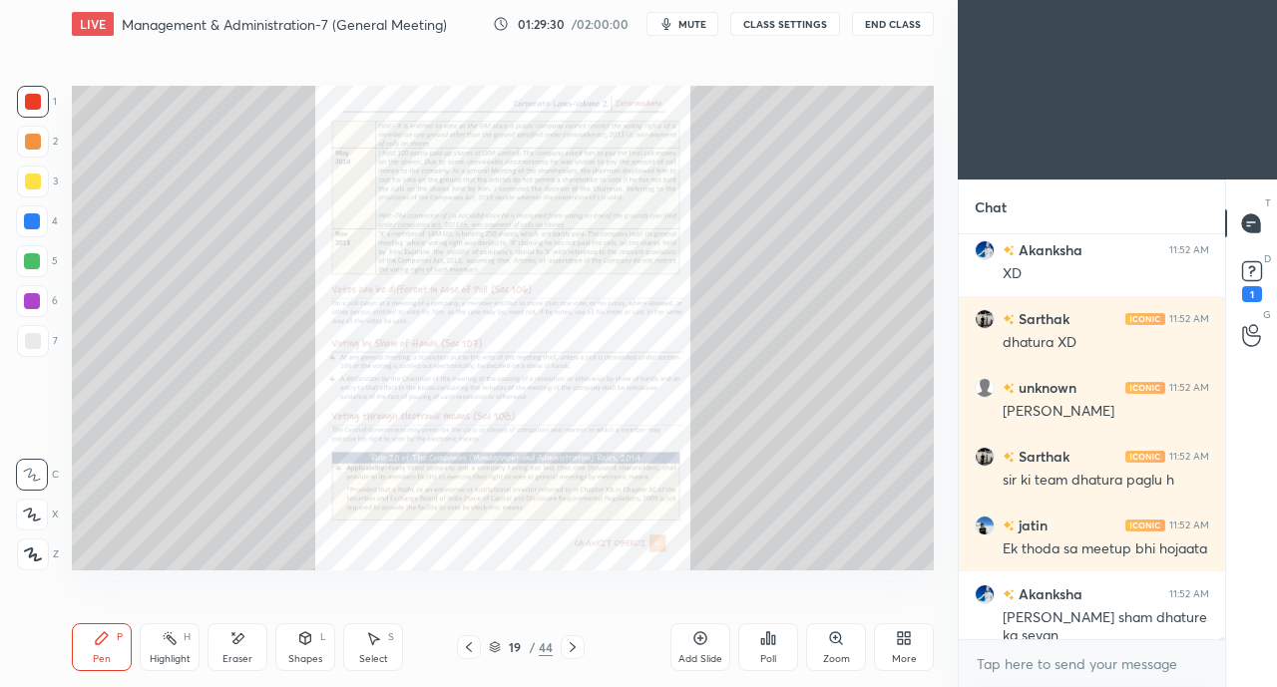
click at [467, 657] on div at bounding box center [469, 648] width 24 height 24
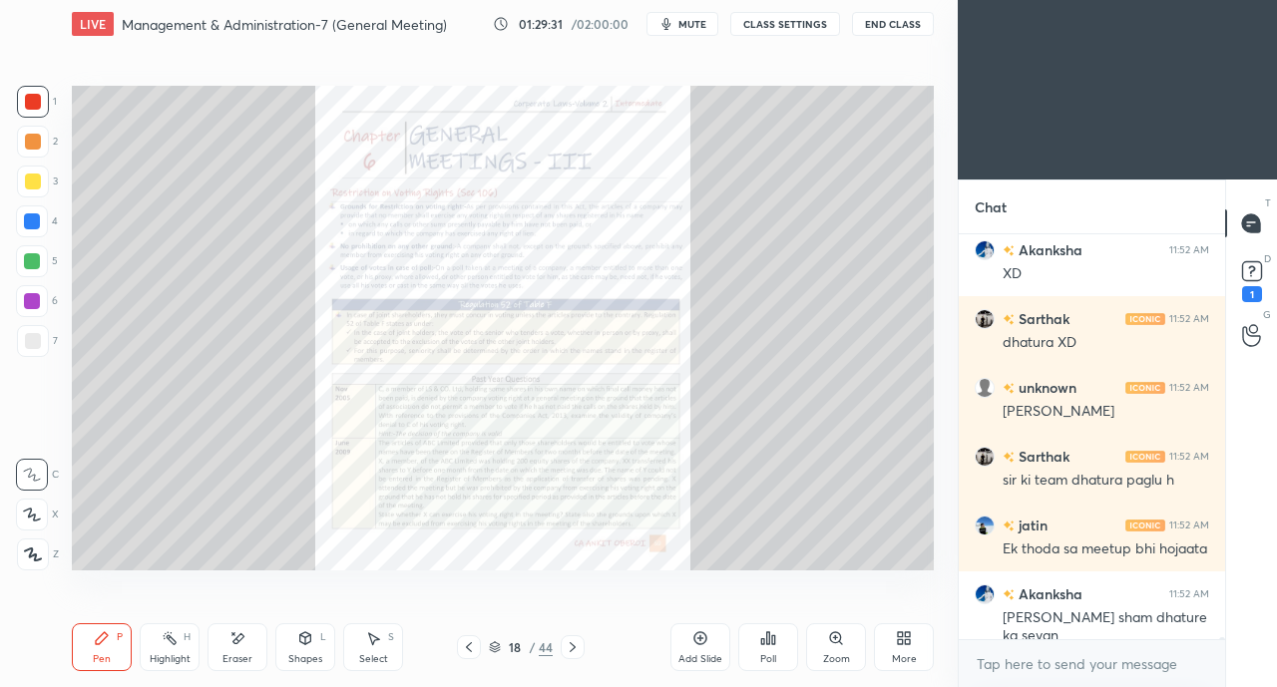
click at [466, 658] on div at bounding box center [469, 648] width 24 height 24
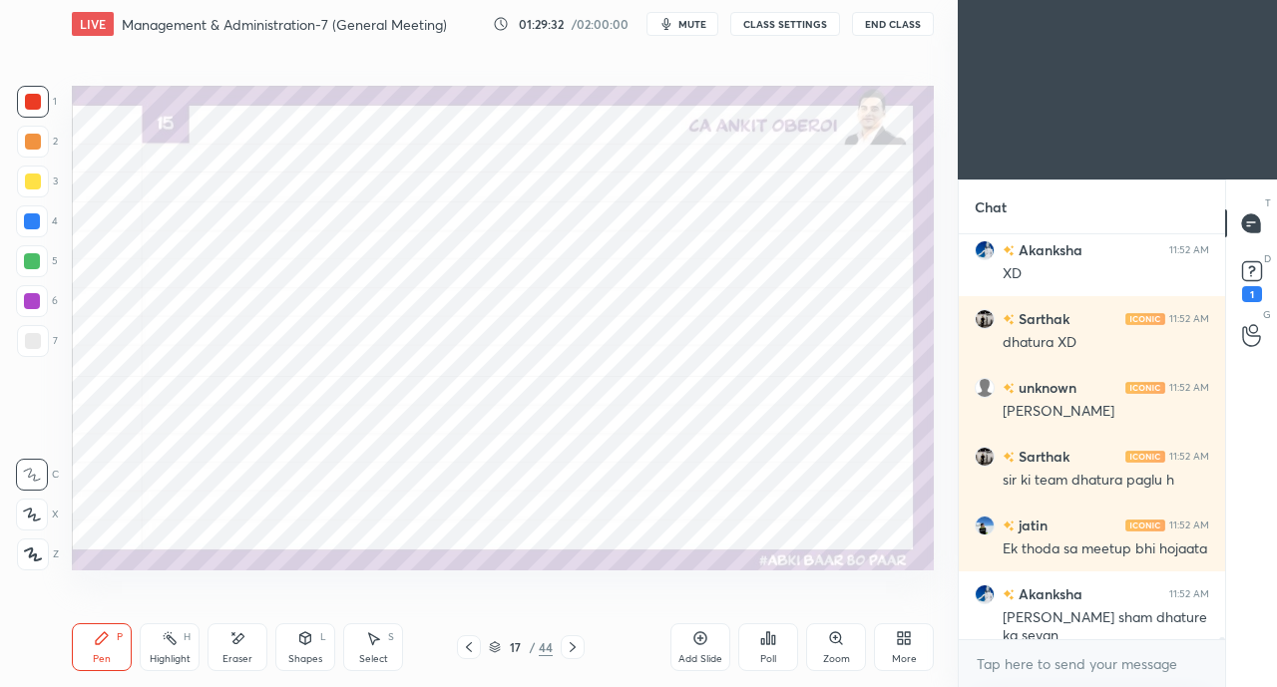
click at [467, 658] on div at bounding box center [469, 648] width 24 height 24
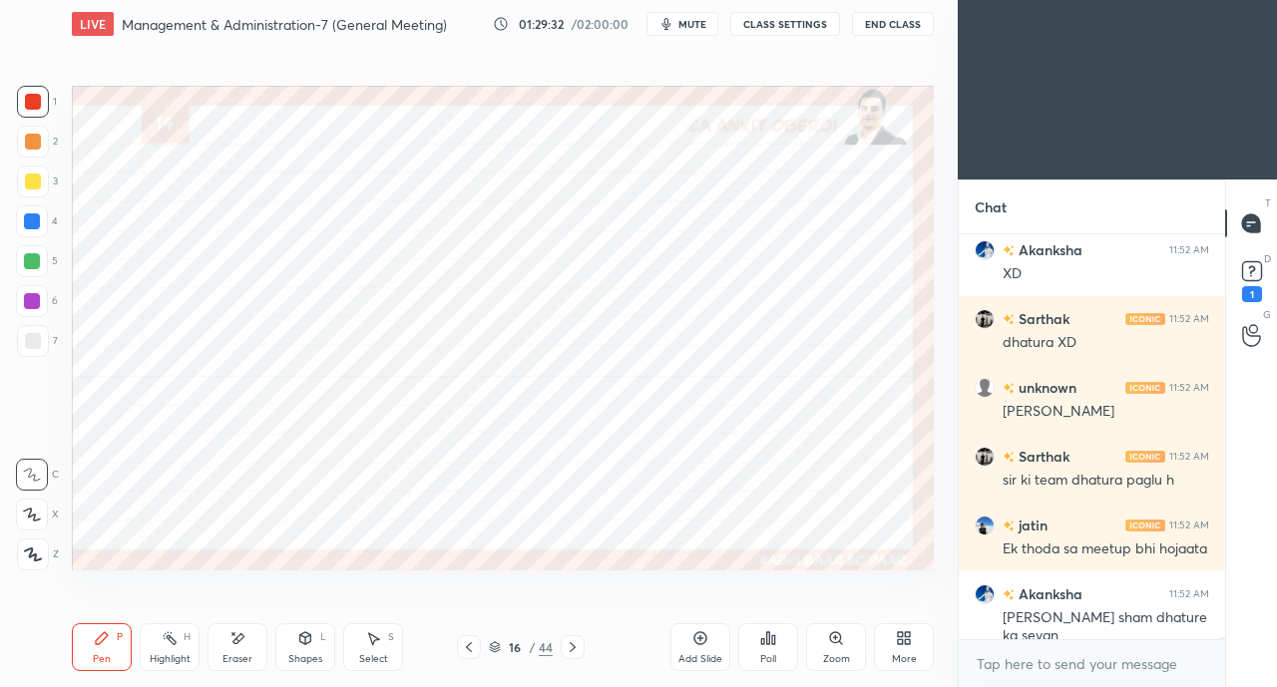
click at [469, 650] on icon at bounding box center [469, 648] width 6 height 10
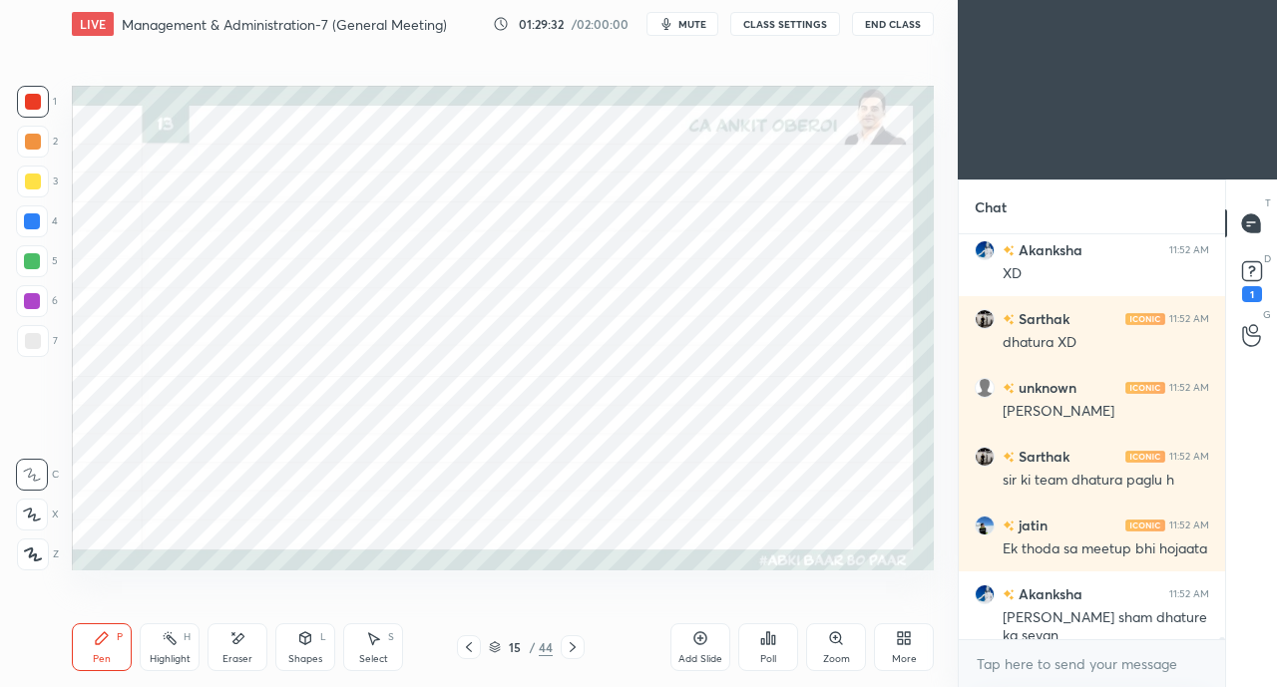
click at [471, 649] on icon at bounding box center [469, 648] width 16 height 16
click at [473, 648] on icon at bounding box center [469, 648] width 16 height 16
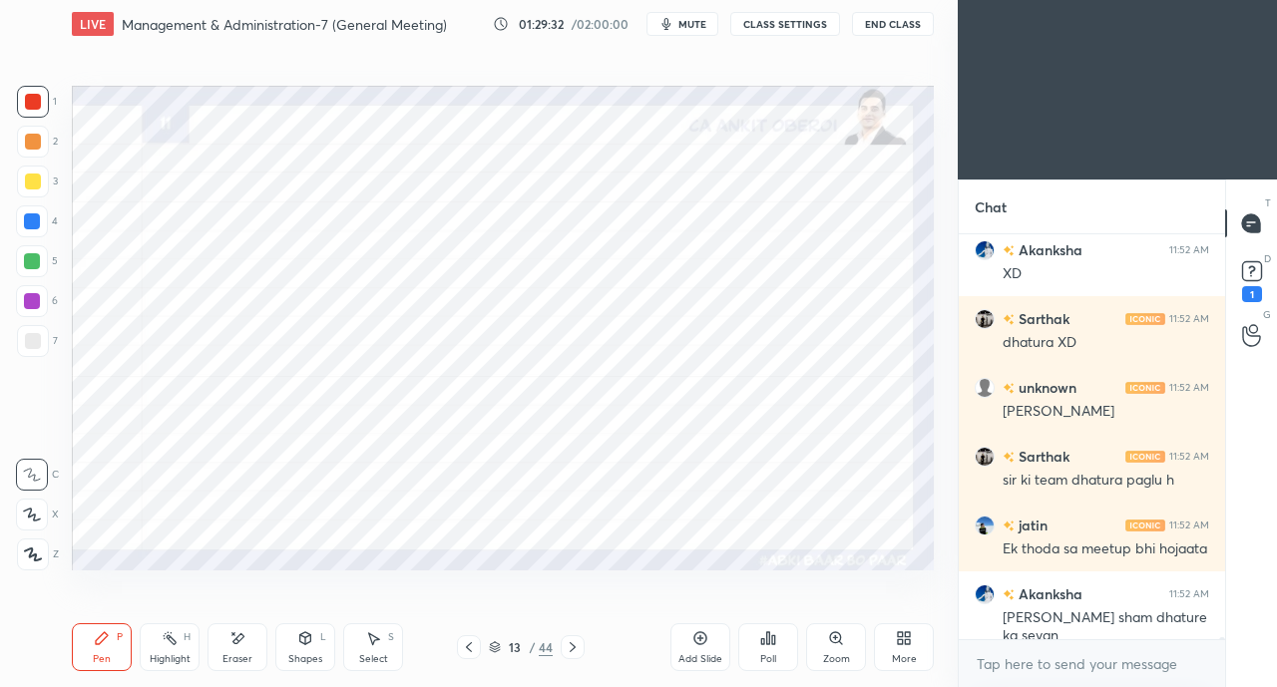
click at [472, 646] on icon at bounding box center [469, 648] width 16 height 16
click at [473, 646] on icon at bounding box center [469, 648] width 16 height 16
click at [475, 648] on icon at bounding box center [469, 648] width 16 height 16
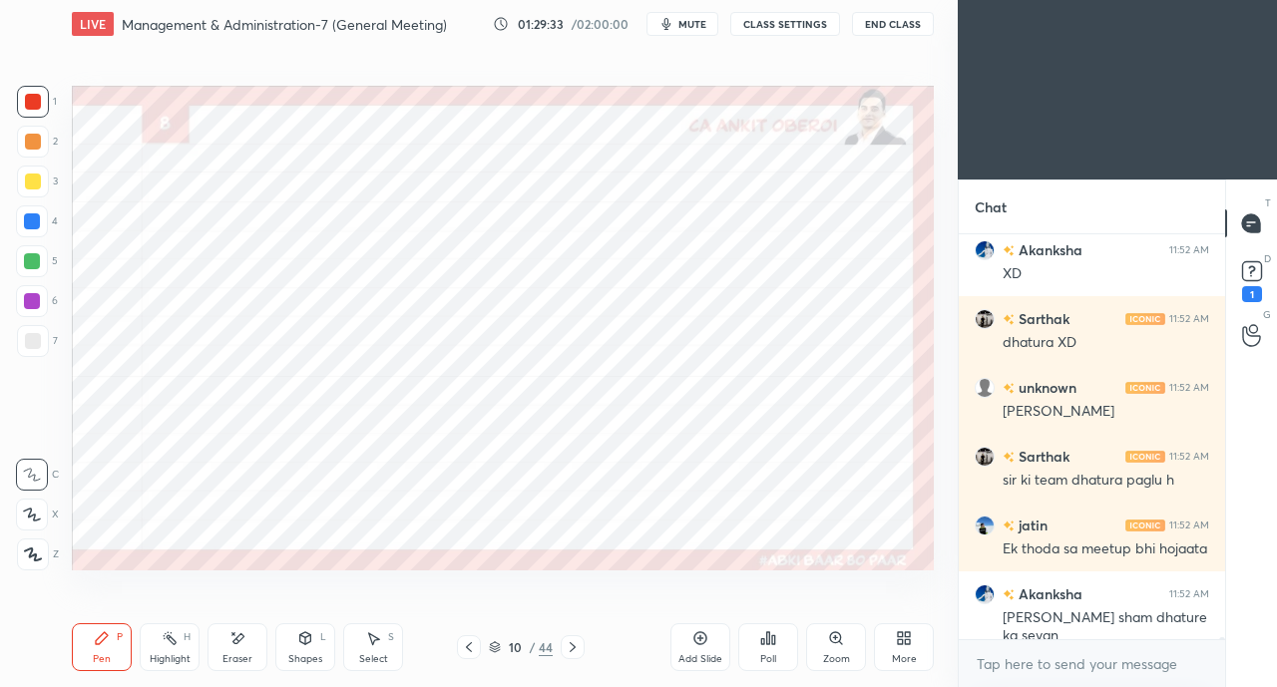
click at [473, 646] on icon at bounding box center [469, 648] width 16 height 16
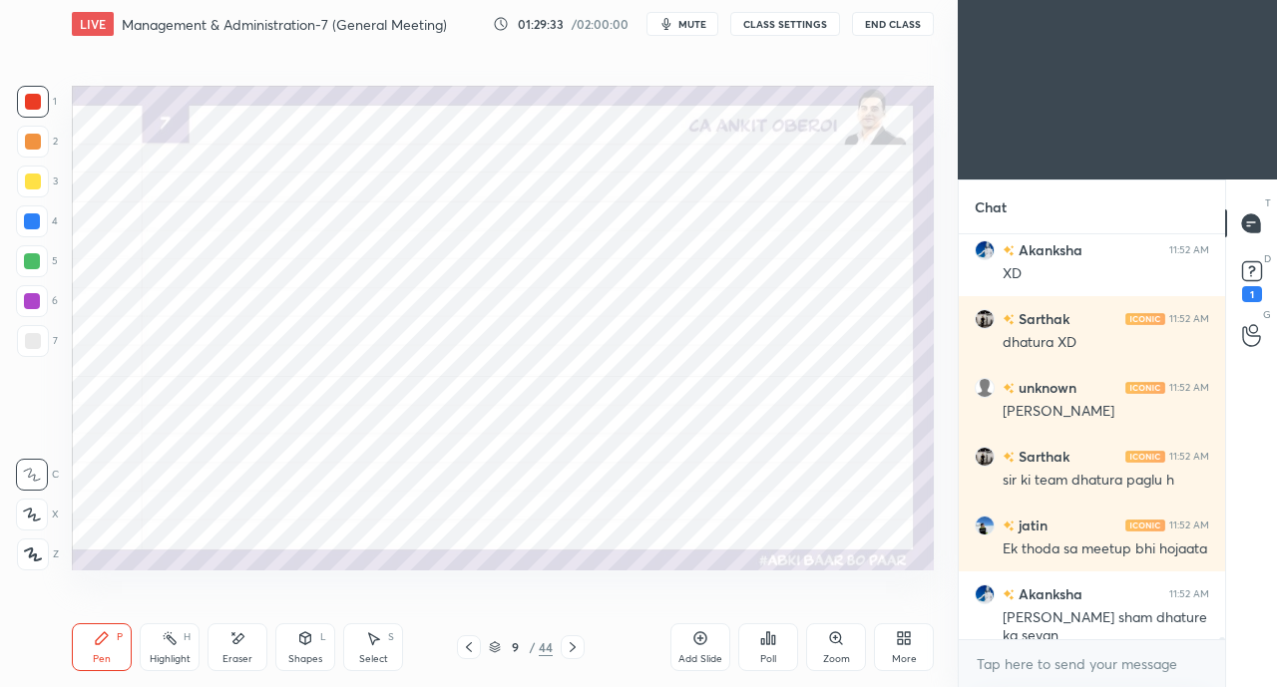
click at [473, 645] on icon at bounding box center [469, 648] width 16 height 16
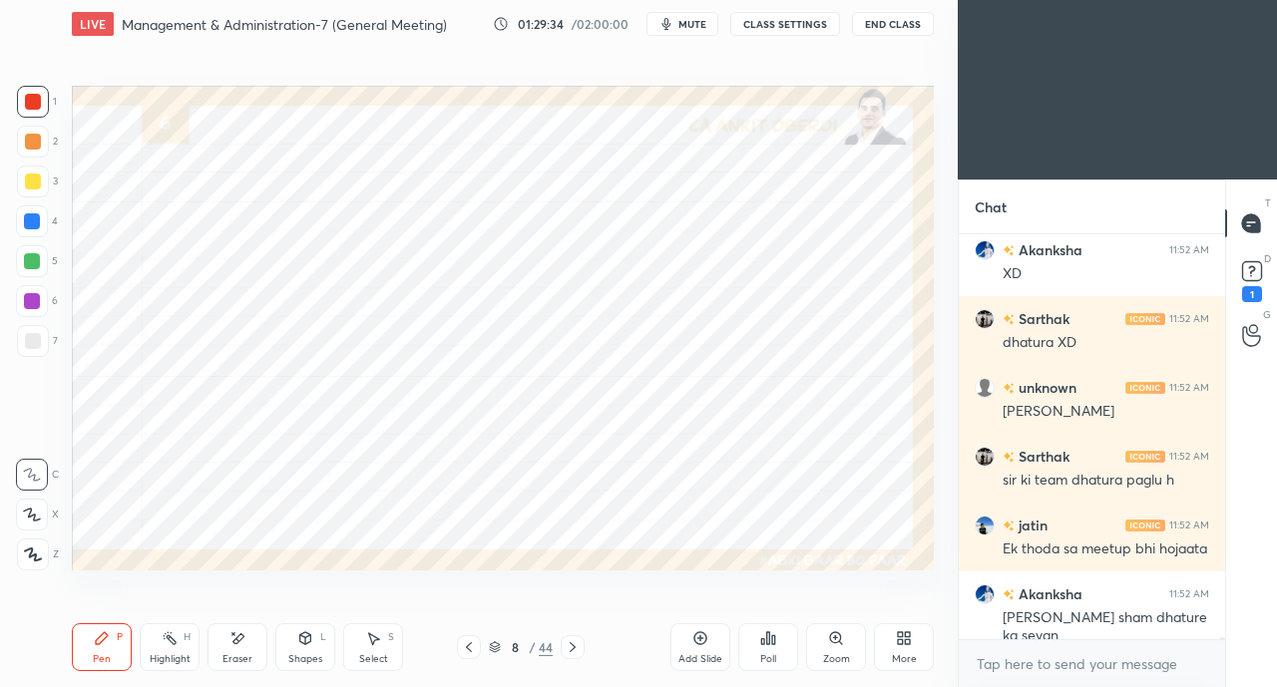
click at [469, 648] on icon at bounding box center [469, 648] width 16 height 16
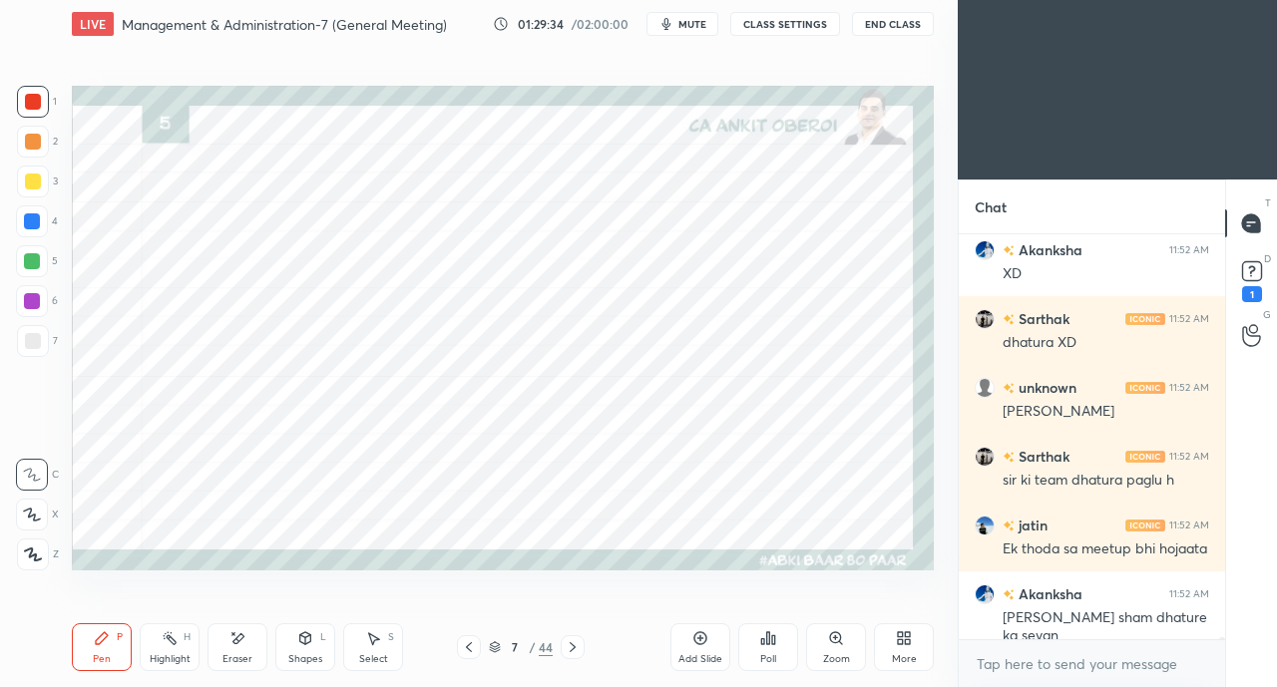
click at [468, 649] on icon at bounding box center [469, 648] width 16 height 16
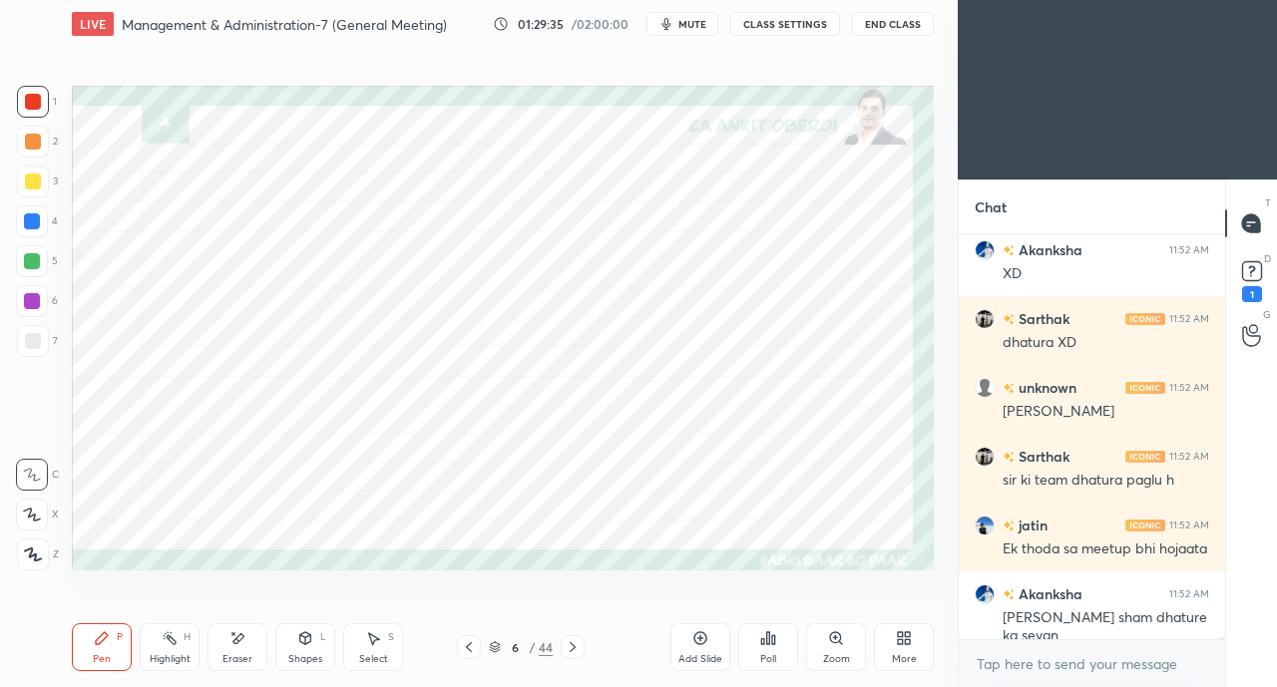
click at [465, 649] on icon at bounding box center [469, 648] width 16 height 16
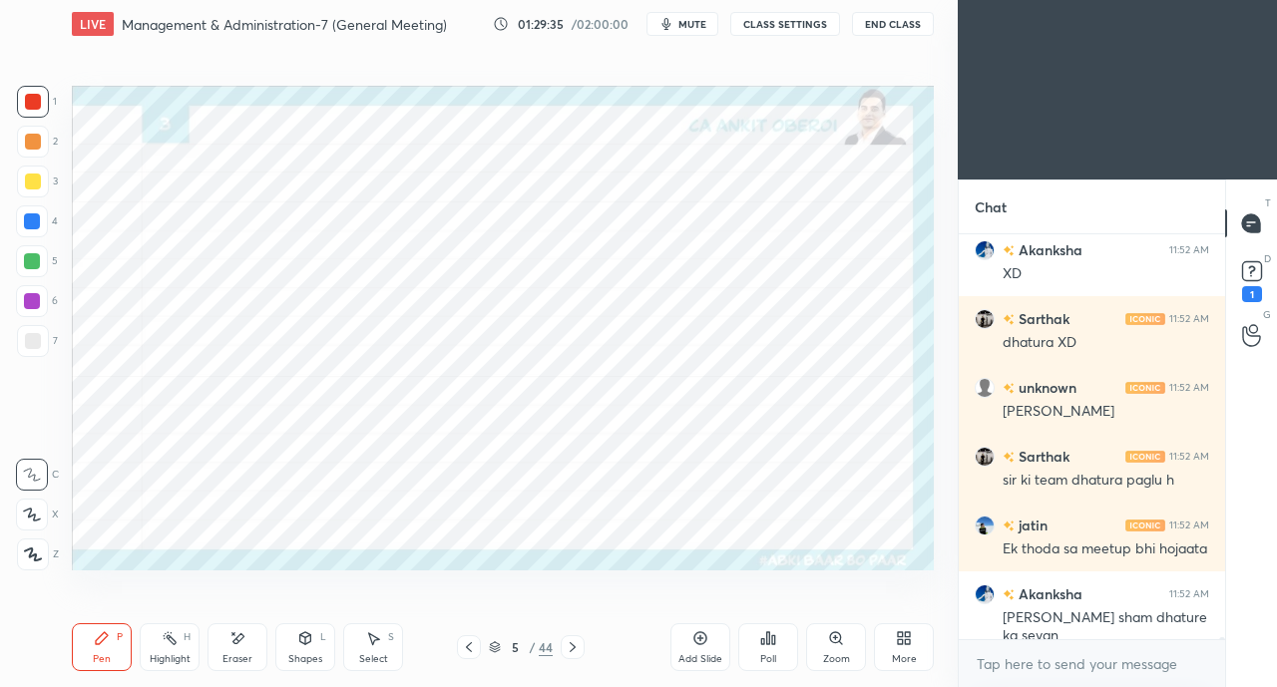
click at [466, 650] on icon at bounding box center [469, 648] width 16 height 16
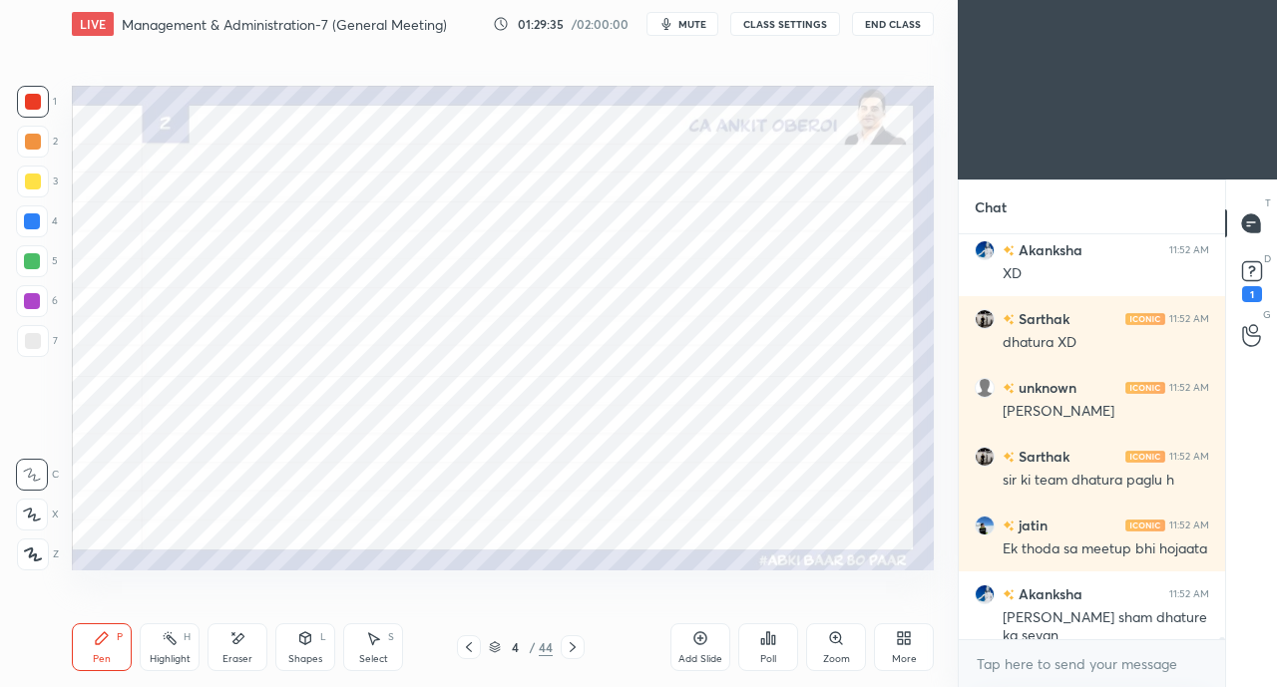
click at [467, 651] on icon at bounding box center [469, 648] width 16 height 16
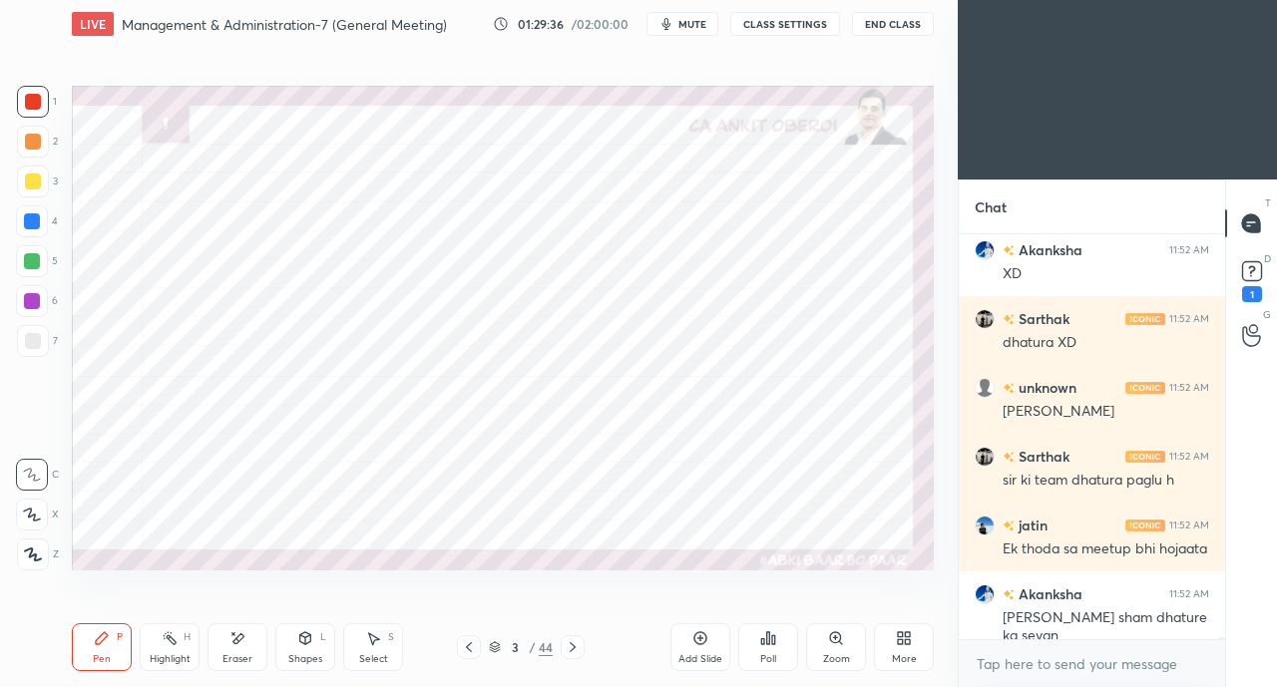
click at [465, 651] on icon at bounding box center [469, 648] width 16 height 16
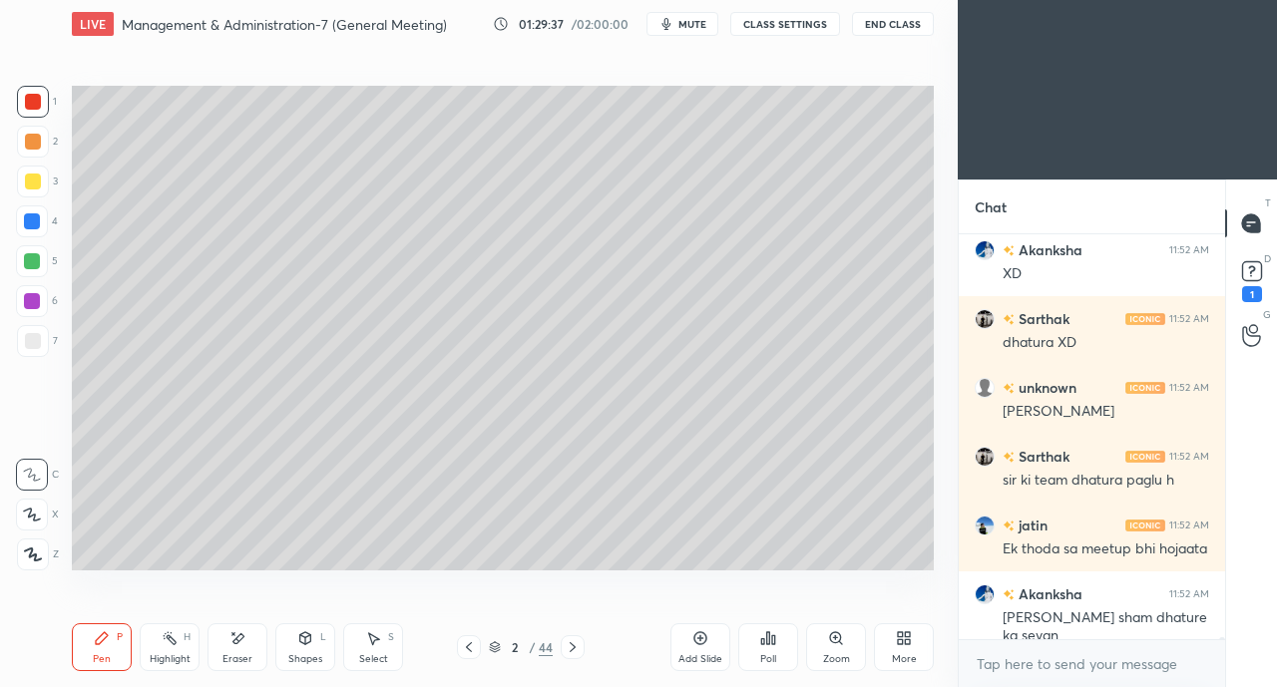
click at [577, 645] on icon at bounding box center [573, 648] width 16 height 16
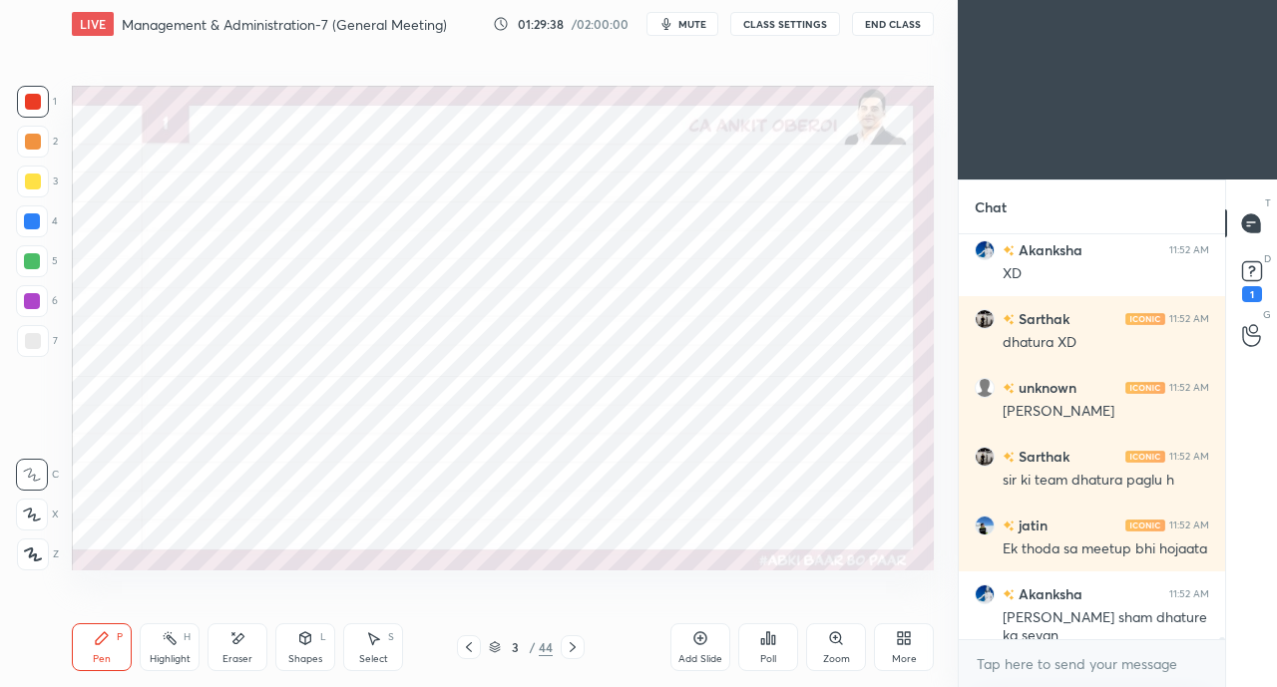
click at [30, 219] on div at bounding box center [32, 222] width 16 height 16
click at [573, 648] on icon at bounding box center [573, 648] width 16 height 16
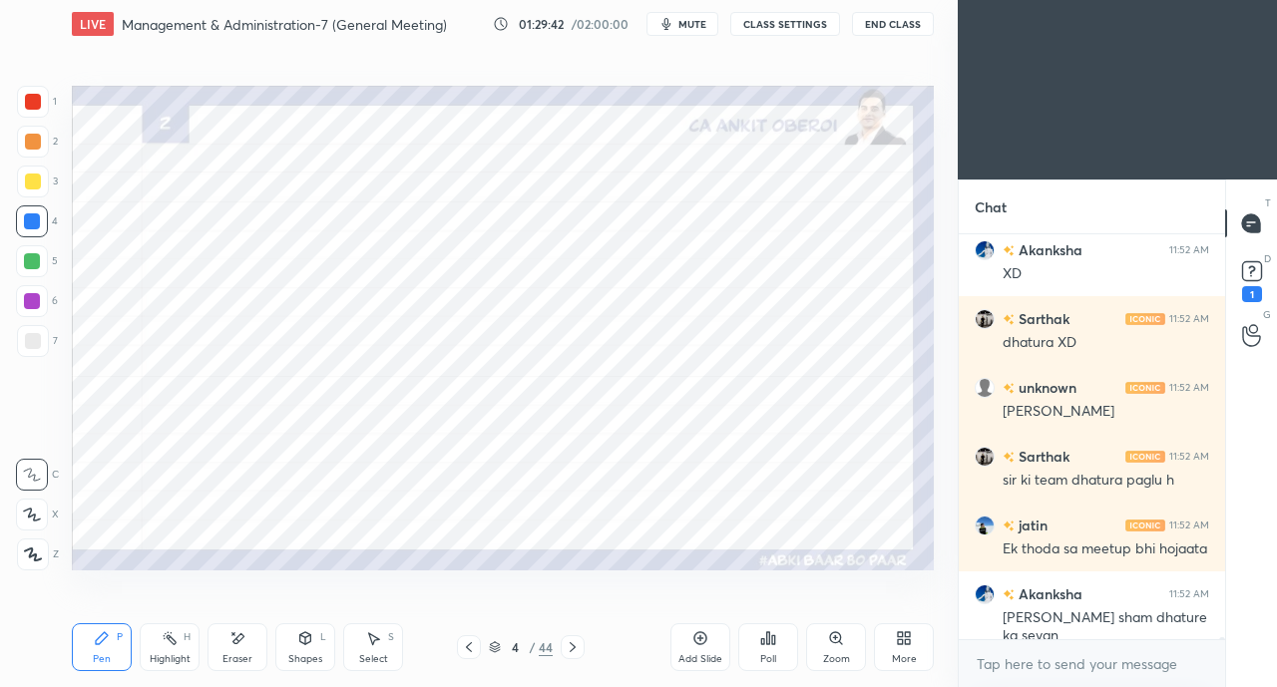
click at [575, 648] on icon at bounding box center [573, 648] width 6 height 10
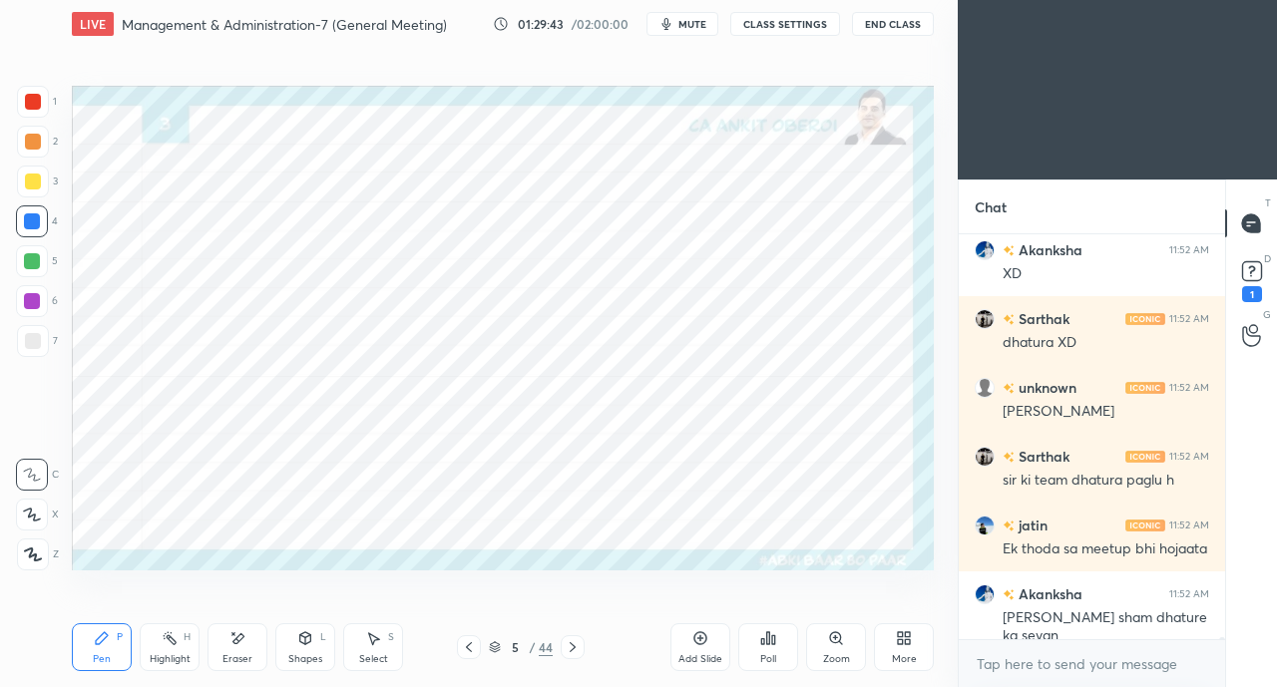
click at [575, 650] on icon at bounding box center [573, 648] width 16 height 16
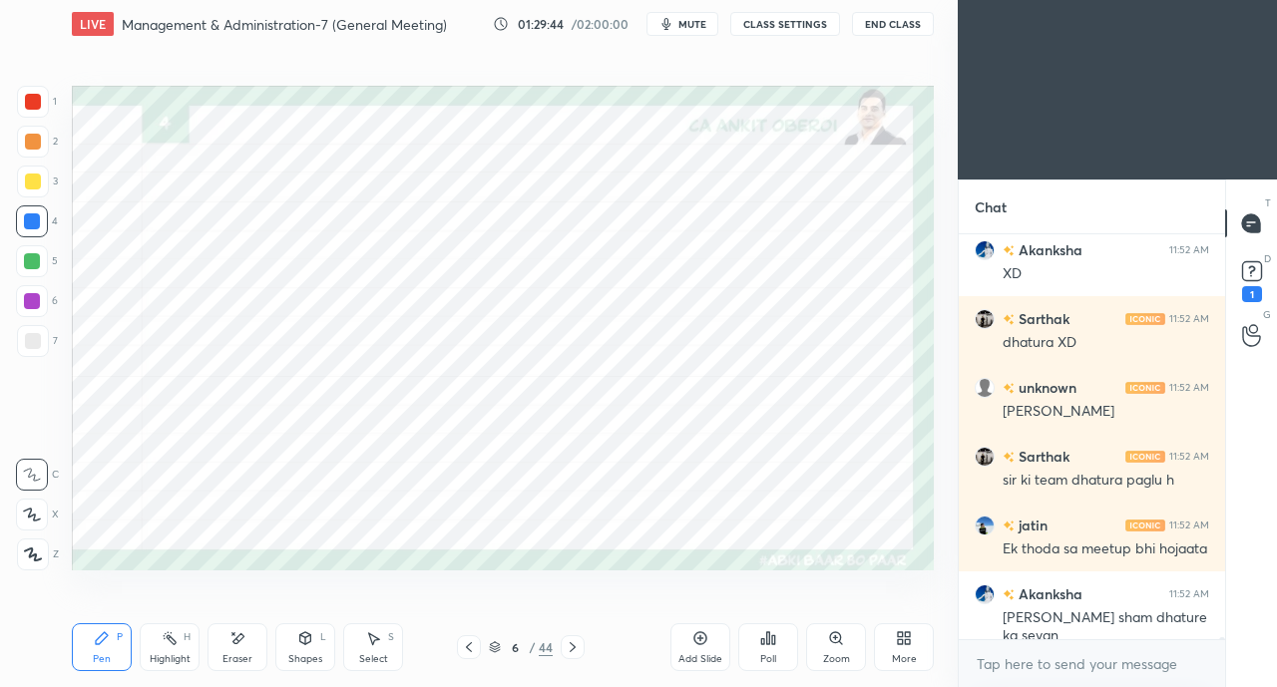
click at [463, 647] on icon at bounding box center [469, 648] width 16 height 16
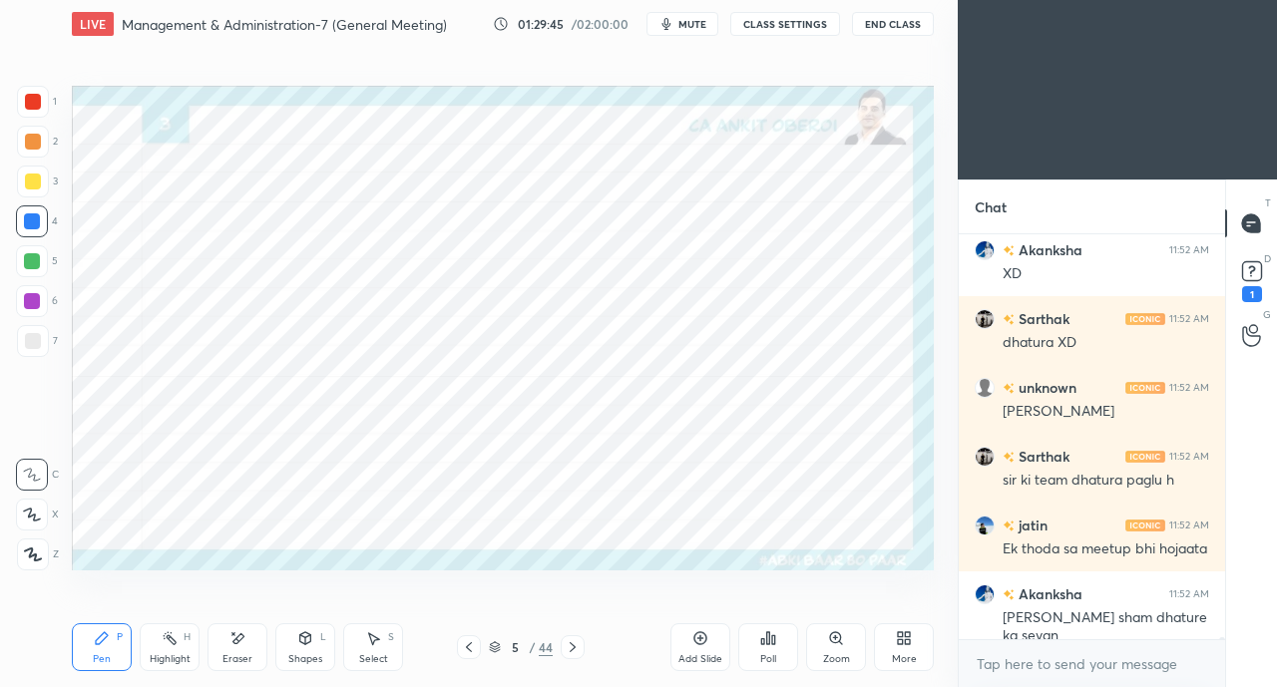
click at [34, 558] on icon at bounding box center [33, 555] width 16 height 12
click at [223, 646] on div "Eraser" at bounding box center [238, 648] width 60 height 48
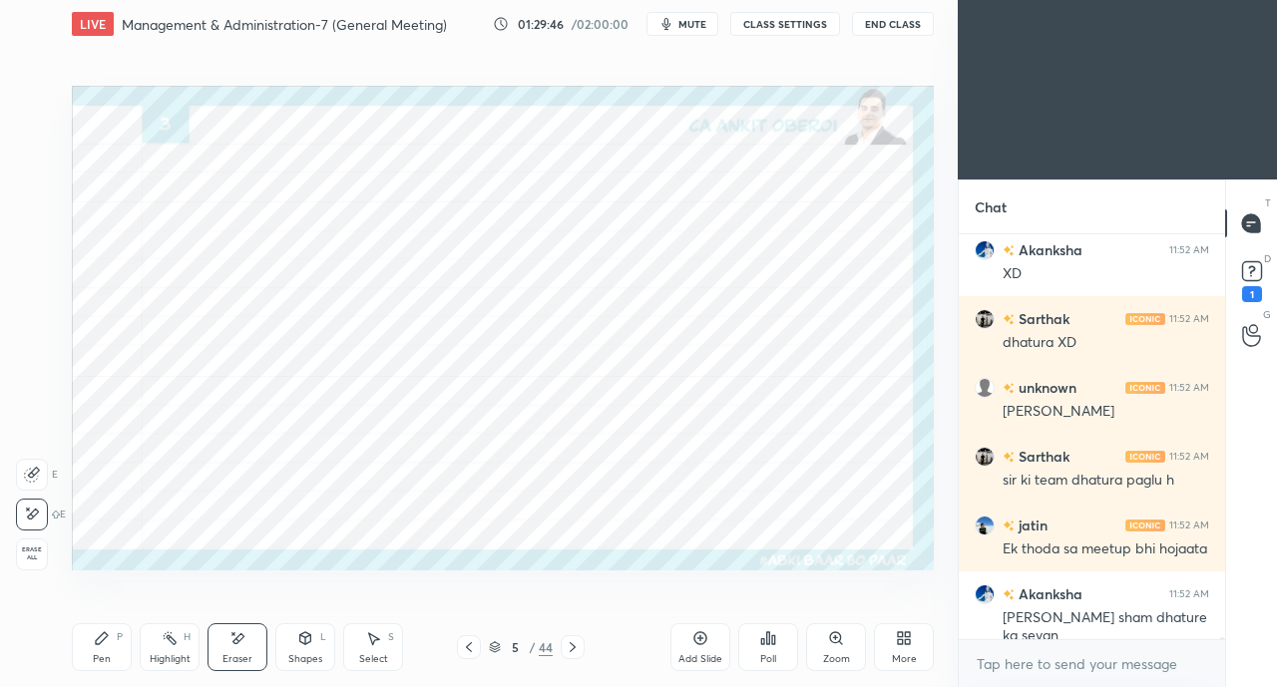
click at [36, 551] on span "Erase all" at bounding box center [32, 554] width 30 height 14
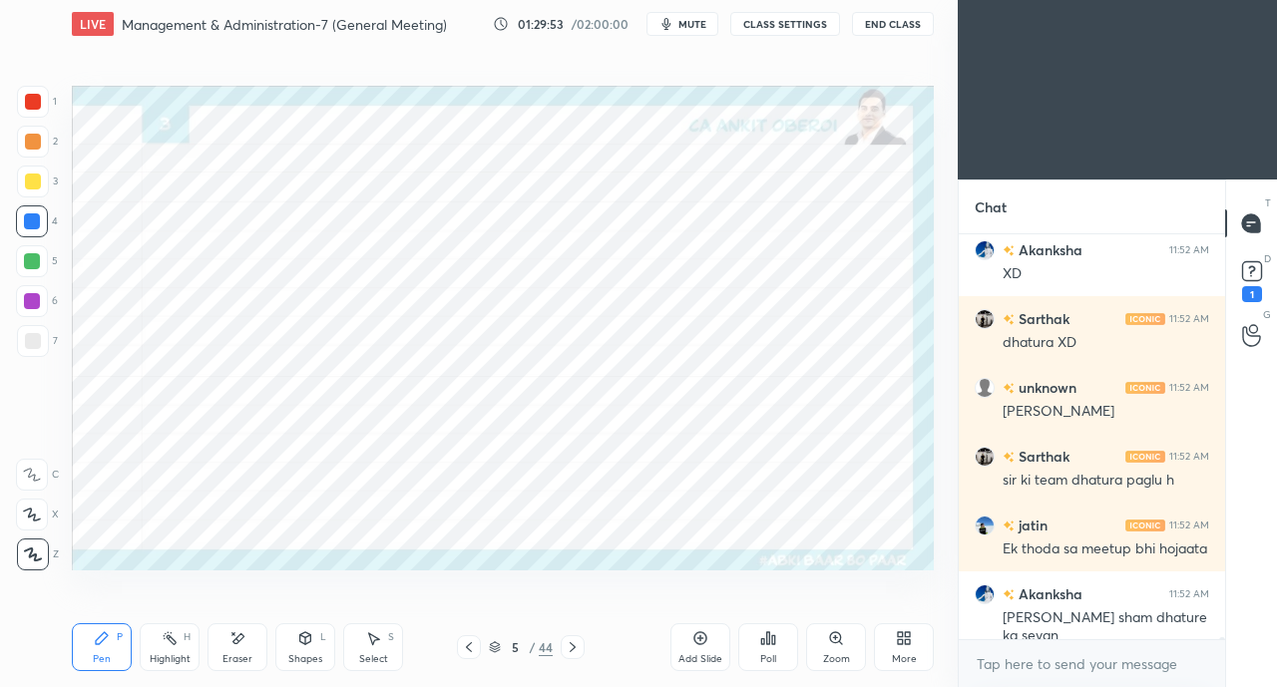
click at [32, 96] on div at bounding box center [33, 102] width 16 height 16
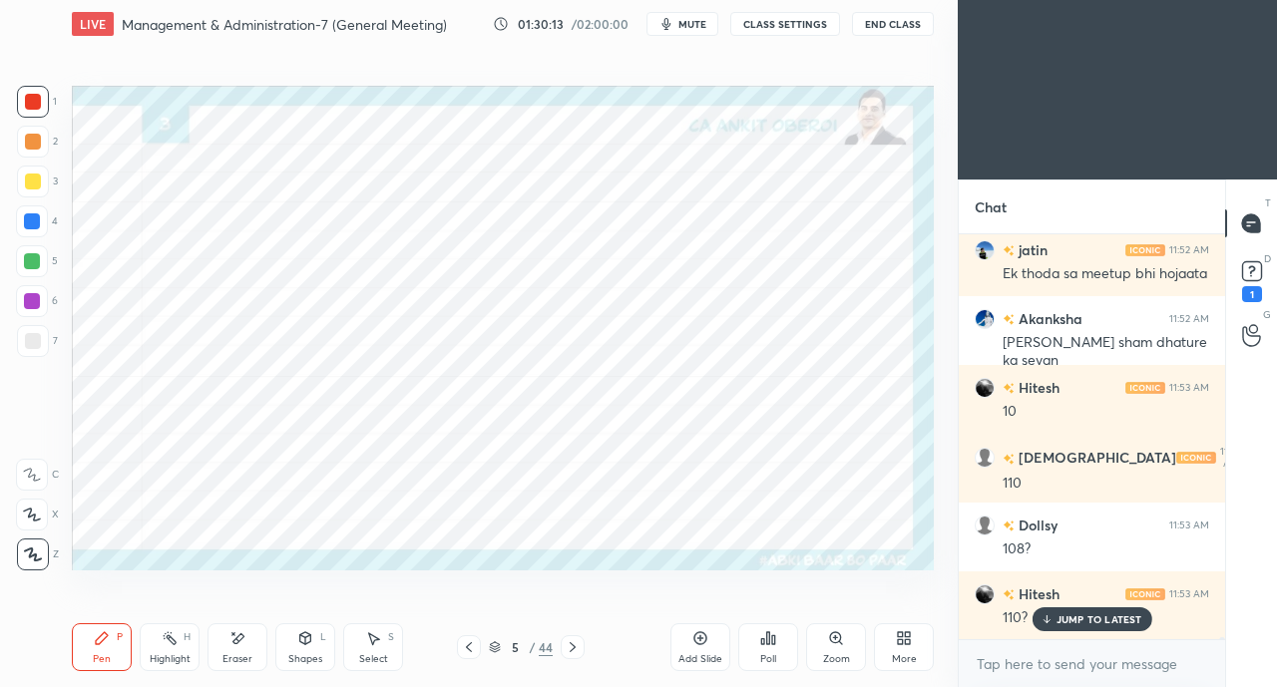
scroll to position [76544, 0]
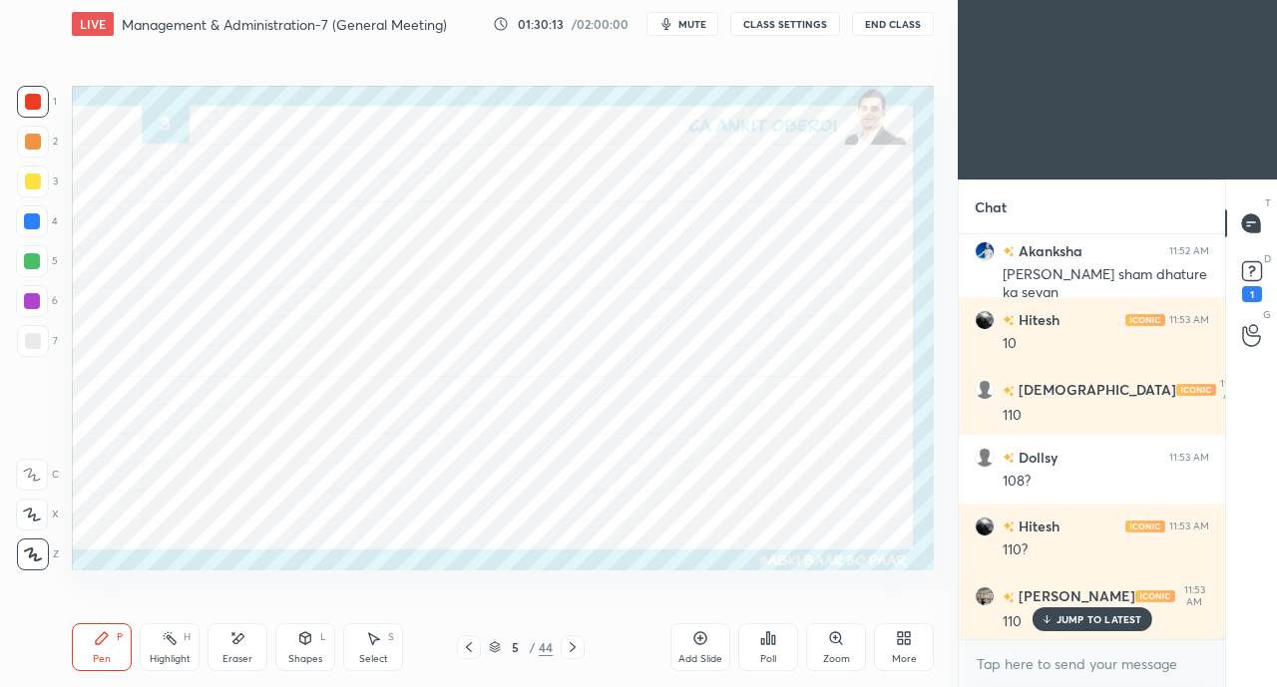
click at [229, 658] on div "Eraser" at bounding box center [237, 660] width 30 height 10
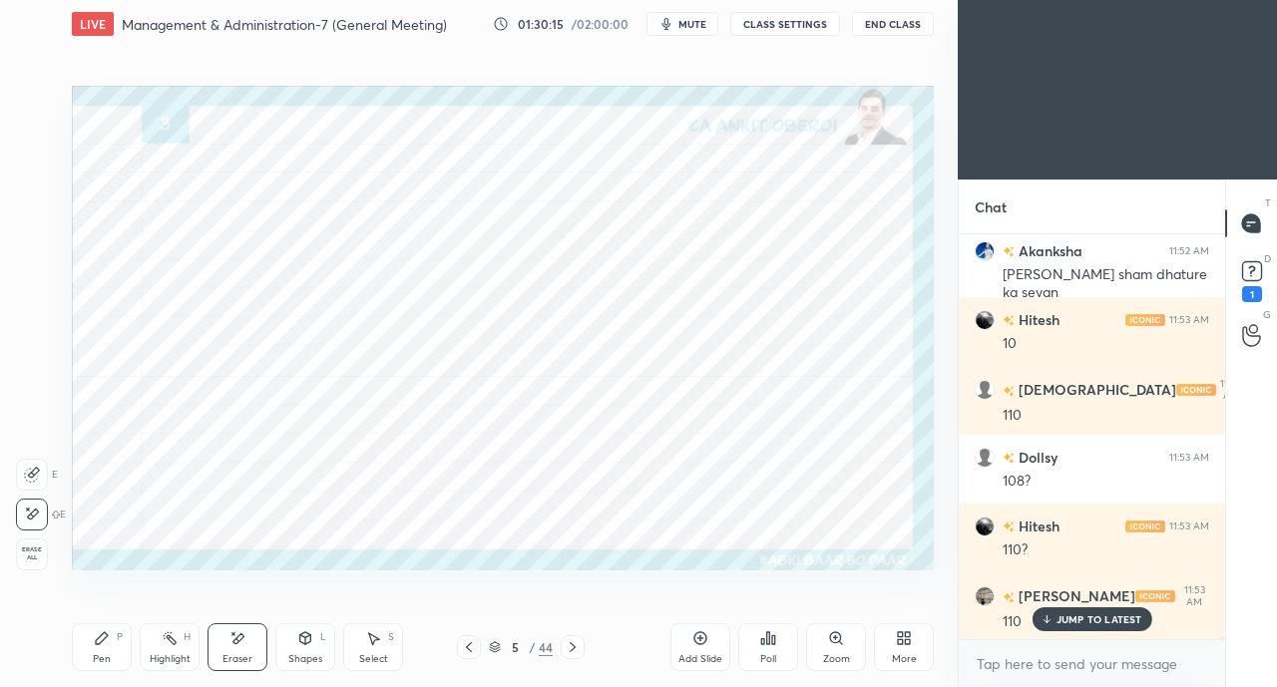
click at [110, 647] on div "Pen P" at bounding box center [102, 648] width 60 height 48
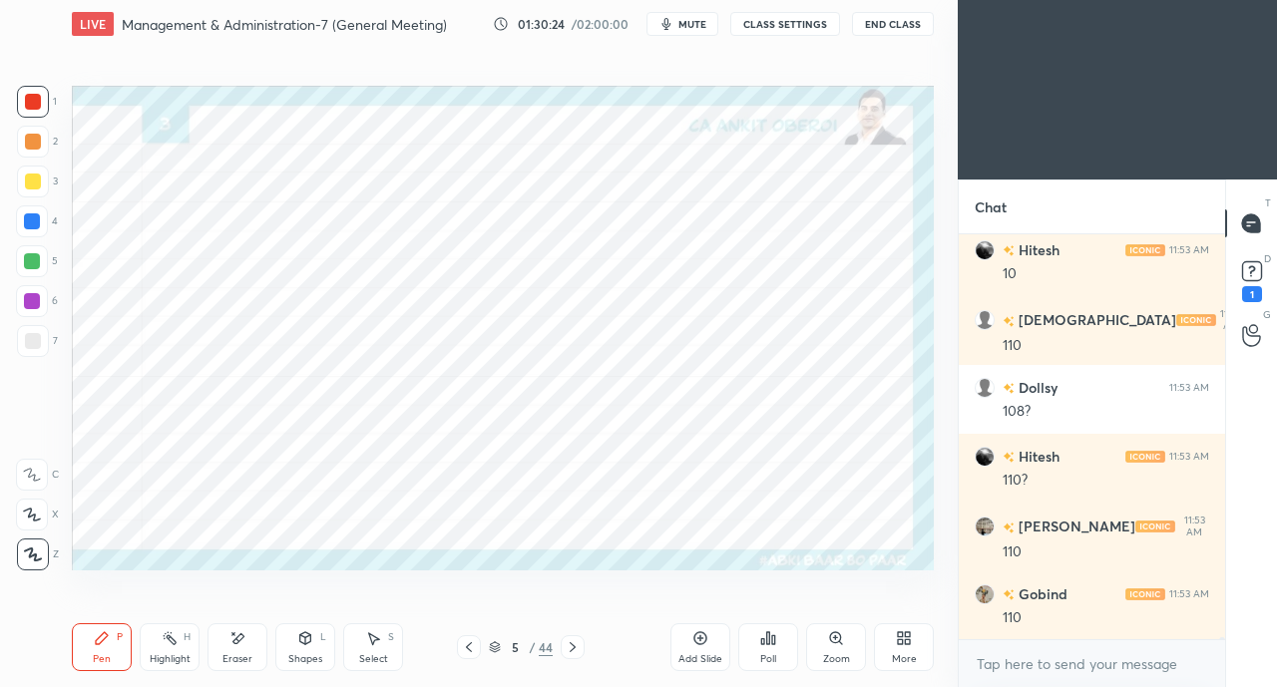
scroll to position [76681, 0]
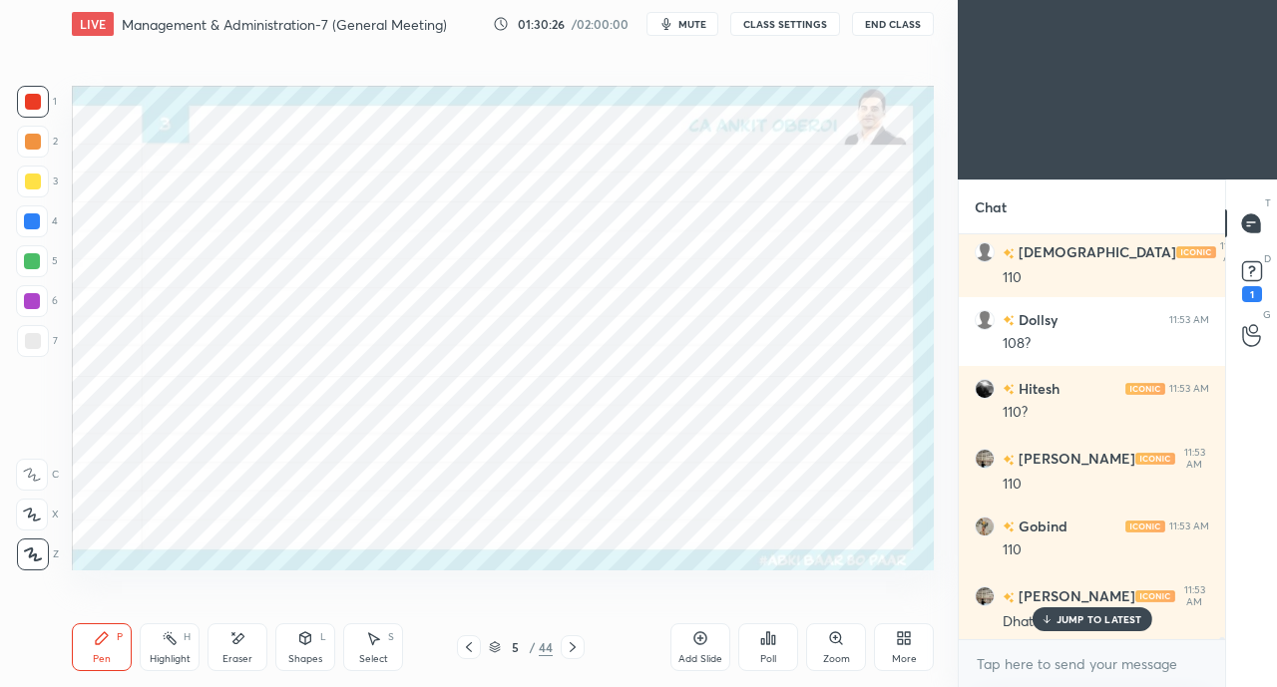
click at [1047, 622] on icon at bounding box center [1047, 619] width 0 height 7
click at [40, 471] on icon at bounding box center [32, 475] width 18 height 14
click at [38, 512] on icon at bounding box center [32, 515] width 18 height 14
click at [32, 225] on div at bounding box center [32, 222] width 16 height 16
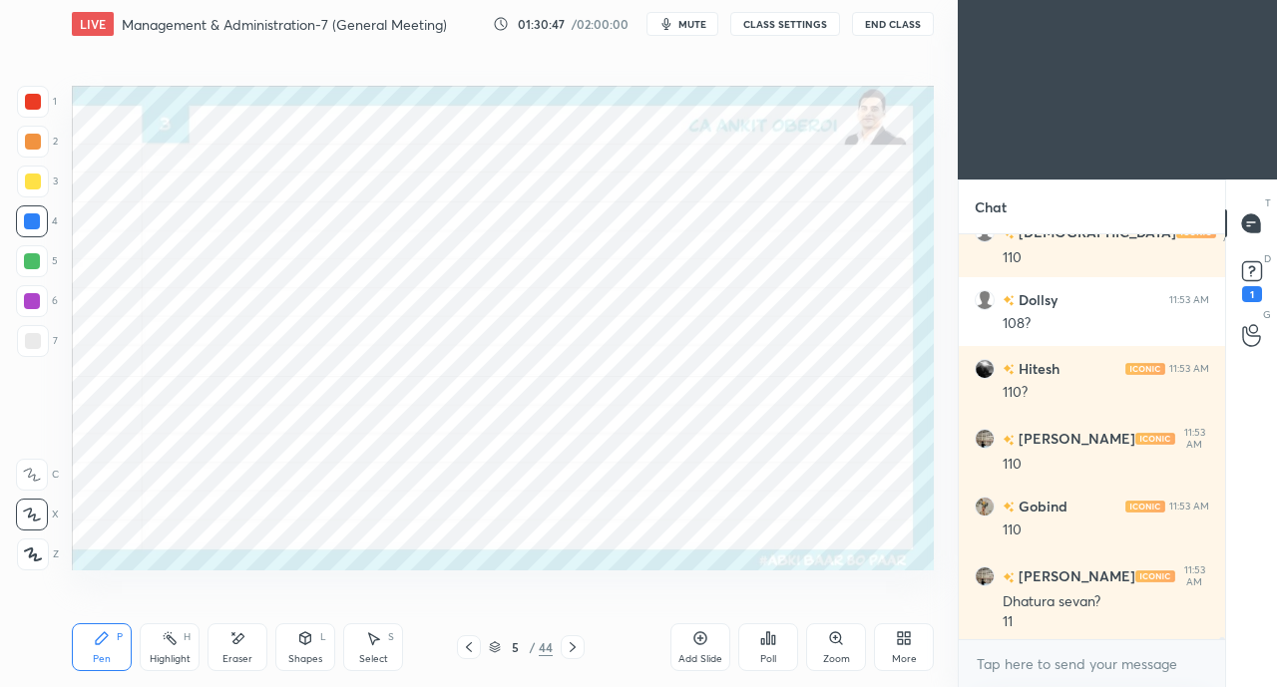
scroll to position [76771, 0]
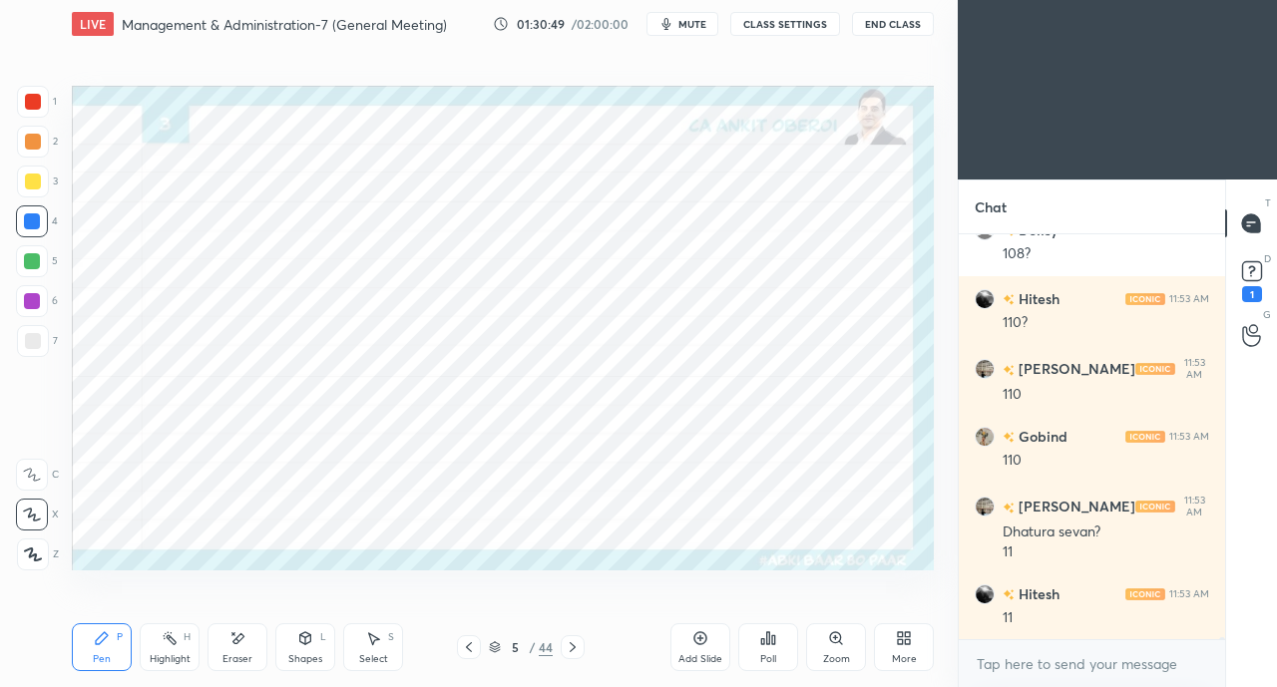
click at [34, 100] on div at bounding box center [33, 102] width 16 height 16
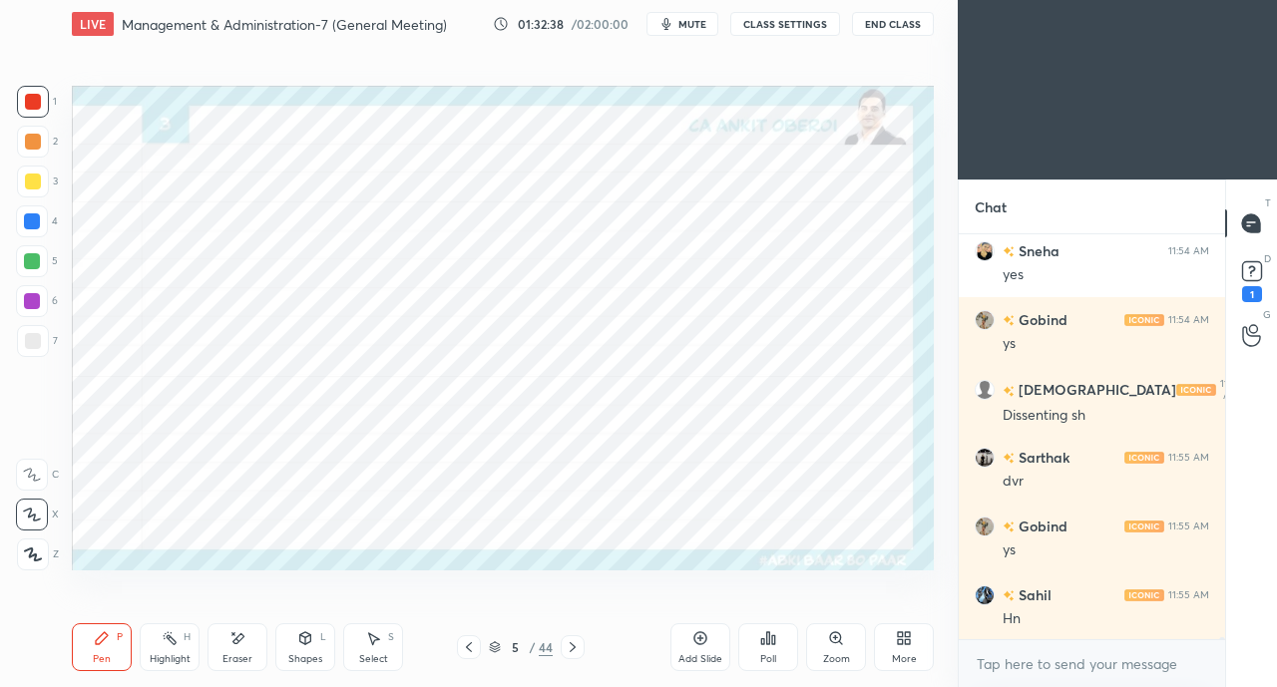
scroll to position [78148, 0]
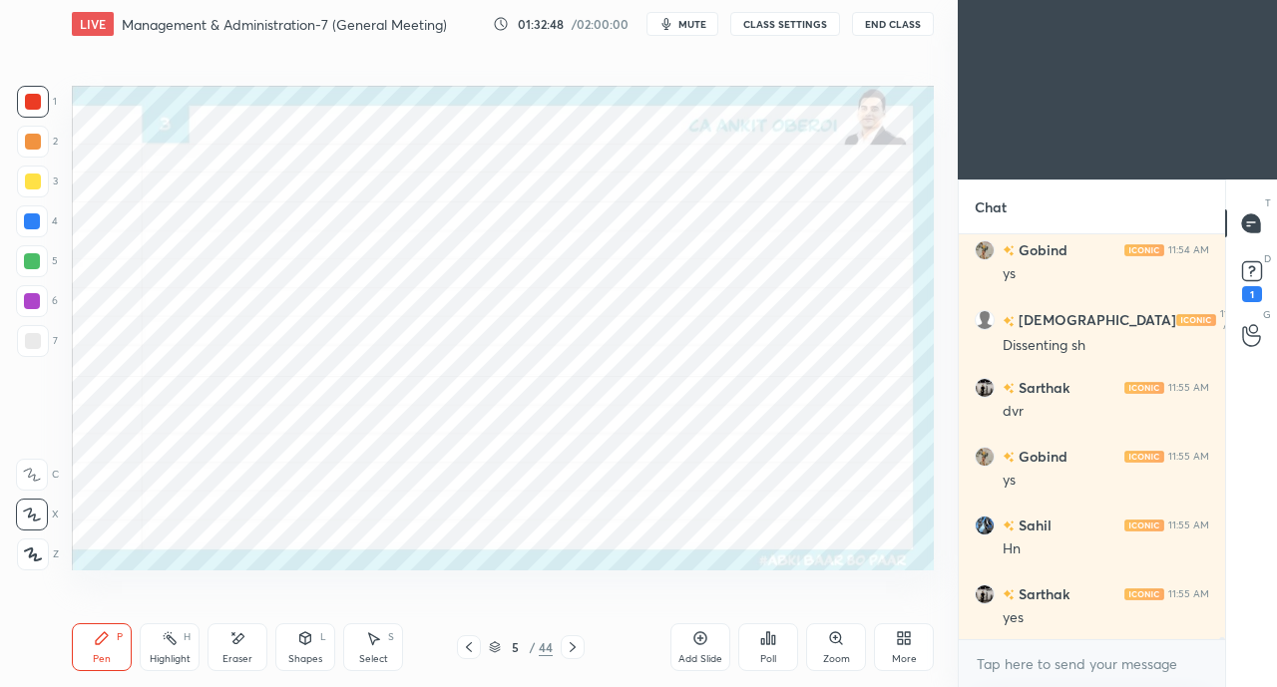
click at [692, 22] on span "mute" at bounding box center [692, 24] width 28 height 14
click at [684, 25] on span "unmute" at bounding box center [690, 24] width 43 height 14
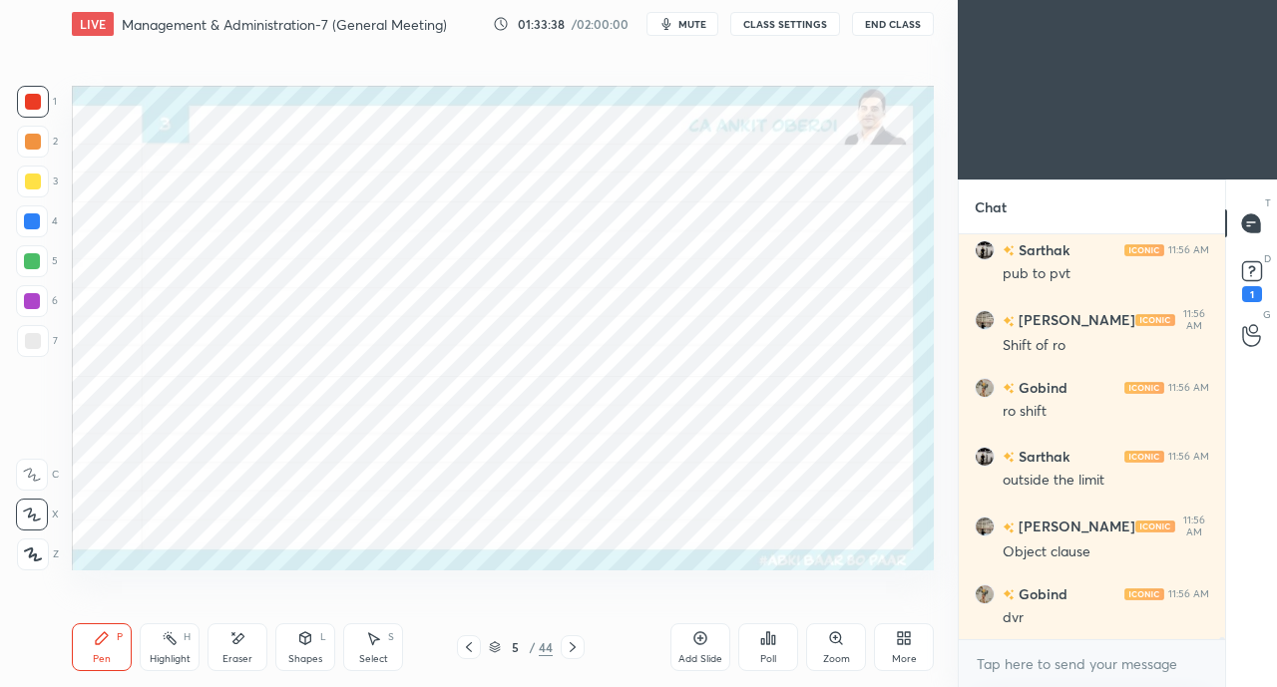
scroll to position [79455, 0]
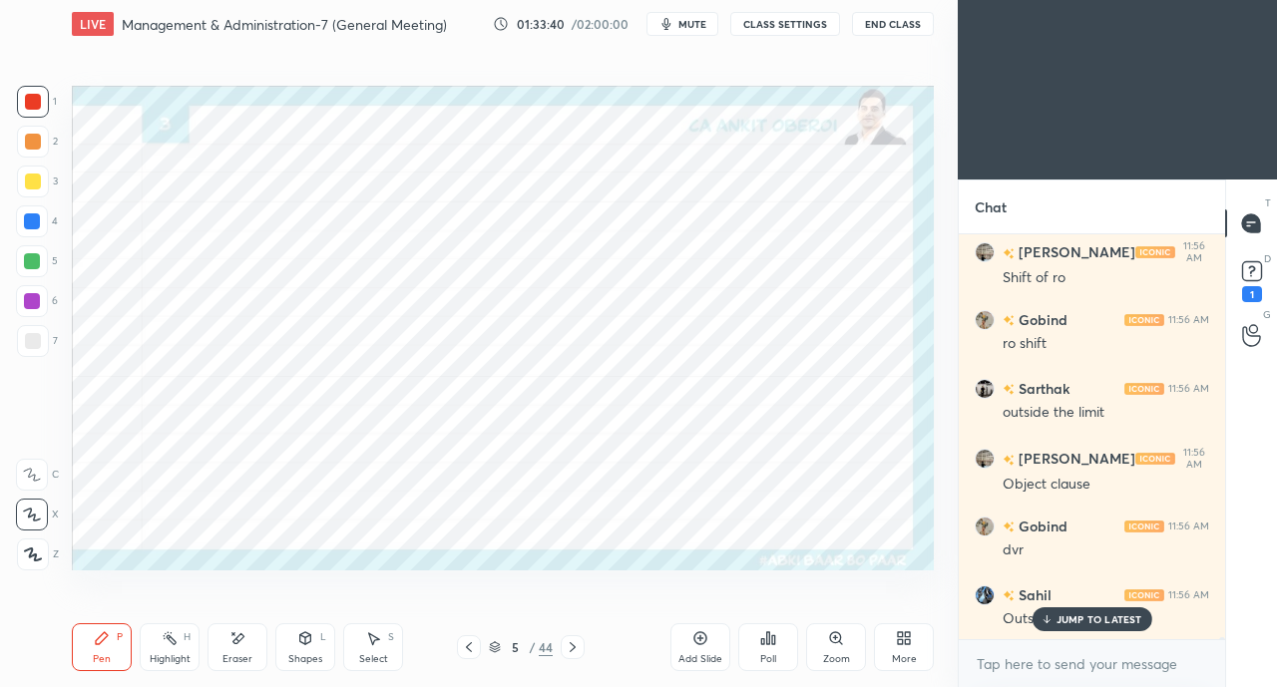
click at [1035, 624] on div "JUMP TO LATEST" at bounding box center [1092, 620] width 120 height 24
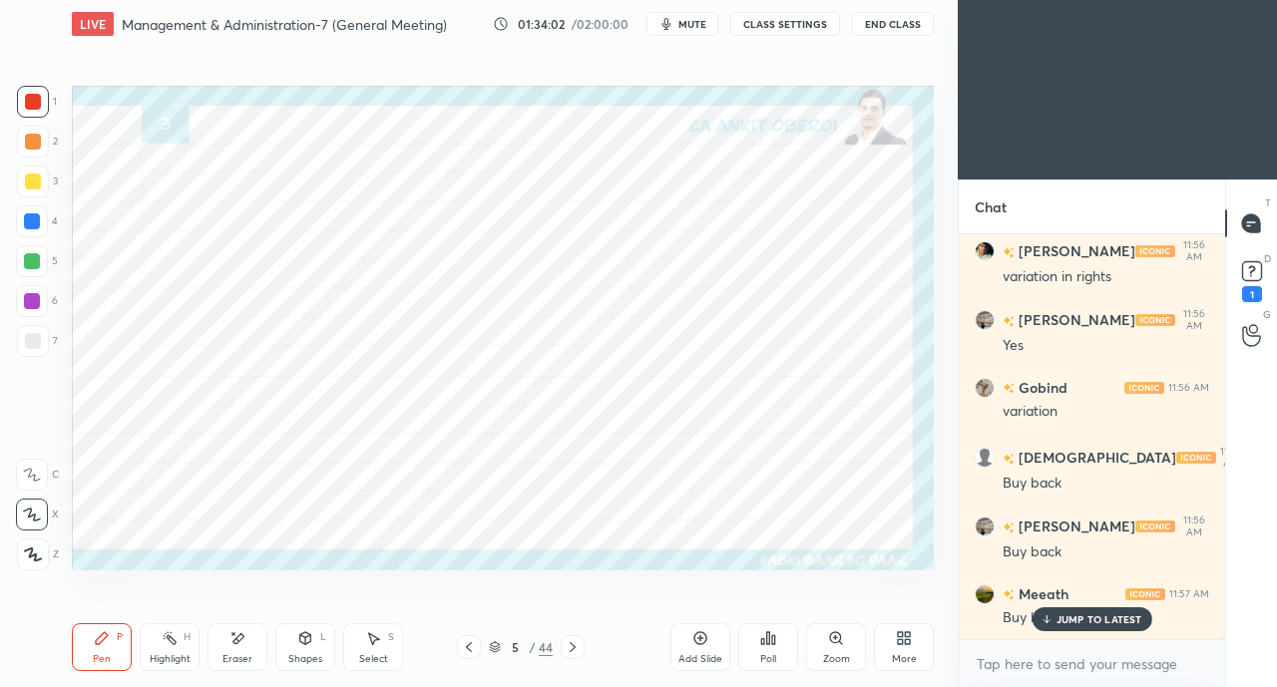
scroll to position [80281, 0]
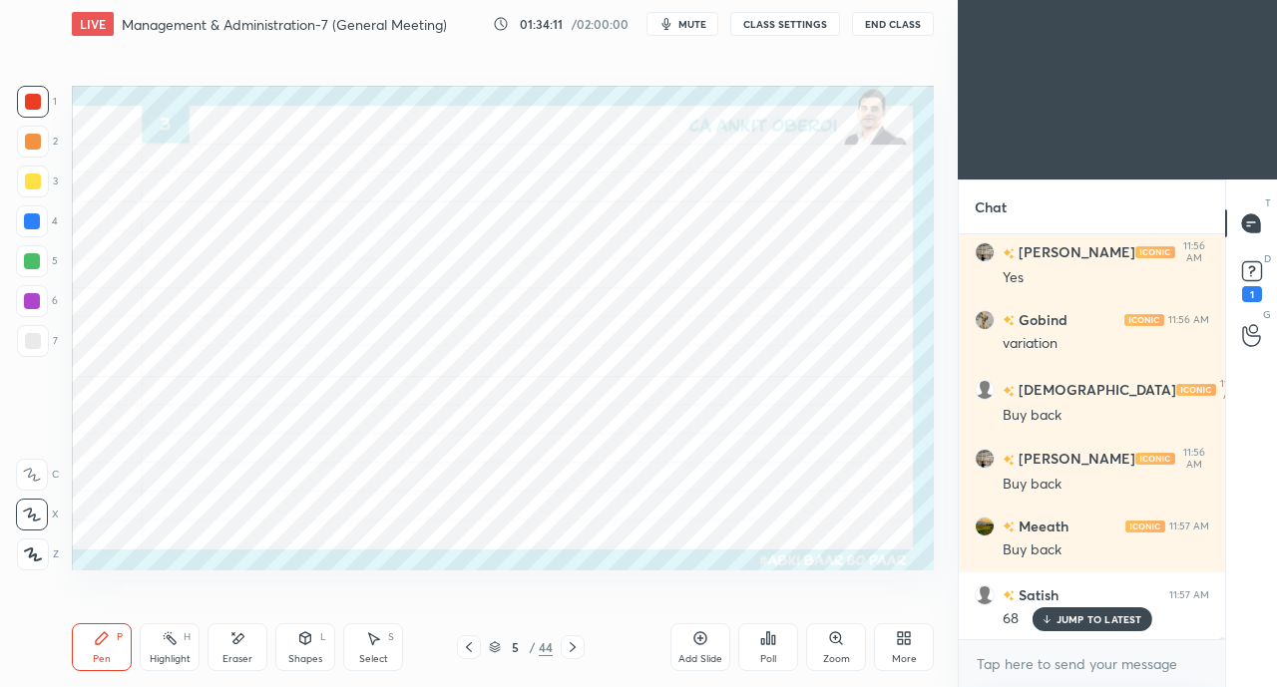
click at [31, 217] on div at bounding box center [32, 222] width 16 height 16
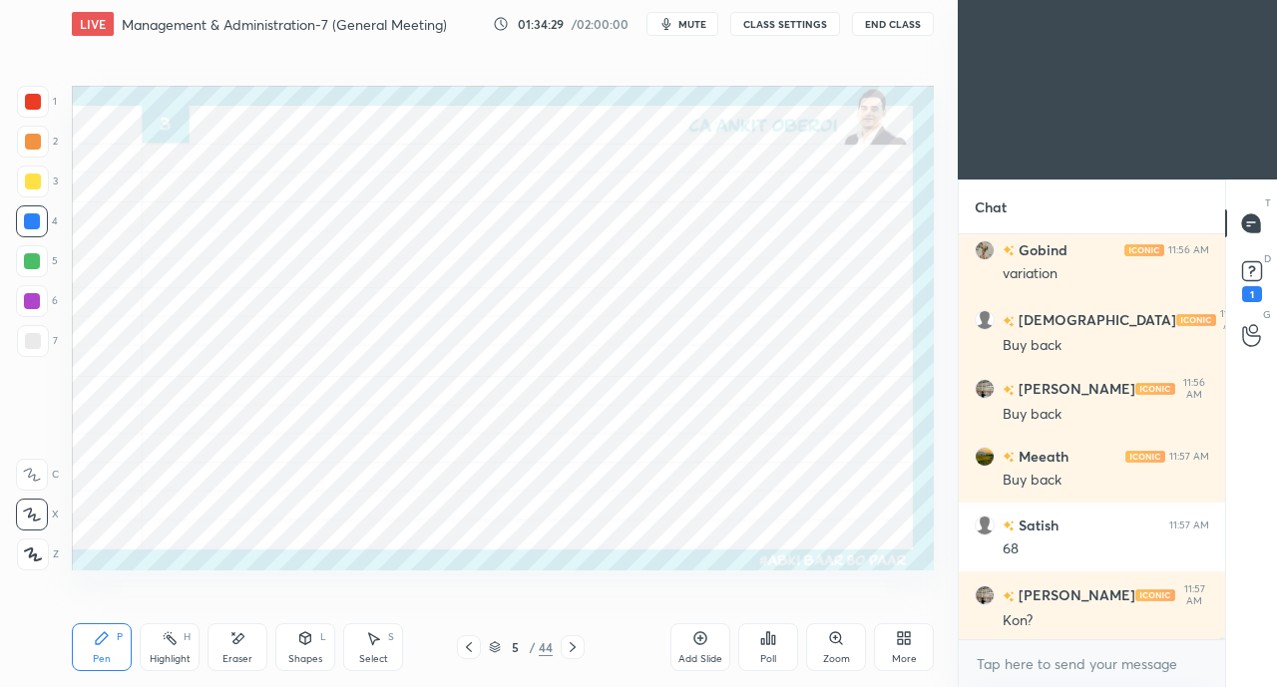
click at [30, 185] on div at bounding box center [33, 182] width 16 height 16
click at [637, 571] on div "Setting up your live class Poll for secs No correct answer Start poll" at bounding box center [503, 328] width 878 height 560
click at [653, 572] on div "Setting up your live class Poll for secs No correct answer Start poll" at bounding box center [503, 328] width 878 height 560
click at [732, 571] on div "Setting up your live class Poll for secs No correct answer Start poll" at bounding box center [503, 328] width 878 height 560
click at [39, 107] on div at bounding box center [33, 102] width 16 height 16
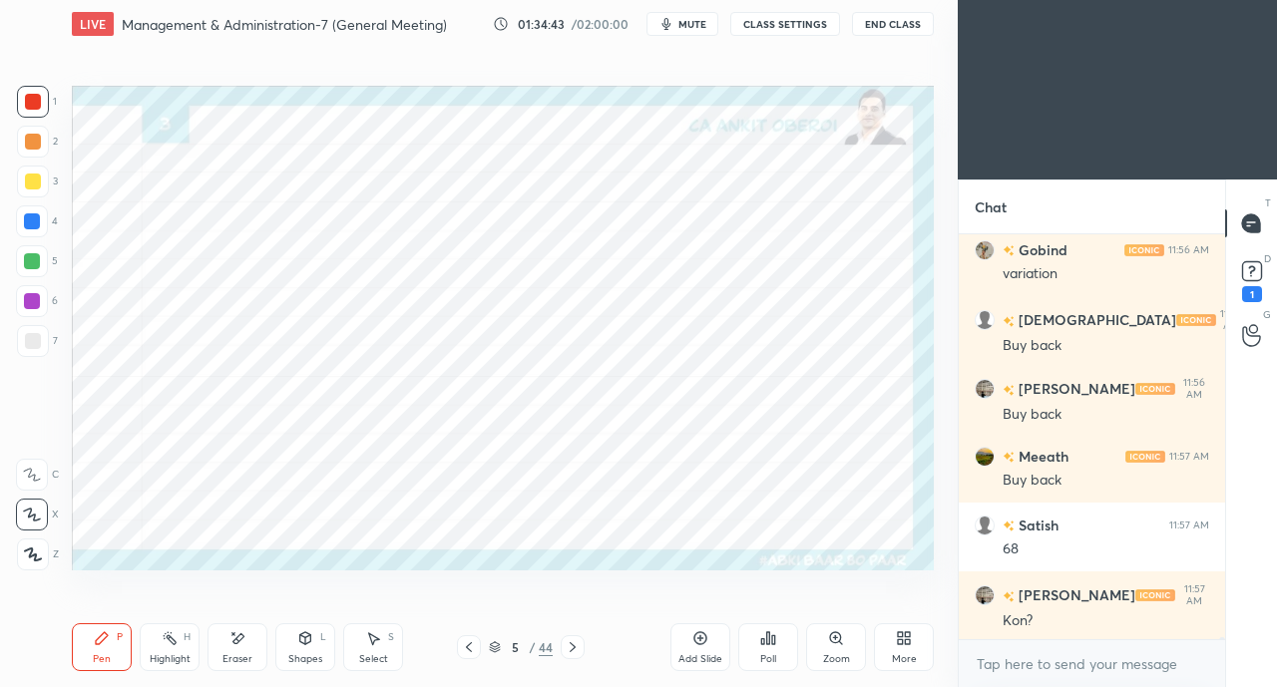
click at [248, 647] on div "Eraser" at bounding box center [238, 648] width 60 height 48
click at [88, 648] on div "Pen P" at bounding box center [102, 648] width 60 height 48
click at [582, 652] on div at bounding box center [573, 648] width 24 height 24
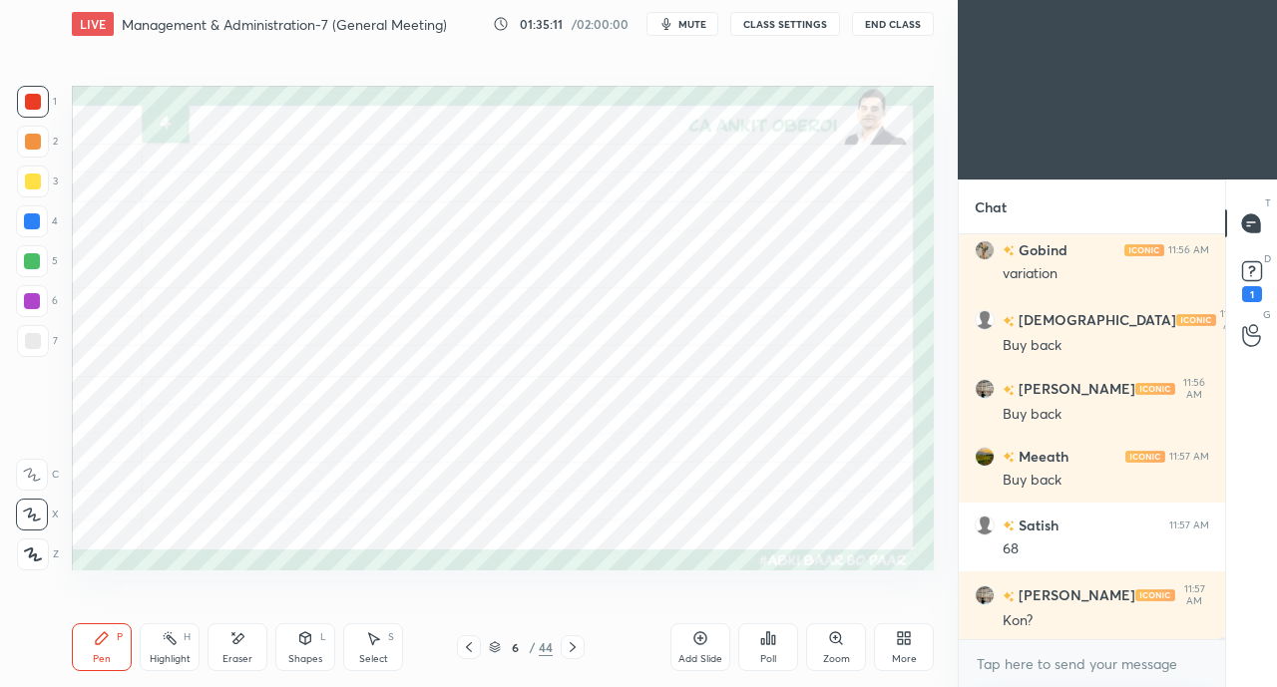
click at [37, 227] on div at bounding box center [32, 222] width 16 height 16
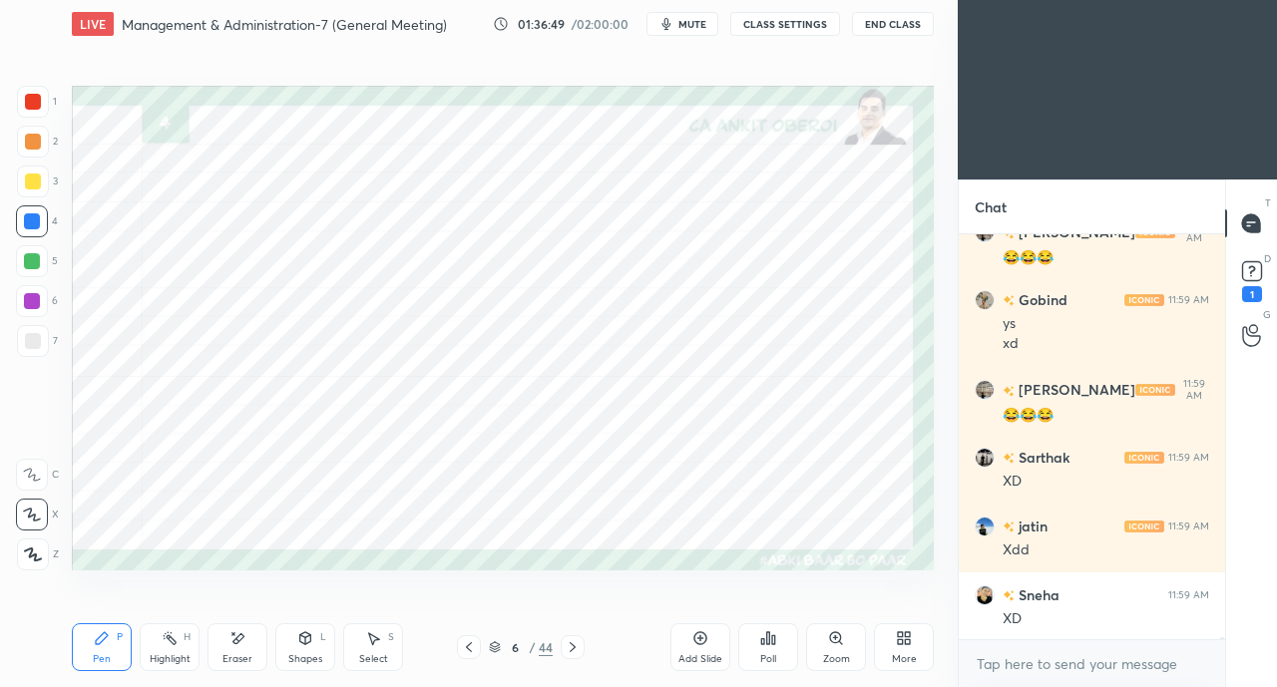
scroll to position [81079, 0]
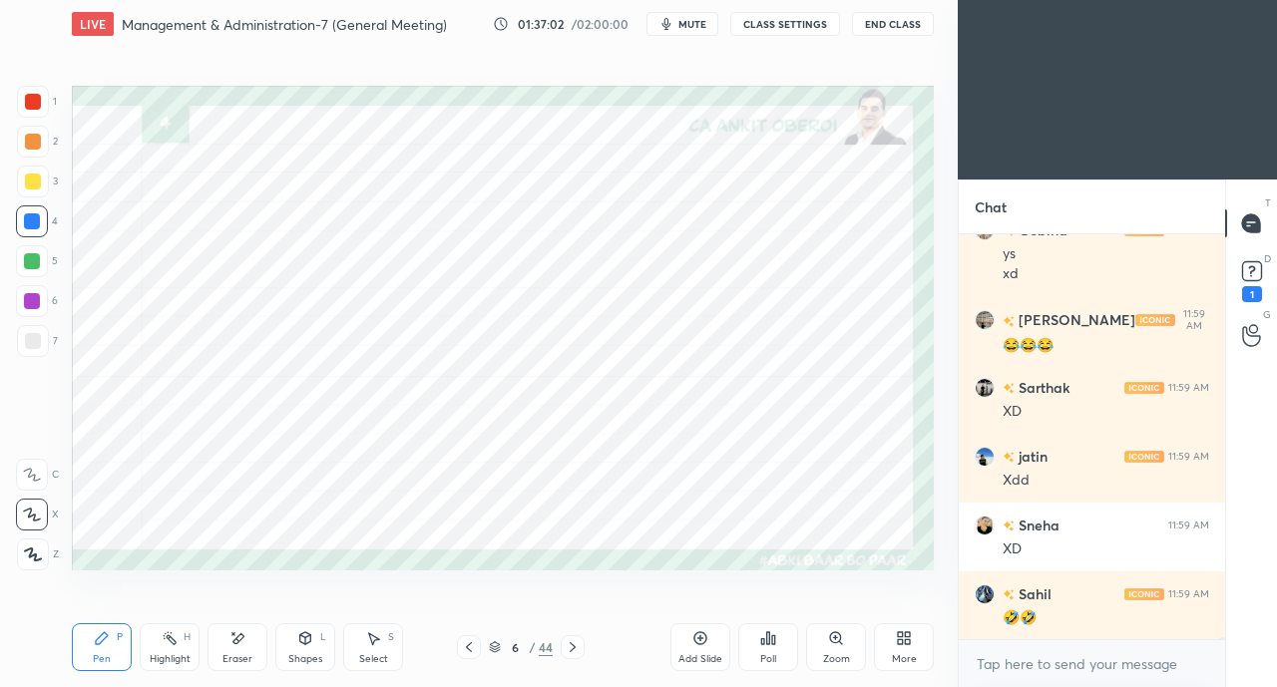
click at [470, 649] on icon at bounding box center [469, 648] width 16 height 16
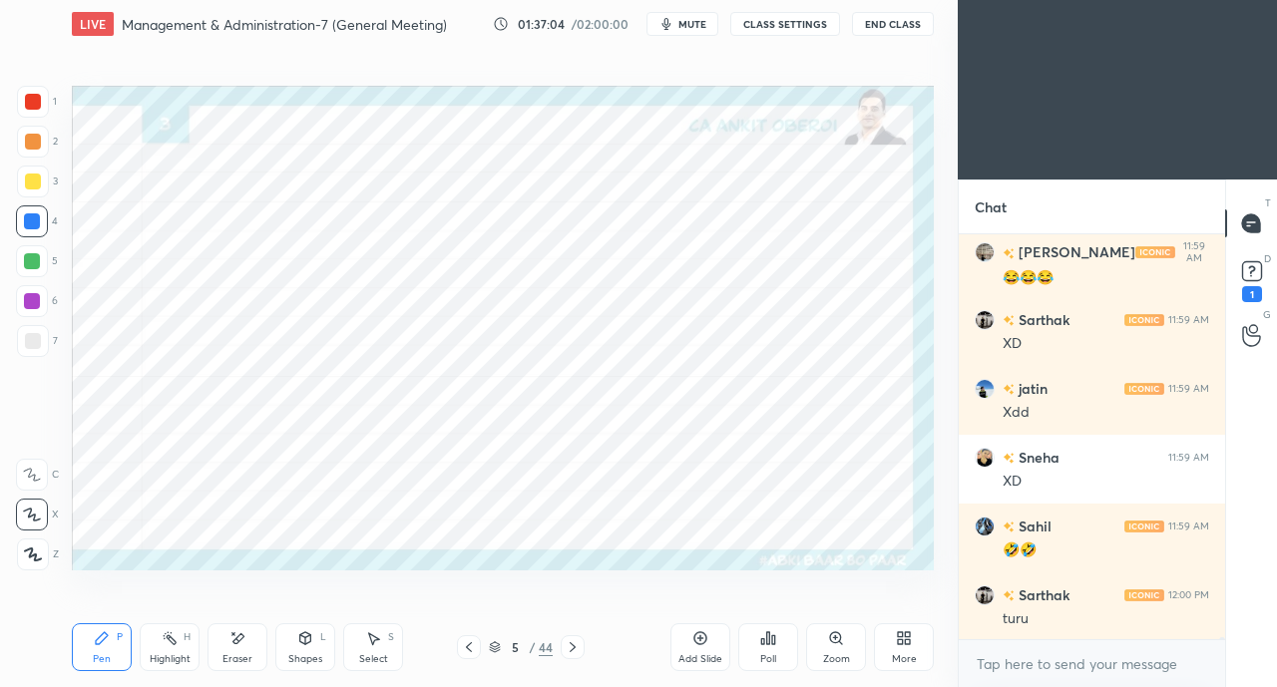
scroll to position [81217, 0]
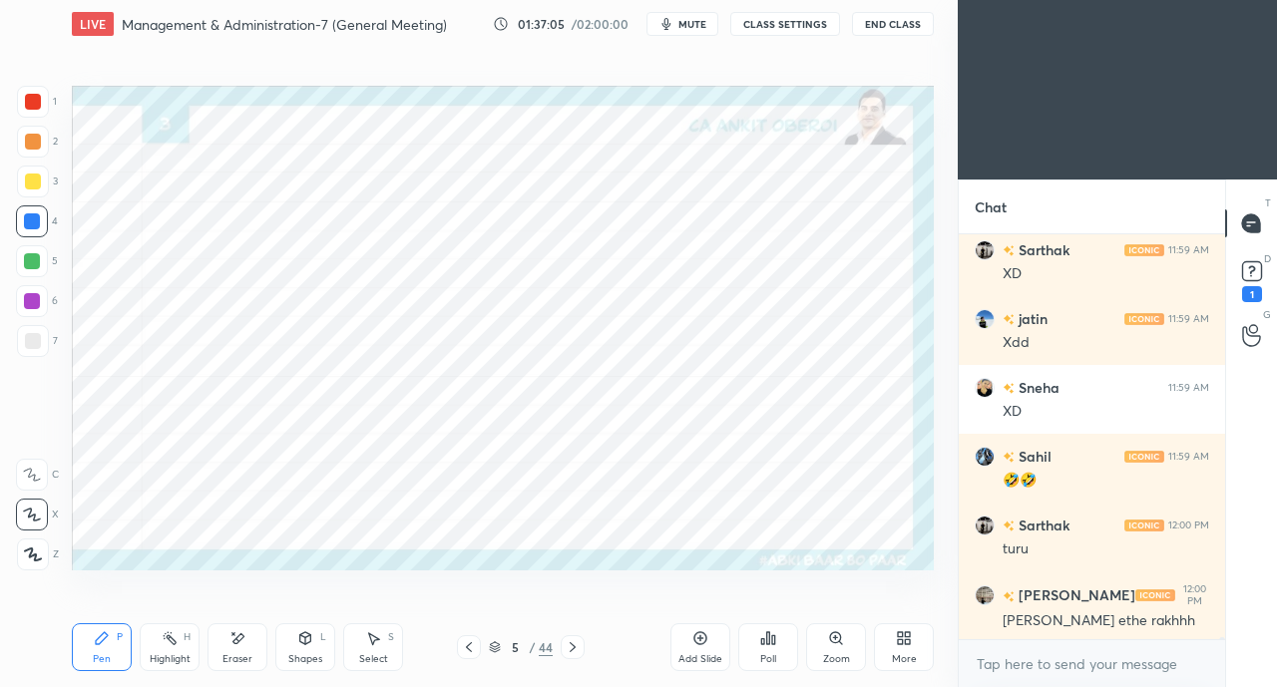
click at [231, 650] on div "Eraser" at bounding box center [238, 648] width 60 height 48
click at [102, 650] on div "Pen P" at bounding box center [102, 648] width 60 height 48
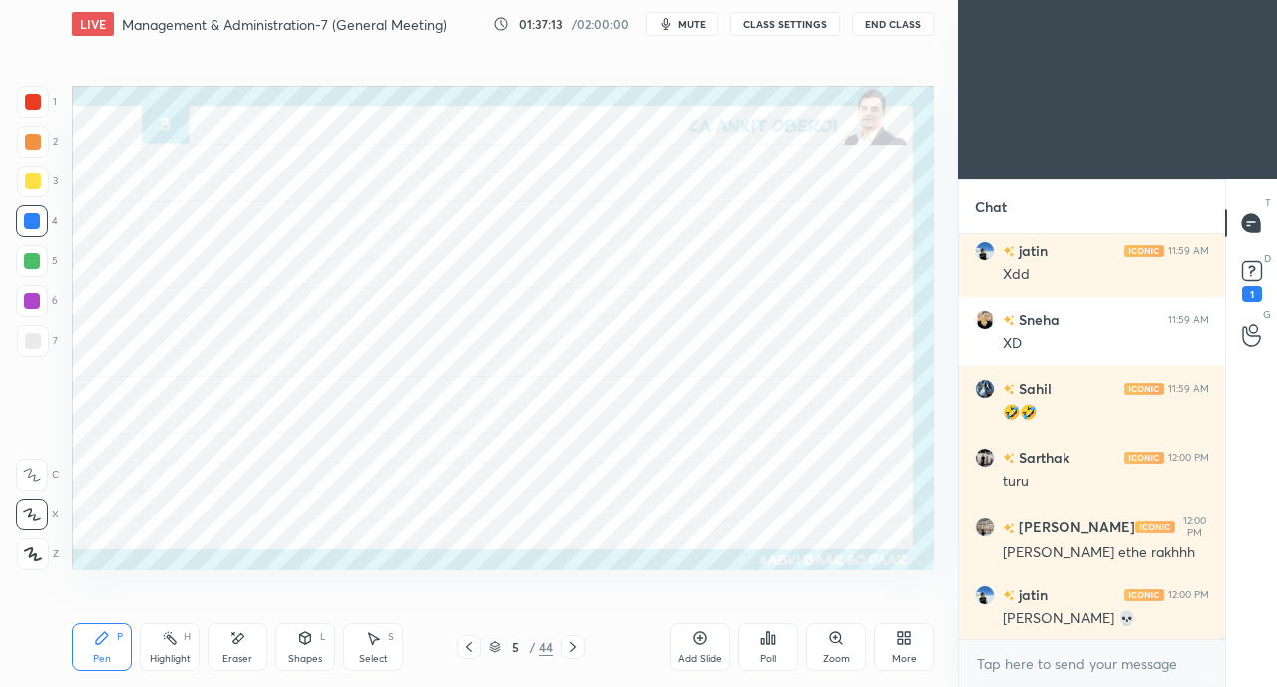
click at [34, 95] on div at bounding box center [33, 102] width 16 height 16
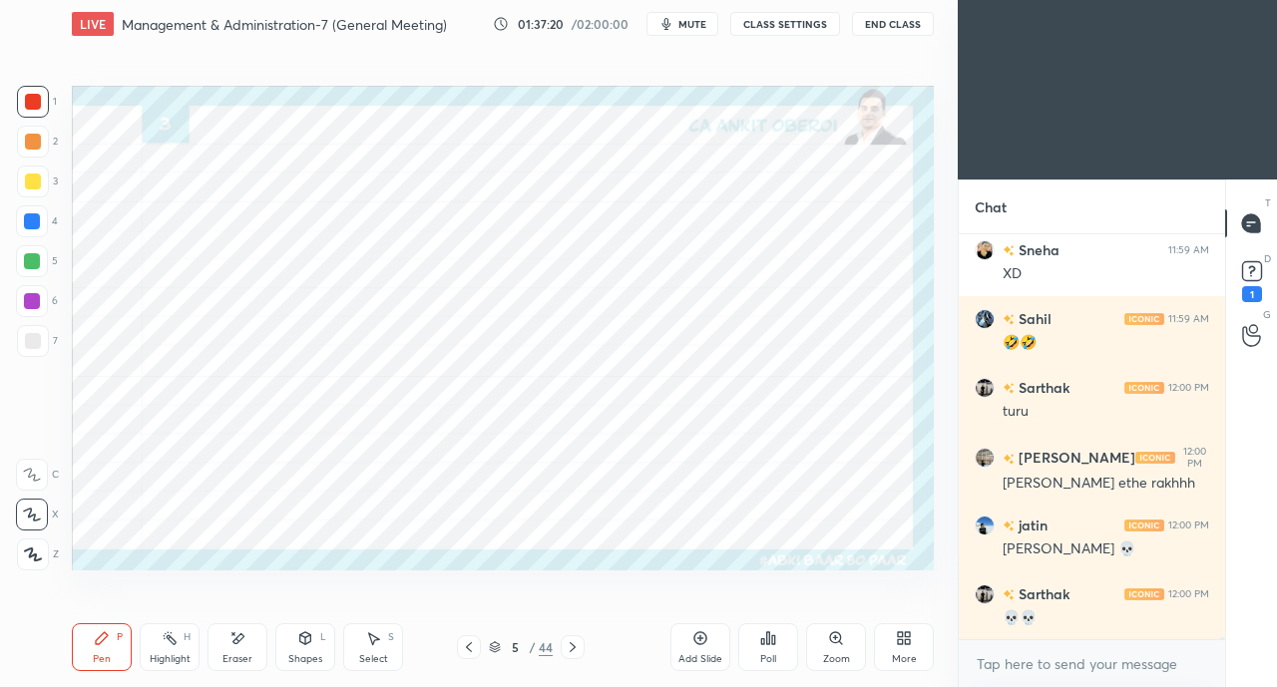
scroll to position [81423, 0]
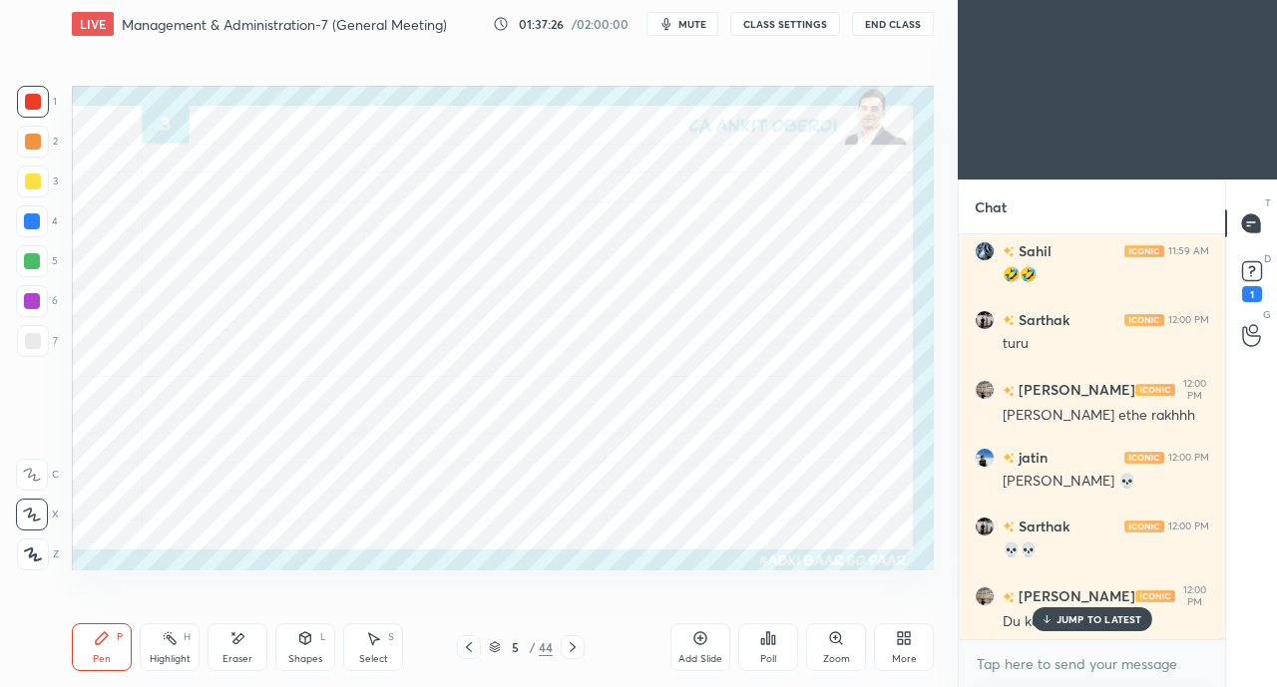
click at [1069, 622] on p "JUMP TO LATEST" at bounding box center [1100, 620] width 86 height 12
click at [572, 647] on icon at bounding box center [573, 648] width 16 height 16
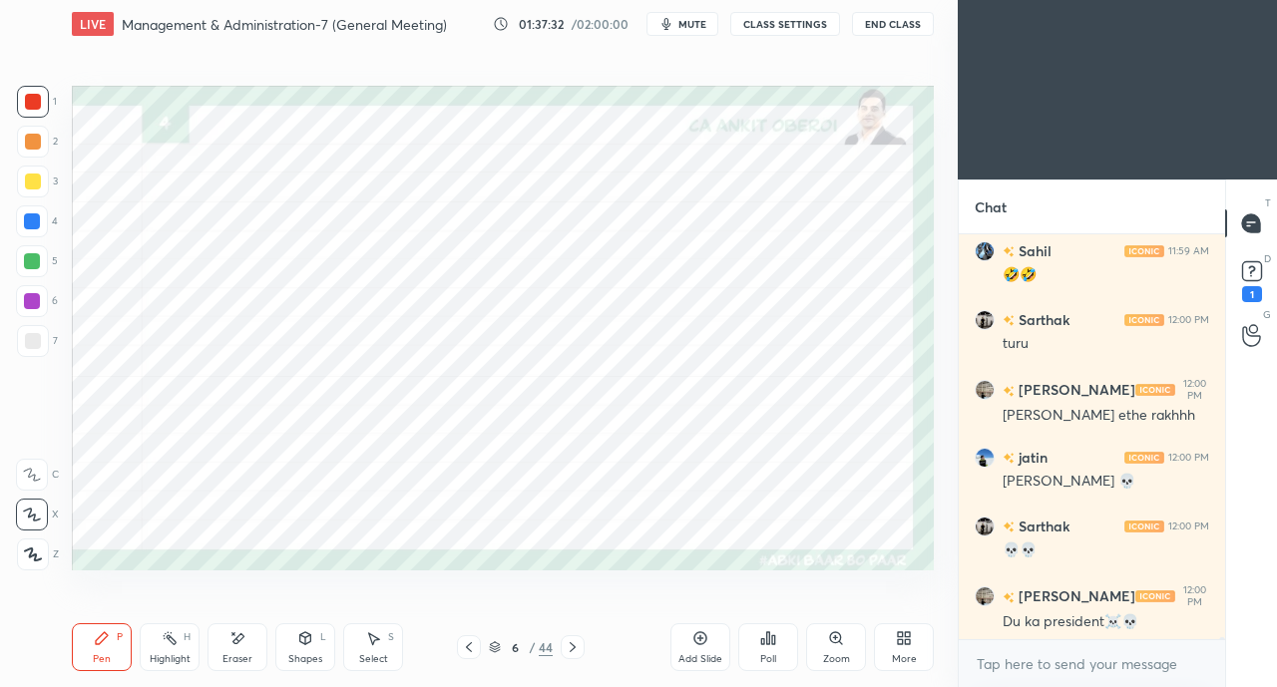
click at [571, 646] on icon at bounding box center [573, 648] width 6 height 10
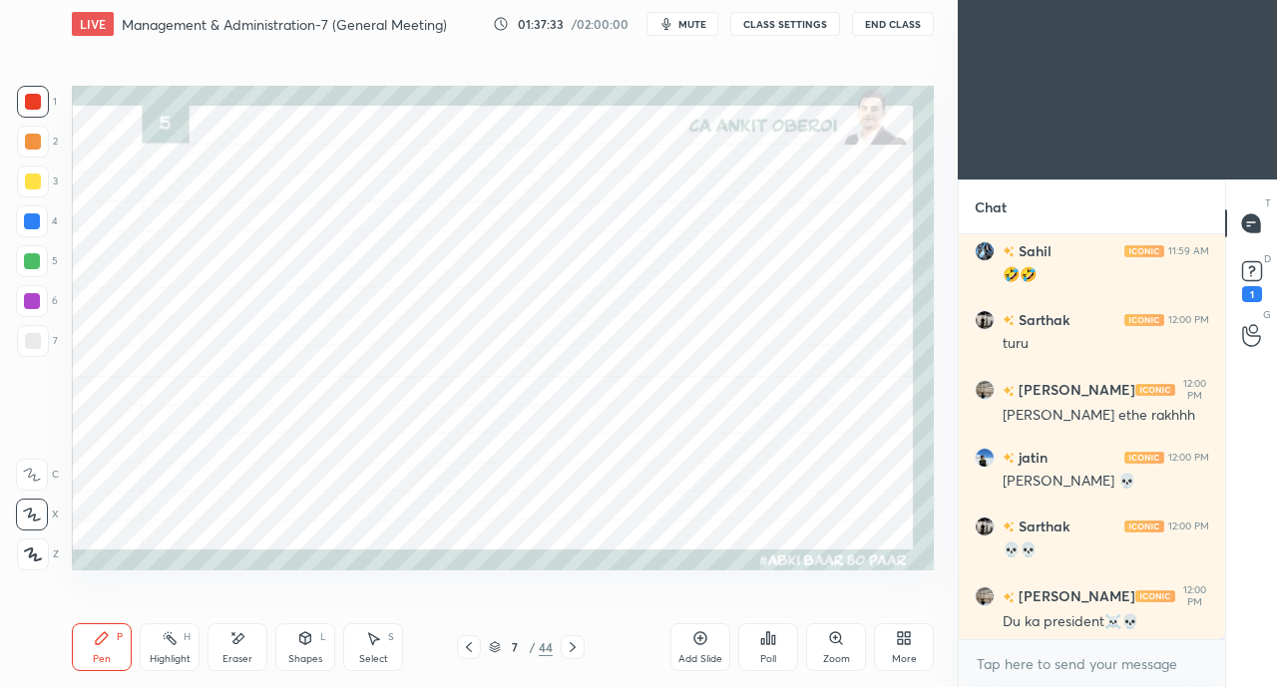
click at [27, 224] on div at bounding box center [32, 222] width 16 height 16
click at [42, 111] on div at bounding box center [33, 102] width 32 height 32
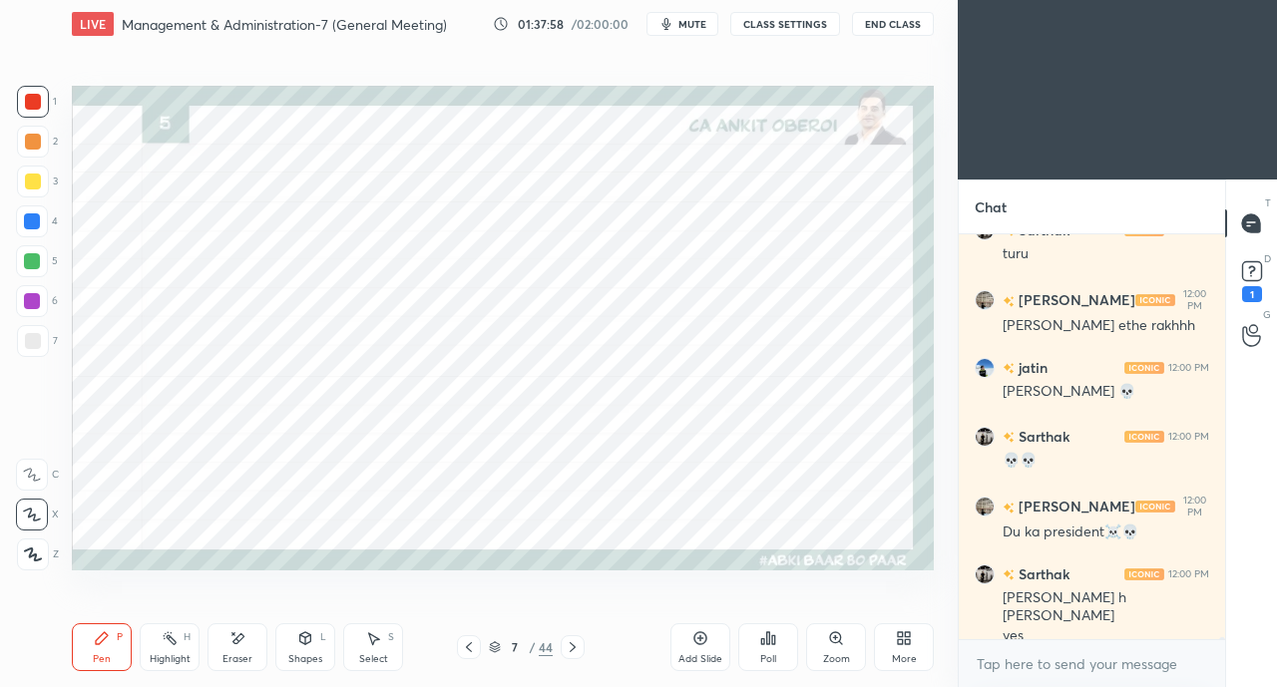
scroll to position [81580, 0]
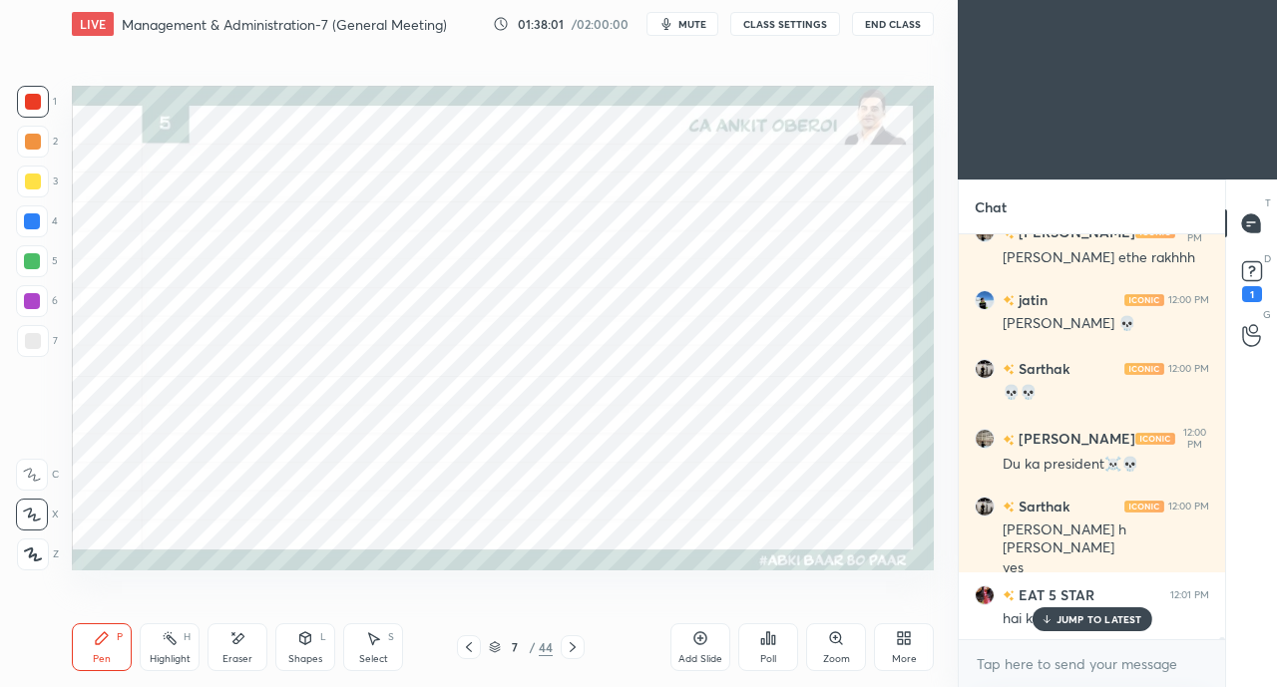
click at [1074, 610] on div "JUMP TO LATEST" at bounding box center [1092, 620] width 120 height 24
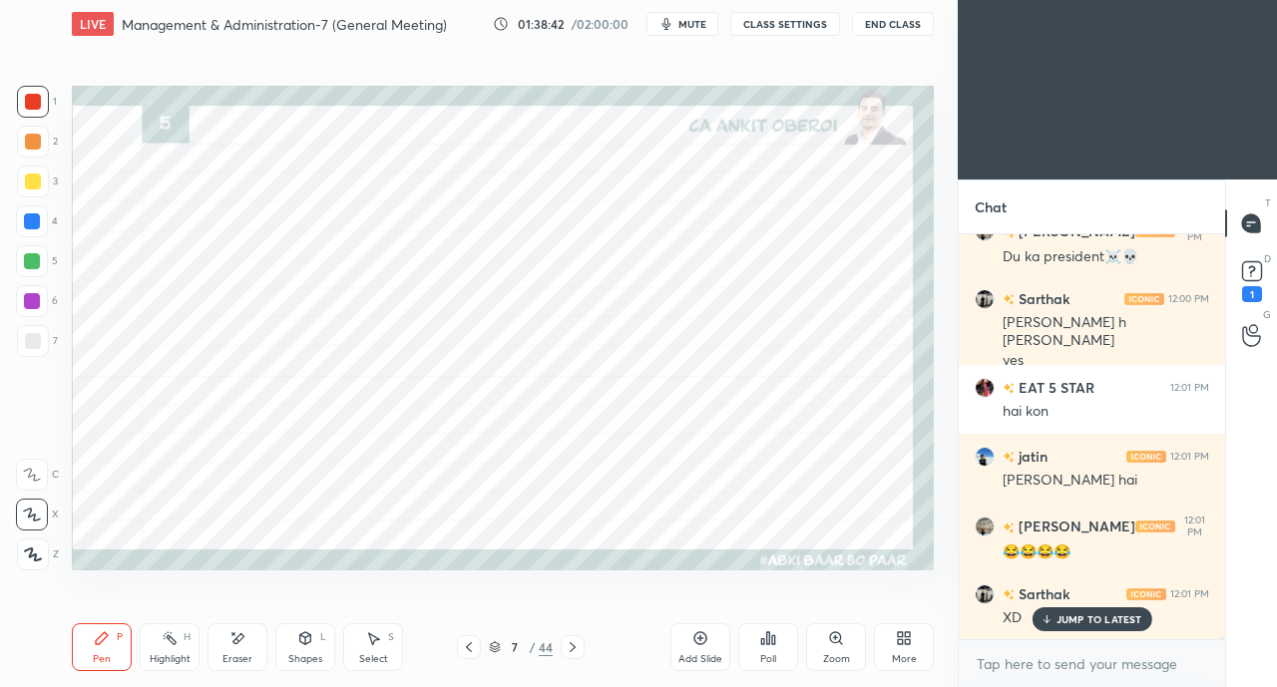
scroll to position [81856, 0]
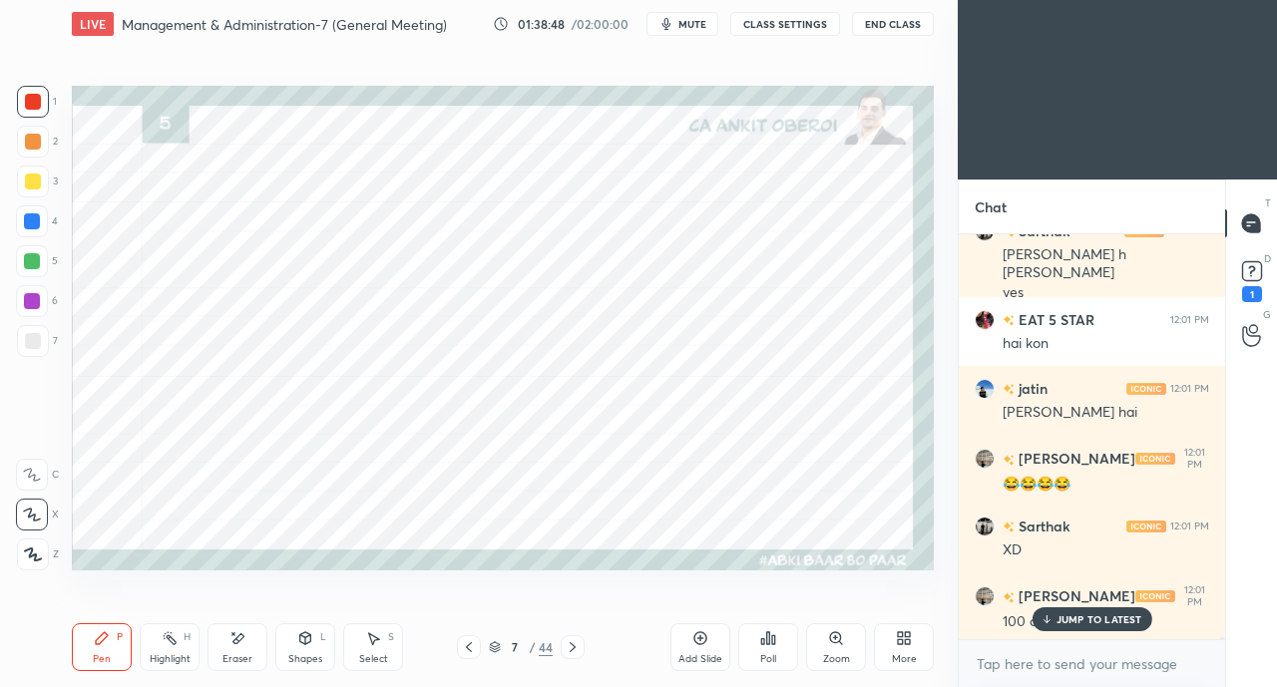
click at [35, 222] on div at bounding box center [32, 222] width 16 height 16
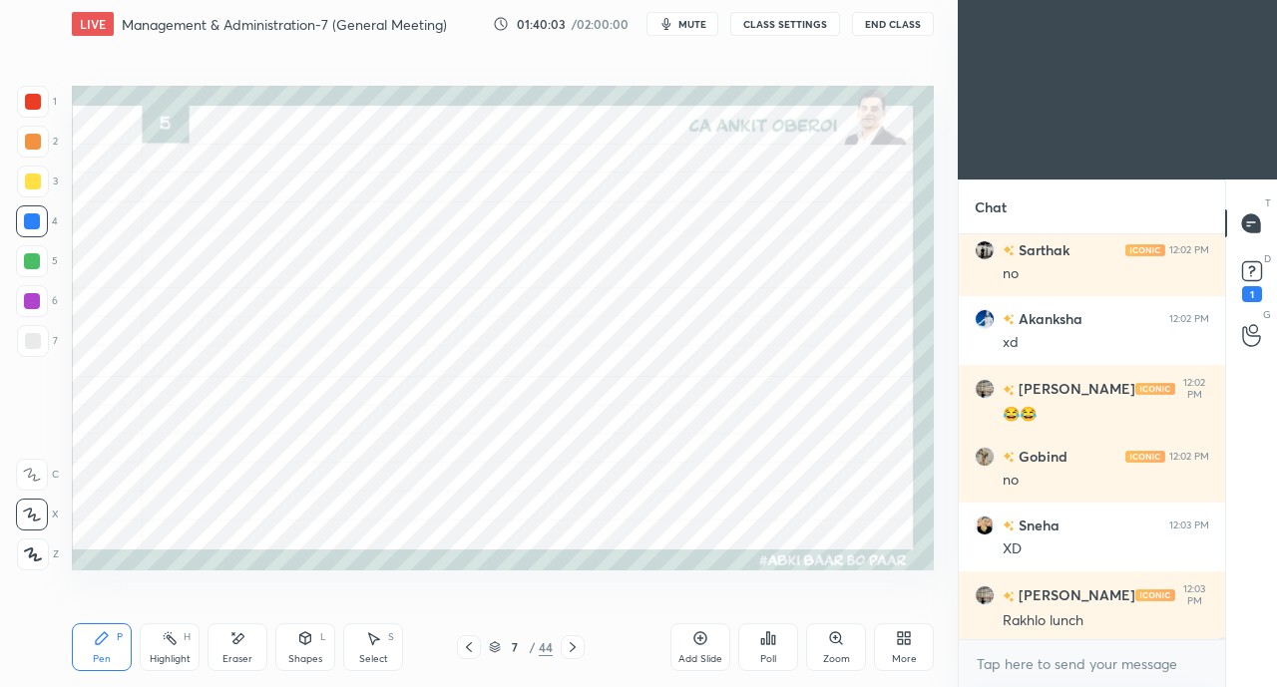
scroll to position [72142, 0]
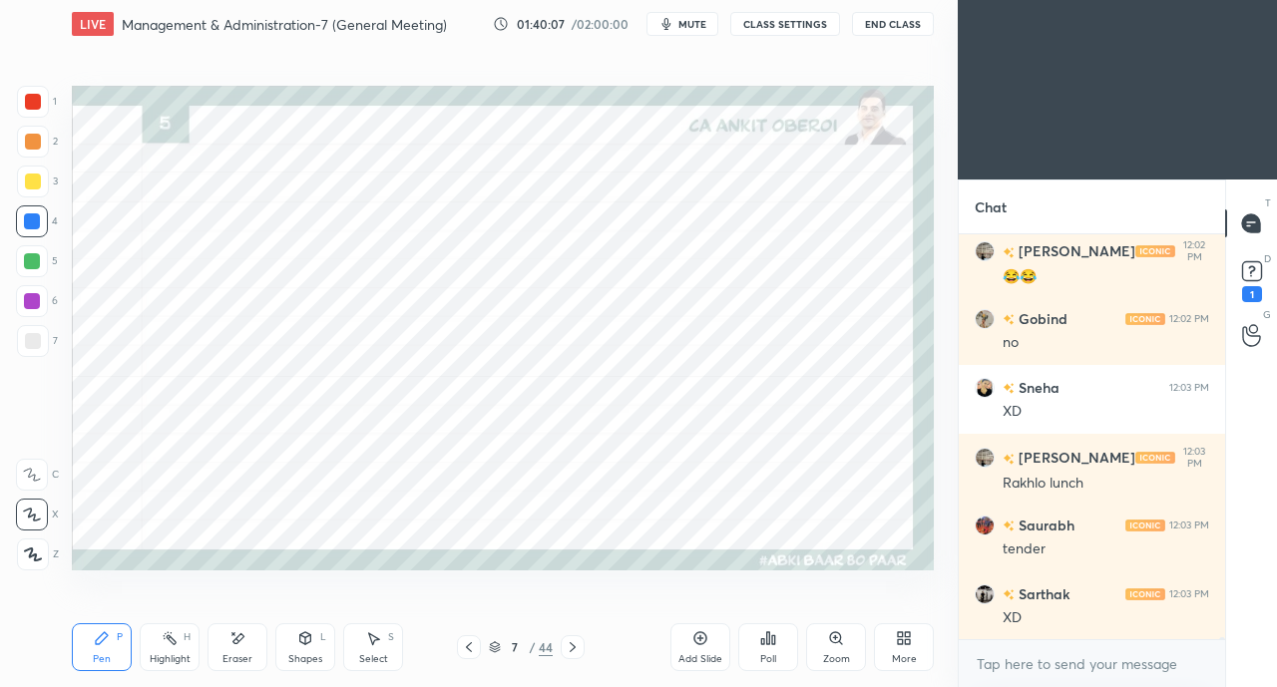
click at [28, 99] on div at bounding box center [33, 102] width 16 height 16
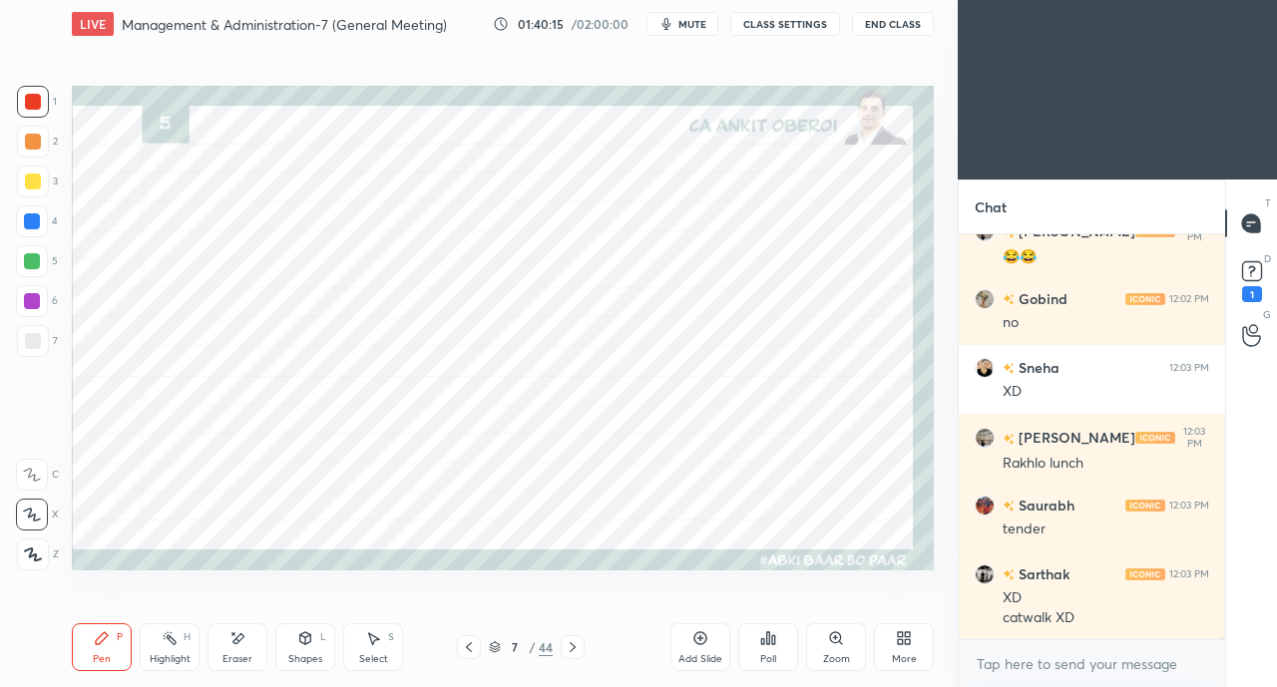
click at [469, 648] on icon at bounding box center [469, 648] width 16 height 16
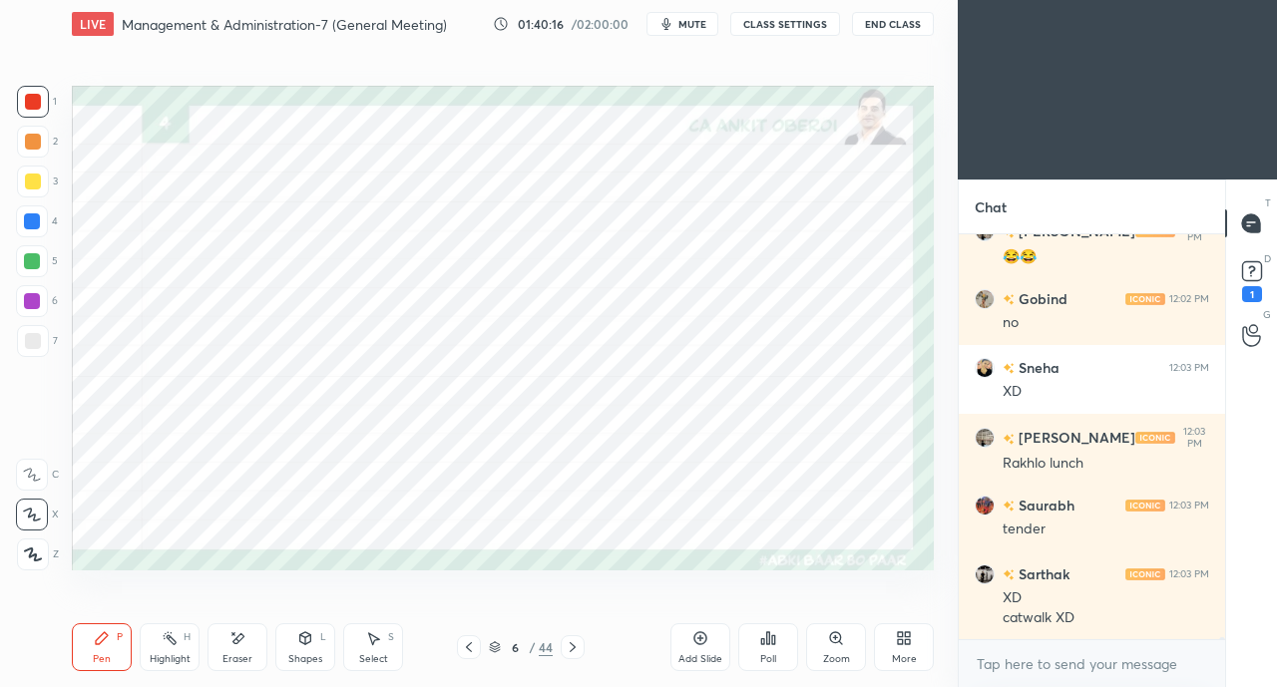
click at [470, 652] on icon at bounding box center [469, 648] width 6 height 10
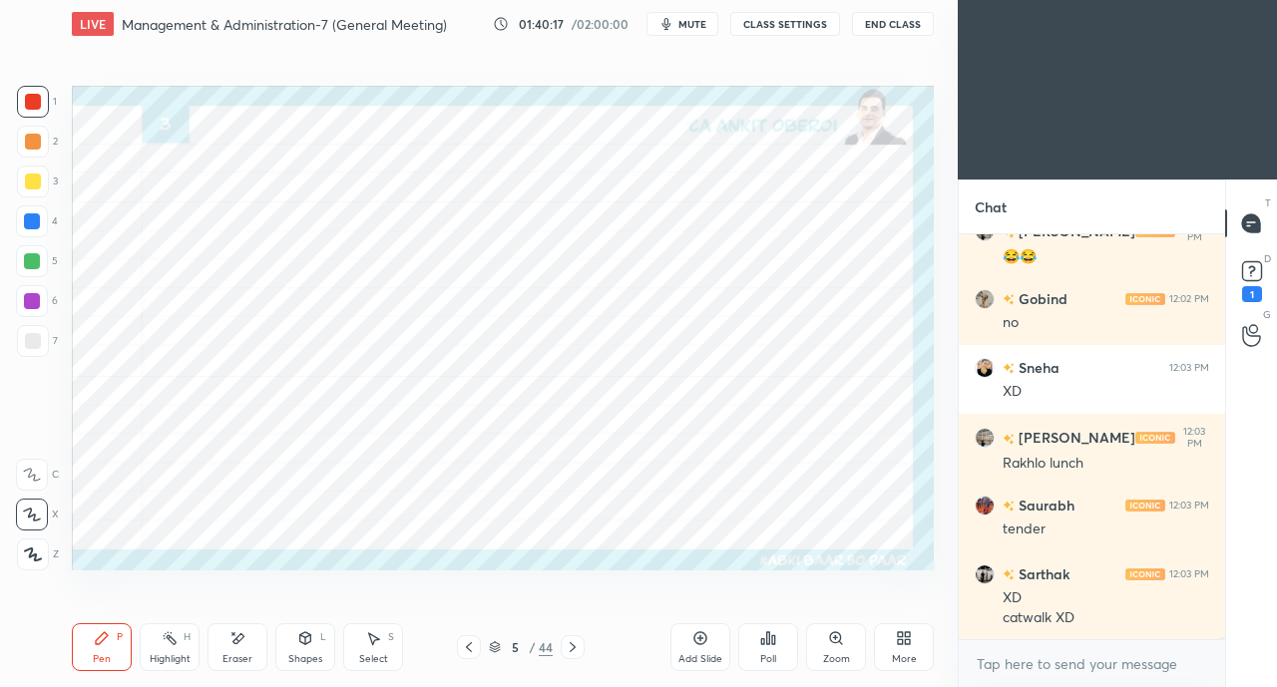
click at [36, 227] on div at bounding box center [32, 222] width 16 height 16
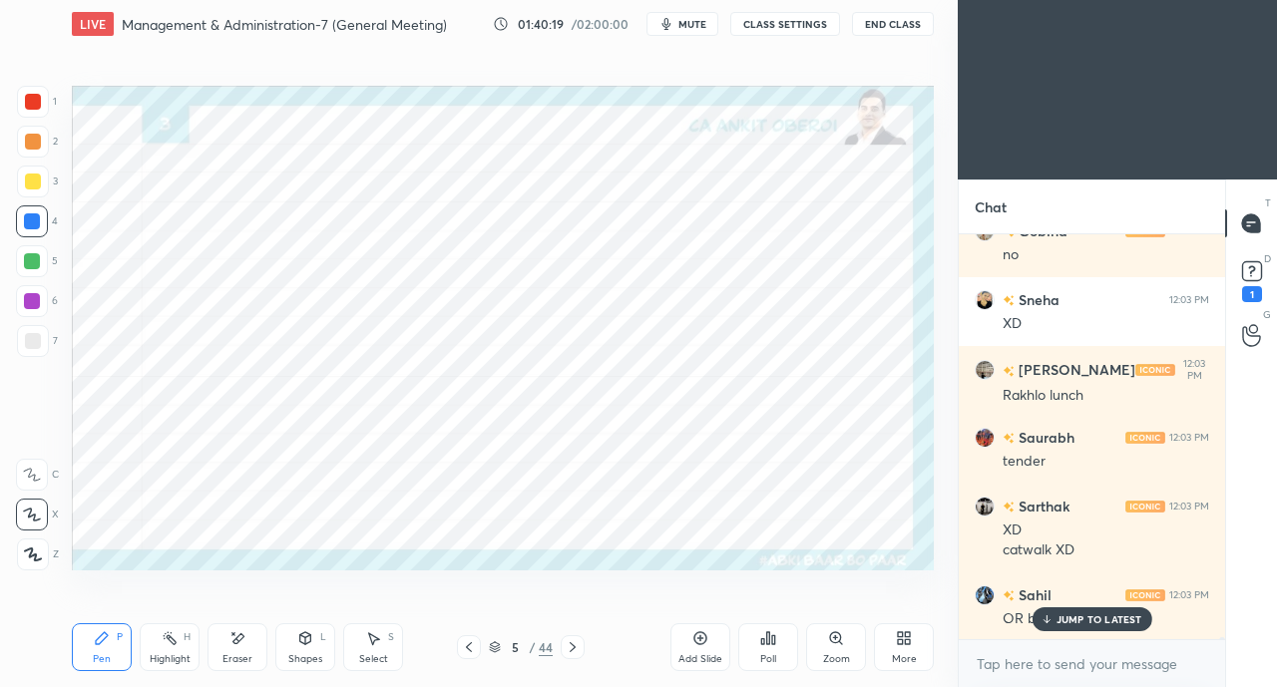
click at [1055, 622] on div "JUMP TO LATEST" at bounding box center [1092, 620] width 120 height 24
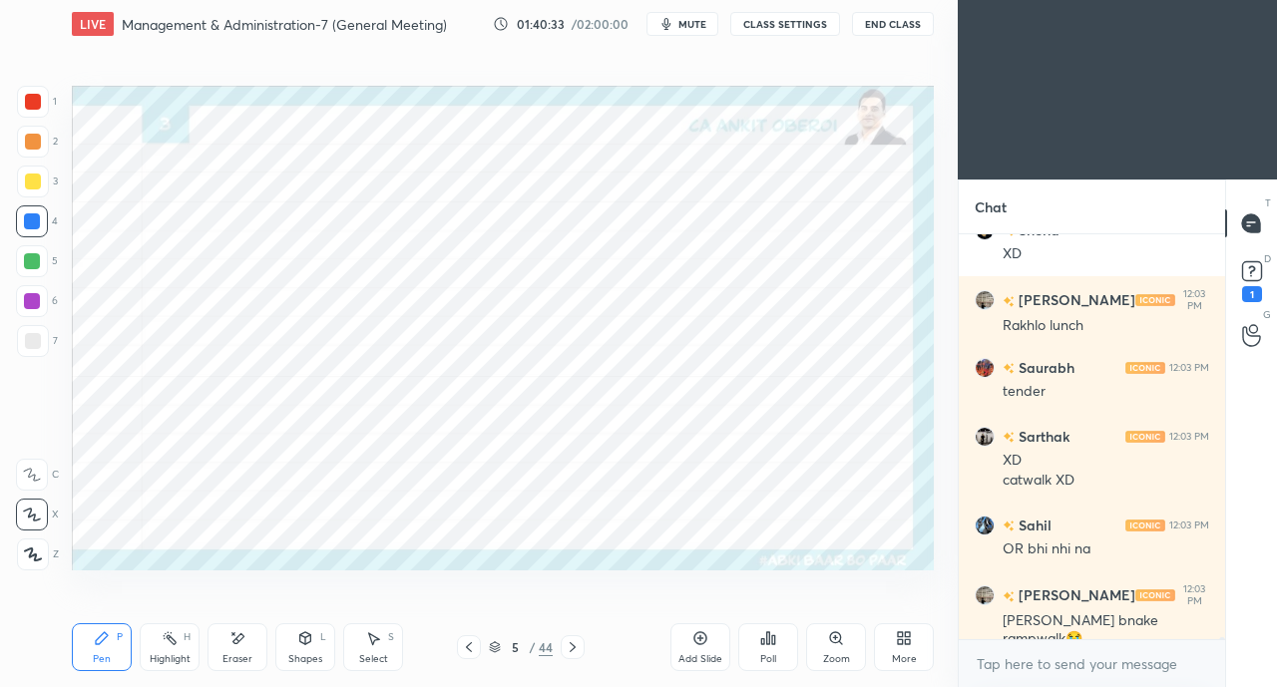
click at [231, 651] on div "Eraser" at bounding box center [238, 648] width 60 height 48
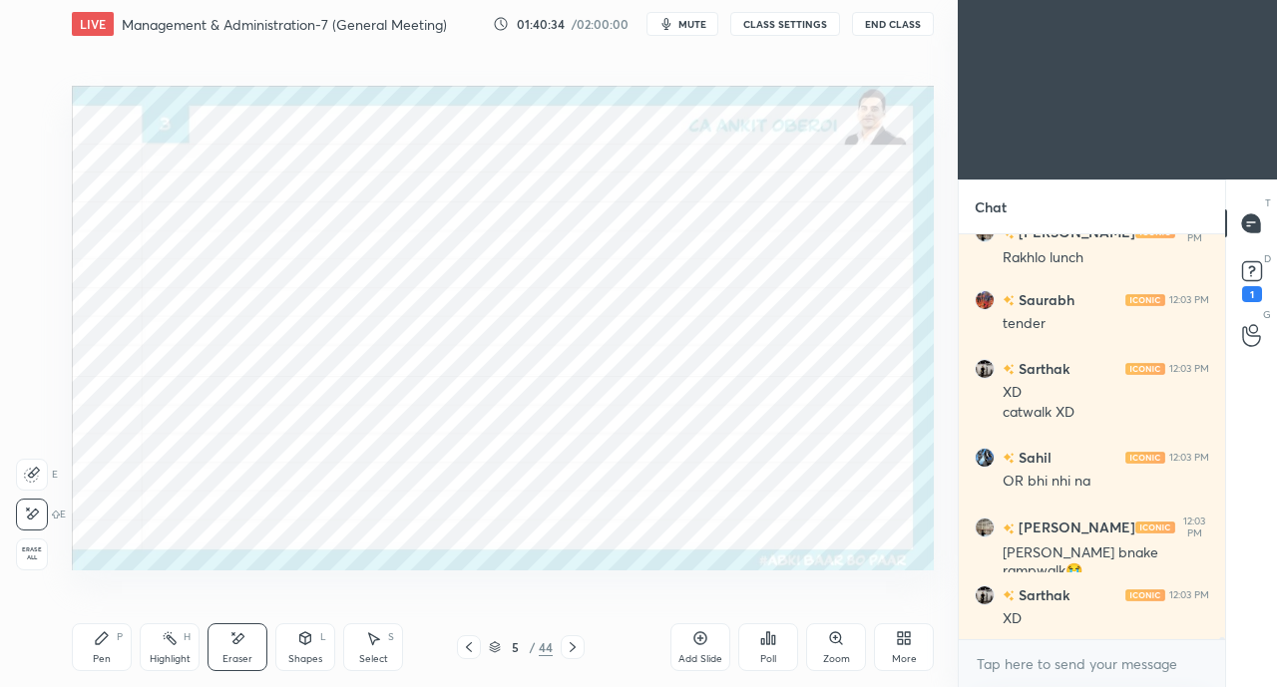
click at [86, 644] on div "Pen P" at bounding box center [102, 648] width 60 height 48
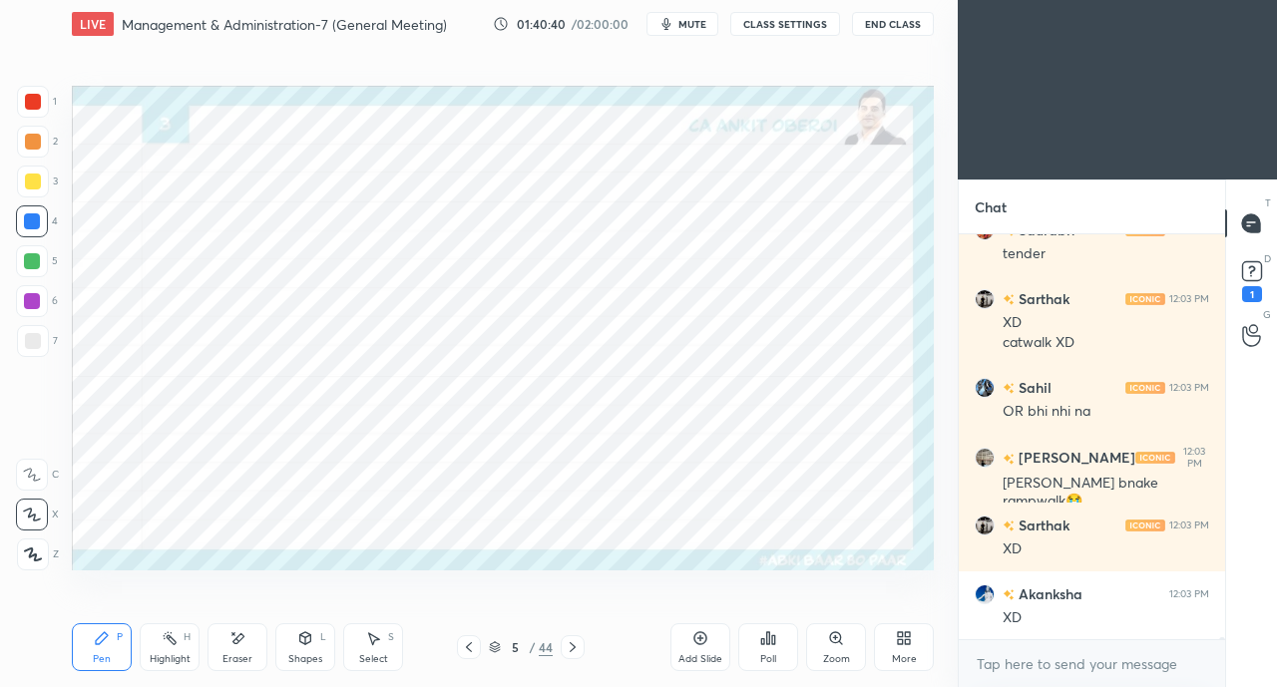
scroll to position [72505, 0]
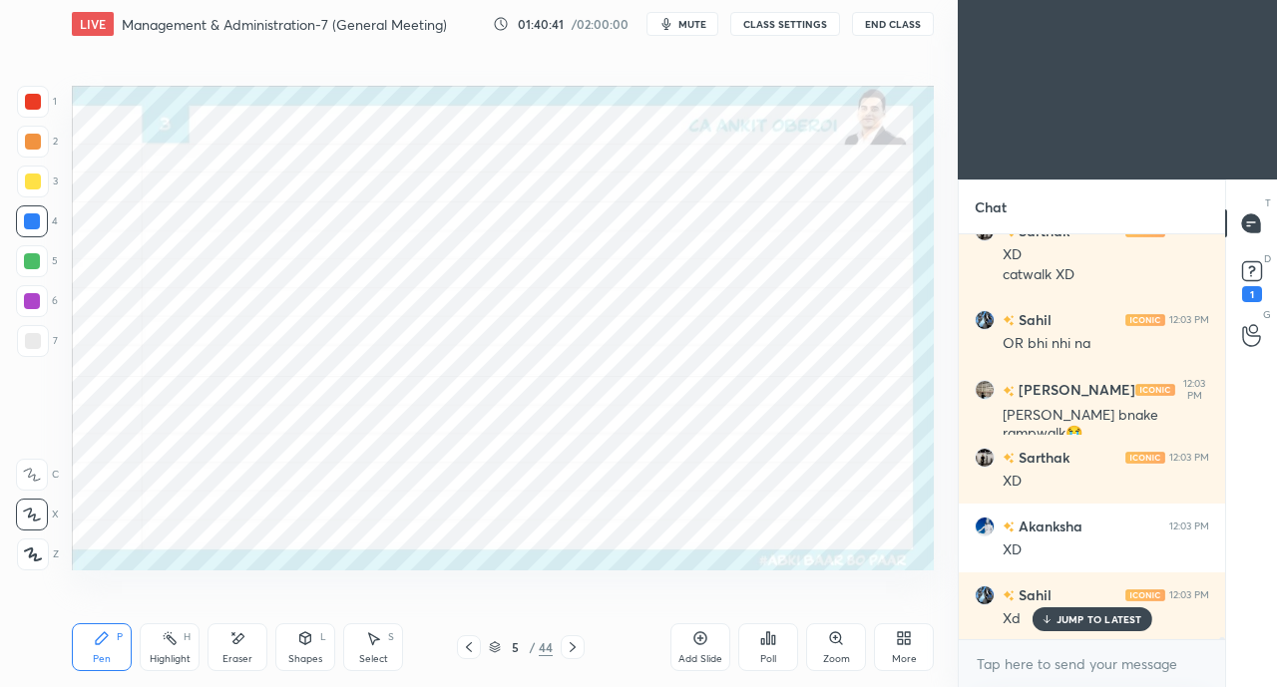
click at [36, 106] on div at bounding box center [33, 102] width 16 height 16
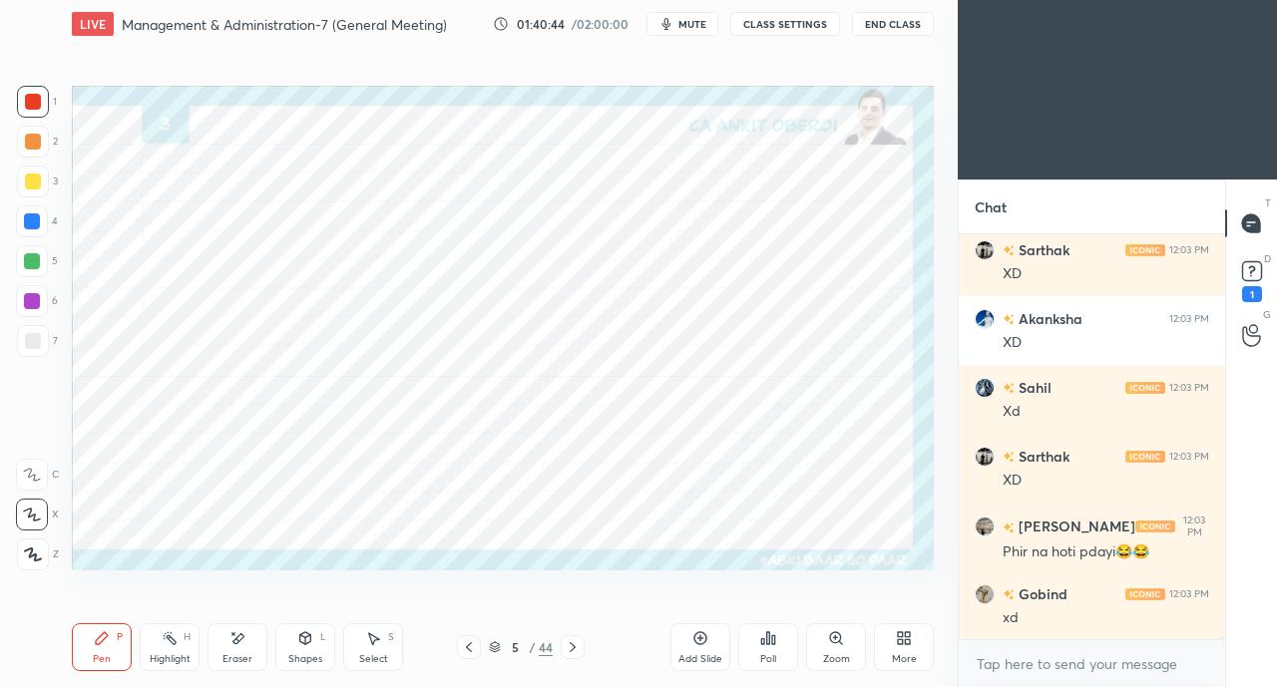
scroll to position [72780, 0]
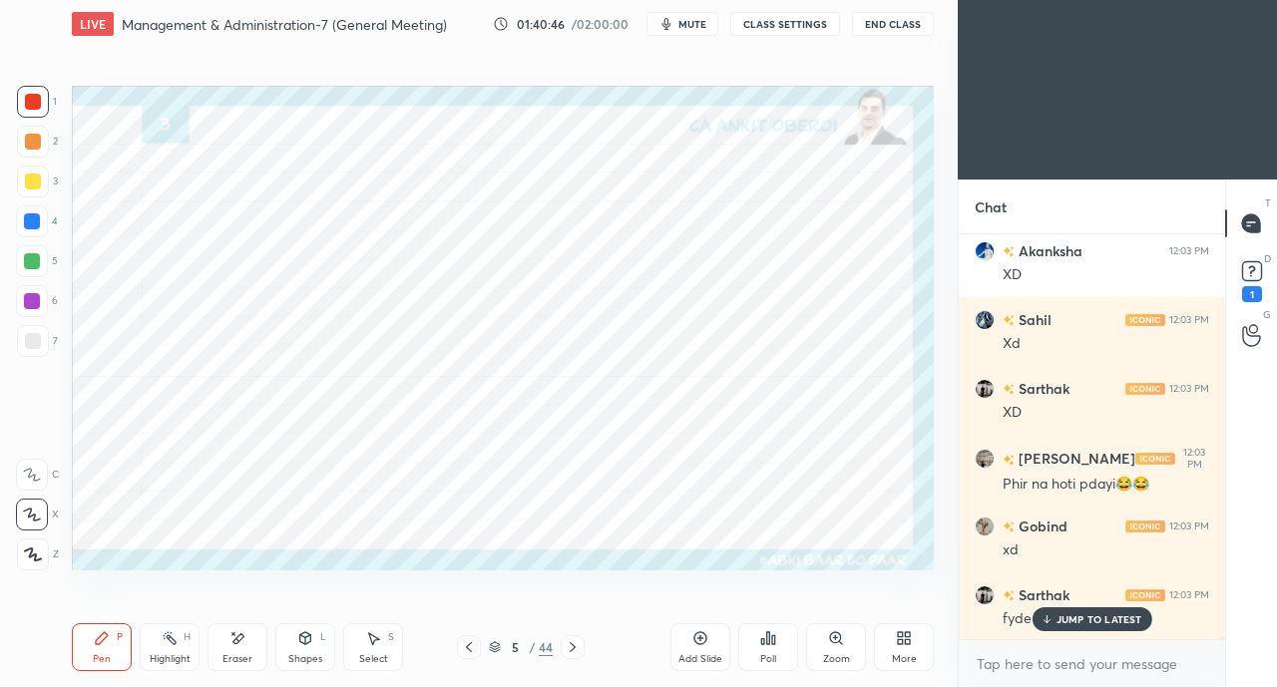
click at [1063, 620] on p "JUMP TO LATEST" at bounding box center [1100, 620] width 86 height 12
click at [573, 647] on icon at bounding box center [573, 648] width 6 height 10
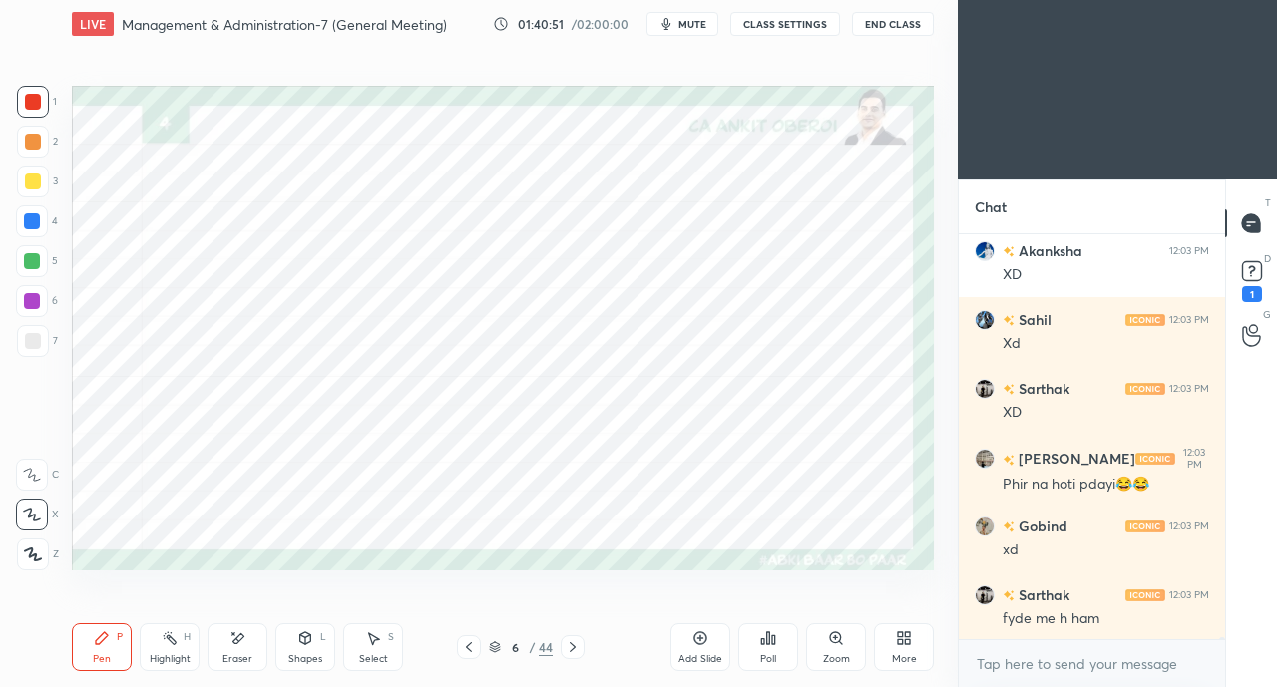
click at [575, 650] on icon at bounding box center [573, 648] width 16 height 16
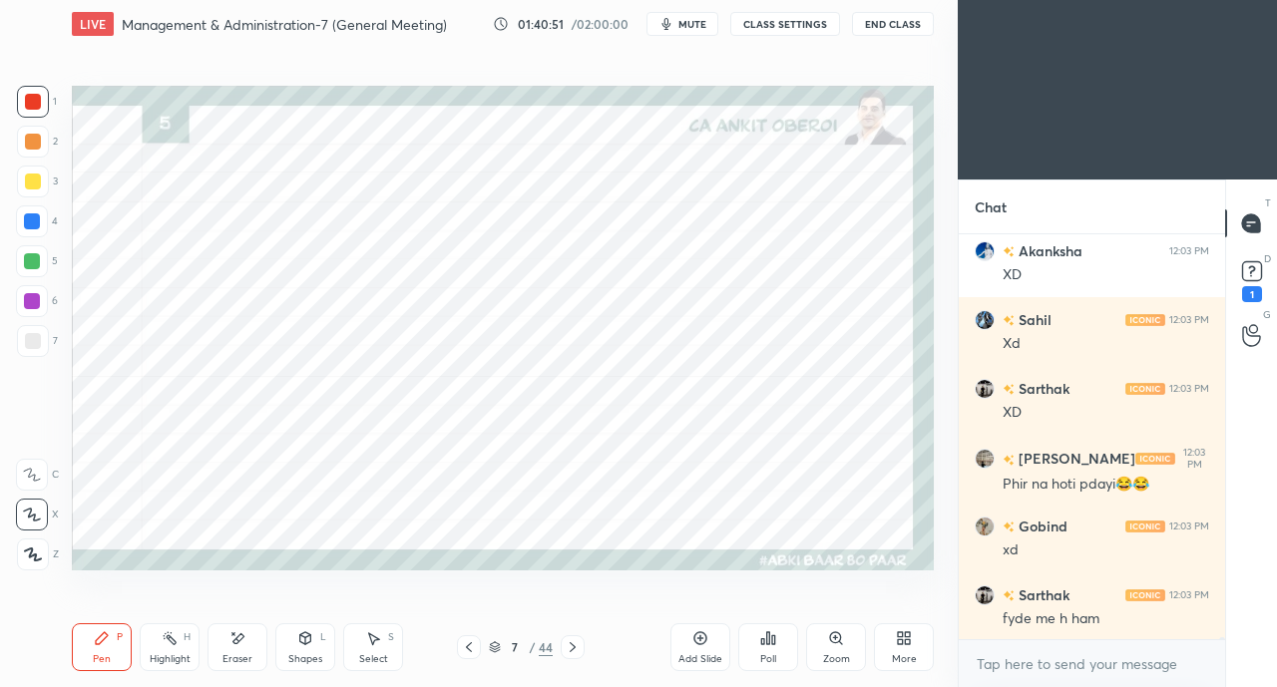
click at [573, 655] on icon at bounding box center [573, 648] width 16 height 16
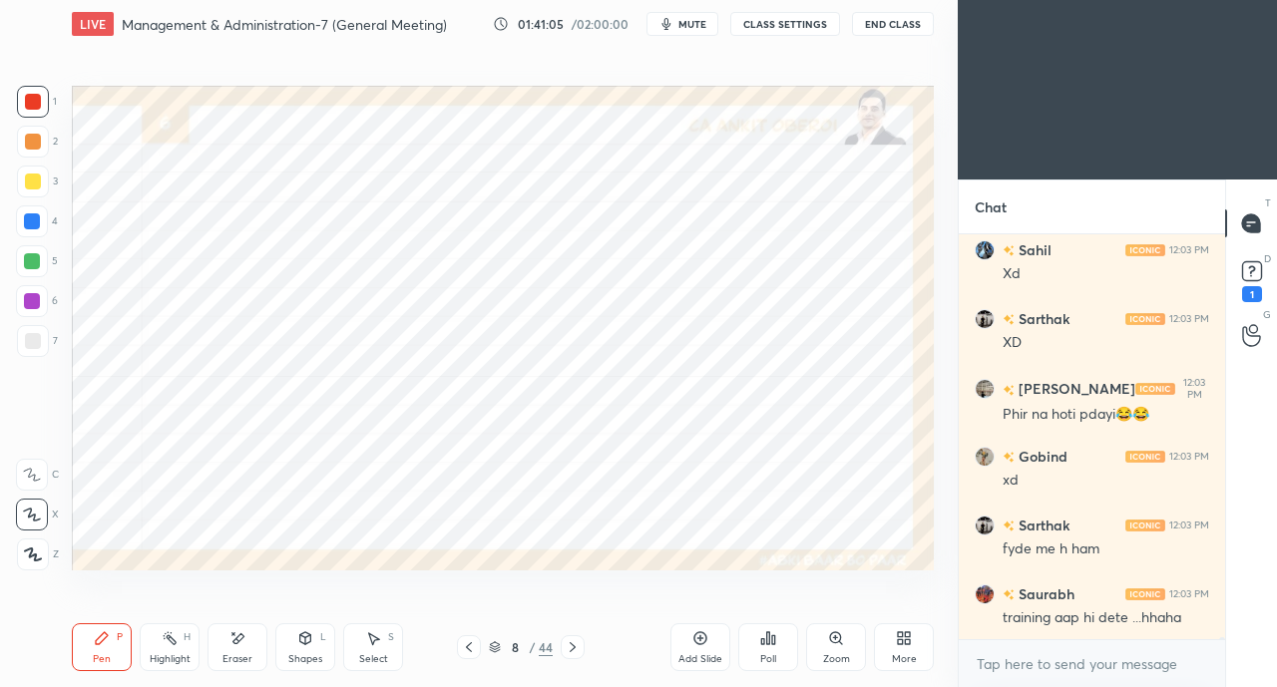
scroll to position [72918, 0]
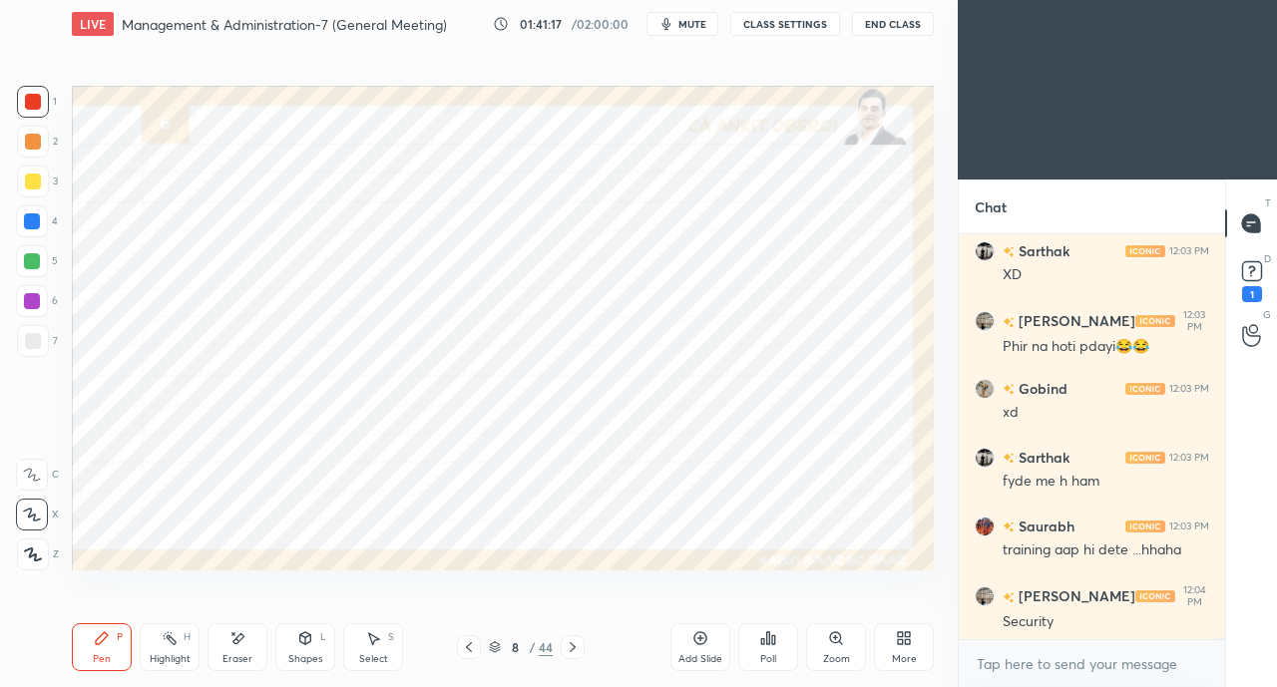
click at [465, 646] on icon at bounding box center [469, 648] width 16 height 16
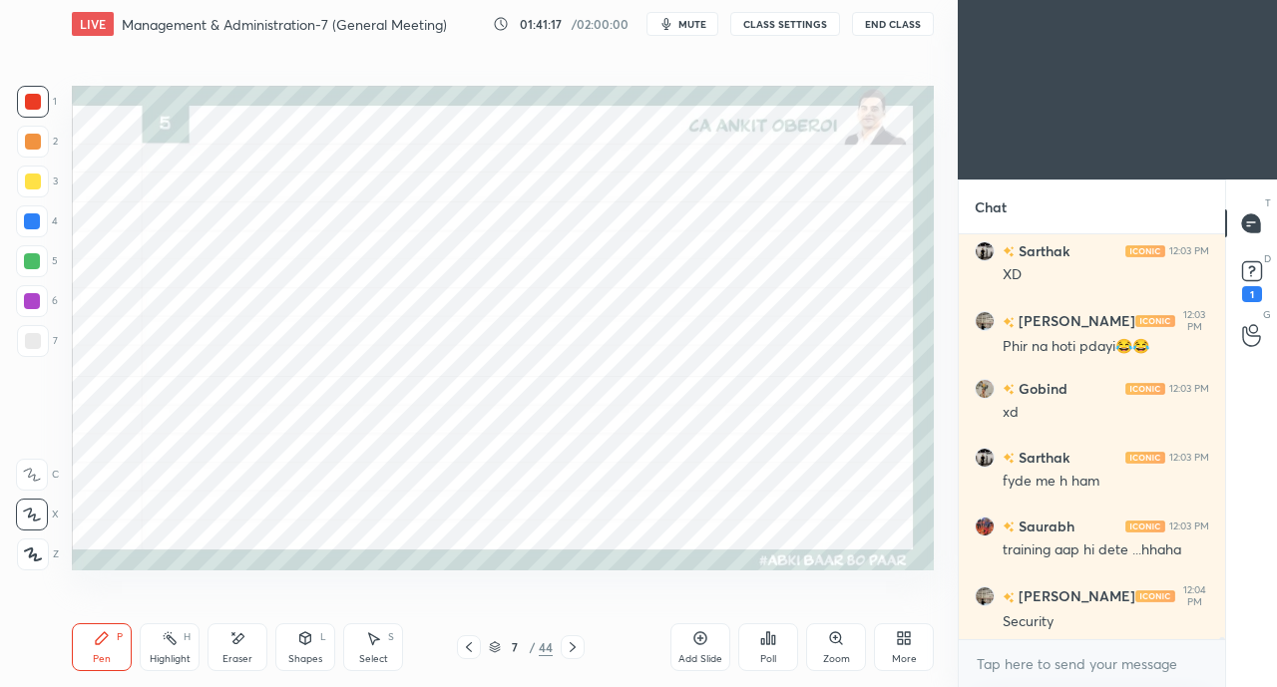
click at [471, 649] on icon at bounding box center [469, 648] width 16 height 16
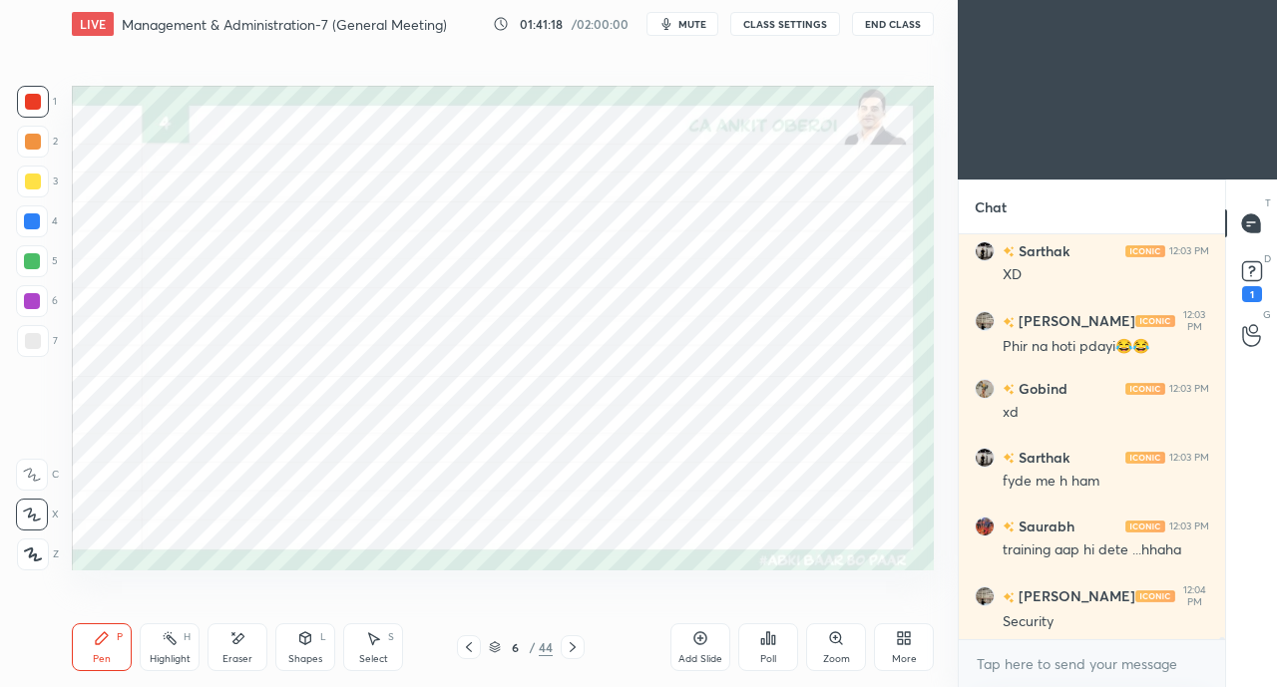
click at [473, 650] on icon at bounding box center [469, 648] width 16 height 16
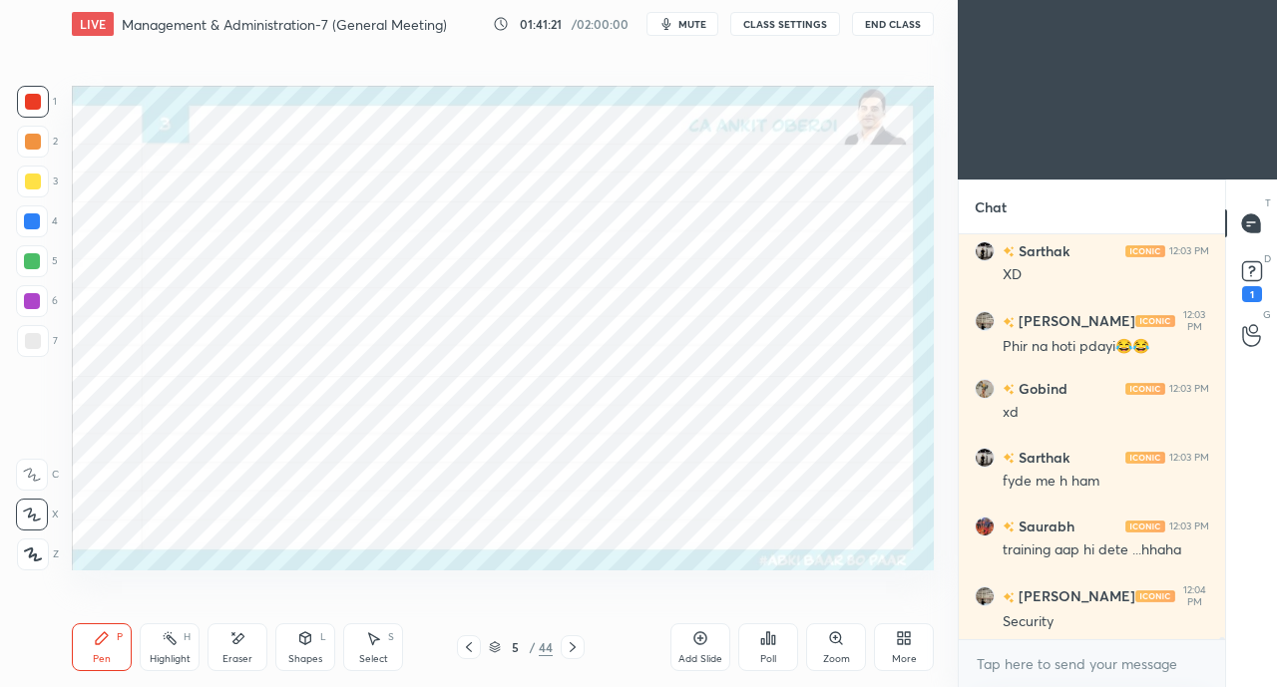
click at [573, 648] on icon at bounding box center [573, 648] width 16 height 16
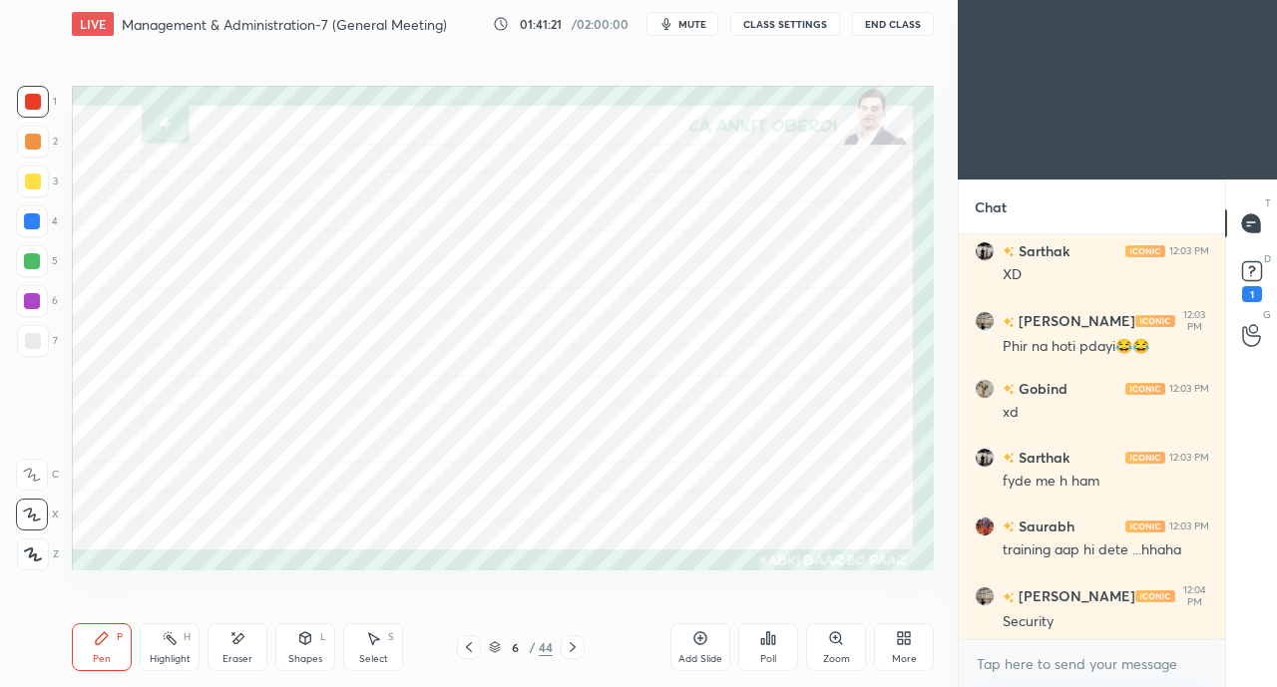
click at [575, 648] on icon at bounding box center [573, 648] width 6 height 10
click at [587, 648] on div "6 / 44" at bounding box center [520, 648] width 299 height 24
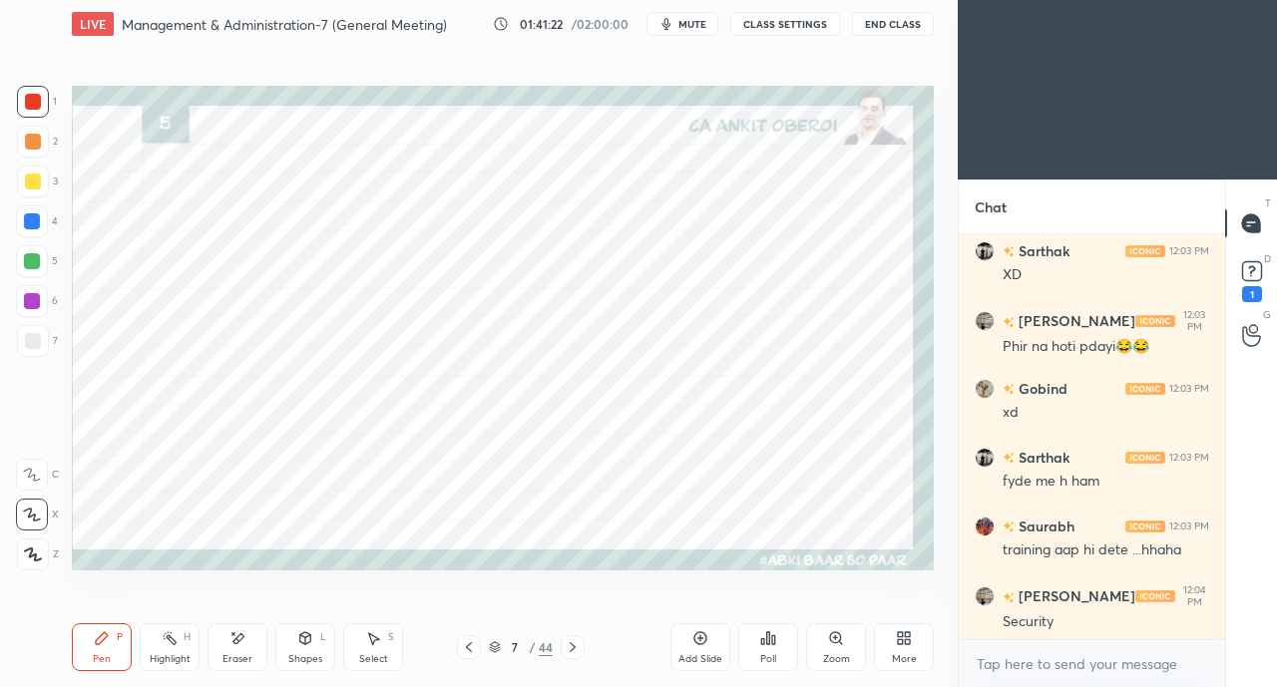
click at [578, 646] on icon at bounding box center [573, 648] width 16 height 16
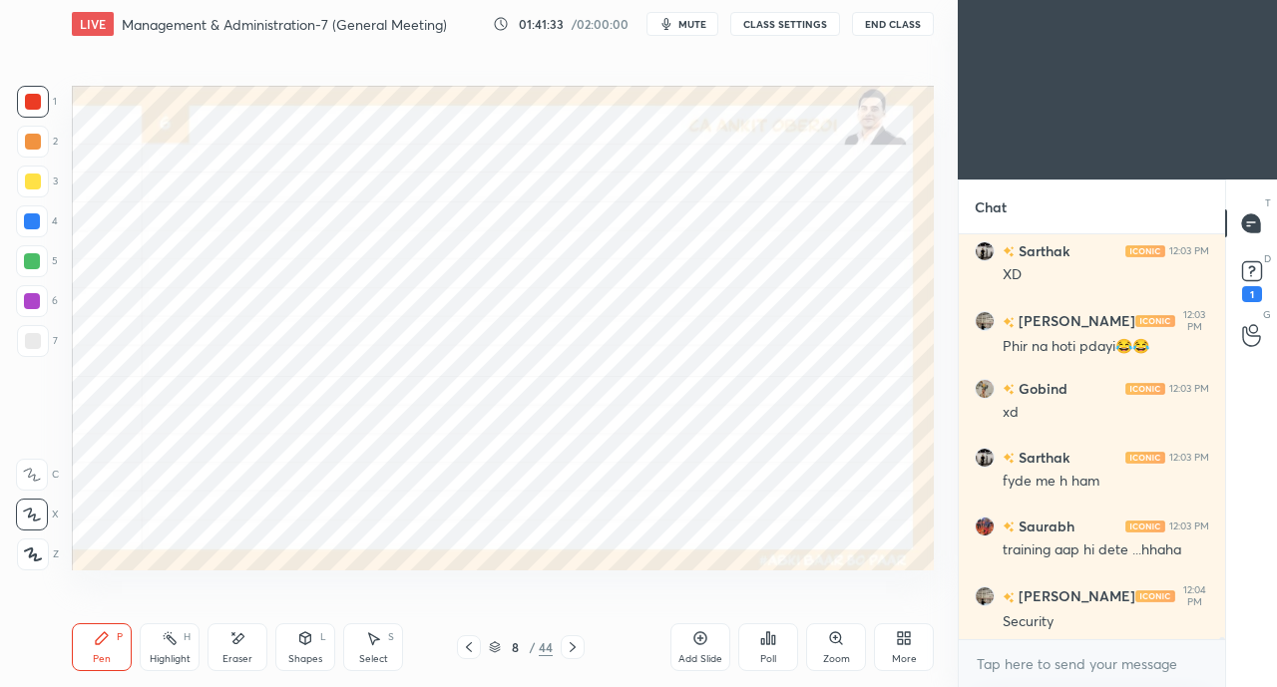
scroll to position [73006, 0]
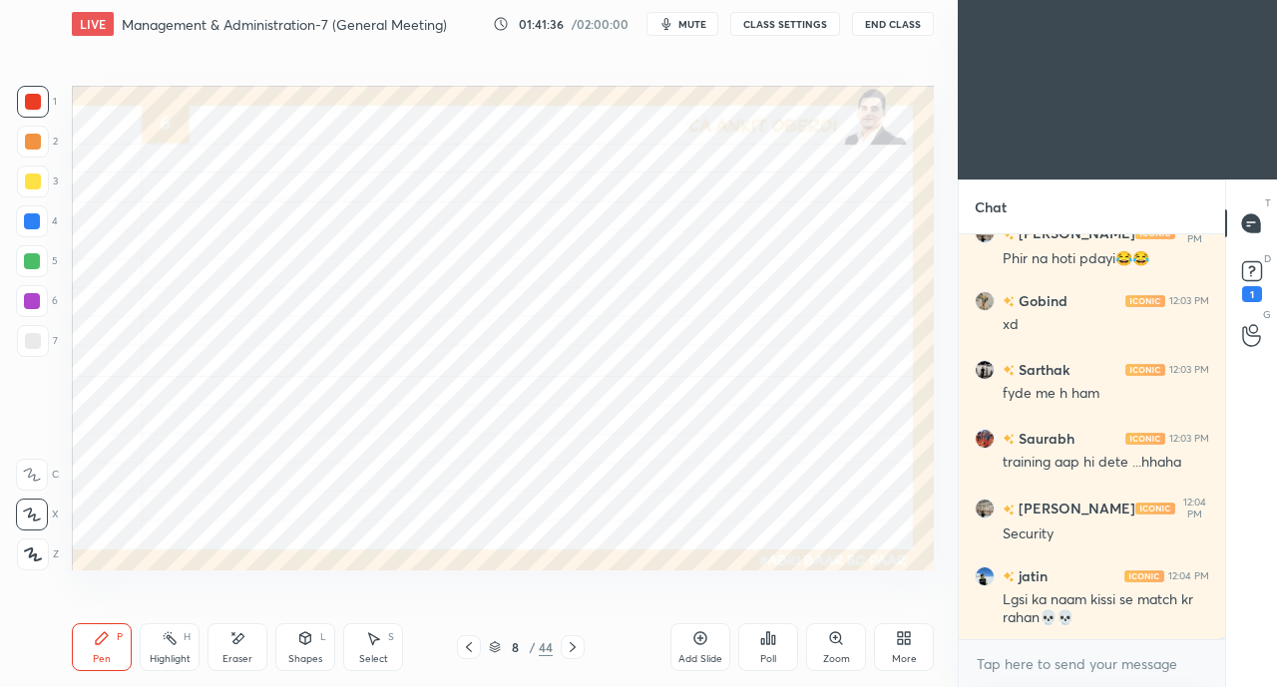
click at [31, 183] on div at bounding box center [33, 182] width 16 height 16
click at [29, 224] on div at bounding box center [32, 222] width 16 height 16
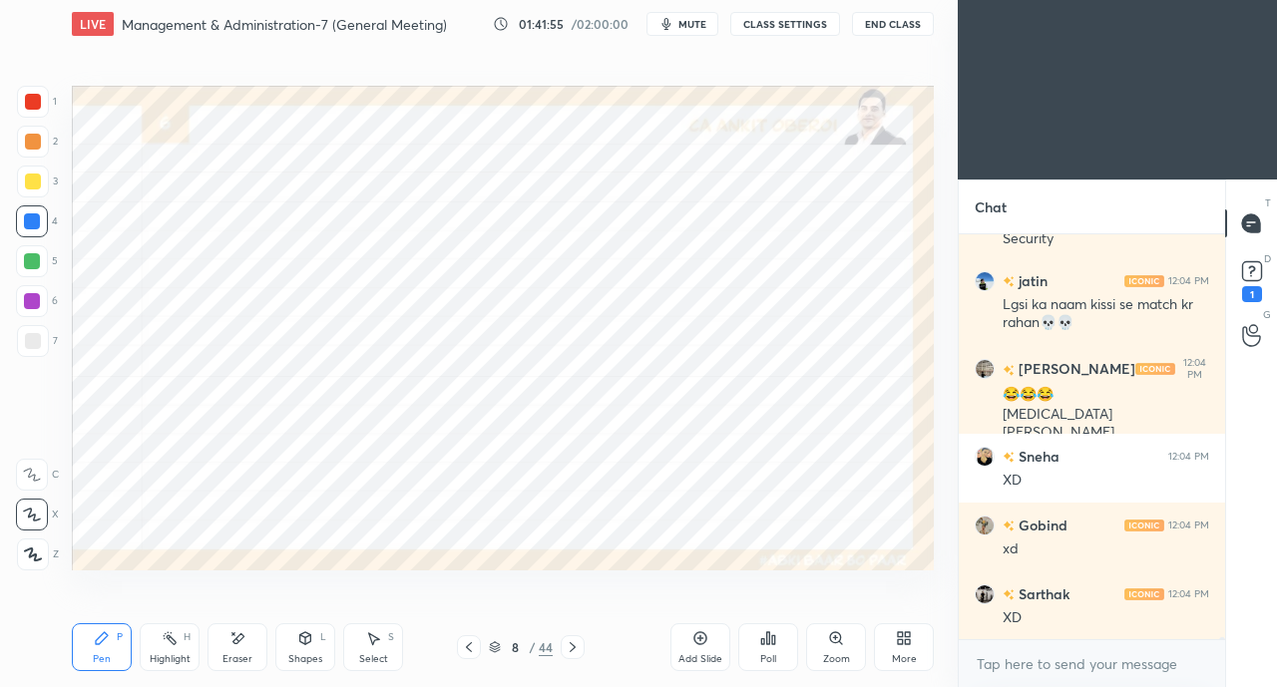
scroll to position [73369, 0]
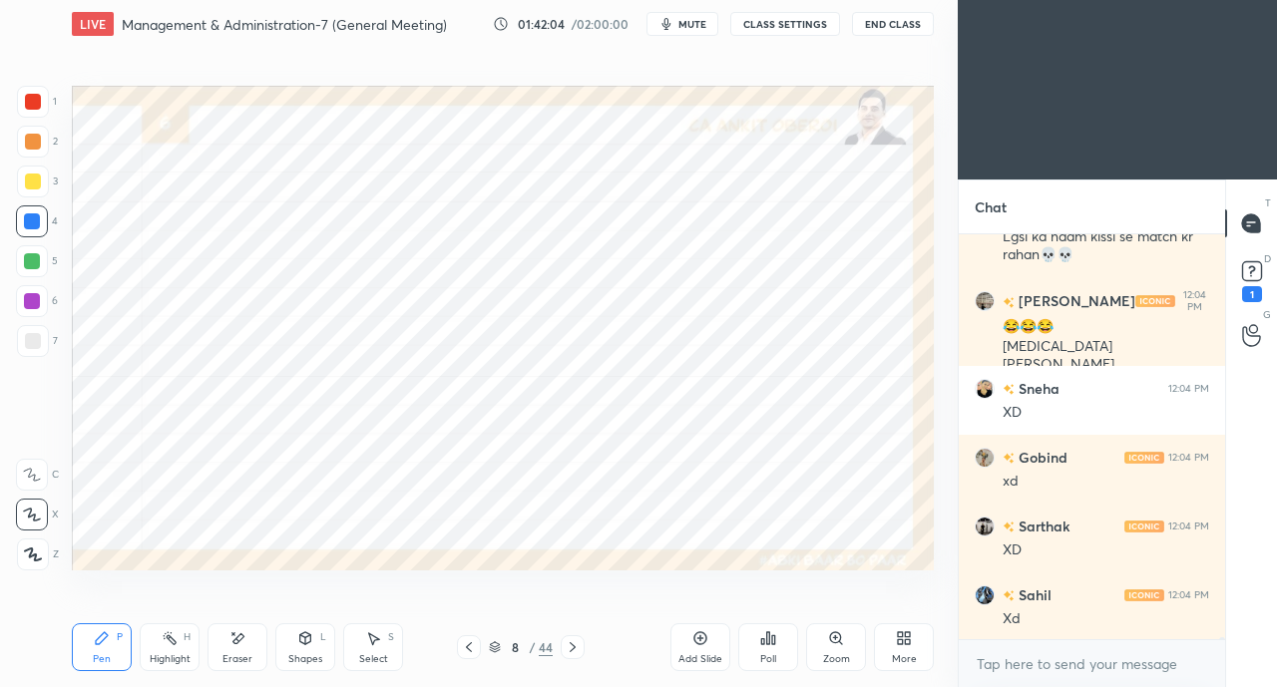
click at [18, 97] on div at bounding box center [33, 102] width 32 height 32
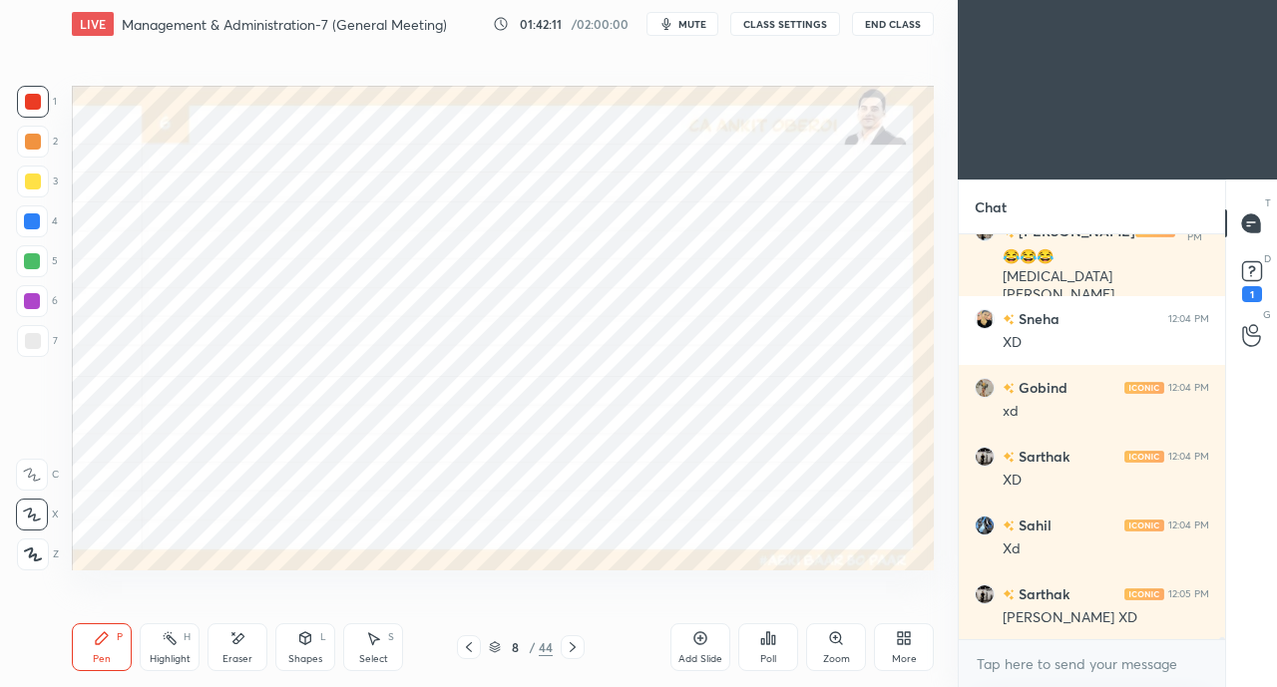
scroll to position [73506, 0]
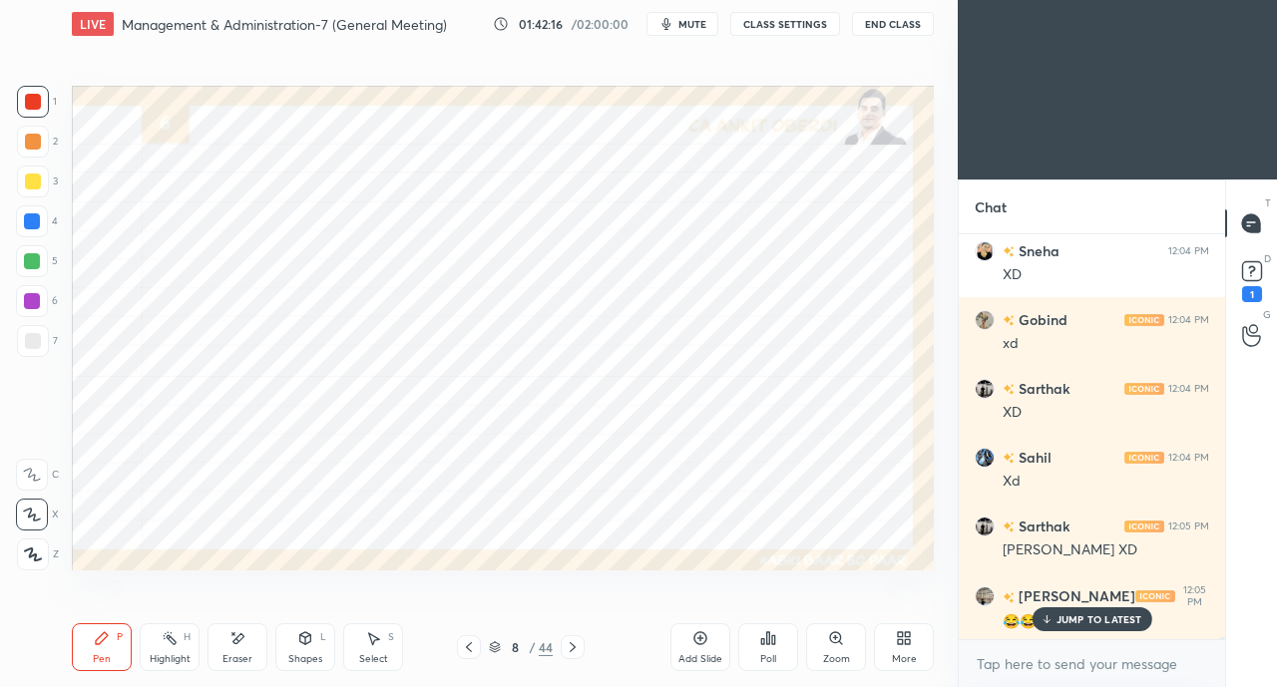
click at [1060, 616] on p "JUMP TO LATEST" at bounding box center [1100, 620] width 86 height 12
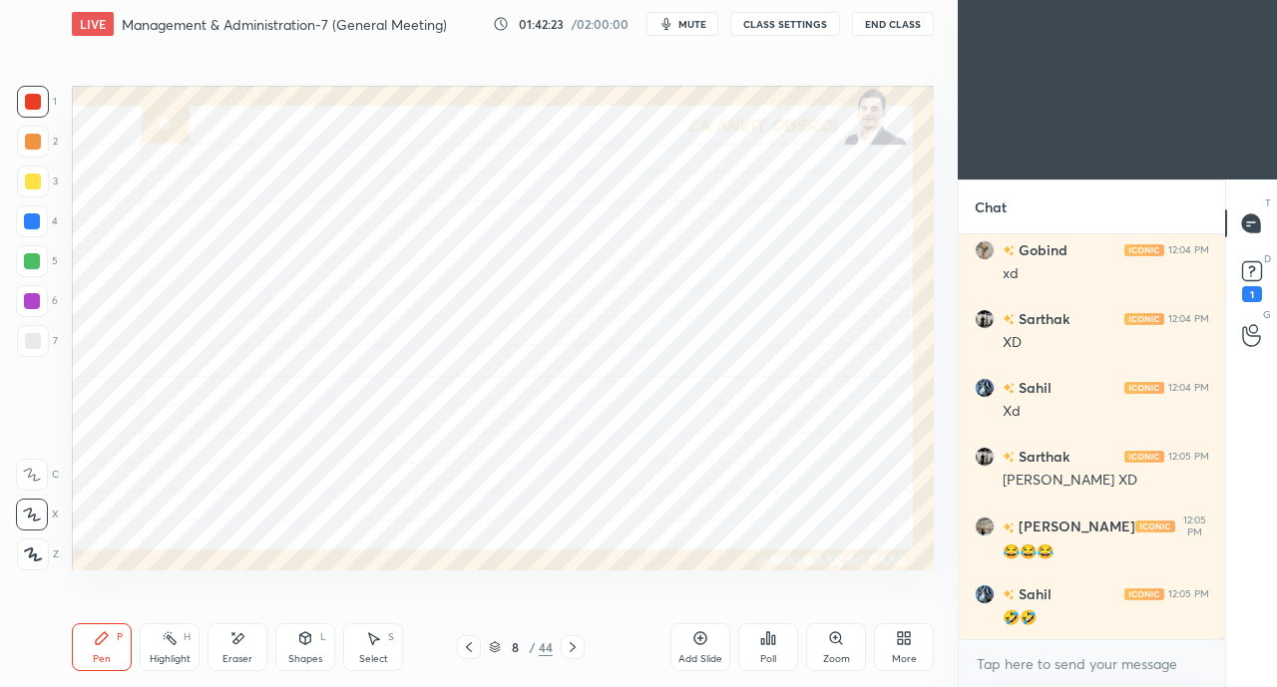
click at [24, 221] on div at bounding box center [32, 222] width 16 height 16
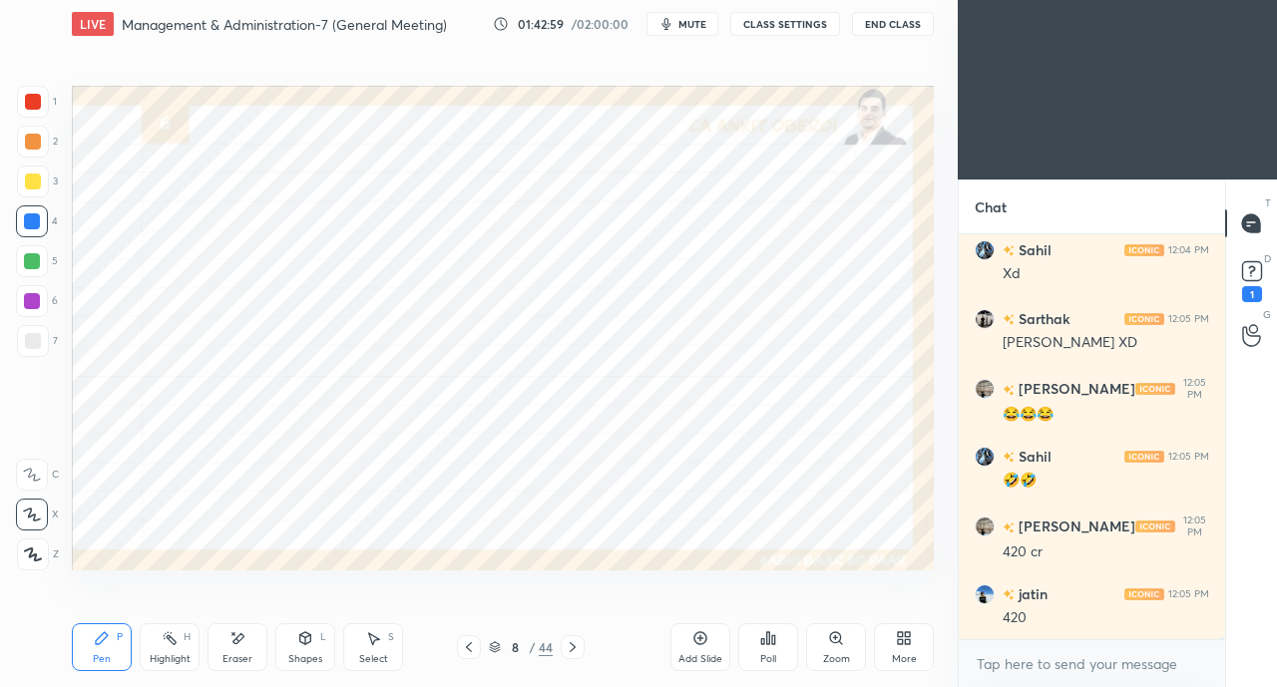
scroll to position [73782, 0]
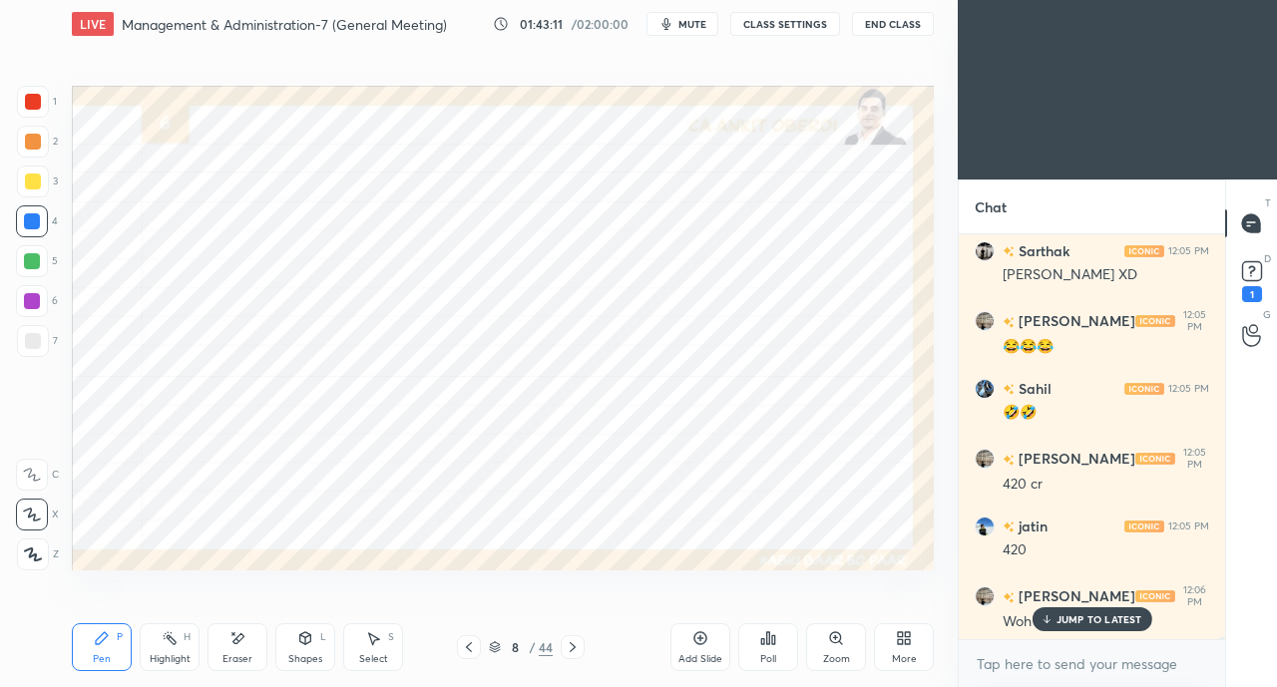
click at [1062, 625] on p "JUMP TO LATEST" at bounding box center [1100, 620] width 86 height 12
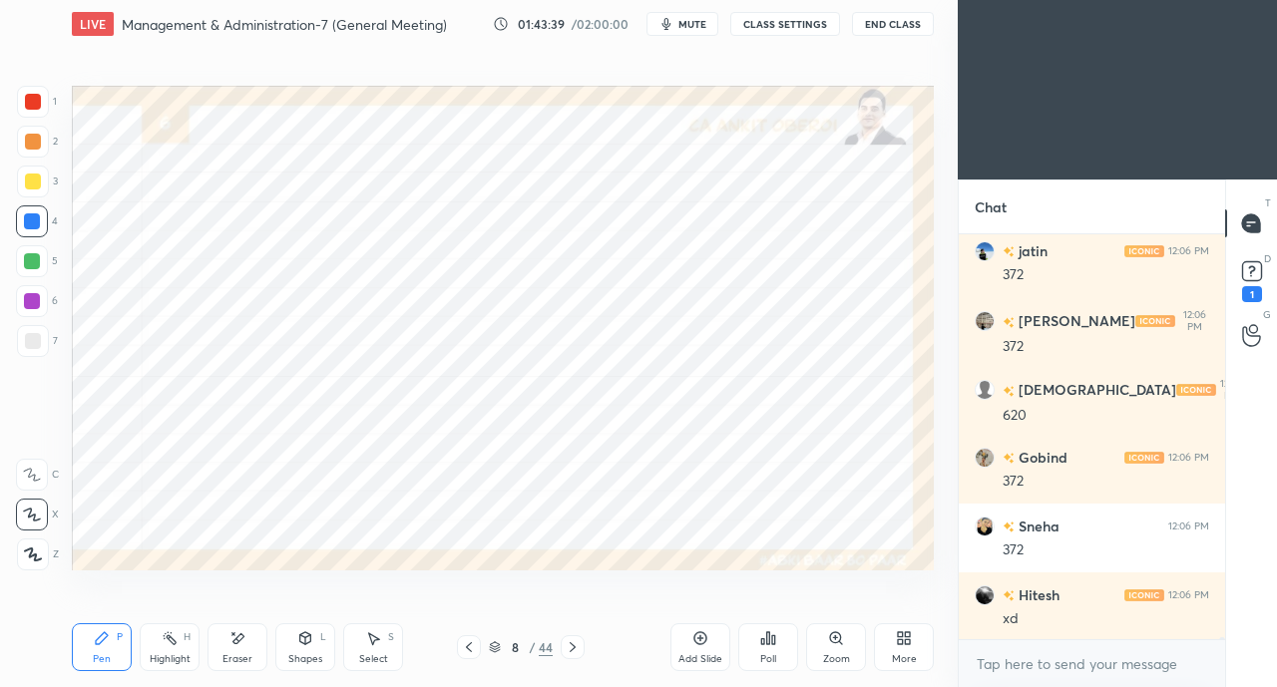
scroll to position [74402, 0]
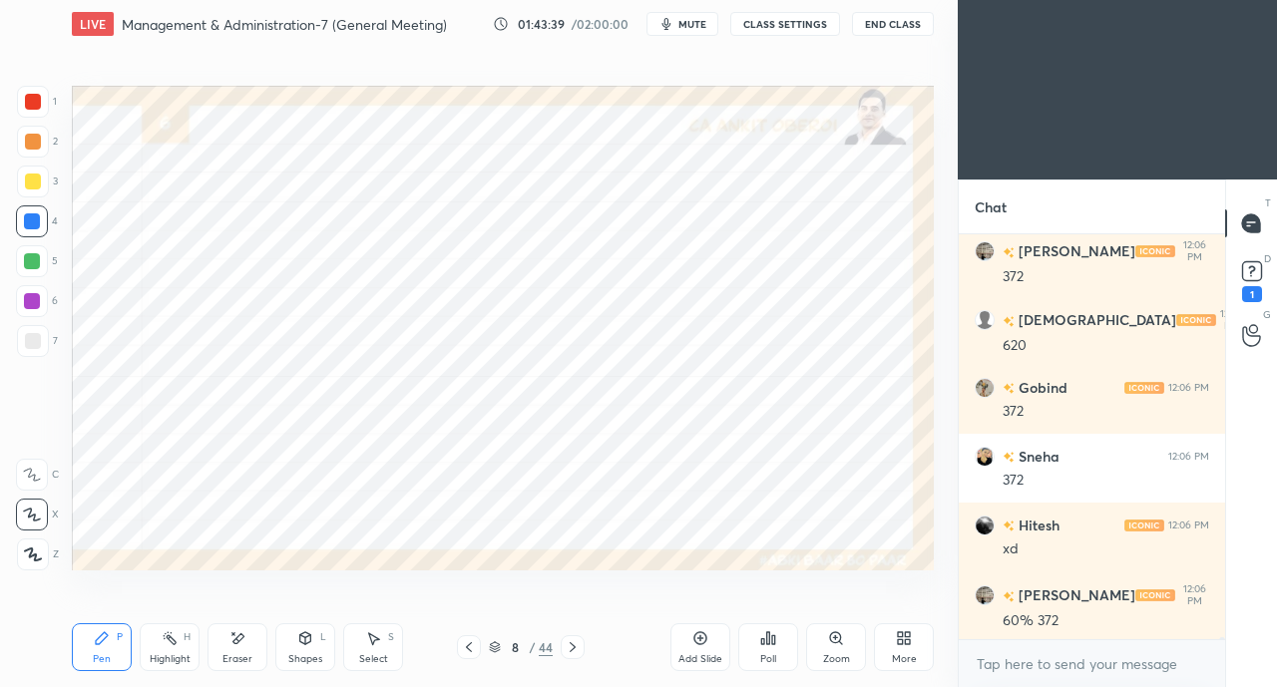
click at [28, 105] on div at bounding box center [33, 102] width 16 height 16
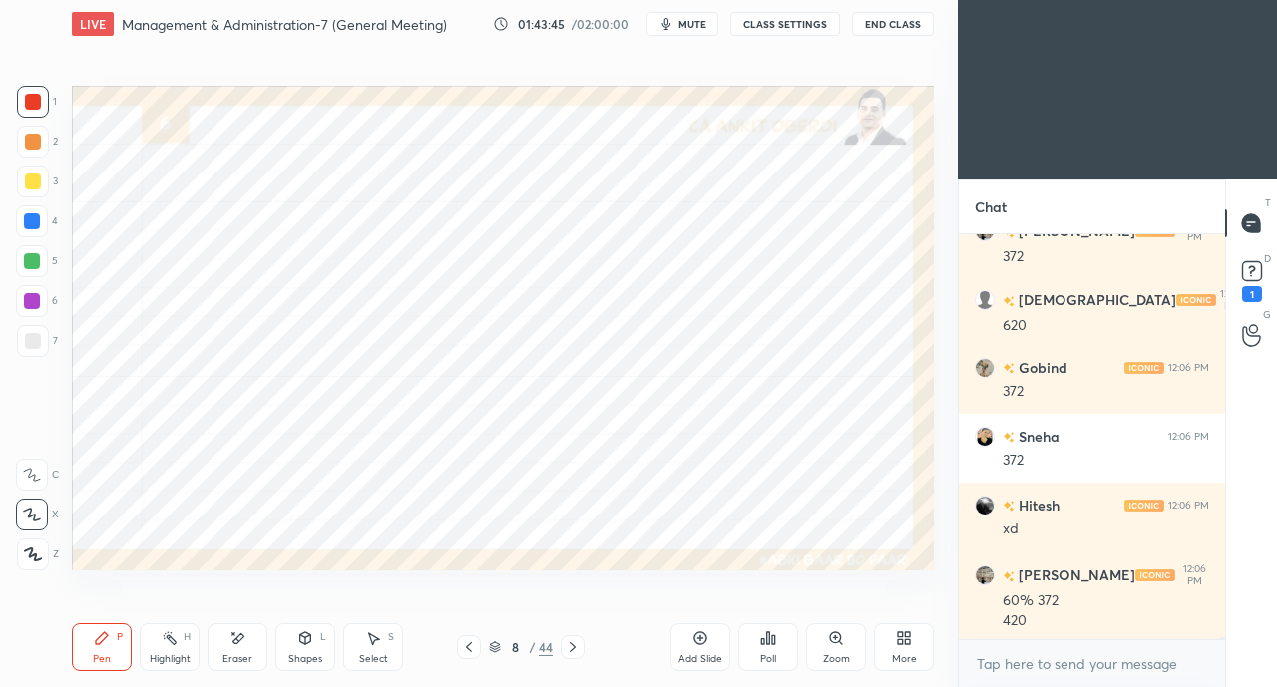
scroll to position [74490, 0]
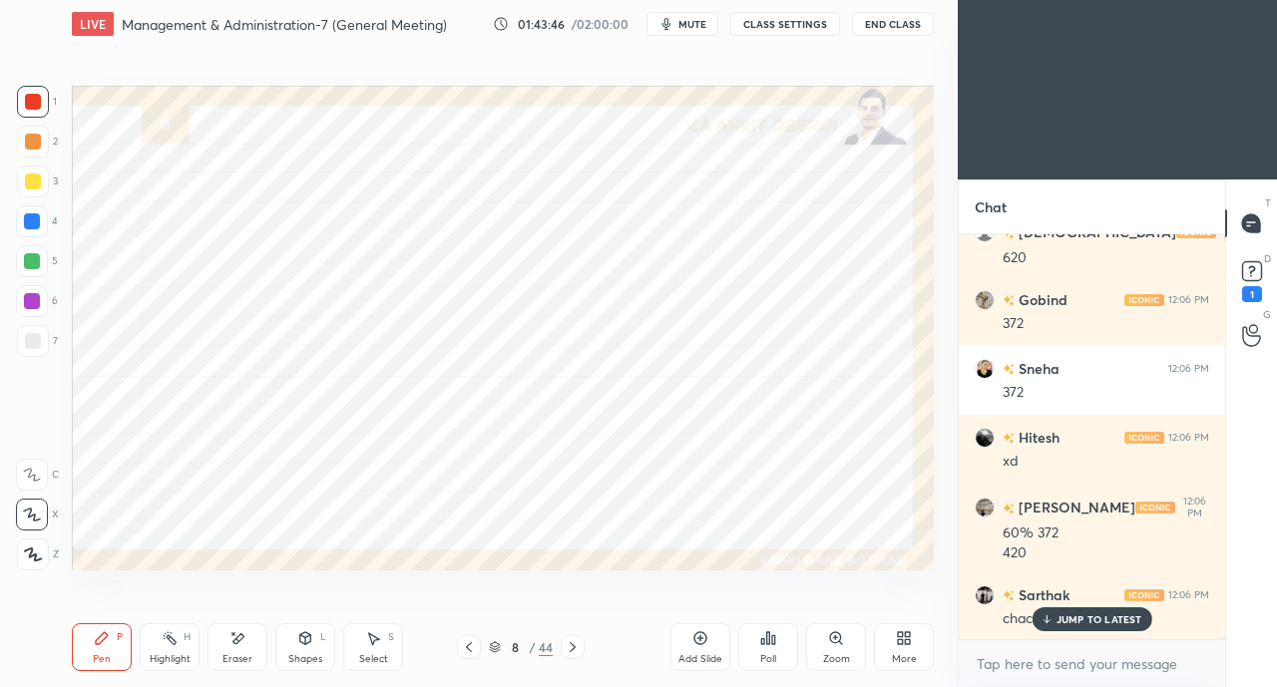
click at [1050, 608] on div "chachi (ROC) 420" at bounding box center [1106, 618] width 207 height 24
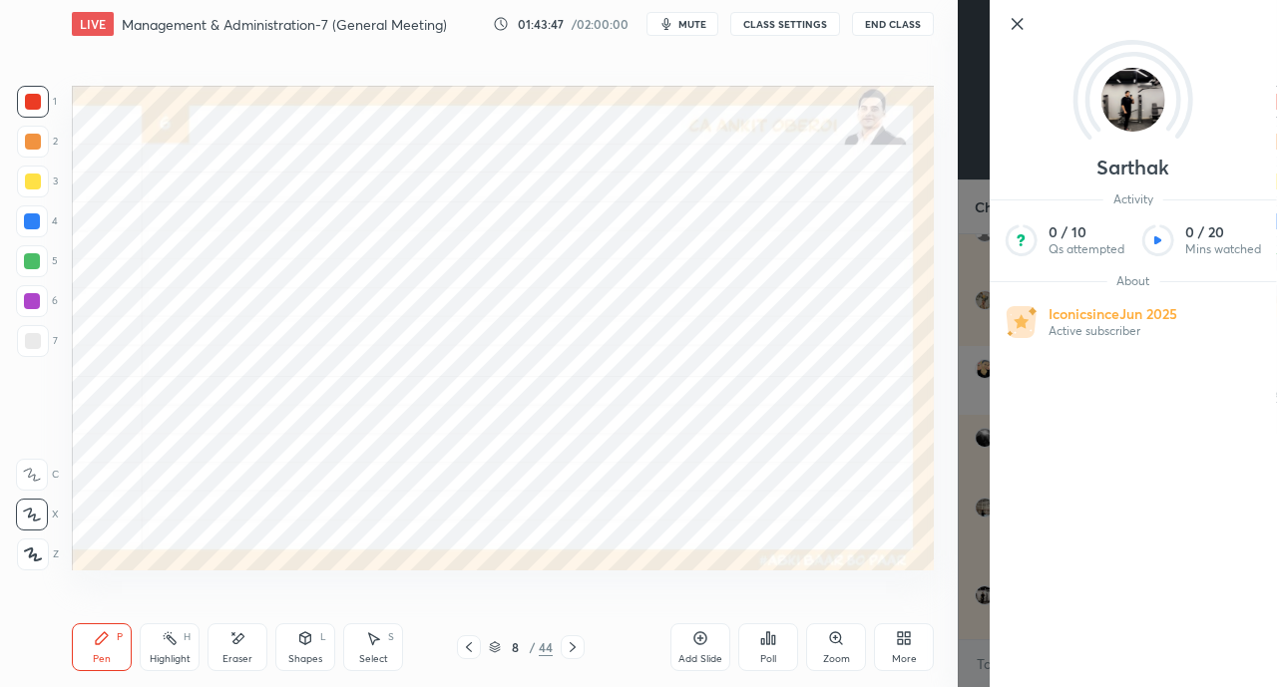
click at [932, 598] on div "Add Slide Poll Zoom More" at bounding box center [801, 648] width 263 height 112
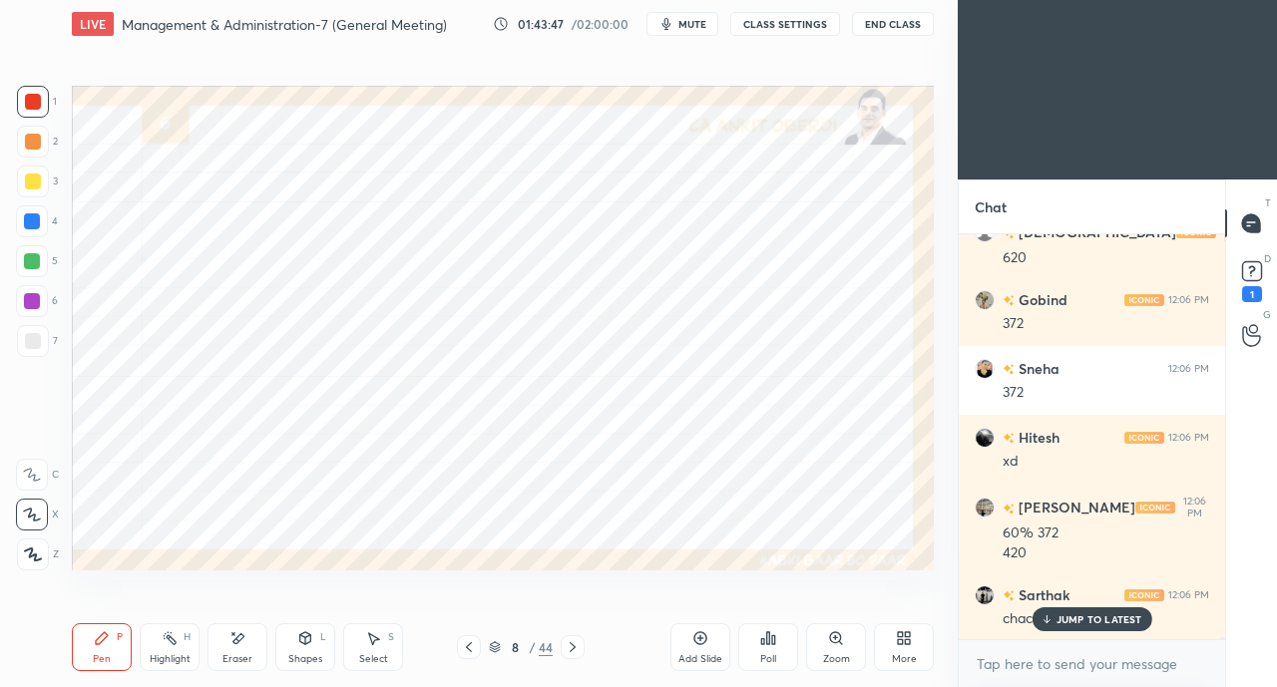
click at [1060, 620] on p "JUMP TO LATEST" at bounding box center [1100, 620] width 86 height 12
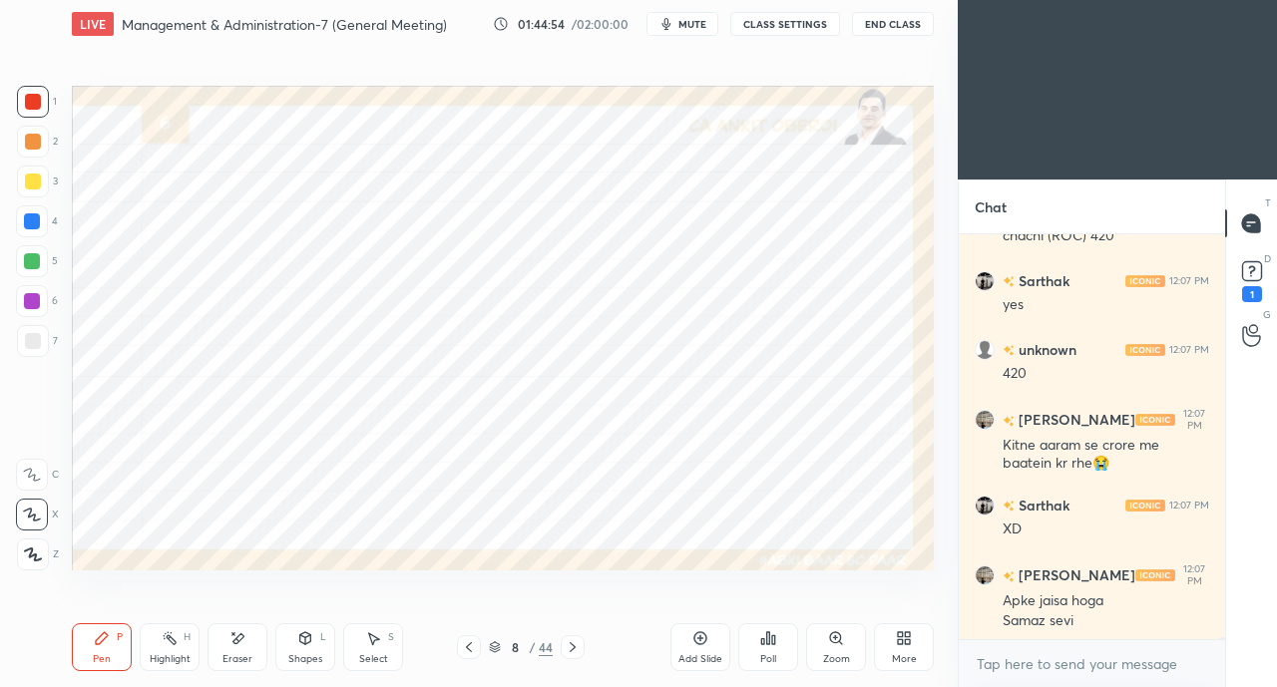
scroll to position [74959, 0]
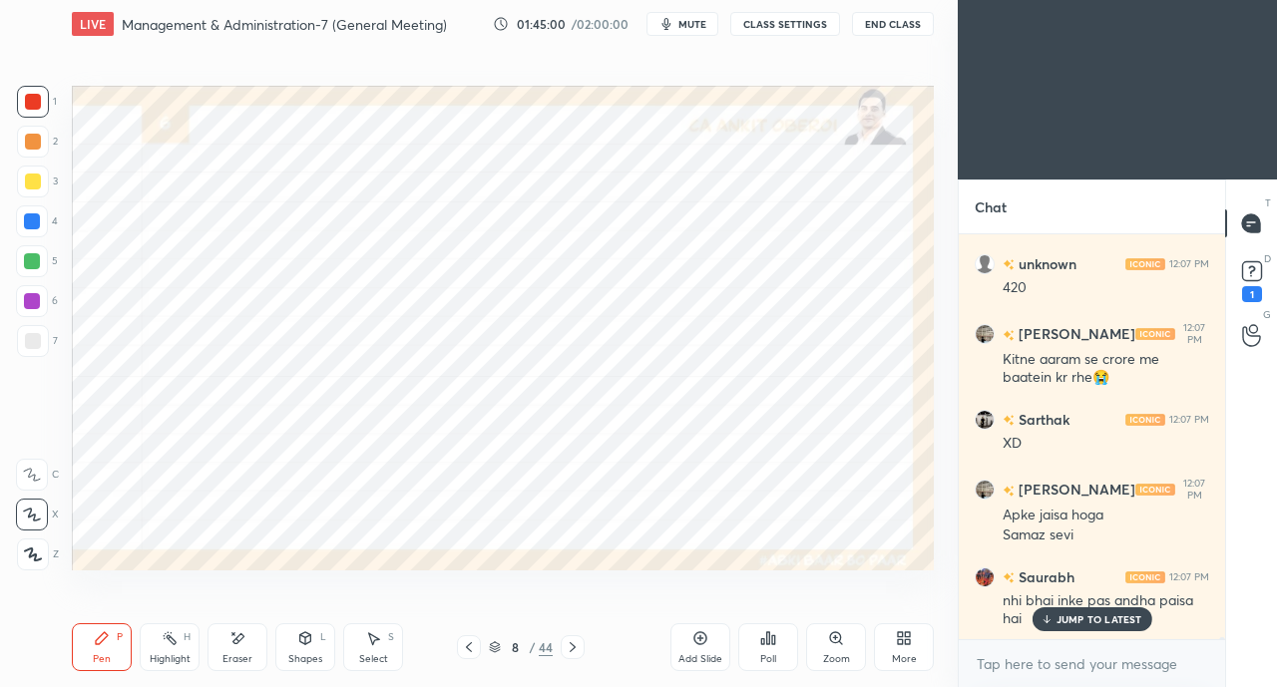
click at [1046, 624] on icon at bounding box center [1046, 620] width 13 height 12
click at [465, 651] on icon at bounding box center [469, 648] width 16 height 16
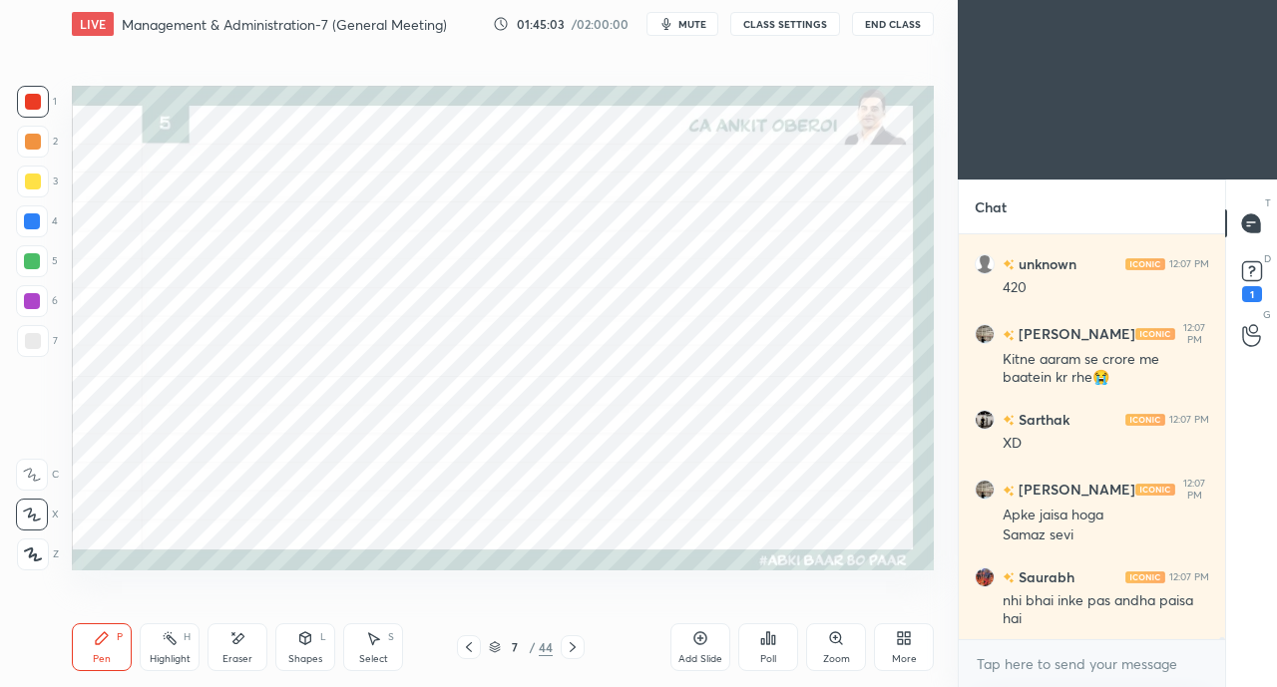
click at [469, 652] on icon at bounding box center [469, 648] width 16 height 16
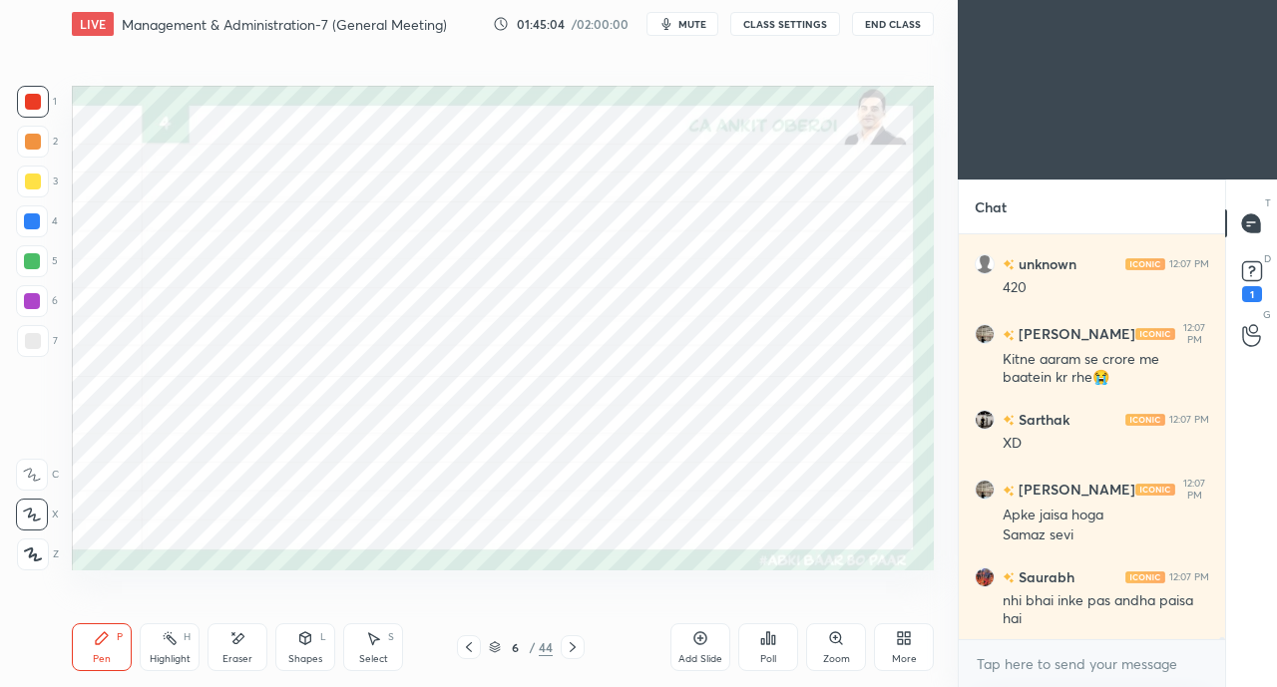
click at [469, 654] on icon at bounding box center [469, 648] width 16 height 16
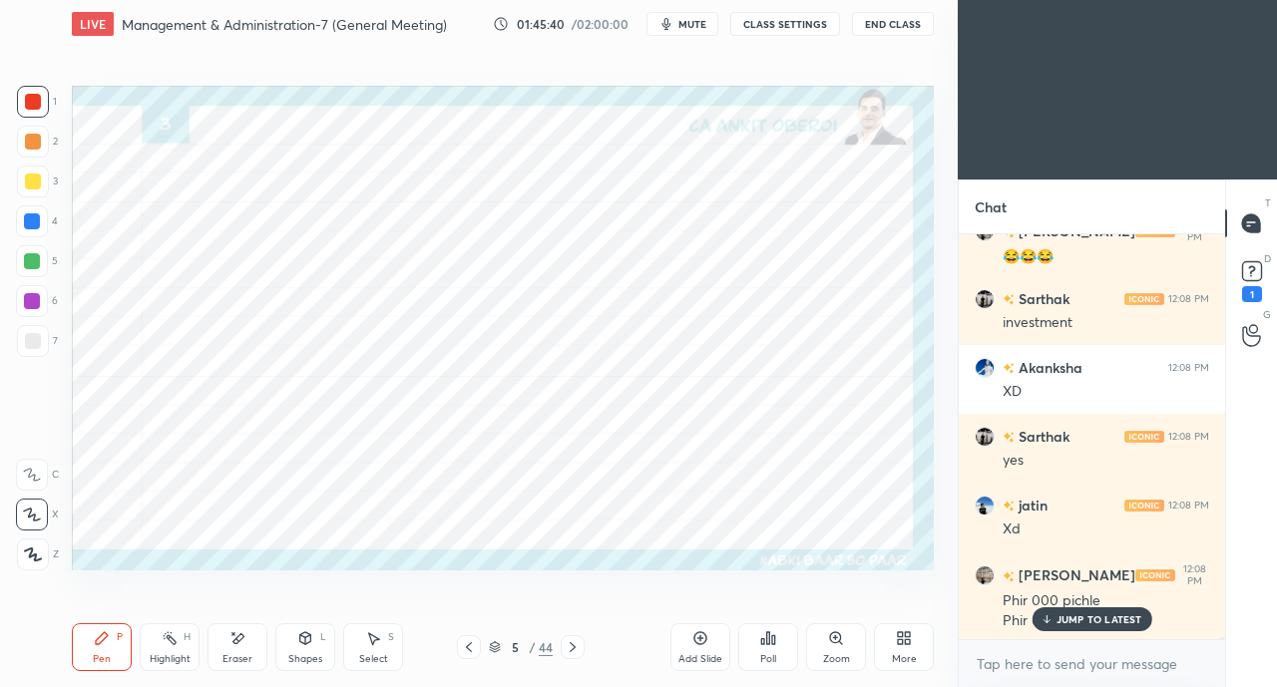
scroll to position [75686, 0]
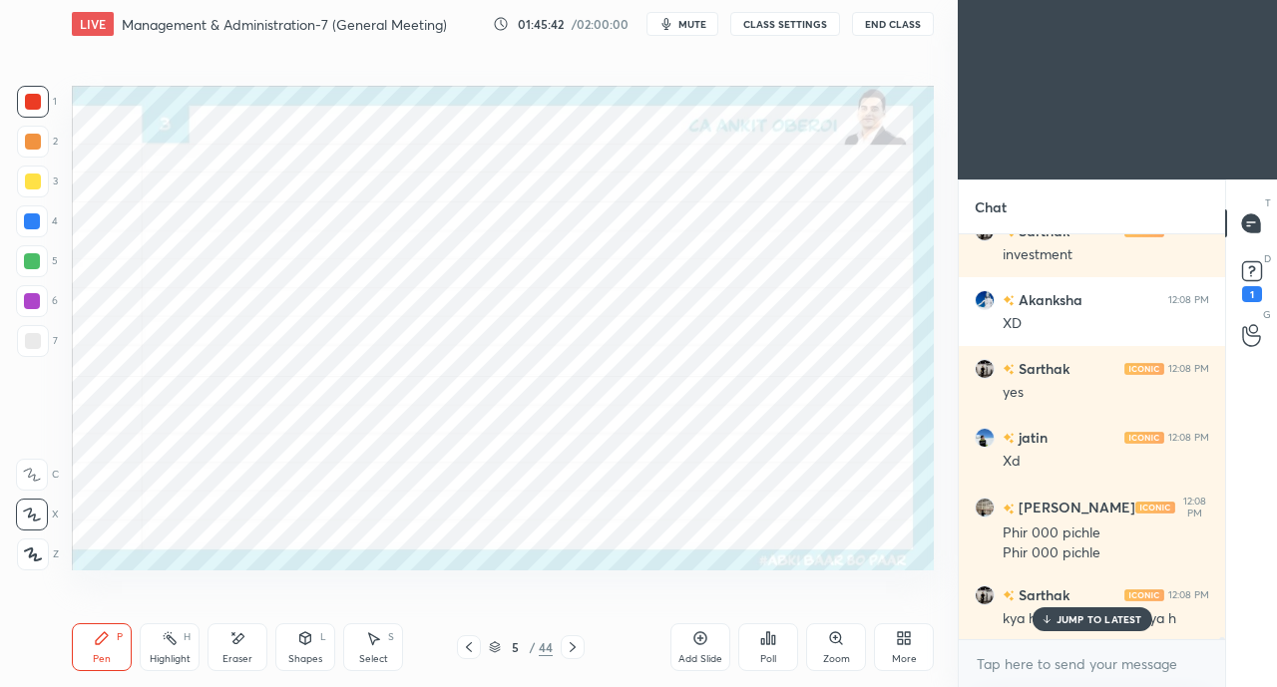
click at [1062, 614] on p "JUMP TO LATEST" at bounding box center [1100, 620] width 86 height 12
click at [27, 219] on div at bounding box center [32, 222] width 16 height 16
click at [243, 649] on div "Eraser" at bounding box center [238, 648] width 60 height 48
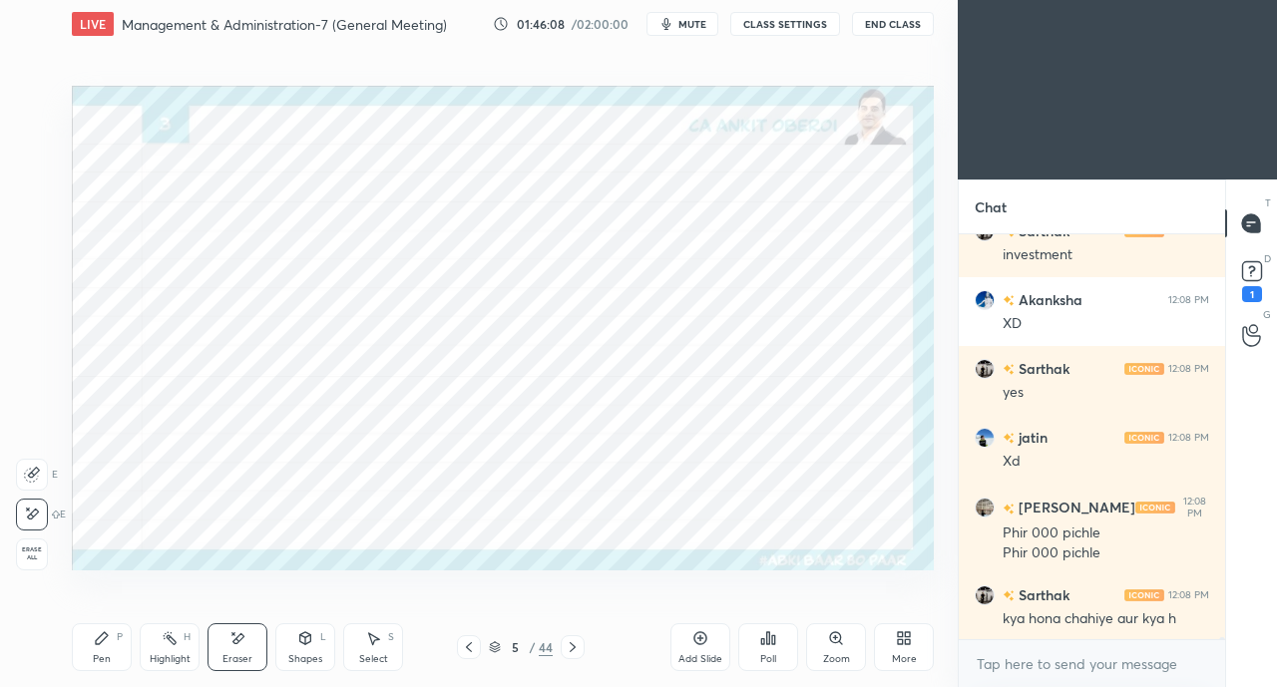
scroll to position [75755, 0]
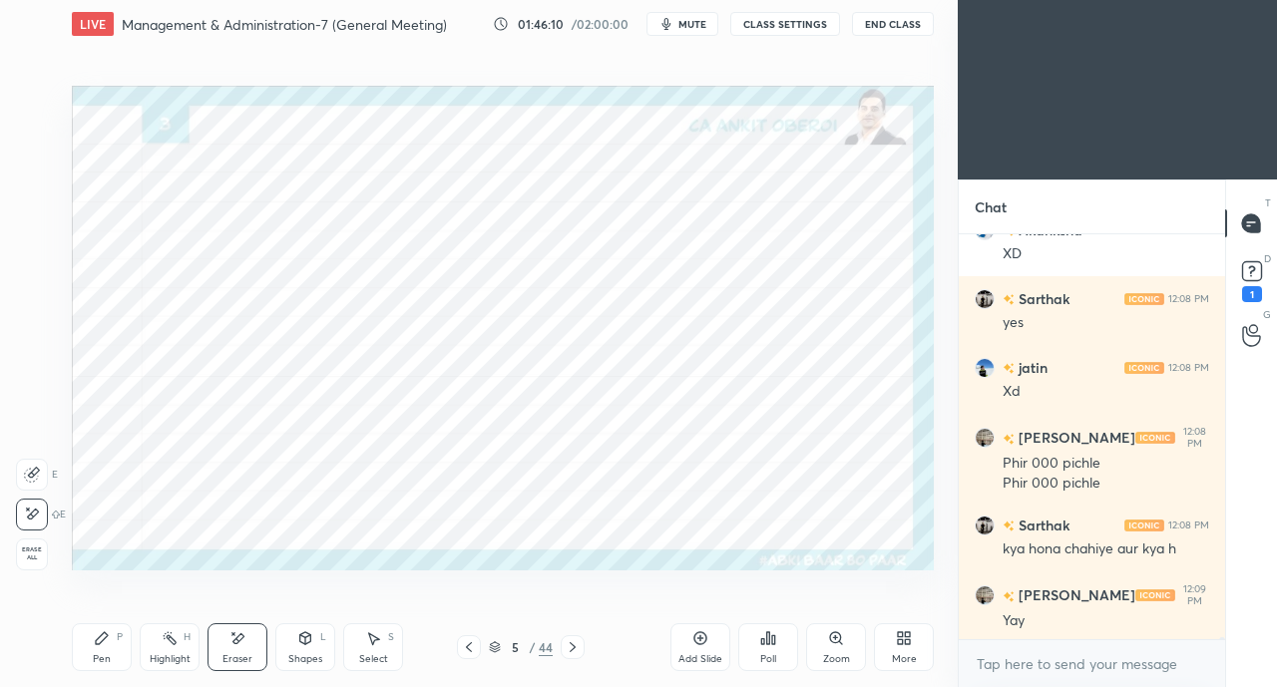
click at [95, 650] on div "Pen P" at bounding box center [102, 648] width 60 height 48
click at [30, 93] on div at bounding box center [33, 102] width 32 height 32
click at [240, 639] on icon at bounding box center [238, 639] width 11 height 10
click at [99, 650] on div "Pen P" at bounding box center [102, 648] width 60 height 48
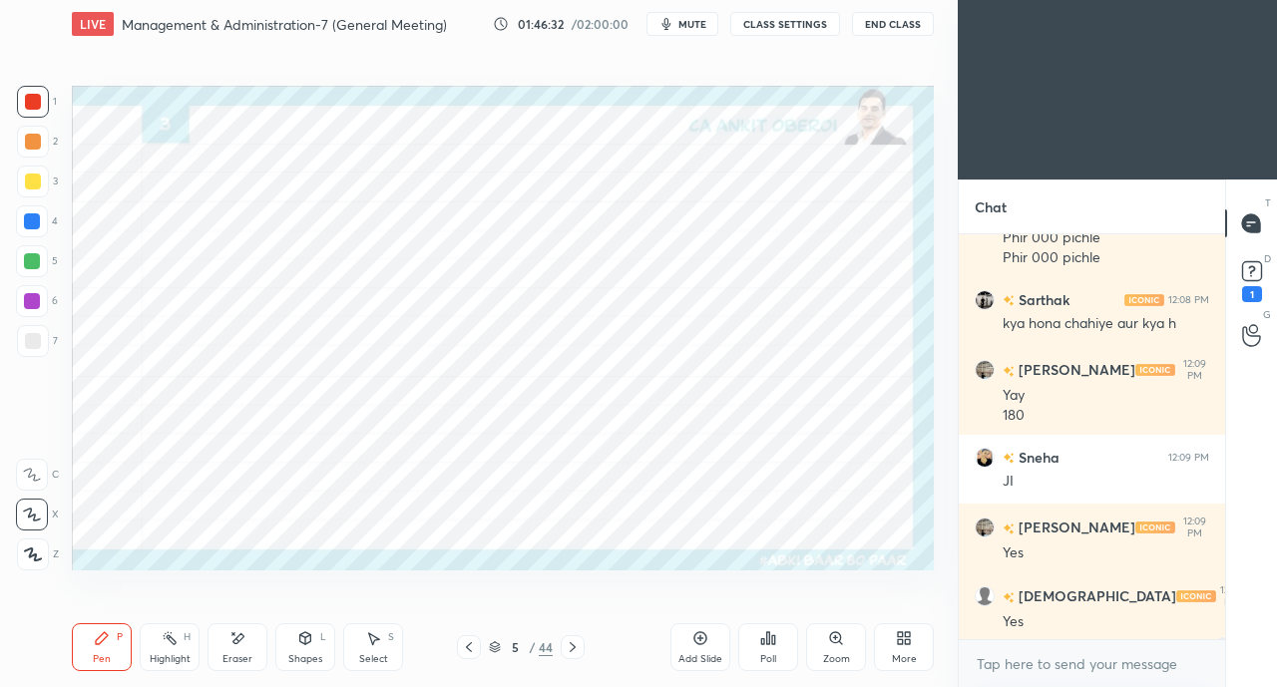
scroll to position [76051, 0]
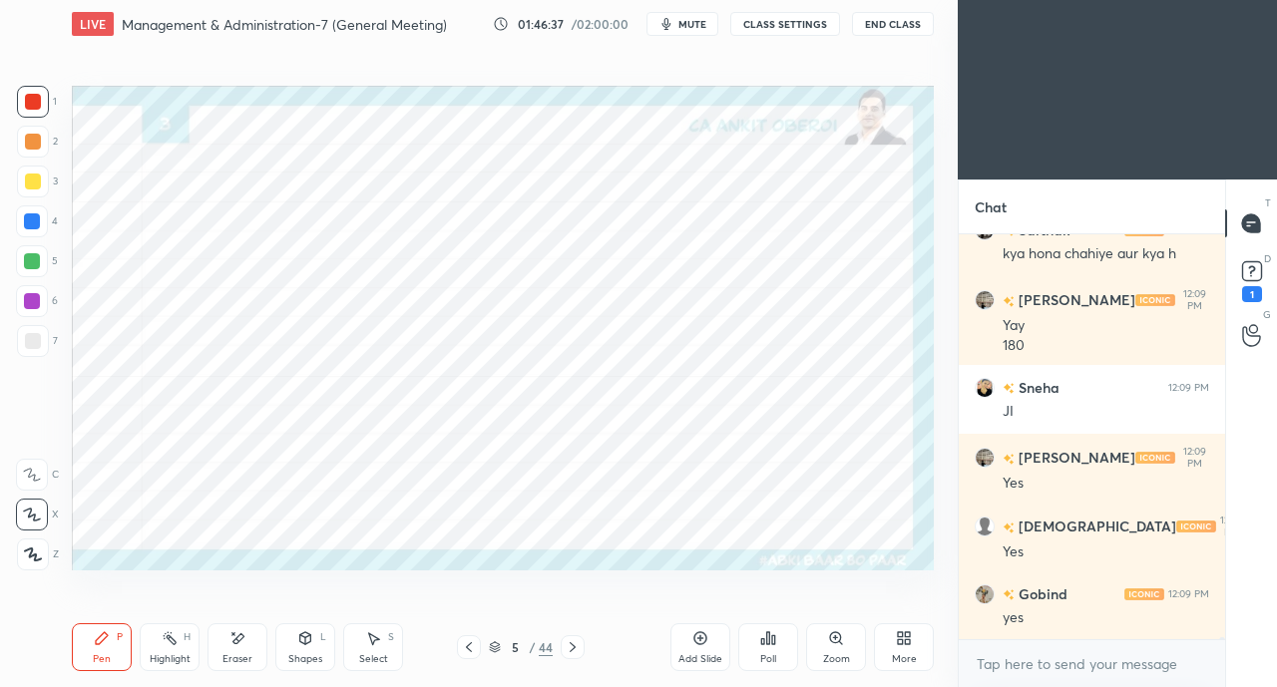
click at [41, 214] on div at bounding box center [32, 222] width 32 height 32
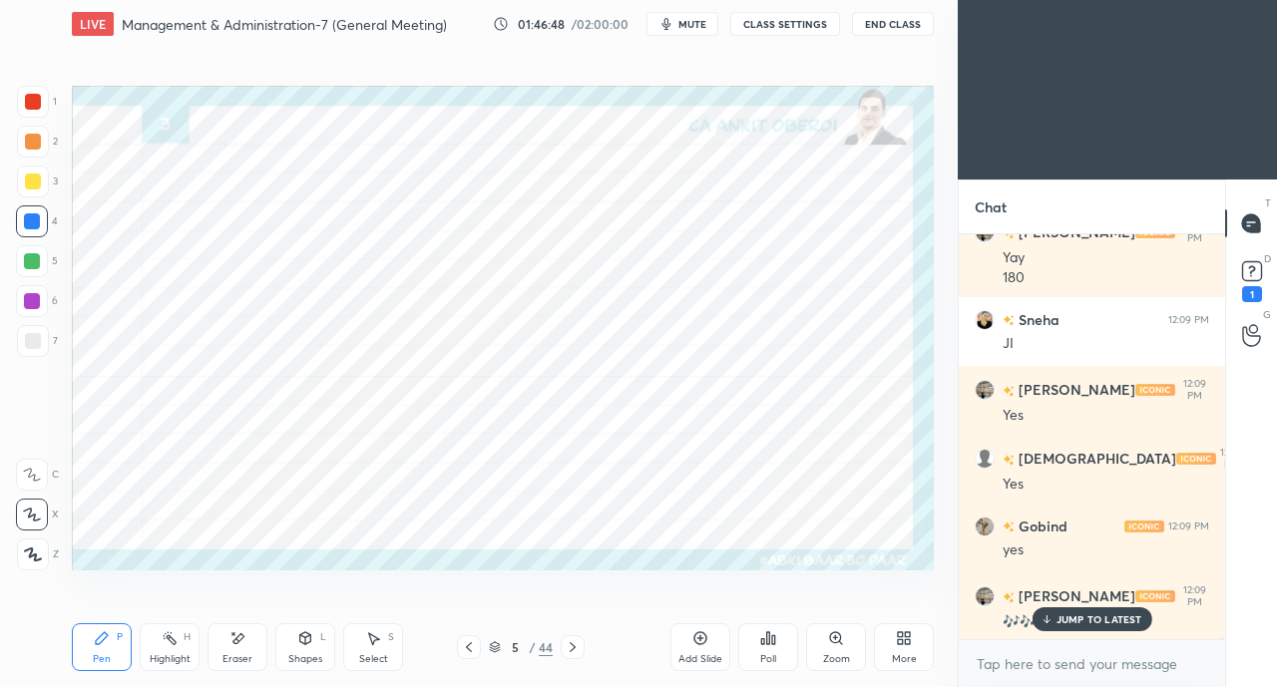
click at [1041, 619] on icon at bounding box center [1046, 620] width 13 height 12
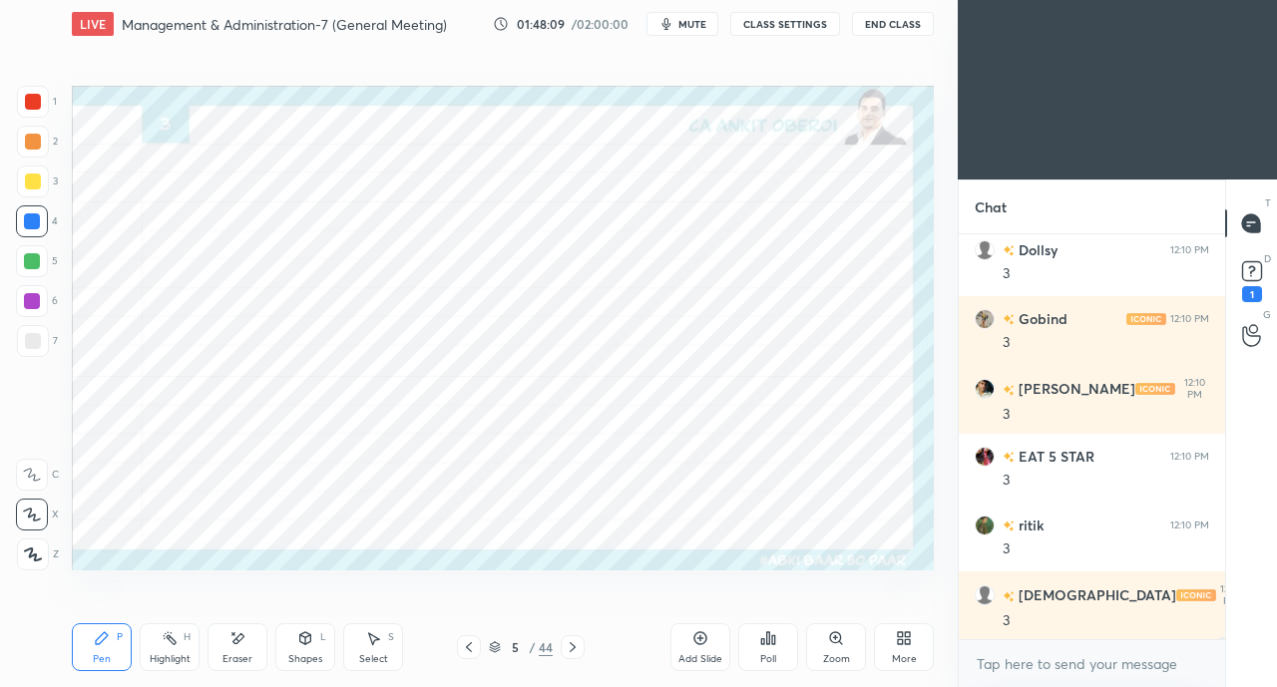
scroll to position [77021, 0]
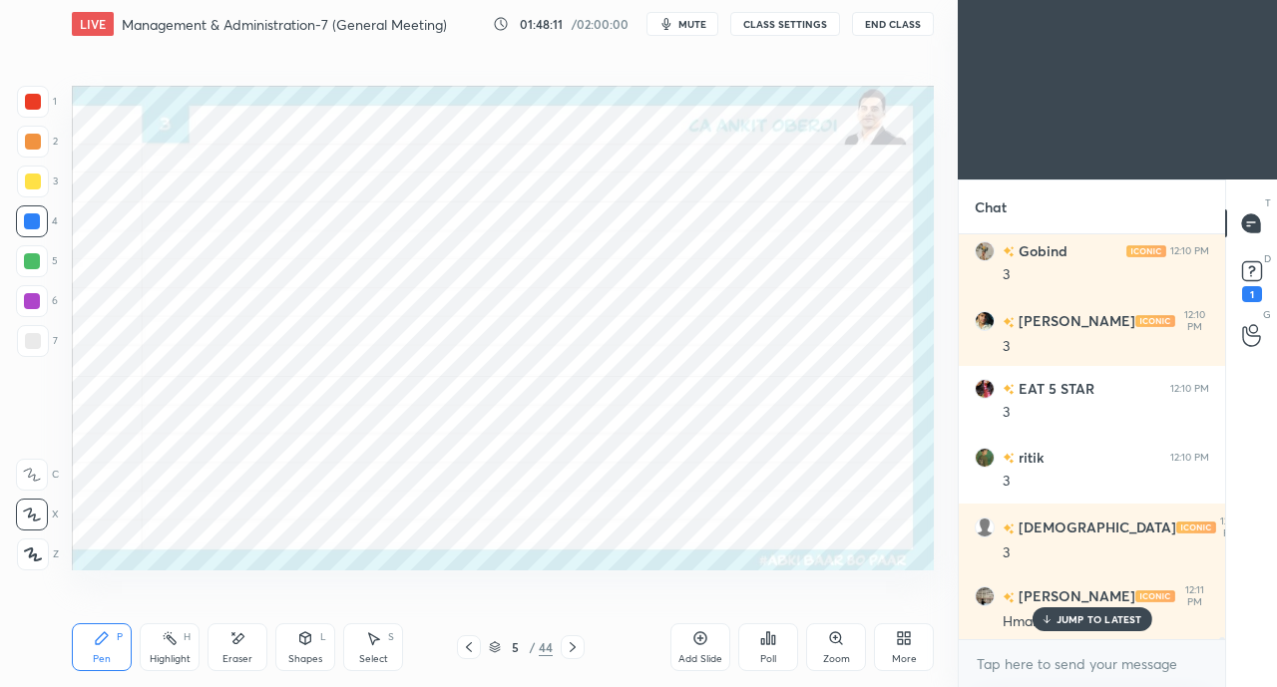
click at [1068, 628] on div "JUMP TO LATEST" at bounding box center [1092, 620] width 120 height 24
click at [36, 110] on div at bounding box center [33, 102] width 32 height 32
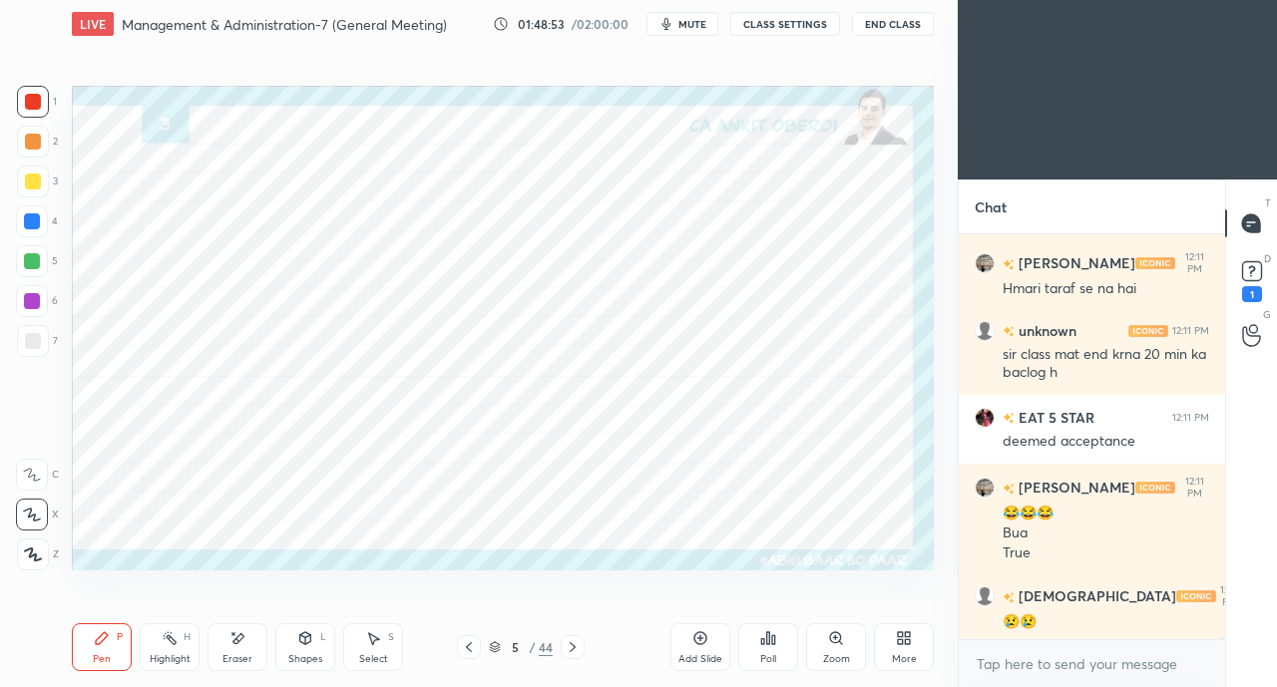
scroll to position [77424, 0]
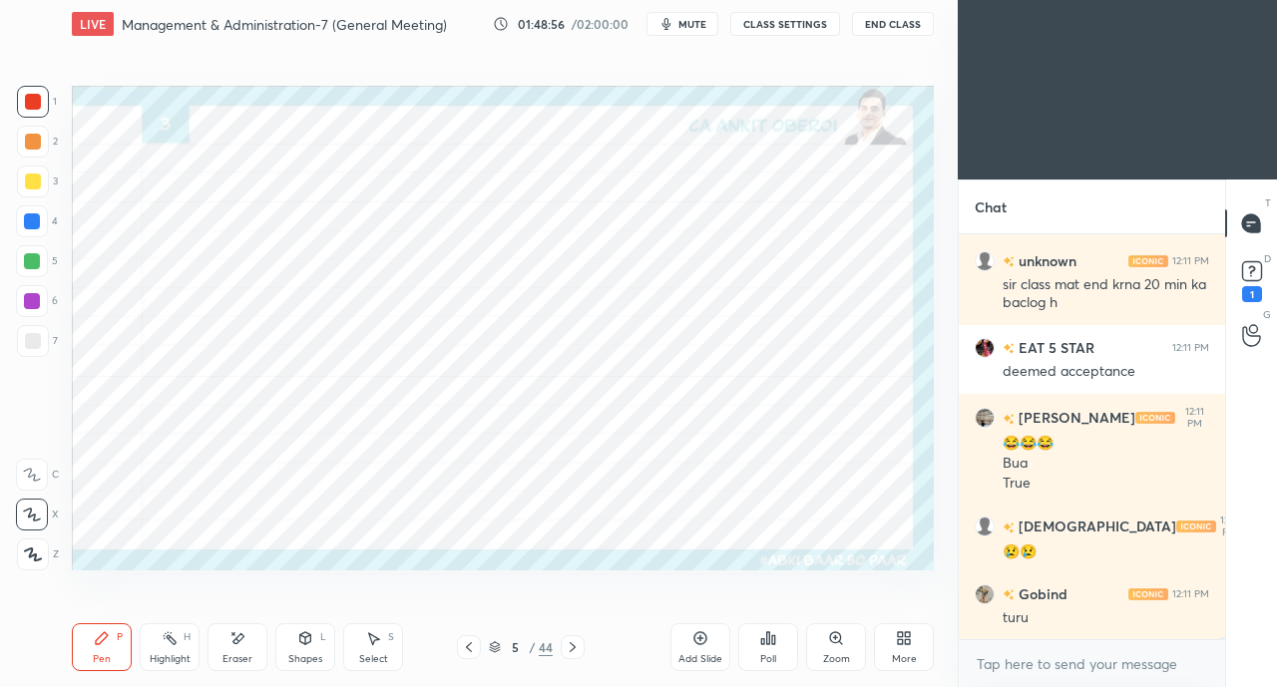
click at [28, 227] on div at bounding box center [32, 222] width 16 height 16
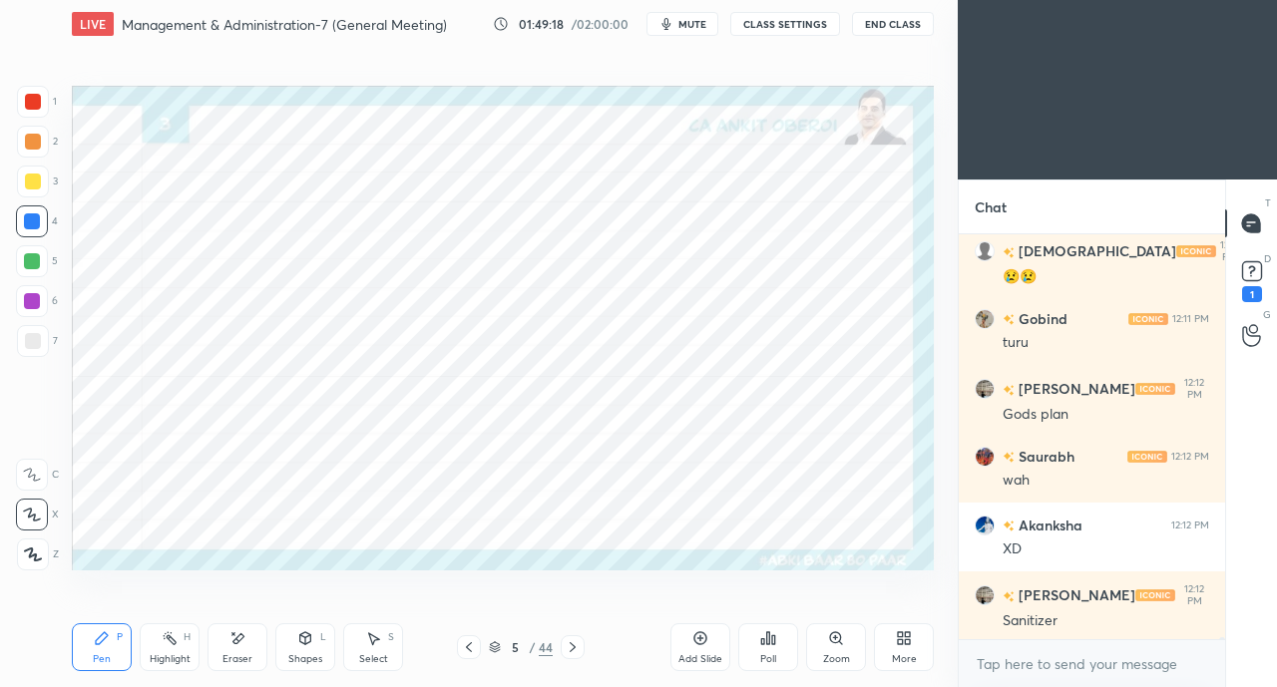
scroll to position [77767, 0]
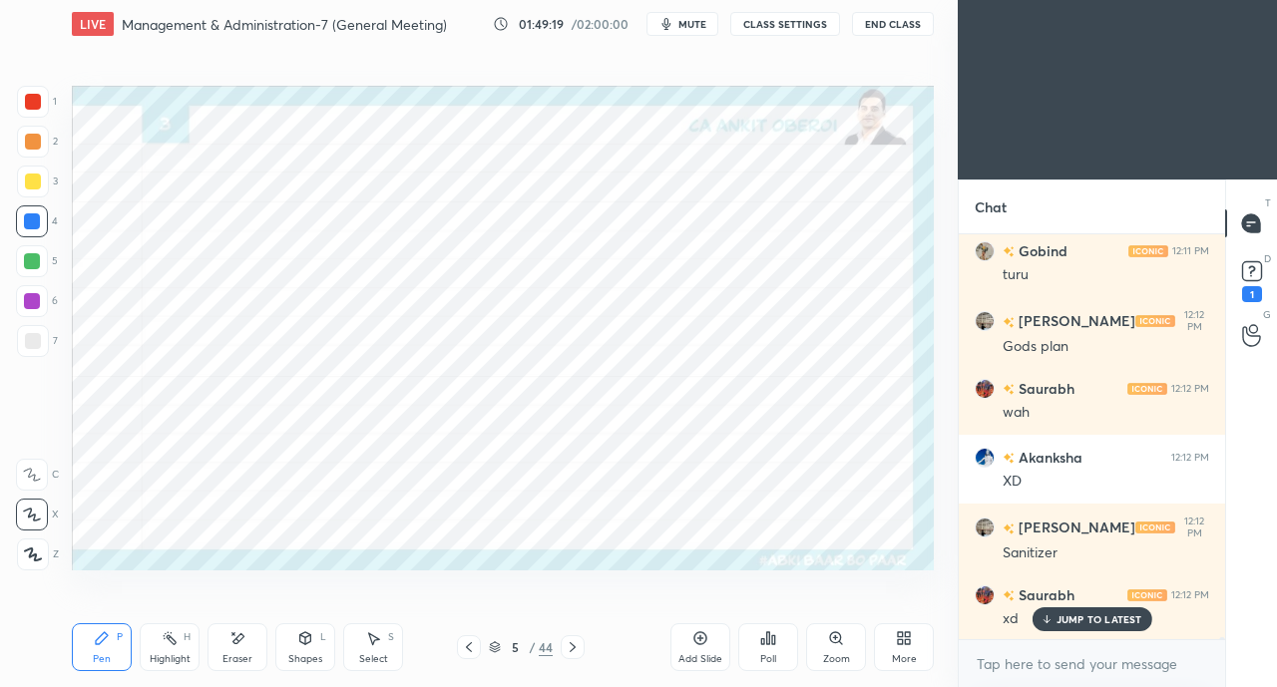
click at [458, 648] on div at bounding box center [469, 648] width 24 height 24
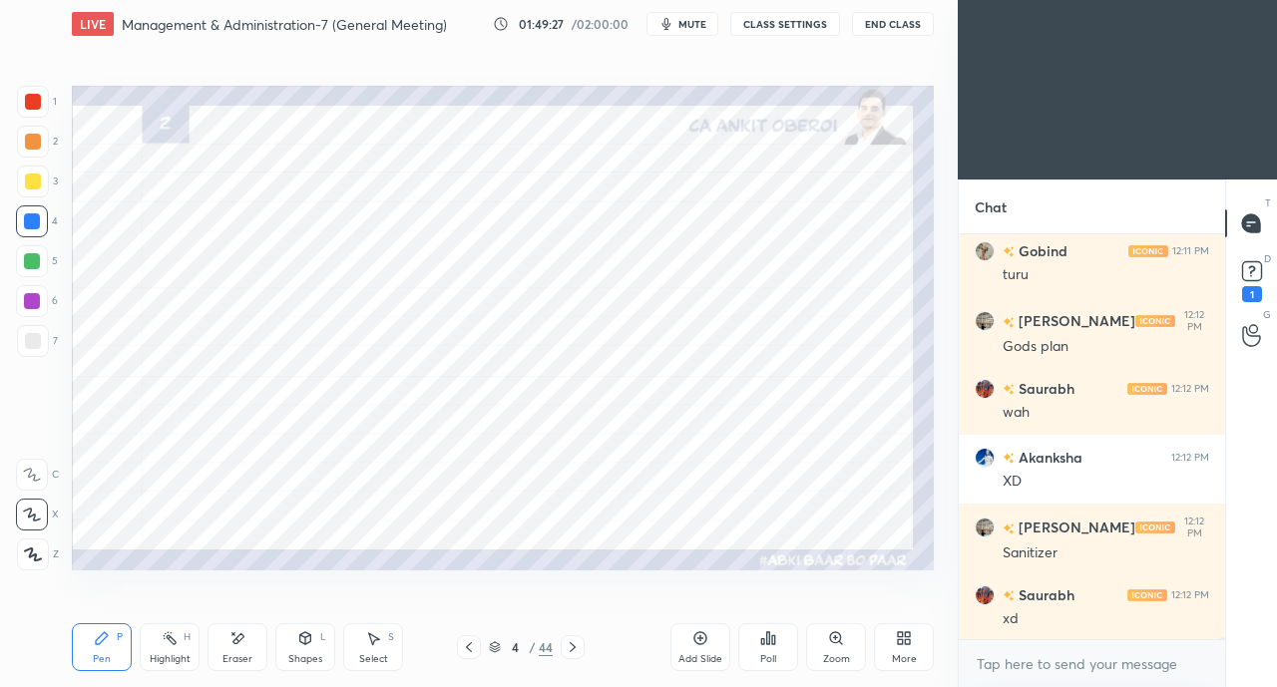
scroll to position [77837, 0]
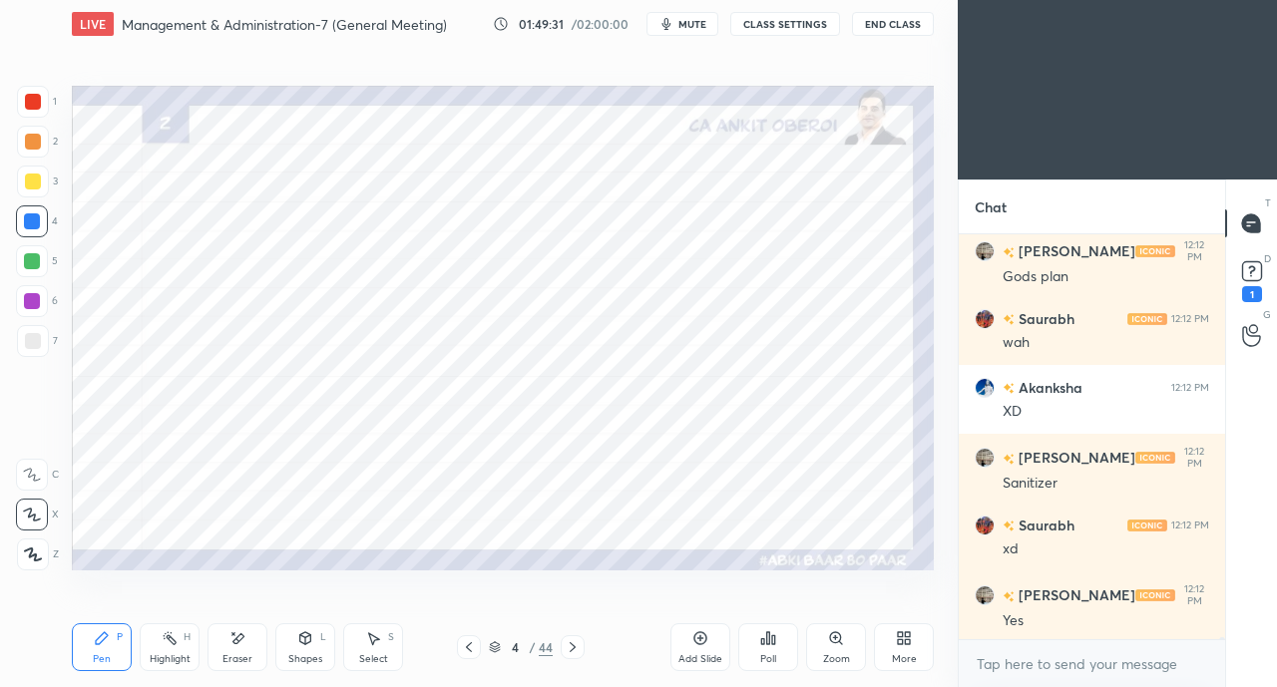
click at [571, 648] on icon at bounding box center [573, 648] width 16 height 16
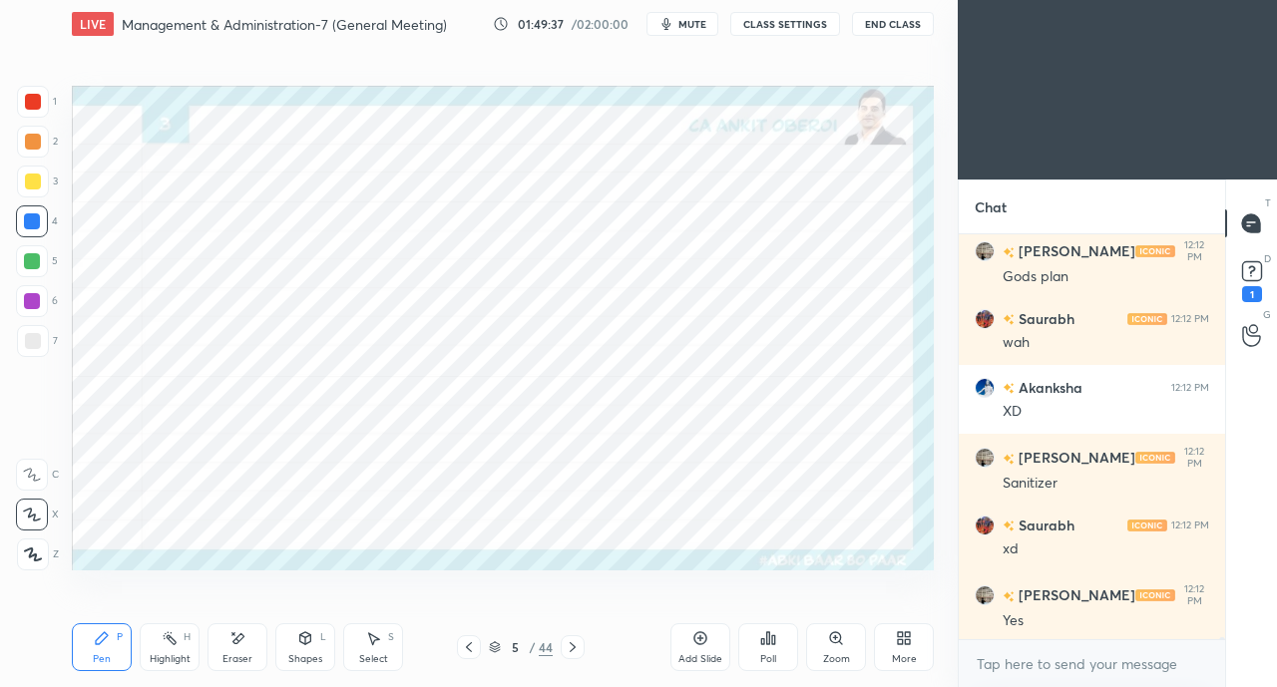
click at [462, 644] on icon at bounding box center [469, 648] width 16 height 16
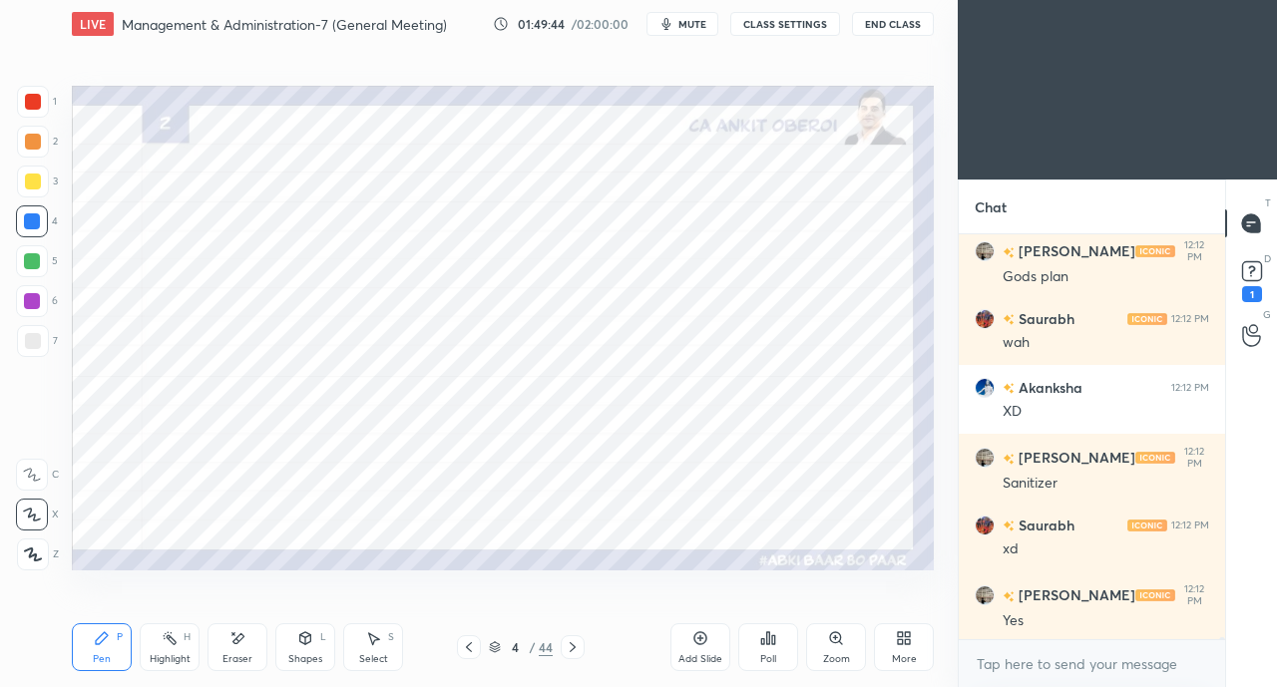
click at [579, 646] on icon at bounding box center [573, 648] width 16 height 16
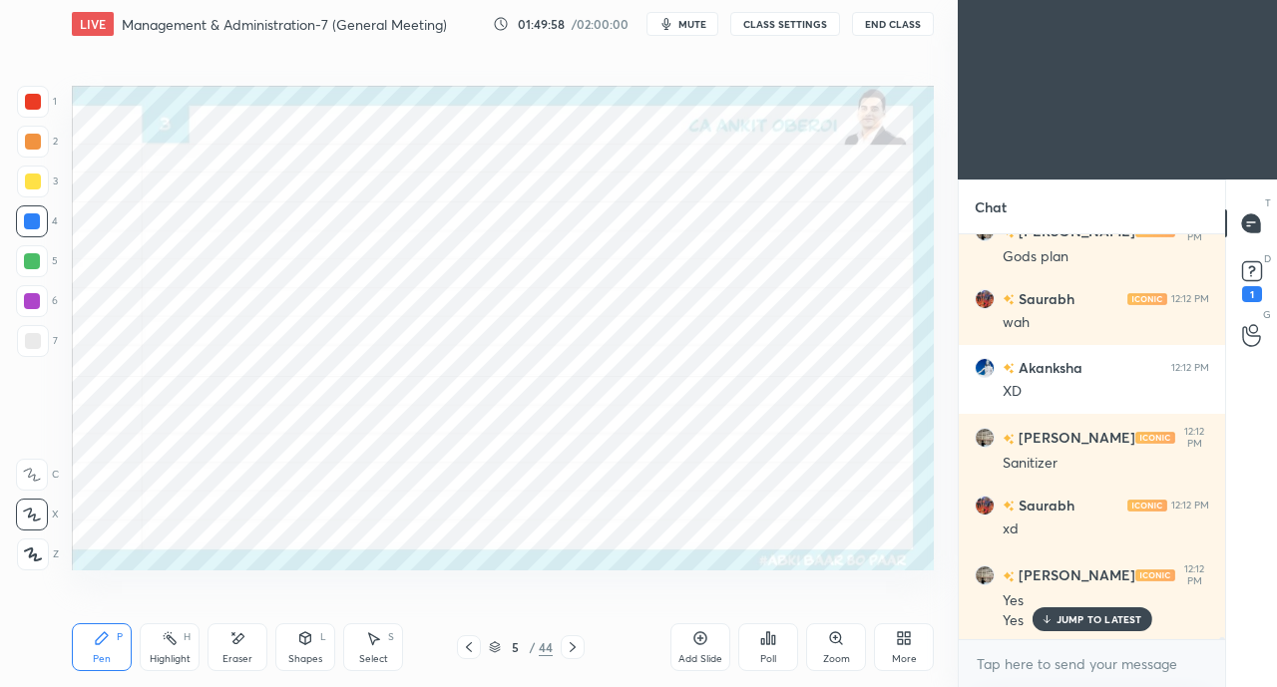
scroll to position [77942, 0]
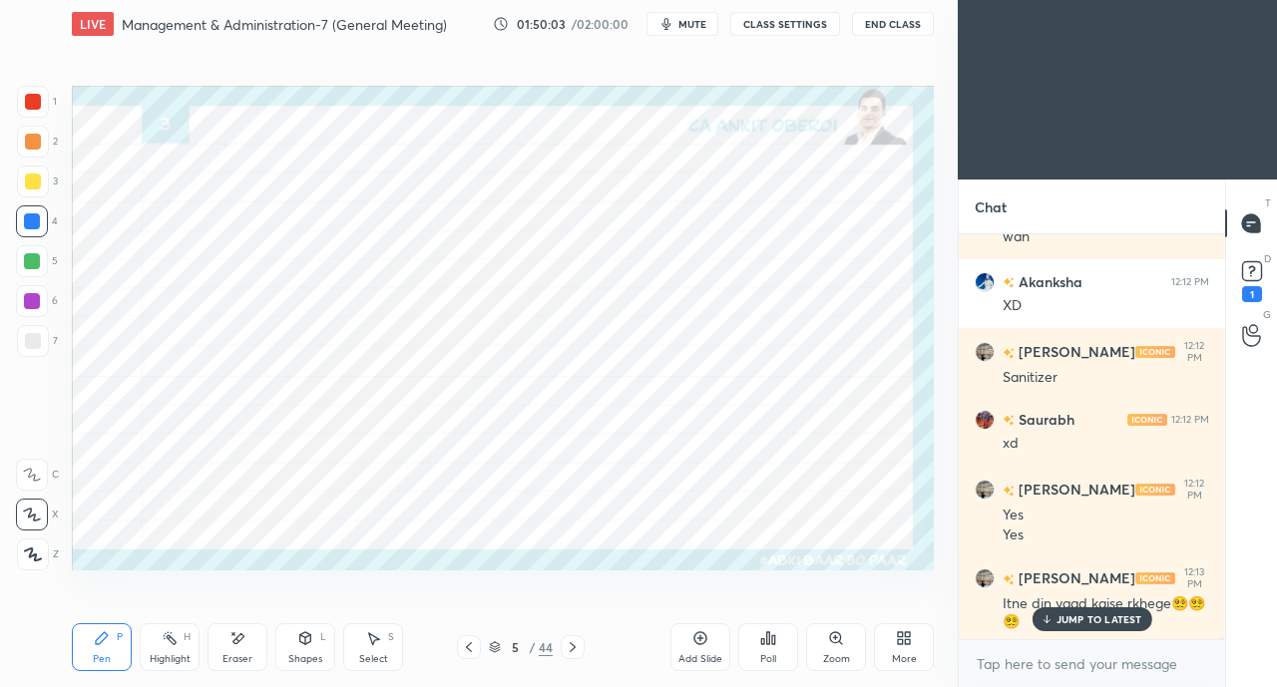
click at [892, 645] on div "More" at bounding box center [904, 648] width 60 height 48
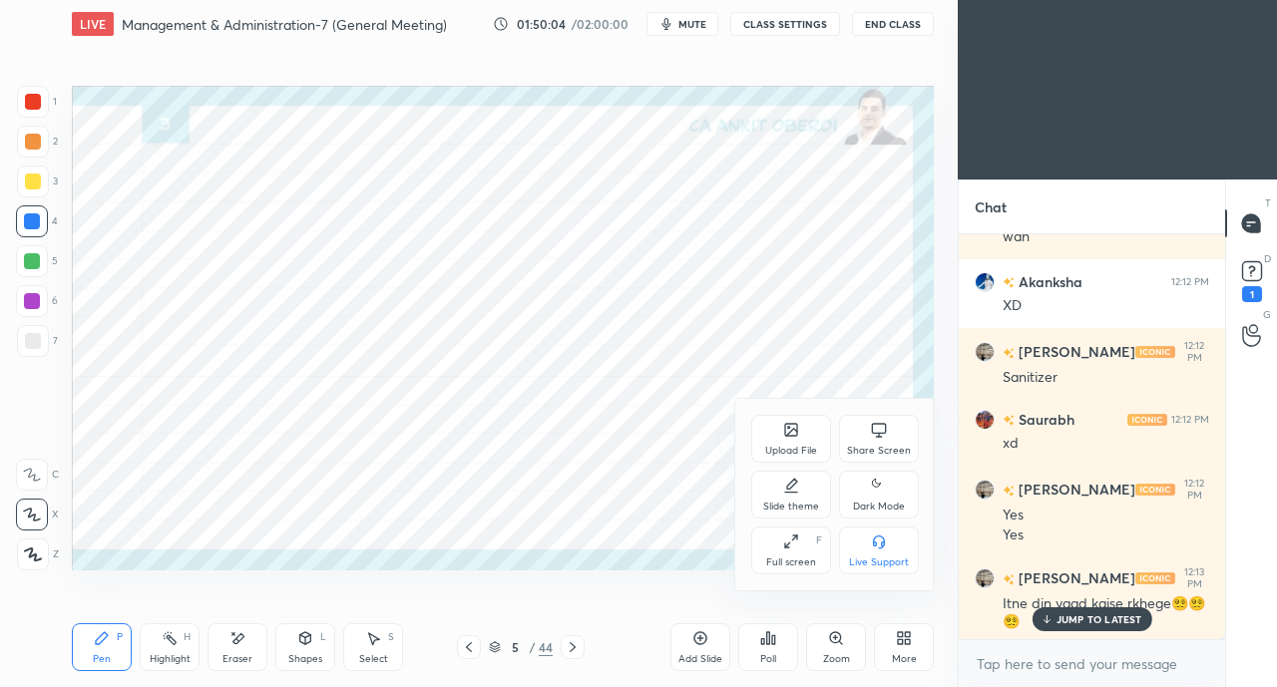
click at [869, 441] on div "Share Screen" at bounding box center [879, 439] width 80 height 48
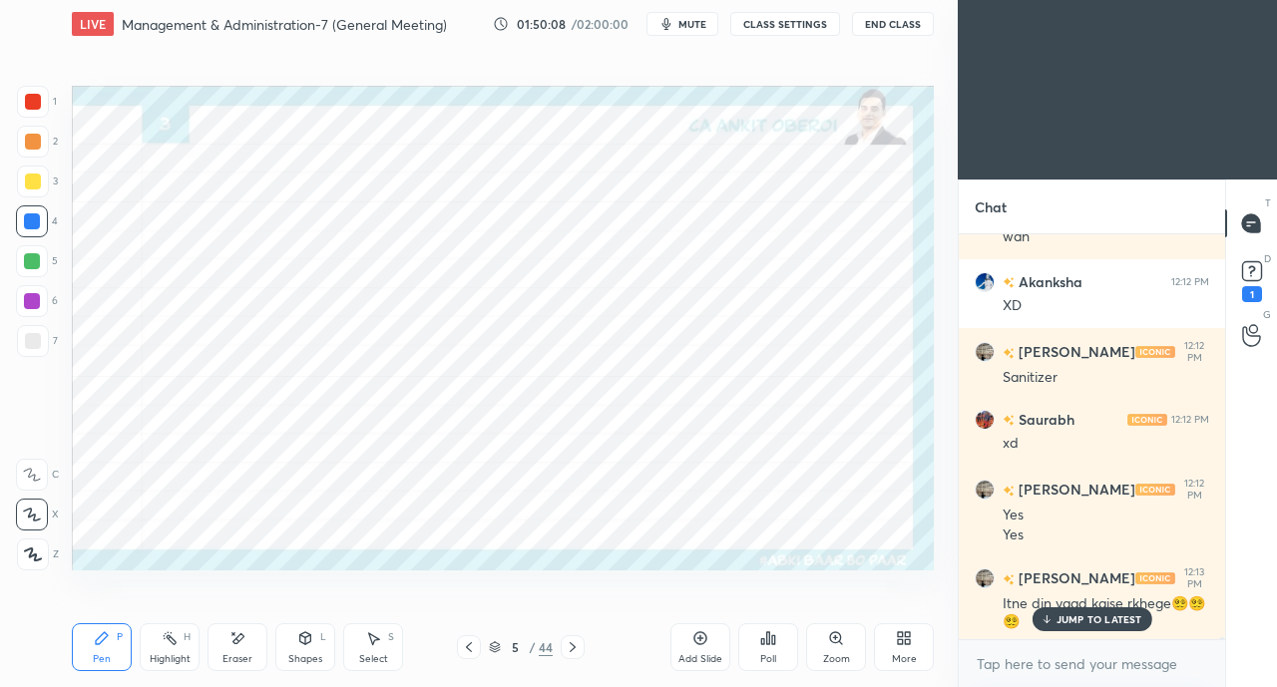
click at [1092, 623] on p "JUMP TO LATEST" at bounding box center [1100, 620] width 86 height 12
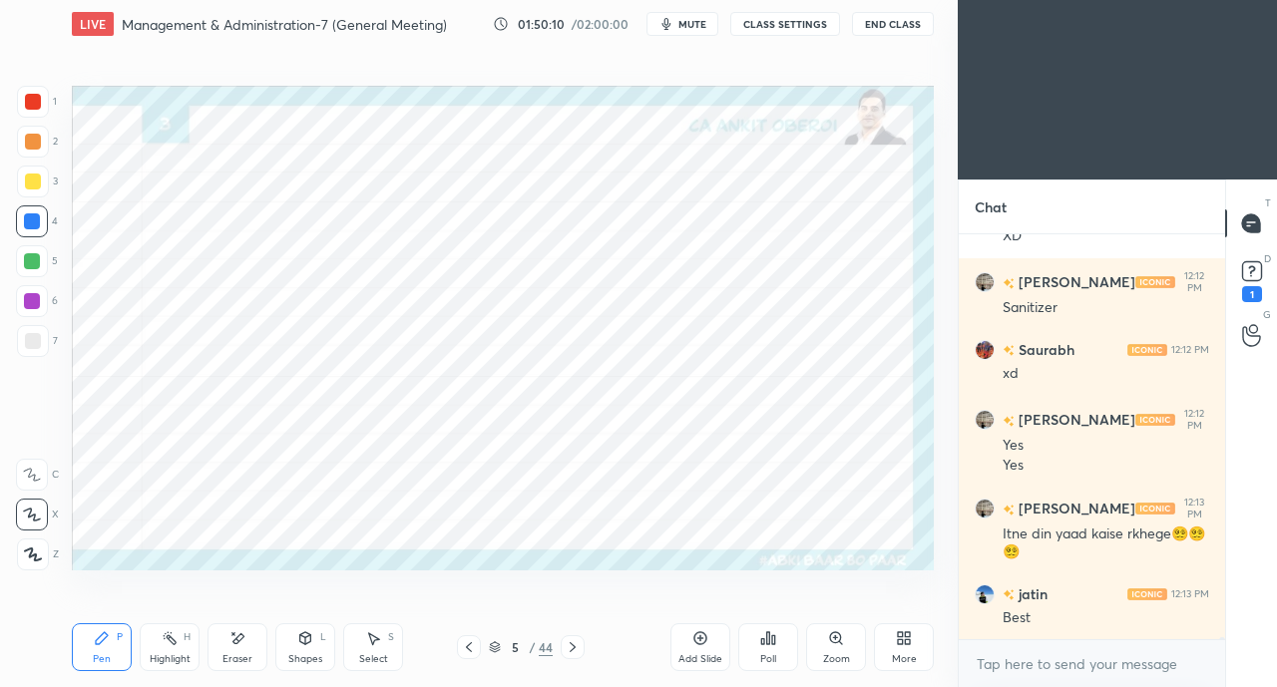
scroll to position [78080, 0]
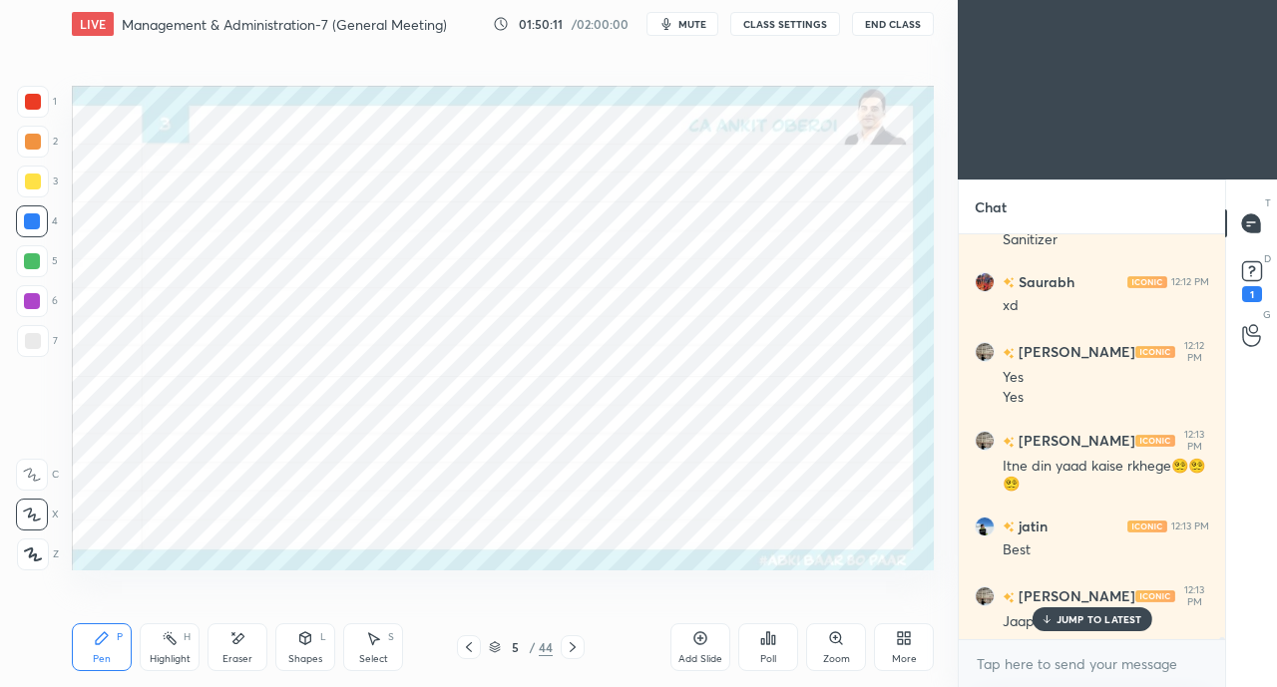
click at [1060, 621] on p "JUMP TO LATEST" at bounding box center [1100, 620] width 86 height 12
click at [904, 645] on icon at bounding box center [904, 639] width 16 height 16
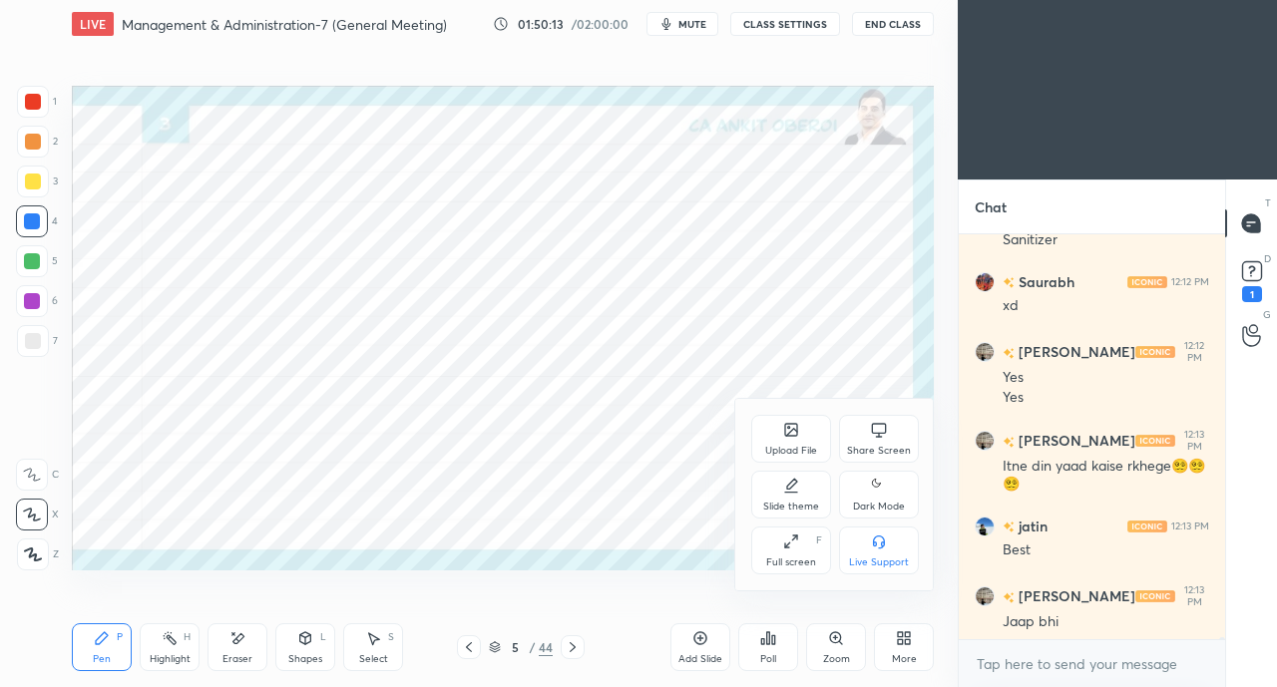
click at [882, 444] on div "Share Screen" at bounding box center [879, 439] width 80 height 48
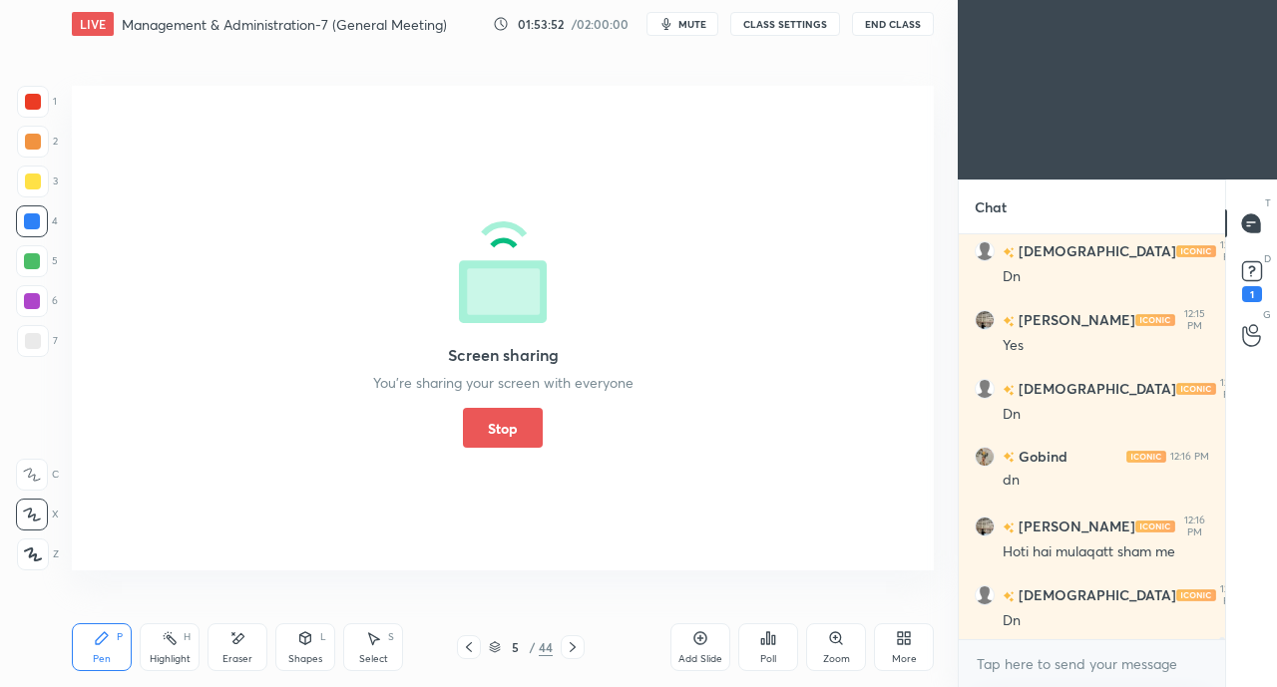
scroll to position [79651, 0]
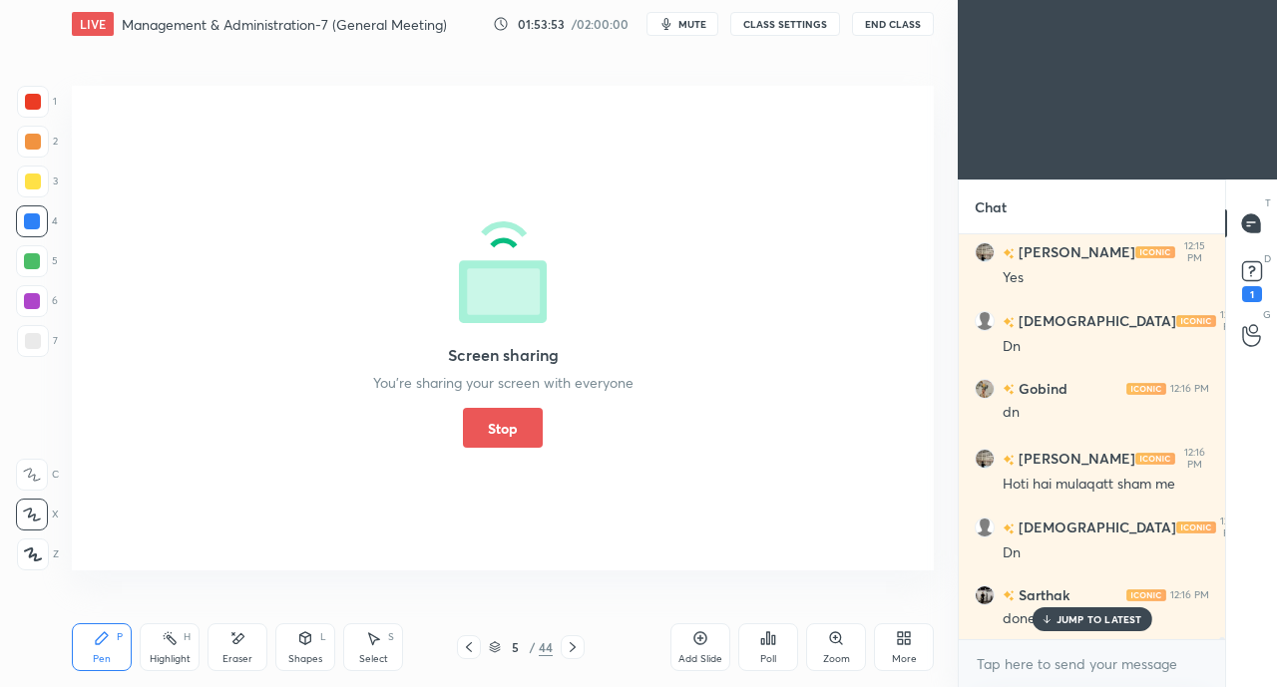
click at [480, 415] on button "Stop" at bounding box center [503, 428] width 80 height 40
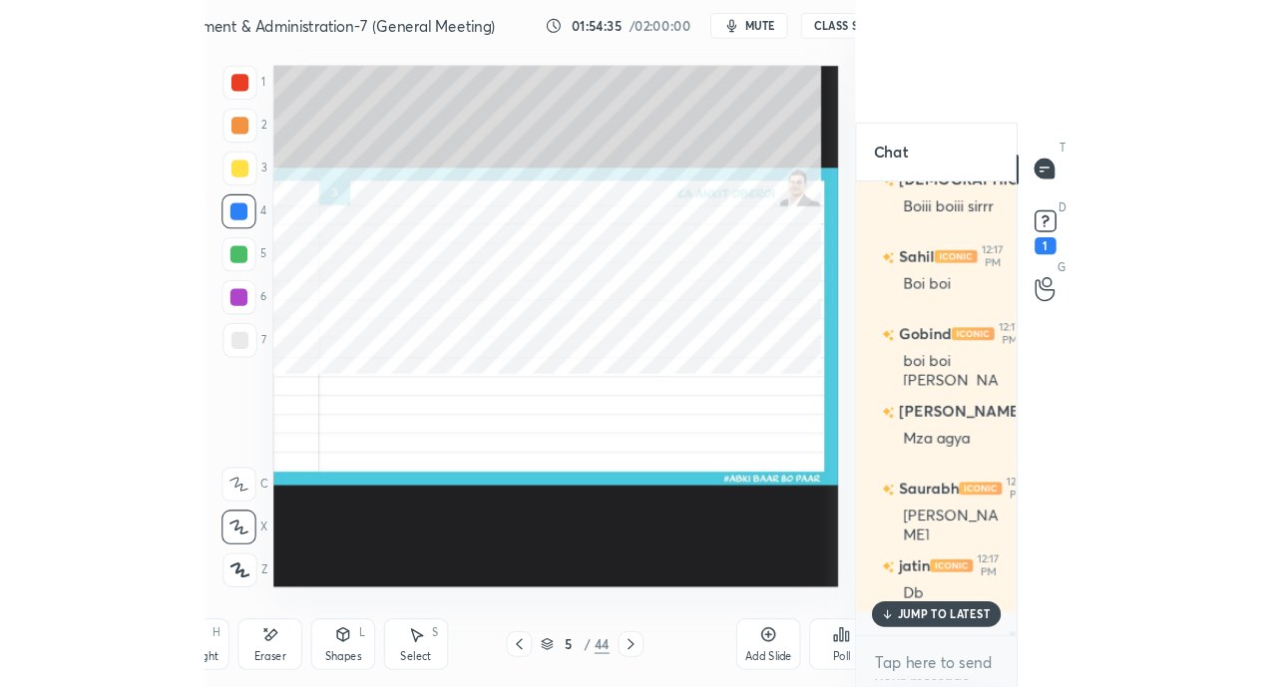
scroll to position [7, 6]
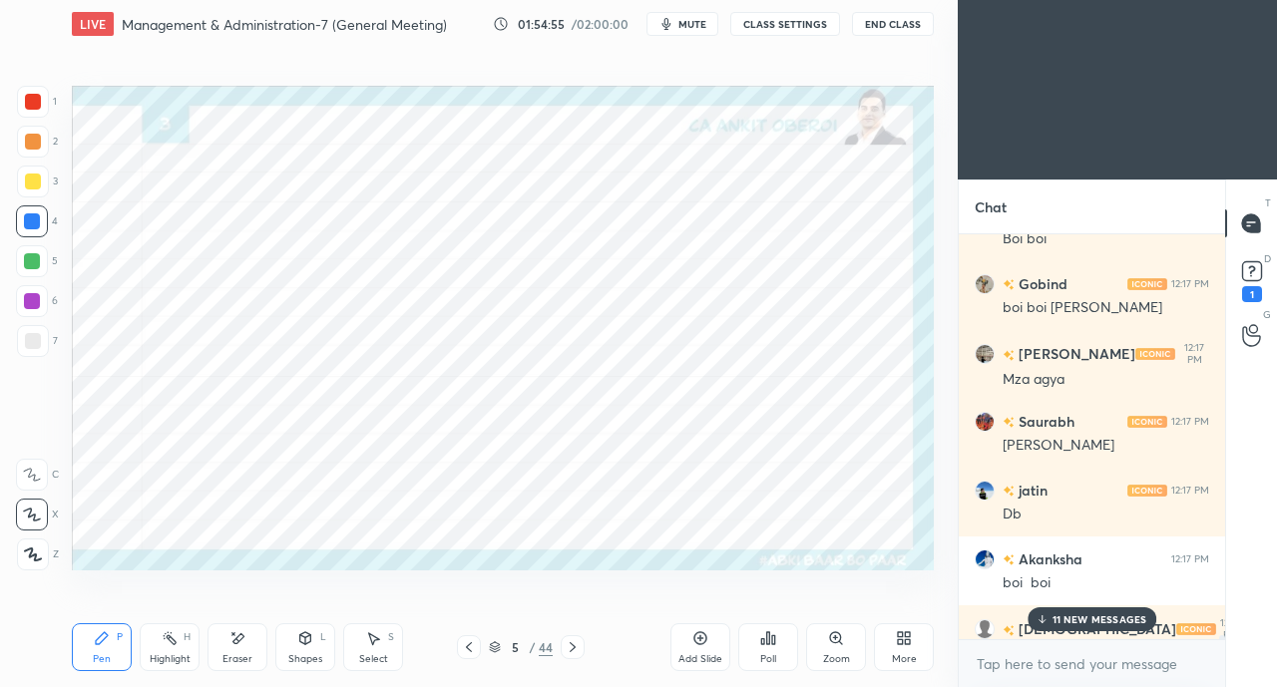
click at [1070, 614] on p "11 NEW MESSAGES" at bounding box center [1099, 620] width 95 height 12
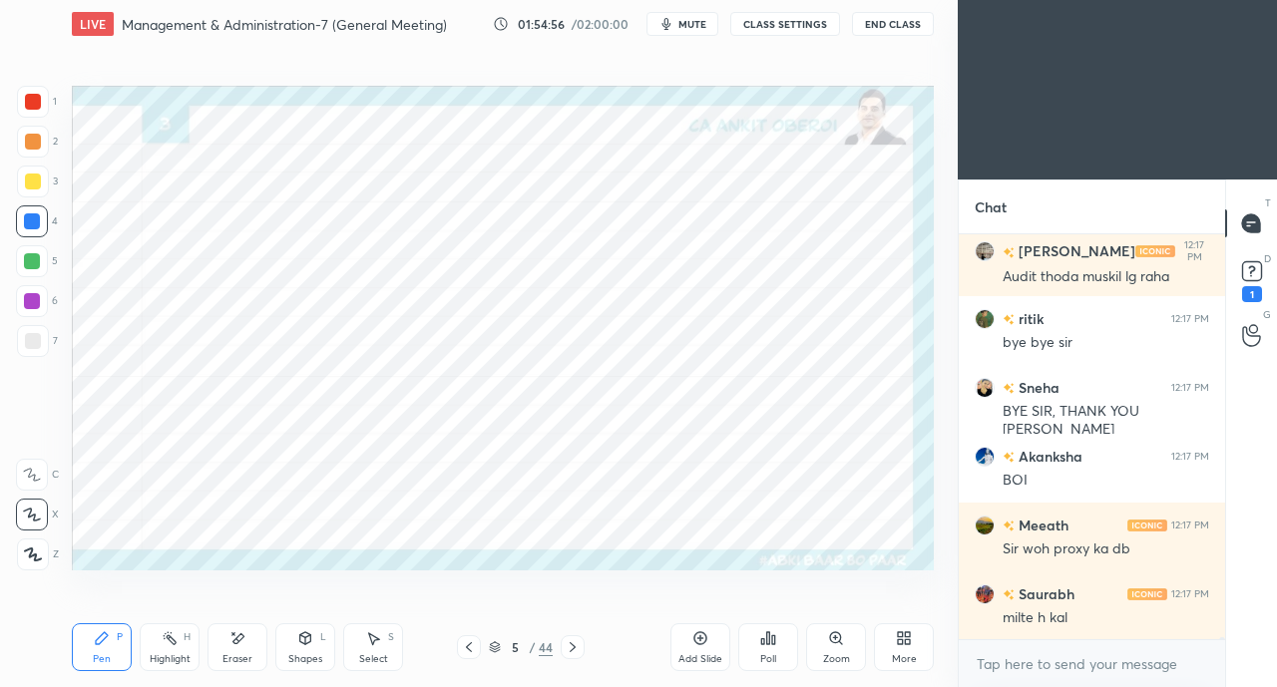
scroll to position [78747, 0]
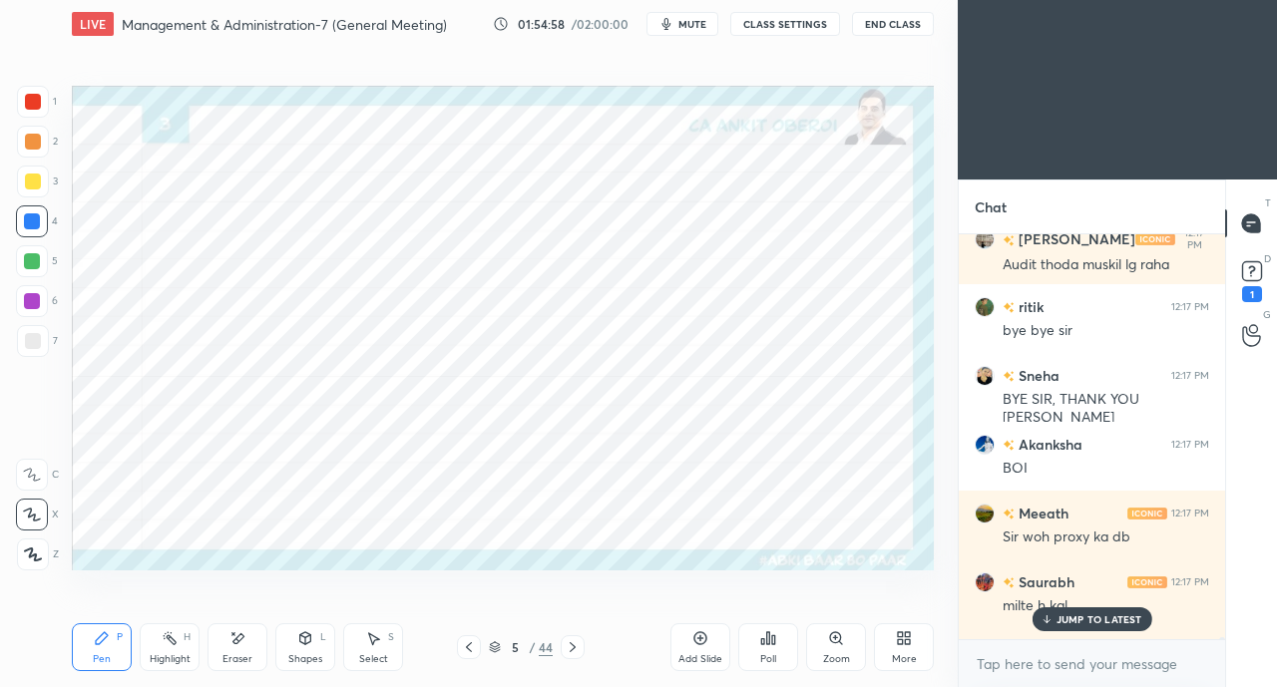
click at [1100, 624] on p "JUMP TO LATEST" at bounding box center [1100, 620] width 86 height 12
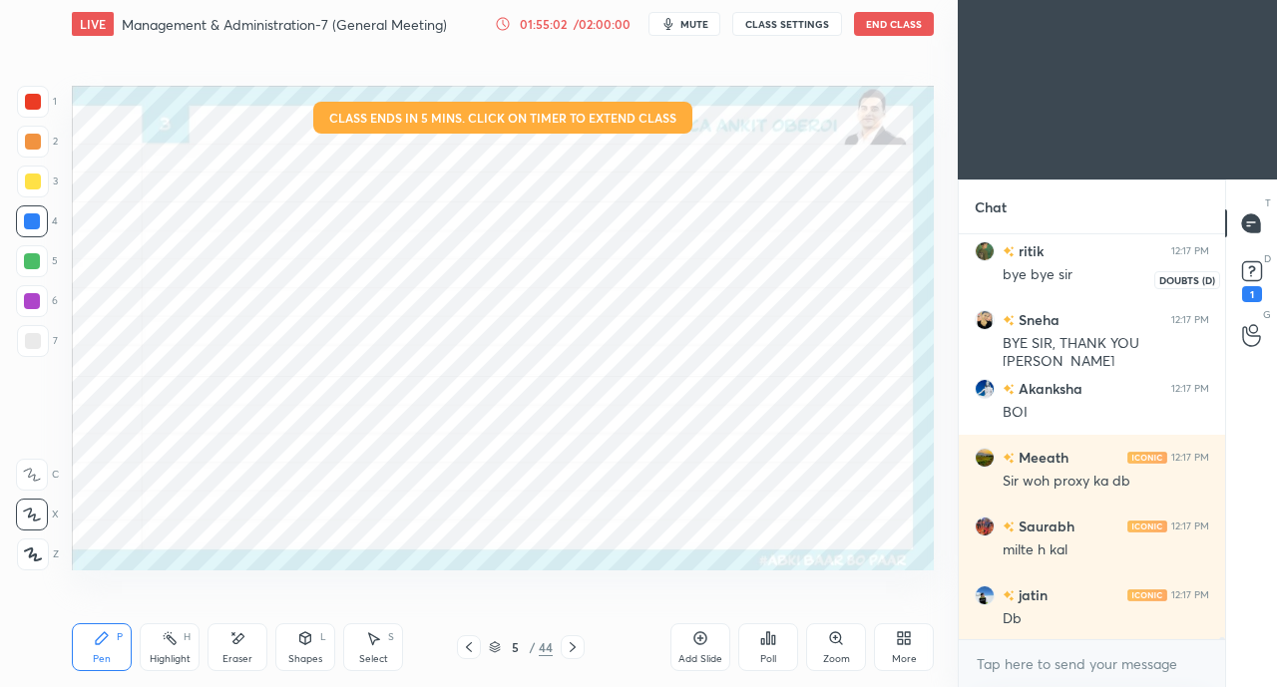
click at [1250, 272] on icon at bounding box center [1251, 270] width 7 height 8
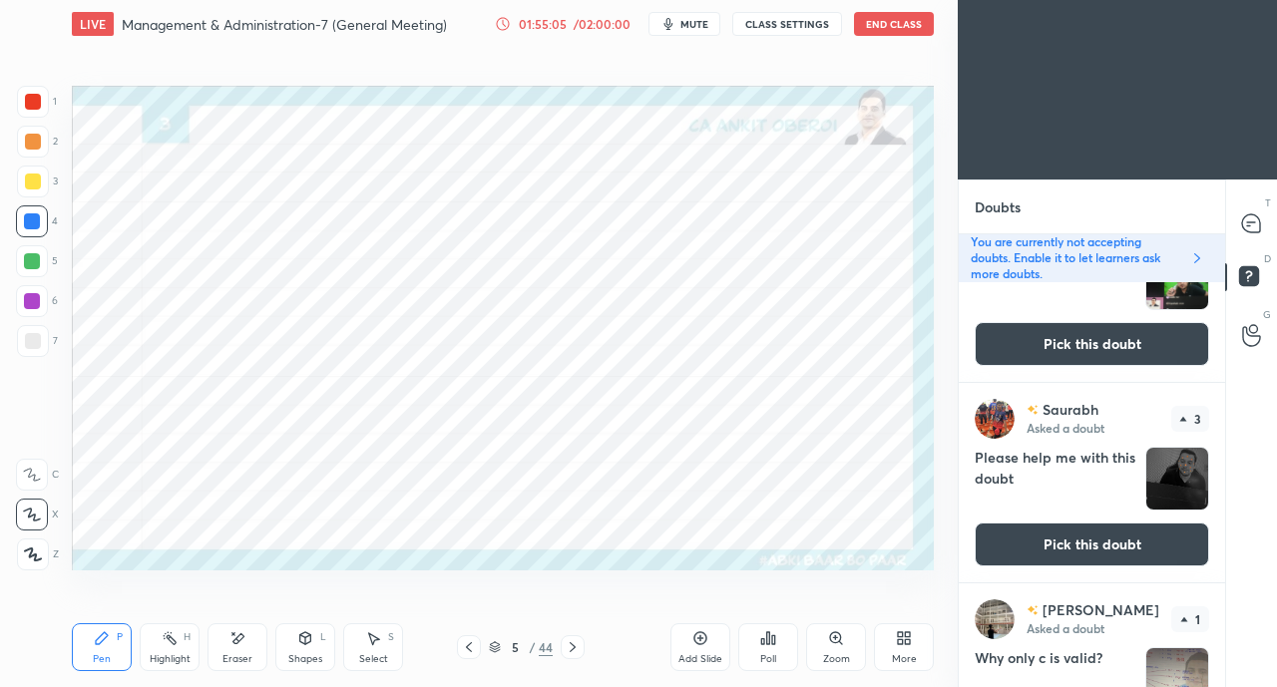
scroll to position [196, 0]
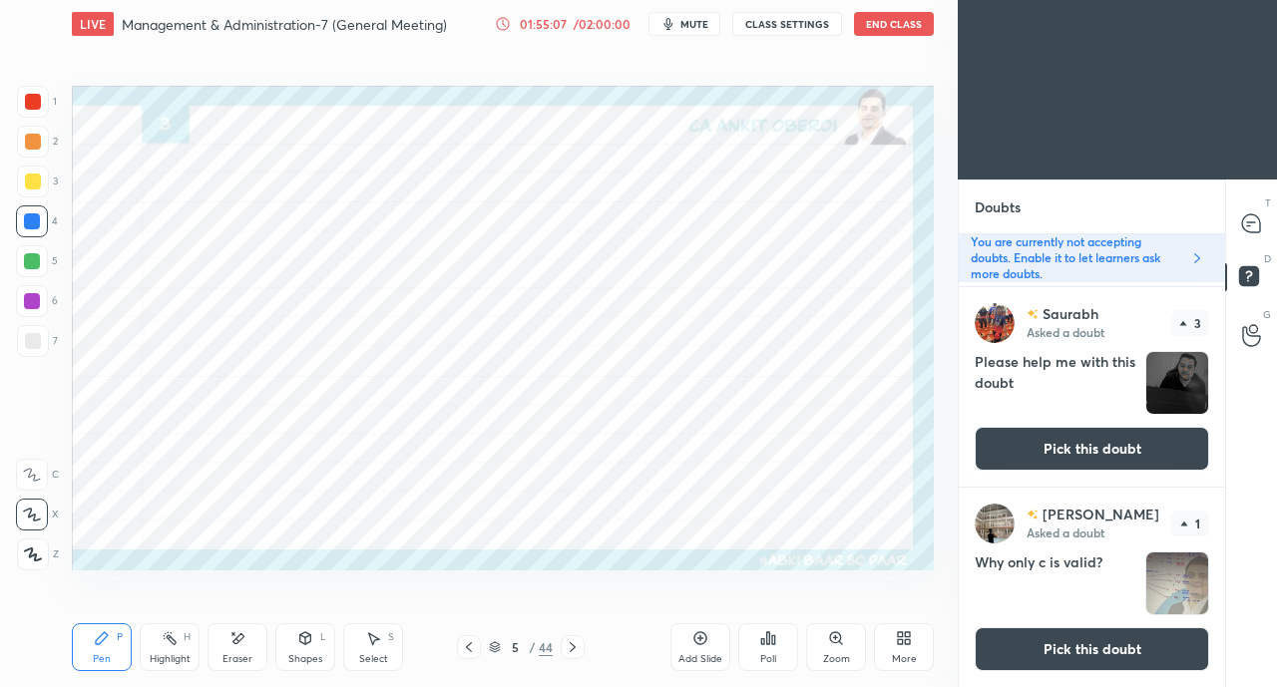
click at [1059, 638] on button "Pick this doubt" at bounding box center [1092, 650] width 234 height 44
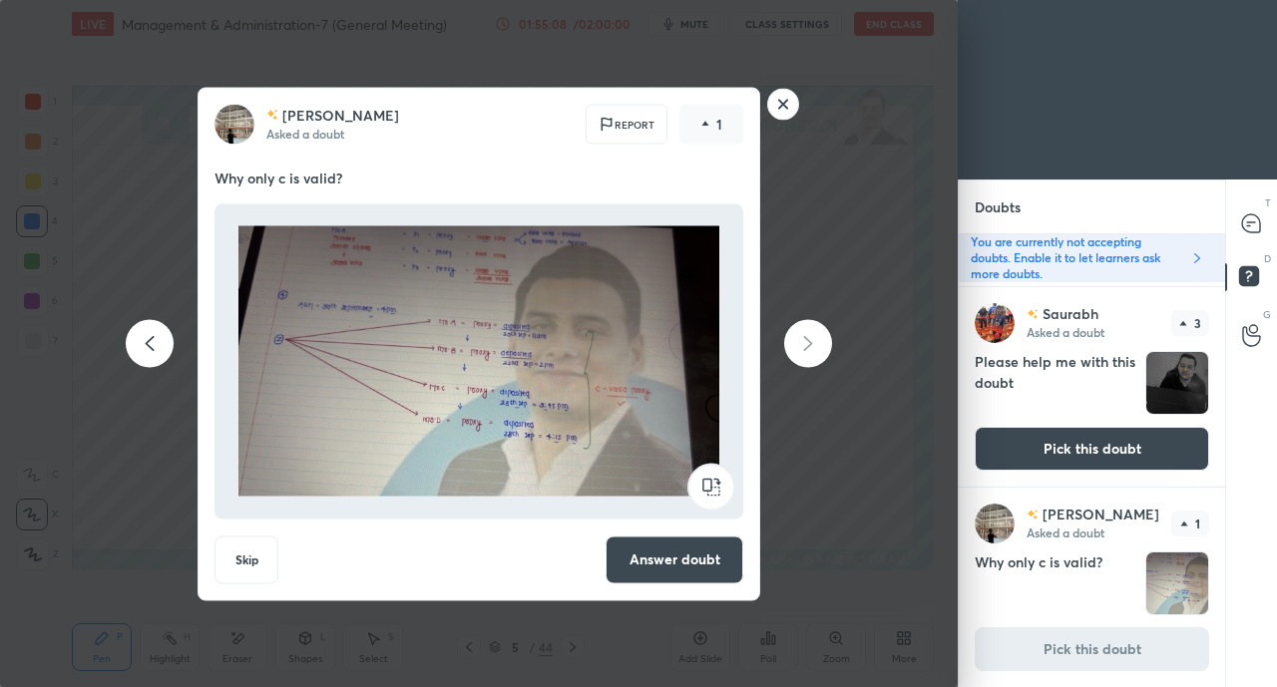
click at [635, 544] on button "Answer doubt" at bounding box center [675, 560] width 138 height 48
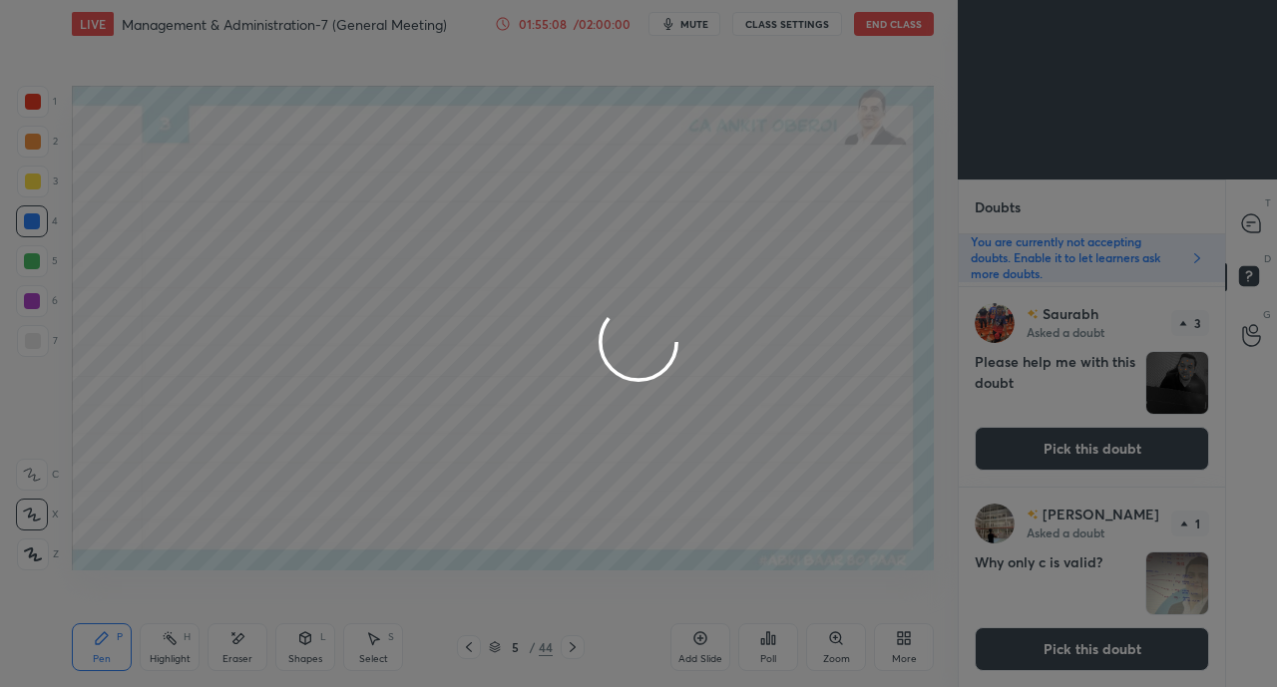
scroll to position [0, 0]
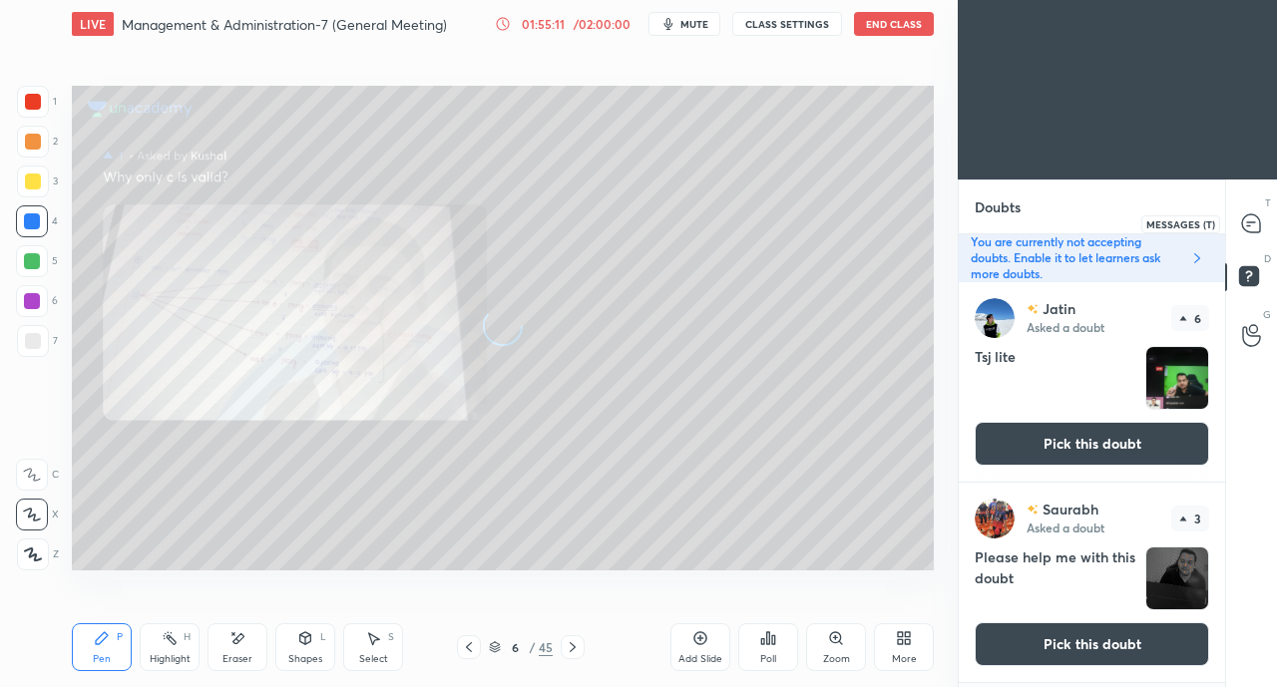
click at [1257, 226] on icon at bounding box center [1251, 224] width 18 height 18
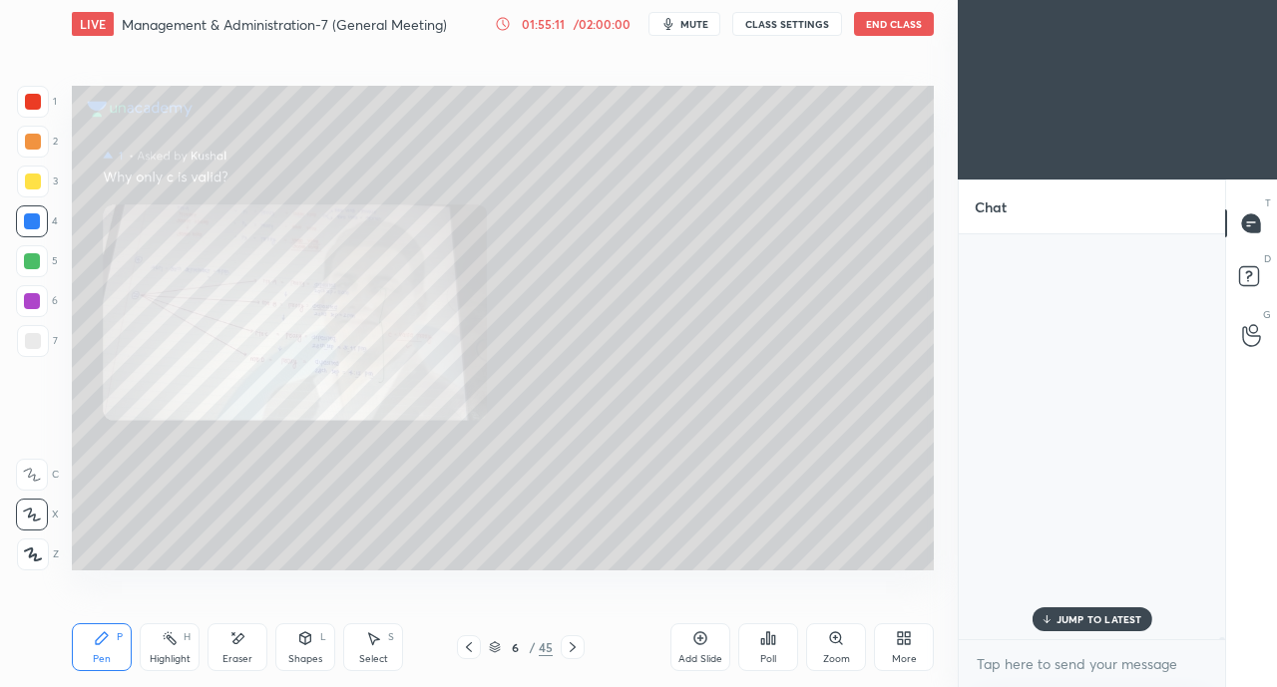
scroll to position [7, 6]
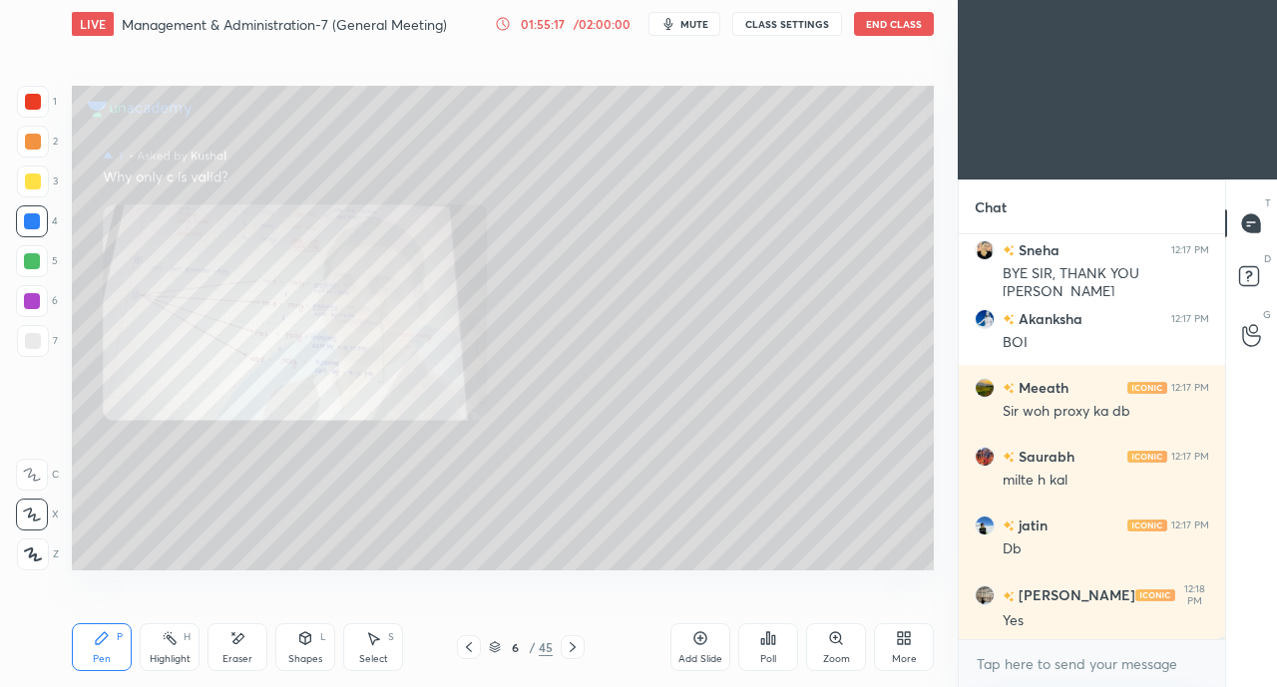
click at [834, 648] on div "Zoom" at bounding box center [836, 648] width 60 height 48
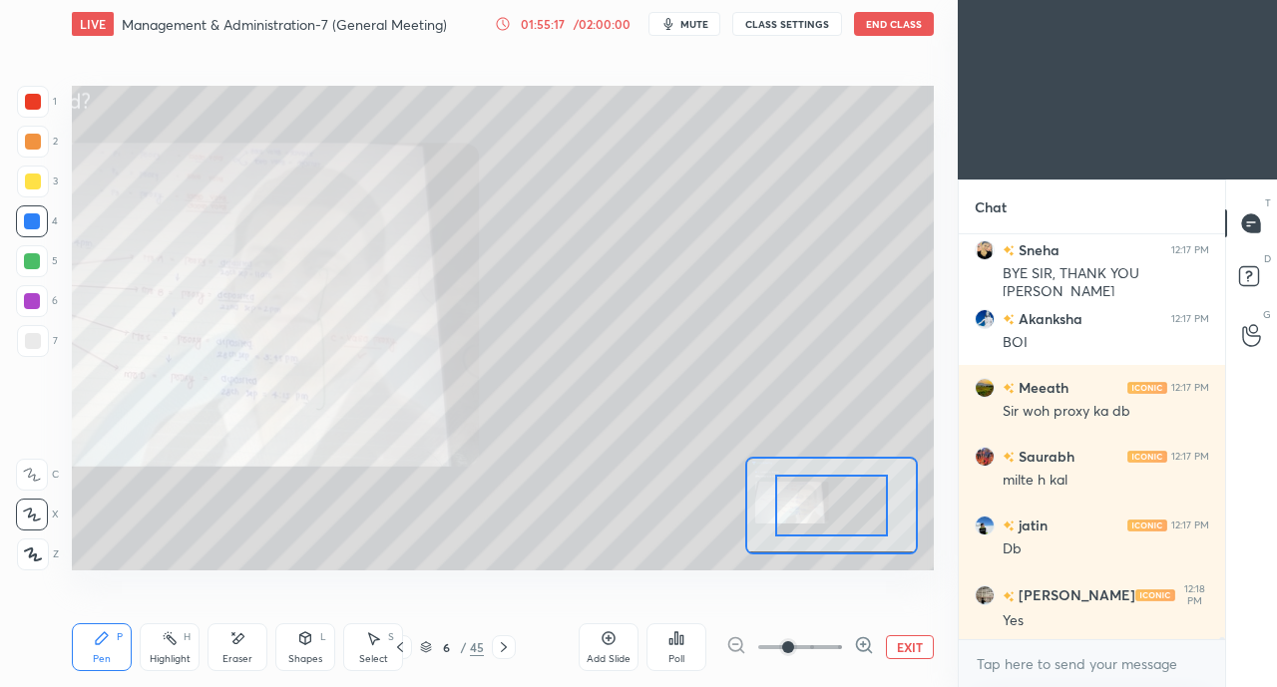
click at [834, 648] on span at bounding box center [800, 648] width 84 height 44
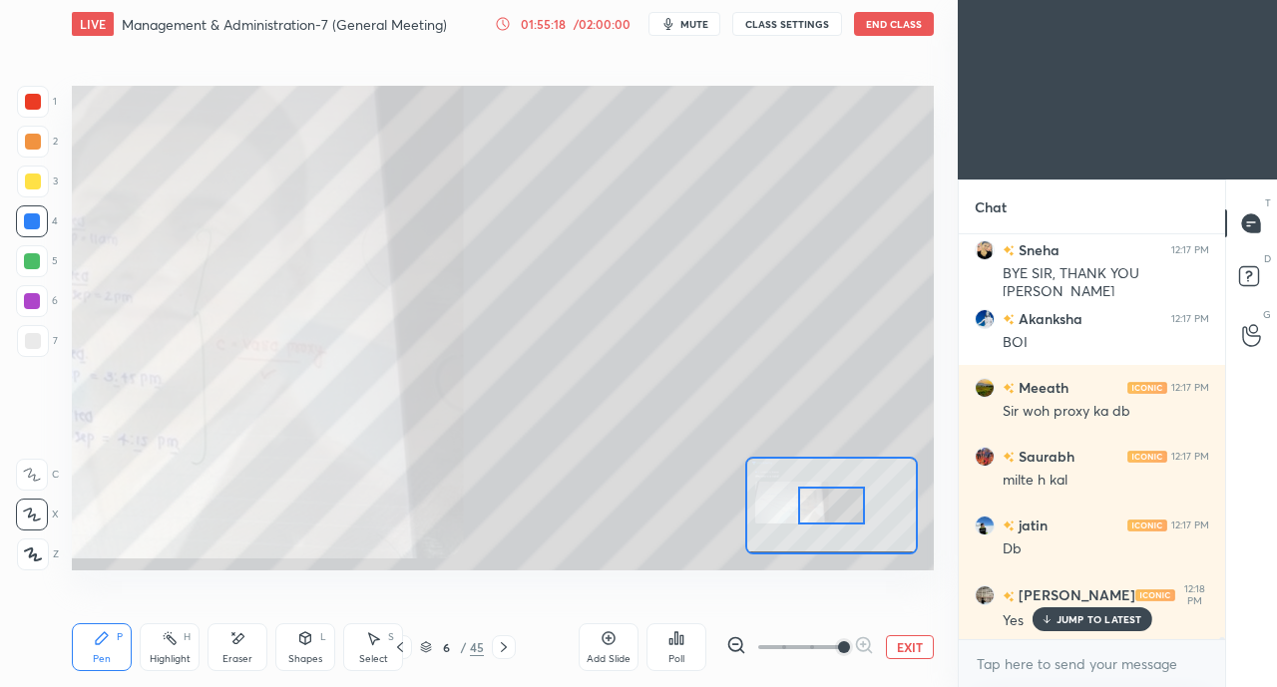
scroll to position [79232, 0]
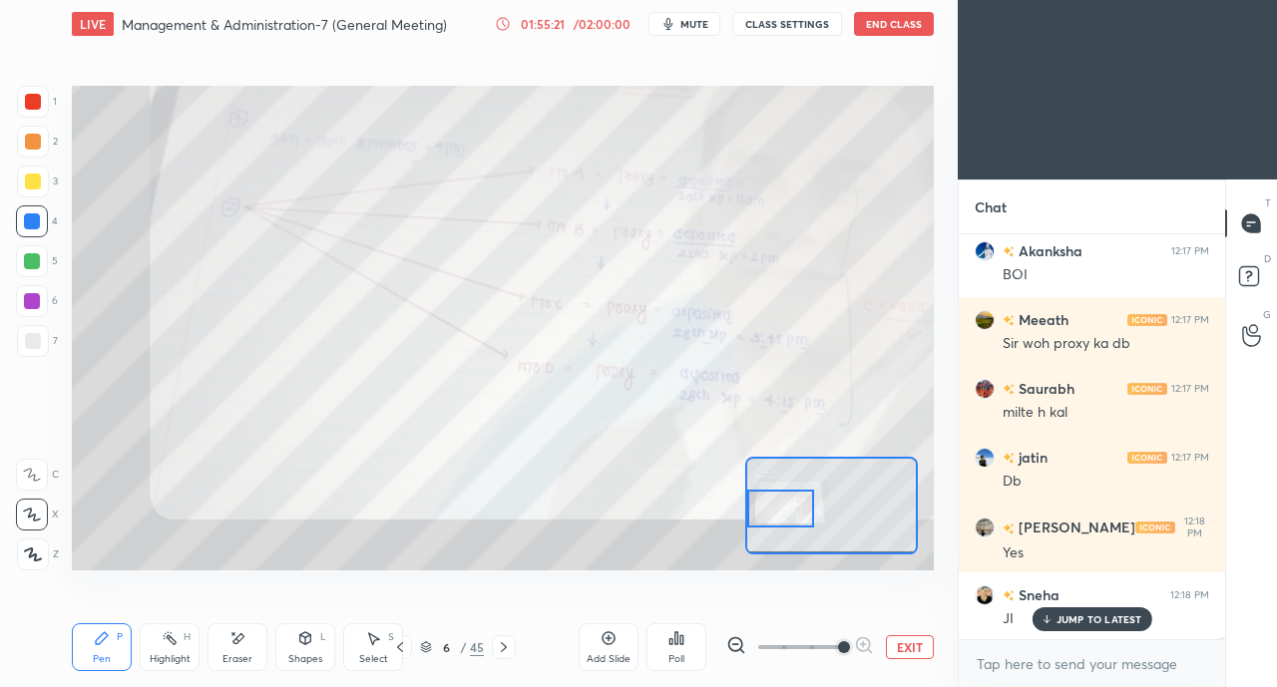
drag, startPoint x: 833, startPoint y: 515, endPoint x: 774, endPoint y: 518, distance: 58.9
click at [774, 518] on div at bounding box center [781, 508] width 68 height 37
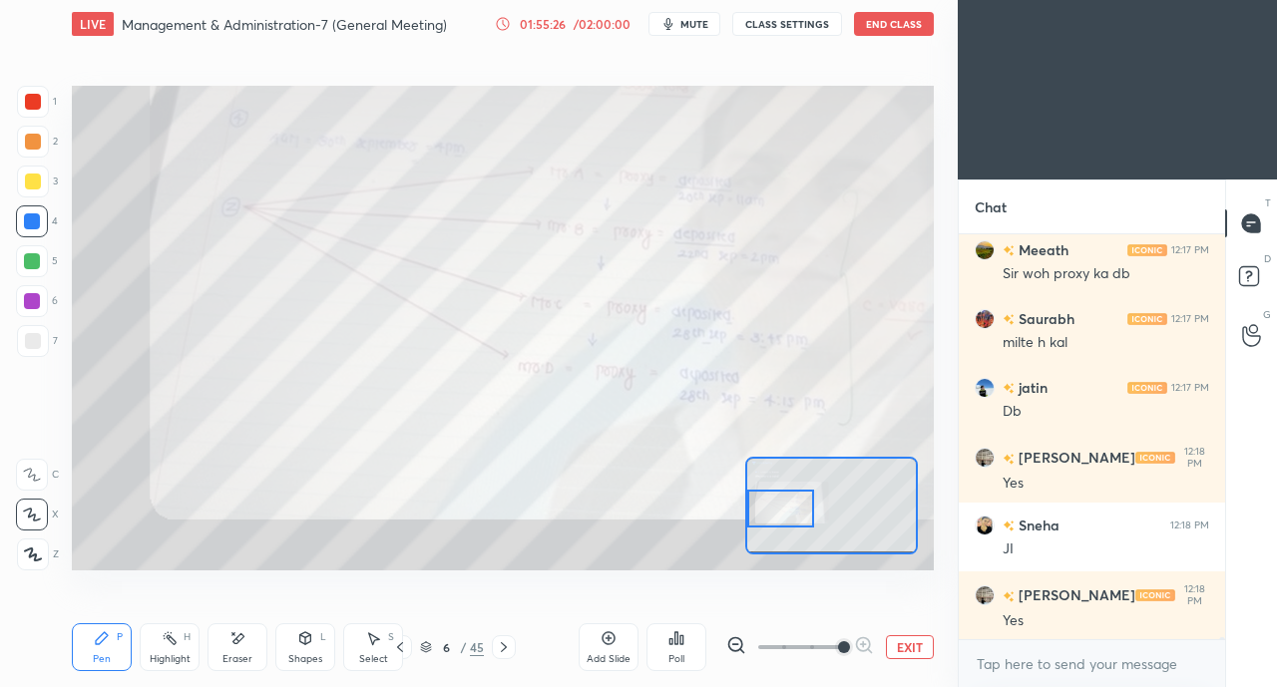
click at [30, 99] on div at bounding box center [33, 102] width 16 height 16
click at [34, 478] on icon at bounding box center [32, 475] width 16 height 12
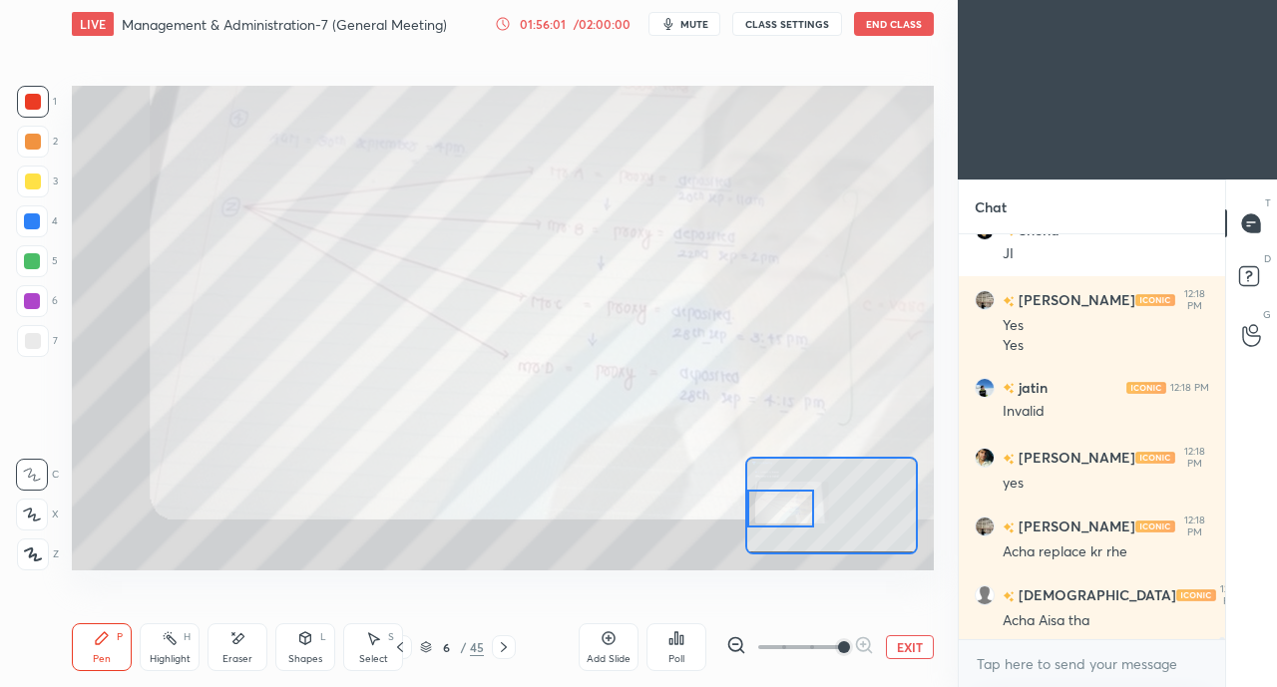
scroll to position [79665, 0]
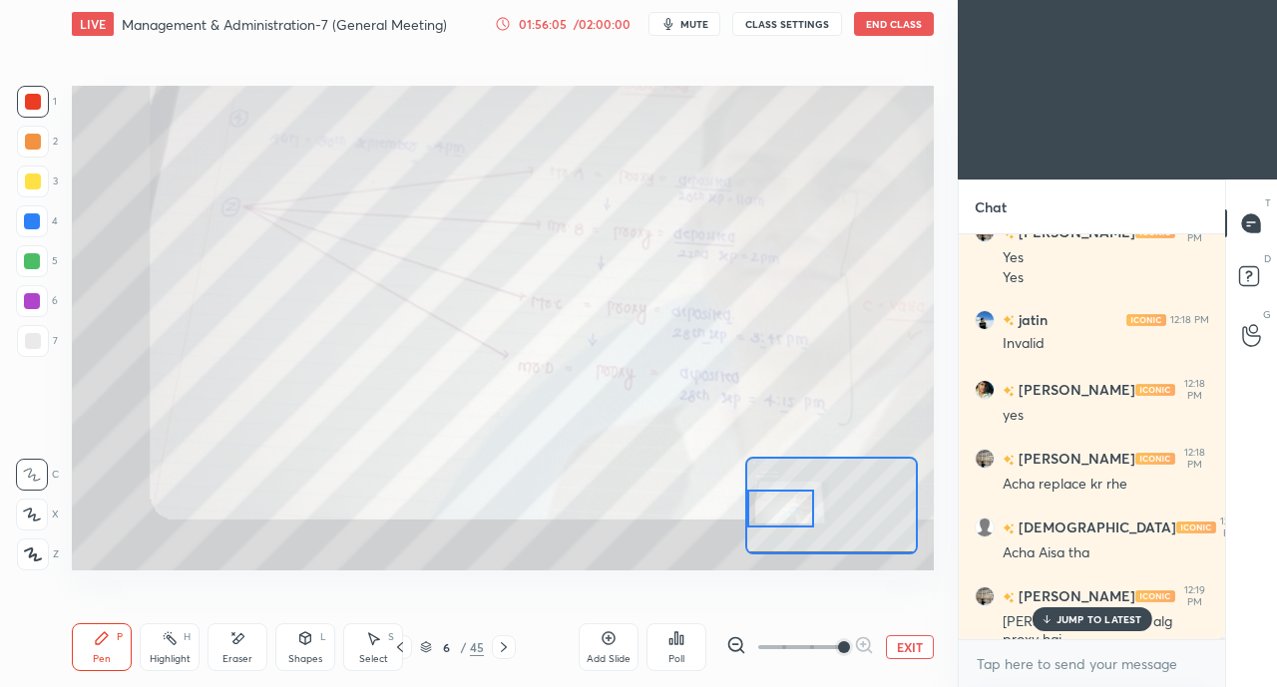
click at [1069, 624] on p "JUMP TO LATEST" at bounding box center [1100, 620] width 86 height 12
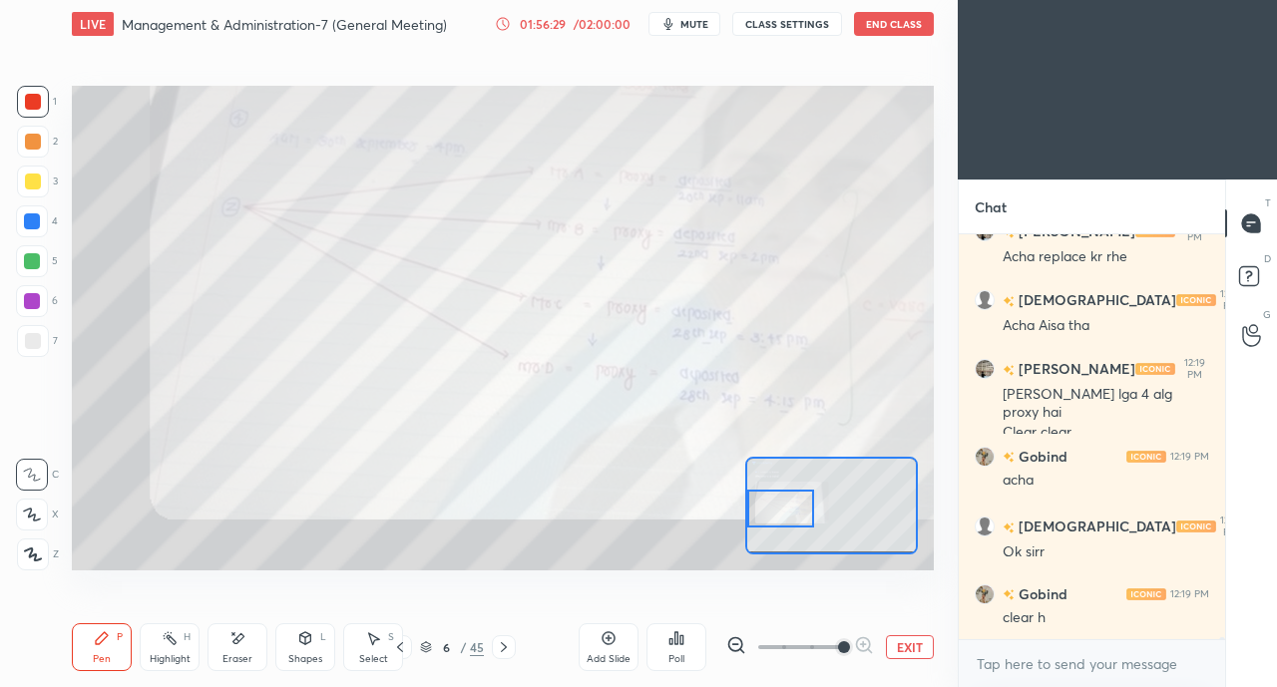
scroll to position [79960, 0]
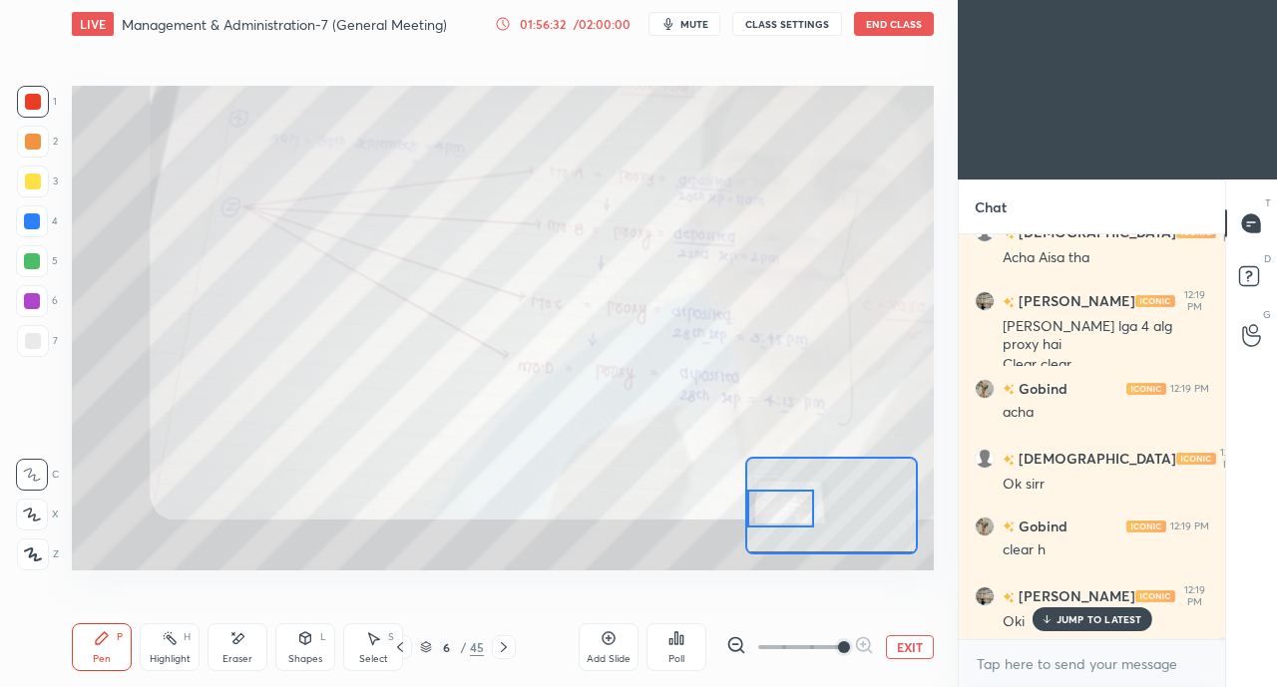
click at [886, 19] on button "End Class" at bounding box center [894, 24] width 80 height 24
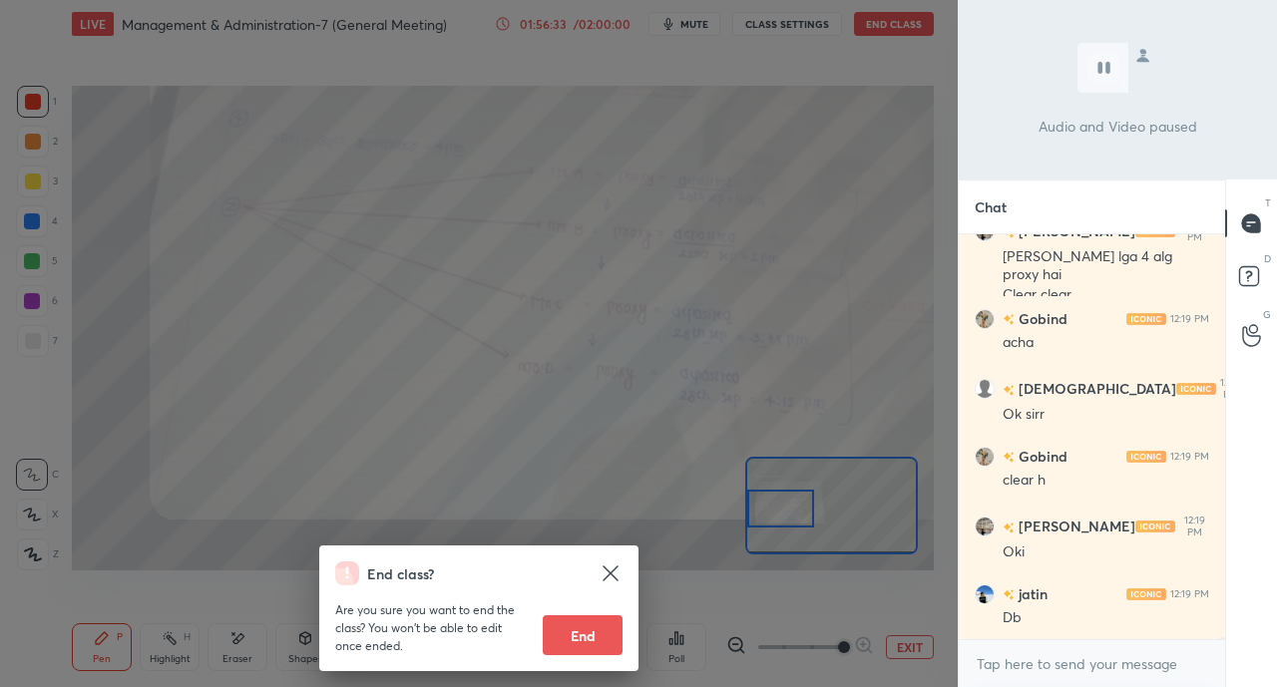
scroll to position [80098, 0]
click at [594, 635] on button "End" at bounding box center [583, 636] width 80 height 40
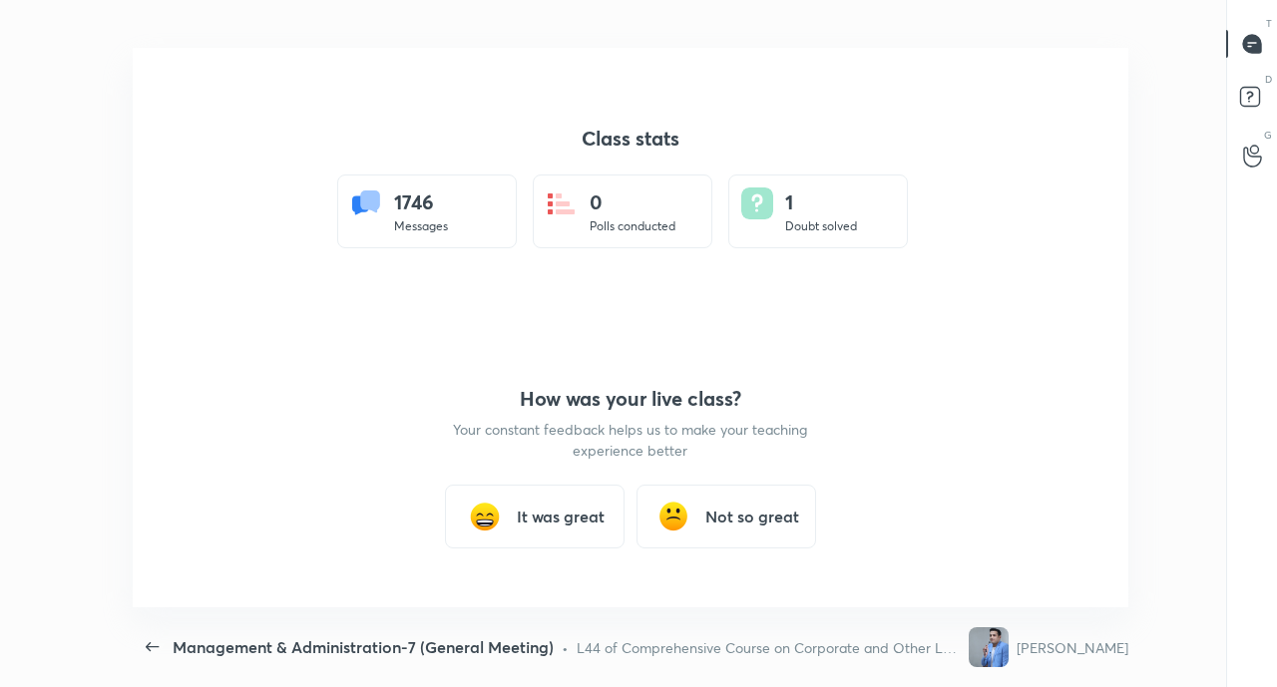
scroll to position [560, 1234]
